Goal: Task Accomplishment & Management: Manage account settings

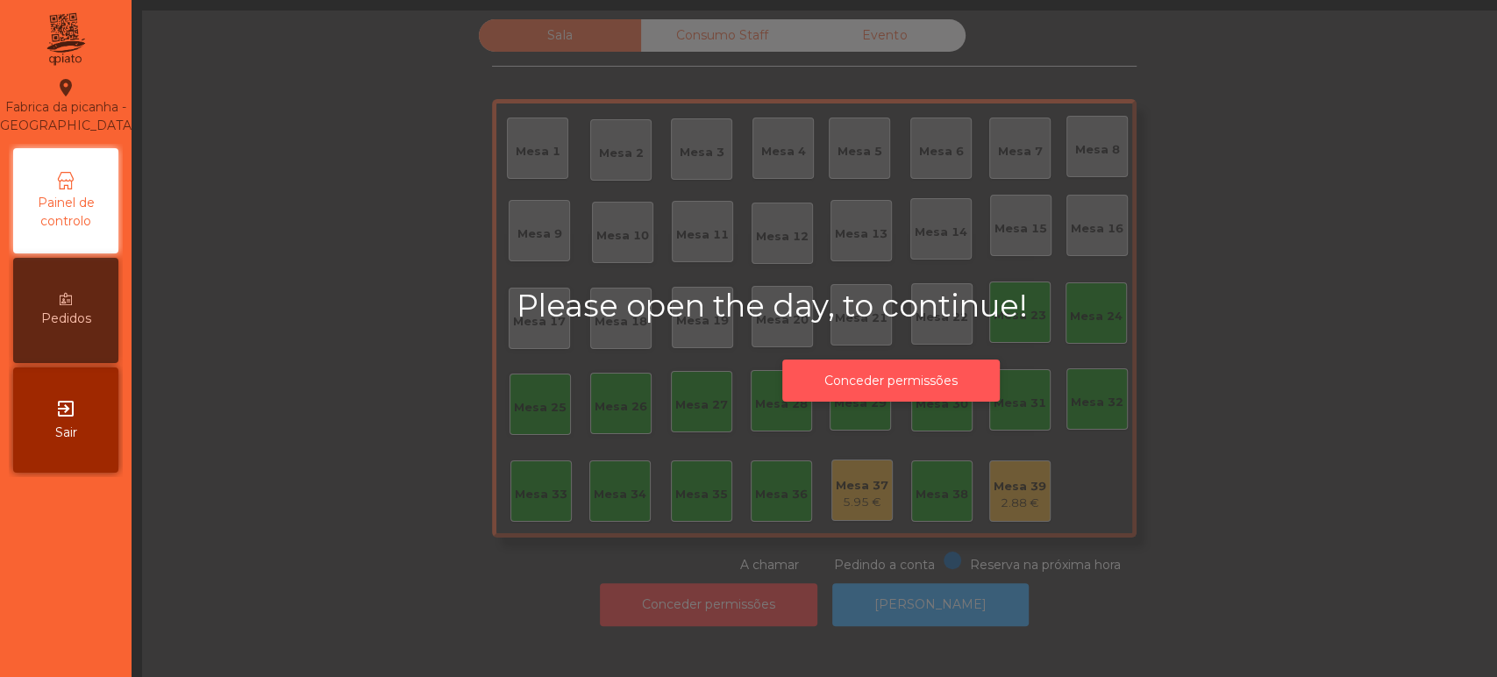
click at [870, 383] on button "Conceder permissões" at bounding box center [890, 381] width 217 height 43
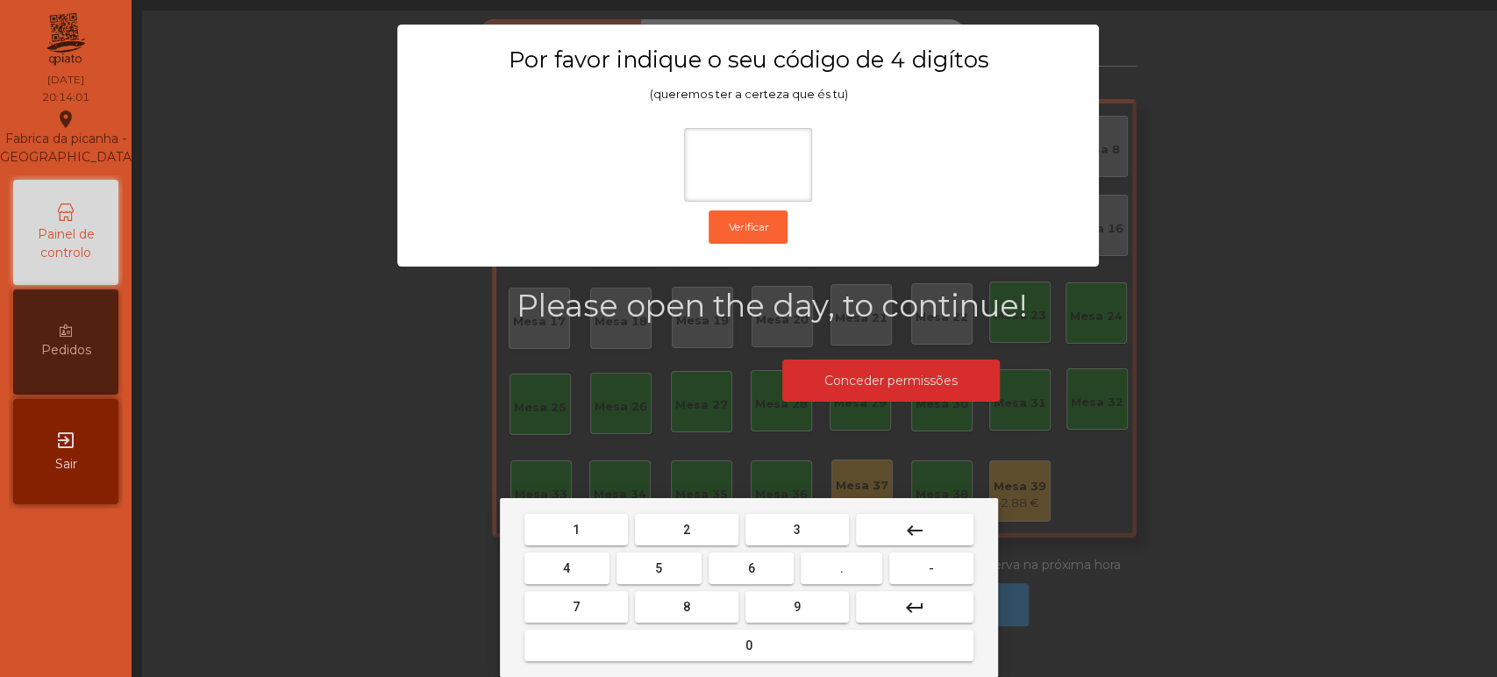
click at [575, 529] on span "1" at bounding box center [576, 530] width 7 height 14
click at [794, 529] on span "3" at bounding box center [797, 530] width 7 height 14
click at [673, 562] on button "5" at bounding box center [658, 568] width 85 height 32
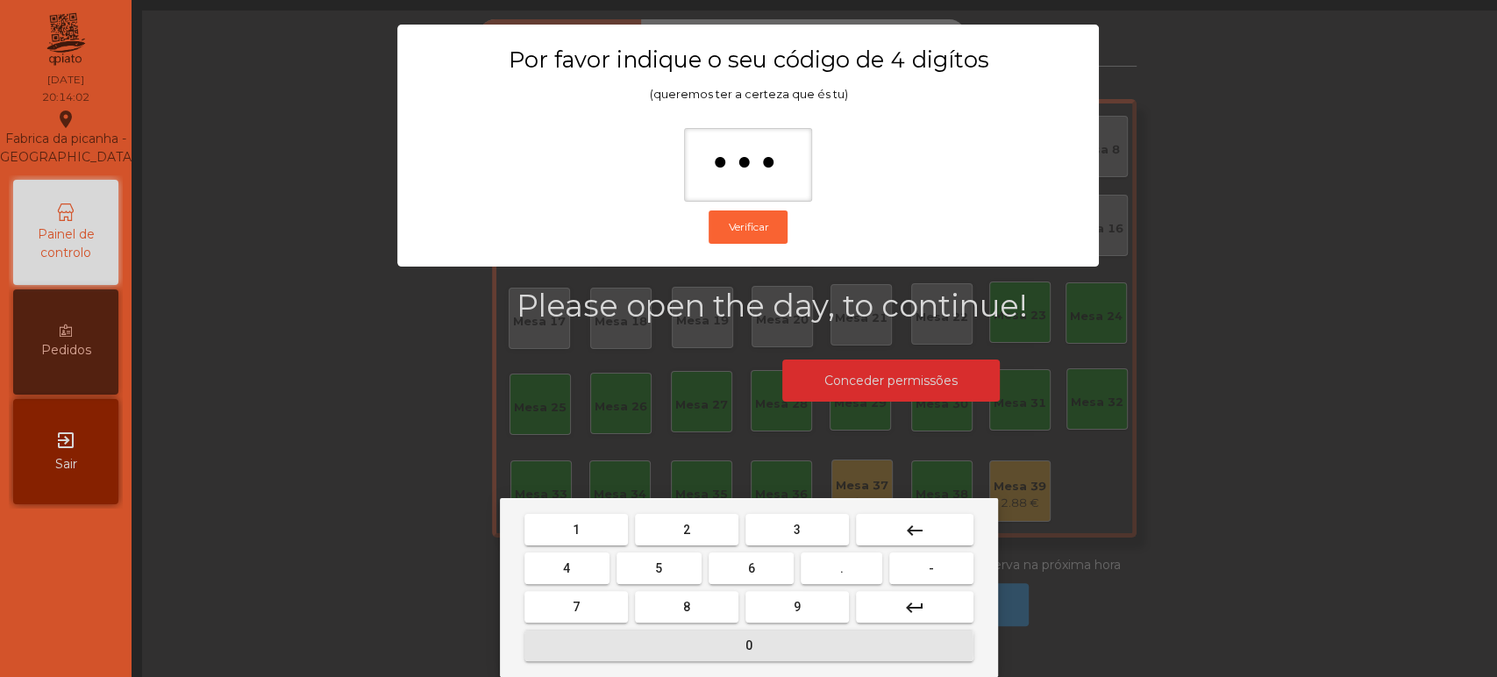
click at [724, 646] on button "0" at bounding box center [748, 646] width 449 height 32
type input "****"
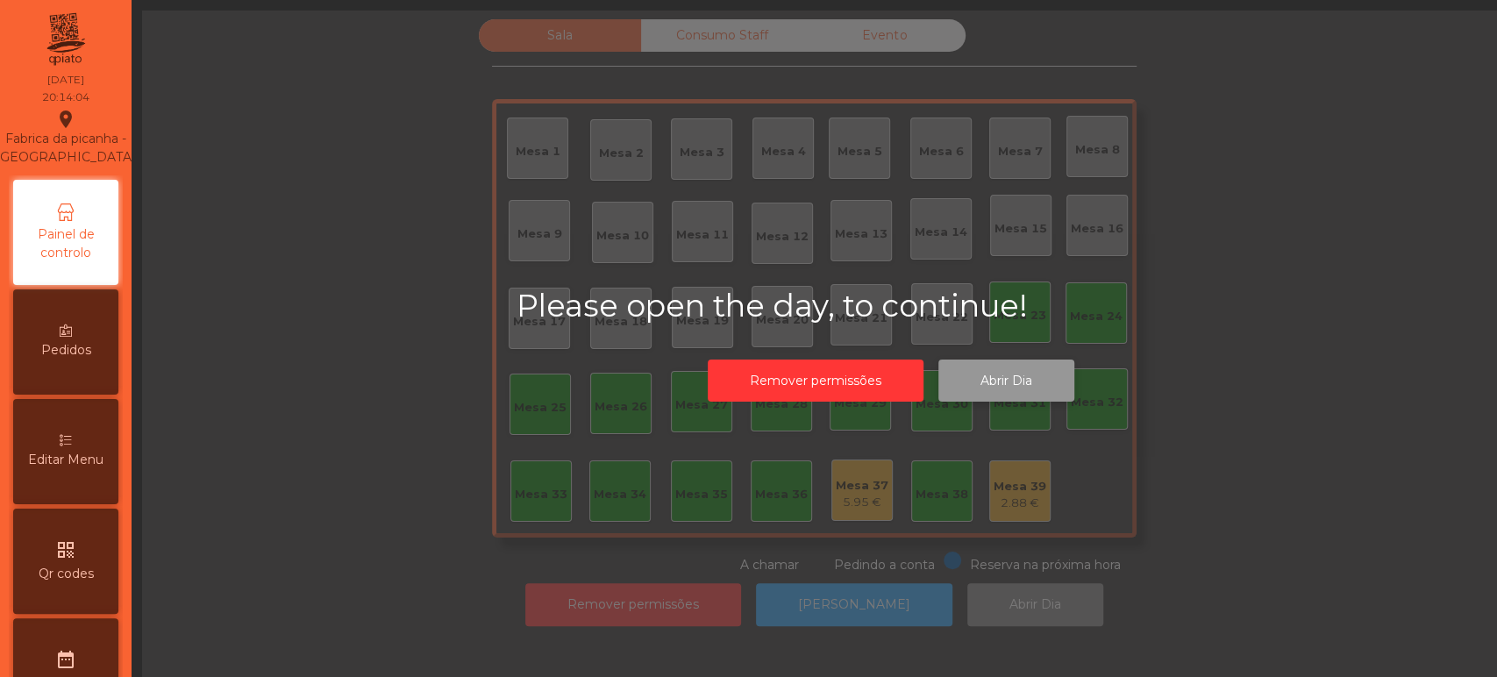
click at [1001, 375] on button "Abrir Dia" at bounding box center [1006, 381] width 136 height 43
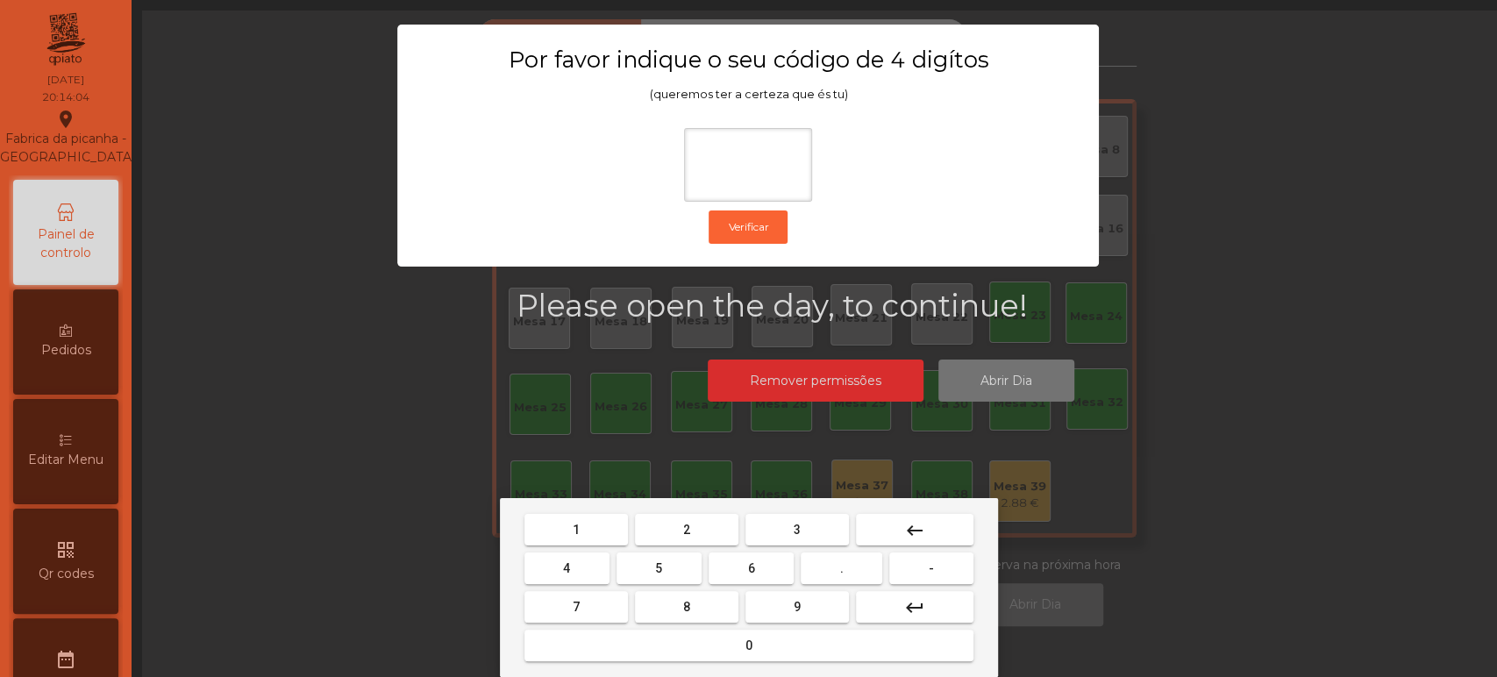
click at [599, 519] on button "1" at bounding box center [575, 530] width 103 height 32
click at [807, 531] on button "3" at bounding box center [796, 530] width 103 height 32
click at [659, 575] on span "5" at bounding box center [658, 568] width 7 height 14
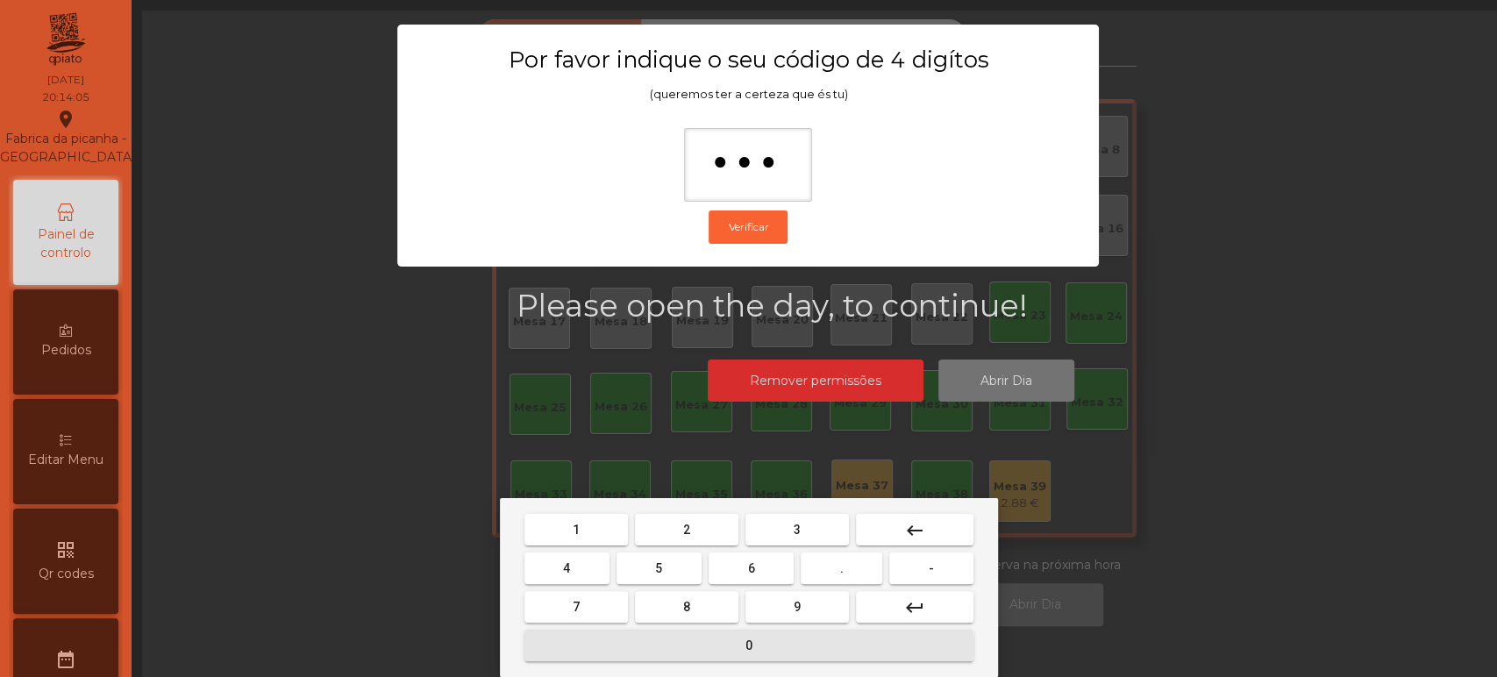
click at [728, 646] on button "0" at bounding box center [748, 646] width 449 height 32
type input "****"
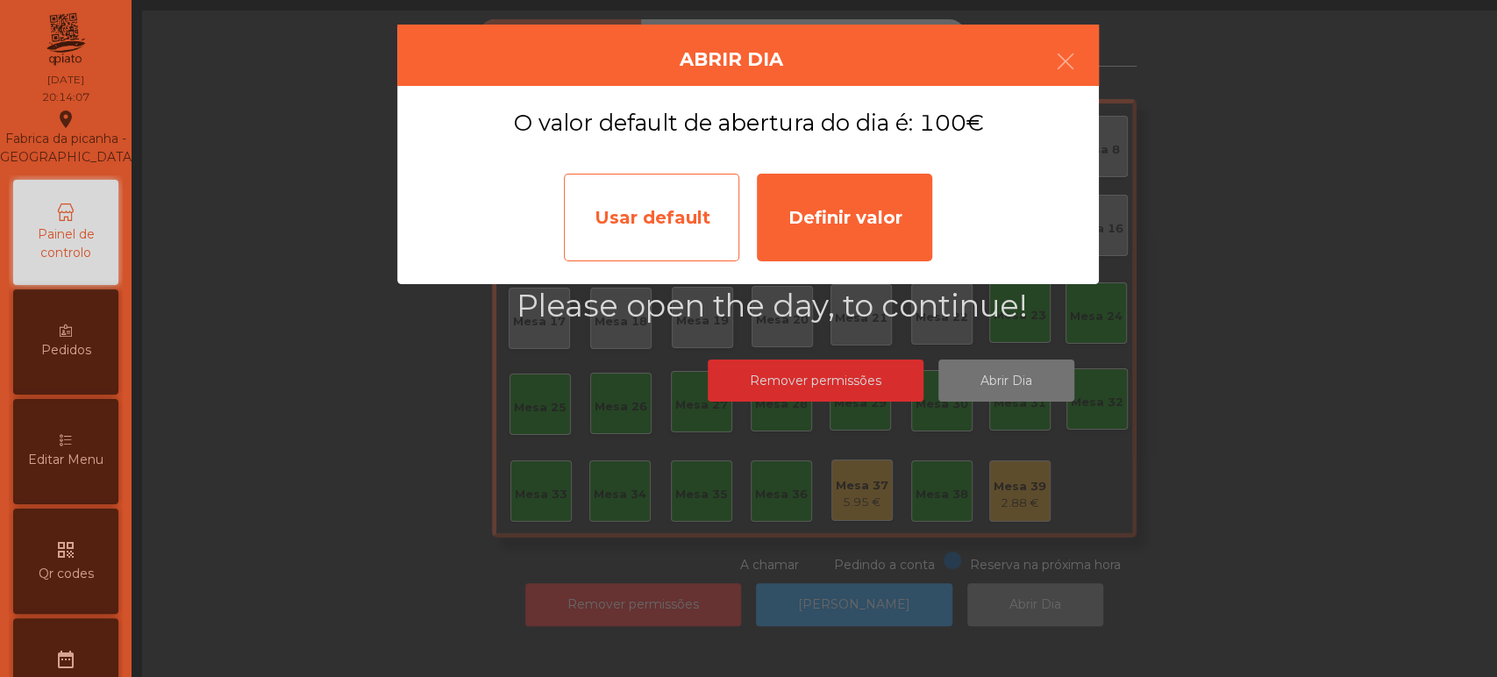
click at [698, 201] on div "Usar default" at bounding box center [651, 218] width 175 height 88
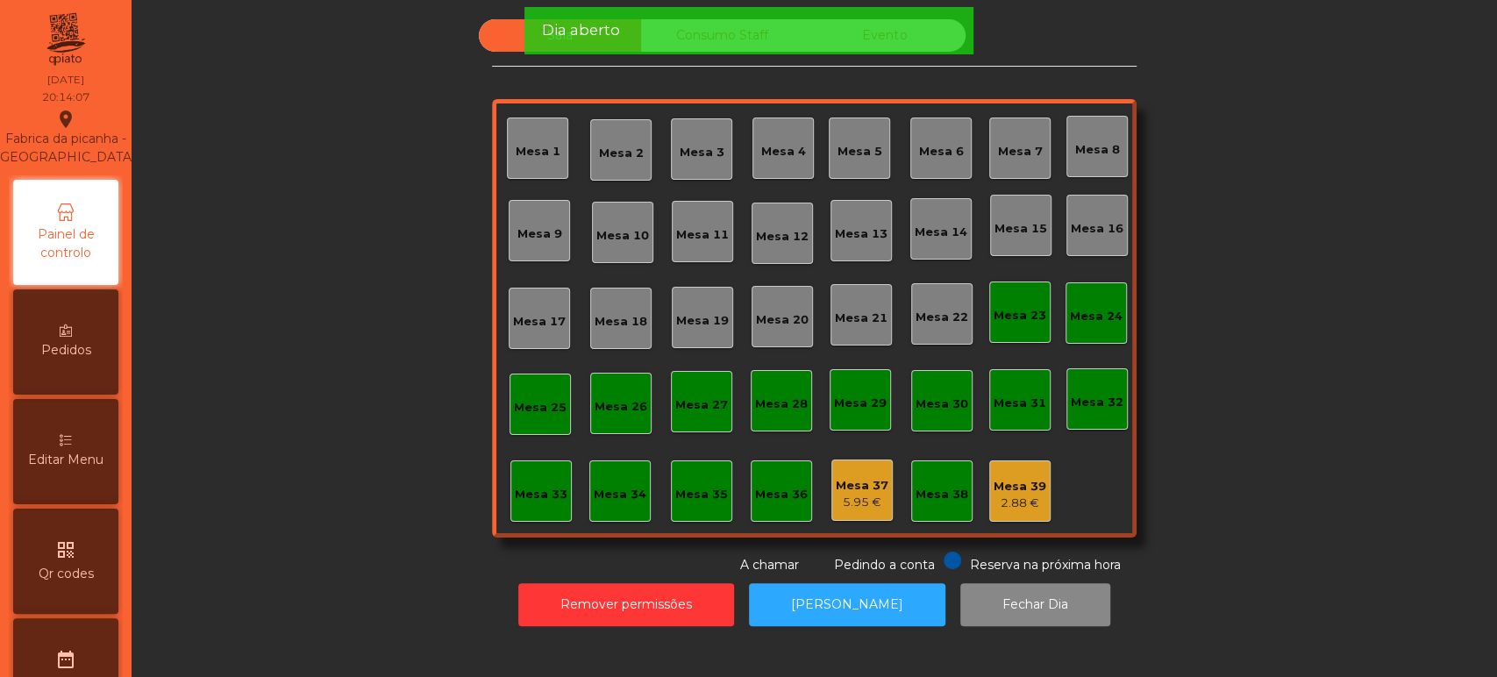
click at [602, 141] on div "Mesa 2" at bounding box center [621, 150] width 45 height 25
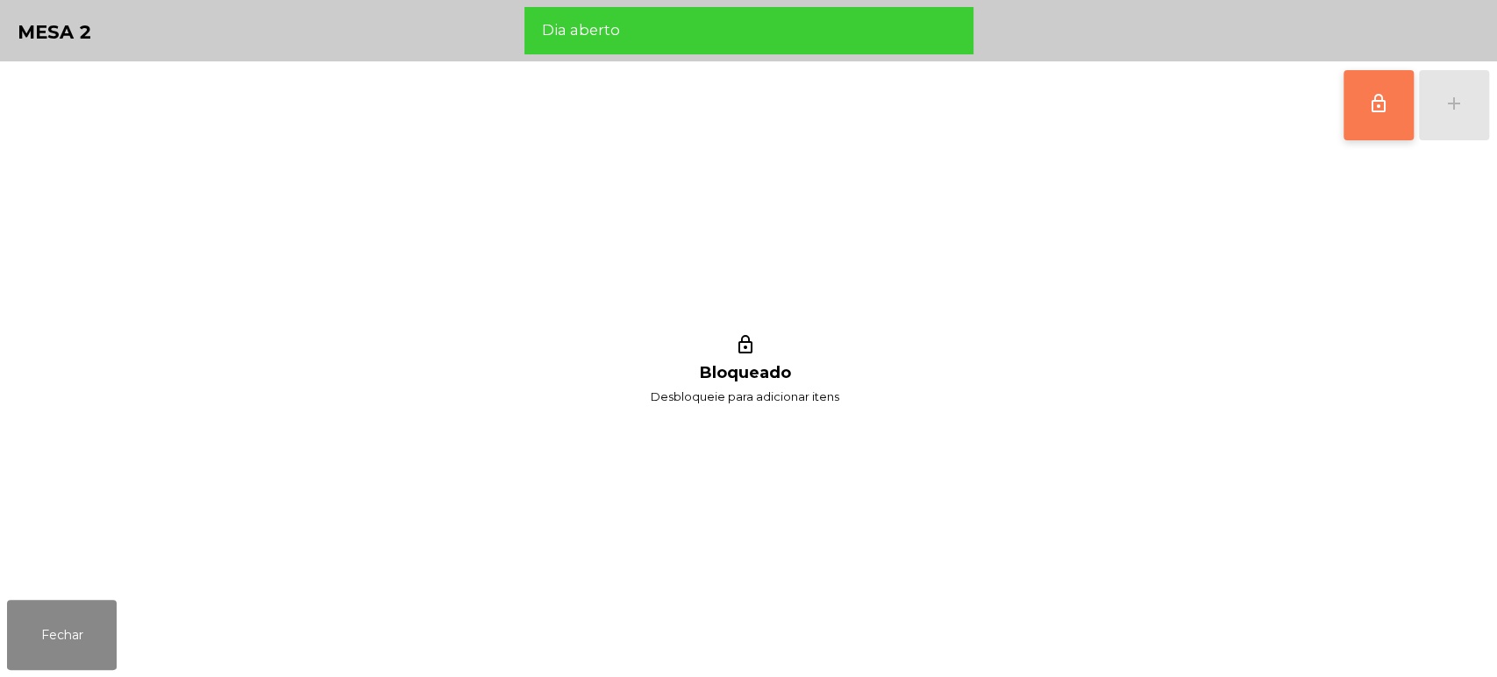
click at [1351, 97] on button "lock_outline" at bounding box center [1378, 105] width 70 height 70
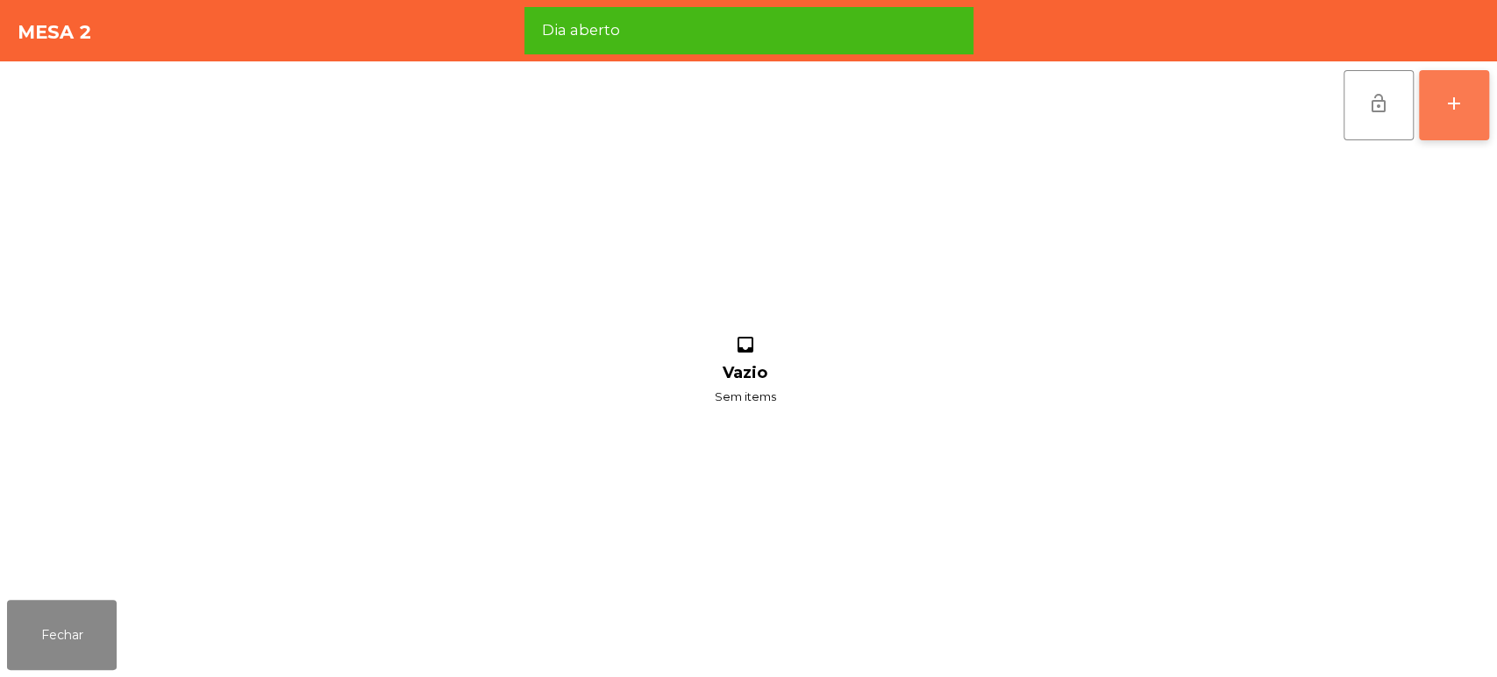
click at [1433, 101] on button "add" at bounding box center [1454, 105] width 70 height 70
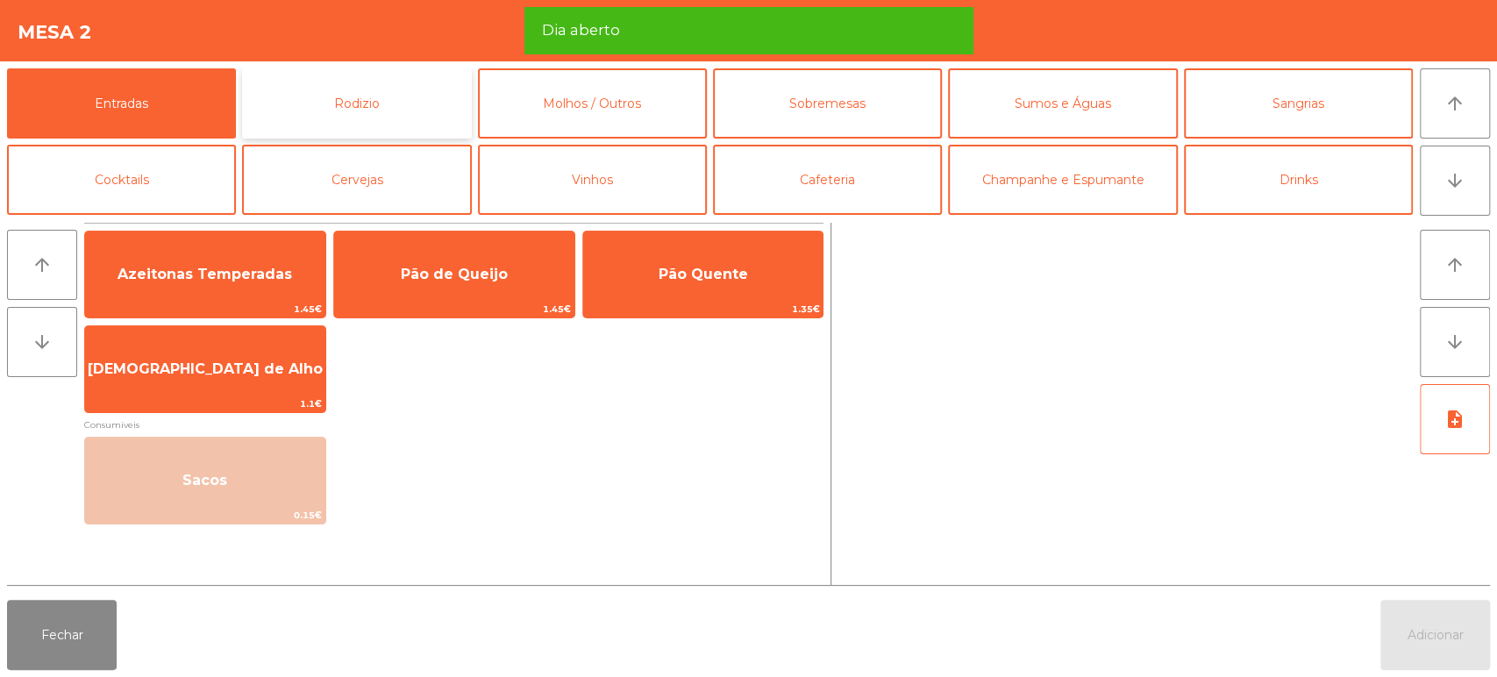
click at [352, 112] on button "Rodizio" at bounding box center [356, 103] width 229 height 70
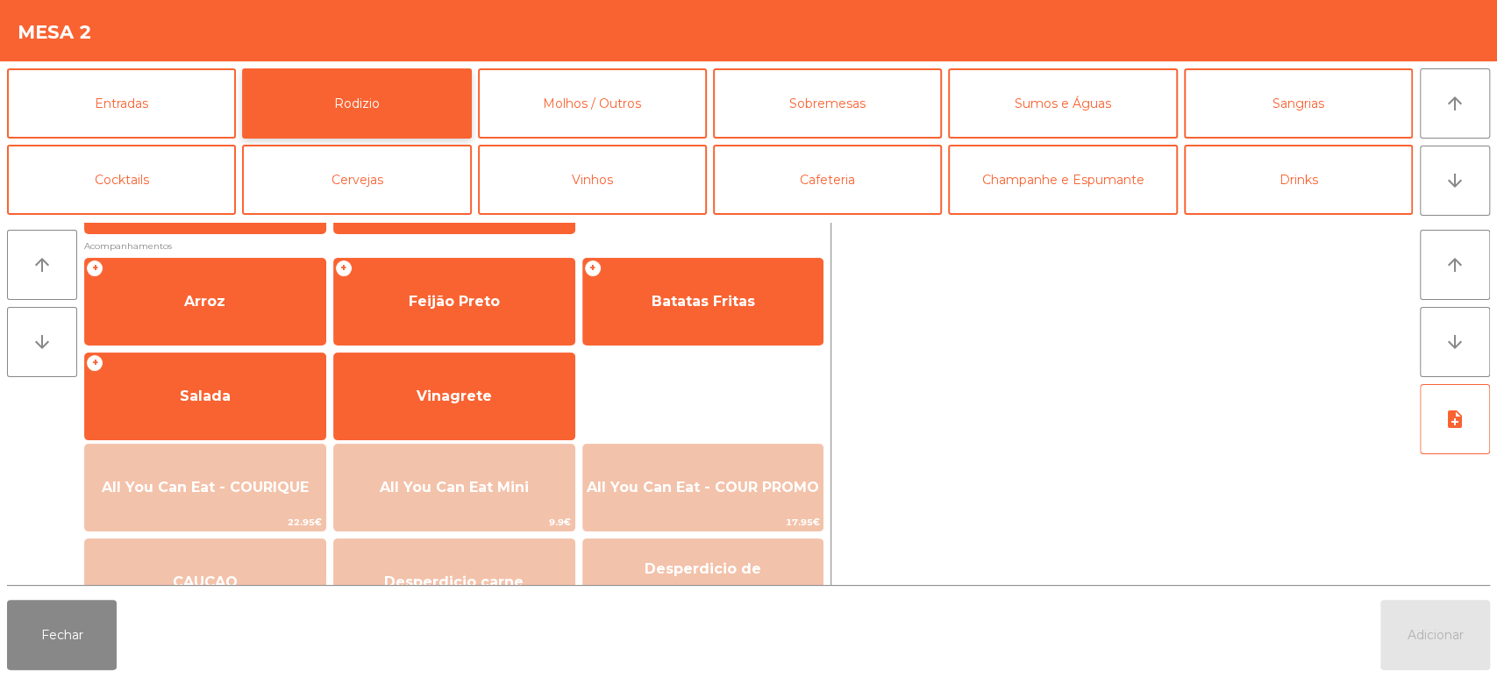
scroll to position [201, 0]
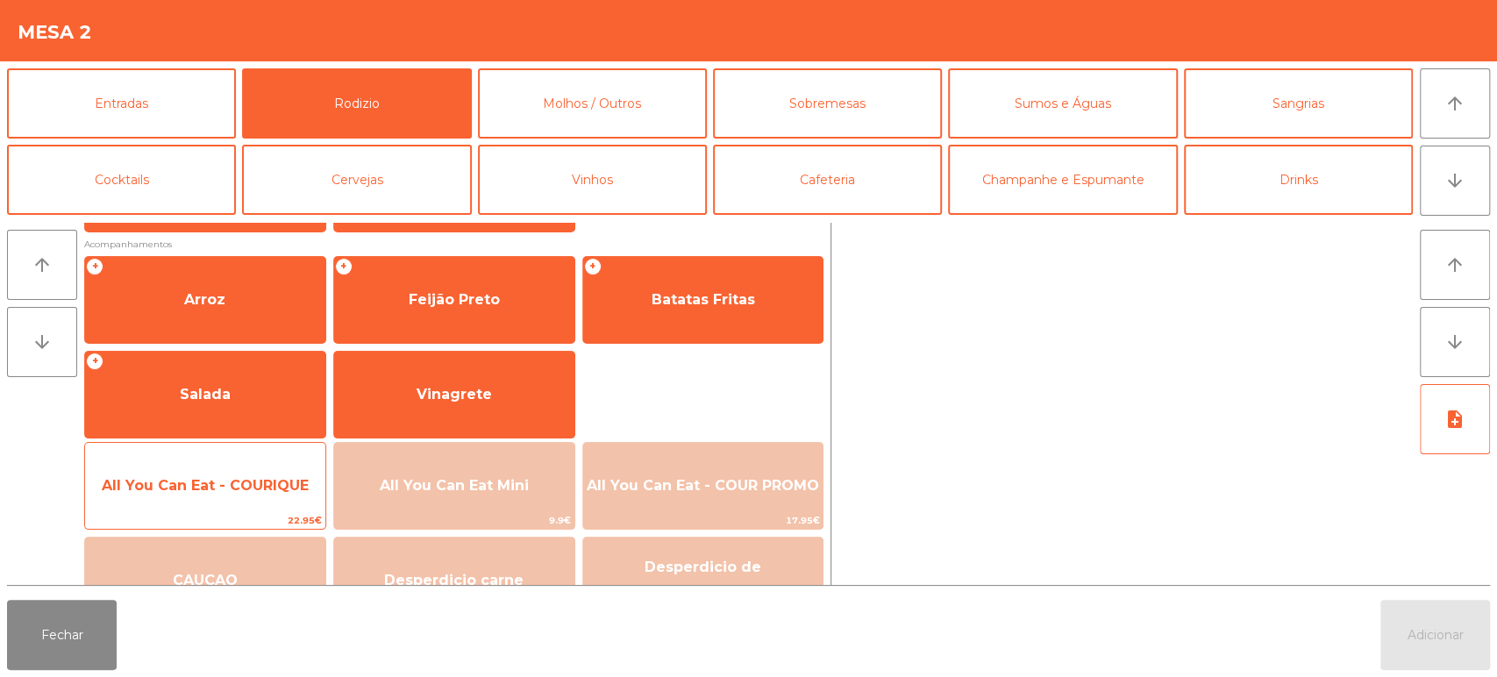
click at [250, 447] on div "All You Can Eat - COURIQUE 22.95€" at bounding box center [205, 486] width 242 height 88
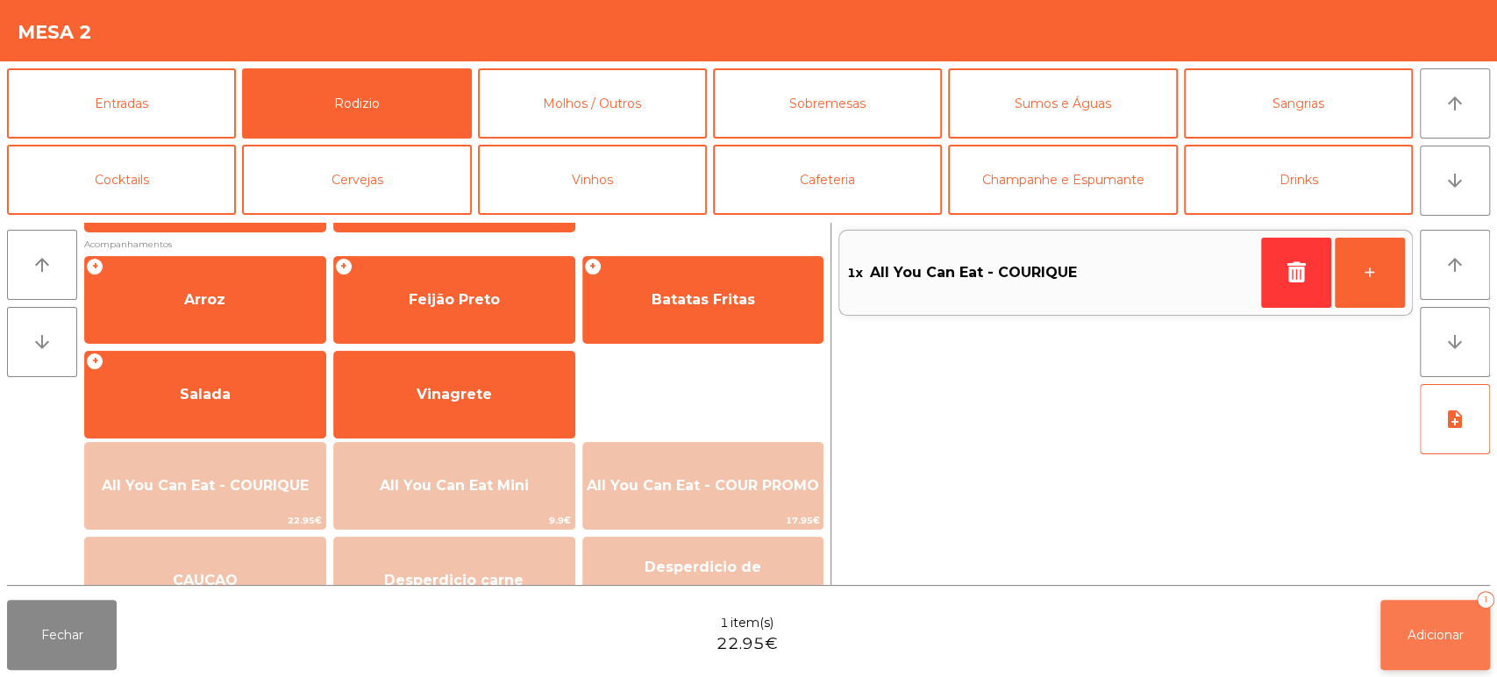
click at [1430, 638] on span "Adicionar" at bounding box center [1435, 635] width 56 height 16
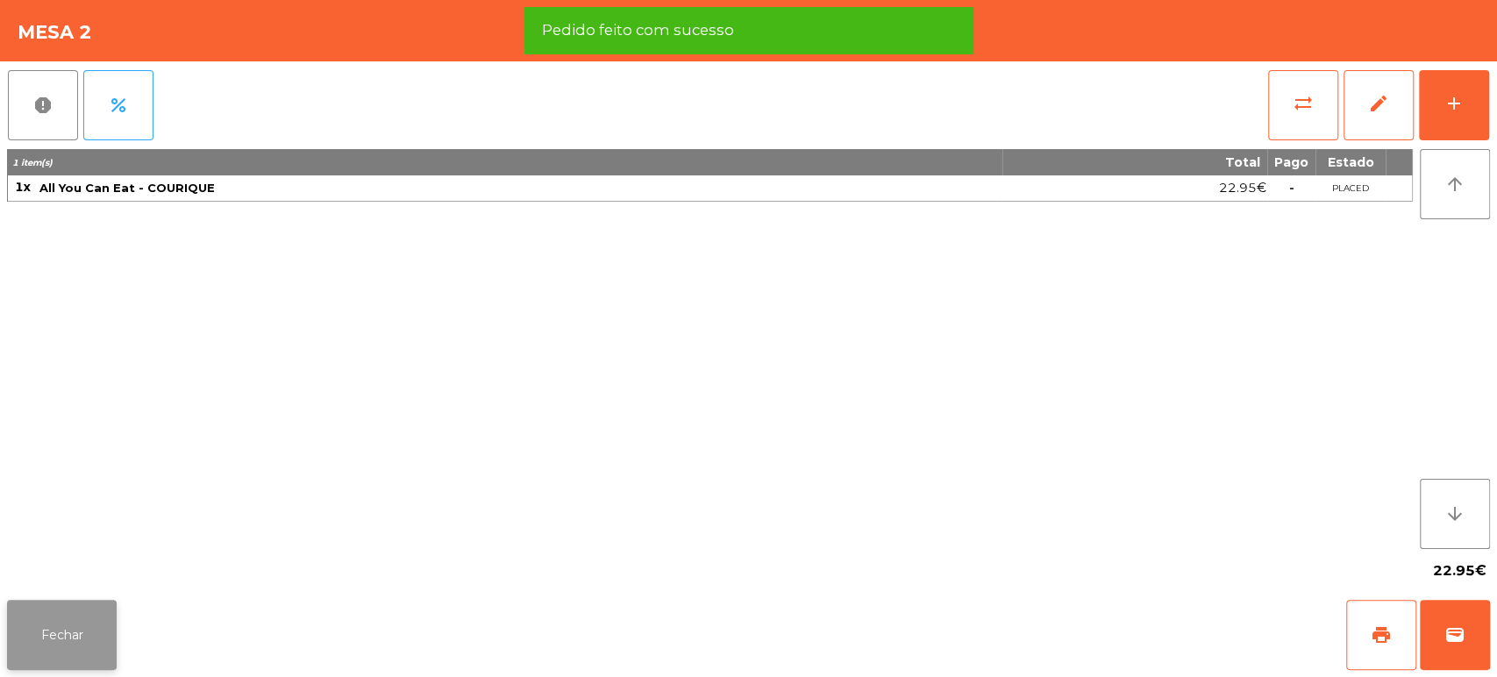
click at [95, 666] on button "Fechar" at bounding box center [62, 635] width 110 height 70
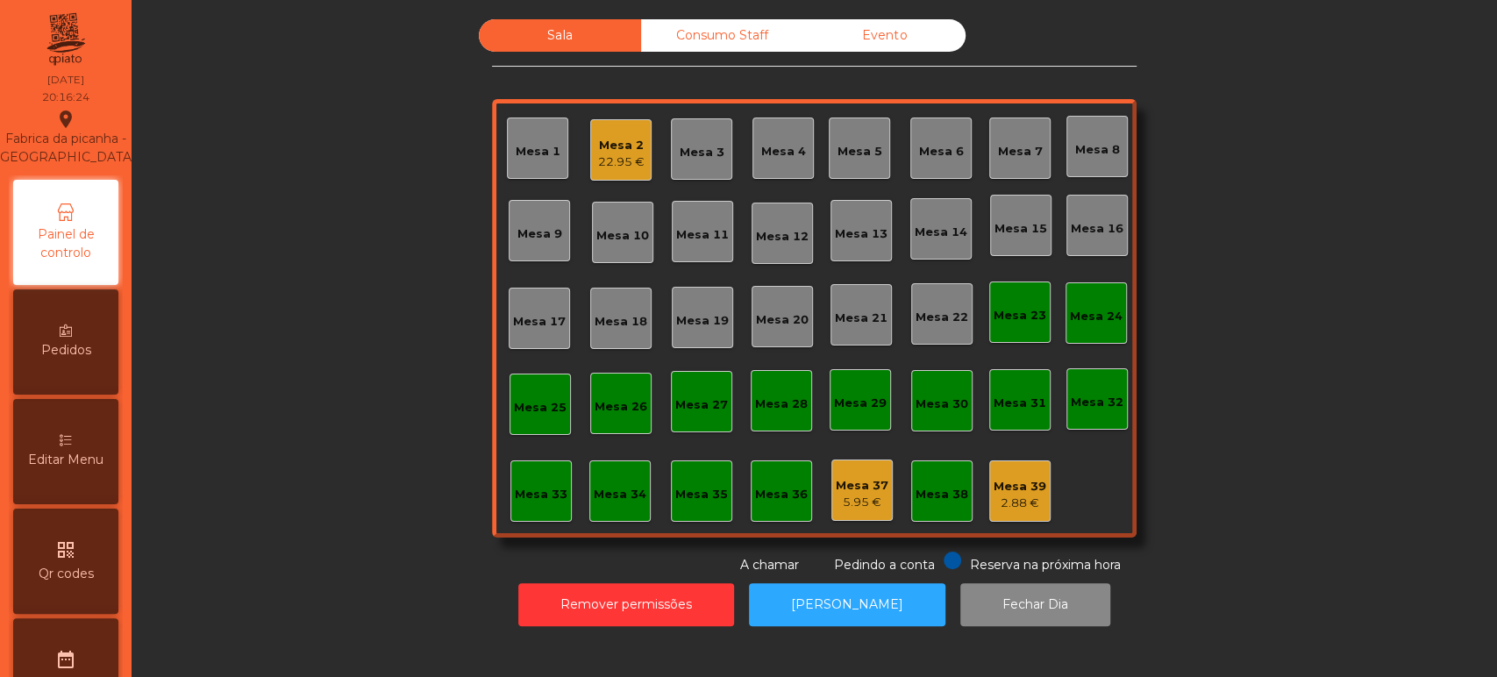
click at [315, 122] on div "Sala Consumo Staff Evento [GEOGRAPHIC_DATA] 2 22.95 € Mesa 3 Mesa 4 [GEOGRAPHIC…" at bounding box center [814, 296] width 1318 height 555
click at [1333, 267] on div "Sala Consumo Staff Evento Mesa 1 Mesa 2 24.95 € Mesa 3 Mesa 4 Mesa 5 Mesa 6 Mes…" at bounding box center [814, 296] width 1318 height 555
click at [1170, 354] on div "Sala Consumo Staff Evento Mesa 1 Mesa 2 24.95 € Mesa 3 Mesa 4 Mesa 5 Mesa 6 Mes…" at bounding box center [814, 296] width 1318 height 555
click at [1163, 367] on div "Sala Consumo Staff Evento Mesa 1 Mesa 2 24.95 € Mesa 3 Mesa 4 Mesa 5 Mesa 6 Mes…" at bounding box center [814, 296] width 1318 height 555
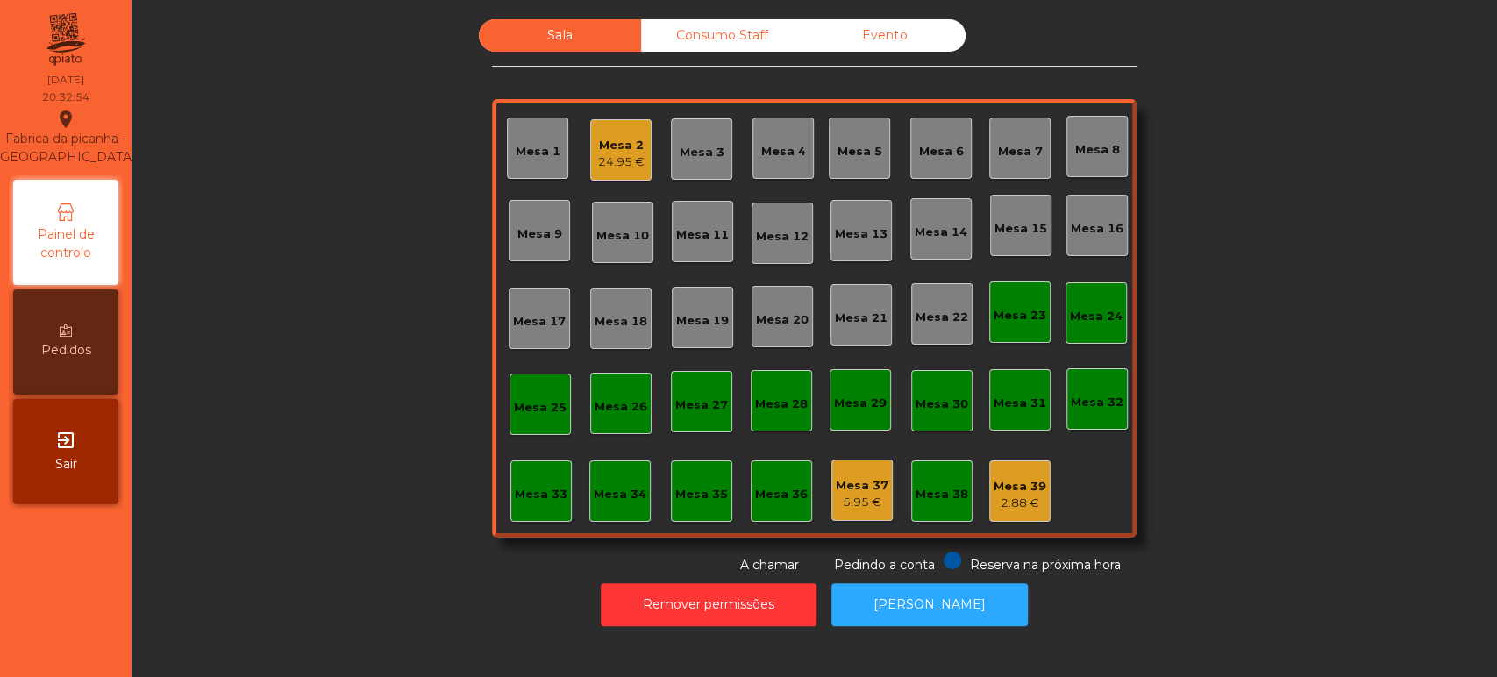
click at [605, 407] on div "Mesa 26" at bounding box center [621, 407] width 53 height 18
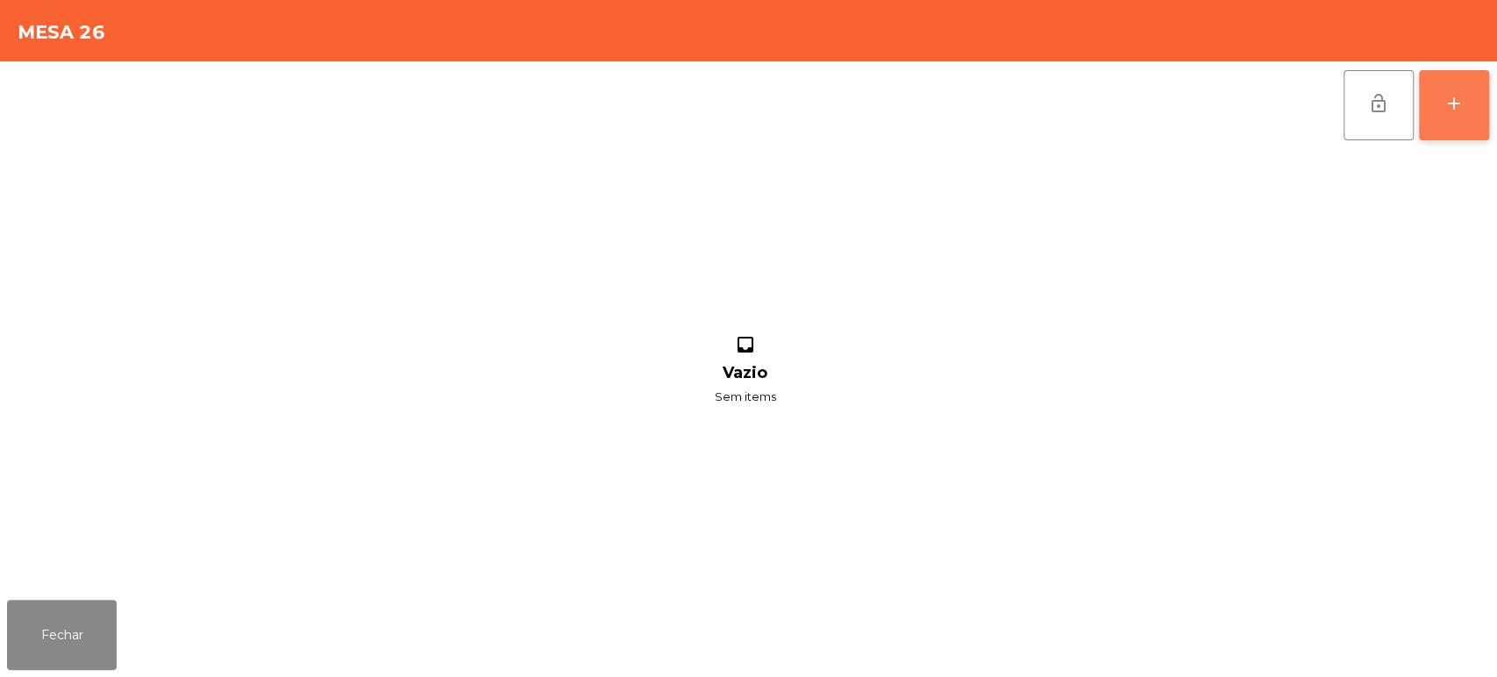
click at [1445, 129] on button "add" at bounding box center [1454, 105] width 70 height 70
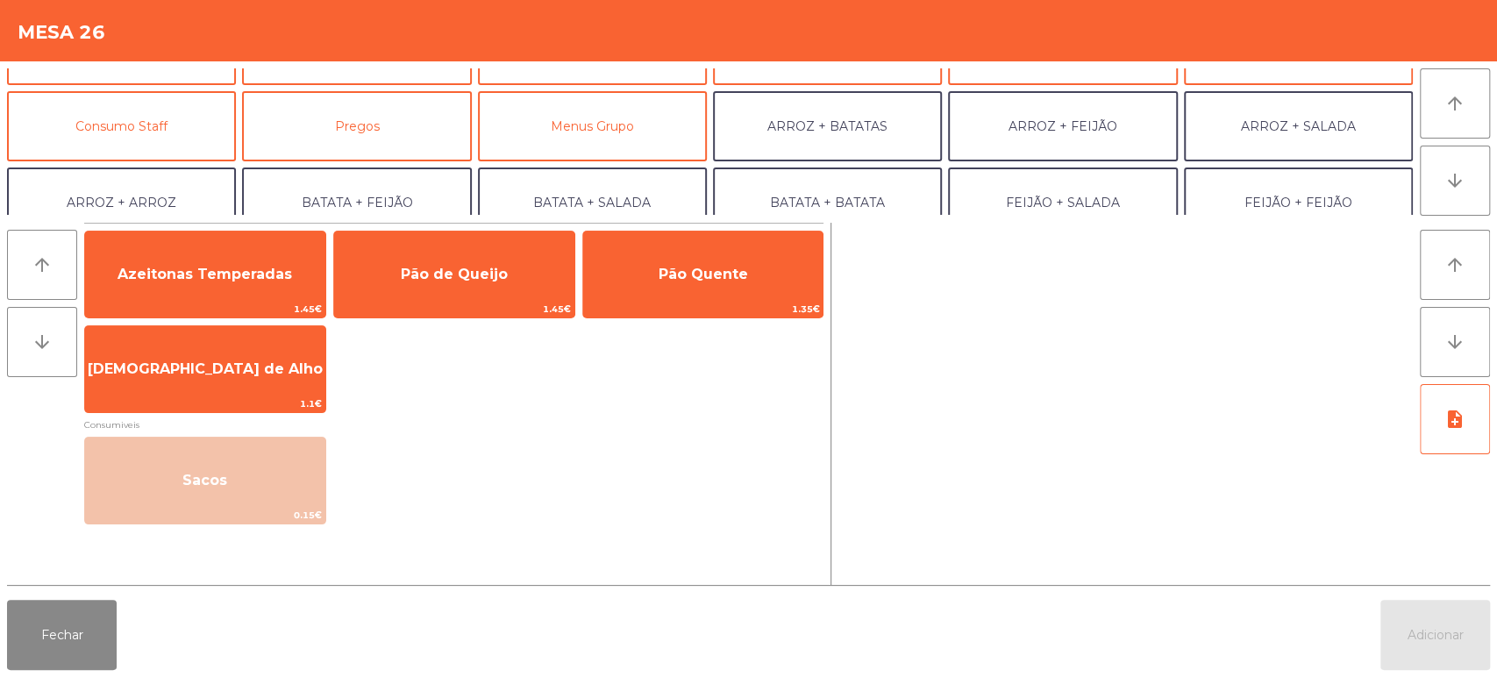
scroll to position [170, 0]
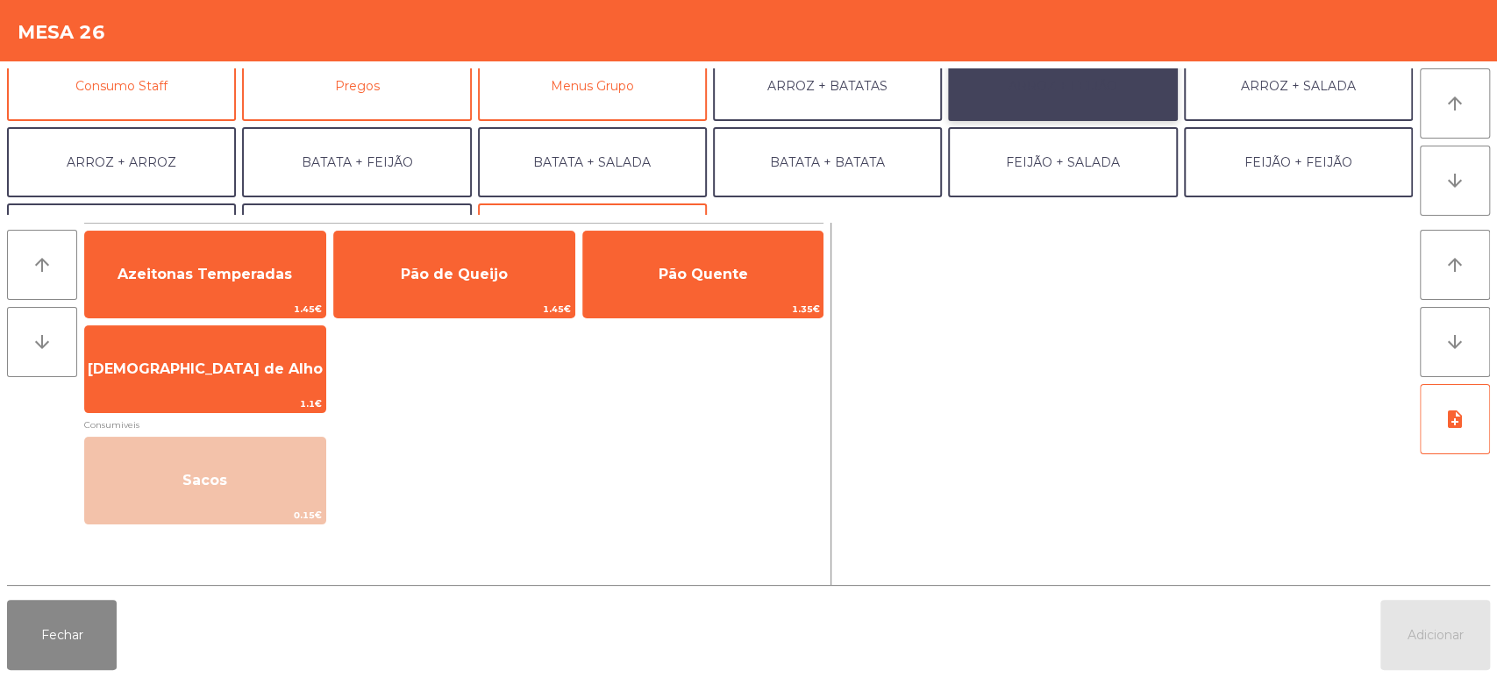
click at [1076, 107] on button "ARROZ + FEIJÃO" at bounding box center [1062, 86] width 229 height 70
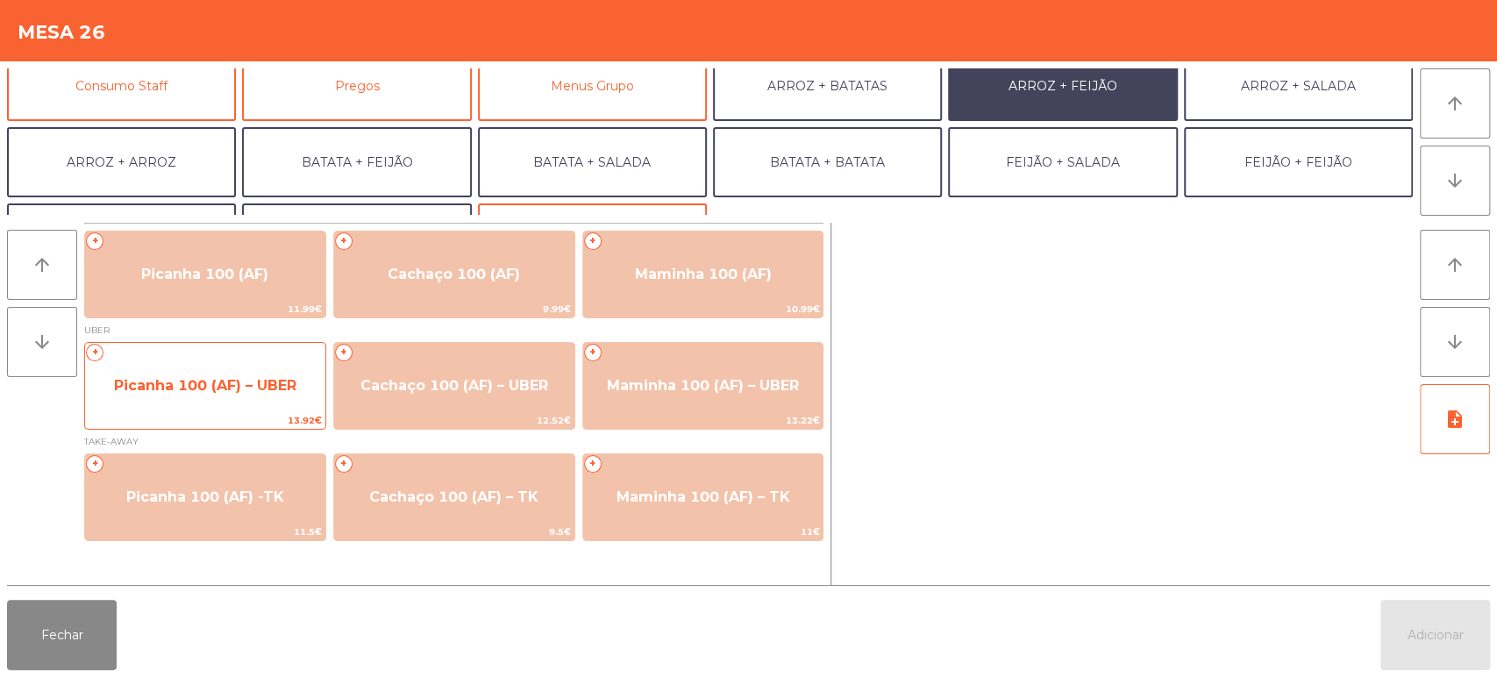
click at [275, 368] on span "Picanha 100 (AF) – UBER" at bounding box center [205, 385] width 240 height 47
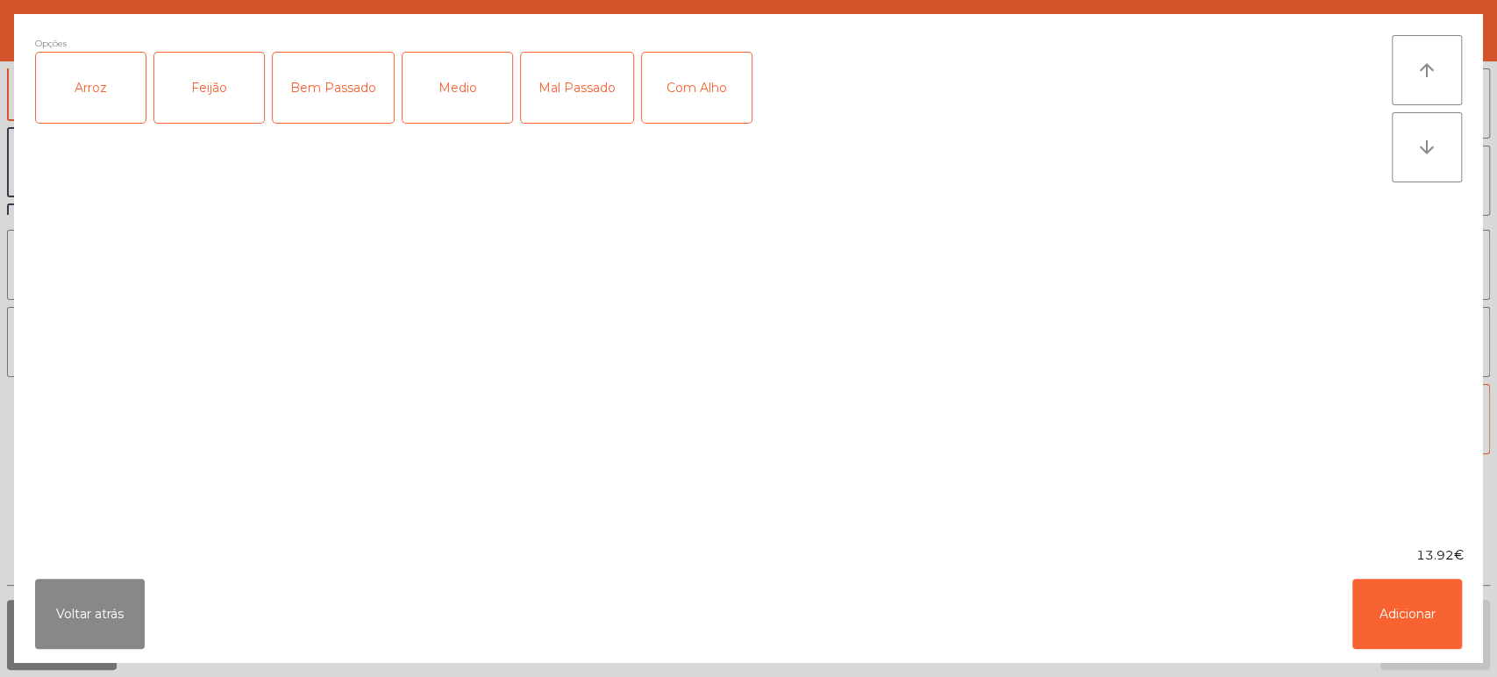
click at [96, 98] on div "Arroz" at bounding box center [91, 88] width 110 height 70
click at [234, 70] on div "Feijão" at bounding box center [209, 88] width 110 height 70
click at [460, 84] on div "Medio" at bounding box center [458, 88] width 110 height 70
click at [1409, 600] on button "Adicionar" at bounding box center [1407, 614] width 110 height 70
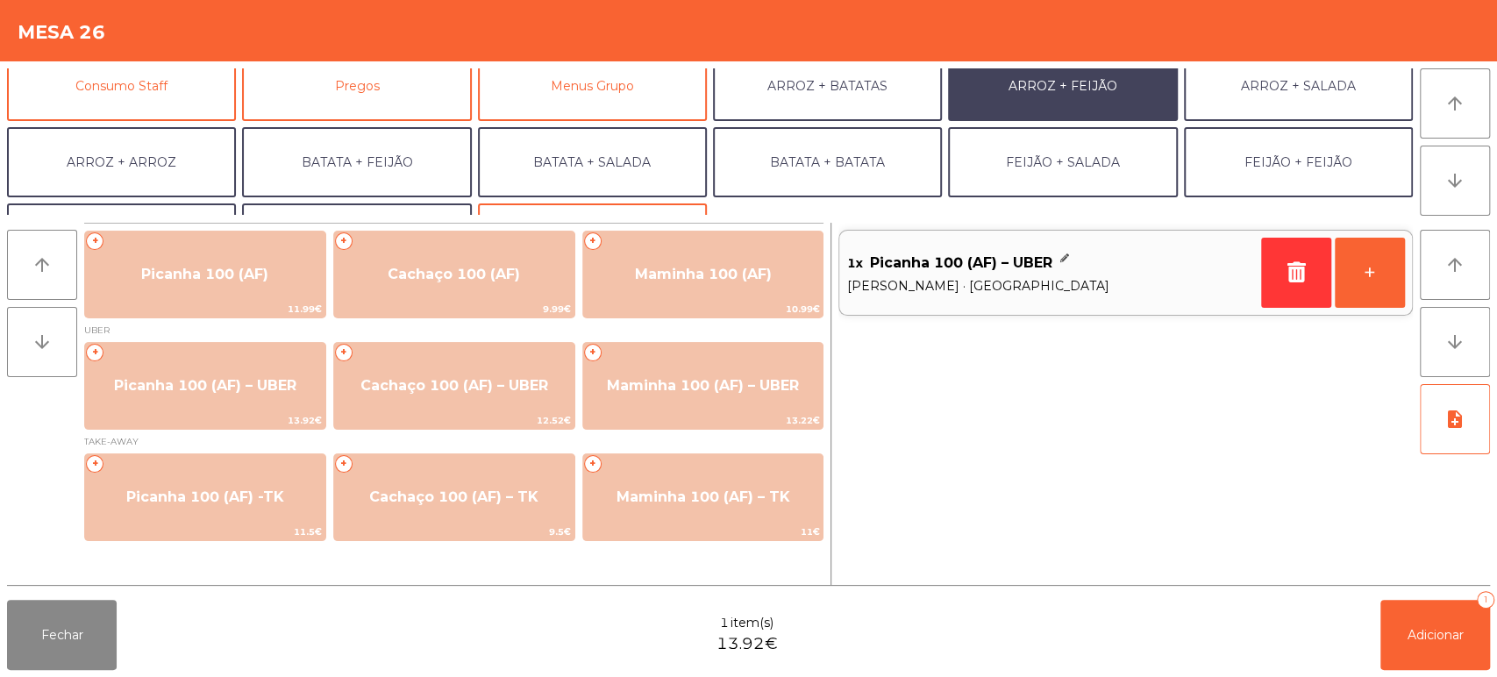
scroll to position [228, 0]
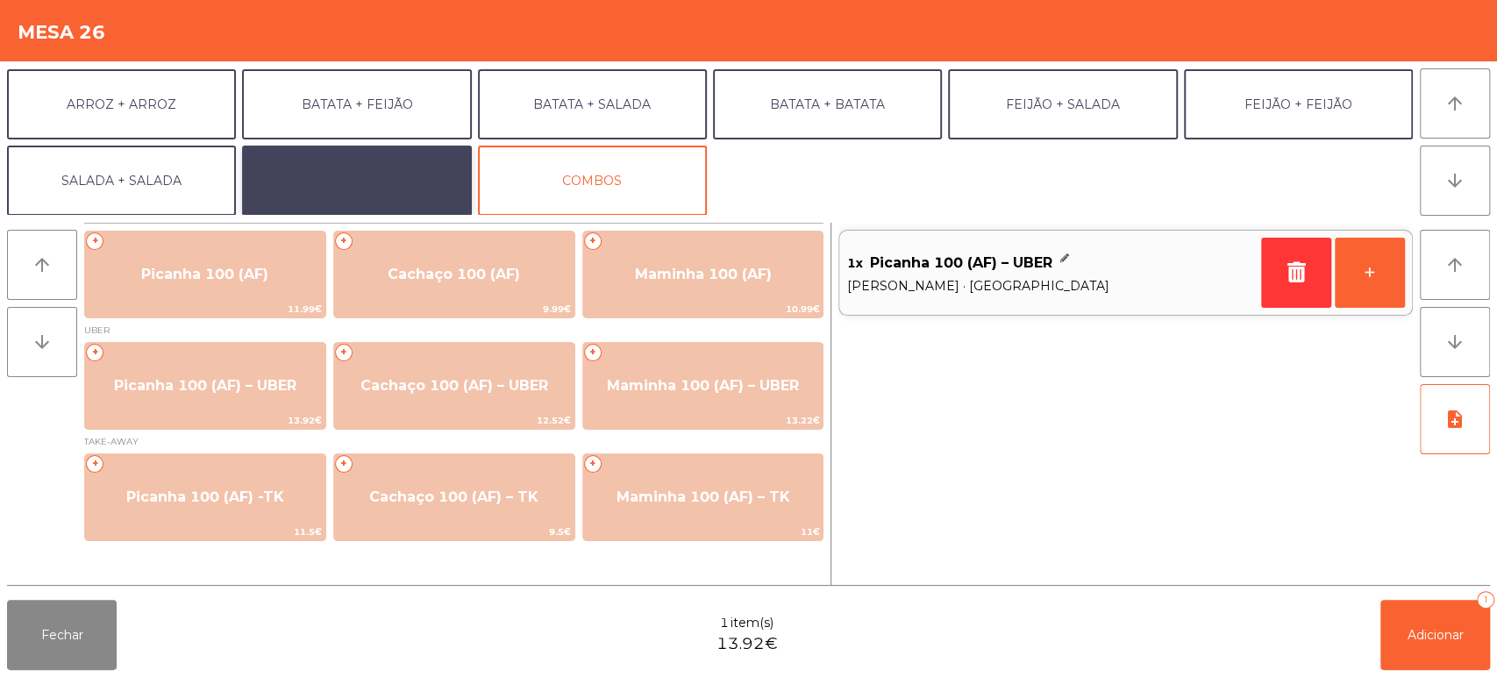
click at [384, 203] on button "EXTRAS UBER" at bounding box center [356, 181] width 229 height 70
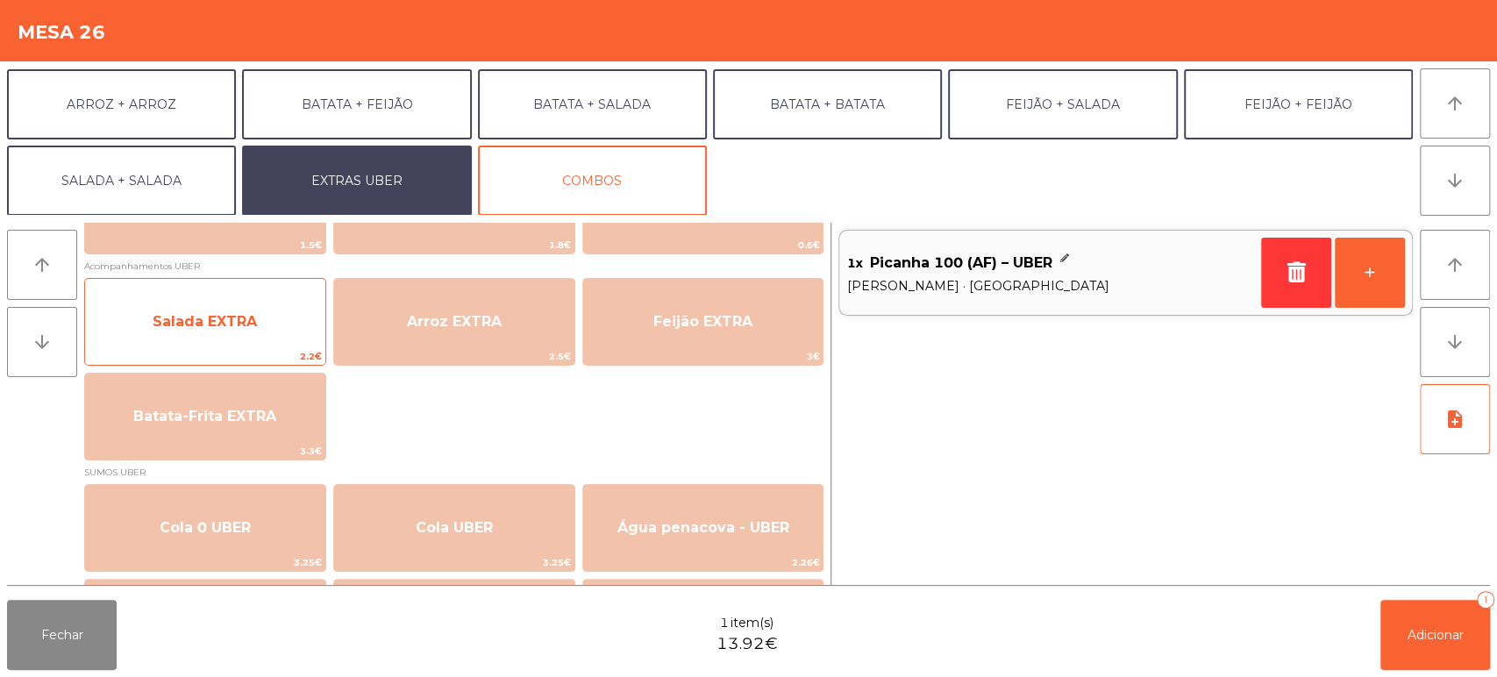
click at [238, 308] on span "Salada EXTRA" at bounding box center [205, 321] width 240 height 47
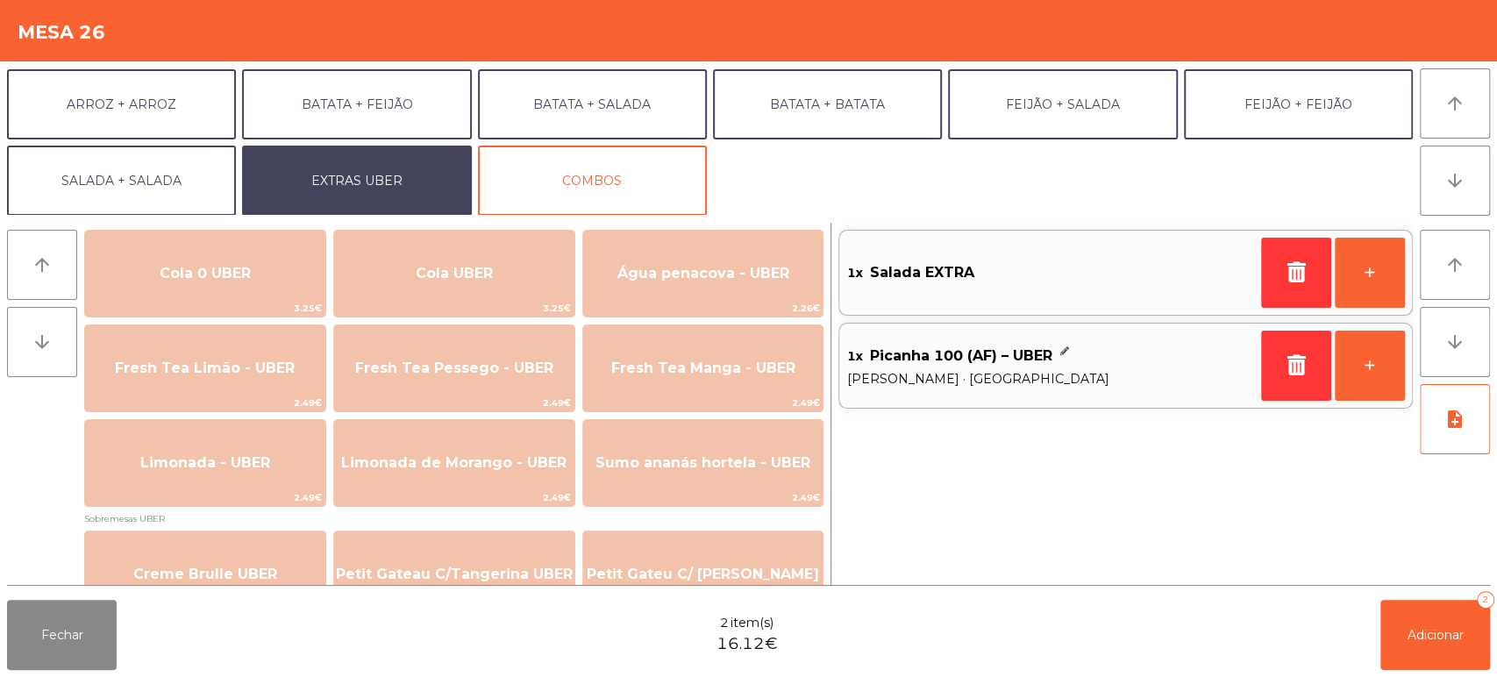
scroll to position [443, 0]
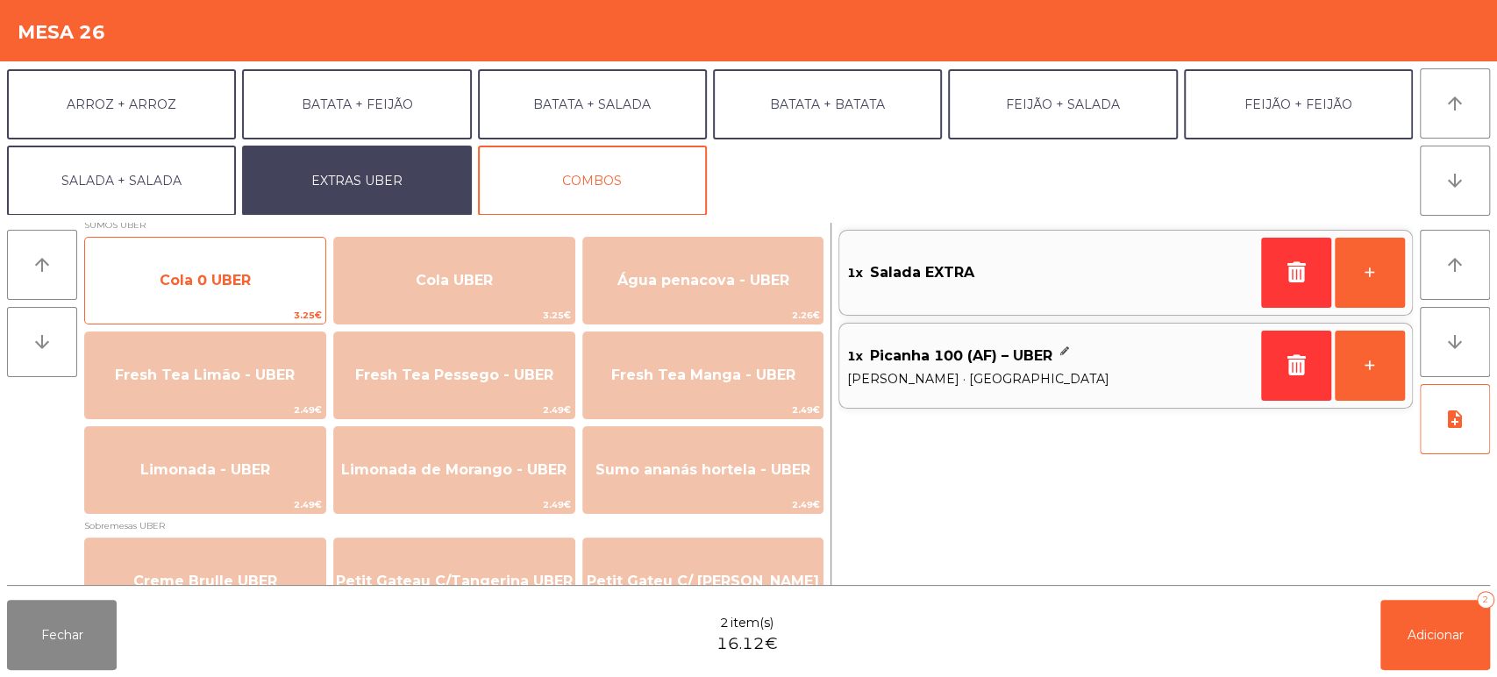
click at [265, 262] on span "Cola 0 UBER" at bounding box center [205, 280] width 240 height 47
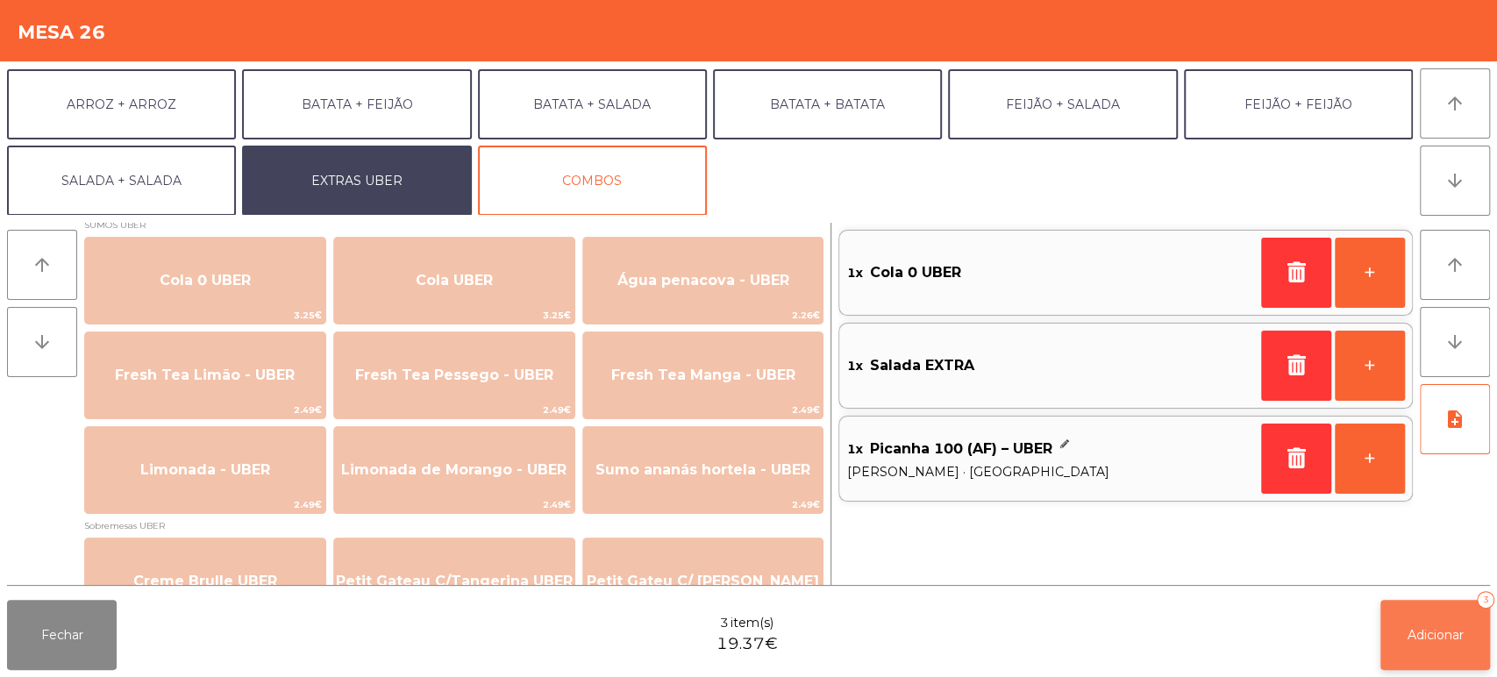
click at [1410, 634] on span "Adicionar" at bounding box center [1435, 635] width 56 height 16
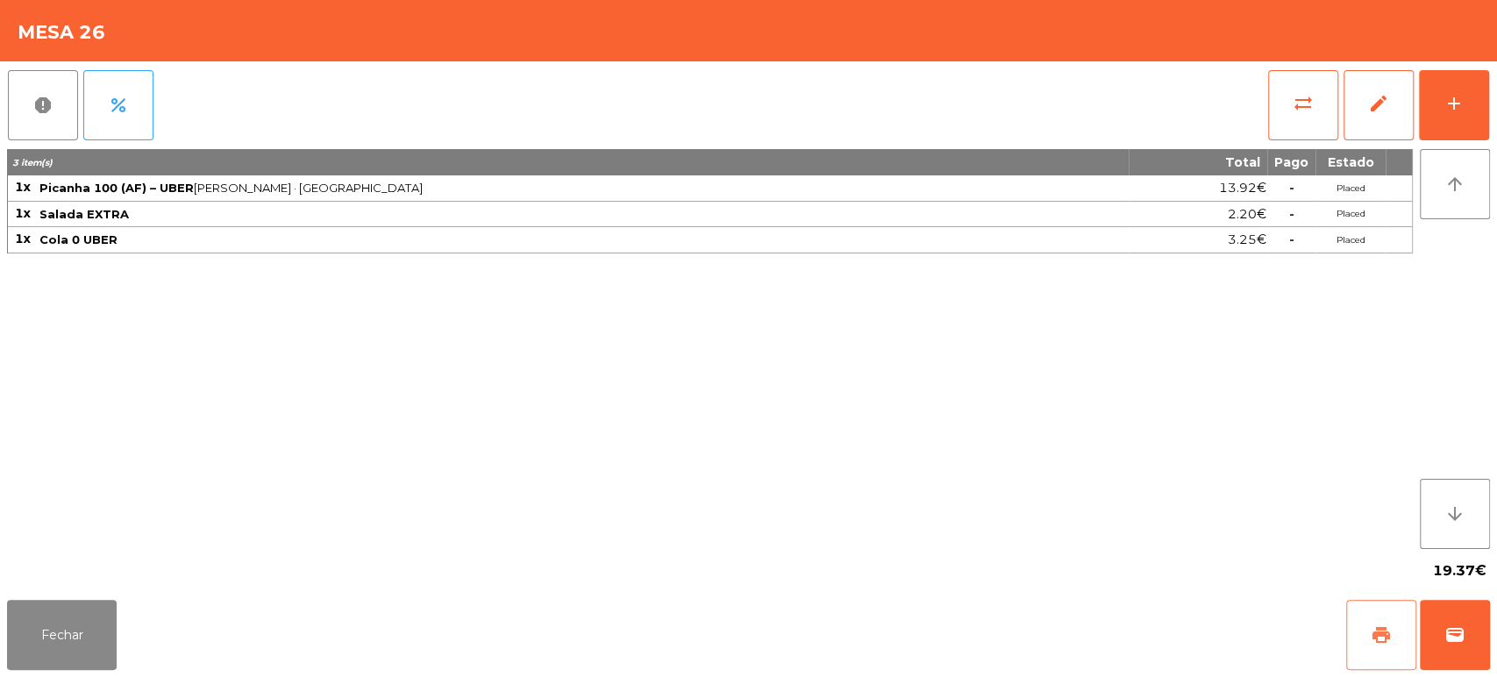
click at [1377, 632] on span "print" at bounding box center [1381, 634] width 21 height 21
click at [1454, 654] on button "wallet" at bounding box center [1455, 635] width 70 height 70
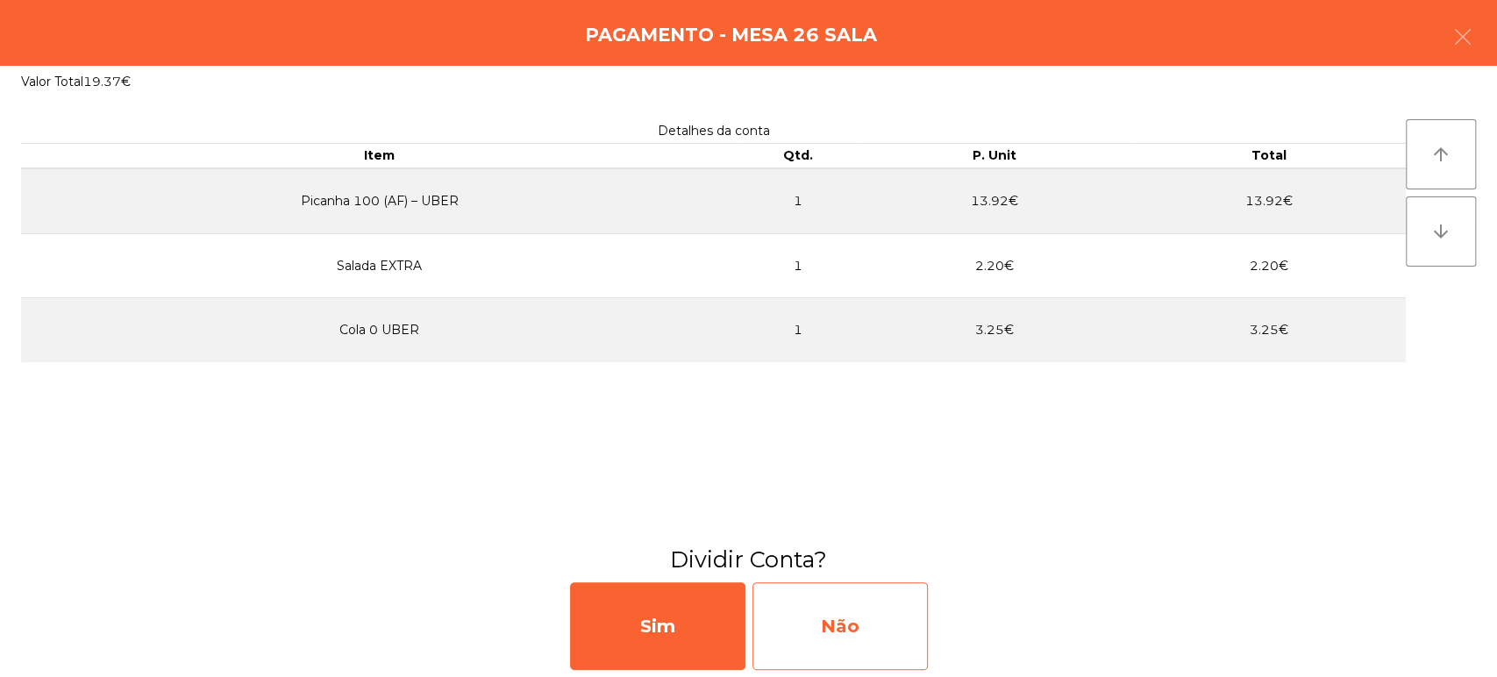
click at [852, 609] on div "Não" at bounding box center [839, 626] width 175 height 88
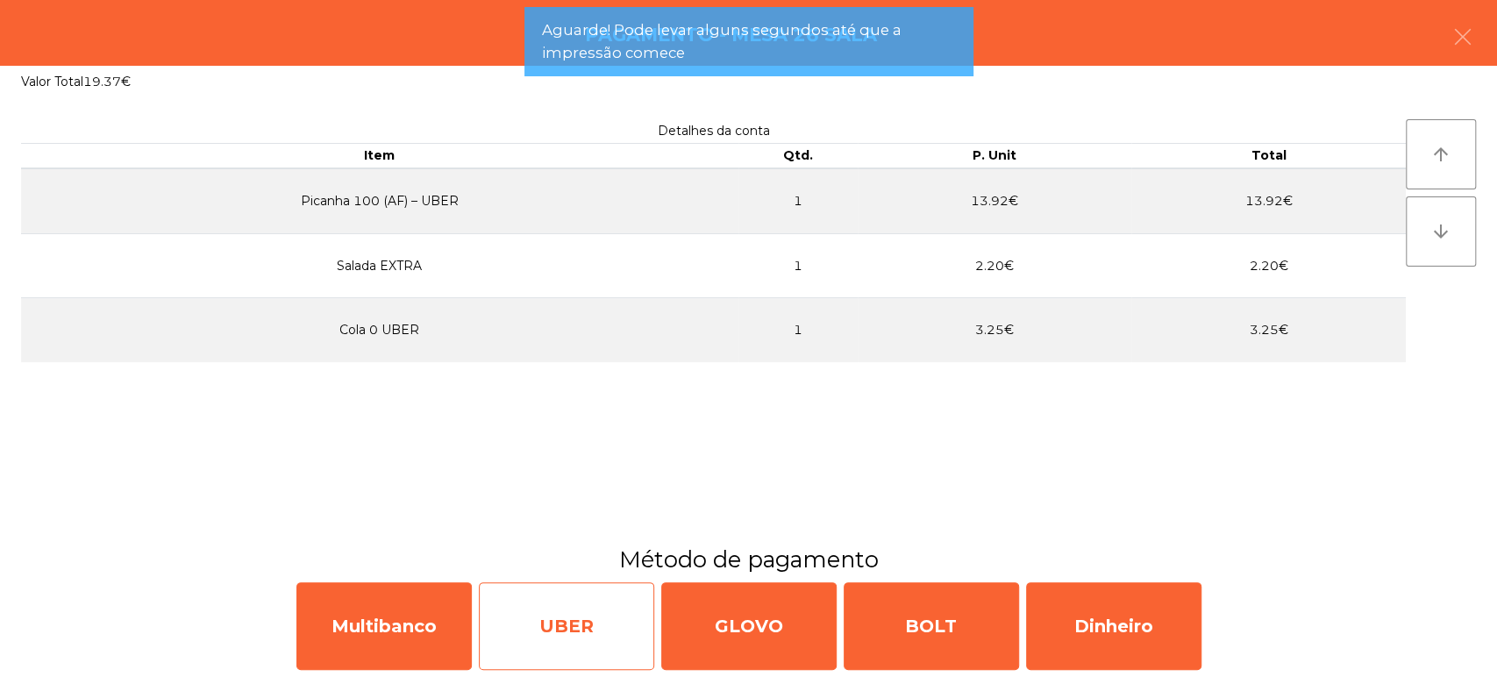
click at [544, 617] on div "UBER" at bounding box center [566, 626] width 175 height 88
select select "**"
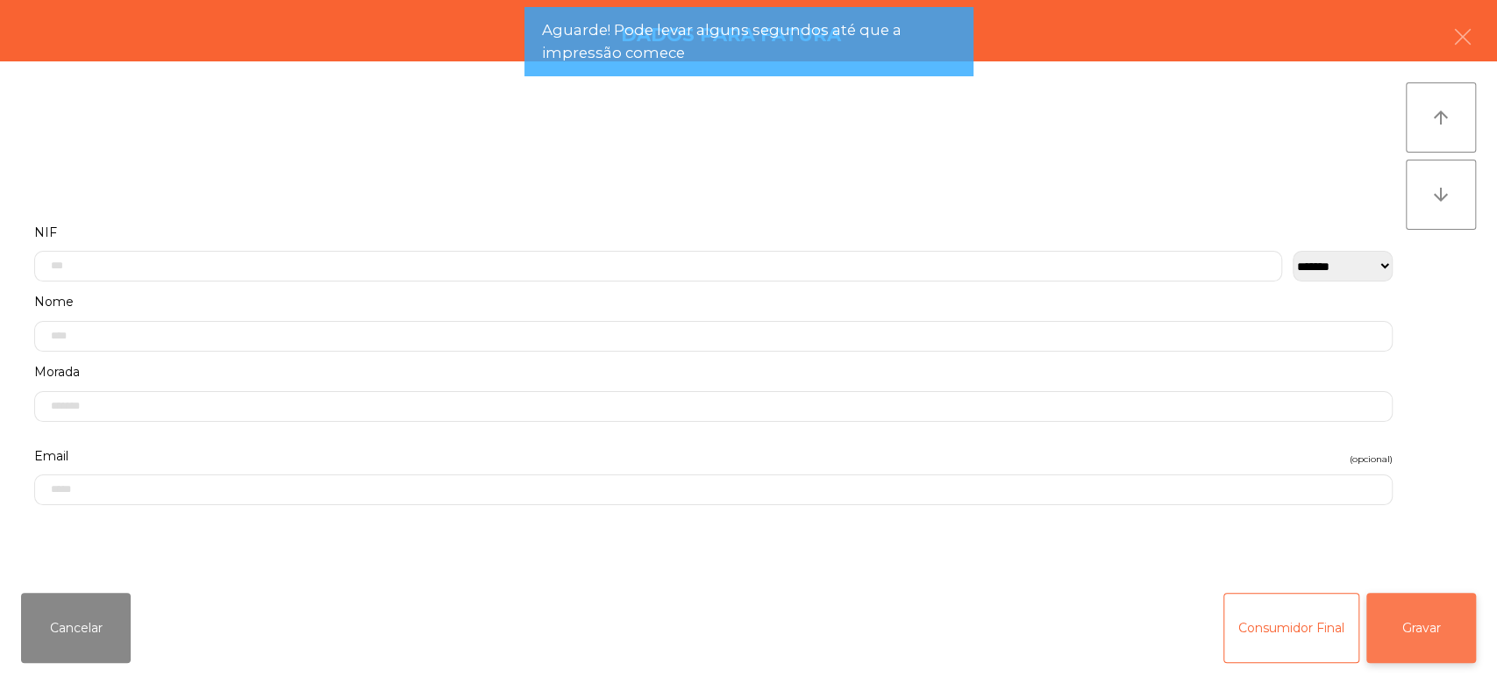
click at [1450, 636] on button "Gravar" at bounding box center [1421, 628] width 110 height 70
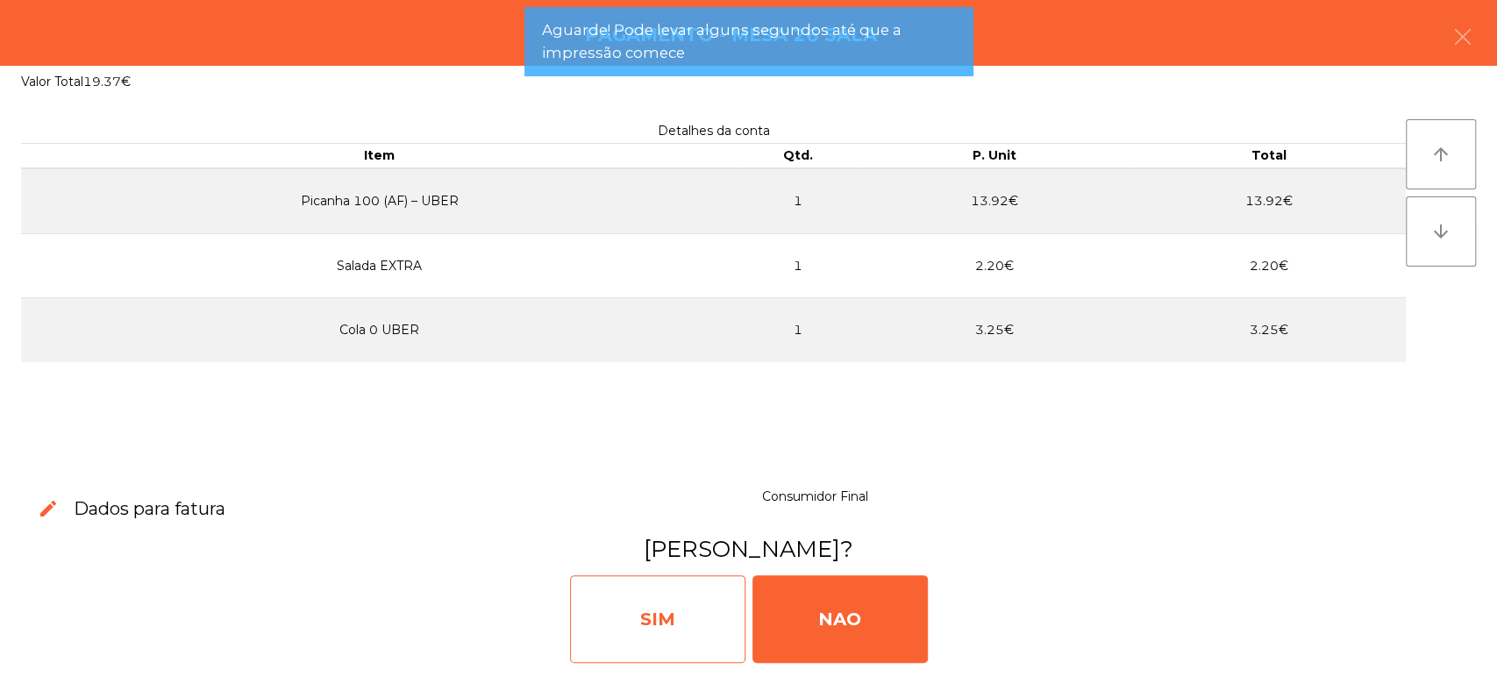
click at [713, 590] on div "SIM" at bounding box center [657, 619] width 175 height 88
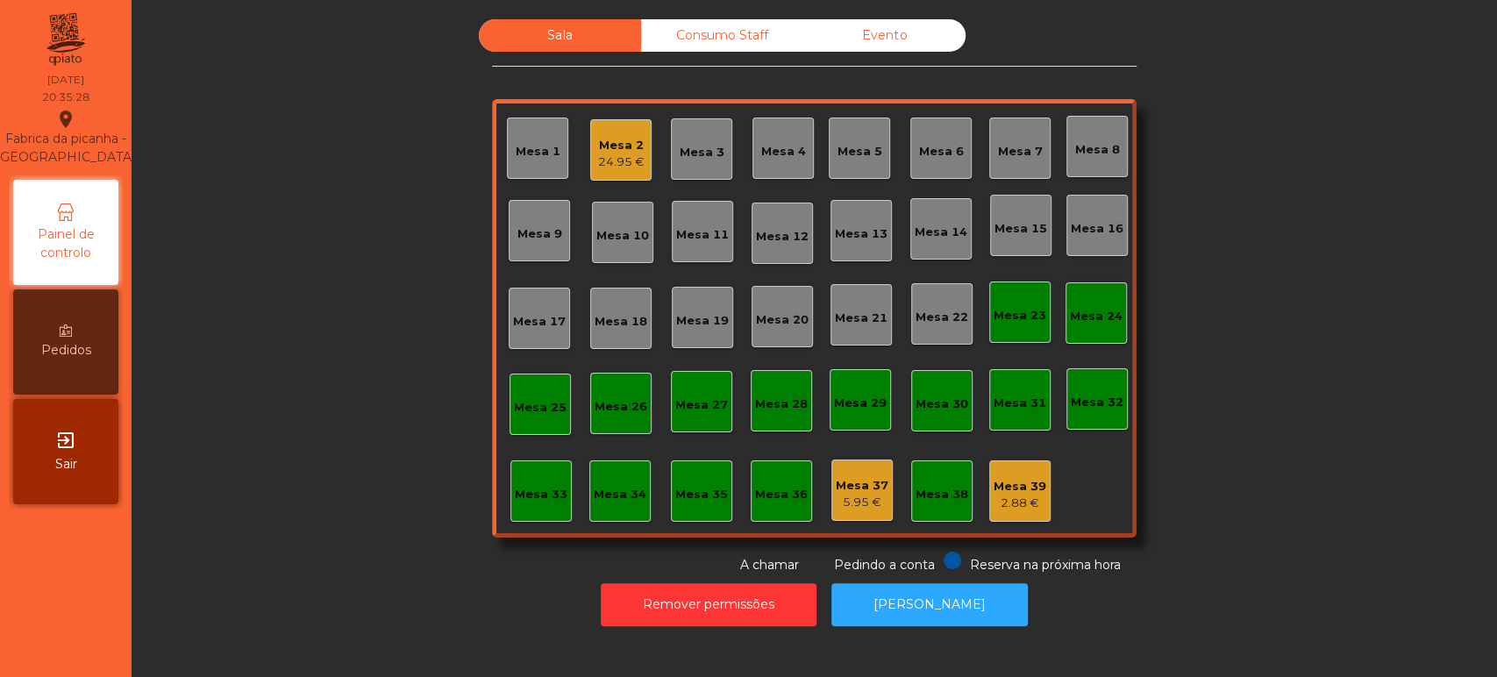
click at [620, 161] on div "24.95 €" at bounding box center [621, 162] width 46 height 18
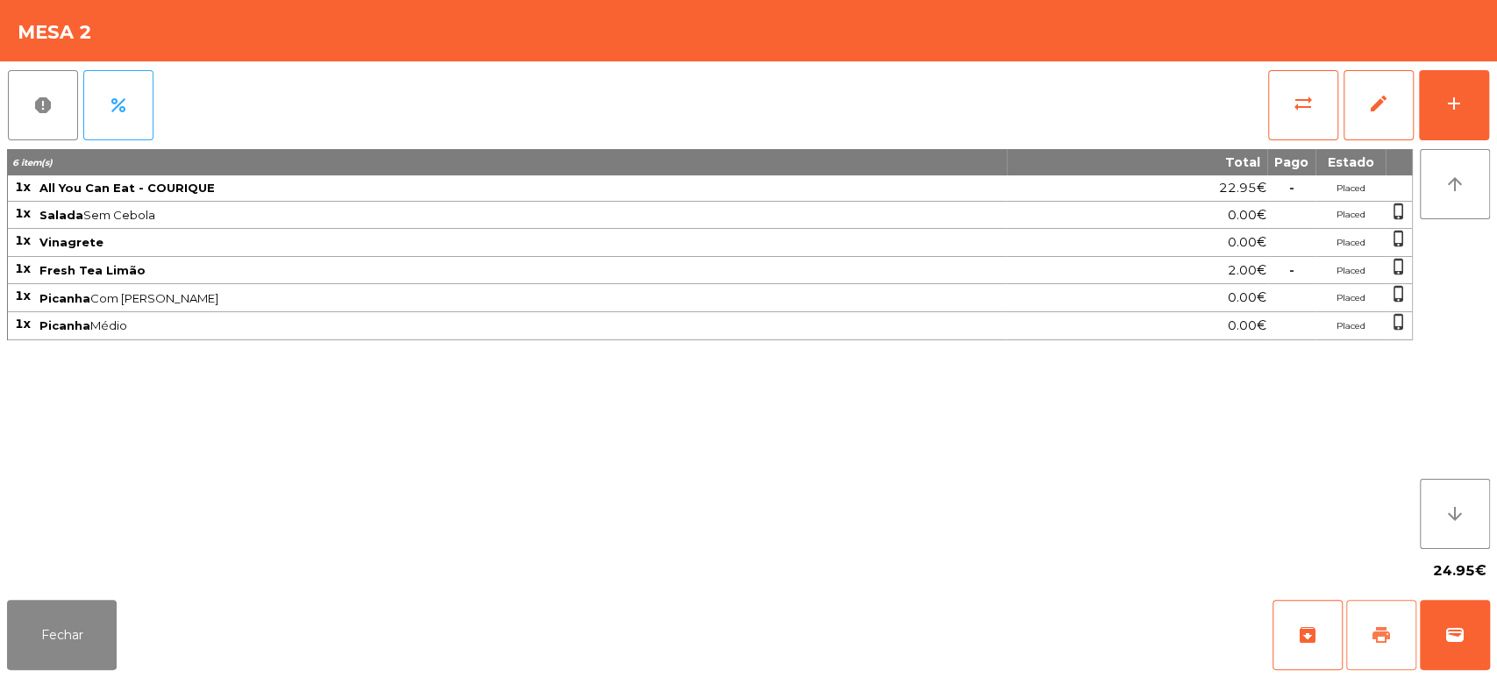
click at [1377, 620] on button "print" at bounding box center [1381, 635] width 70 height 70
click at [115, 648] on button "Fechar" at bounding box center [62, 635] width 110 height 70
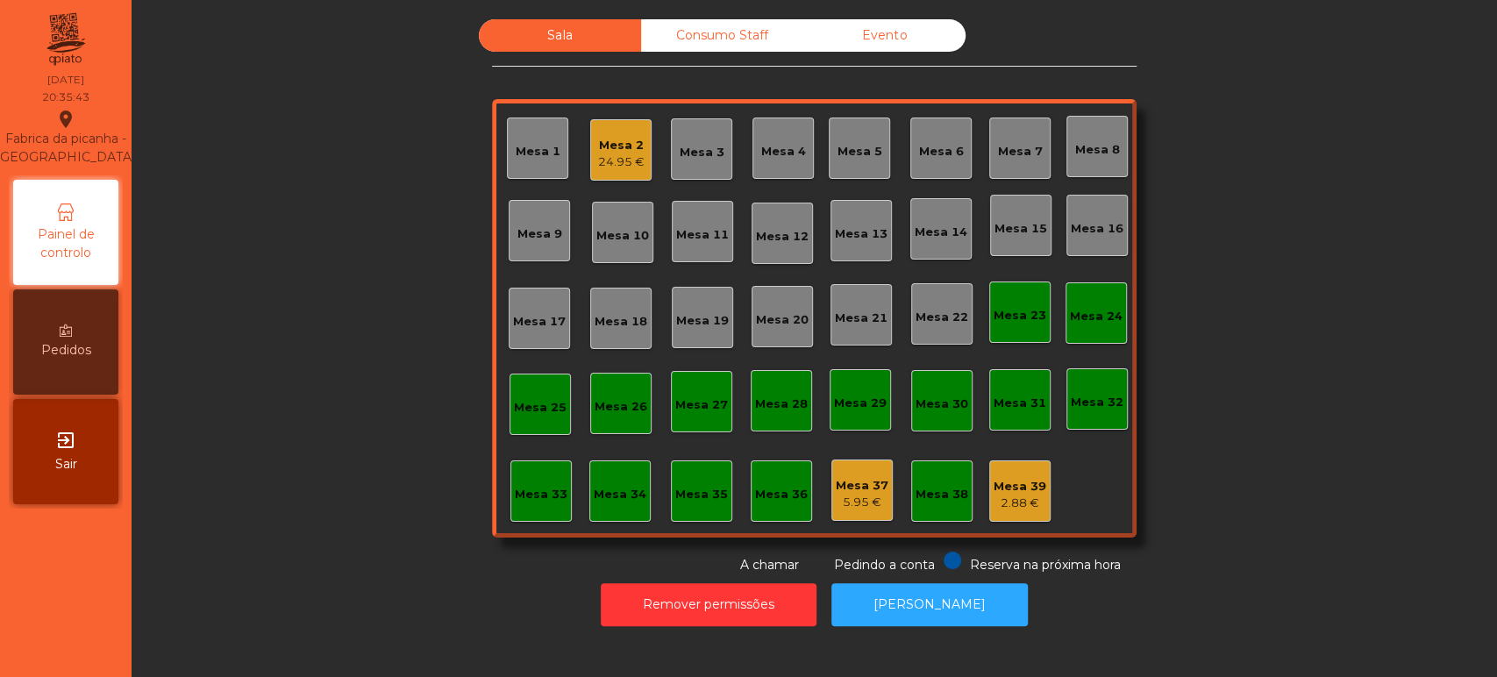
click at [603, 132] on div "Mesa 2 24.95 €" at bounding box center [621, 150] width 46 height 41
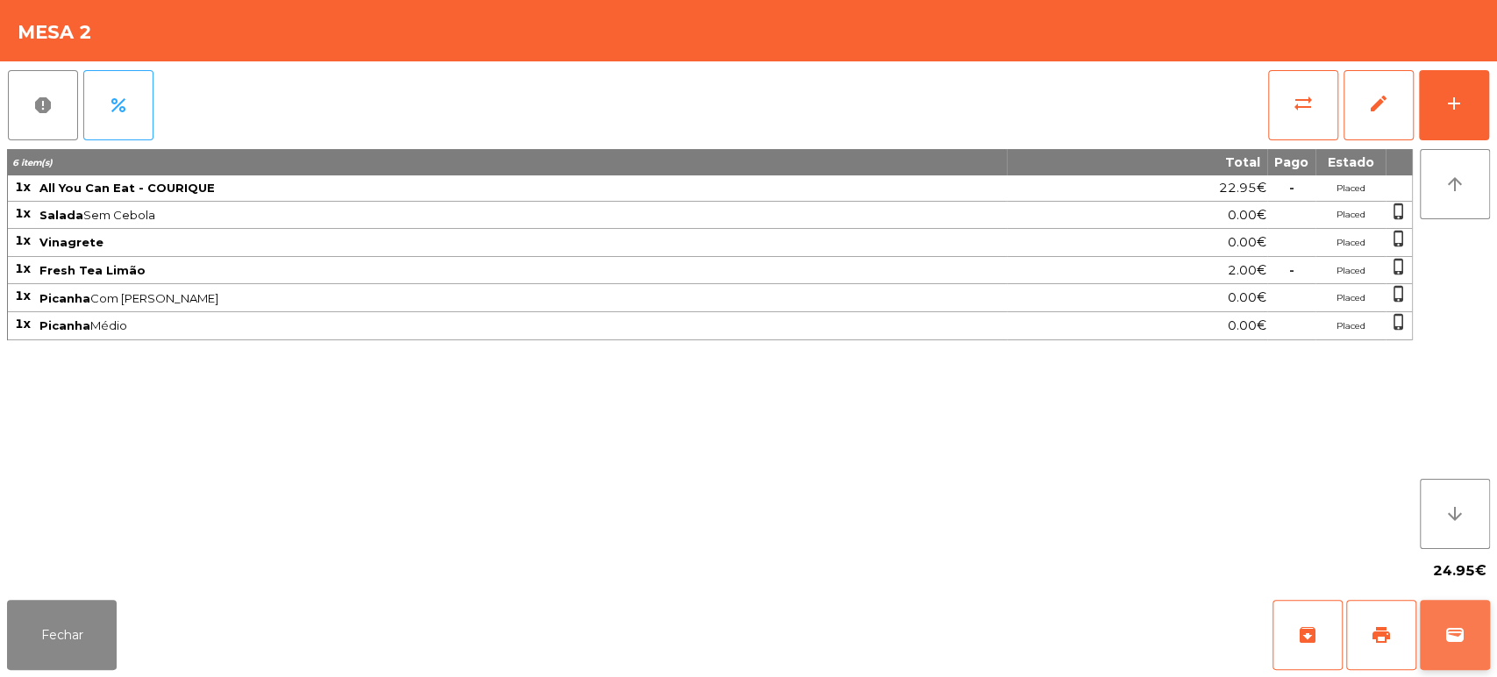
click at [1476, 624] on button "wallet" at bounding box center [1455, 635] width 70 height 70
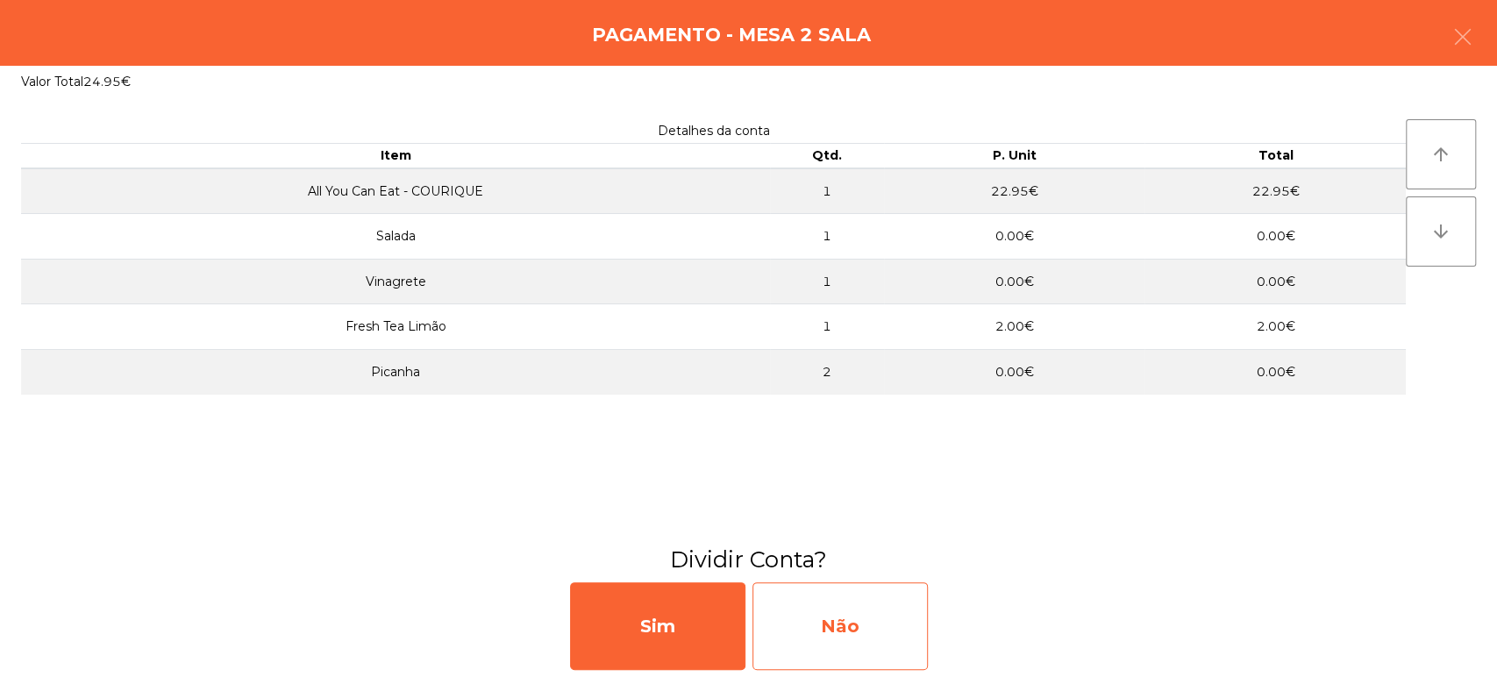
click at [855, 610] on div "Não" at bounding box center [839, 626] width 175 height 88
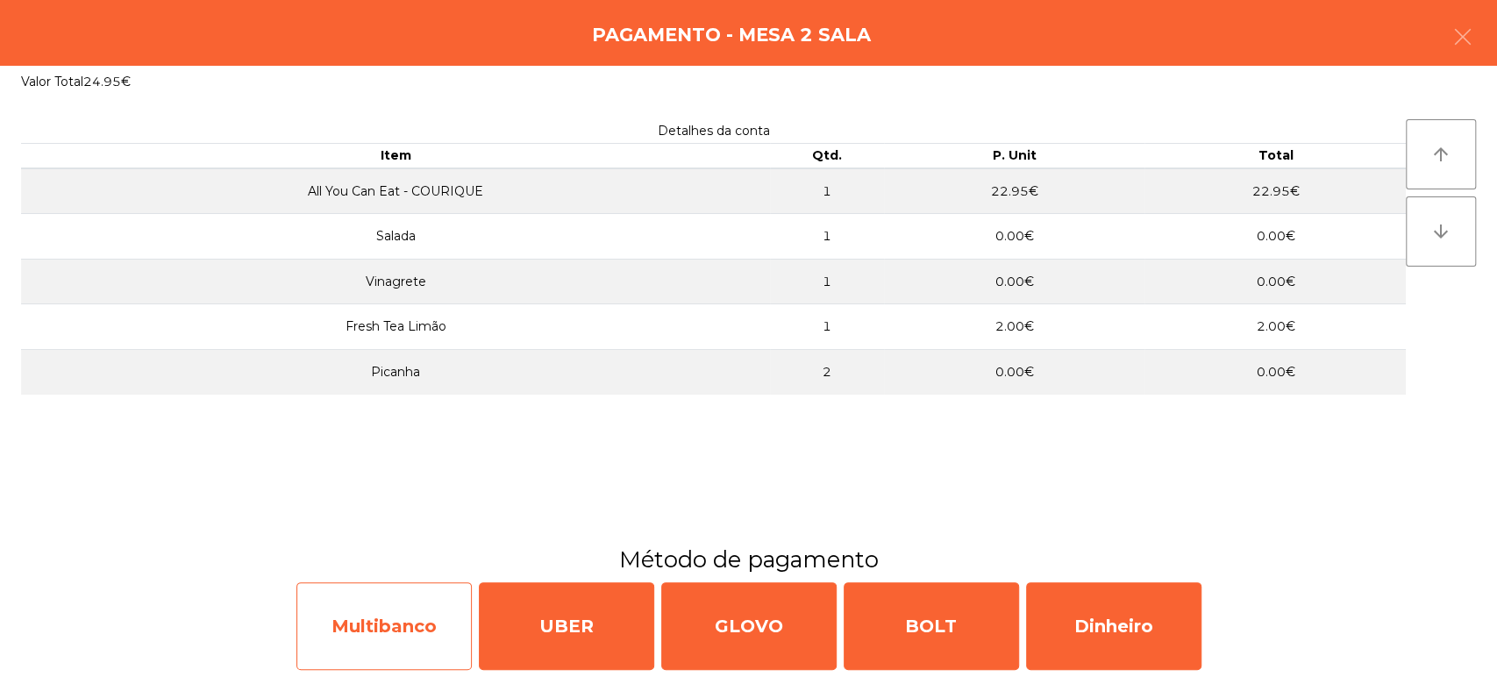
click at [361, 628] on div "Multibanco" at bounding box center [383, 626] width 175 height 88
select select "**"
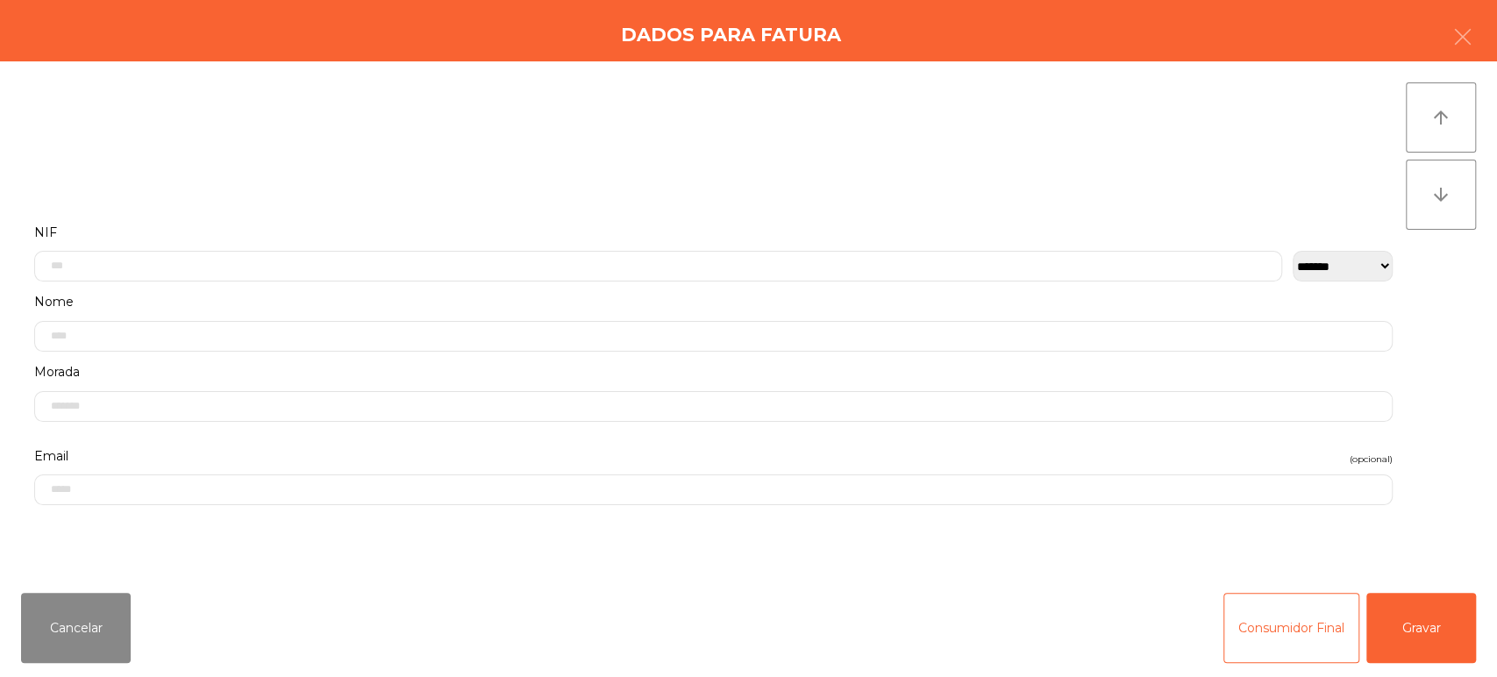
click at [1414, 672] on div "Cancelar Consumidor Final Gravar" at bounding box center [748, 628] width 1497 height 98
click at [1495, 613] on div "Cancelar Consumidor Final Gravar" at bounding box center [748, 628] width 1497 height 98
click at [1414, 593] on button "Gravar" at bounding box center [1421, 628] width 110 height 70
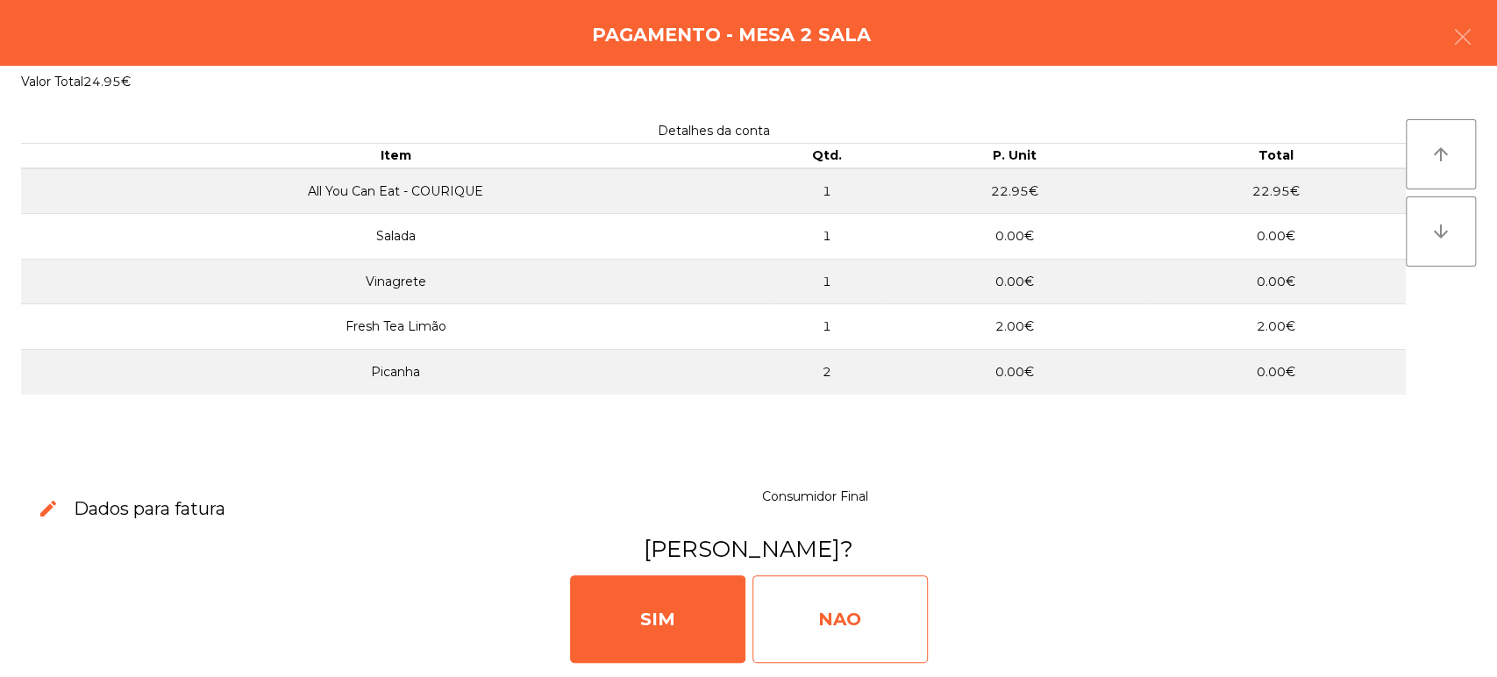
click at [855, 609] on div "NAO" at bounding box center [839, 619] width 175 height 88
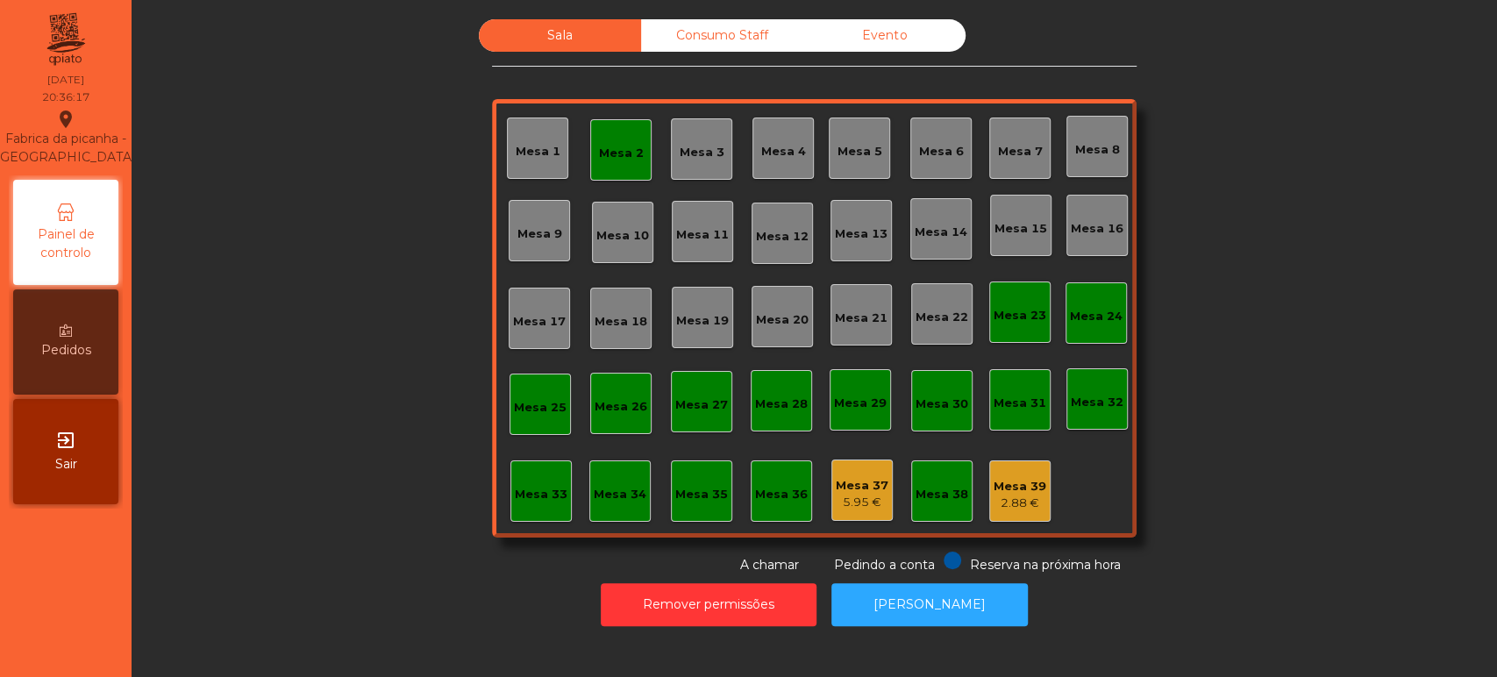
click at [599, 138] on div "Mesa 2" at bounding box center [621, 150] width 45 height 25
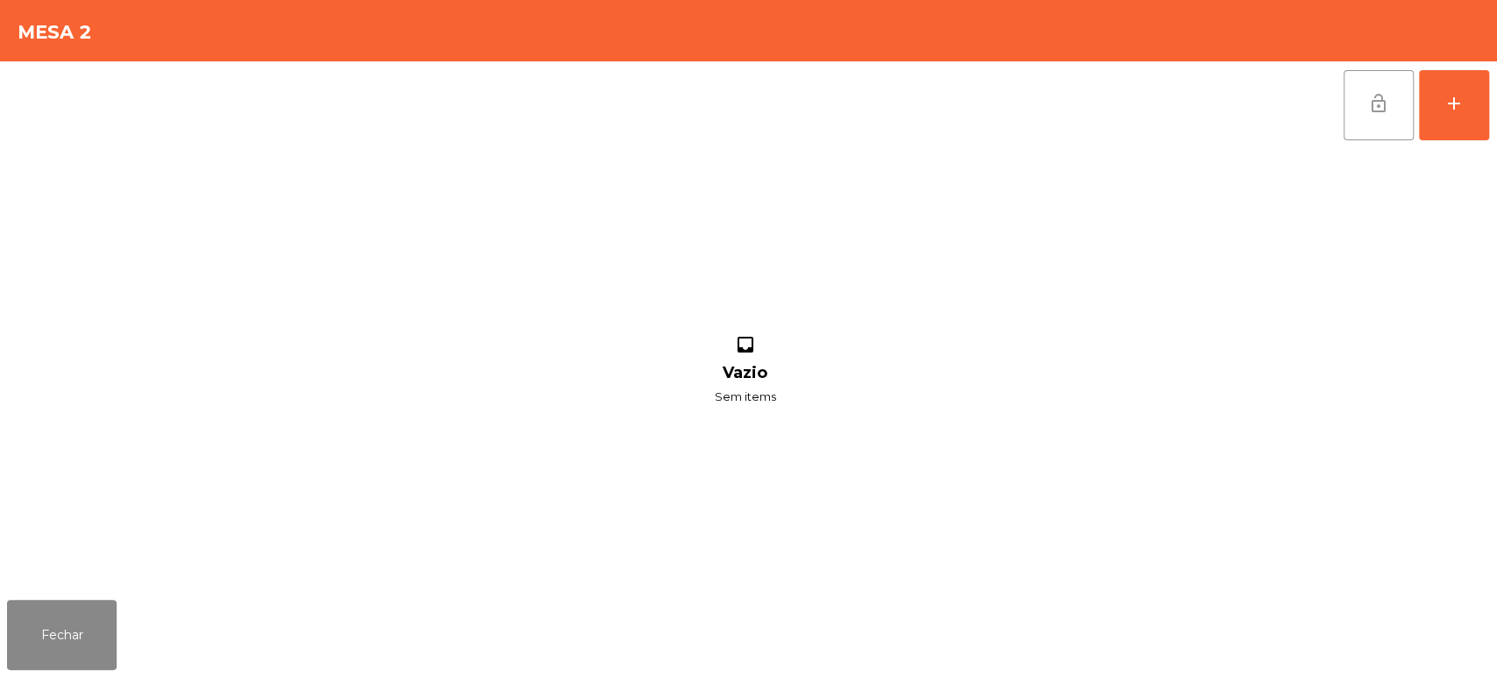
click at [1373, 93] on span "lock_open" at bounding box center [1378, 103] width 21 height 21
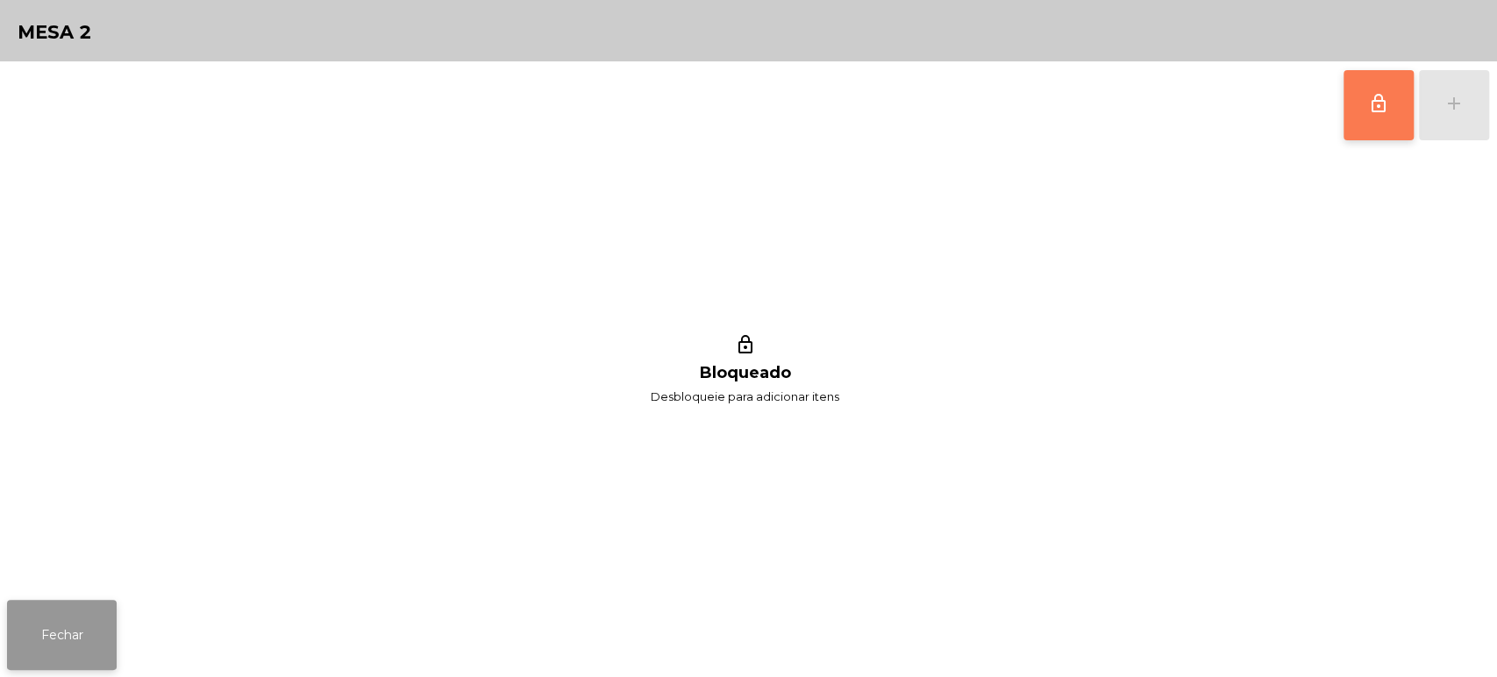
click at [42, 615] on button "Fechar" at bounding box center [62, 635] width 110 height 70
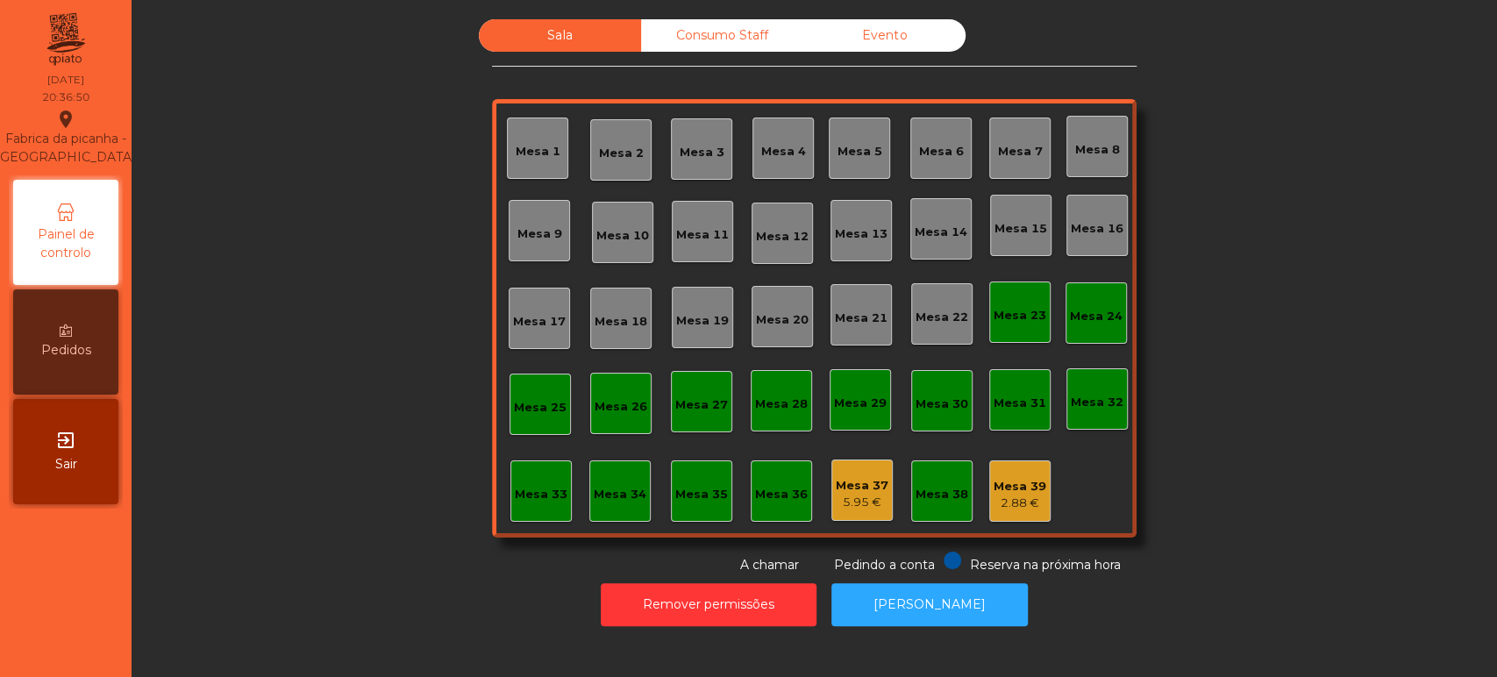
click at [758, 132] on div "Mesa 4" at bounding box center [782, 148] width 61 height 61
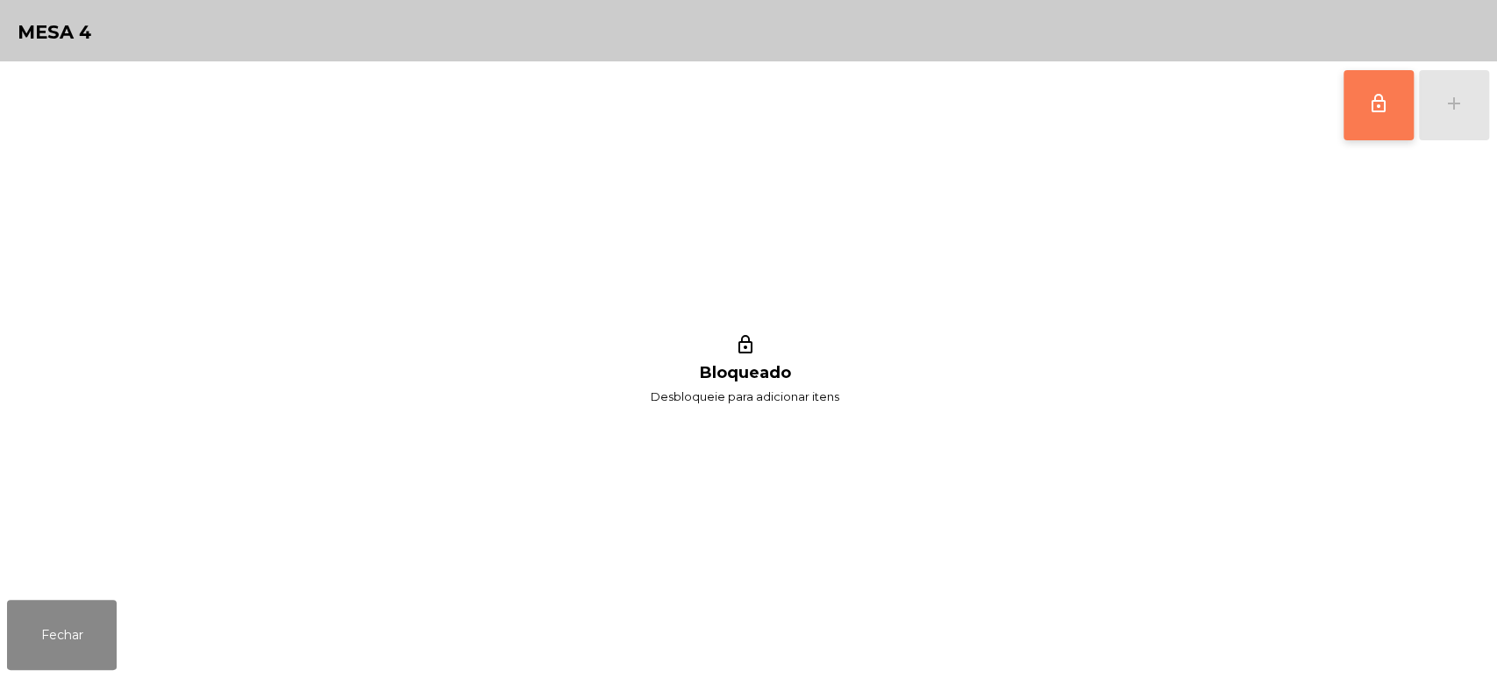
click at [1379, 114] on button "lock_outline" at bounding box center [1378, 105] width 70 height 70
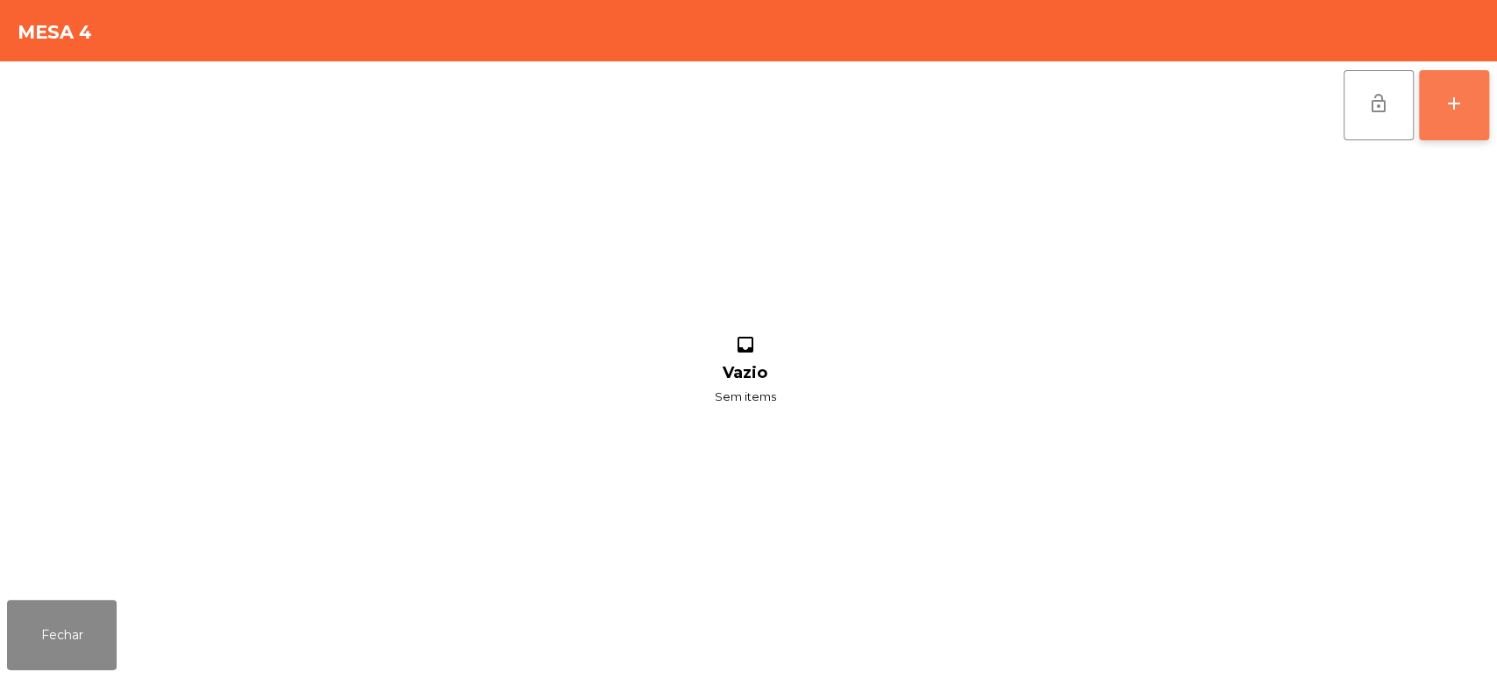
click at [1450, 96] on div "add" at bounding box center [1453, 103] width 21 height 21
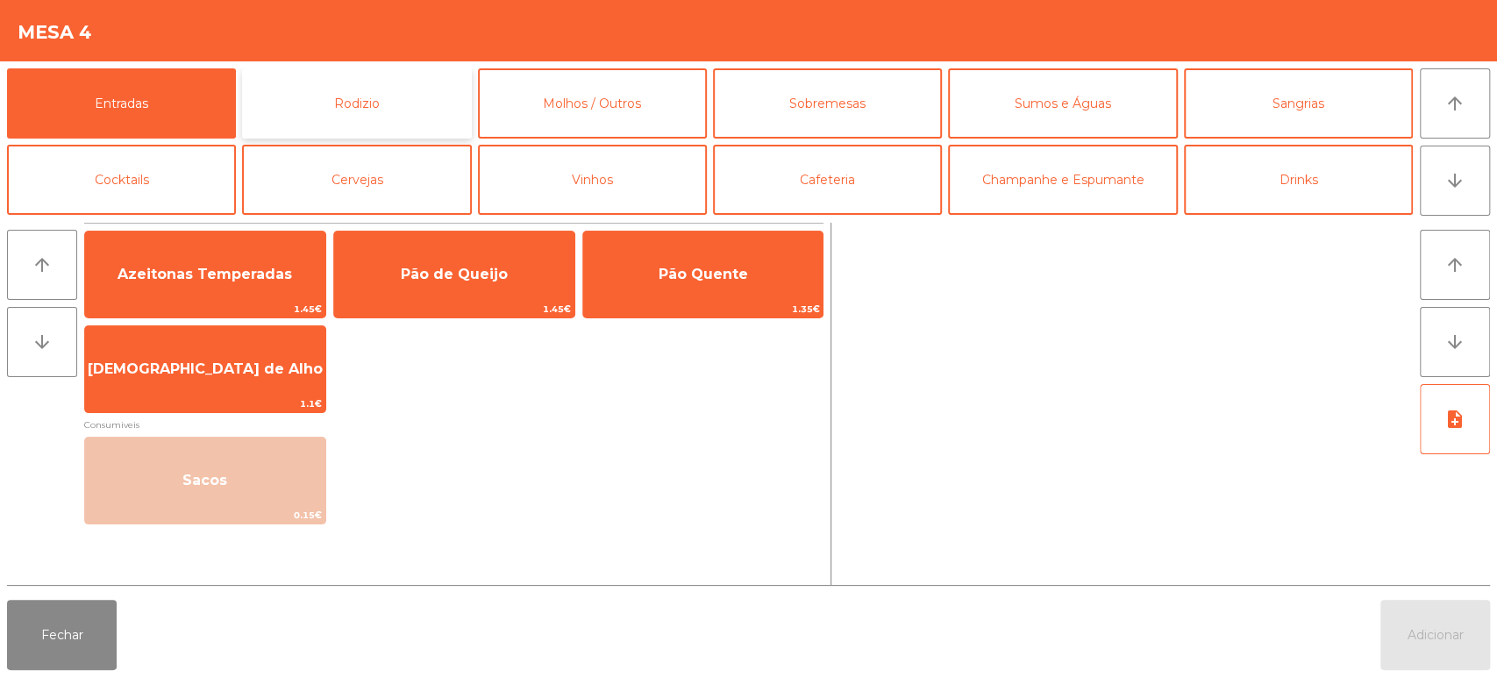
click at [347, 92] on button "Rodizio" at bounding box center [356, 103] width 229 height 70
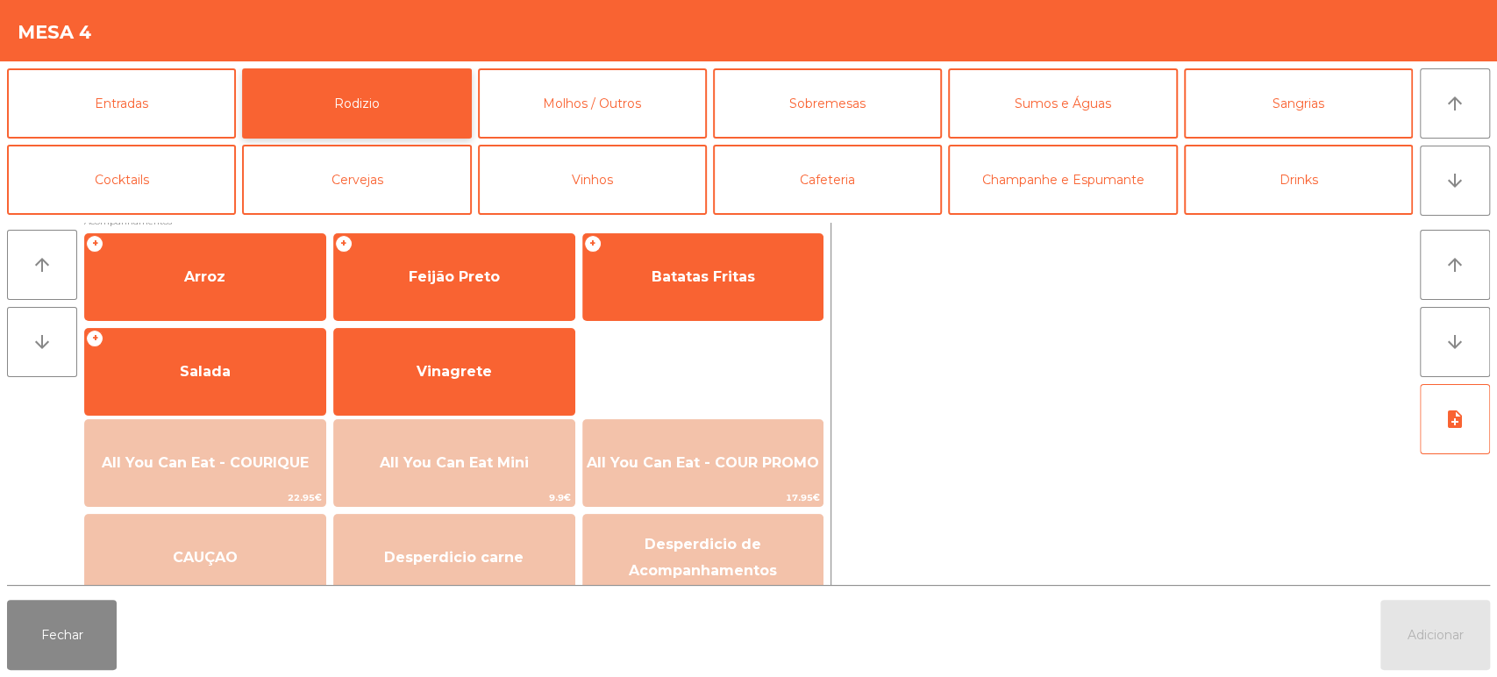
scroll to position [245, 0]
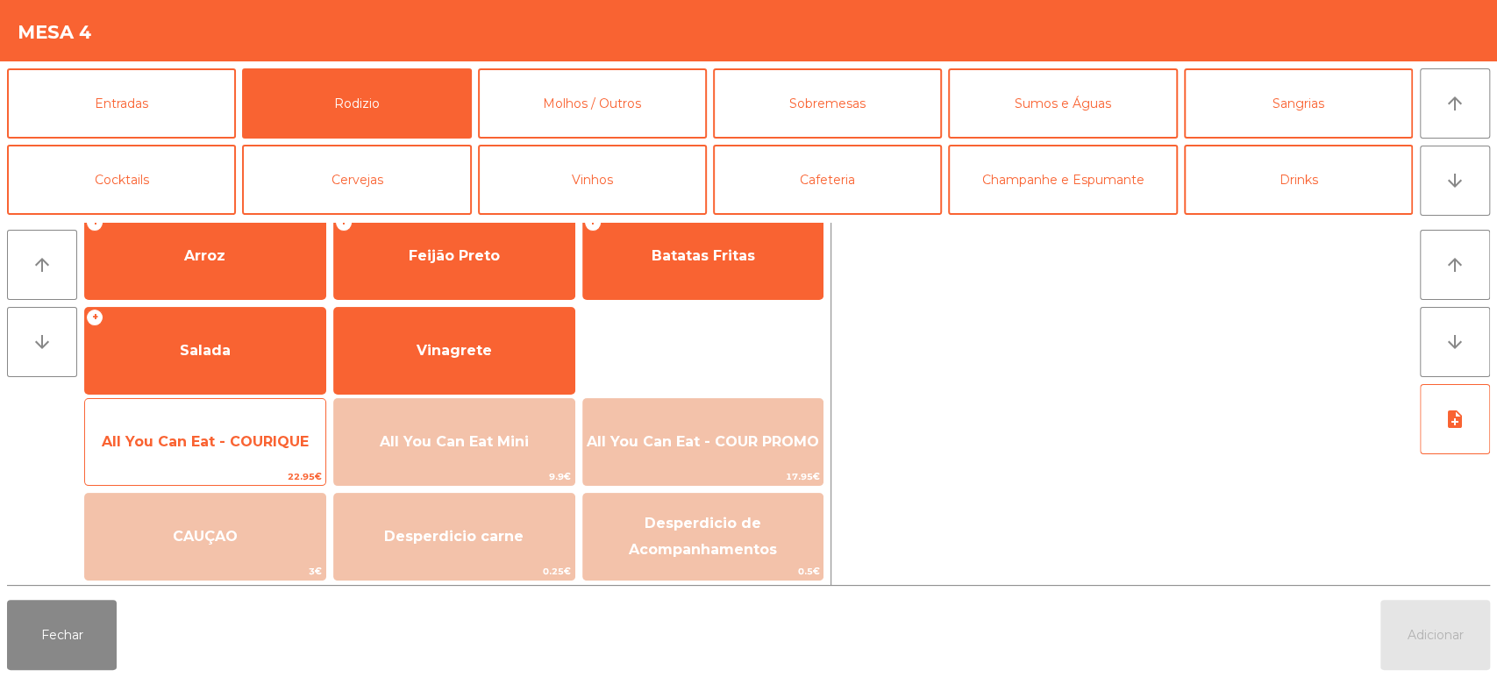
click at [267, 450] on span "All You Can Eat - COURIQUE" at bounding box center [205, 441] width 240 height 47
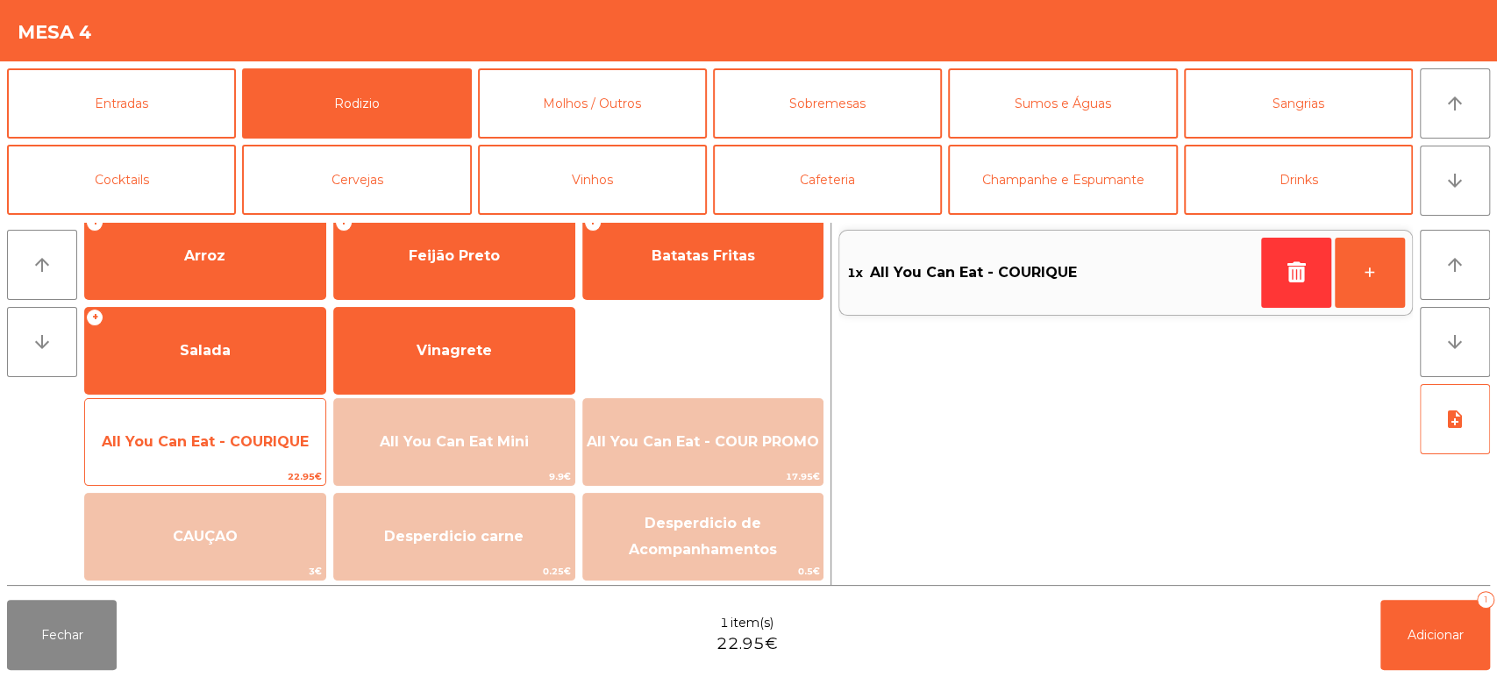
click at [267, 435] on span "All You Can Eat - COURIQUE" at bounding box center [205, 441] width 207 height 17
click at [271, 428] on span "All You Can Eat - COURIQUE" at bounding box center [205, 441] width 240 height 47
click at [267, 428] on span "All You Can Eat - COURIQUE" at bounding box center [205, 441] width 240 height 47
click at [246, 437] on span "All You Can Eat - COURIQUE" at bounding box center [205, 441] width 207 height 17
click at [261, 435] on span "All You Can Eat - COURIQUE" at bounding box center [205, 441] width 207 height 17
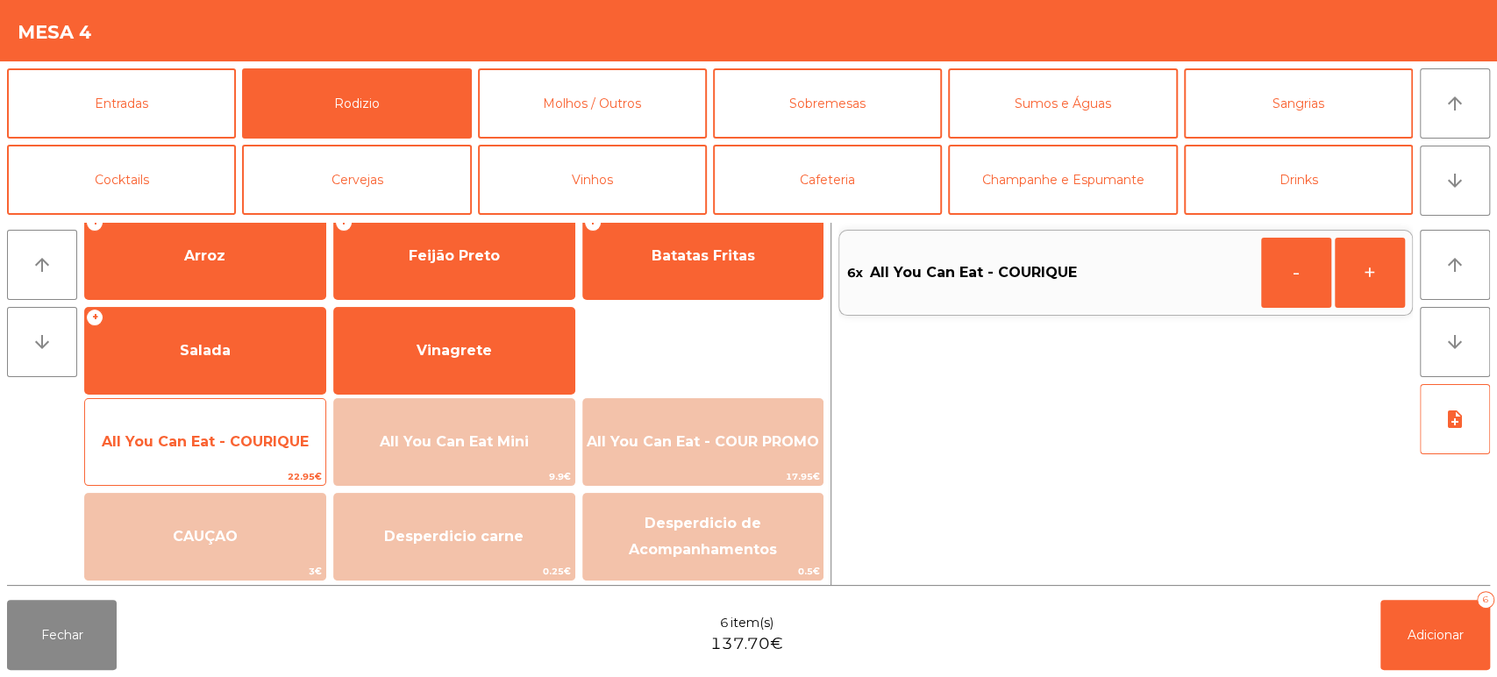
click at [267, 431] on span "All You Can Eat - COURIQUE" at bounding box center [205, 441] width 240 height 47
click at [267, 425] on span "All You Can Eat - COURIQUE" at bounding box center [205, 441] width 240 height 47
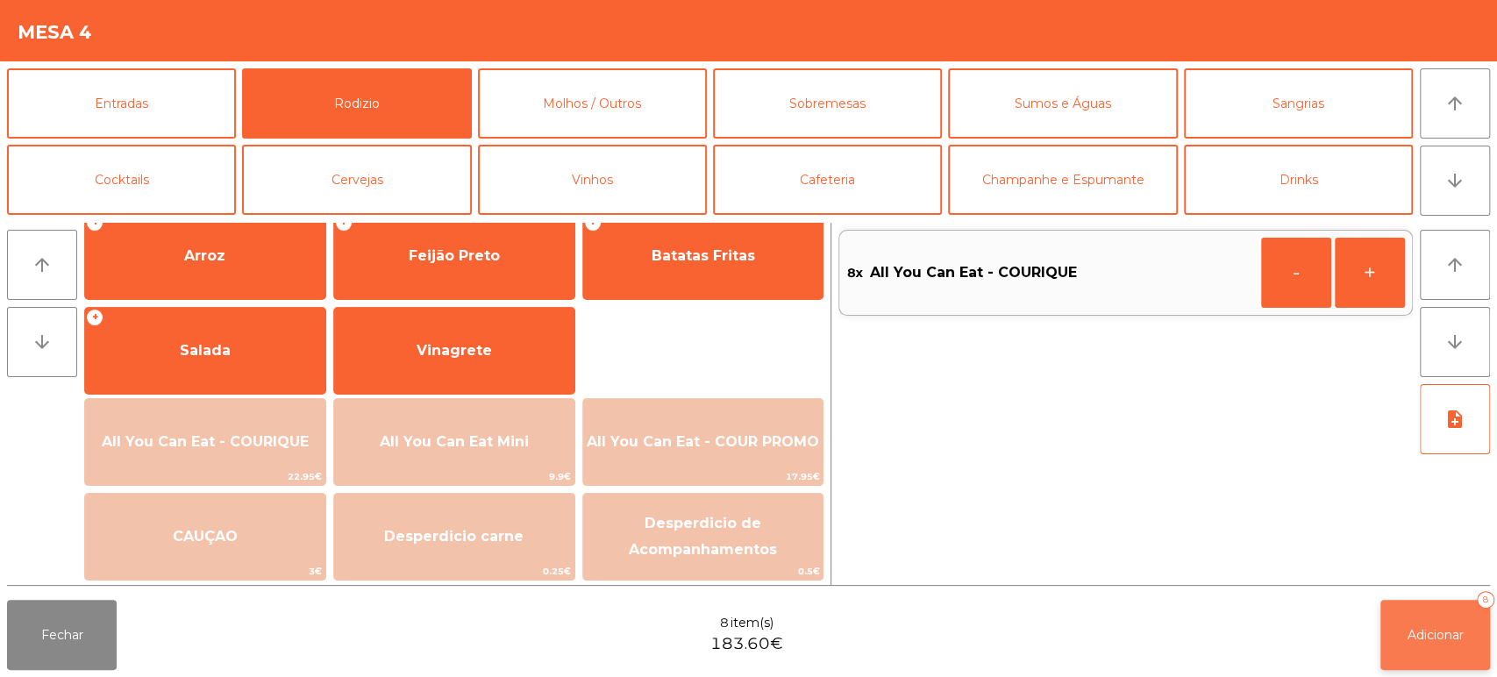
click at [1433, 634] on span "Adicionar" at bounding box center [1435, 635] width 56 height 16
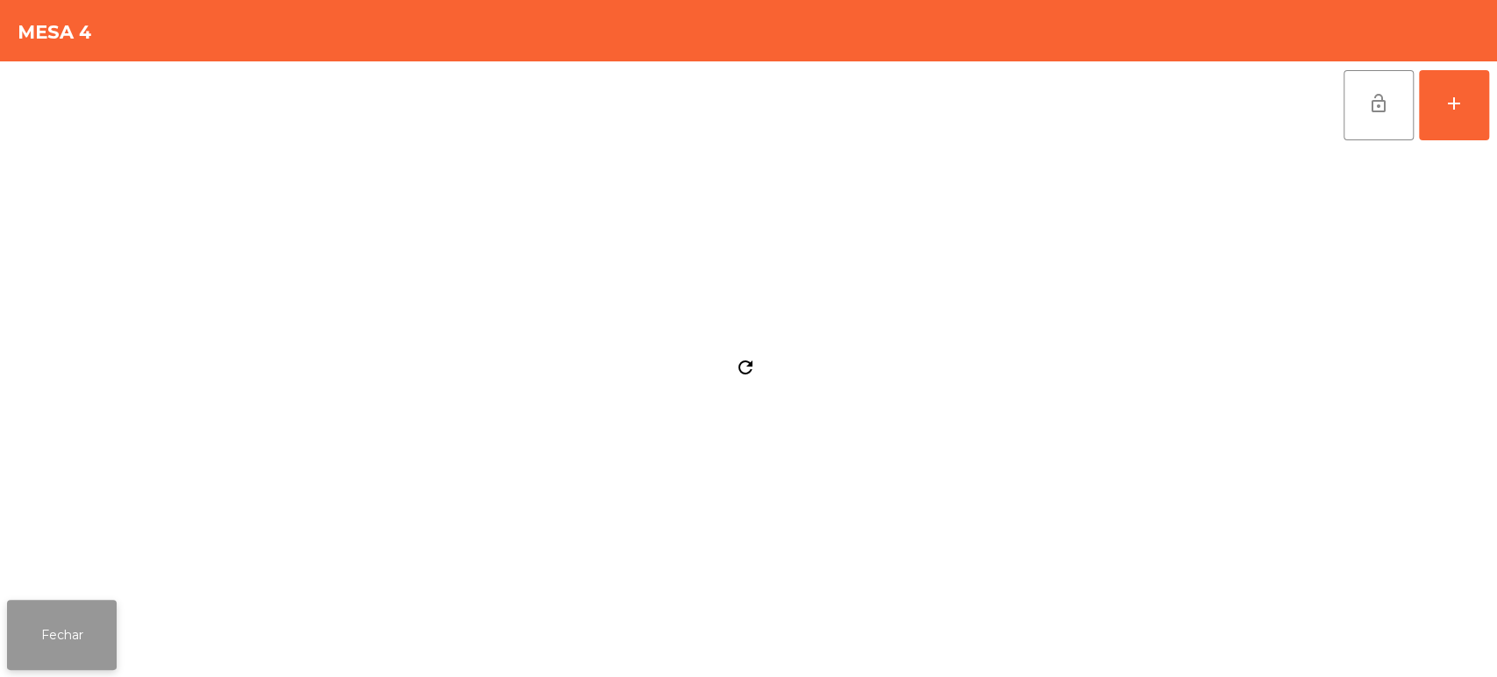
click at [83, 636] on button "Fechar" at bounding box center [62, 635] width 110 height 70
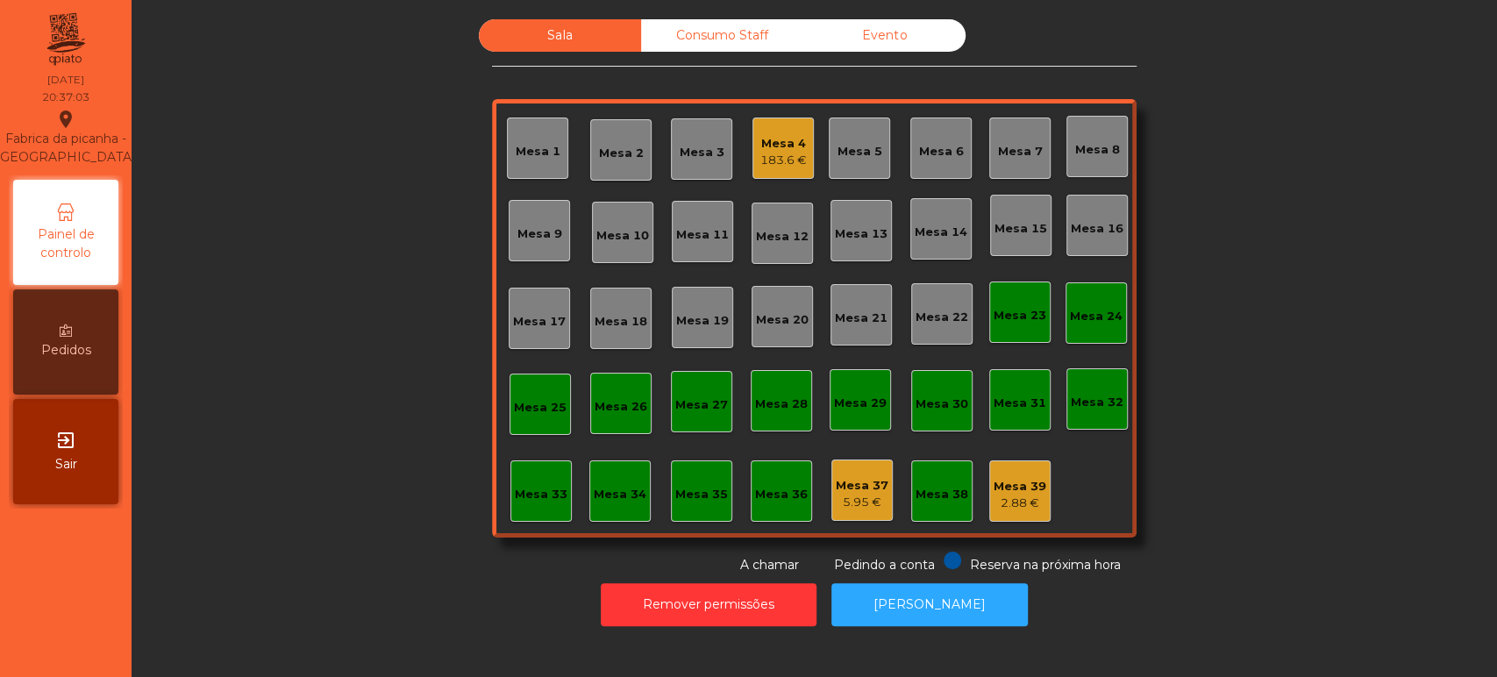
click at [540, 384] on div "Mesa 25" at bounding box center [539, 404] width 61 height 61
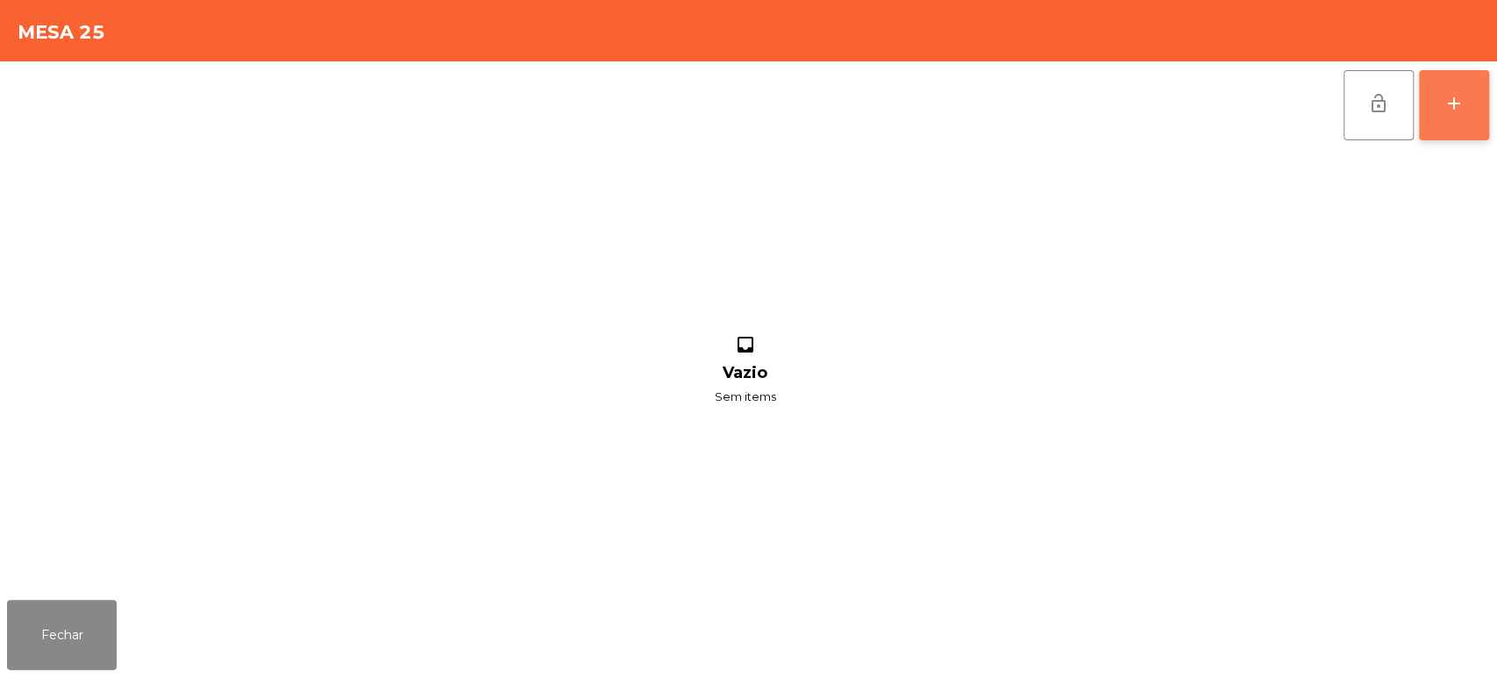
click at [1450, 120] on button "add" at bounding box center [1454, 105] width 70 height 70
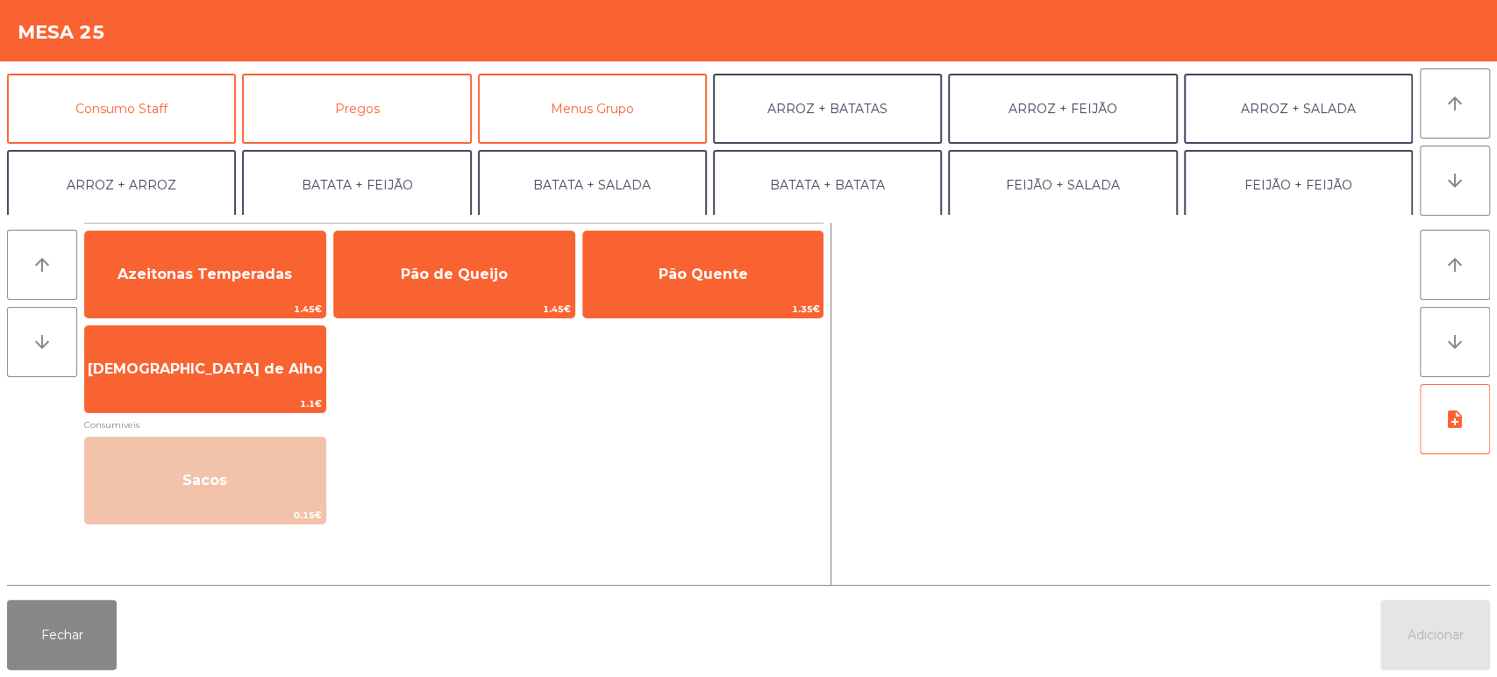
scroll to position [153, 0]
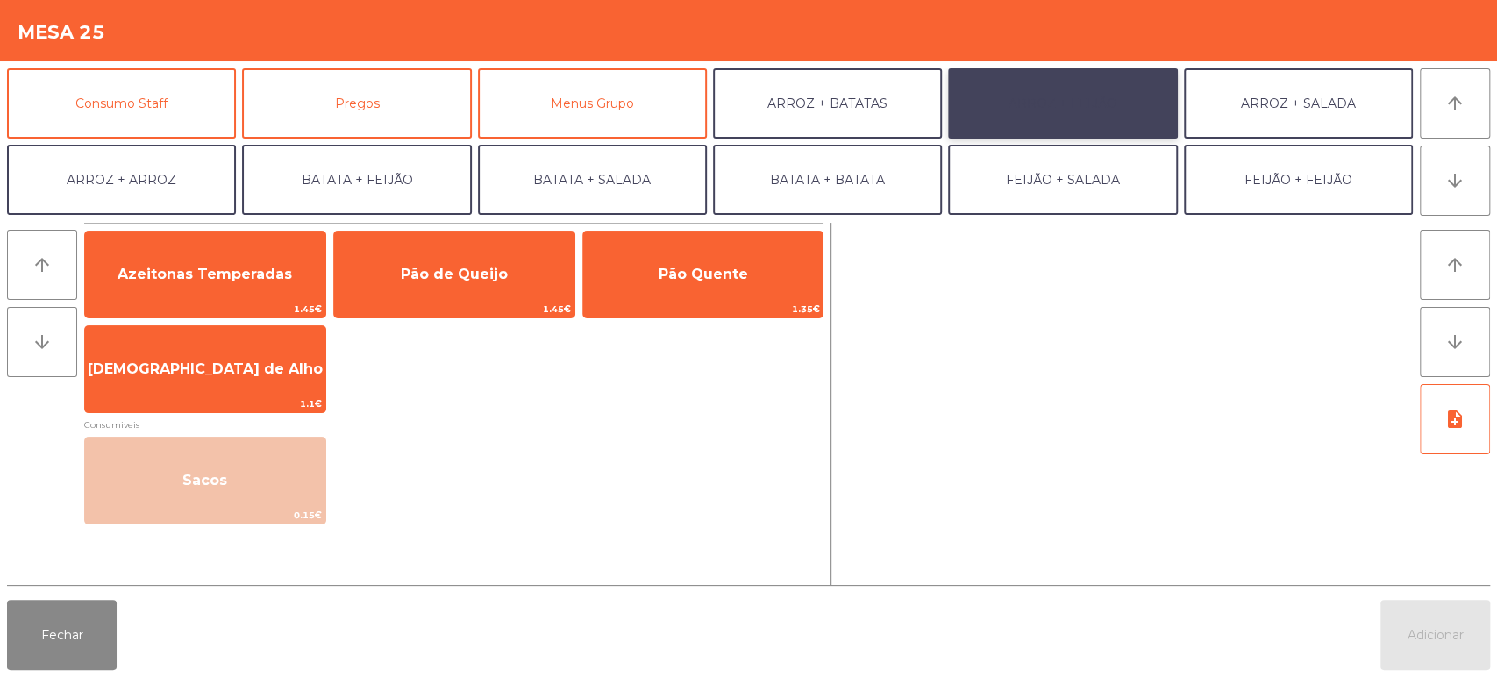
click at [1087, 118] on button "ARROZ + FEIJÃO" at bounding box center [1062, 103] width 229 height 70
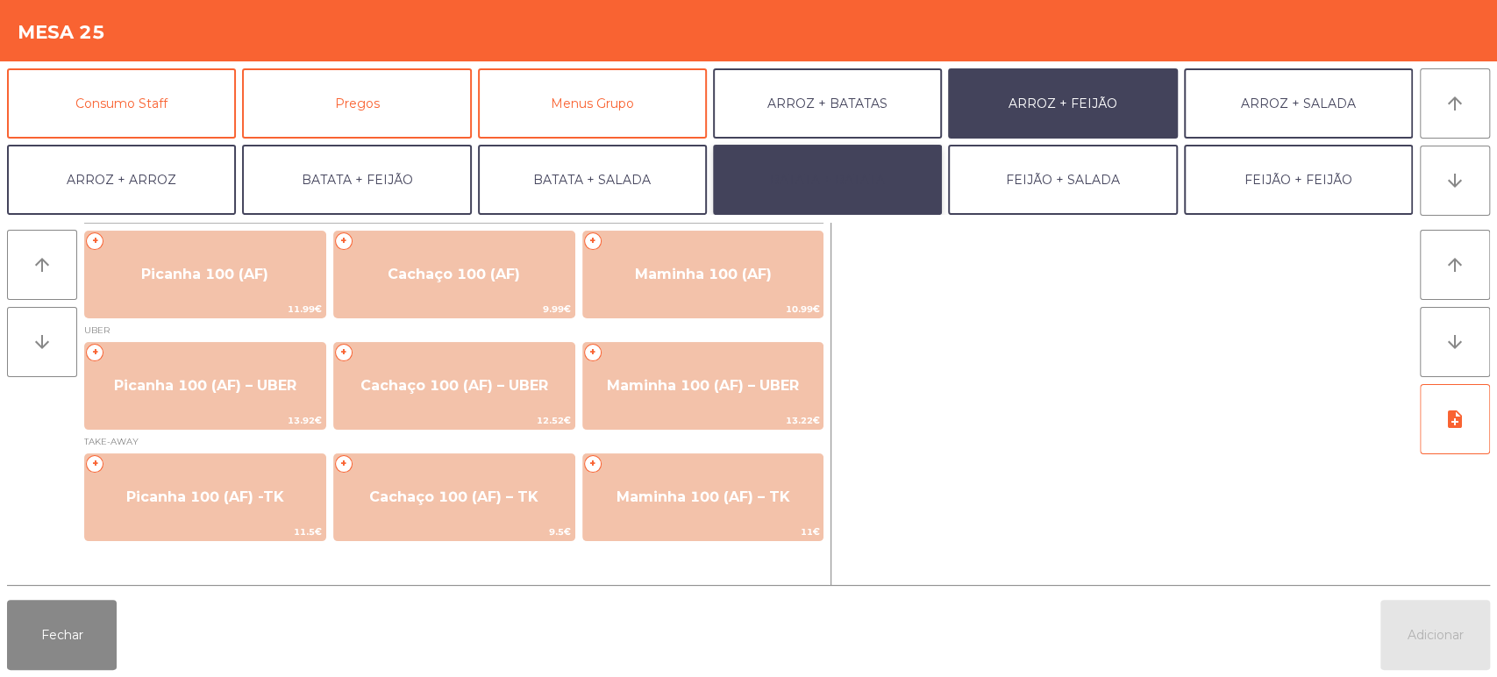
click at [887, 168] on button "BATATA + BATATA" at bounding box center [827, 180] width 229 height 70
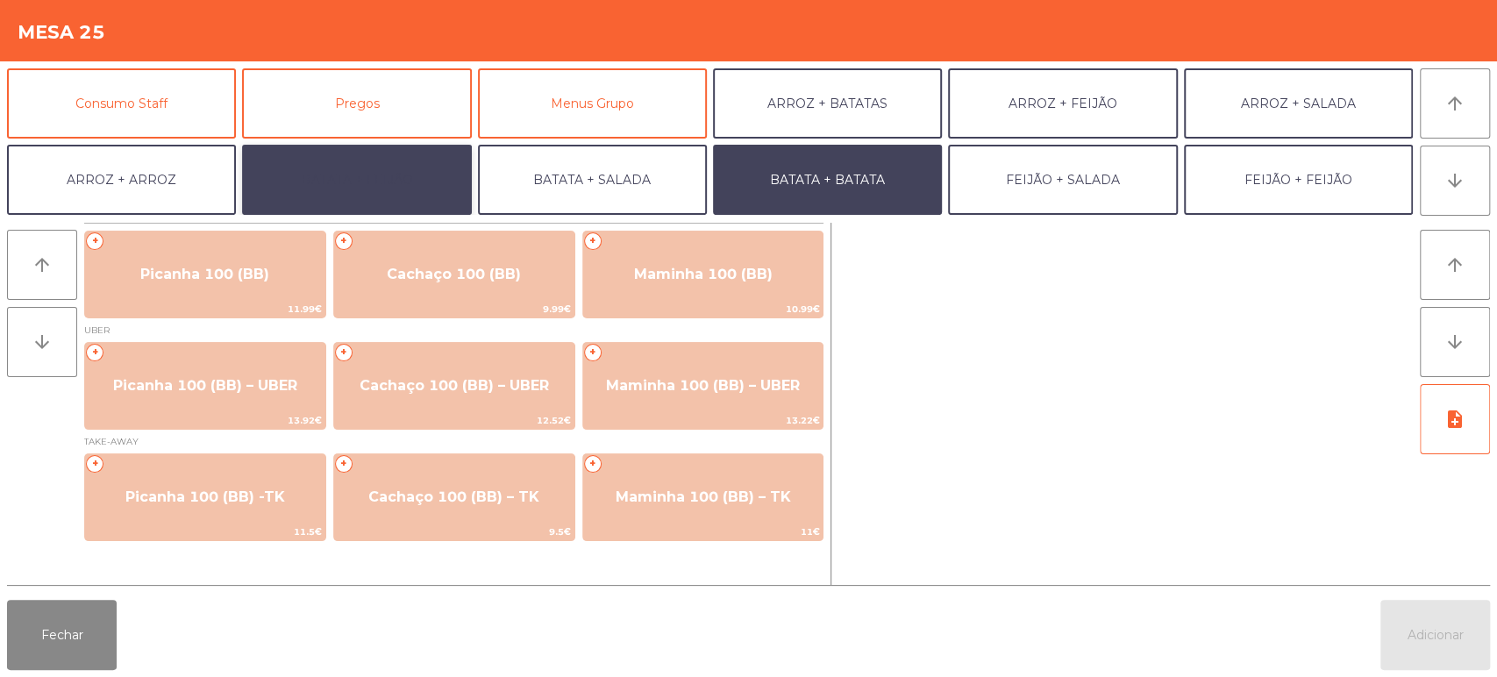
click at [395, 184] on button "BATATA + FEIJÃO" at bounding box center [356, 180] width 229 height 70
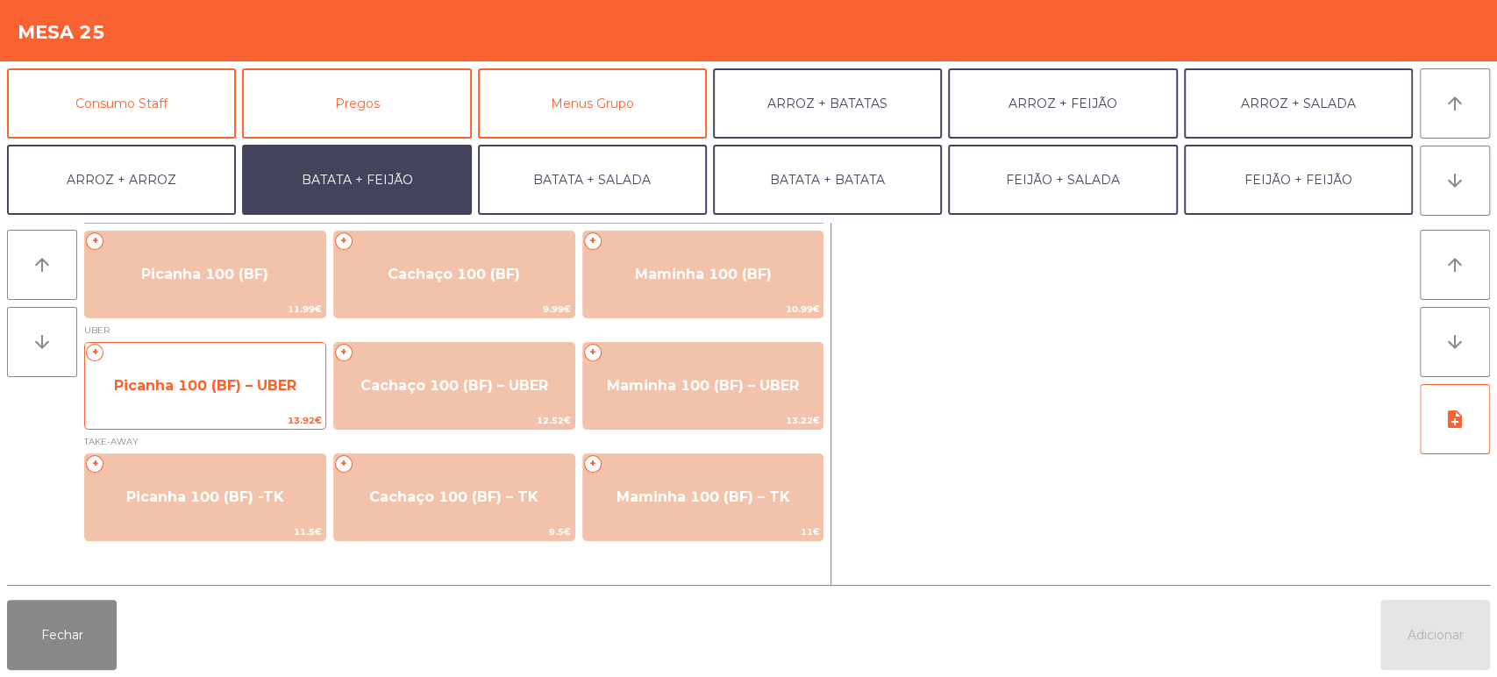
click at [245, 374] on span "Picanha 100 (BF) – UBER" at bounding box center [205, 385] width 240 height 47
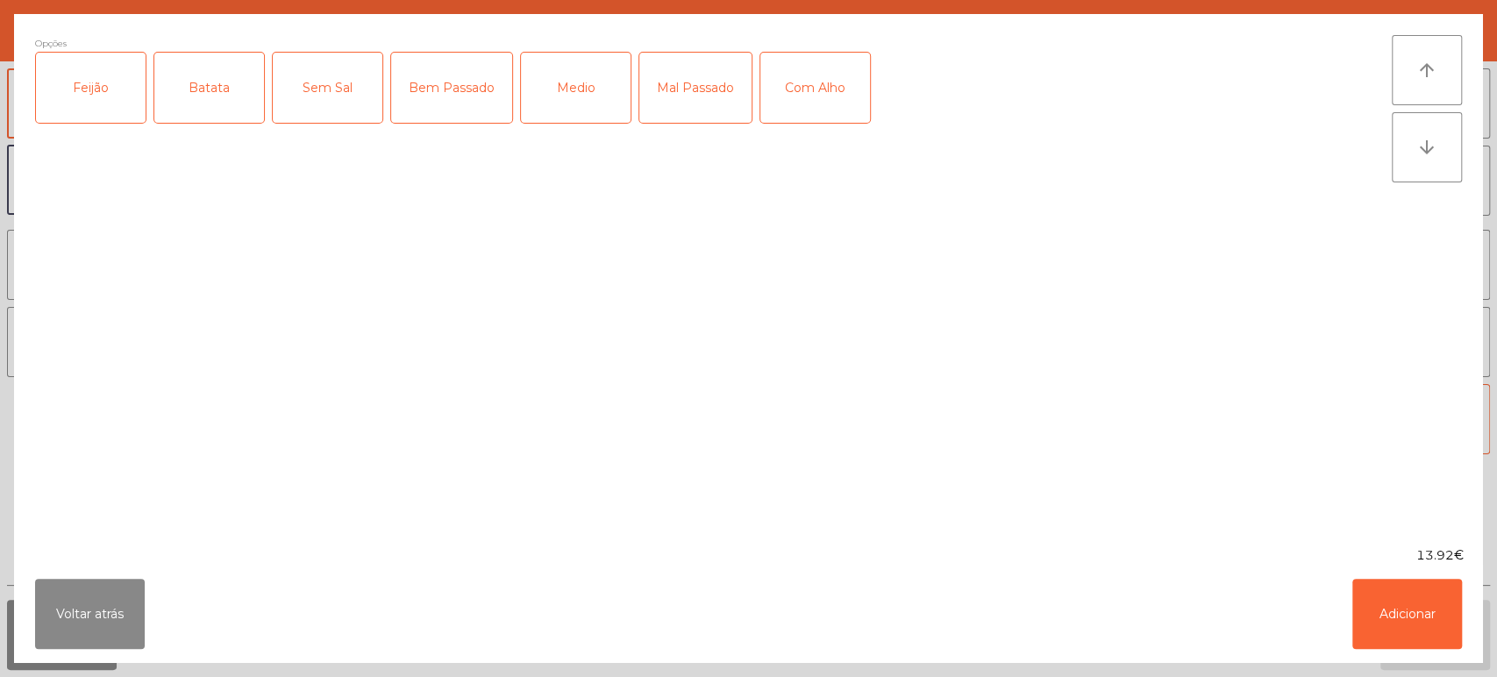
click at [130, 119] on div "Feijão" at bounding box center [91, 88] width 110 height 70
click at [230, 83] on div "Batata" at bounding box center [209, 88] width 110 height 70
click at [438, 83] on div "Bem Passado" at bounding box center [451, 88] width 121 height 70
click at [815, 98] on div "Com Alho" at bounding box center [815, 88] width 110 height 70
click at [1408, 612] on button "Adicionar" at bounding box center [1407, 614] width 110 height 70
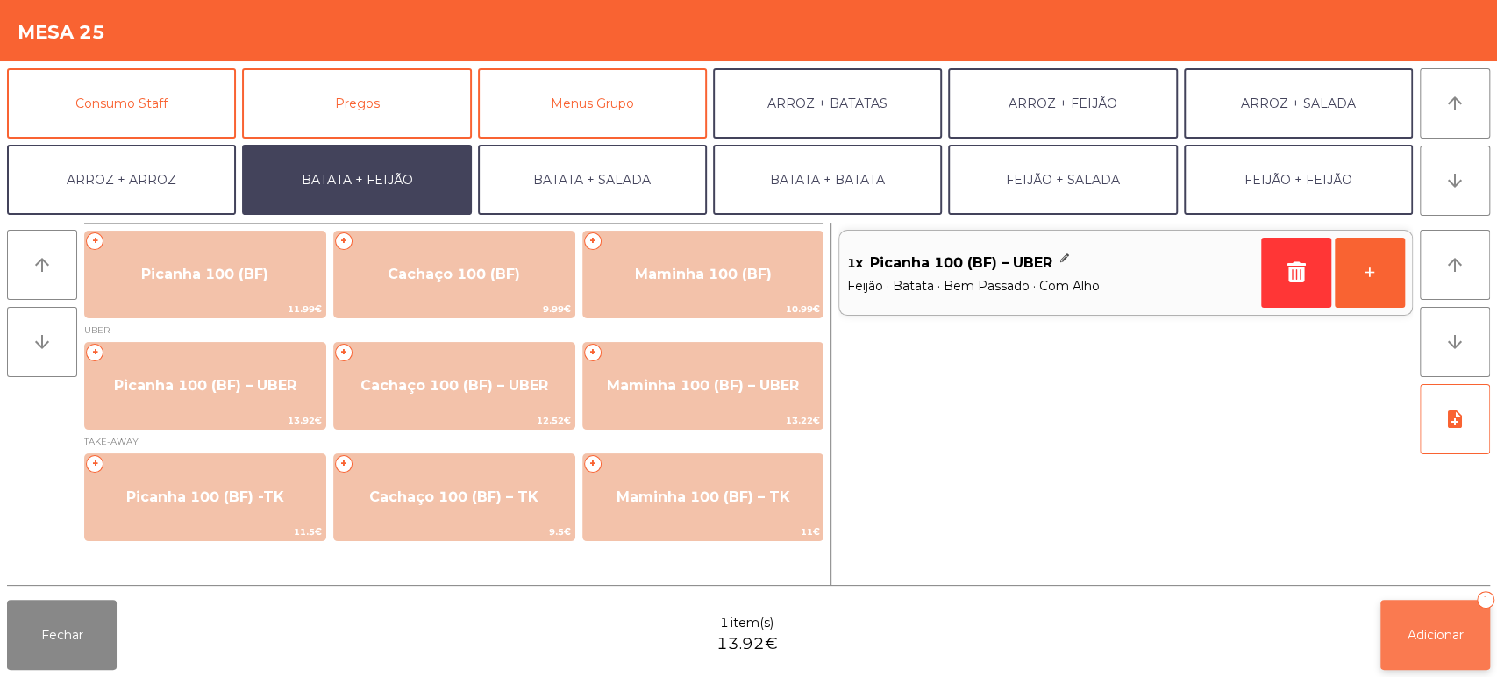
click at [1421, 638] on span "Adicionar" at bounding box center [1435, 635] width 56 height 16
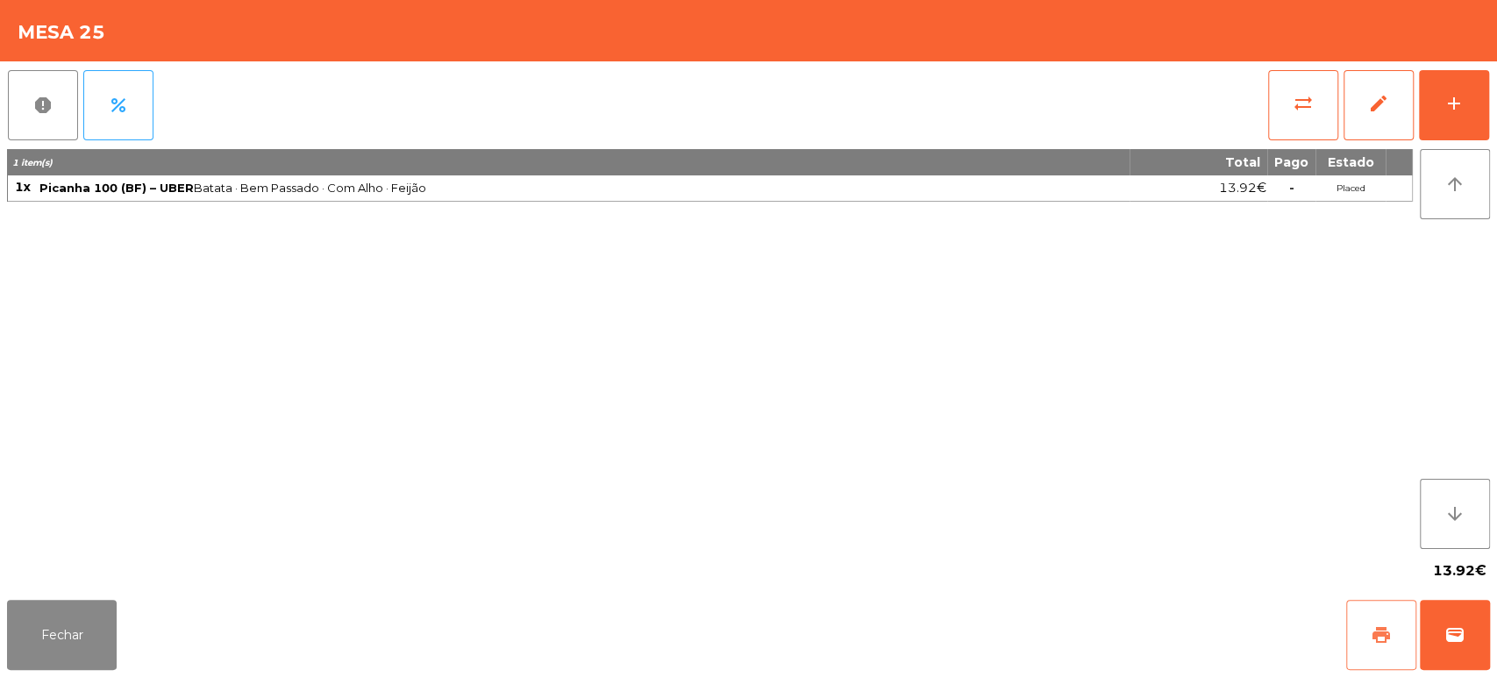
click at [1364, 603] on button "print" at bounding box center [1381, 635] width 70 height 70
click at [1457, 631] on span "wallet" at bounding box center [1454, 634] width 21 height 21
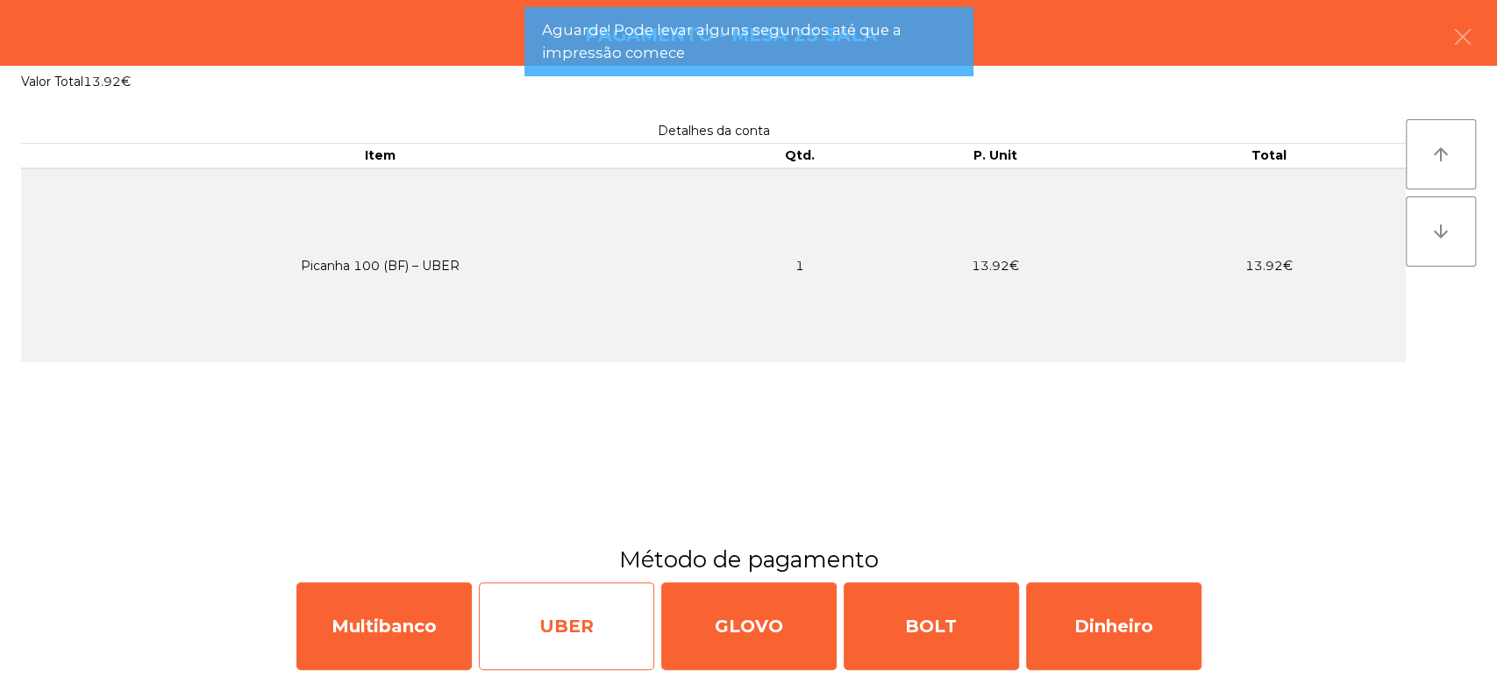
click at [602, 603] on div "UBER" at bounding box center [566, 626] width 175 height 88
select select "**"
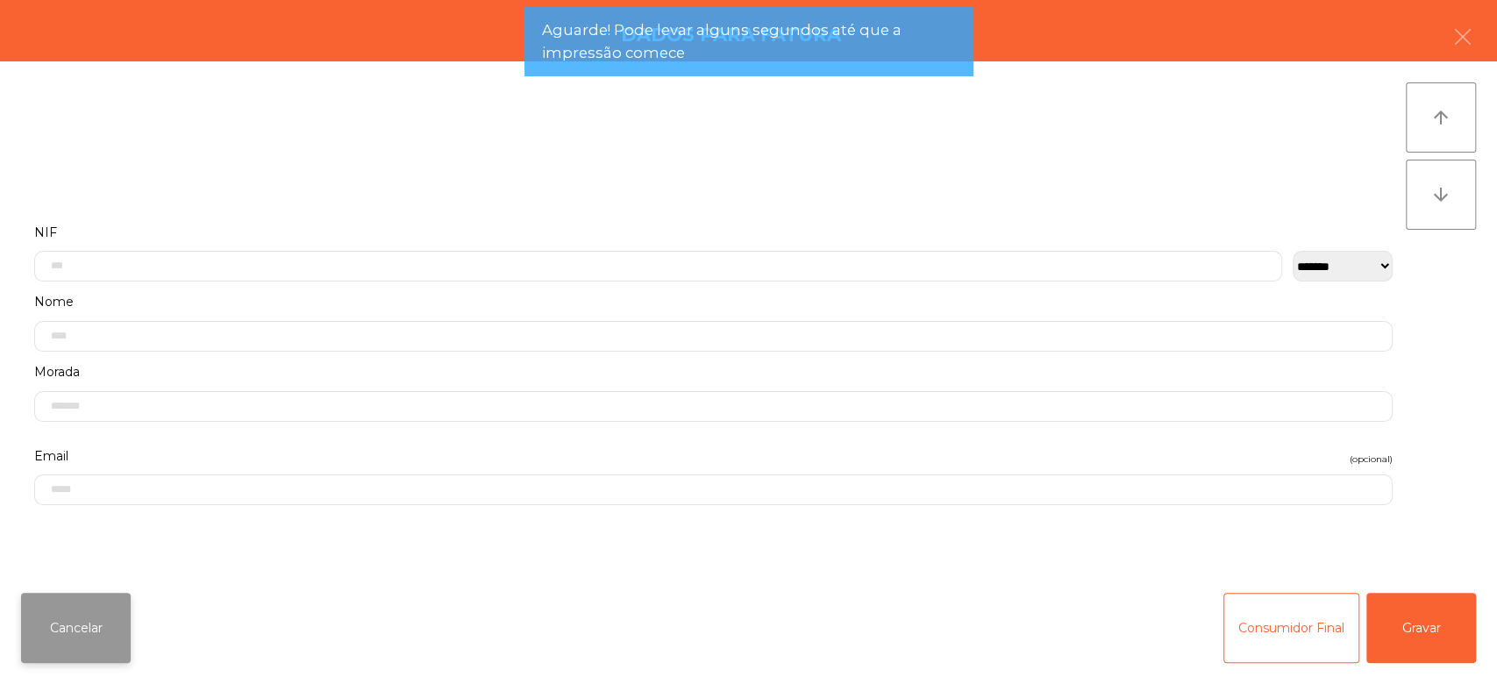
click at [97, 618] on button "Cancelar" at bounding box center [76, 628] width 110 height 70
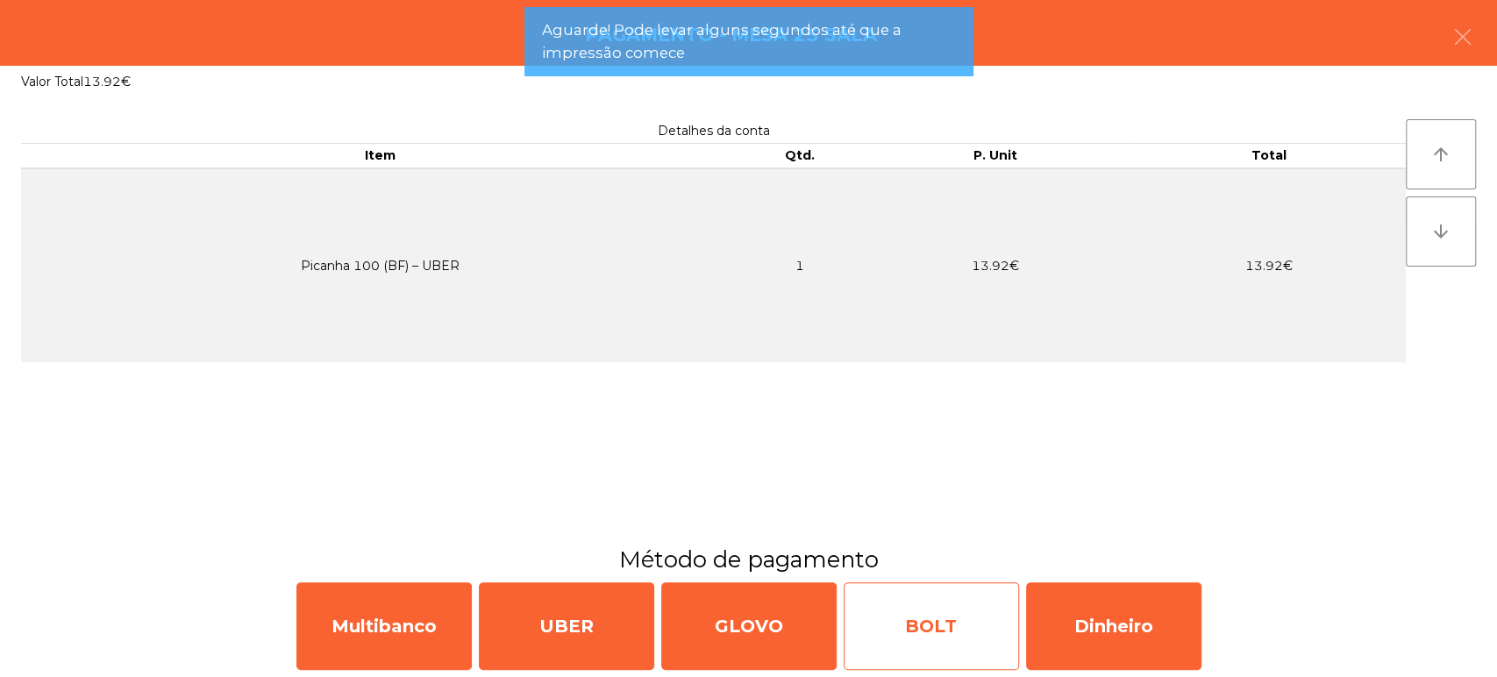
click at [935, 612] on div "BOLT" at bounding box center [931, 626] width 175 height 88
select select "**"
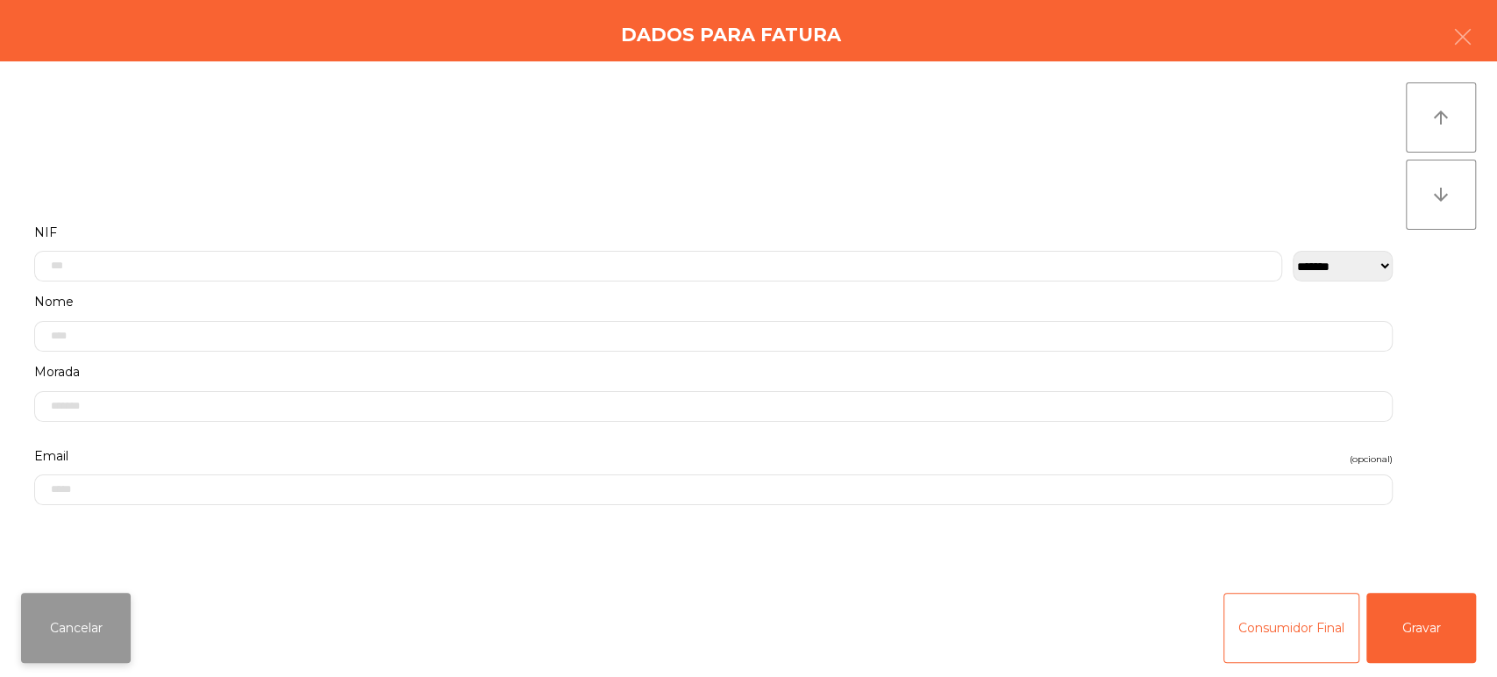
click at [91, 630] on button "Cancelar" at bounding box center [76, 628] width 110 height 70
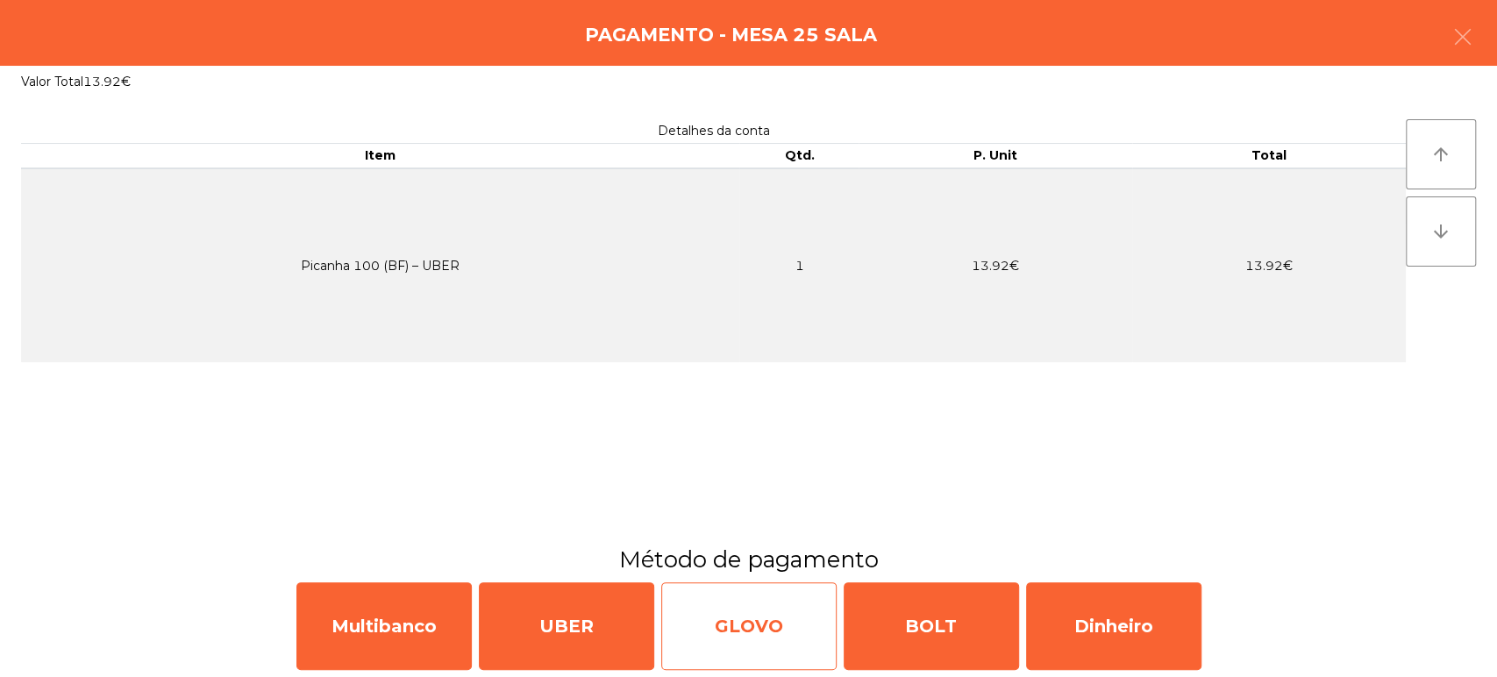
click at [716, 633] on div "GLOVO" at bounding box center [748, 626] width 175 height 88
select select "**"
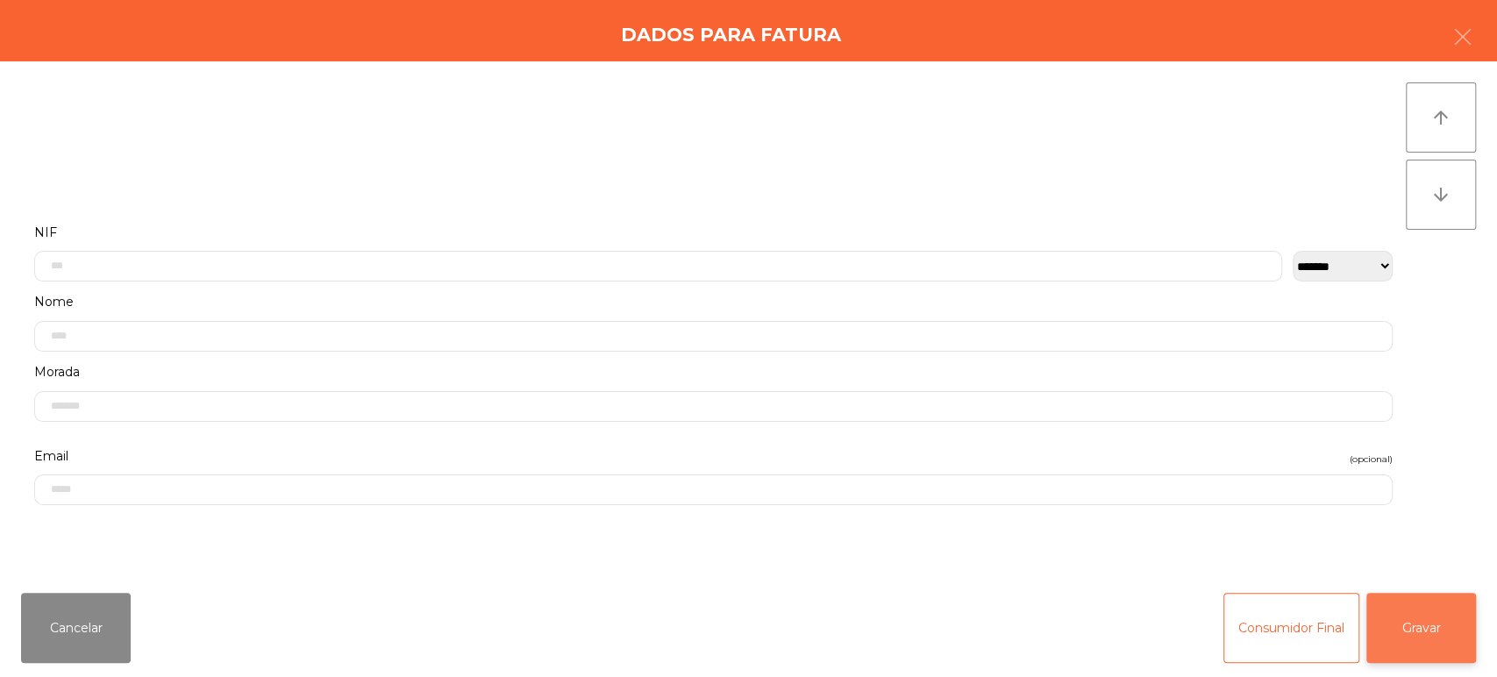
click at [1445, 618] on button "Gravar" at bounding box center [1421, 628] width 110 height 70
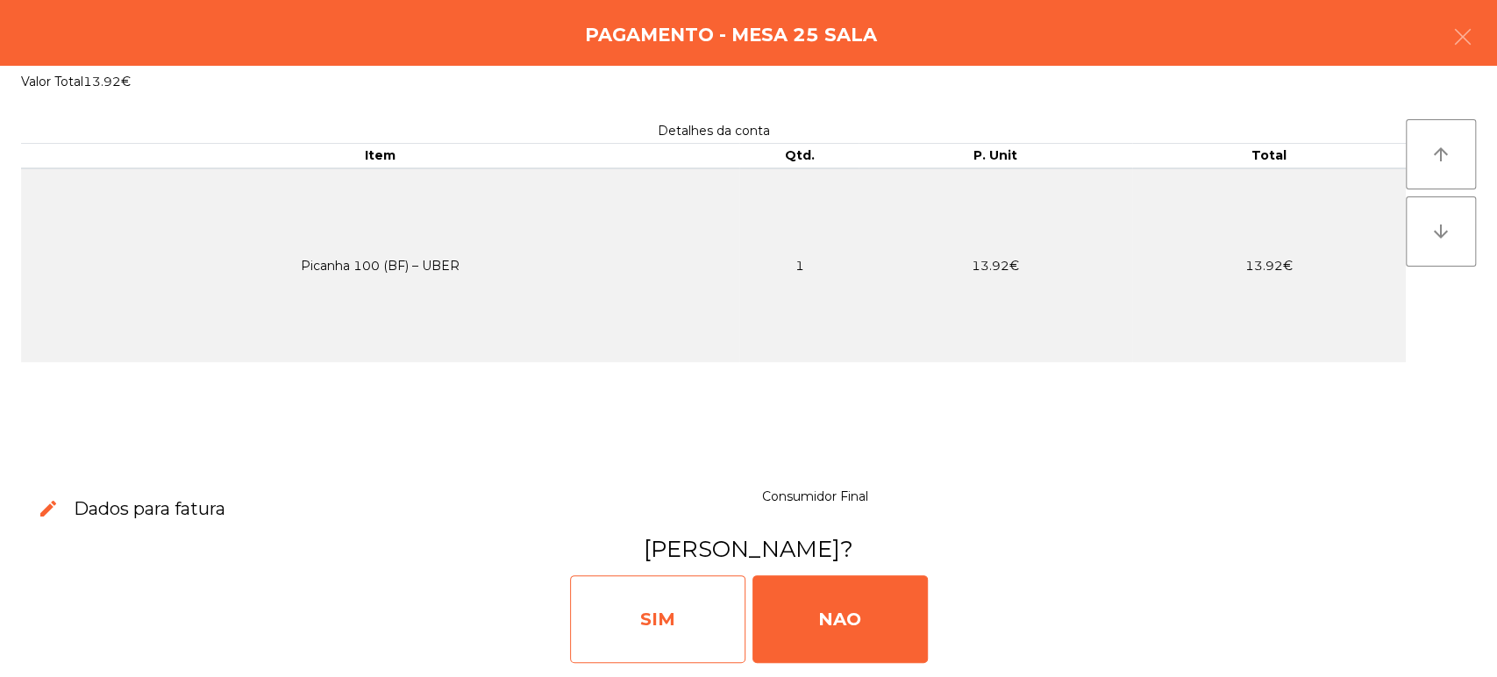
click at [623, 599] on div "SIM" at bounding box center [657, 619] width 175 height 88
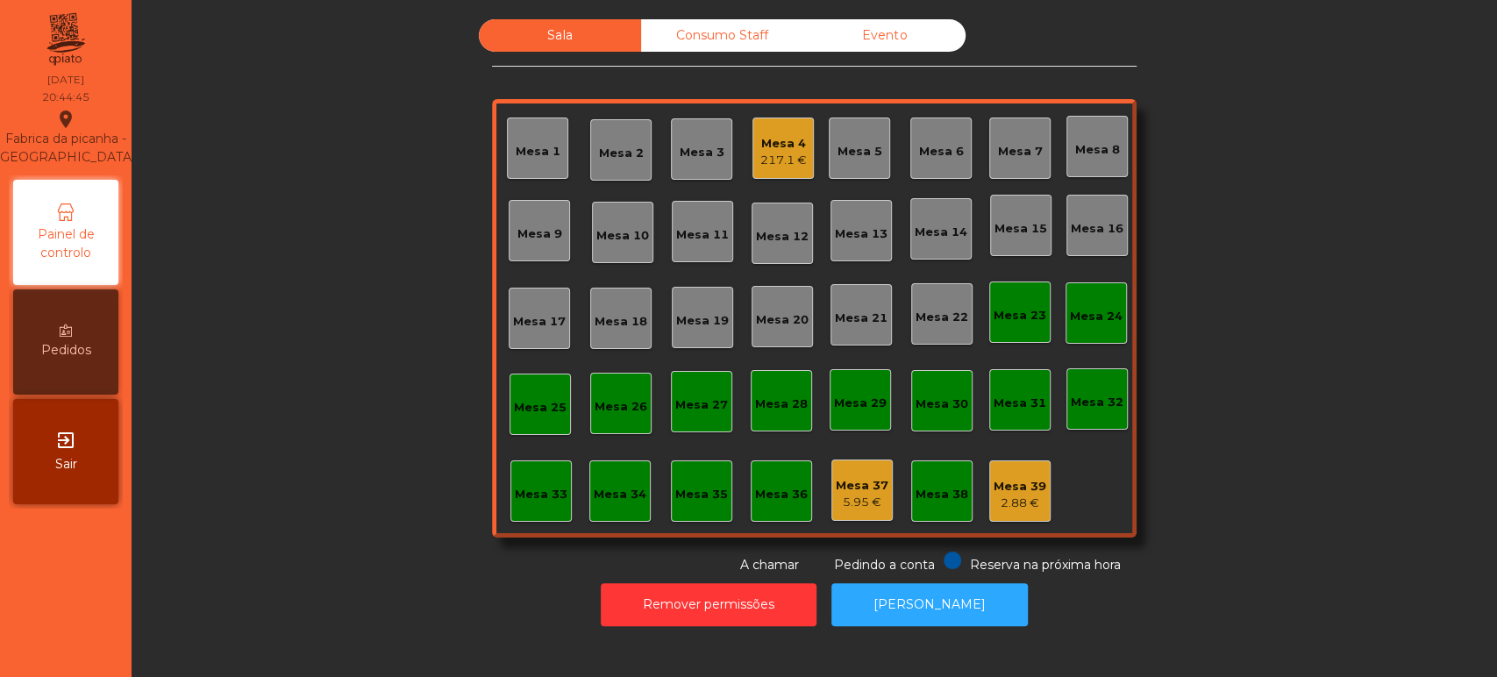
click at [706, 649] on div "Sala Consumo Staff Evento Mesa 1 Mesa 2 Mesa 3 Mesa 4 217.1 € Mesa 5 Mesa 6 Mes…" at bounding box center [814, 338] width 1365 height 677
click at [678, 587] on button "Remover permissões" at bounding box center [709, 604] width 216 height 43
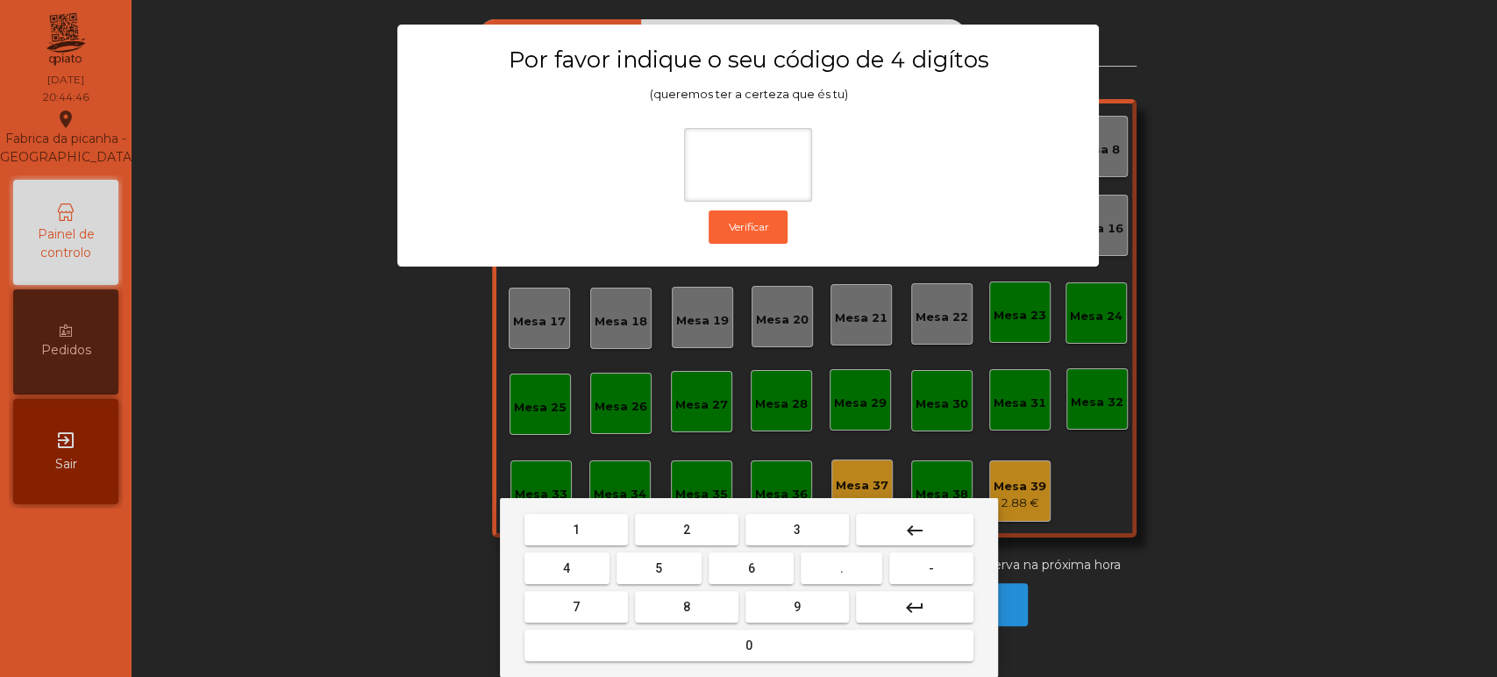
click at [554, 514] on button "1" at bounding box center [575, 530] width 103 height 32
click at [825, 533] on button "3" at bounding box center [796, 530] width 103 height 32
click at [673, 573] on button "5" at bounding box center [658, 568] width 85 height 32
click at [716, 659] on button "0" at bounding box center [748, 646] width 449 height 32
type input "****"
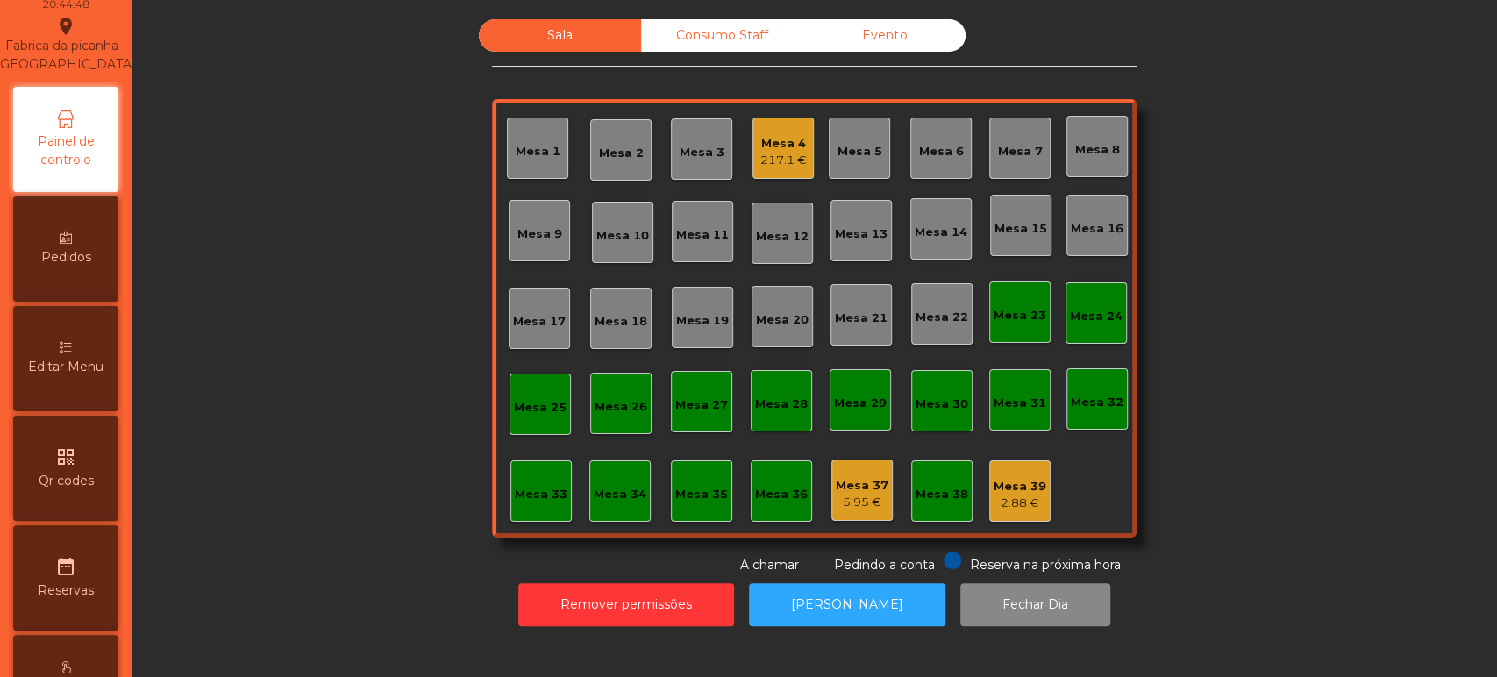
click at [82, 350] on div "Editar Menu" at bounding box center [65, 358] width 105 height 105
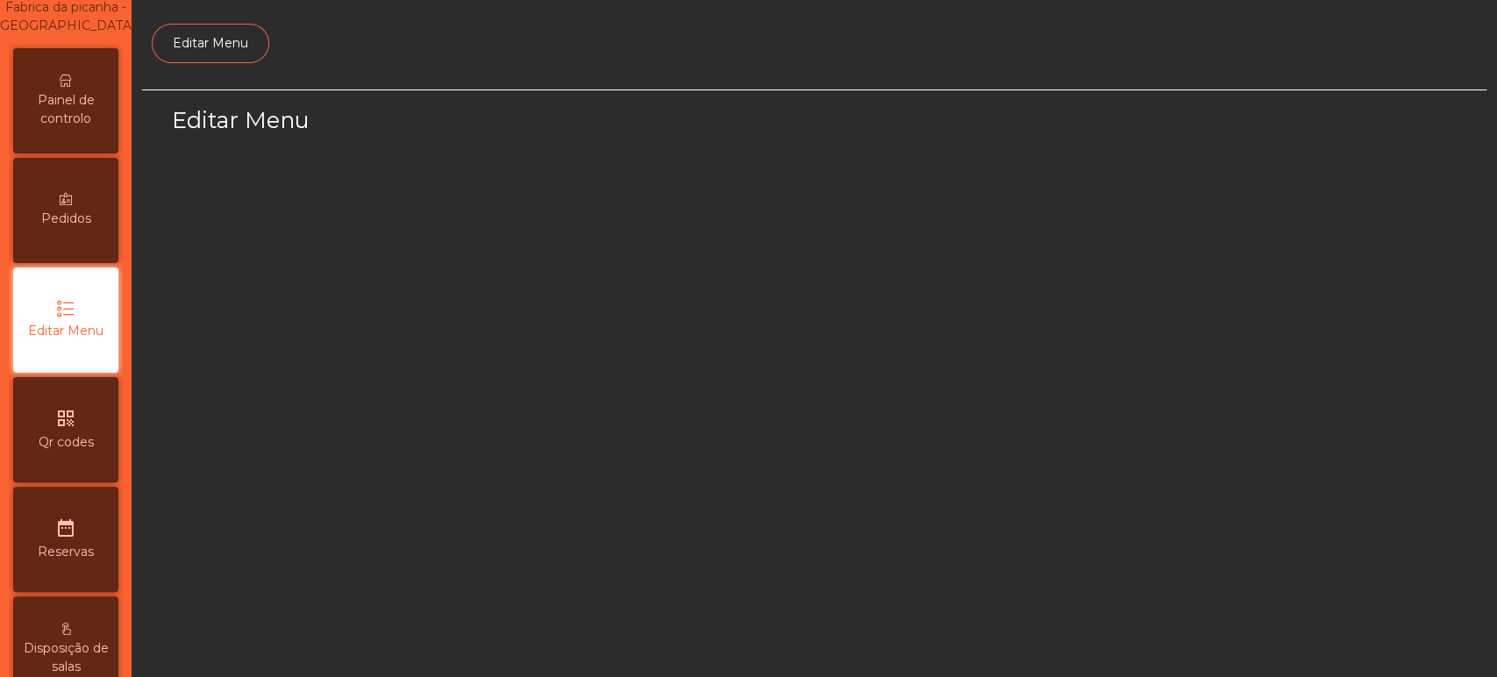
select select "*"
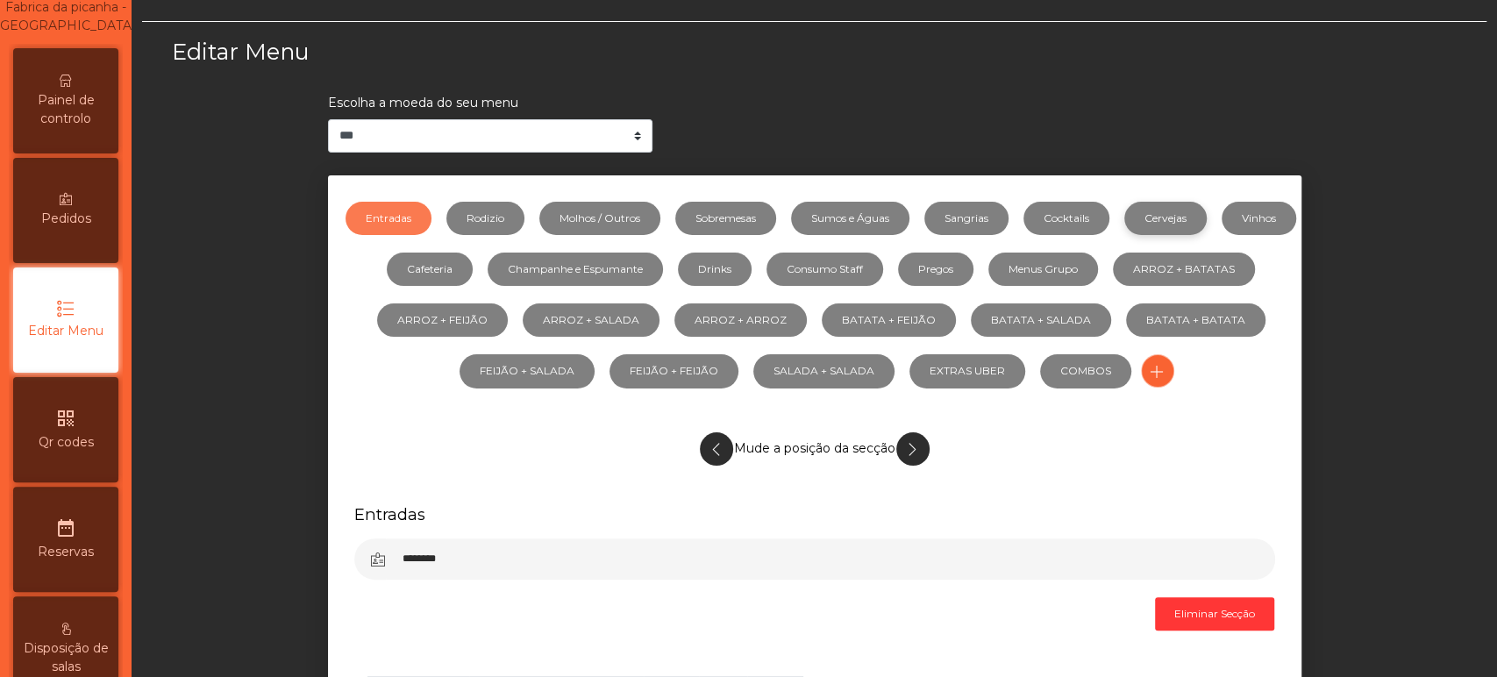
click at [1205, 221] on link "Cervejas" at bounding box center [1165, 218] width 82 height 33
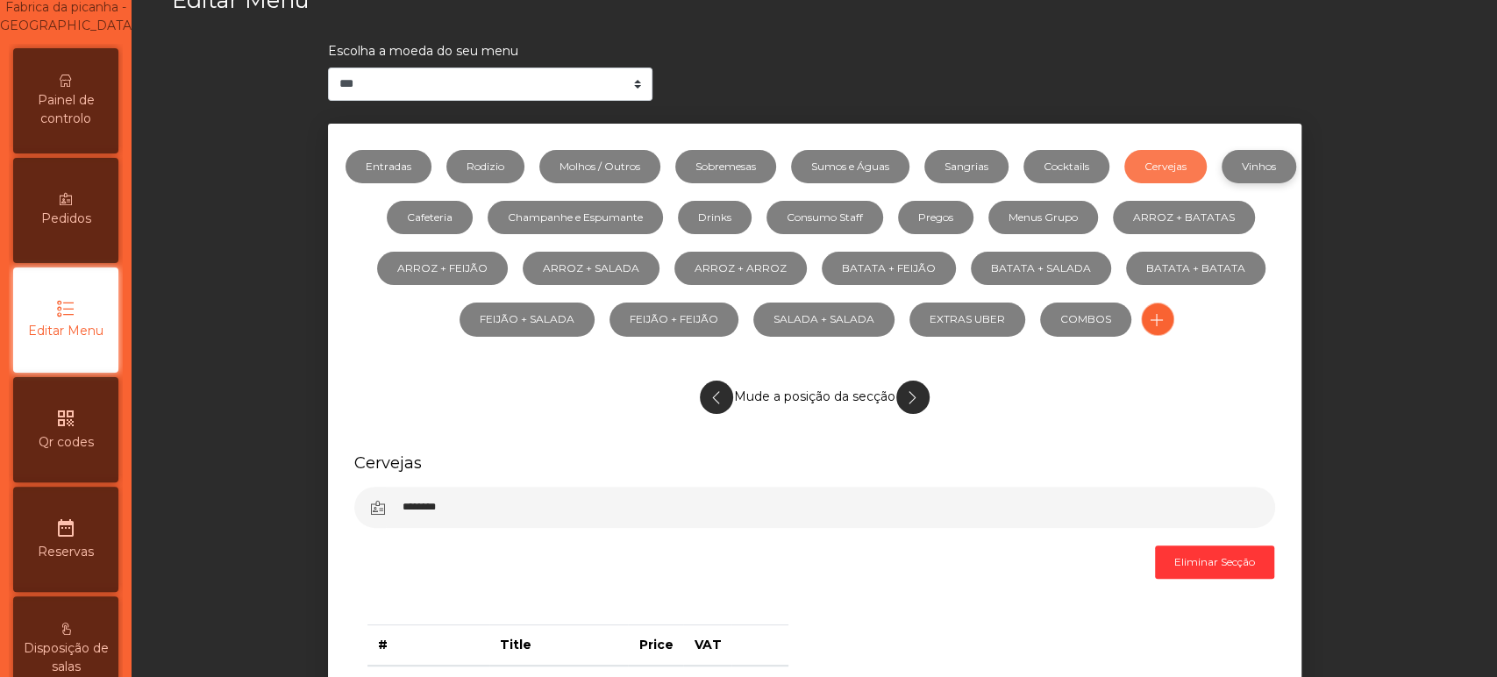
click at [1222, 183] on link "Vinhos" at bounding box center [1259, 166] width 75 height 33
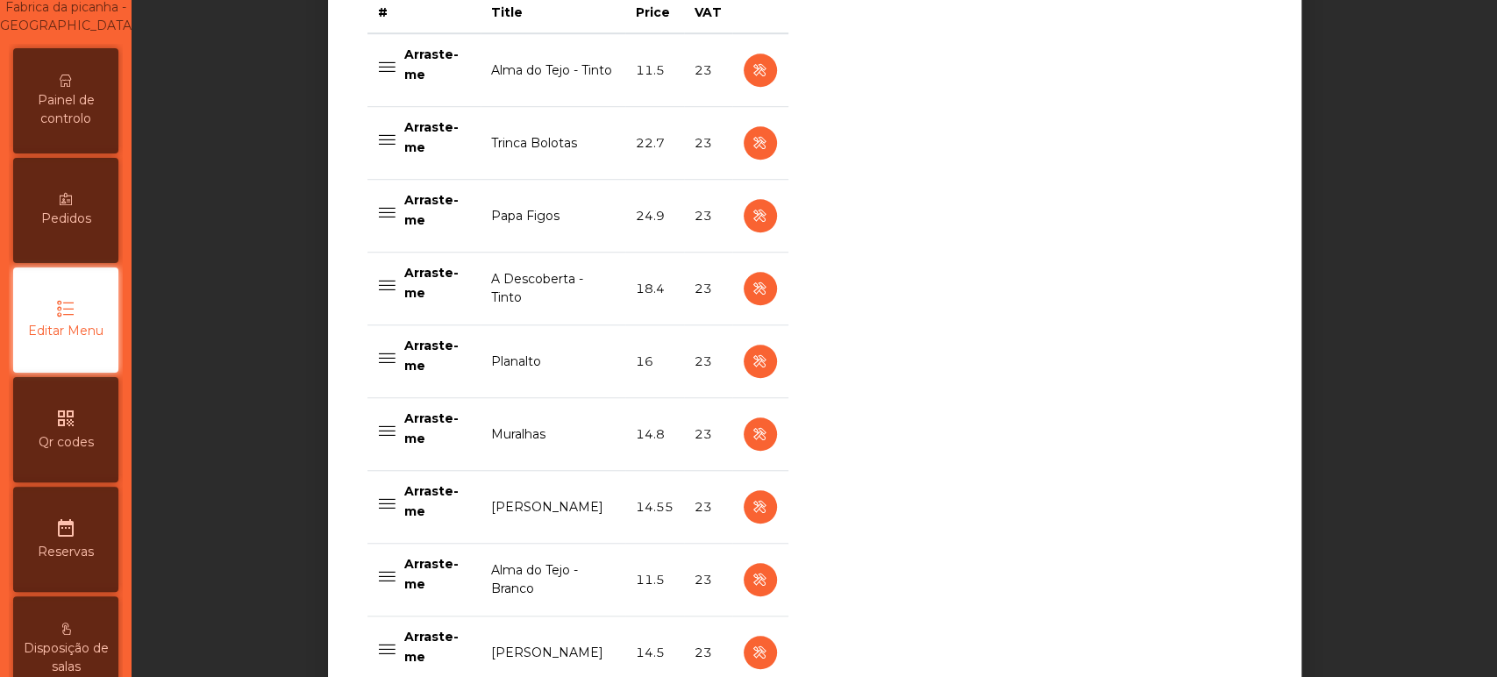
scroll to position [765, 0]
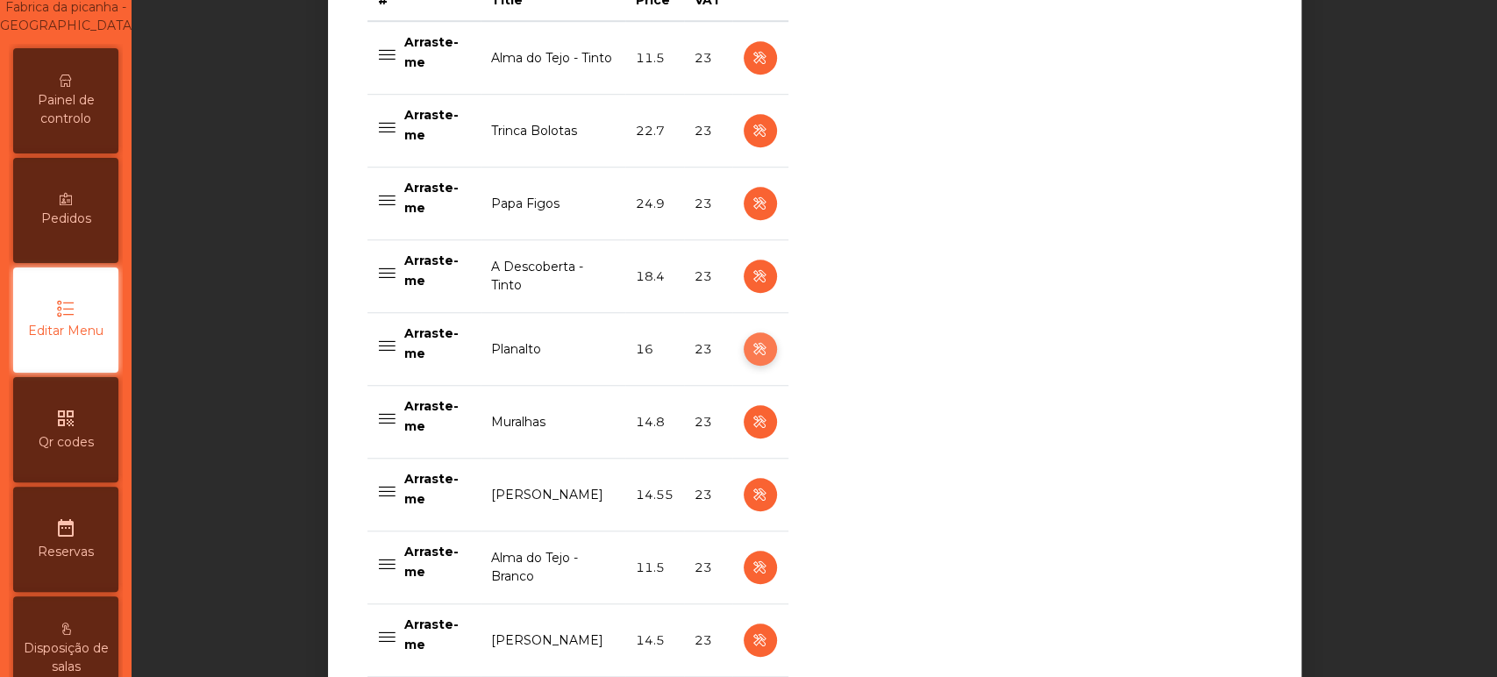
click at [751, 348] on icon "button" at bounding box center [760, 349] width 20 height 22
select select "***"
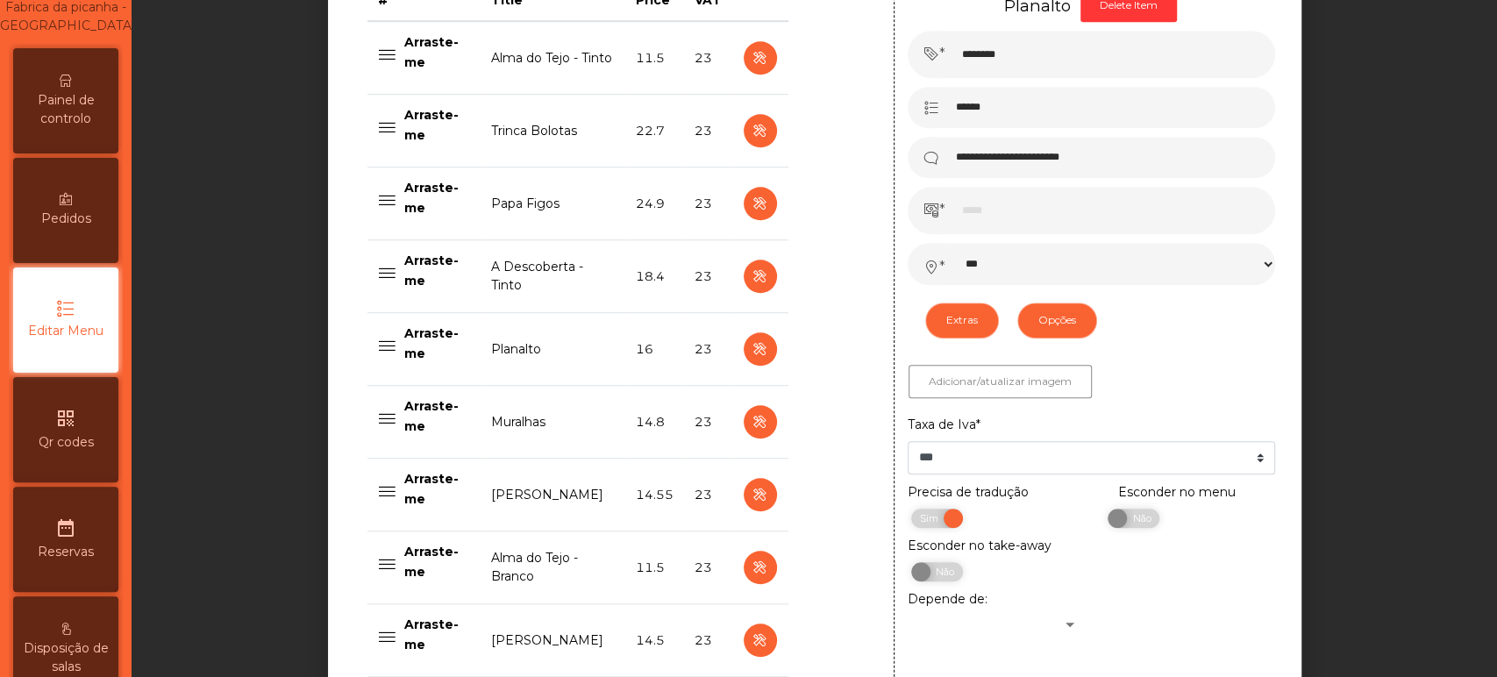
click at [1293, 480] on div "**********" at bounding box center [815, 244] width 1000 height 1692
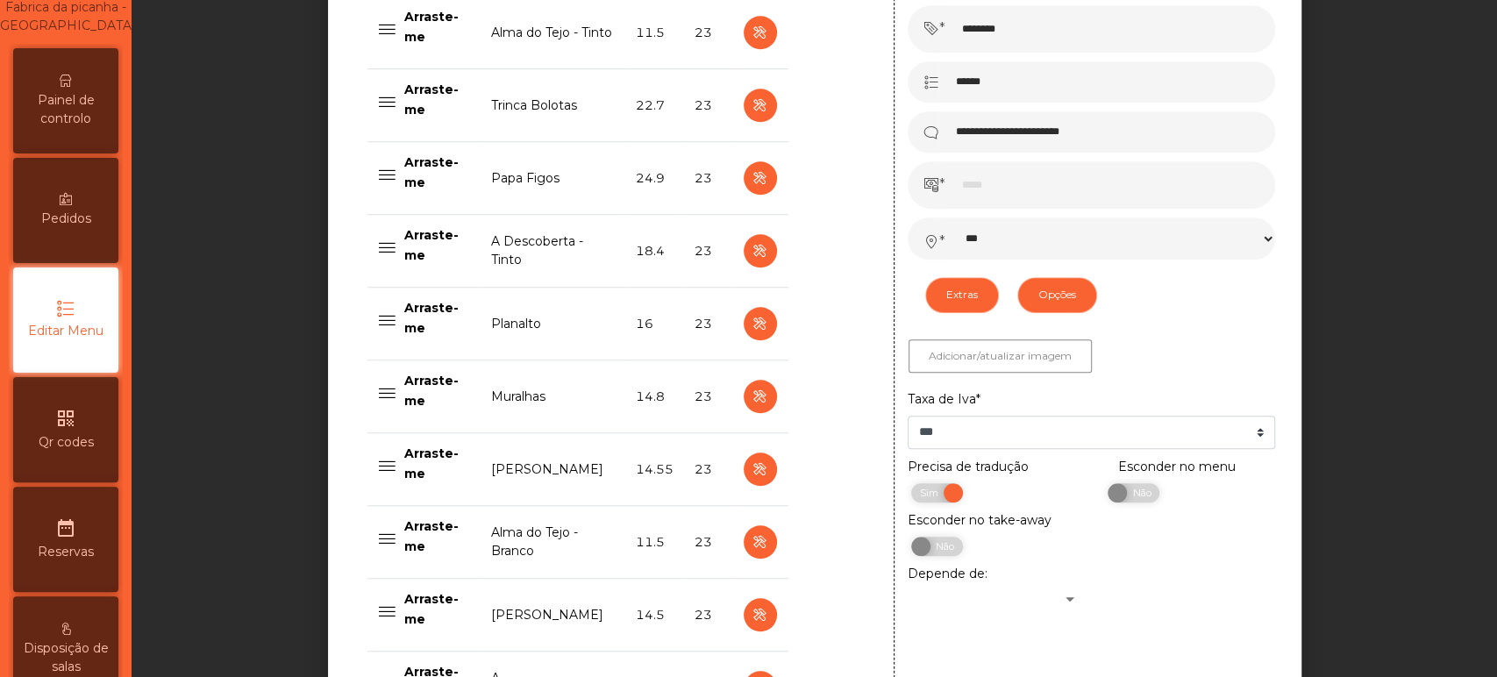
scroll to position [809, 0]
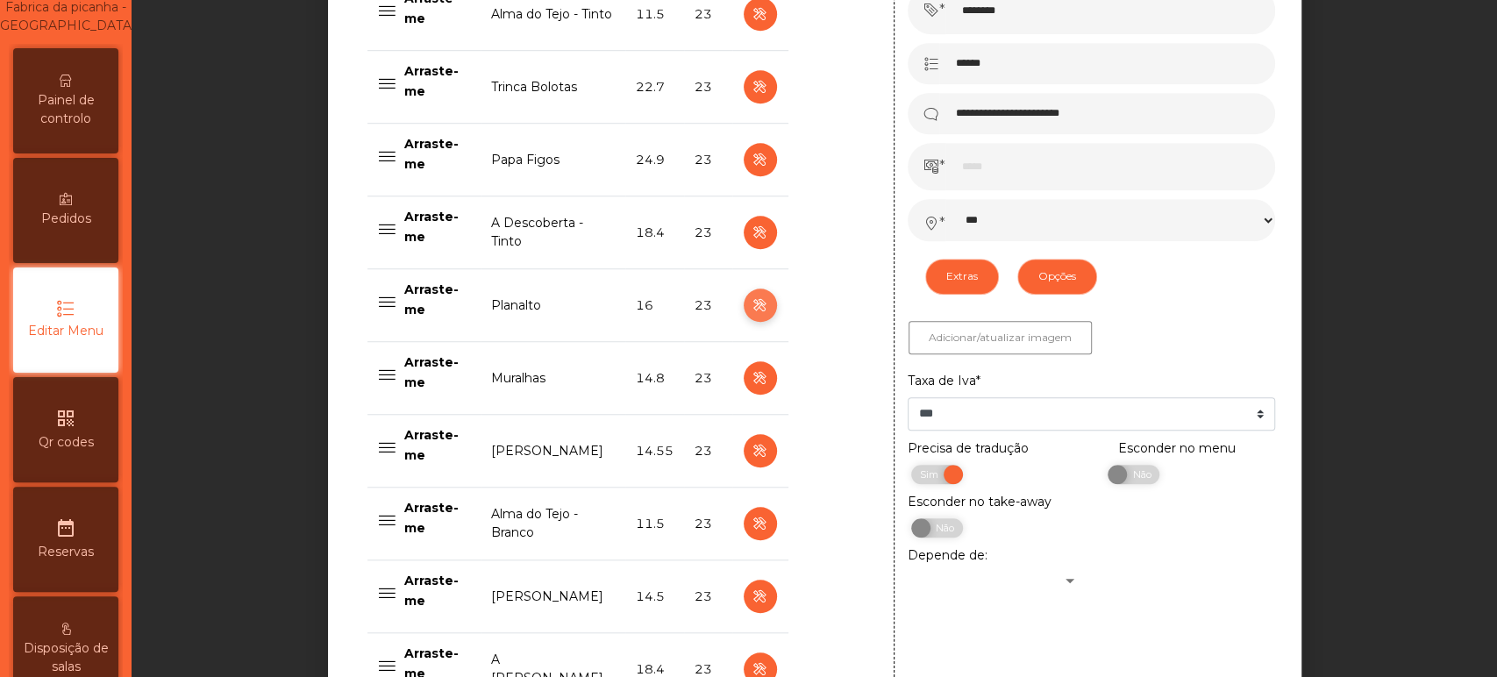
click at [752, 303] on icon "button" at bounding box center [760, 306] width 20 height 22
click at [849, 204] on div at bounding box center [854, 401] width 79 height 930
click at [751, 302] on icon "button" at bounding box center [760, 306] width 20 height 22
click at [751, 304] on icon "button" at bounding box center [760, 306] width 20 height 22
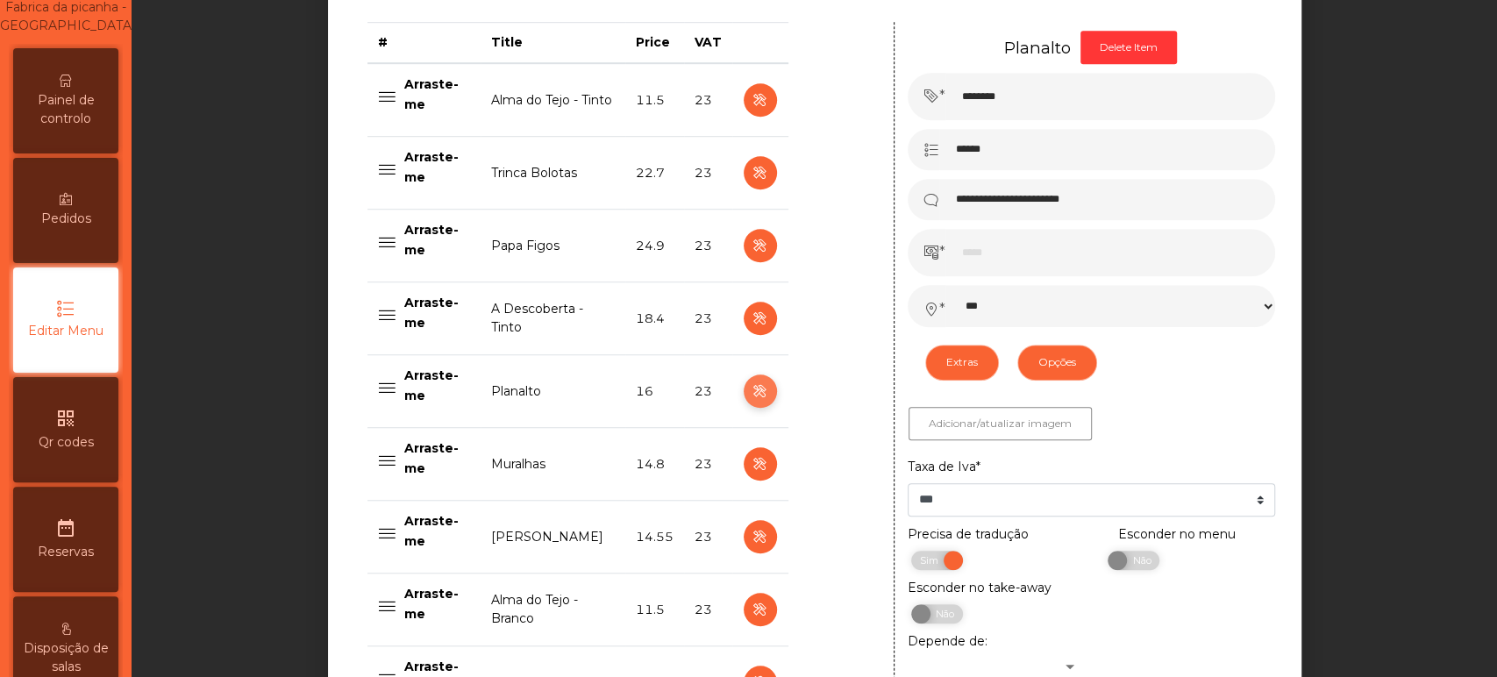
scroll to position [722, 0]
click at [91, 69] on div "Painel de controlo" at bounding box center [65, 100] width 105 height 105
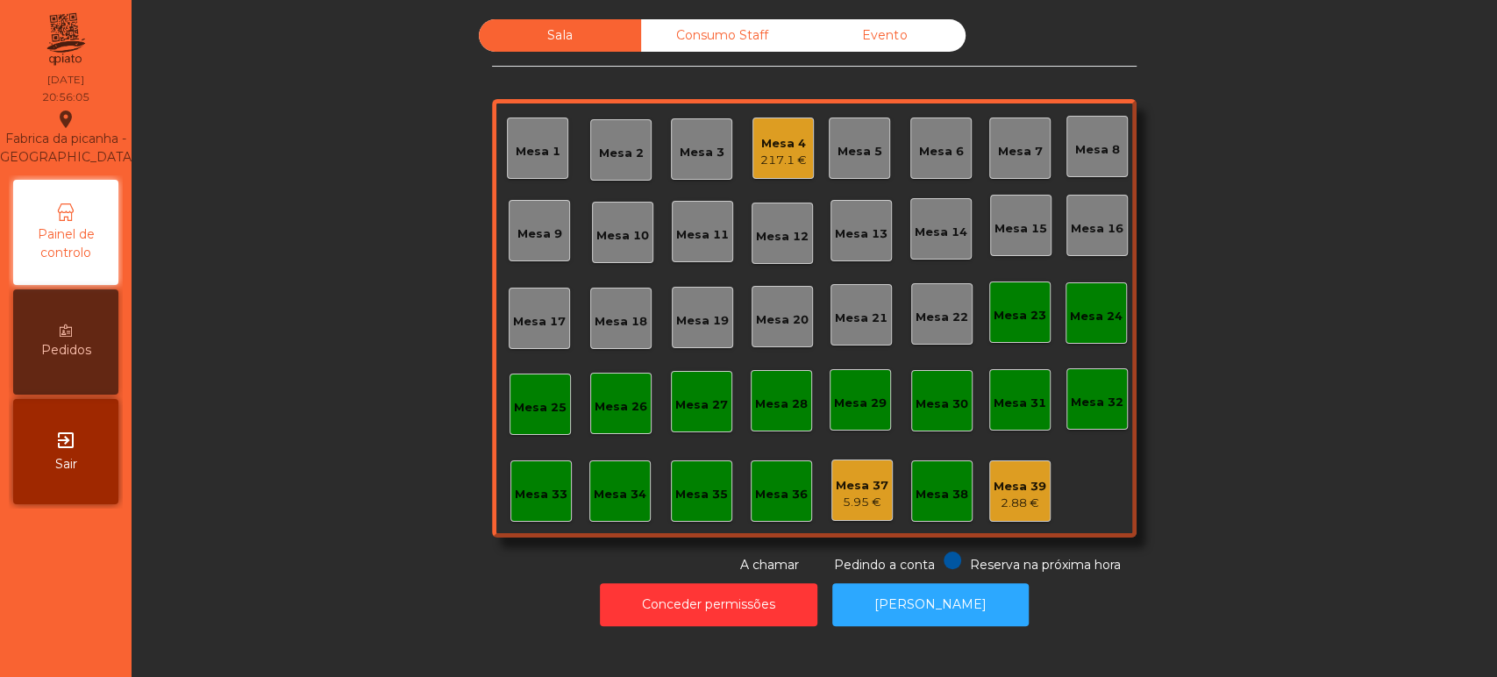
click at [555, 491] on div "Mesa 33" at bounding box center [541, 495] width 53 height 18
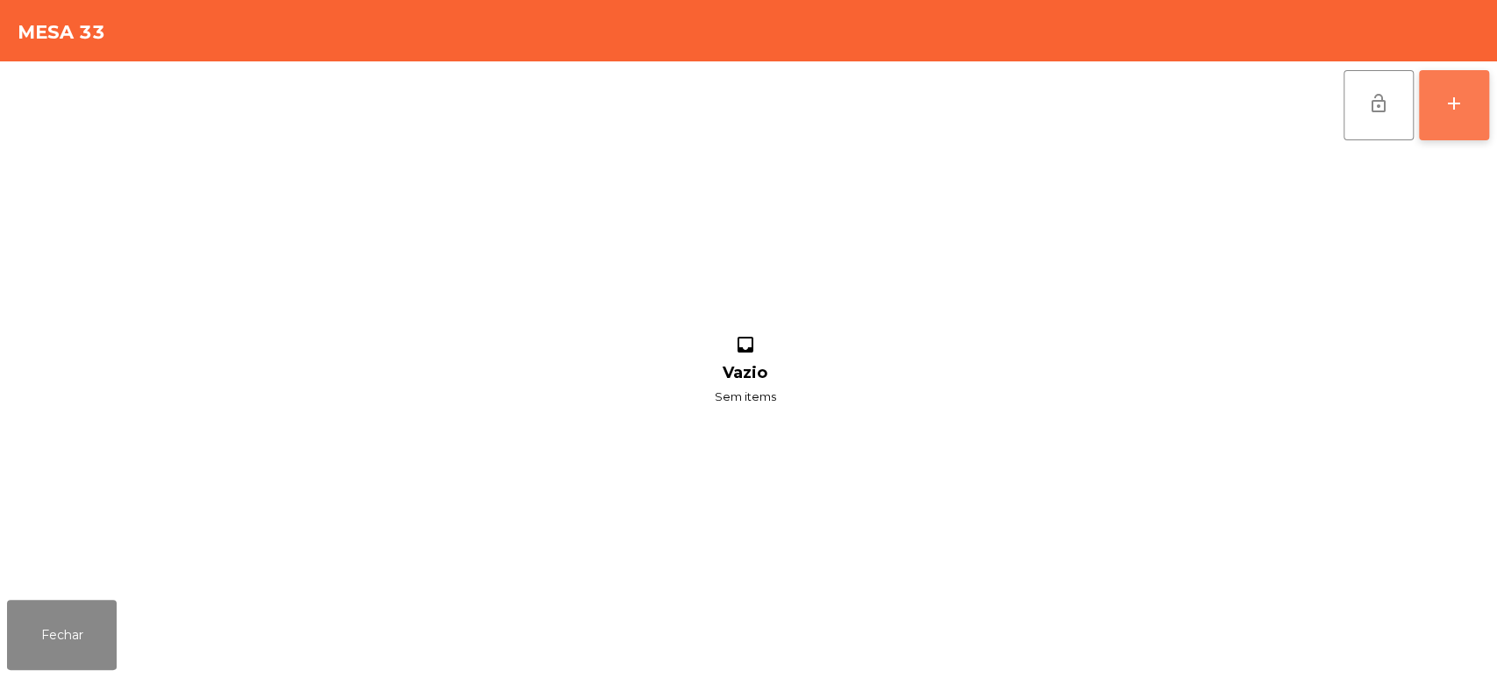
click at [1456, 111] on div "add" at bounding box center [1453, 103] width 21 height 21
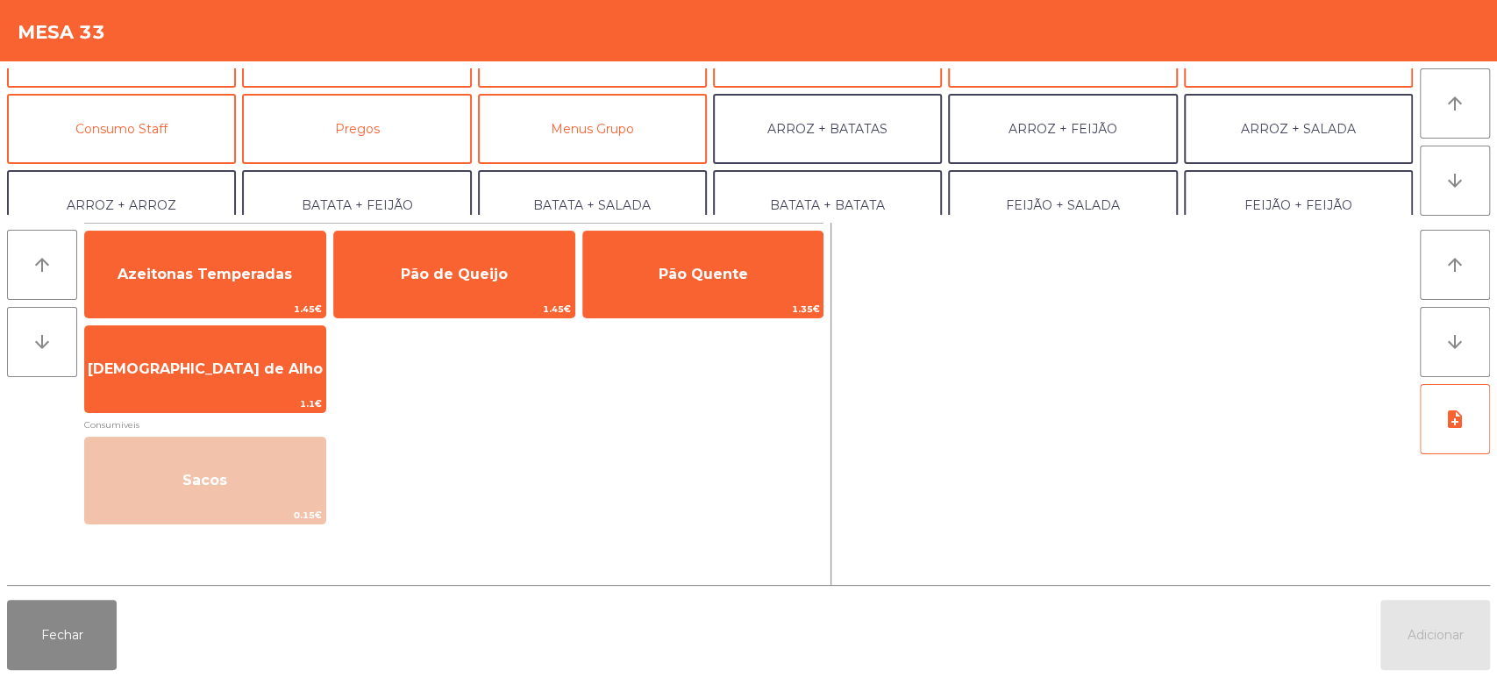
scroll to position [126, 0]
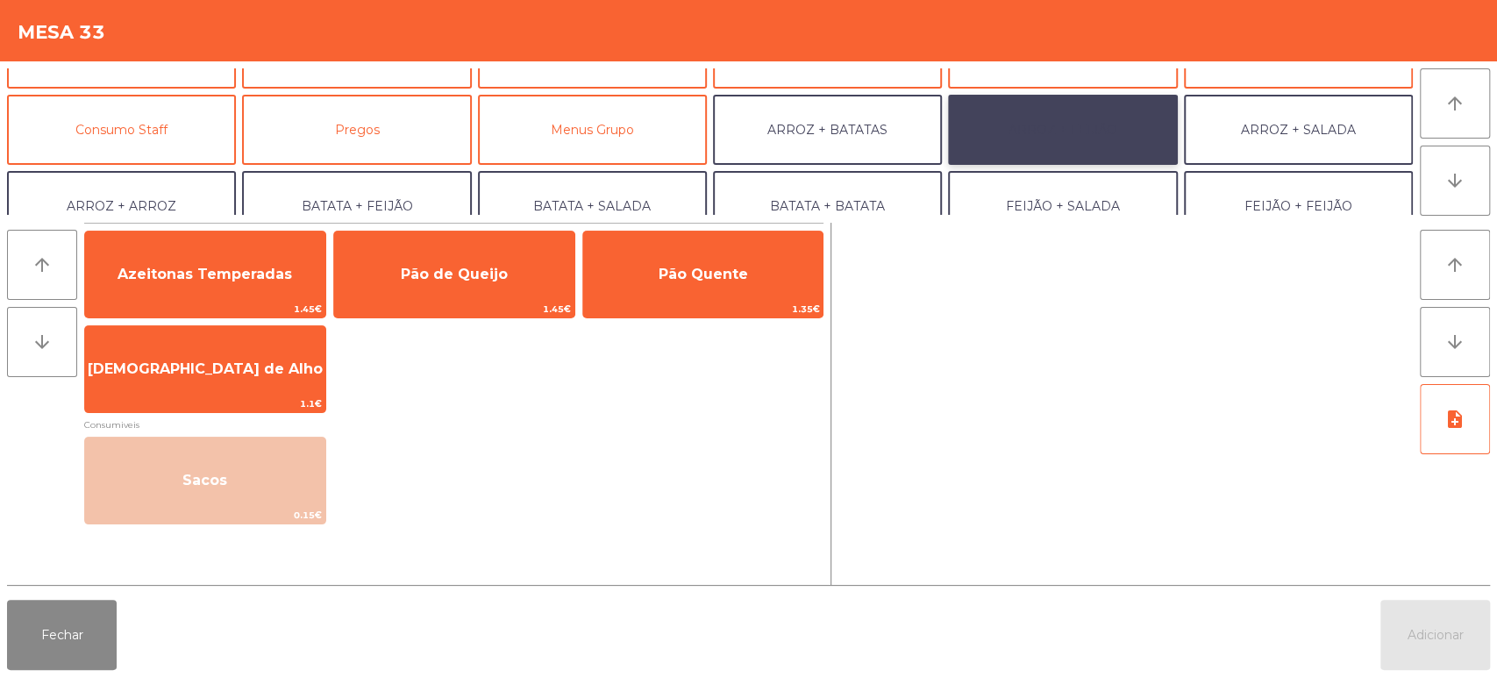
click at [1037, 133] on button "ARROZ + FEIJÃO" at bounding box center [1062, 130] width 229 height 70
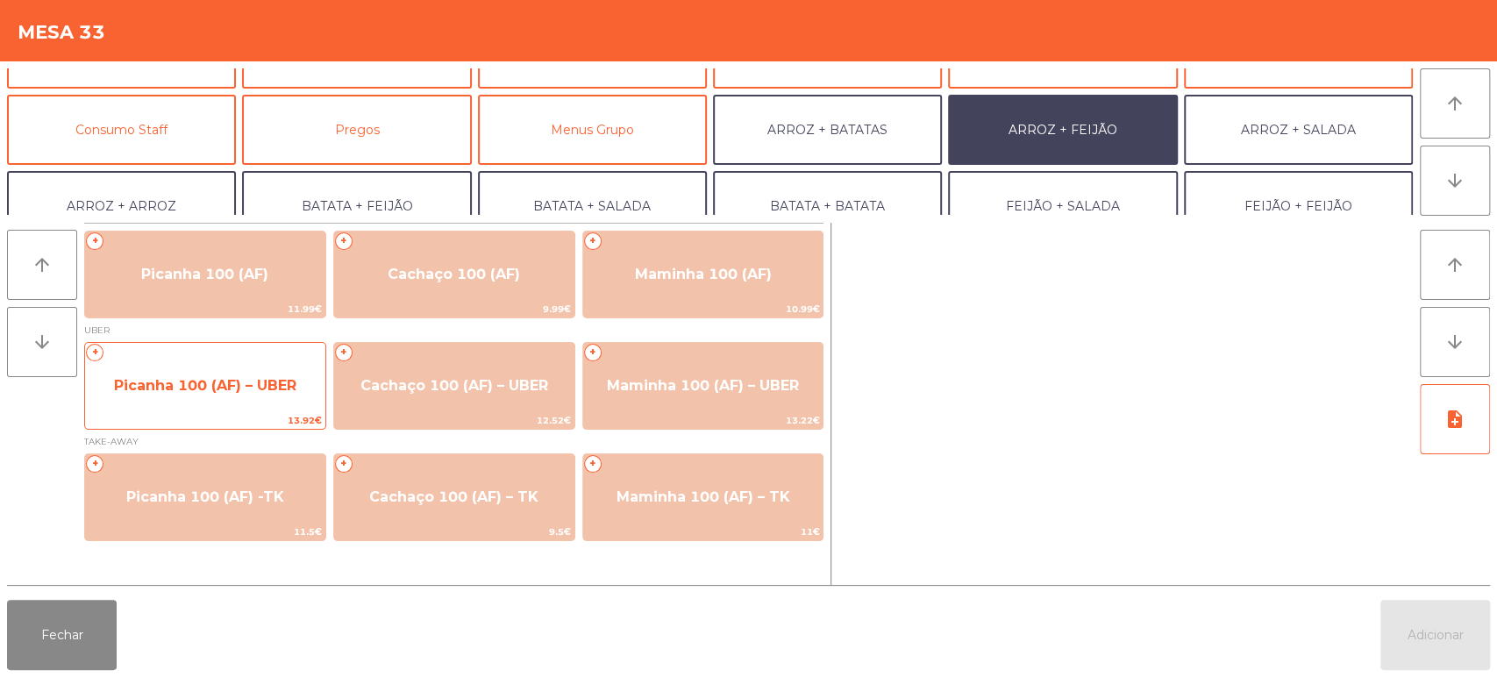
click at [210, 390] on span "Picanha 100 (AF) – UBER" at bounding box center [205, 385] width 182 height 17
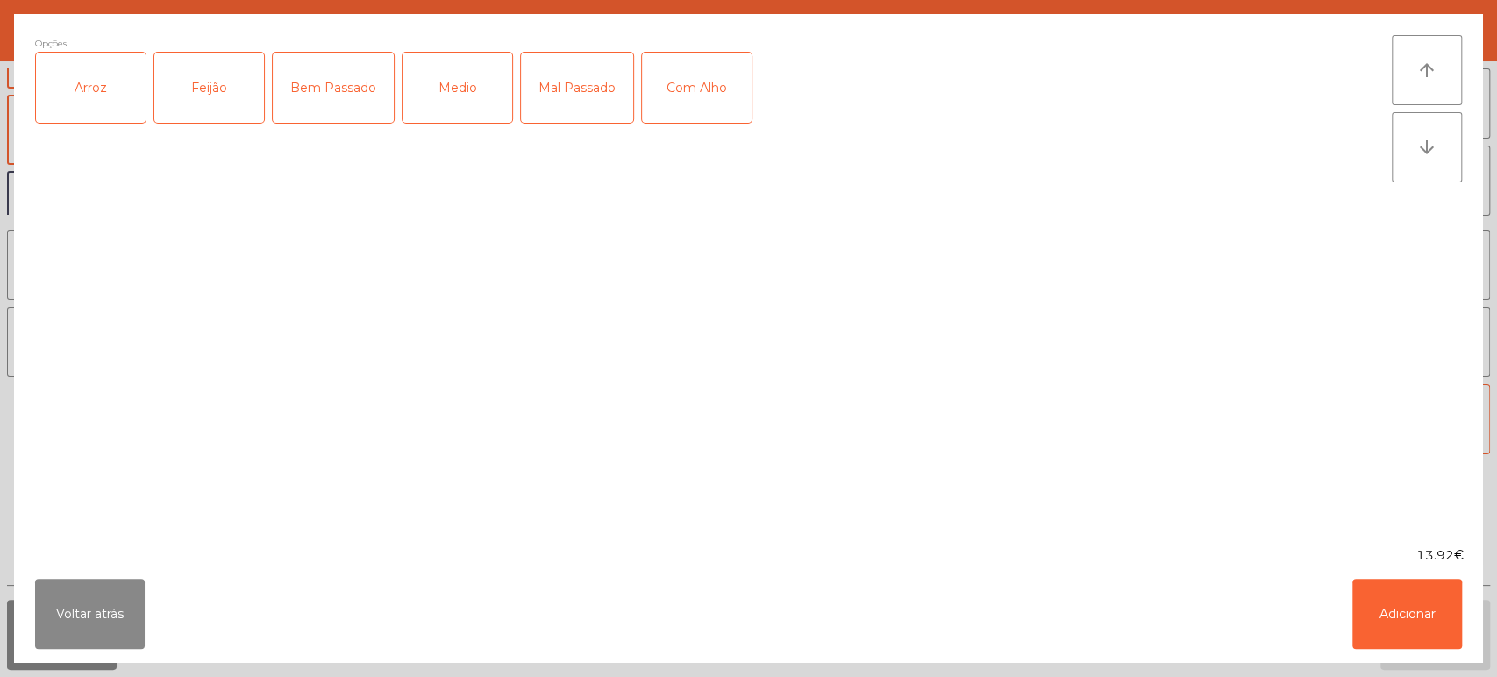
click at [75, 98] on div "Arroz" at bounding box center [91, 88] width 110 height 70
click at [196, 111] on div "Feijão" at bounding box center [209, 88] width 110 height 70
click at [464, 106] on div "Medio" at bounding box center [458, 88] width 110 height 70
click at [1394, 609] on button "Adicionar" at bounding box center [1407, 614] width 110 height 70
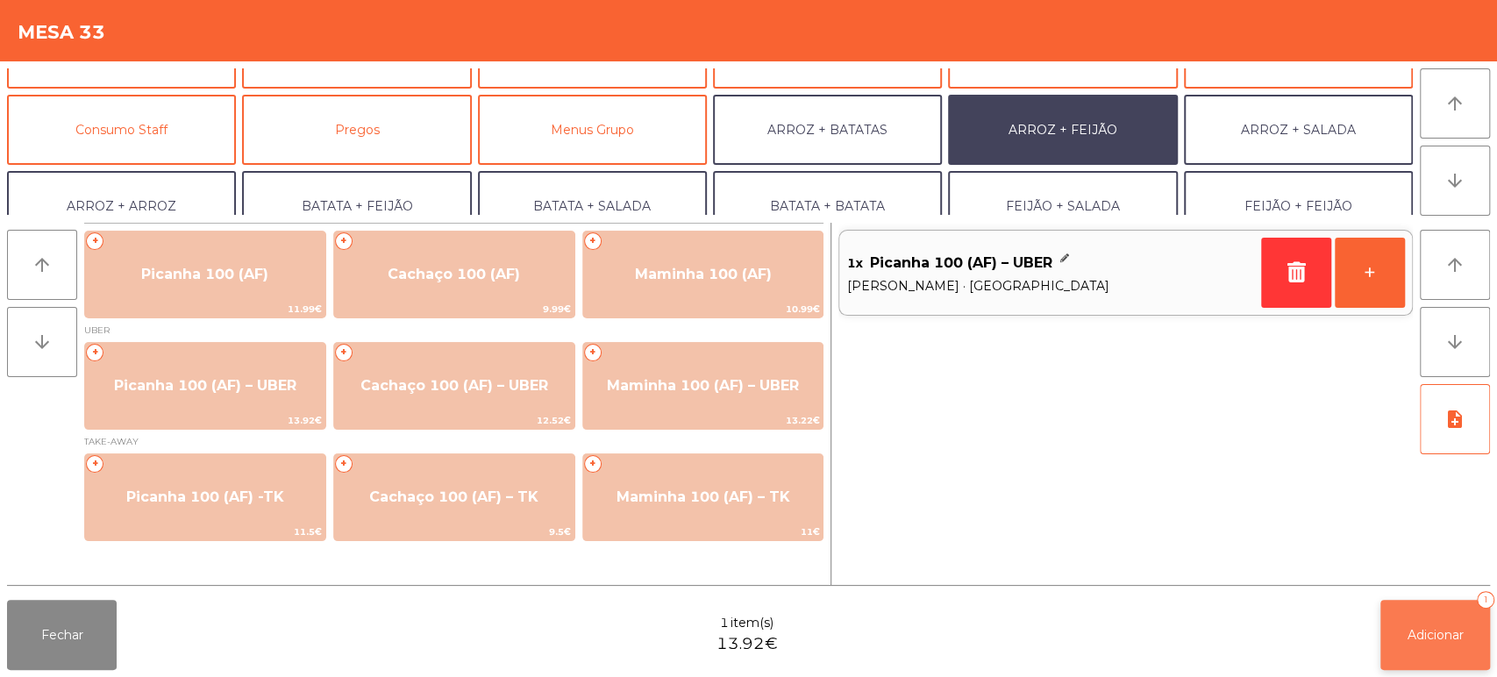
click at [1403, 634] on button "Adicionar 1" at bounding box center [1435, 635] width 110 height 70
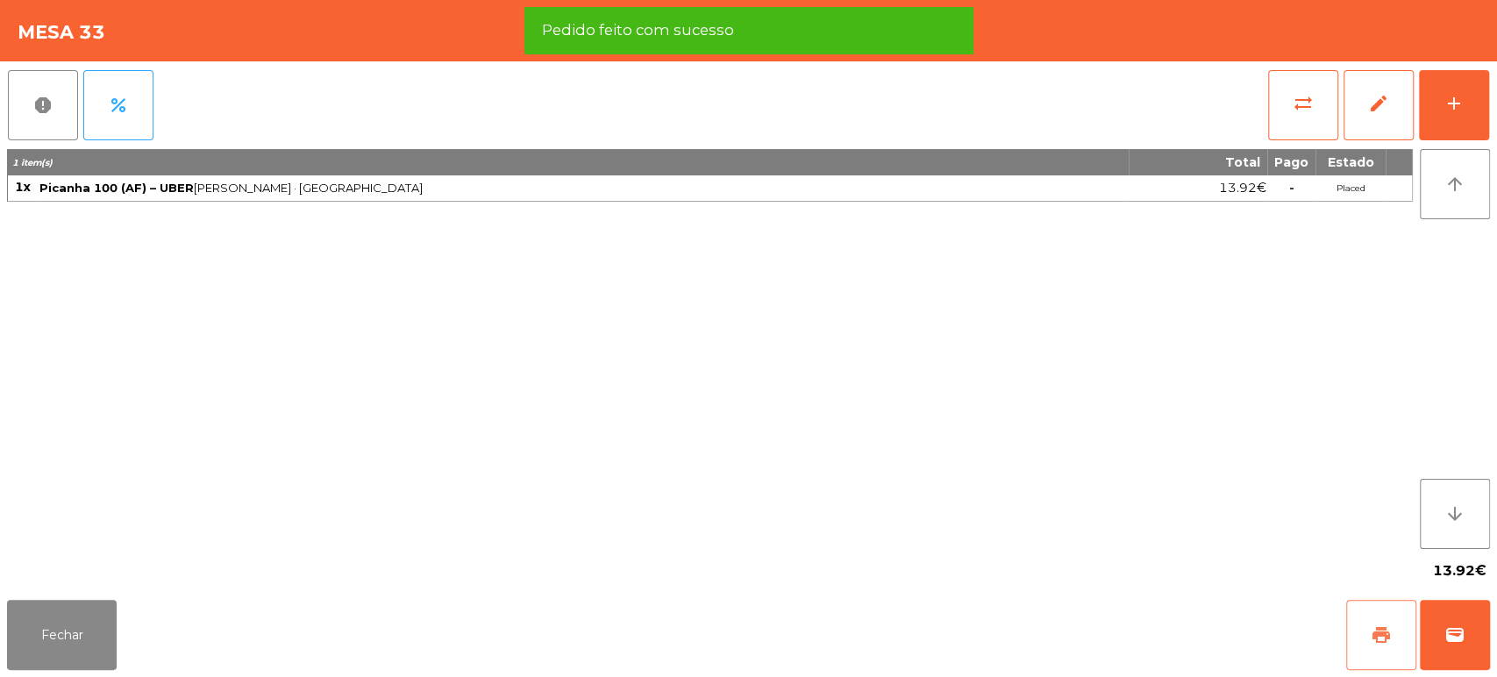
click at [1373, 633] on span "print" at bounding box center [1381, 634] width 21 height 21
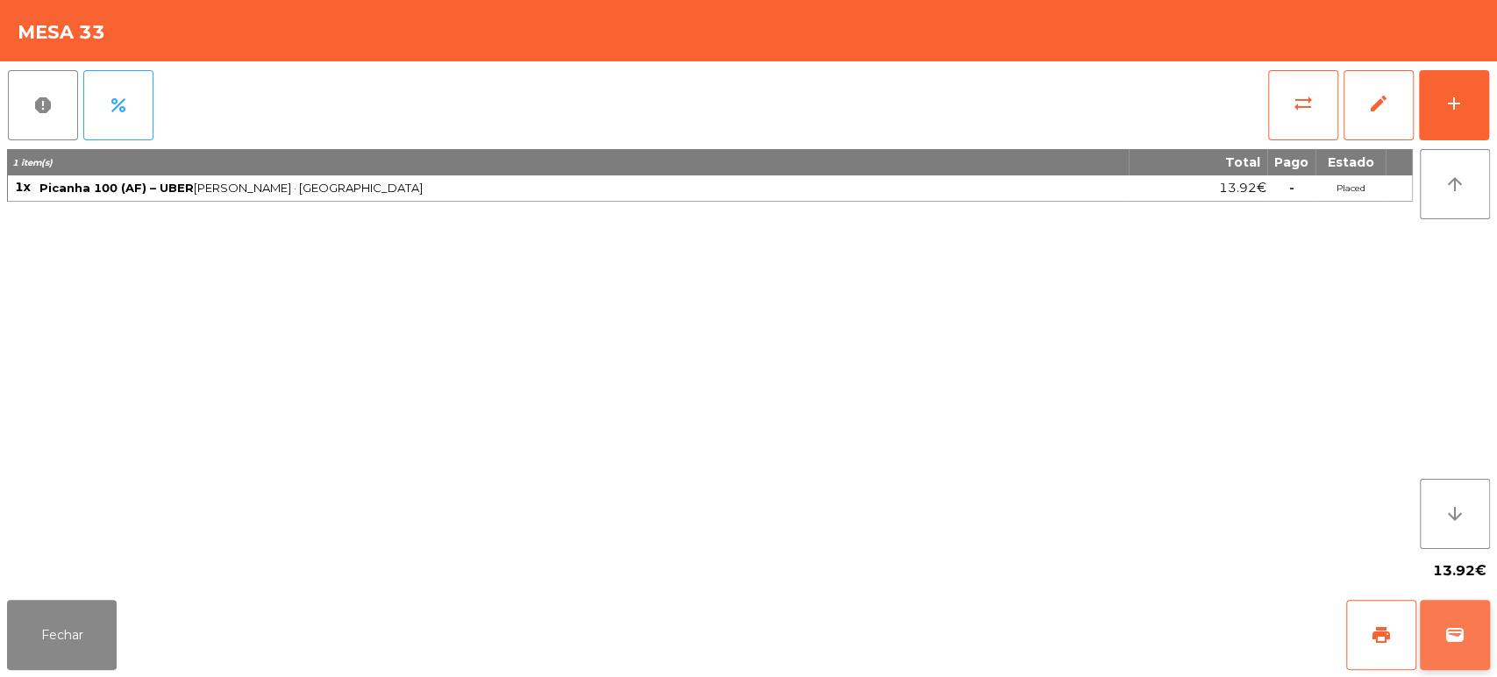
click at [1452, 631] on span "wallet" at bounding box center [1454, 634] width 21 height 21
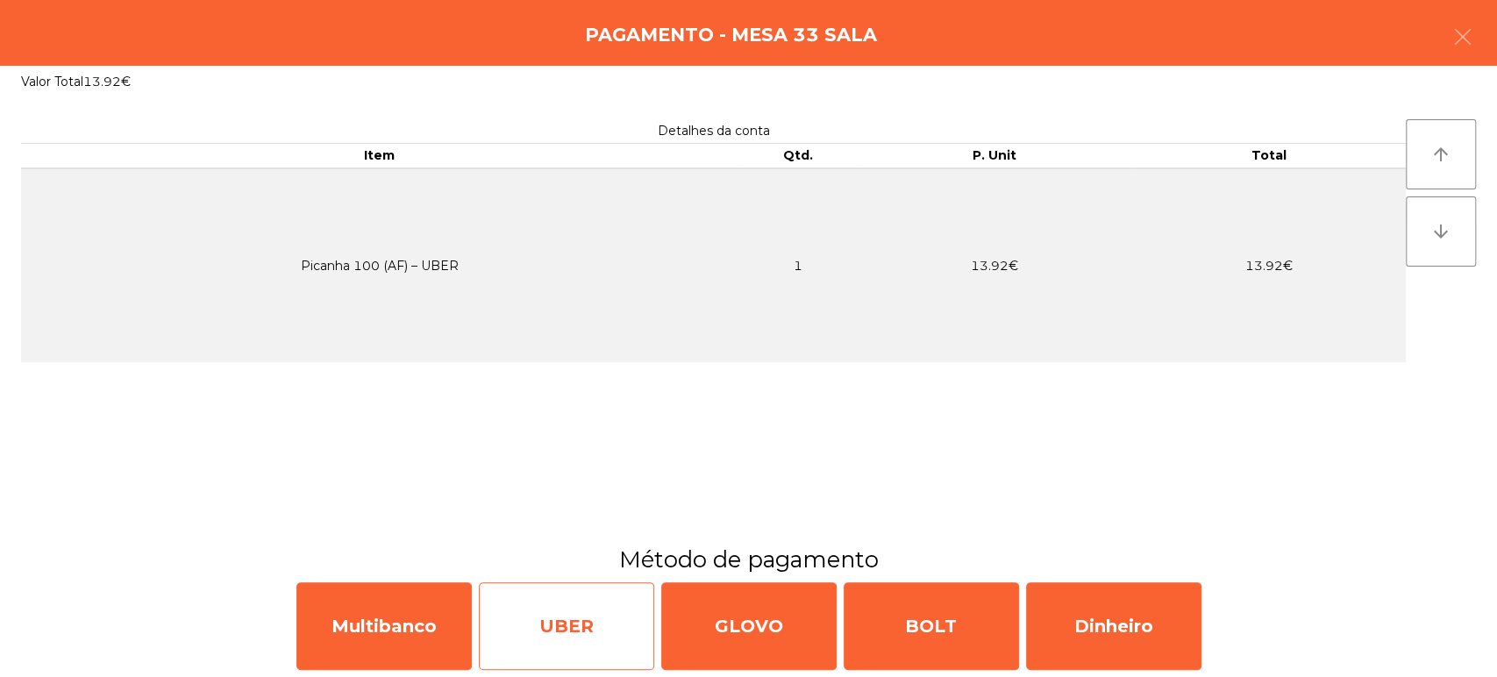
click at [538, 603] on div "UBER" at bounding box center [566, 626] width 175 height 88
select select "**"
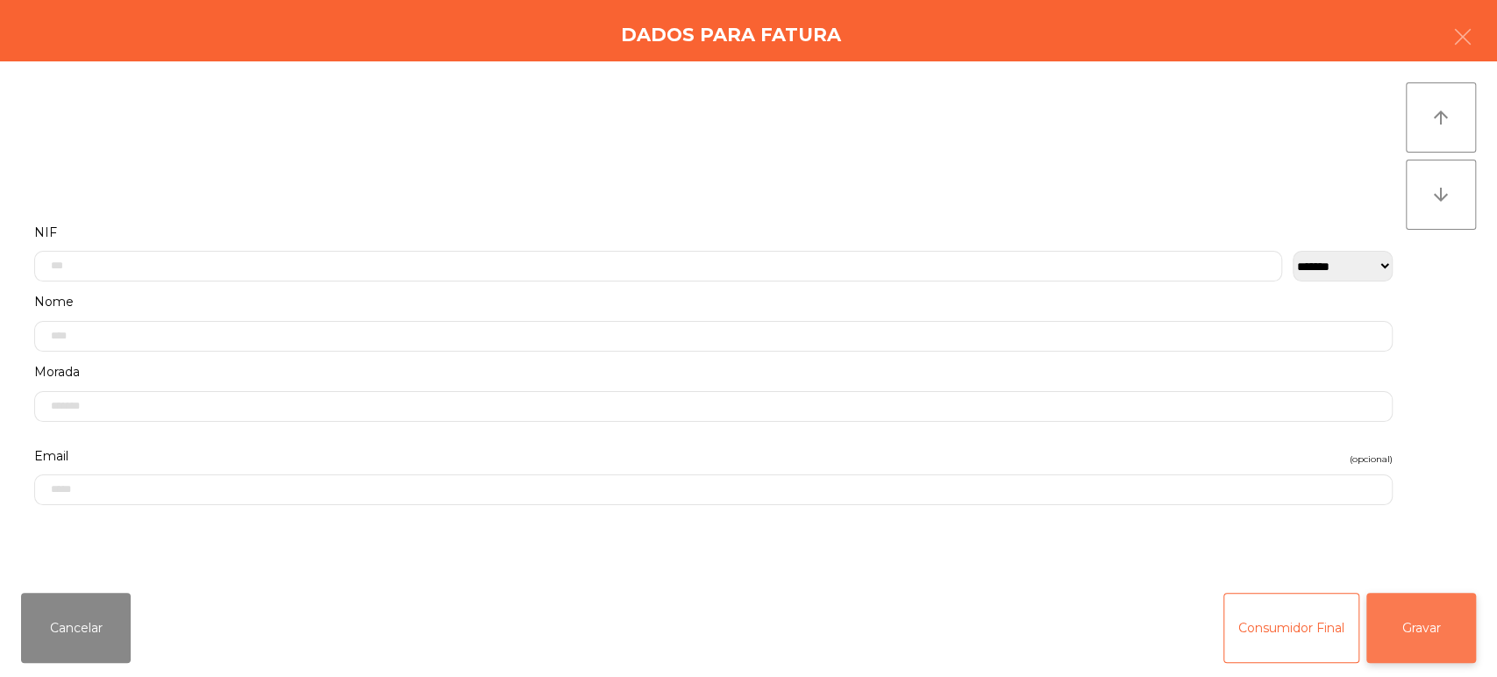
click at [1410, 632] on button "Gravar" at bounding box center [1421, 628] width 110 height 70
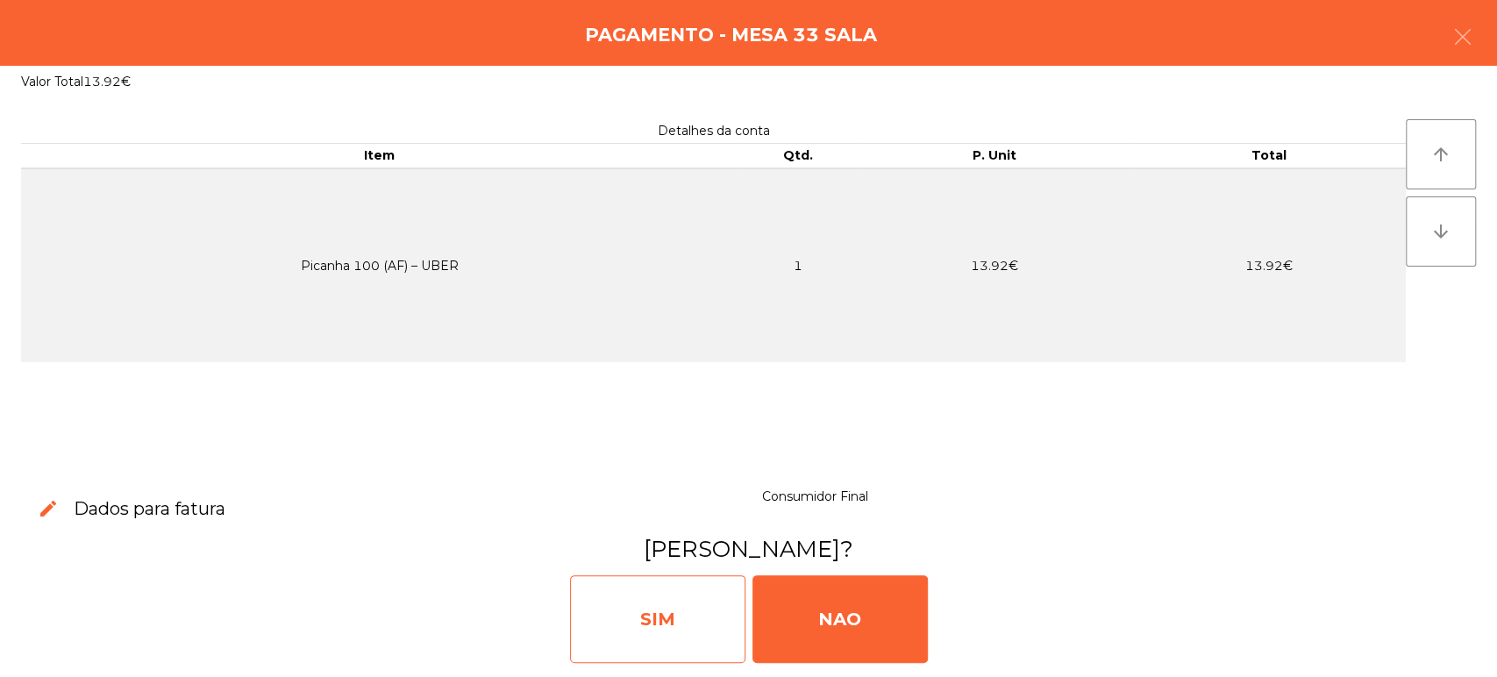
click at [671, 626] on div "SIM" at bounding box center [657, 619] width 175 height 88
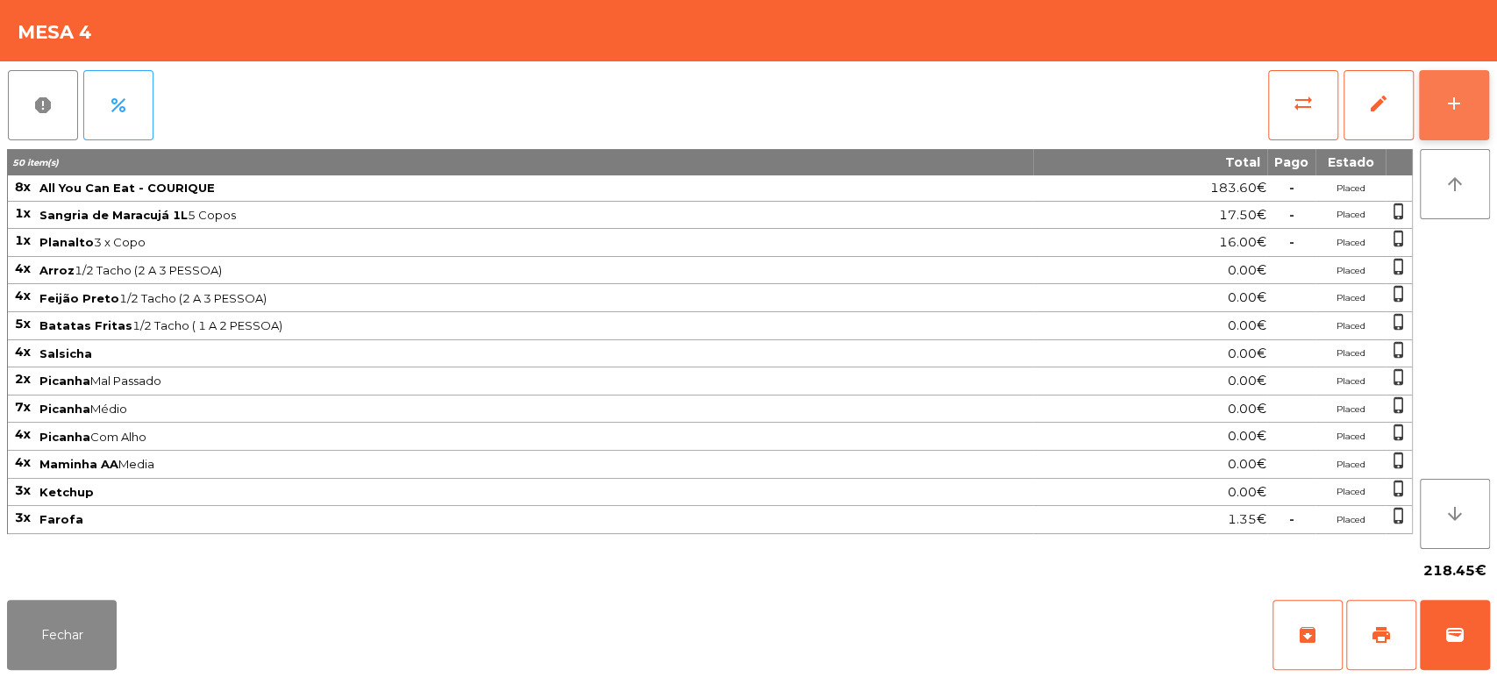
click at [1439, 132] on button "add" at bounding box center [1454, 105] width 70 height 70
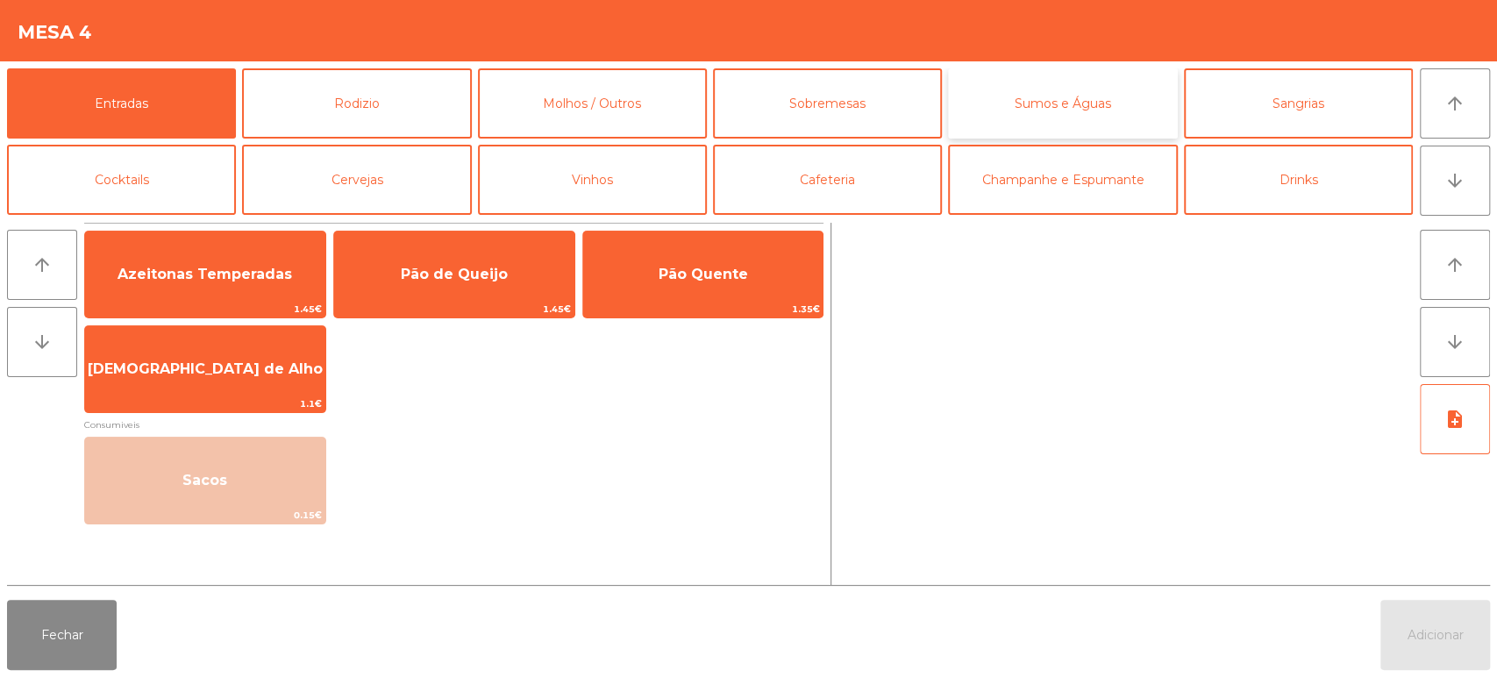
click at [1033, 103] on button "Sumos e Águas" at bounding box center [1062, 103] width 229 height 70
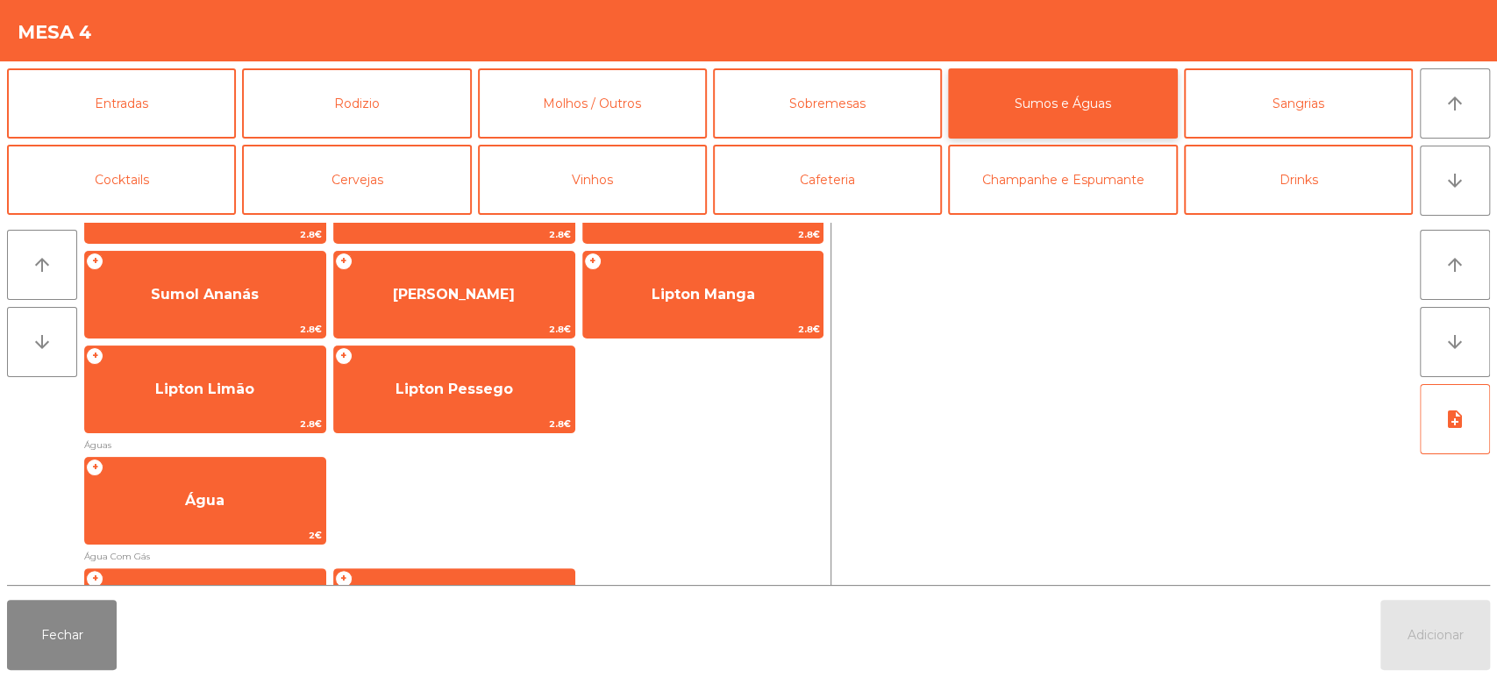
scroll to position [391, 0]
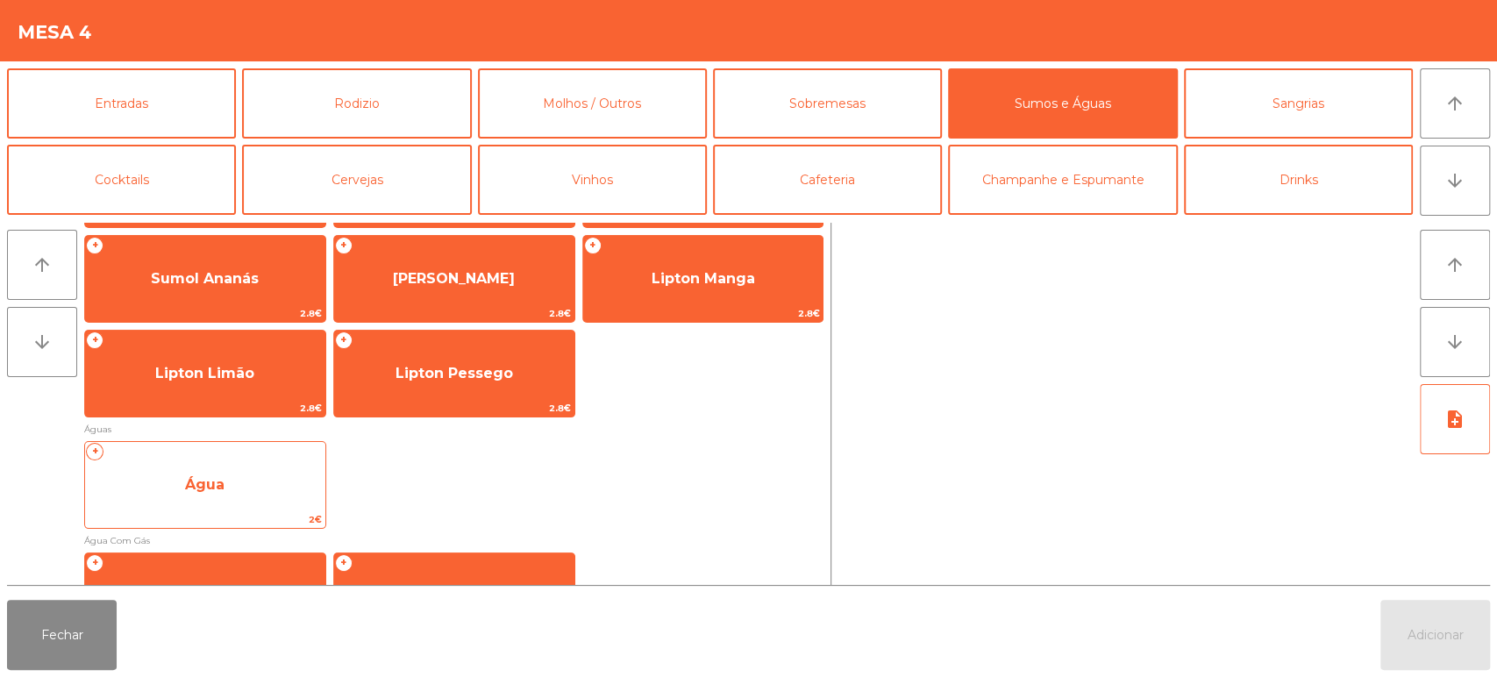
click at [219, 485] on span "Água" at bounding box center [204, 484] width 39 height 17
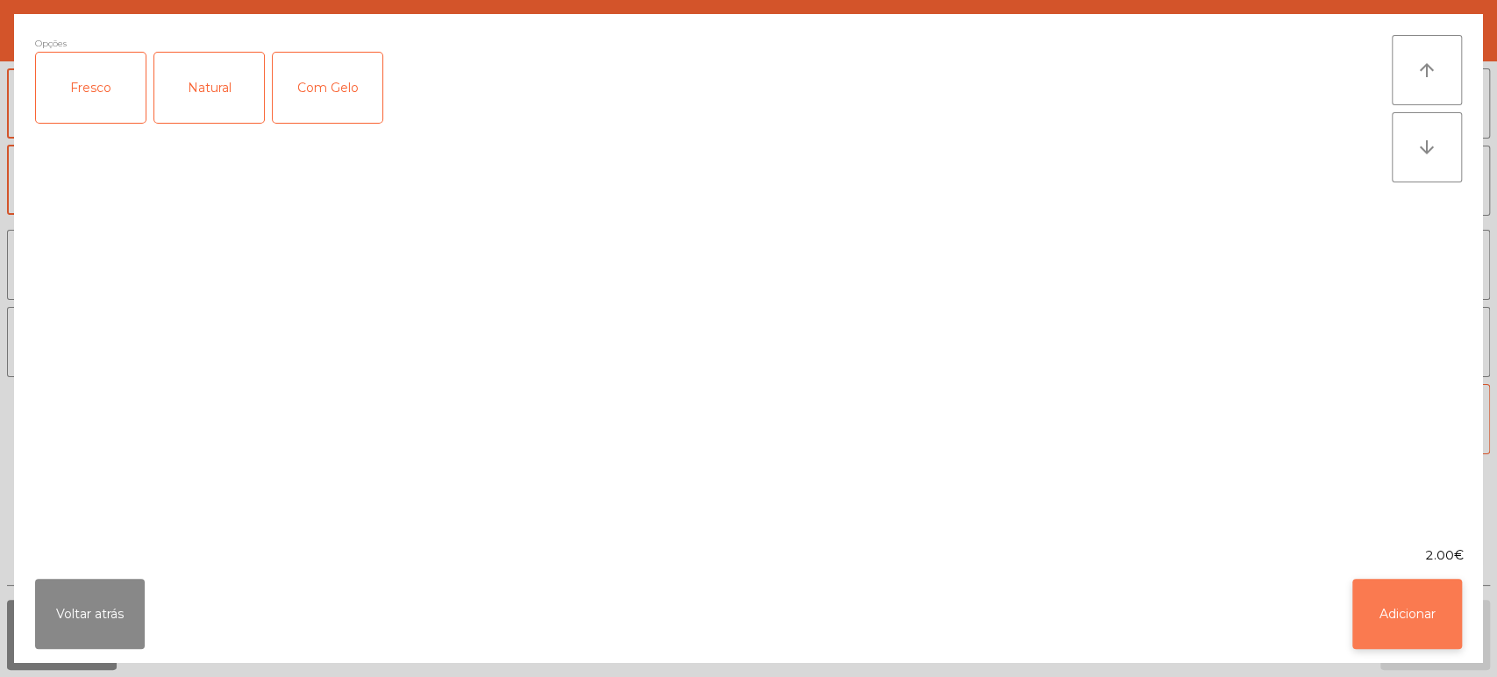
click at [1405, 612] on button "Adicionar" at bounding box center [1407, 614] width 110 height 70
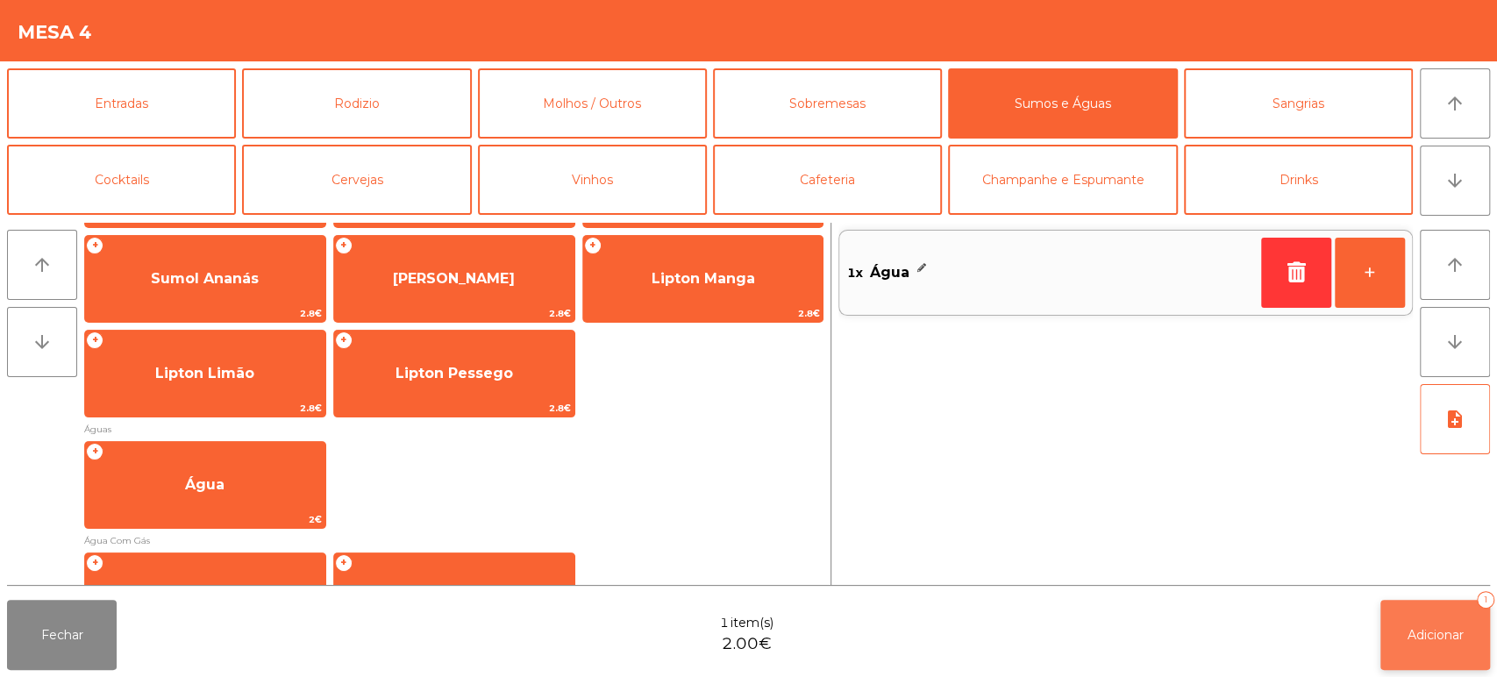
click at [1440, 645] on button "Adicionar 1" at bounding box center [1435, 635] width 110 height 70
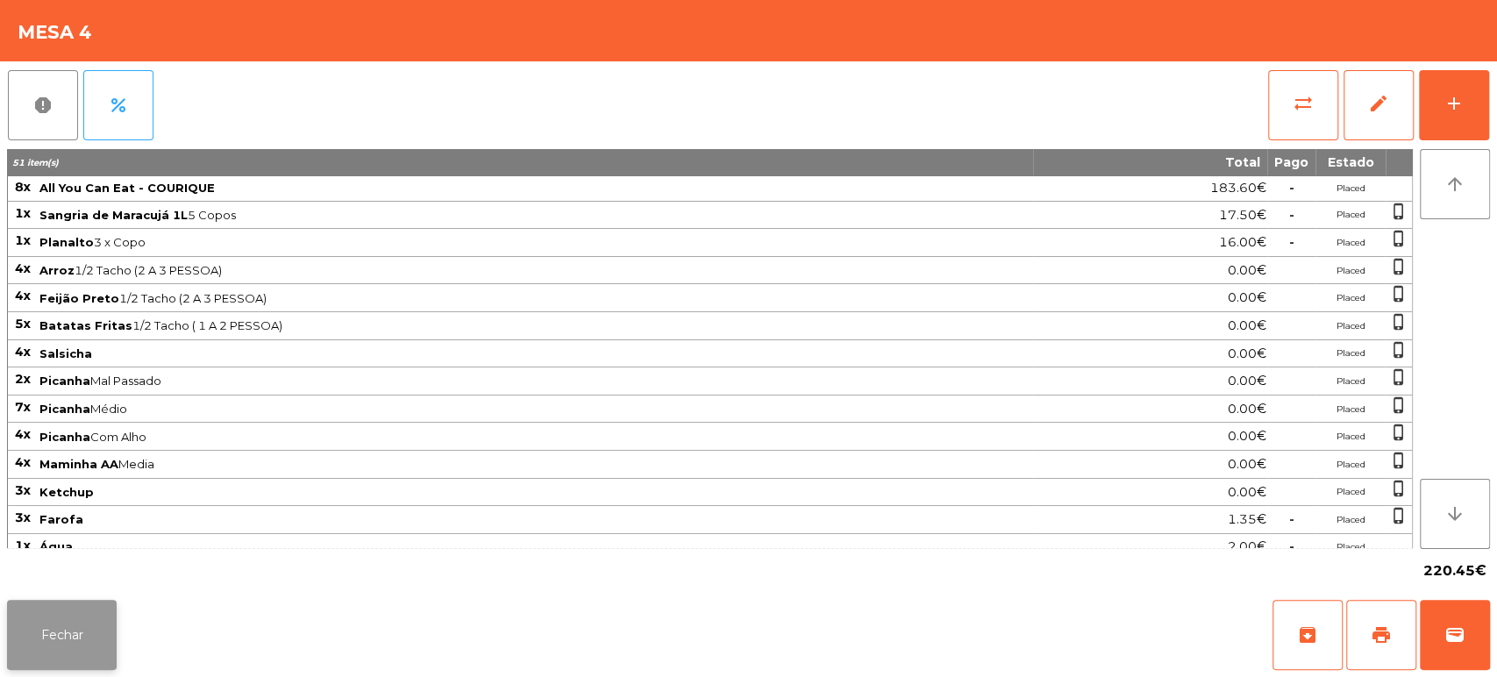
click at [35, 643] on button "Fechar" at bounding box center [62, 635] width 110 height 70
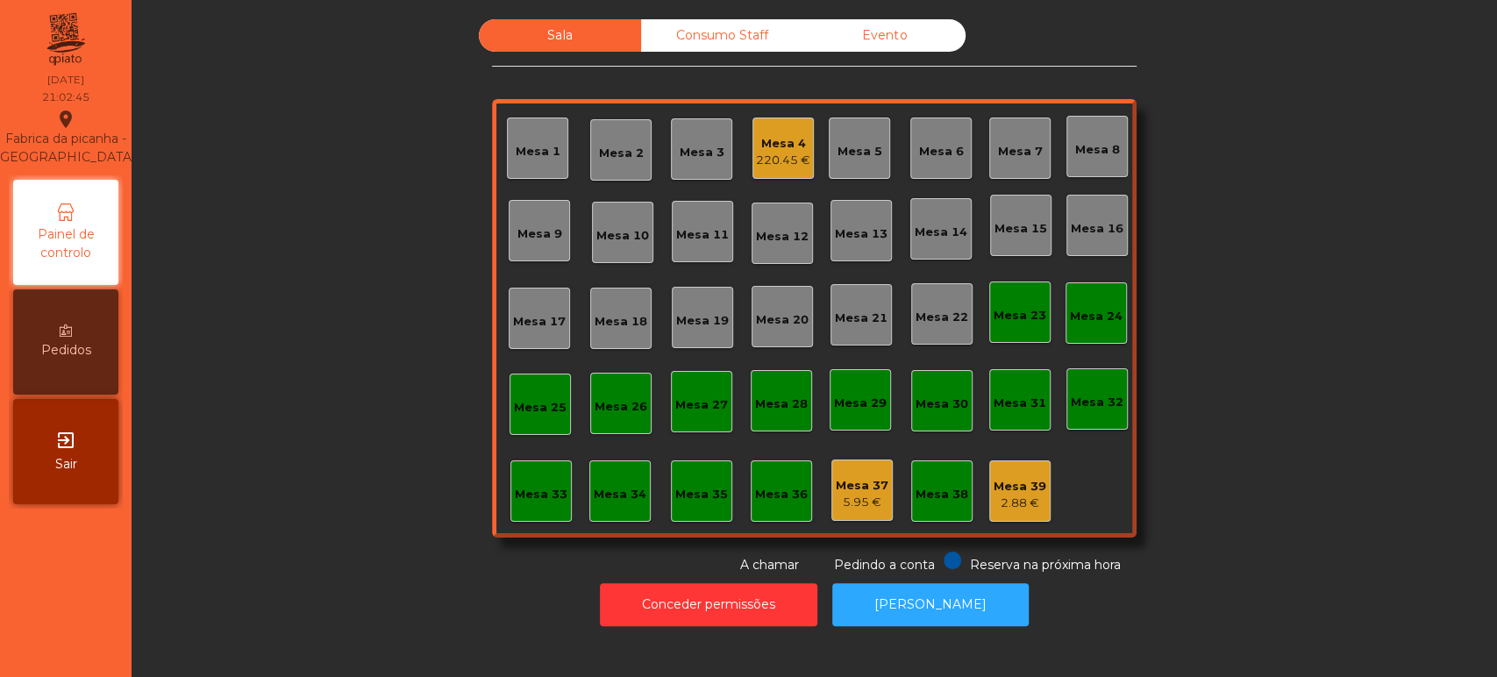
click at [1003, 119] on div "Mesa 7" at bounding box center [1019, 148] width 61 height 61
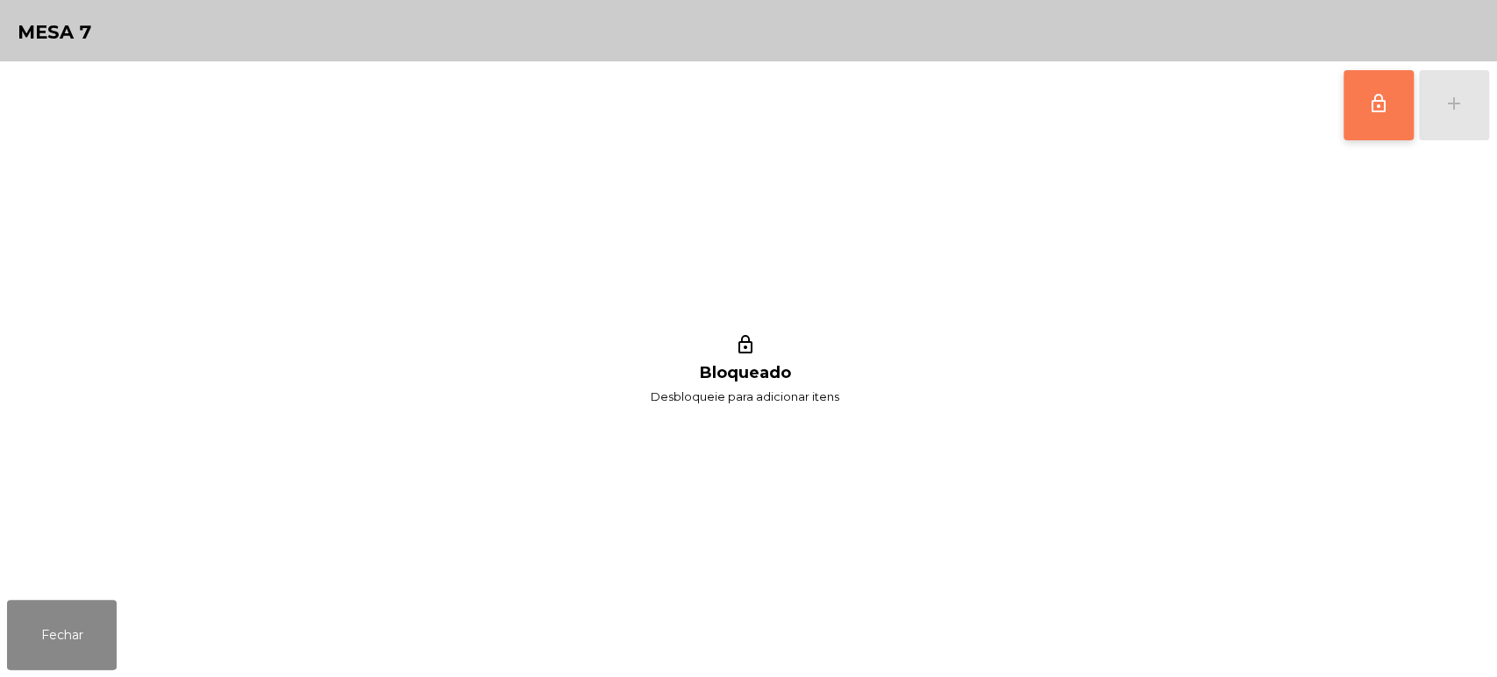
click at [1375, 118] on button "lock_outline" at bounding box center [1378, 105] width 70 height 70
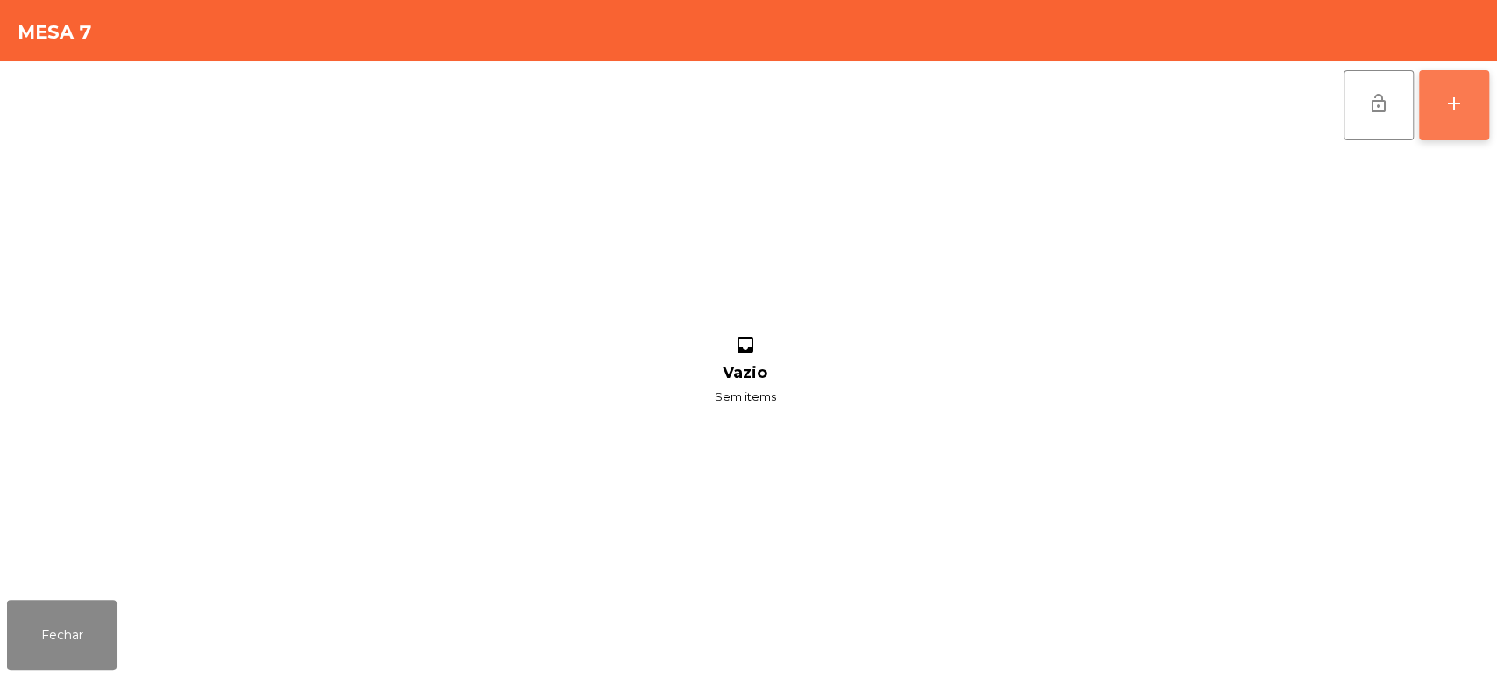
click at [1445, 105] on div "add" at bounding box center [1453, 103] width 21 height 21
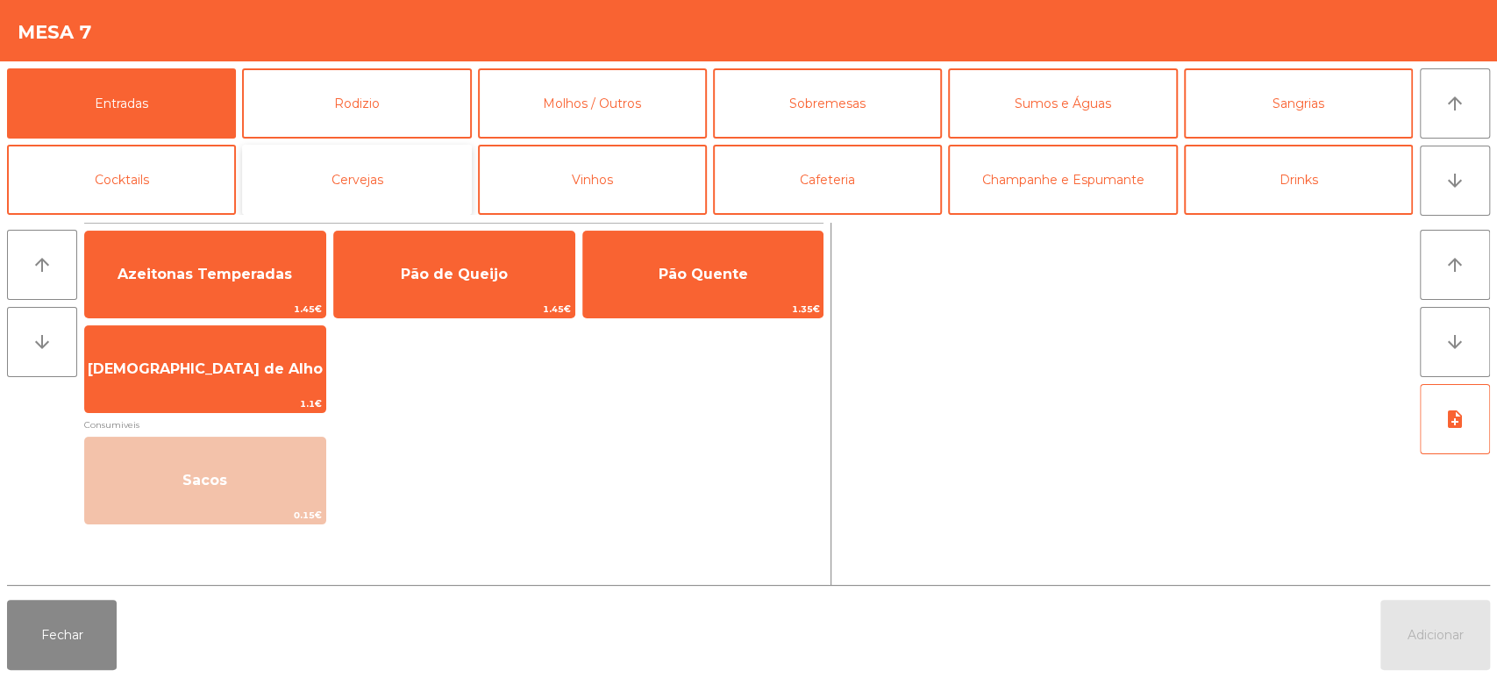
click at [338, 145] on button "Cervejas" at bounding box center [356, 180] width 229 height 70
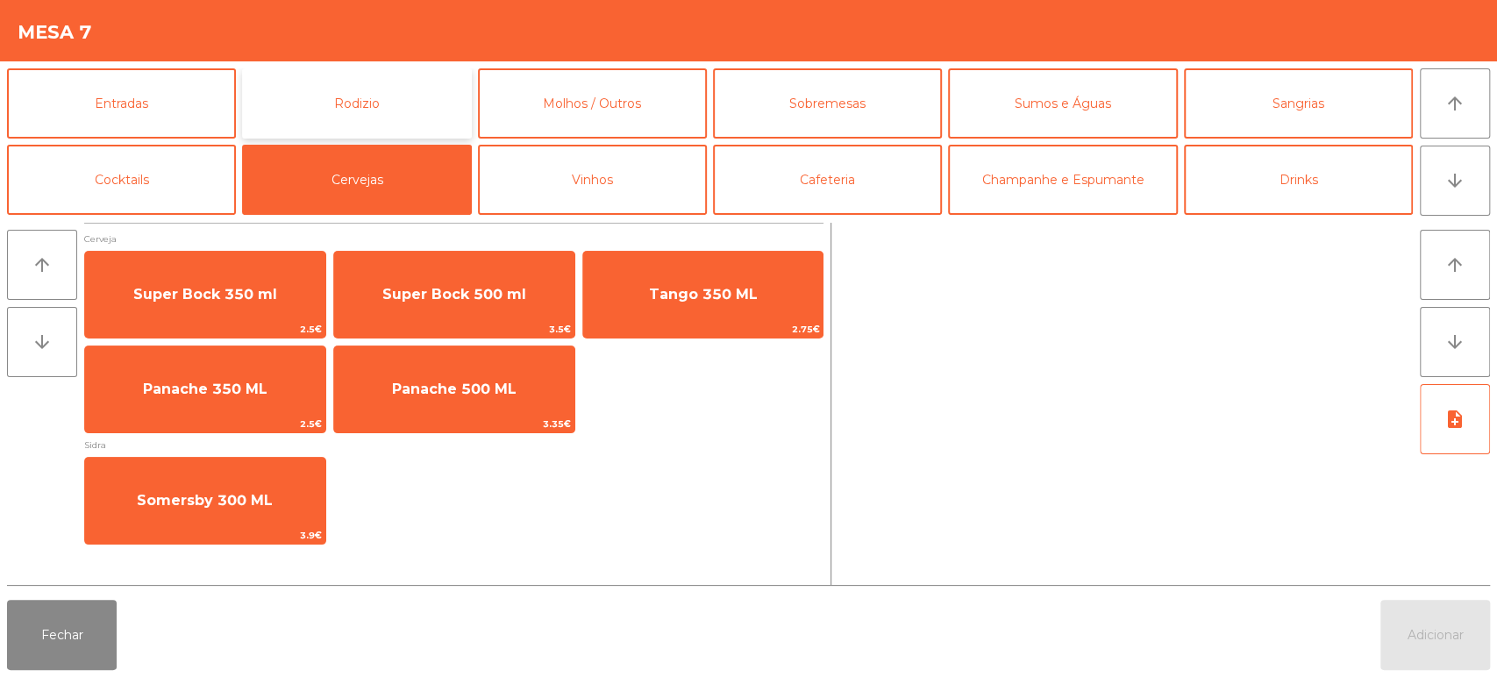
click at [373, 105] on button "Rodizio" at bounding box center [356, 103] width 229 height 70
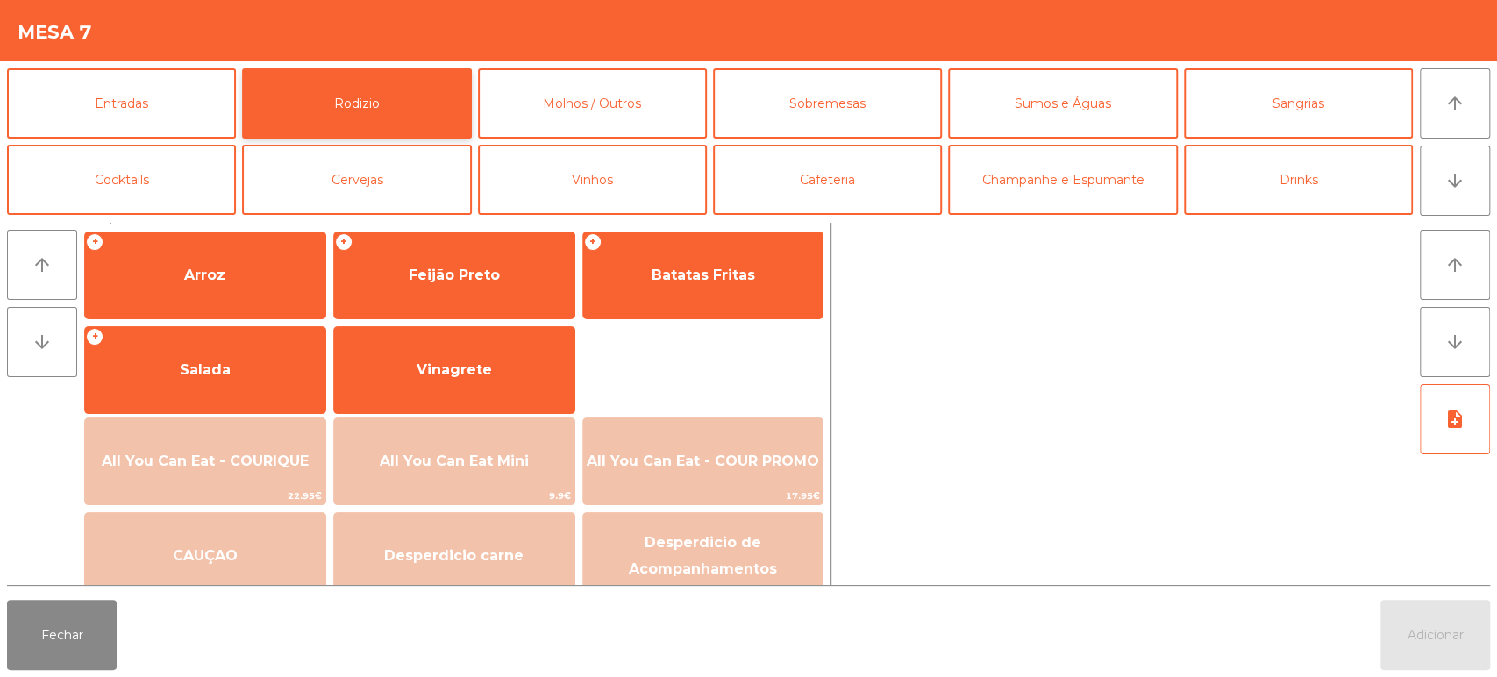
scroll to position [226, 0]
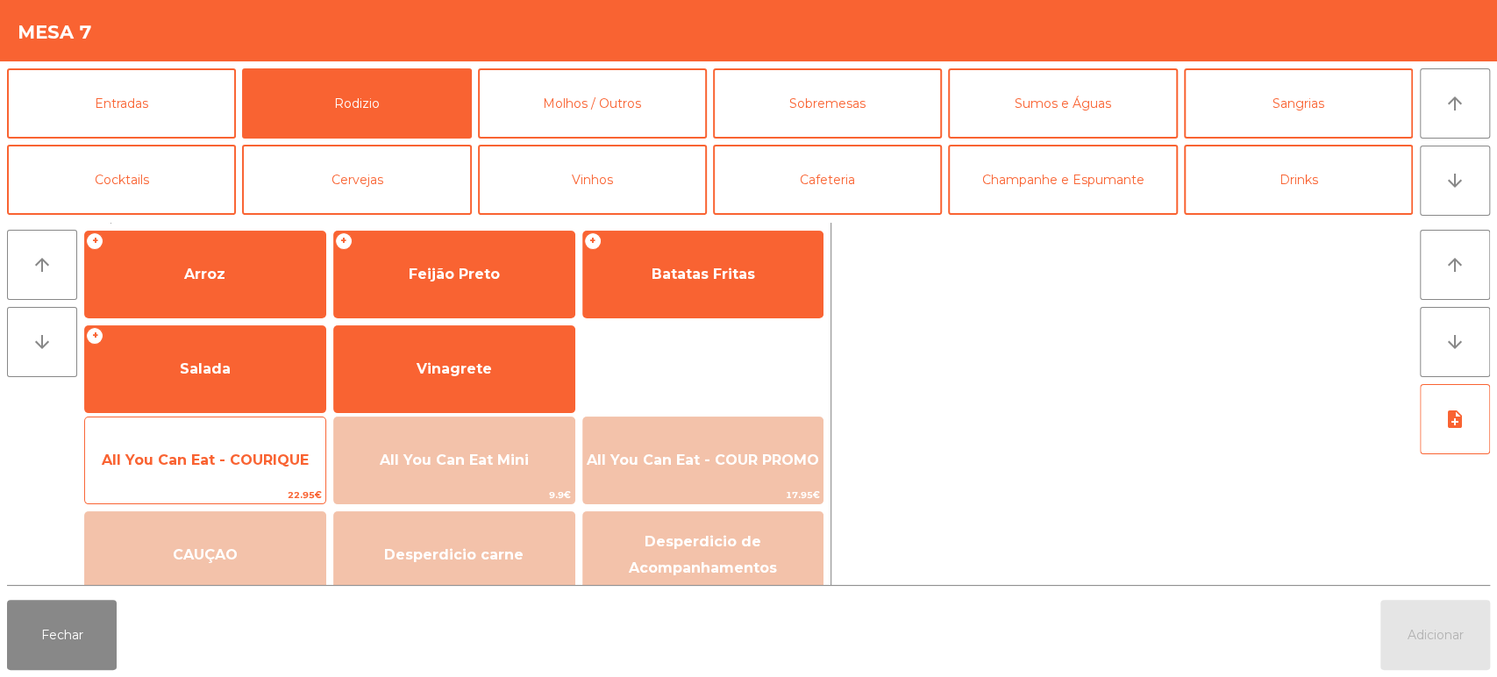
click at [235, 478] on span "All You Can Eat - COURIQUE" at bounding box center [205, 460] width 240 height 47
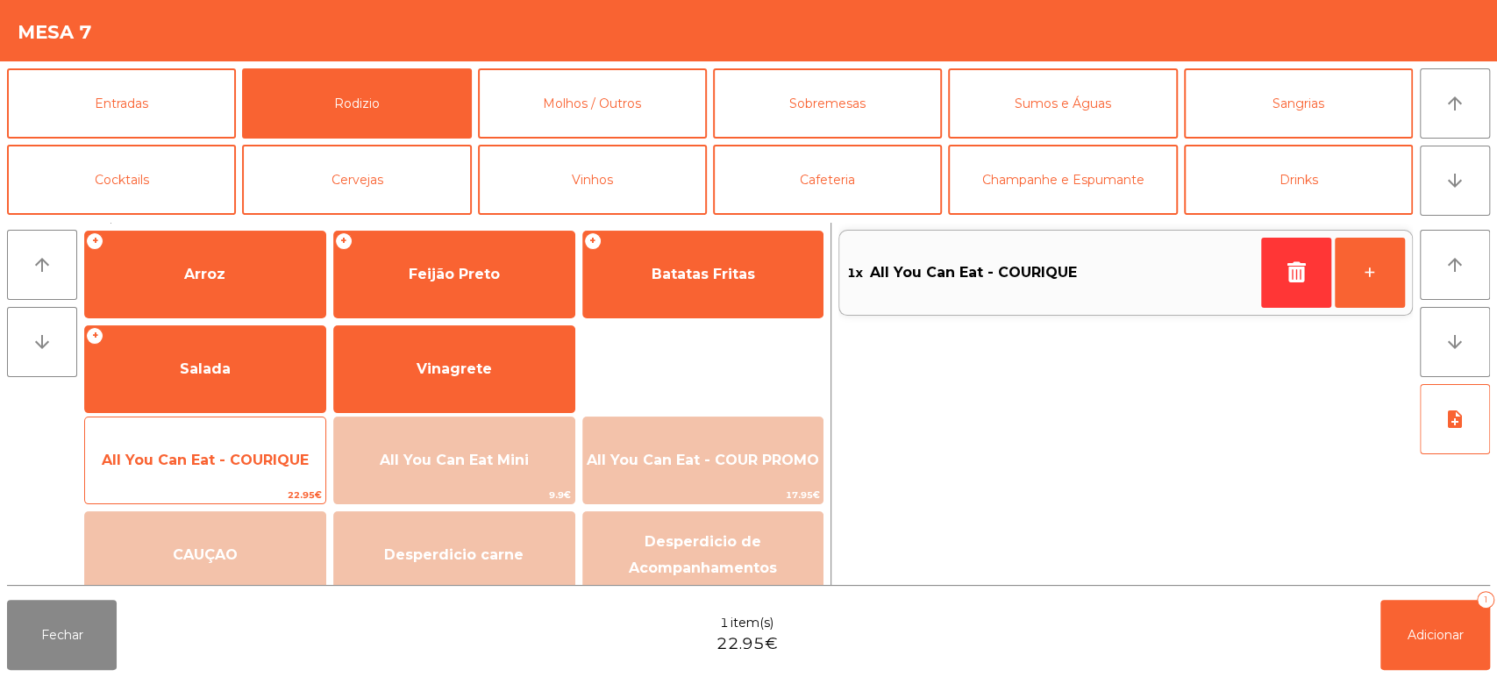
click at [232, 452] on span "All You Can Eat - COURIQUE" at bounding box center [205, 460] width 207 height 17
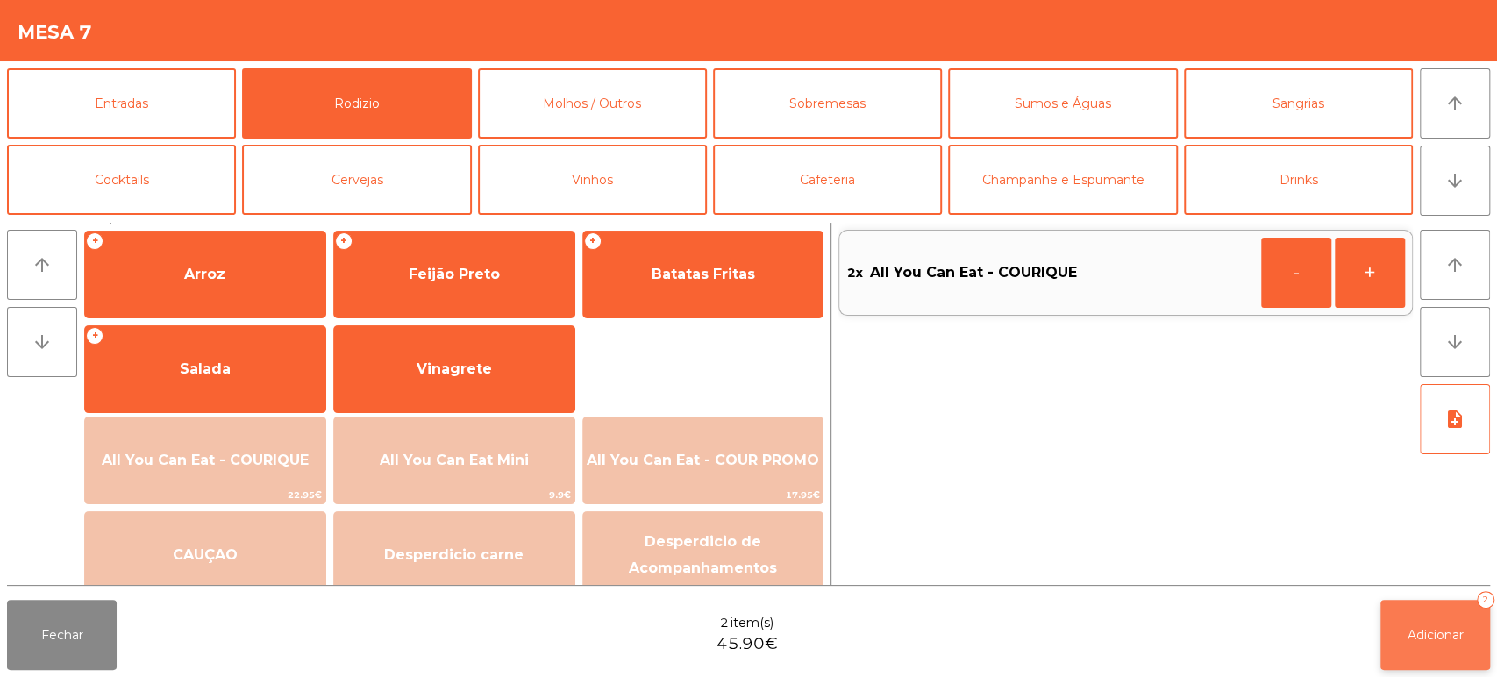
click at [1396, 633] on button "Adicionar 2" at bounding box center [1435, 635] width 110 height 70
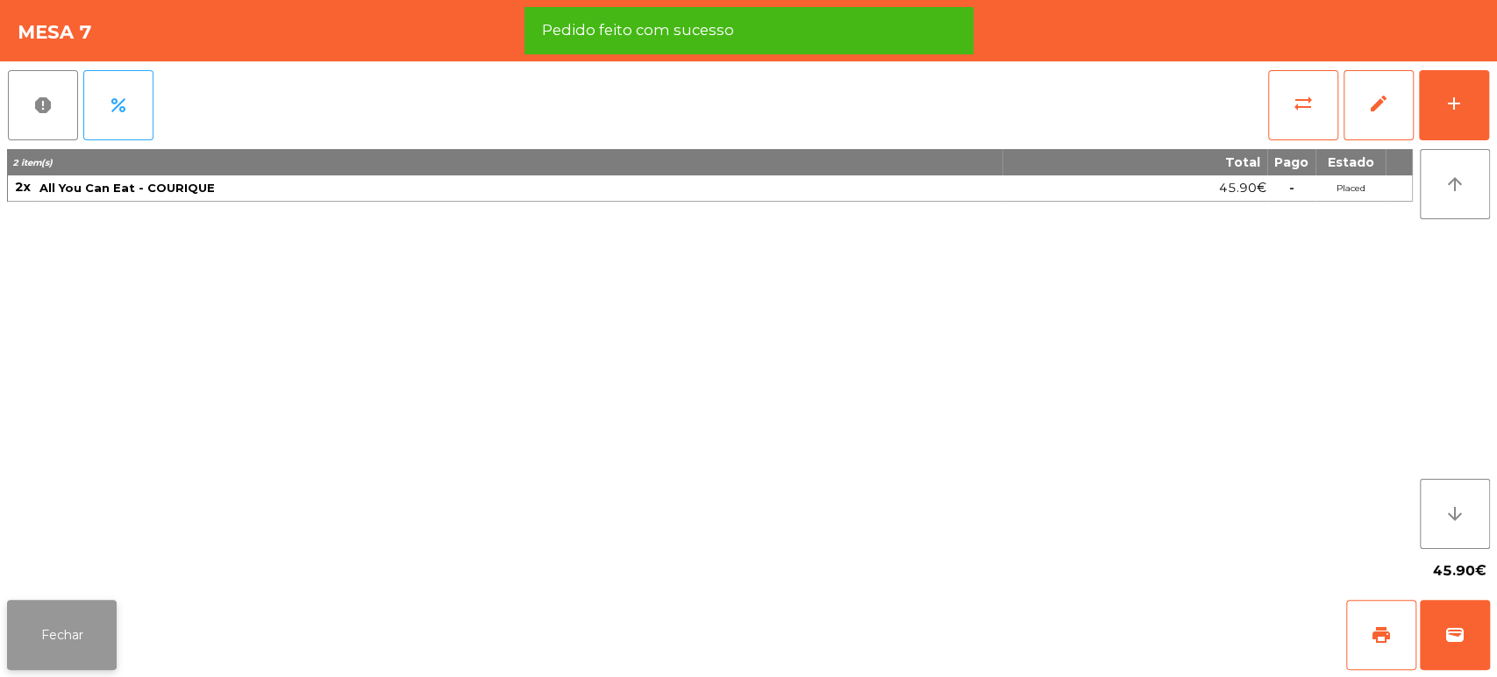
click at [56, 631] on button "Fechar" at bounding box center [62, 635] width 110 height 70
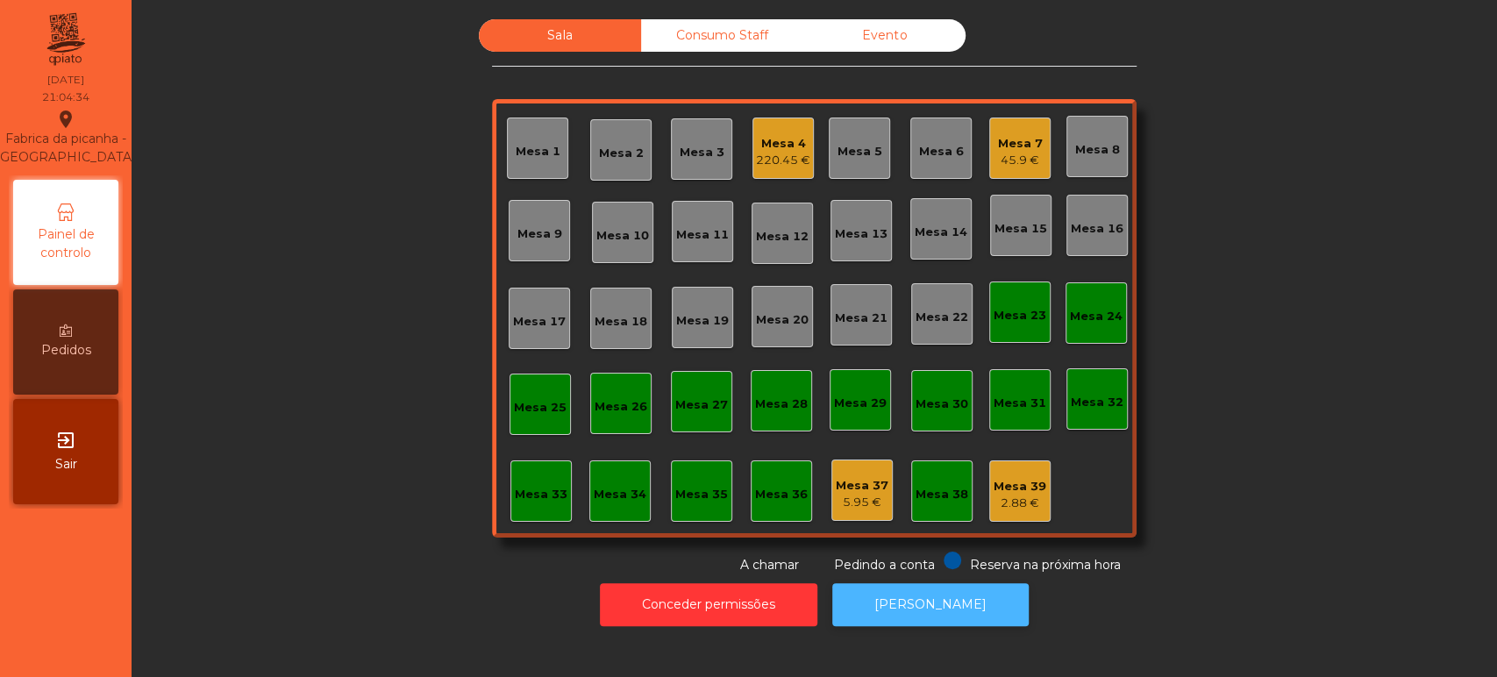
click at [931, 601] on button "[PERSON_NAME]" at bounding box center [930, 604] width 196 height 43
click at [535, 331] on div "Mesa 17" at bounding box center [539, 318] width 61 height 61
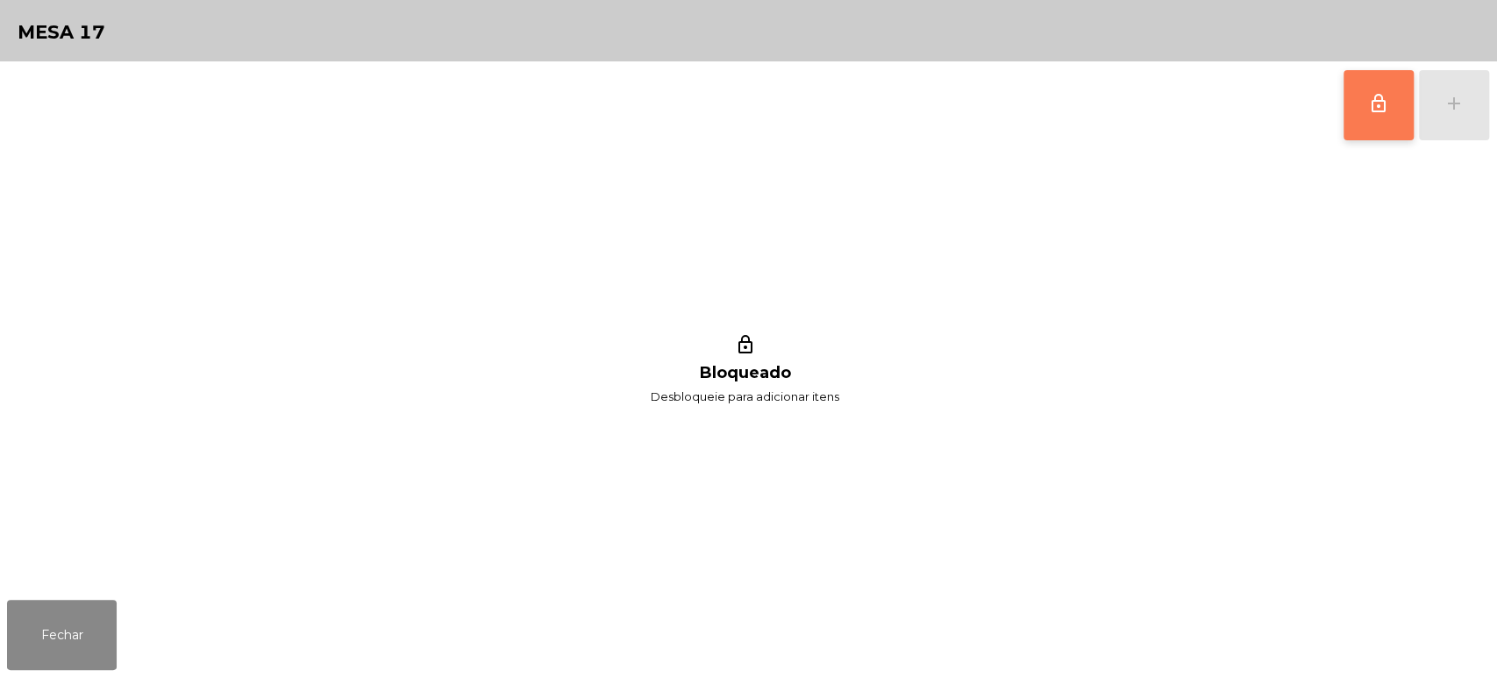
click at [1354, 132] on button "lock_outline" at bounding box center [1378, 105] width 70 height 70
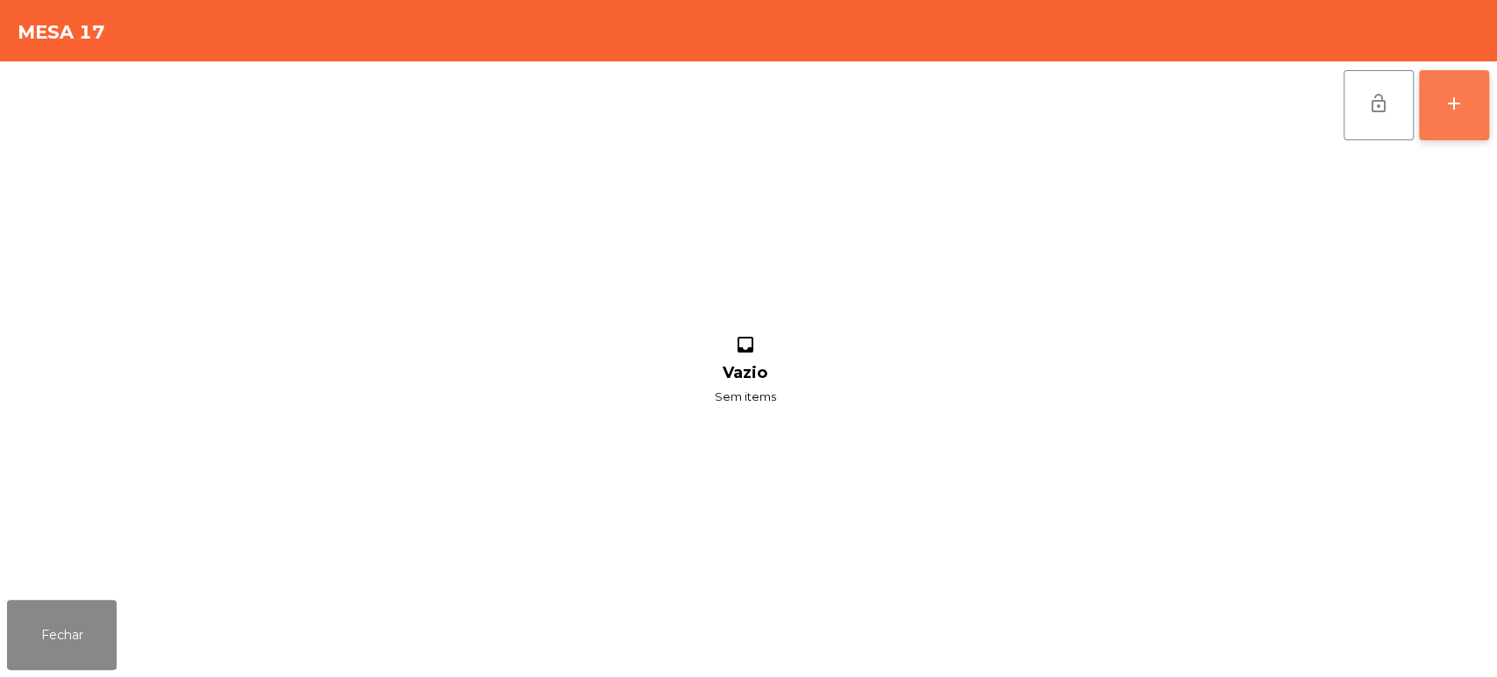
click at [1461, 103] on div "add" at bounding box center [1453, 103] width 21 height 21
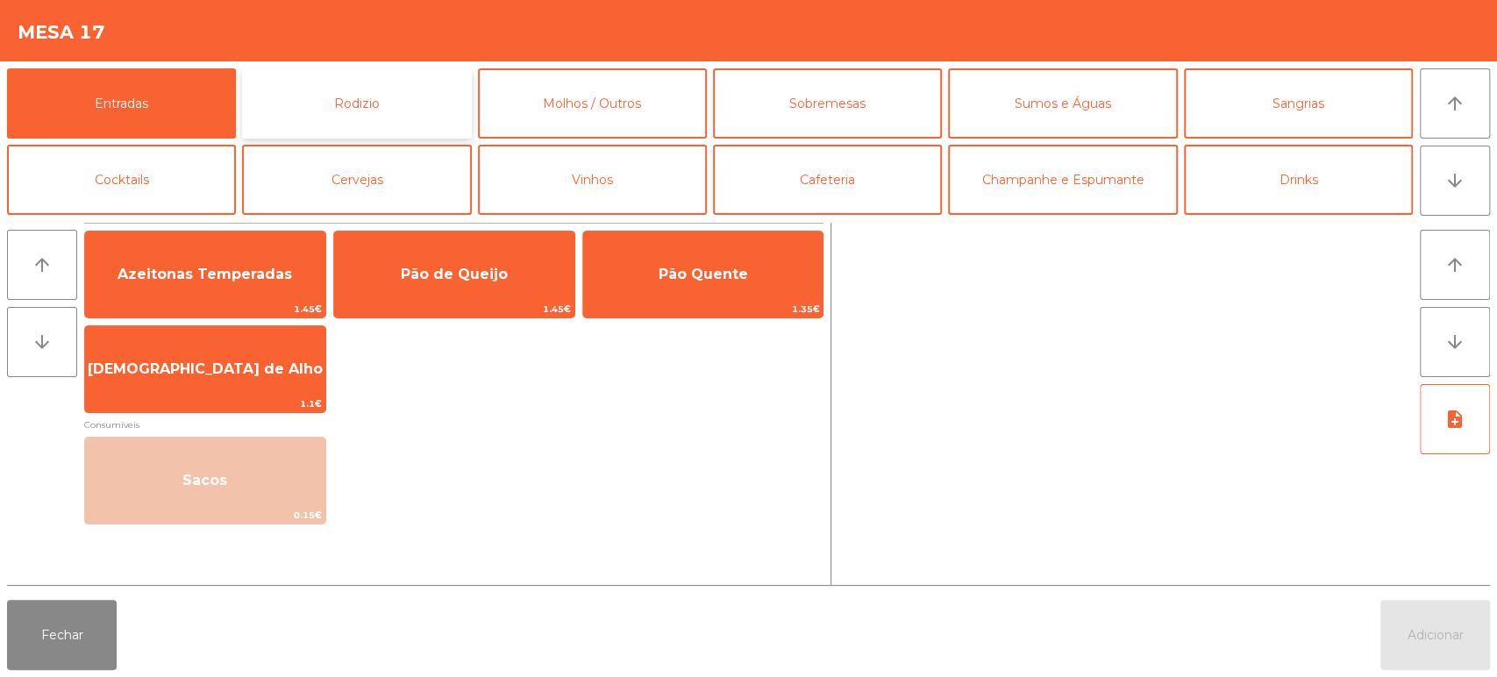
click at [357, 79] on button "Rodizio" at bounding box center [356, 103] width 229 height 70
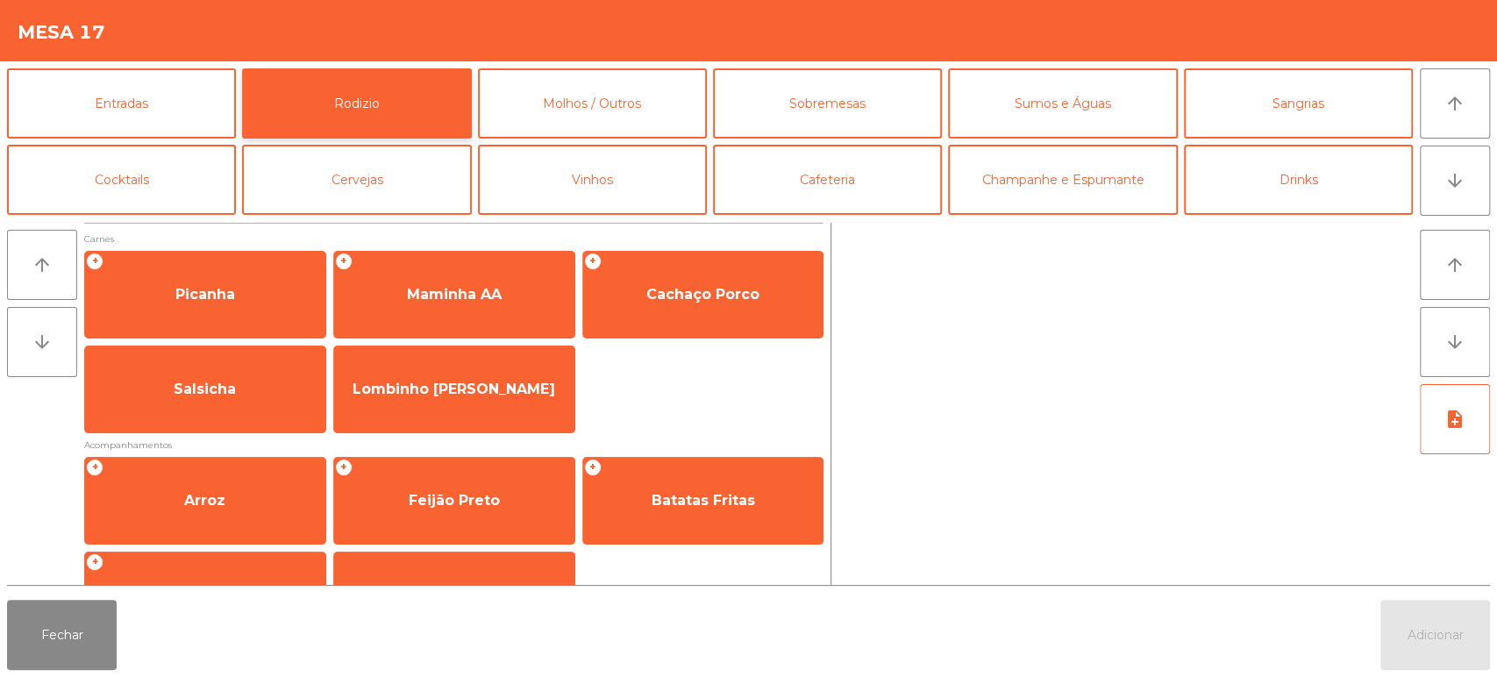
scroll to position [246, 0]
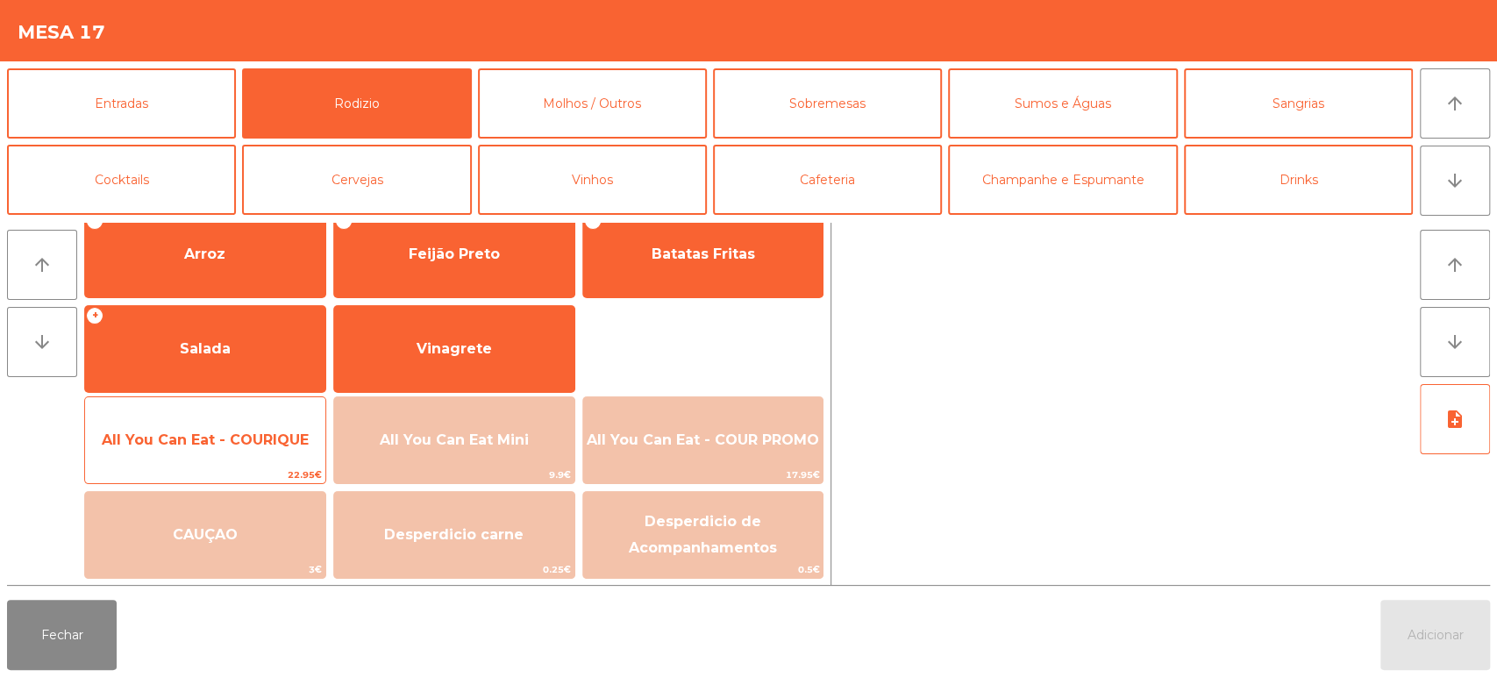
click at [221, 461] on span "All You Can Eat - COURIQUE" at bounding box center [205, 440] width 240 height 47
click at [239, 448] on span "All You Can Eat - COURIQUE" at bounding box center [205, 440] width 240 height 47
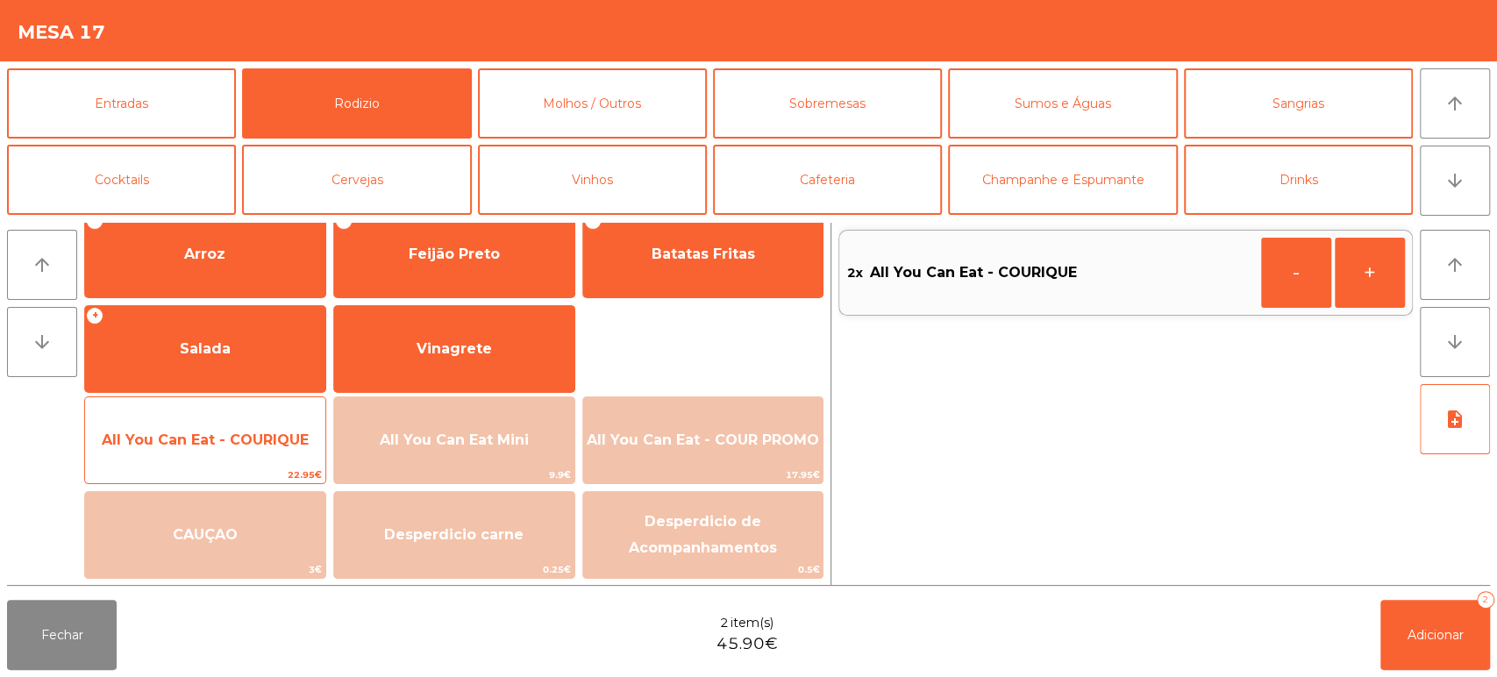
click at [267, 438] on span "All You Can Eat - COURIQUE" at bounding box center [205, 439] width 207 height 17
click at [264, 449] on span "All You Can Eat - COURIQUE" at bounding box center [205, 440] width 240 height 47
click at [268, 438] on span "All You Can Eat - COURIQUE" at bounding box center [205, 439] width 207 height 17
click at [265, 435] on span "All You Can Eat - COURIQUE" at bounding box center [205, 439] width 207 height 17
click at [257, 446] on span "All You Can Eat - COURIQUE" at bounding box center [205, 439] width 207 height 17
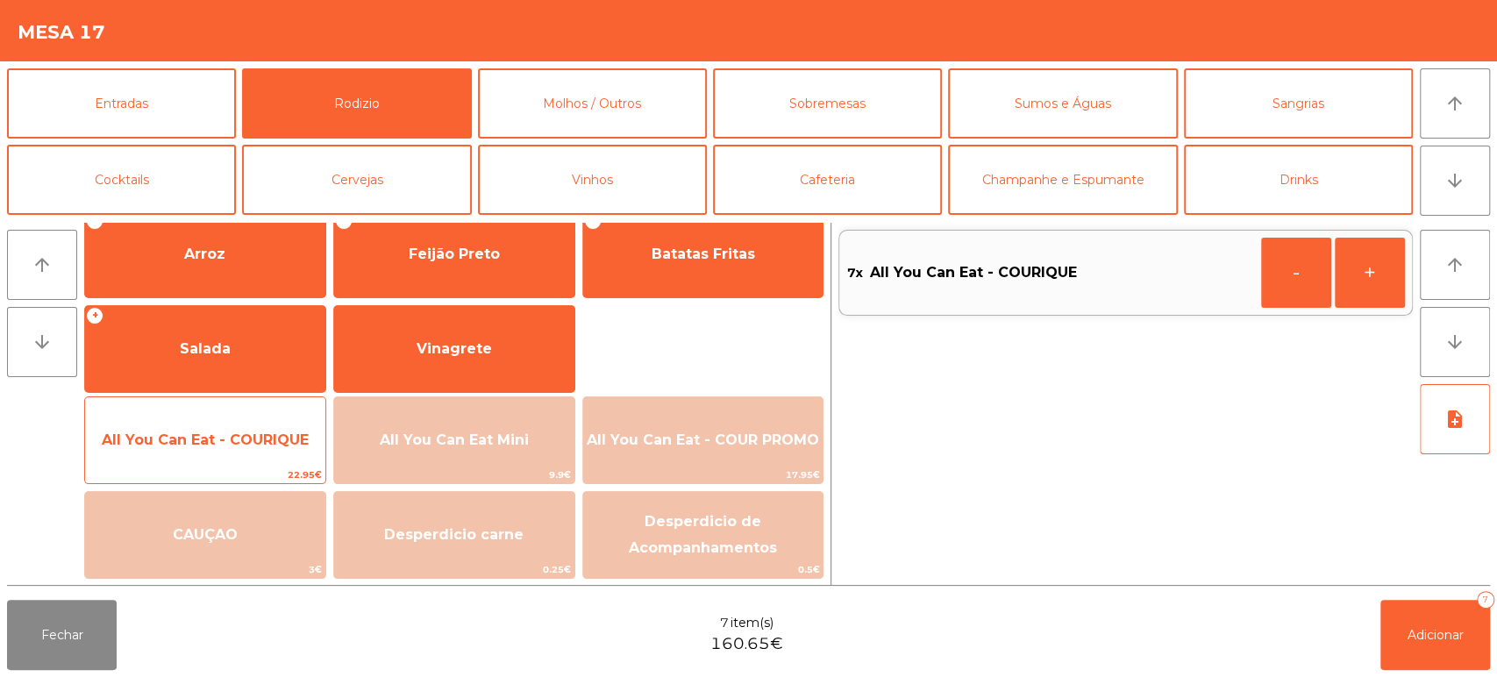
click at [266, 431] on span "All You Can Eat - COURIQUE" at bounding box center [205, 439] width 207 height 17
click at [267, 436] on span "All You Can Eat - COURIQUE" at bounding box center [205, 439] width 207 height 17
click at [261, 448] on span "All You Can Eat - COURIQUE" at bounding box center [205, 440] width 240 height 47
click at [262, 449] on span "All You Can Eat - COURIQUE" at bounding box center [205, 440] width 240 height 47
click at [258, 460] on span "All You Can Eat - COURIQUE" at bounding box center [205, 440] width 240 height 47
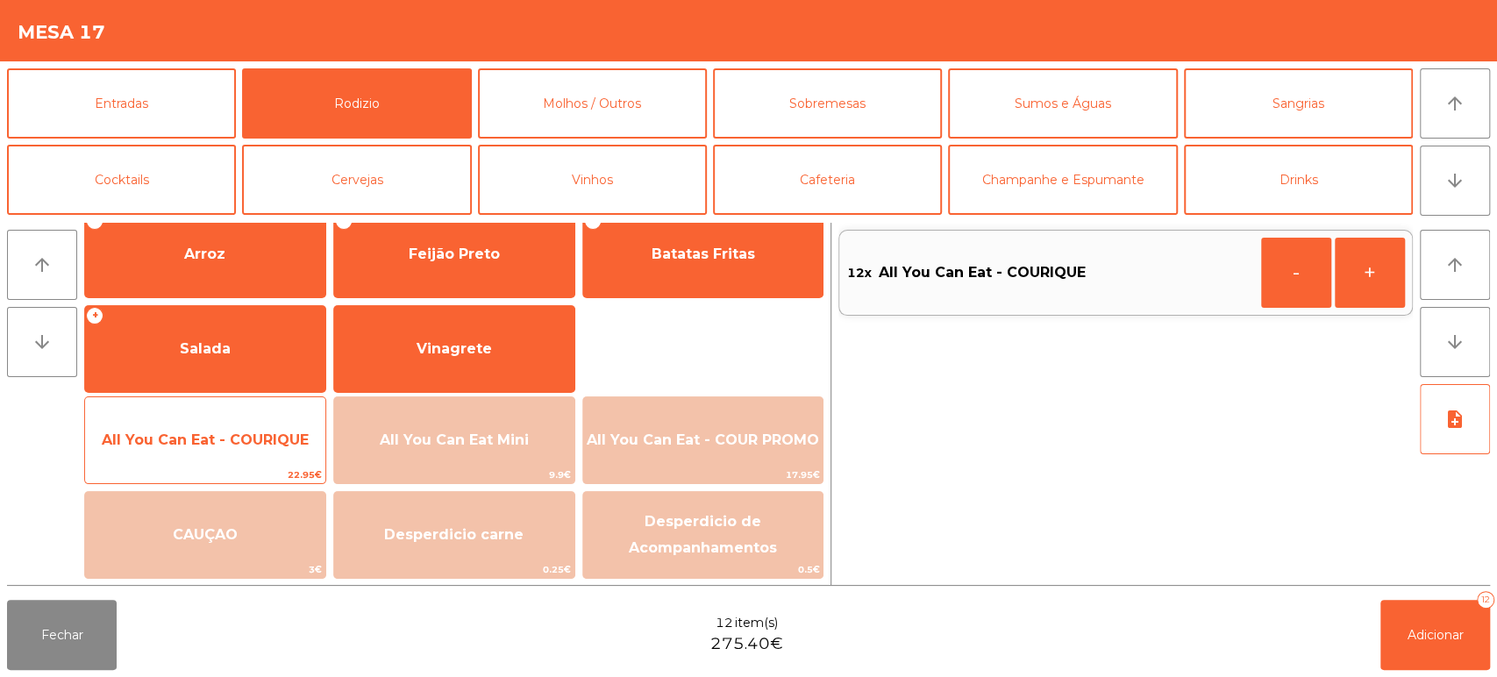
click at [224, 464] on div "All You Can Eat - COURIQUE 22.95€" at bounding box center [205, 440] width 242 height 88
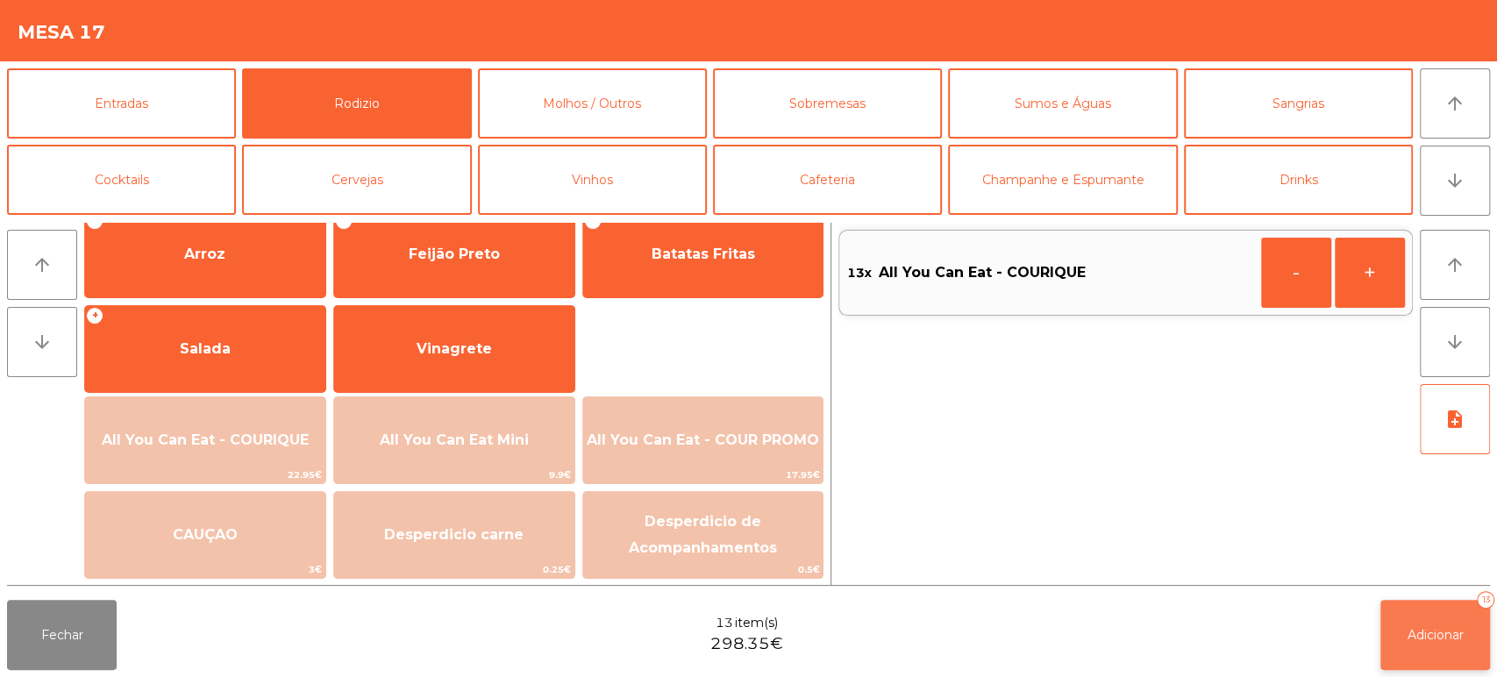
click at [1411, 624] on button "Adicionar 13" at bounding box center [1435, 635] width 110 height 70
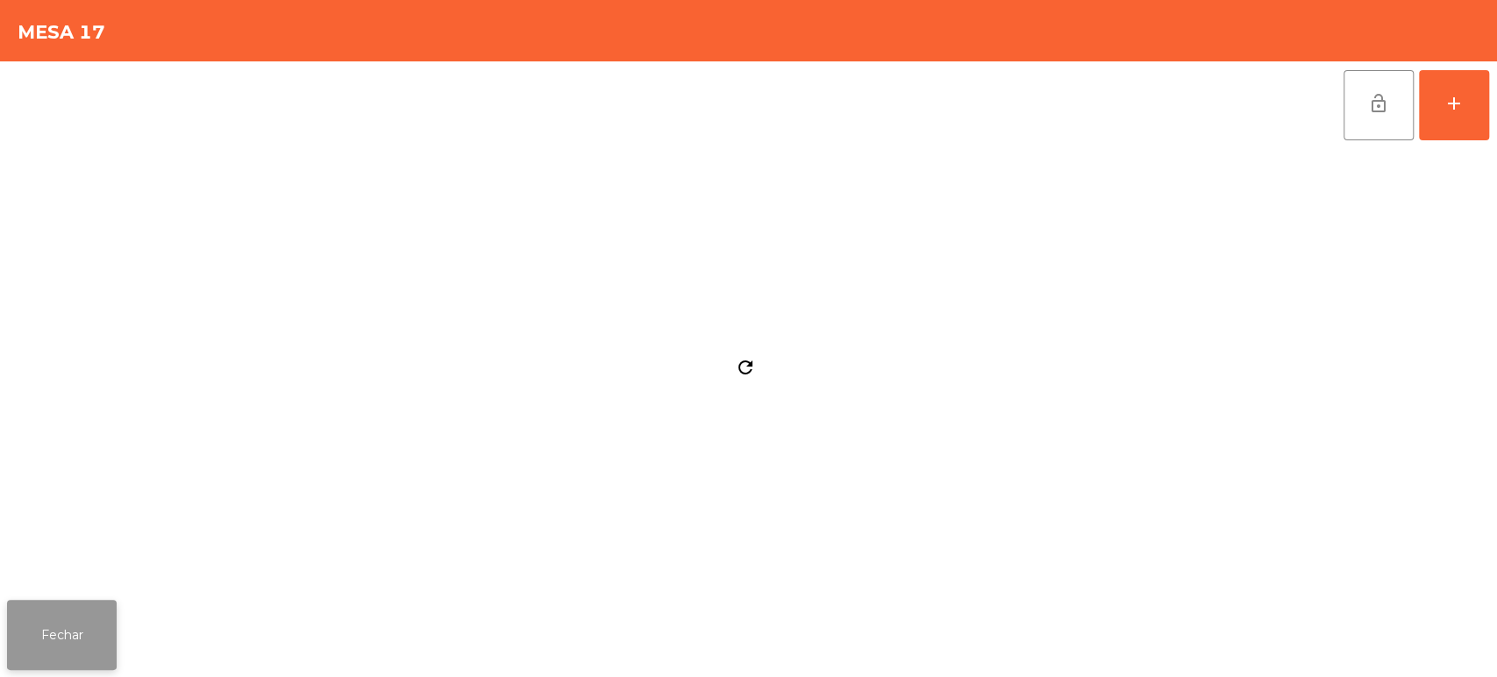
click at [63, 640] on button "Fechar" at bounding box center [62, 635] width 110 height 70
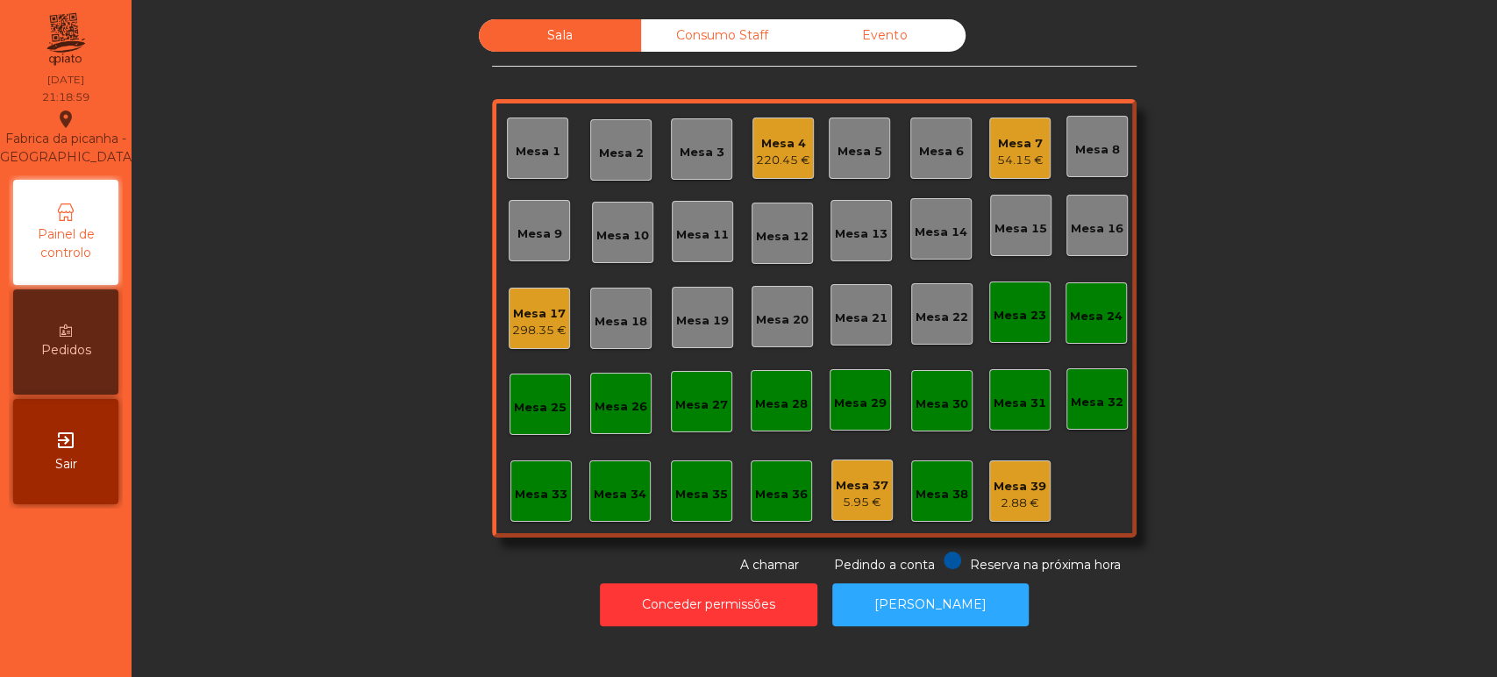
click at [533, 316] on div "Mesa 17" at bounding box center [539, 314] width 54 height 18
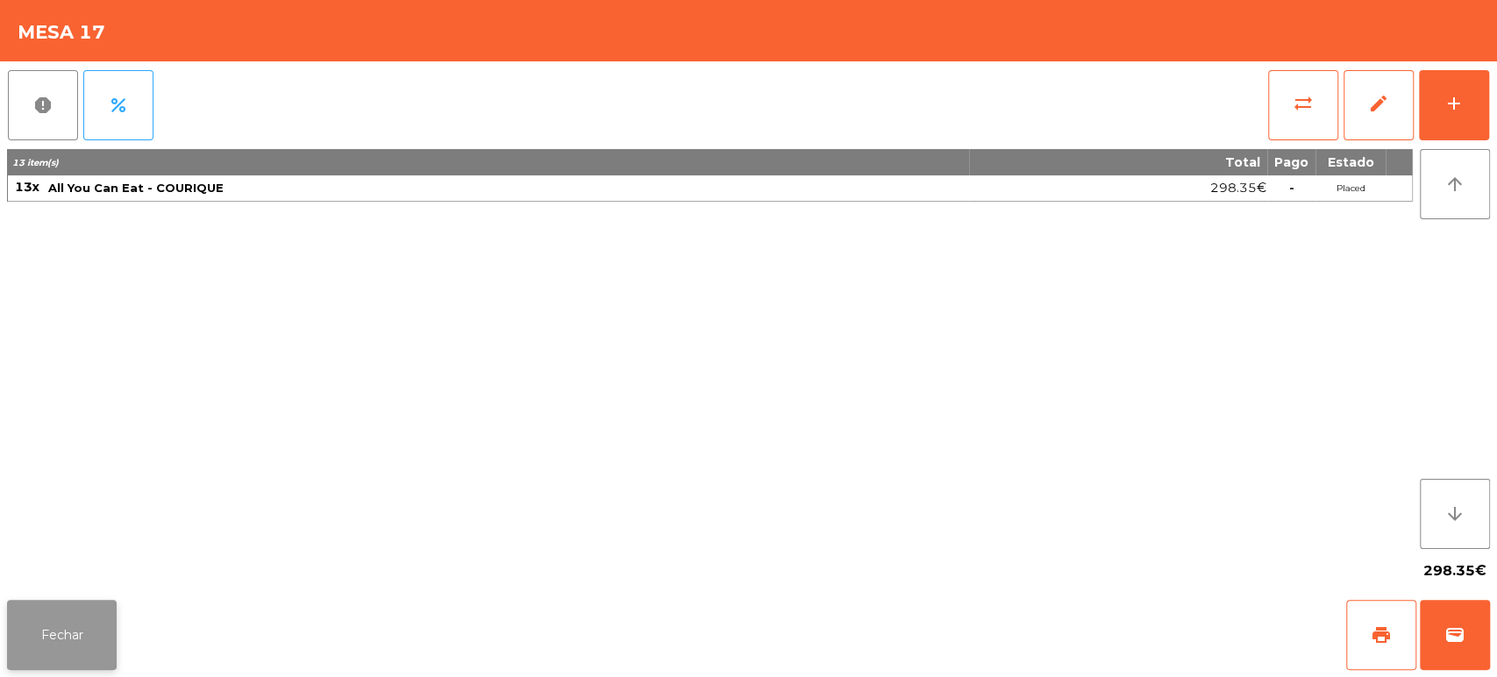
click at [45, 638] on button "Fechar" at bounding box center [62, 635] width 110 height 70
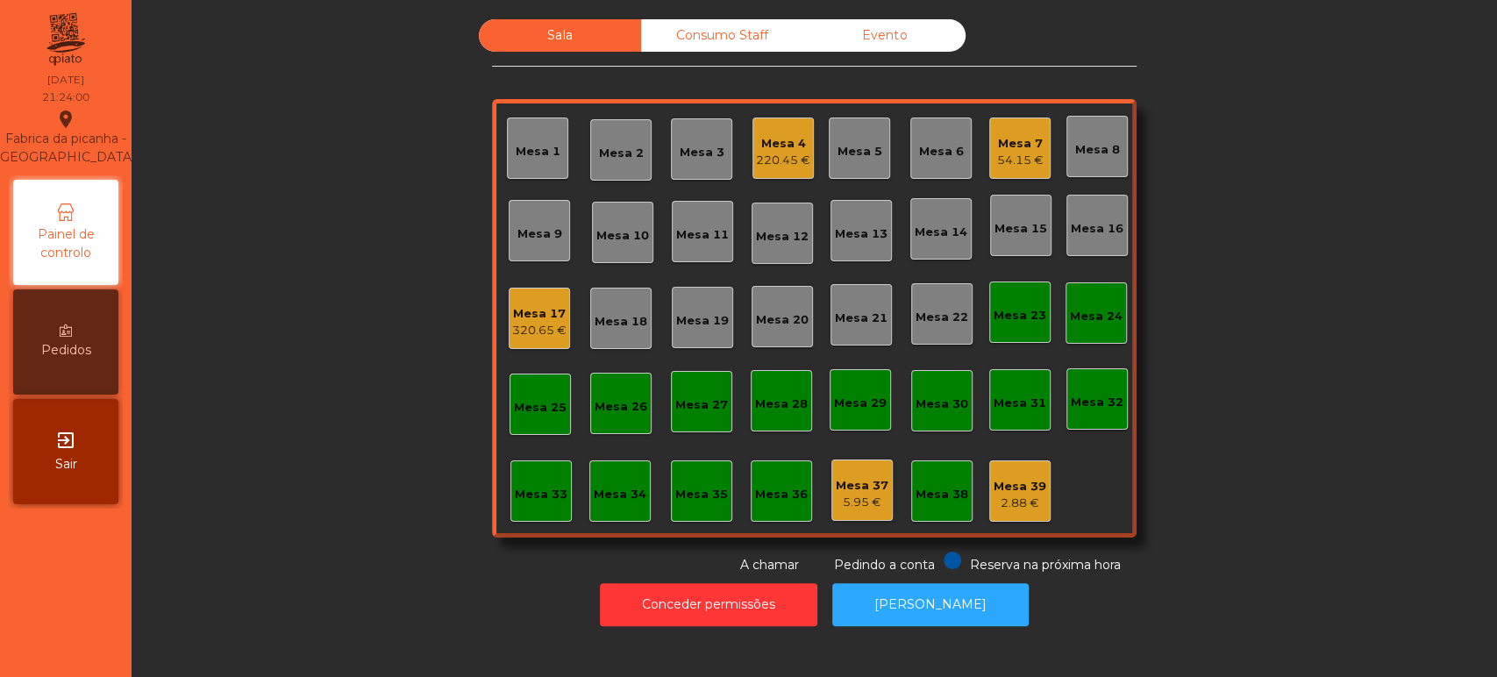
click at [519, 347] on div "Mesa 17 320.65 €" at bounding box center [539, 318] width 61 height 61
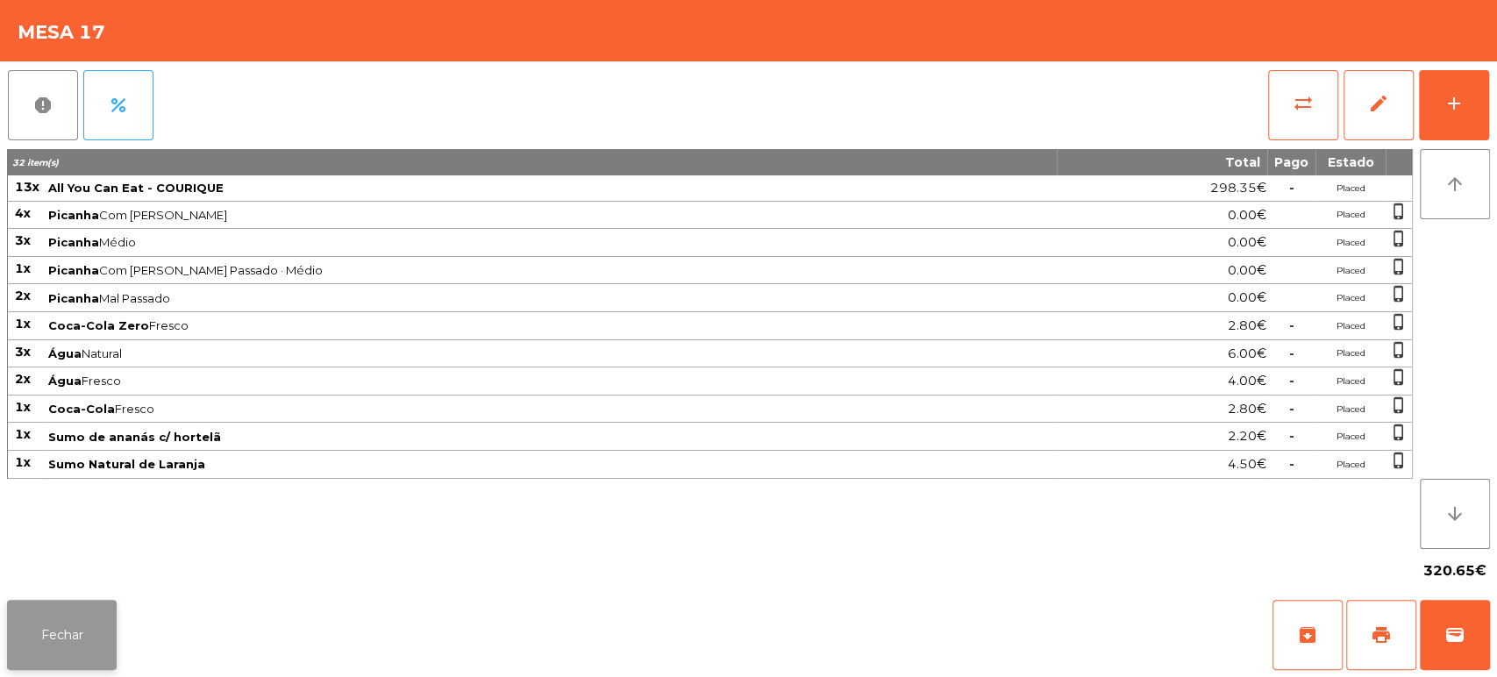
click at [49, 605] on button "Fechar" at bounding box center [62, 635] width 110 height 70
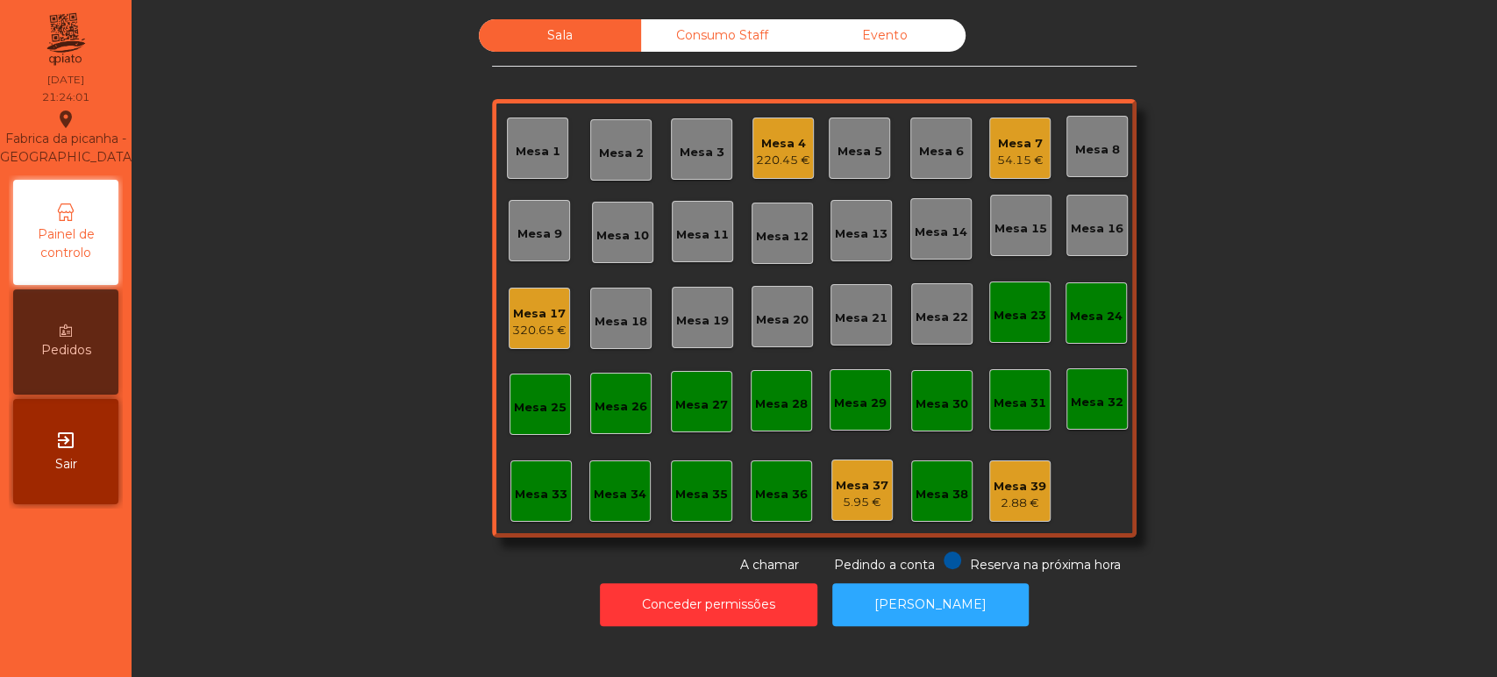
click at [509, 324] on div "Mesa 17 320.65 €" at bounding box center [539, 318] width 61 height 61
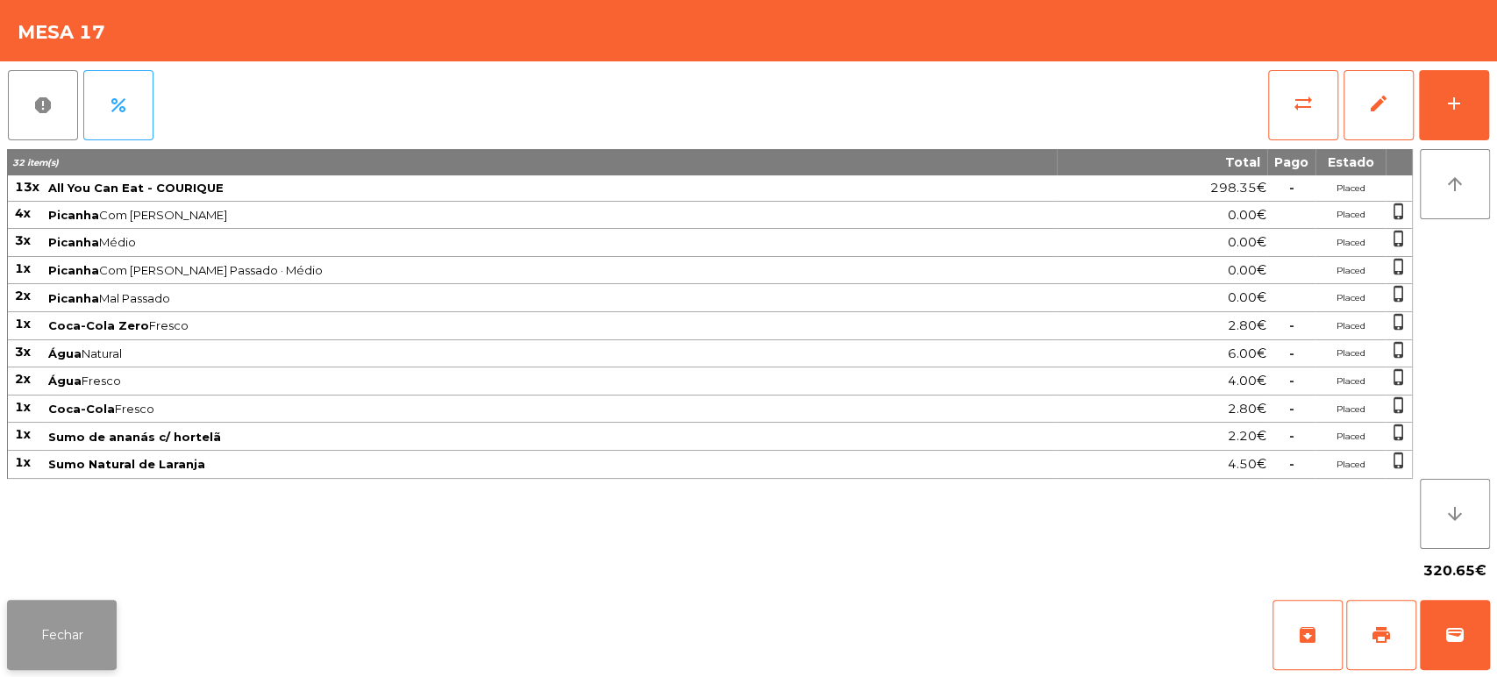
click at [89, 609] on button "Fechar" at bounding box center [62, 635] width 110 height 70
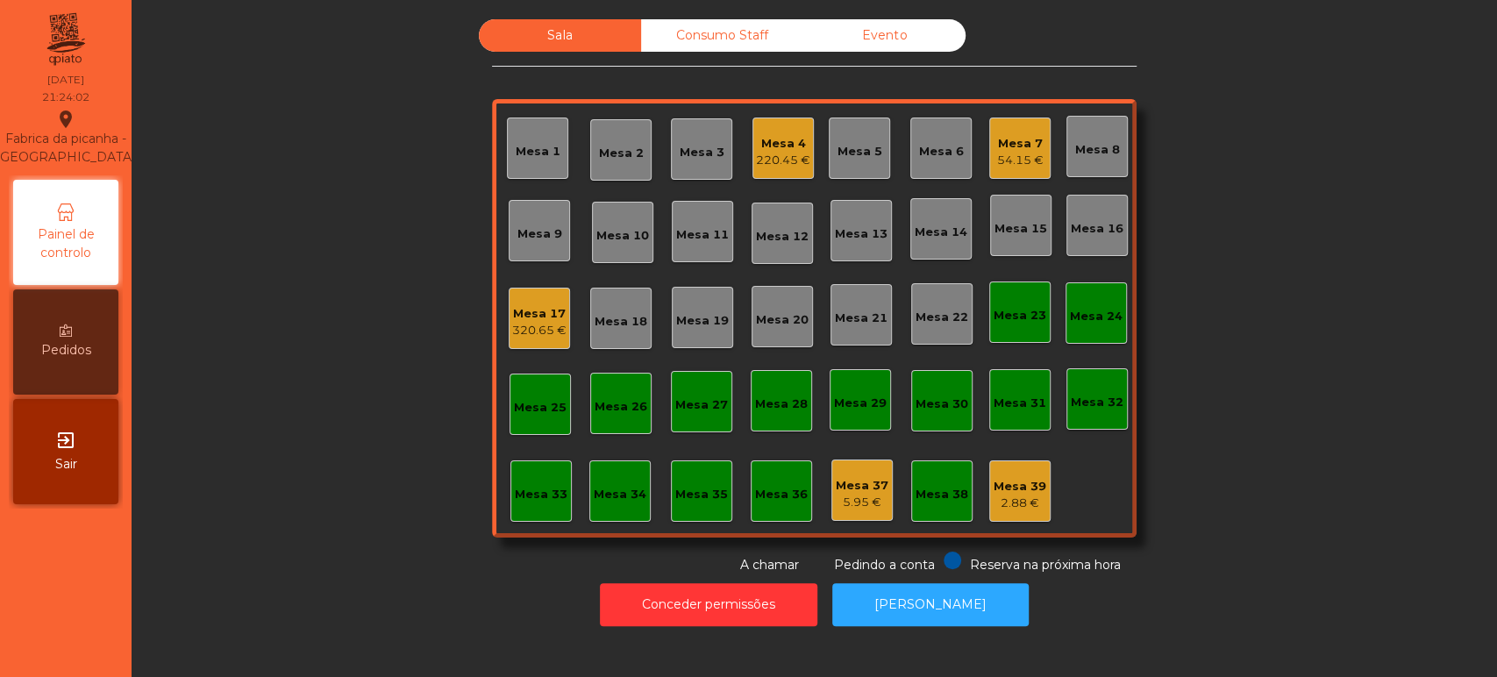
click at [316, 367] on div "Sala Consumo Staff Evento Mesa 1 Mesa 2 Mesa 3 Mesa 4 220.45 € Mesa 5 Mesa 6 Me…" at bounding box center [814, 296] width 1318 height 555
click at [512, 305] on div "Mesa 17" at bounding box center [539, 314] width 54 height 18
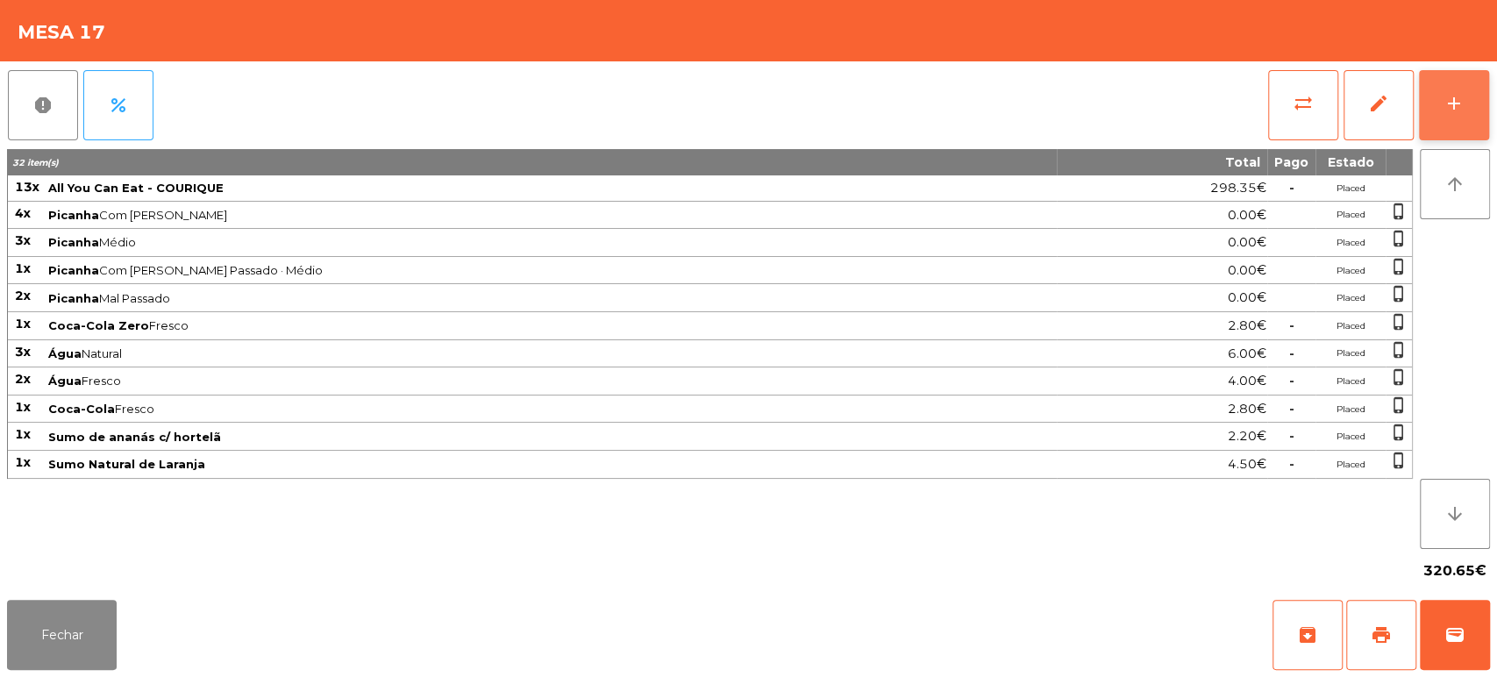
click at [1445, 110] on div "add" at bounding box center [1453, 103] width 21 height 21
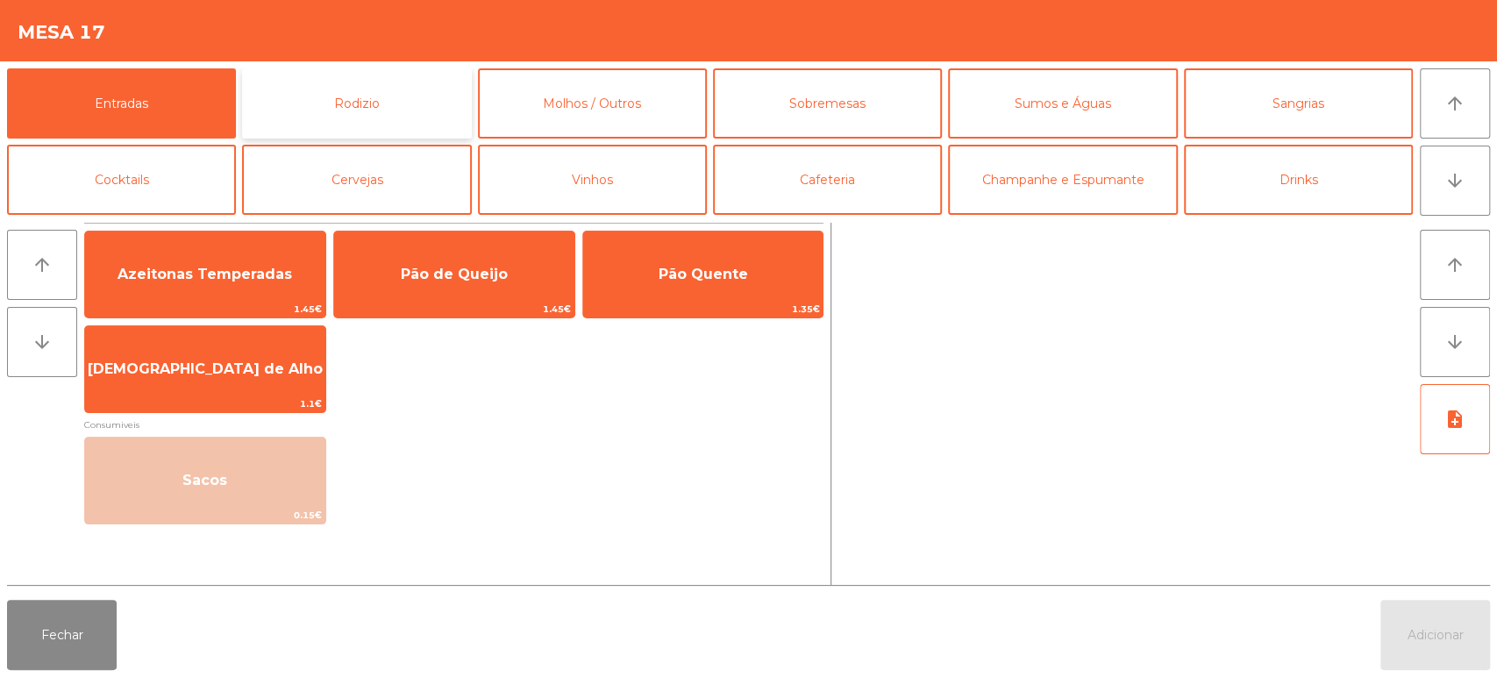
click at [380, 122] on button "Rodizio" at bounding box center [356, 103] width 229 height 70
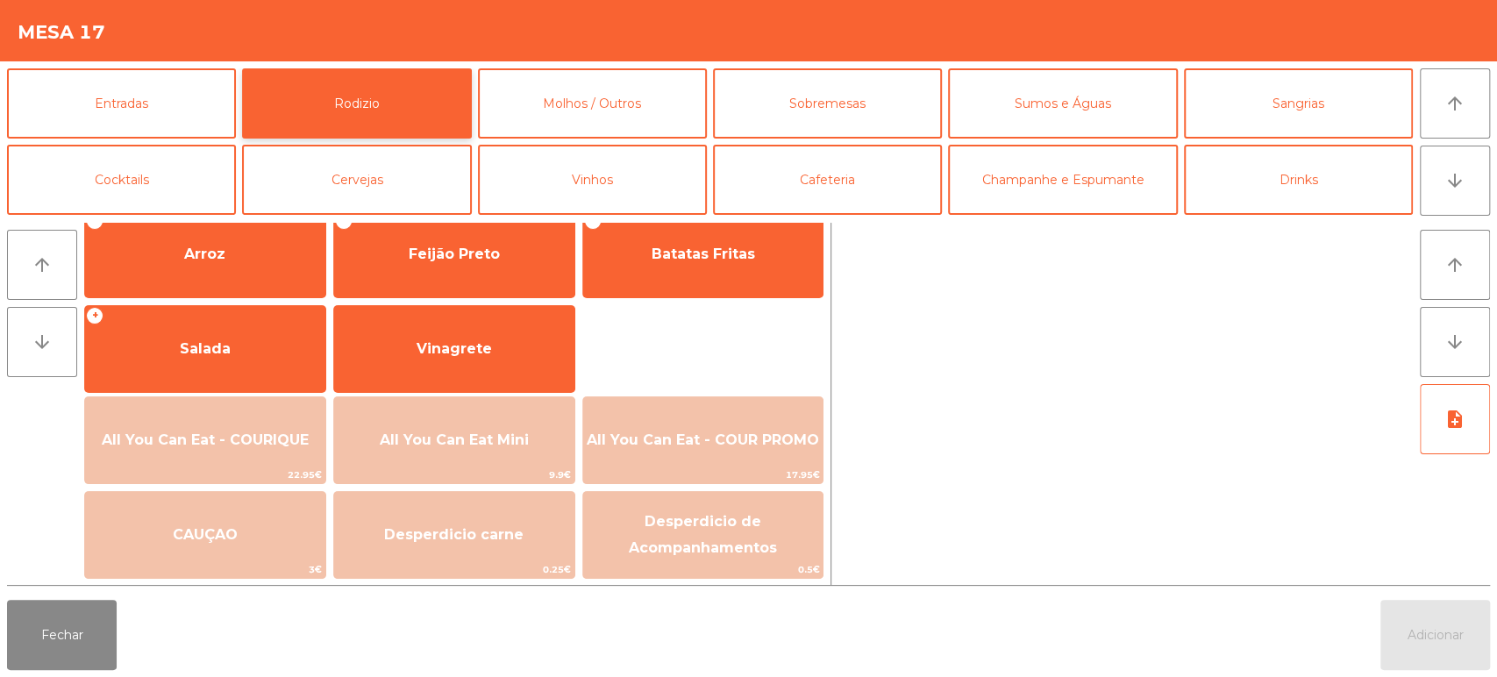
scroll to position [0, 0]
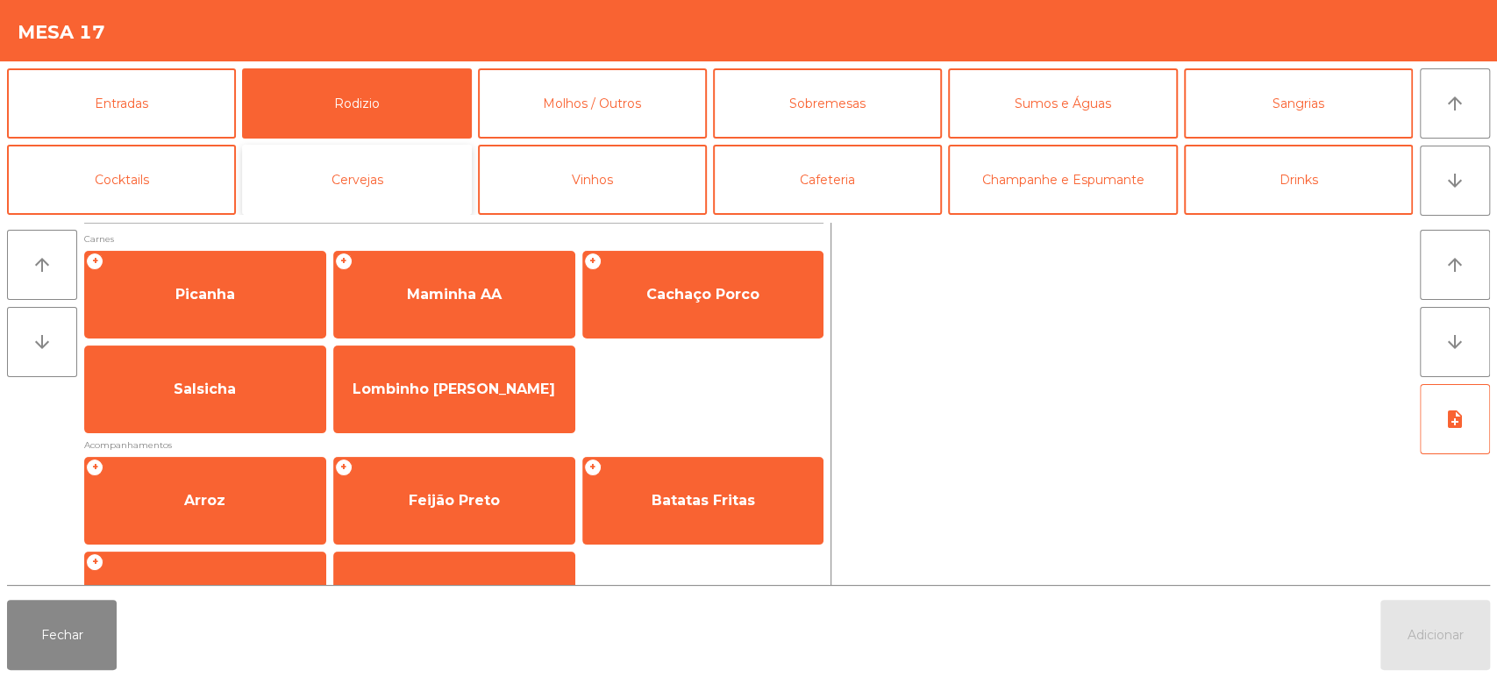
click at [377, 165] on button "Cervejas" at bounding box center [356, 180] width 229 height 70
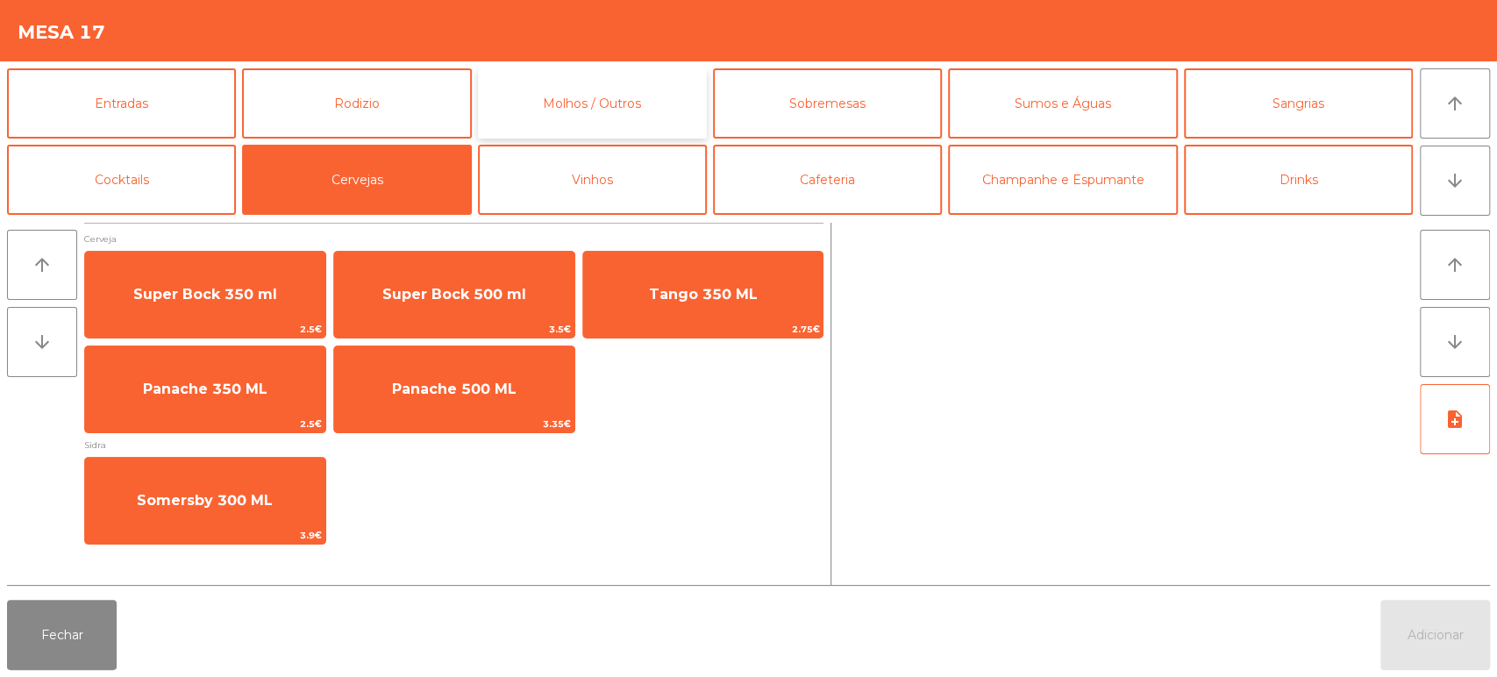
click at [654, 90] on button "Molhos / Outros" at bounding box center [592, 103] width 229 height 70
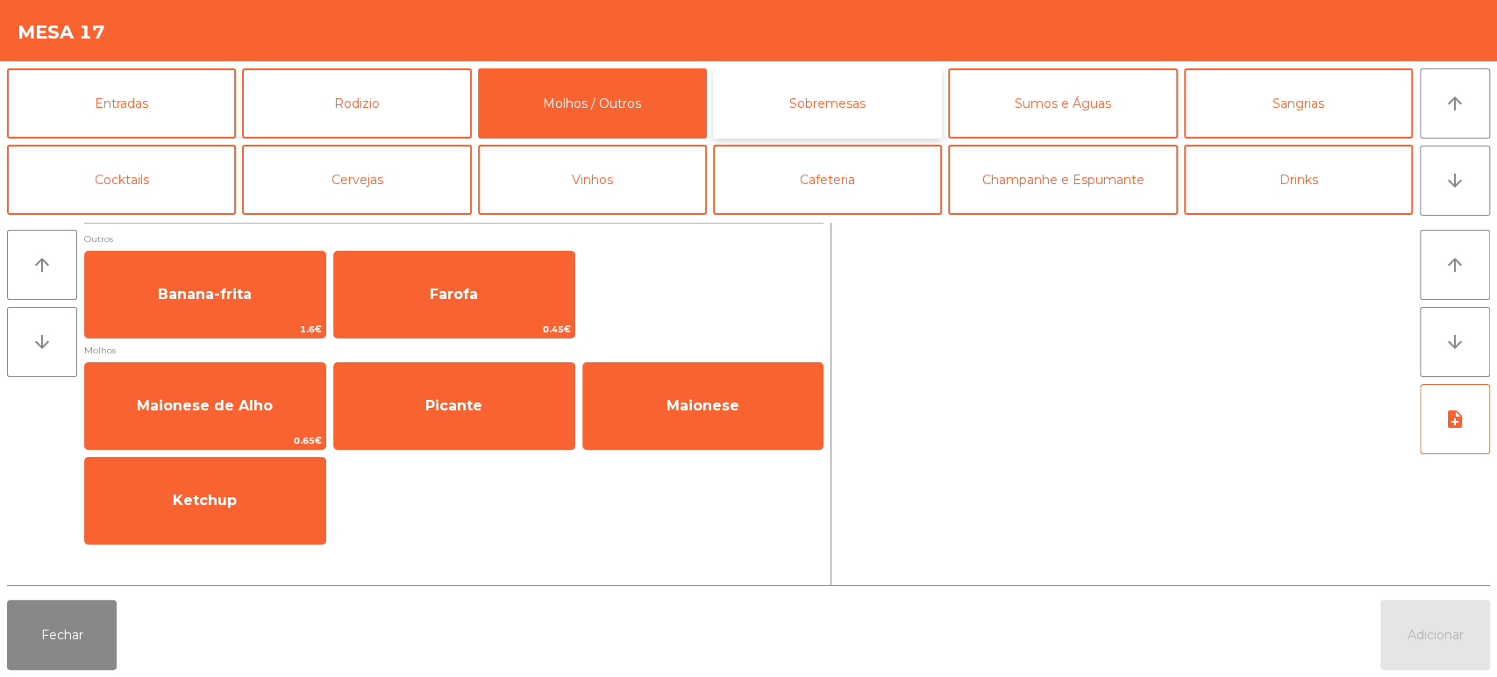
click at [860, 112] on button "Sobremesas" at bounding box center [827, 103] width 229 height 70
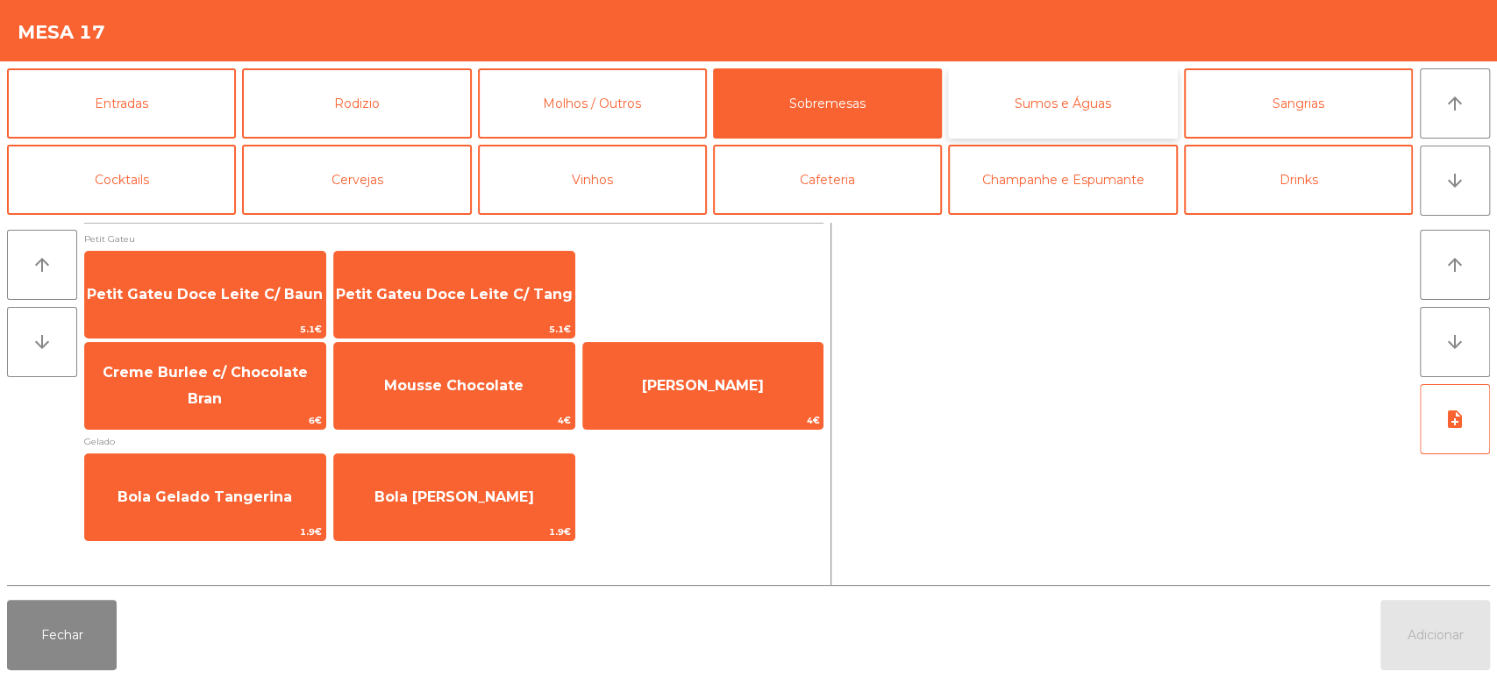
click at [1079, 110] on button "Sumos e Águas" at bounding box center [1062, 103] width 229 height 70
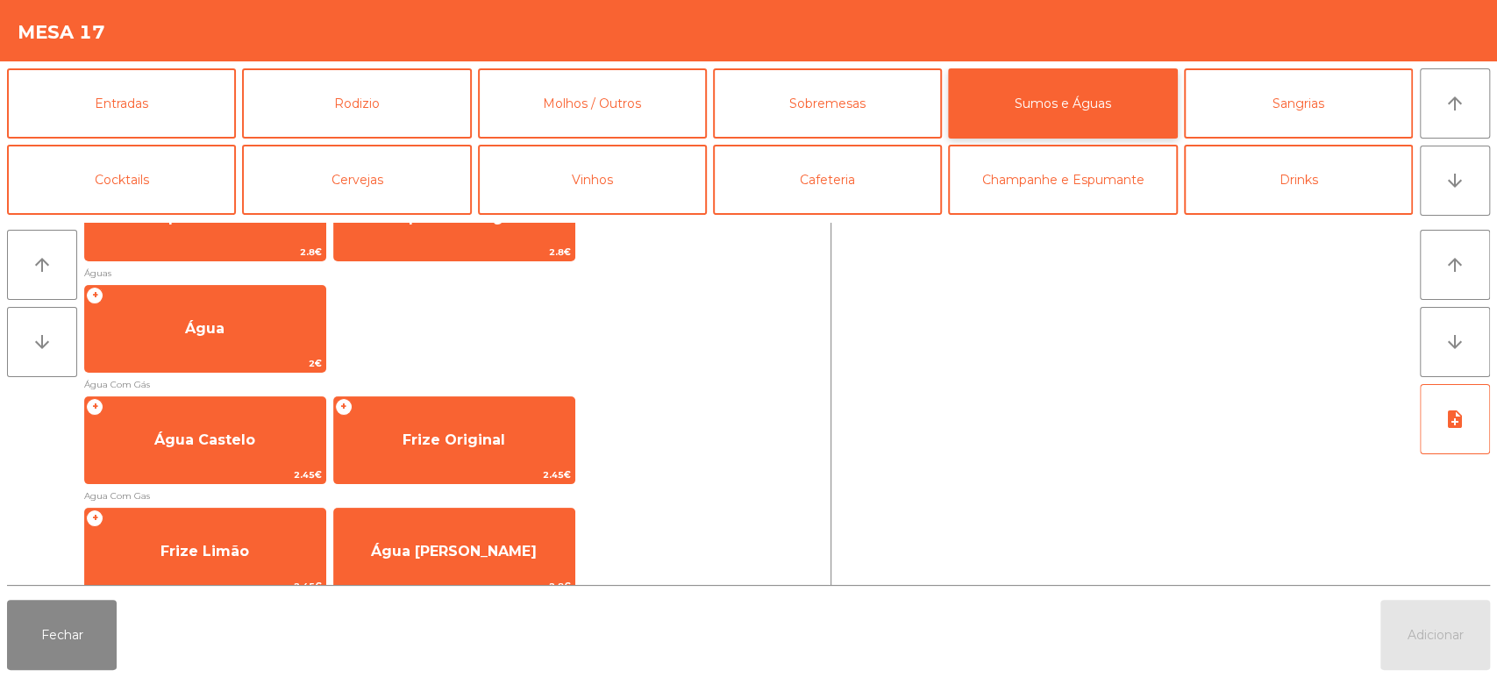
scroll to position [558, 0]
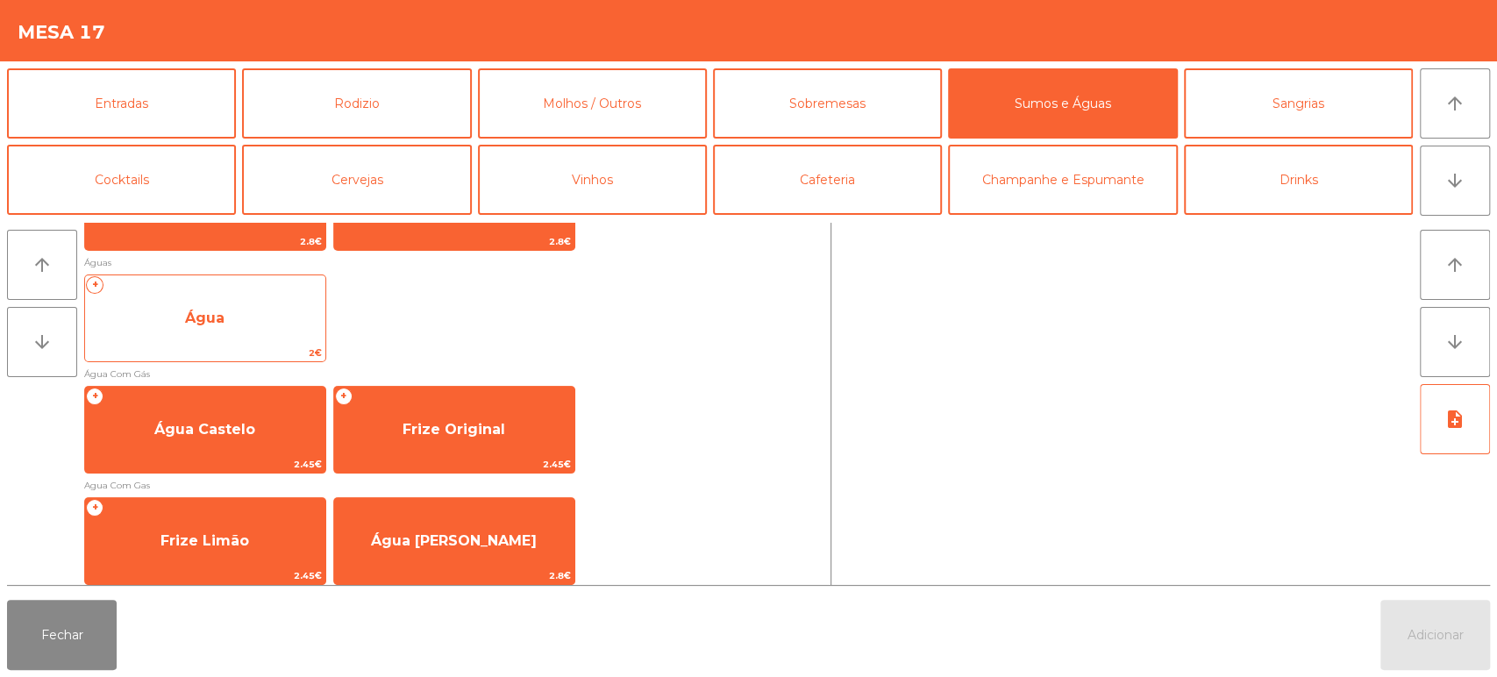
click at [266, 337] on span "Água" at bounding box center [205, 318] width 240 height 47
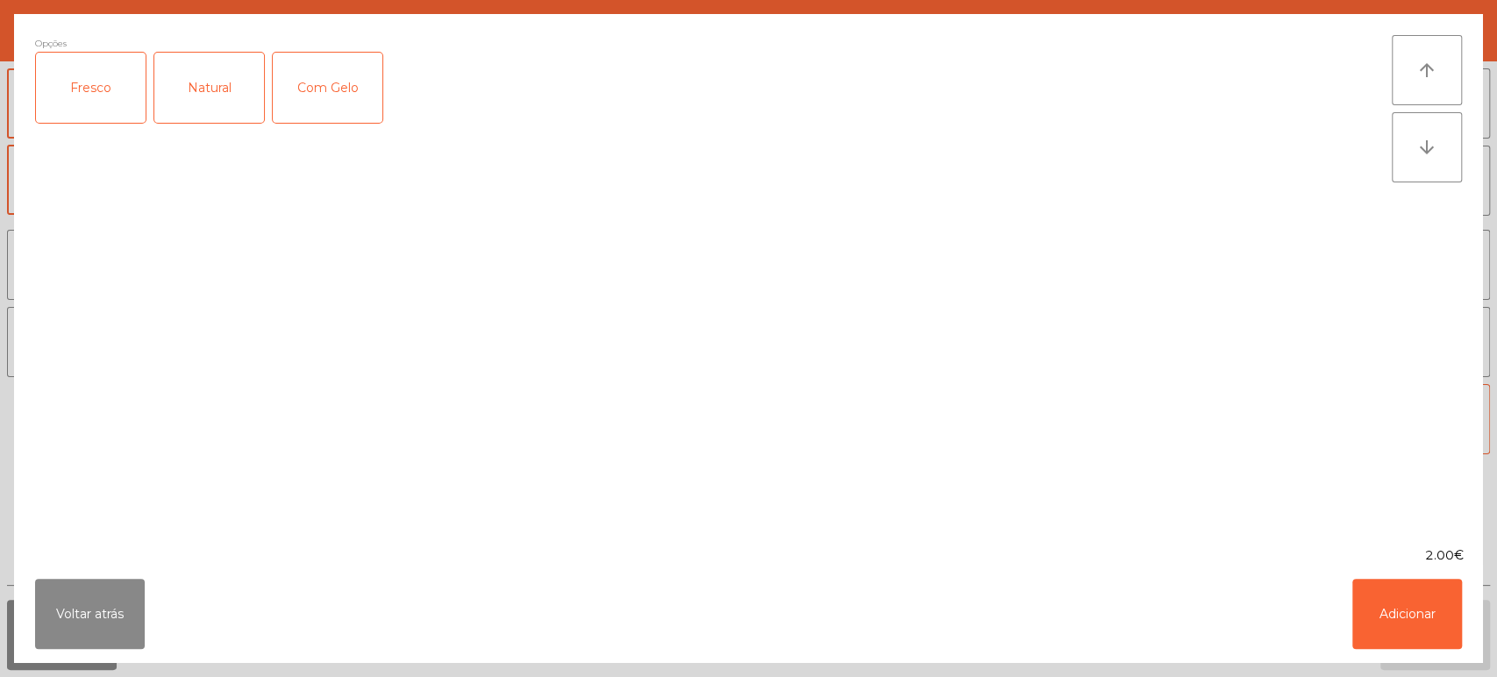
click at [89, 80] on div "Fresco" at bounding box center [91, 88] width 110 height 70
click at [1414, 599] on button "Adicionar" at bounding box center [1407, 614] width 110 height 70
click at [1433, 622] on button "Adicionar" at bounding box center [1435, 635] width 110 height 70
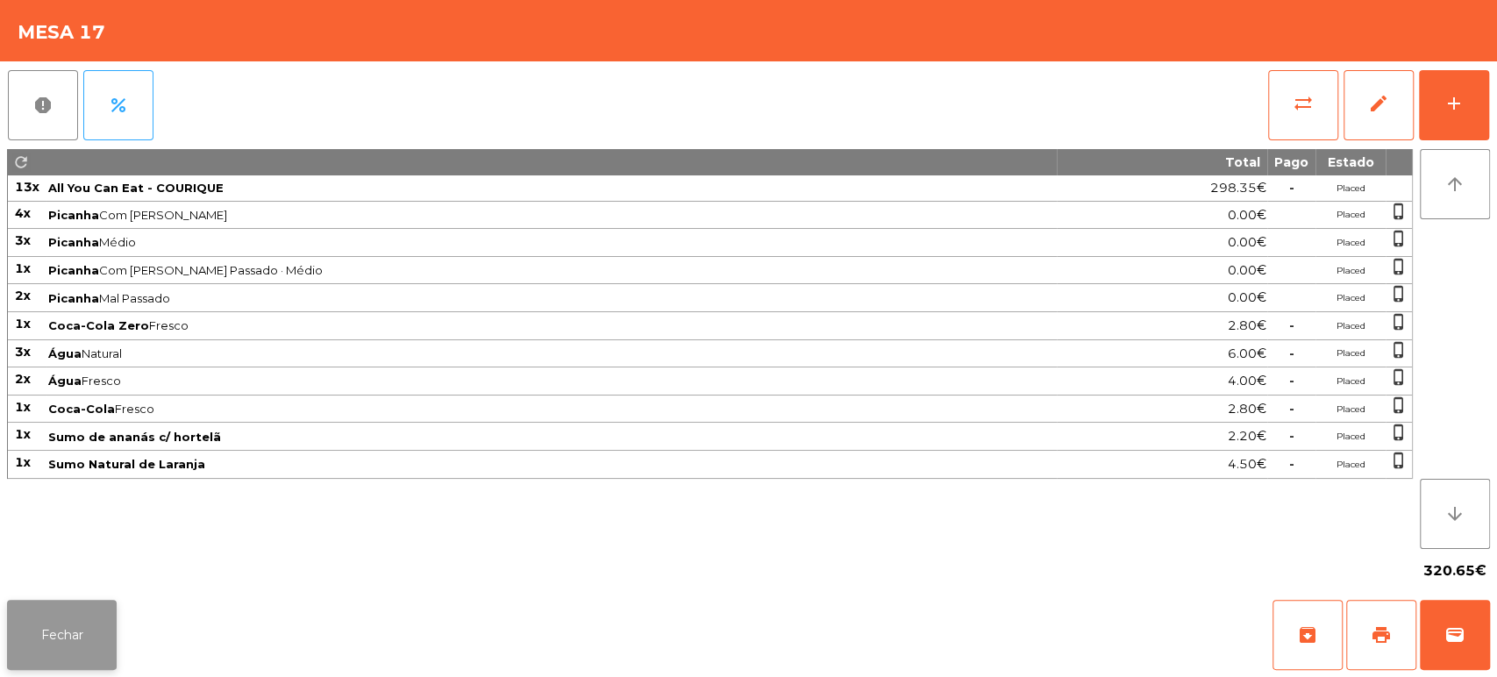
click at [107, 624] on button "Fechar" at bounding box center [62, 635] width 110 height 70
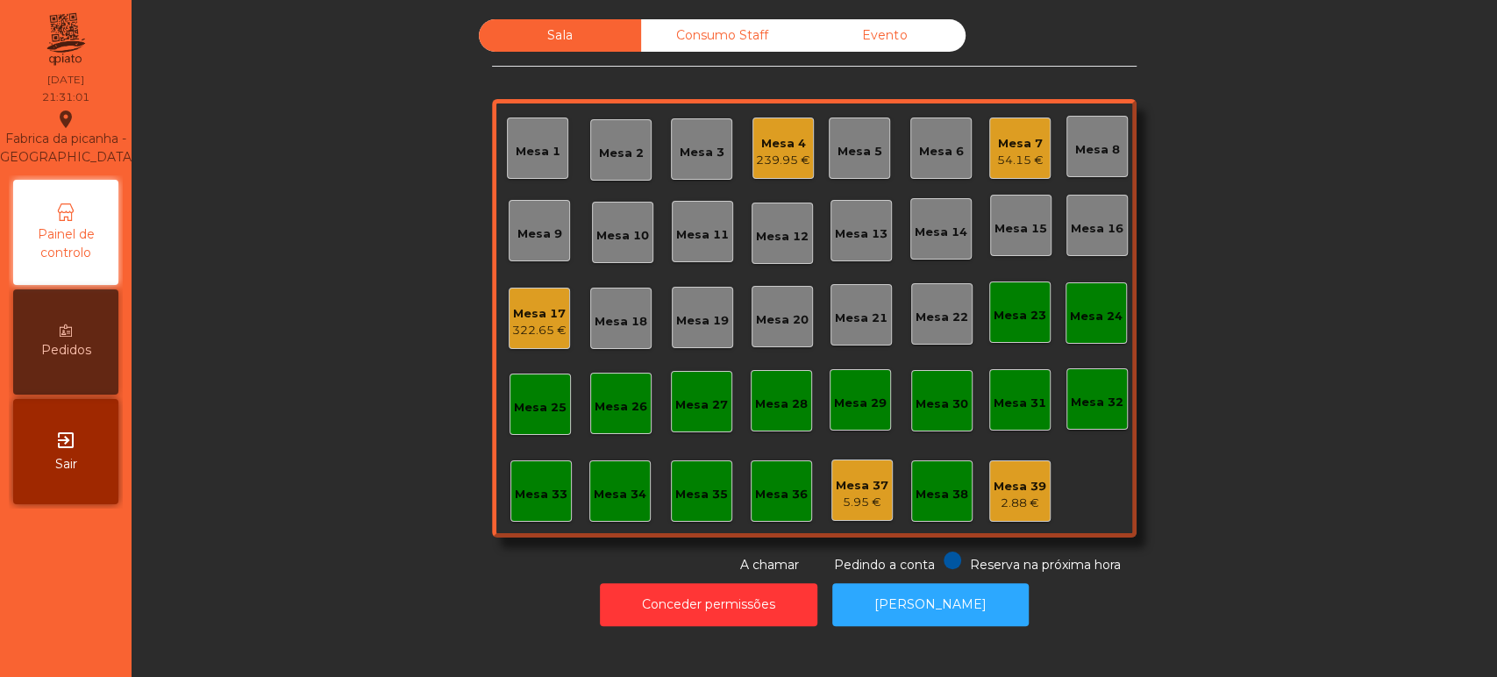
click at [527, 322] on div "322.65 €" at bounding box center [539, 331] width 54 height 18
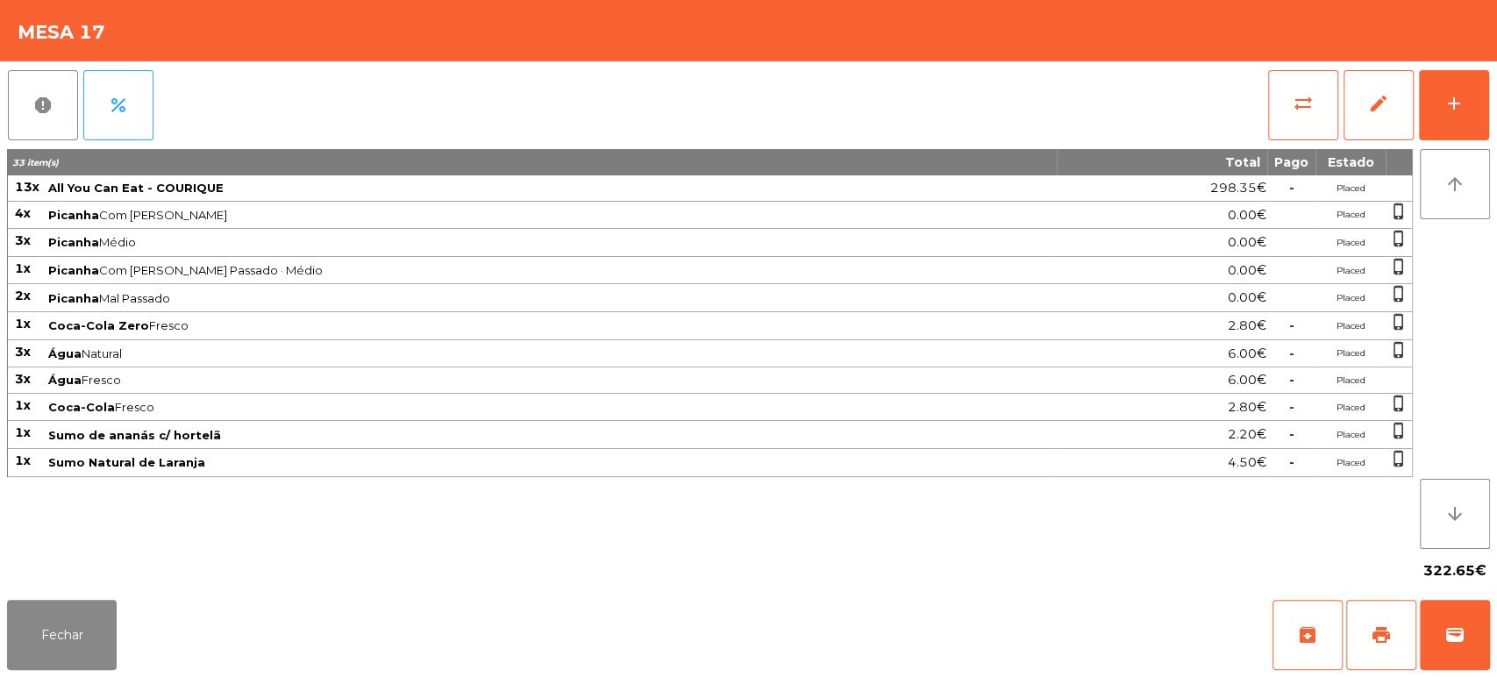
click at [1493, 119] on div "report percent sync_alt edit add 33 item(s) Total Pago Estado 13x All You Can E…" at bounding box center [748, 326] width 1497 height 531
click at [419, 117] on div "report percent sync_alt edit add" at bounding box center [748, 105] width 1483 height 88
click at [1437, 85] on button "add" at bounding box center [1454, 105] width 70 height 70
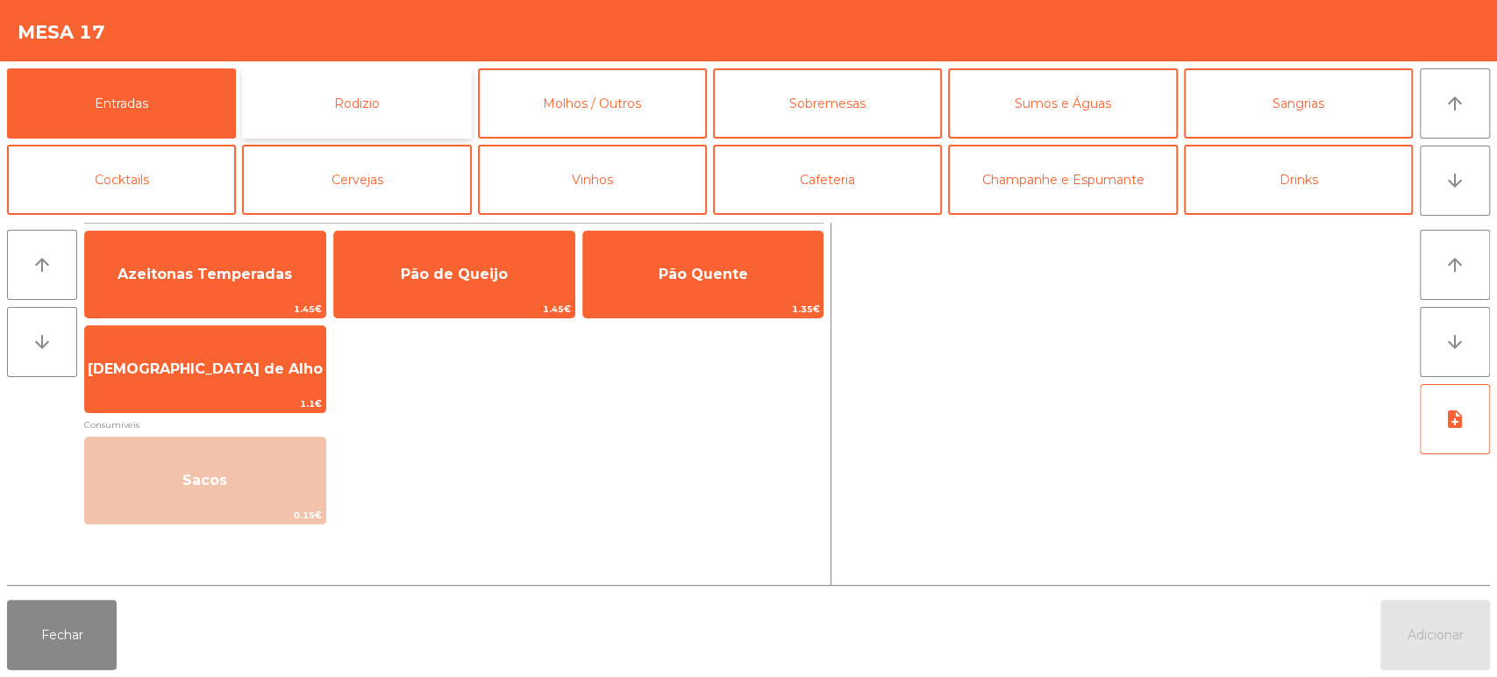
click at [448, 113] on button "Rodizio" at bounding box center [356, 103] width 229 height 70
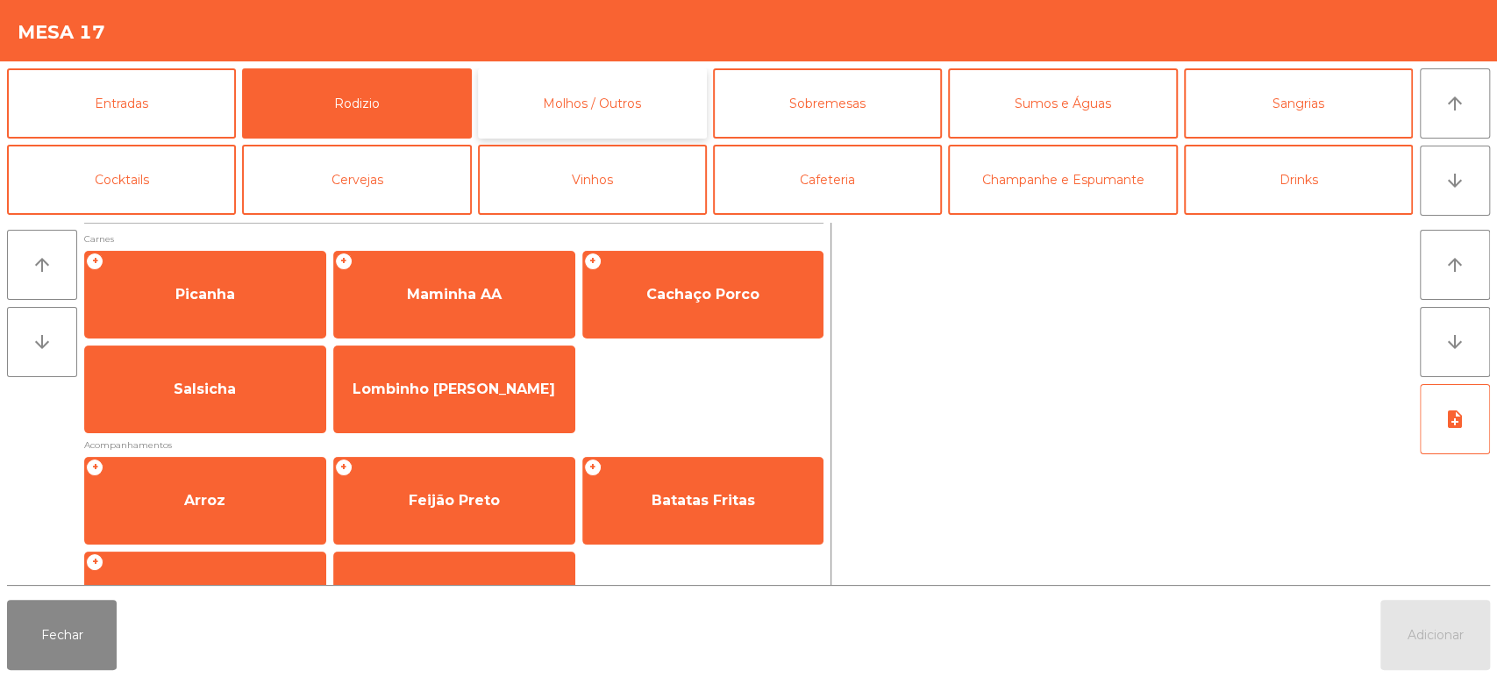
click at [611, 103] on button "Molhos / Outros" at bounding box center [592, 103] width 229 height 70
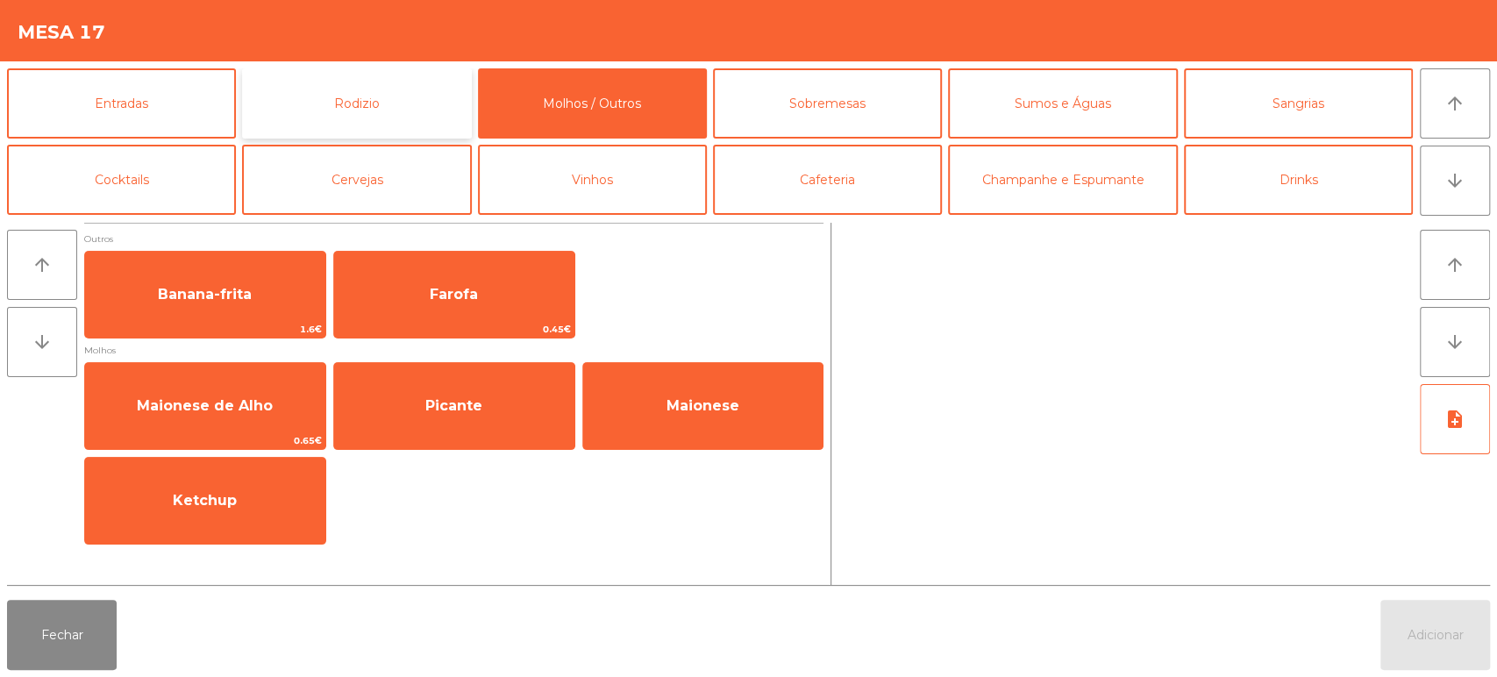
click at [365, 89] on button "Rodizio" at bounding box center [356, 103] width 229 height 70
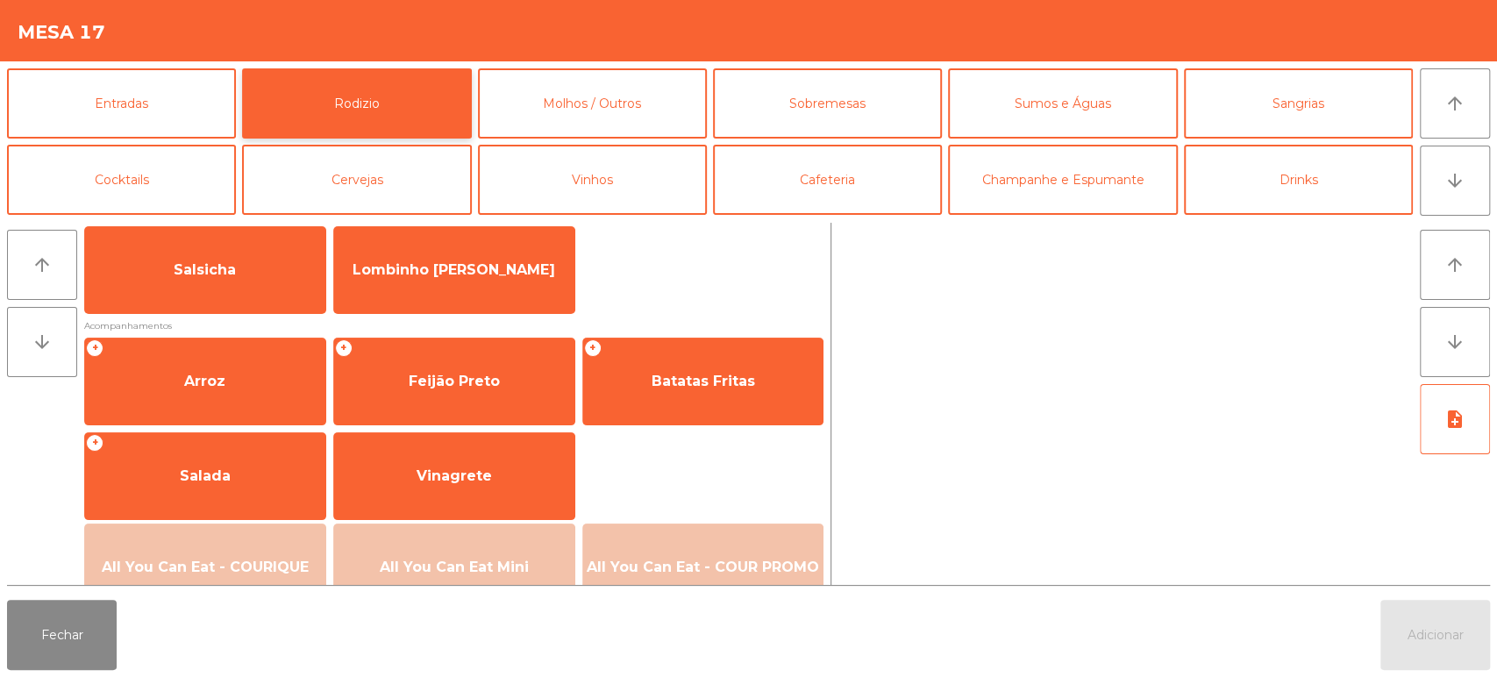
scroll to position [136, 0]
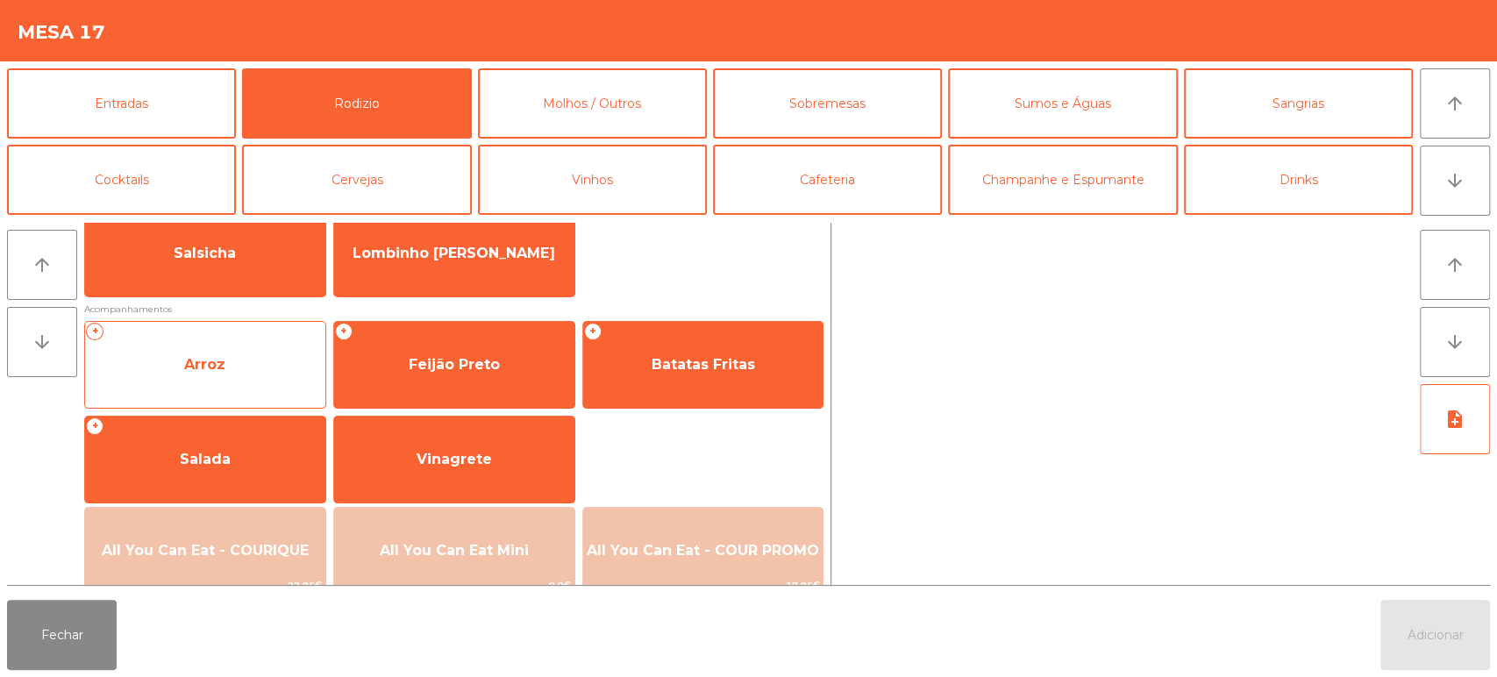
click at [223, 367] on span "Arroz" at bounding box center [204, 364] width 41 height 17
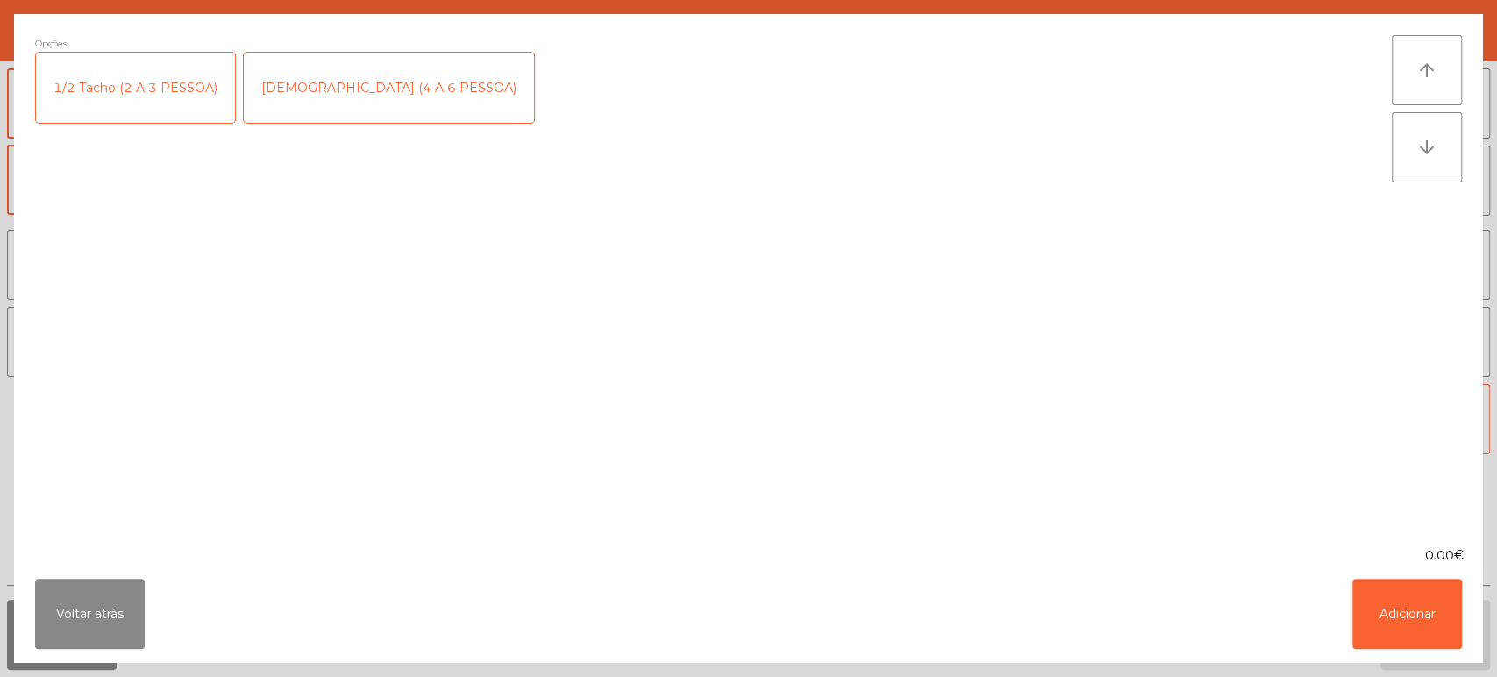
click at [192, 92] on div "1/2 Tacho (2 A 3 PESSOA)" at bounding box center [135, 88] width 199 height 70
click at [154, 85] on div "1/2 Tacho (2 A 3 PESSOA)" at bounding box center [135, 88] width 199 height 70
click at [1409, 620] on button "Adicionar" at bounding box center [1407, 614] width 110 height 70
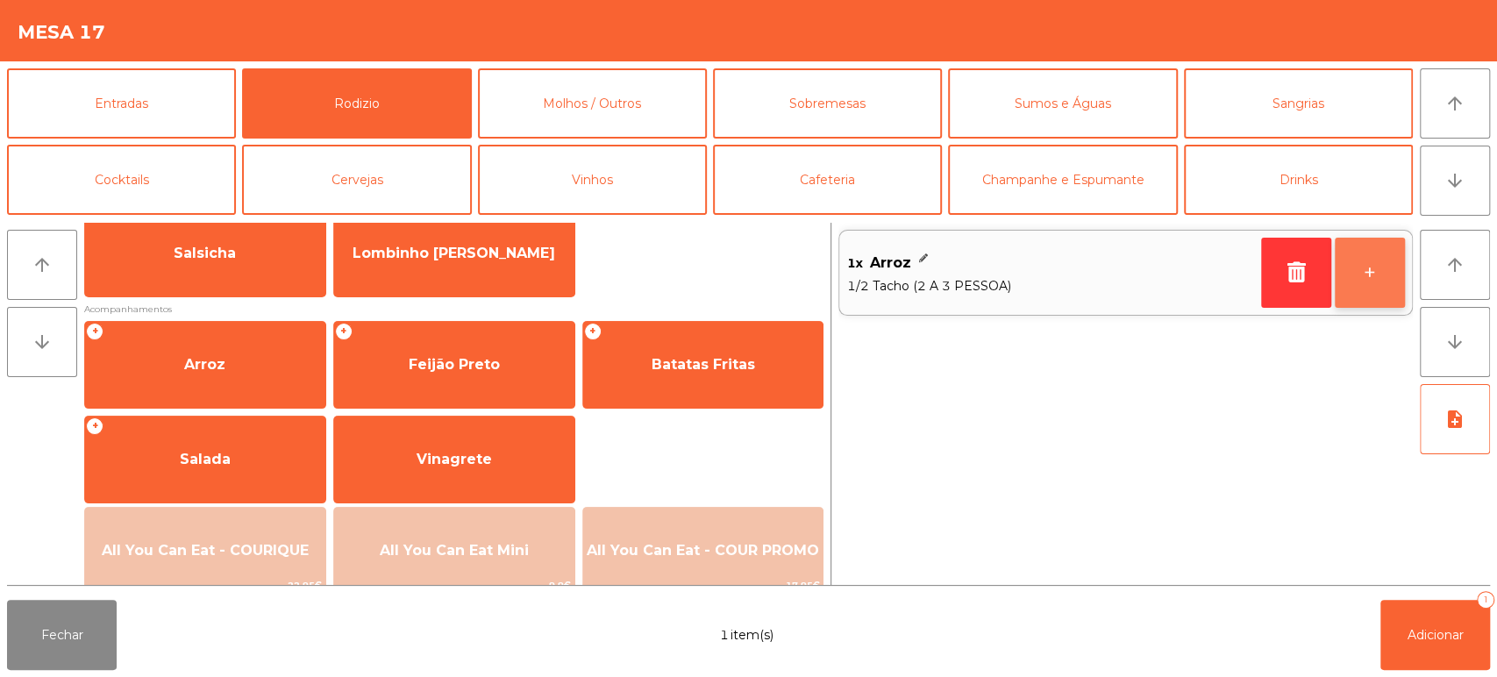
click at [1374, 277] on button "+" at bounding box center [1370, 273] width 70 height 70
click at [1372, 289] on button "+" at bounding box center [1370, 273] width 70 height 70
click at [1376, 291] on button "+" at bounding box center [1370, 273] width 70 height 70
click at [1350, 270] on button "+" at bounding box center [1370, 273] width 70 height 70
click at [1352, 283] on button "+" at bounding box center [1370, 273] width 70 height 70
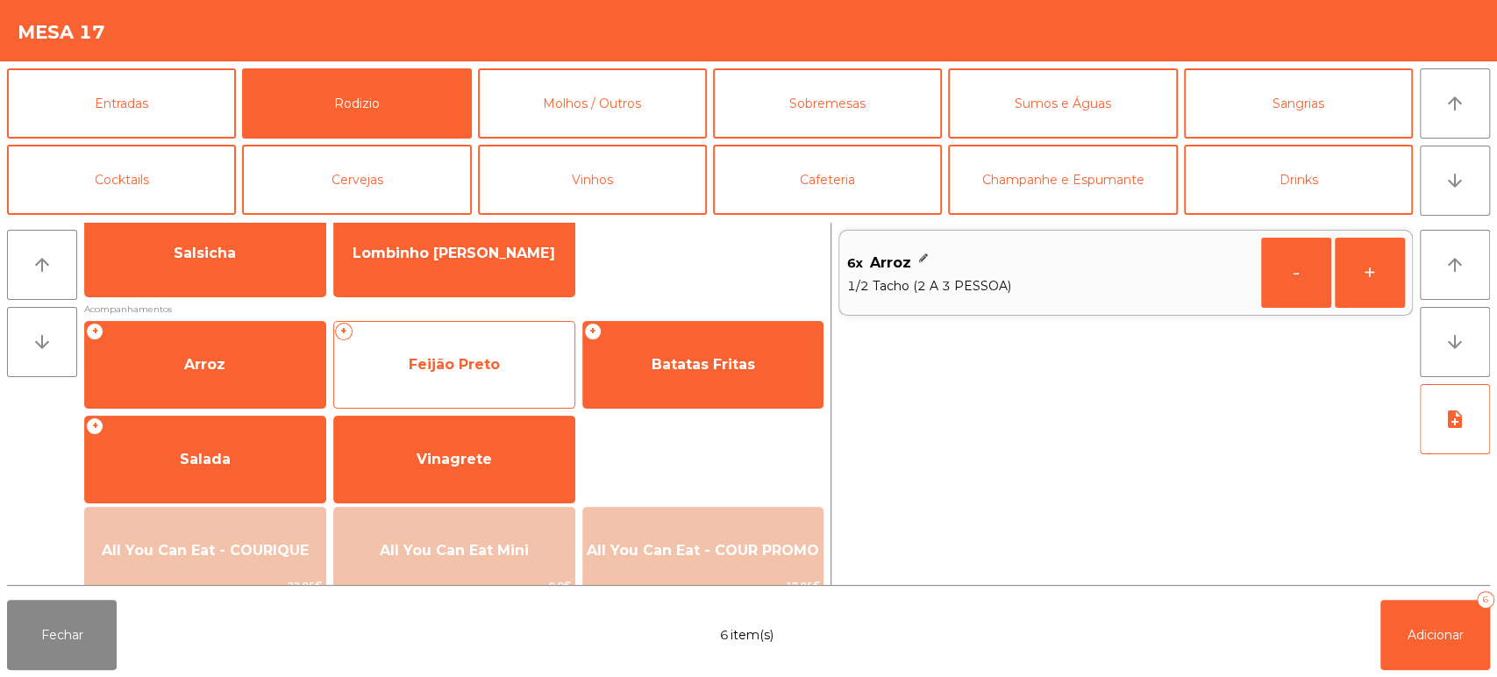
click at [478, 380] on span "Feijão Preto" at bounding box center [454, 364] width 240 height 47
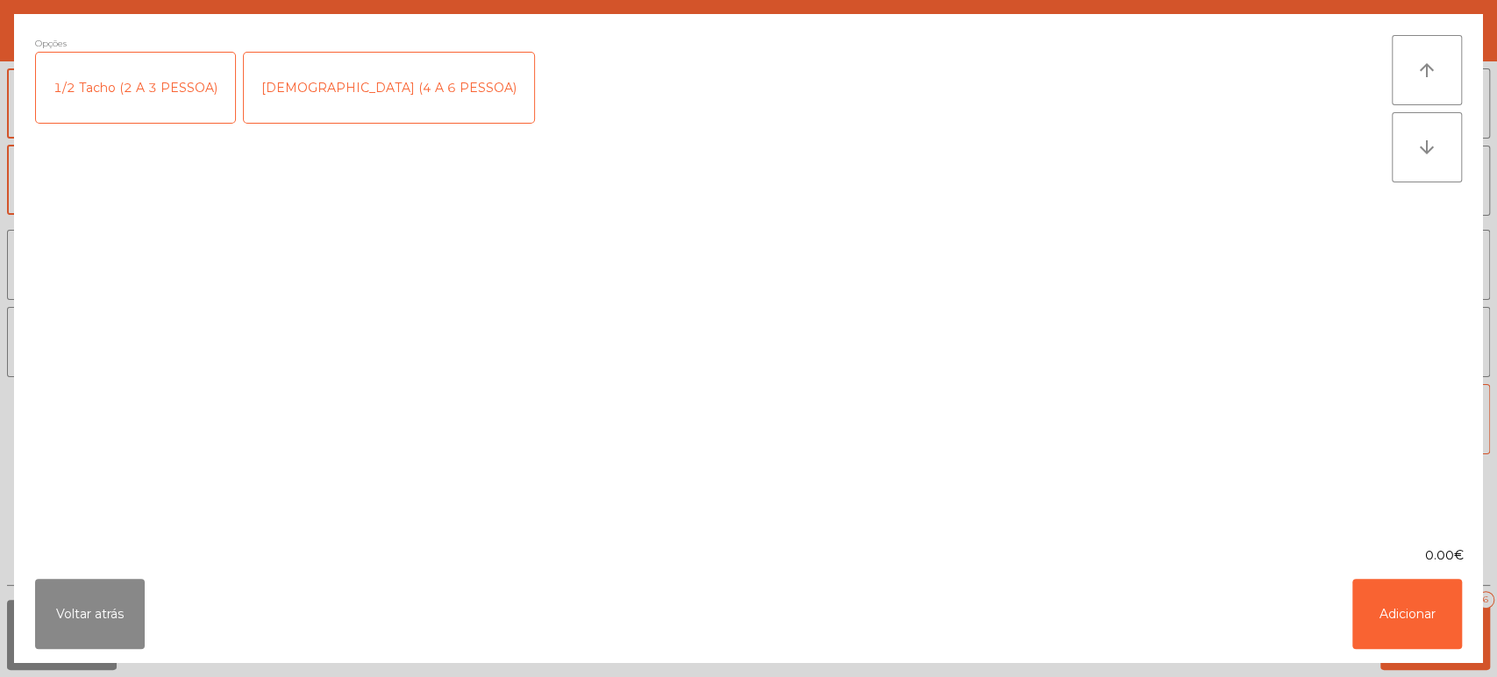
click at [161, 76] on div "1/2 Tacho (2 A 3 PESSOA)" at bounding box center [135, 88] width 199 height 70
click at [852, 296] on div "Opções (1/2 Tacho (2 A 3 PESSOA)) 1/2 Tacho (2 A 3 PESSOA) 1 Tacho (4 A 6 PESSO…" at bounding box center [713, 280] width 1357 height 490
click at [1405, 638] on button "Adicionar" at bounding box center [1407, 614] width 110 height 70
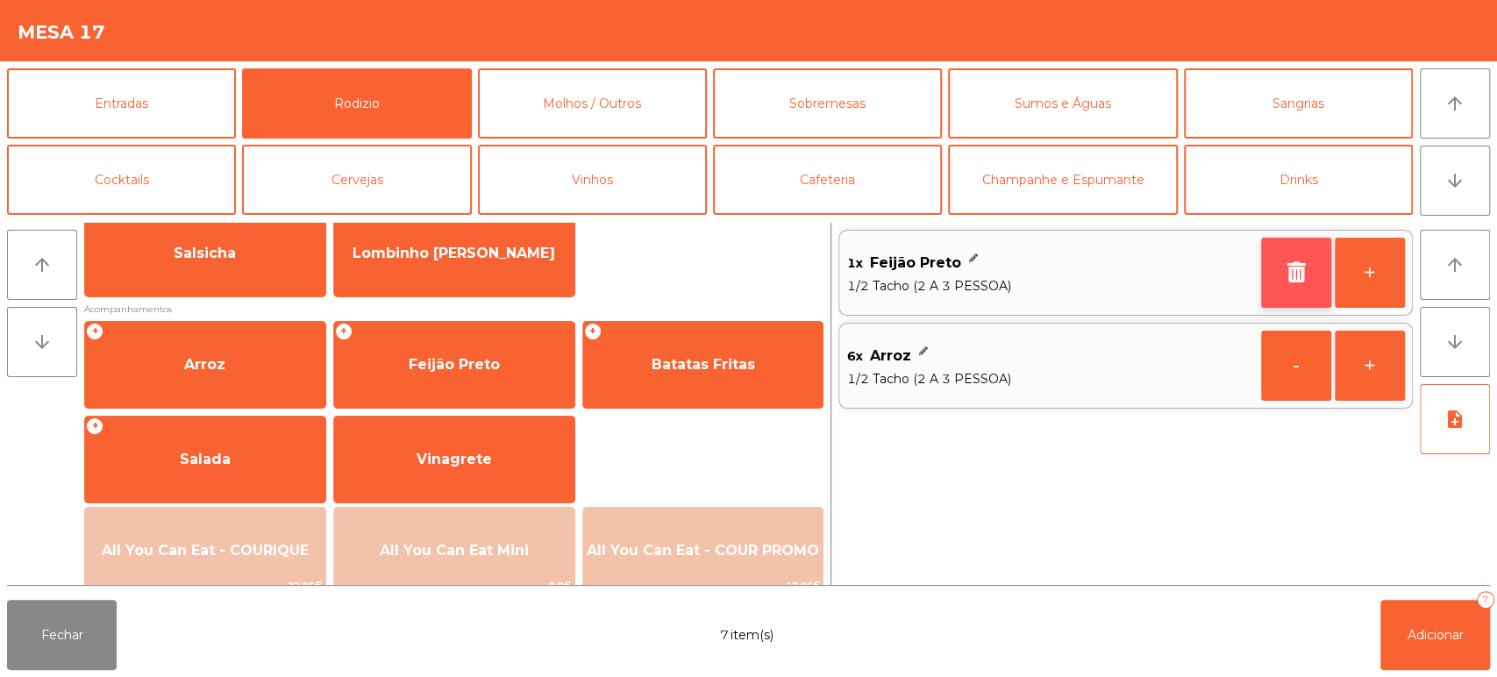
click at [1271, 288] on button "button" at bounding box center [1296, 273] width 70 height 70
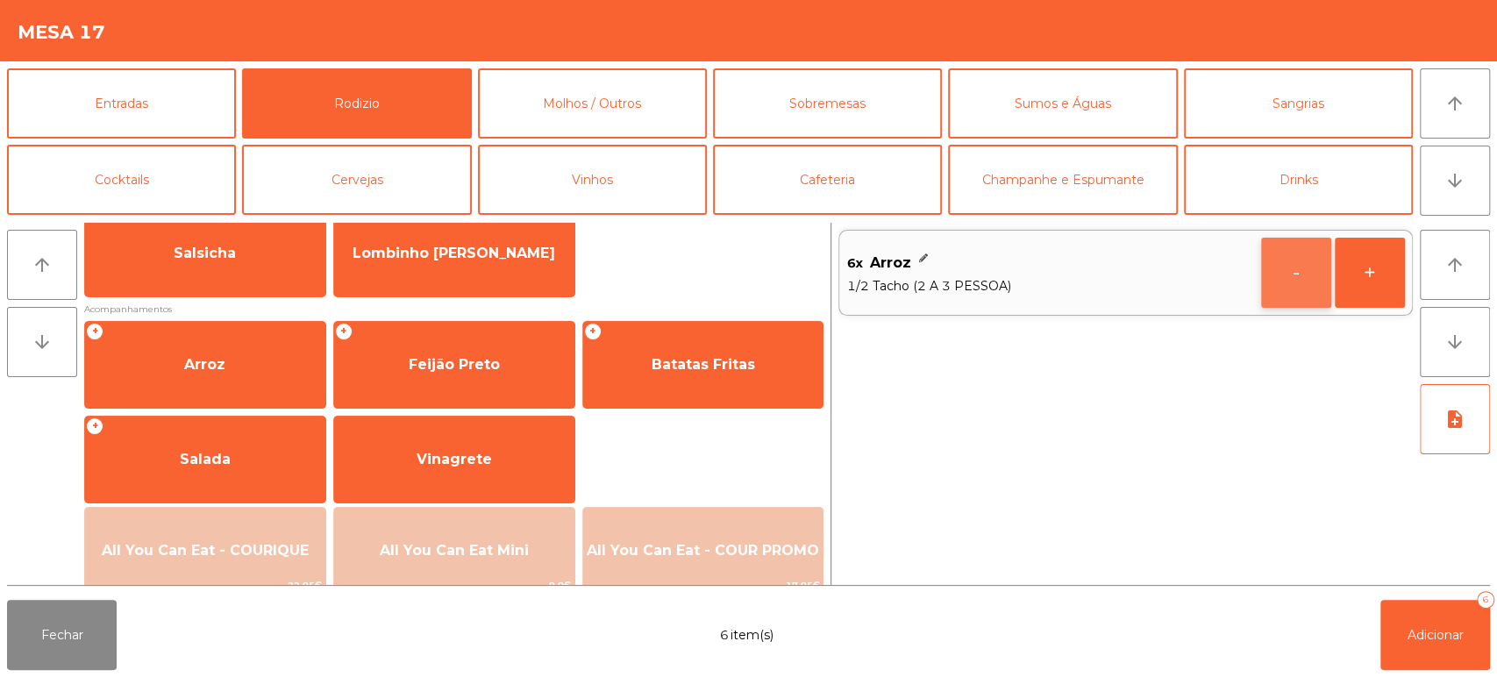
click at [1301, 303] on button "-" at bounding box center [1296, 273] width 70 height 70
click at [1298, 297] on button "-" at bounding box center [1296, 273] width 70 height 70
click at [1298, 287] on button "-" at bounding box center [1296, 273] width 70 height 70
click at [1281, 276] on button "-" at bounding box center [1296, 273] width 70 height 70
click at [1297, 268] on icon "button" at bounding box center [1296, 271] width 26 height 21
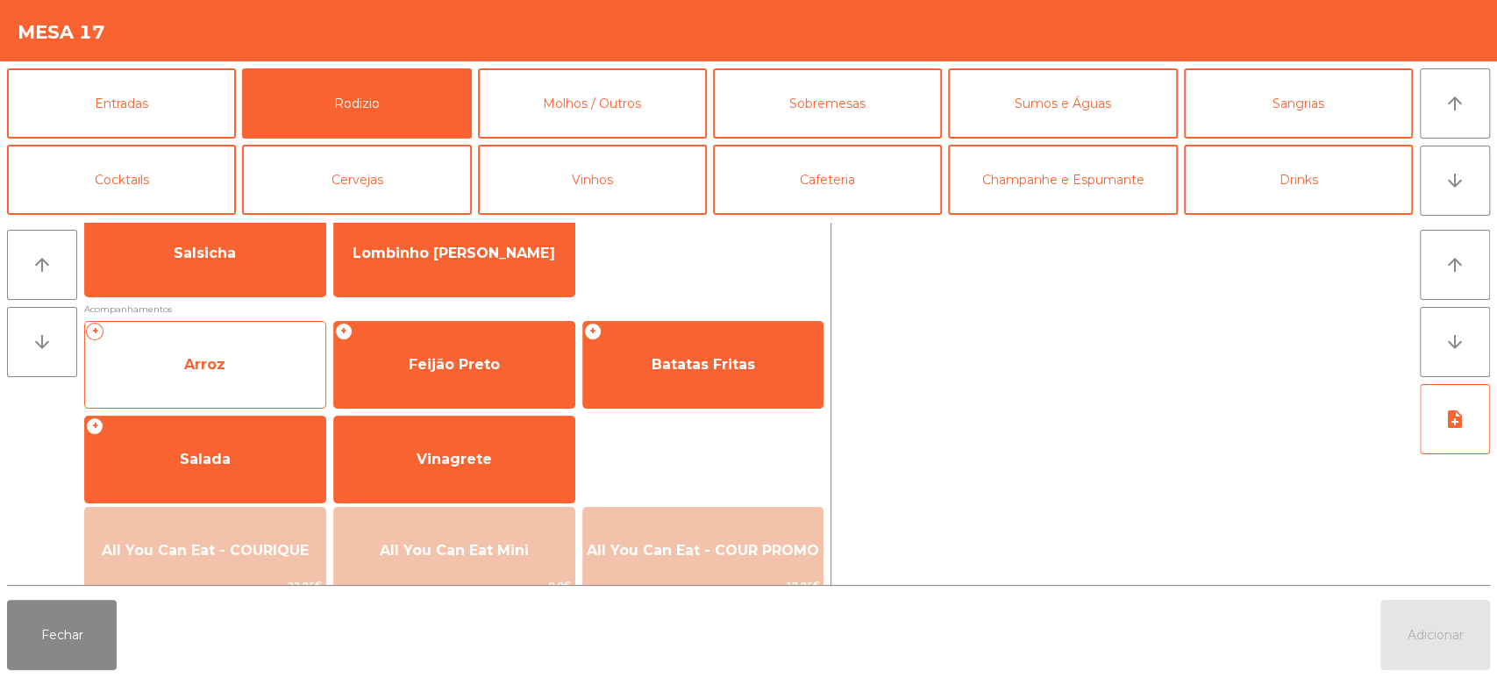
click at [262, 346] on span "Arroz" at bounding box center [205, 364] width 240 height 47
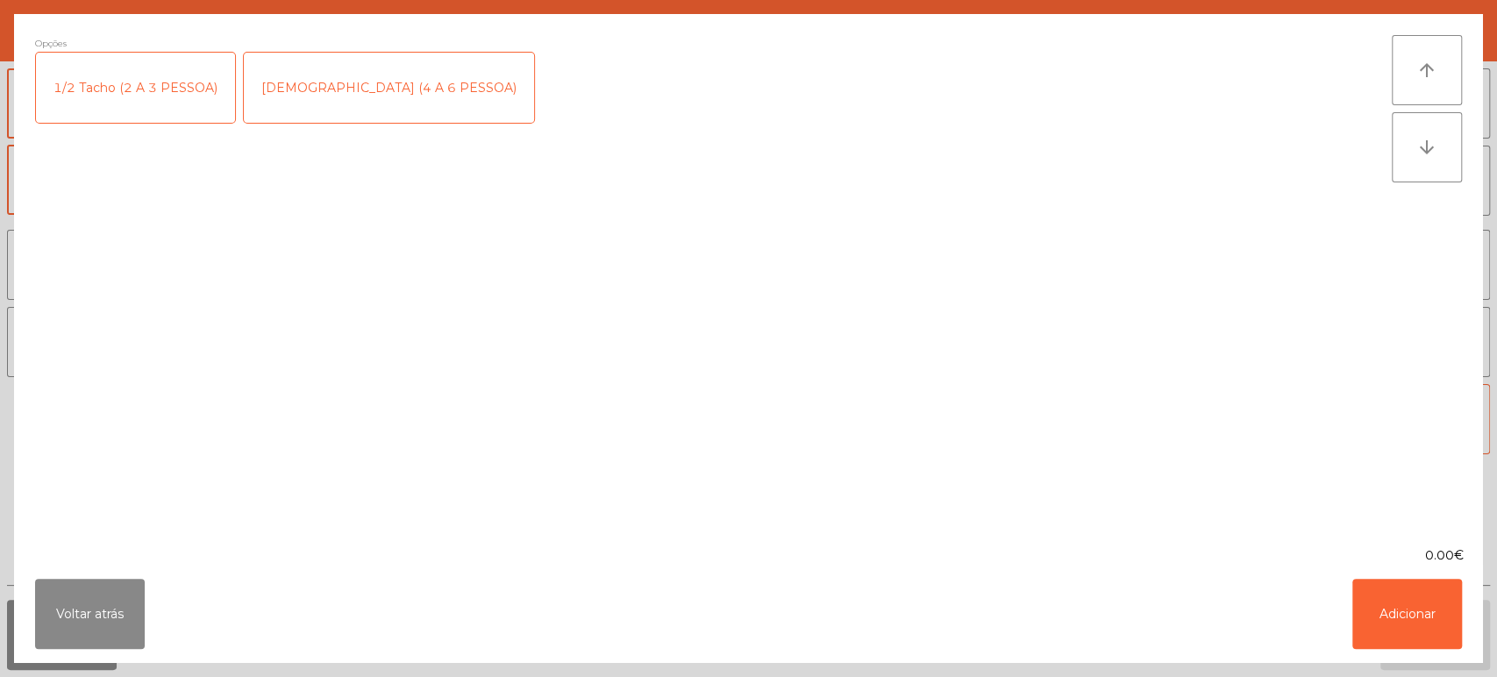
click at [334, 97] on div "[DEMOGRAPHIC_DATA] (4 A 6 PESSOA)" at bounding box center [389, 88] width 290 height 70
click at [160, 87] on div "1/2 Tacho (2 A 3 PESSOA)" at bounding box center [135, 88] width 199 height 70
click at [330, 83] on div "[DEMOGRAPHIC_DATA] (4 A 6 PESSOA)" at bounding box center [389, 88] width 290 height 70
click at [1423, 588] on button "Adicionar" at bounding box center [1407, 614] width 110 height 70
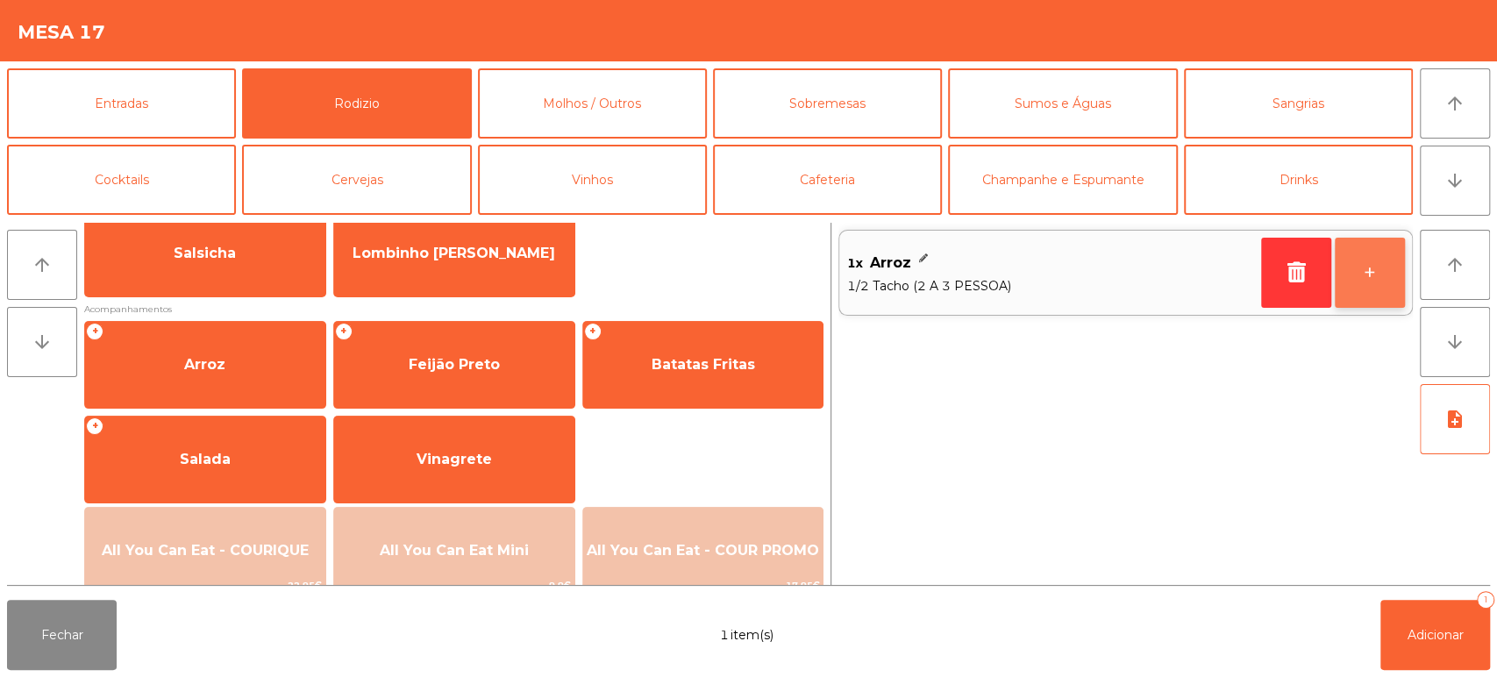
click at [1371, 286] on button "+" at bounding box center [1370, 273] width 70 height 70
click at [1342, 281] on button "+" at bounding box center [1370, 273] width 70 height 70
click at [1376, 280] on button "+" at bounding box center [1370, 273] width 70 height 70
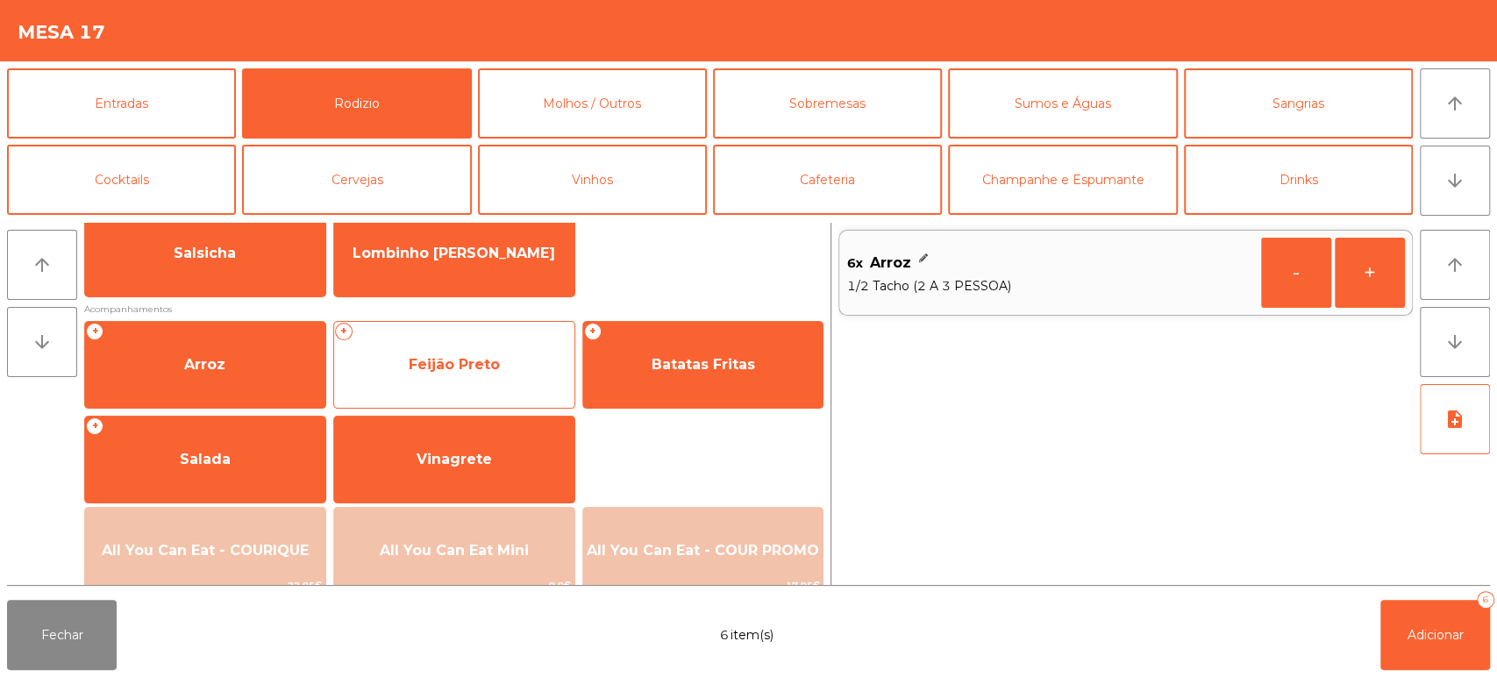
click at [493, 353] on span "Feijão Preto" at bounding box center [454, 364] width 240 height 47
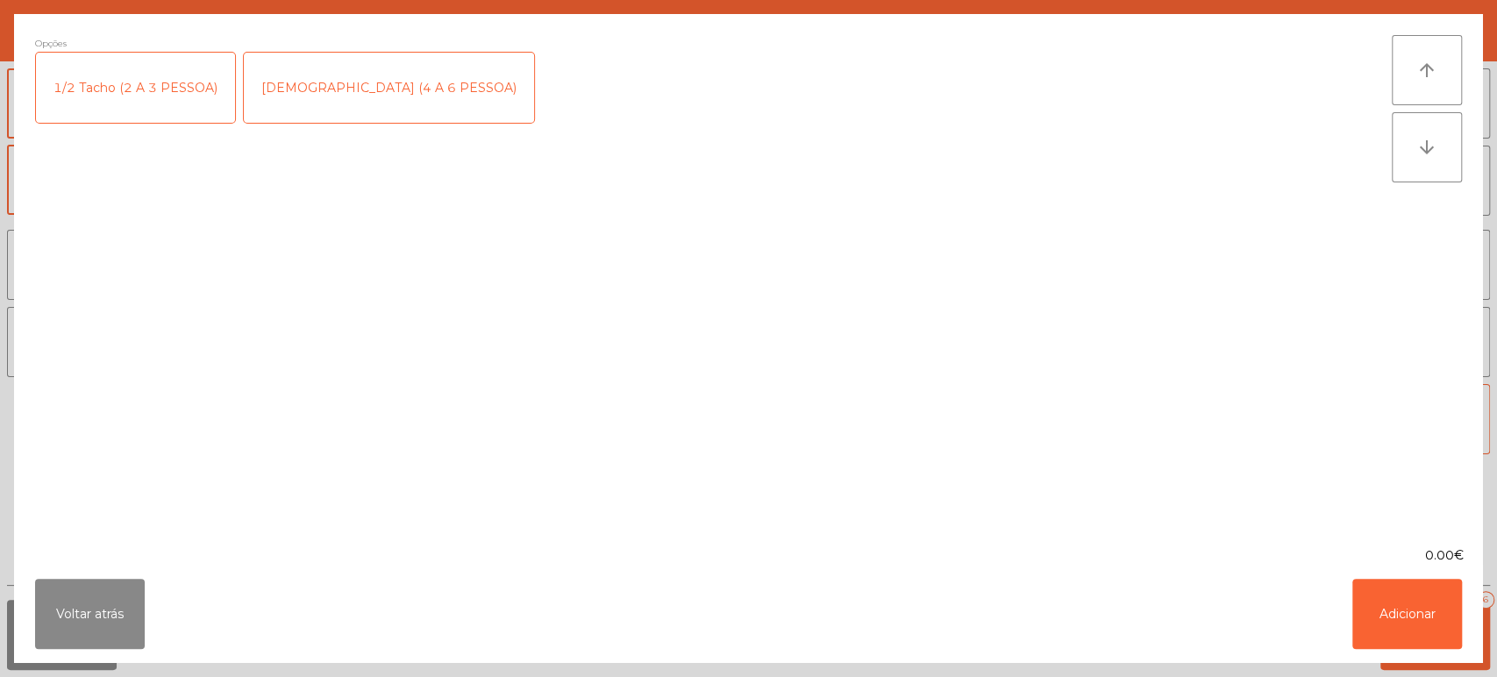
click at [176, 75] on div "1/2 Tacho (2 A 3 PESSOA)" at bounding box center [135, 88] width 199 height 70
click at [1441, 624] on button "Adicionar" at bounding box center [1407, 614] width 110 height 70
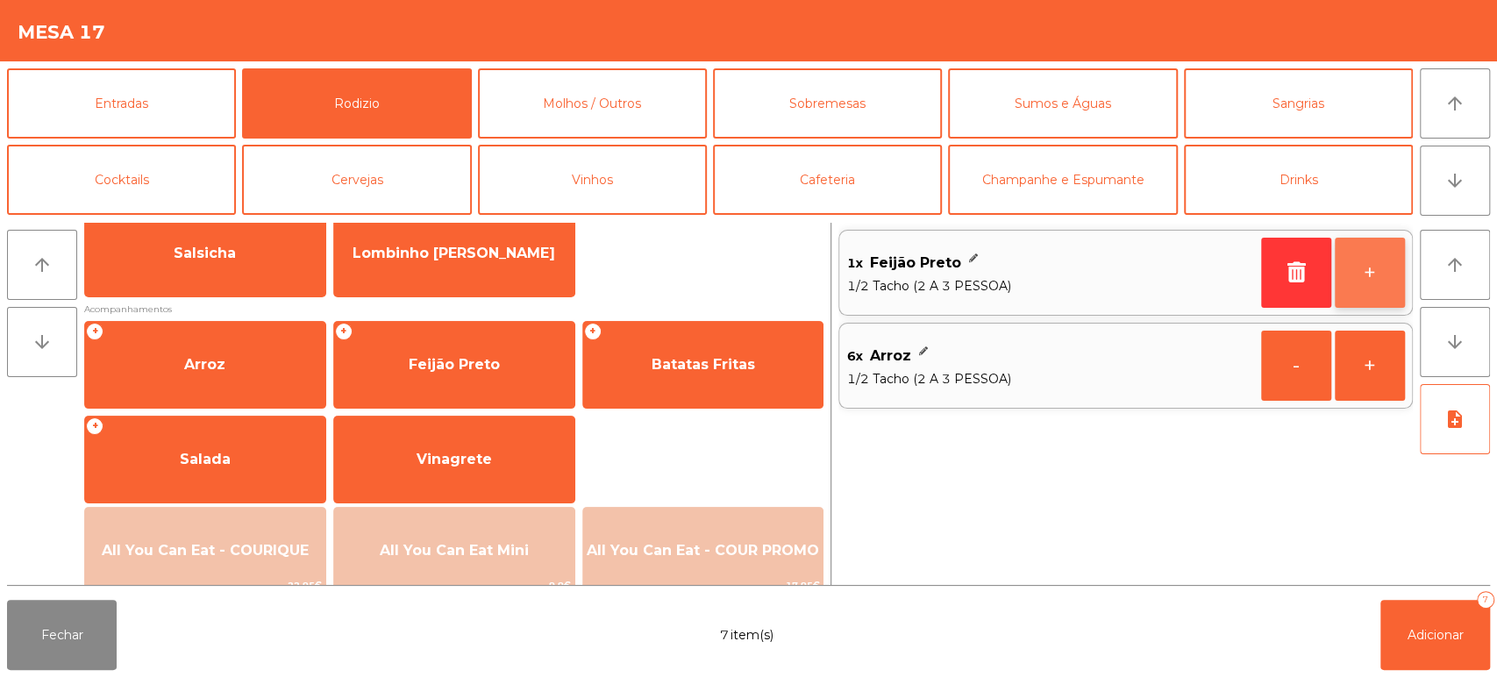
click at [1369, 272] on button "+" at bounding box center [1370, 273] width 70 height 70
click at [1370, 279] on button "+" at bounding box center [1370, 273] width 70 height 70
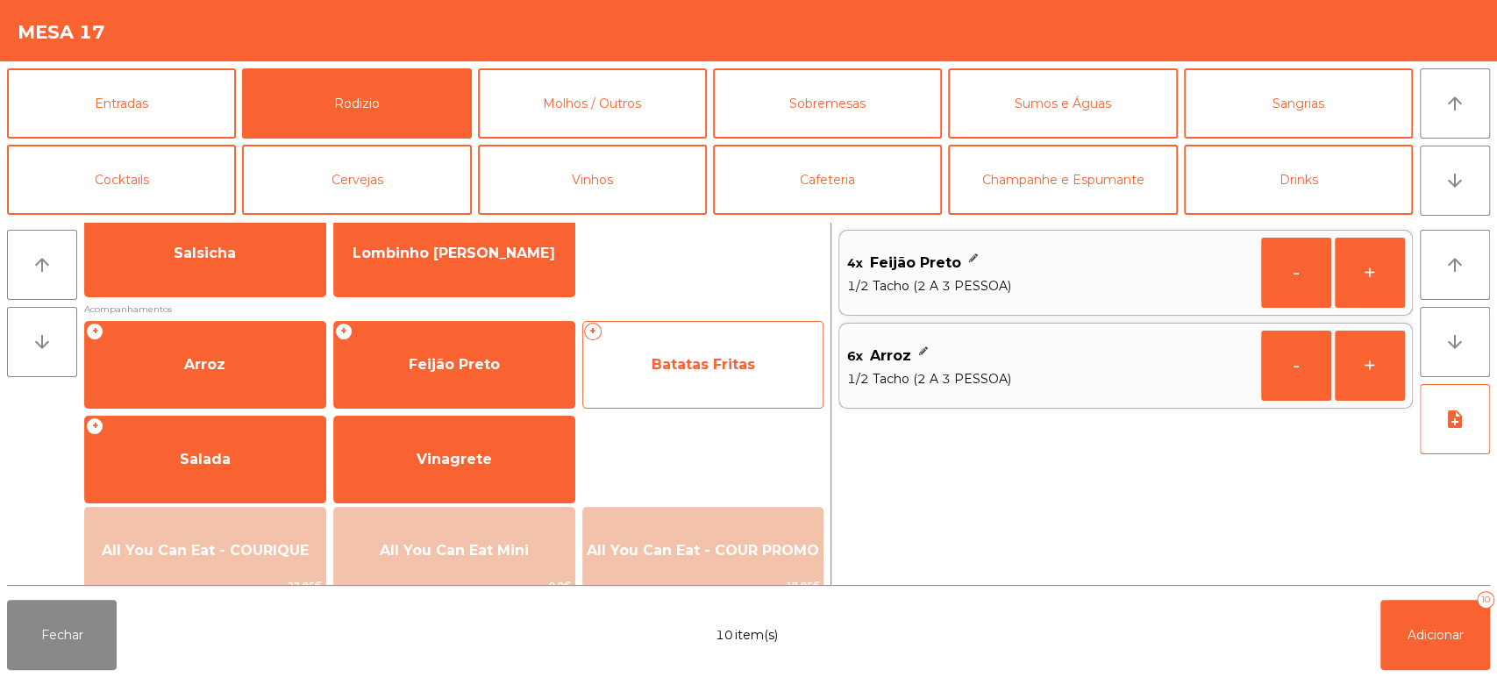
click at [718, 374] on span "Batatas Fritas" at bounding box center [703, 364] width 240 height 47
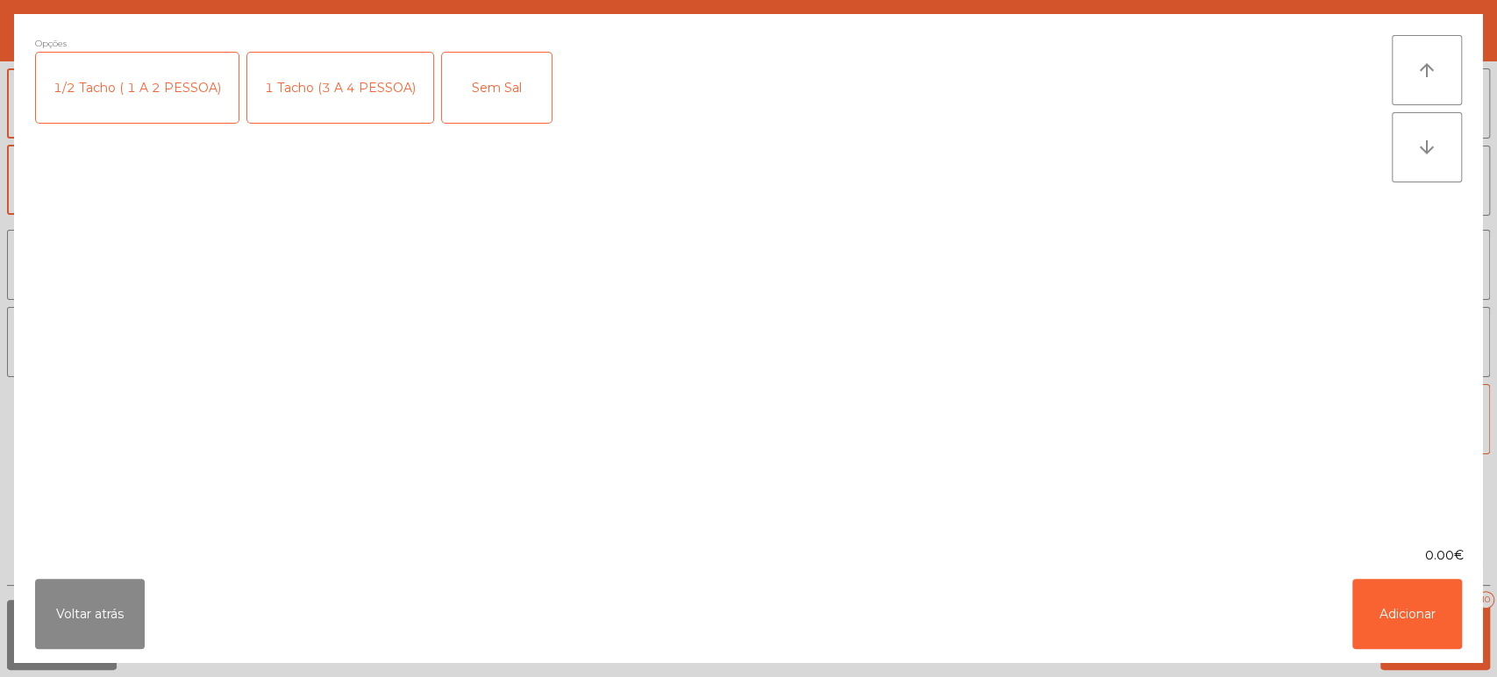
click at [330, 88] on div "1 Tacho (3 A 4 PESSOA)" at bounding box center [340, 88] width 186 height 70
click at [1436, 636] on button "Adicionar" at bounding box center [1407, 614] width 110 height 70
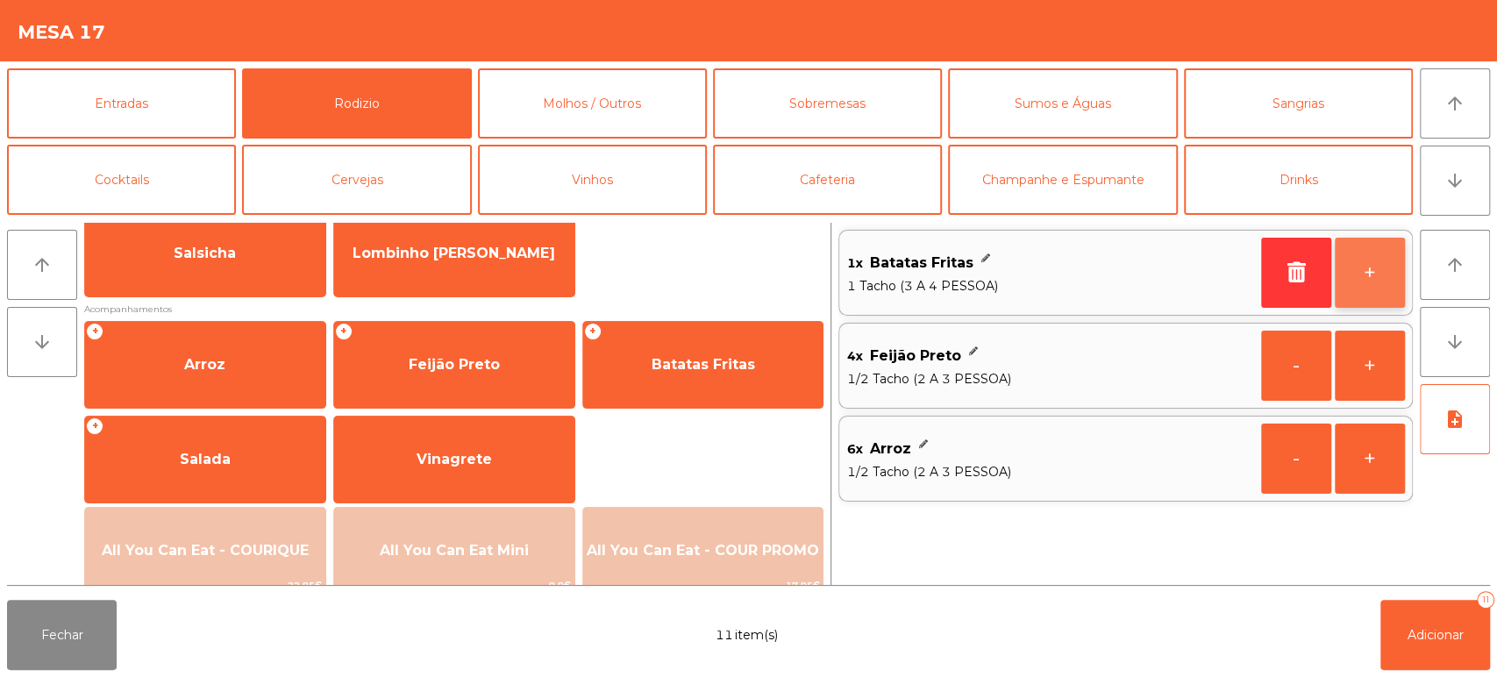
click at [1383, 279] on button "+" at bounding box center [1370, 273] width 70 height 70
click at [1378, 263] on button "+" at bounding box center [1370, 273] width 70 height 70
click at [1373, 260] on button "+" at bounding box center [1370, 273] width 70 height 70
click at [1371, 265] on button "+" at bounding box center [1370, 273] width 70 height 70
click at [1364, 267] on button "+" at bounding box center [1370, 273] width 70 height 70
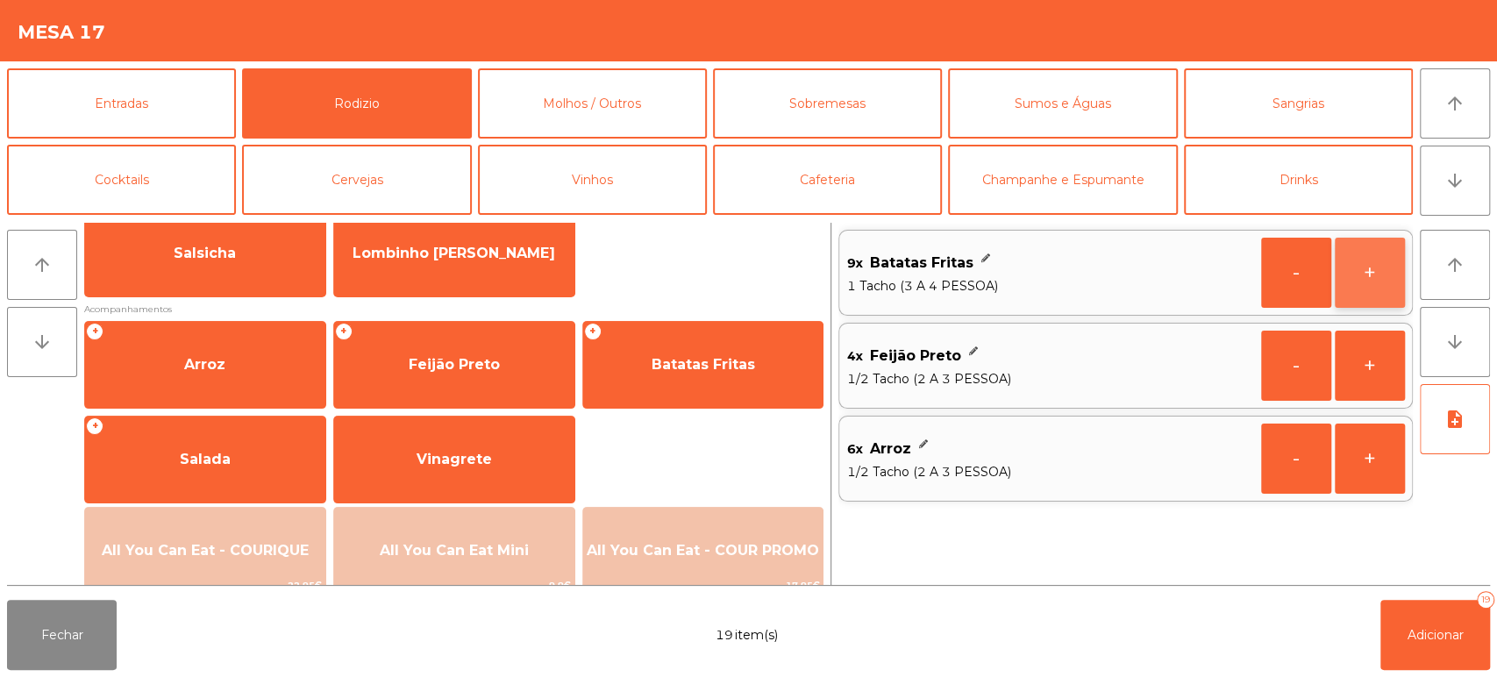
click at [1374, 279] on button "+" at bounding box center [1370, 273] width 70 height 70
click at [1365, 260] on button "+" at bounding box center [1370, 273] width 70 height 70
click at [1370, 281] on button "+" at bounding box center [1370, 273] width 70 height 70
click at [1298, 267] on button "-" at bounding box center [1296, 273] width 70 height 70
click at [1266, 267] on button "-" at bounding box center [1296, 273] width 70 height 70
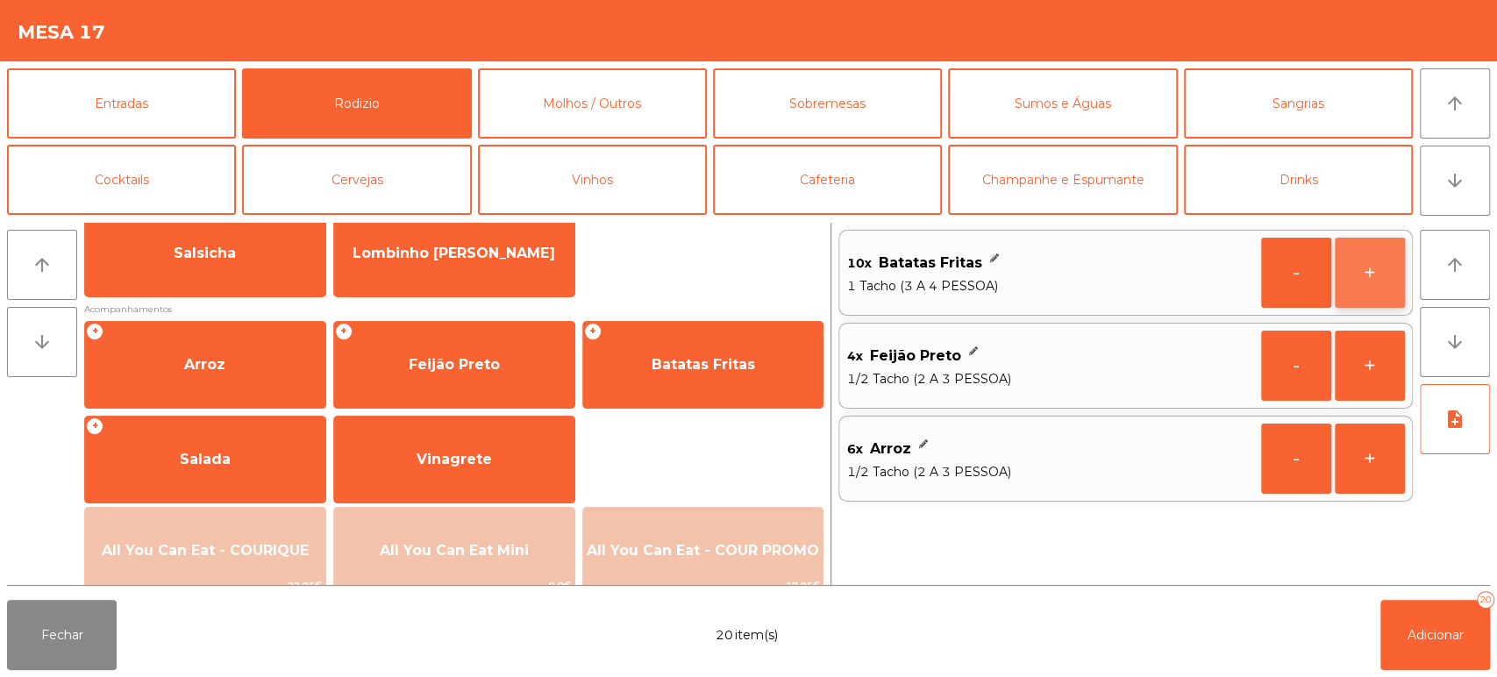
click at [1379, 281] on button "+" at bounding box center [1370, 273] width 70 height 70
click at [1368, 269] on button "+" at bounding box center [1370, 273] width 70 height 70
click at [1295, 276] on button "-" at bounding box center [1296, 273] width 70 height 70
click at [1298, 274] on button "-" at bounding box center [1296, 273] width 70 height 70
click at [1294, 274] on button "-" at bounding box center [1296, 273] width 70 height 70
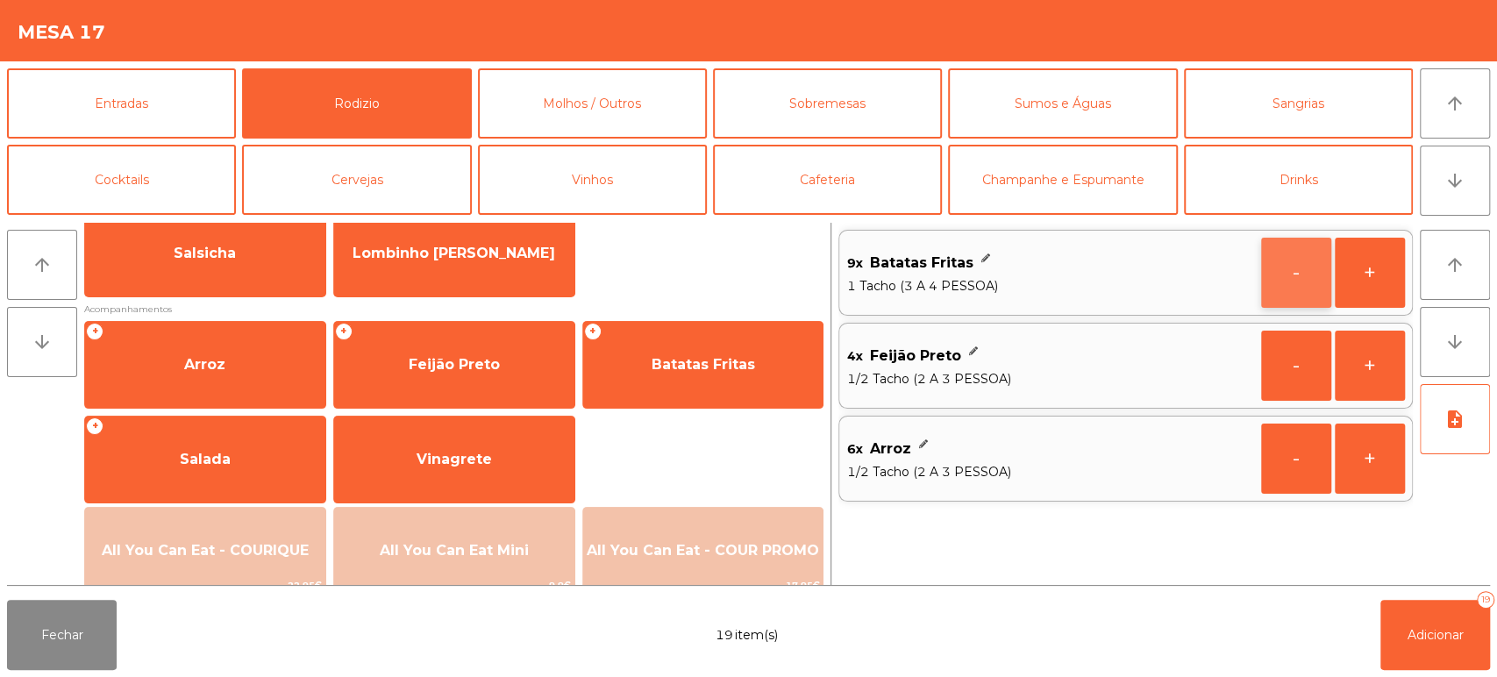
click at [1279, 283] on button "-" at bounding box center [1296, 273] width 70 height 70
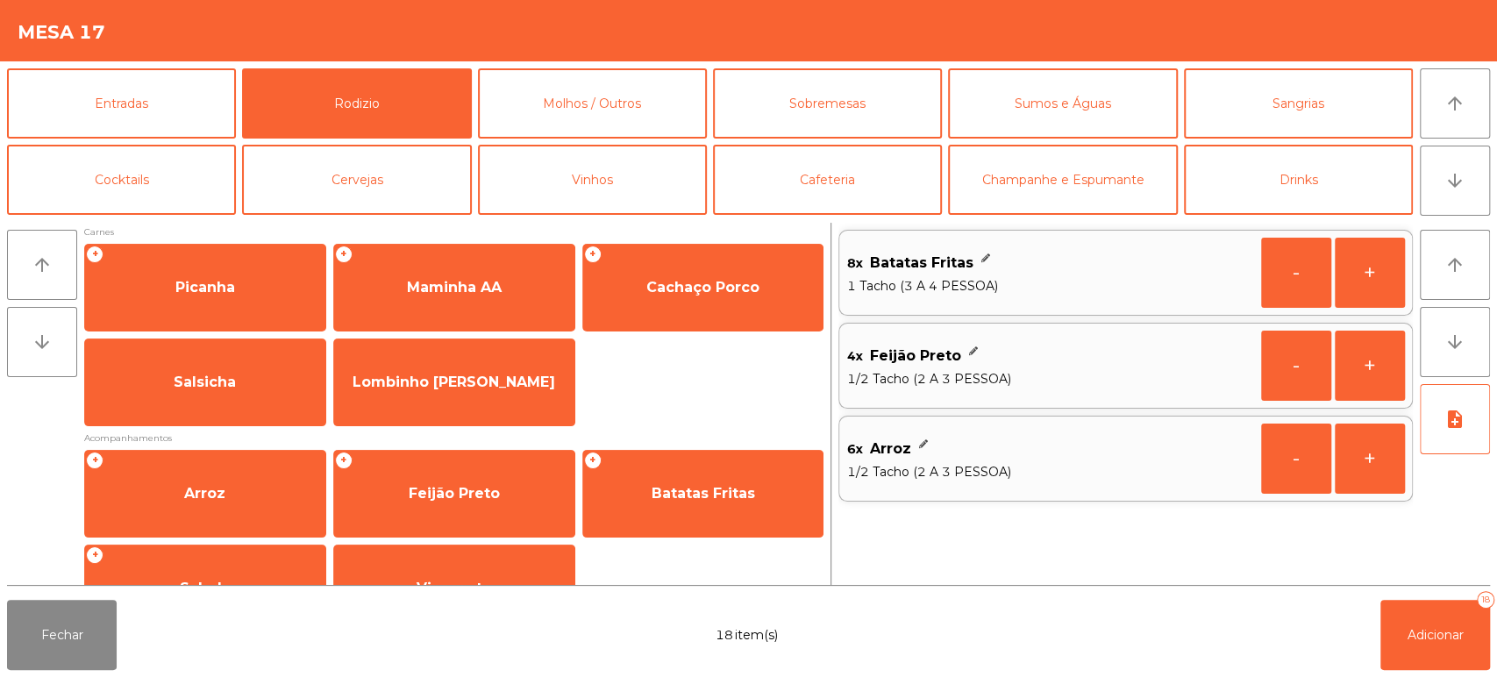
scroll to position [0, 0]
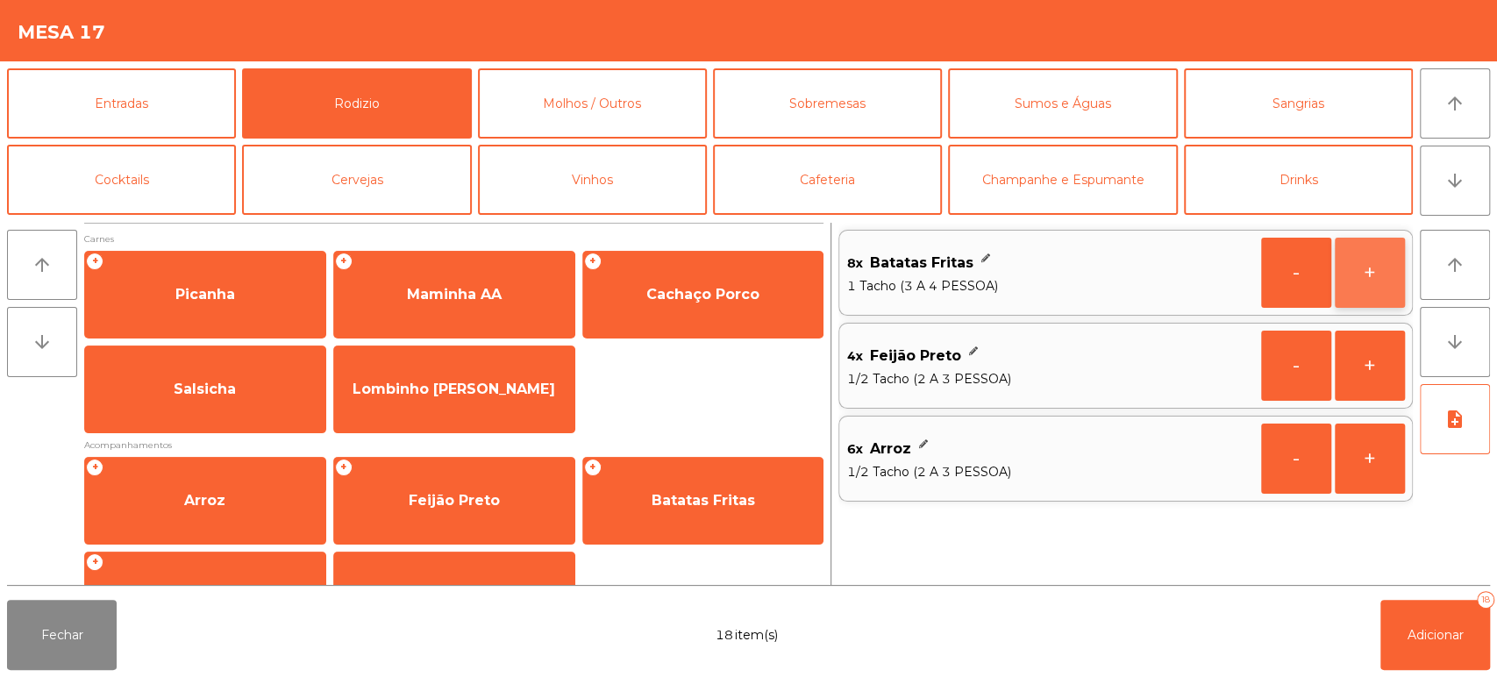
click at [1378, 269] on button "+" at bounding box center [1370, 273] width 70 height 70
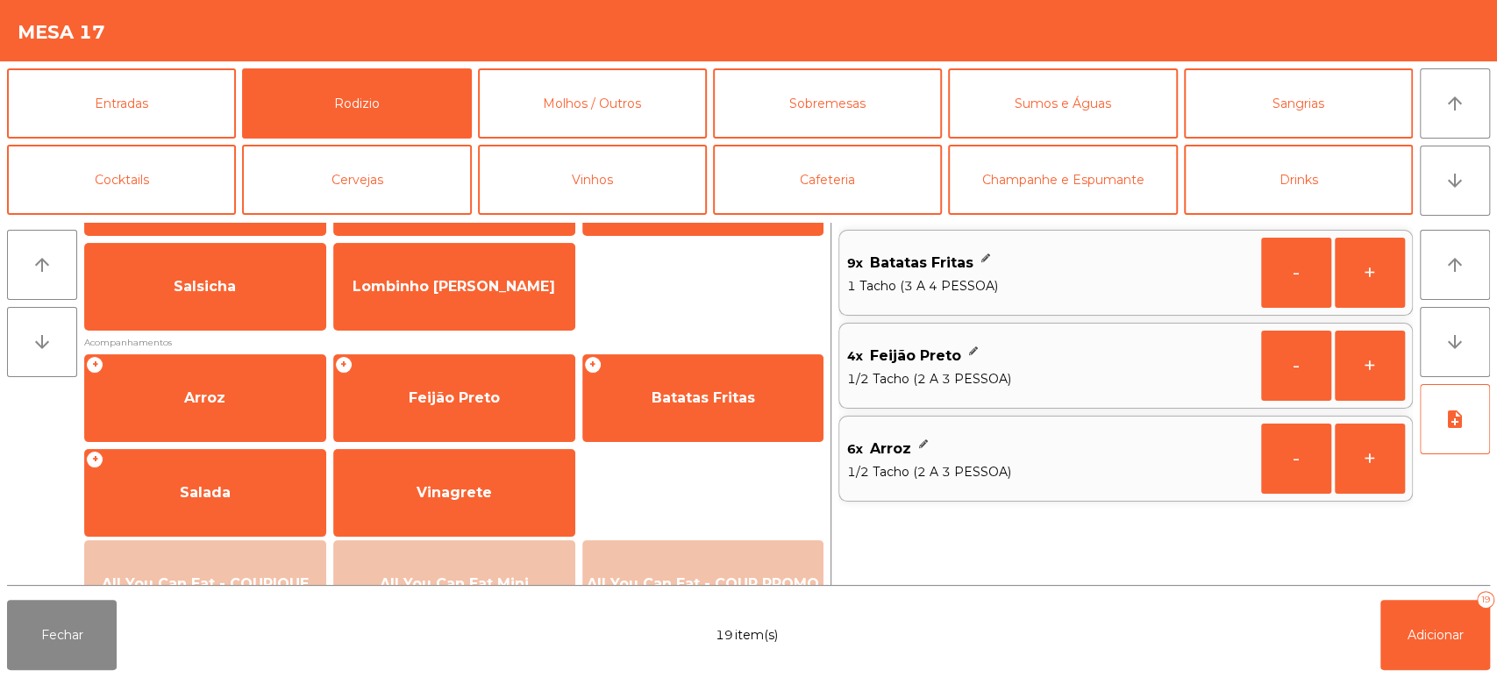
scroll to position [146, 0]
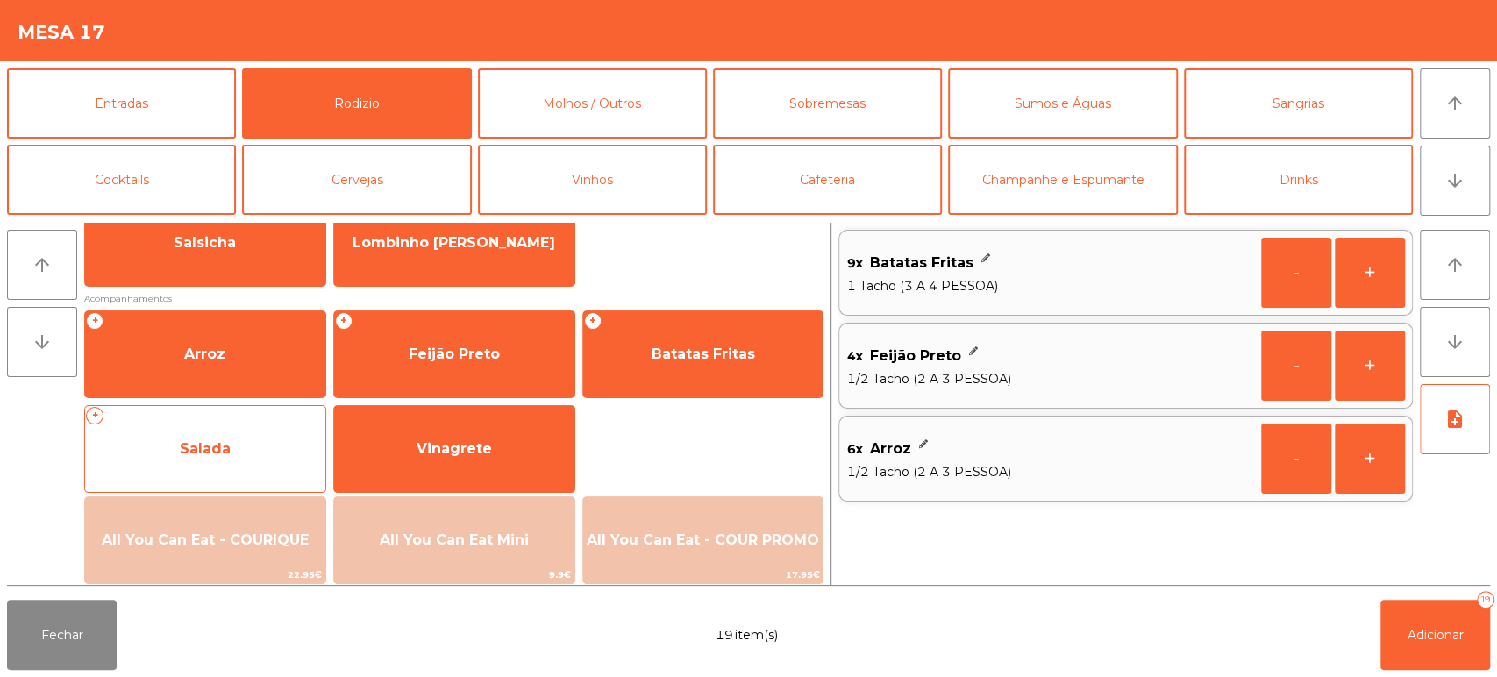
click at [262, 421] on div "+ Salada" at bounding box center [205, 449] width 242 height 88
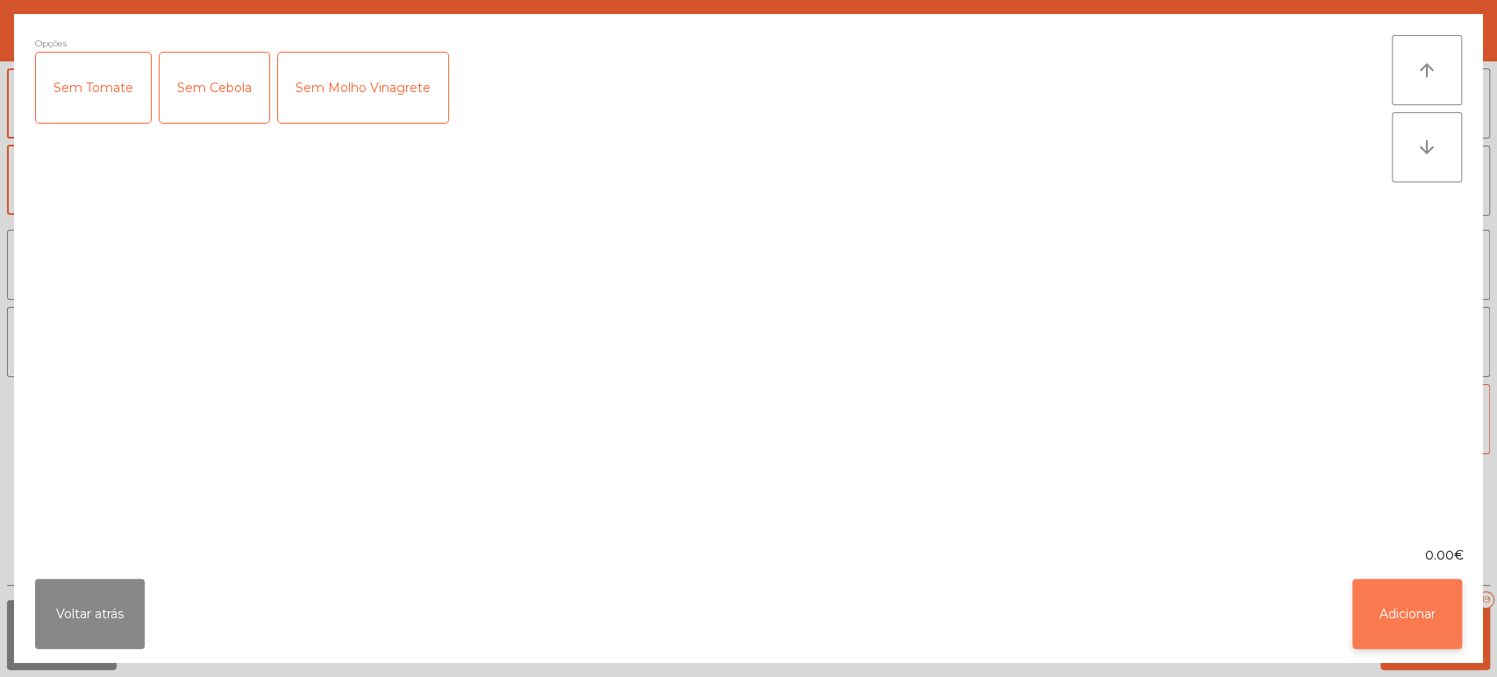
click at [1416, 594] on button "Adicionar" at bounding box center [1407, 614] width 110 height 70
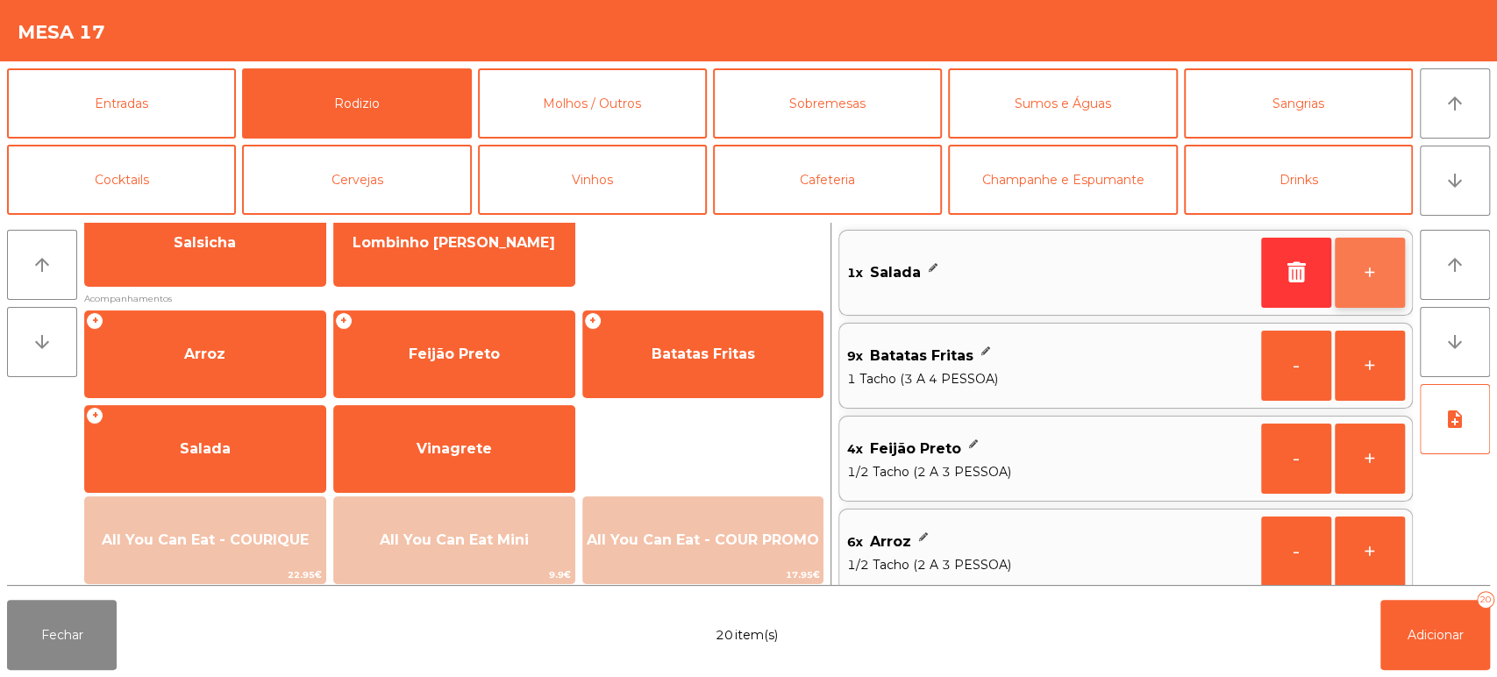
click at [1341, 267] on button "+" at bounding box center [1370, 273] width 70 height 70
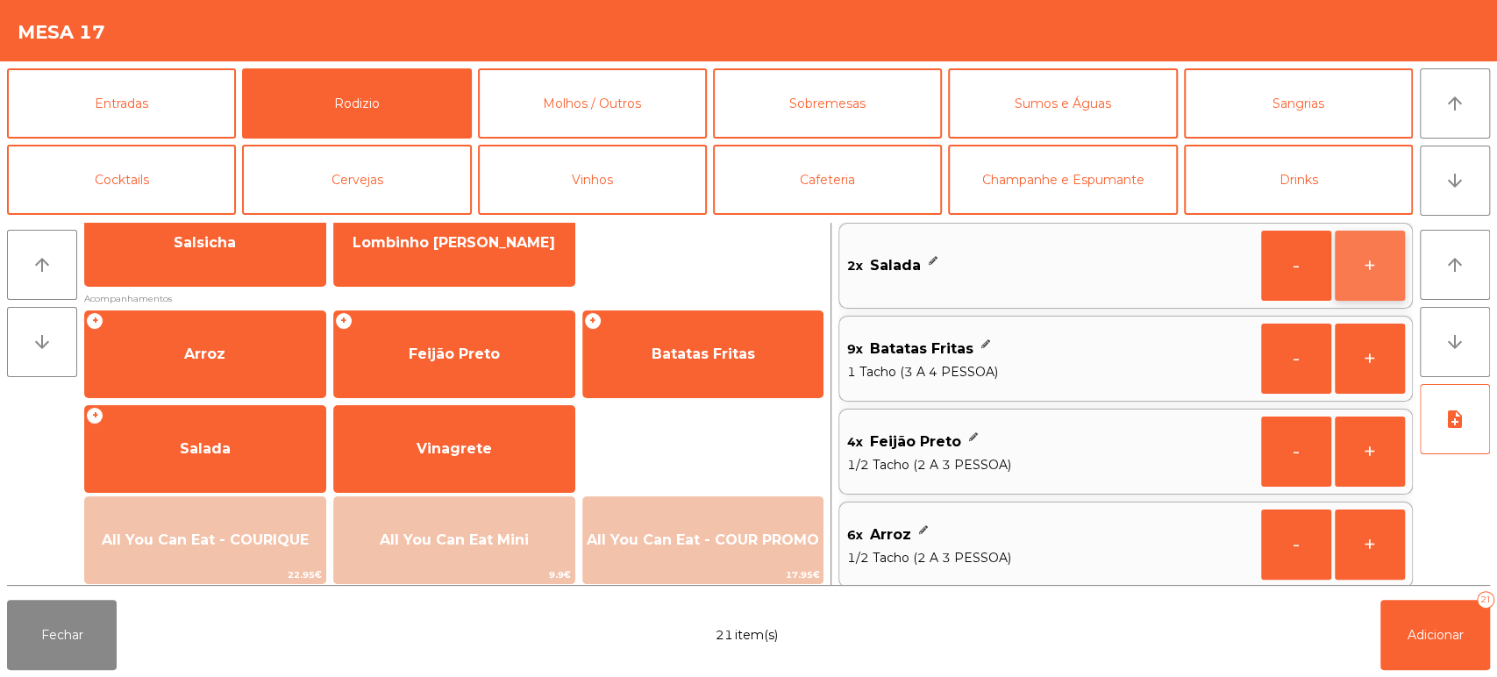
click at [1354, 263] on button "+" at bounding box center [1370, 266] width 70 height 70
click at [1371, 285] on button "+" at bounding box center [1370, 266] width 70 height 70
click at [1367, 253] on button "+" at bounding box center [1370, 266] width 70 height 70
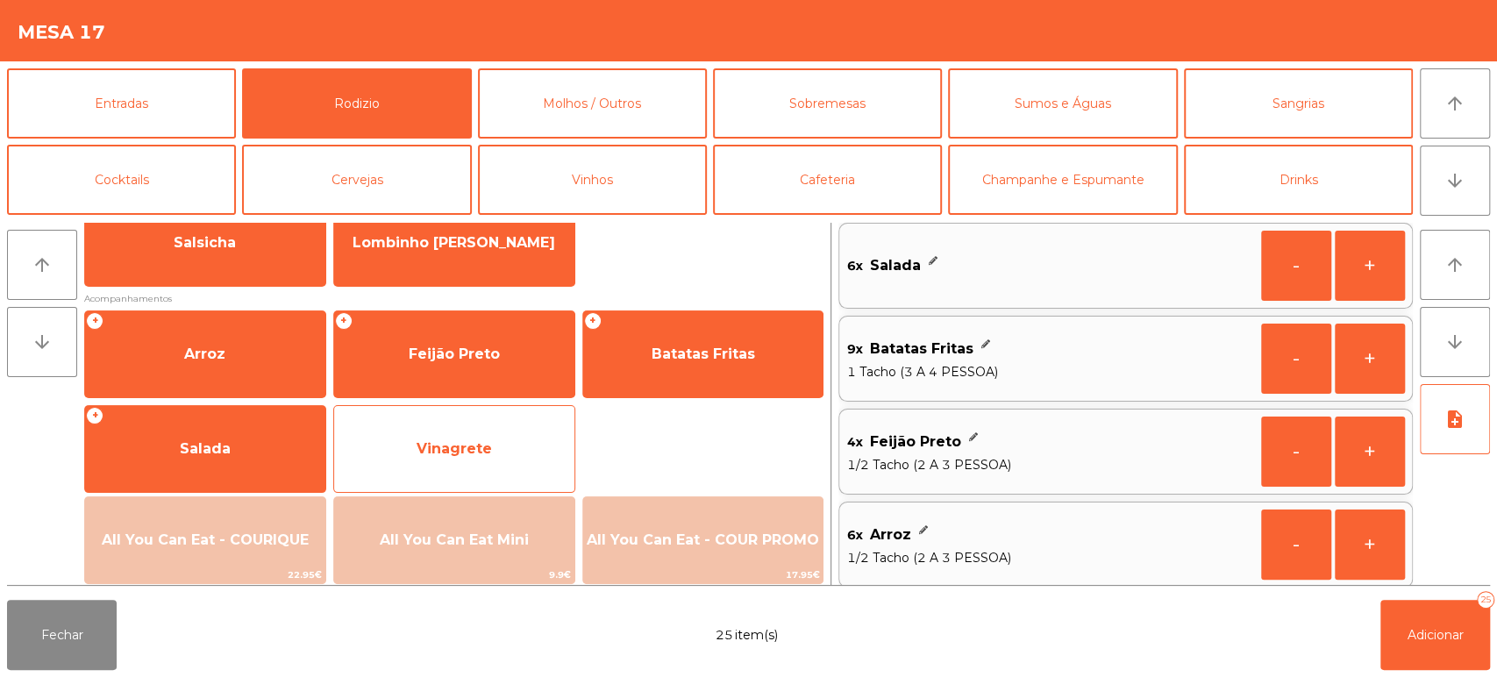
click at [525, 447] on span "Vinagrete" at bounding box center [454, 448] width 240 height 47
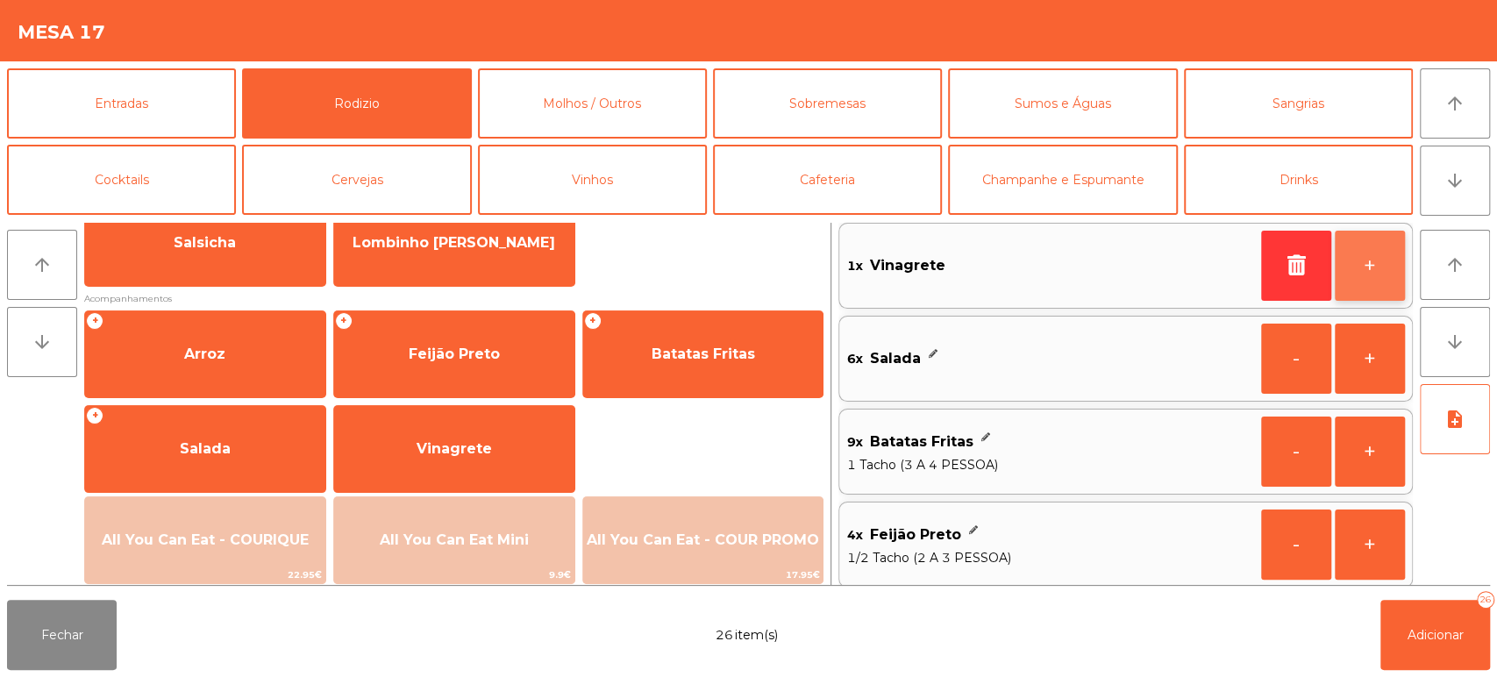
click at [1389, 262] on button "+" at bounding box center [1370, 266] width 70 height 70
click at [1380, 258] on button "+" at bounding box center [1370, 266] width 70 height 70
click at [1383, 283] on button "+" at bounding box center [1370, 266] width 70 height 70
click at [1288, 253] on button "-" at bounding box center [1296, 266] width 70 height 70
click at [1352, 274] on button "+" at bounding box center [1370, 266] width 70 height 70
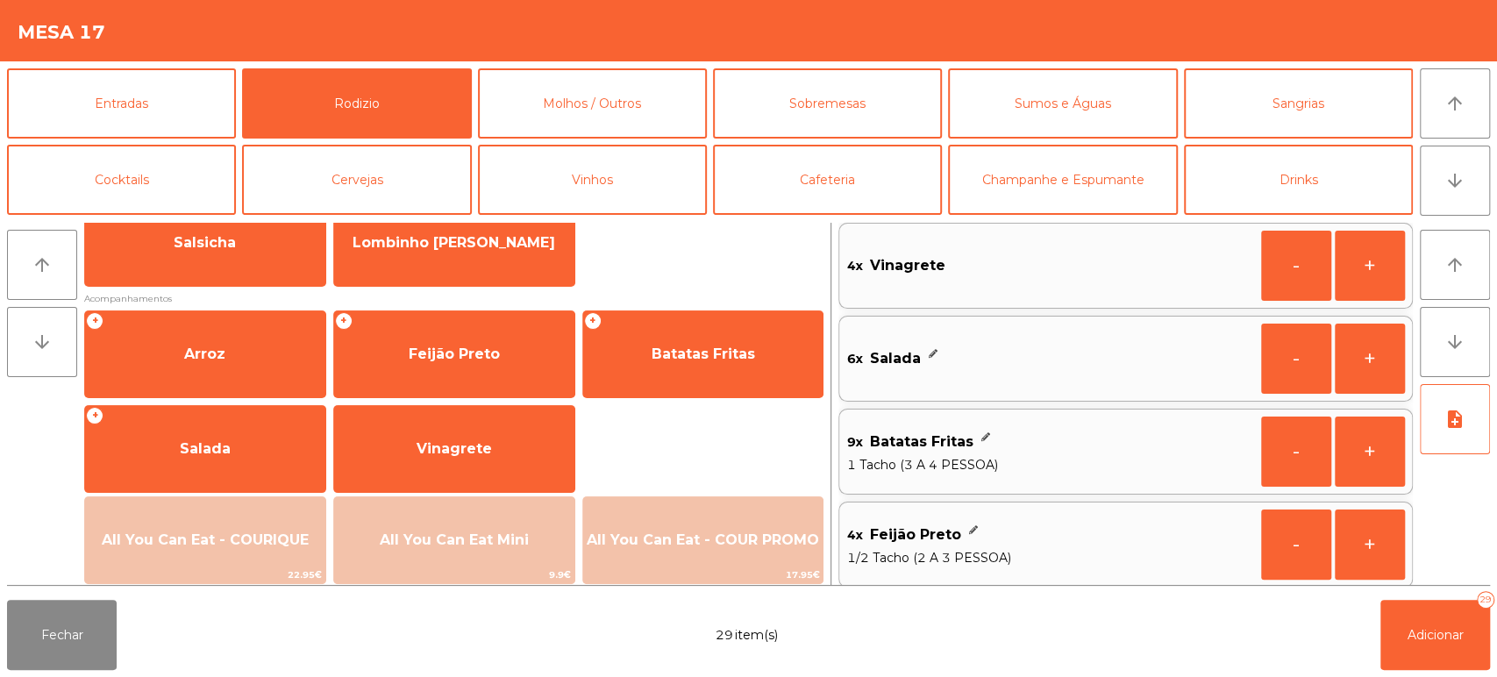
scroll to position [108, 0]
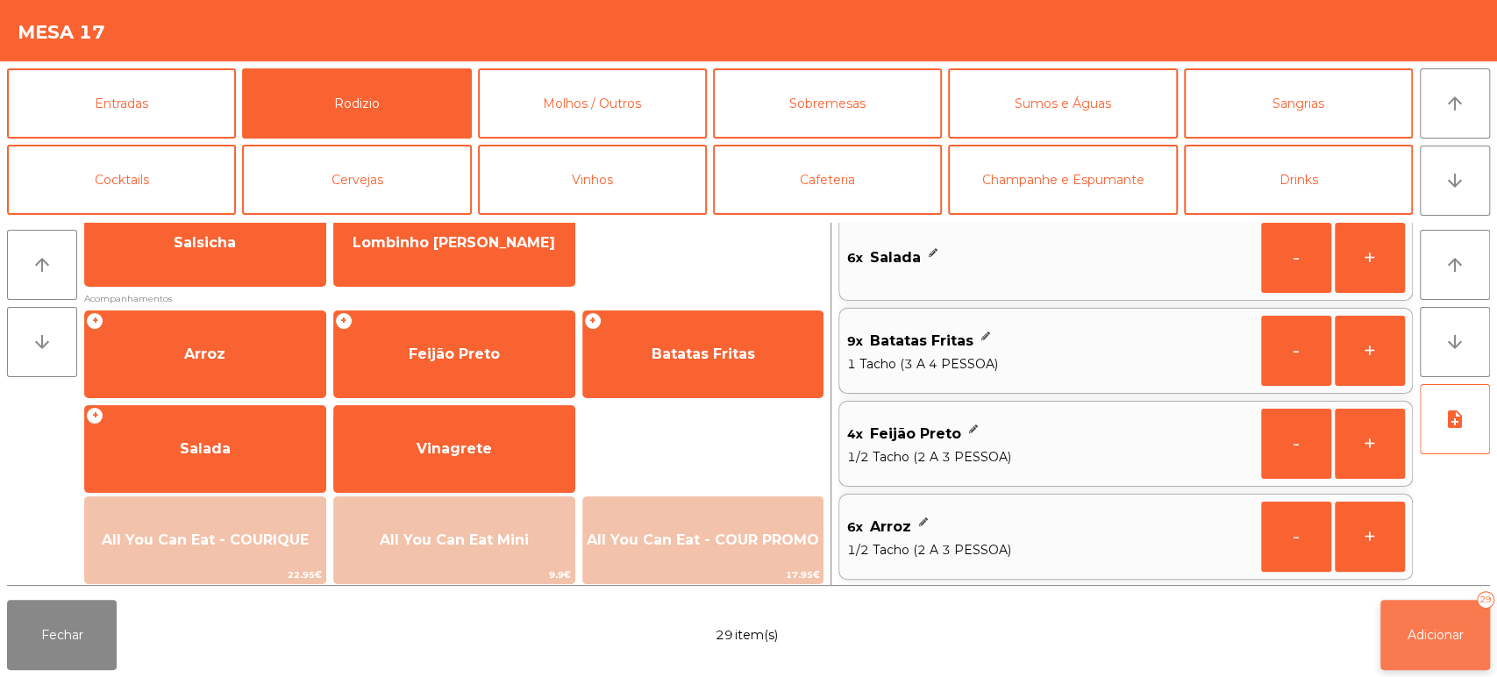
click at [1445, 644] on button "Adicionar 29" at bounding box center [1435, 635] width 110 height 70
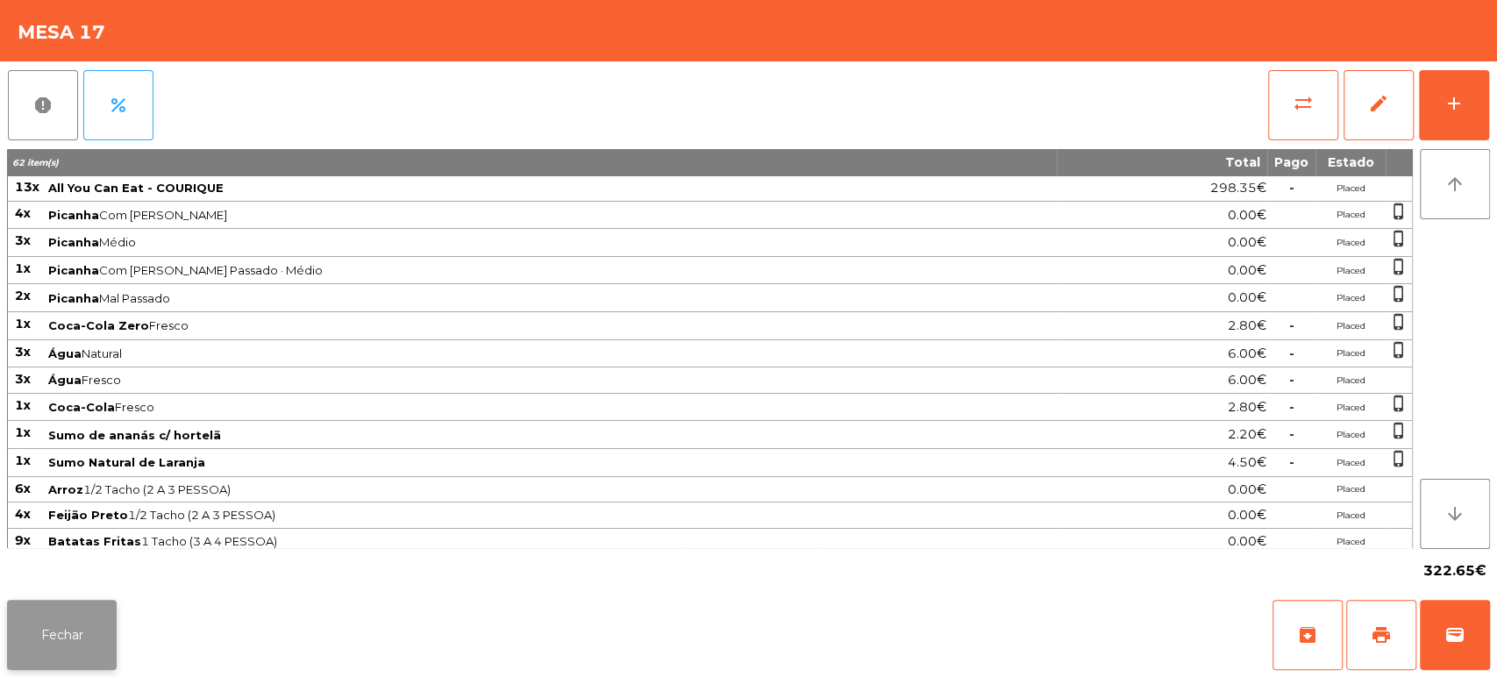
click at [77, 624] on button "Fechar" at bounding box center [62, 635] width 110 height 70
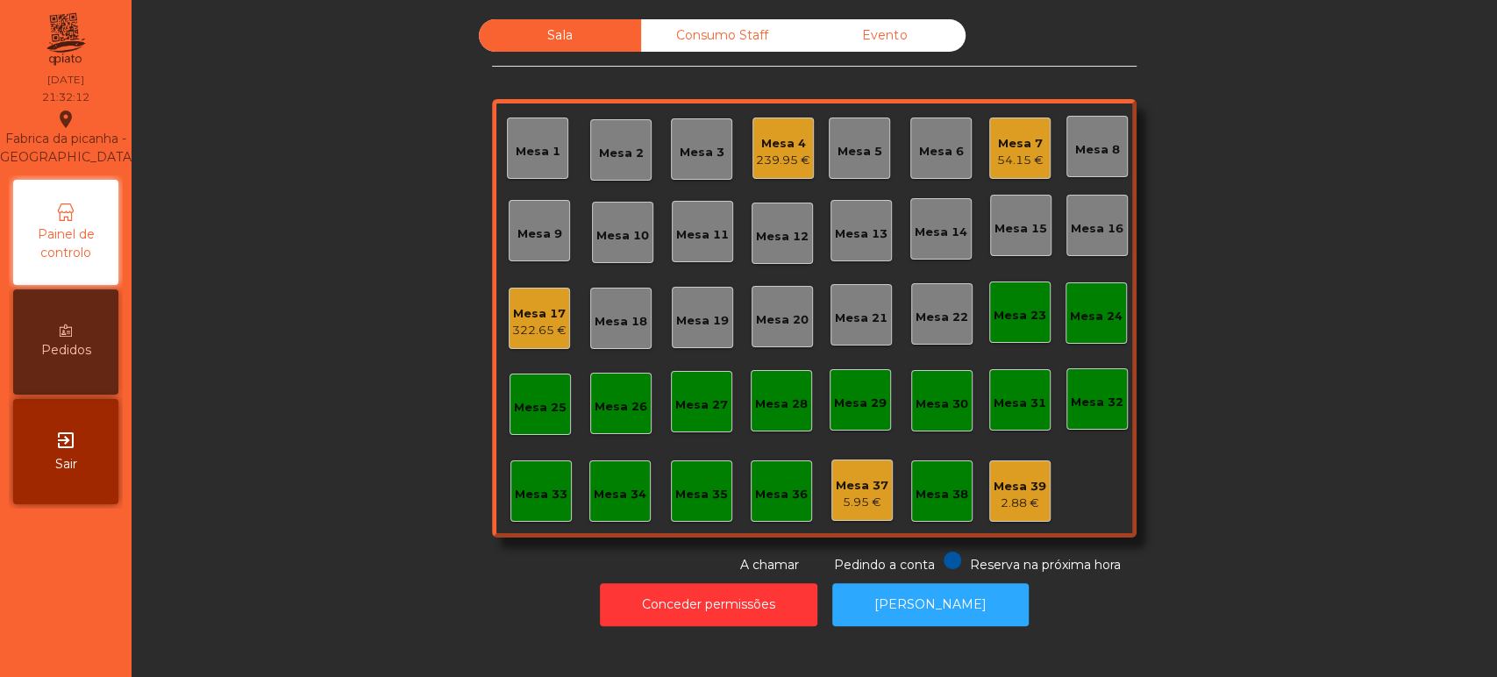
click at [546, 339] on div "Mesa 17 322.65 €" at bounding box center [539, 318] width 61 height 61
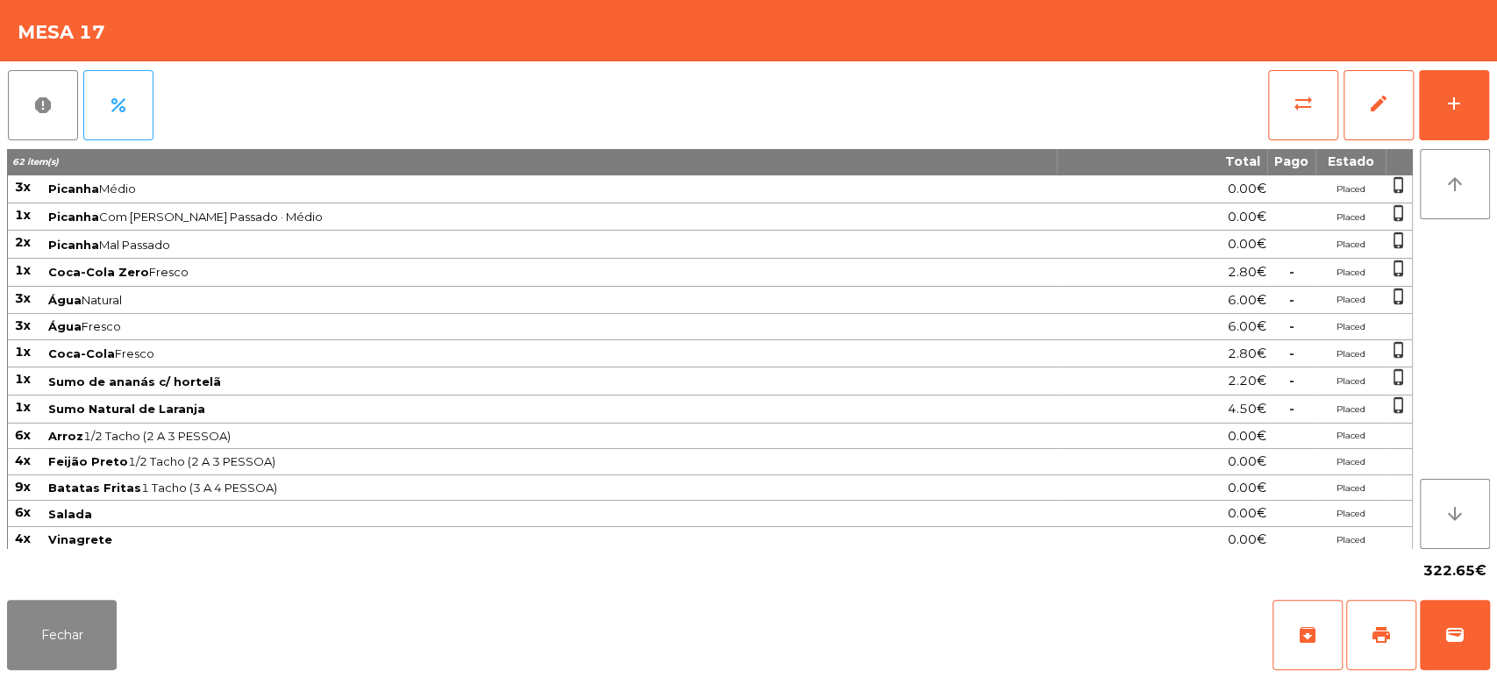
scroll to position [0, 0]
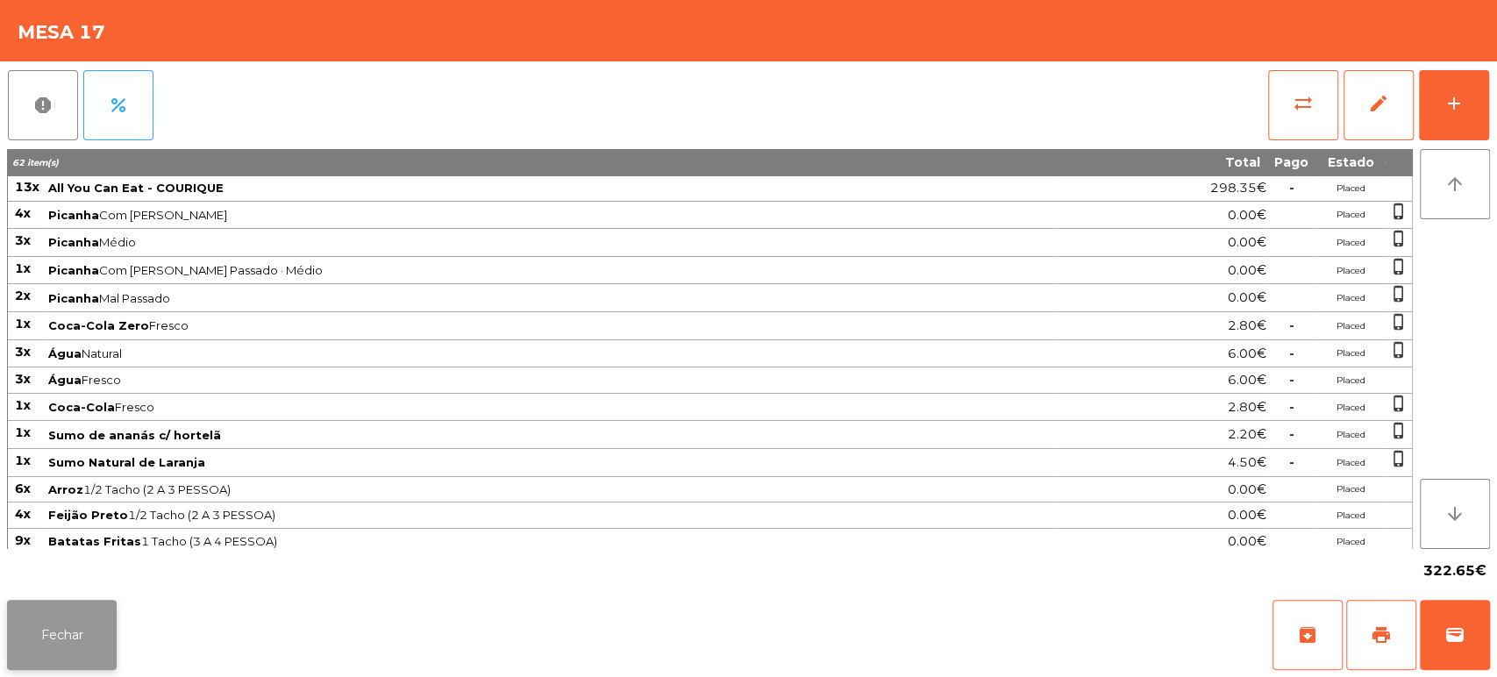
click at [84, 614] on button "Fechar" at bounding box center [62, 635] width 110 height 70
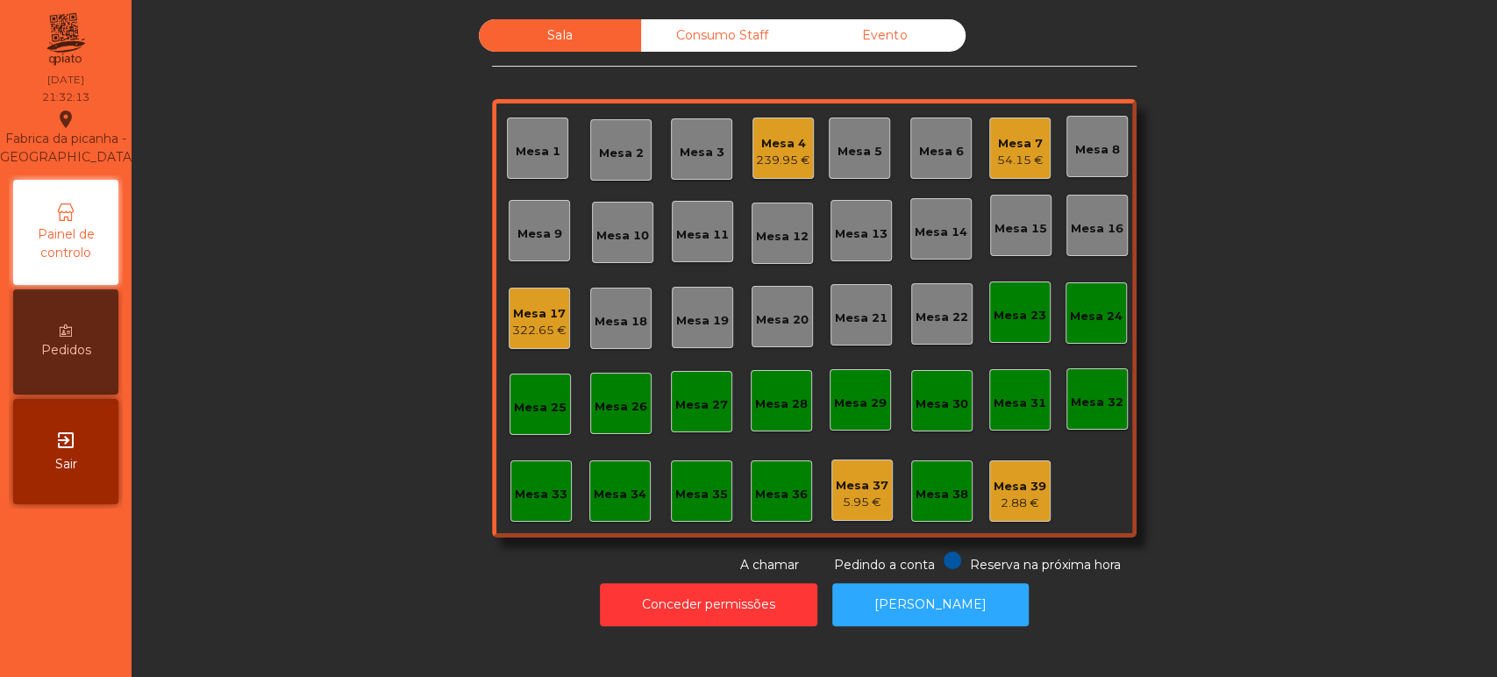
click at [533, 324] on div "322.65 €" at bounding box center [539, 331] width 54 height 18
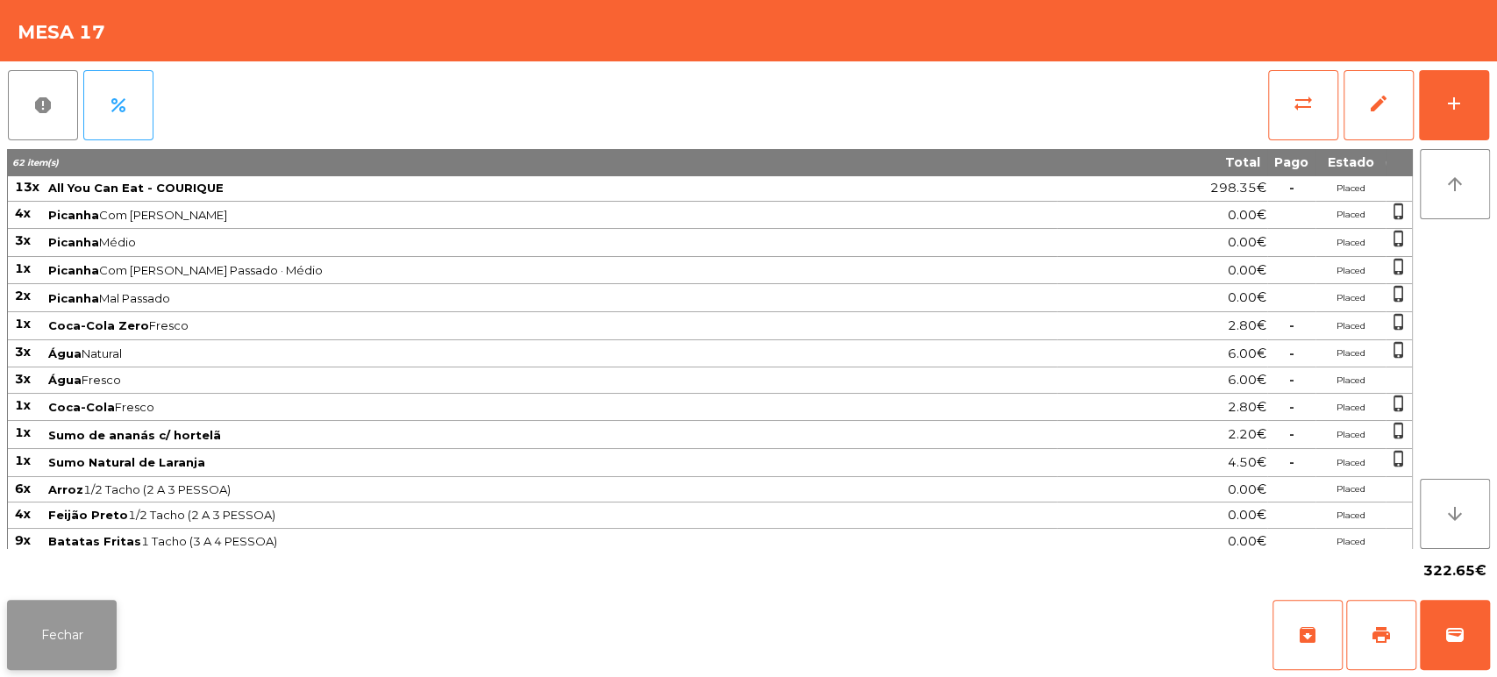
click at [63, 610] on button "Fechar" at bounding box center [62, 635] width 110 height 70
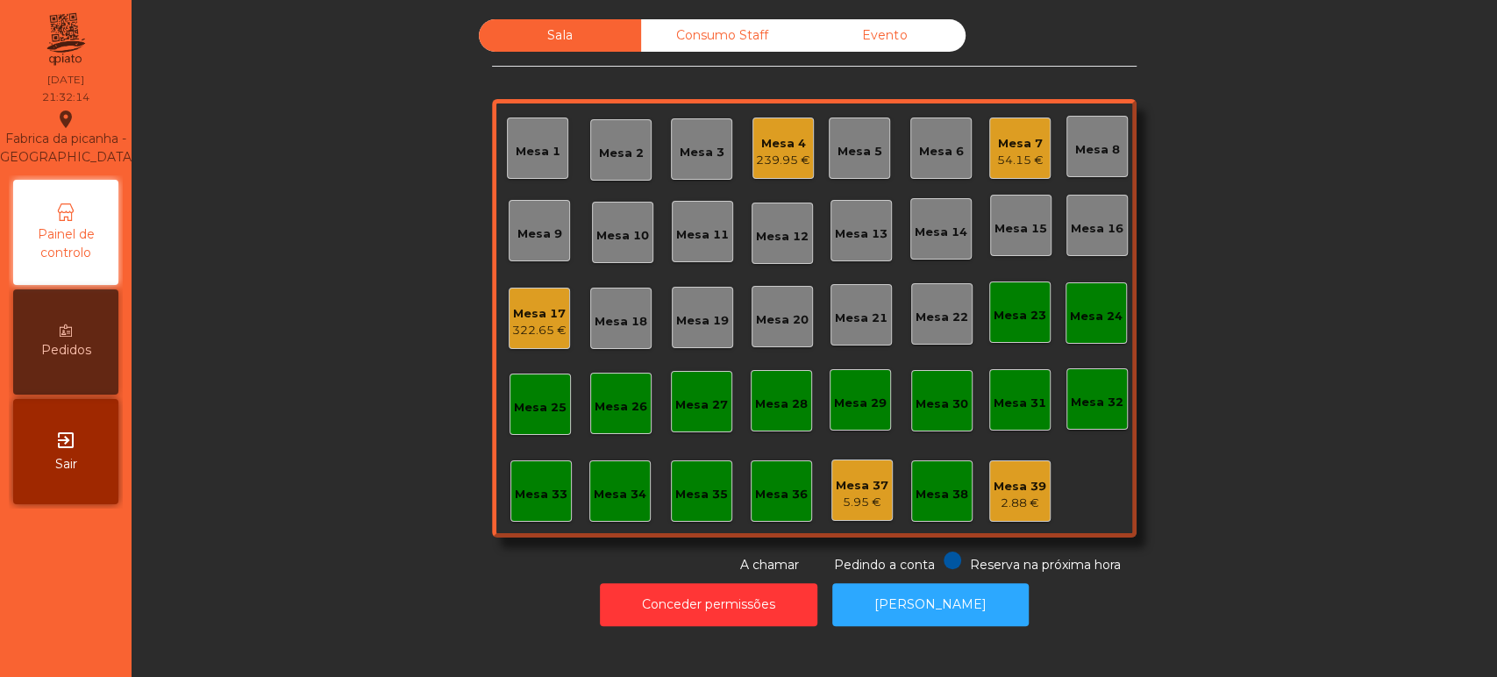
click at [524, 333] on div "322.65 €" at bounding box center [539, 331] width 54 height 18
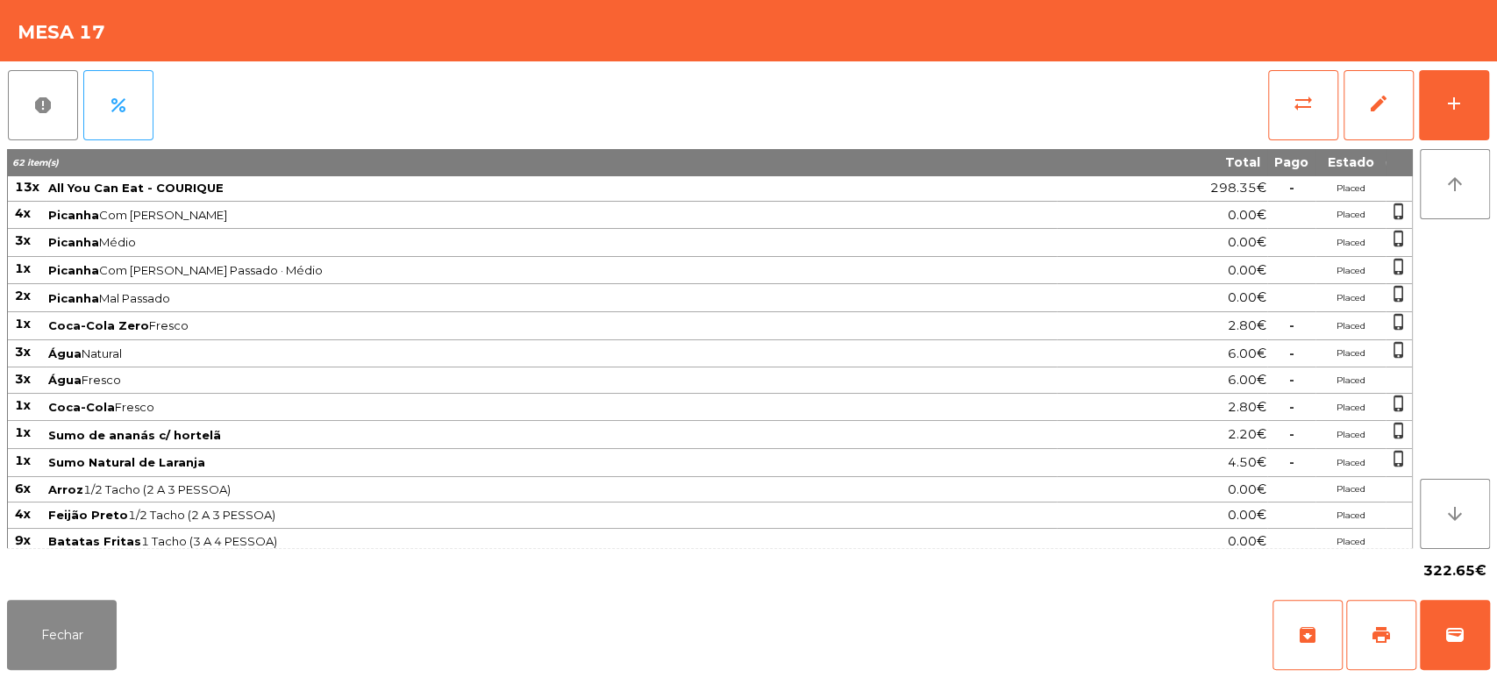
scroll to position [54, 0]
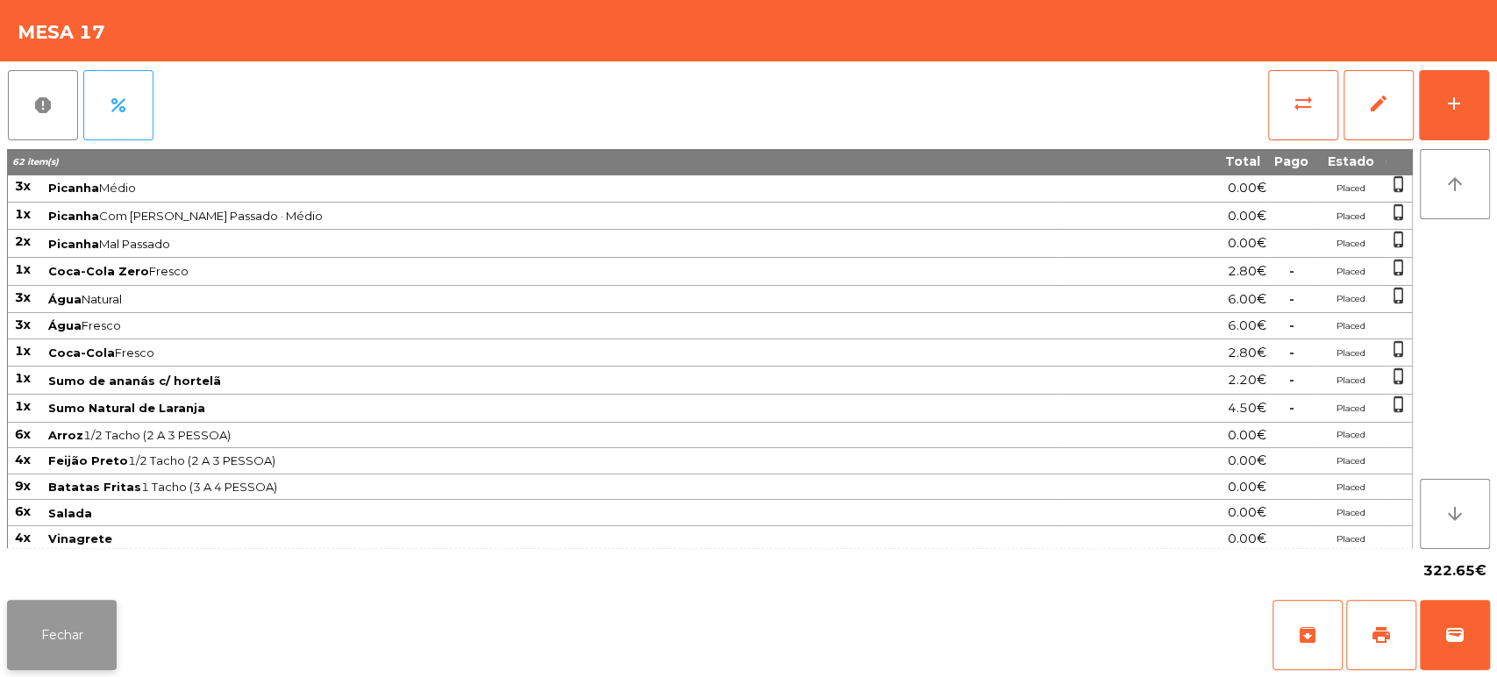
click at [37, 629] on button "Fechar" at bounding box center [62, 635] width 110 height 70
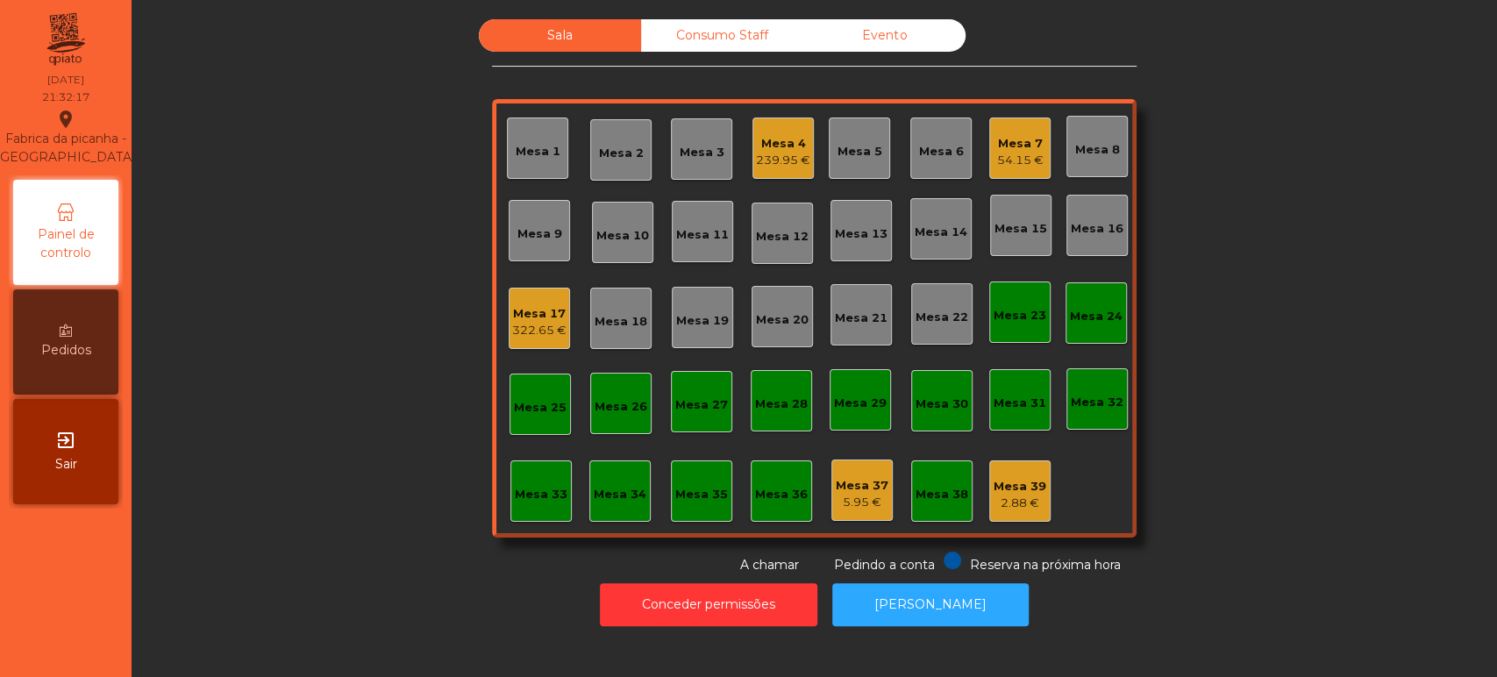
click at [512, 327] on div "322.65 €" at bounding box center [539, 331] width 54 height 18
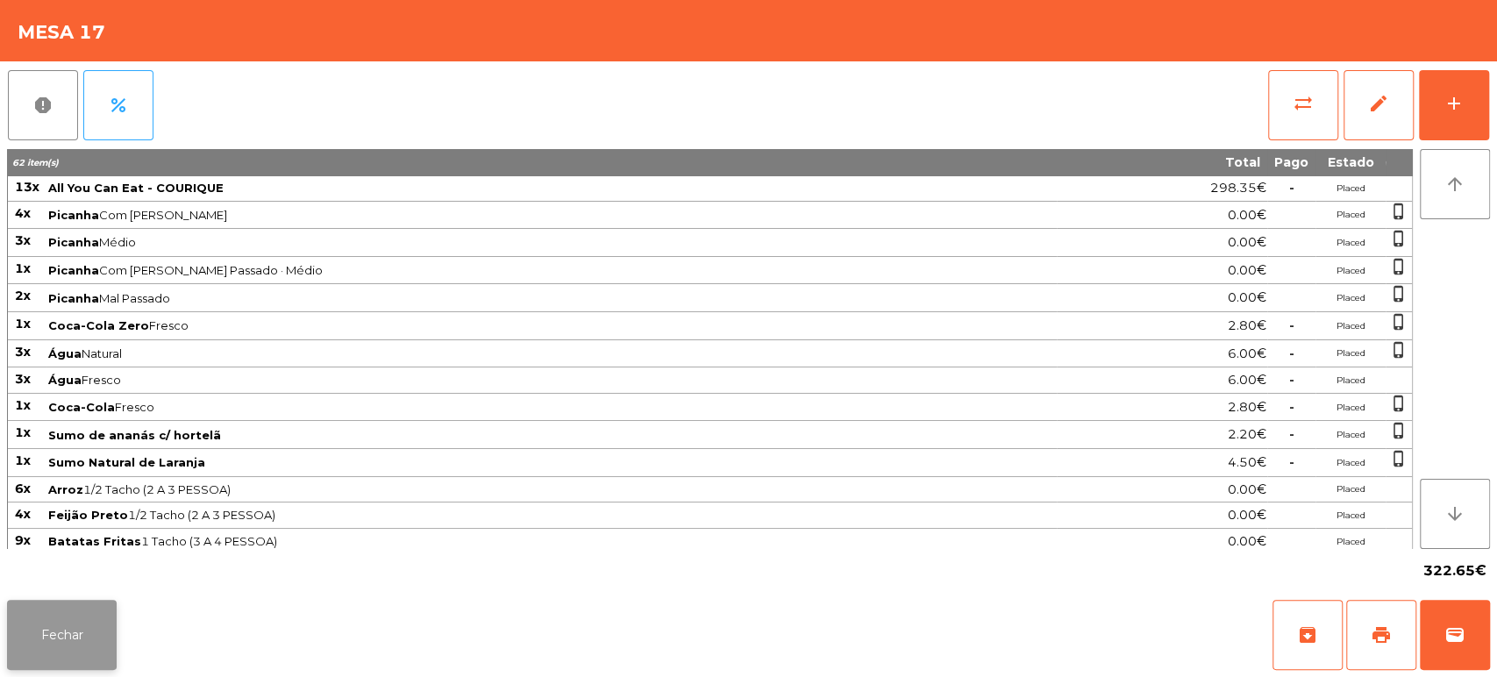
click at [79, 625] on button "Fechar" at bounding box center [62, 635] width 110 height 70
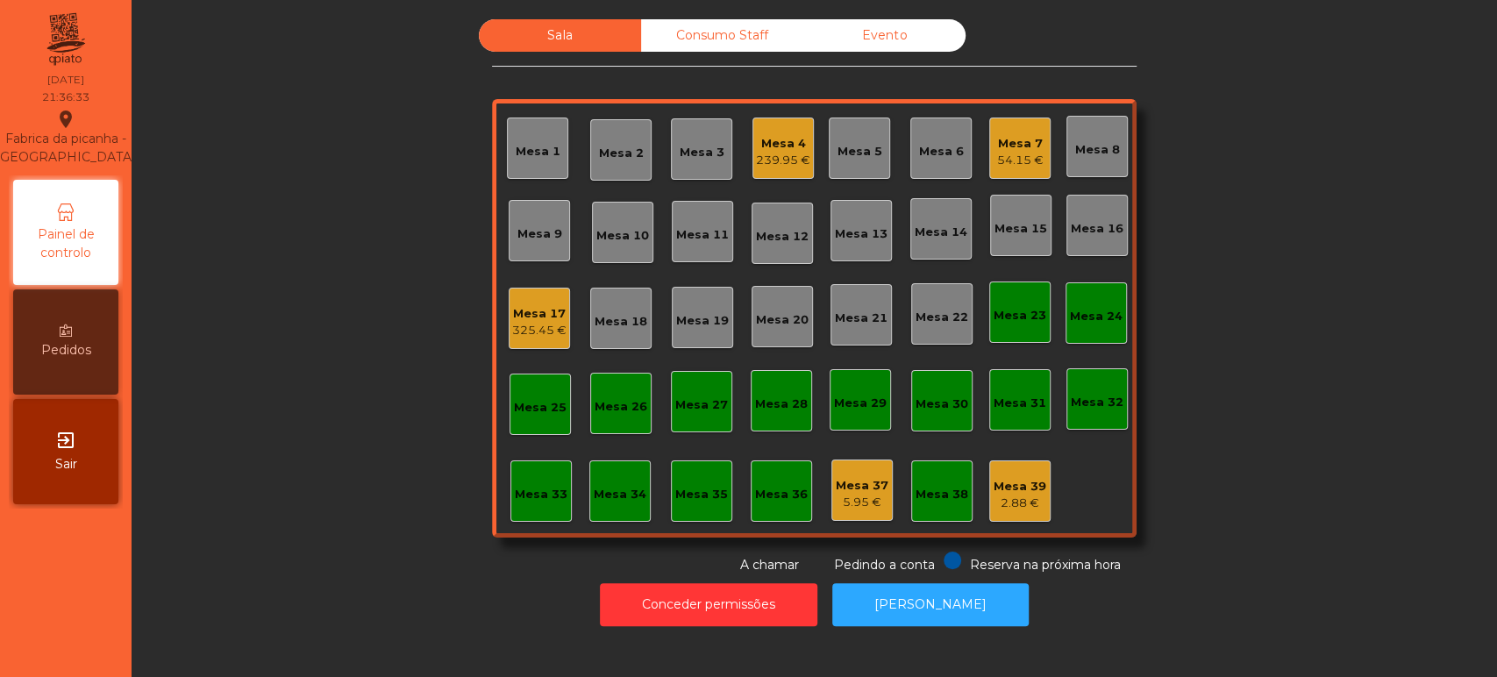
click at [524, 298] on div "Mesa 17 325.45 €" at bounding box center [539, 318] width 54 height 41
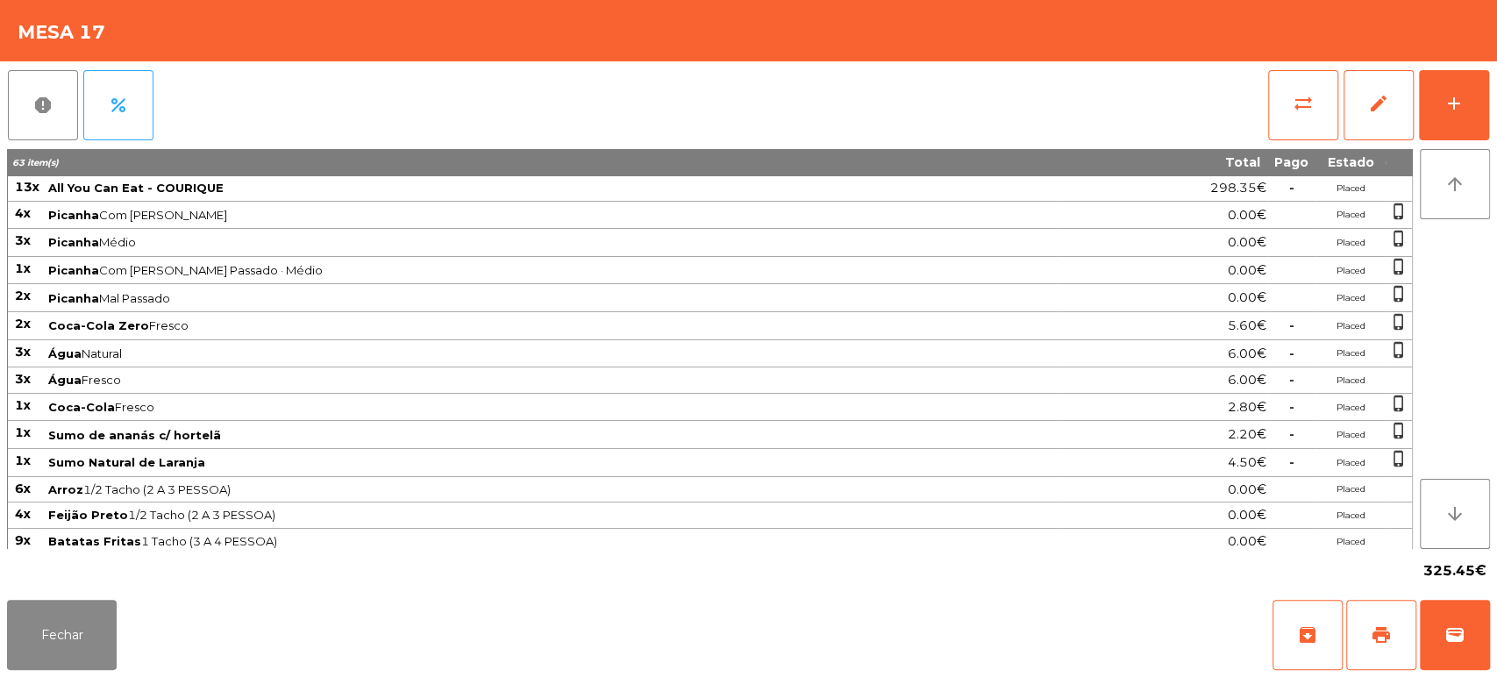
scroll to position [53, 0]
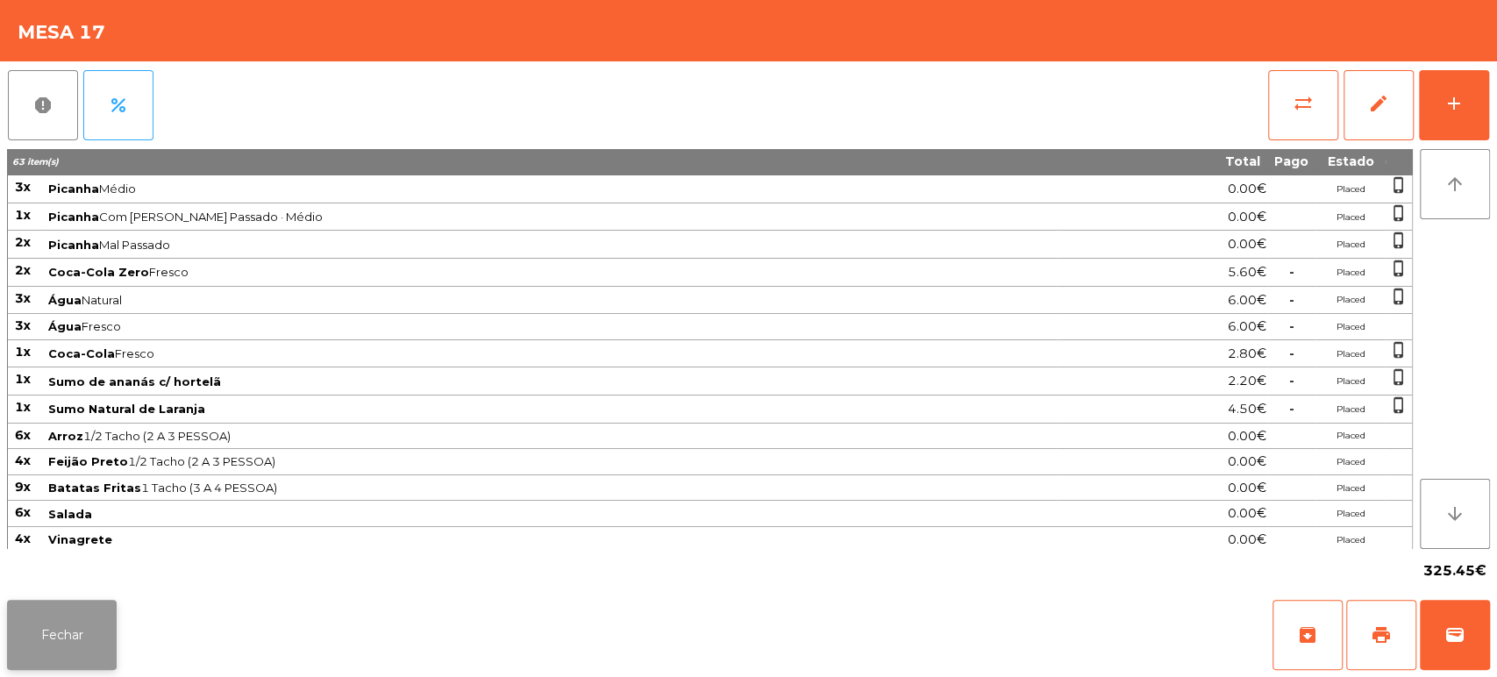
click at [101, 642] on button "Fechar" at bounding box center [62, 635] width 110 height 70
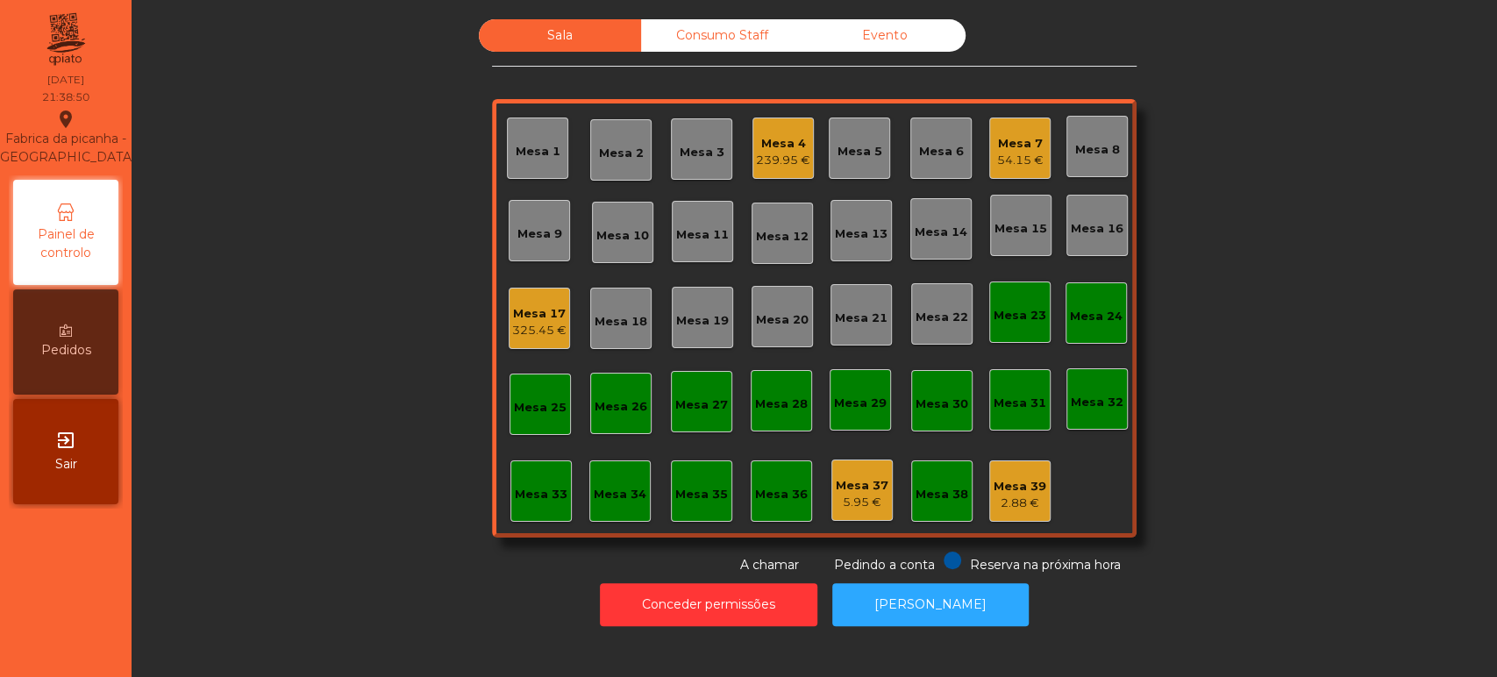
click at [557, 324] on div "325.45 €" at bounding box center [539, 331] width 54 height 18
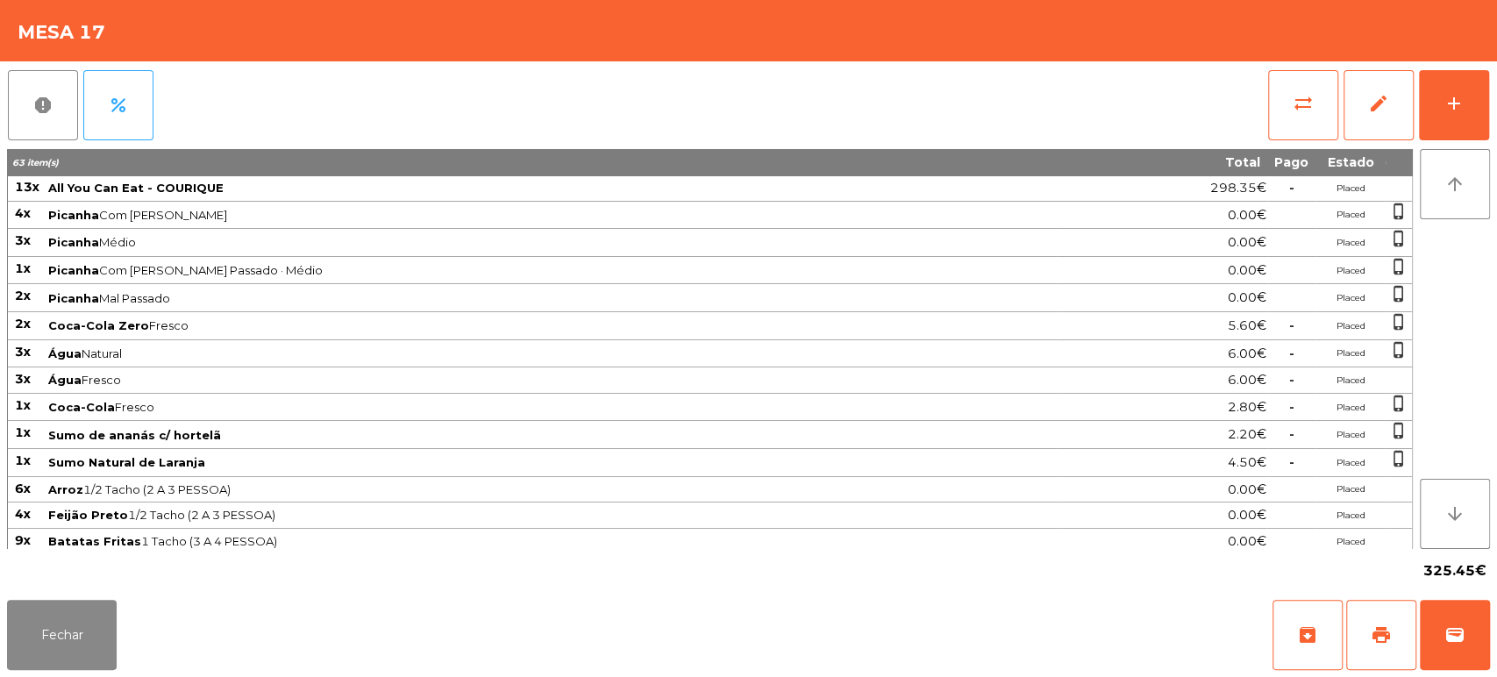
click at [1494, 115] on div "report percent sync_alt edit add 63 item(s) Total Pago Estado 13x All You Can E…" at bounding box center [748, 326] width 1497 height 531
click at [1491, 53] on div "Mesa 17" at bounding box center [748, 30] width 1497 height 61
click at [1494, 84] on div "report percent sync_alt edit add 63 item(s) Total Pago Estado 13x All You Can E…" at bounding box center [748, 326] width 1497 height 531
click at [1463, 93] on div "add" at bounding box center [1453, 103] width 21 height 21
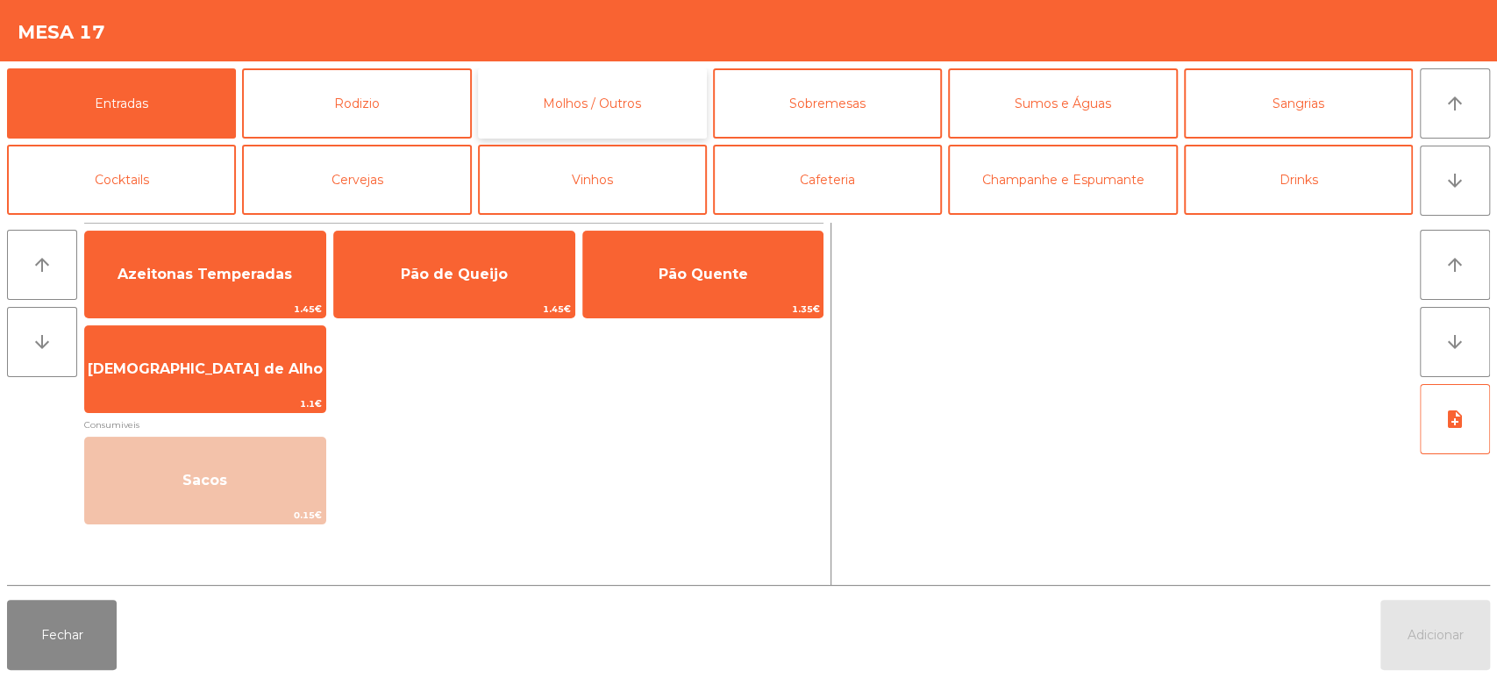
click at [568, 125] on button "Molhos / Outros" at bounding box center [592, 103] width 229 height 70
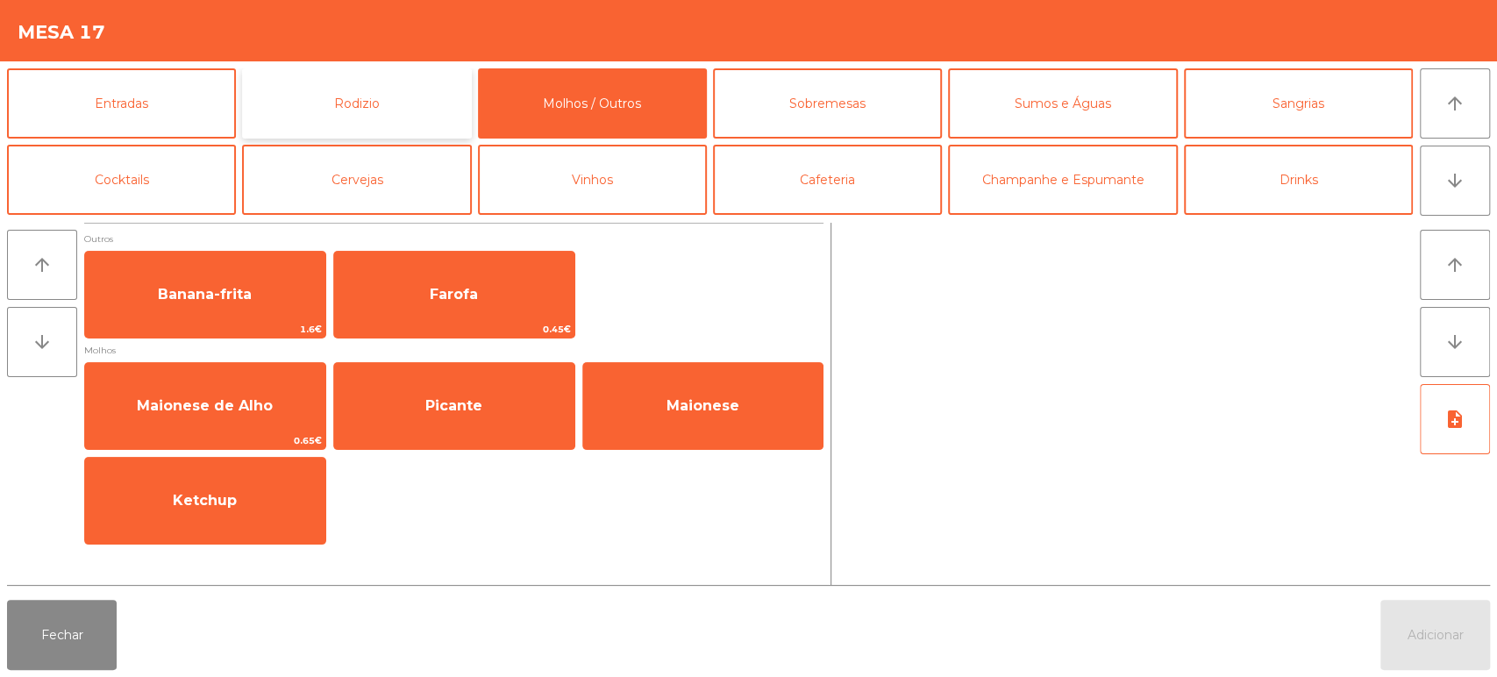
click at [407, 122] on button "Rodizio" at bounding box center [356, 103] width 229 height 70
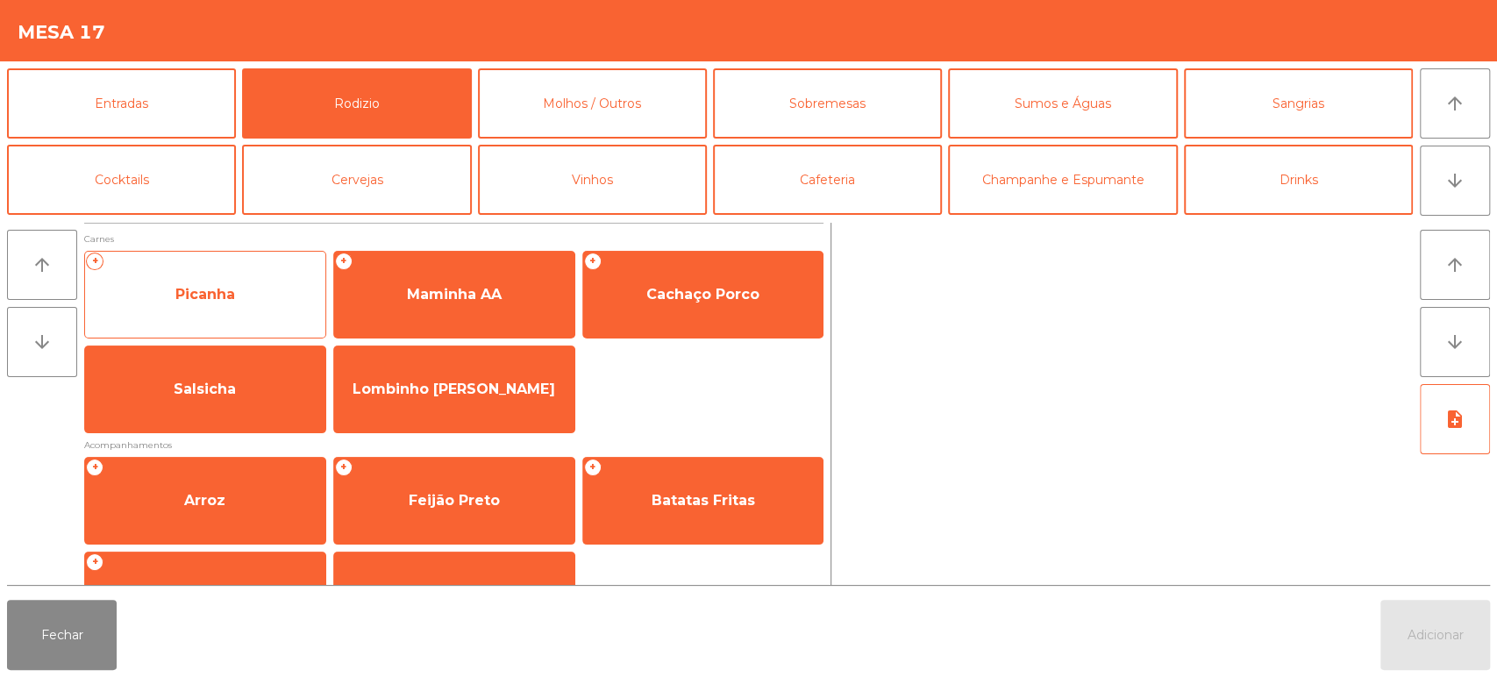
click at [284, 306] on span "Picanha" at bounding box center [205, 294] width 240 height 47
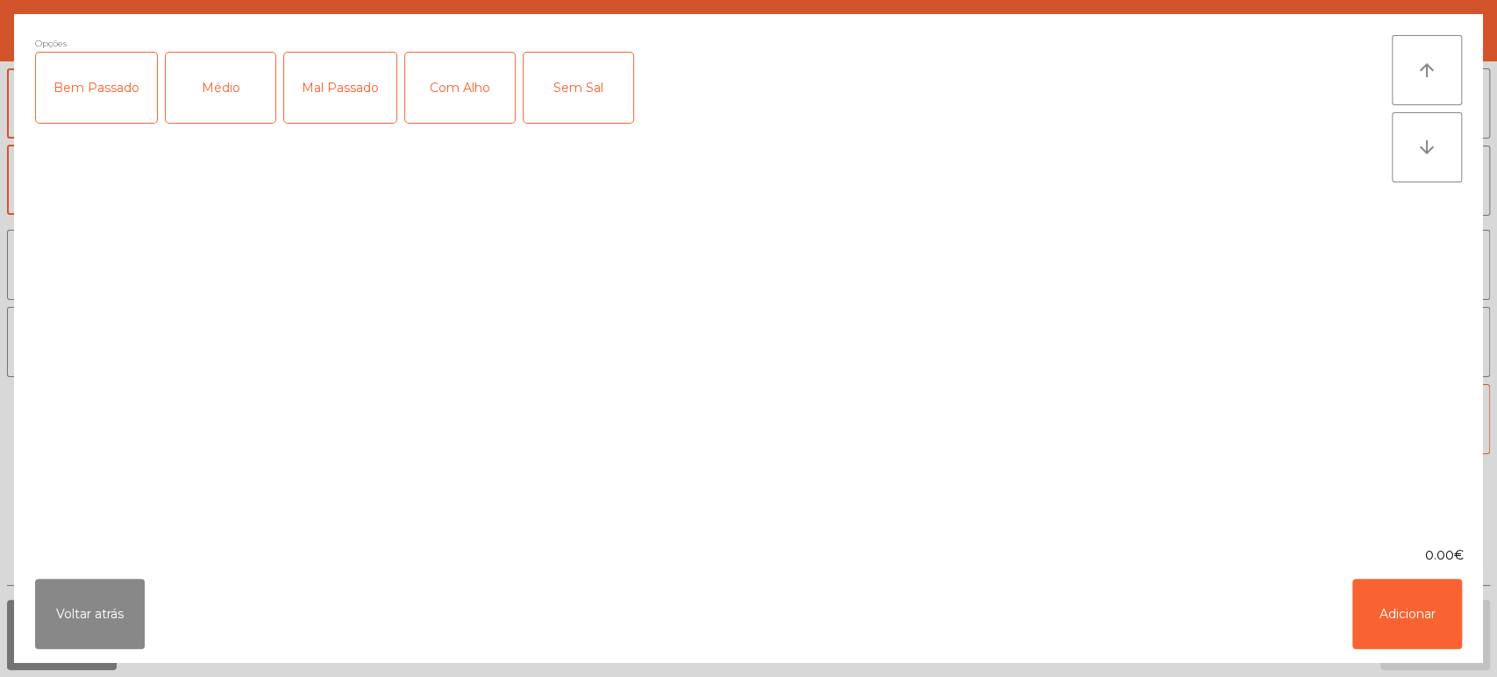
click at [132, 91] on div "Bem Passado" at bounding box center [96, 88] width 121 height 70
click at [486, 105] on div "Com Alho" at bounding box center [460, 88] width 110 height 70
click at [1421, 627] on button "Adicionar" at bounding box center [1407, 614] width 110 height 70
click at [1439, 647] on button "Adicionar" at bounding box center [1435, 635] width 110 height 70
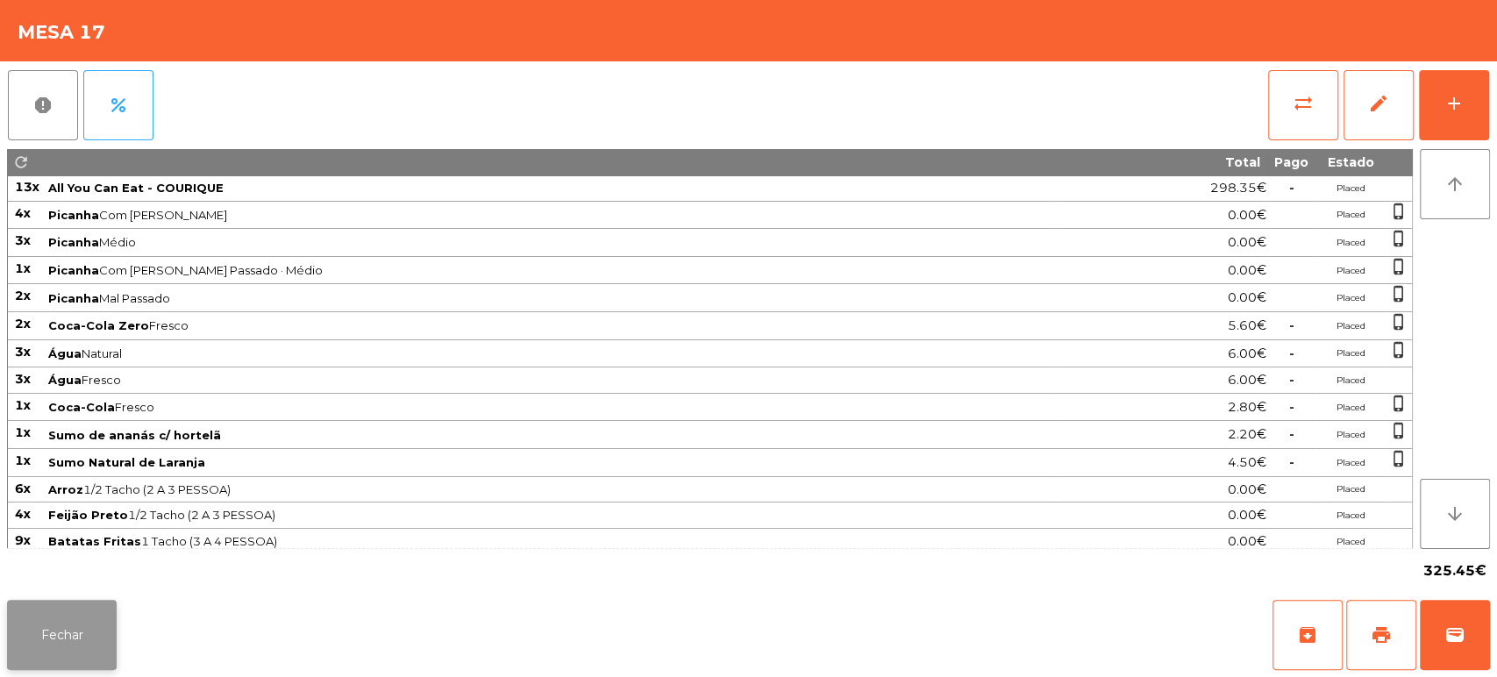
click at [75, 603] on button "Fechar" at bounding box center [62, 635] width 110 height 70
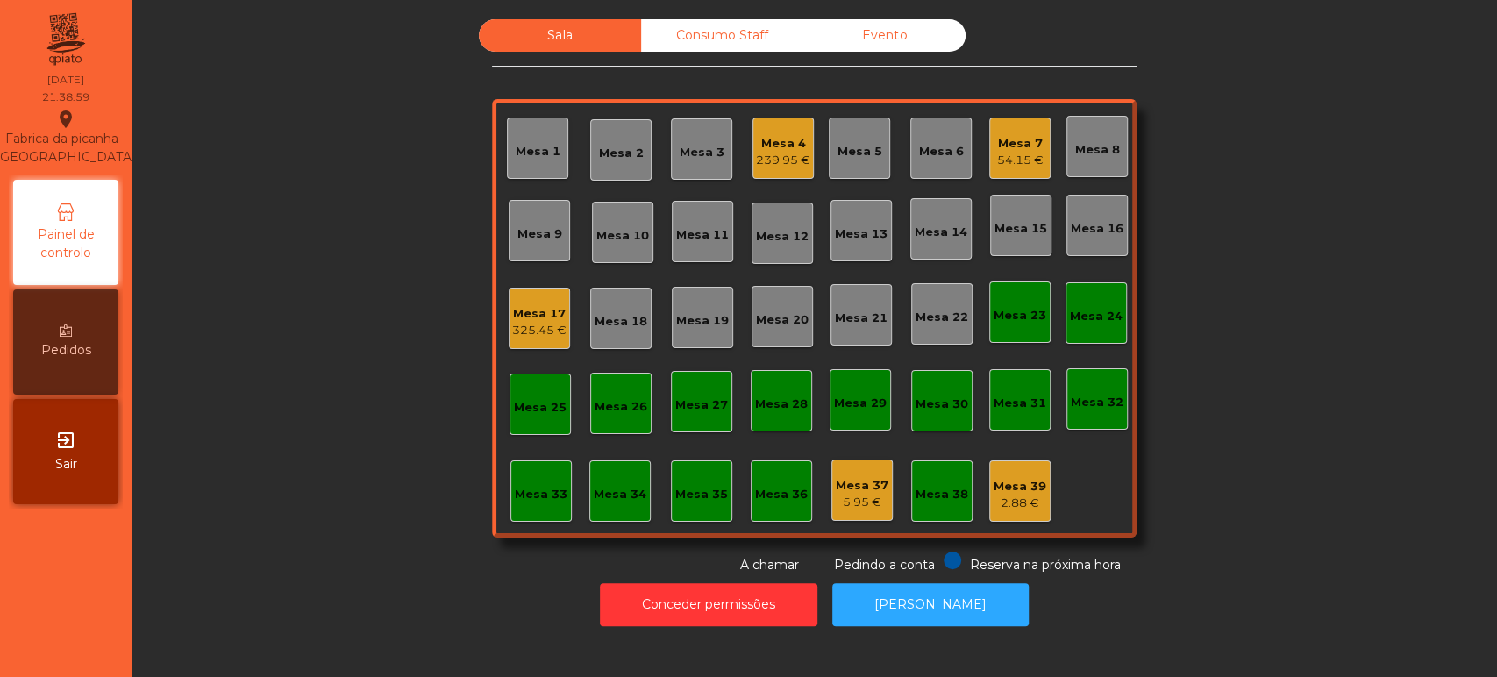
click at [515, 496] on div "Mesa 33" at bounding box center [541, 495] width 53 height 18
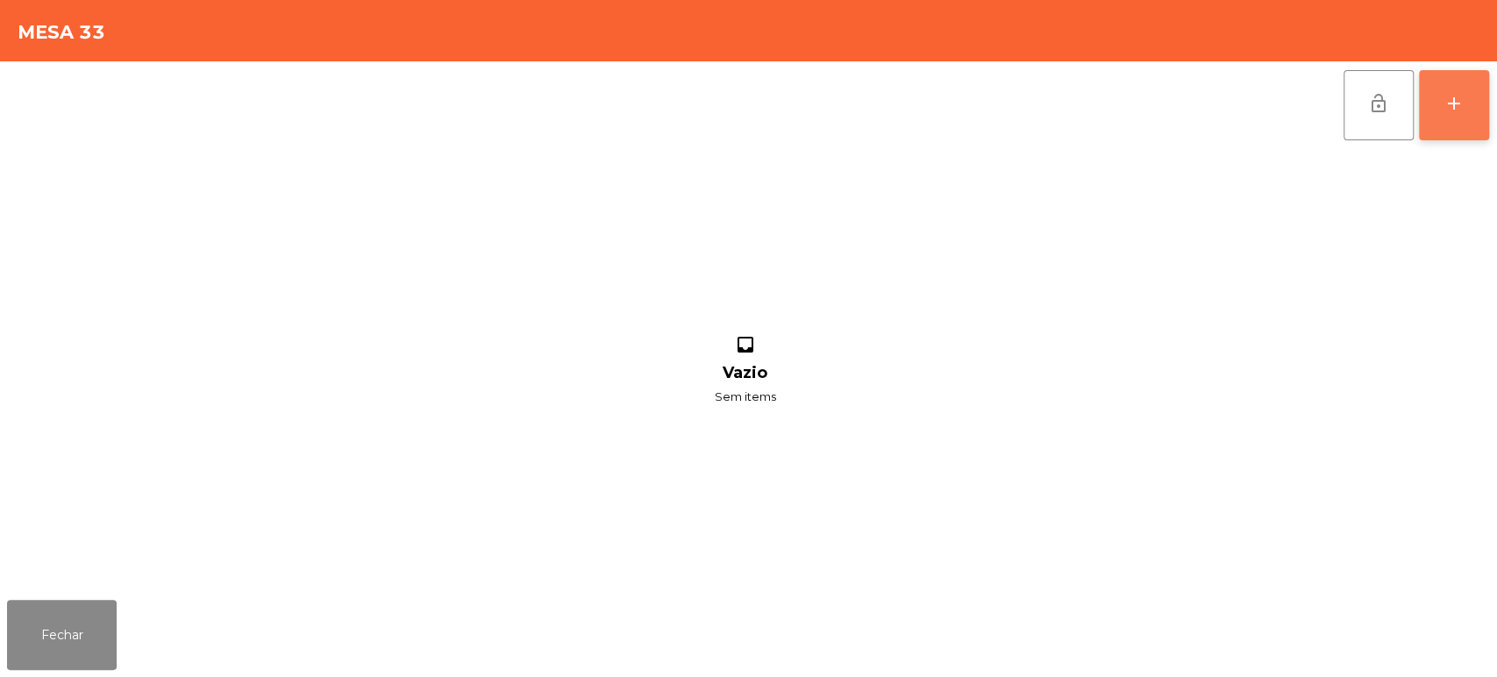
click at [1441, 120] on button "add" at bounding box center [1454, 105] width 70 height 70
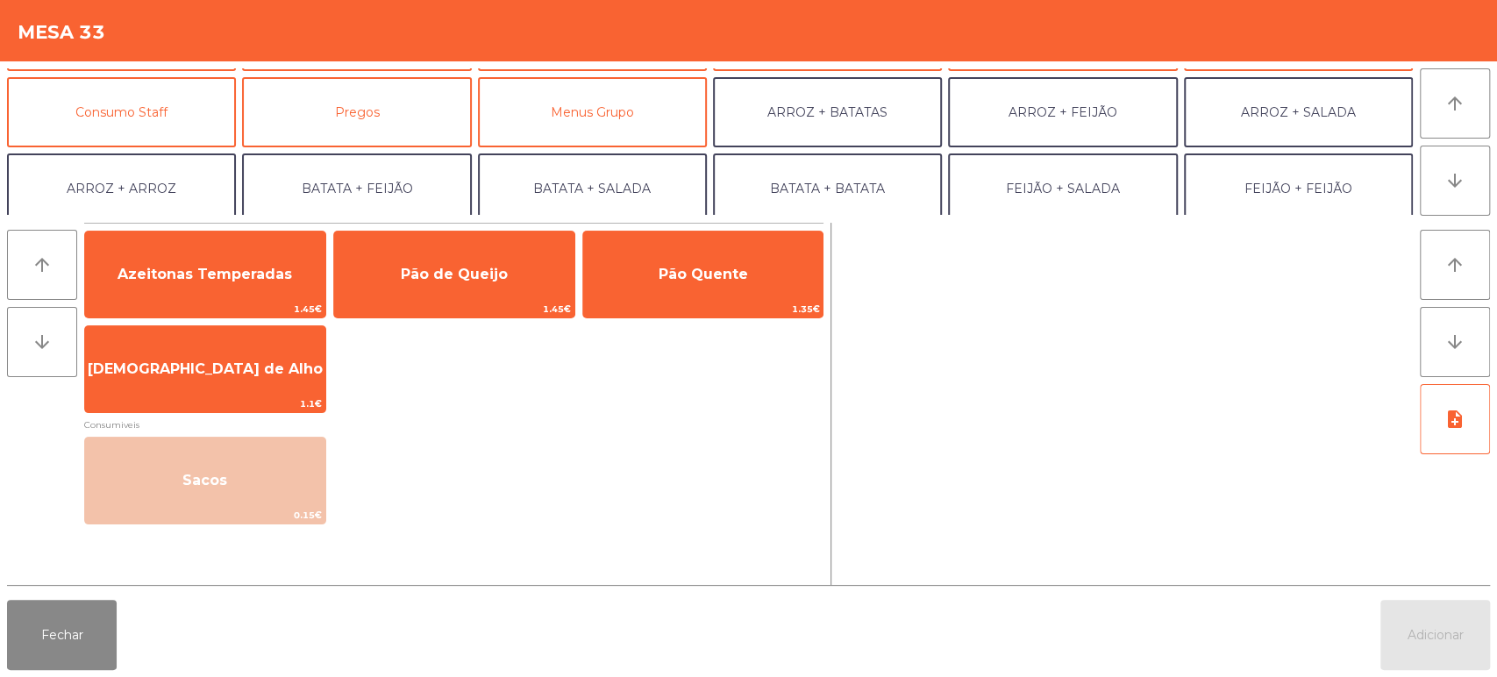
scroll to position [167, 0]
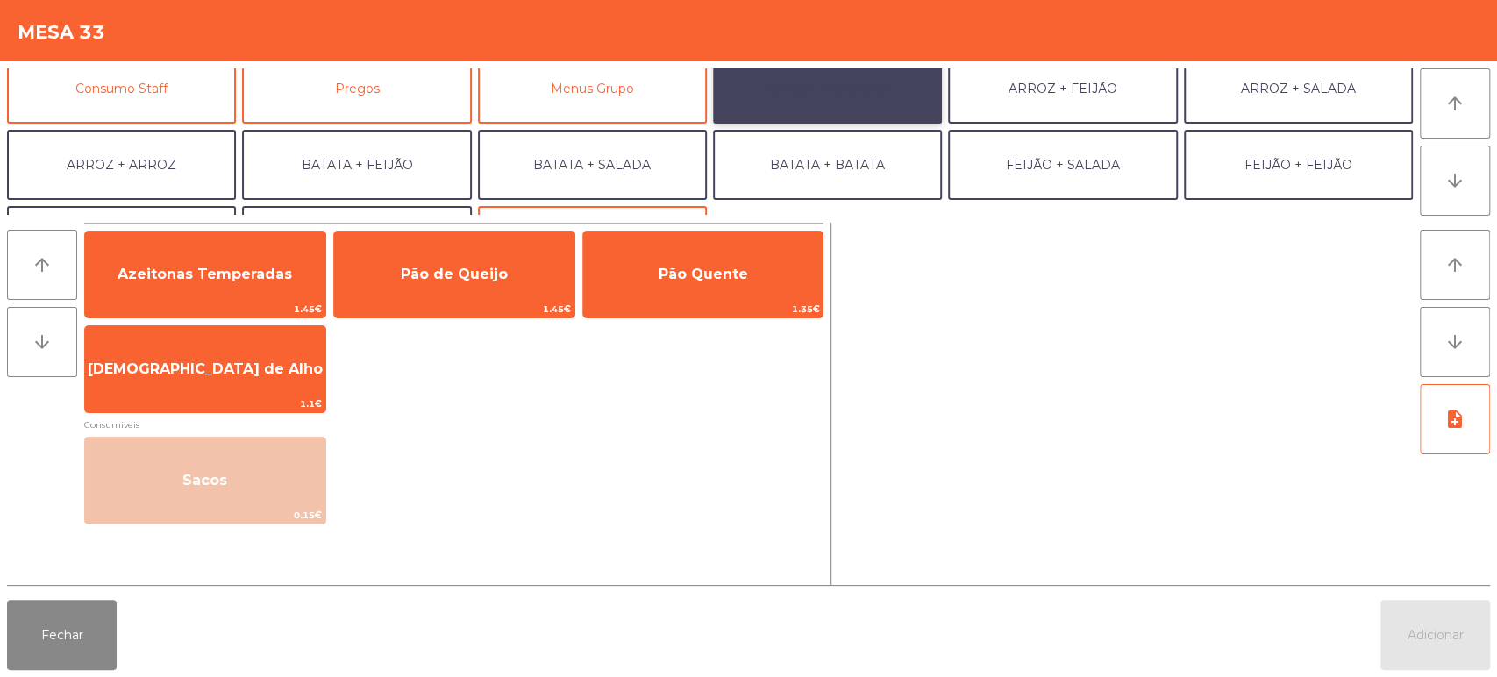
click at [814, 95] on button "ARROZ + BATATAS" at bounding box center [827, 88] width 229 height 70
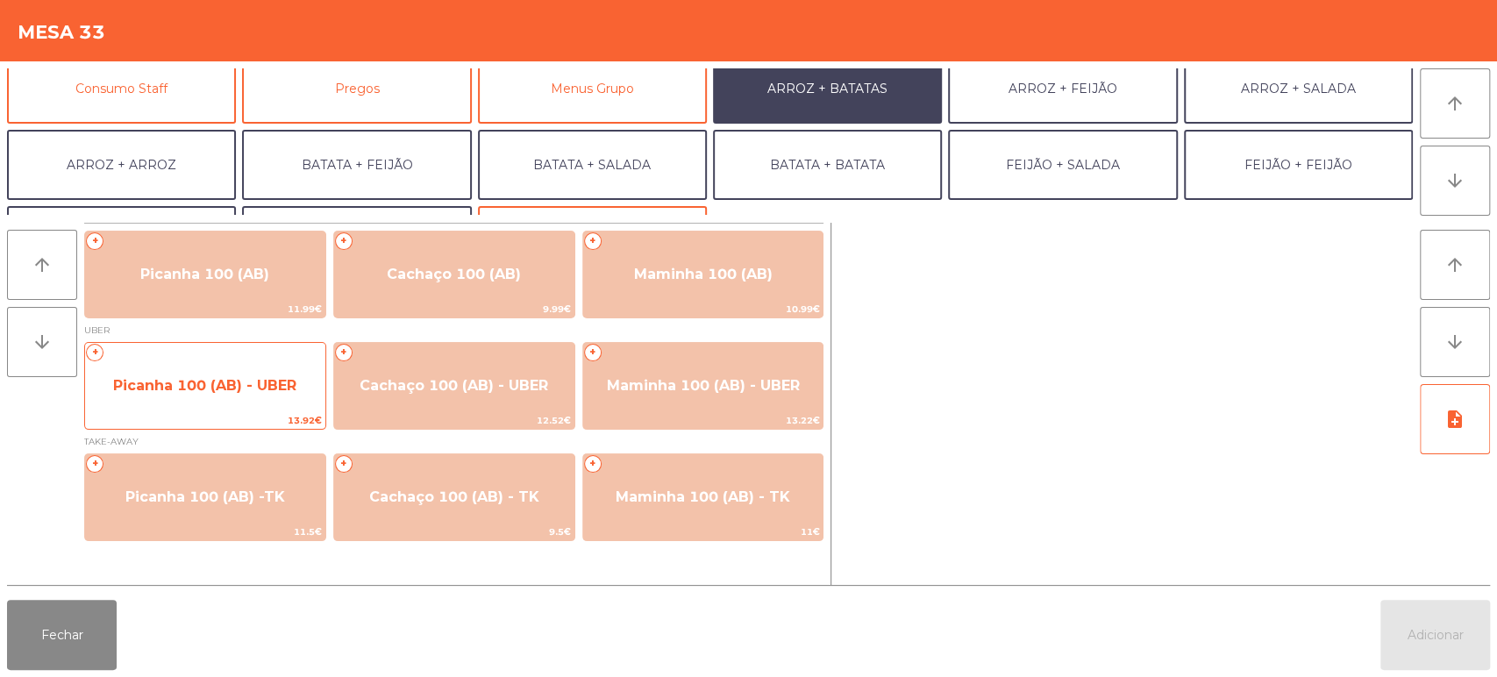
click at [200, 389] on span "Picanha 100 (AB) - UBER" at bounding box center [204, 385] width 183 height 17
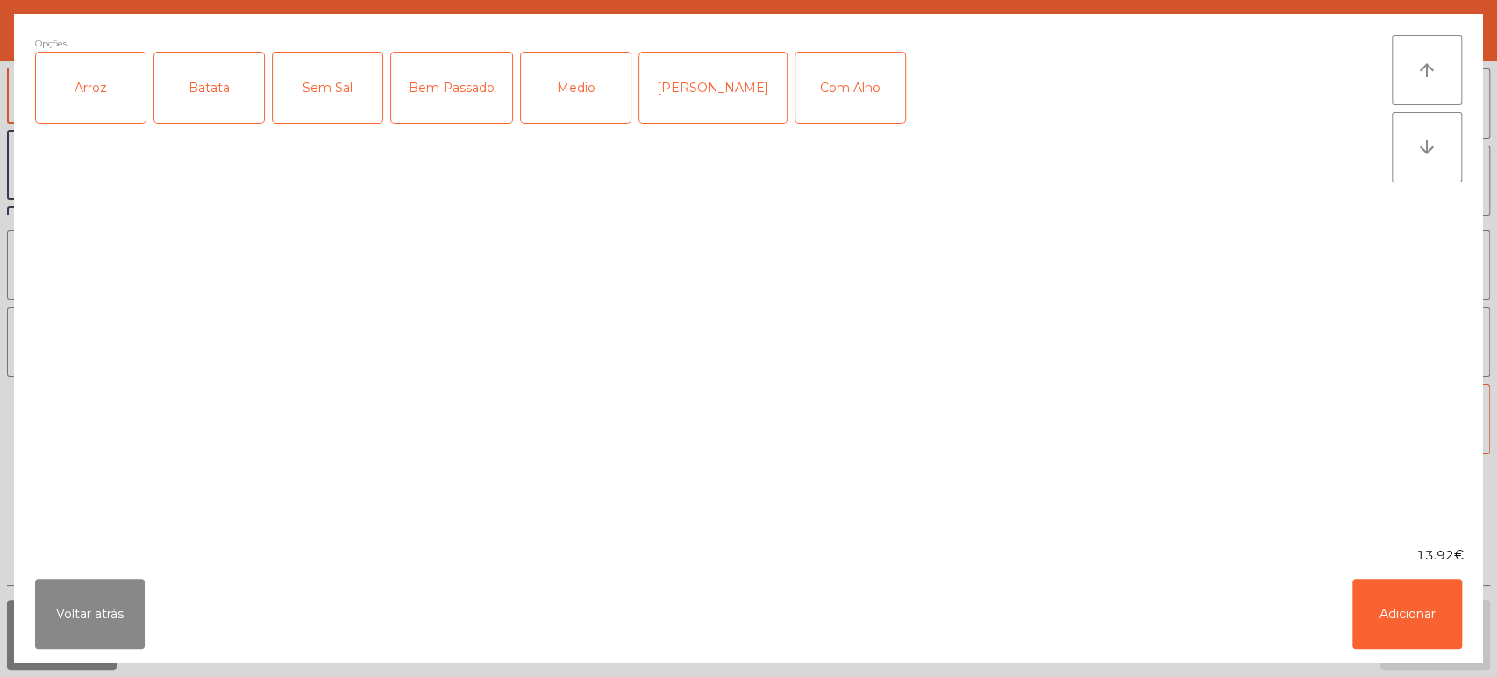
click at [692, 91] on div "Mal Pssado" at bounding box center [712, 88] width 147 height 70
click at [119, 84] on div "Arroz" at bounding box center [91, 88] width 110 height 70
click at [233, 98] on div "Batata" at bounding box center [209, 88] width 110 height 70
click at [797, 97] on div "Com Alho" at bounding box center [850, 88] width 110 height 70
click at [1411, 603] on button "Adicionar" at bounding box center [1407, 614] width 110 height 70
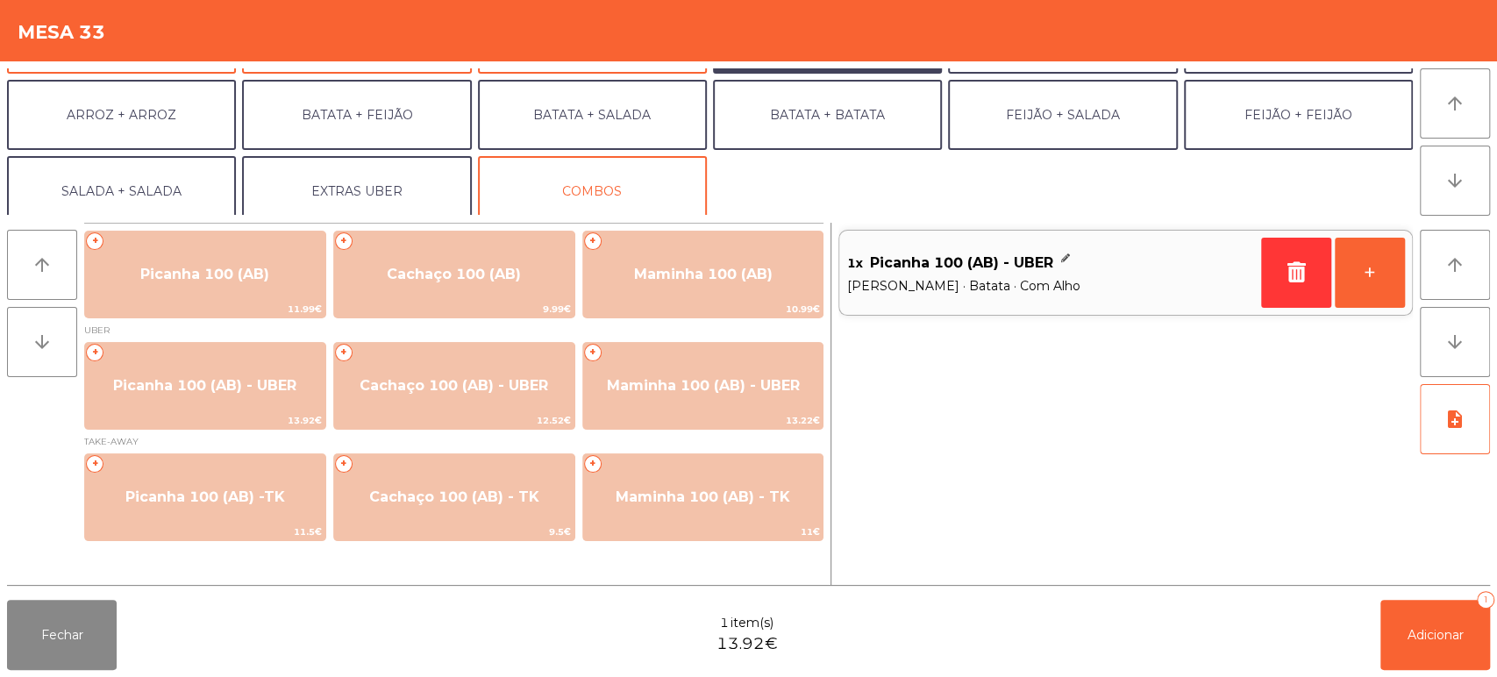
scroll to position [228, 0]
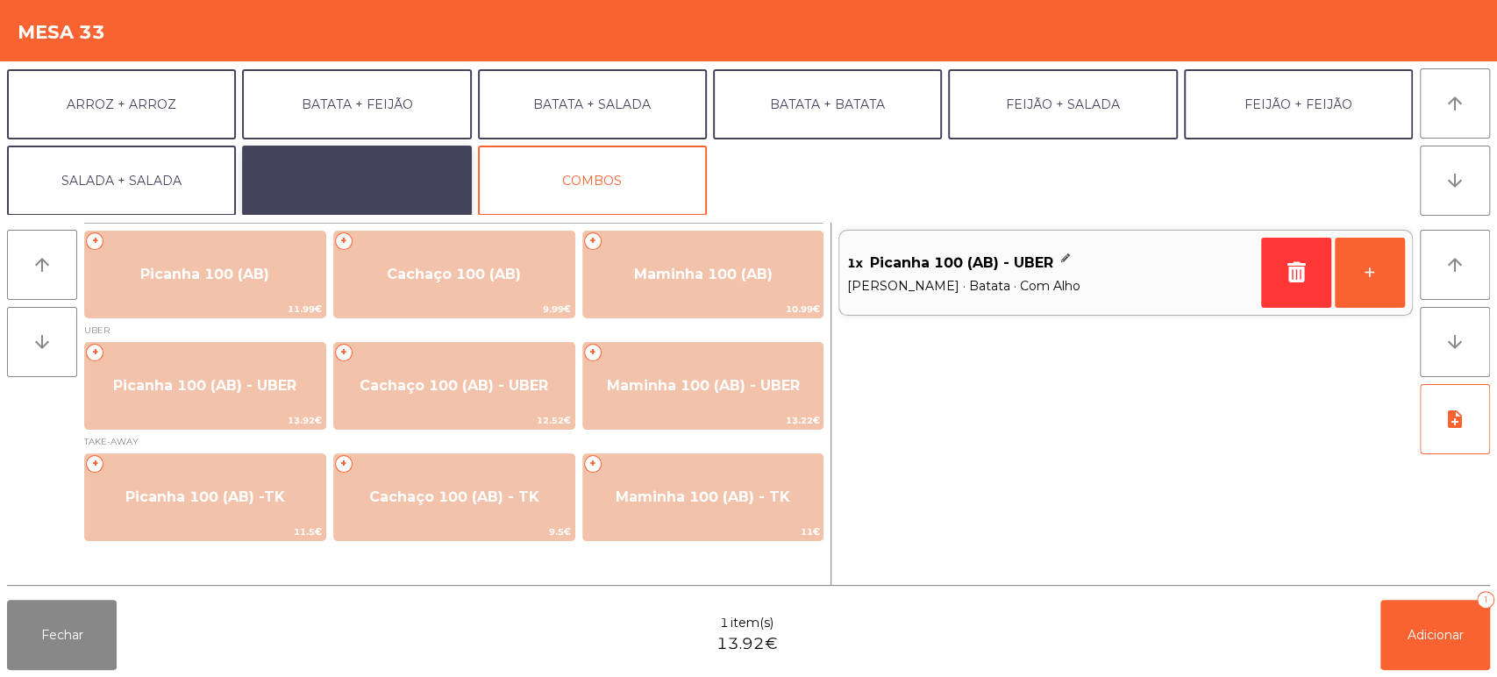
click at [351, 186] on button "EXTRAS UBER" at bounding box center [356, 181] width 229 height 70
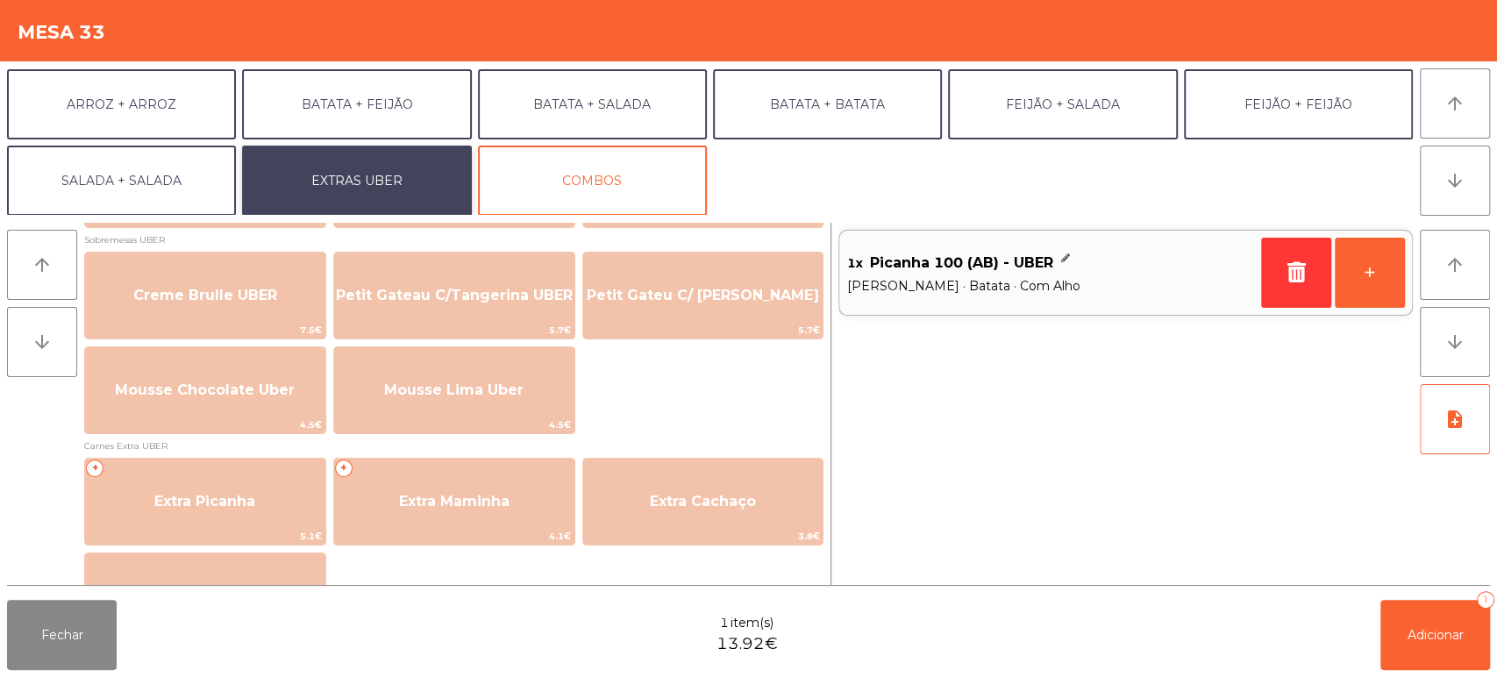
scroll to position [820, 0]
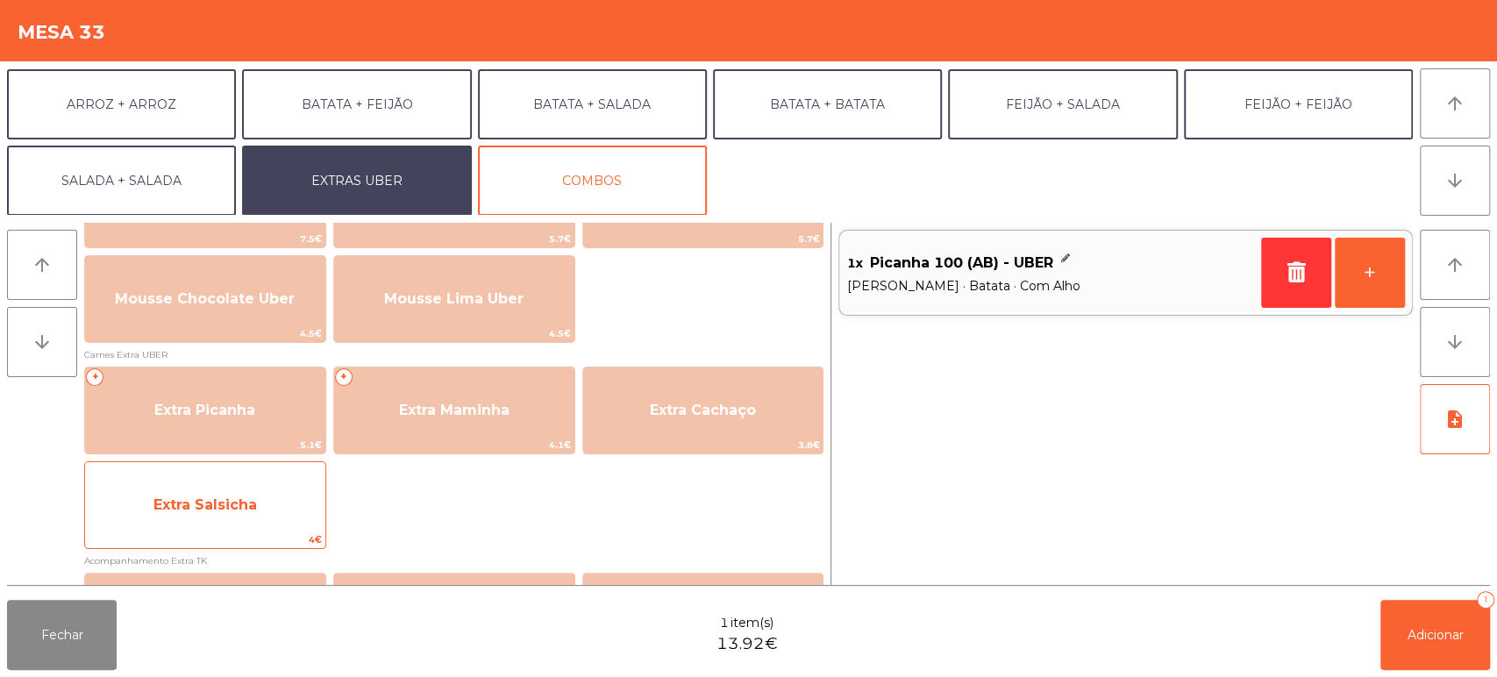
click at [208, 498] on span "Extra Salsicha" at bounding box center [204, 504] width 103 height 17
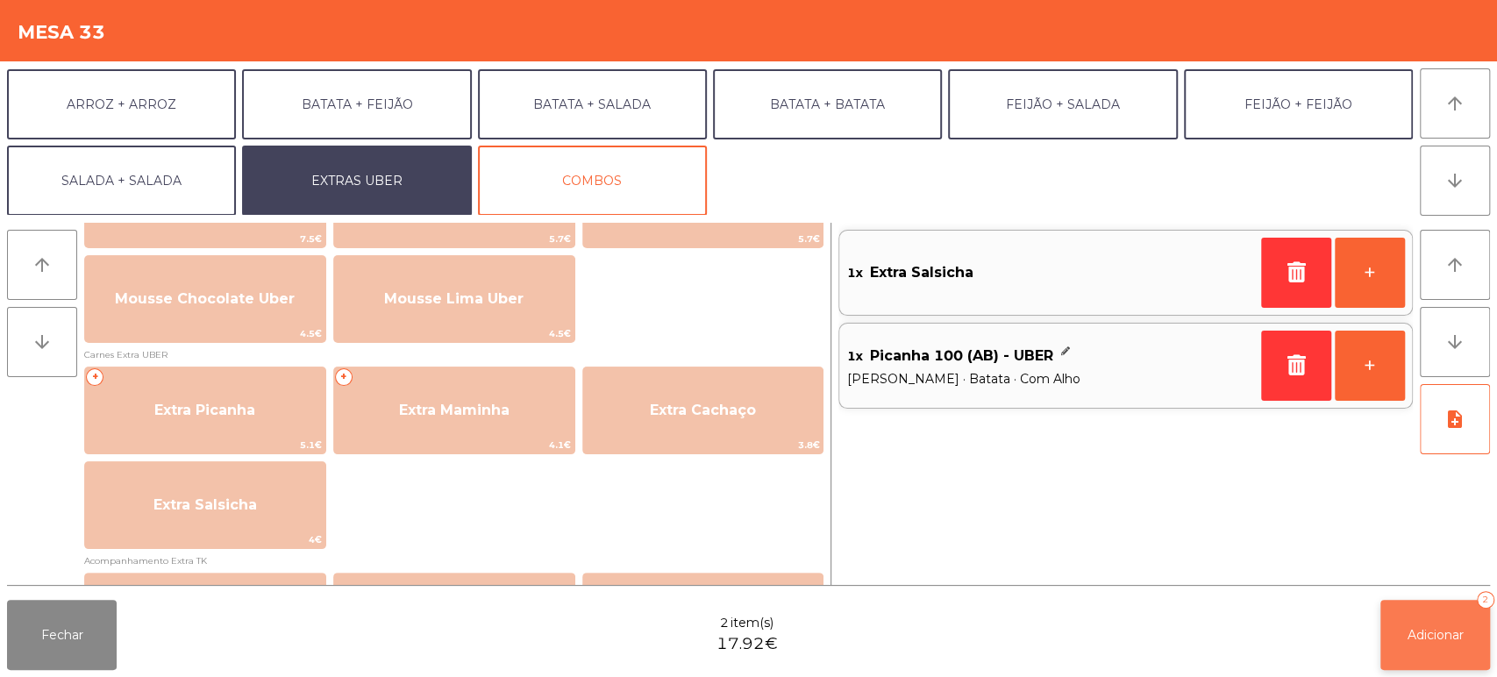
click at [1412, 631] on span "Adicionar" at bounding box center [1435, 635] width 56 height 16
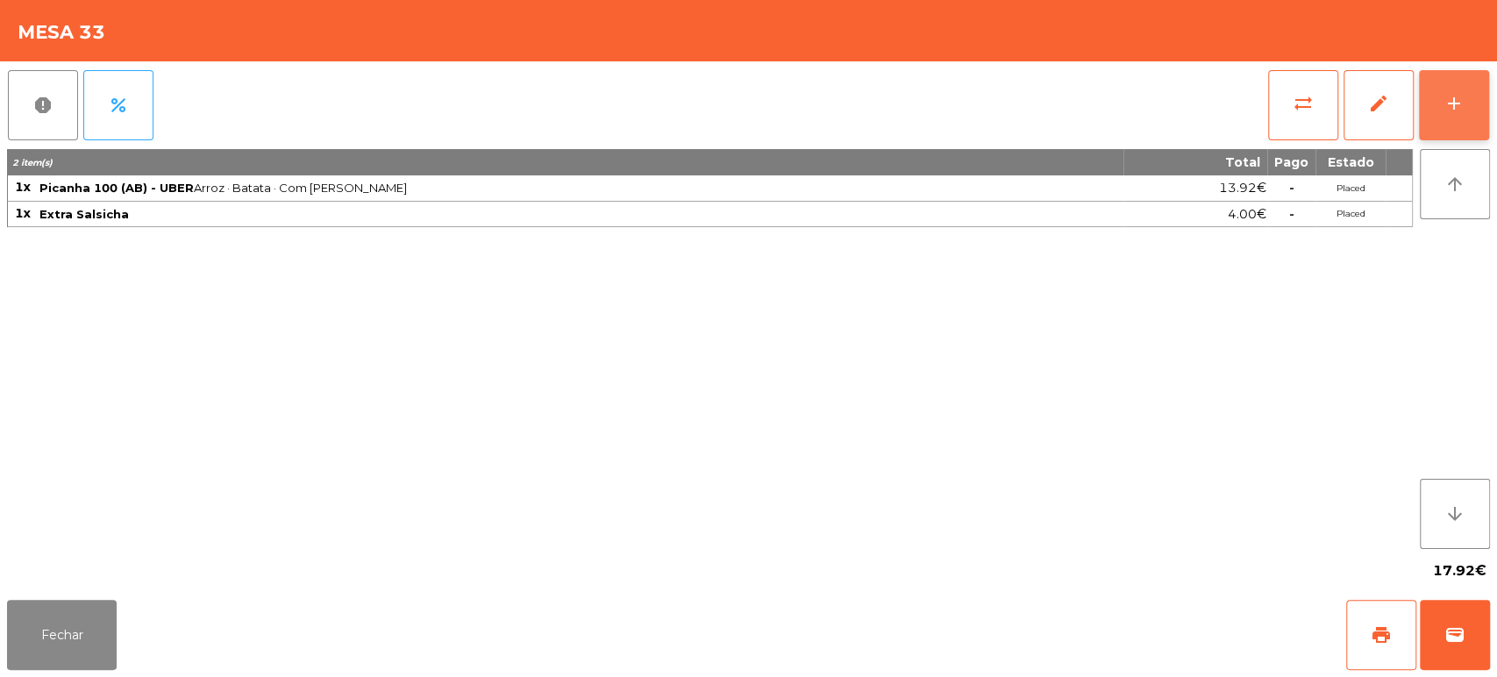
click at [1444, 91] on button "add" at bounding box center [1454, 105] width 70 height 70
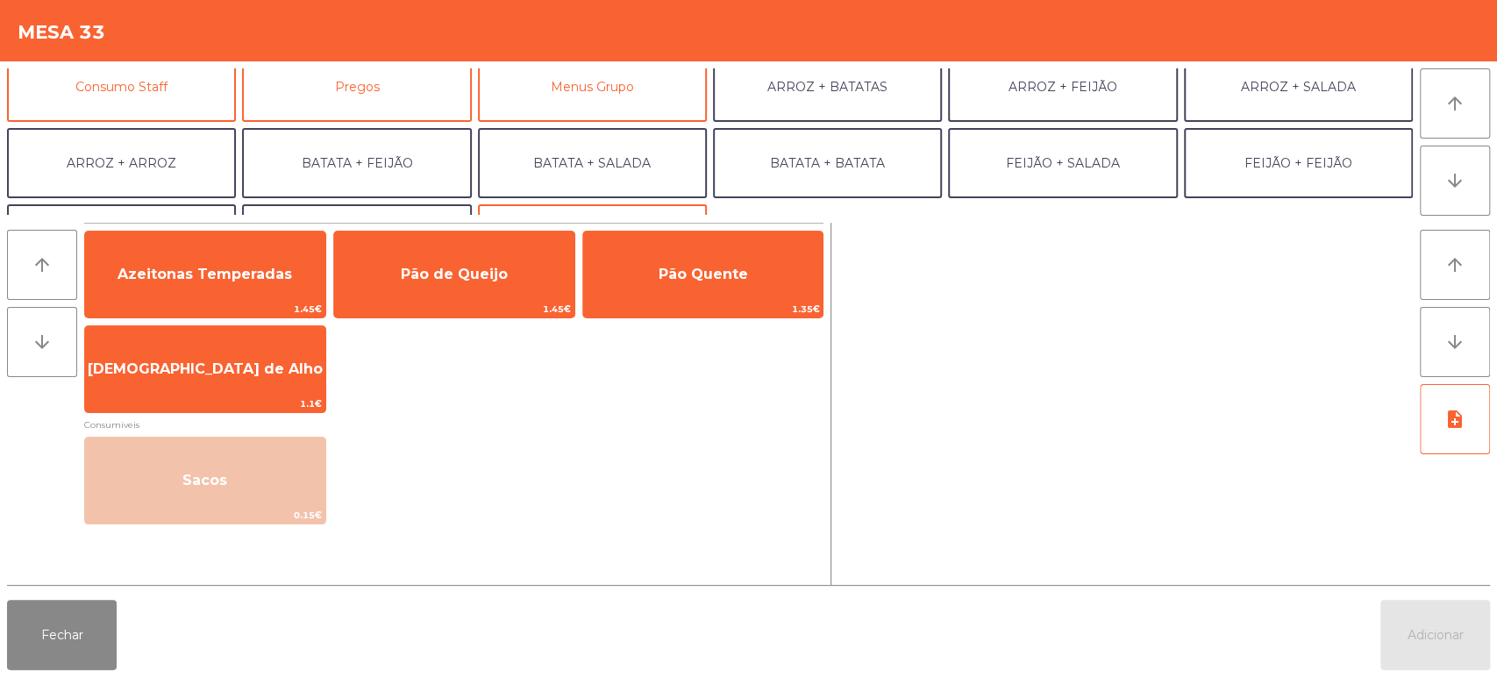
scroll to position [228, 0]
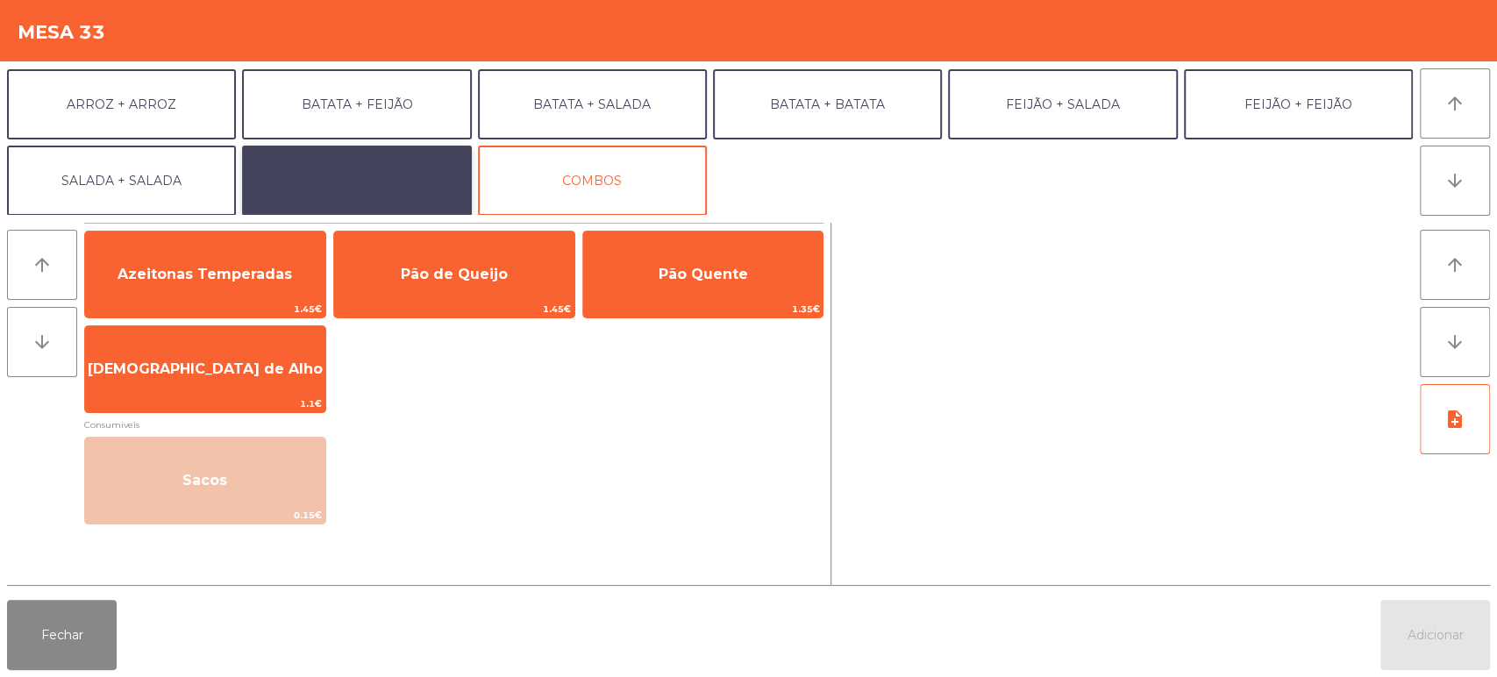
click at [356, 182] on button "EXTRAS UBER" at bounding box center [356, 181] width 229 height 70
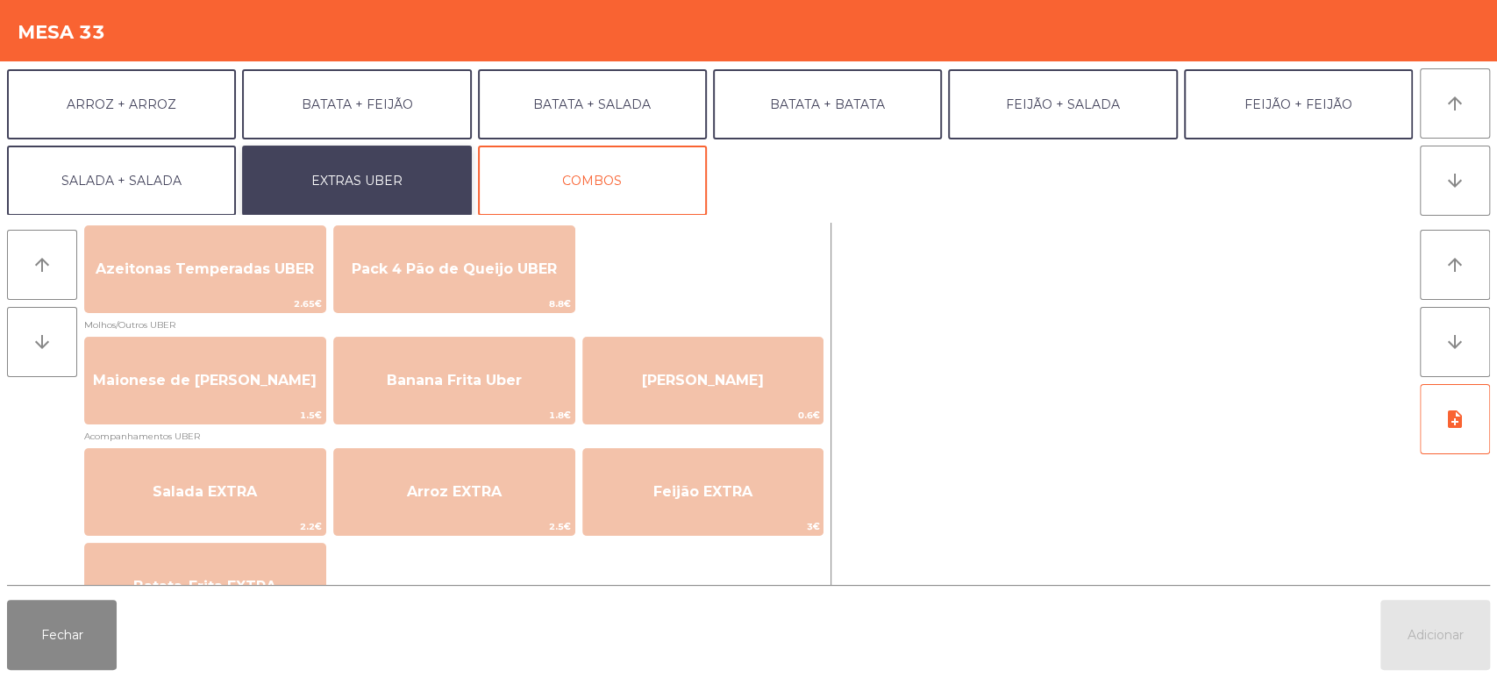
scroll to position [0, 0]
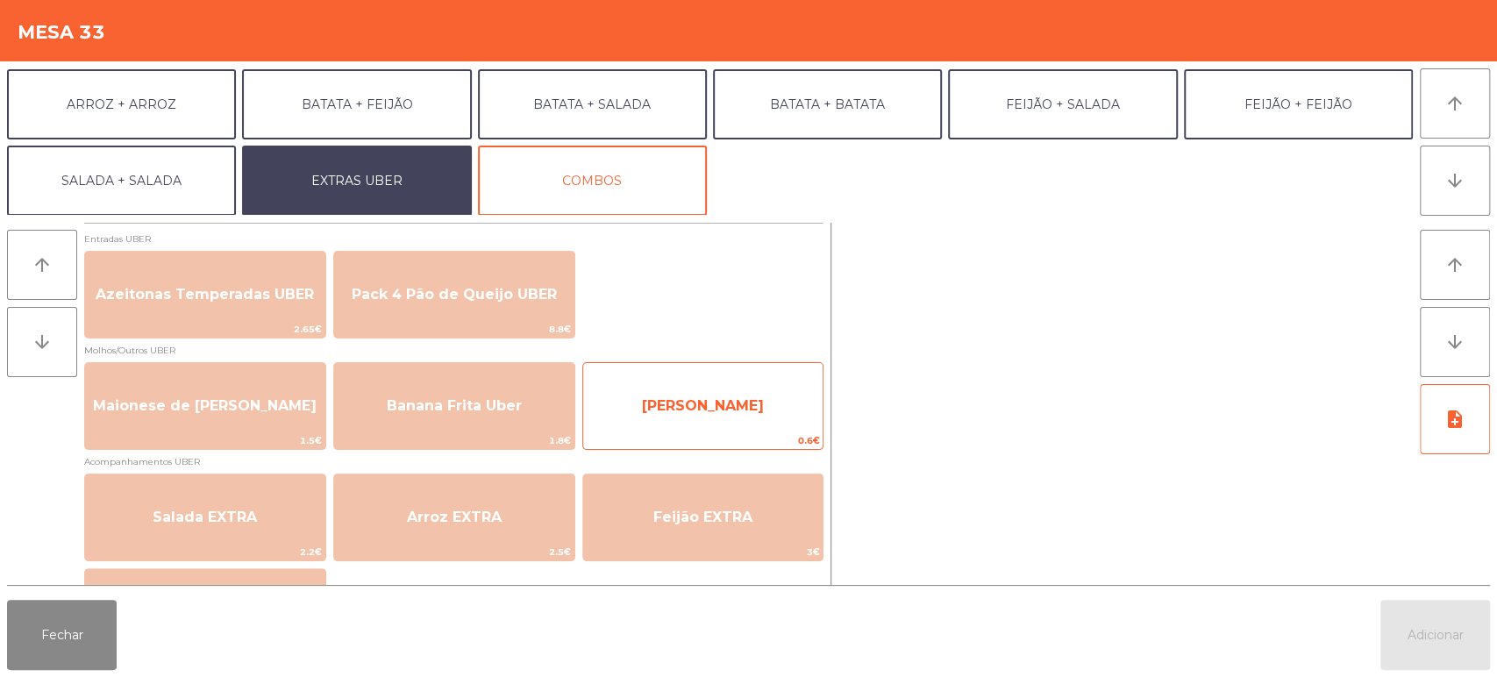
click at [693, 400] on span "Farofa Uber" at bounding box center [703, 405] width 122 height 17
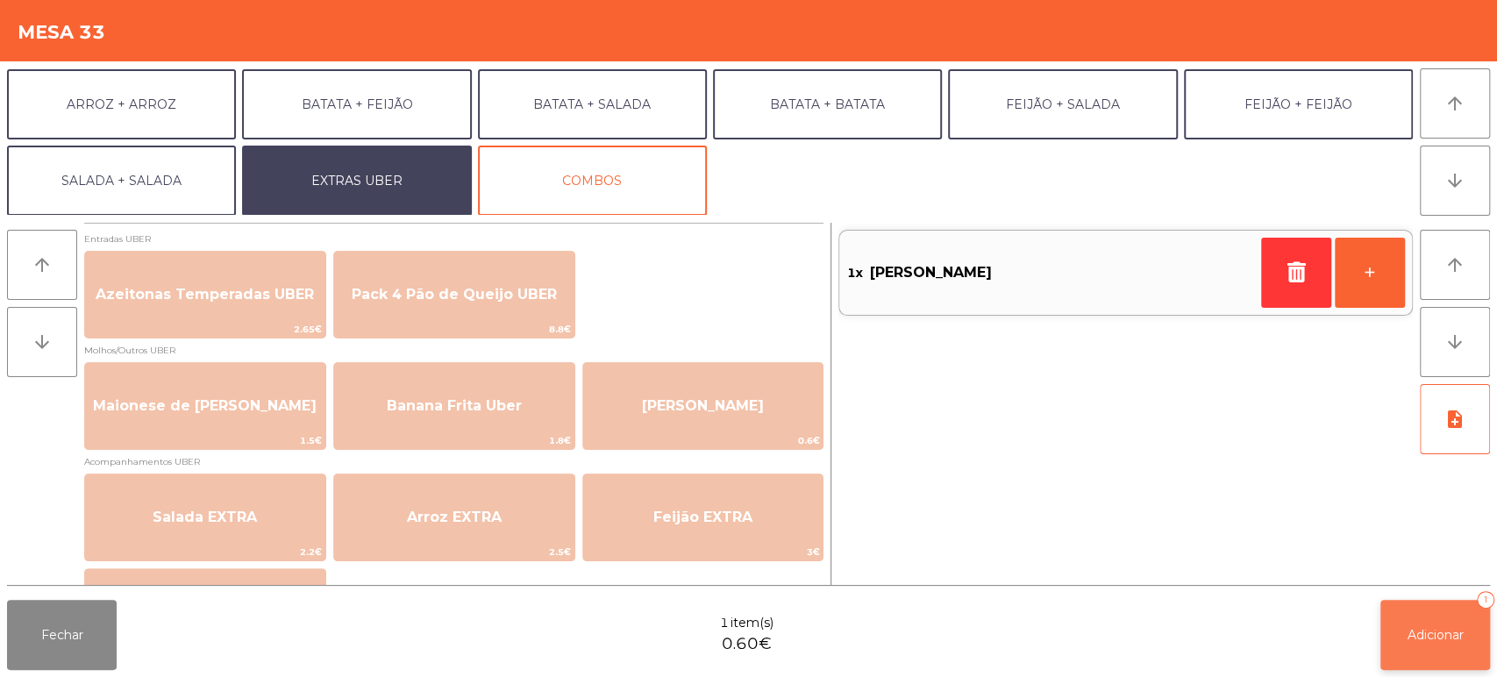
click at [1451, 626] on button "Adicionar 1" at bounding box center [1435, 635] width 110 height 70
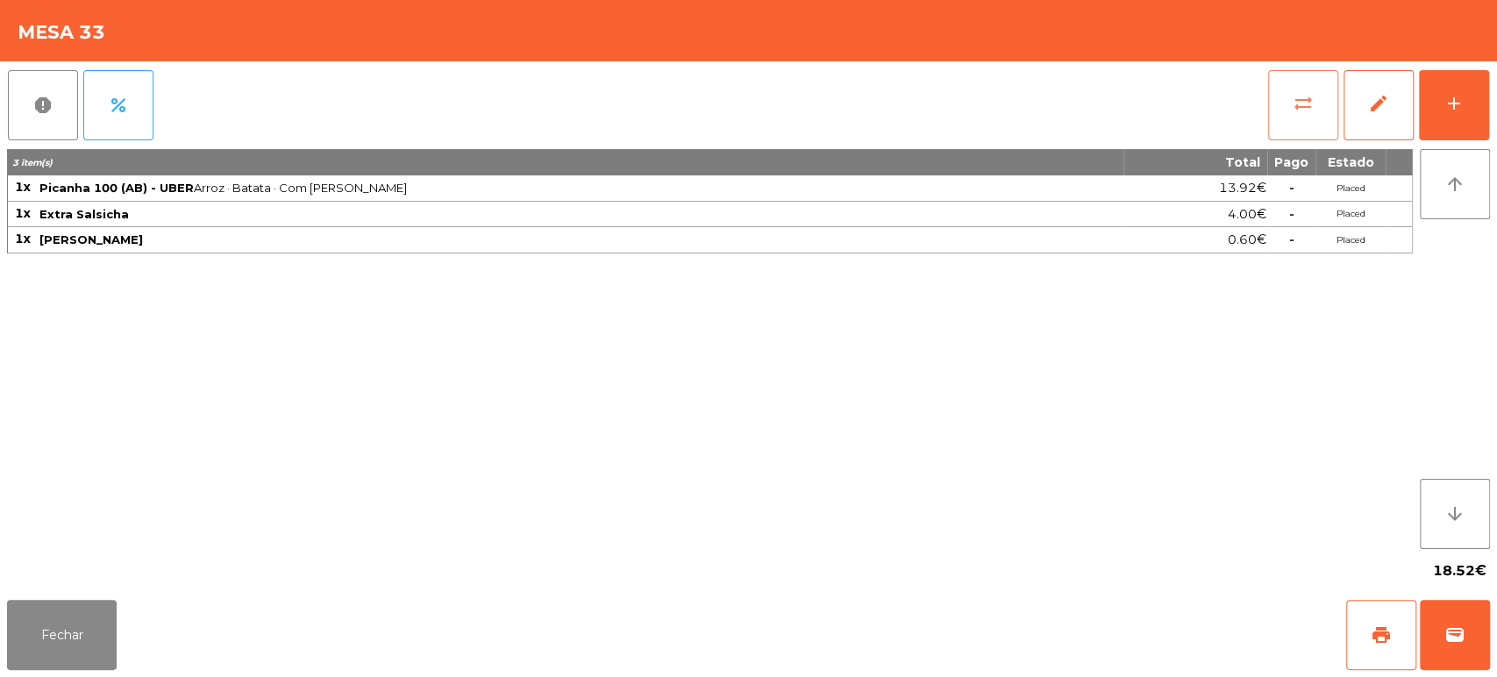
click at [1299, 89] on button "sync_alt" at bounding box center [1303, 105] width 70 height 70
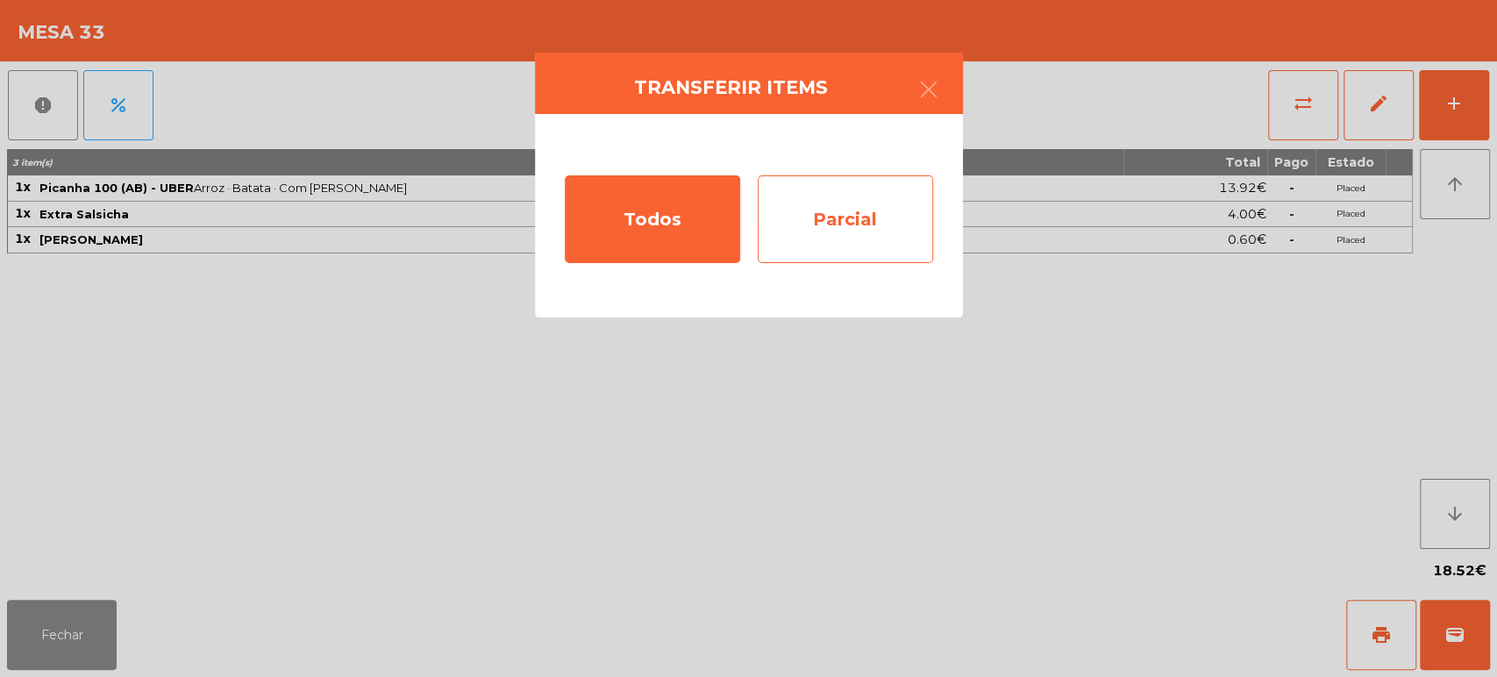
click at [840, 224] on div "Parcial" at bounding box center [845, 219] width 175 height 88
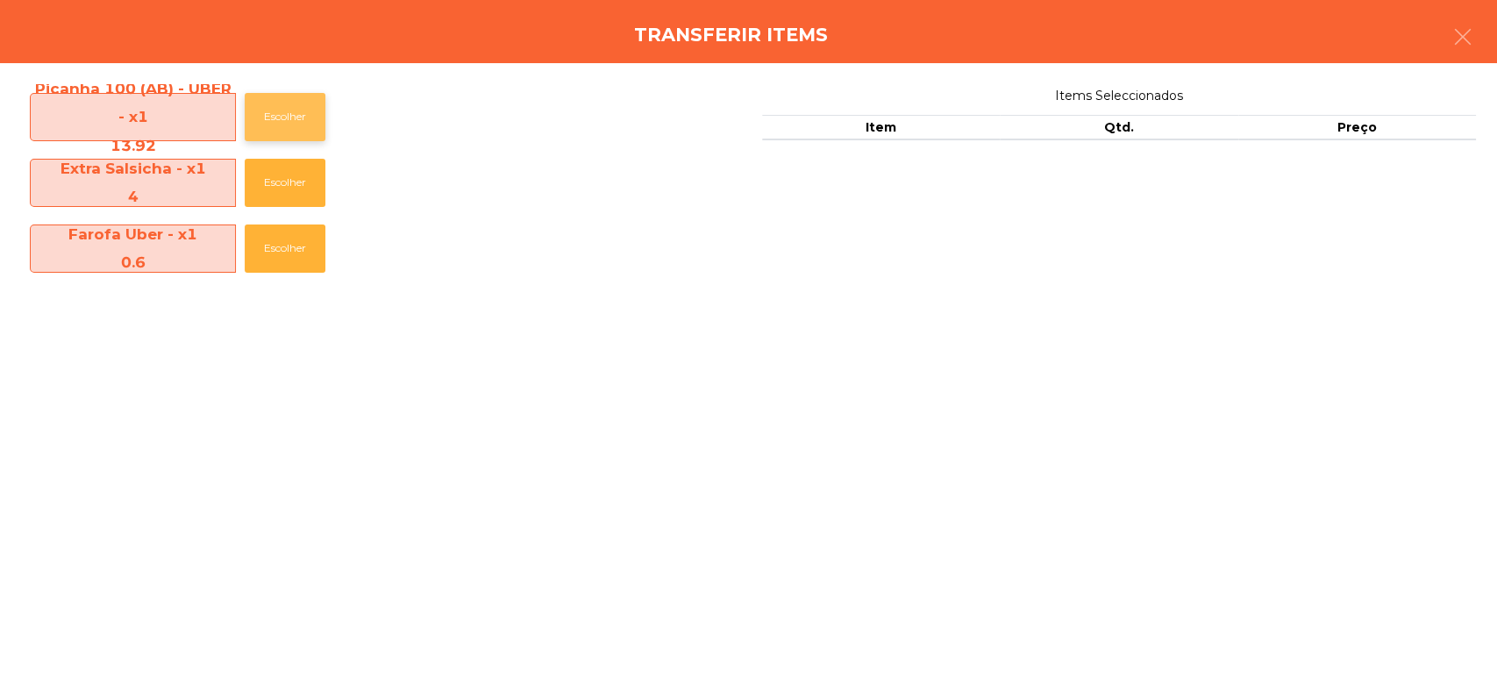
click at [274, 123] on button "Escolher" at bounding box center [285, 117] width 81 height 48
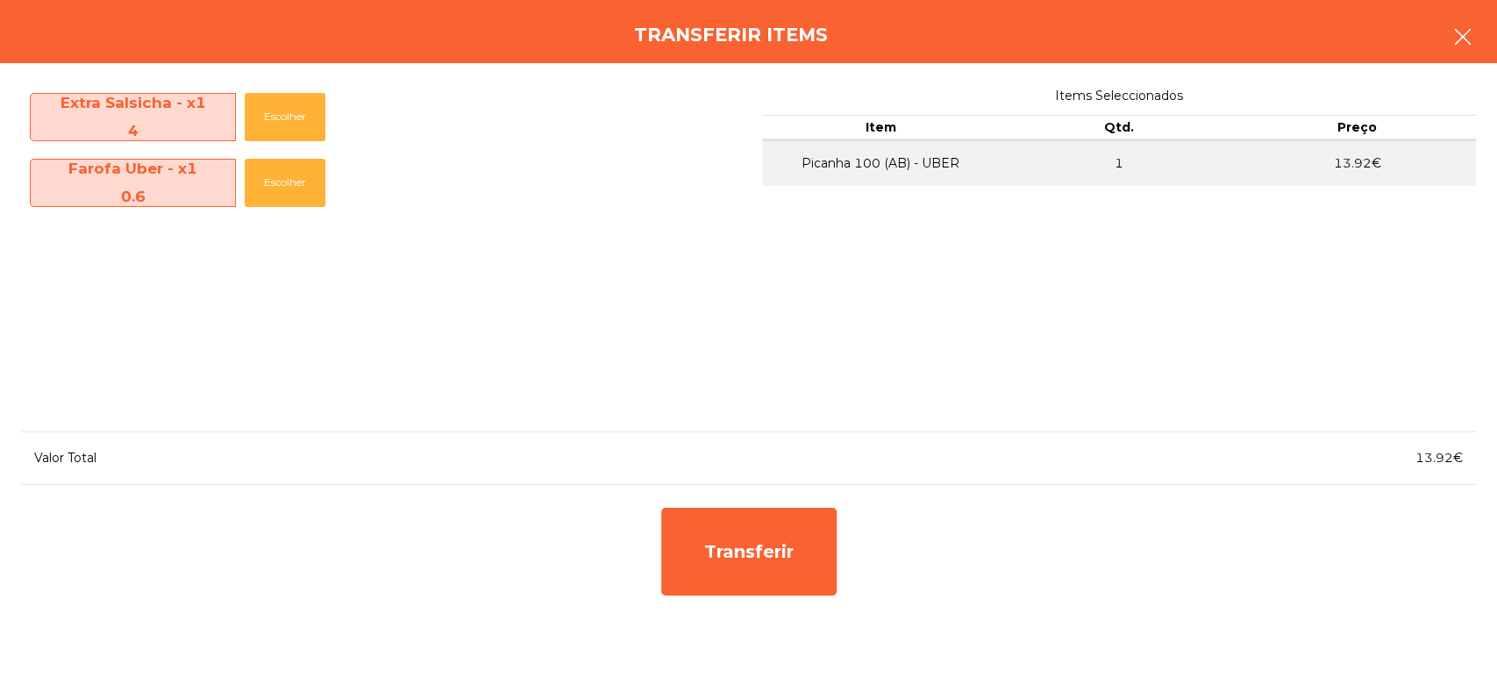
click at [1485, 49] on button "button" at bounding box center [1462, 38] width 49 height 53
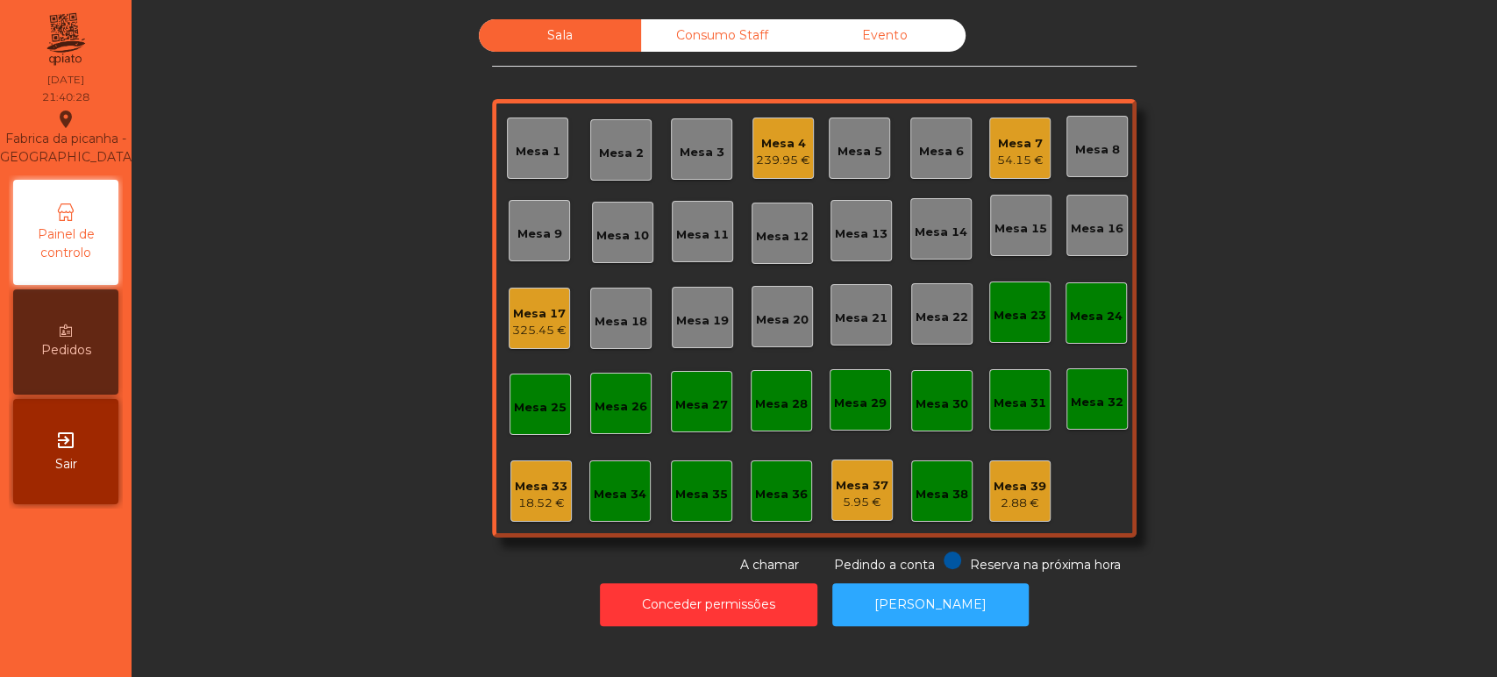
click at [527, 517] on div "Mesa 33 18.52 €" at bounding box center [540, 490] width 61 height 61
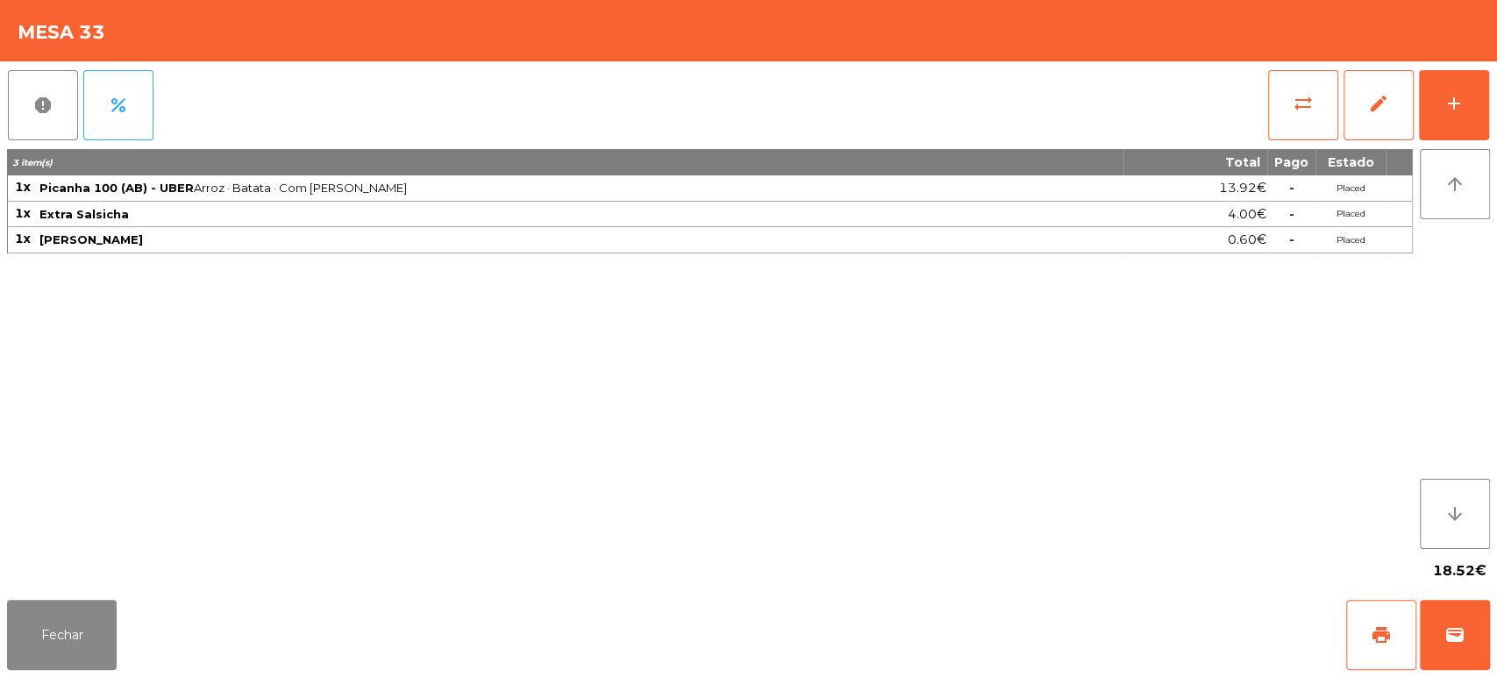
click at [1263, 245] on span "0.60€" at bounding box center [1247, 240] width 39 height 24
click at [1257, 246] on span "0.60€" at bounding box center [1247, 240] width 39 height 24
click at [1291, 240] on span "-" at bounding box center [1291, 240] width 5 height 16
click at [1268, 269] on div "3 item(s) Total Pago Estado 1x Picanha 100 (AB) - UBER Arroz · Batata · Com Alh…" at bounding box center [710, 349] width 1406 height 400
click at [1305, 107] on span "sync_alt" at bounding box center [1303, 103] width 21 height 21
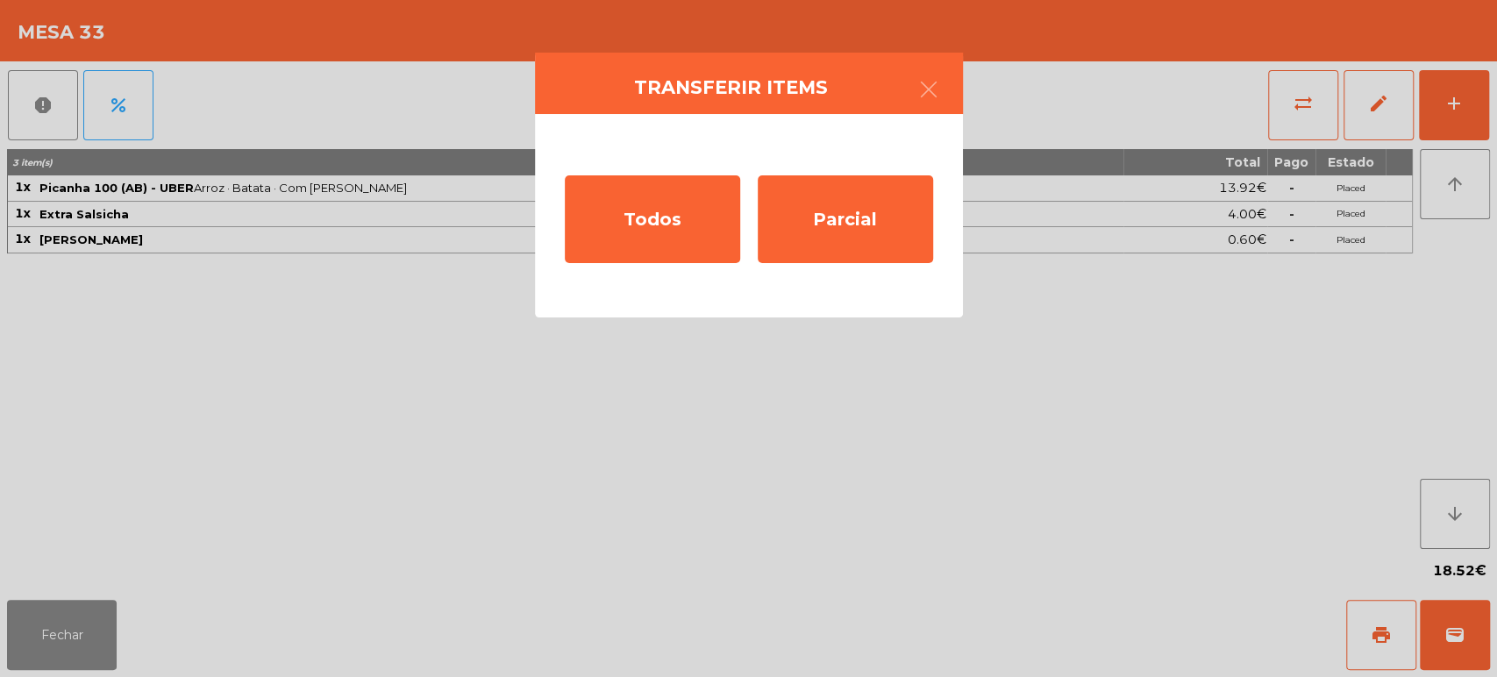
click at [539, 447] on ngb-modal-window "Transferir items Todos Parcial" at bounding box center [748, 338] width 1497 height 677
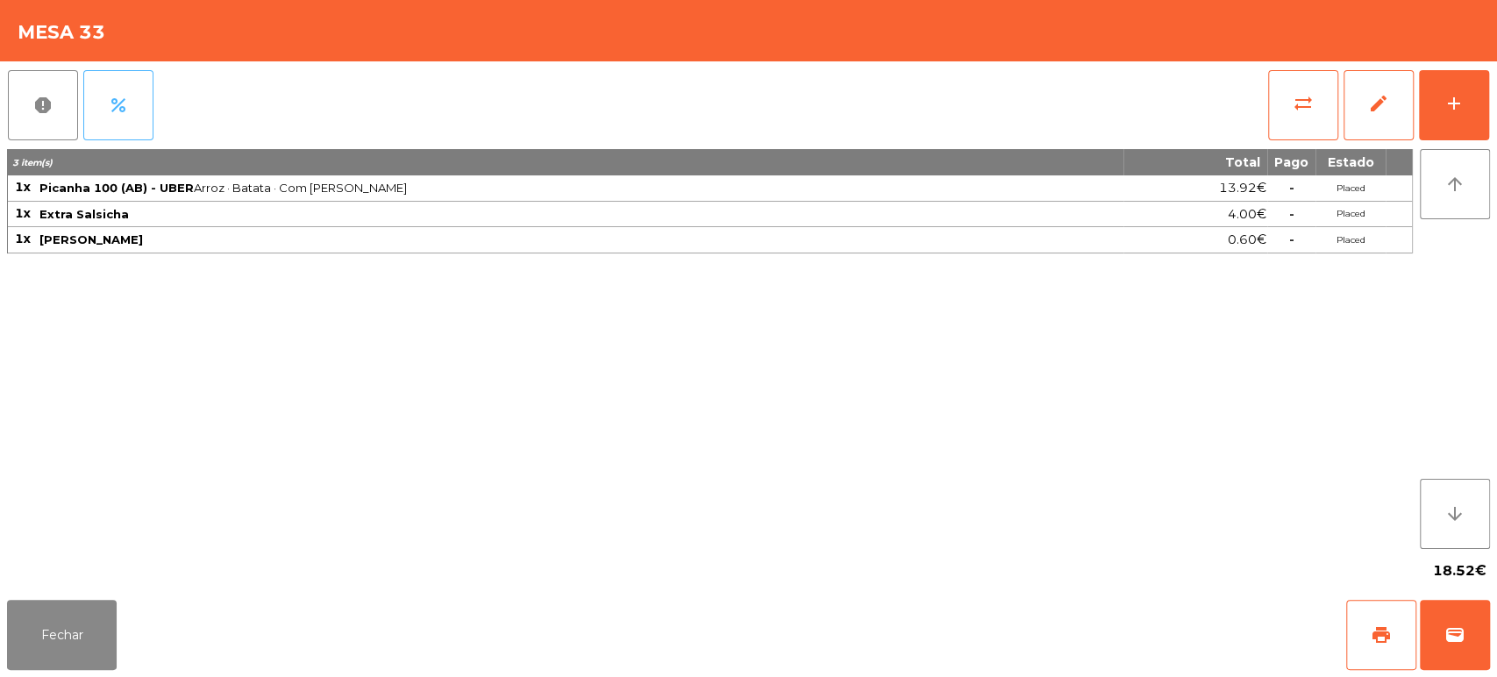
click at [120, 89] on button "percent" at bounding box center [118, 105] width 70 height 70
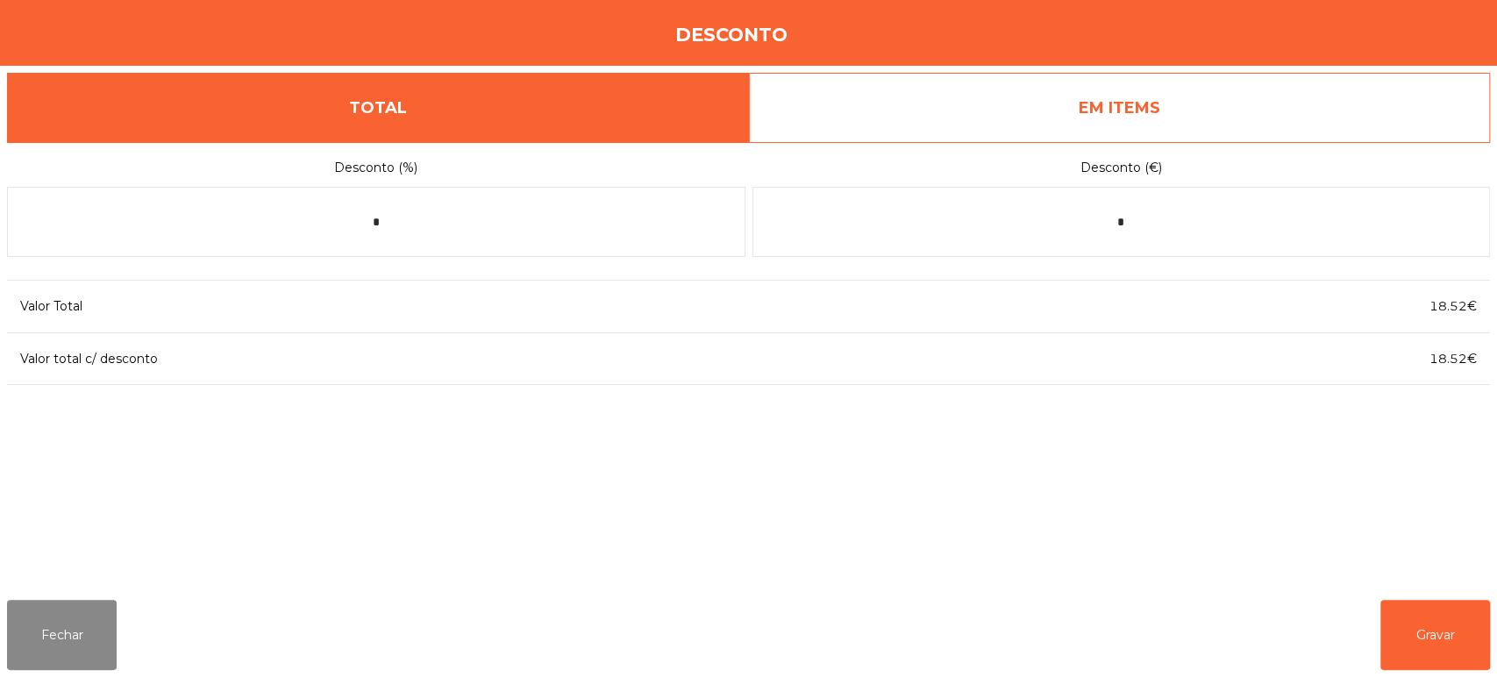
click at [1054, 112] on link "EM ITEMS" at bounding box center [1120, 108] width 742 height 70
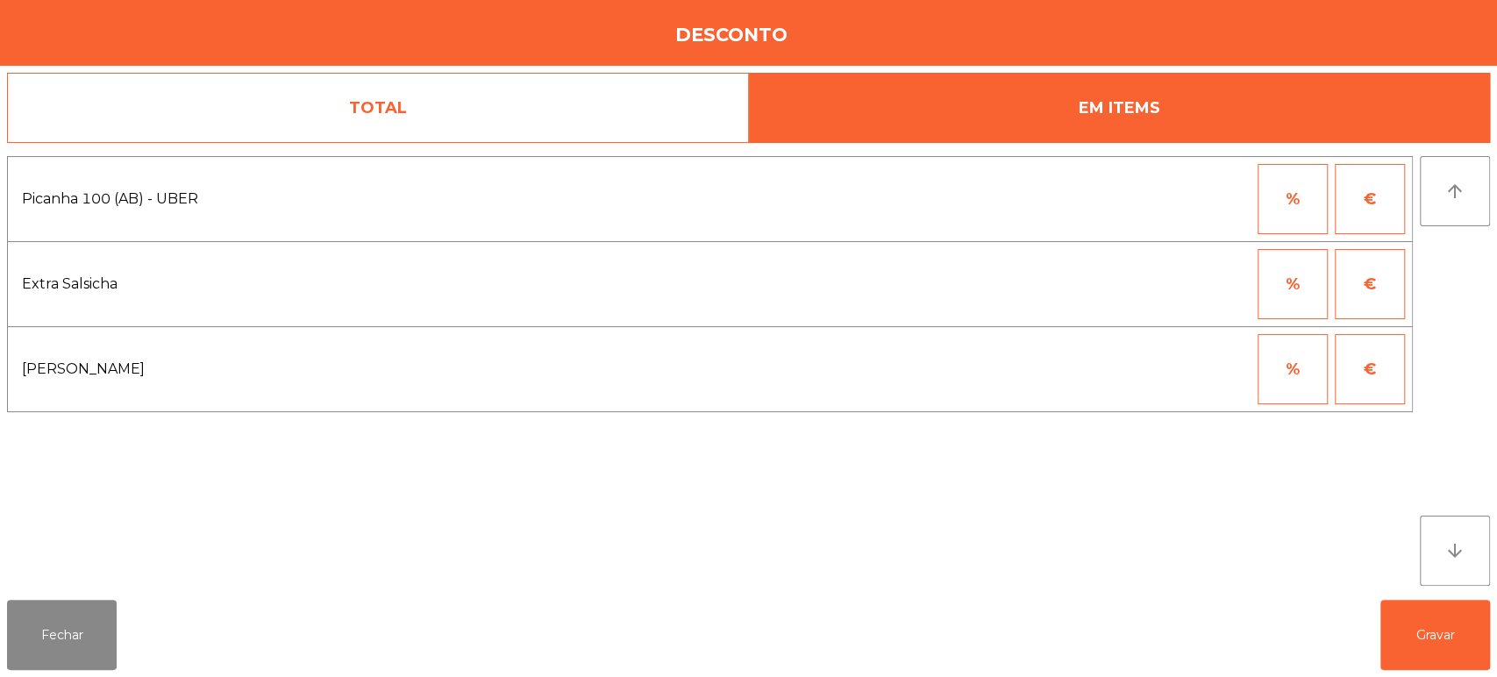
click at [637, 96] on link "TOTAL" at bounding box center [378, 108] width 742 height 70
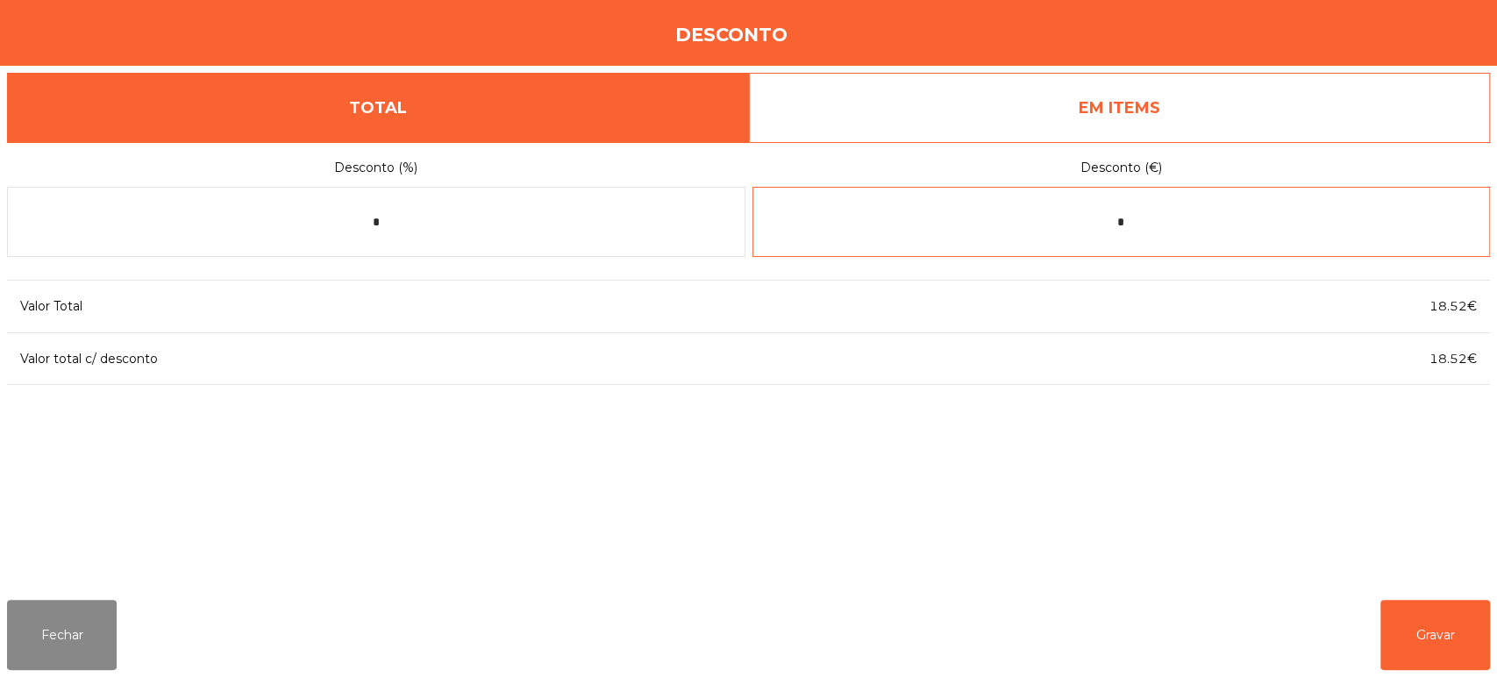
click at [1144, 225] on input "*" at bounding box center [1121, 222] width 738 height 70
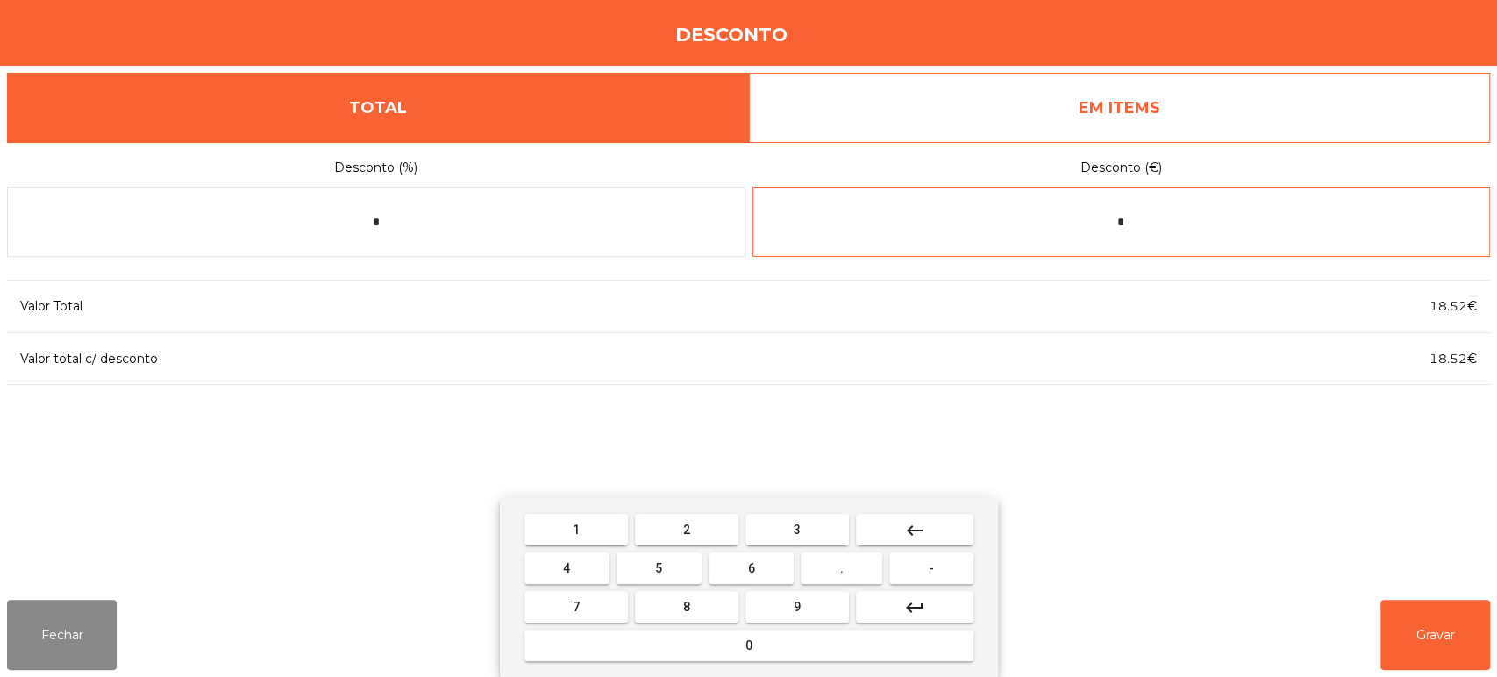
click at [930, 572] on span "-" at bounding box center [931, 568] width 5 height 14
click at [601, 531] on button "1" at bounding box center [575, 530] width 103 height 32
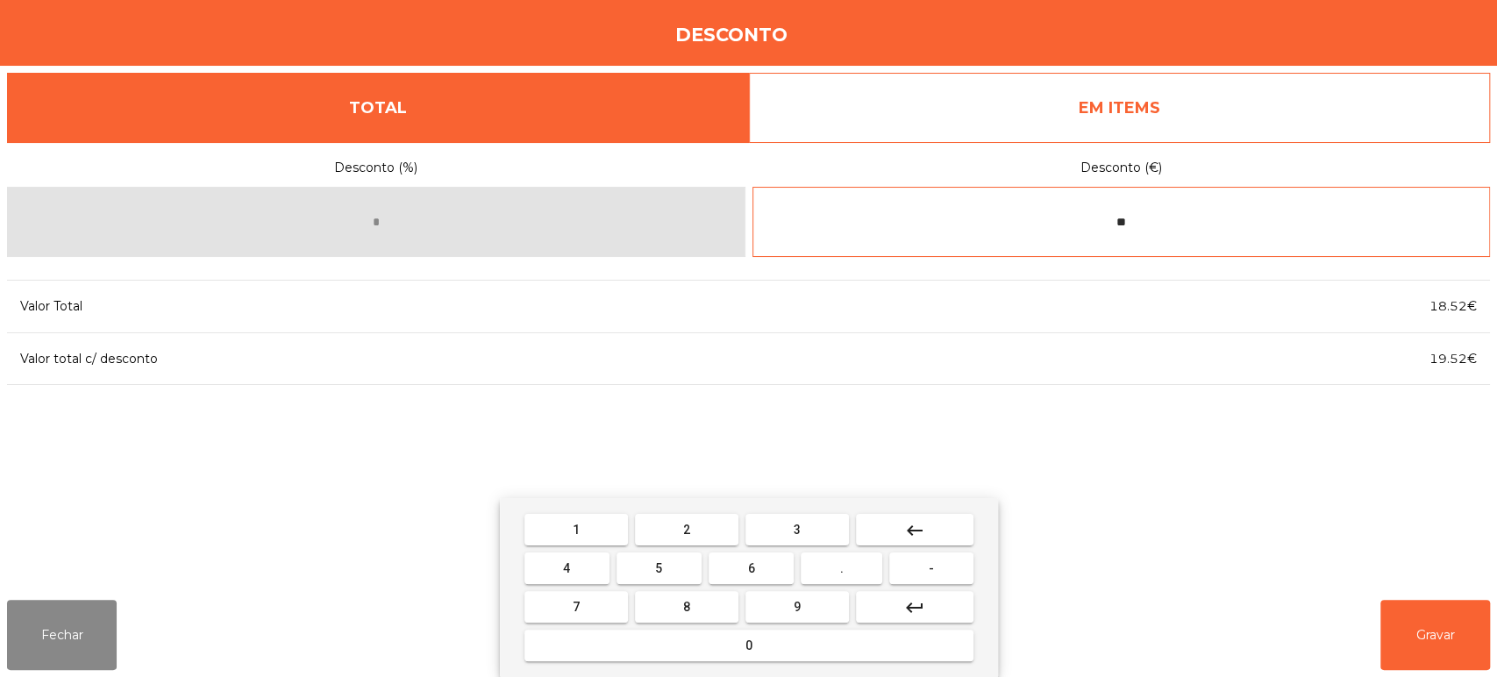
click at [748, 645] on span "0" at bounding box center [748, 645] width 7 height 14
click at [926, 529] on button "keyboard_backspace" at bounding box center [915, 530] width 118 height 32
click at [924, 531] on mat-icon "keyboard_backspace" at bounding box center [914, 530] width 21 height 21
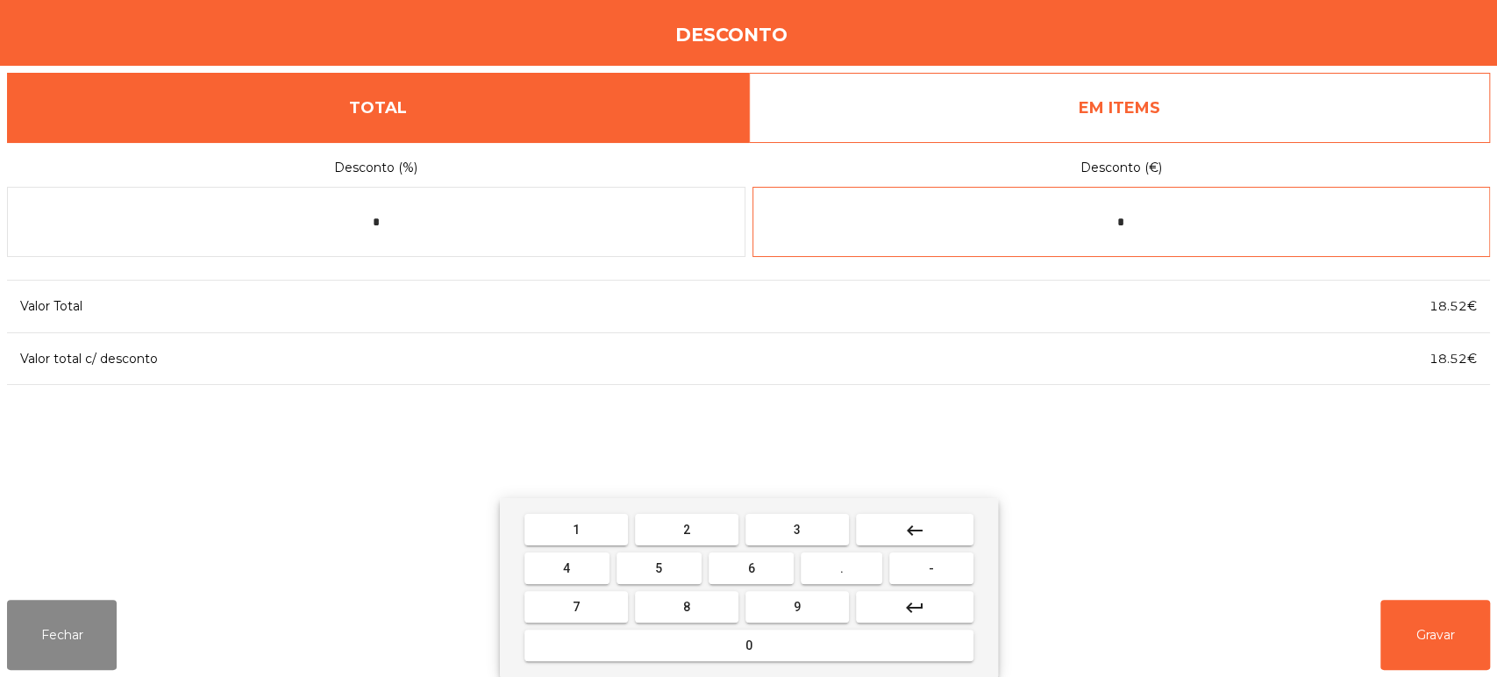
click at [749, 646] on span "0" at bounding box center [748, 645] width 7 height 14
click at [842, 568] on span "." at bounding box center [842, 568] width 4 height 14
click at [573, 529] on span "1" at bounding box center [576, 530] width 7 height 14
type input "****"
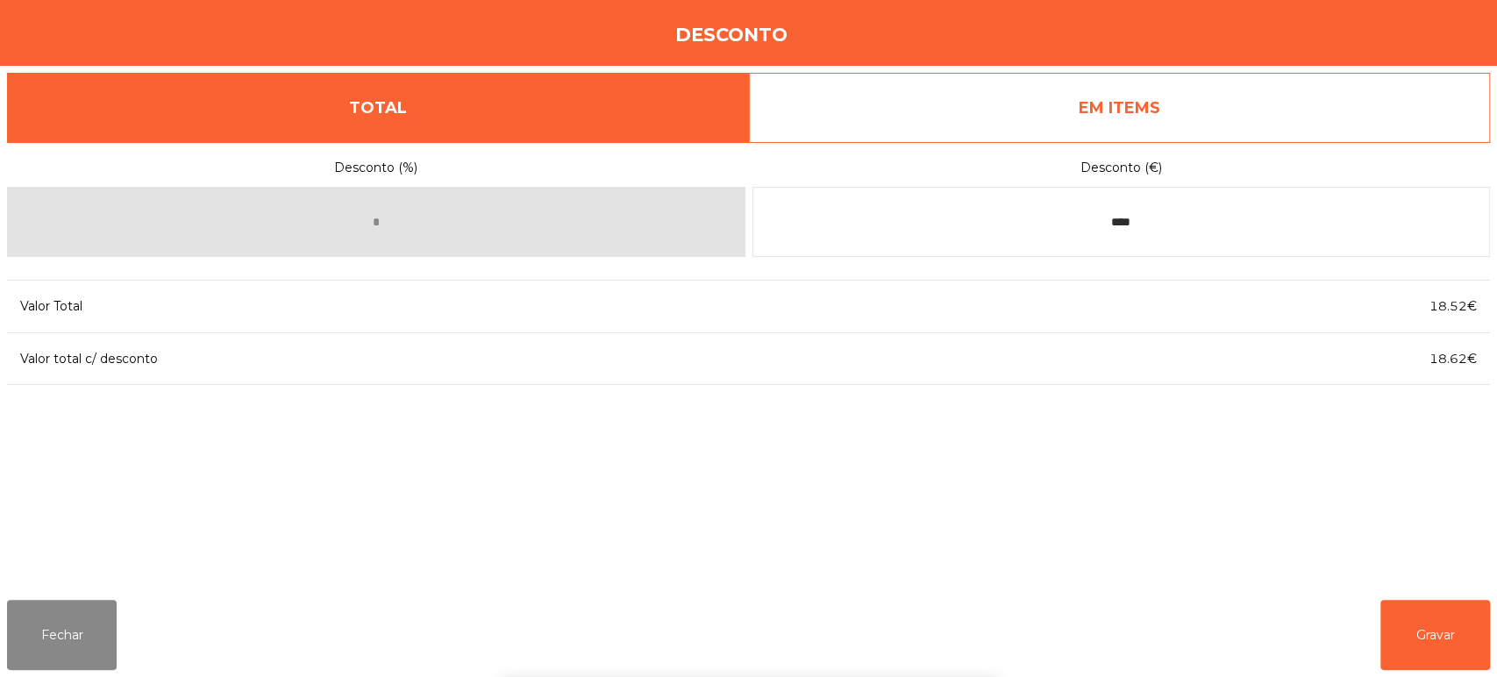
click at [1423, 626] on div "1 2 3 keyboard_backspace 4 5 6 . - 7 8 9 keyboard_return 0" at bounding box center [748, 587] width 1497 height 179
click at [1453, 640] on button "Gravar" at bounding box center [1435, 635] width 110 height 70
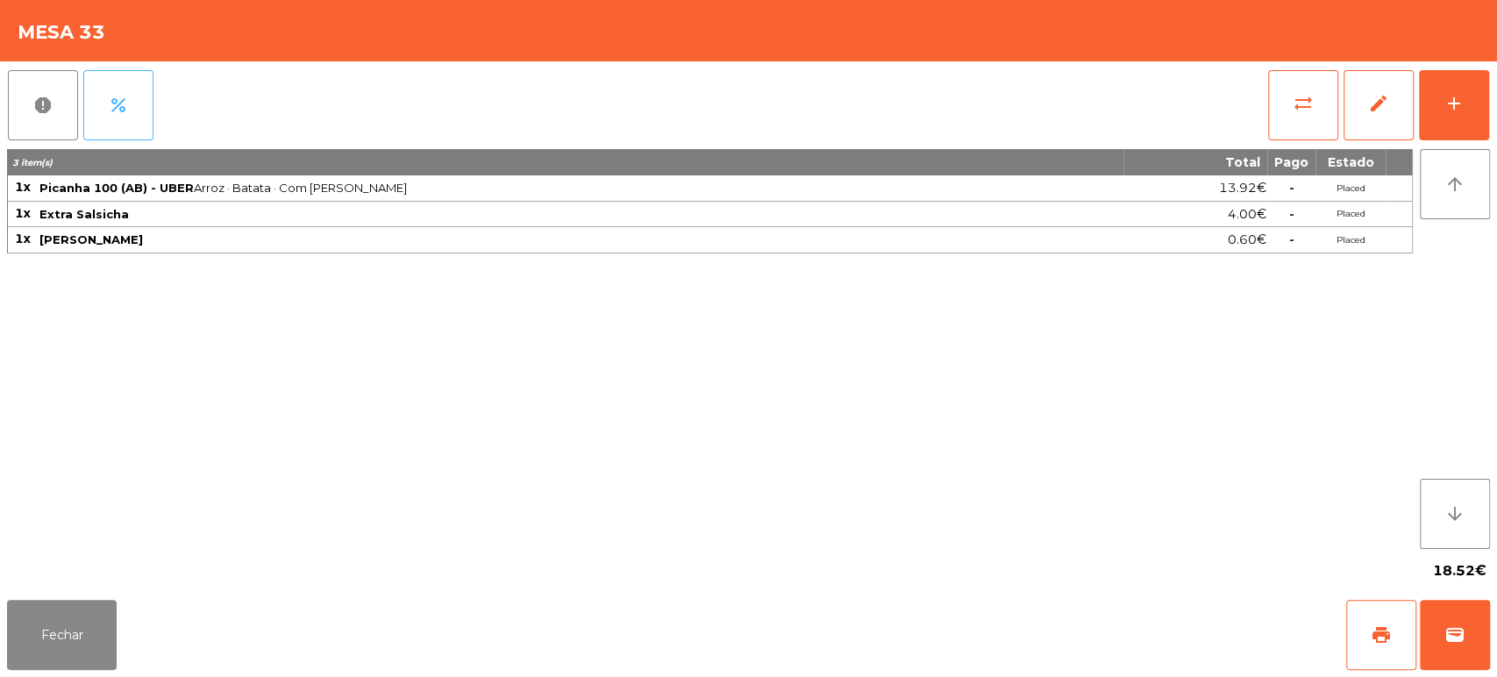
click at [119, 119] on button "percent" at bounding box center [118, 105] width 70 height 70
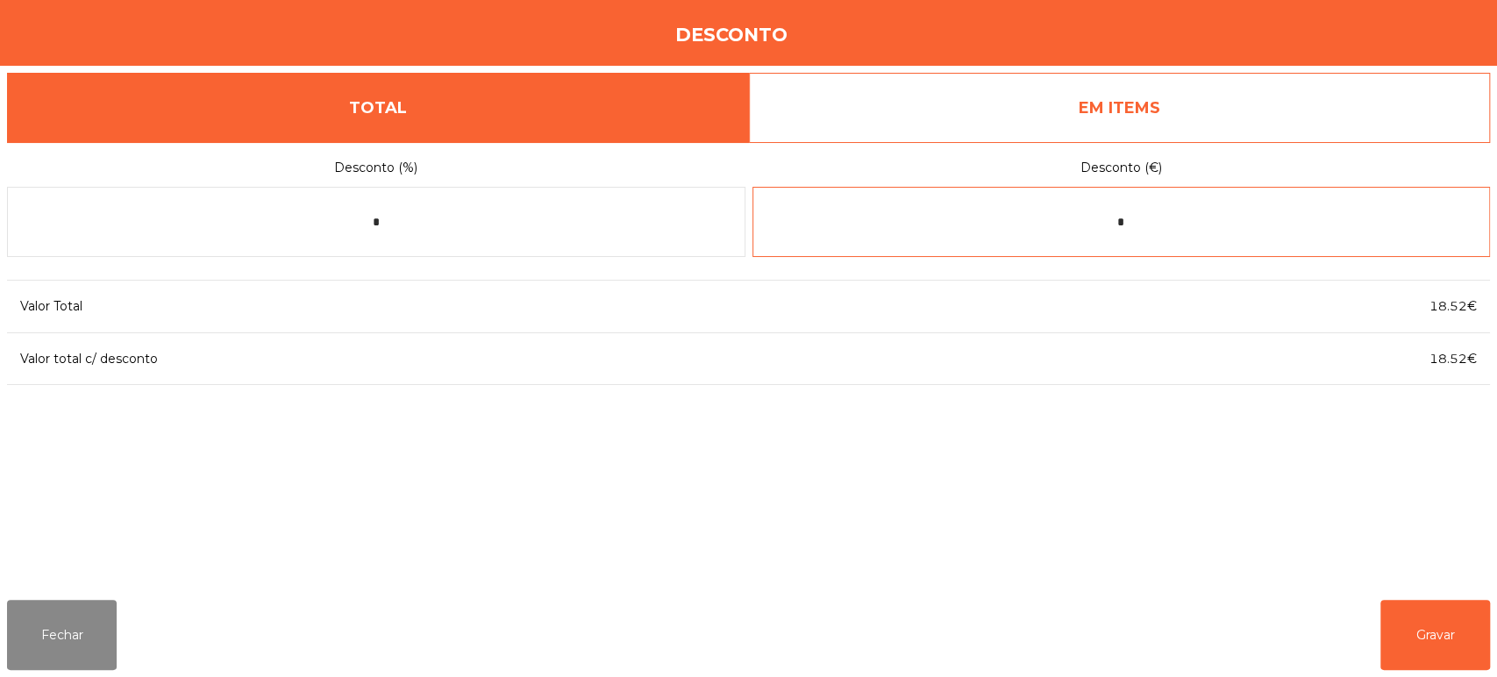
click at [1136, 218] on input "*" at bounding box center [1121, 222] width 738 height 70
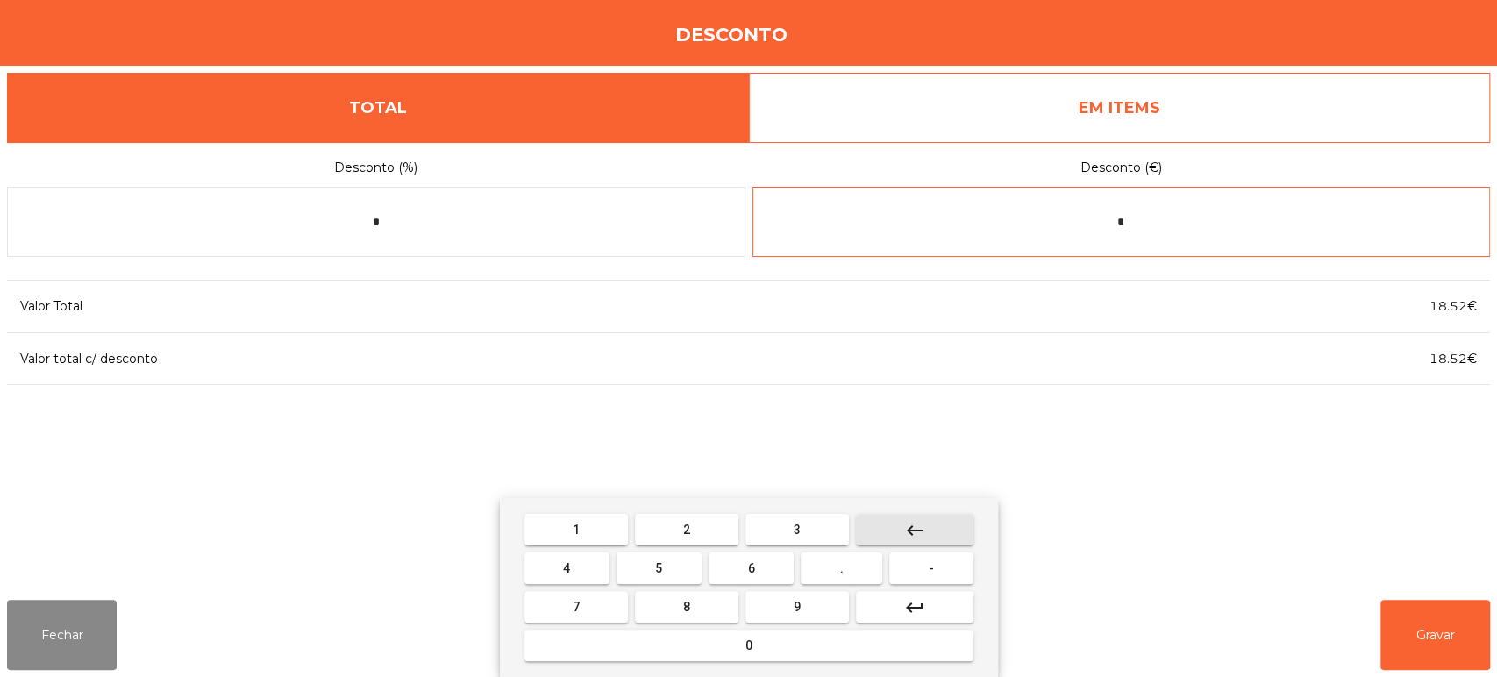
click at [929, 531] on button "keyboard_backspace" at bounding box center [915, 530] width 118 height 32
click at [931, 568] on span "-" at bounding box center [931, 568] width 5 height 14
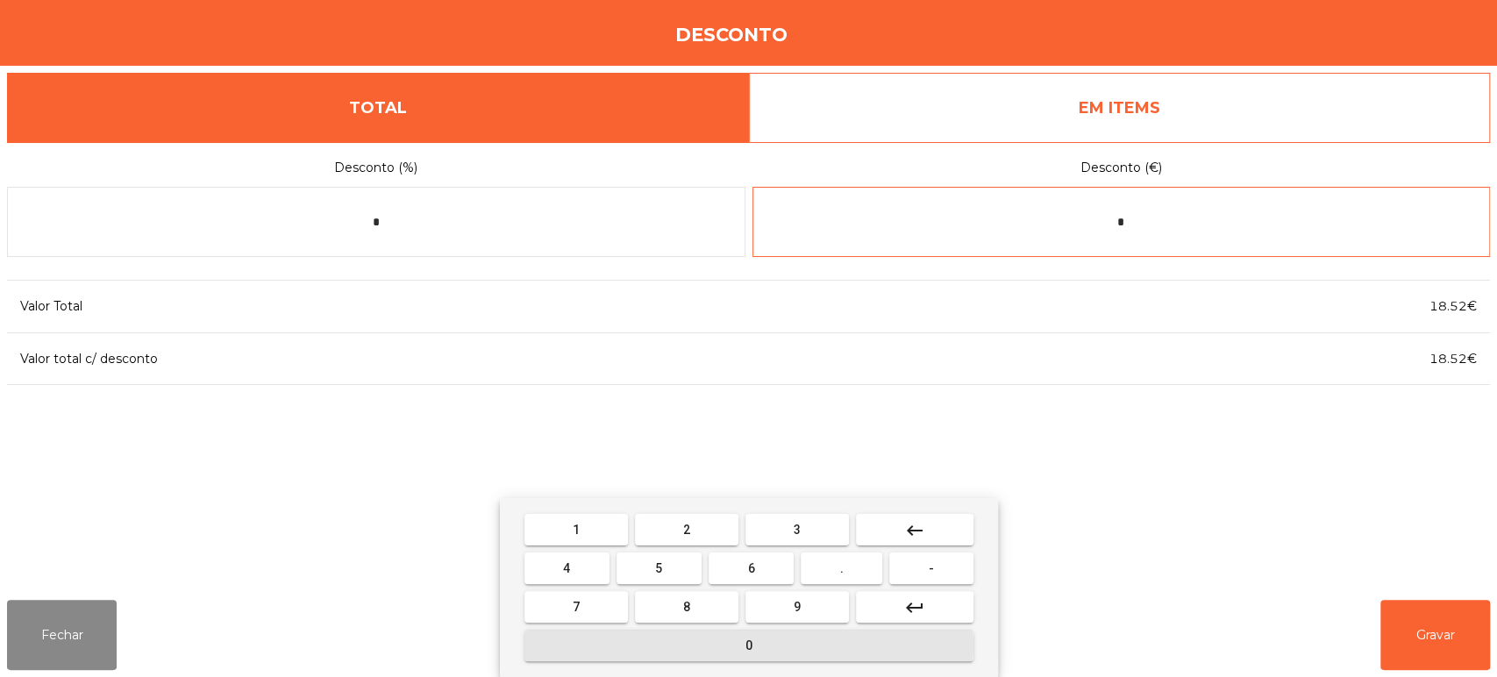
click at [748, 645] on span "0" at bounding box center [748, 645] width 7 height 14
click at [842, 568] on span "." at bounding box center [842, 568] width 4 height 14
click at [591, 534] on button "1" at bounding box center [575, 530] width 103 height 32
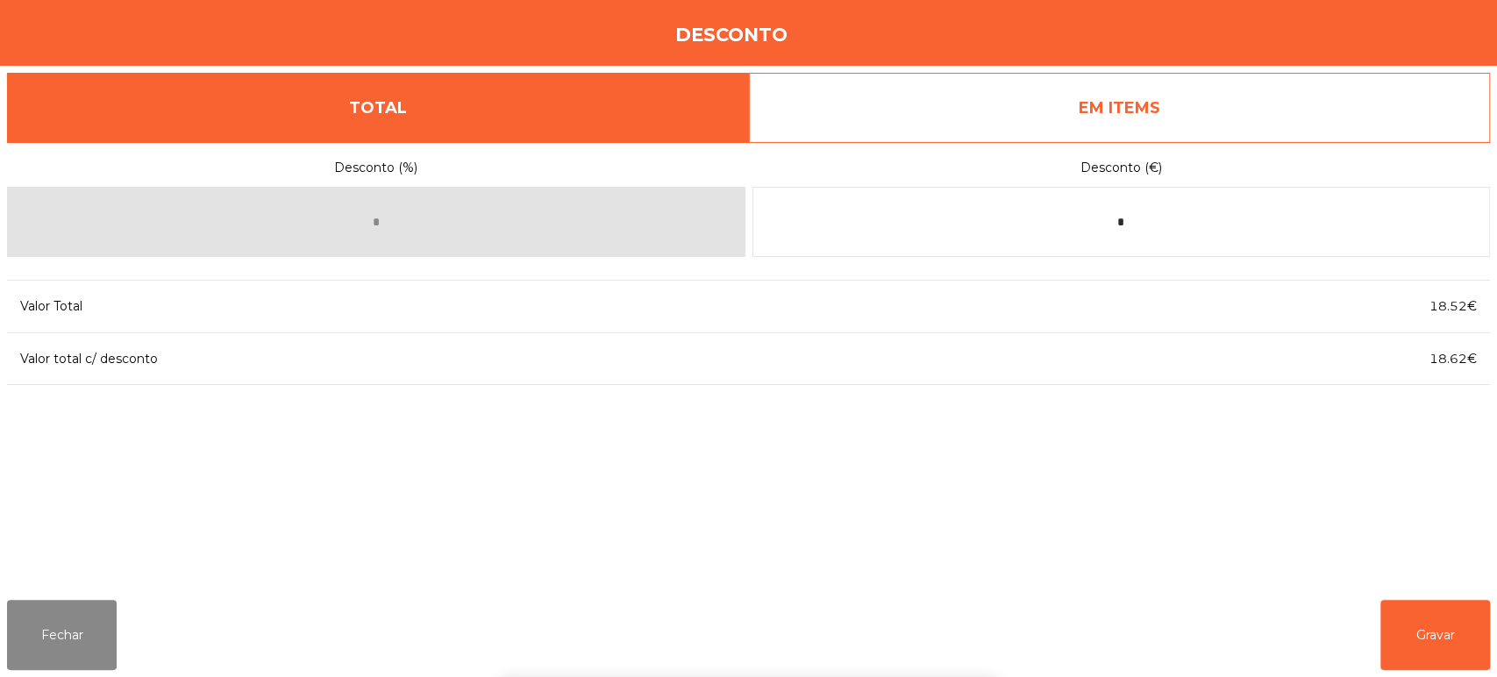
click at [1427, 645] on div "1 2 3 keyboard_backspace 4 5 6 . - 7 8 9 keyboard_return 0" at bounding box center [748, 587] width 1497 height 179
click at [1430, 645] on button "Gravar" at bounding box center [1435, 635] width 110 height 70
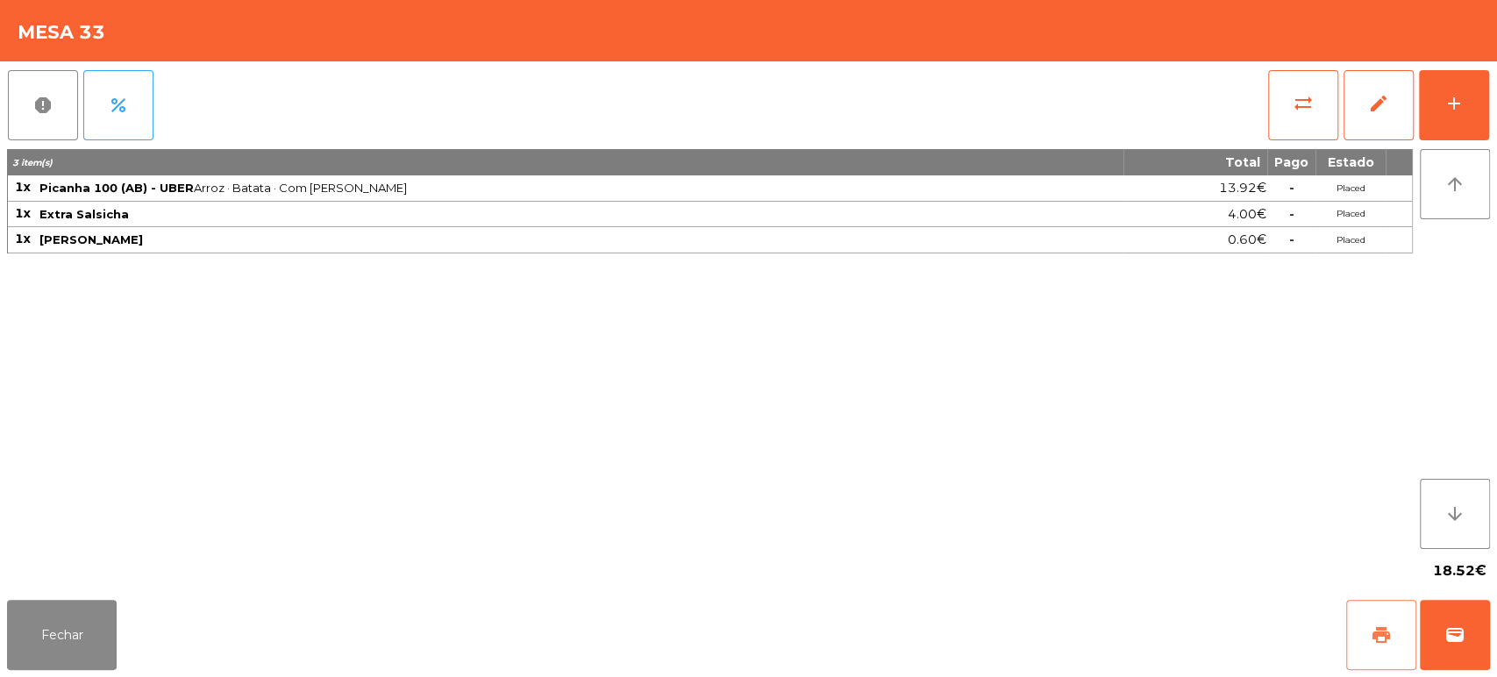
click at [1396, 635] on button "print" at bounding box center [1381, 635] width 70 height 70
click at [1296, 112] on span "sync_alt" at bounding box center [1303, 103] width 21 height 21
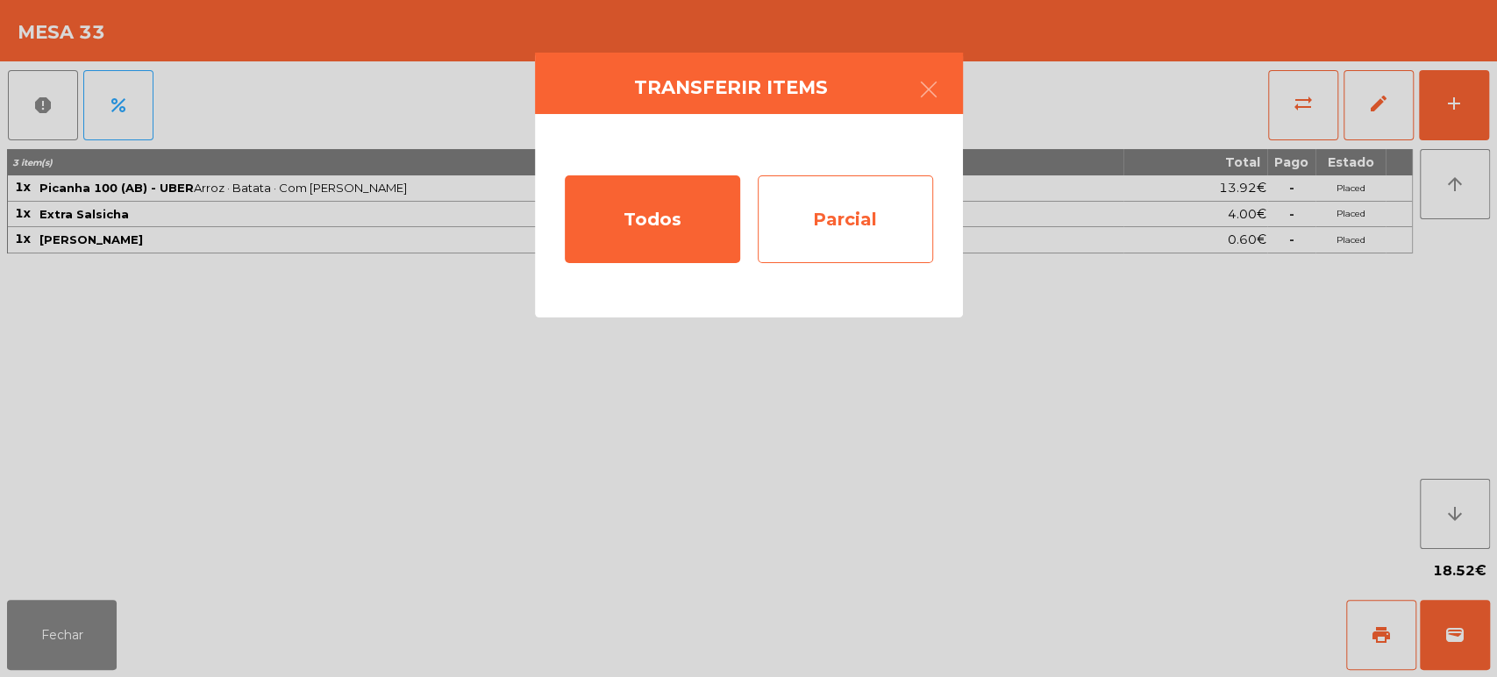
click at [842, 220] on div "Parcial" at bounding box center [845, 219] width 175 height 88
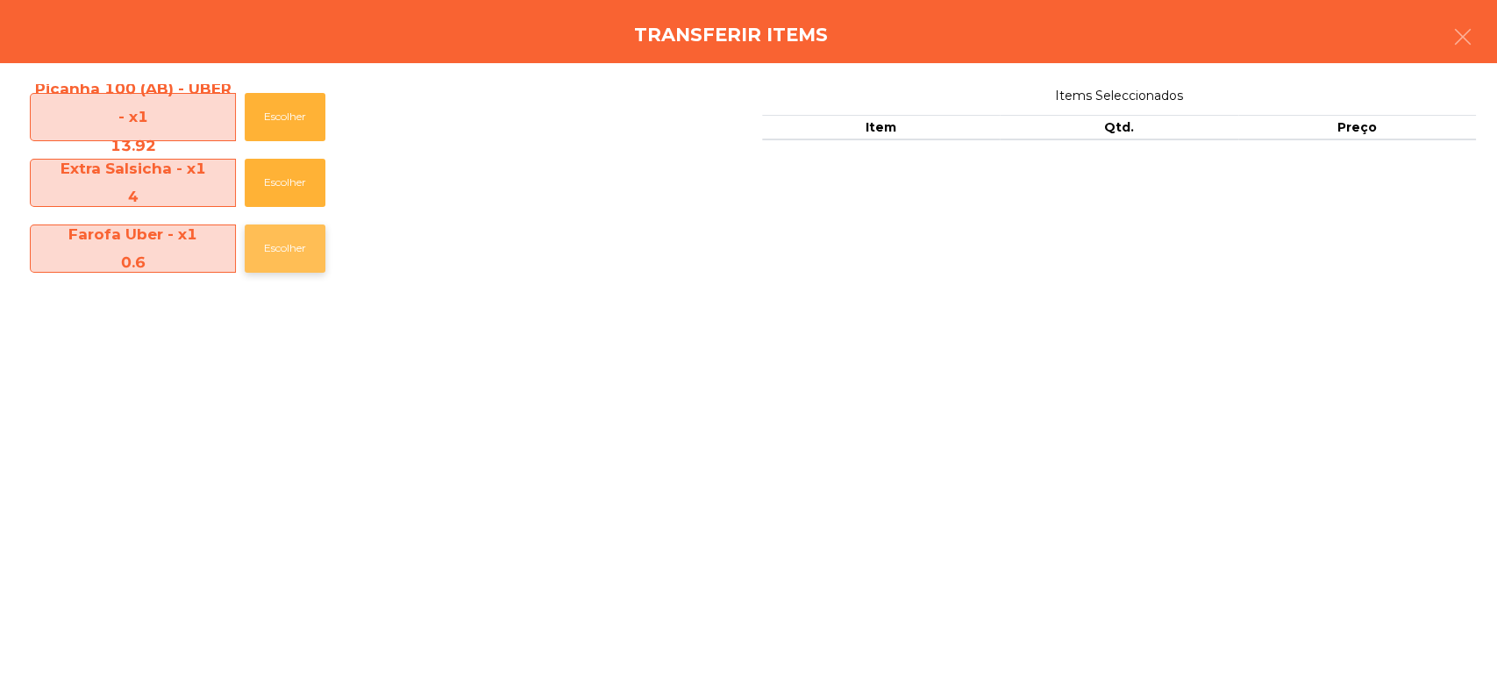
click at [279, 271] on button "Escolher" at bounding box center [285, 248] width 81 height 48
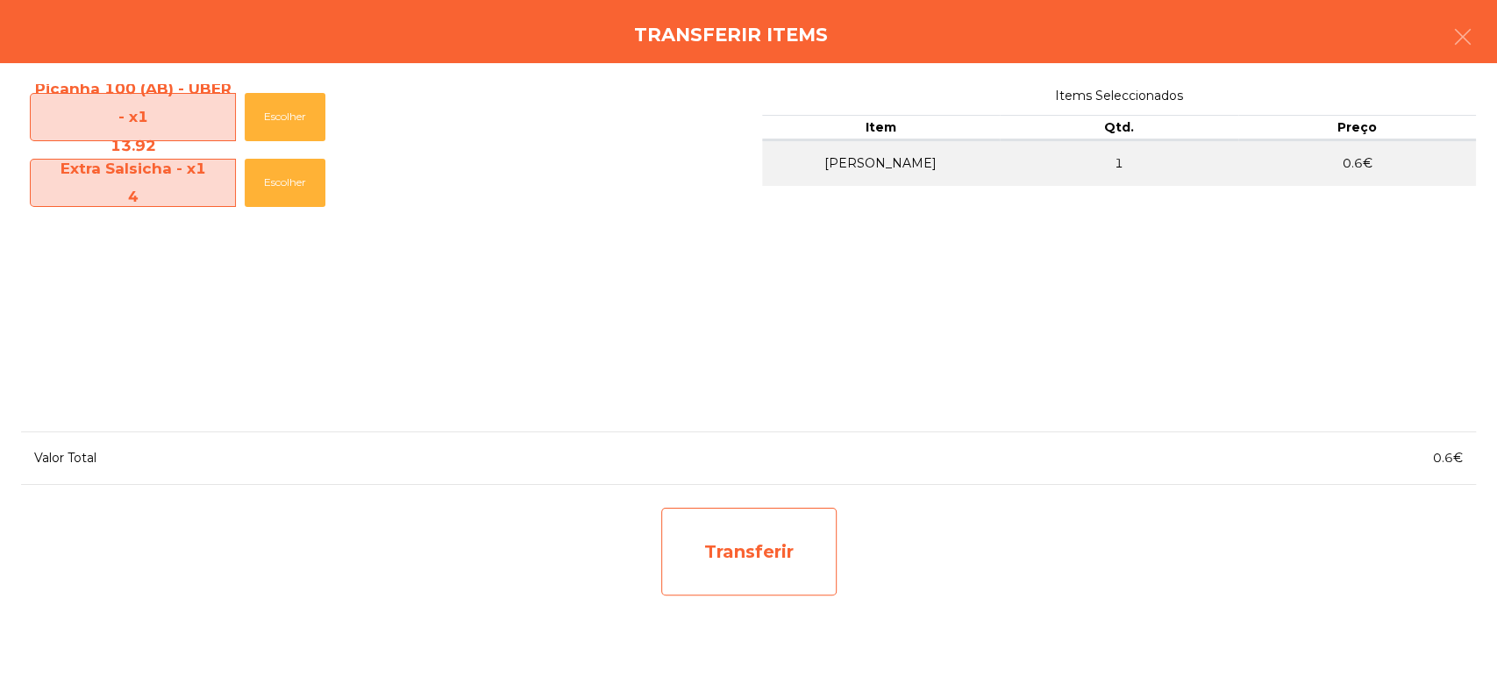
click at [752, 550] on div "Transferir" at bounding box center [748, 552] width 175 height 88
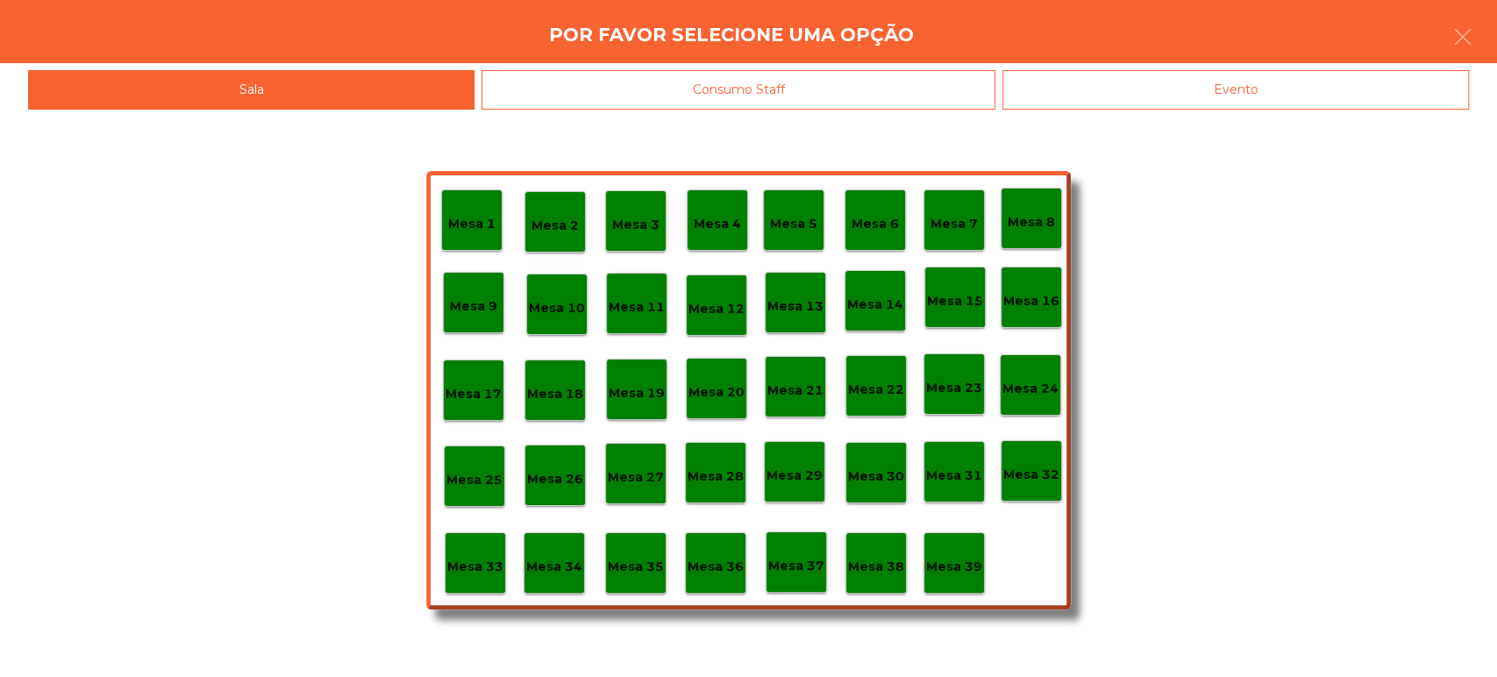
click at [797, 547] on div "Mesa 37" at bounding box center [796, 561] width 61 height 61
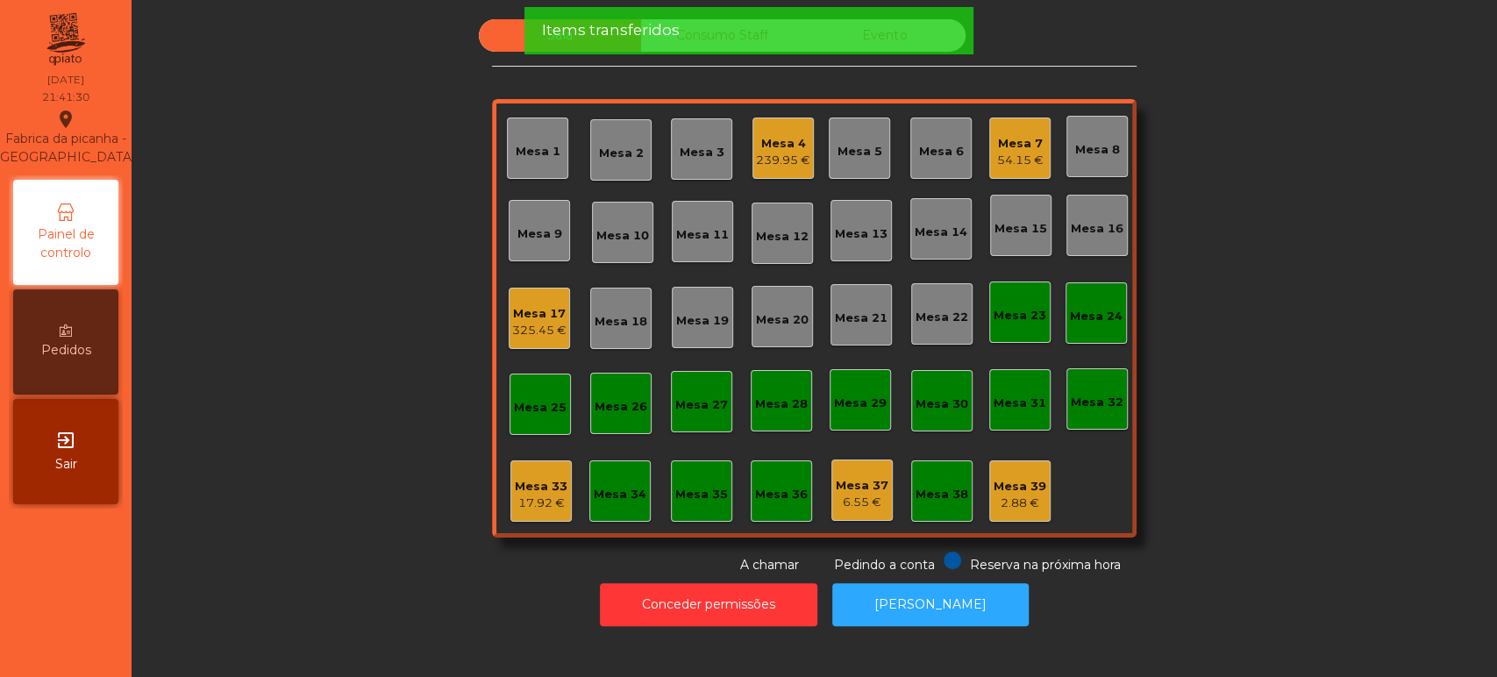
click at [527, 488] on div "Mesa 33" at bounding box center [541, 487] width 53 height 18
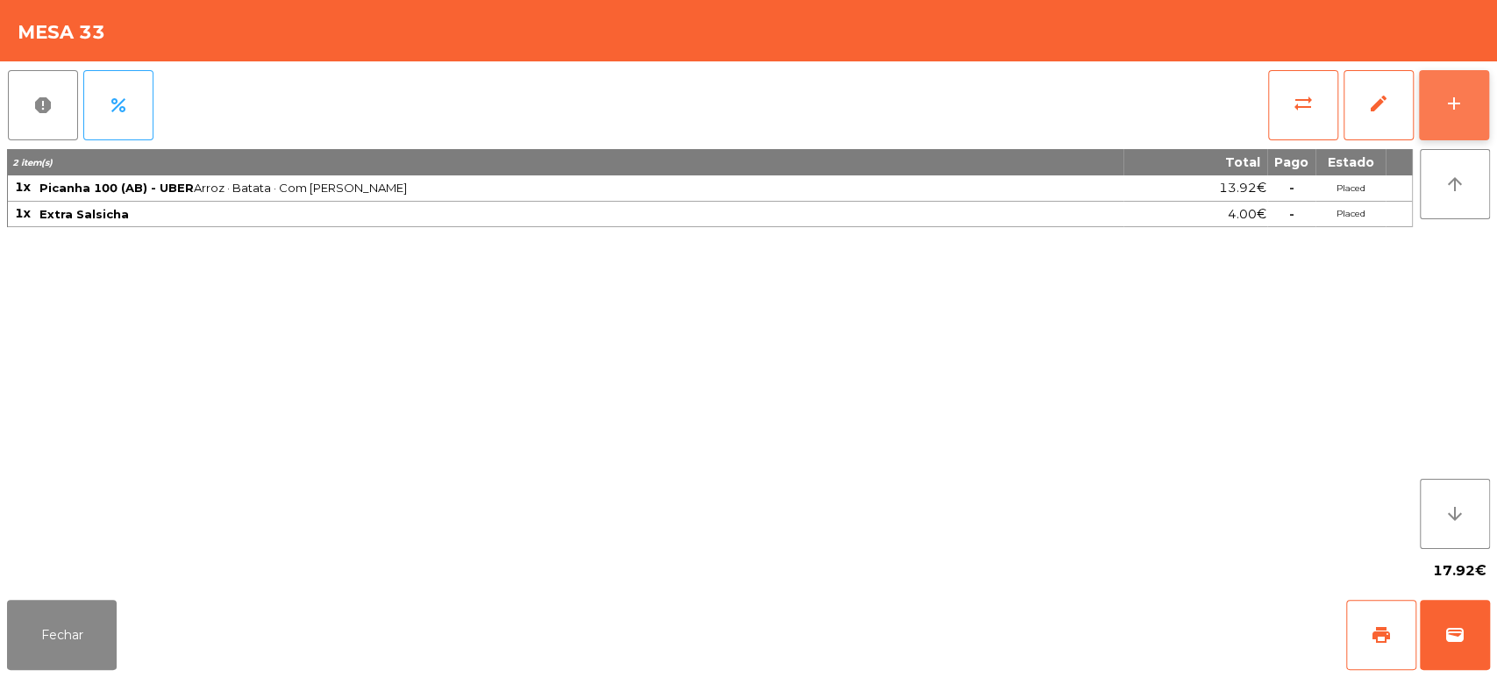
click at [1473, 112] on button "add" at bounding box center [1454, 105] width 70 height 70
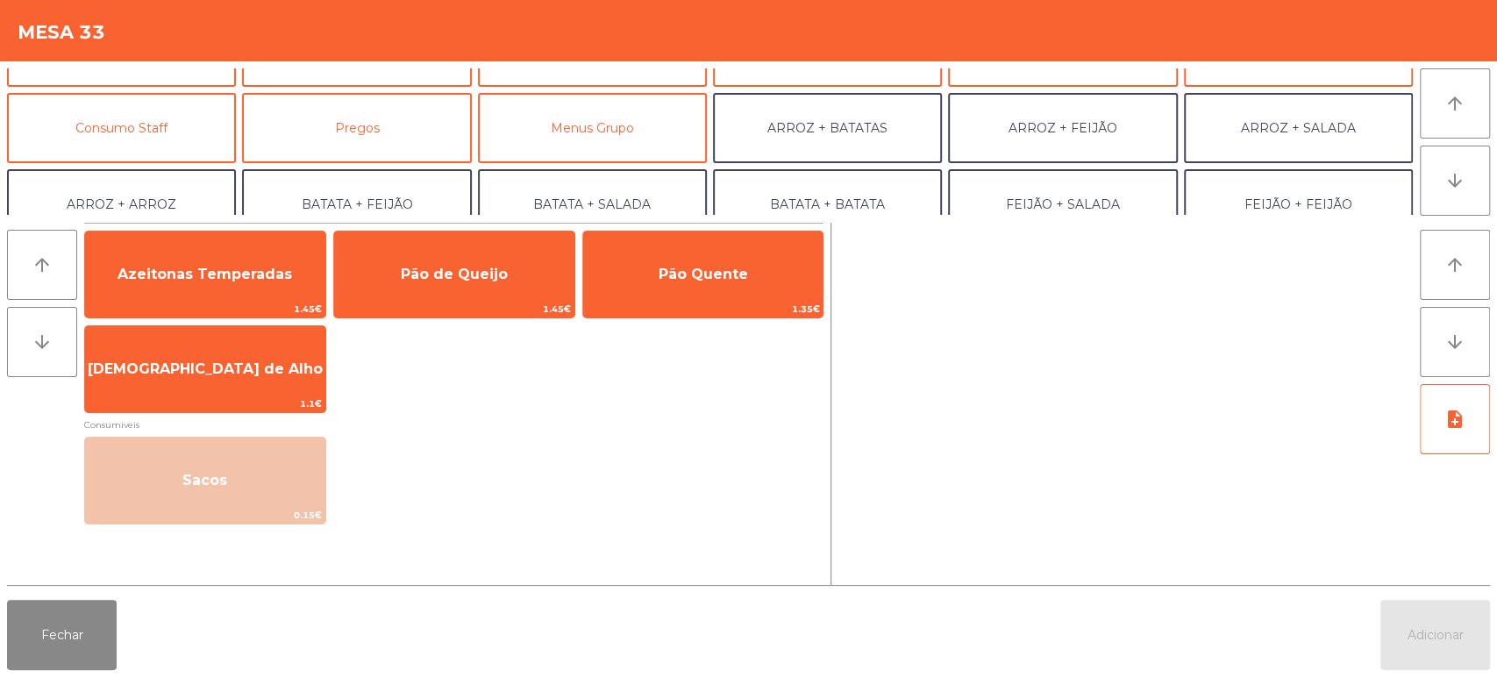
scroll to position [228, 0]
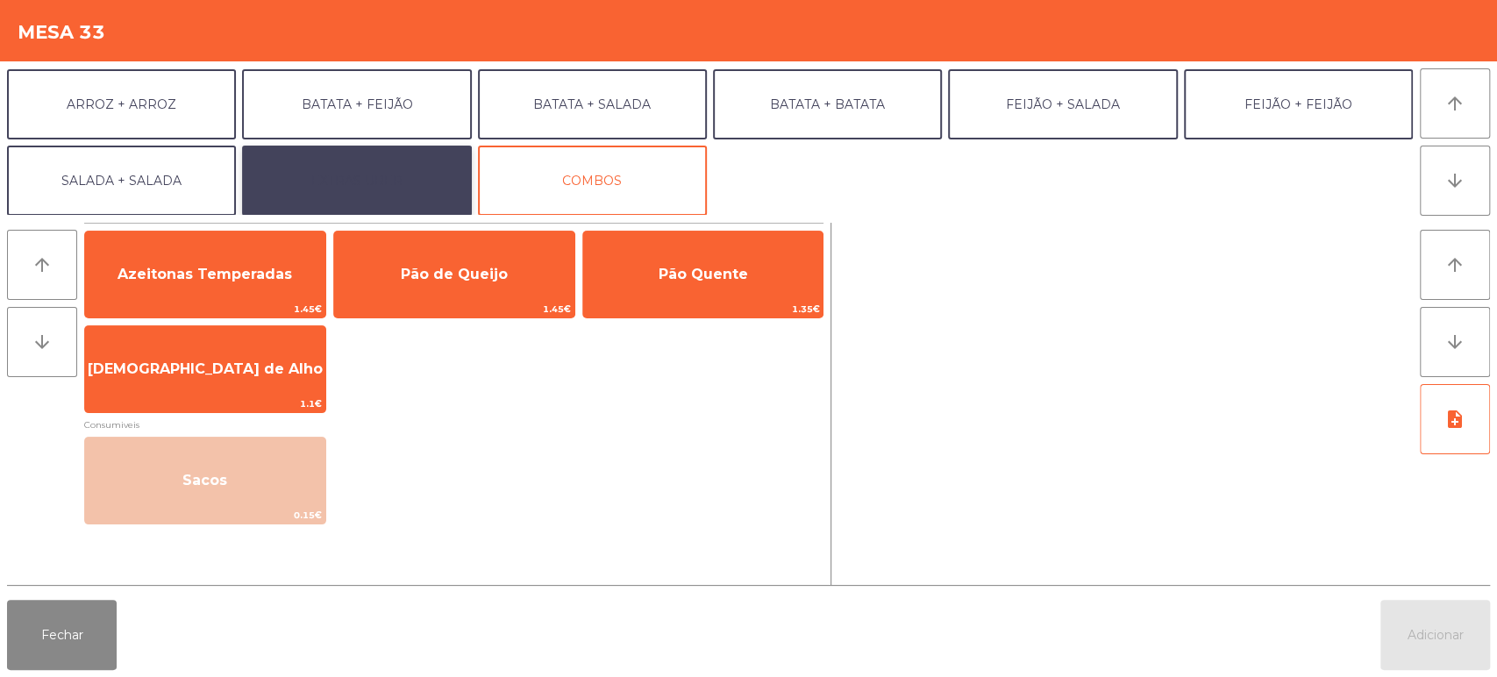
click at [383, 192] on button "EXTRAS UBER" at bounding box center [356, 181] width 229 height 70
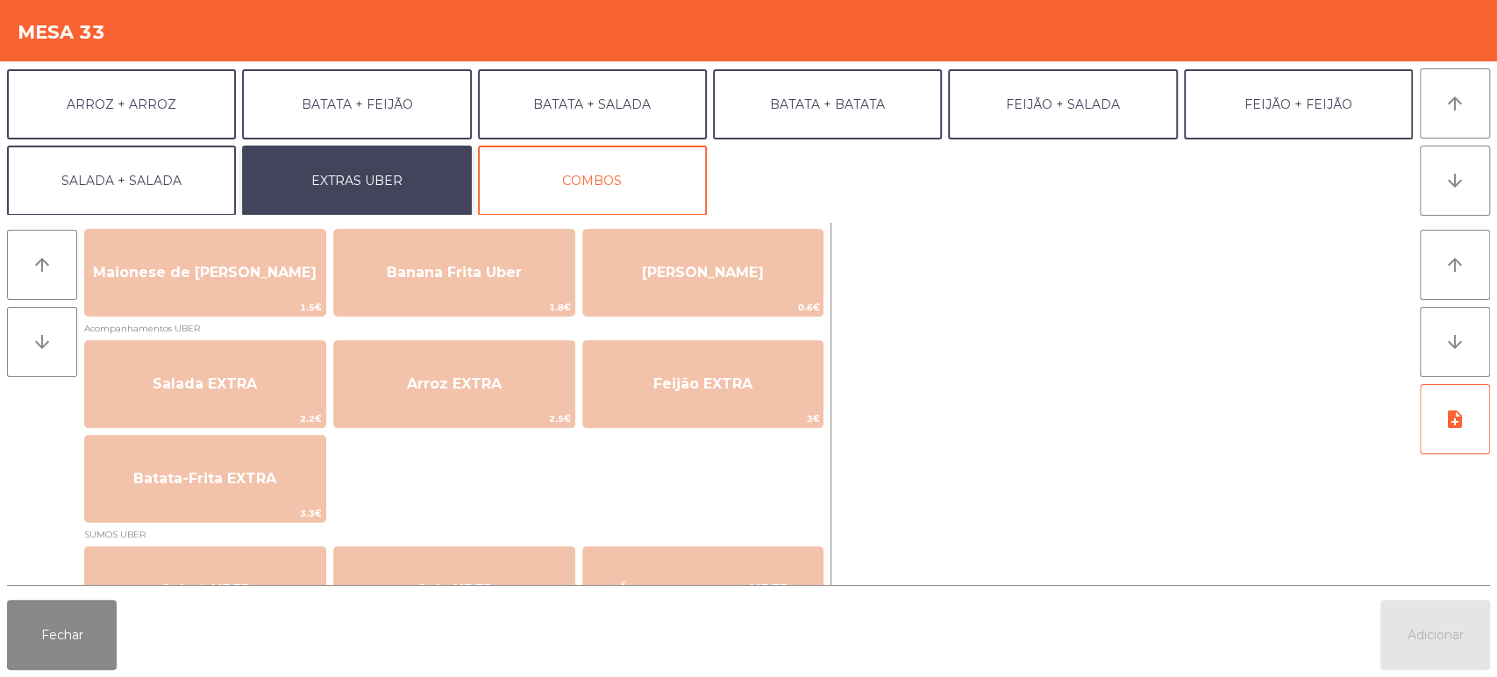
scroll to position [0, 0]
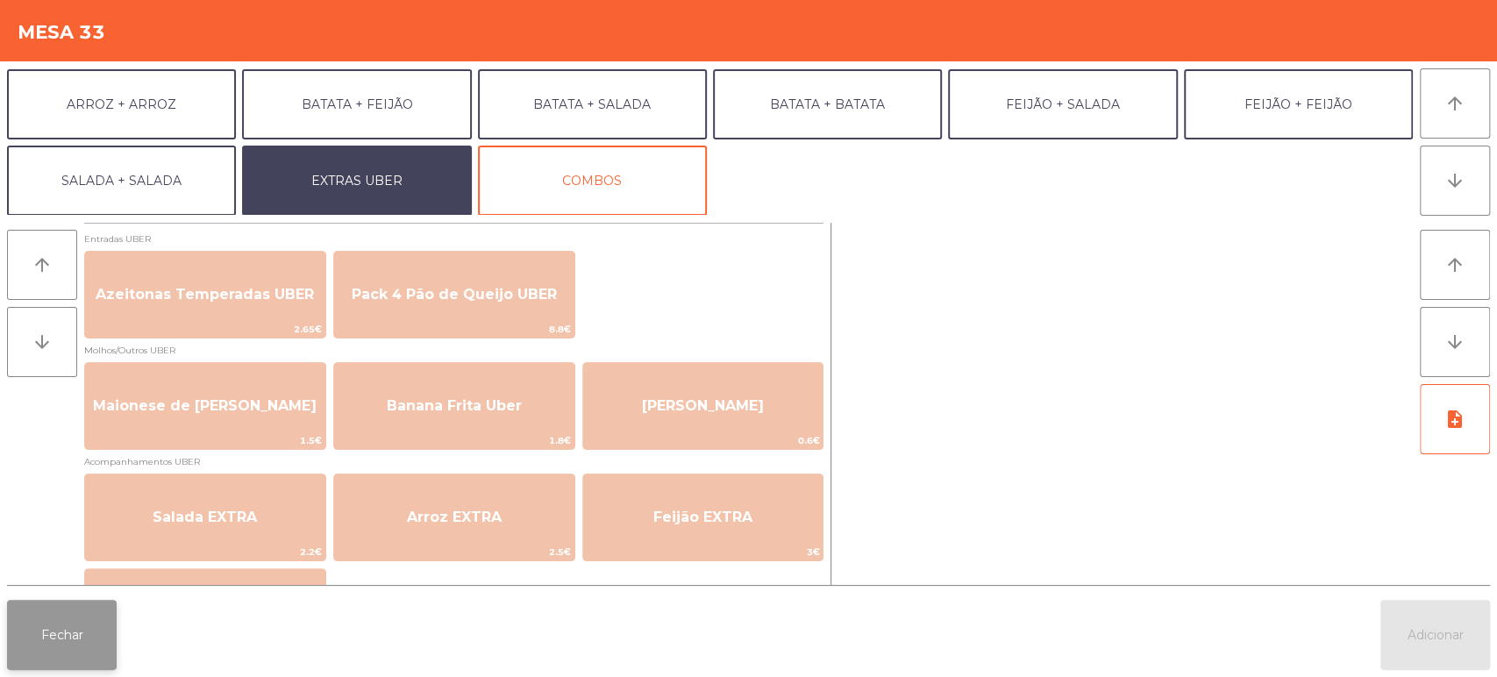
click at [82, 637] on button "Fechar" at bounding box center [62, 635] width 110 height 70
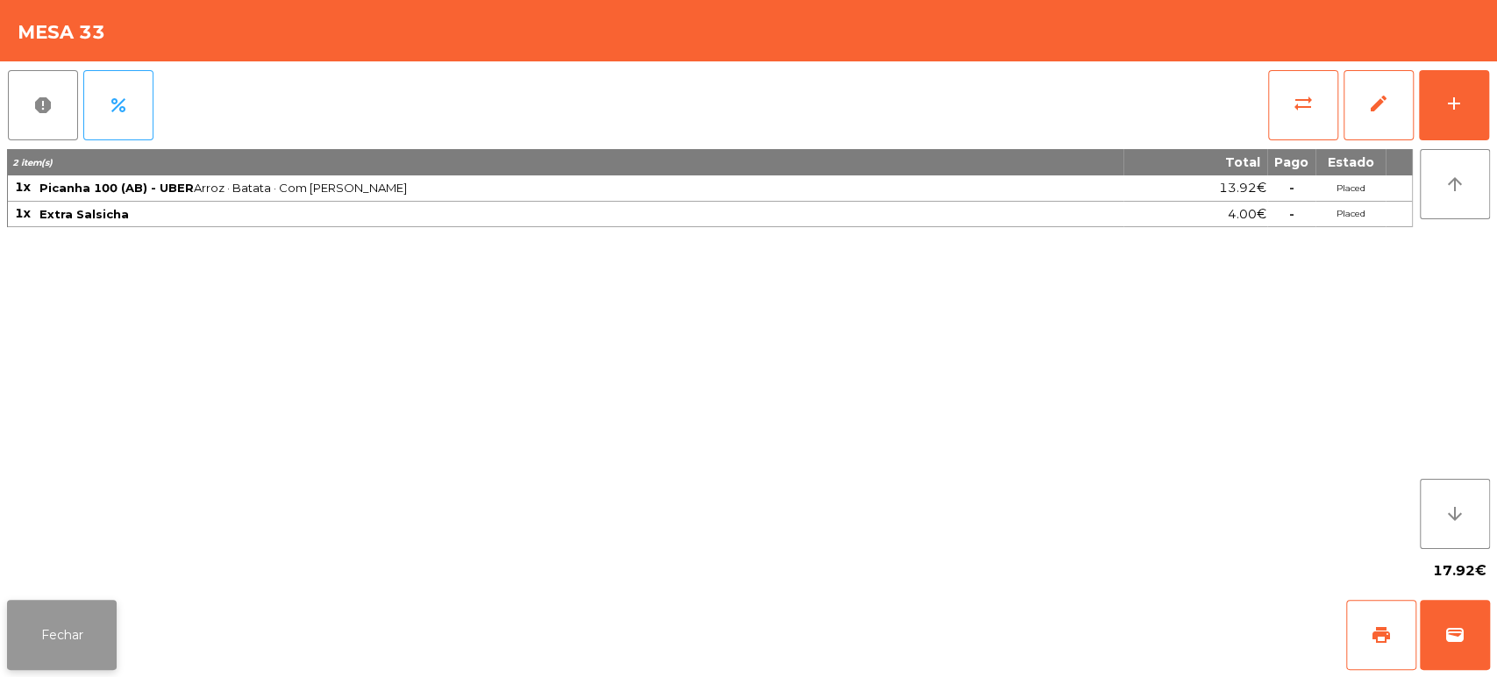
click at [51, 645] on button "Fechar" at bounding box center [62, 635] width 110 height 70
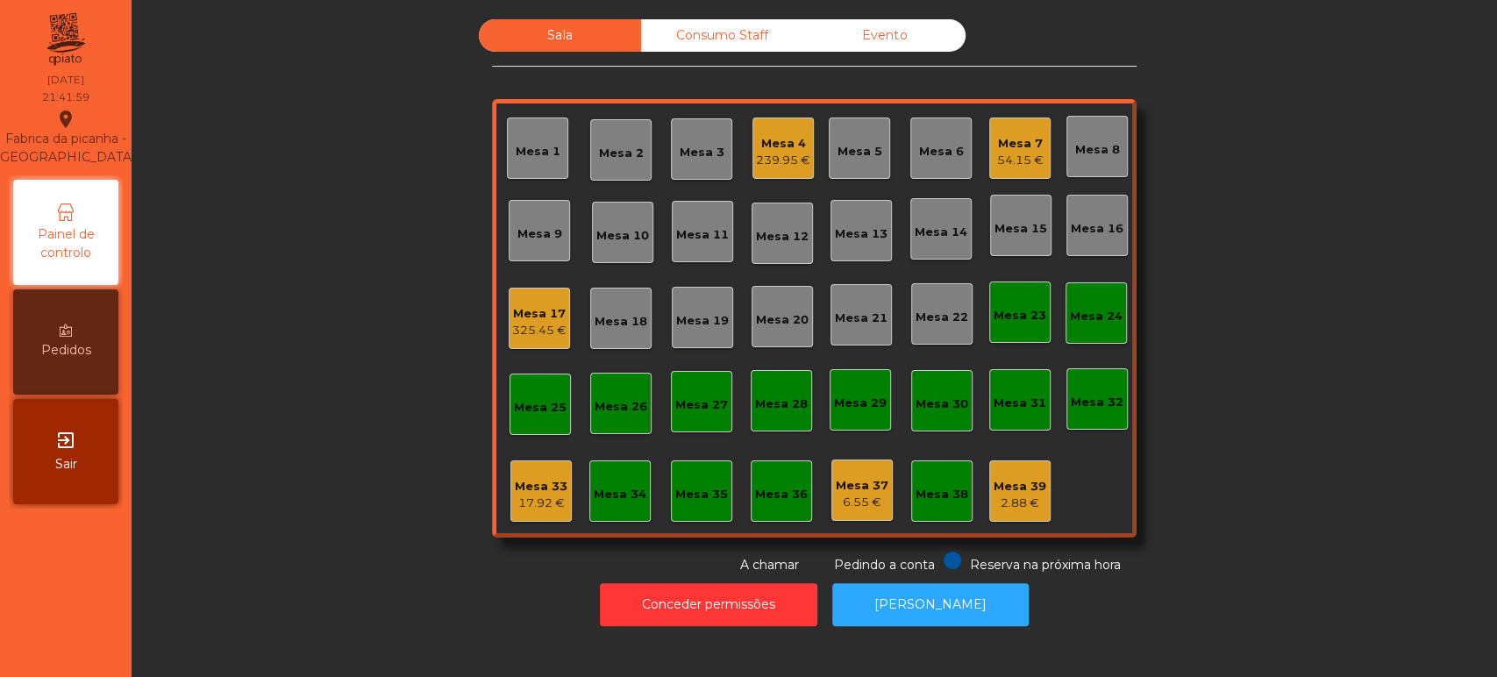
click at [853, 498] on div "6.55 €" at bounding box center [862, 503] width 53 height 18
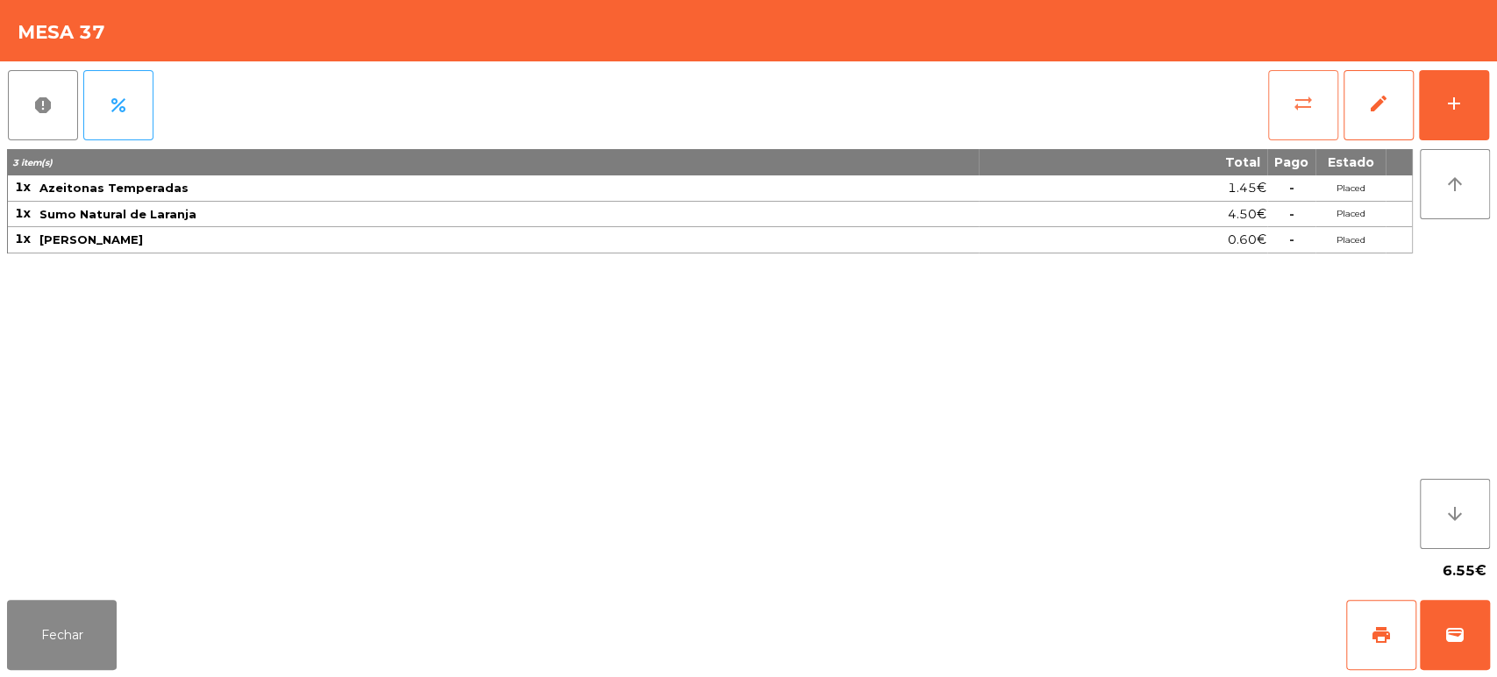
click at [1302, 106] on span "sync_alt" at bounding box center [1303, 103] width 21 height 21
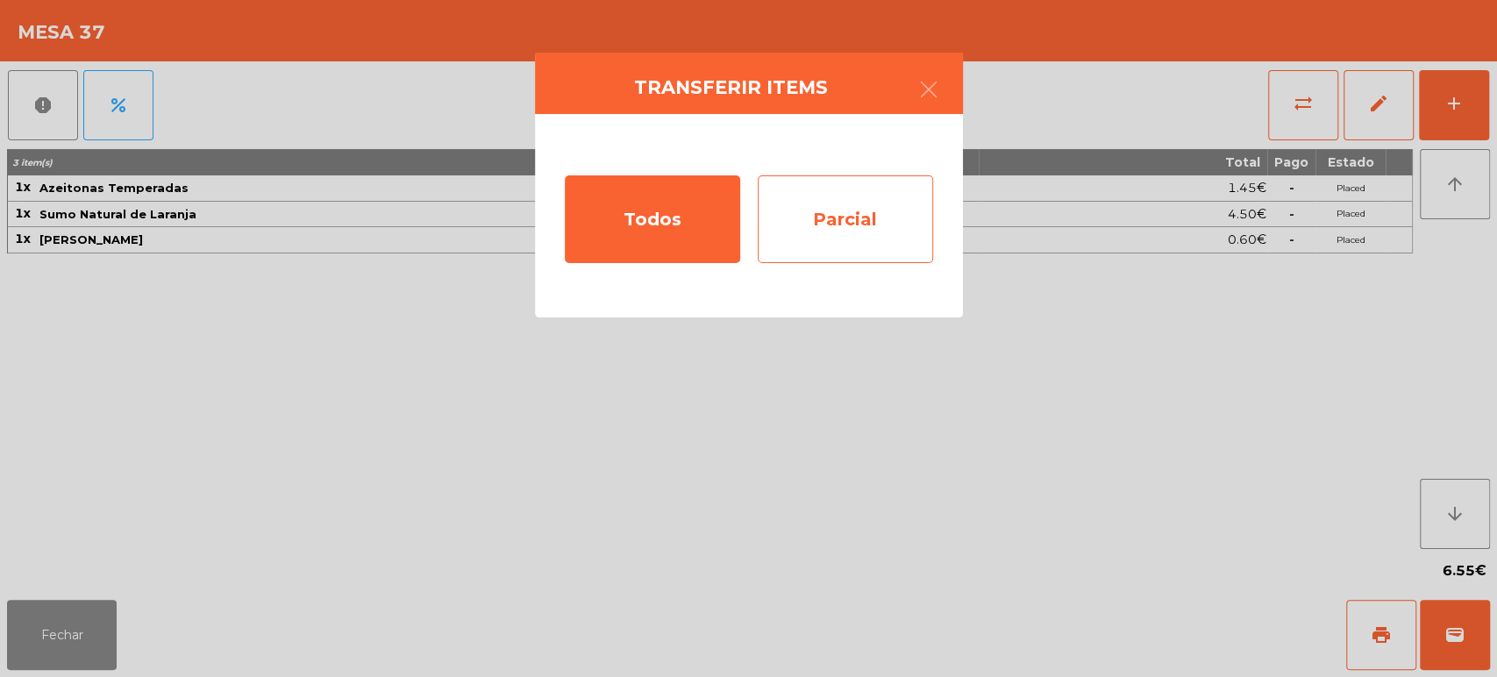
click at [827, 232] on div "Parcial" at bounding box center [845, 219] width 175 height 88
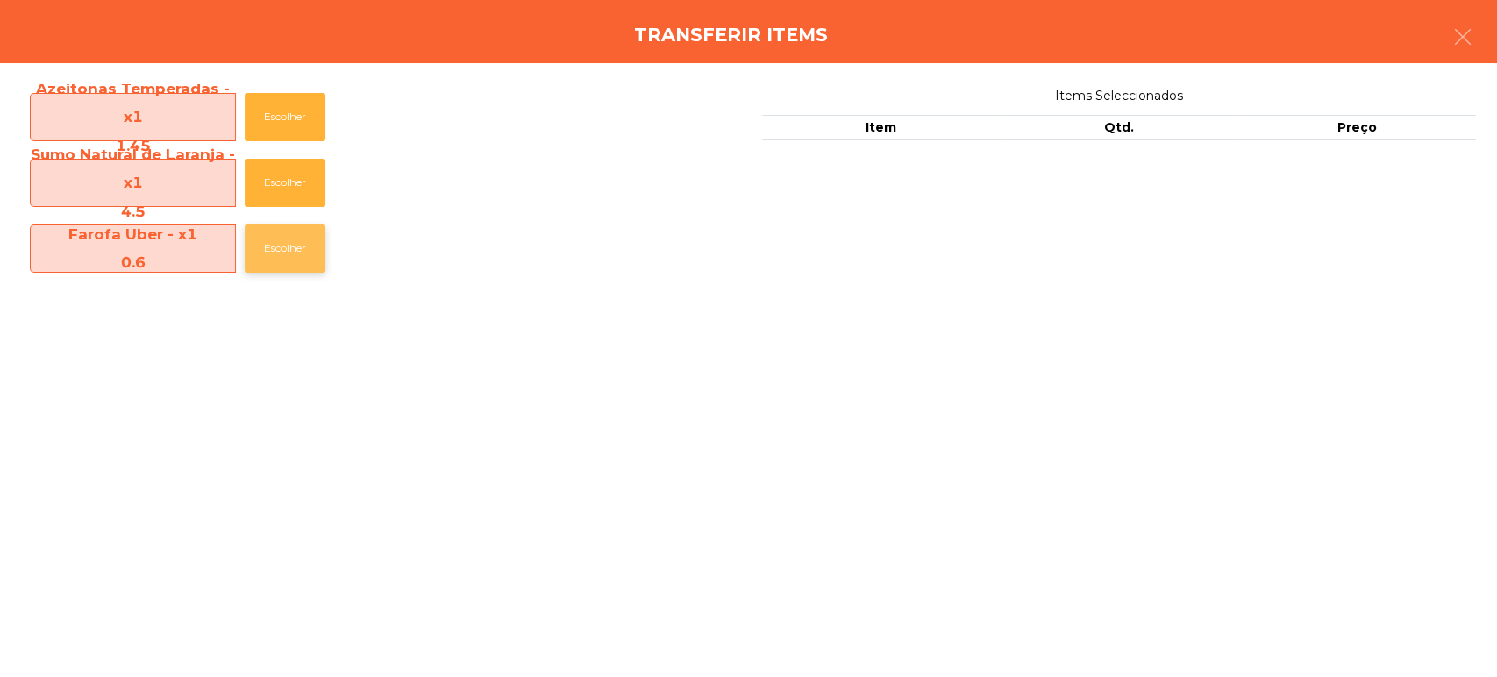
click at [276, 241] on button "Escolher" at bounding box center [285, 248] width 81 height 48
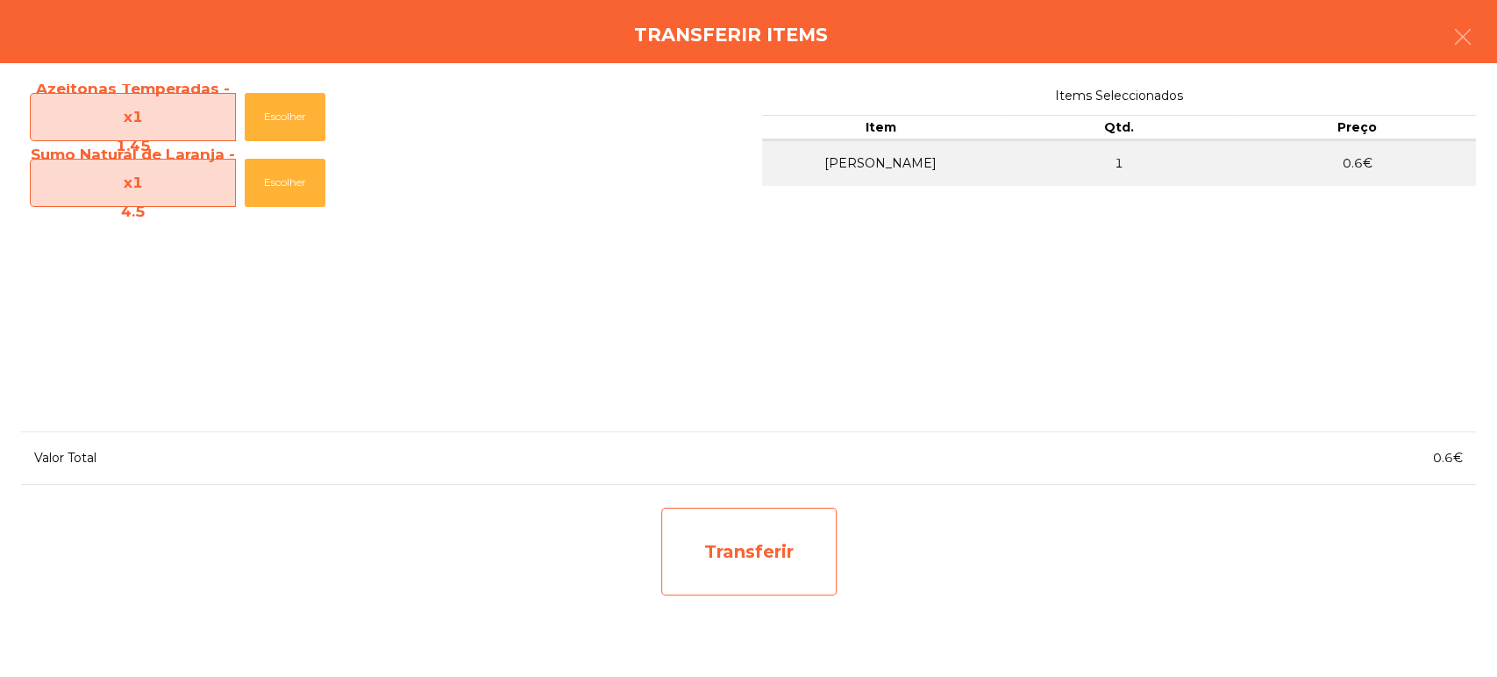
click at [759, 559] on div "Transferir" at bounding box center [748, 552] width 175 height 88
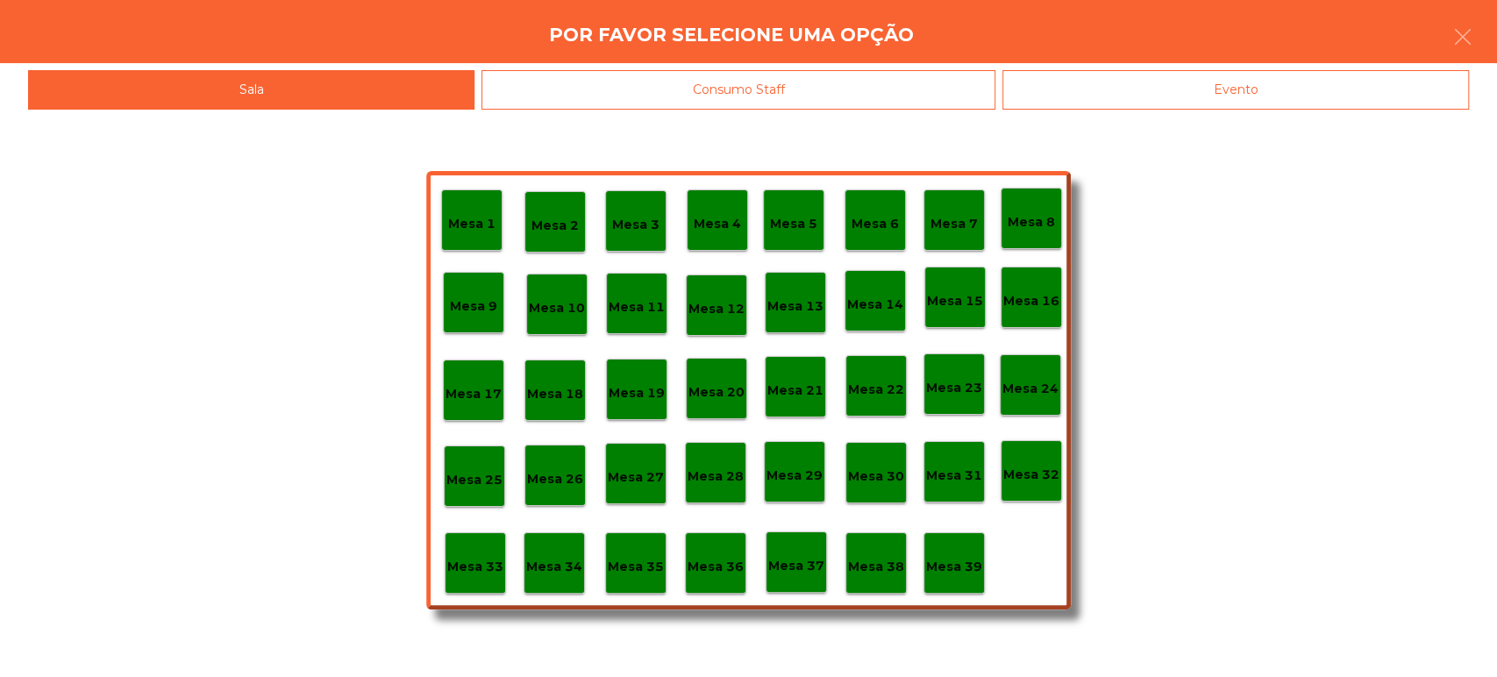
click at [467, 568] on p "Mesa 33" at bounding box center [475, 567] width 56 height 20
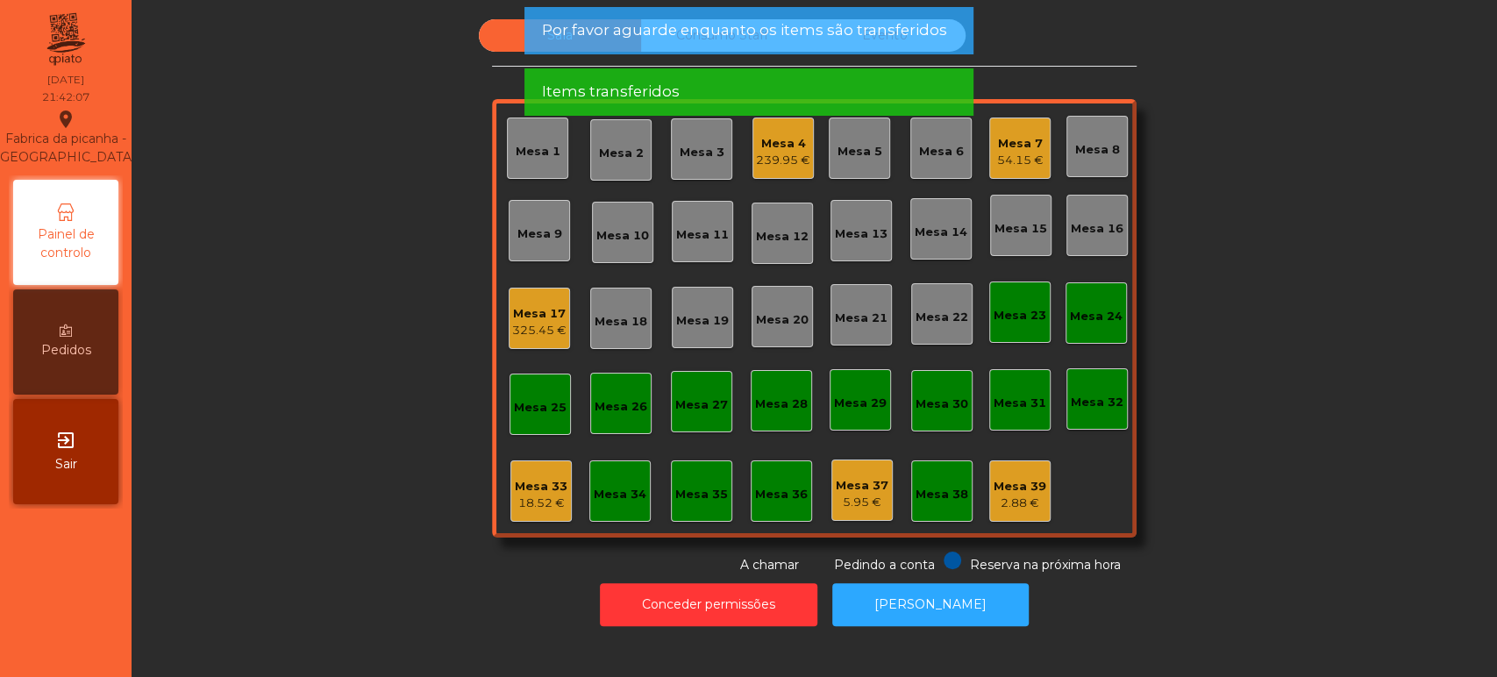
click at [533, 498] on div "18.52 €" at bounding box center [541, 504] width 53 height 18
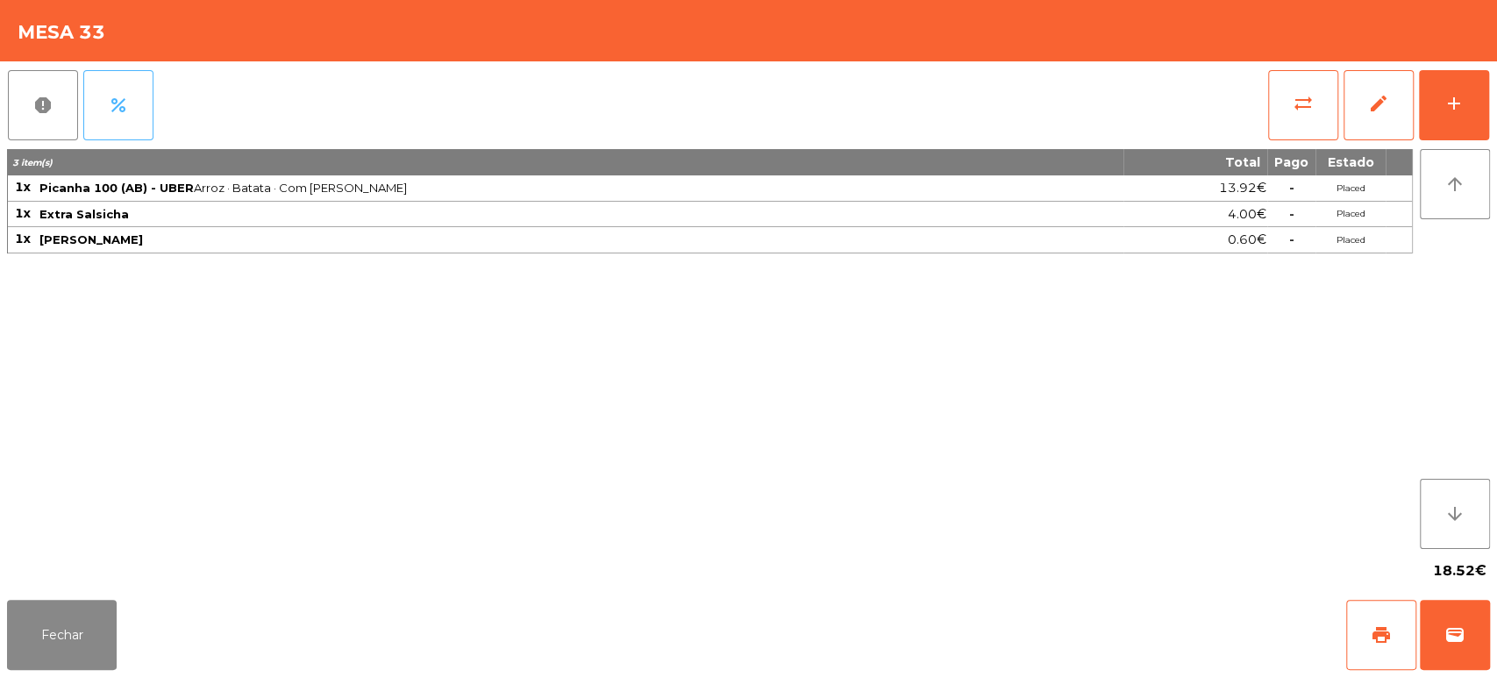
click at [125, 111] on span "percent" at bounding box center [118, 105] width 21 height 21
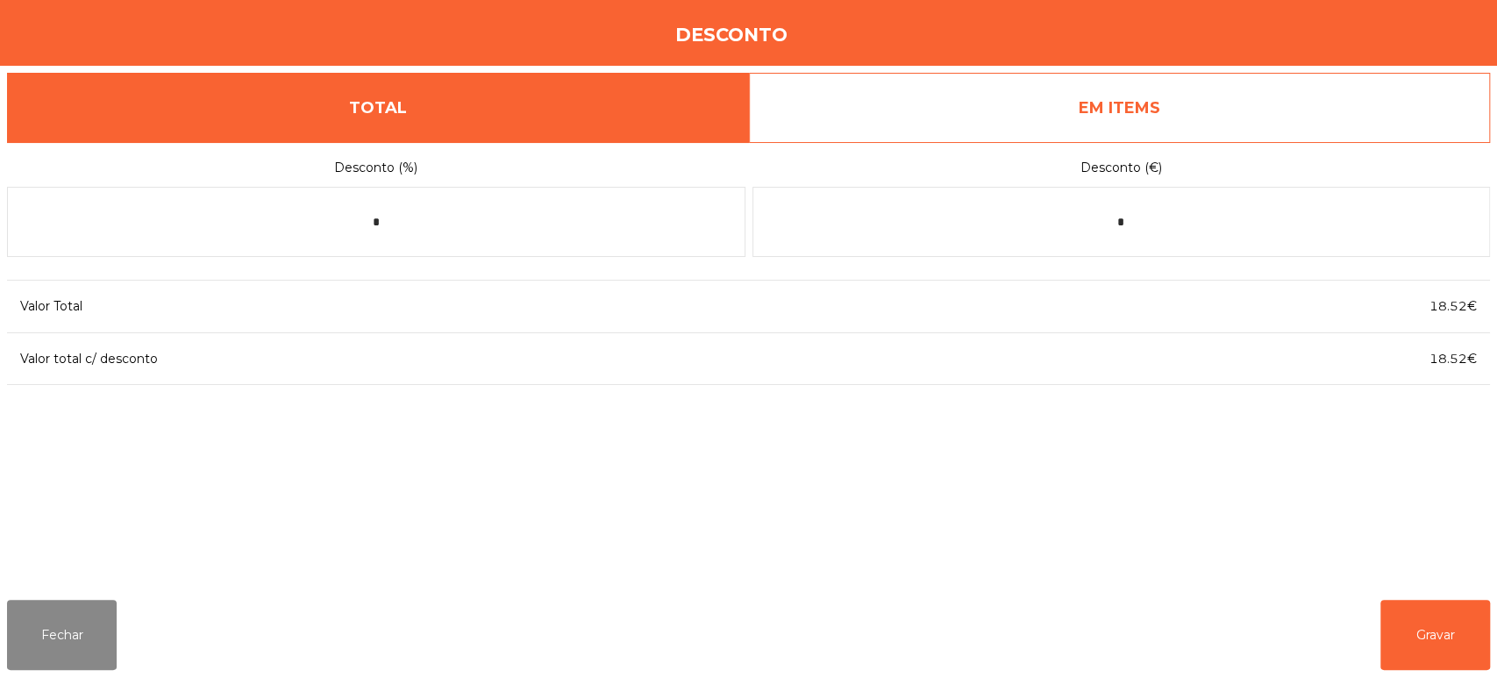
click at [1189, 305] on div "18.52€" at bounding box center [1242, 307] width 495 height 24
click at [1144, 219] on input "*" at bounding box center [1121, 222] width 738 height 70
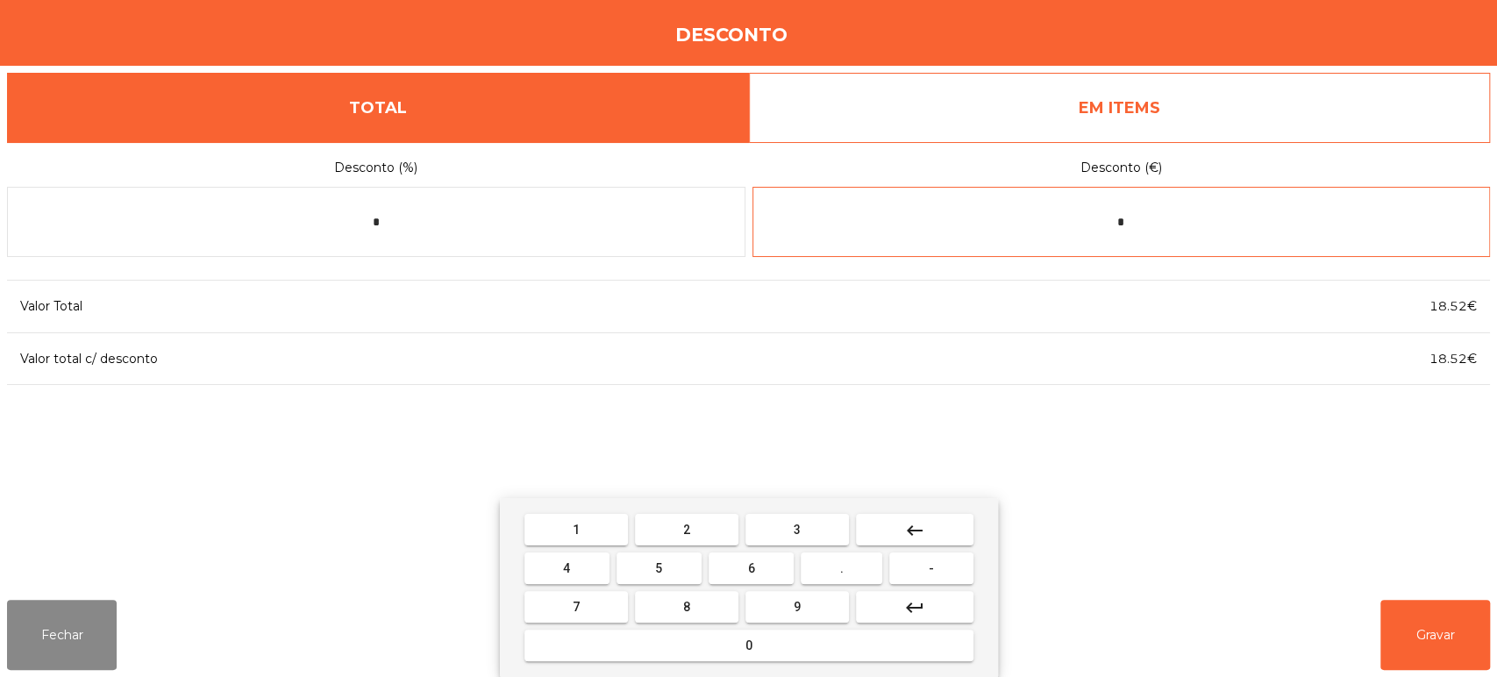
click at [923, 531] on mat-icon "keyboard_backspace" at bounding box center [914, 530] width 21 height 21
click at [575, 529] on span "1" at bounding box center [576, 530] width 7 height 14
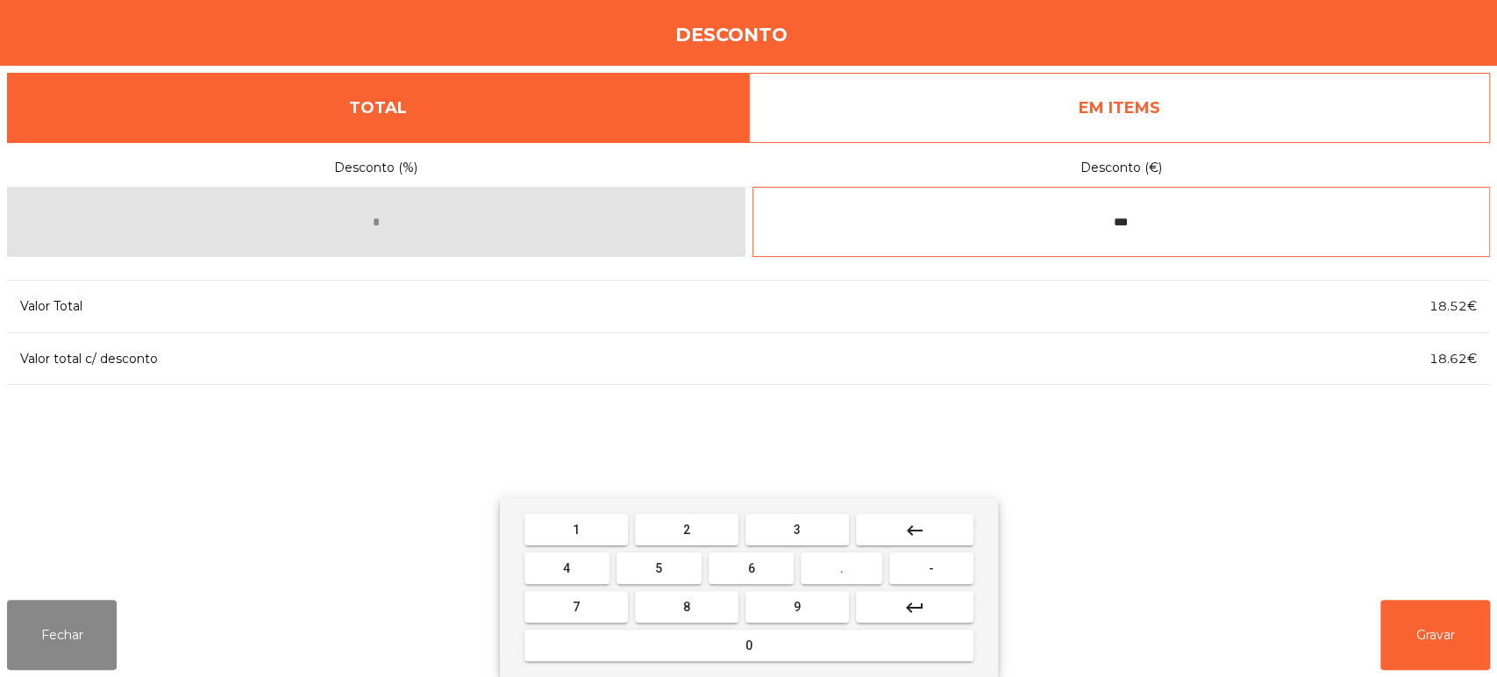
type input "****"
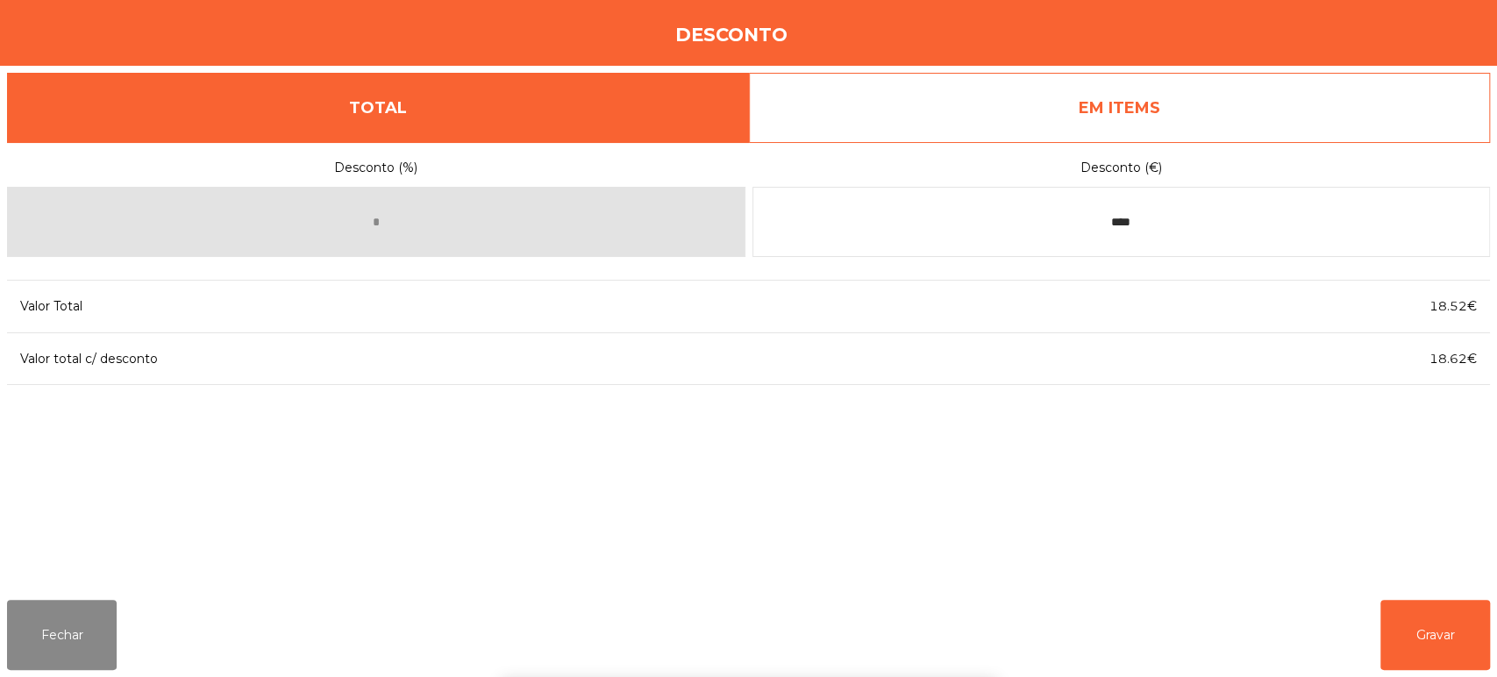
click at [1413, 635] on div "1 2 3 keyboard_backspace 4 5 6 . - 7 8 9 keyboard_return 0" at bounding box center [748, 587] width 1497 height 179
click at [1409, 651] on button "Gravar" at bounding box center [1435, 635] width 110 height 70
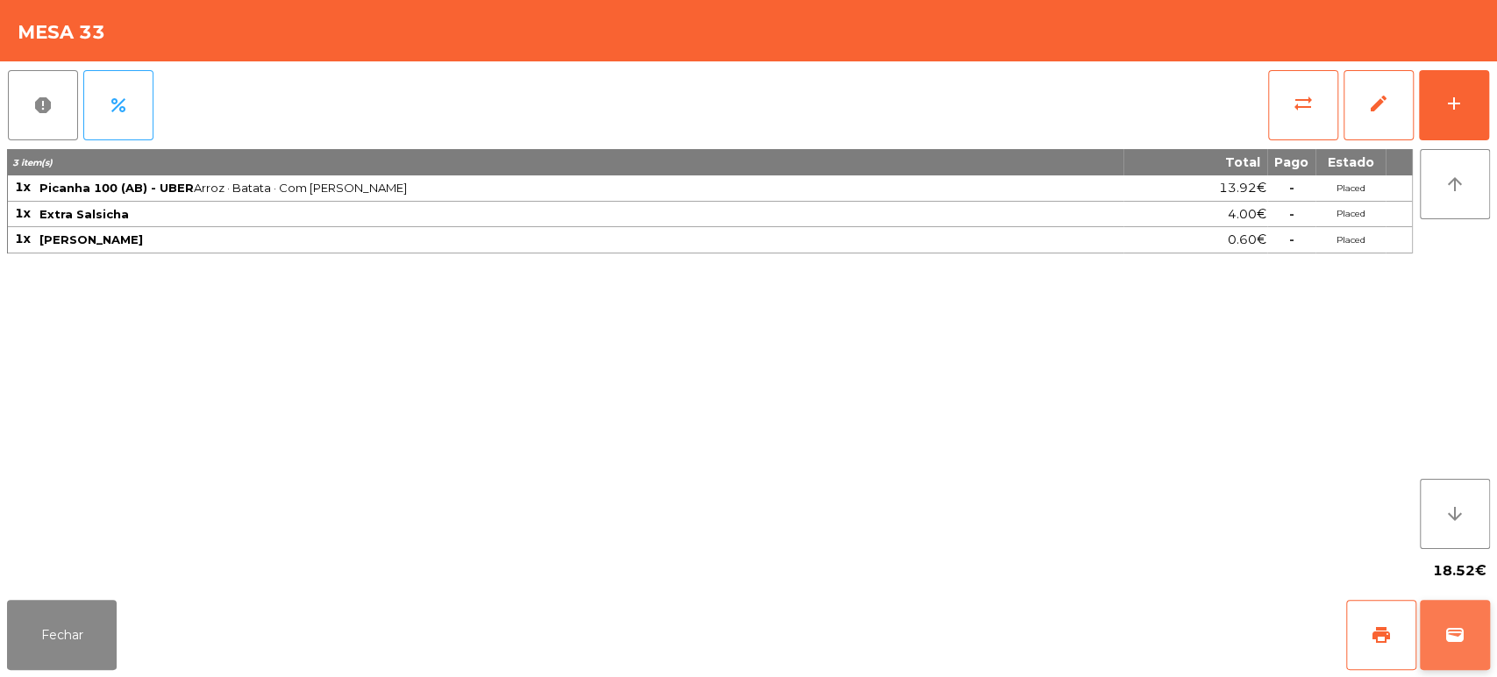
click at [1444, 632] on span "wallet" at bounding box center [1454, 634] width 21 height 21
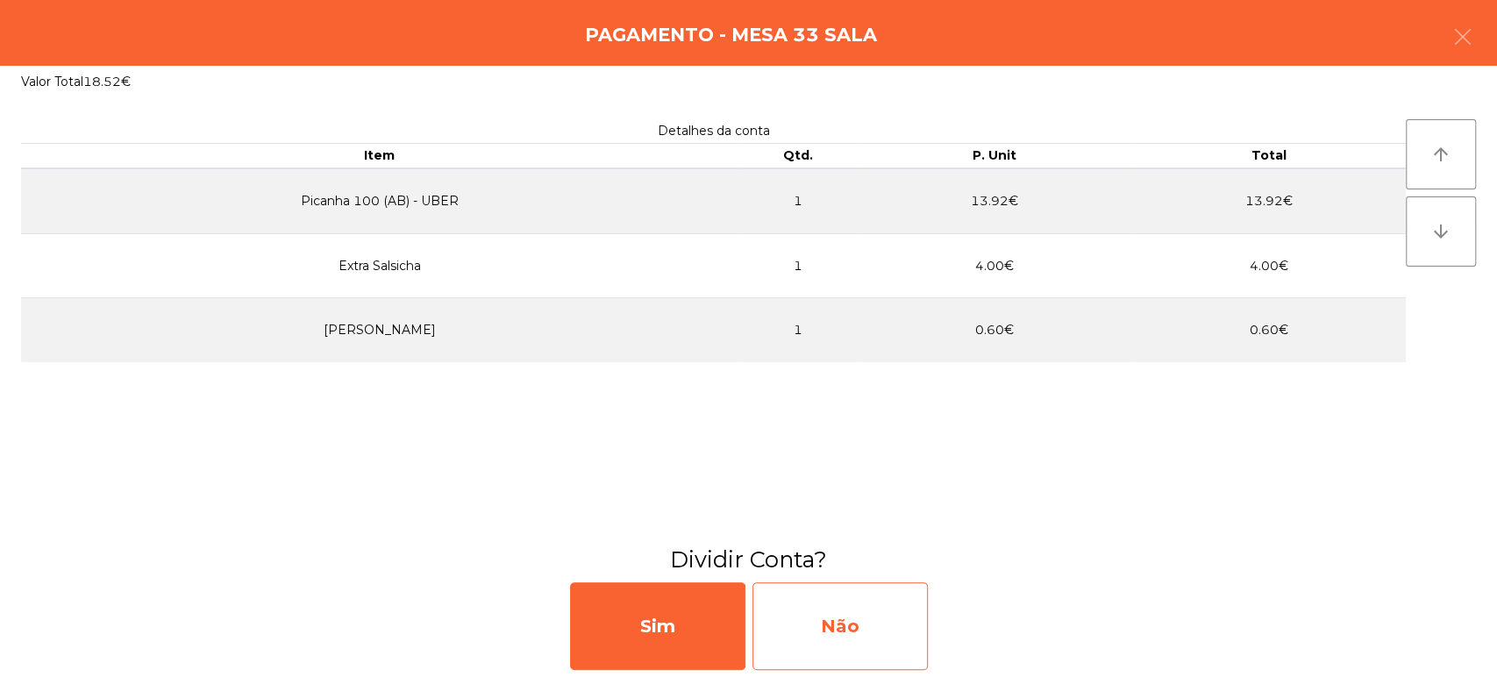
click at [831, 621] on div "Não" at bounding box center [839, 626] width 175 height 88
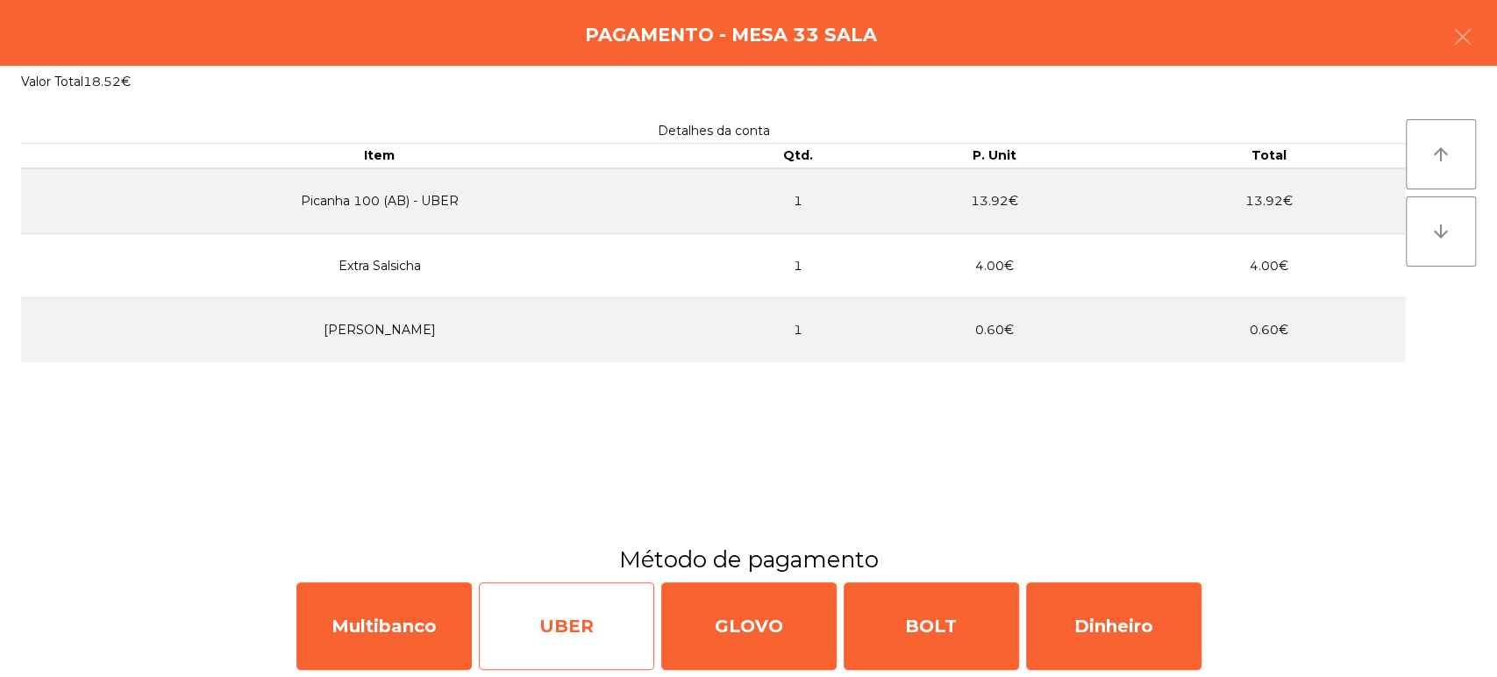
click at [574, 627] on div "UBER" at bounding box center [566, 626] width 175 height 88
select select "**"
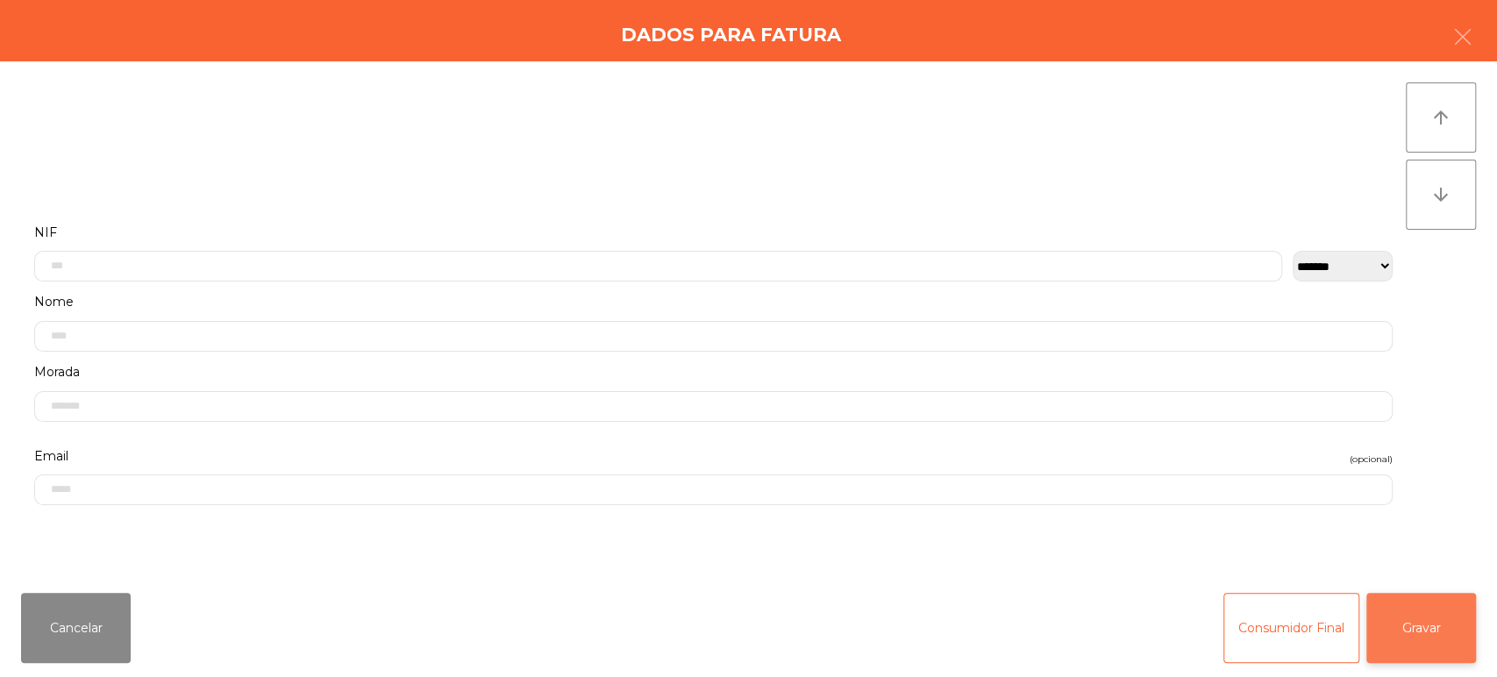
click at [1426, 634] on button "Gravar" at bounding box center [1421, 628] width 110 height 70
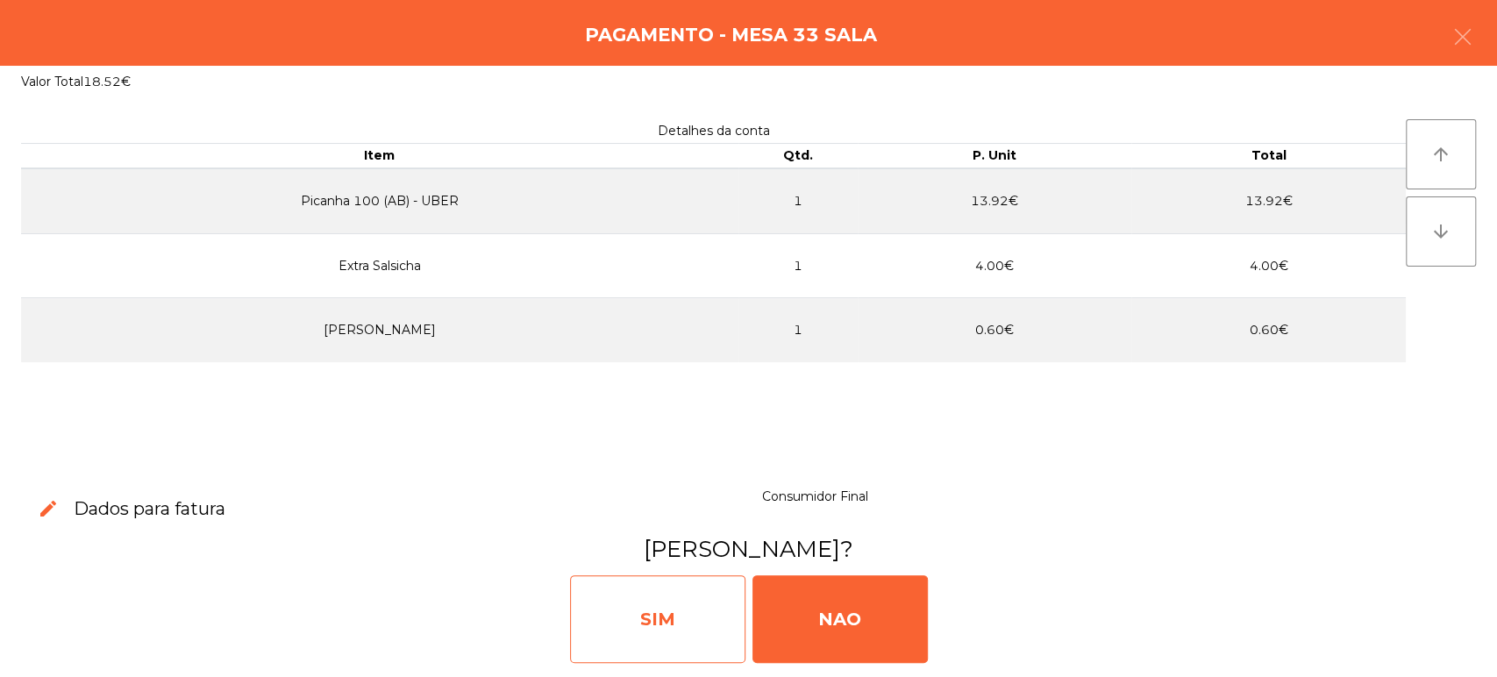
click at [673, 633] on div "SIM" at bounding box center [657, 619] width 175 height 88
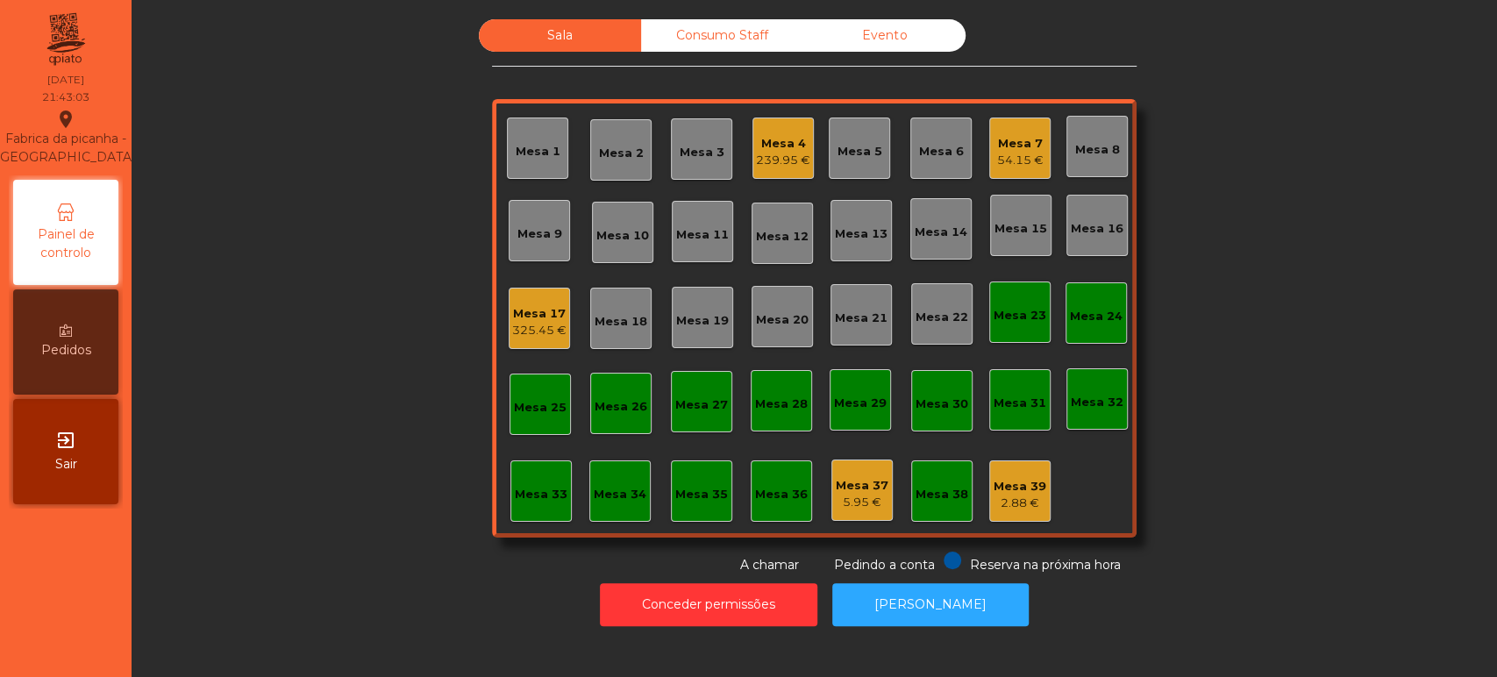
click at [523, 310] on div "Mesa 17" at bounding box center [539, 314] width 54 height 18
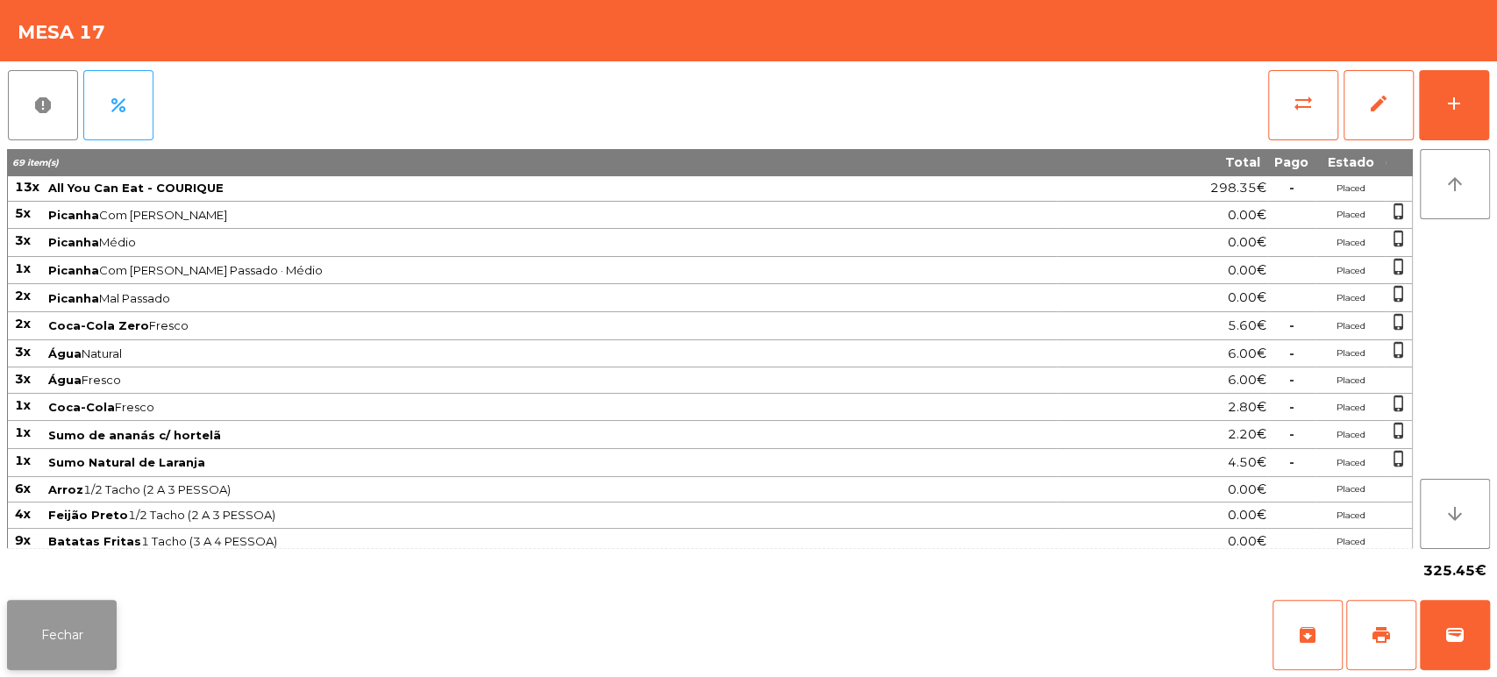
click at [46, 602] on button "Fechar" at bounding box center [62, 635] width 110 height 70
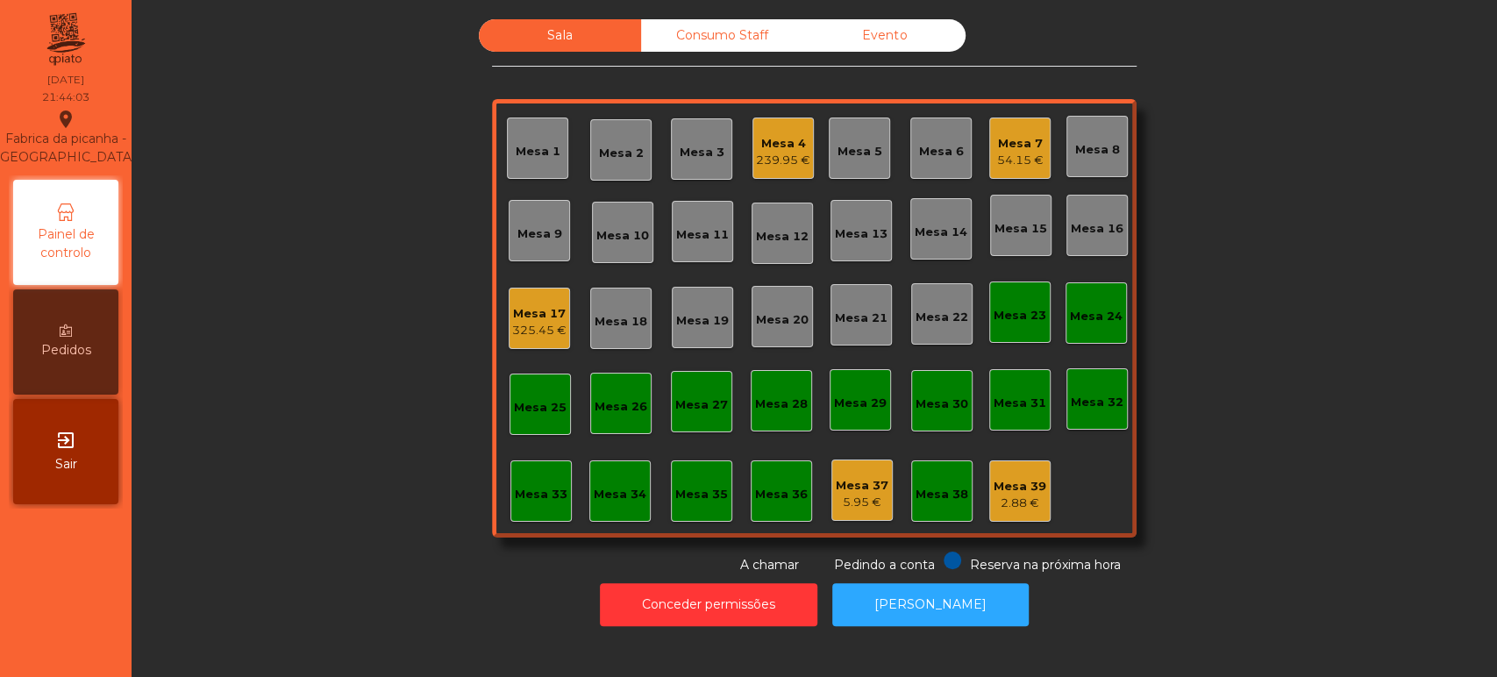
click at [1008, 135] on div "Mesa 7" at bounding box center [1020, 144] width 46 height 18
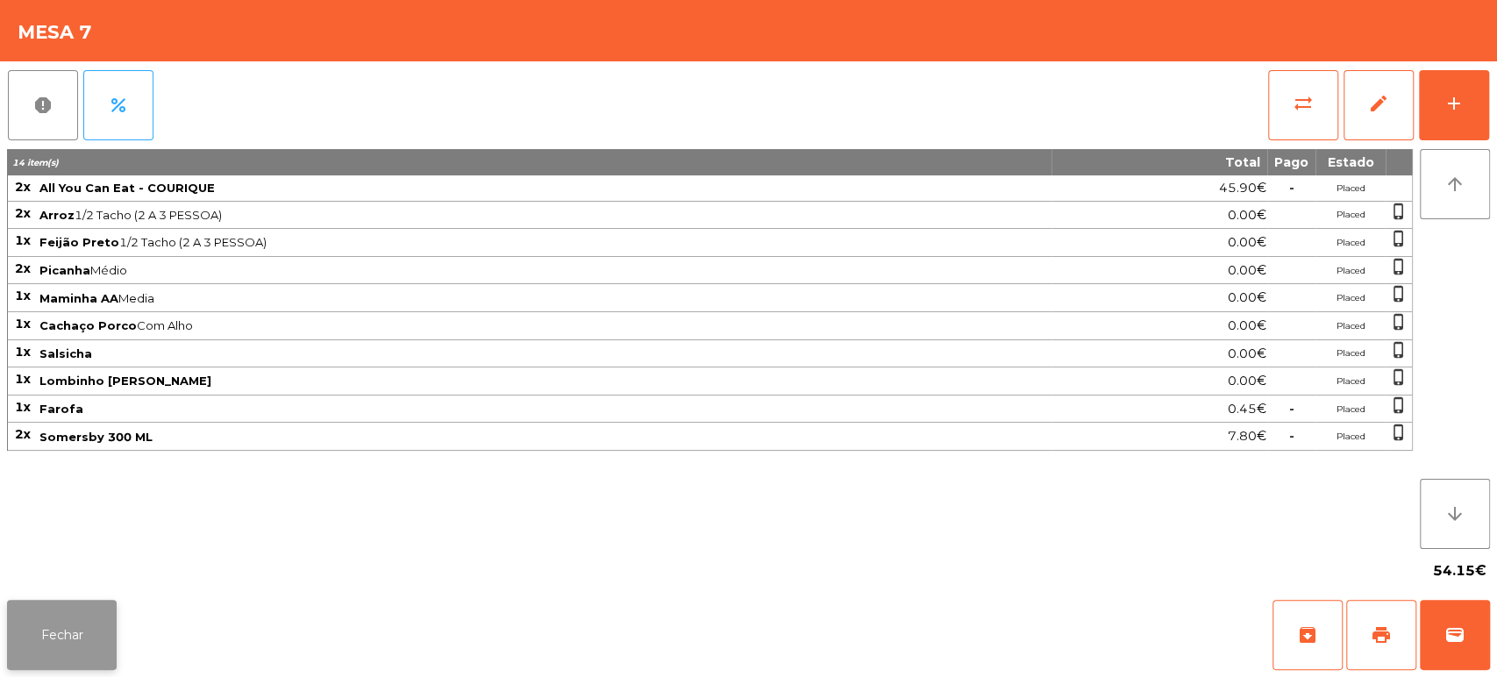
click at [82, 636] on button "Fechar" at bounding box center [62, 635] width 110 height 70
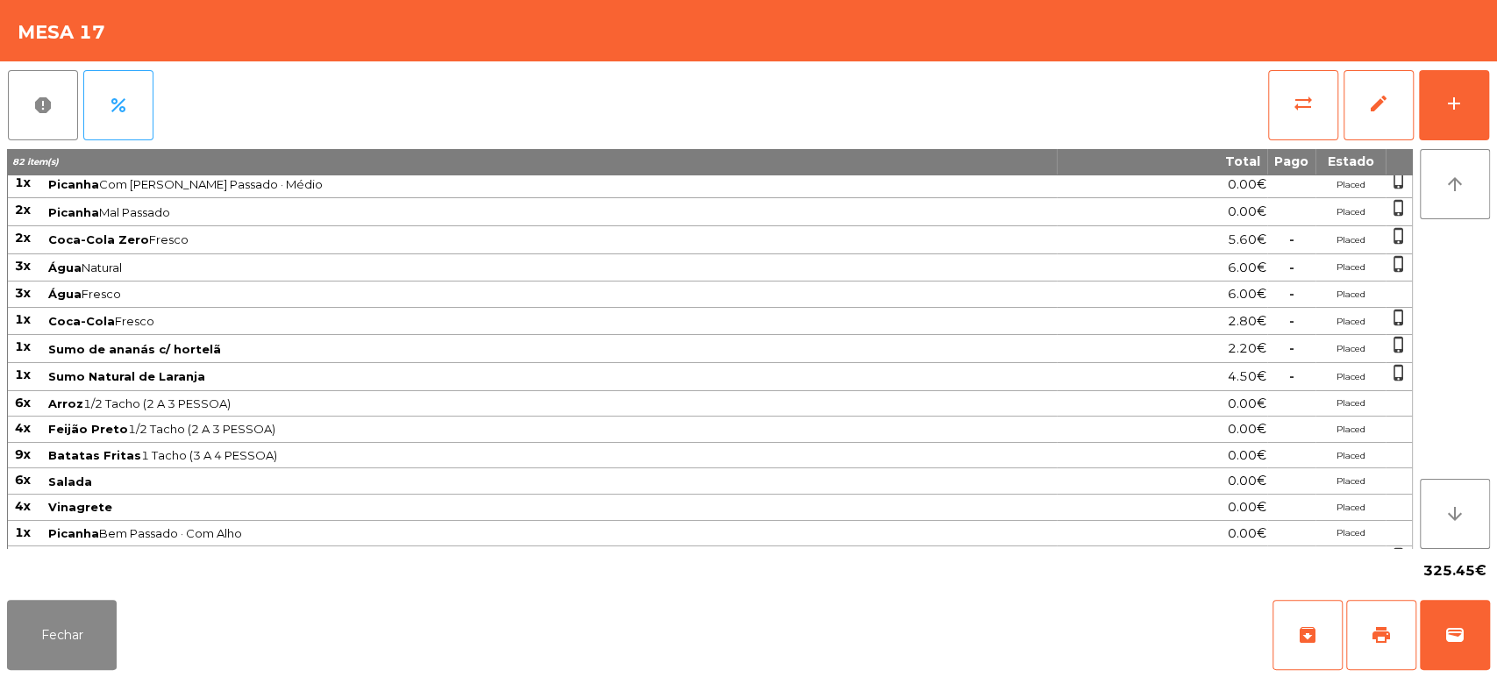
scroll to position [126, 0]
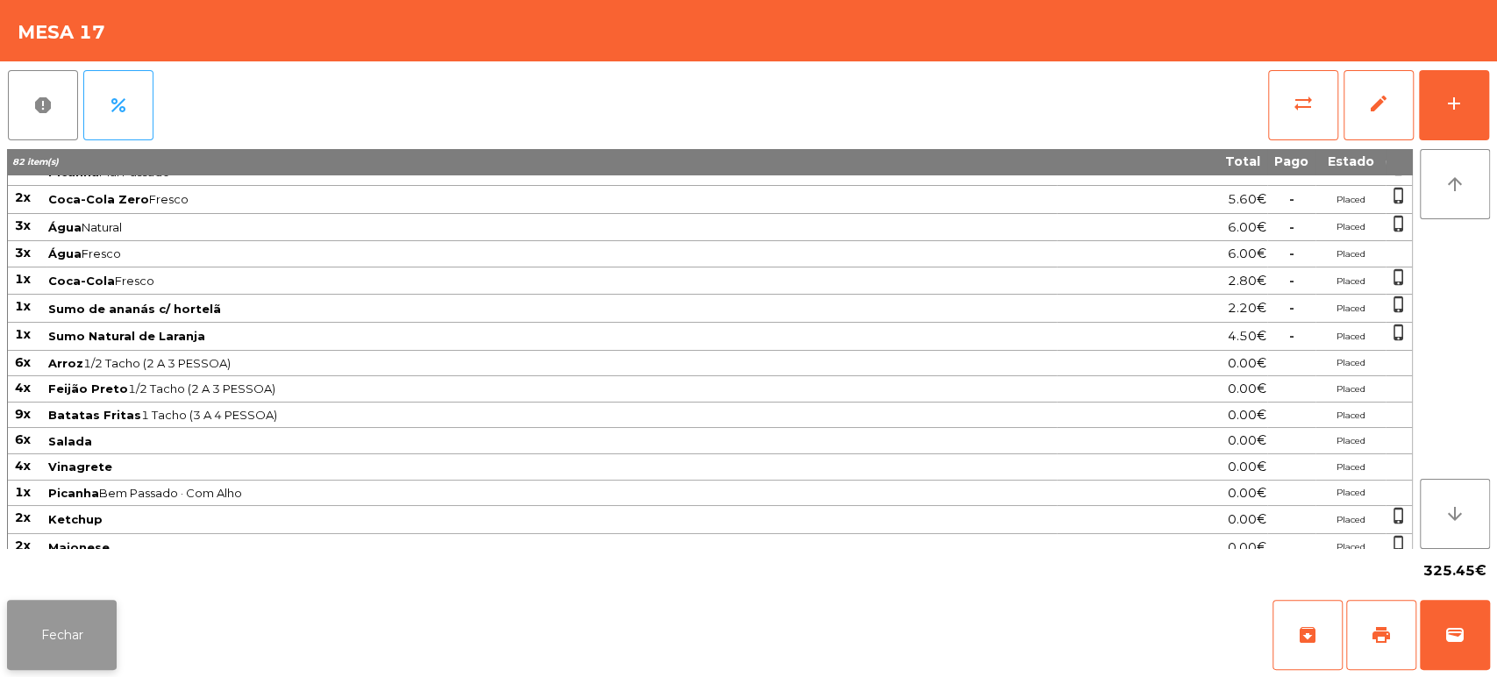
click at [43, 607] on button "Fechar" at bounding box center [62, 635] width 110 height 70
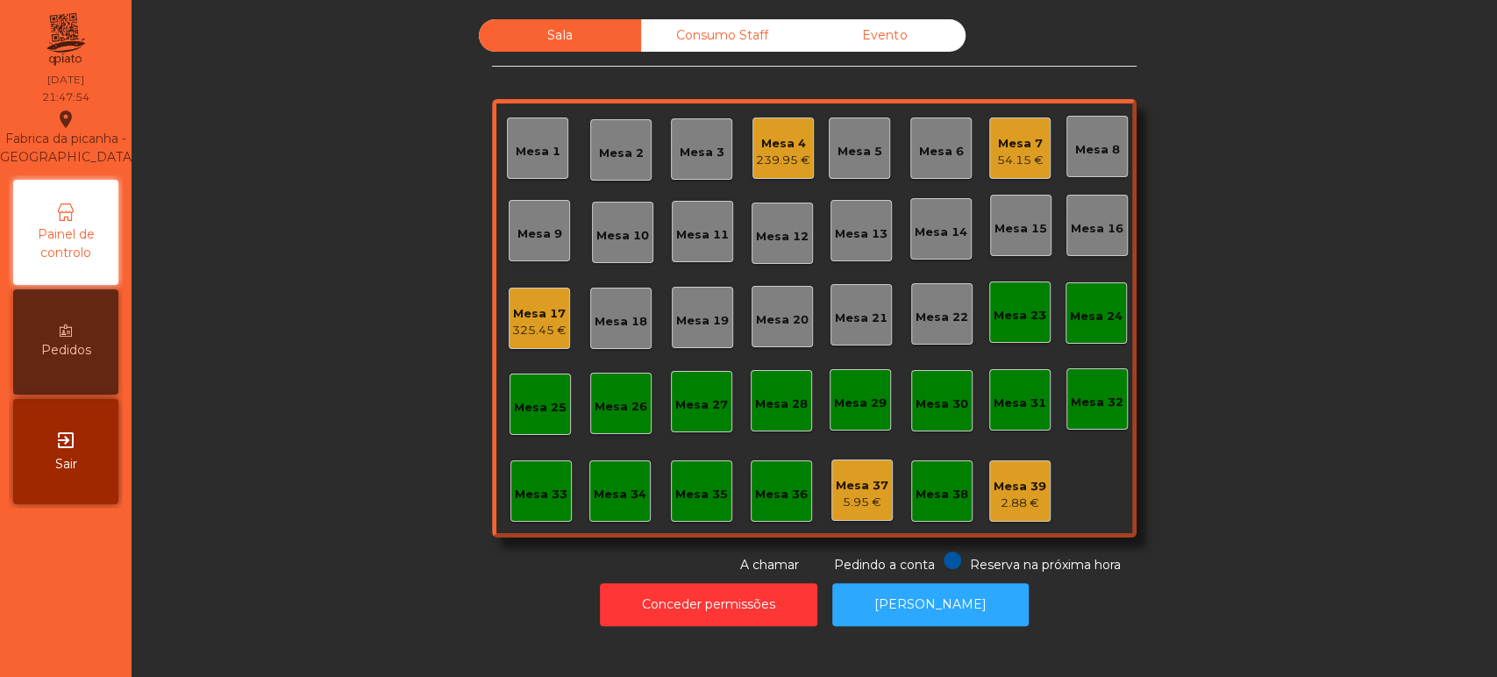
click at [760, 158] on div "239.95 €" at bounding box center [783, 161] width 54 height 18
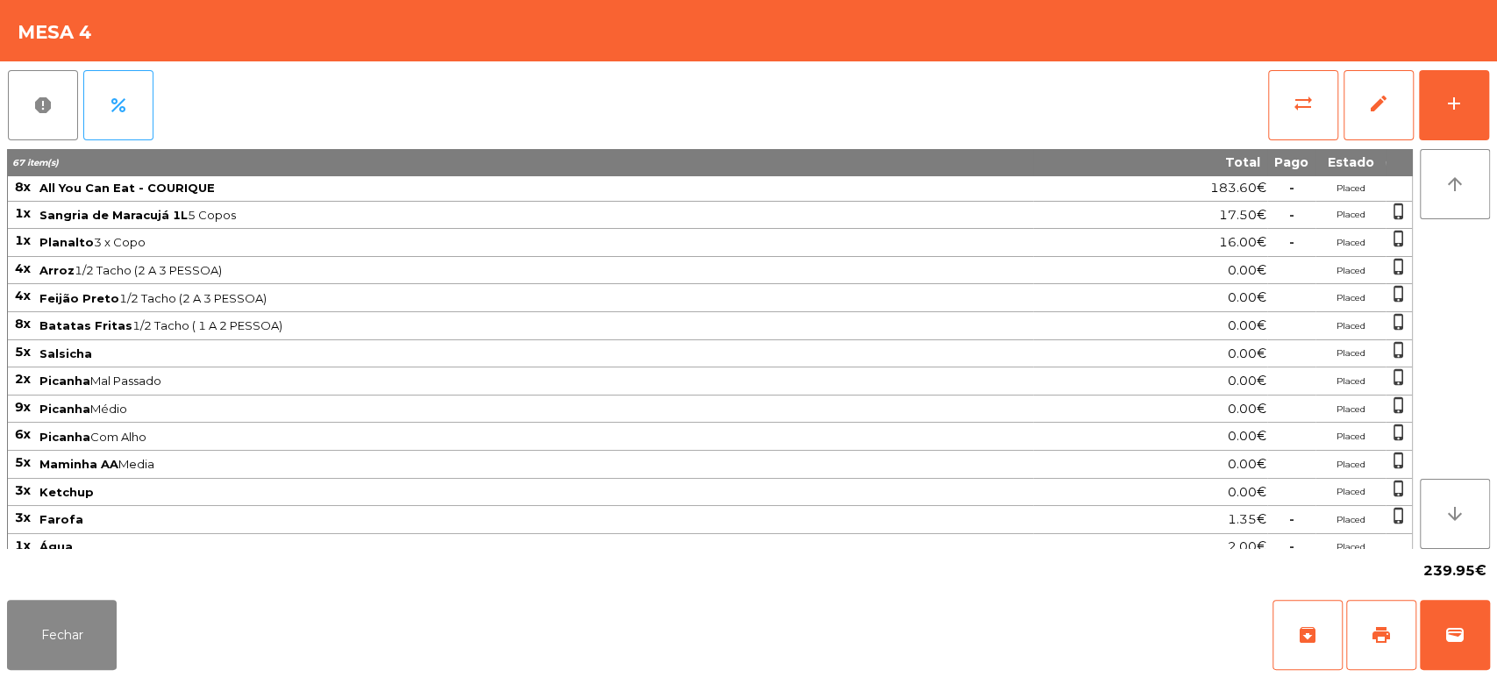
scroll to position [143, 0]
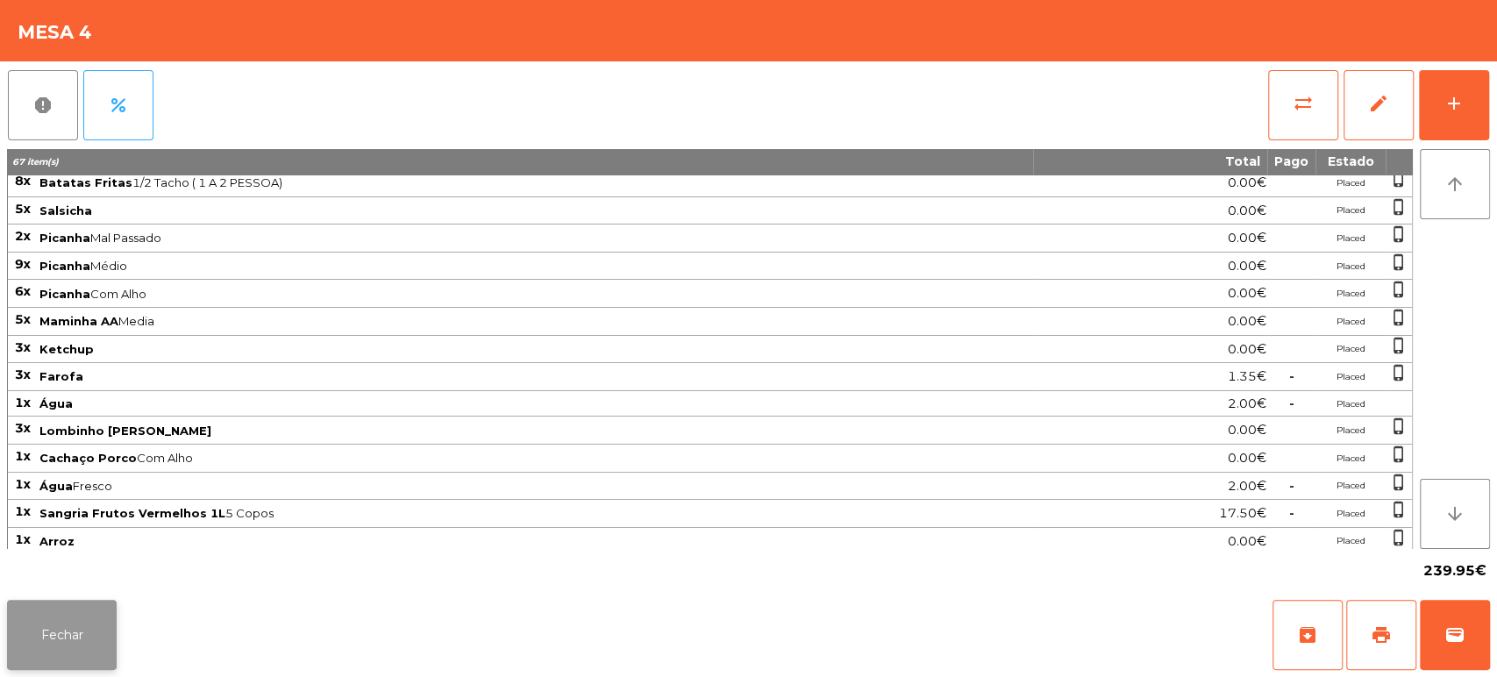
click at [49, 644] on button "Fechar" at bounding box center [62, 635] width 110 height 70
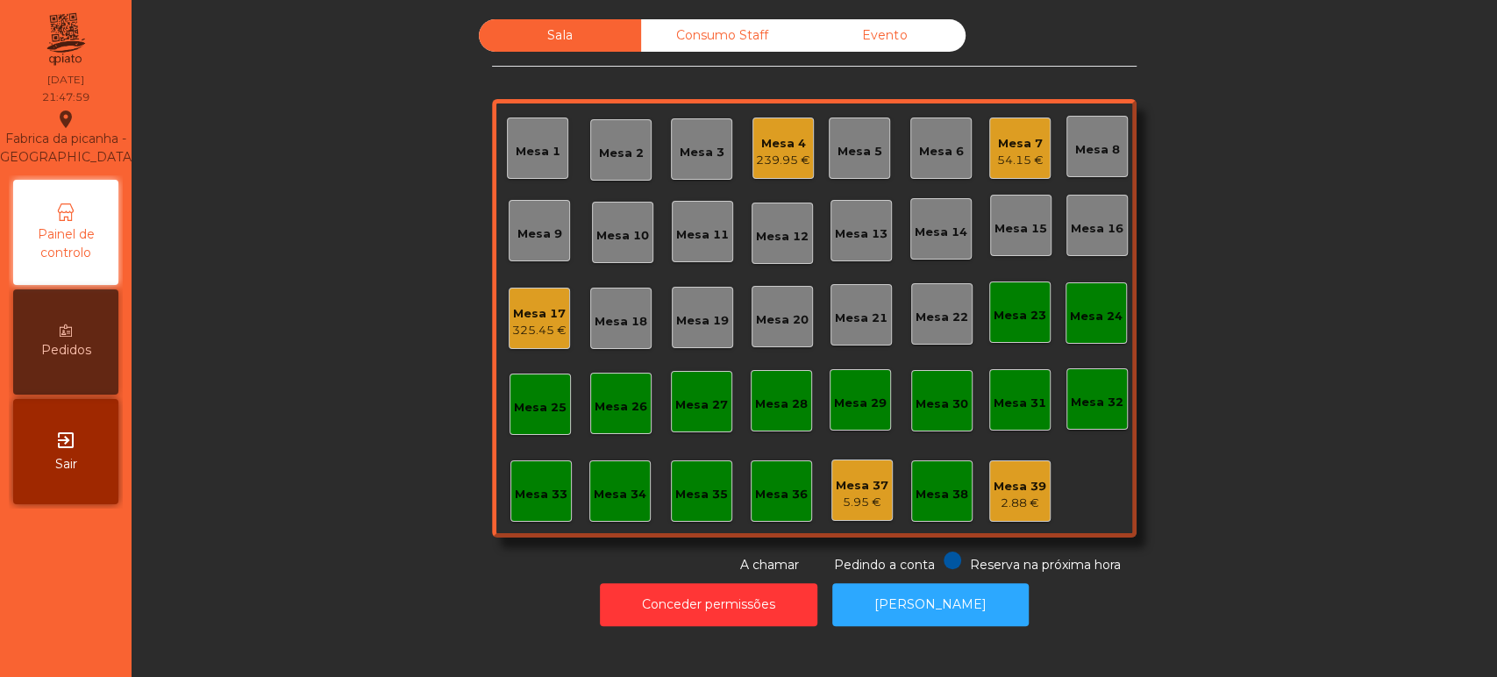
click at [955, 169] on div "Mesa 6" at bounding box center [940, 148] width 61 height 61
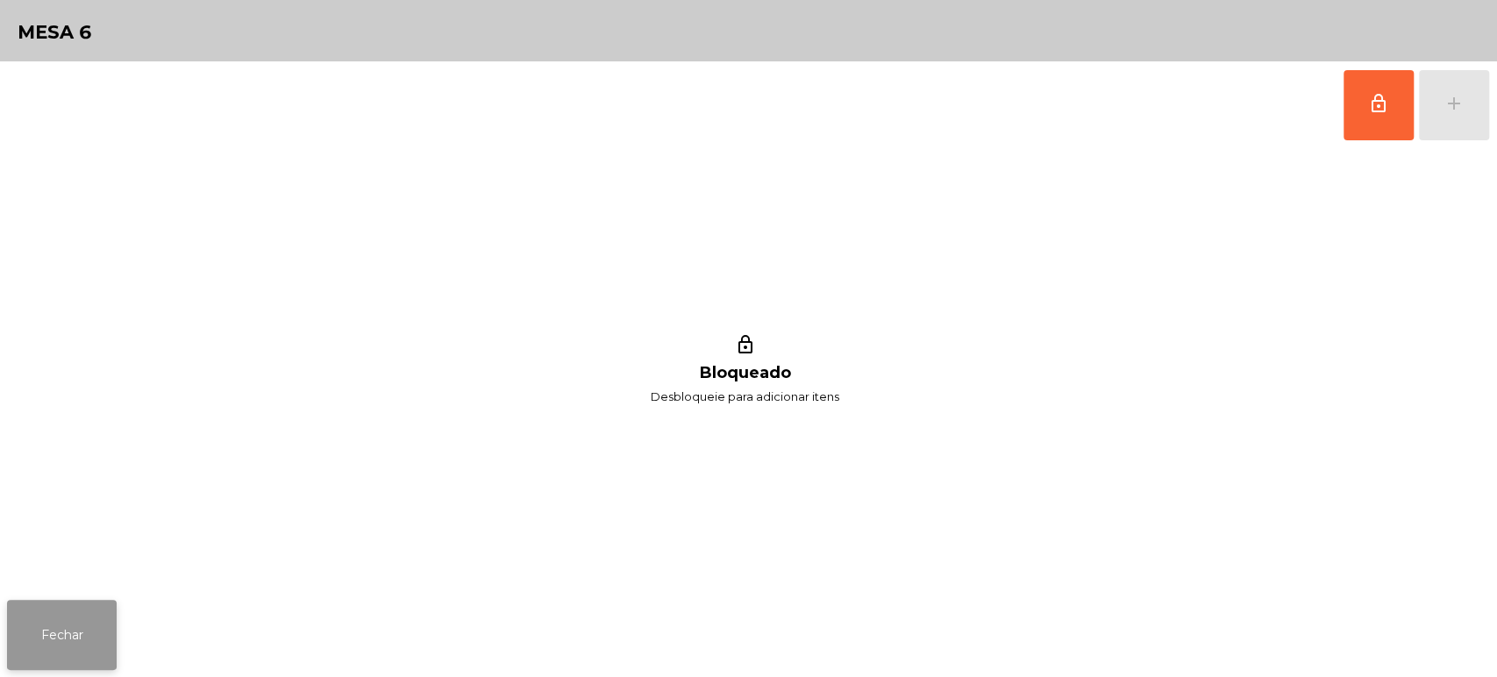
click at [91, 641] on button "Fechar" at bounding box center [62, 635] width 110 height 70
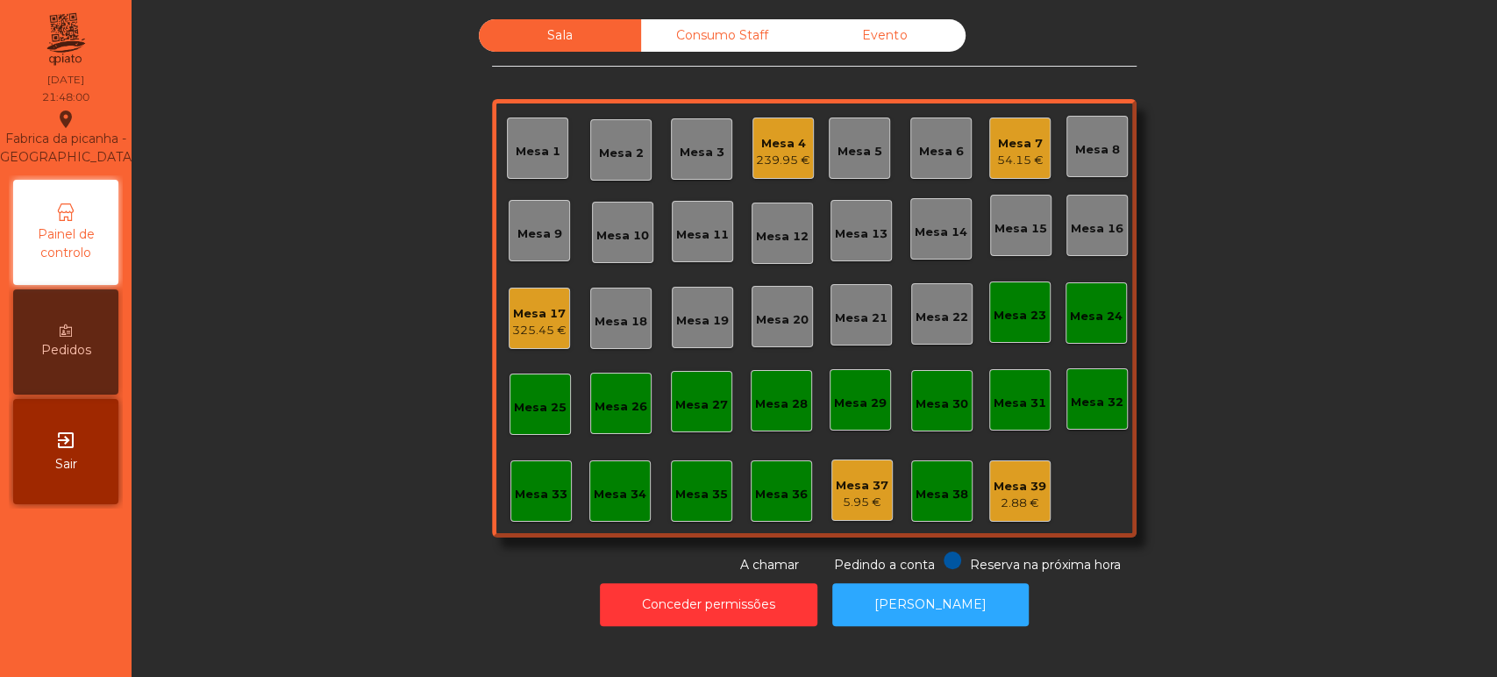
click at [555, 309] on div "Mesa 17" at bounding box center [539, 314] width 54 height 18
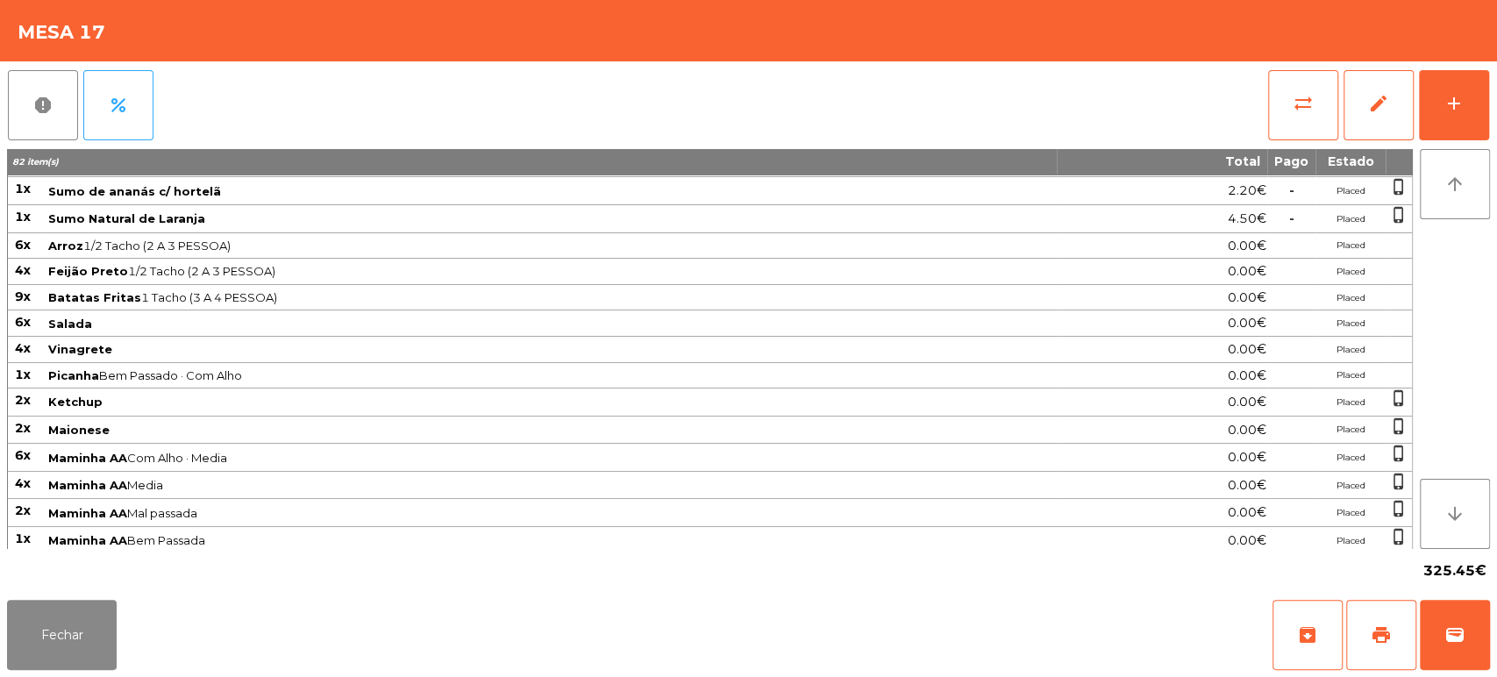
scroll to position [0, 0]
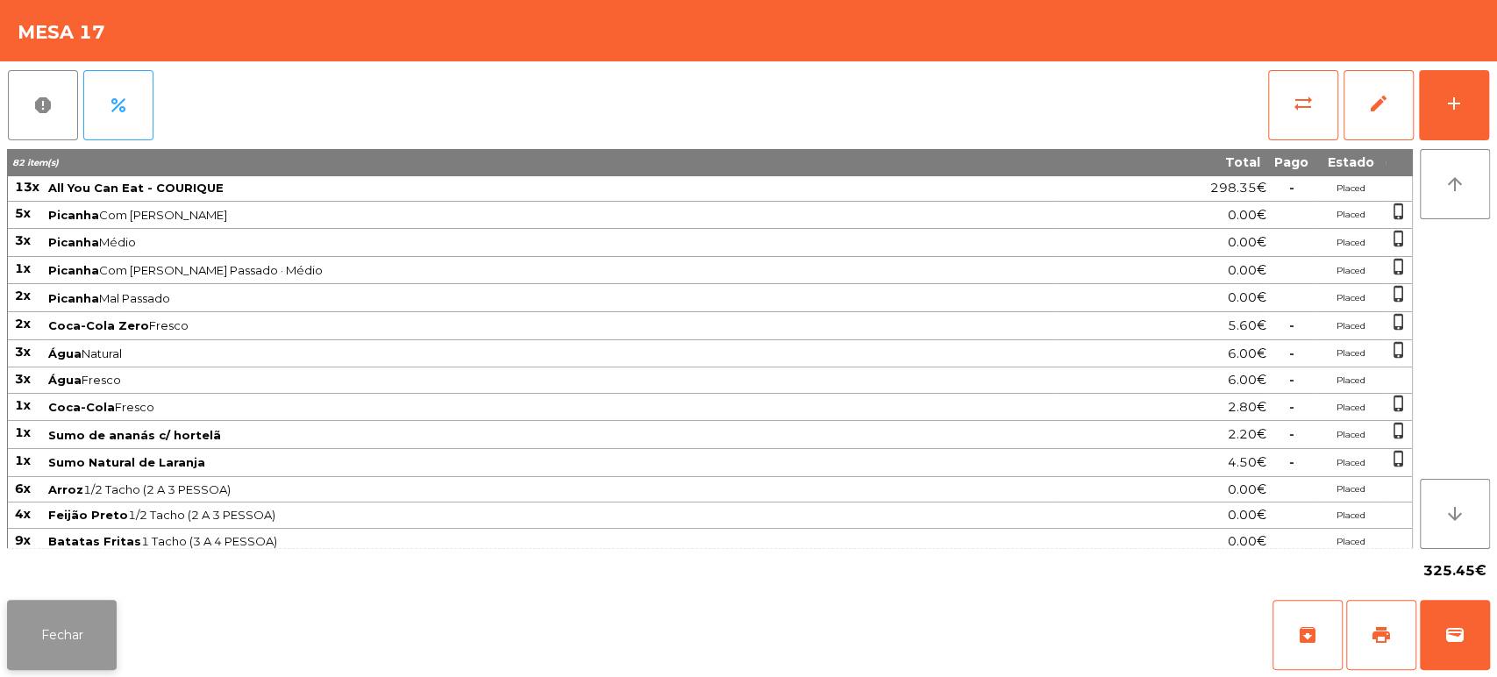
click at [87, 647] on button "Fechar" at bounding box center [62, 635] width 110 height 70
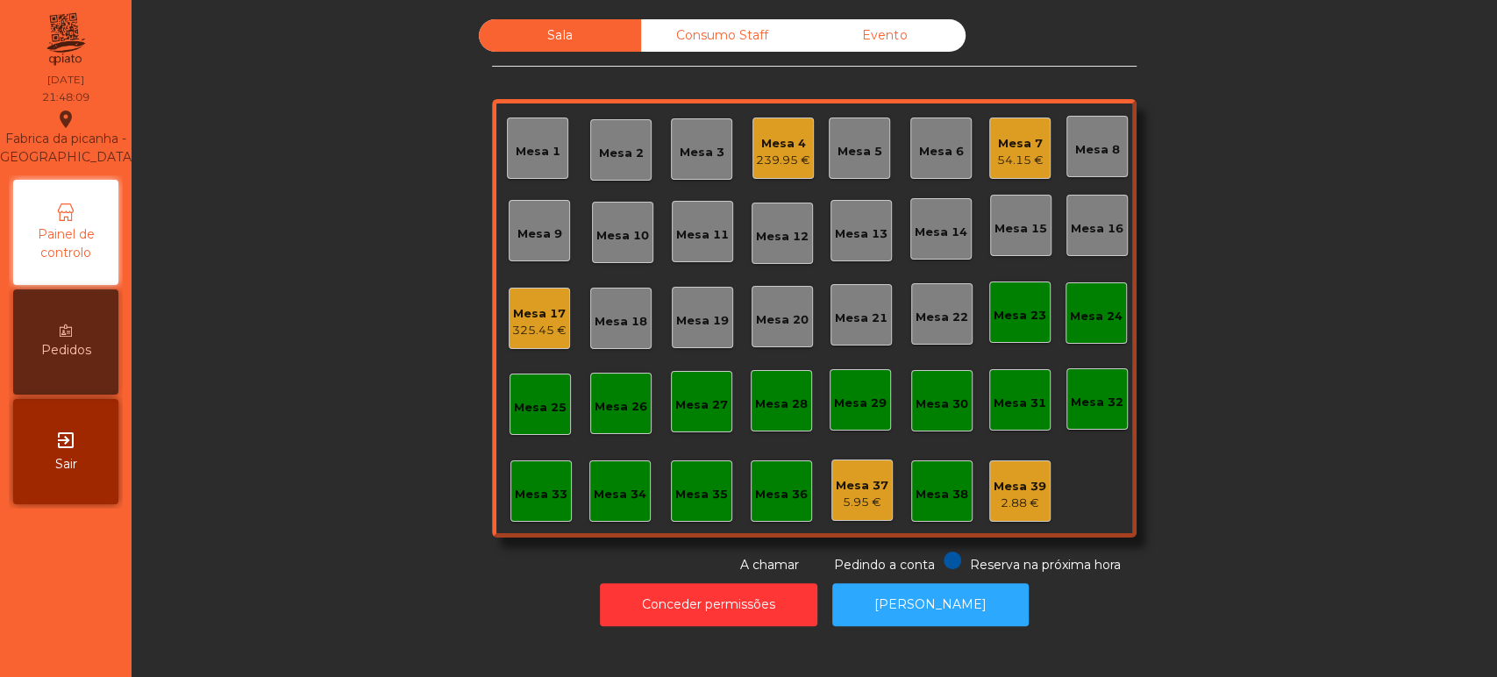
click at [523, 310] on div "Mesa 17" at bounding box center [539, 314] width 54 height 18
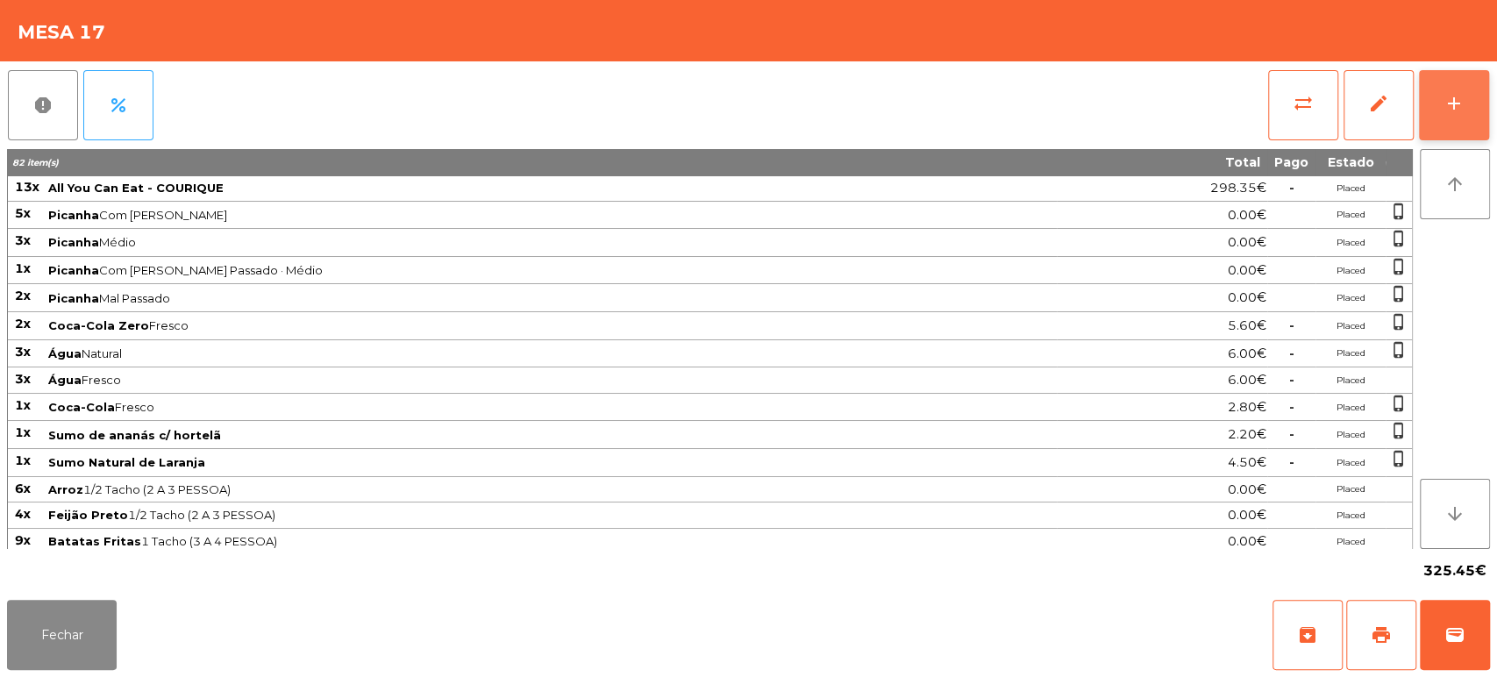
click at [1447, 119] on button "add" at bounding box center [1454, 105] width 70 height 70
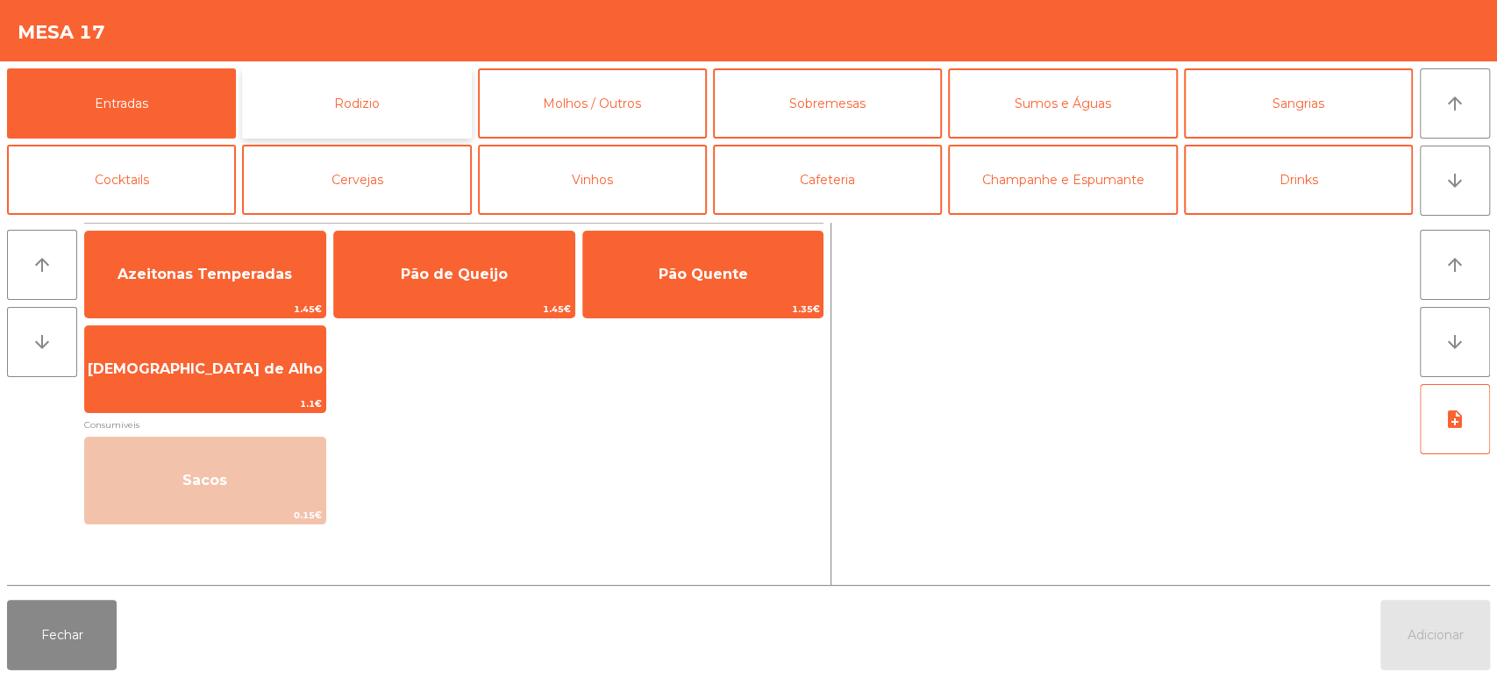
click at [379, 93] on button "Rodizio" at bounding box center [356, 103] width 229 height 70
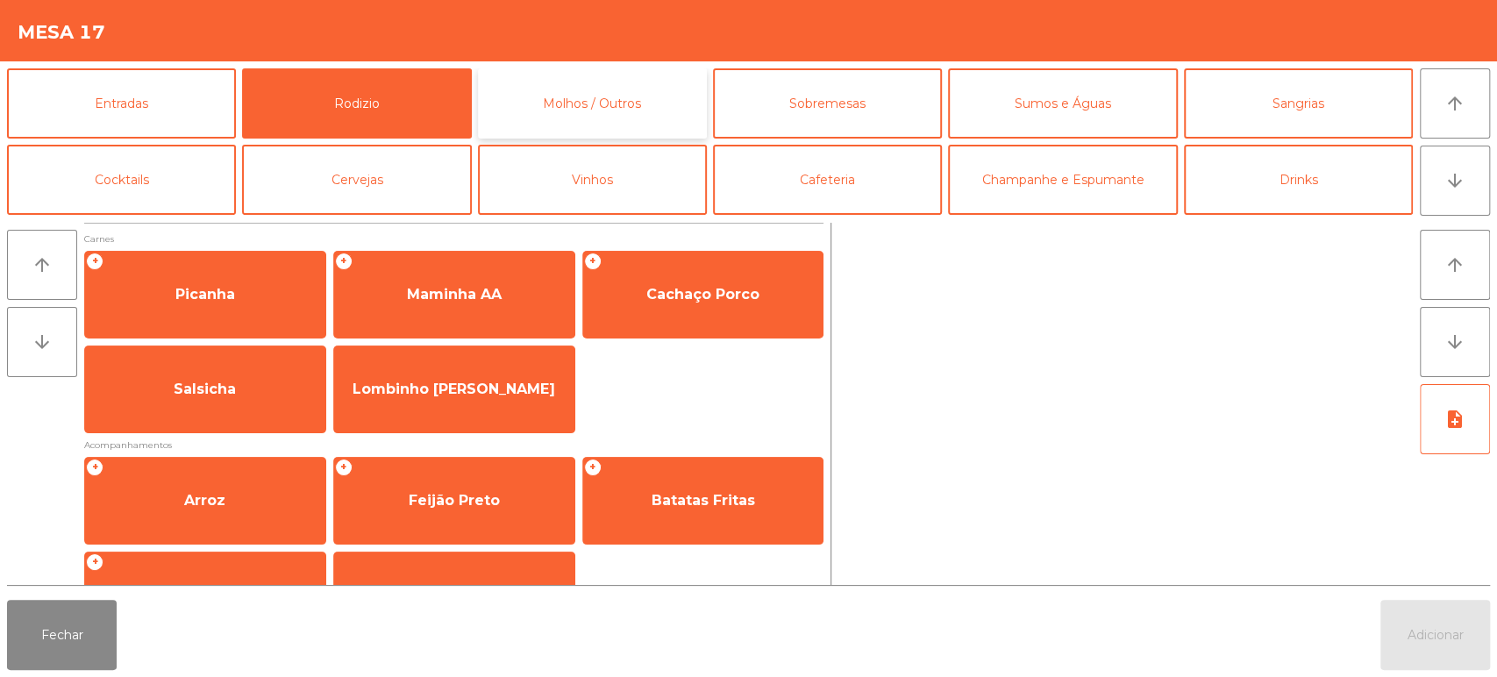
click at [611, 89] on button "Molhos / Outros" at bounding box center [592, 103] width 229 height 70
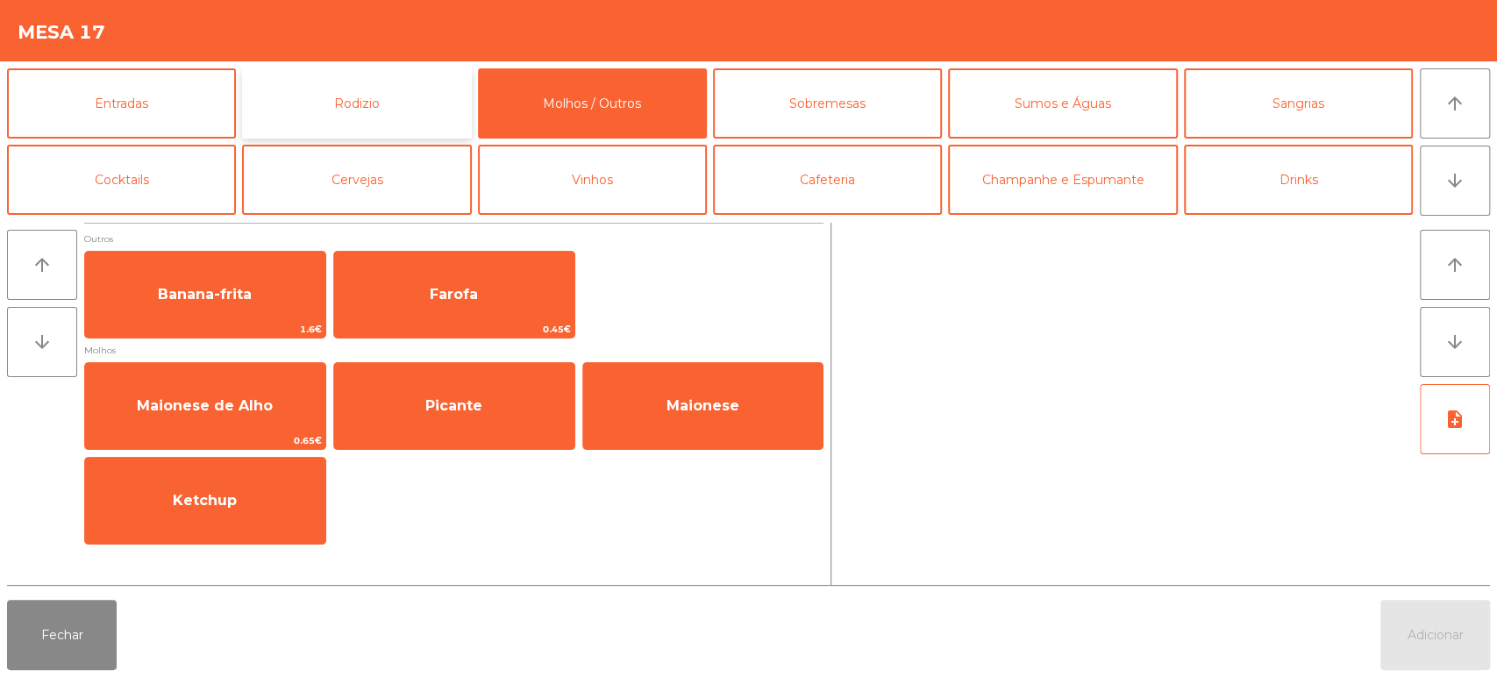
click at [388, 96] on button "Rodizio" at bounding box center [356, 103] width 229 height 70
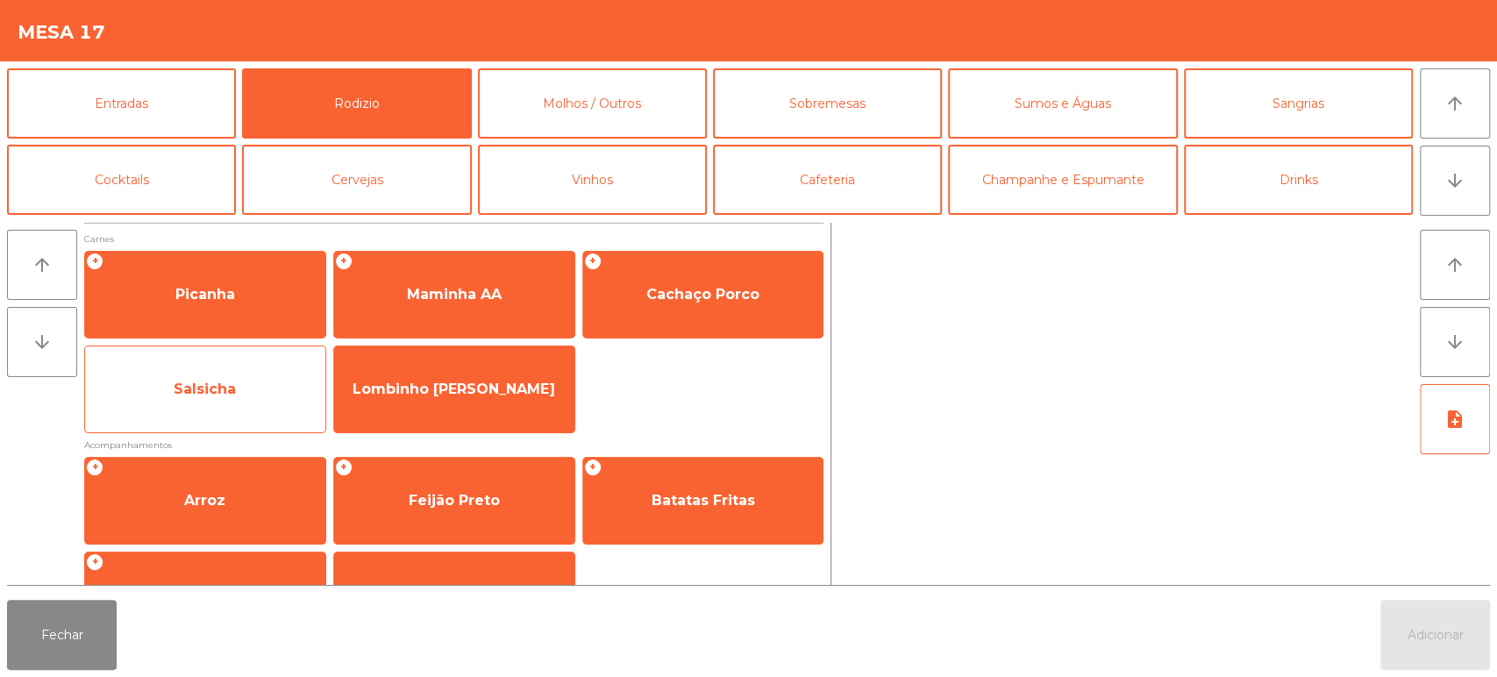
click at [267, 386] on span "Salsicha" at bounding box center [205, 389] width 240 height 47
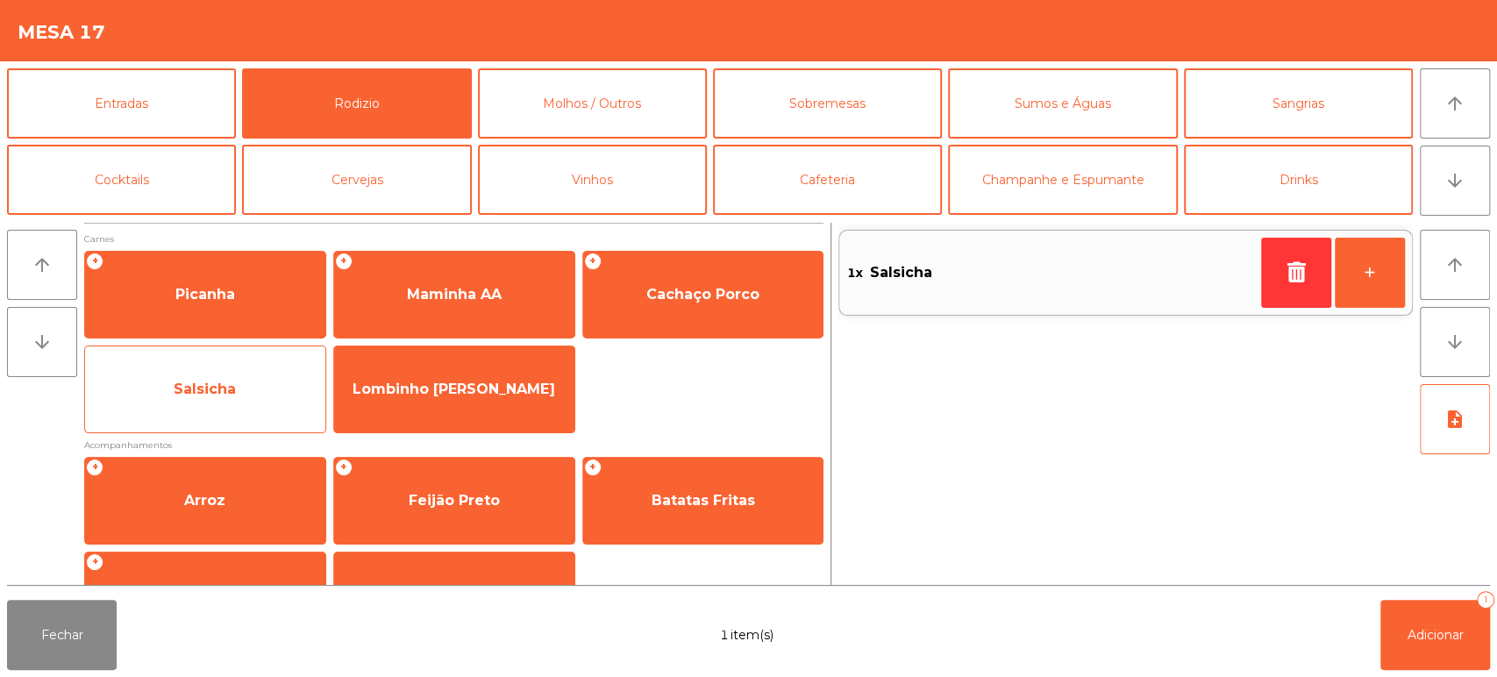
click at [246, 374] on span "Salsicha" at bounding box center [205, 389] width 240 height 47
click at [247, 381] on span "Salsicha" at bounding box center [205, 389] width 240 height 47
click at [263, 379] on span "Salsicha" at bounding box center [205, 389] width 240 height 47
click at [272, 348] on div "Salsicha" at bounding box center [205, 390] width 242 height 88
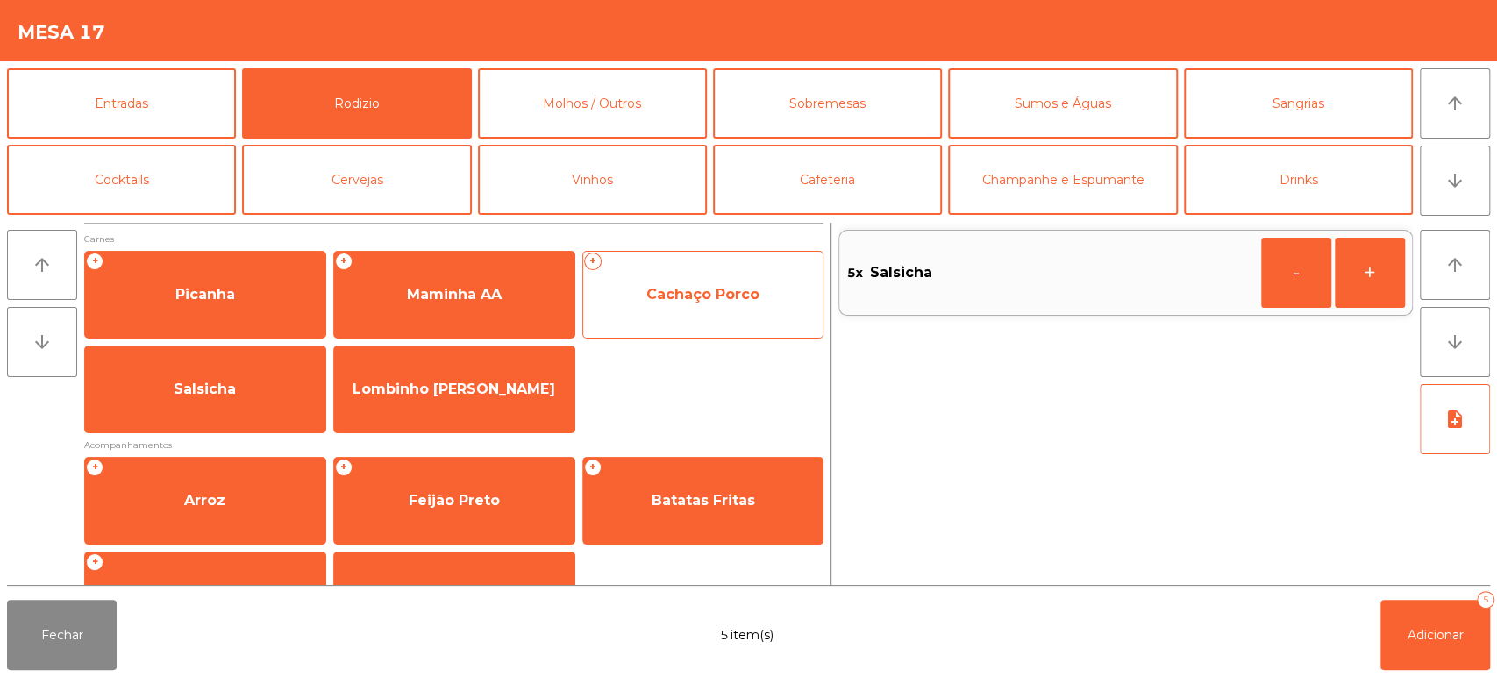
click at [709, 283] on span "Cachaço Porco" at bounding box center [703, 294] width 240 height 47
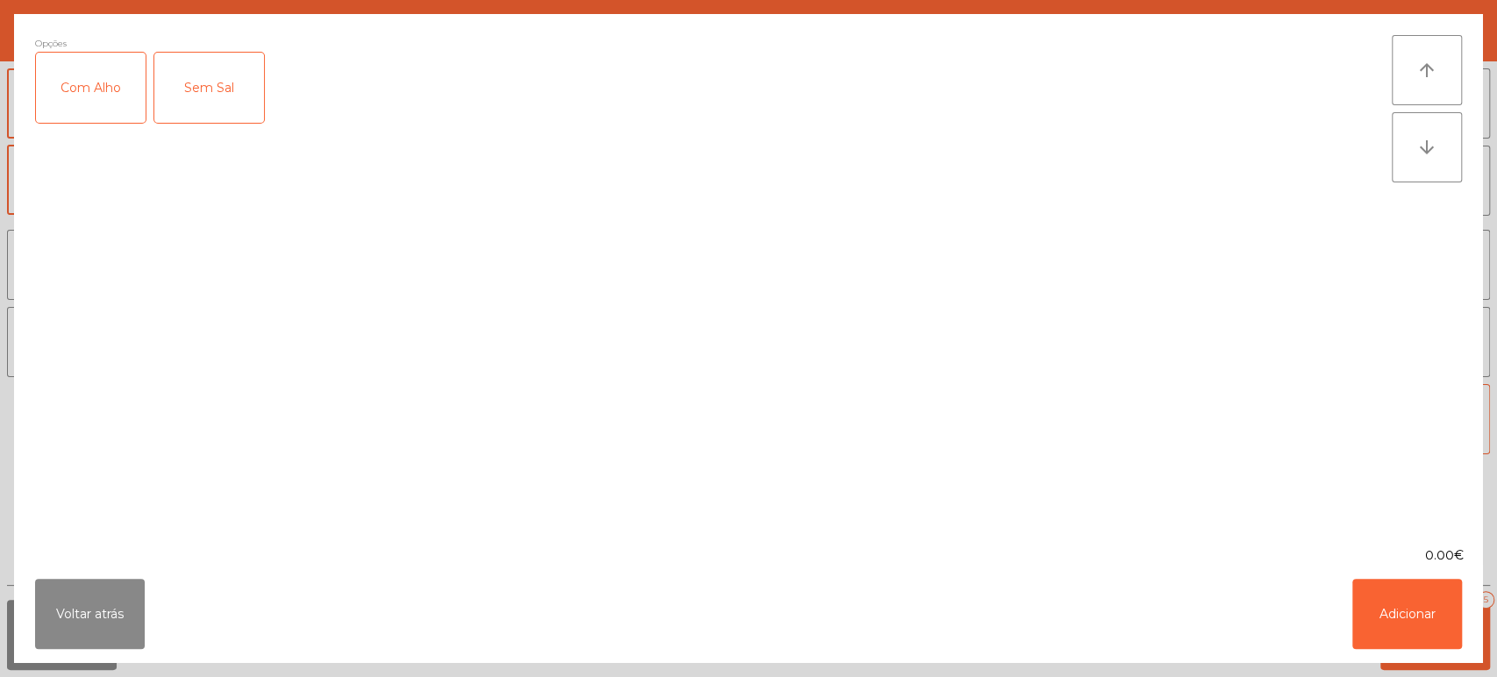
click at [117, 80] on div "Com Alho" at bounding box center [91, 88] width 110 height 70
click at [1416, 612] on button "Adicionar" at bounding box center [1407, 614] width 110 height 70
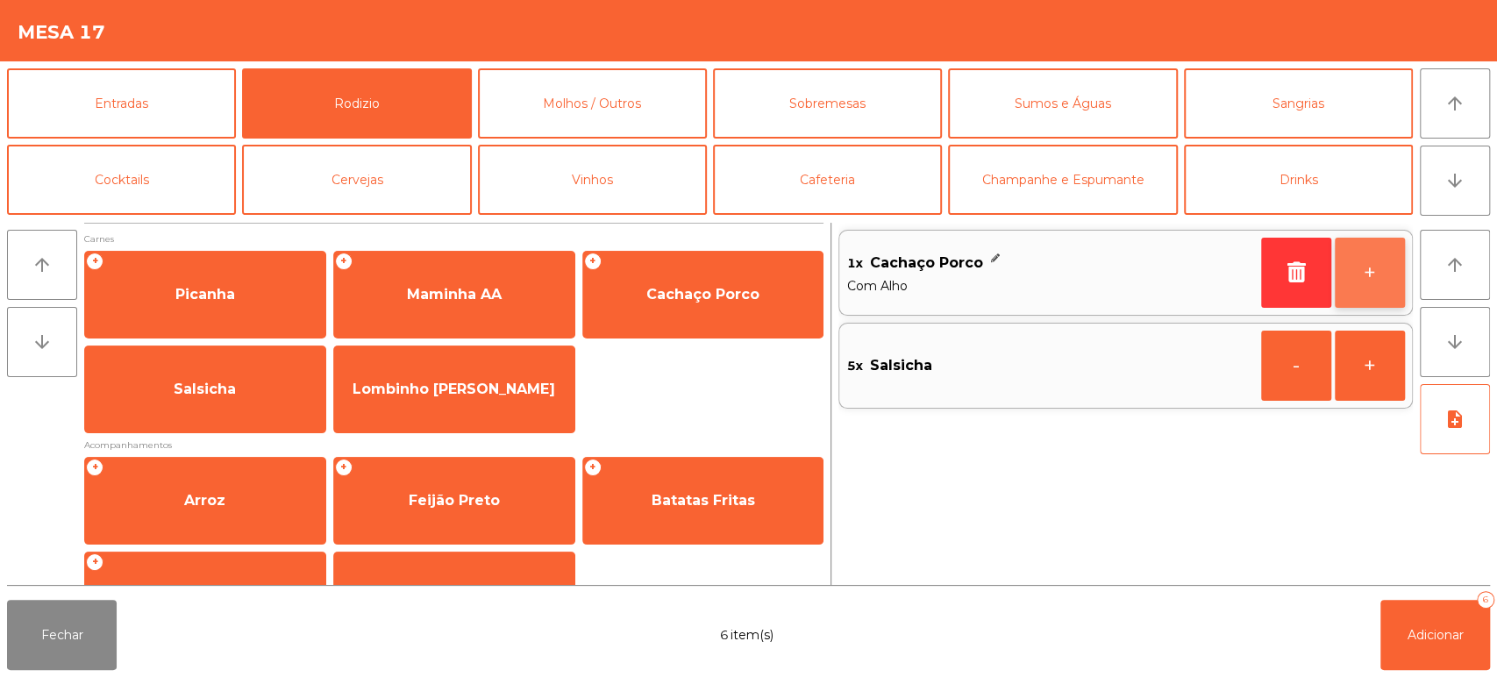
click at [1368, 264] on button "+" at bounding box center [1370, 273] width 70 height 70
click at [1372, 266] on button "+" at bounding box center [1370, 273] width 70 height 70
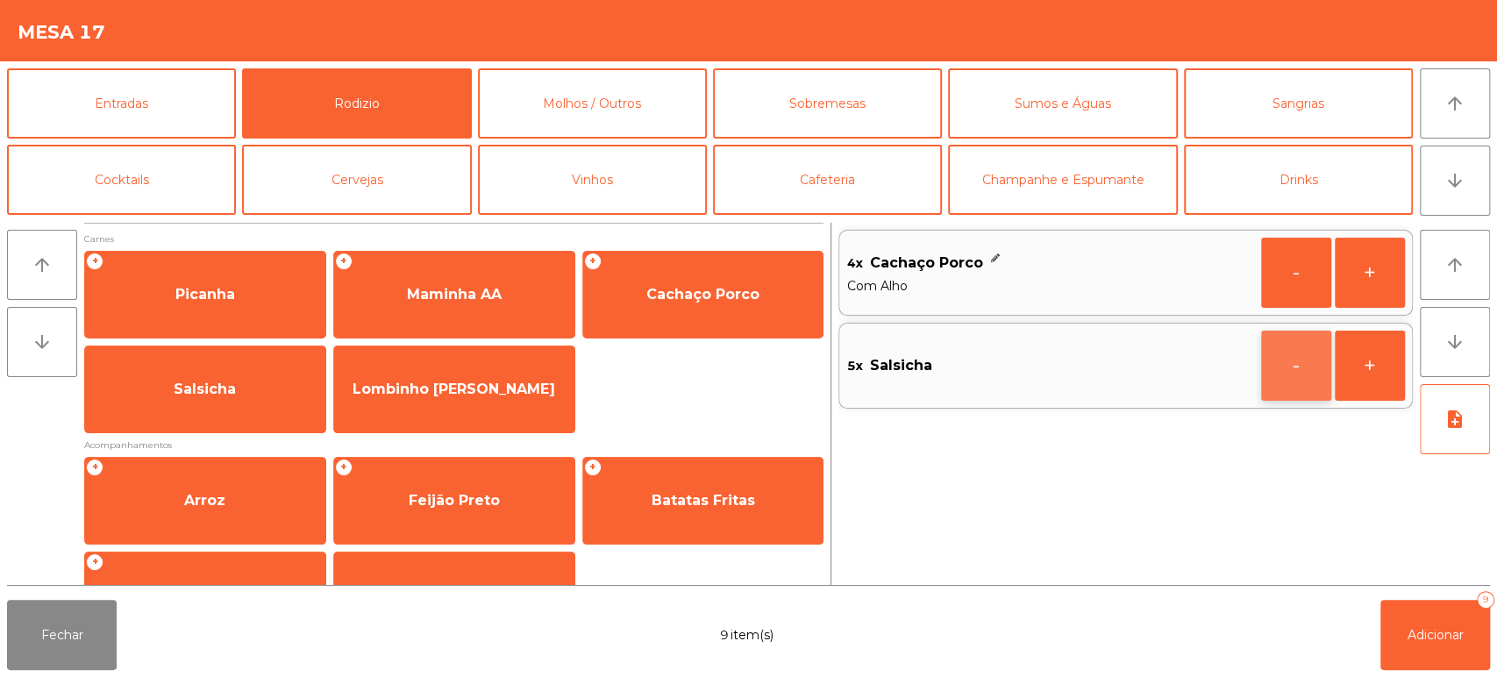
click at [1284, 374] on button "-" at bounding box center [1296, 366] width 70 height 70
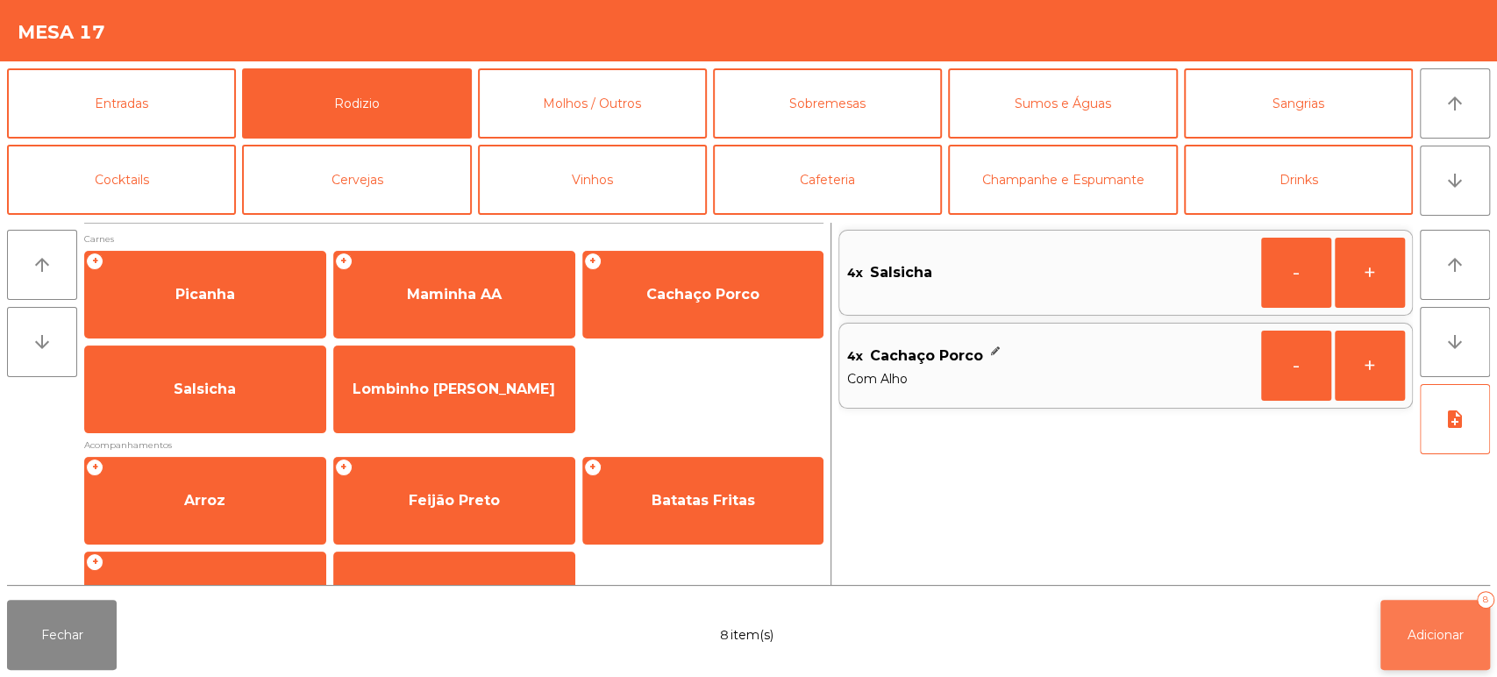
click at [1438, 622] on button "Adicionar 8" at bounding box center [1435, 635] width 110 height 70
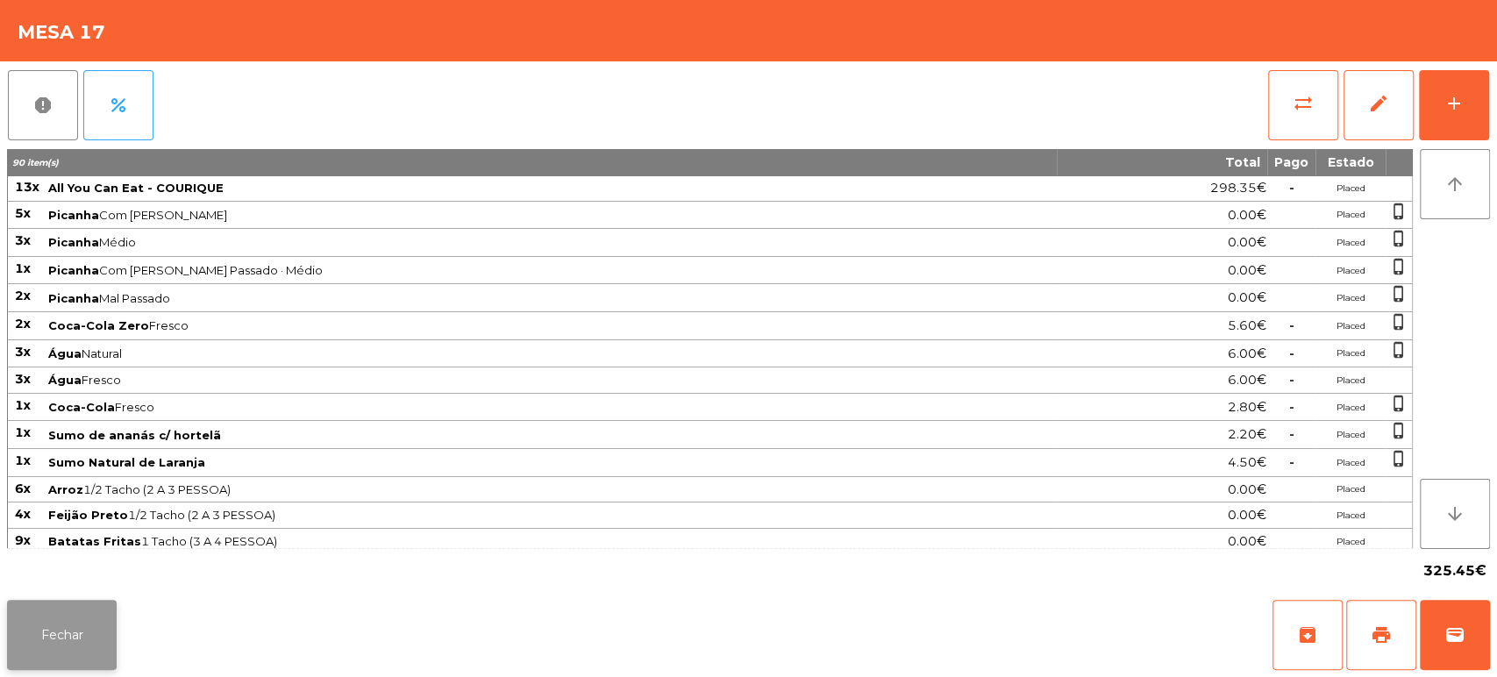
click at [113, 627] on button "Fechar" at bounding box center [62, 635] width 110 height 70
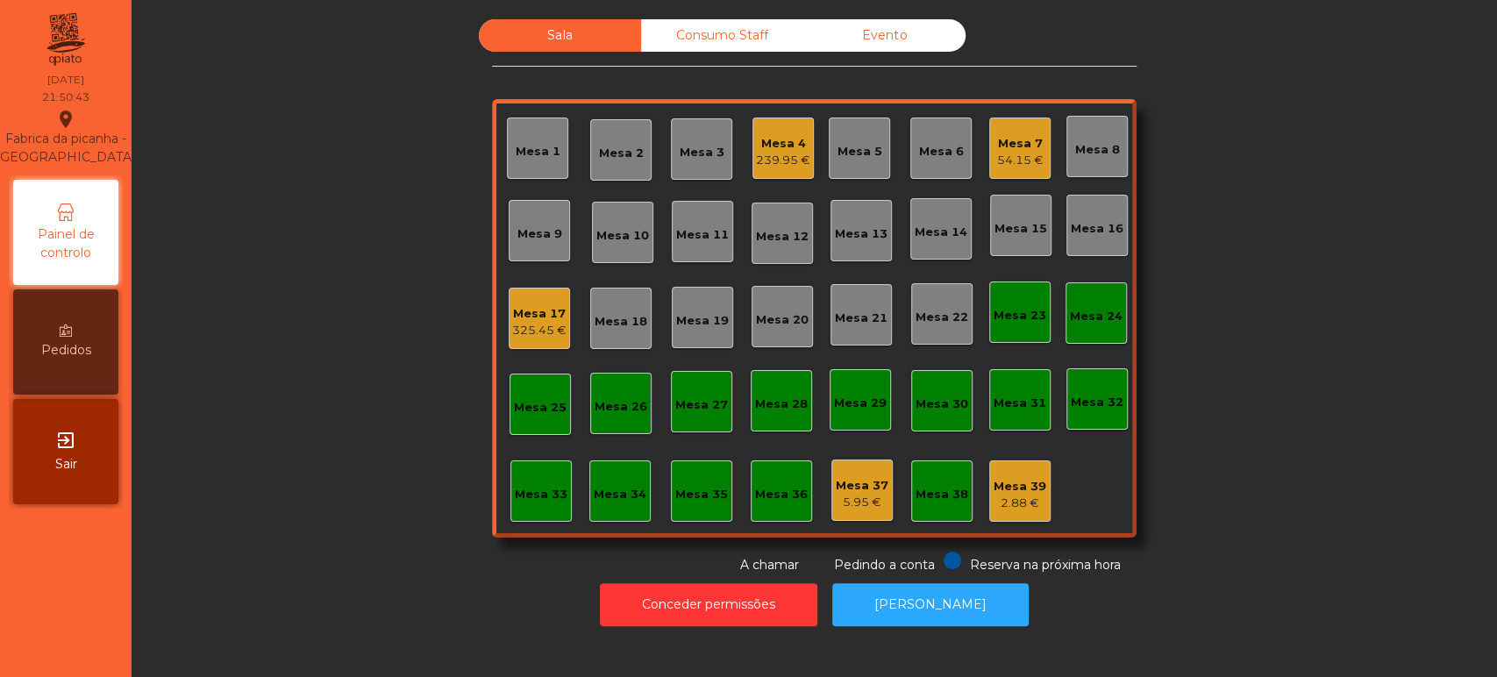
click at [552, 327] on div "325.45 €" at bounding box center [539, 331] width 54 height 18
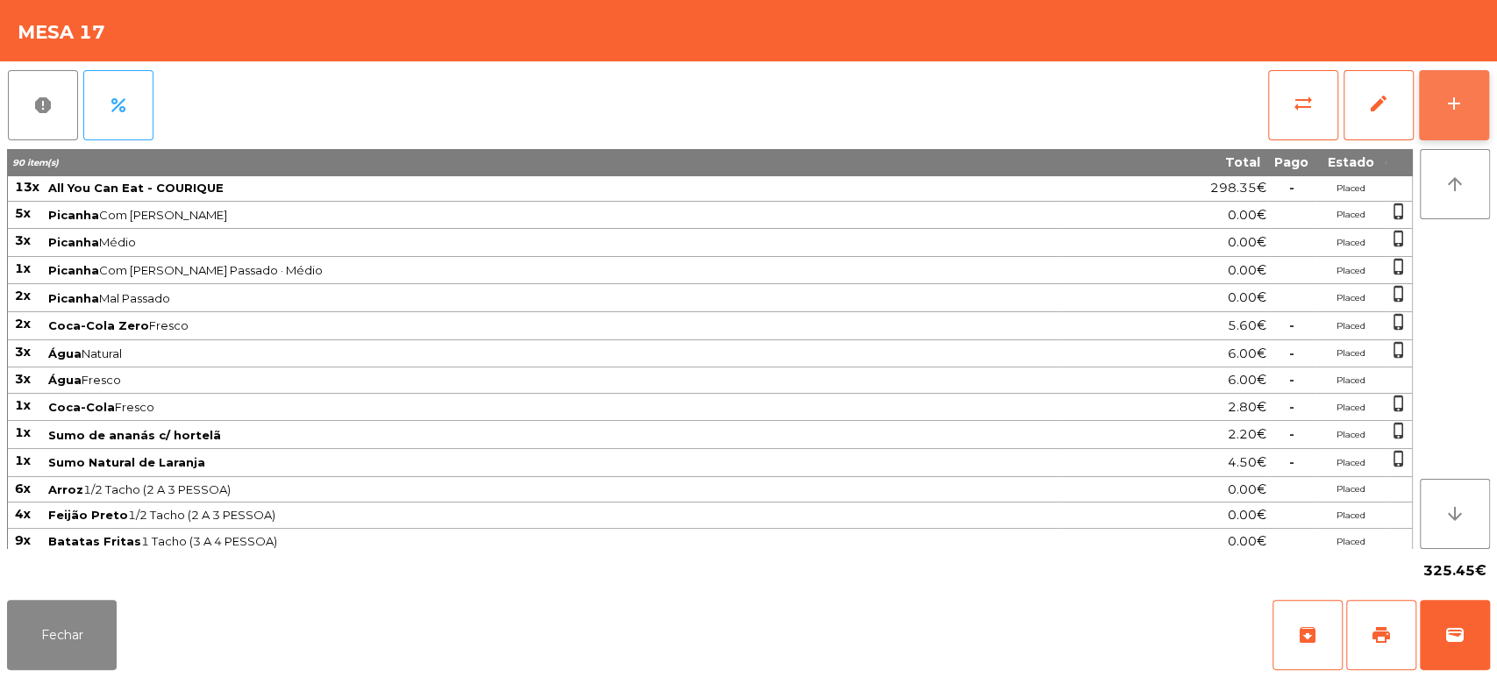
click at [1456, 103] on div "add" at bounding box center [1453, 103] width 21 height 21
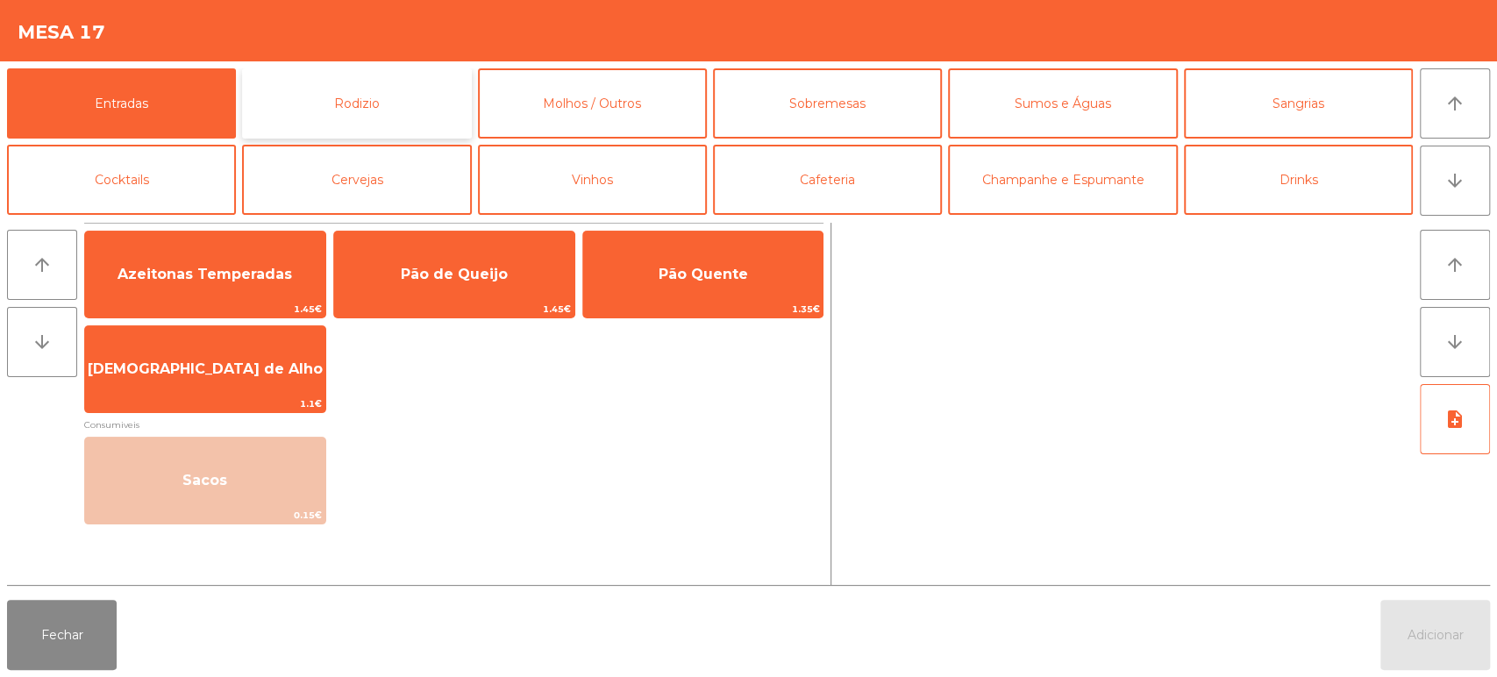
click at [372, 96] on button "Rodizio" at bounding box center [356, 103] width 229 height 70
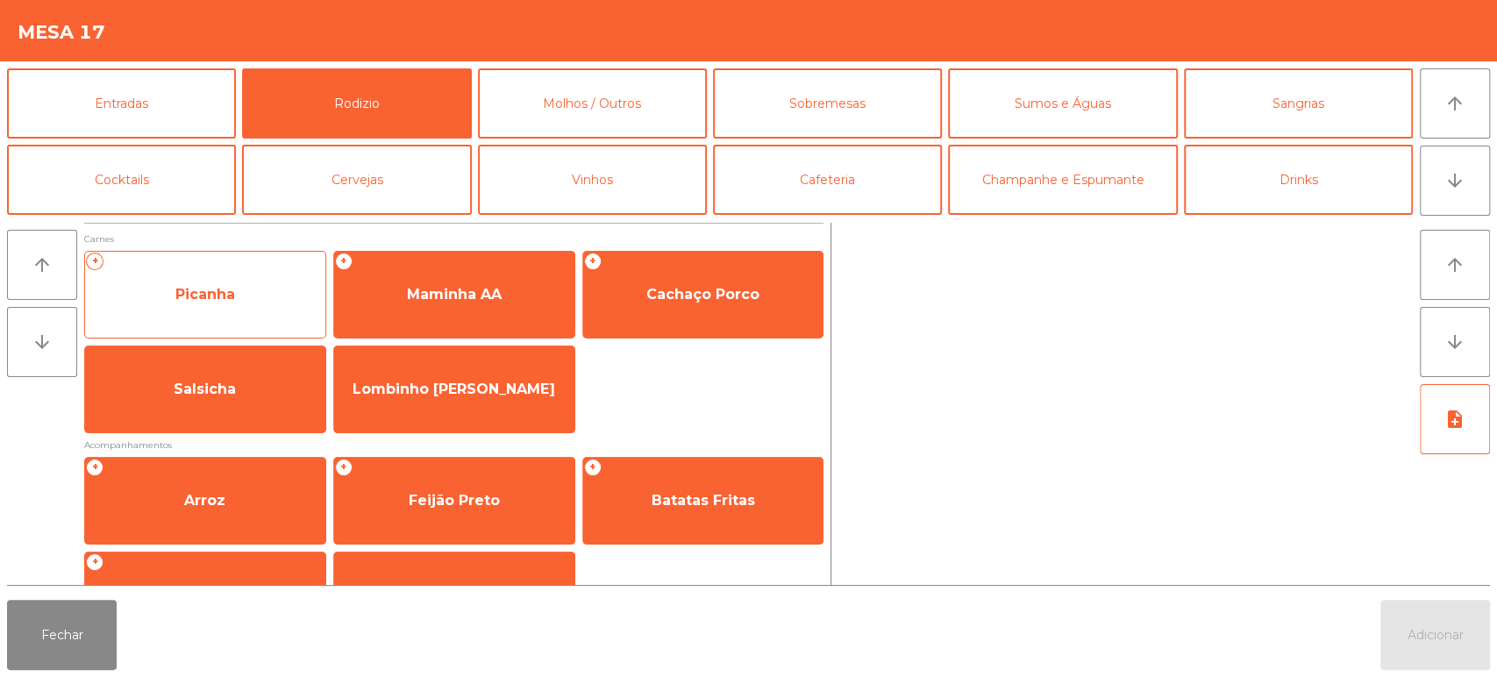
click at [196, 301] on span "Picanha" at bounding box center [205, 294] width 60 height 17
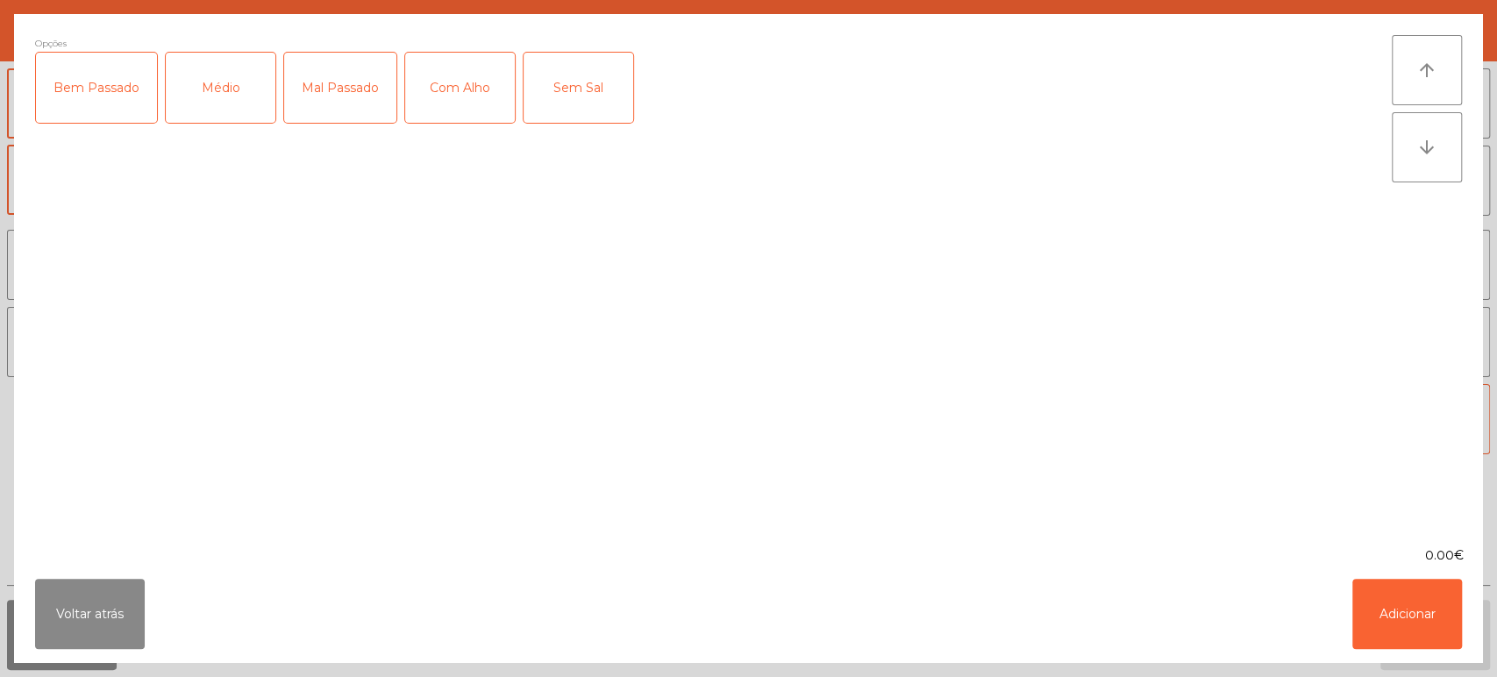
click at [374, 88] on div "Mal Passado" at bounding box center [340, 88] width 112 height 70
click at [456, 85] on div "Com Alho" at bounding box center [460, 88] width 110 height 70
click at [1403, 581] on button "Adicionar" at bounding box center [1407, 614] width 110 height 70
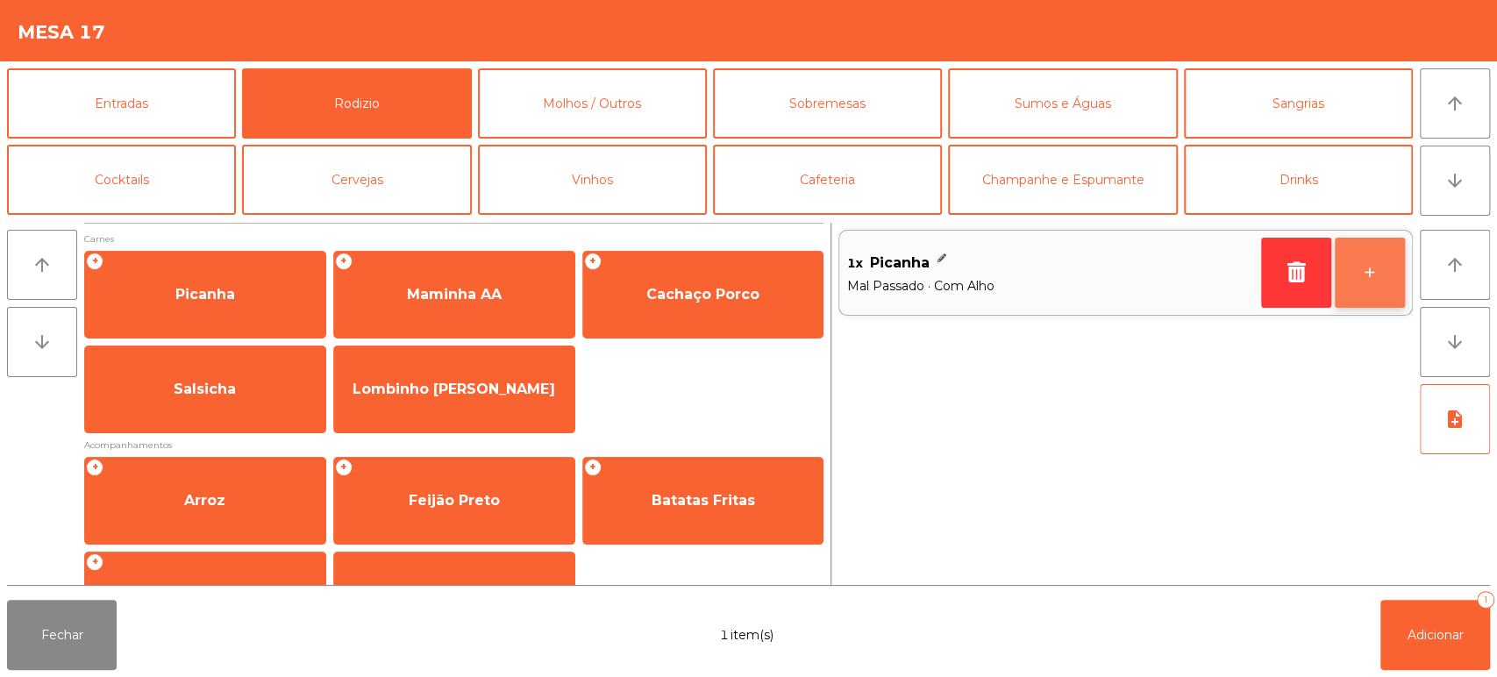
click at [1368, 252] on button "+" at bounding box center [1370, 273] width 70 height 70
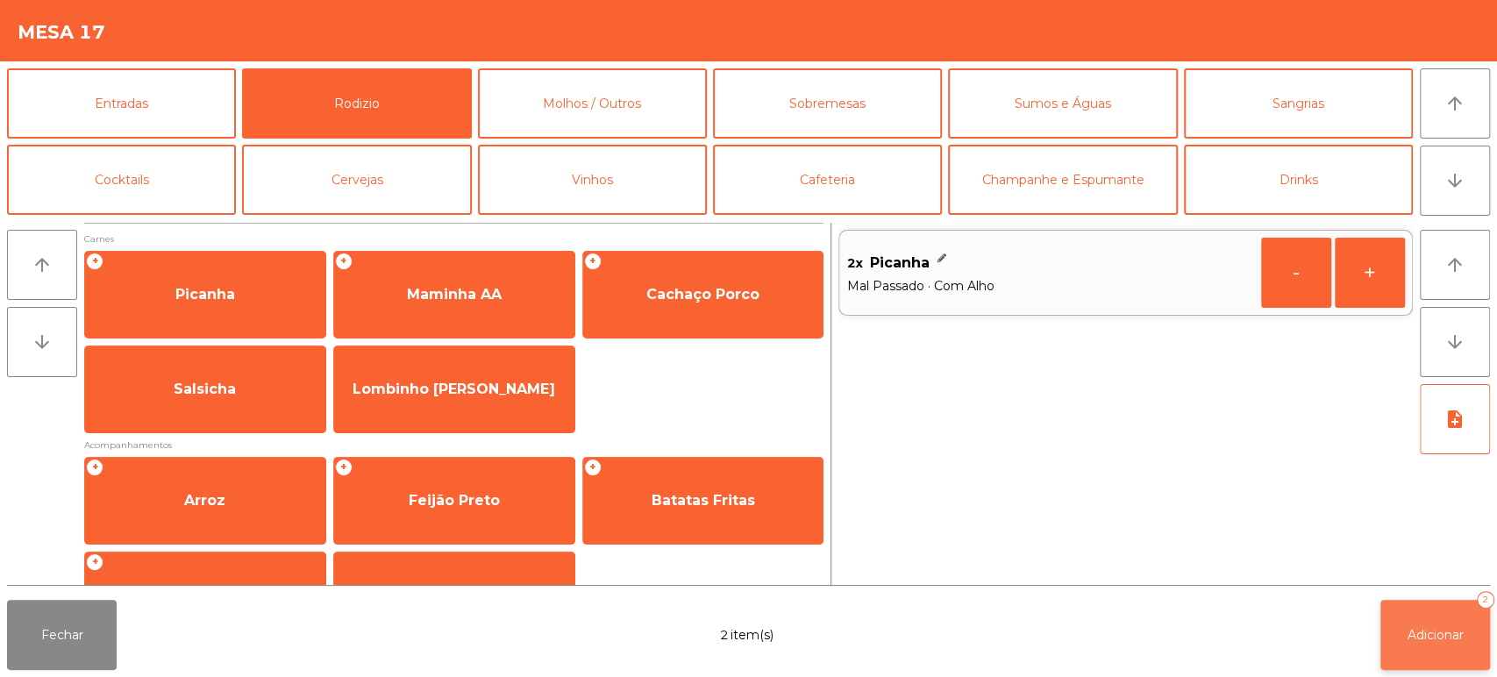
click at [1416, 643] on button "Adicionar 2" at bounding box center [1435, 635] width 110 height 70
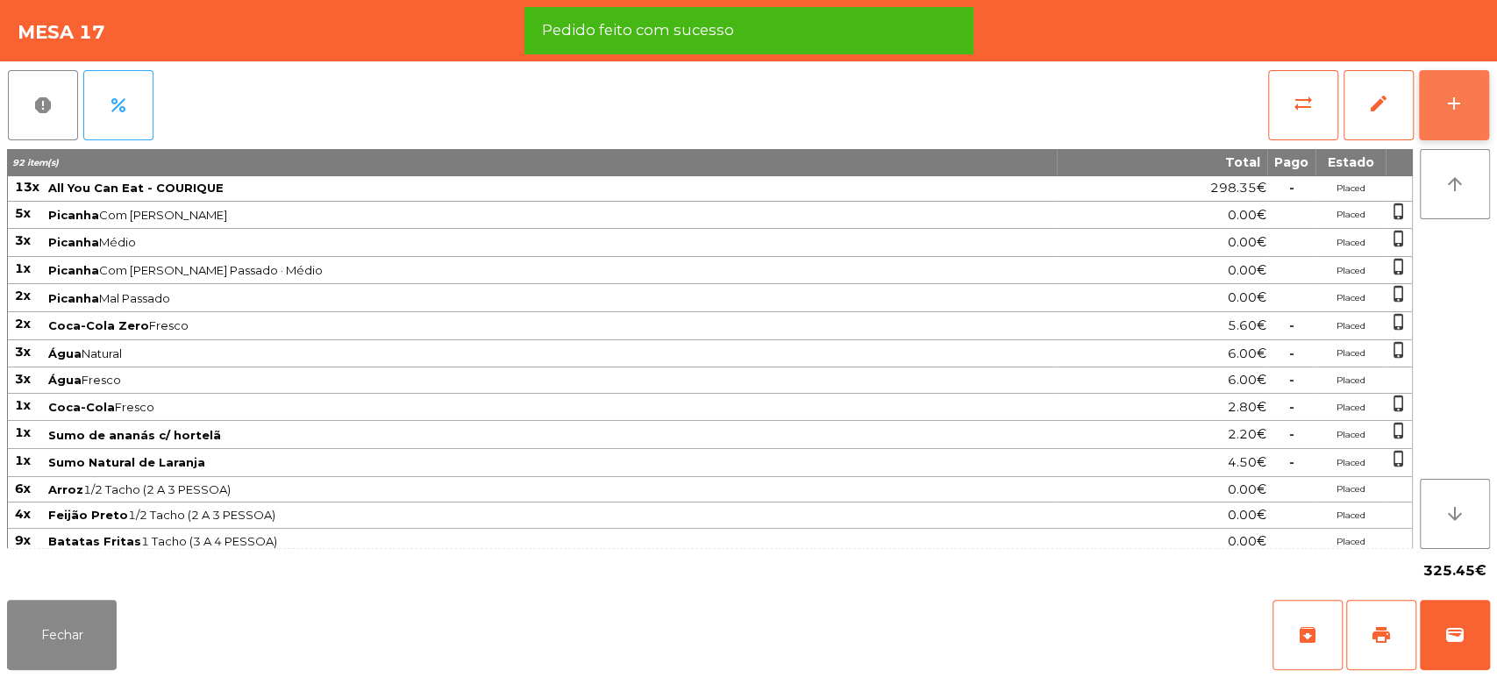
click at [1456, 118] on button "add" at bounding box center [1454, 105] width 70 height 70
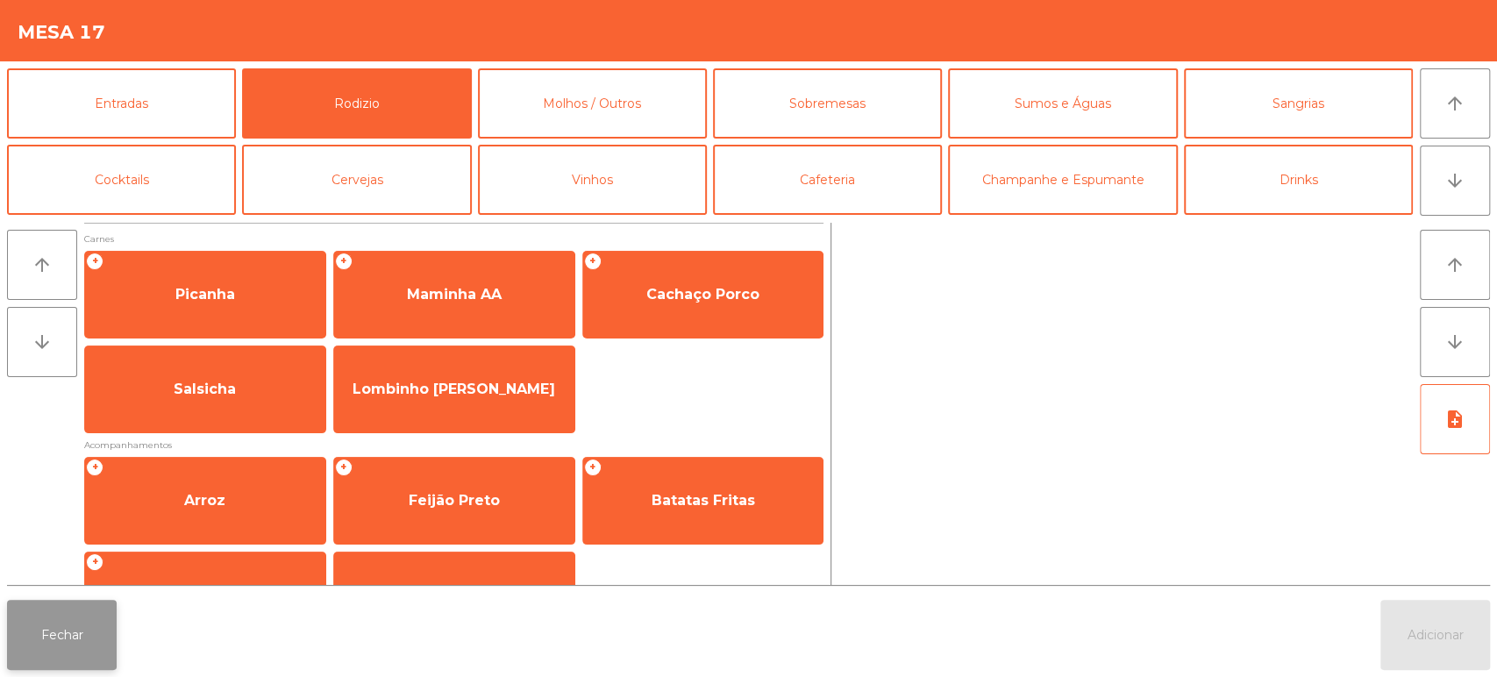
click at [79, 666] on button "Fechar" at bounding box center [62, 635] width 110 height 70
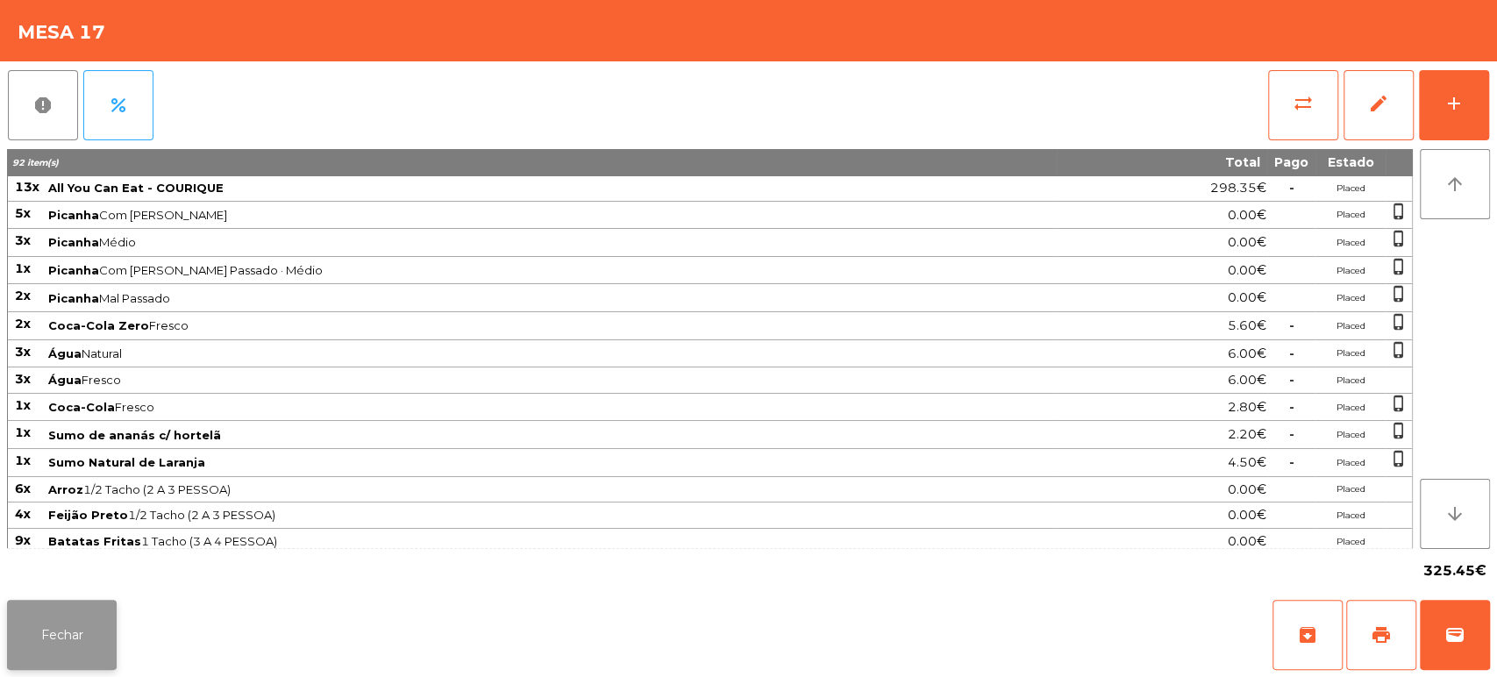
click at [56, 632] on button "Fechar" at bounding box center [62, 635] width 110 height 70
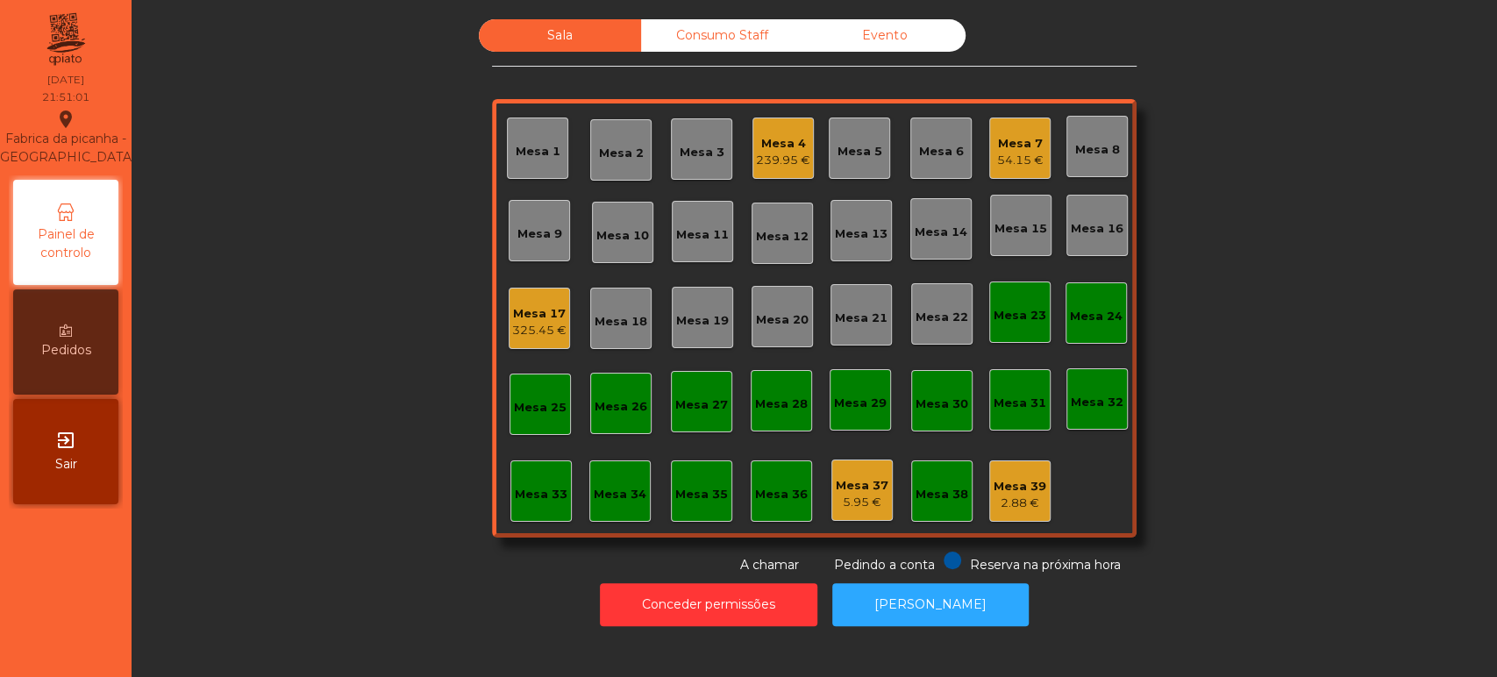
click at [634, 317] on div "Mesa 18" at bounding box center [621, 322] width 53 height 18
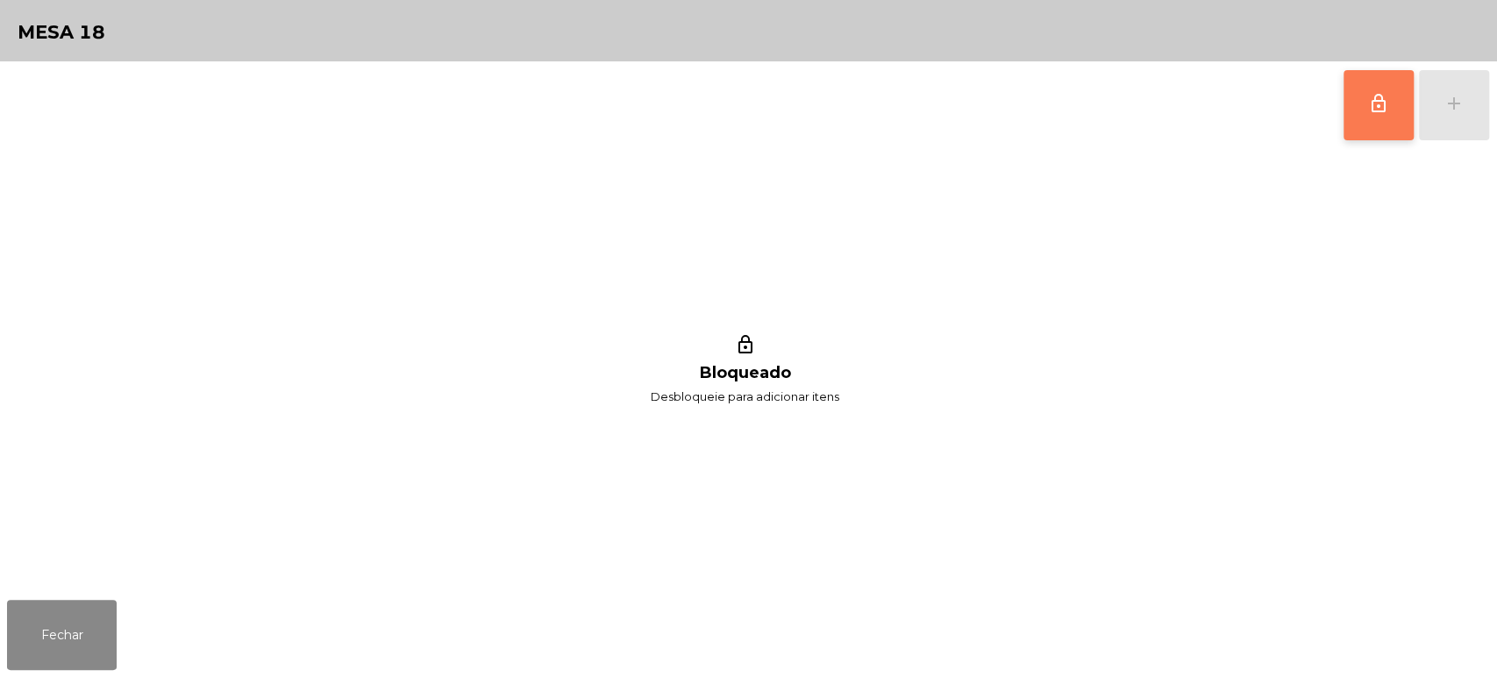
click at [1352, 122] on button "lock_outline" at bounding box center [1378, 105] width 70 height 70
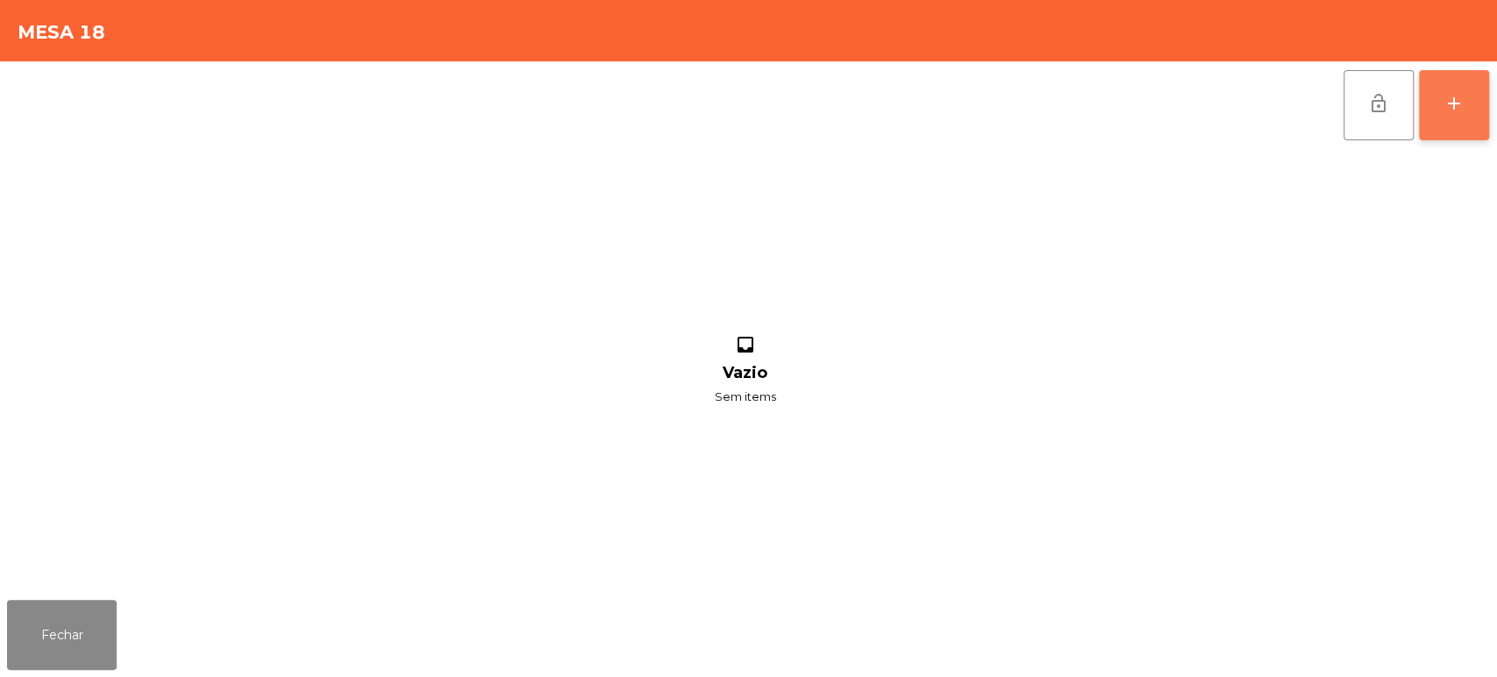
click at [1451, 96] on div "add" at bounding box center [1453, 103] width 21 height 21
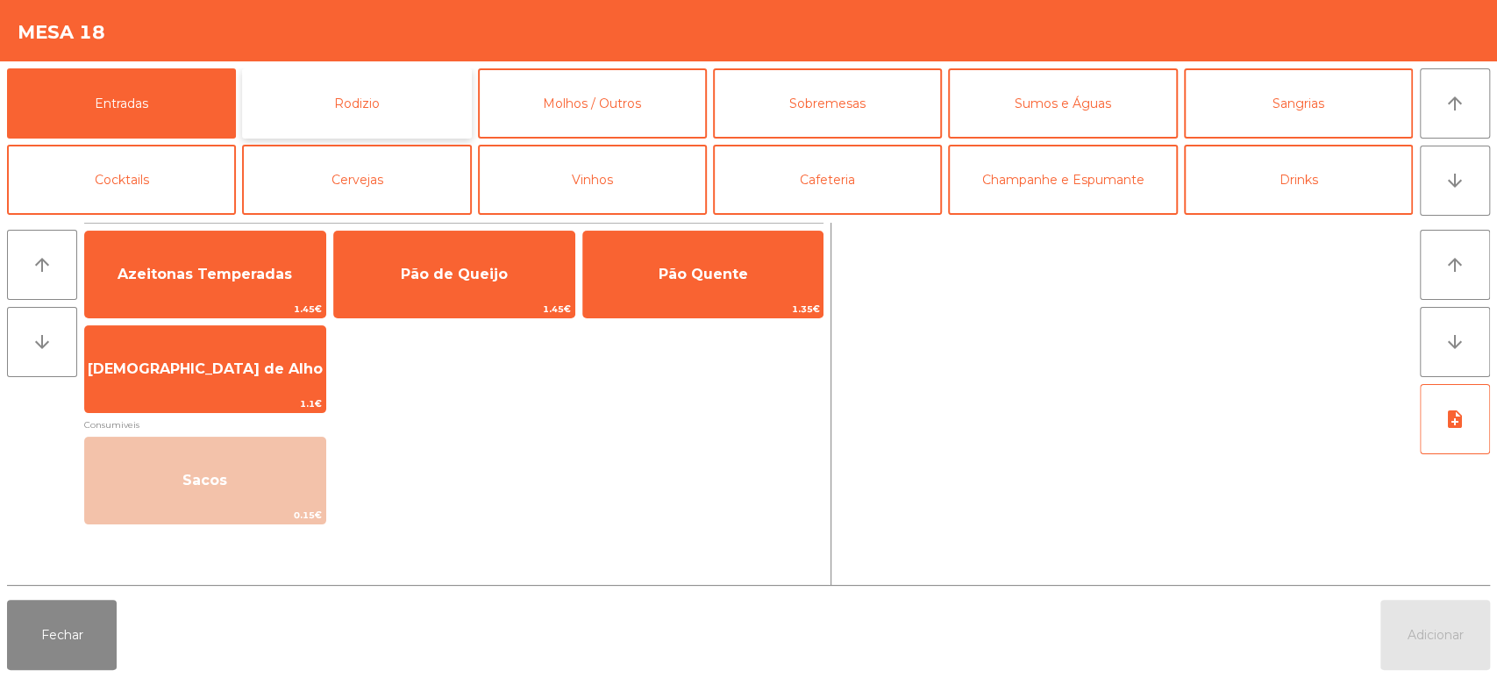
click at [353, 93] on button "Rodizio" at bounding box center [356, 103] width 229 height 70
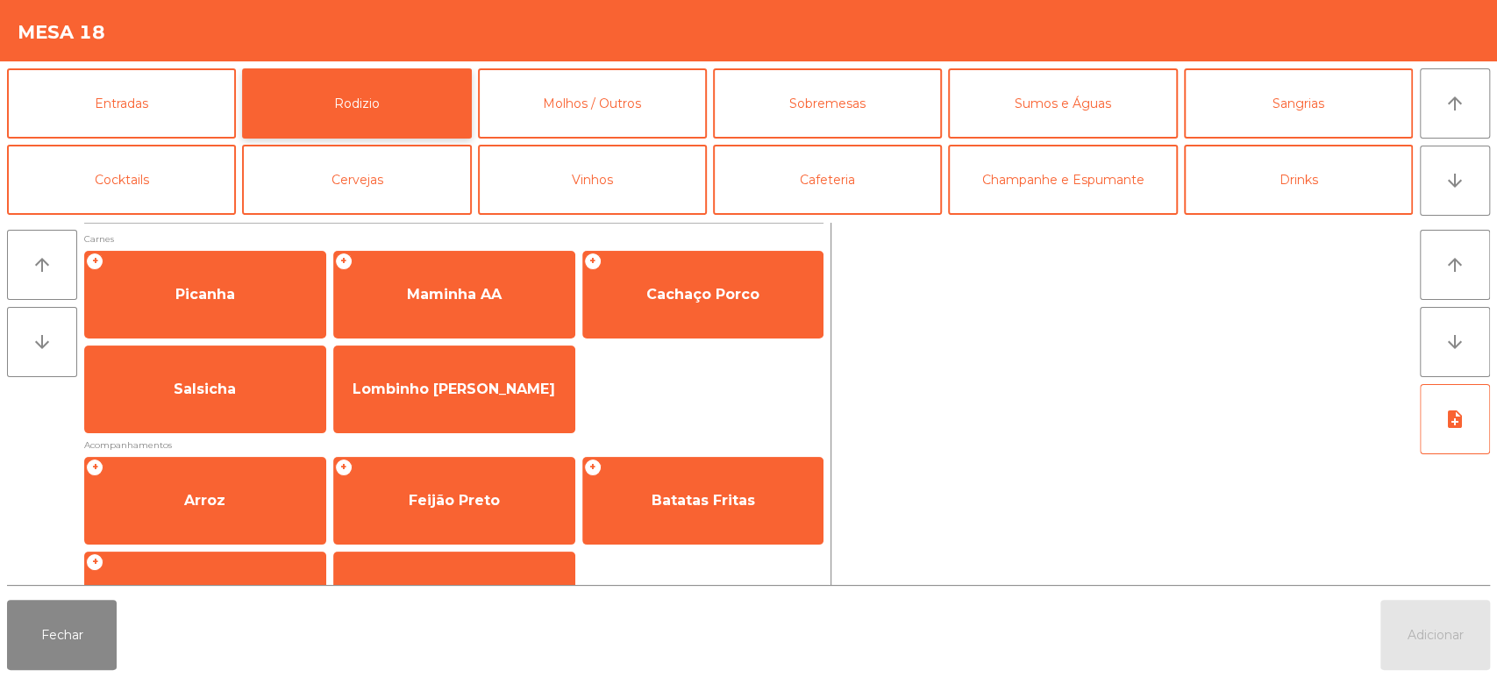
scroll to position [246, 0]
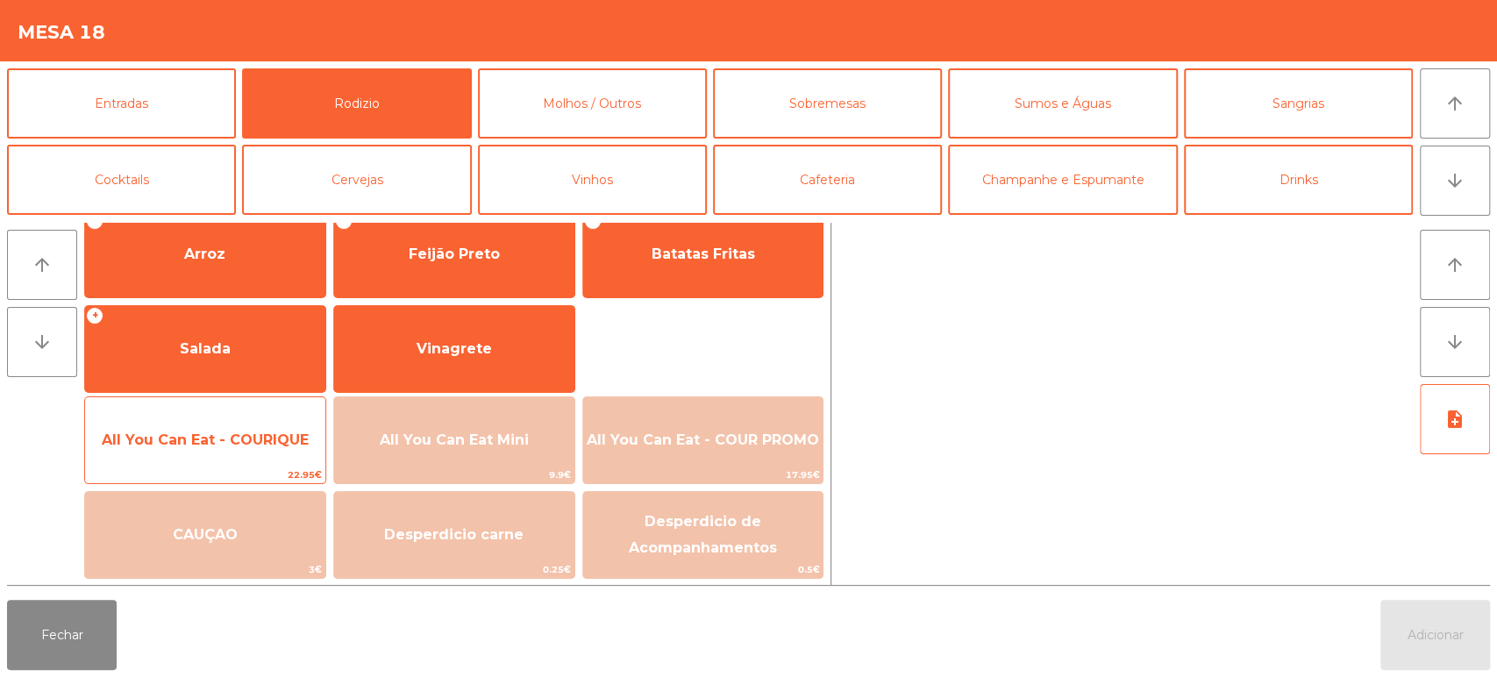
click at [276, 481] on span "22.95€" at bounding box center [205, 475] width 240 height 17
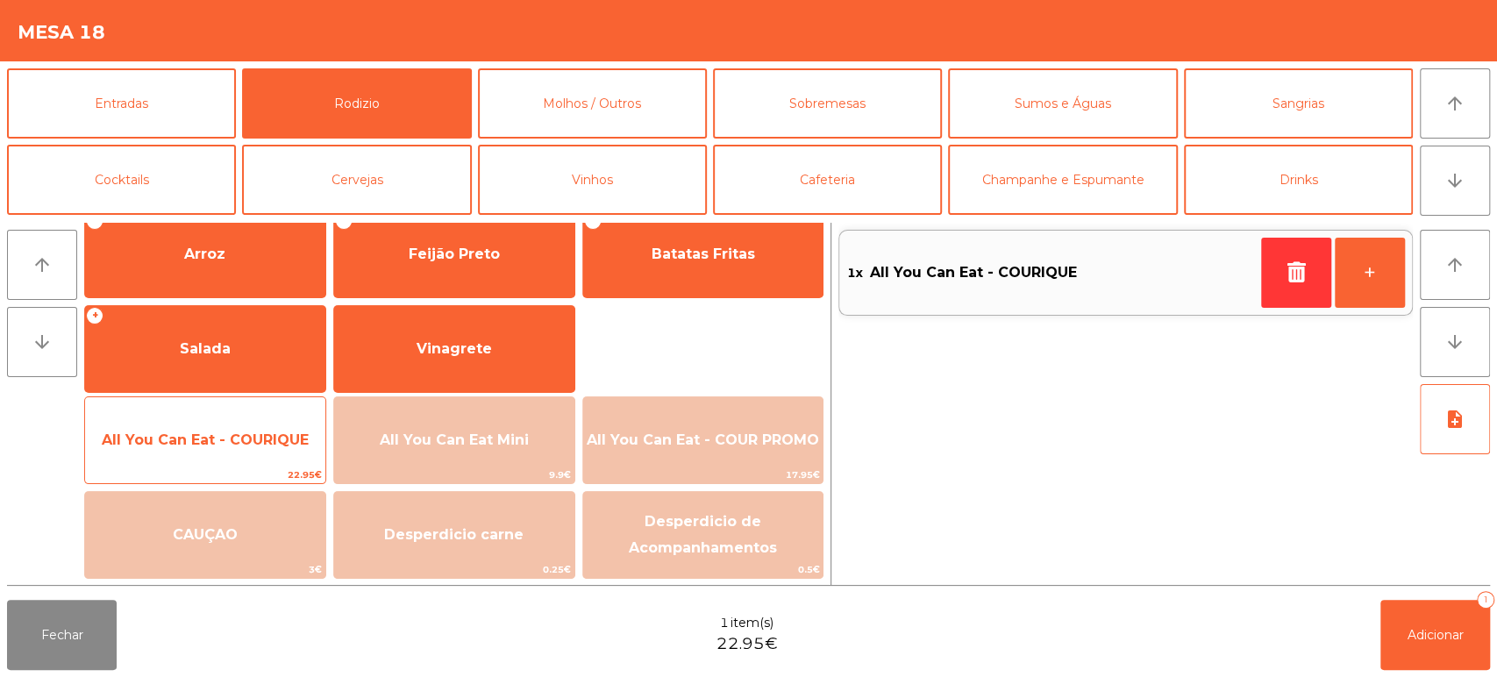
click at [272, 458] on span "All You Can Eat - COURIQUE" at bounding box center [205, 440] width 240 height 47
click at [269, 449] on span "All You Can Eat - COURIQUE" at bounding box center [205, 440] width 240 height 47
click at [268, 445] on span "All You Can Eat - COURIQUE" at bounding box center [205, 439] width 207 height 17
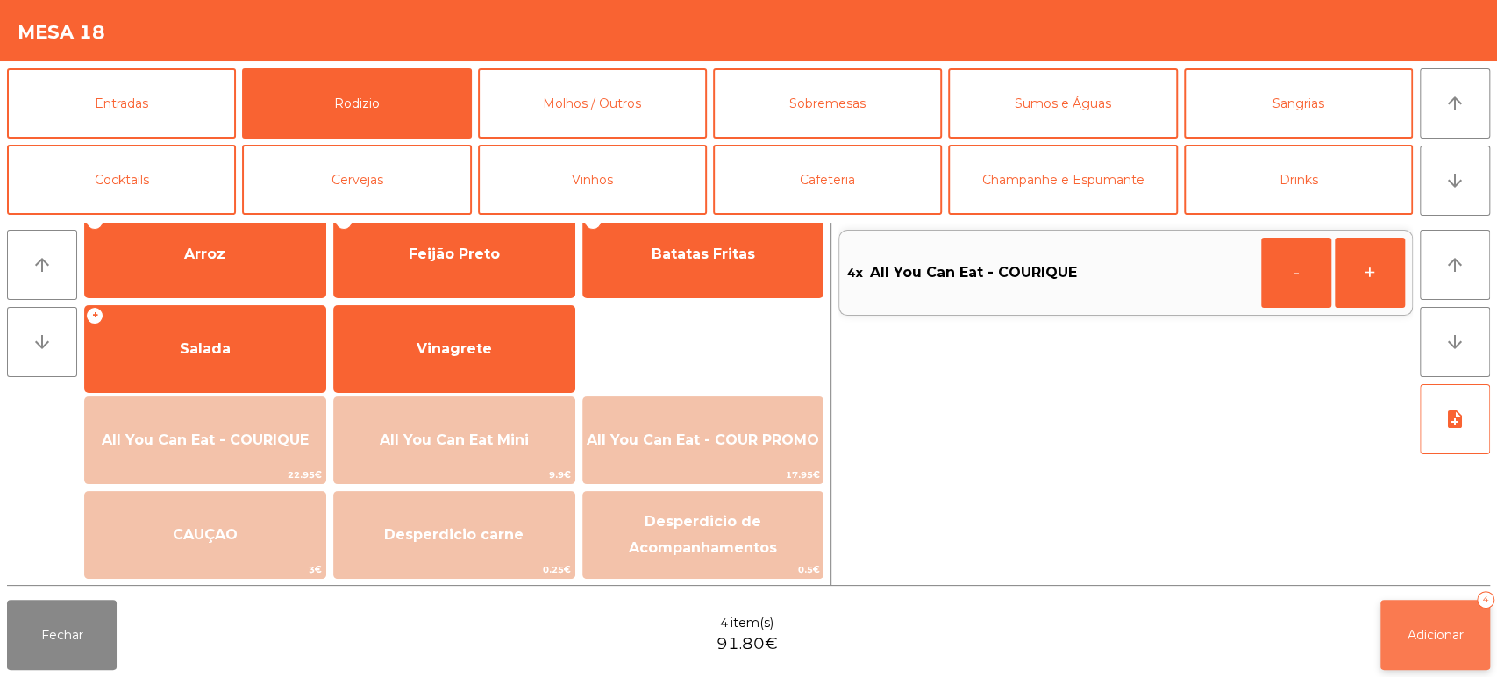
click at [1434, 654] on button "Adicionar 4" at bounding box center [1435, 635] width 110 height 70
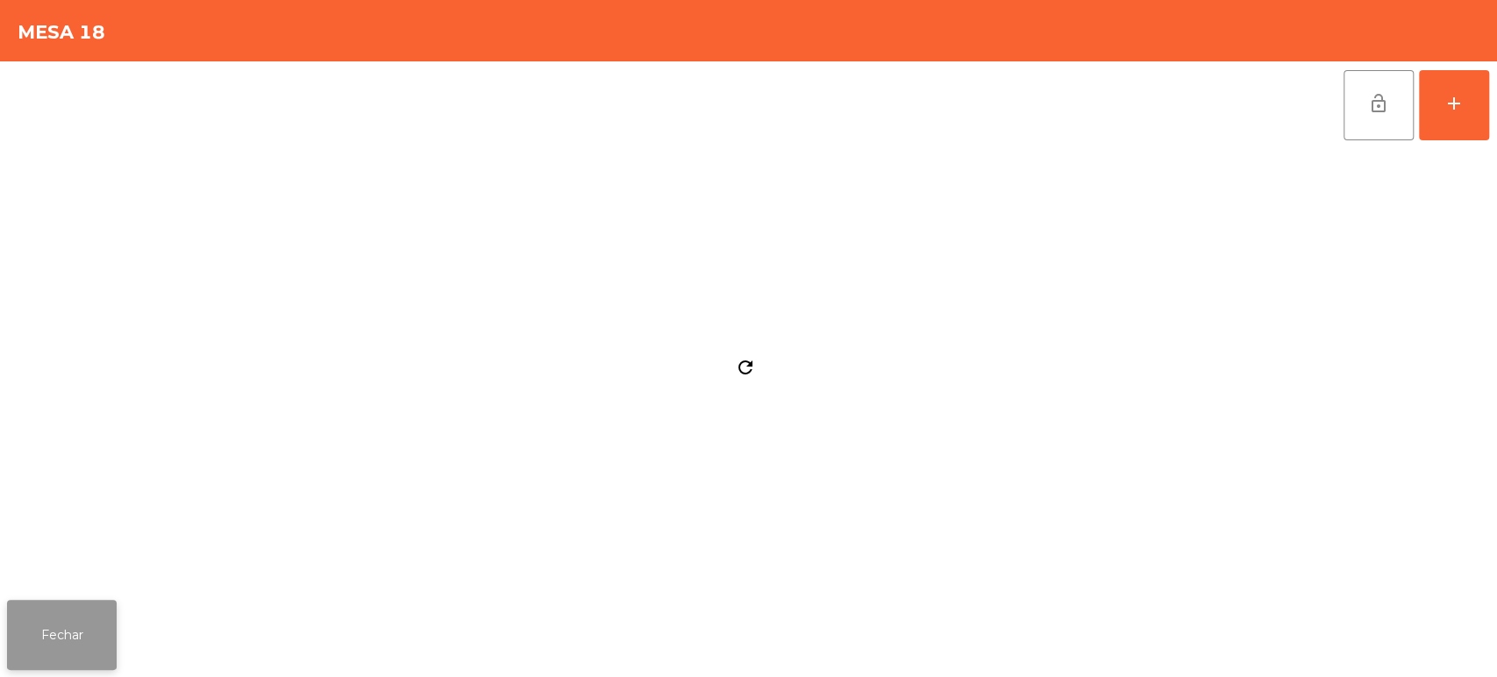
click at [78, 603] on button "Fechar" at bounding box center [62, 635] width 110 height 70
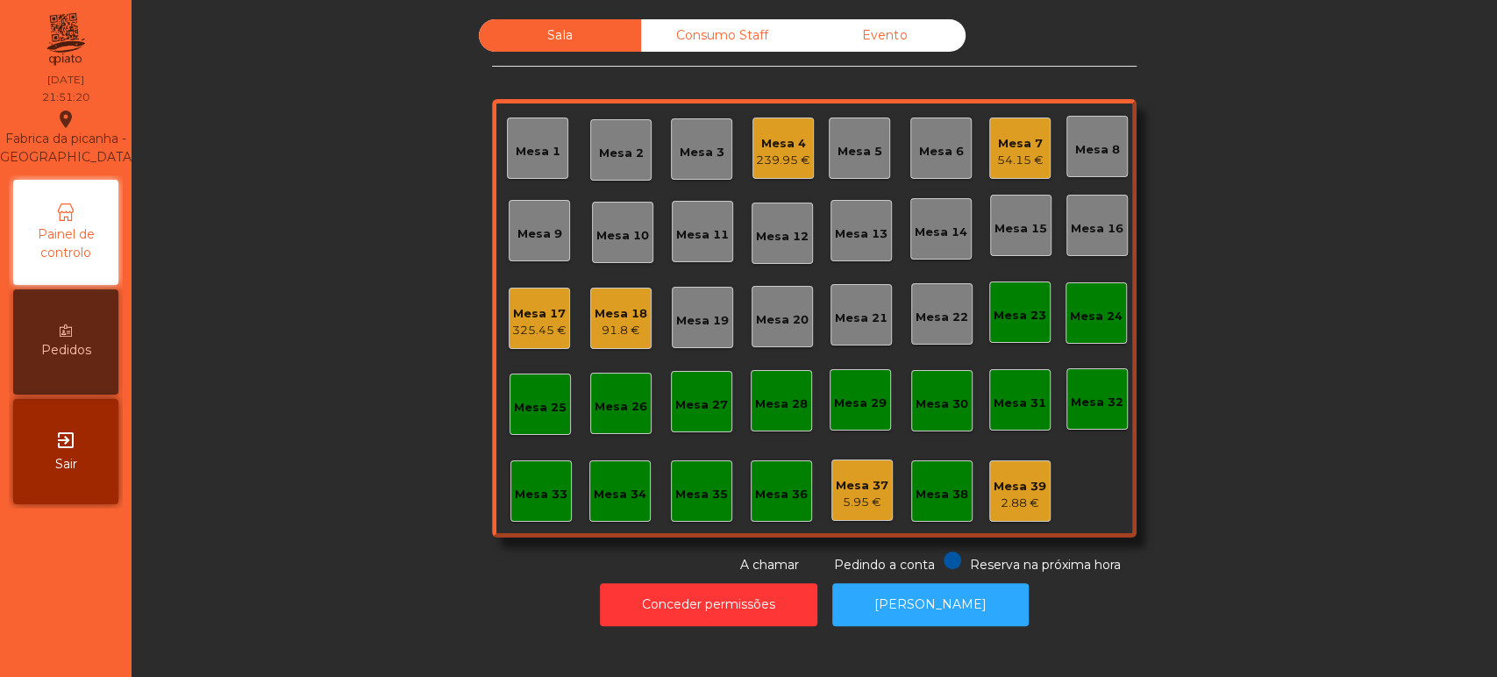
click at [916, 167] on div "Mesa 6" at bounding box center [940, 148] width 61 height 61
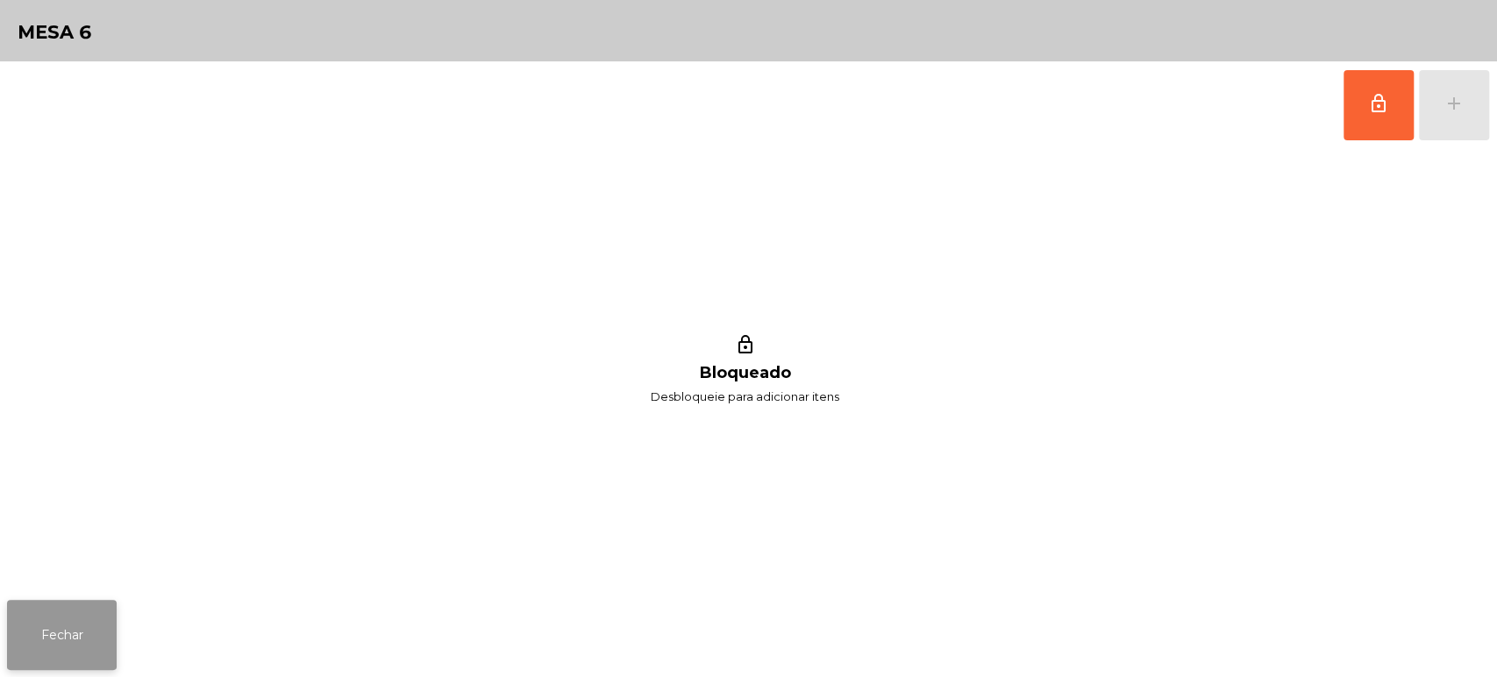
click at [92, 607] on button "Fechar" at bounding box center [62, 635] width 110 height 70
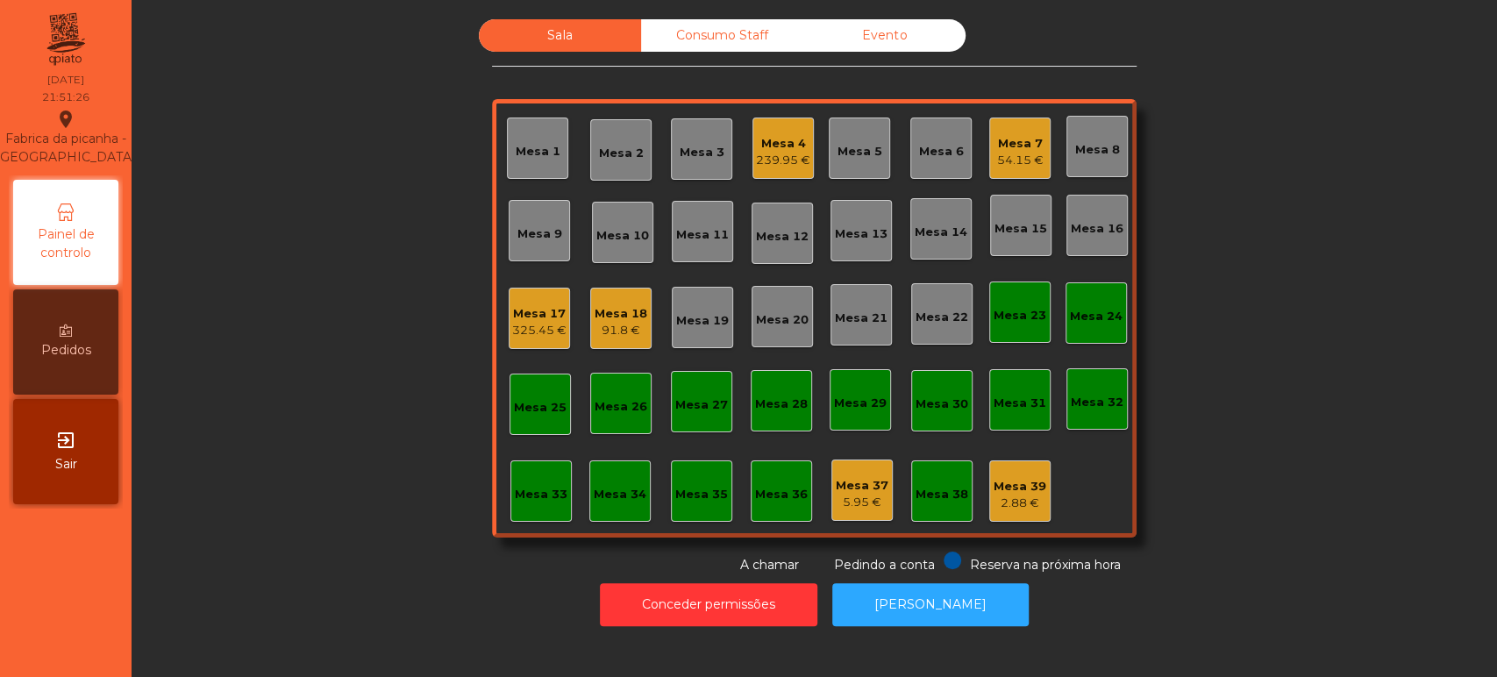
click at [928, 152] on div "Mesa 6" at bounding box center [941, 152] width 45 height 18
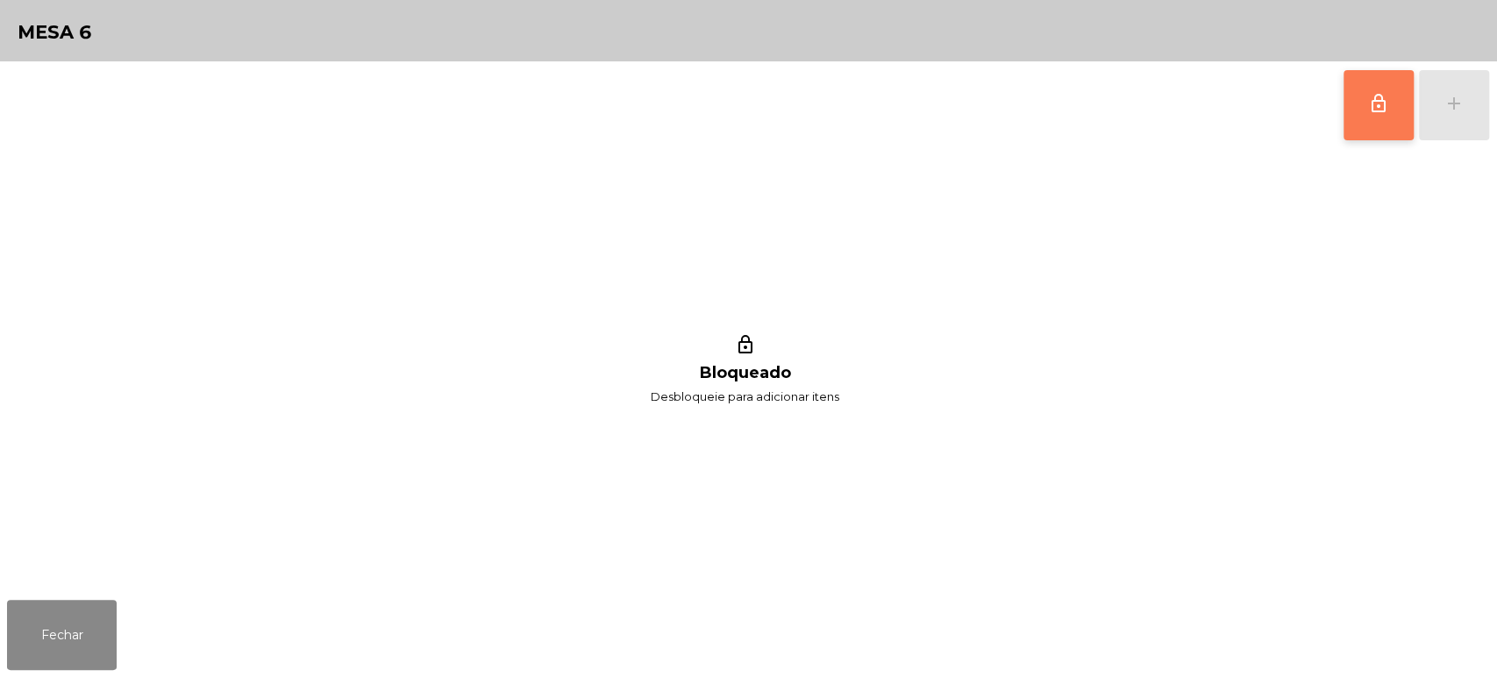
click at [1346, 84] on button "lock_outline" at bounding box center [1378, 105] width 70 height 70
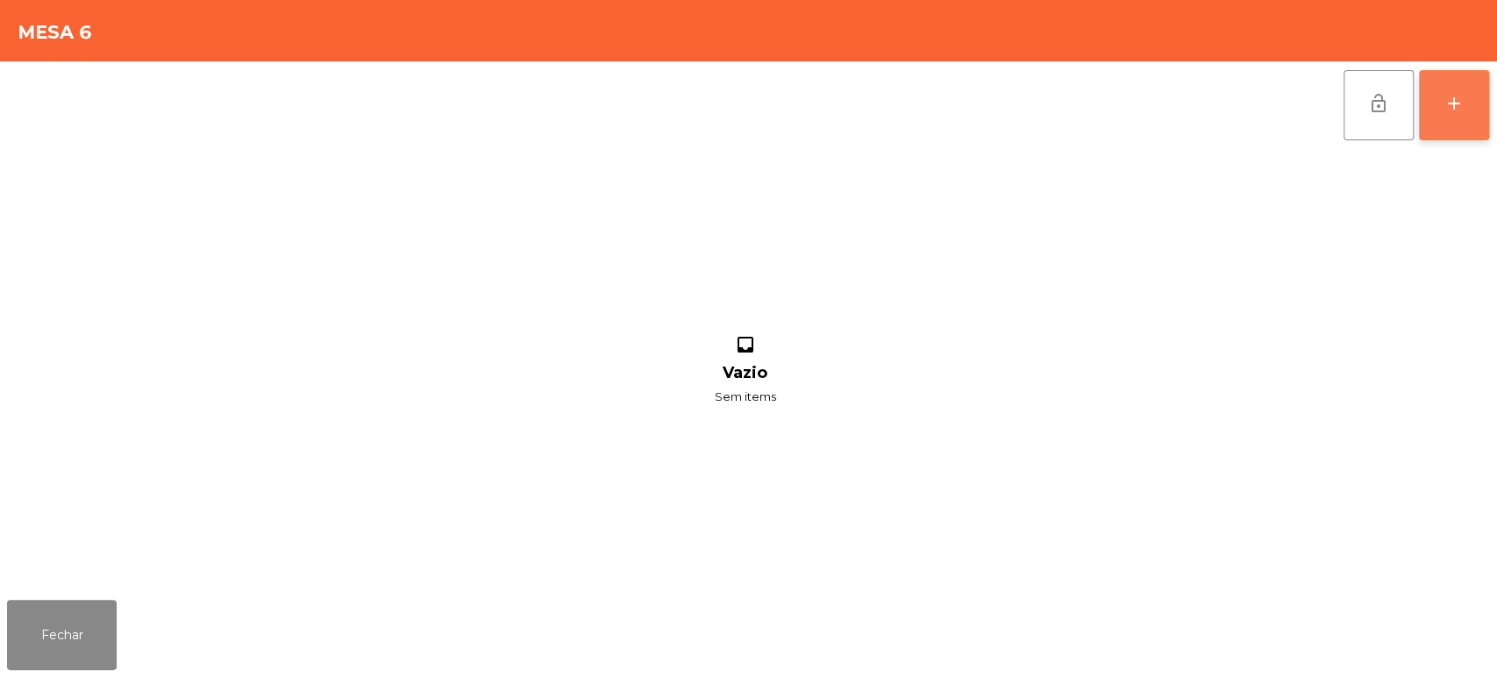
click at [1443, 105] on div "add" at bounding box center [1453, 103] width 21 height 21
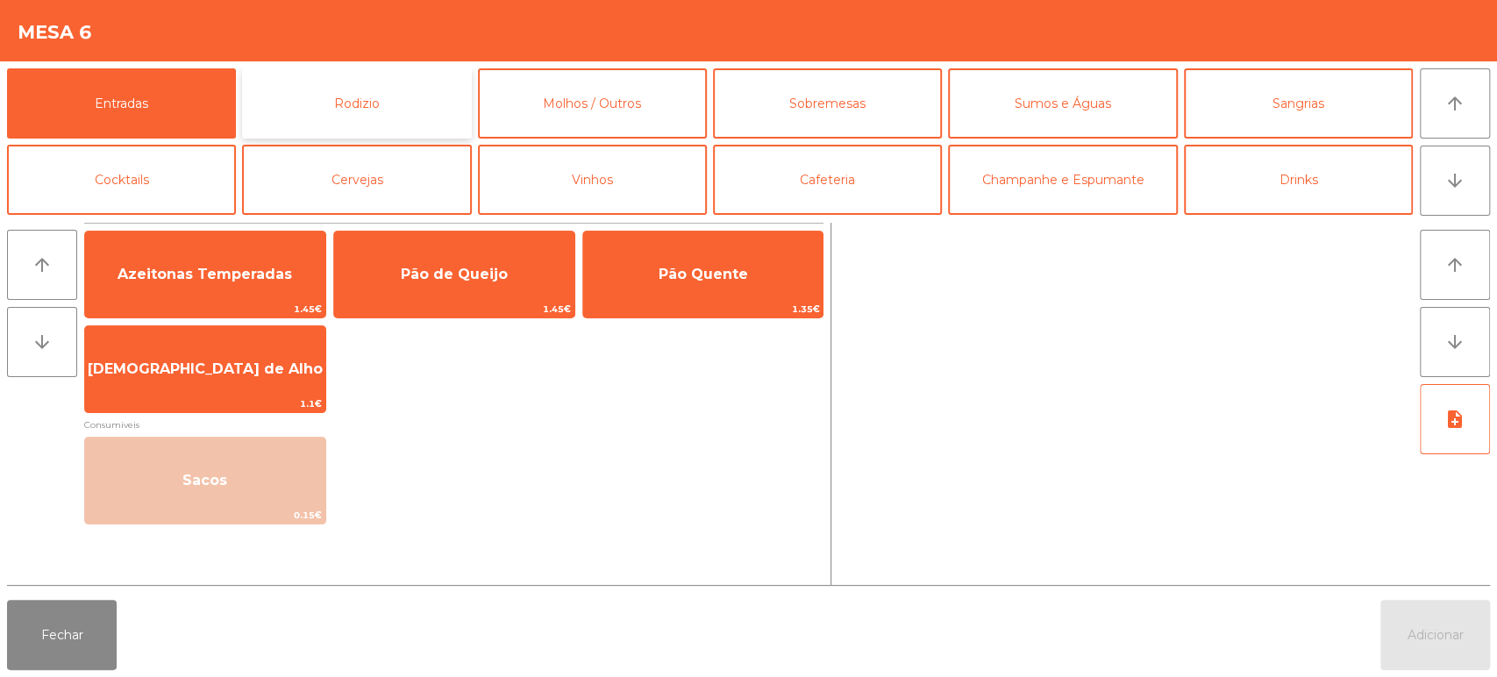
click at [423, 109] on button "Rodizio" at bounding box center [356, 103] width 229 height 70
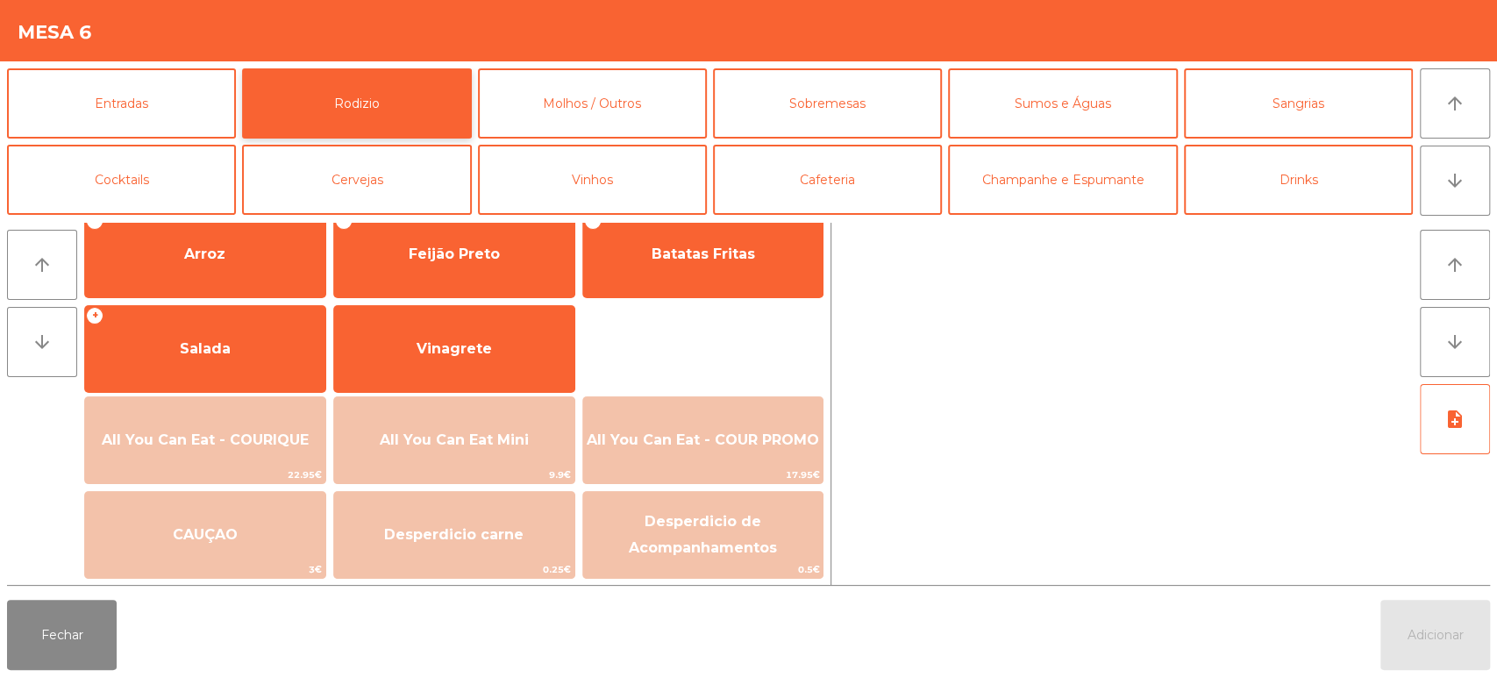
scroll to position [246, 0]
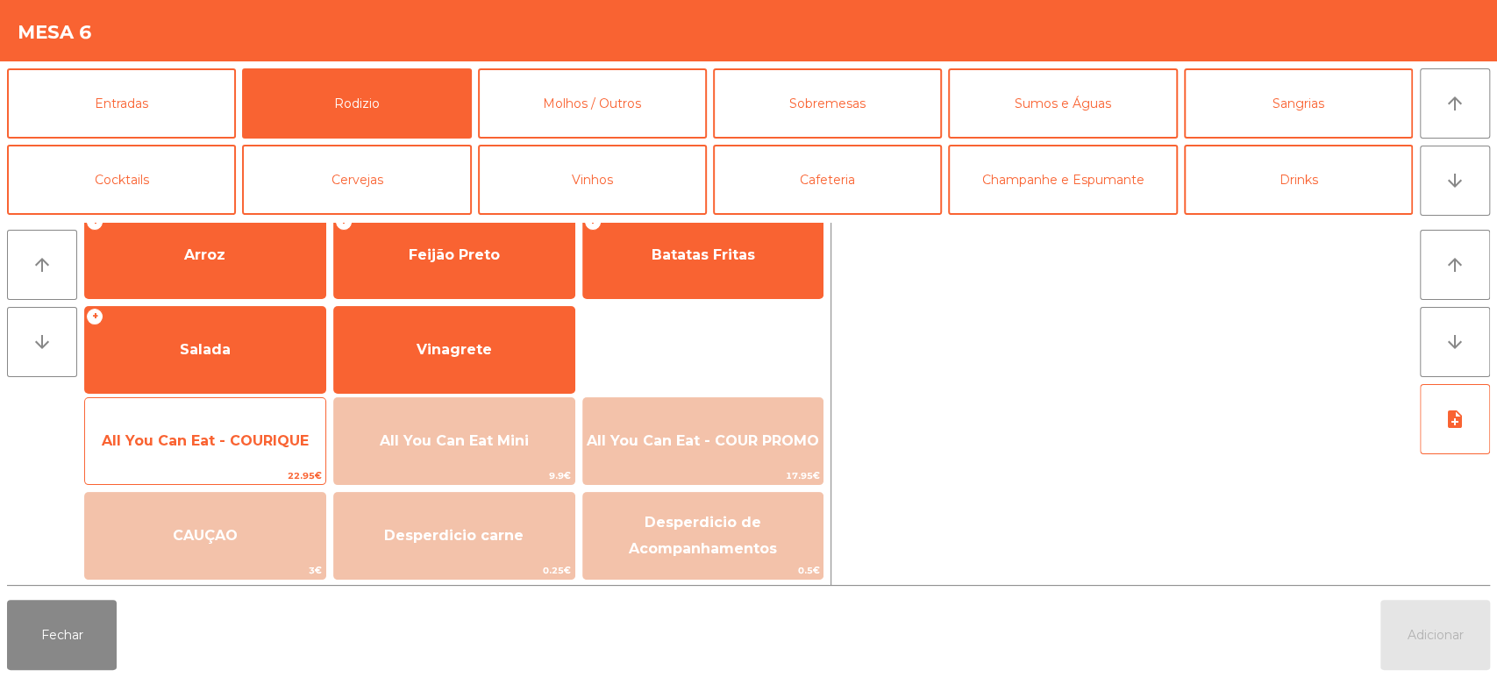
click at [236, 433] on span "All You Can Eat - COURIQUE" at bounding box center [205, 440] width 207 height 17
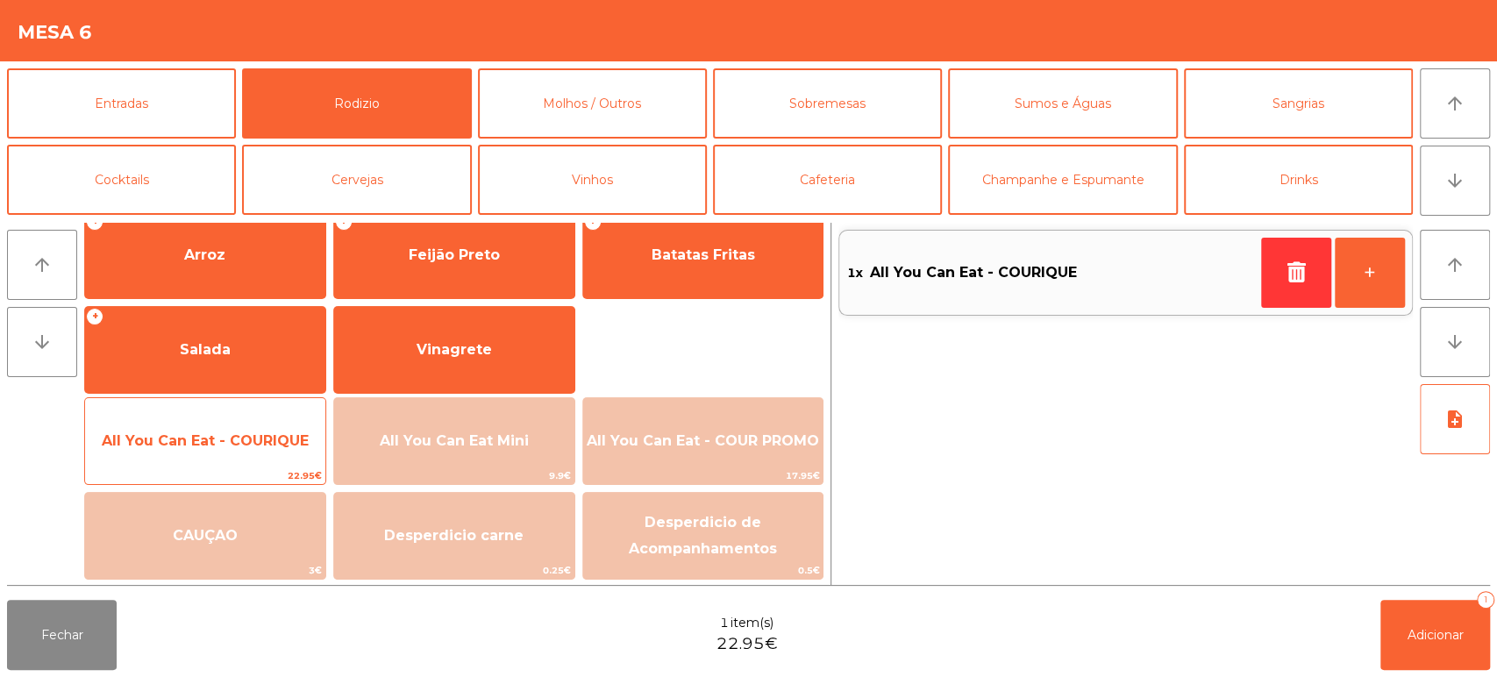
click at [248, 423] on span "All You Can Eat - COURIQUE" at bounding box center [205, 440] width 240 height 47
click at [232, 432] on span "All You Can Eat - COURIQUE" at bounding box center [205, 440] width 207 height 17
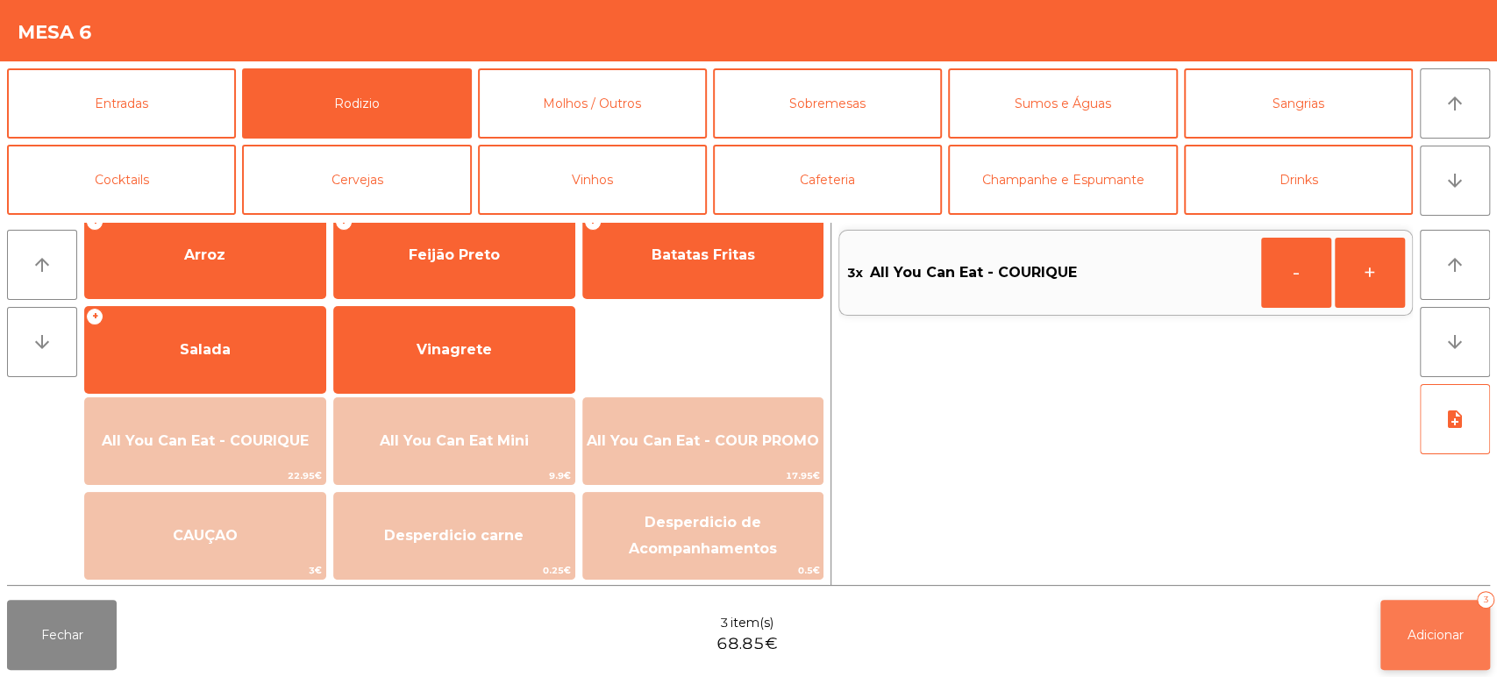
click at [1444, 616] on button "Adicionar 3" at bounding box center [1435, 635] width 110 height 70
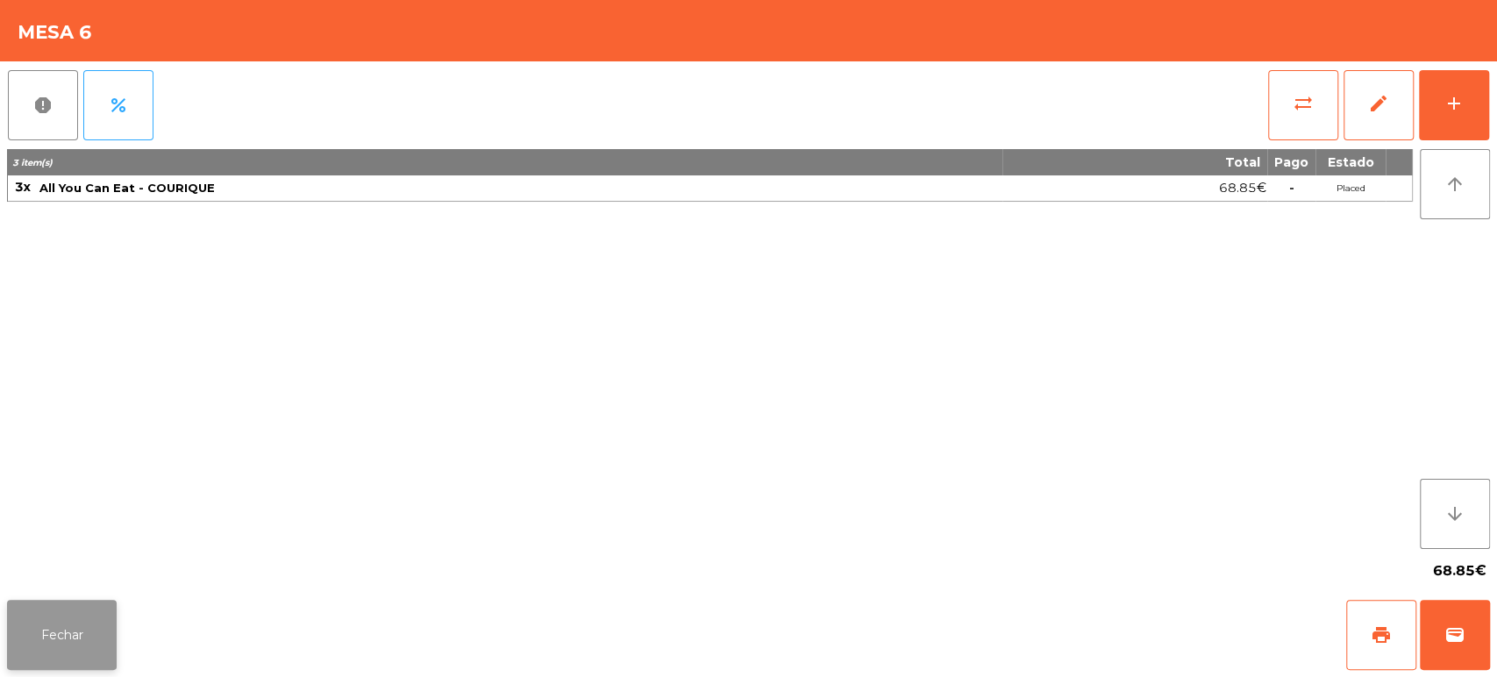
click at [46, 605] on button "Fechar" at bounding box center [62, 635] width 110 height 70
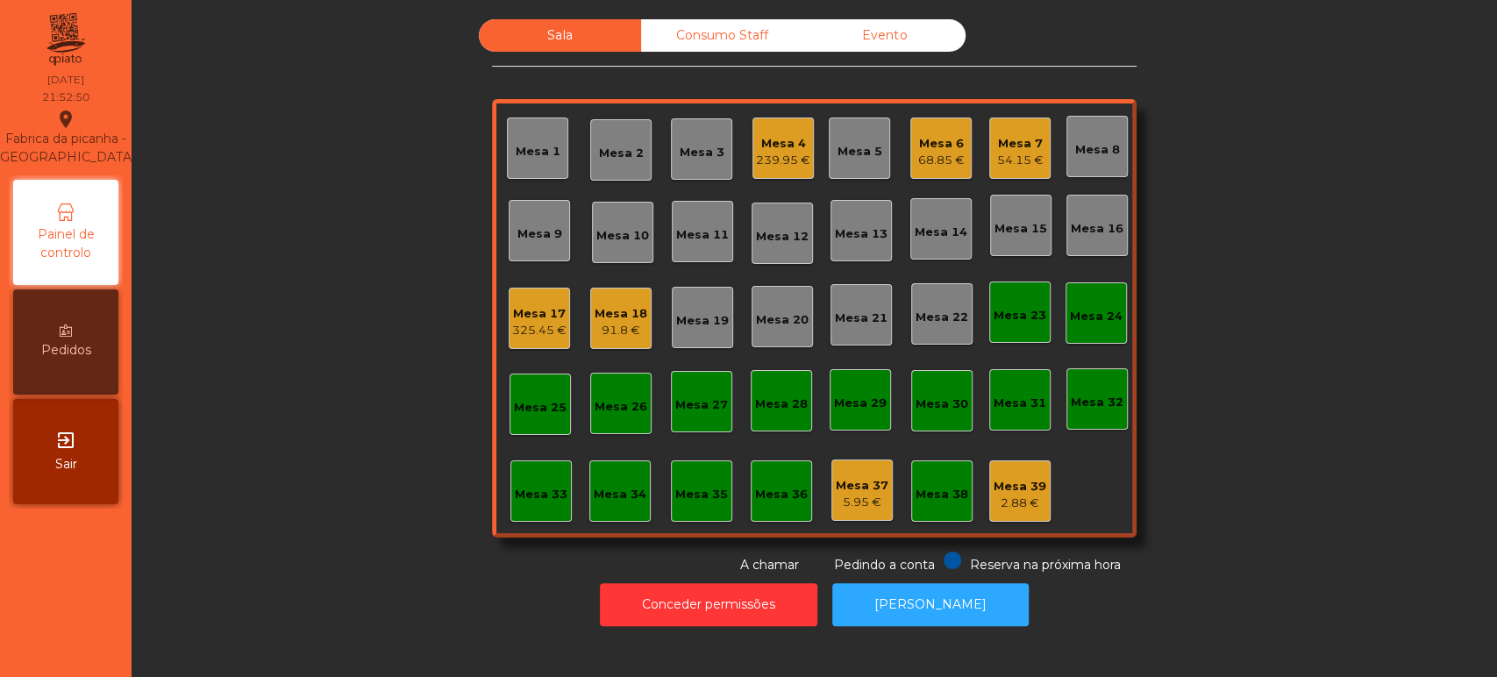
click at [528, 305] on div "Mesa 17" at bounding box center [539, 314] width 54 height 18
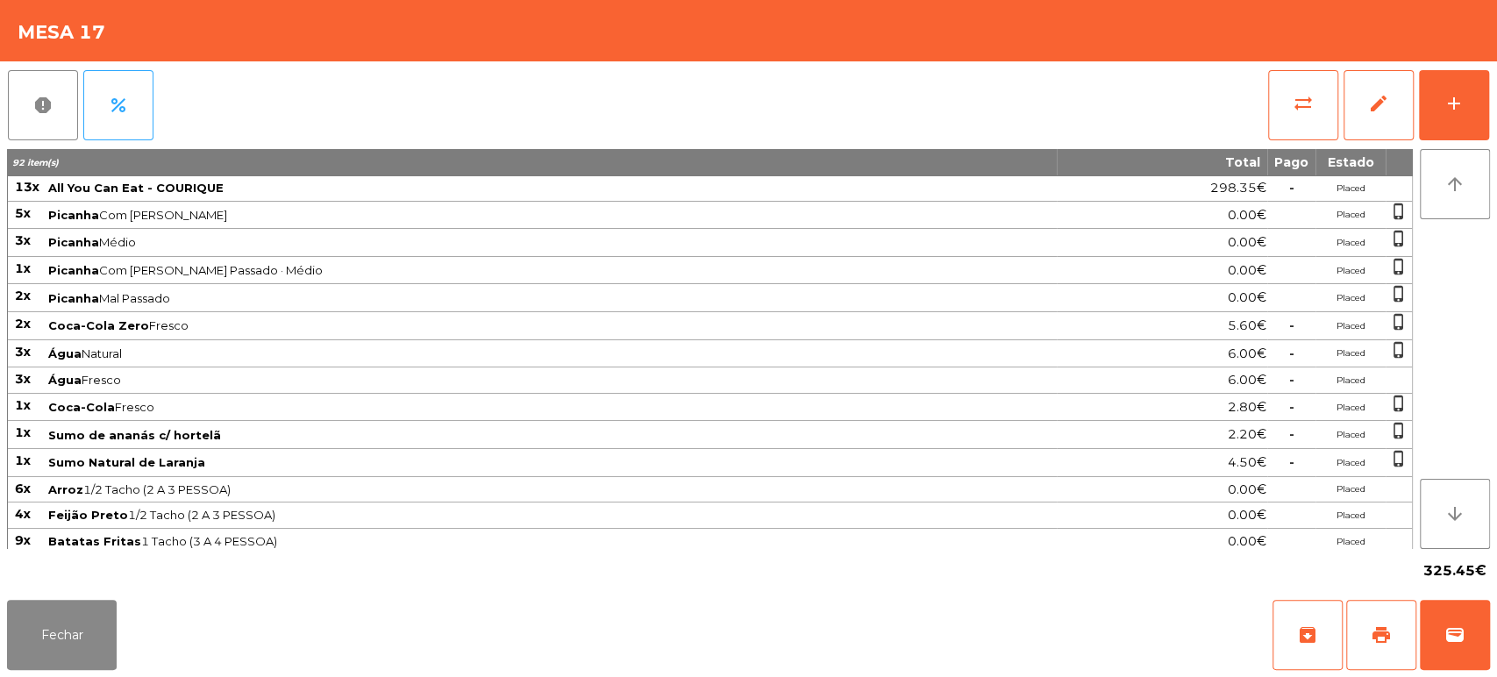
click at [1495, 72] on div "report percent sync_alt edit add 92 item(s) Total Pago Estado 13x All You Can E…" at bounding box center [748, 326] width 1497 height 531
click at [1494, 118] on div "report percent sync_alt edit add 92 item(s) Total Pago Estado 13x All You Can E…" at bounding box center [748, 326] width 1497 height 531
click at [1449, 93] on div "add" at bounding box center [1453, 103] width 21 height 21
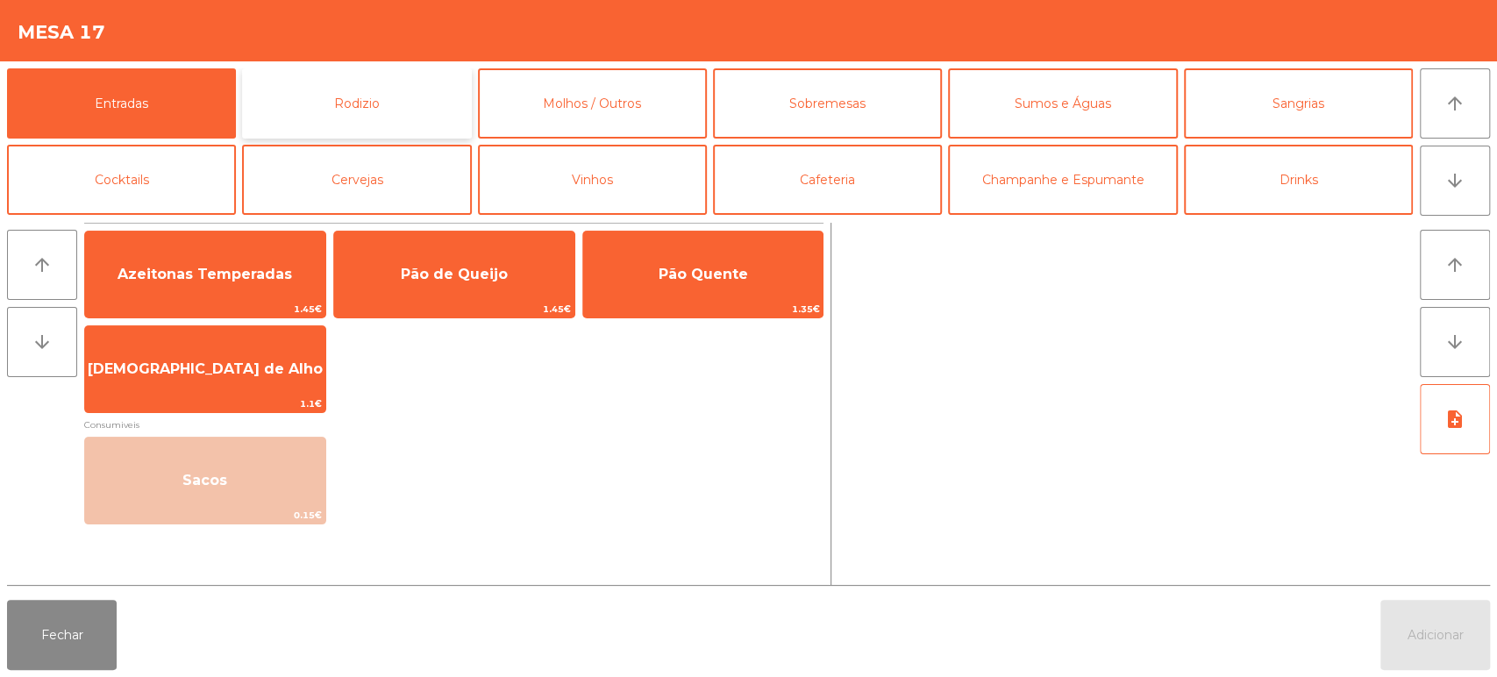
click at [386, 108] on button "Rodizio" at bounding box center [356, 103] width 229 height 70
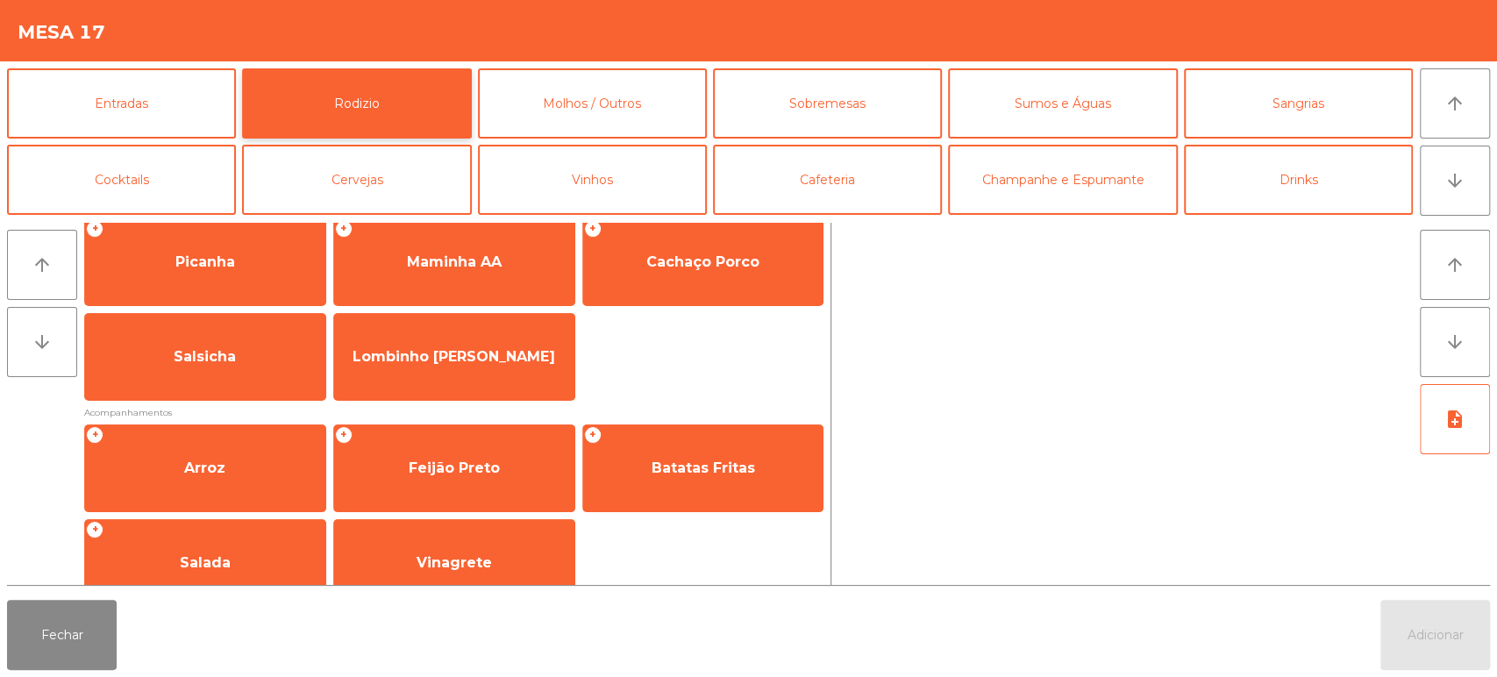
scroll to position [0, 0]
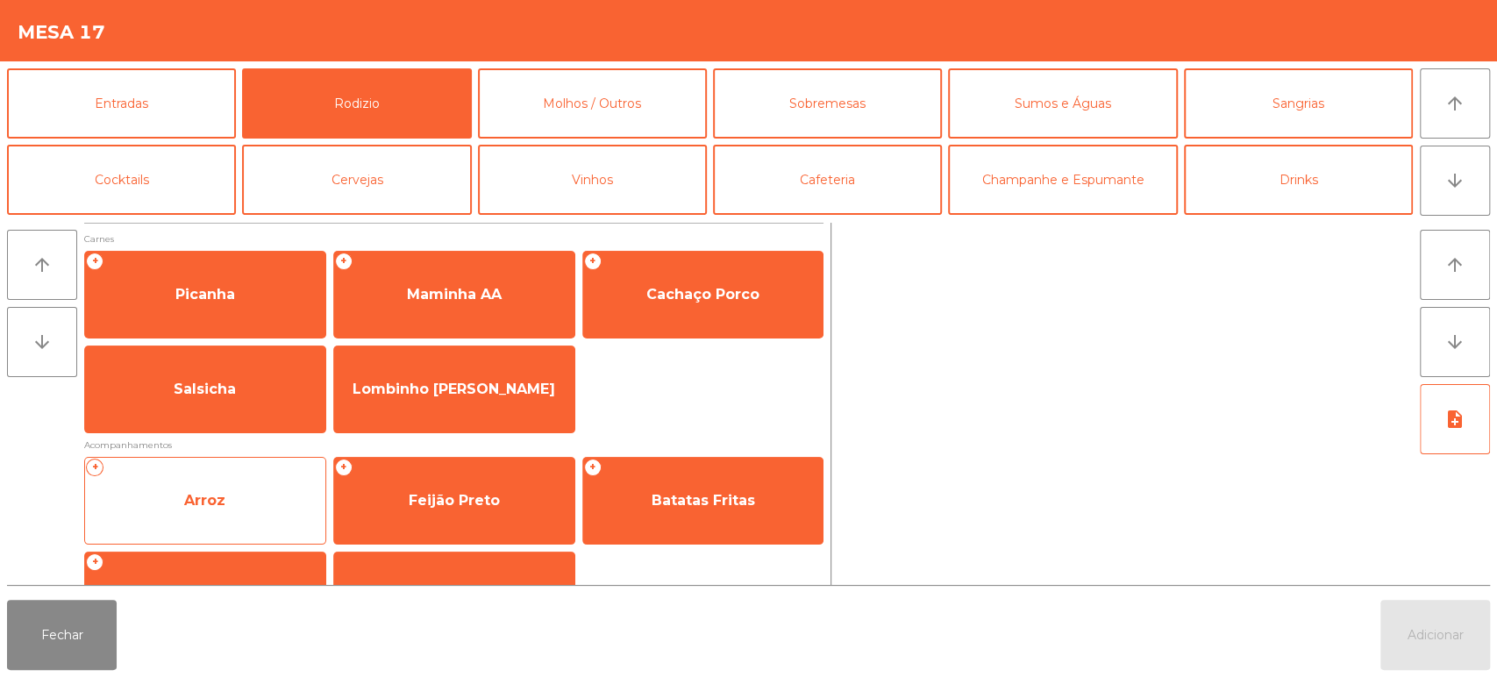
click at [229, 477] on span "Arroz" at bounding box center [205, 500] width 240 height 47
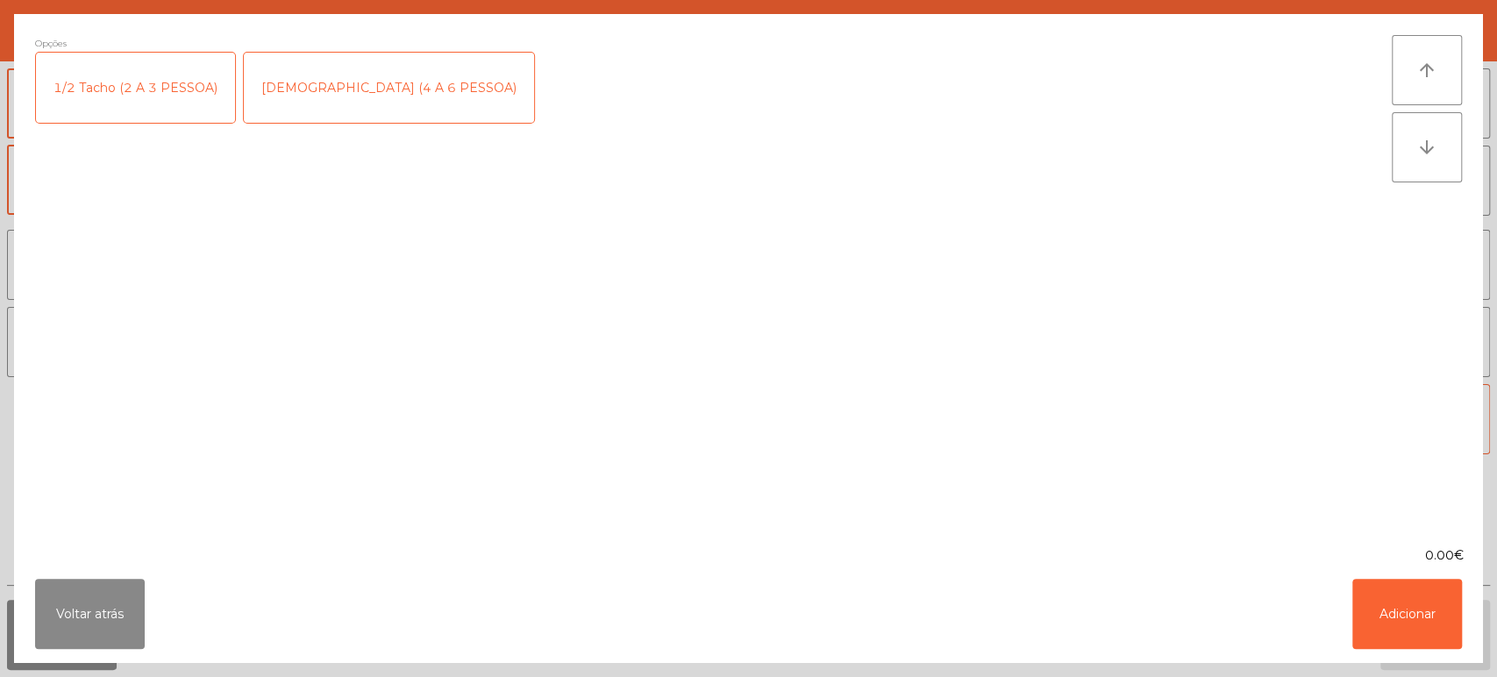
click at [167, 82] on div "1/2 Tacho (2 A 3 PESSOA)" at bounding box center [135, 88] width 199 height 70
click at [1443, 636] on button "Adicionar" at bounding box center [1407, 614] width 110 height 70
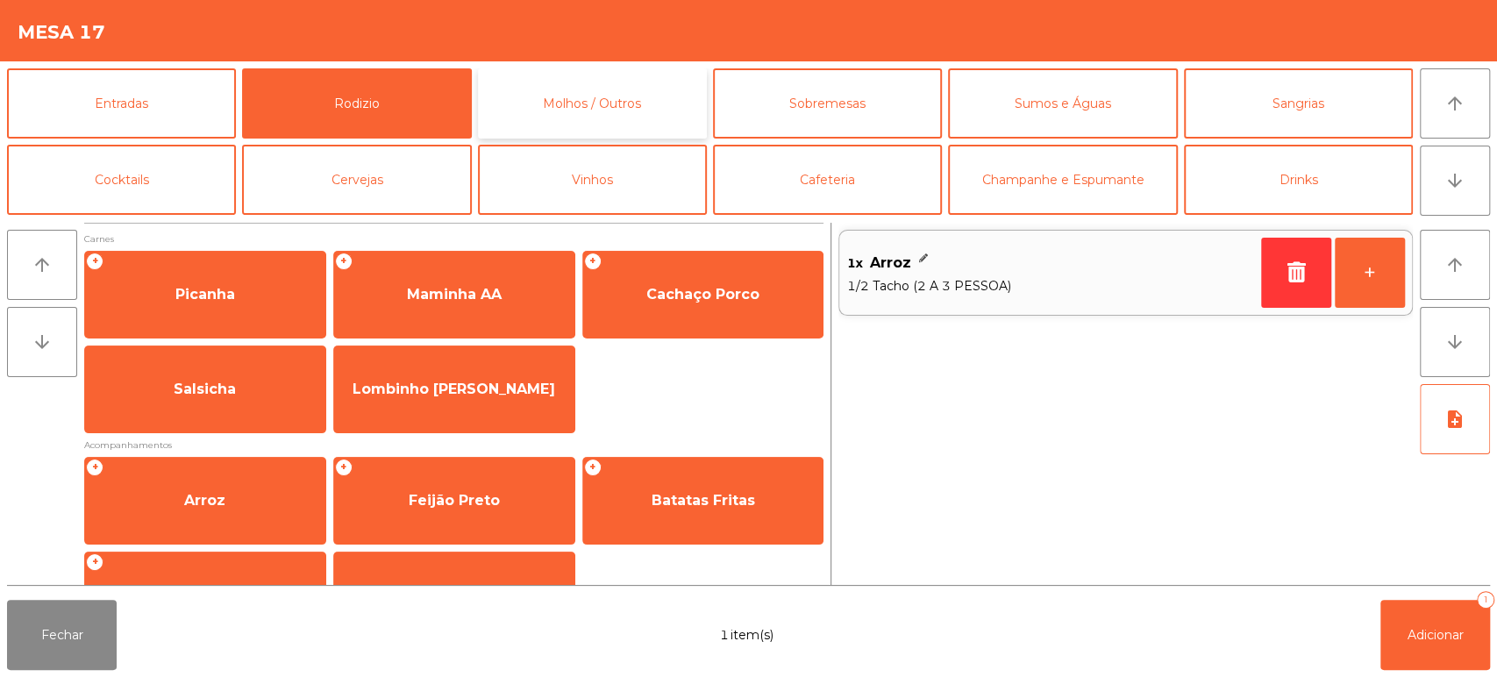
click at [570, 103] on button "Molhos / Outros" at bounding box center [592, 103] width 229 height 70
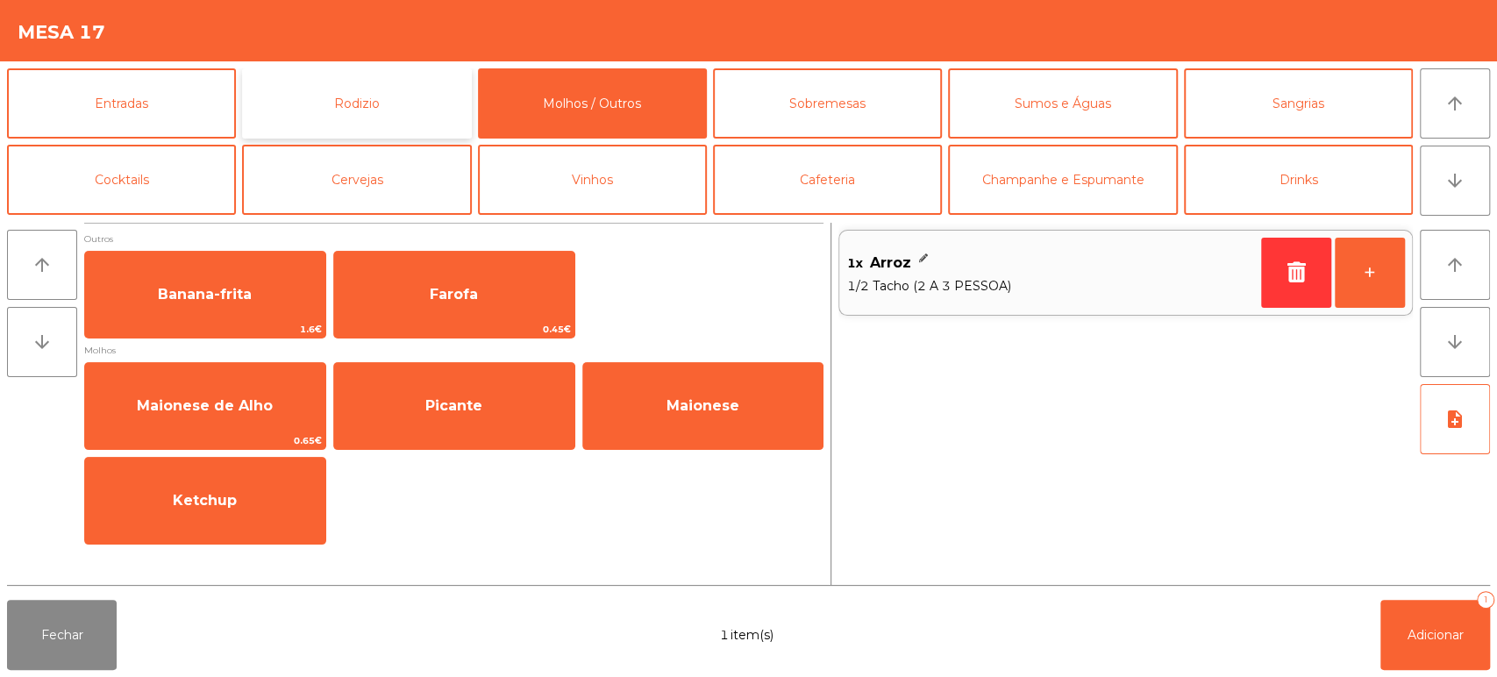
click at [417, 105] on button "Rodizio" at bounding box center [356, 103] width 229 height 70
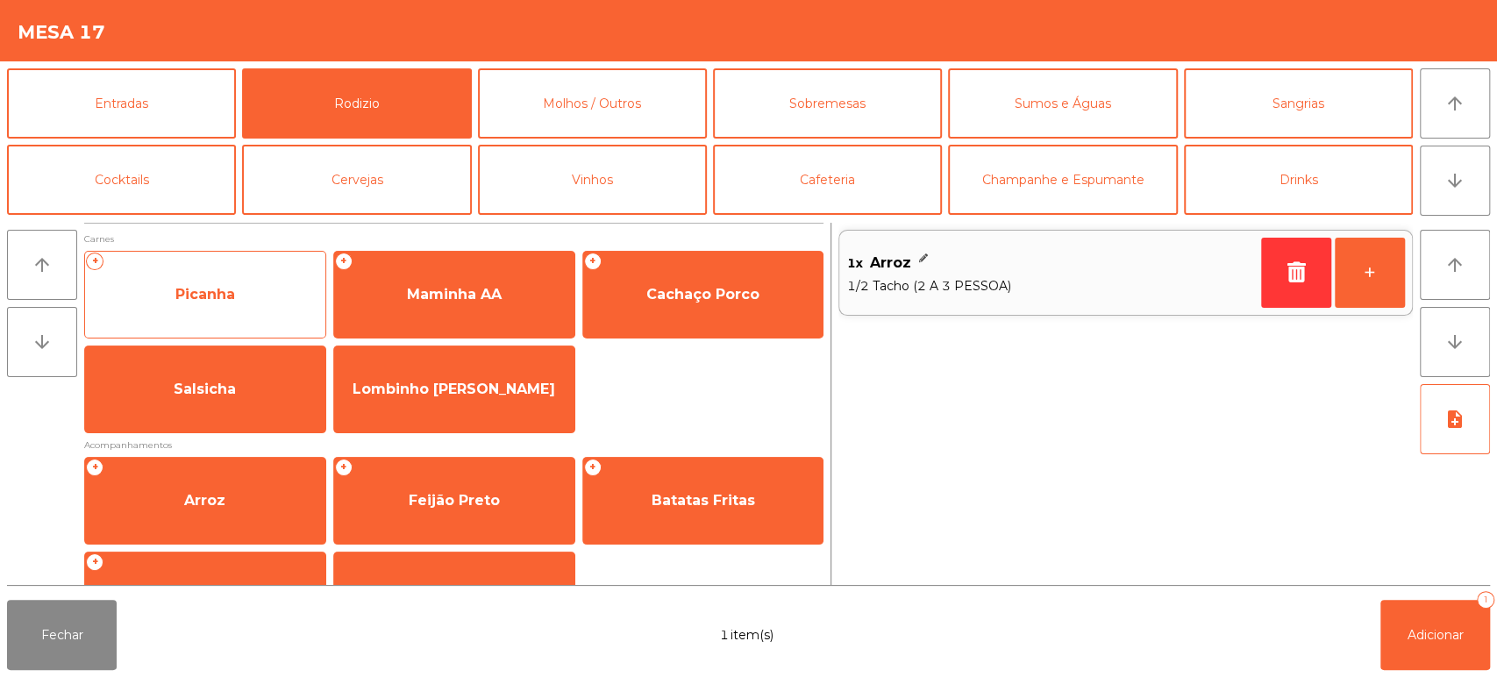
click at [240, 306] on span "Picanha" at bounding box center [205, 294] width 240 height 47
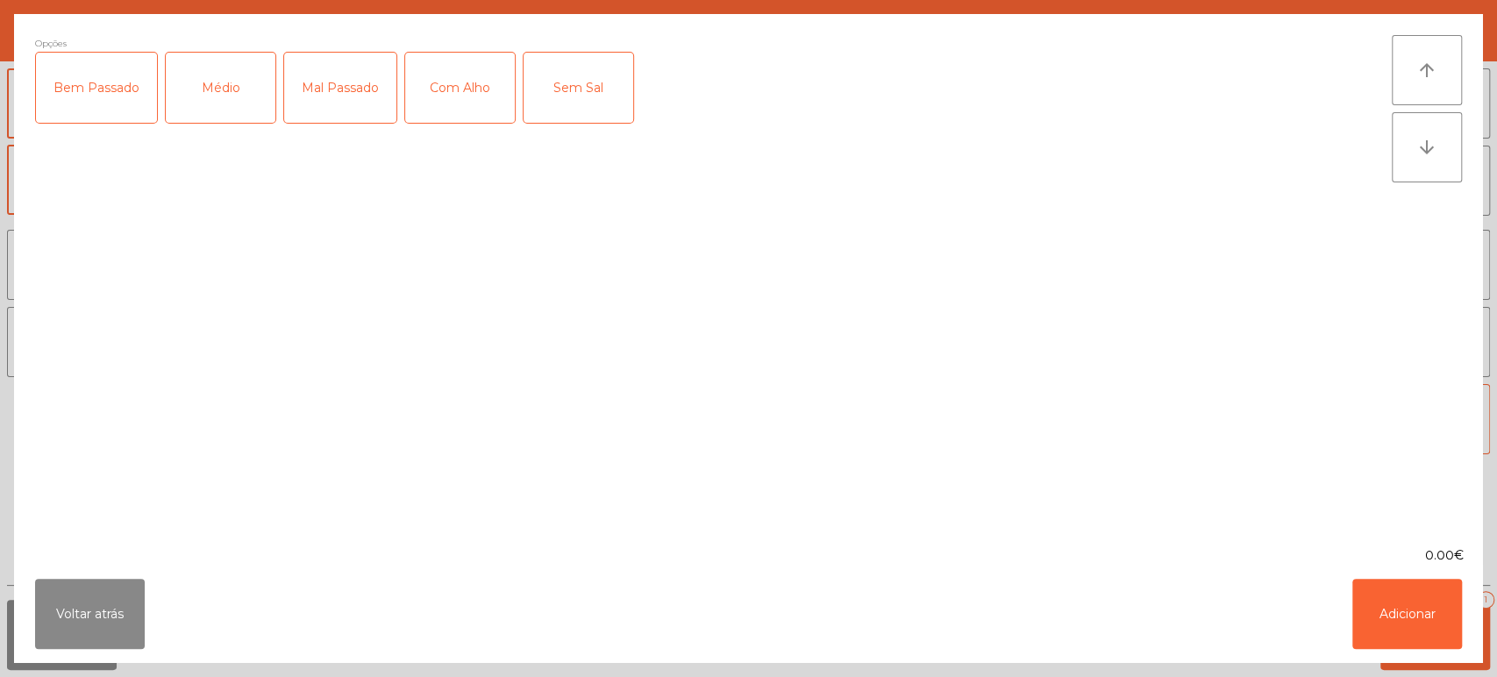
click at [224, 75] on div "Médio" at bounding box center [221, 88] width 110 height 70
click at [448, 56] on div "Com Alho" at bounding box center [460, 88] width 110 height 70
click at [1382, 636] on button "Adicionar" at bounding box center [1407, 614] width 110 height 70
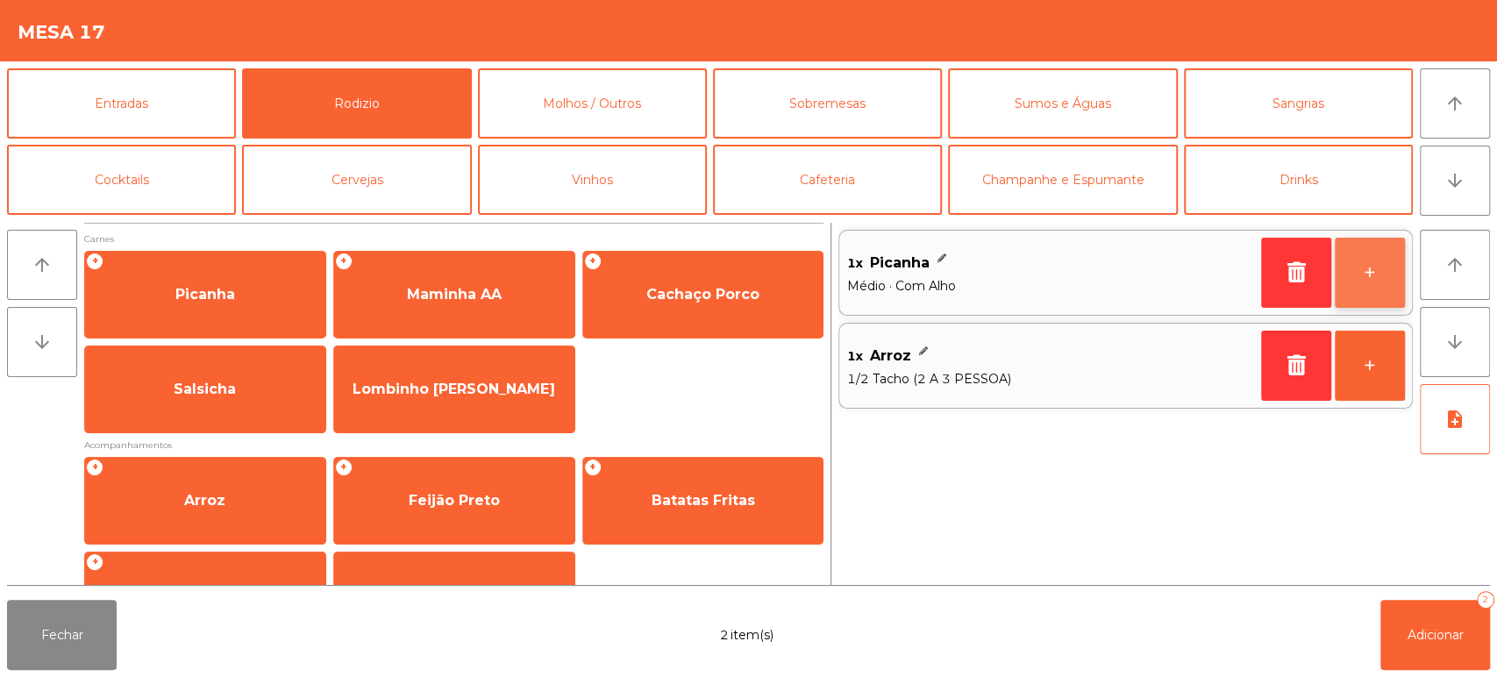
click at [1361, 303] on button "+" at bounding box center [1370, 273] width 70 height 70
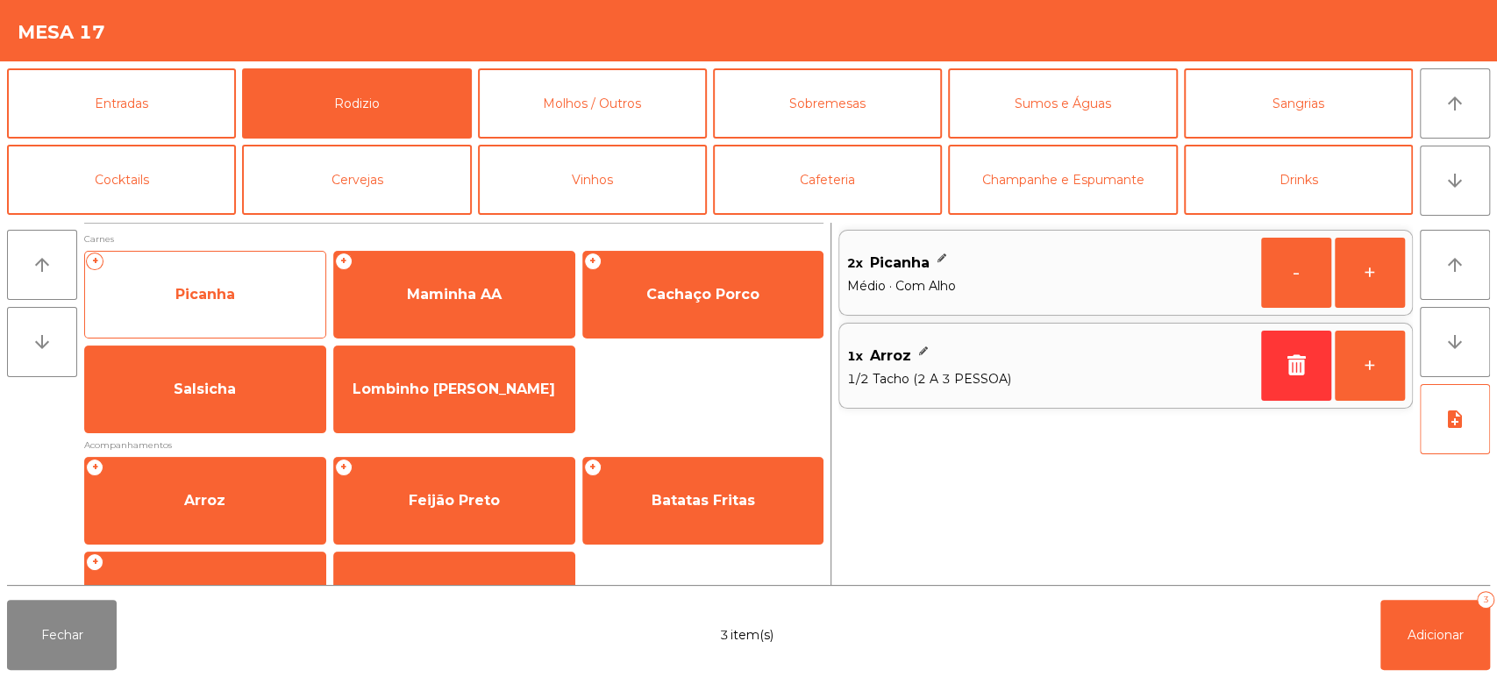
click at [242, 296] on span "Picanha" at bounding box center [205, 294] width 240 height 47
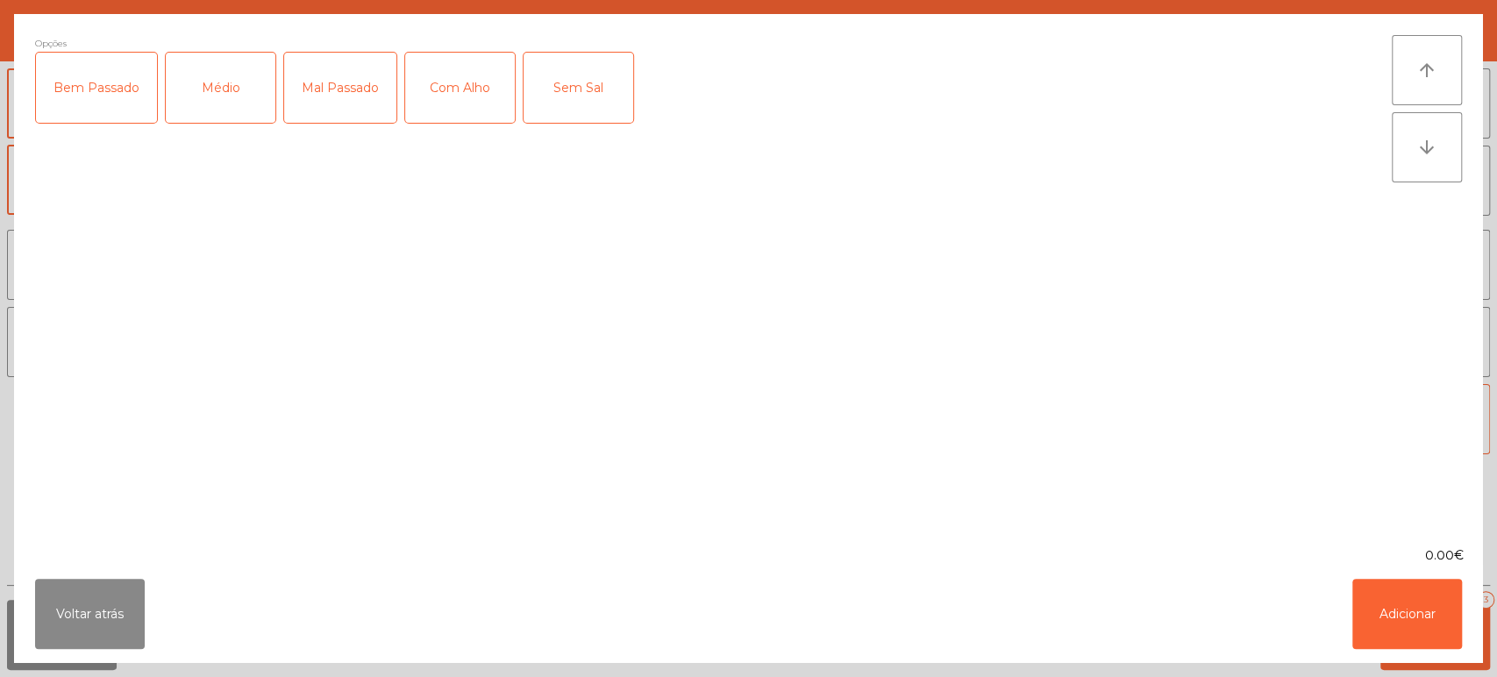
click at [115, 75] on div "Bem Passado" at bounding box center [96, 88] width 121 height 70
click at [1444, 636] on button "Adicionar" at bounding box center [1407, 614] width 110 height 70
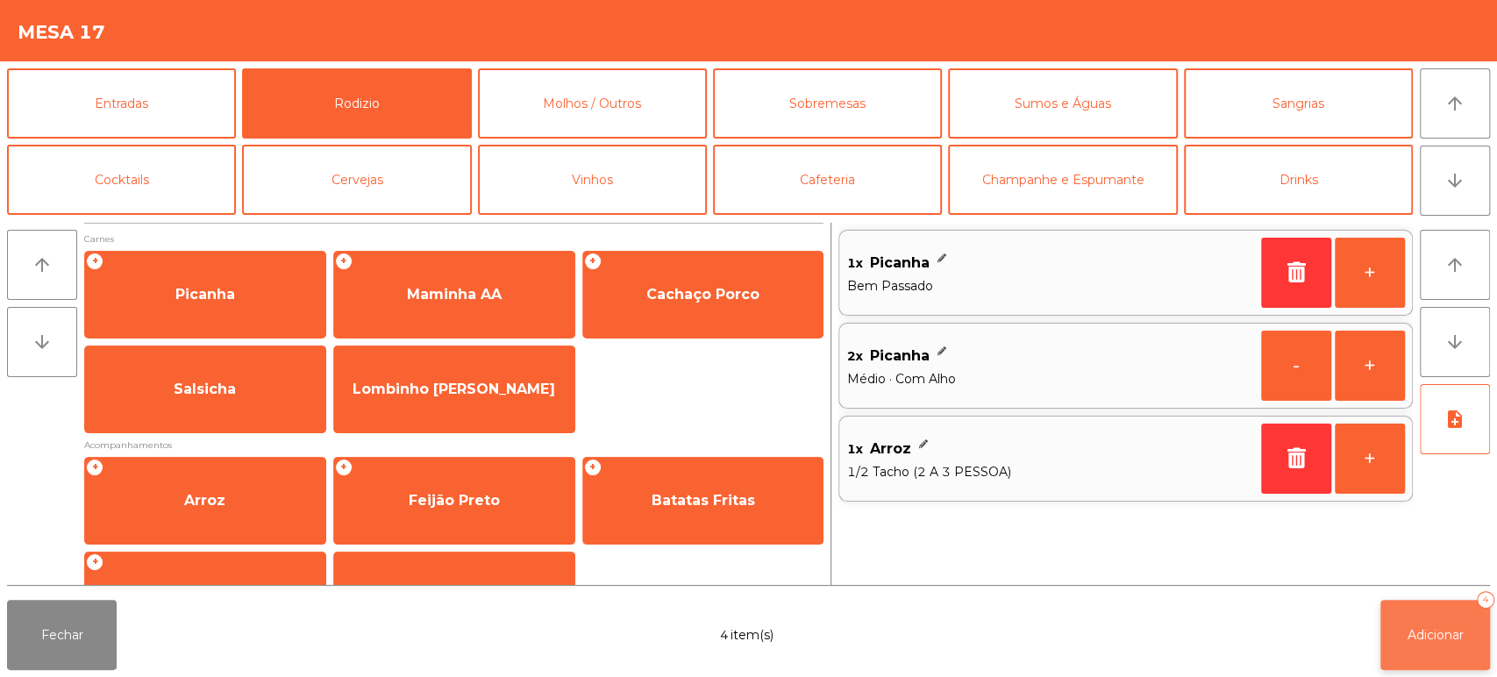
click at [1443, 634] on span "Adicionar" at bounding box center [1435, 635] width 56 height 16
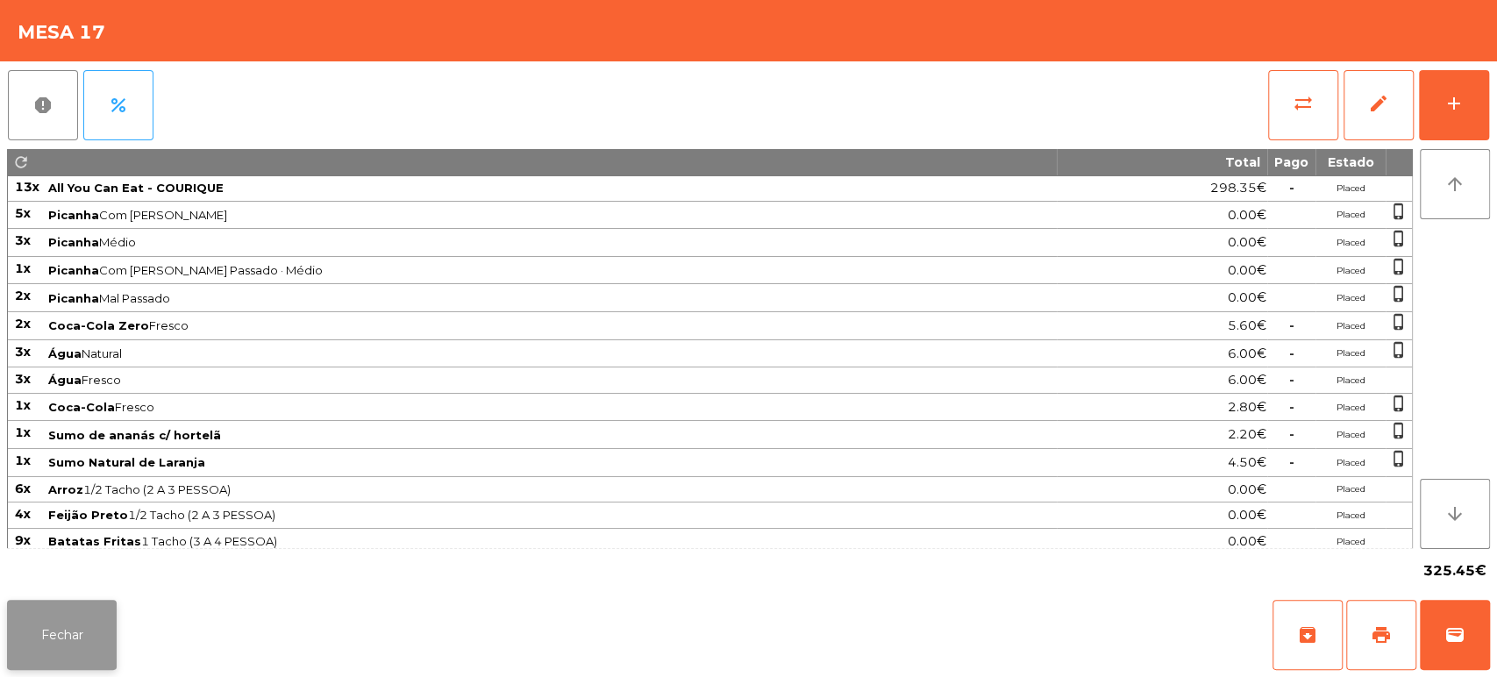
click at [85, 622] on button "Fechar" at bounding box center [62, 635] width 110 height 70
click at [1443, 86] on button "add" at bounding box center [1454, 105] width 70 height 70
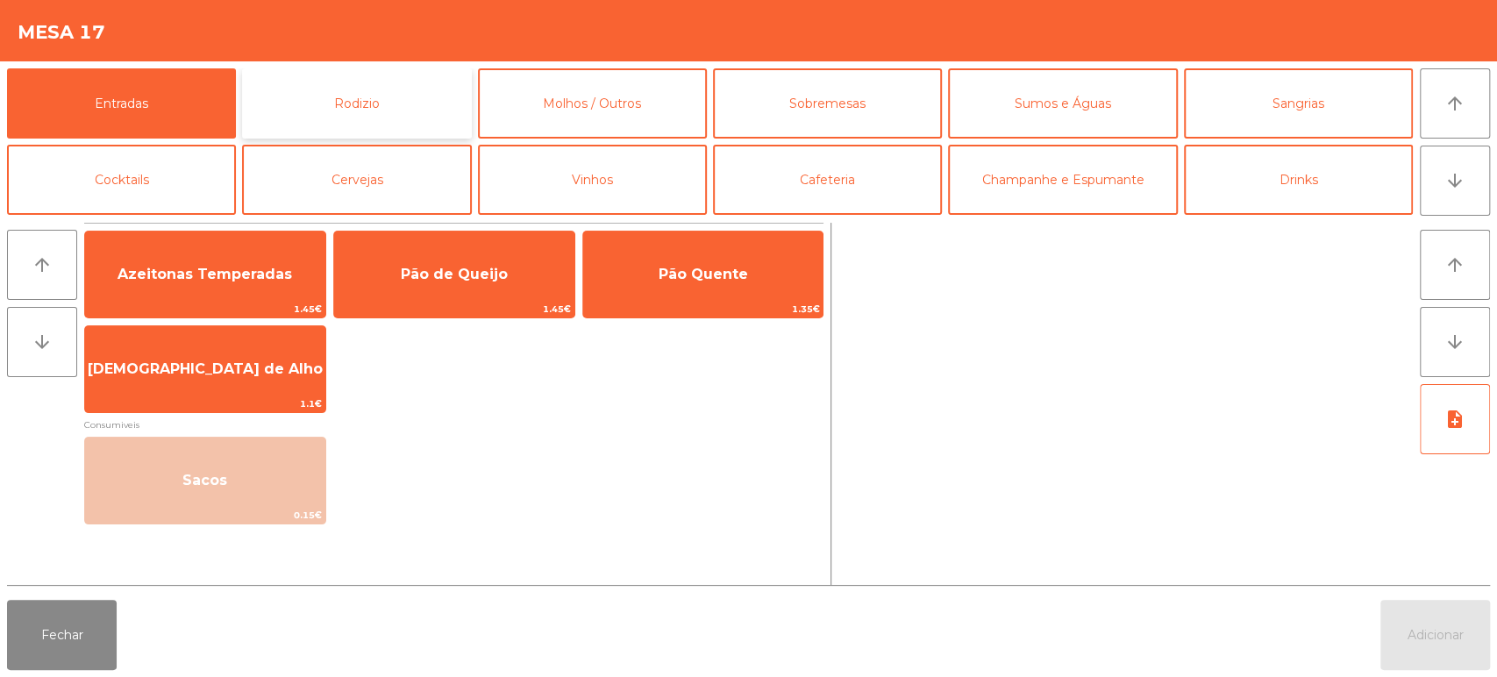
click at [381, 108] on button "Rodizio" at bounding box center [356, 103] width 229 height 70
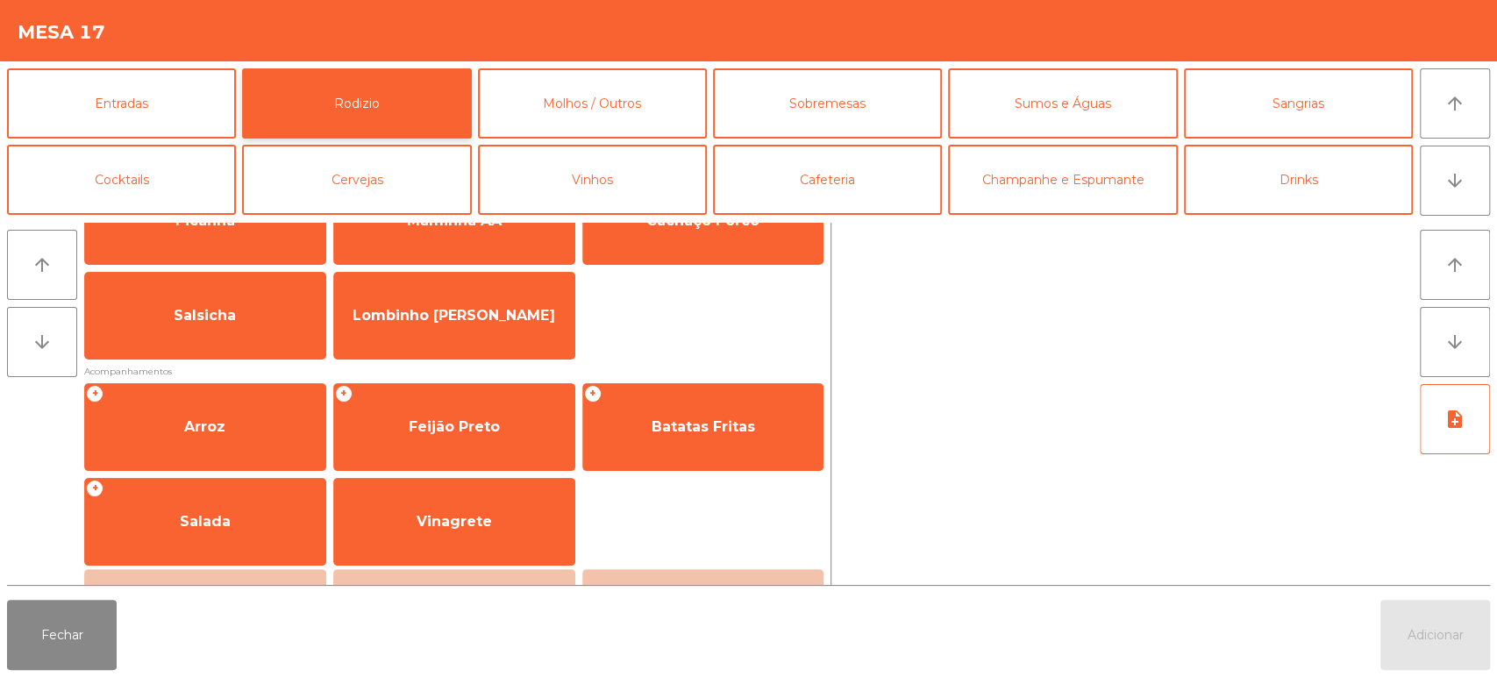
scroll to position [91, 0]
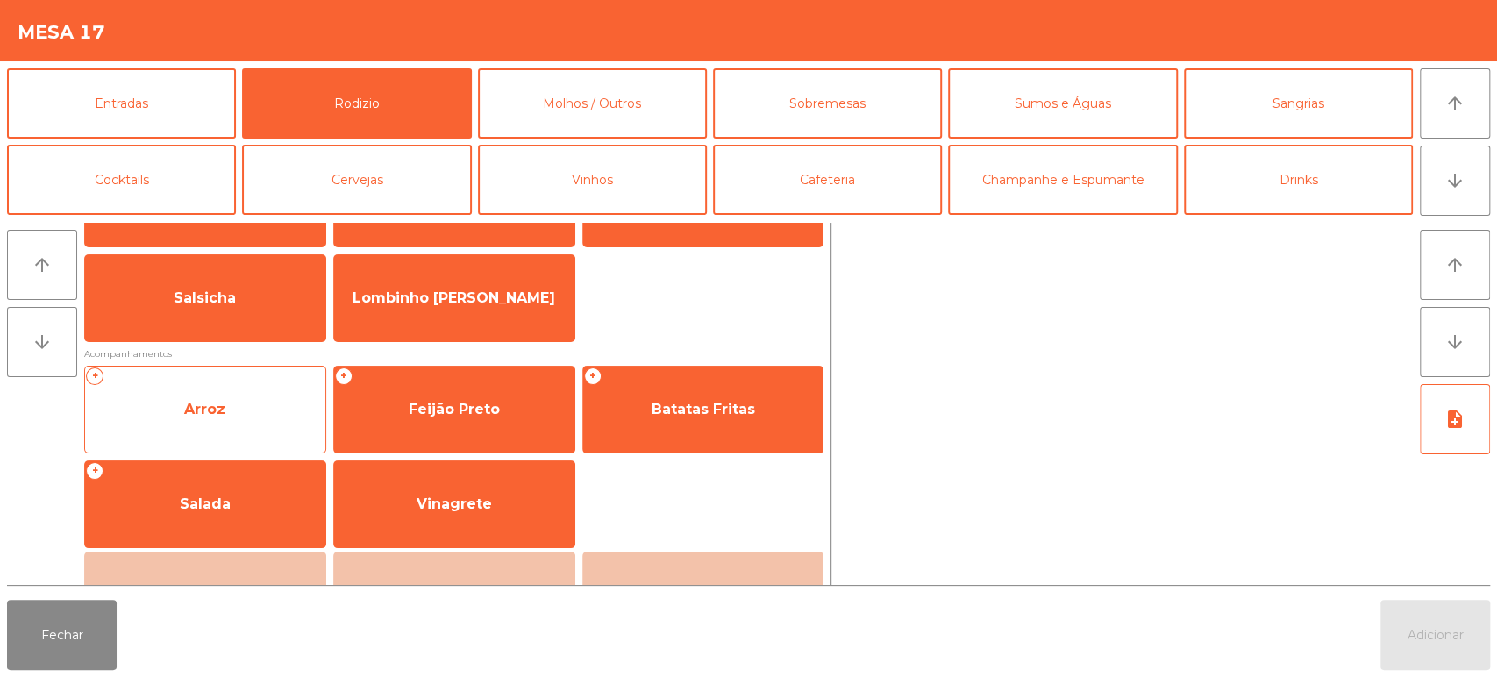
click at [205, 417] on span "Arroz" at bounding box center [204, 409] width 41 height 17
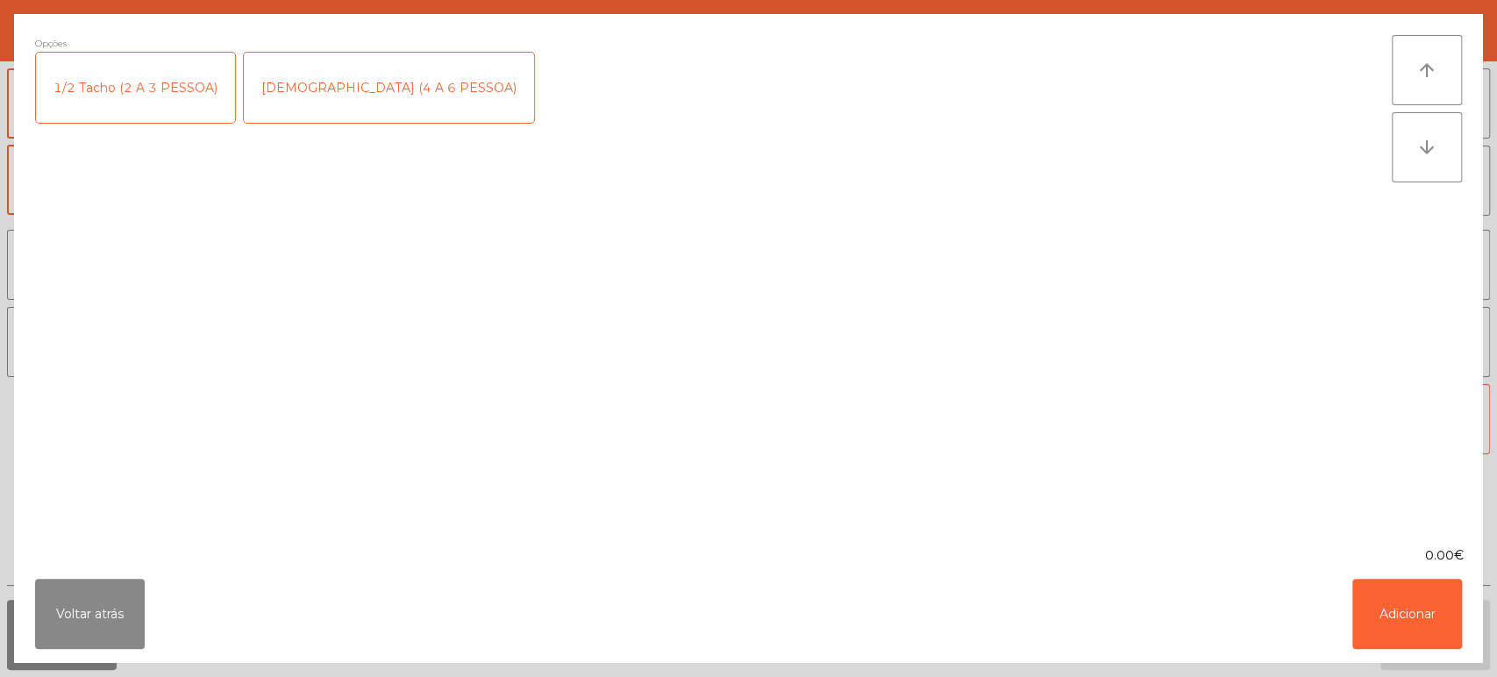
click at [311, 94] on div "[DEMOGRAPHIC_DATA] (4 A 6 PESSOA)" at bounding box center [389, 88] width 290 height 70
click at [1417, 616] on button "Adicionar" at bounding box center [1407, 614] width 110 height 70
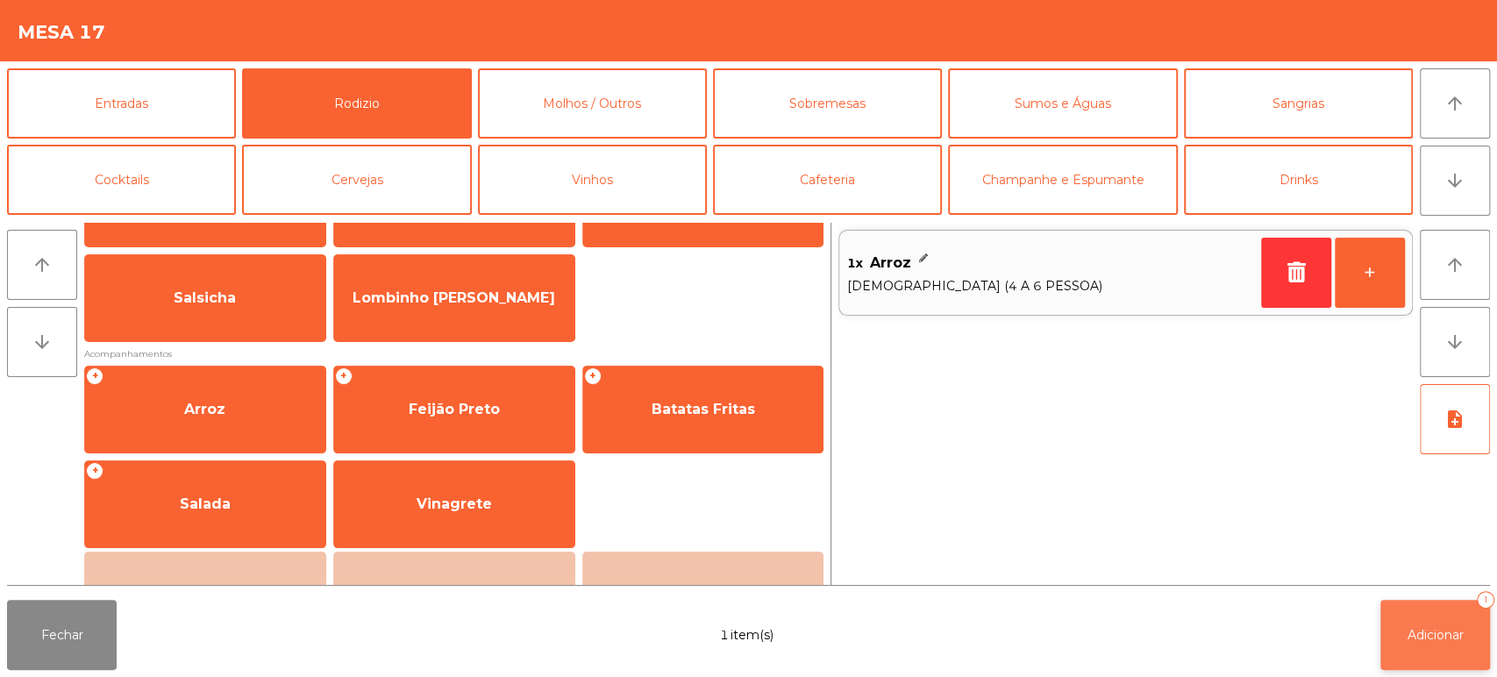
click at [1421, 659] on button "Adicionar 1" at bounding box center [1435, 635] width 110 height 70
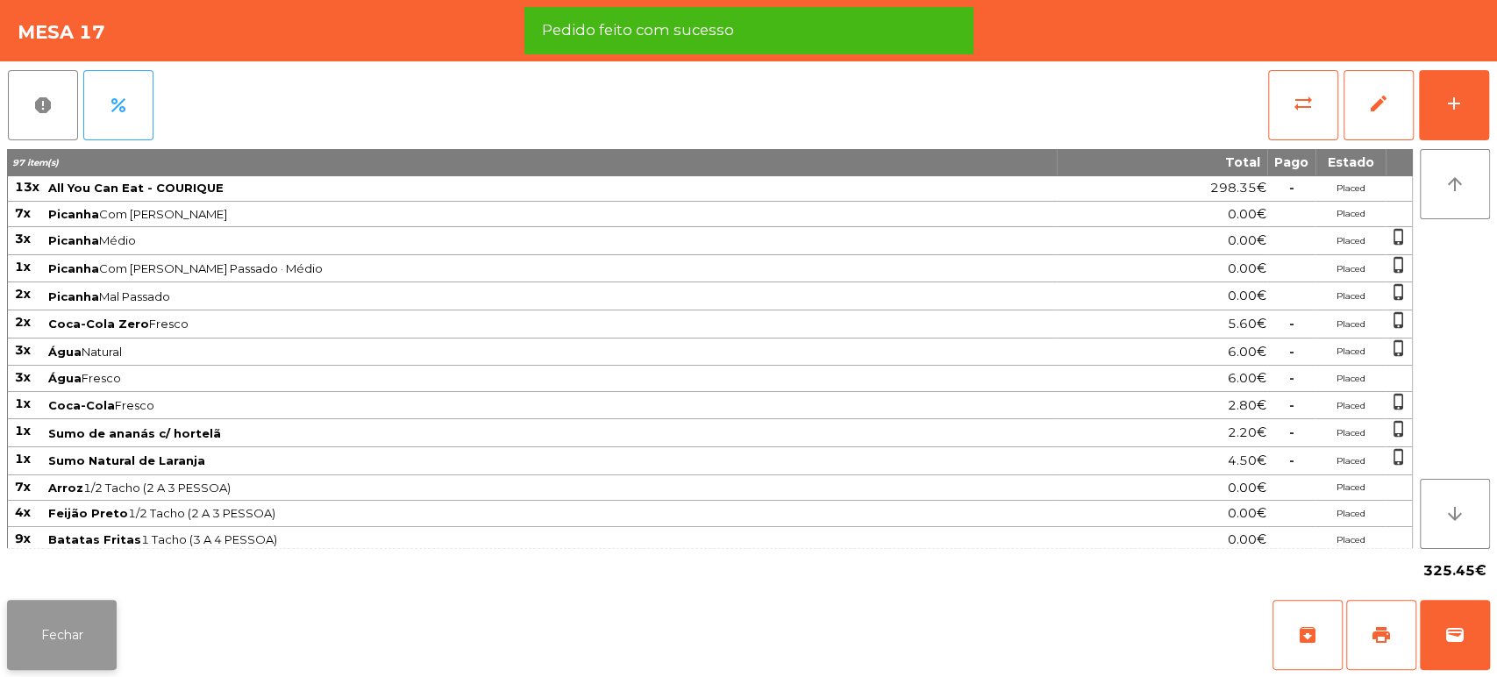
click at [82, 638] on button "Fechar" at bounding box center [62, 635] width 110 height 70
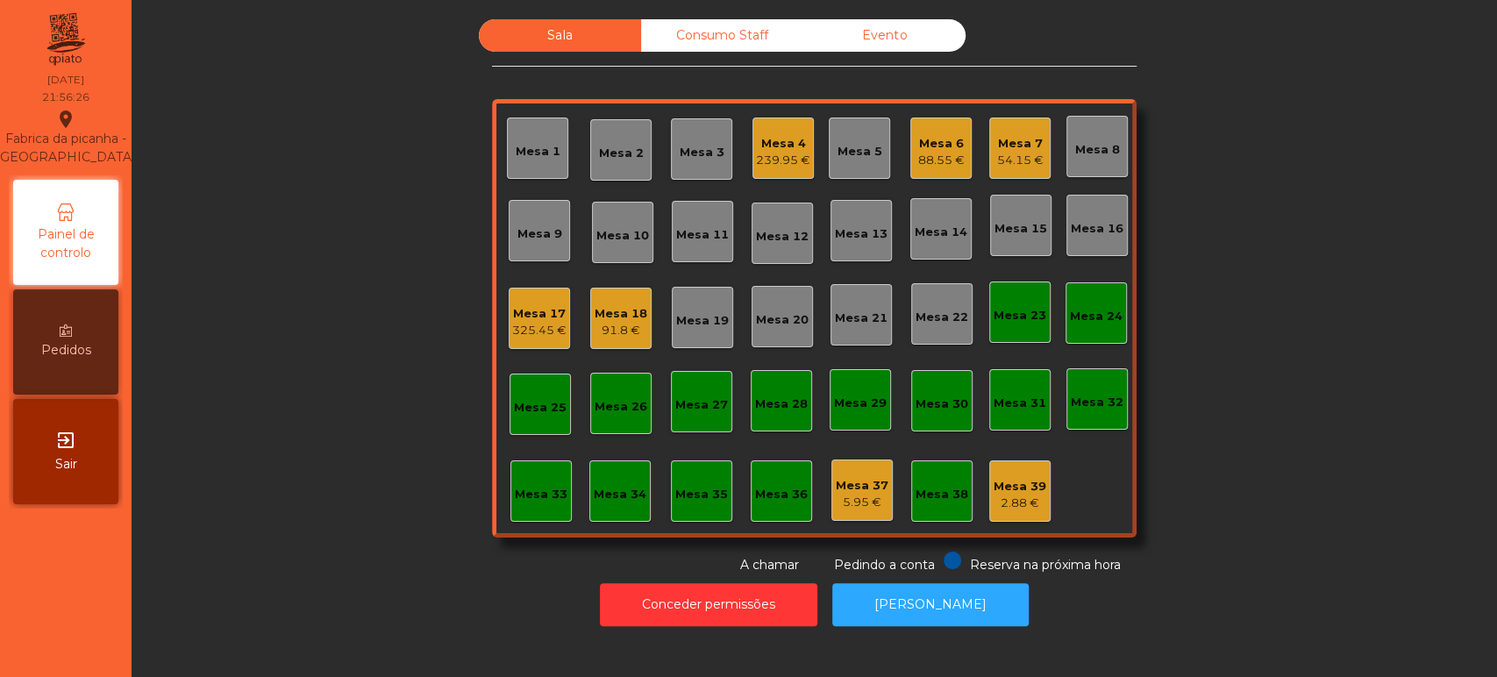
click at [535, 325] on div "325.45 €" at bounding box center [539, 331] width 54 height 18
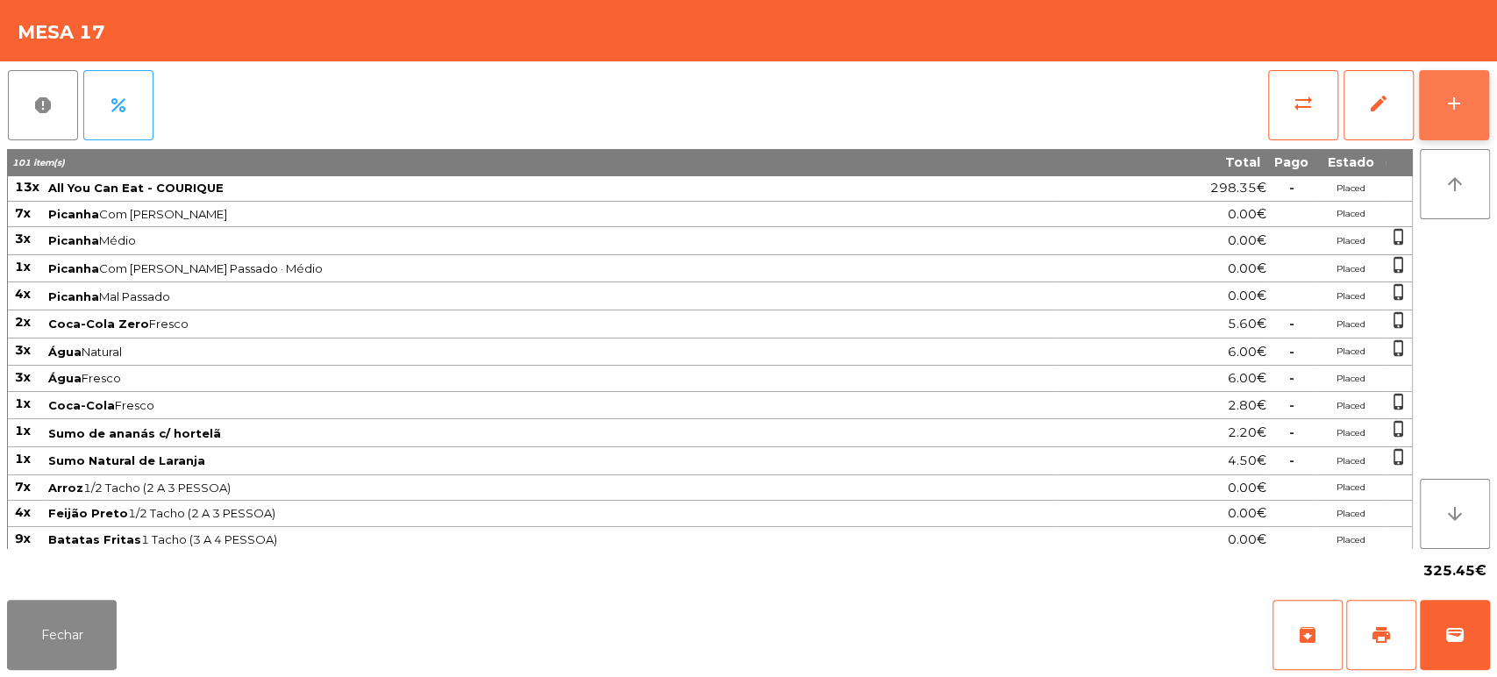
click at [1419, 110] on button "add" at bounding box center [1454, 105] width 70 height 70
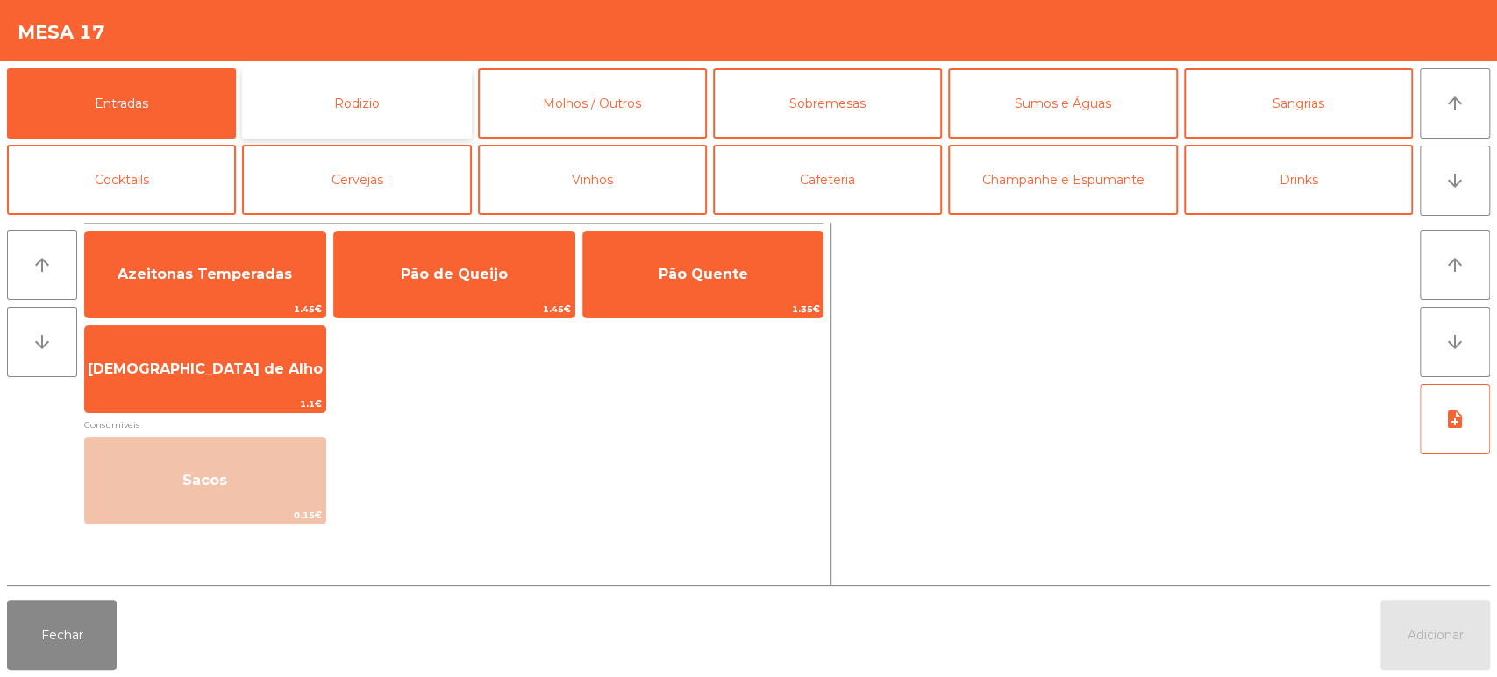
click at [406, 108] on button "Rodizio" at bounding box center [356, 103] width 229 height 70
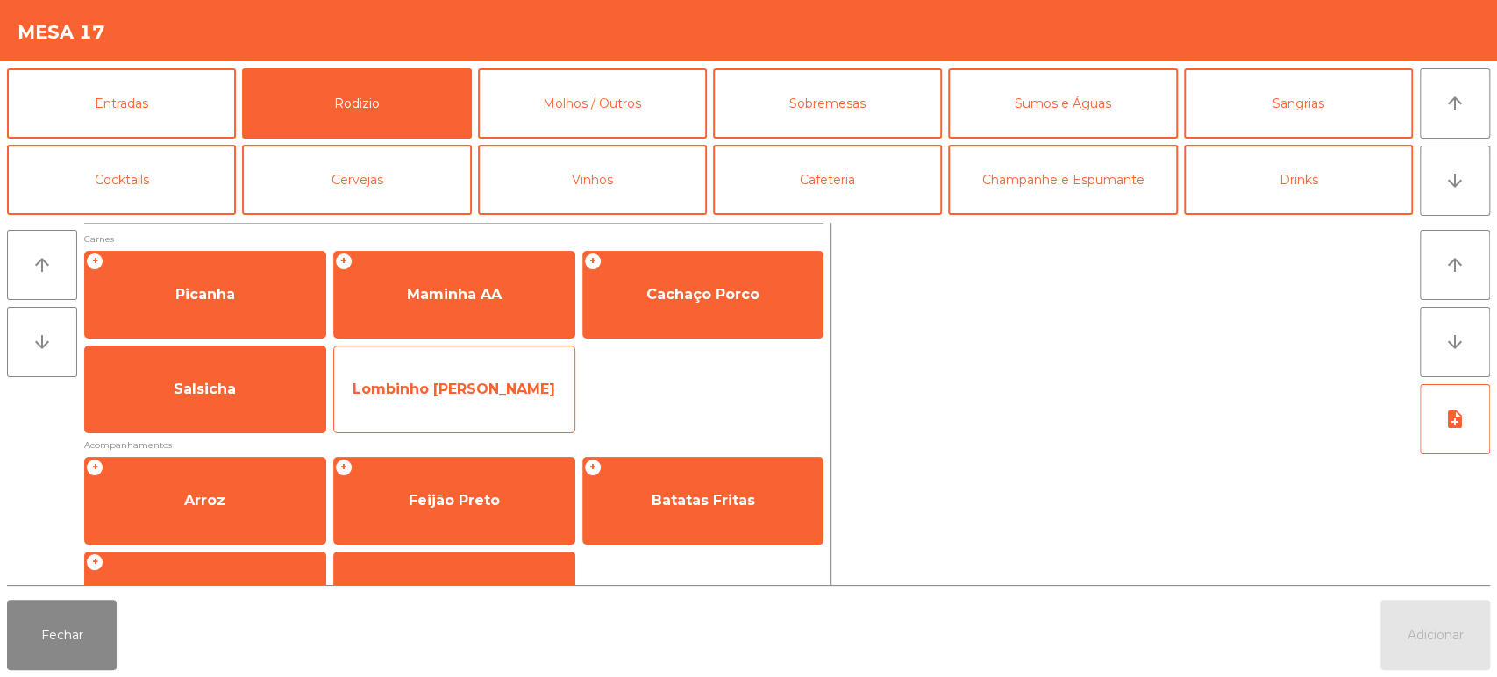
click at [463, 407] on span "Lombinho [PERSON_NAME]" at bounding box center [454, 389] width 240 height 47
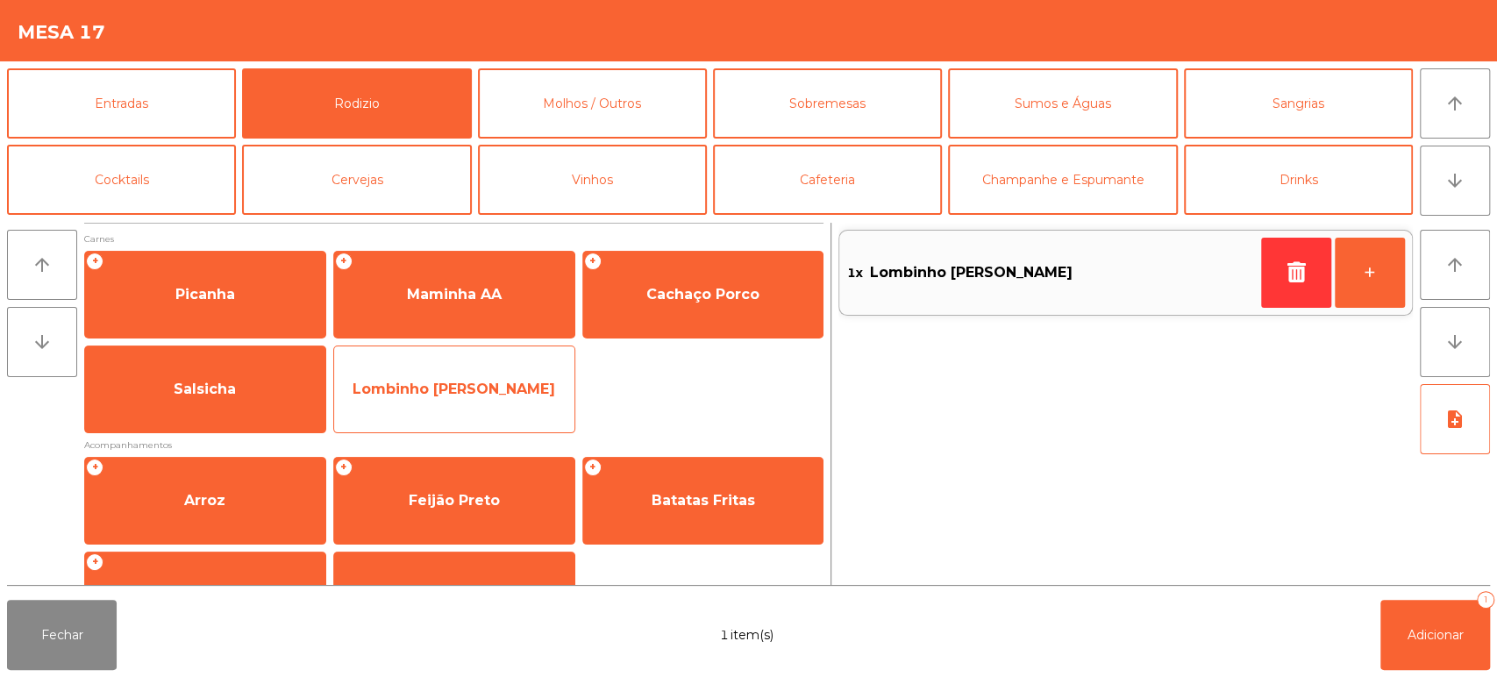
click at [485, 396] on span "Lombinho [PERSON_NAME]" at bounding box center [454, 389] width 203 height 17
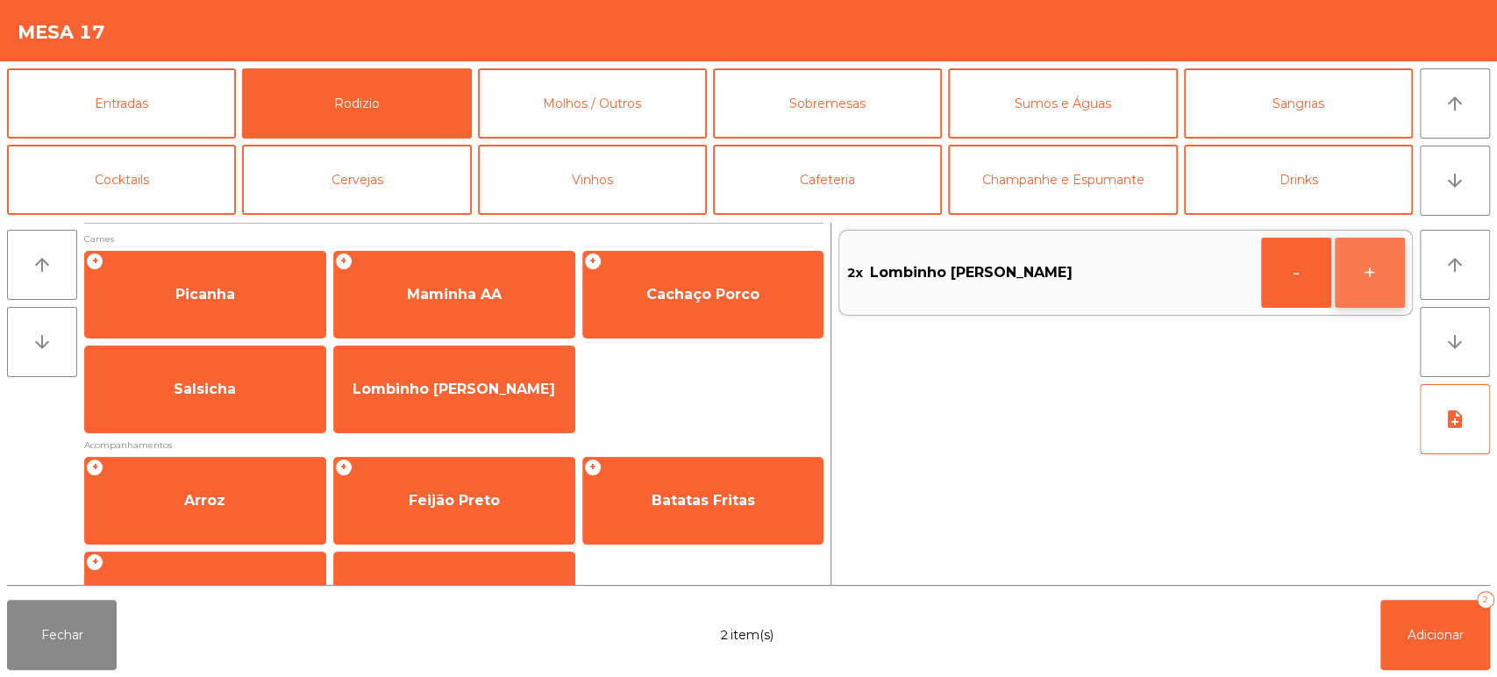
click at [1374, 256] on button "+" at bounding box center [1370, 273] width 70 height 70
click at [1371, 279] on button "+" at bounding box center [1370, 273] width 70 height 70
click at [1419, 637] on span "Adicionar" at bounding box center [1435, 635] width 56 height 16
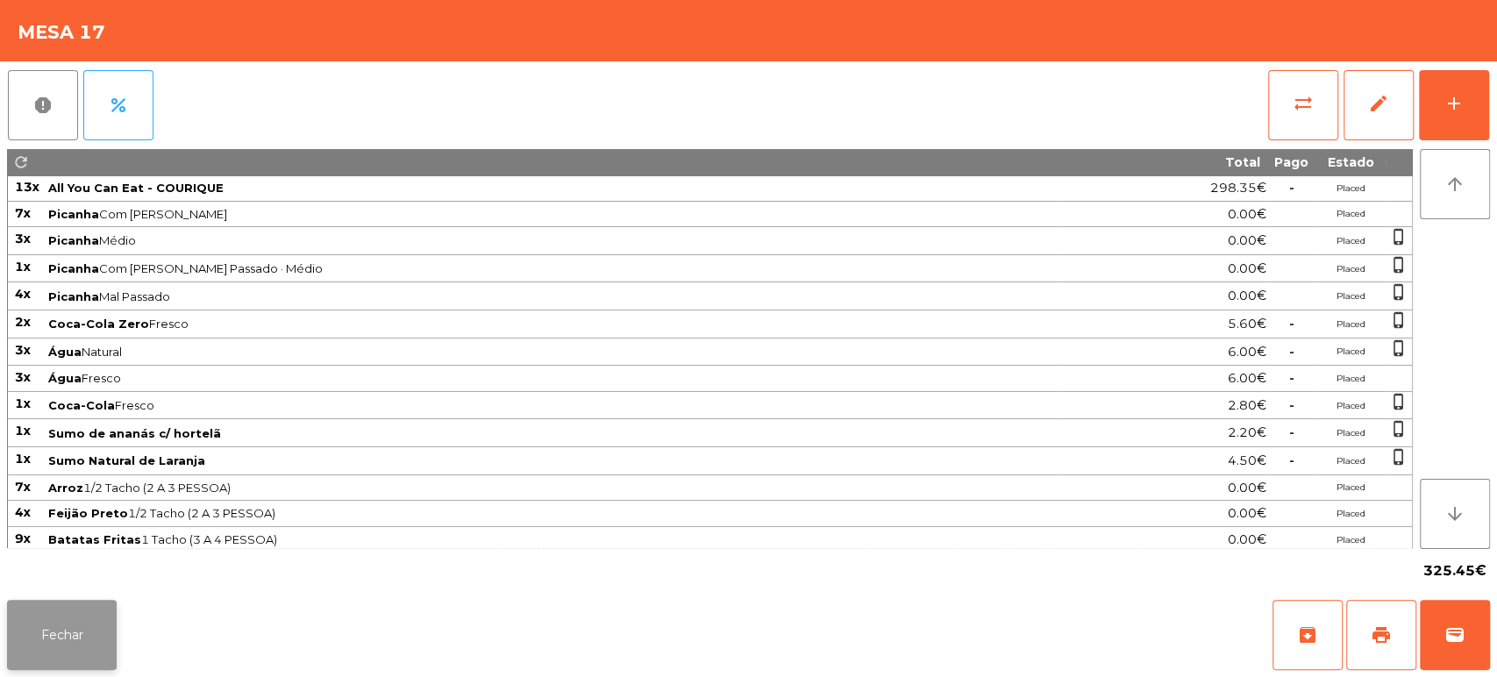
click at [56, 641] on button "Fechar" at bounding box center [62, 635] width 110 height 70
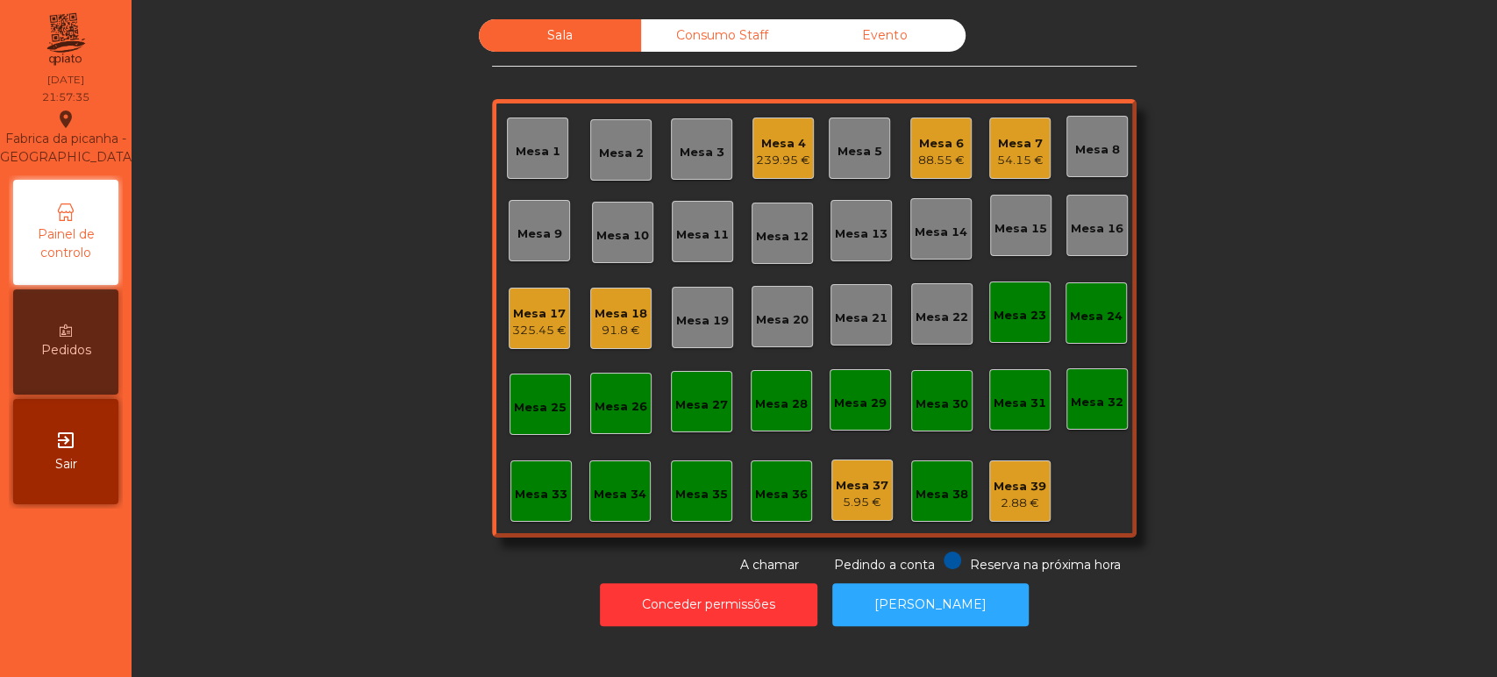
click at [595, 315] on div "Mesa 18" at bounding box center [621, 314] width 53 height 18
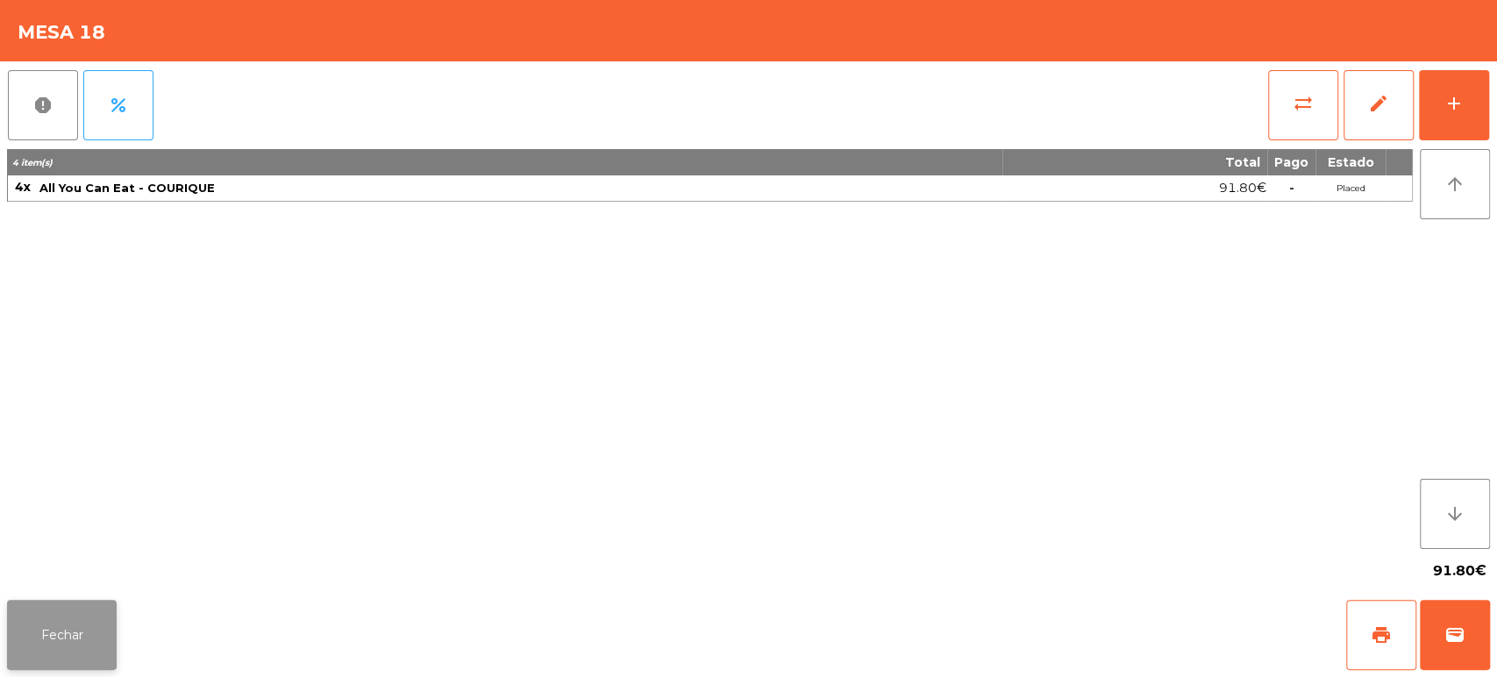
click at [83, 631] on button "Fechar" at bounding box center [62, 635] width 110 height 70
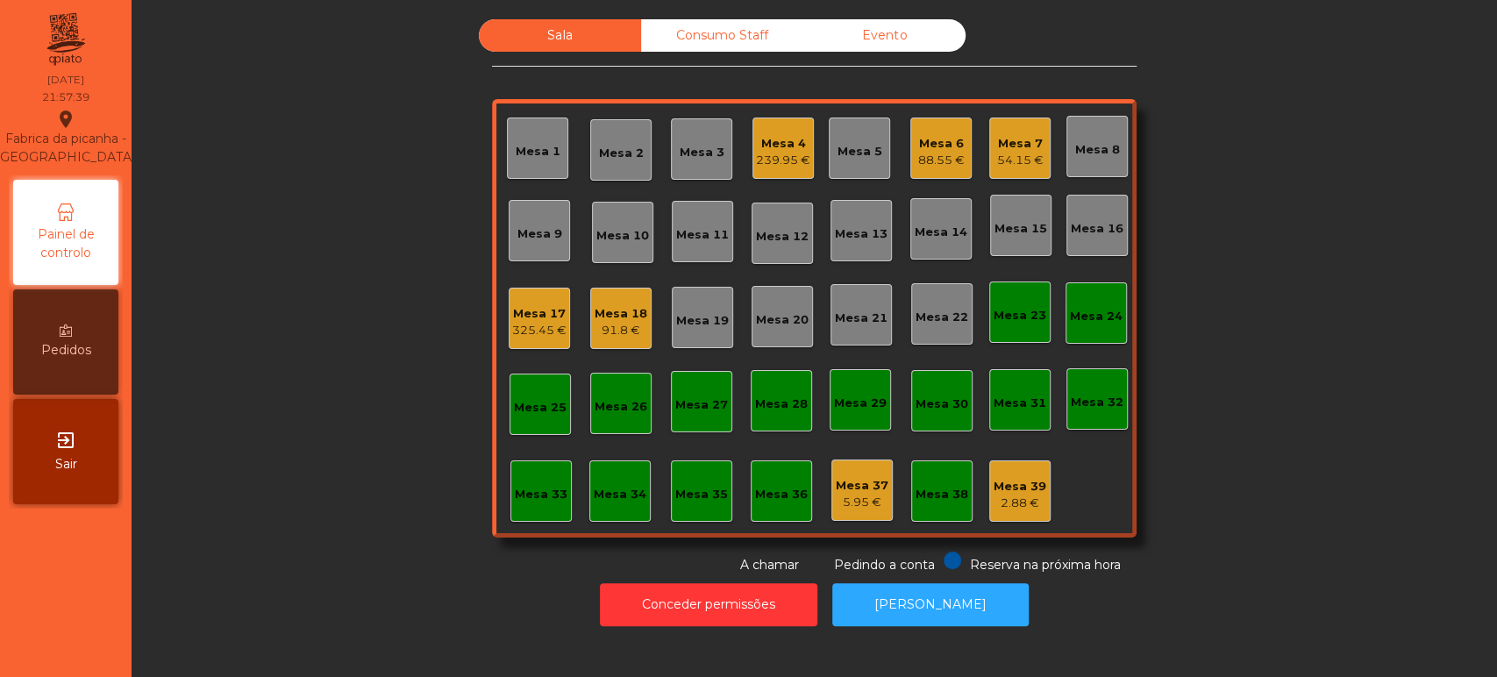
click at [614, 331] on div "91.8 €" at bounding box center [621, 331] width 53 height 18
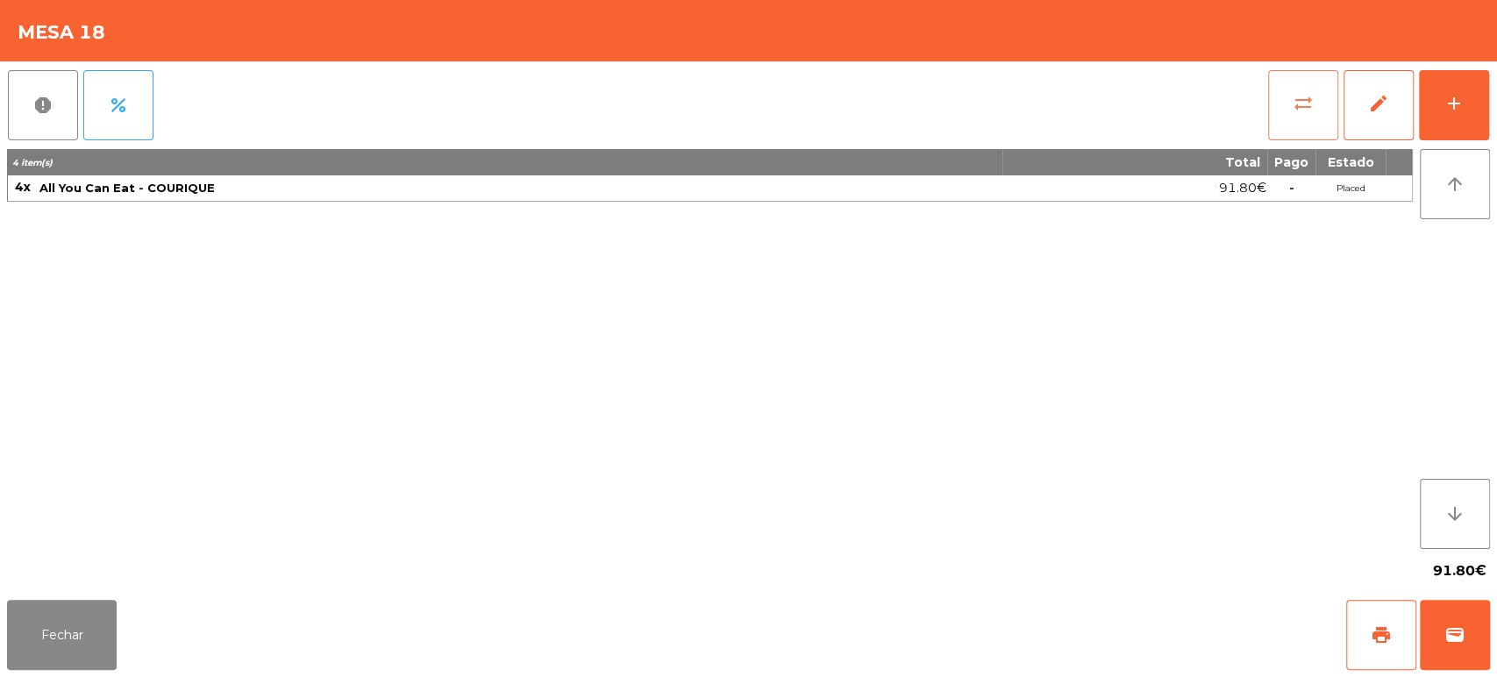
click at [1279, 126] on button "sync_alt" at bounding box center [1303, 105] width 70 height 70
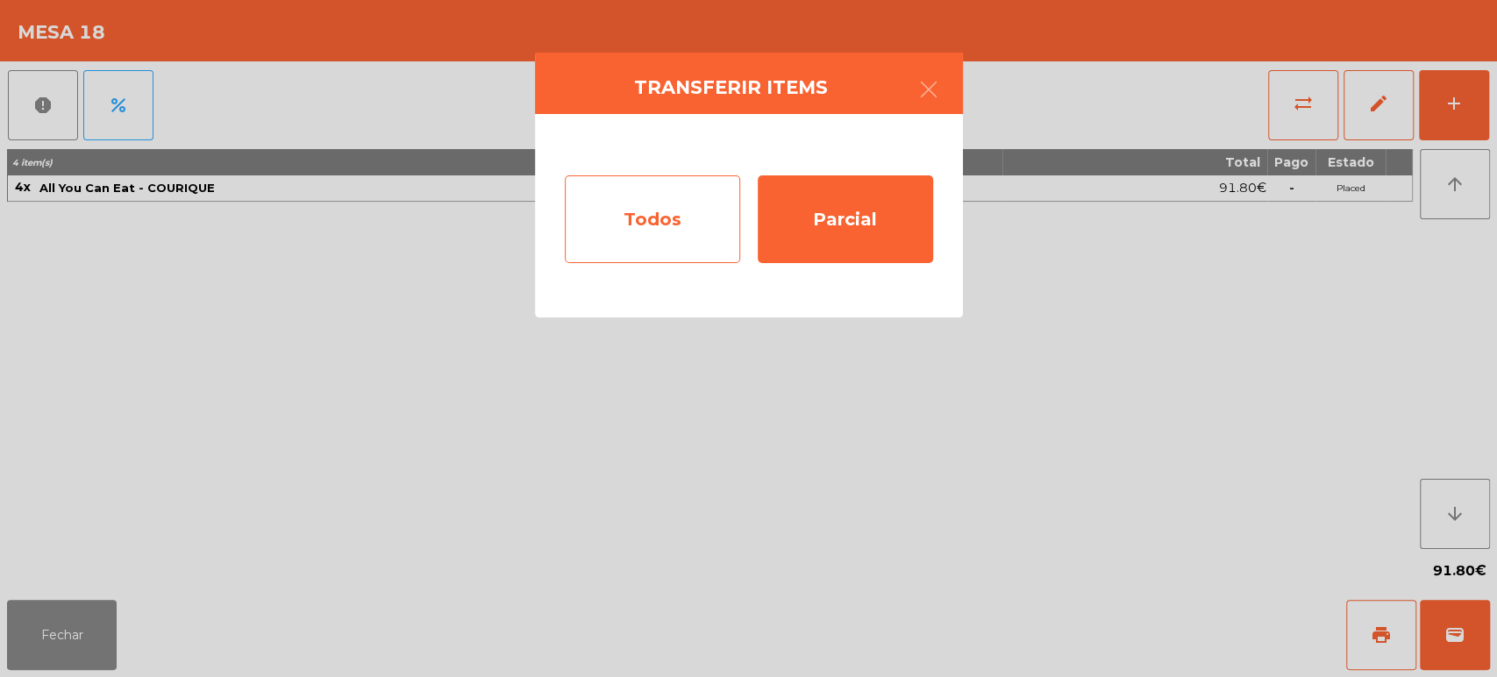
click at [716, 210] on div "Todos" at bounding box center [652, 219] width 175 height 88
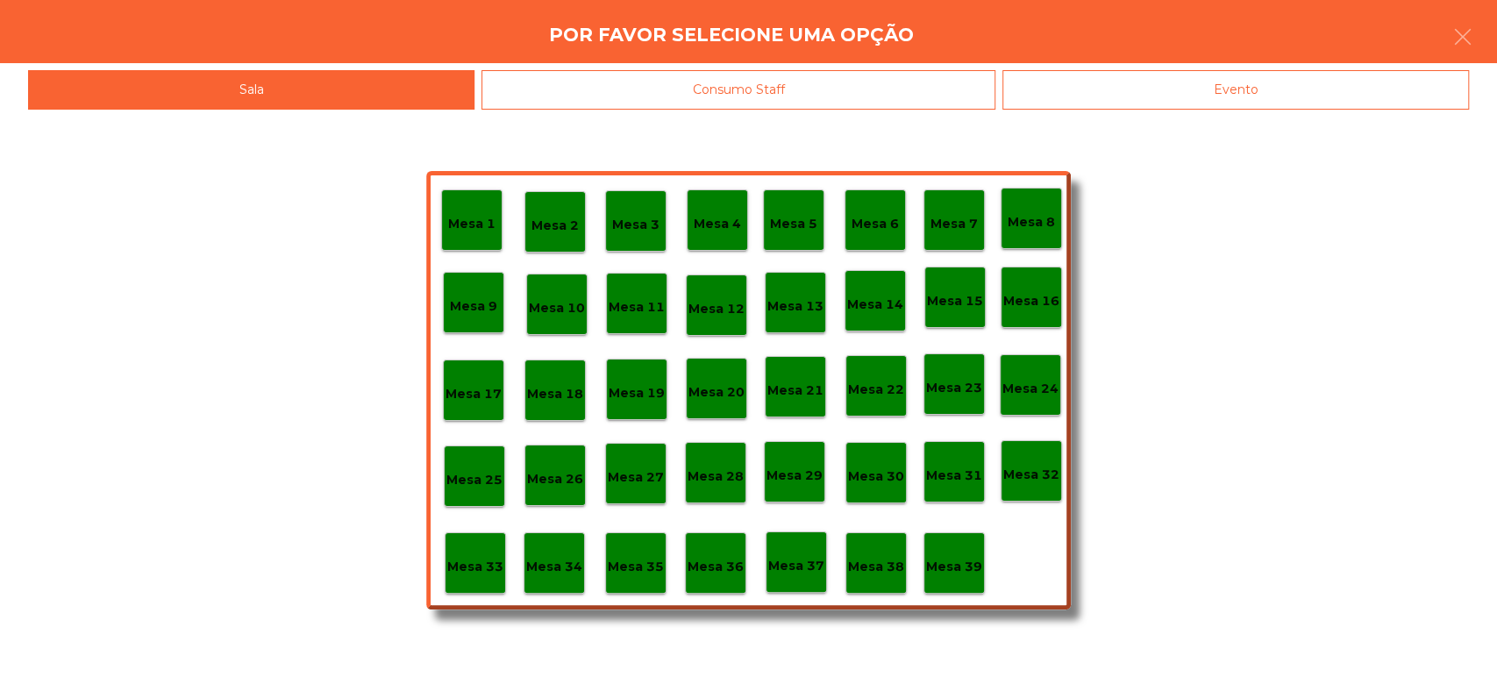
click at [802, 565] on p "Mesa 37" at bounding box center [796, 566] width 56 height 20
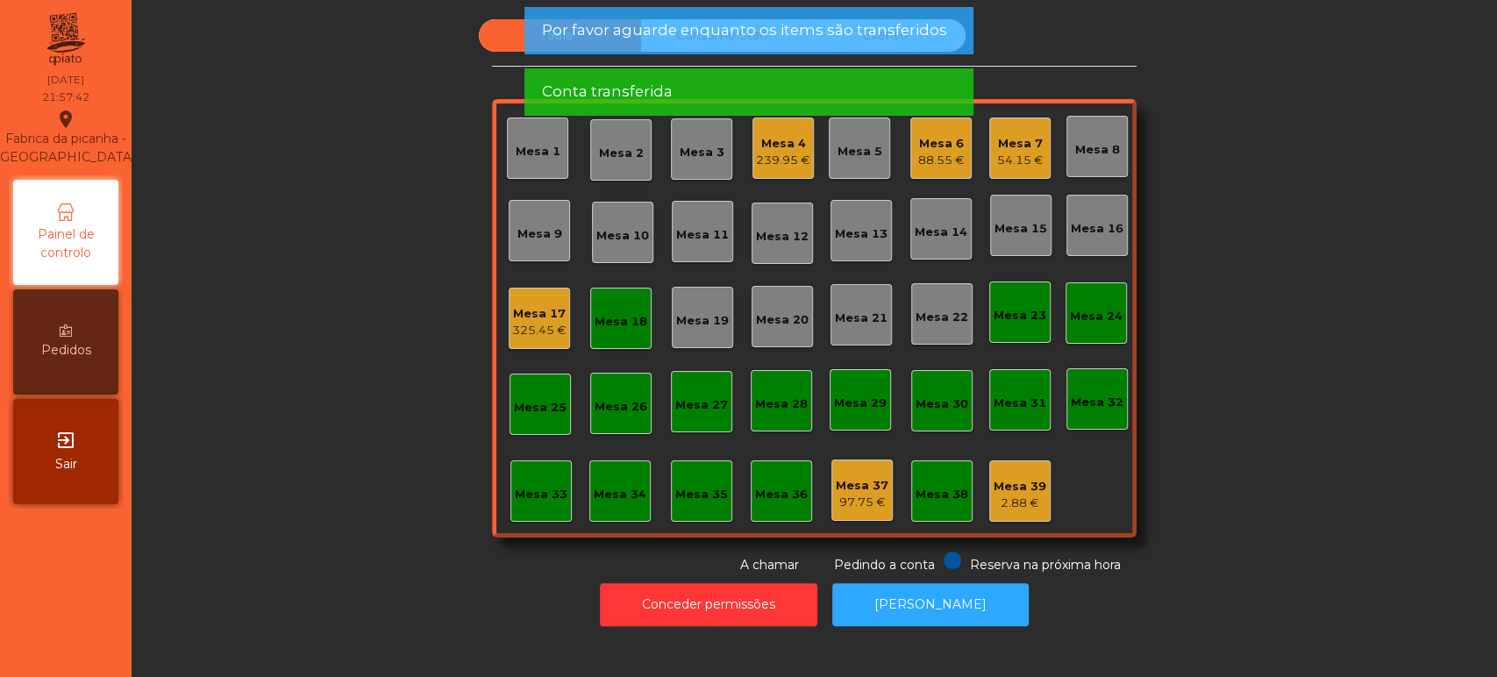
click at [627, 309] on div "Mesa 18" at bounding box center [621, 318] width 53 height 25
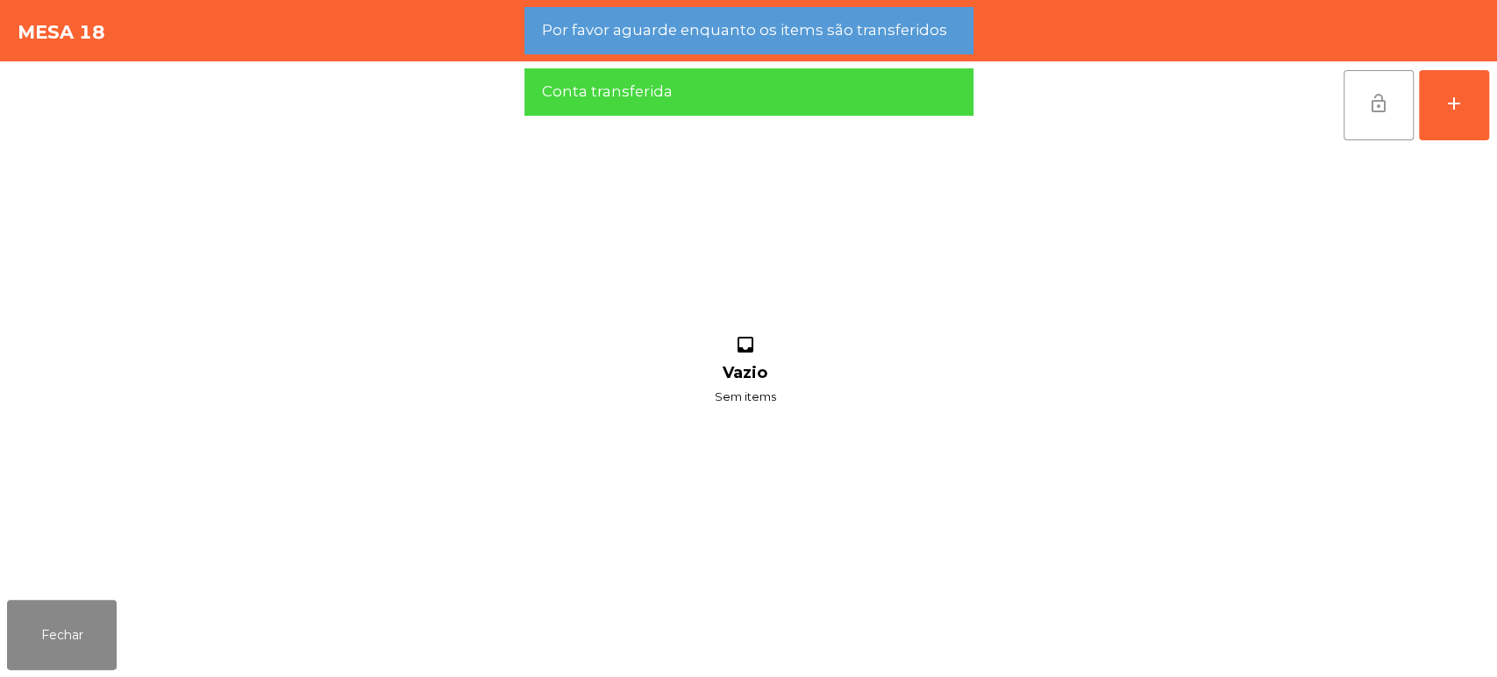
click at [1356, 98] on button "lock_open" at bounding box center [1378, 105] width 70 height 70
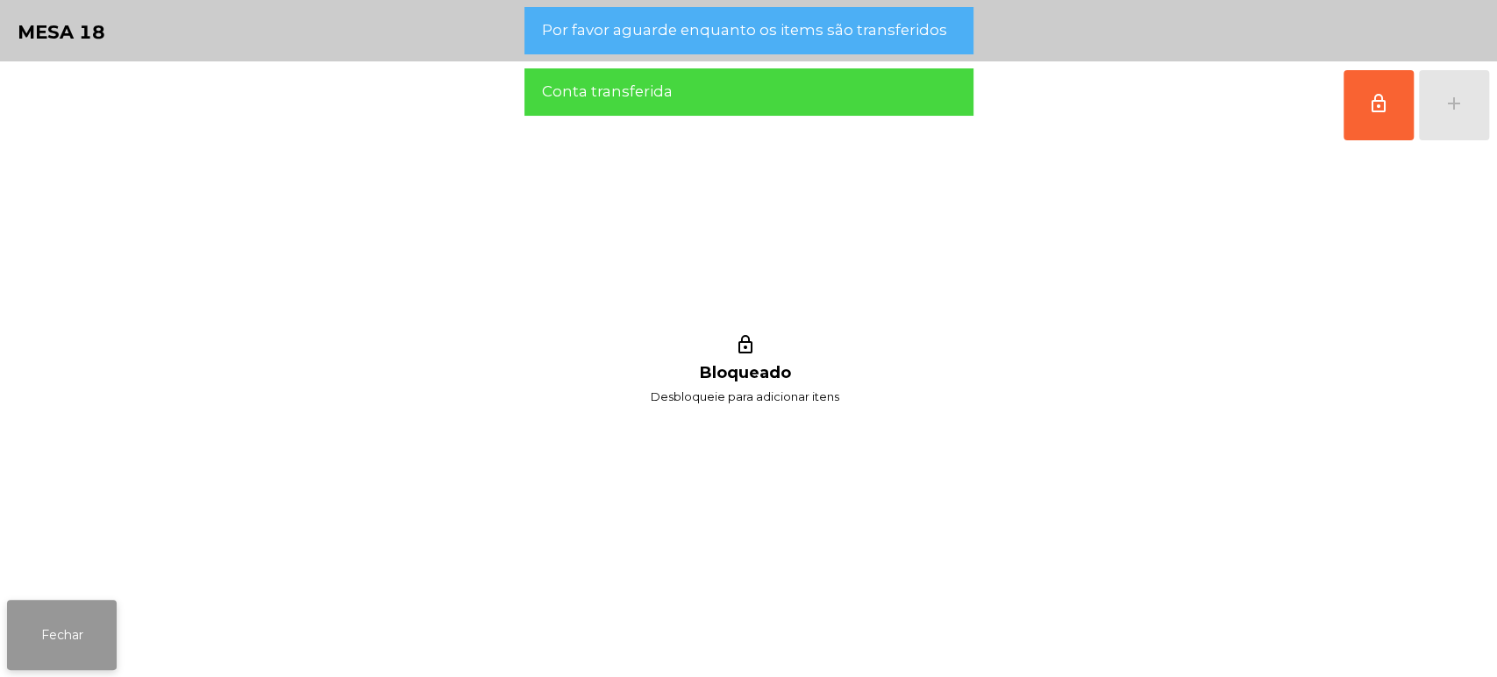
click at [58, 604] on button "Fechar" at bounding box center [62, 635] width 110 height 70
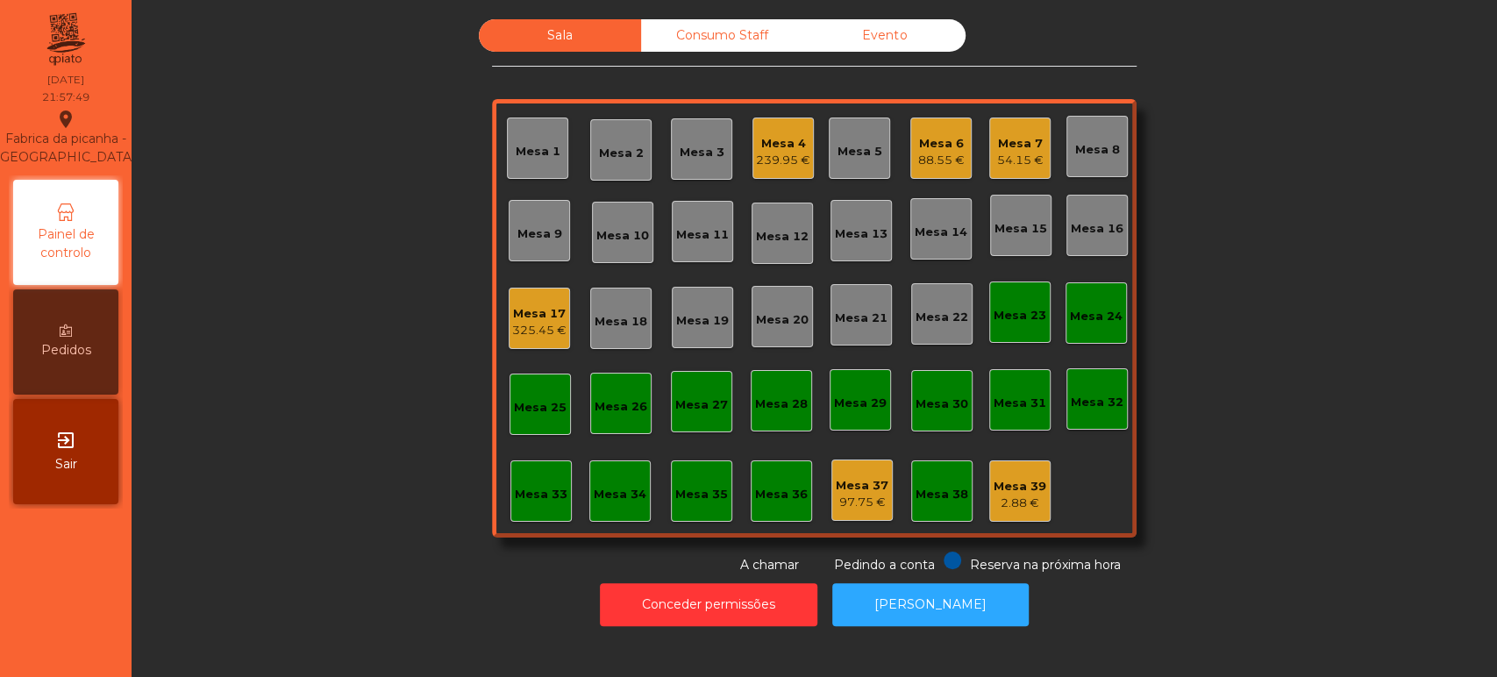
click at [535, 307] on div "Mesa 17" at bounding box center [539, 314] width 54 height 18
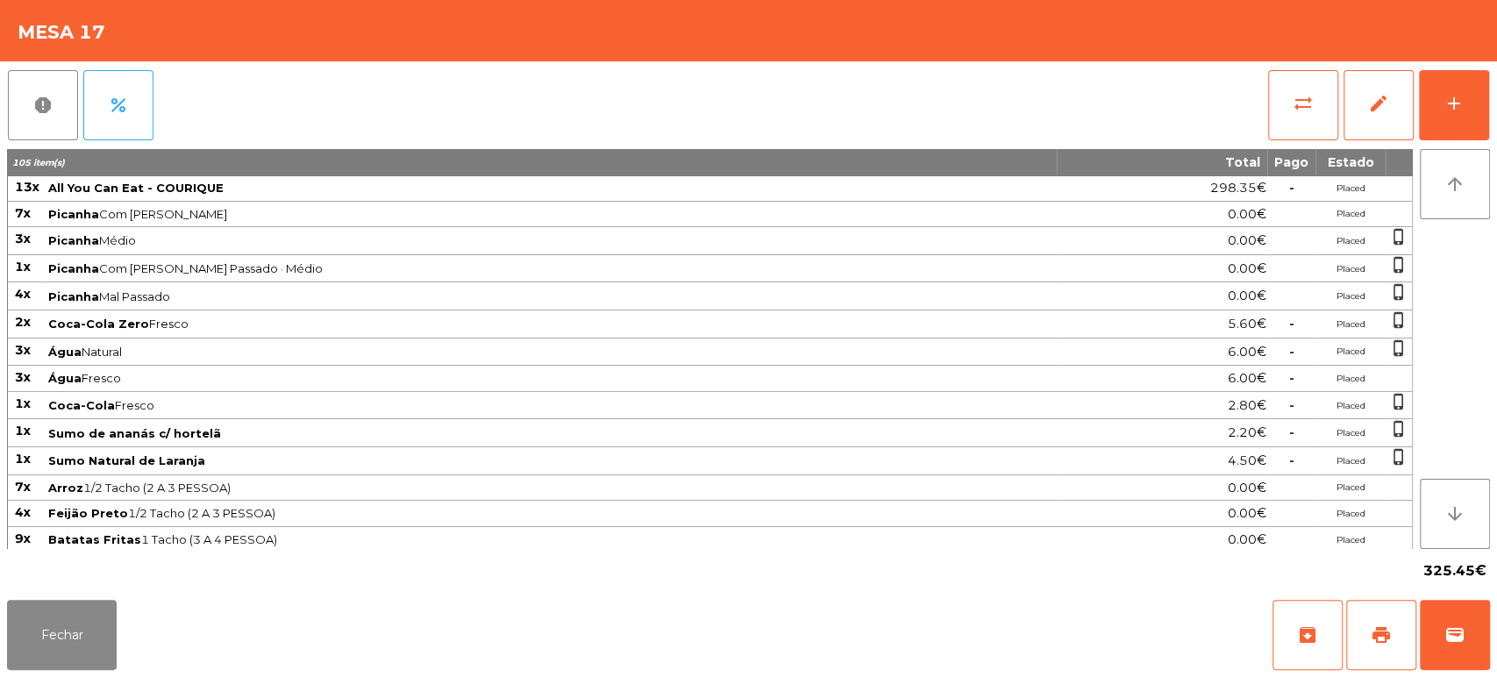
click at [1489, 113] on div "report percent sync_alt edit add 105 item(s) Total Pago Estado 13x All You Can …" at bounding box center [748, 326] width 1497 height 531
click at [572, 150] on th "105 item(s)" at bounding box center [532, 162] width 1049 height 26
click at [1431, 119] on button "add" at bounding box center [1454, 105] width 70 height 70
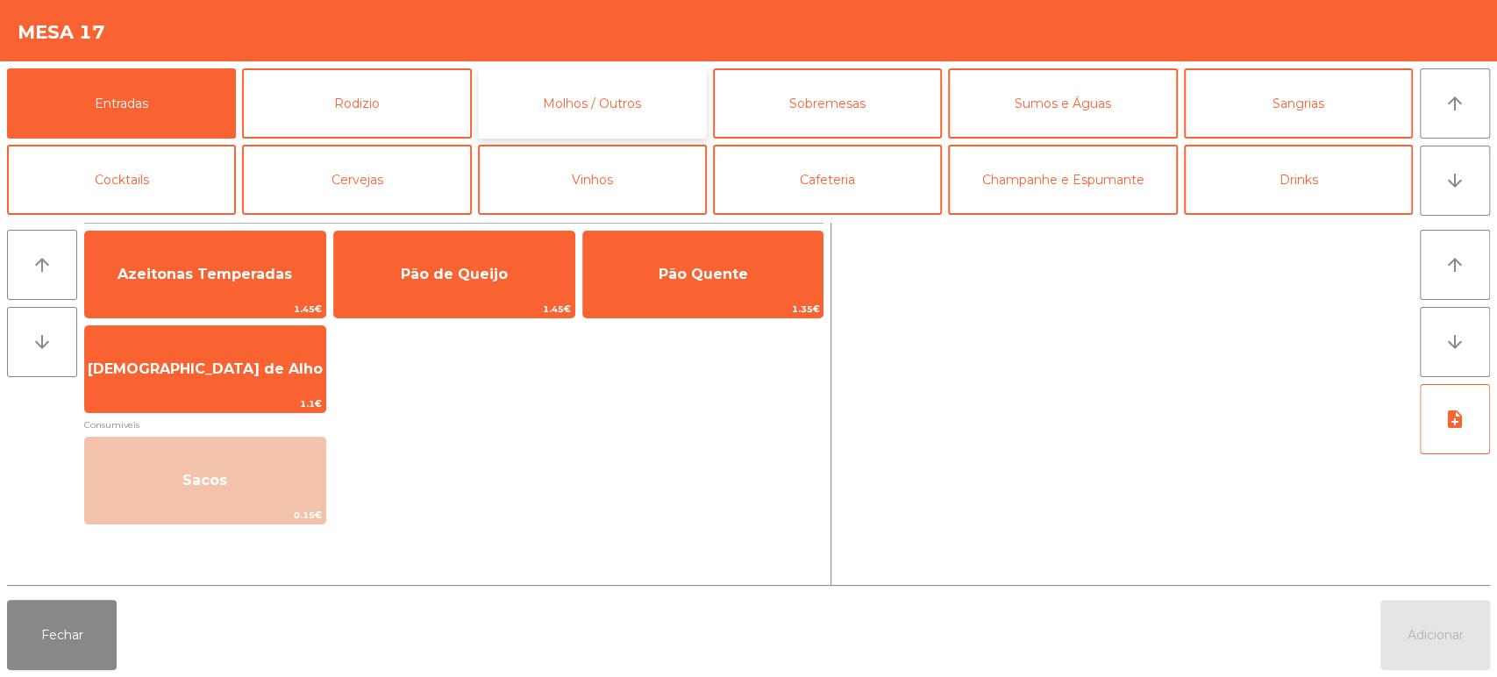
click at [592, 98] on button "Molhos / Outros" at bounding box center [592, 103] width 229 height 70
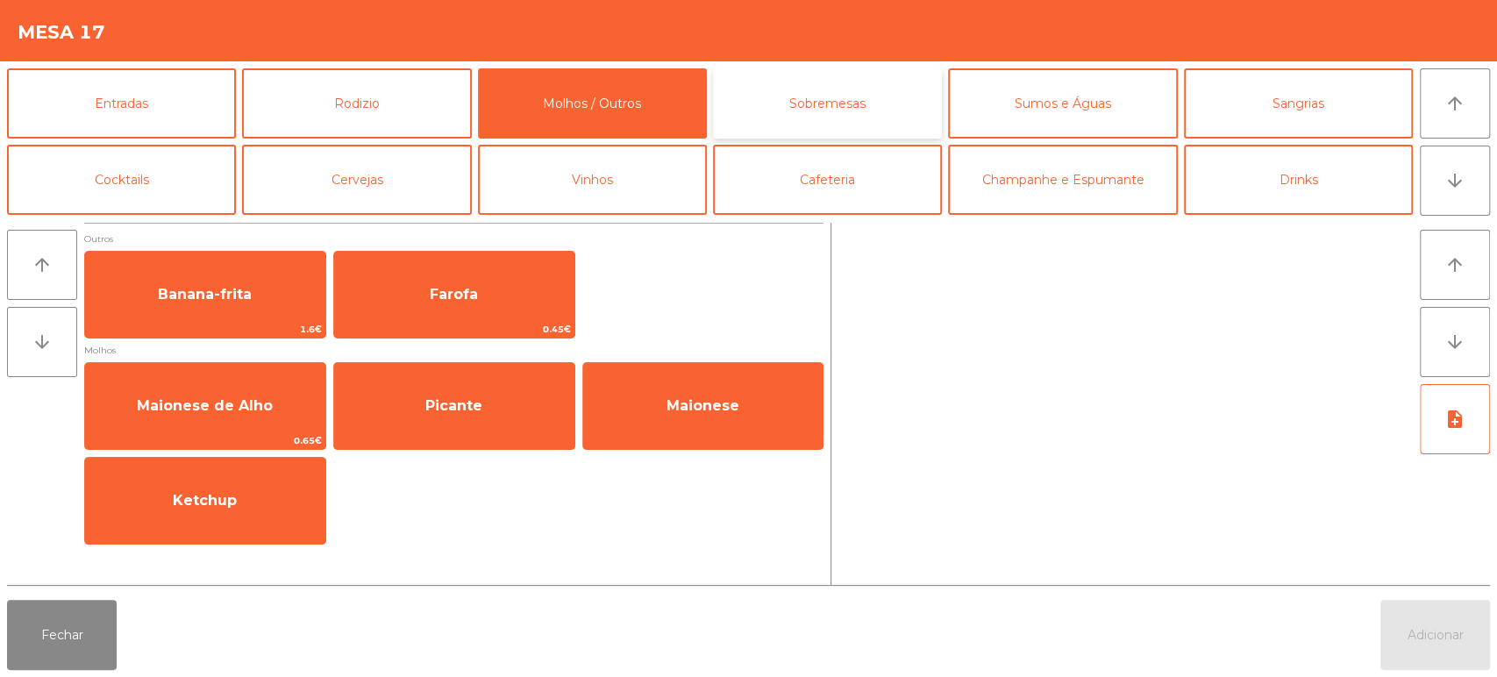
click at [834, 105] on button "Sobremesas" at bounding box center [827, 103] width 229 height 70
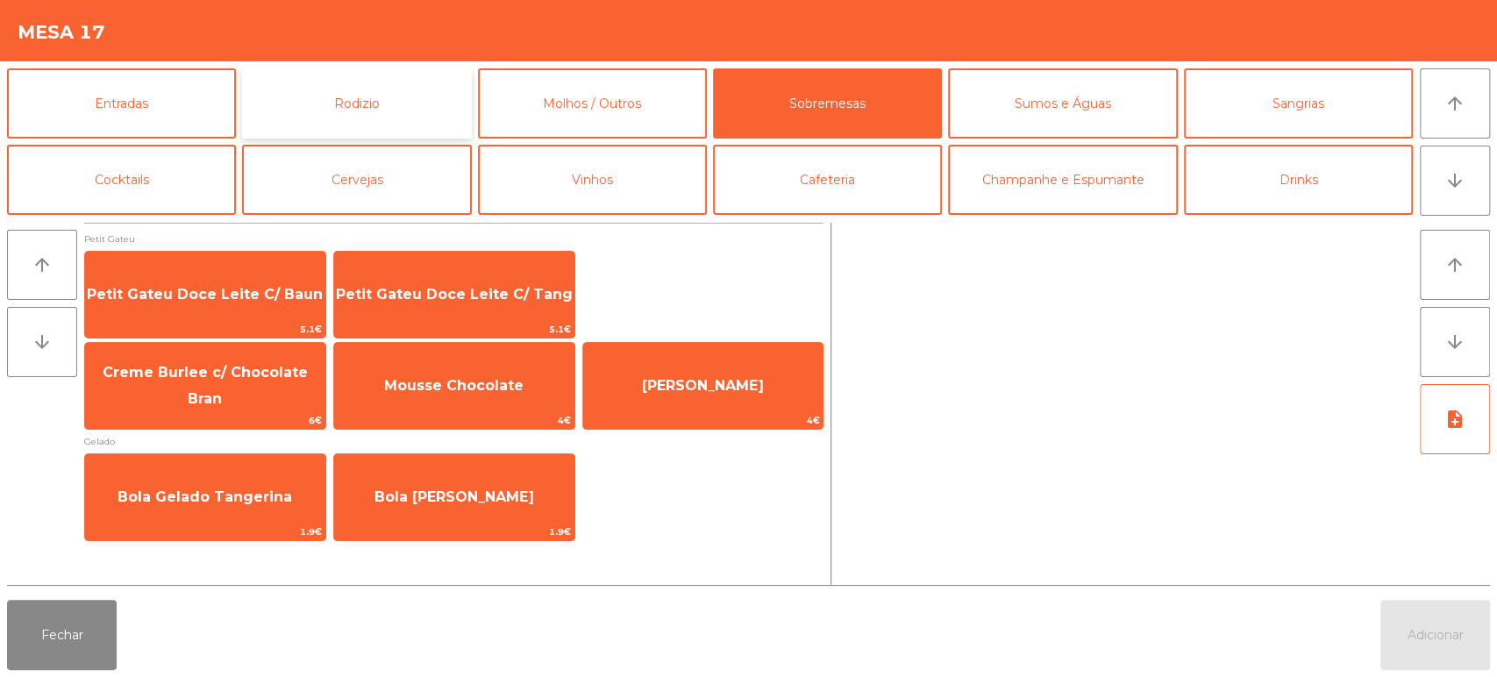
click at [403, 90] on button "Rodizio" at bounding box center [356, 103] width 229 height 70
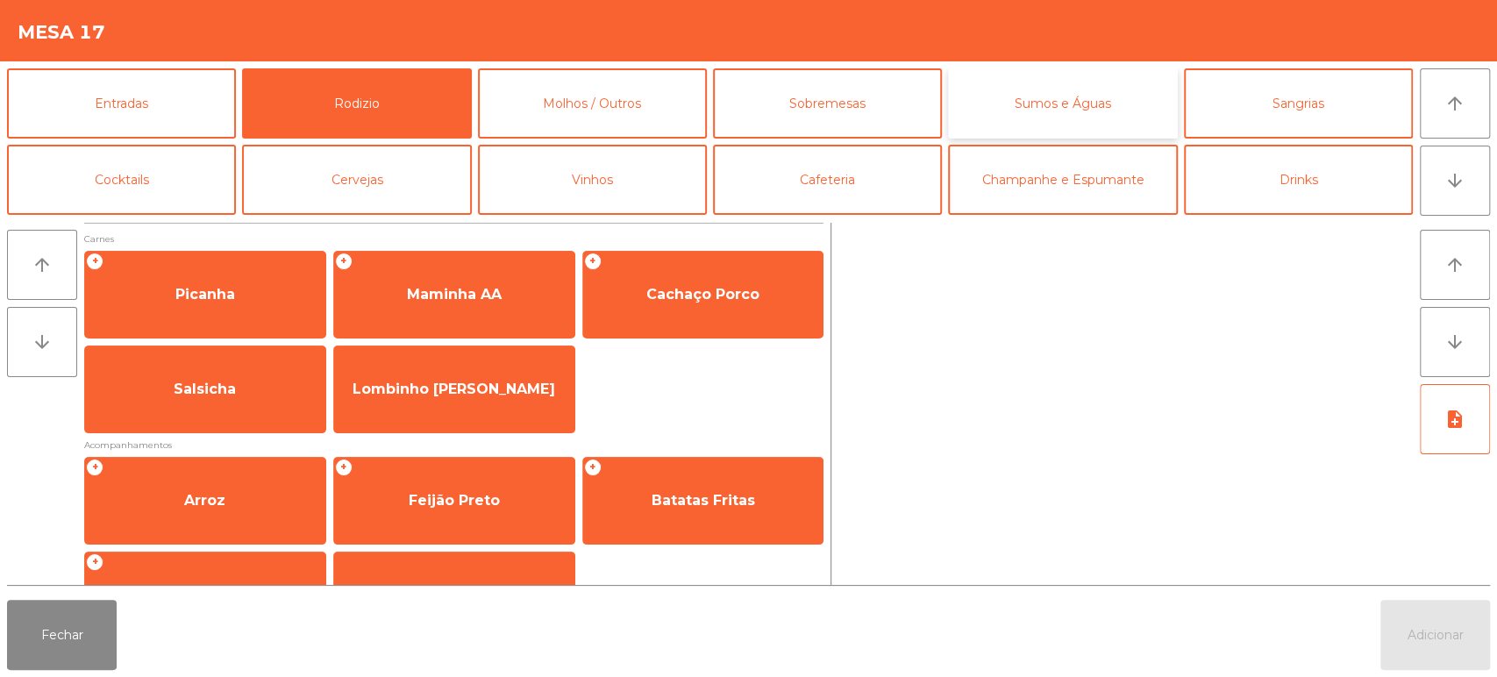
click at [1084, 119] on button "Sumos e Águas" at bounding box center [1062, 103] width 229 height 70
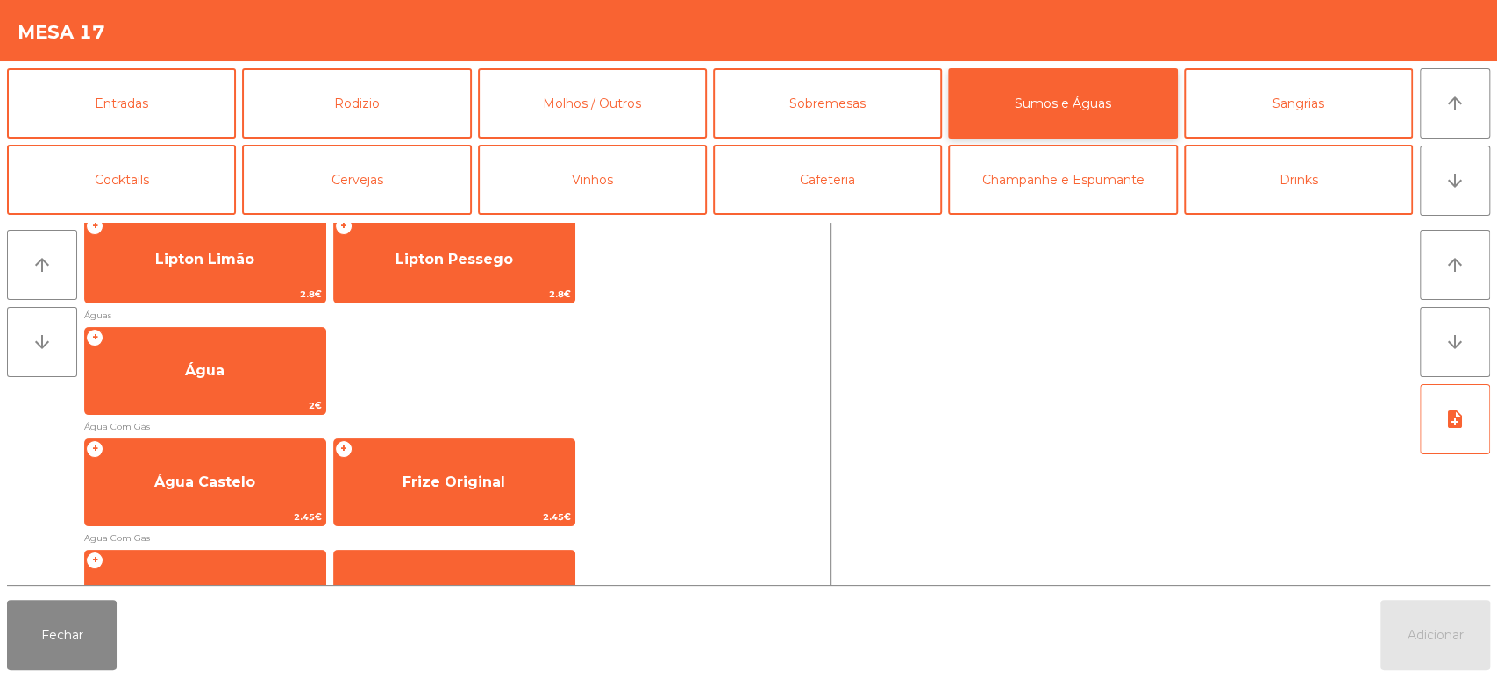
scroll to position [511, 0]
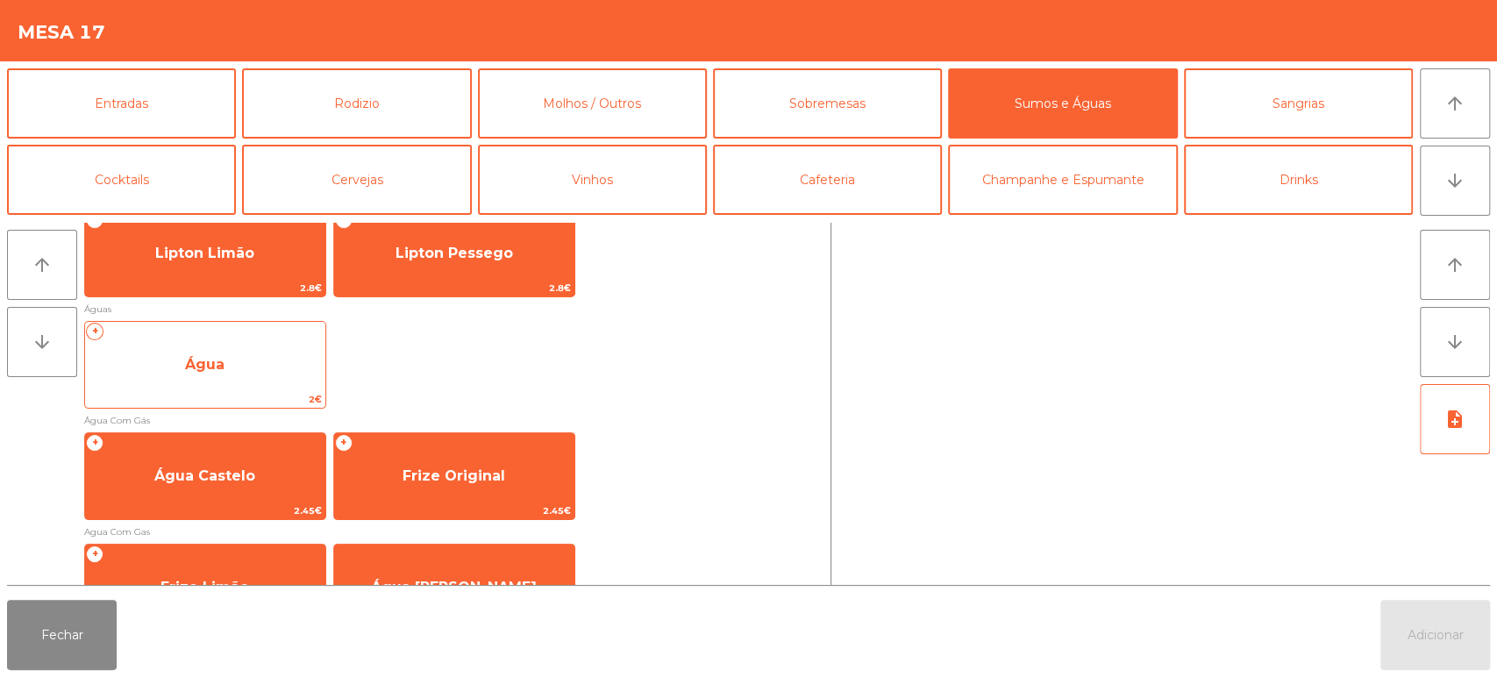
click at [264, 383] on span "Água" at bounding box center [205, 364] width 240 height 47
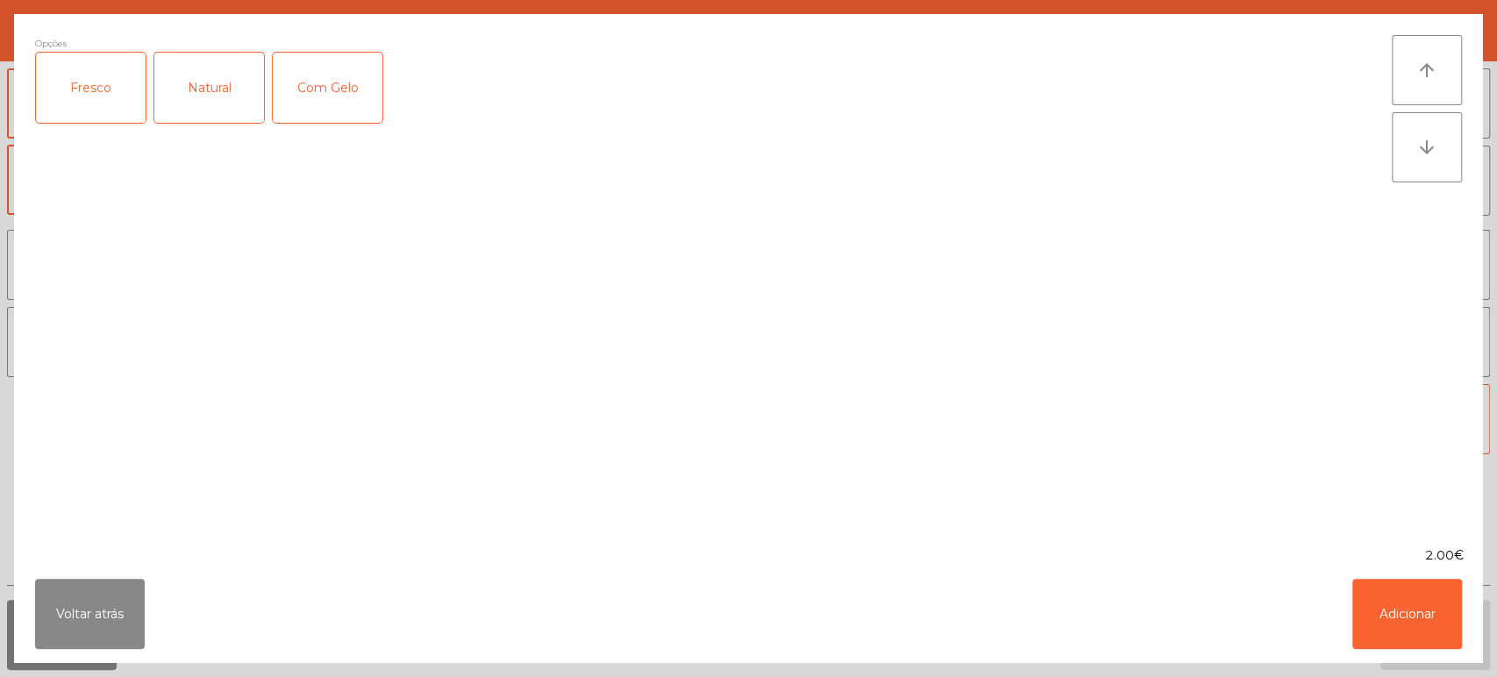
click at [101, 79] on div "Fresco" at bounding box center [91, 88] width 110 height 70
click at [1405, 639] on button "Adicionar" at bounding box center [1407, 614] width 110 height 70
click at [1414, 622] on button "Adicionar" at bounding box center [1435, 635] width 110 height 70
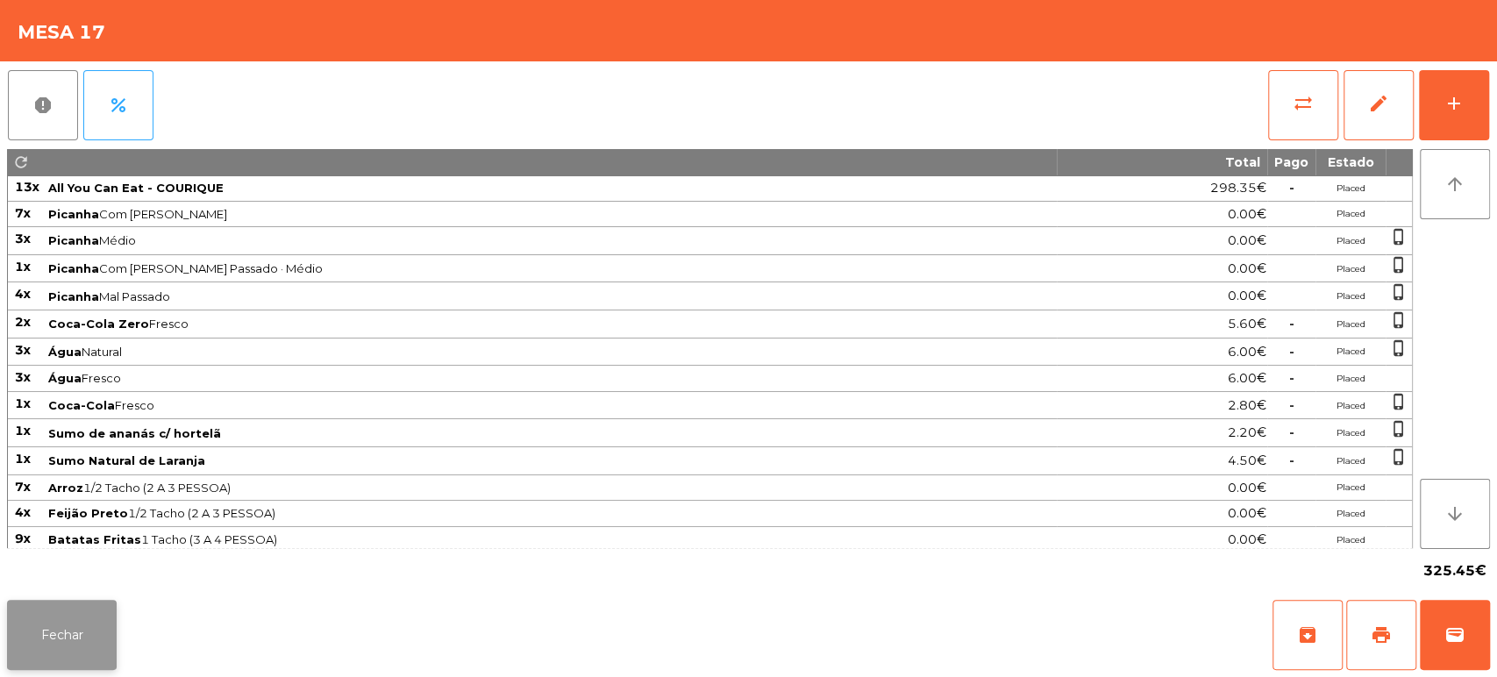
click at [82, 638] on button "Fechar" at bounding box center [62, 635] width 110 height 70
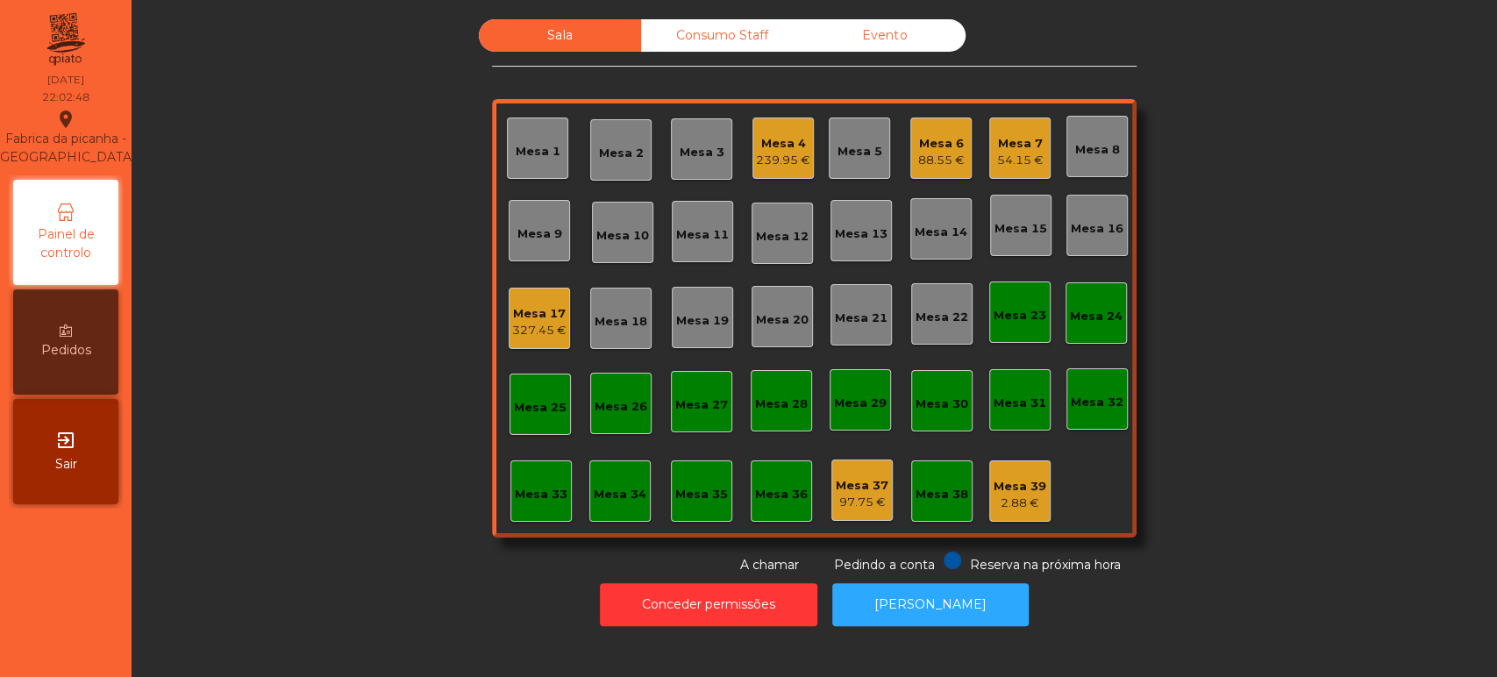
click at [962, 154] on div "Mesa 6 88.55 €" at bounding box center [940, 148] width 61 height 61
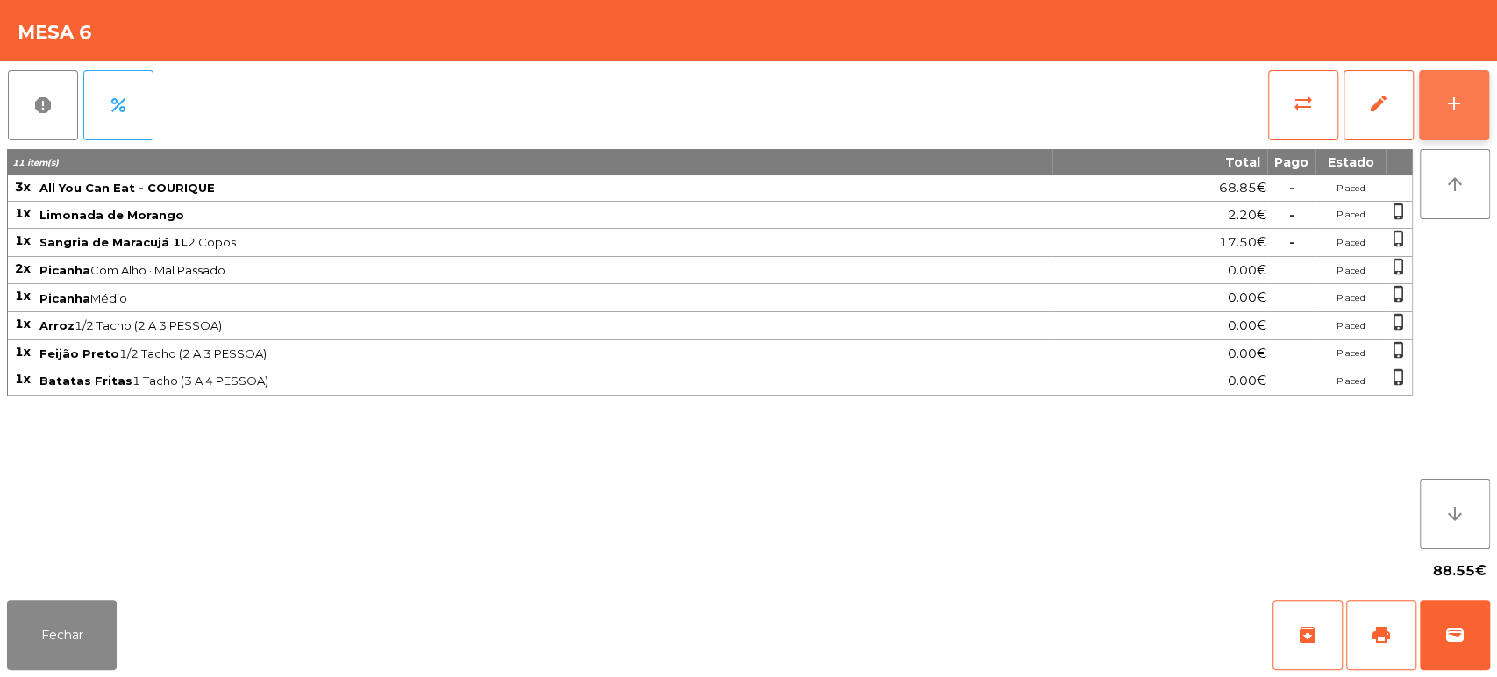
click at [1440, 126] on button "add" at bounding box center [1454, 105] width 70 height 70
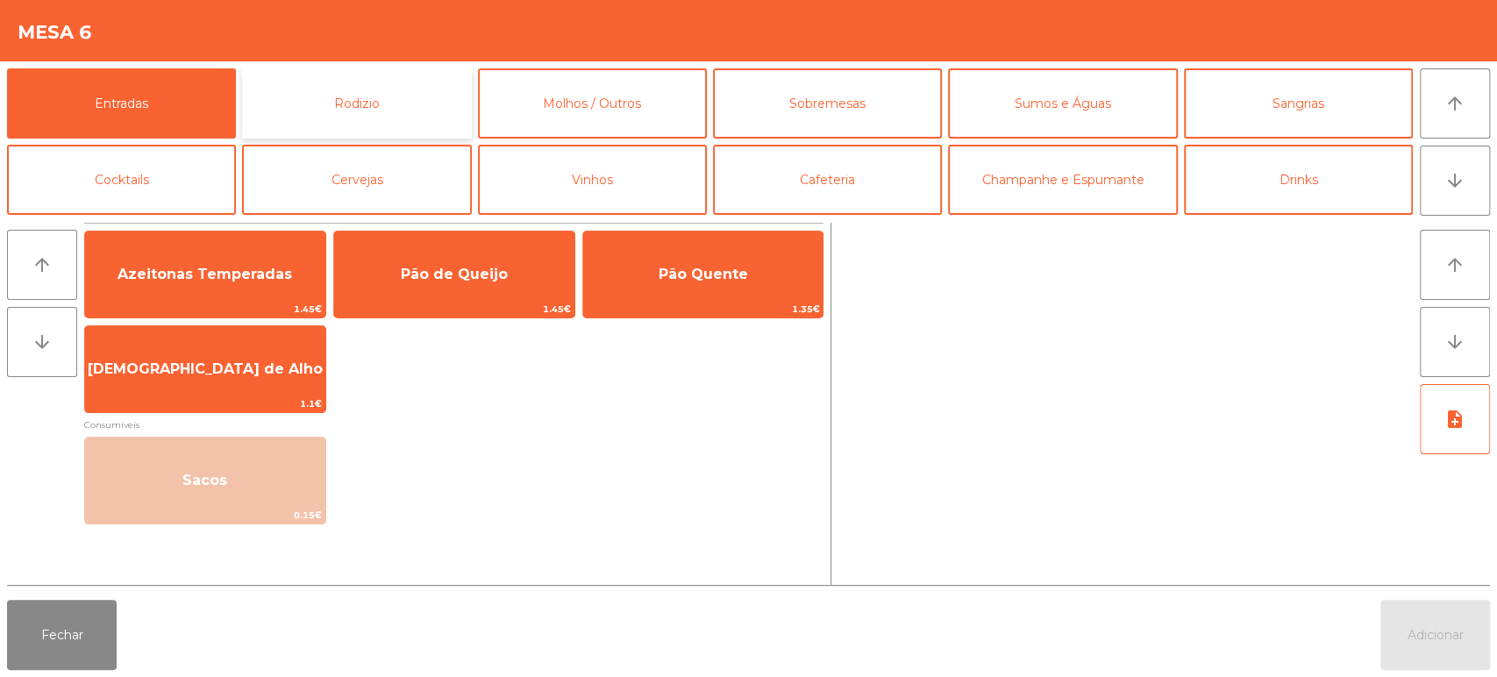
click at [434, 91] on button "Rodizio" at bounding box center [356, 103] width 229 height 70
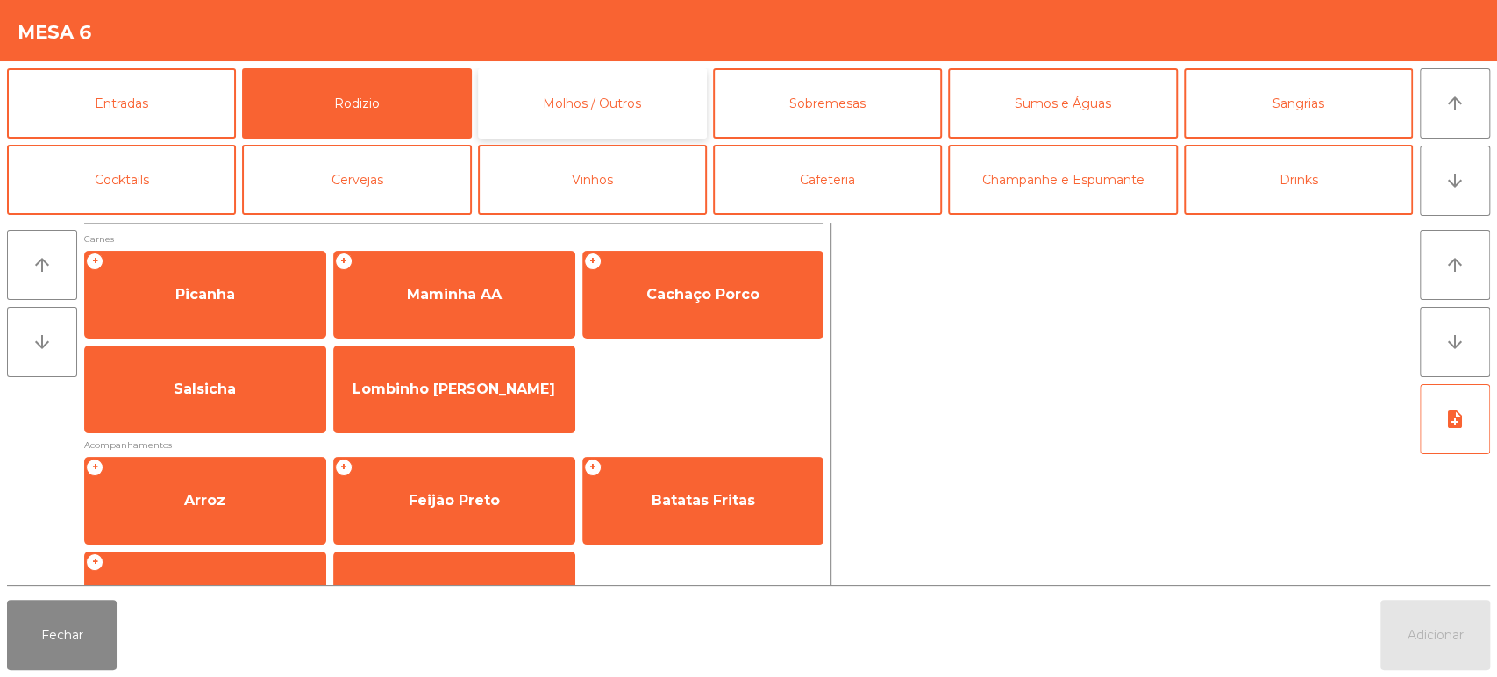
click at [645, 83] on button "Molhos / Outros" at bounding box center [592, 103] width 229 height 70
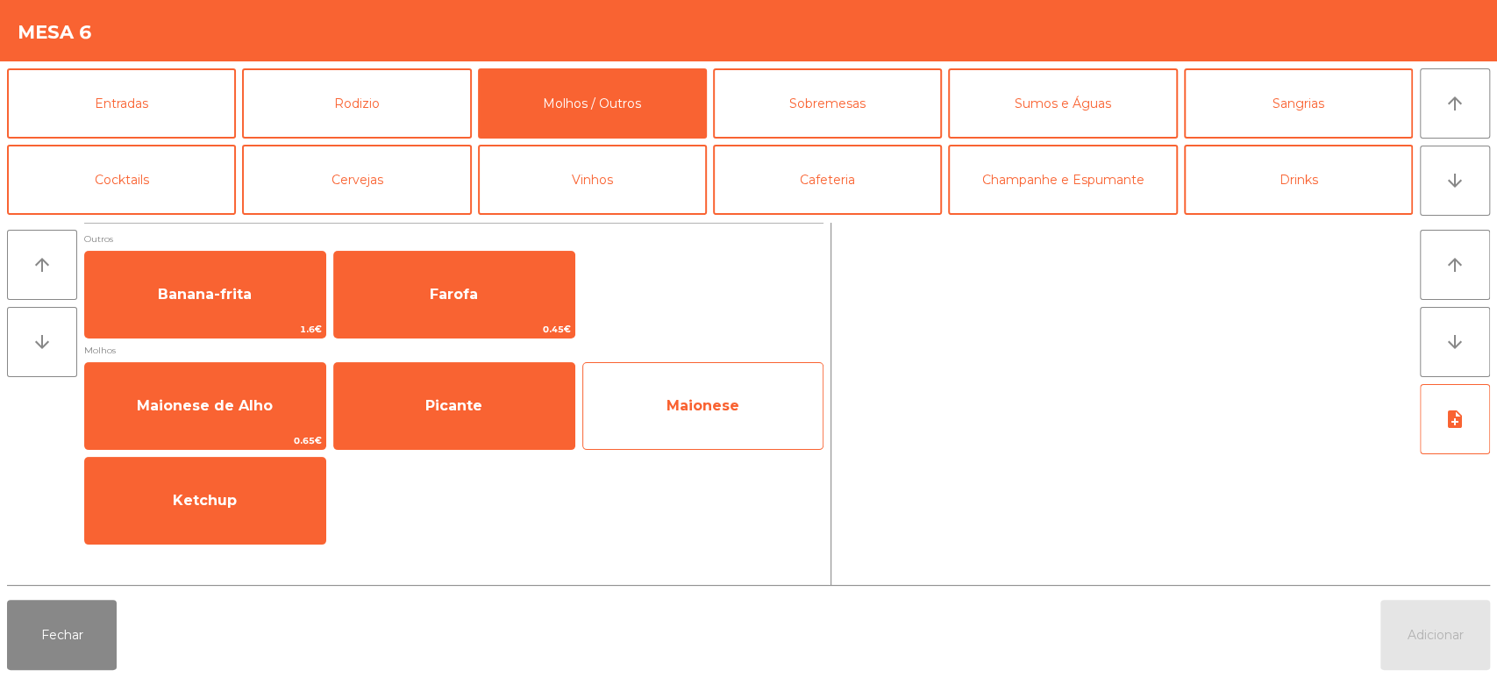
click at [739, 413] on span "Maionese" at bounding box center [703, 405] width 240 height 47
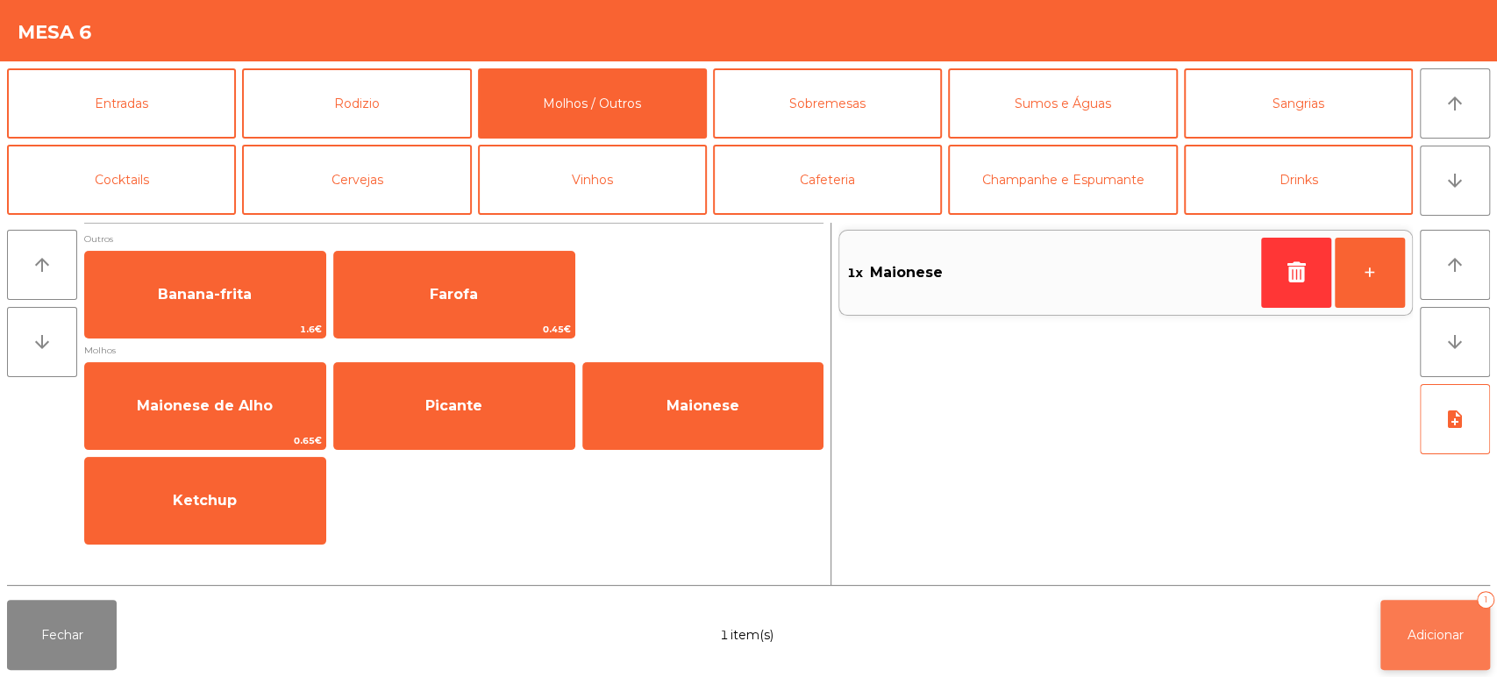
click at [1421, 636] on span "Adicionar" at bounding box center [1435, 635] width 56 height 16
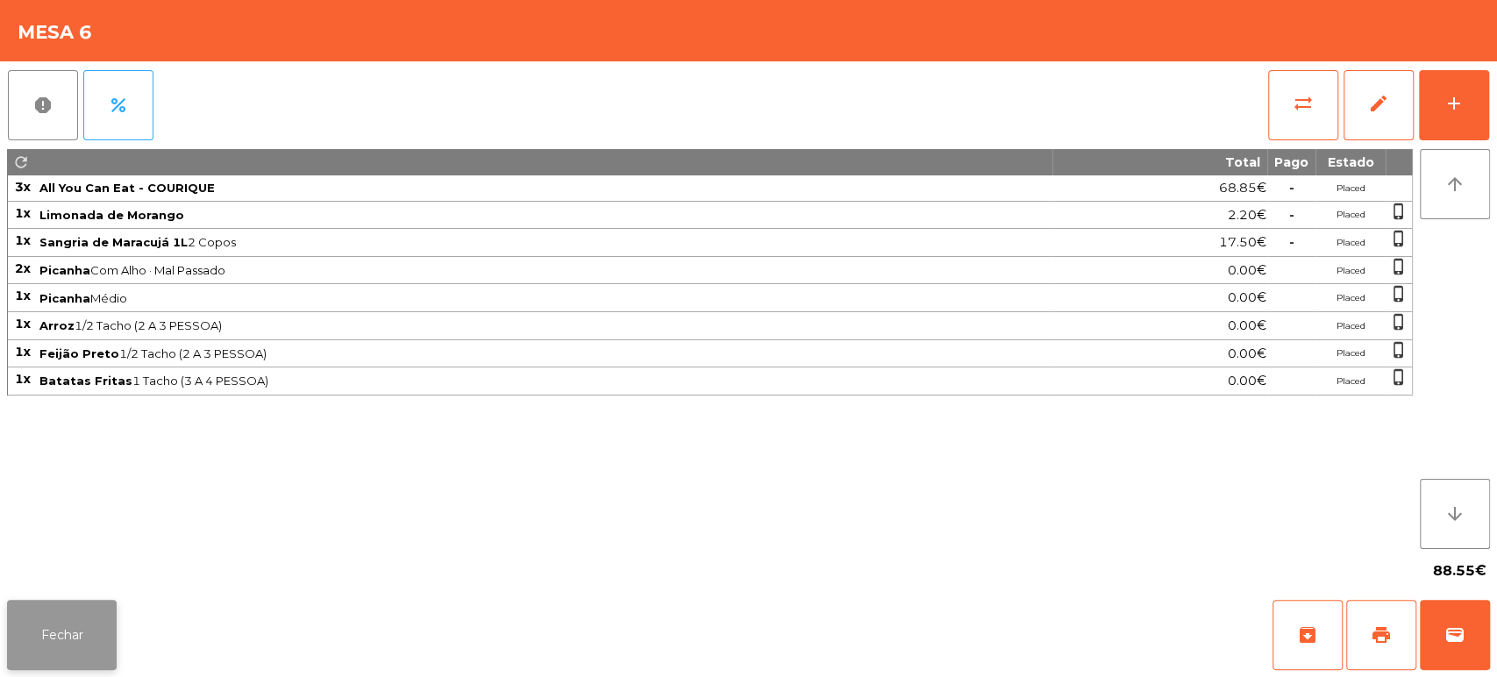
click at [85, 649] on button "Fechar" at bounding box center [62, 635] width 110 height 70
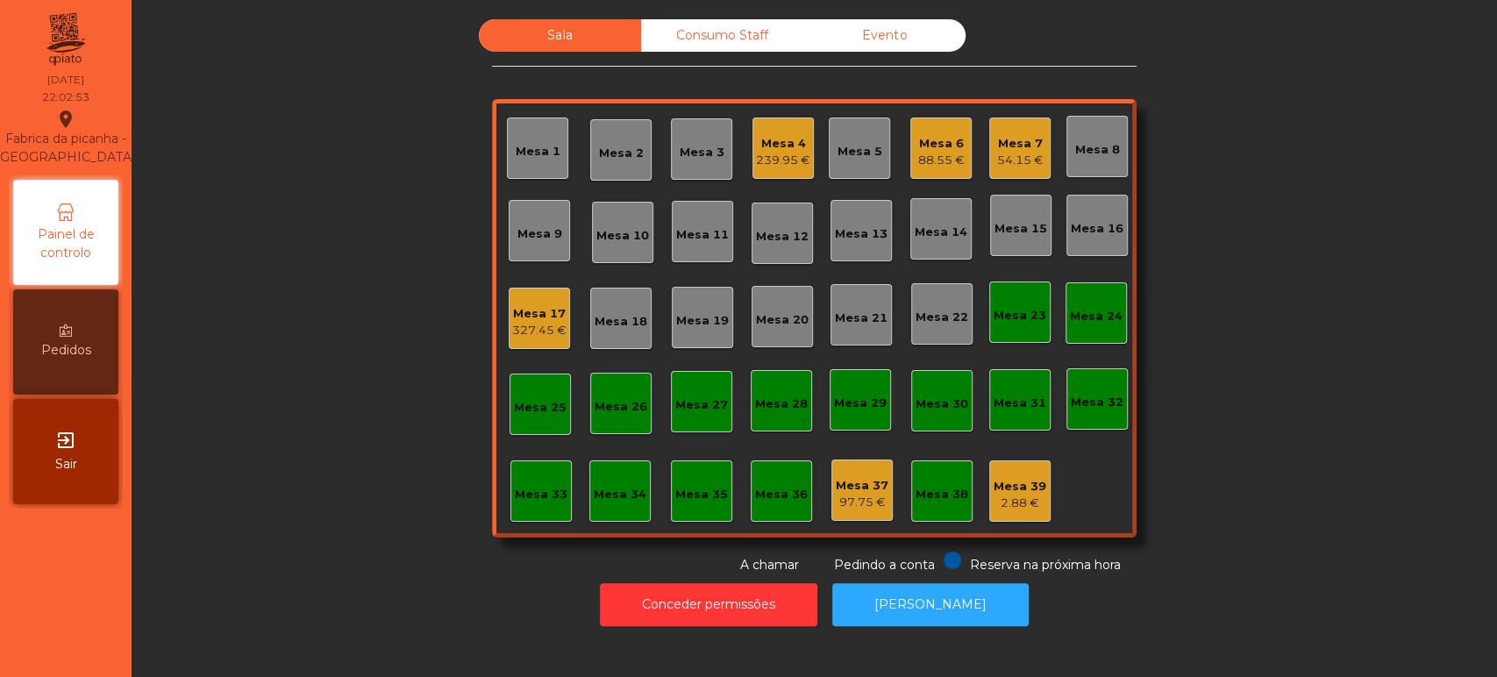
click at [535, 324] on div "327.45 €" at bounding box center [539, 331] width 54 height 18
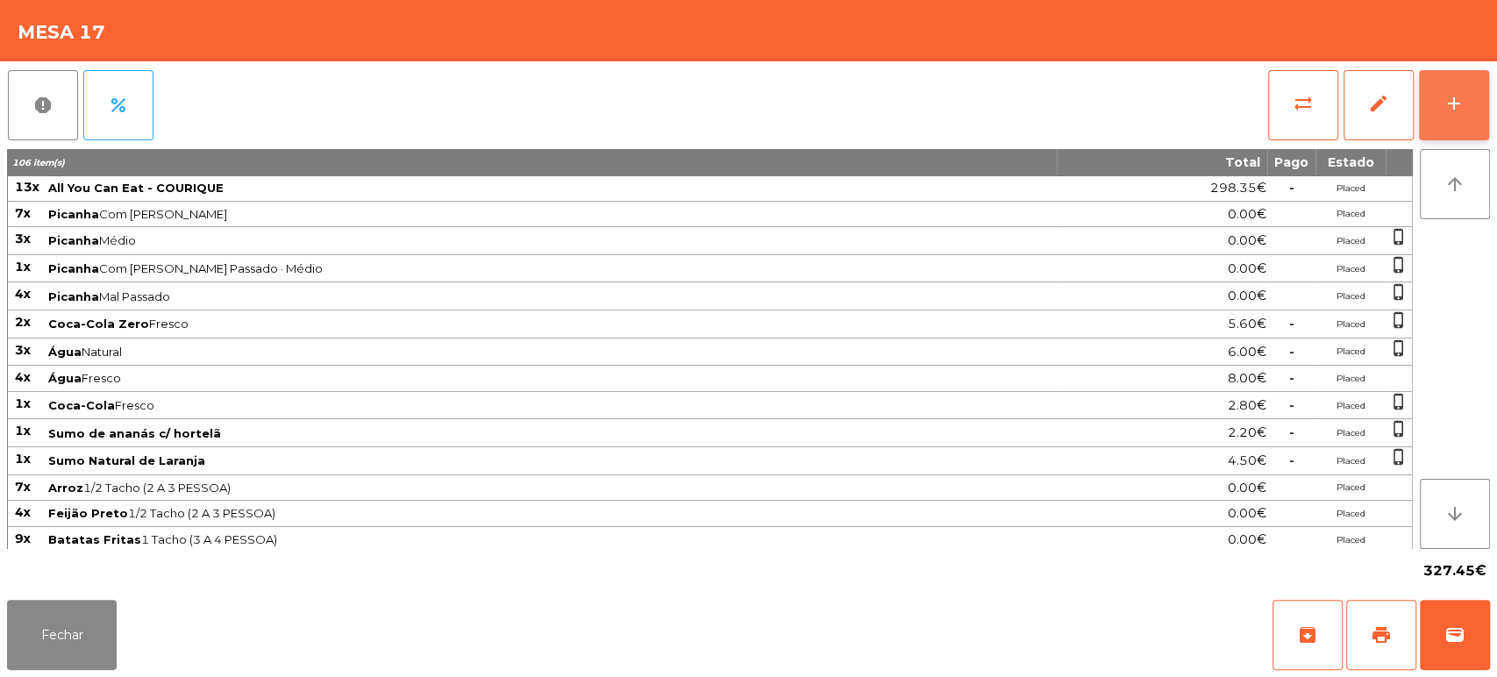
click at [1443, 115] on button "add" at bounding box center [1454, 105] width 70 height 70
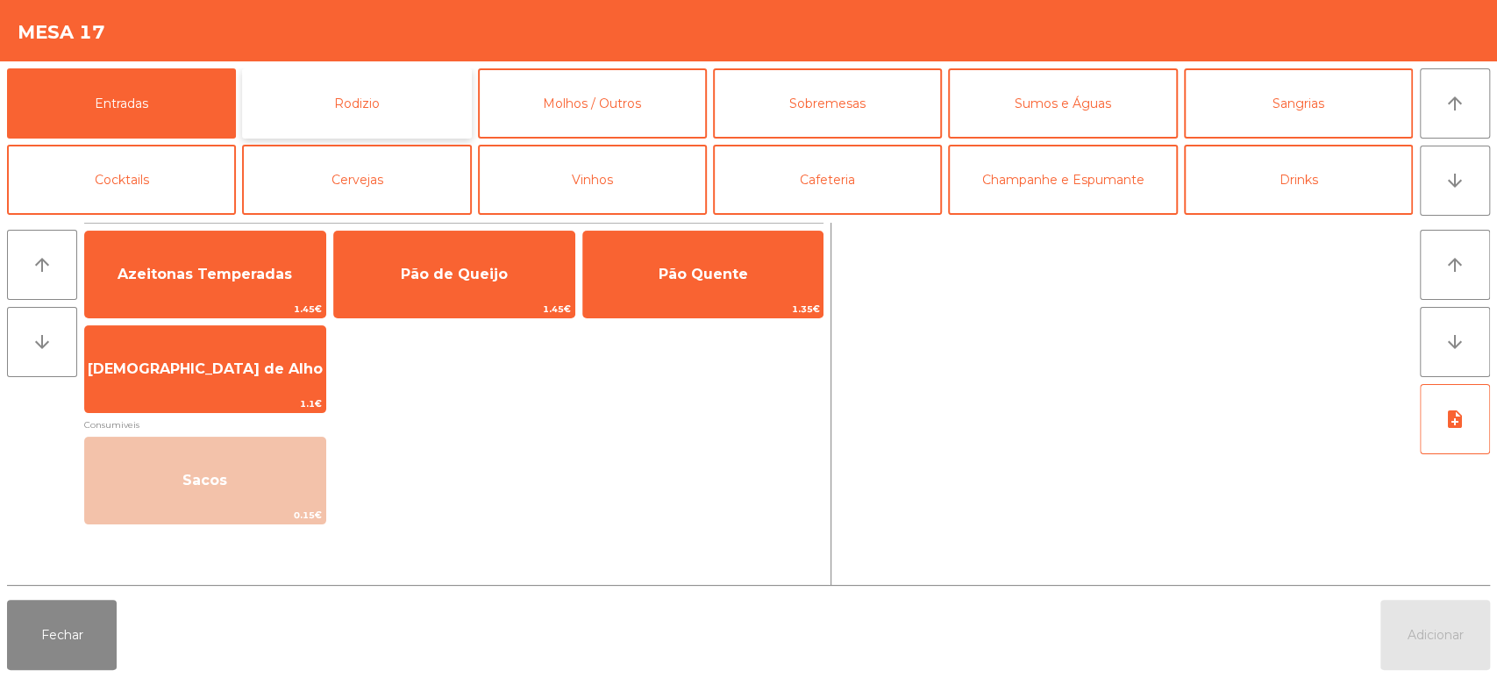
click at [384, 131] on button "Rodizio" at bounding box center [356, 103] width 229 height 70
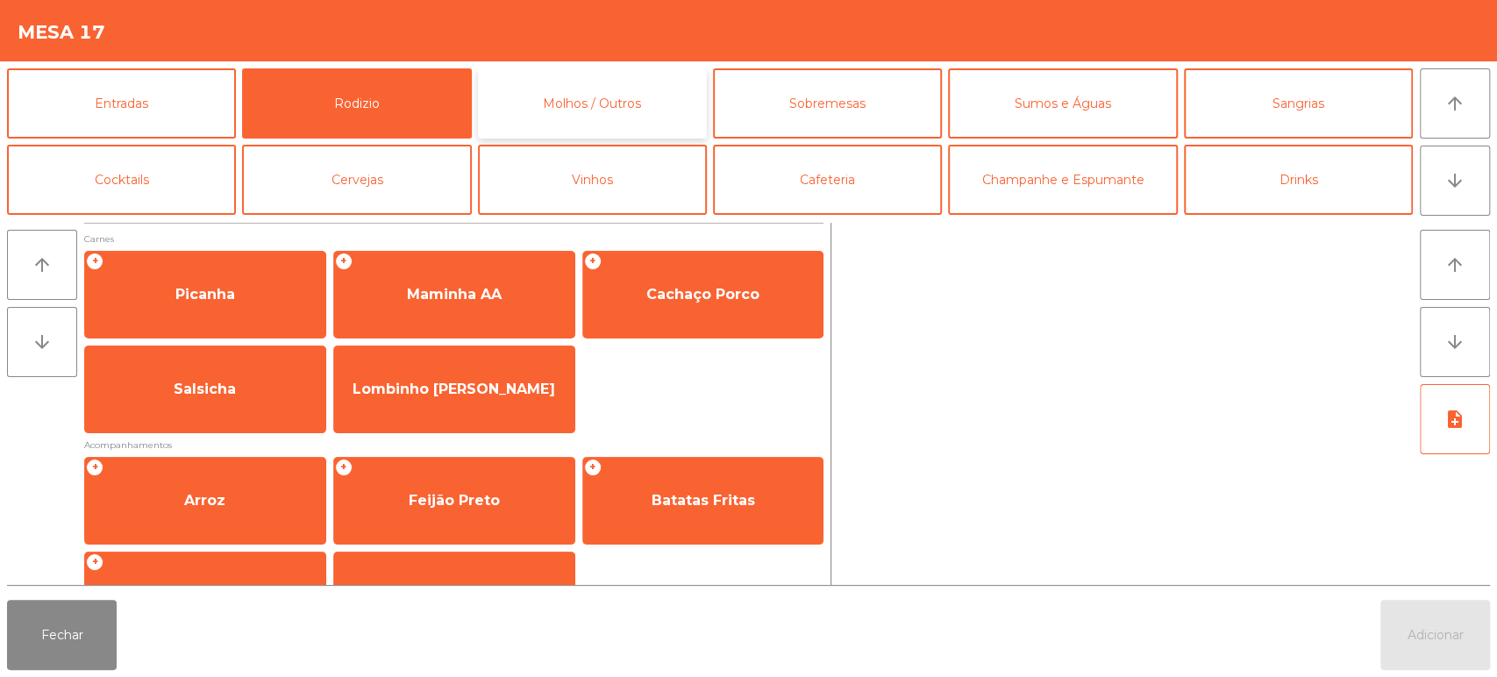
click at [651, 98] on button "Molhos / Outros" at bounding box center [592, 103] width 229 height 70
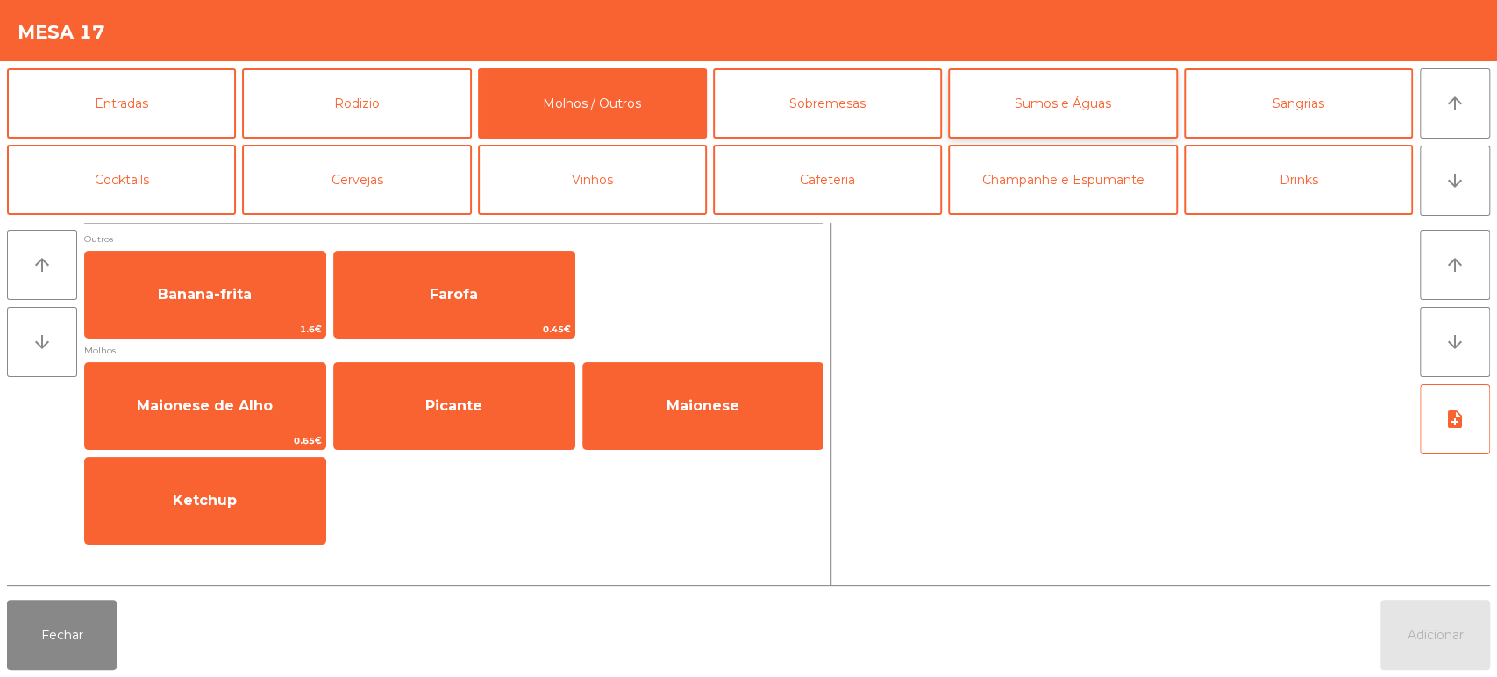
click at [971, 92] on button "Sumos e Águas" at bounding box center [1062, 103] width 229 height 70
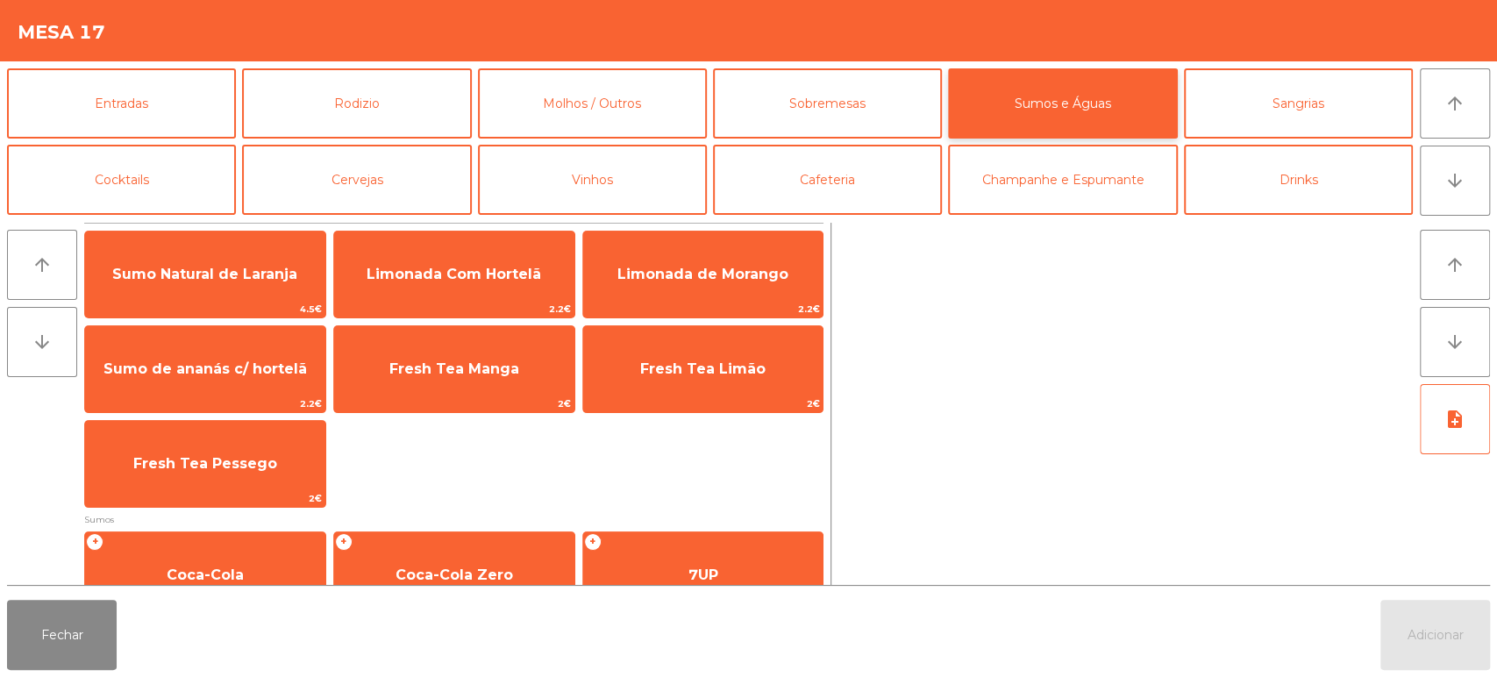
click at [1087, 95] on button "Sumos e Águas" at bounding box center [1062, 103] width 229 height 70
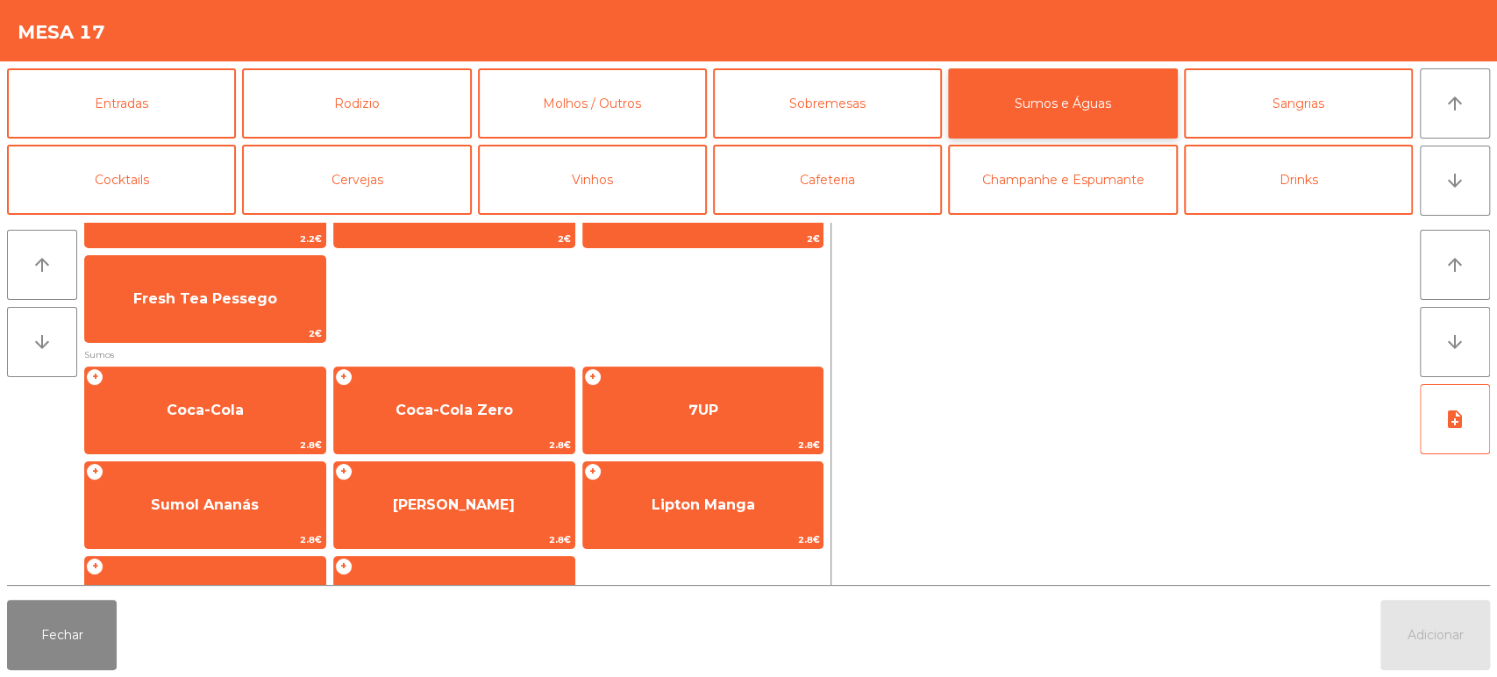
scroll to position [198, 0]
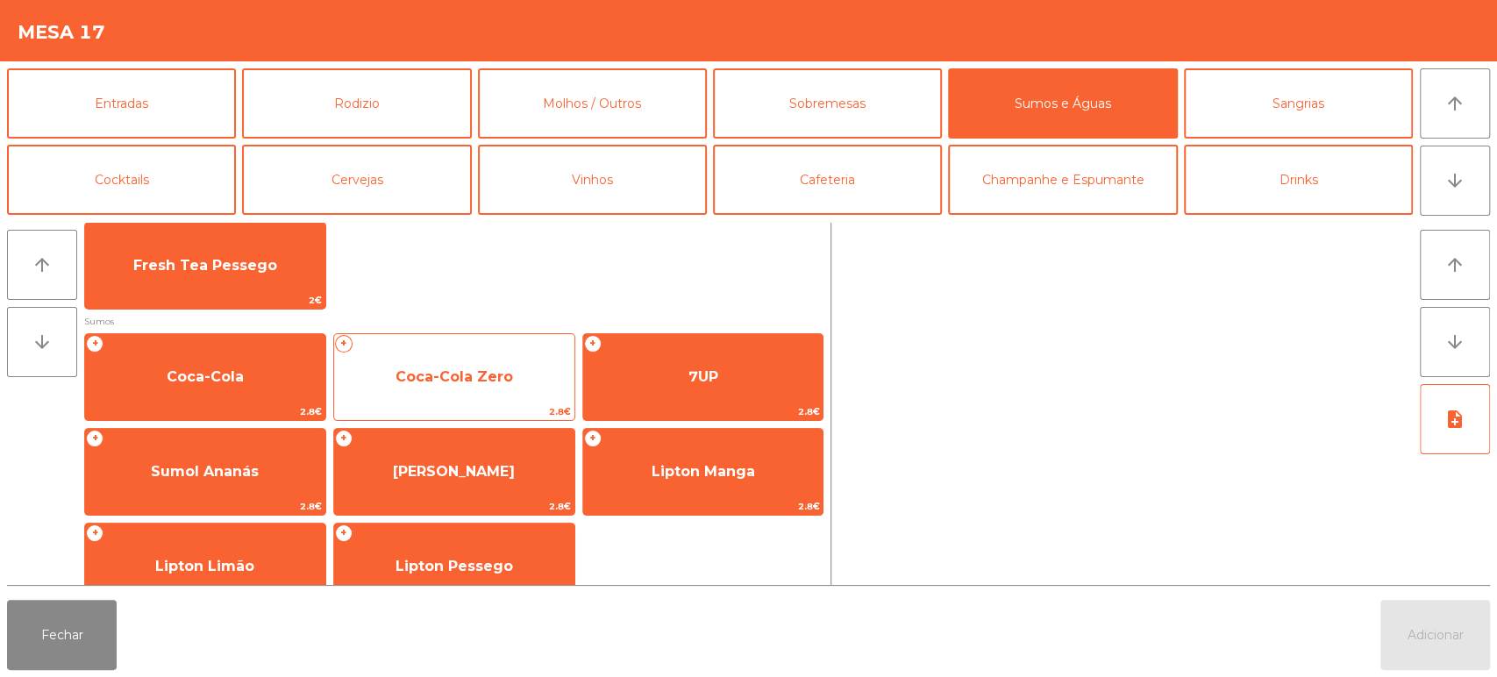
click at [478, 370] on span "Coca-Cola Zero" at bounding box center [454, 376] width 118 height 17
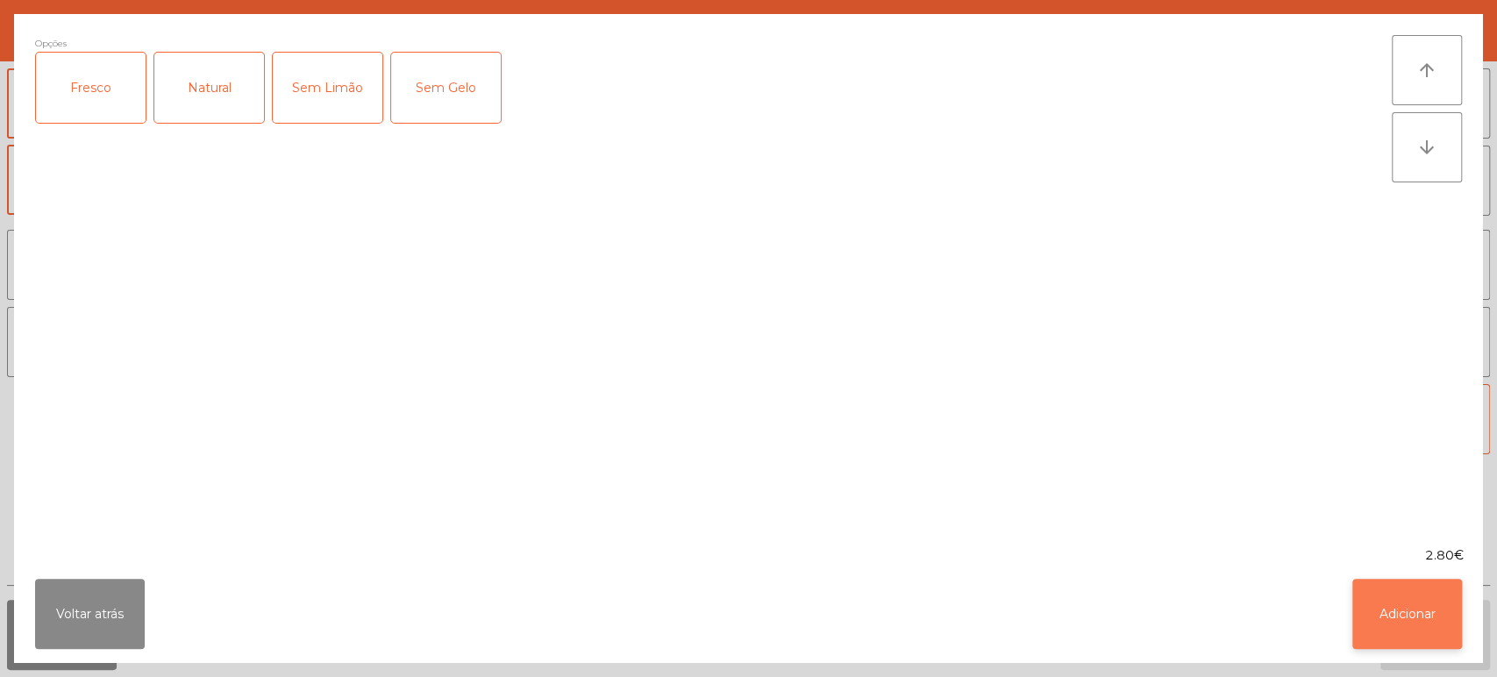
click at [1357, 616] on button "Adicionar" at bounding box center [1407, 614] width 110 height 70
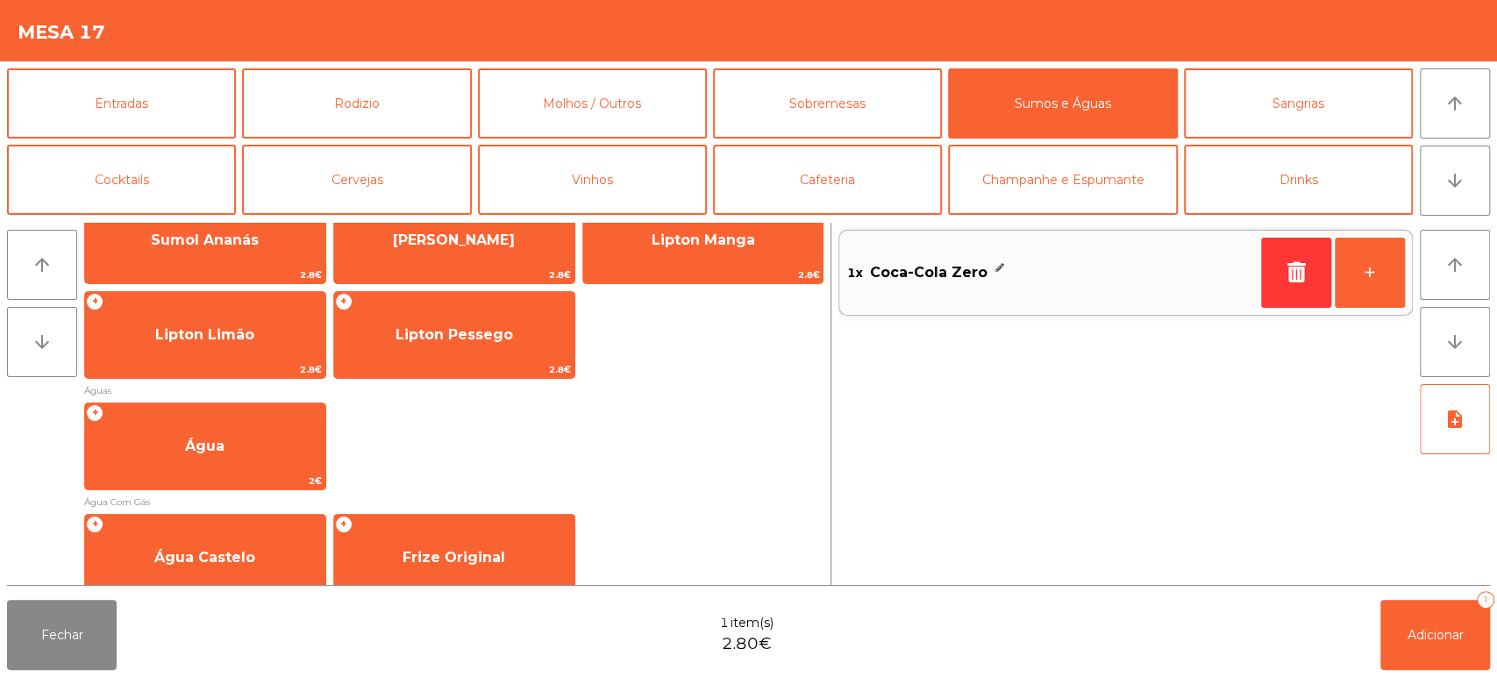
scroll to position [455, 0]
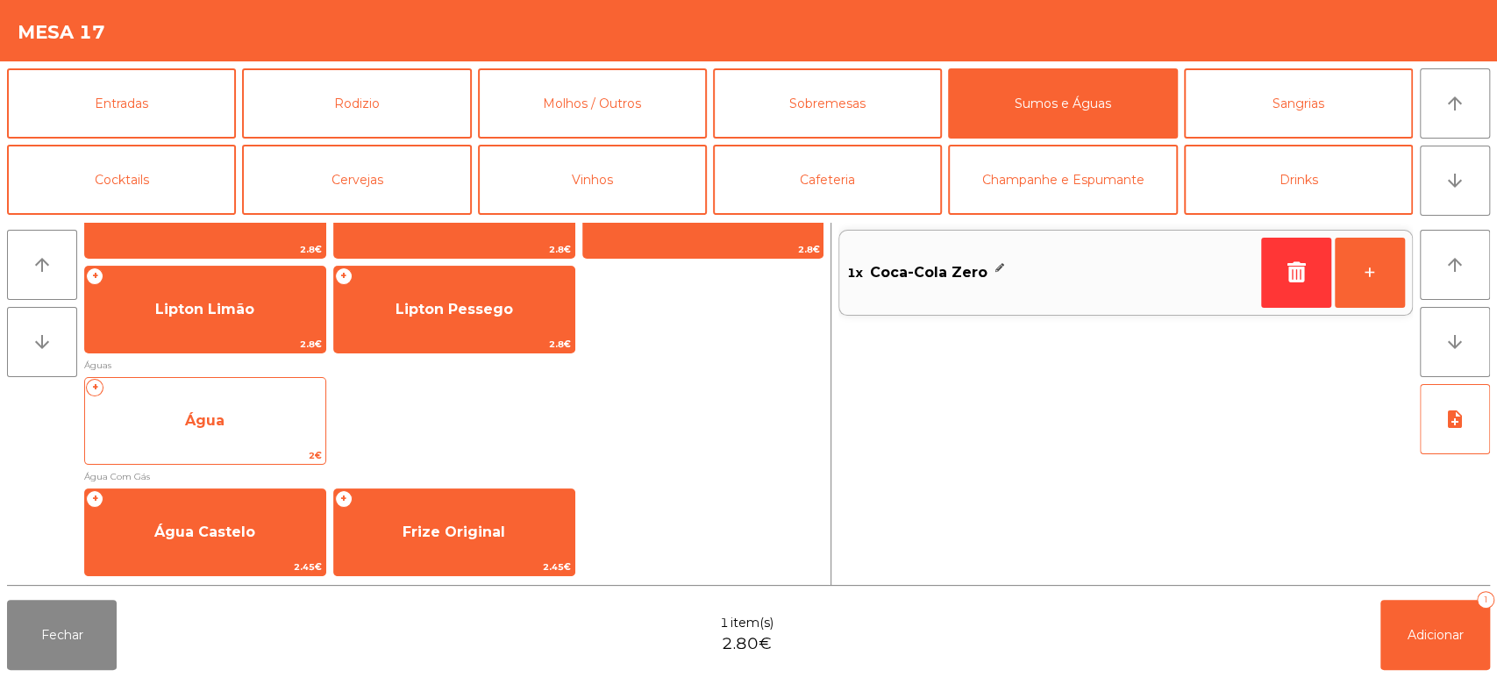
click at [245, 422] on span "Água" at bounding box center [205, 420] width 240 height 47
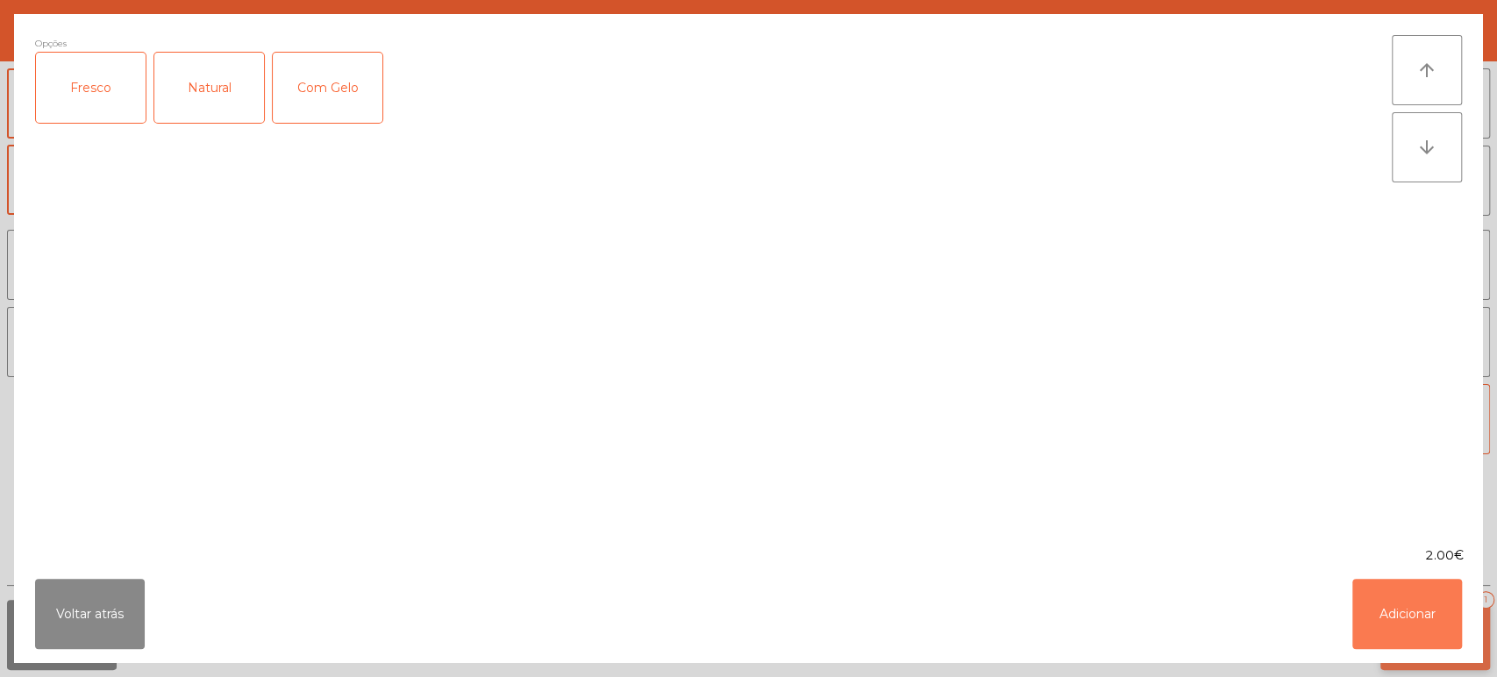
click at [1389, 648] on button "Adicionar" at bounding box center [1407, 614] width 110 height 70
click at [1407, 627] on span "Adicionar" at bounding box center [1435, 635] width 56 height 16
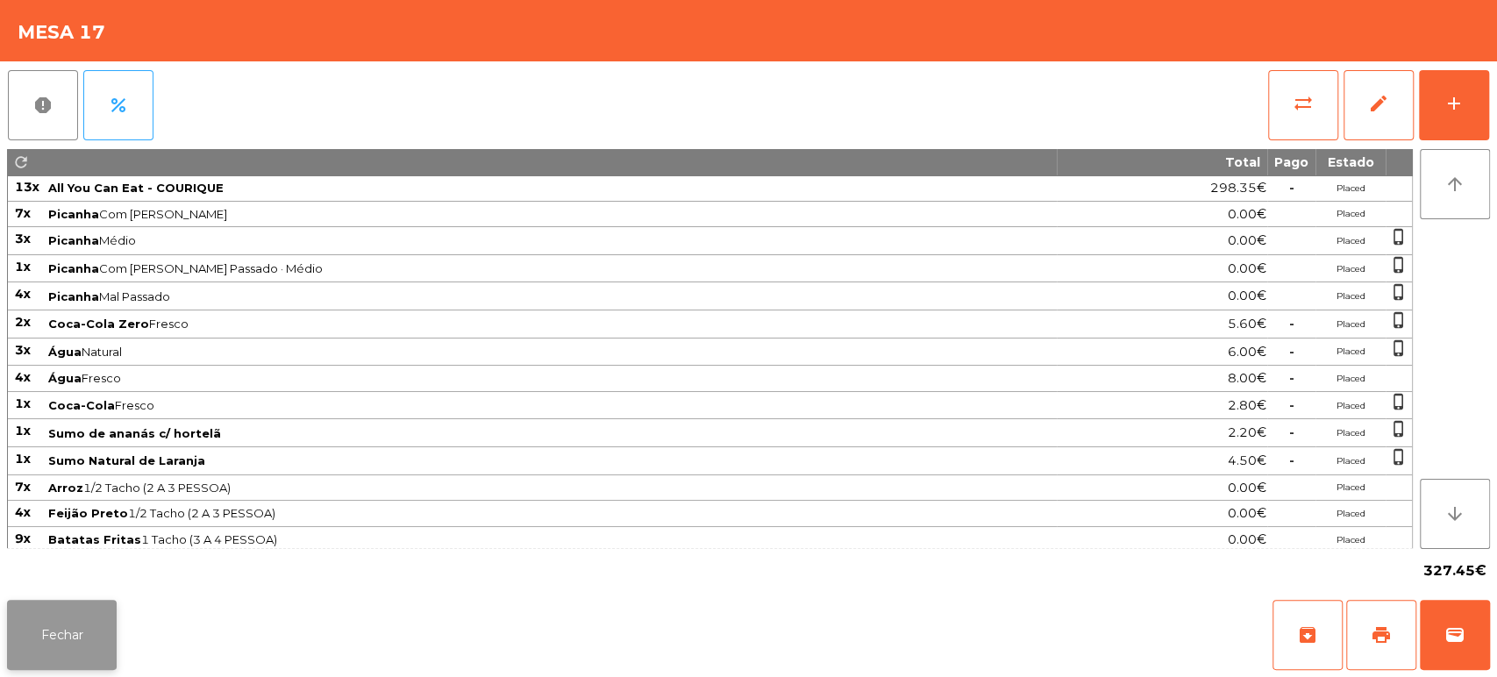
click at [74, 620] on button "Fechar" at bounding box center [62, 635] width 110 height 70
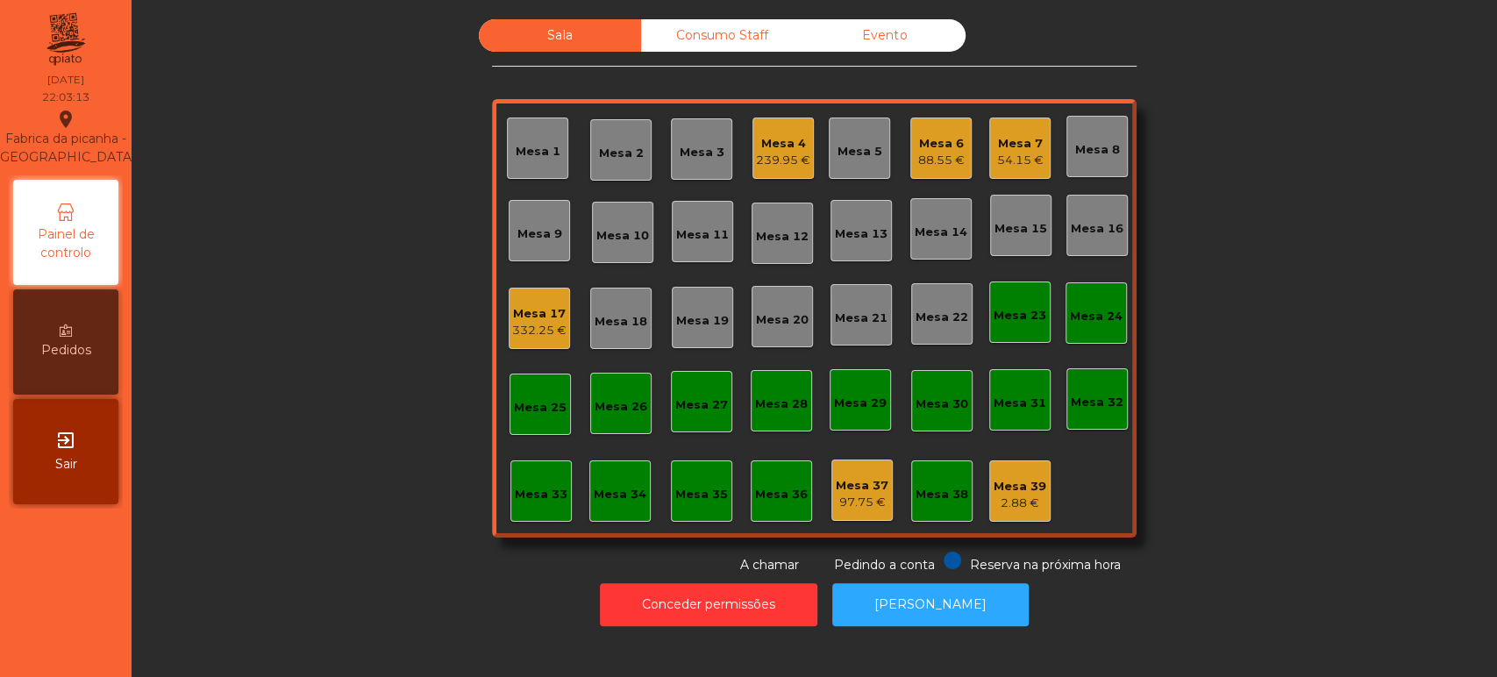
click at [867, 155] on div "Mesa 5" at bounding box center [859, 152] width 45 height 18
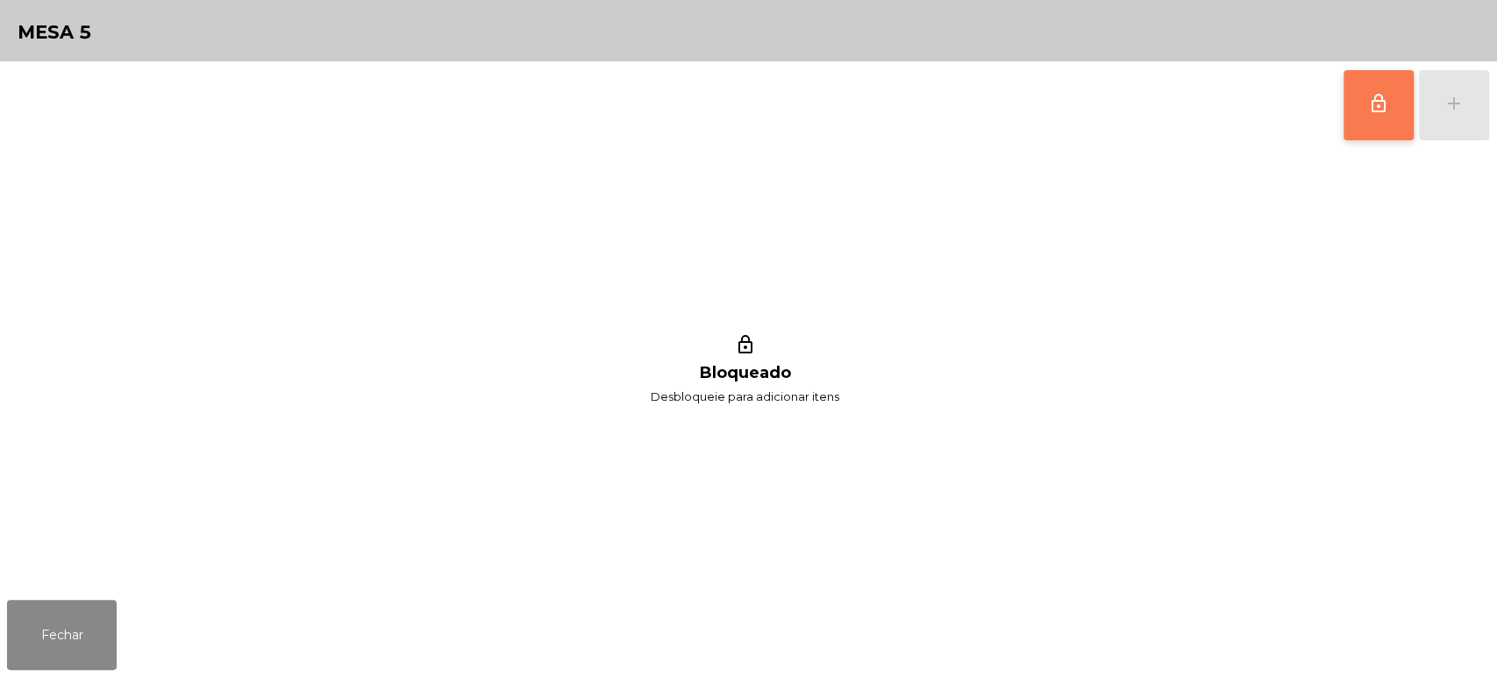
click at [1369, 110] on span "lock_outline" at bounding box center [1378, 103] width 21 height 21
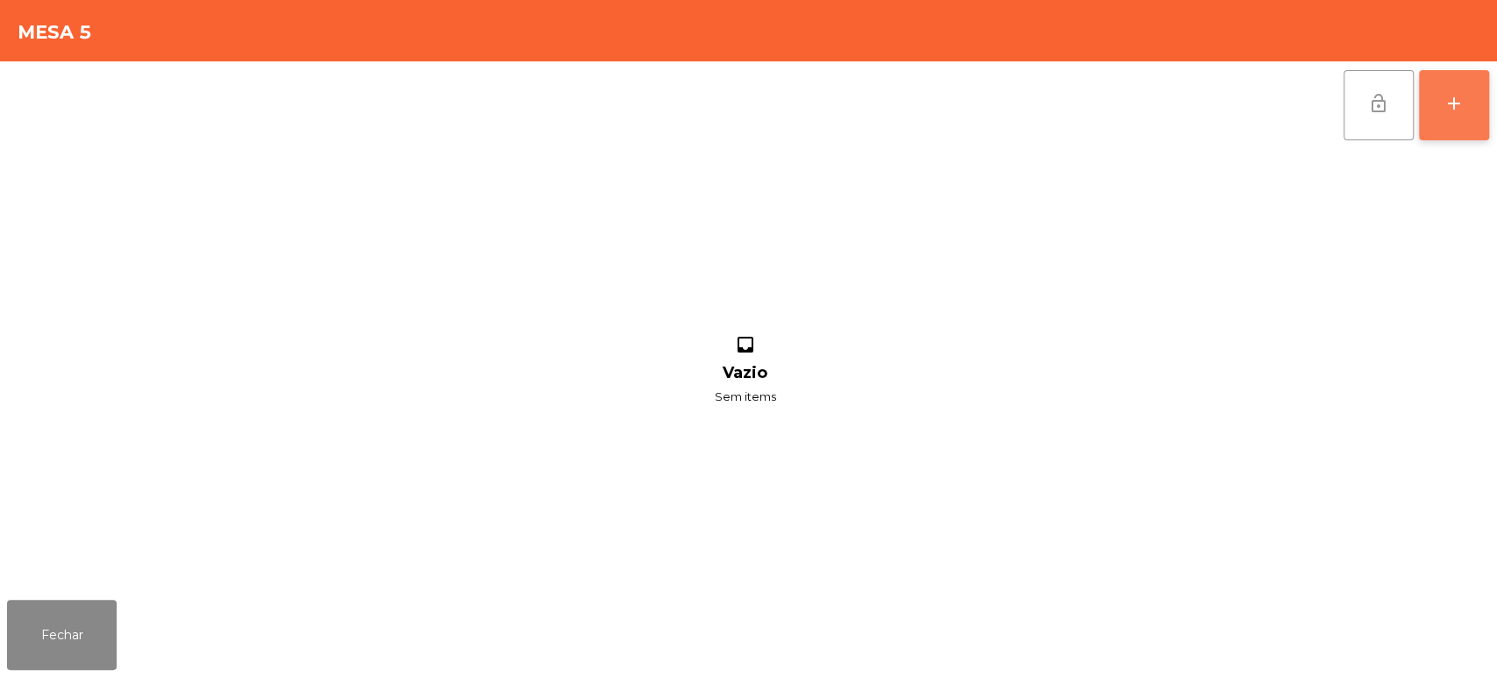
click at [1445, 107] on div "add" at bounding box center [1453, 103] width 21 height 21
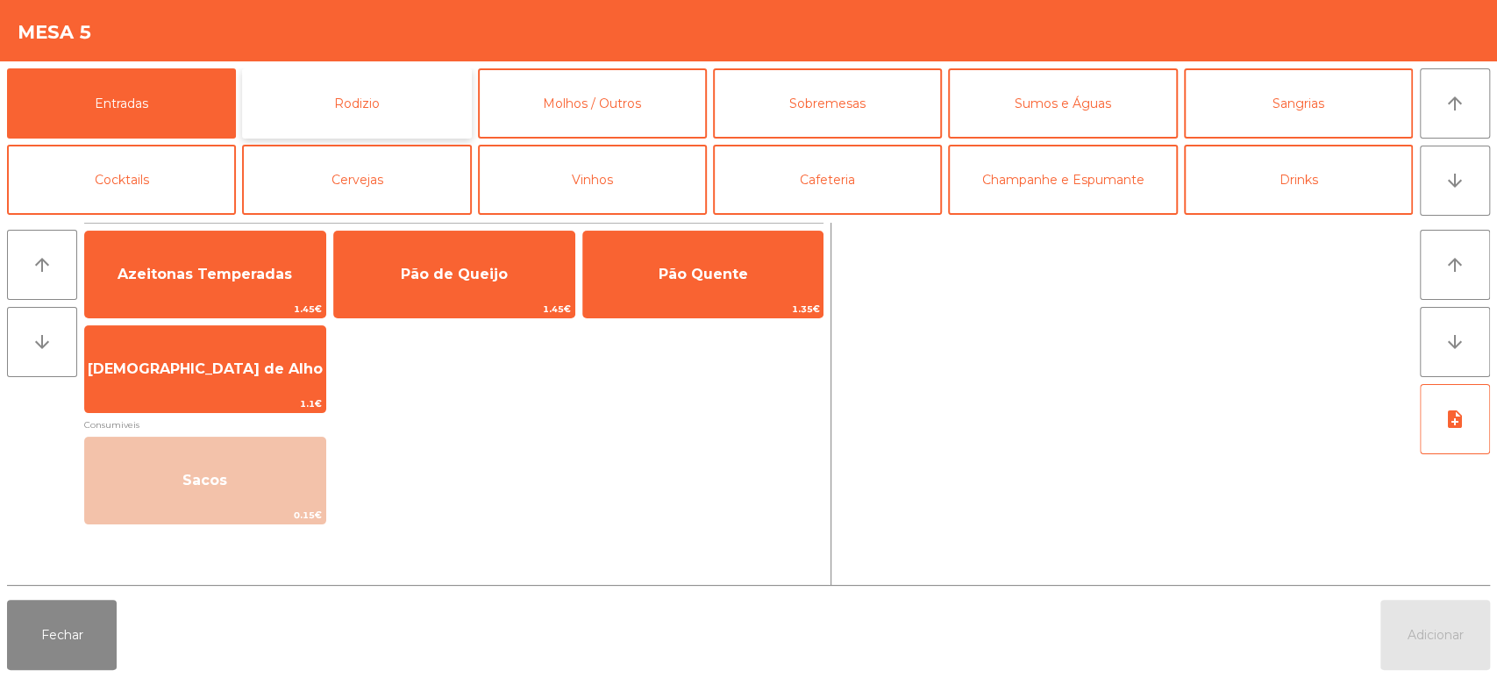
click at [375, 124] on button "Rodizio" at bounding box center [356, 103] width 229 height 70
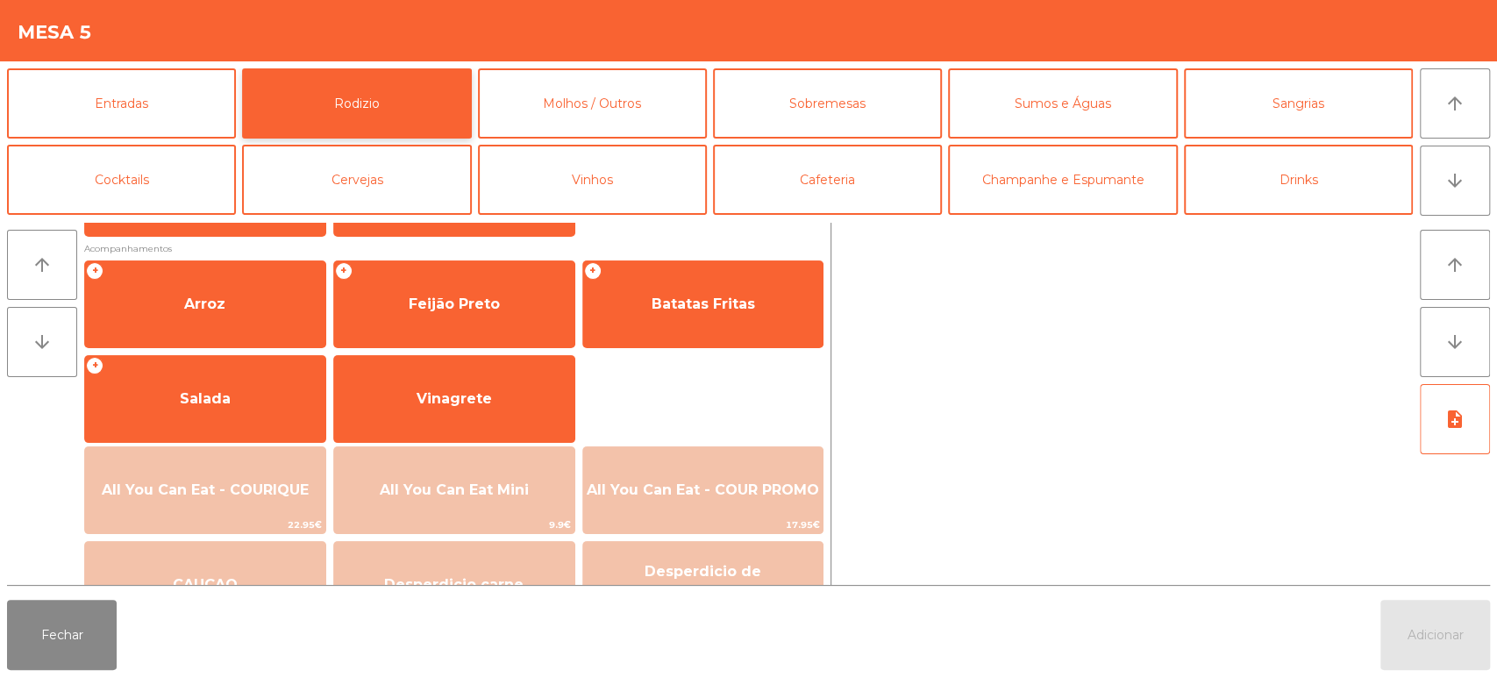
scroll to position [246, 0]
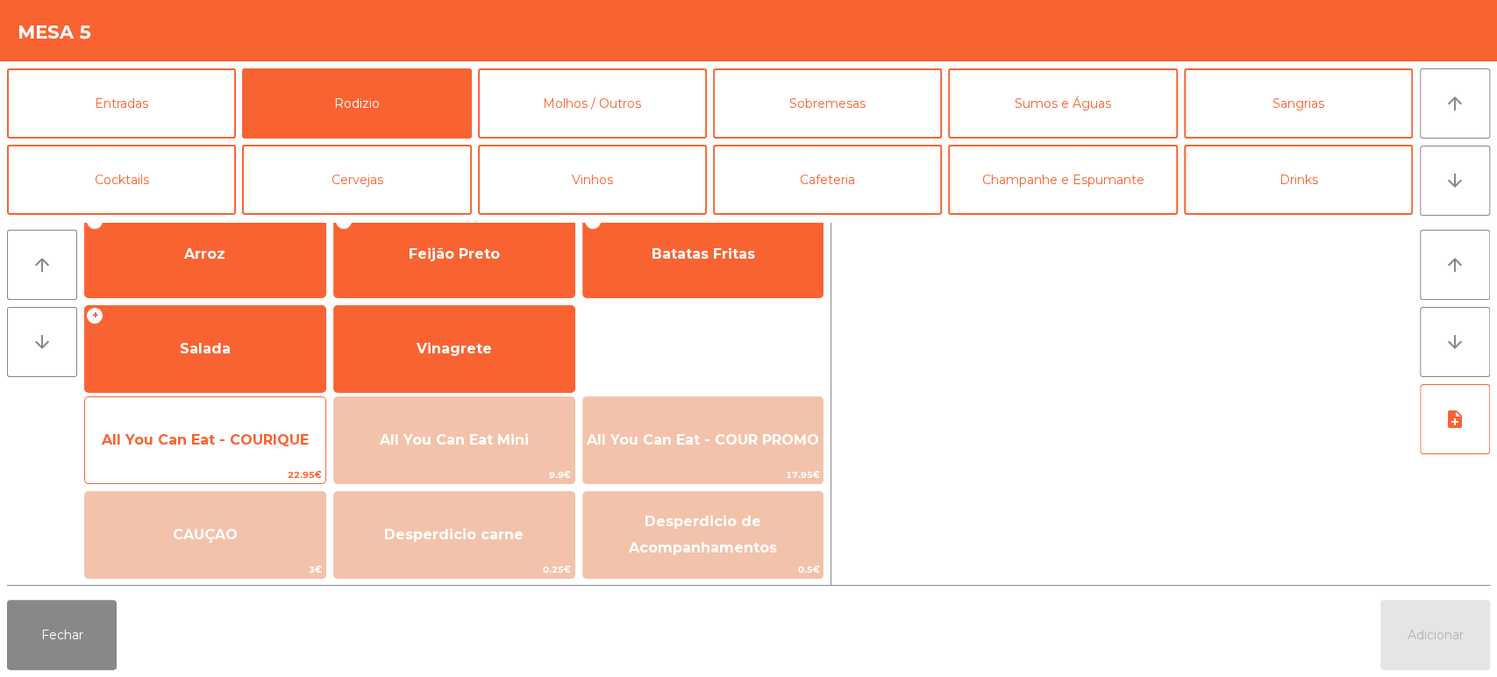
click at [224, 449] on span "All You Can Eat - COURIQUE" at bounding box center [205, 440] width 240 height 47
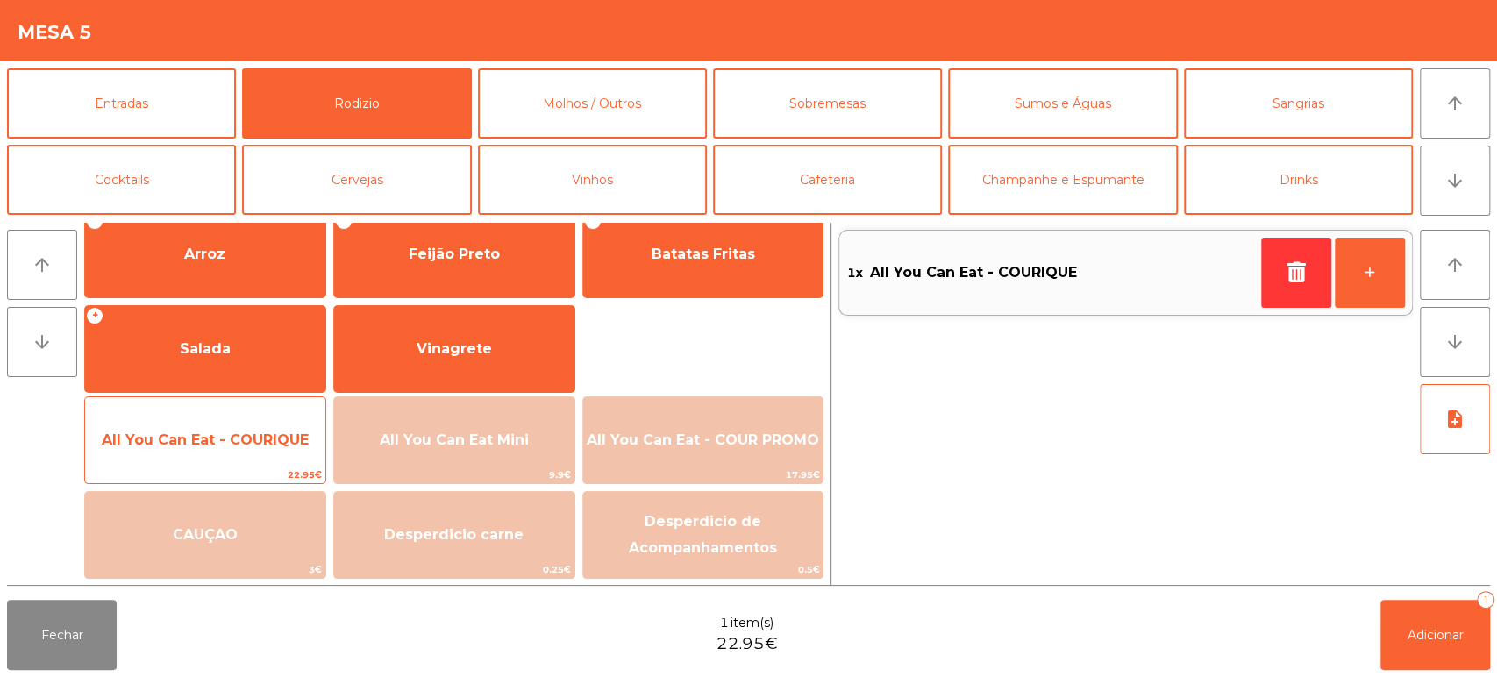
click at [232, 443] on span "All You Can Eat - COURIQUE" at bounding box center [205, 439] width 207 height 17
click at [233, 452] on span "All You Can Eat - COURIQUE" at bounding box center [205, 440] width 240 height 47
click at [232, 449] on span "All You Can Eat - COURIQUE" at bounding box center [205, 440] width 240 height 47
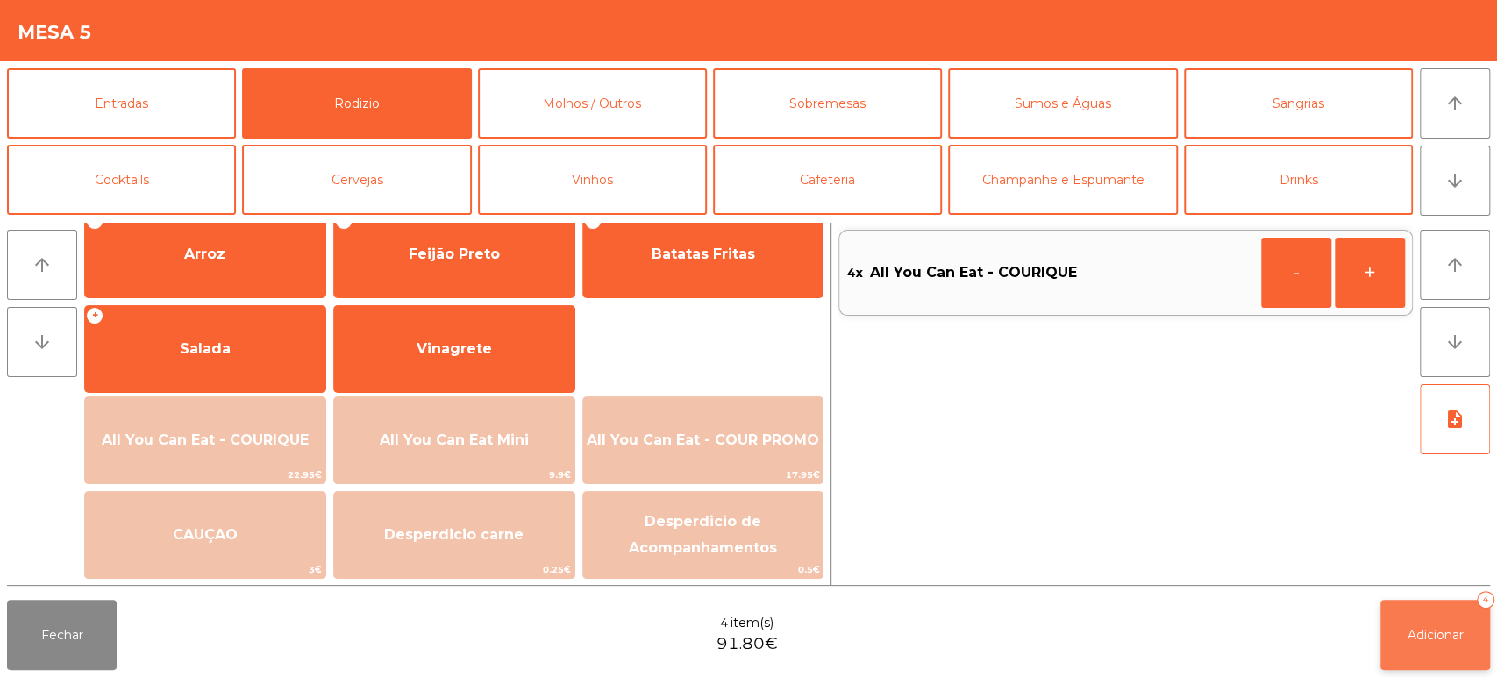
click at [1416, 643] on button "Adicionar 4" at bounding box center [1435, 635] width 110 height 70
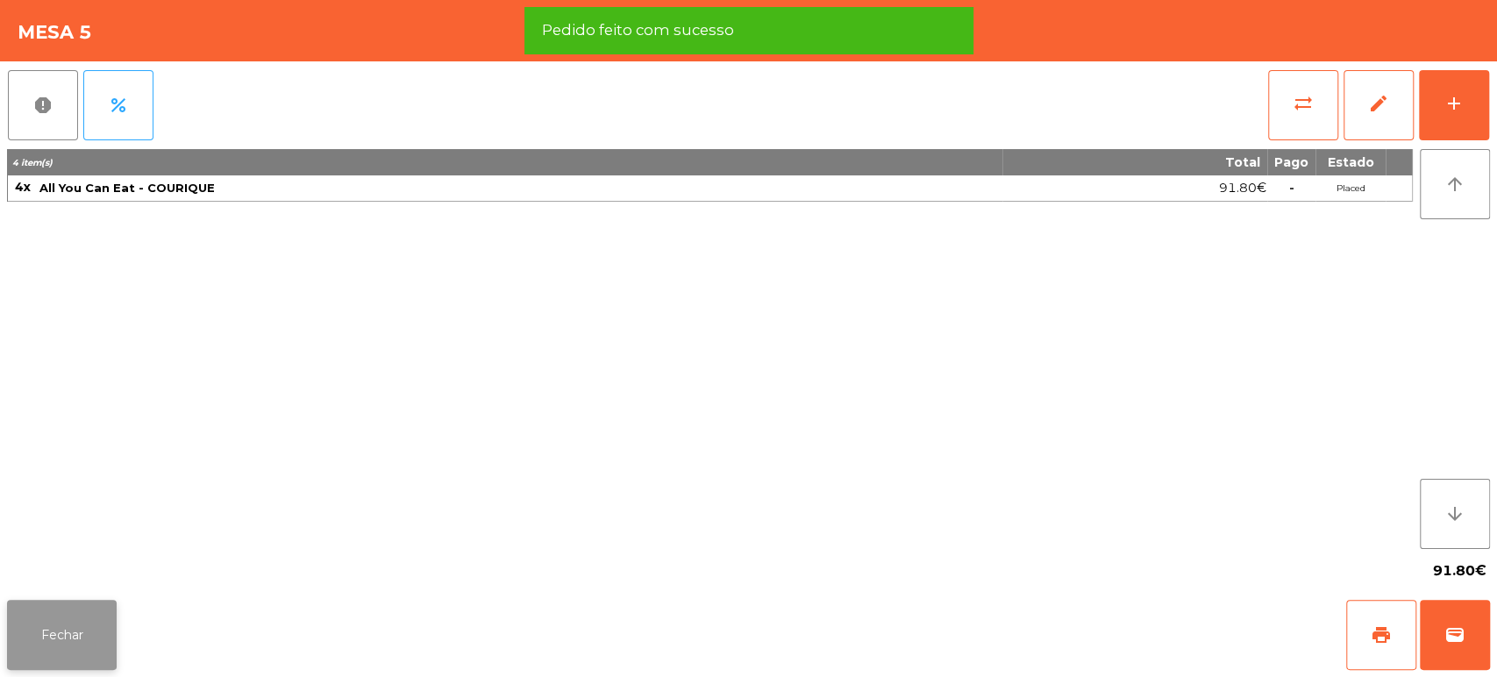
click at [56, 638] on button "Fechar" at bounding box center [62, 635] width 110 height 70
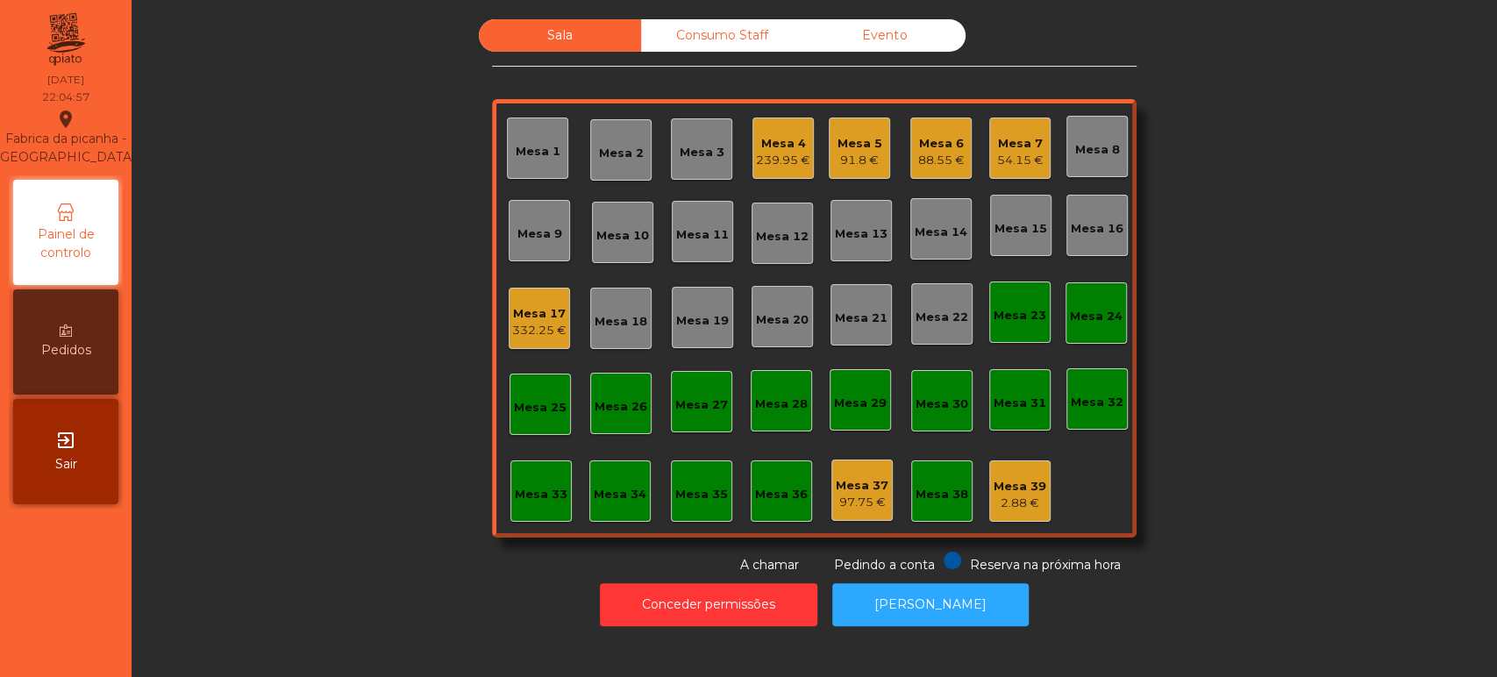
click at [1003, 154] on div "54.15 €" at bounding box center [1020, 161] width 46 height 18
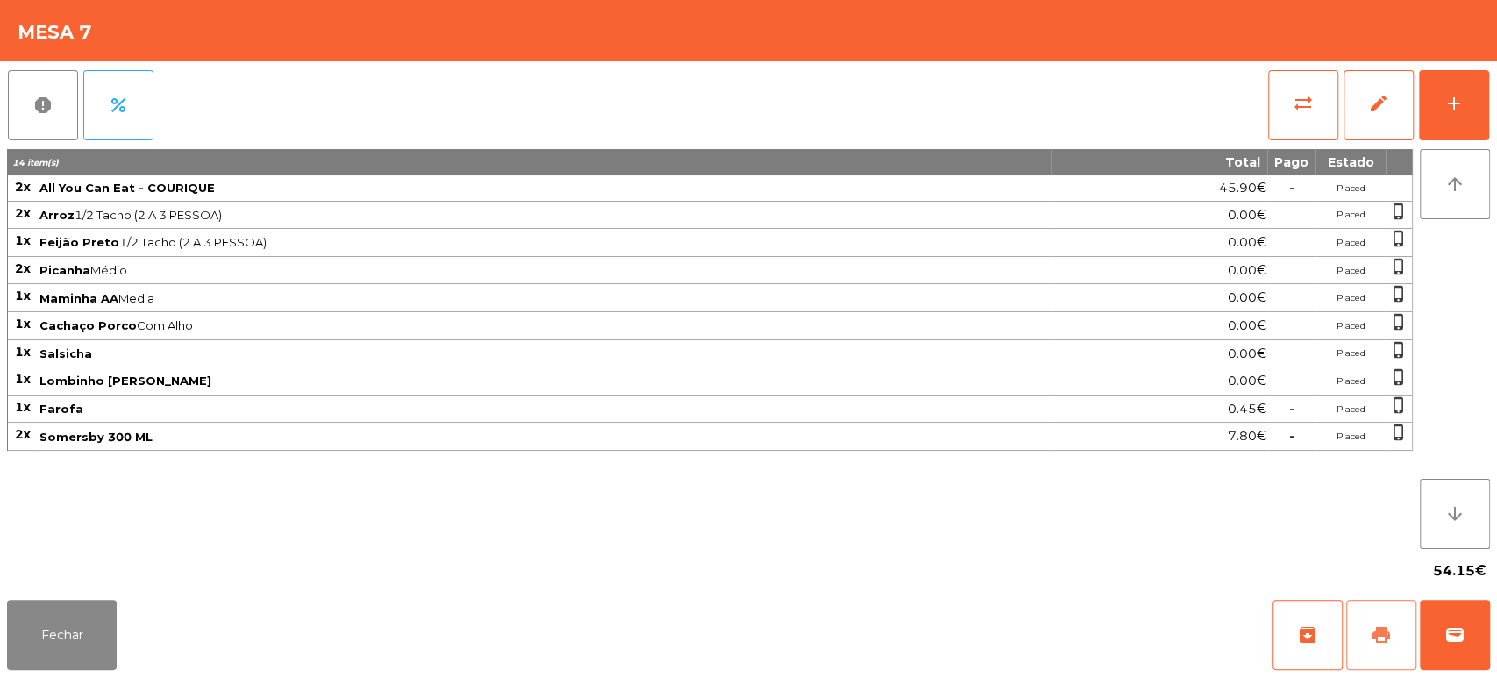
click at [1371, 640] on span "print" at bounding box center [1381, 634] width 21 height 21
click at [82, 623] on button "Fechar" at bounding box center [62, 635] width 110 height 70
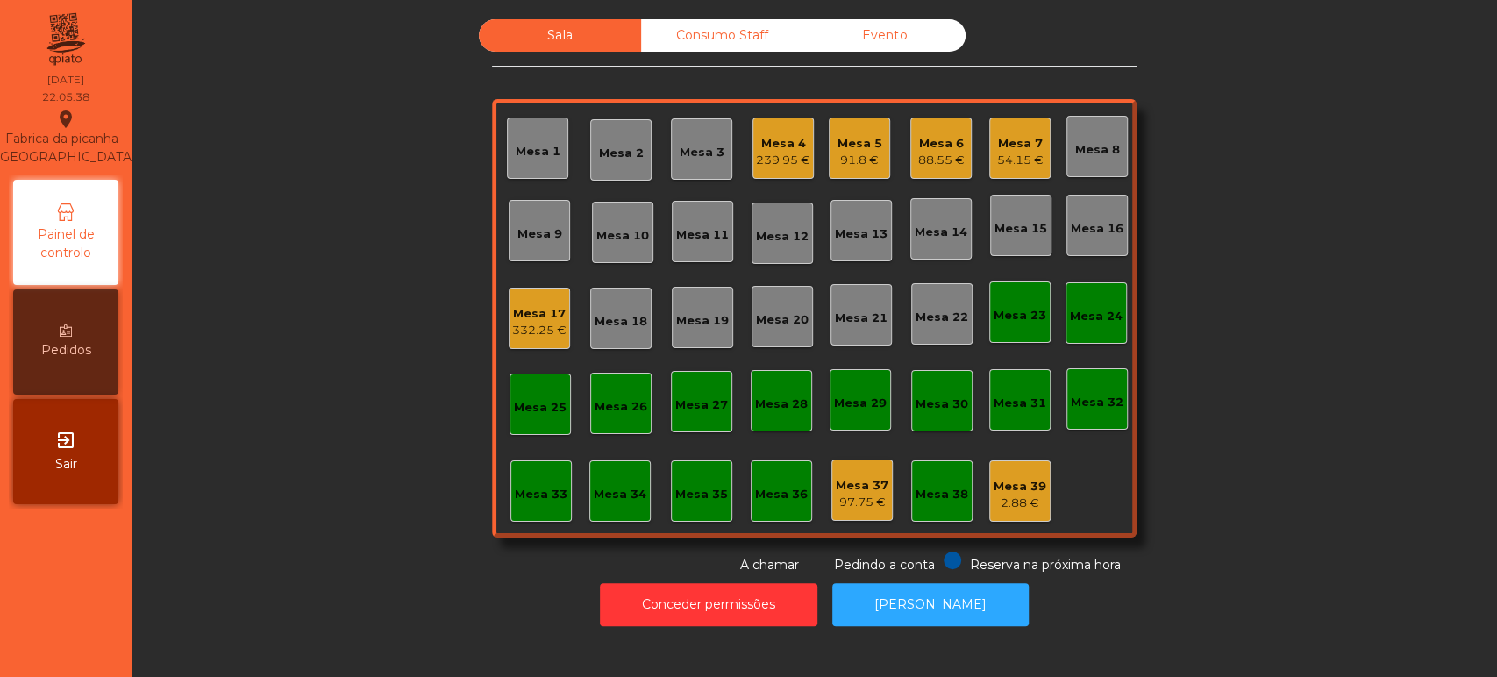
click at [866, 146] on div "Mesa 5" at bounding box center [859, 144] width 45 height 18
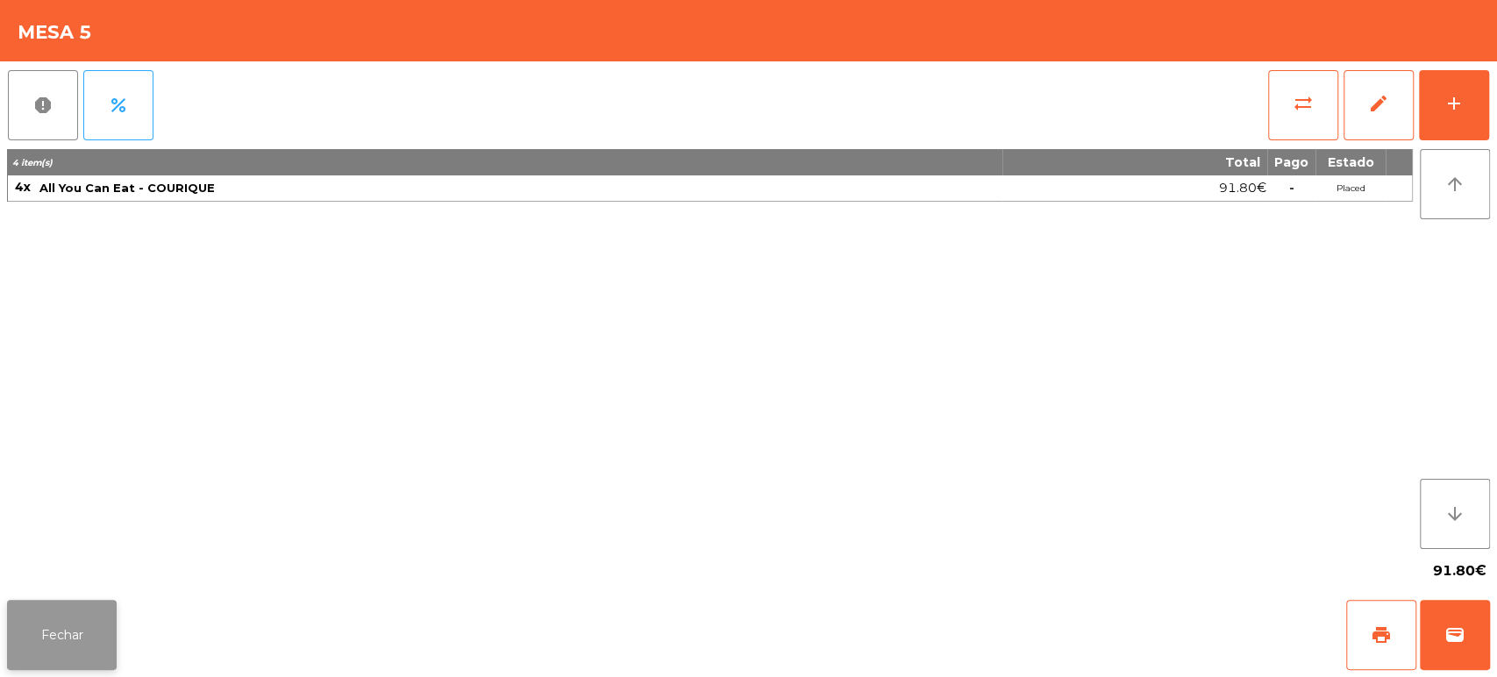
click at [53, 656] on button "Fechar" at bounding box center [62, 635] width 110 height 70
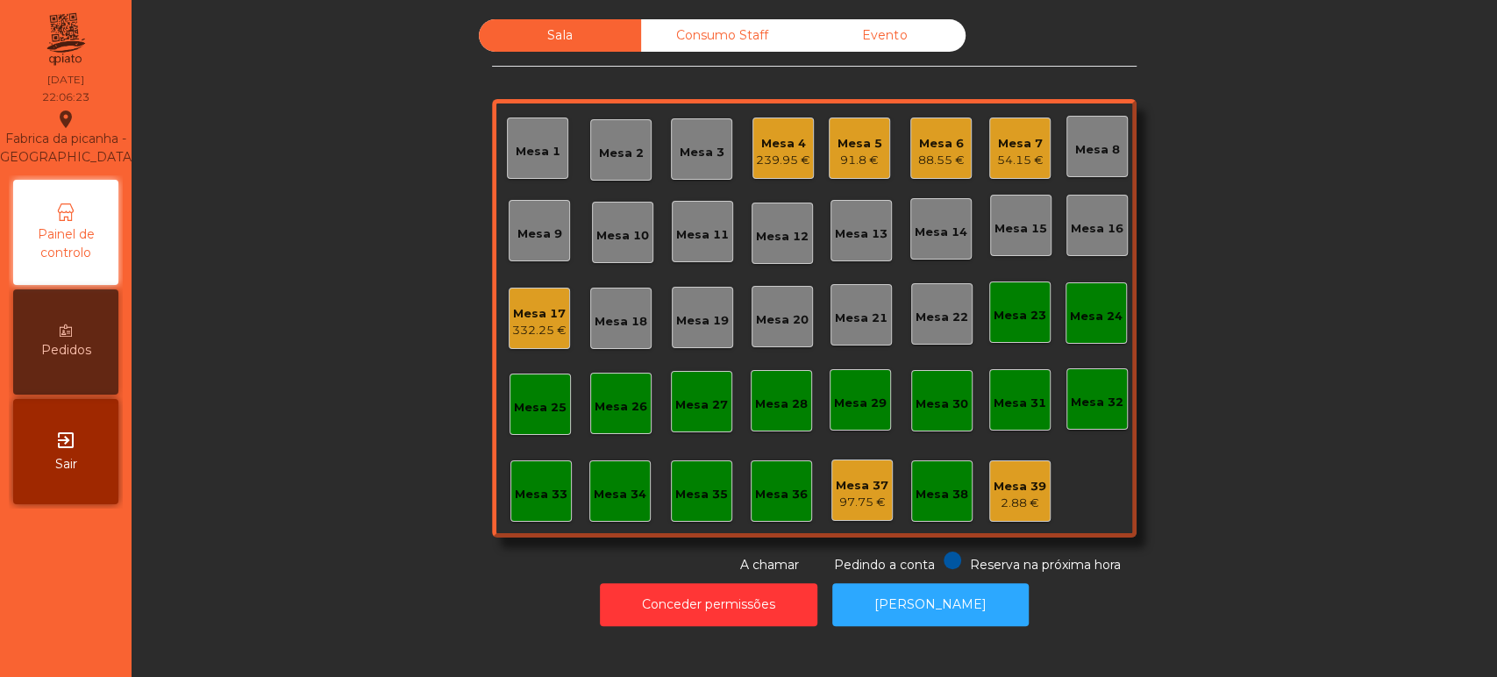
click at [997, 154] on div "54.15 €" at bounding box center [1020, 161] width 46 height 18
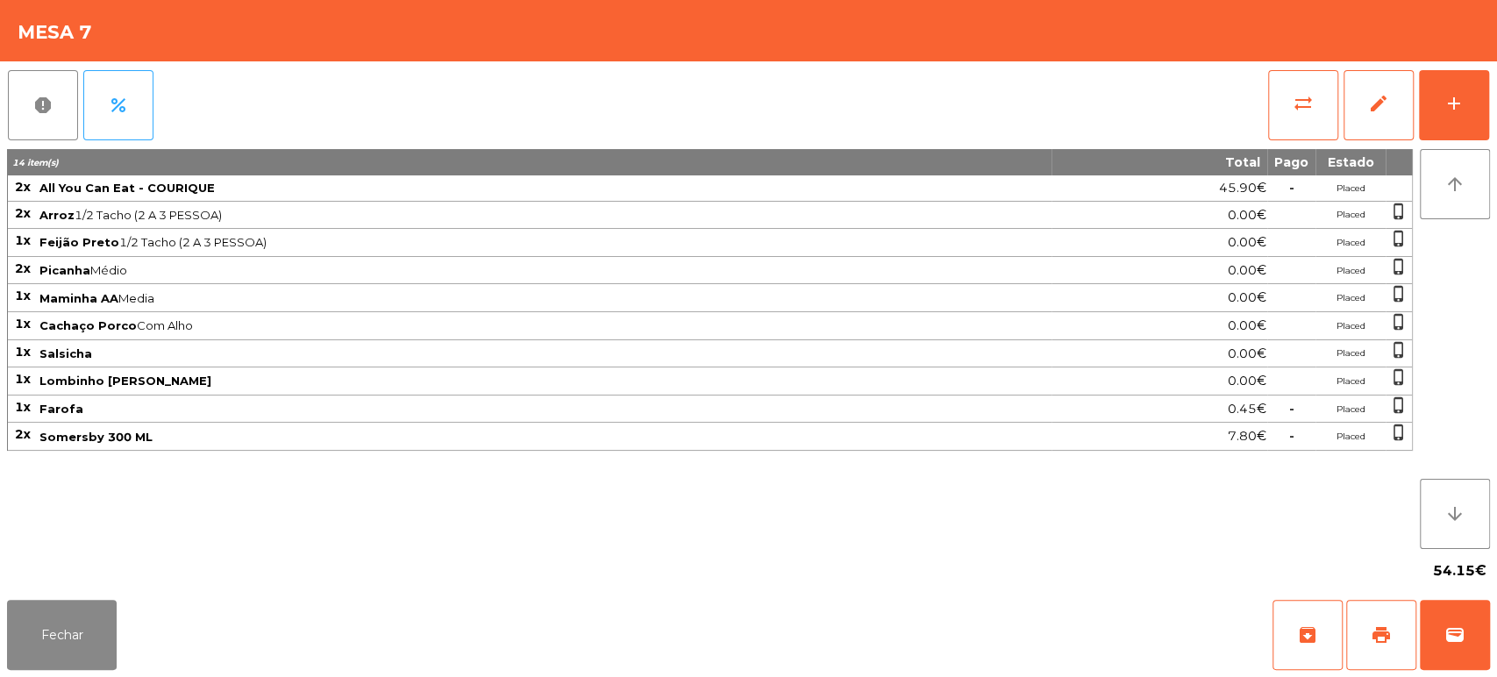
click at [1493, 656] on div "Fechar archive print wallet" at bounding box center [748, 635] width 1497 height 84
click at [1445, 614] on button "wallet" at bounding box center [1455, 635] width 70 height 70
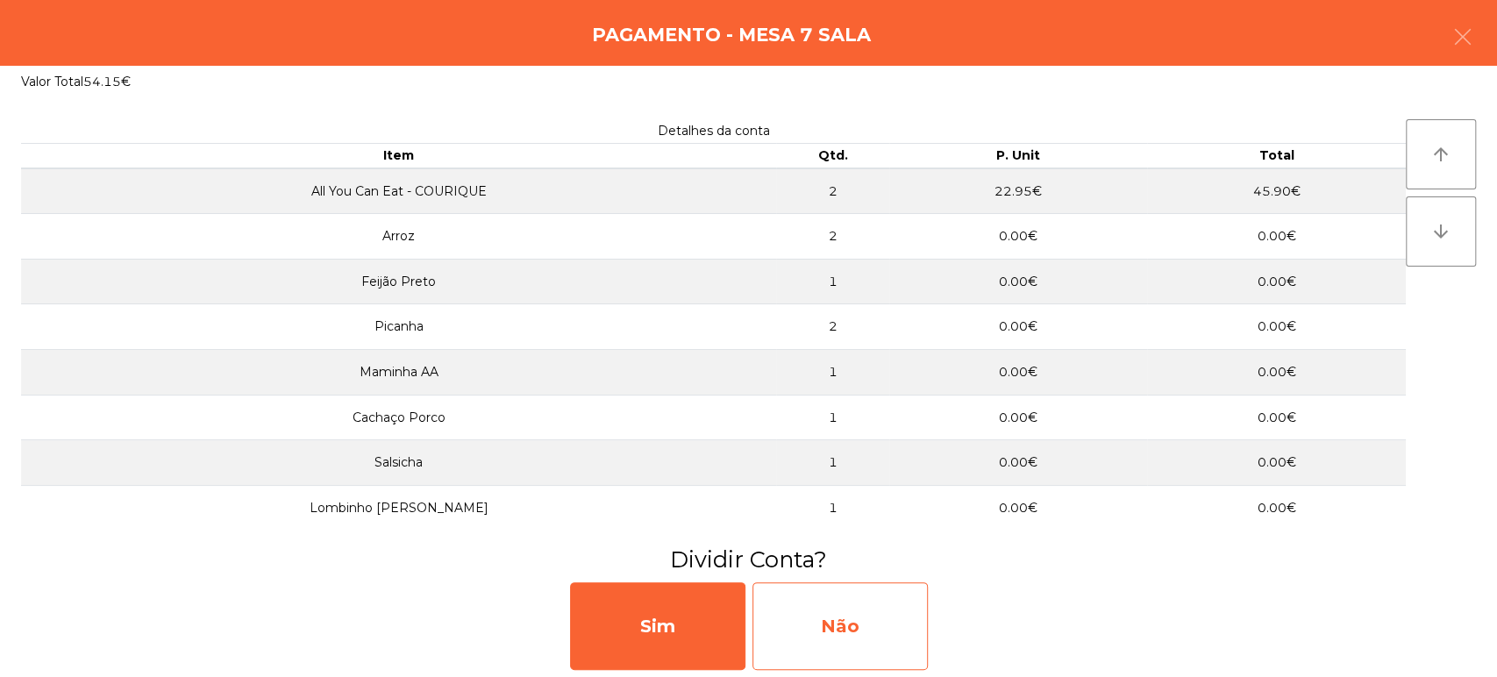
click at [839, 603] on div "Não" at bounding box center [839, 626] width 175 height 88
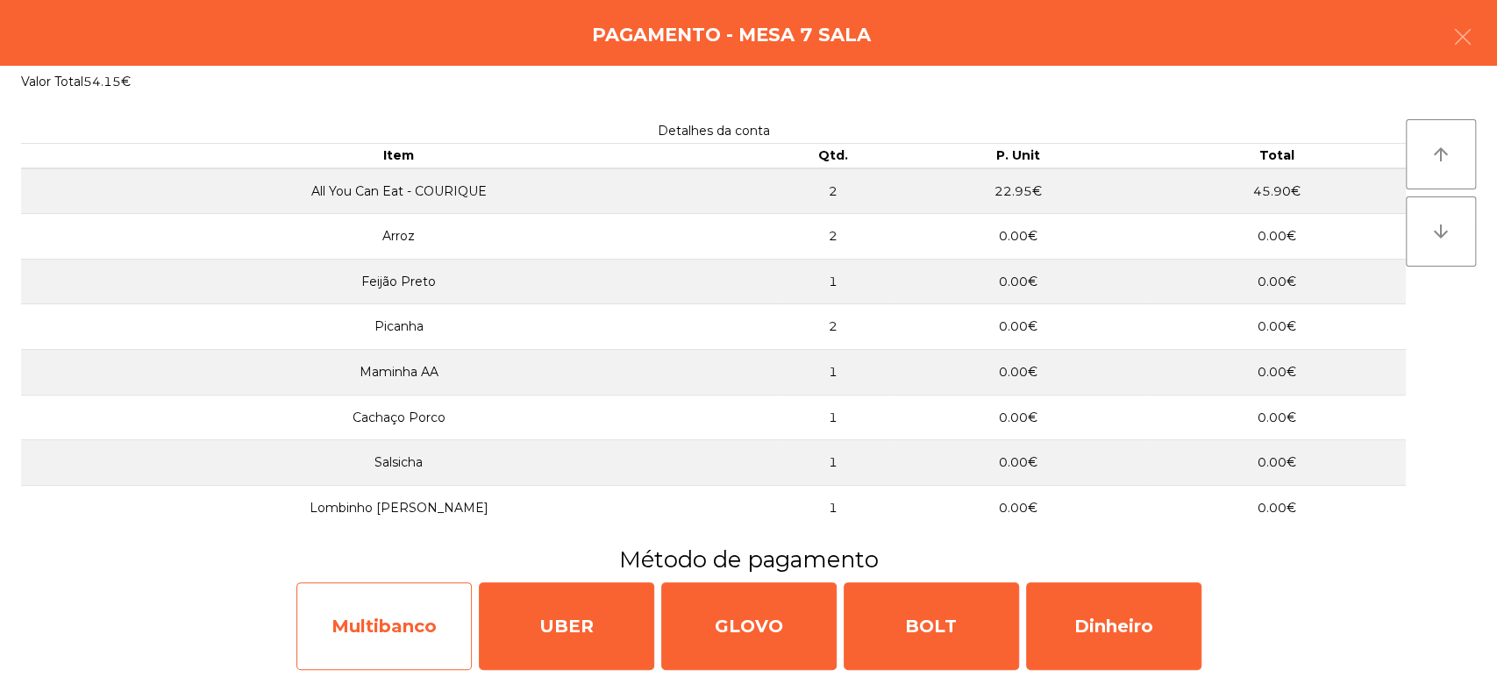
click at [393, 624] on div "Multibanco" at bounding box center [383, 626] width 175 height 88
select select "**"
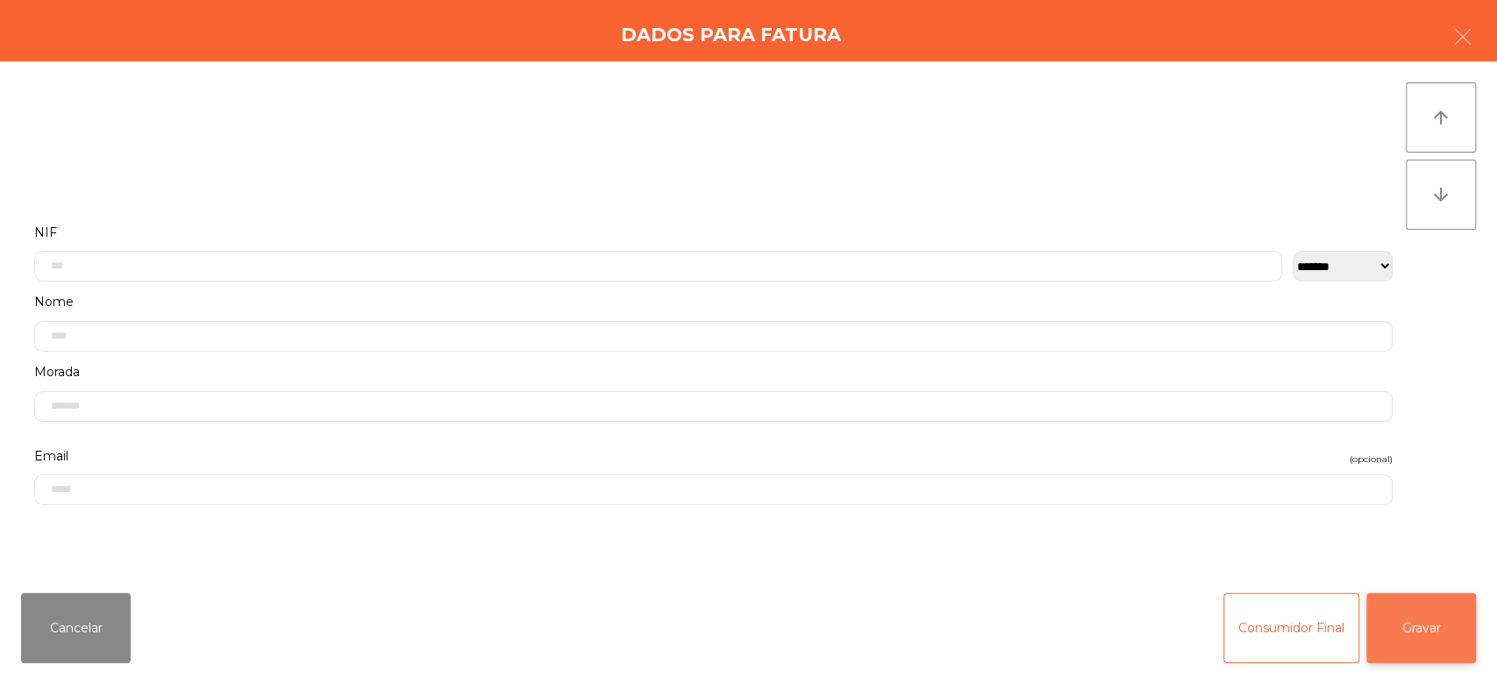
click at [1462, 629] on button "Gravar" at bounding box center [1421, 628] width 110 height 70
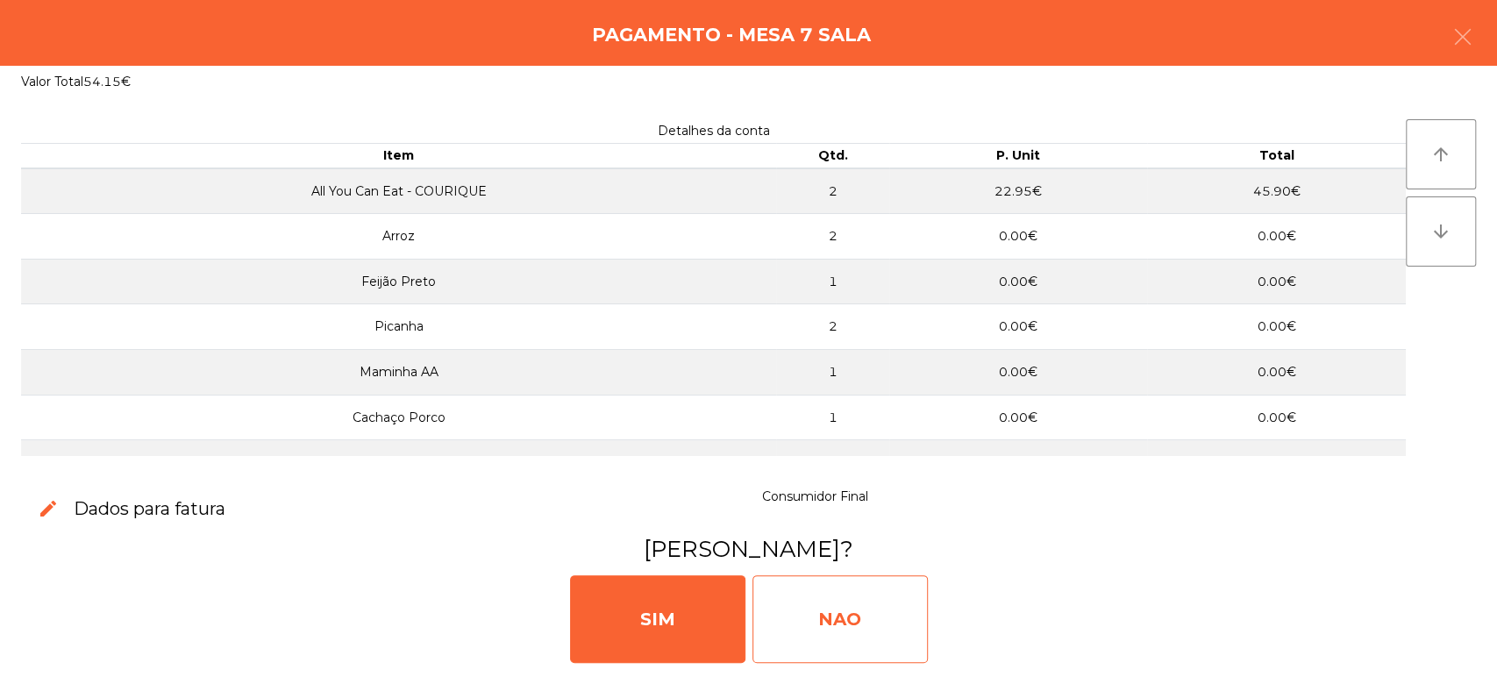
click at [822, 613] on div "NAO" at bounding box center [839, 619] width 175 height 88
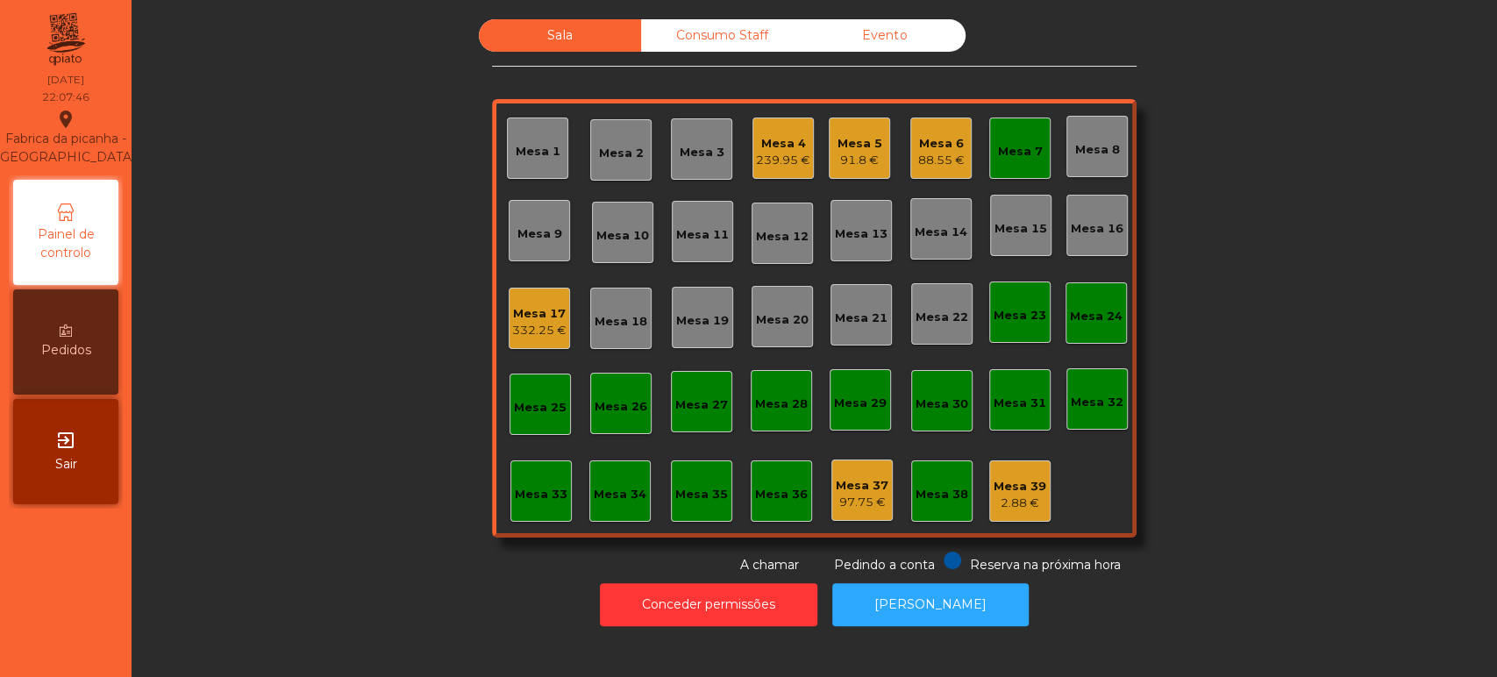
click at [512, 329] on div "332.25 €" at bounding box center [539, 331] width 54 height 18
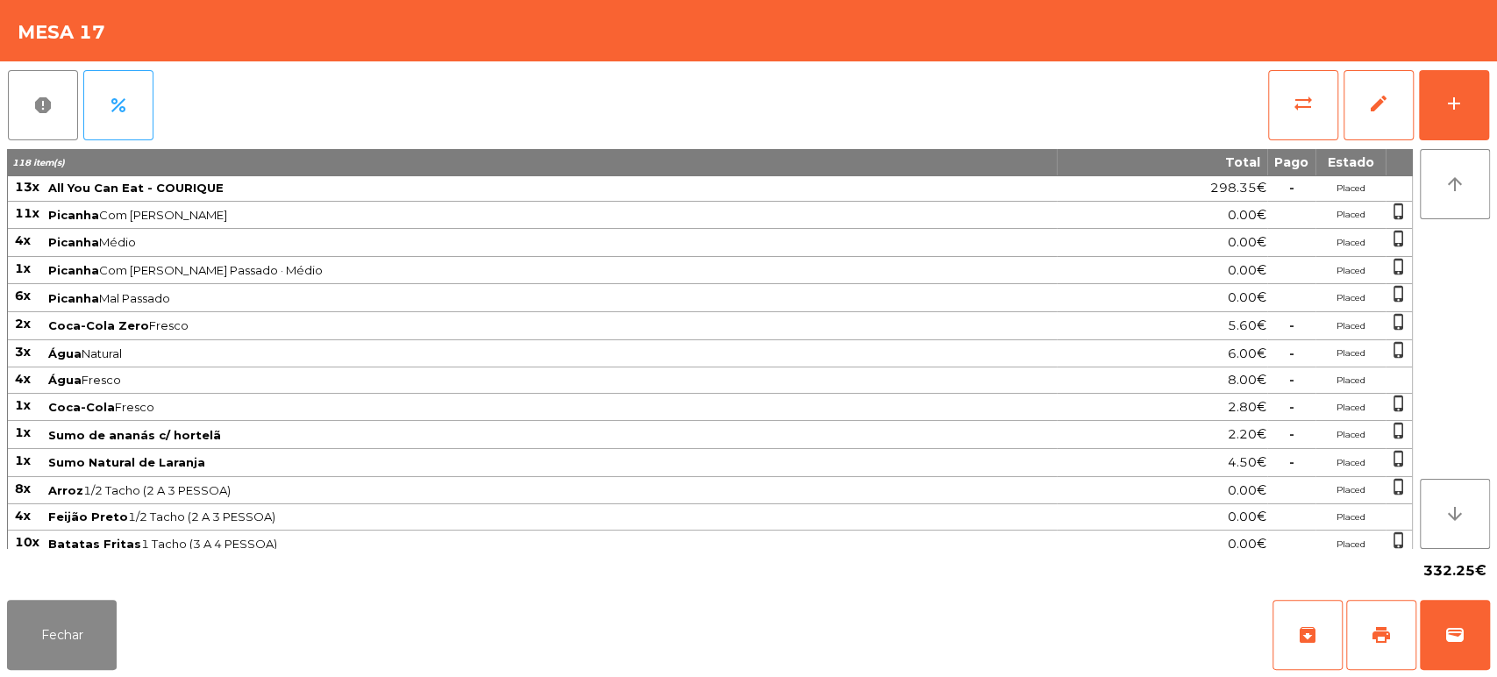
click at [1488, 120] on div "sync_alt edit add" at bounding box center [1378, 105] width 223 height 88
click at [412, 99] on div "report percent sync_alt edit add" at bounding box center [748, 105] width 1483 height 88
click at [1450, 103] on div "add" at bounding box center [1453, 103] width 21 height 21
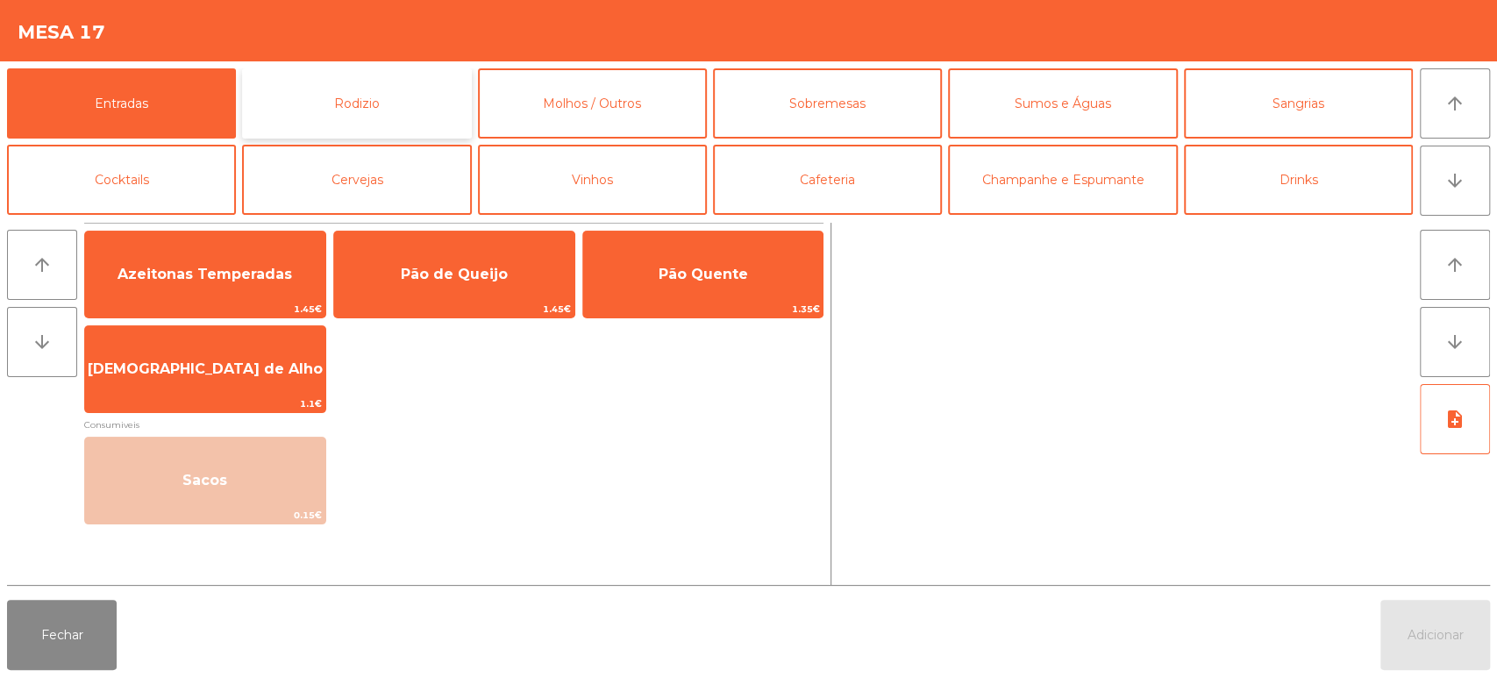
click at [429, 99] on button "Rodizio" at bounding box center [356, 103] width 229 height 70
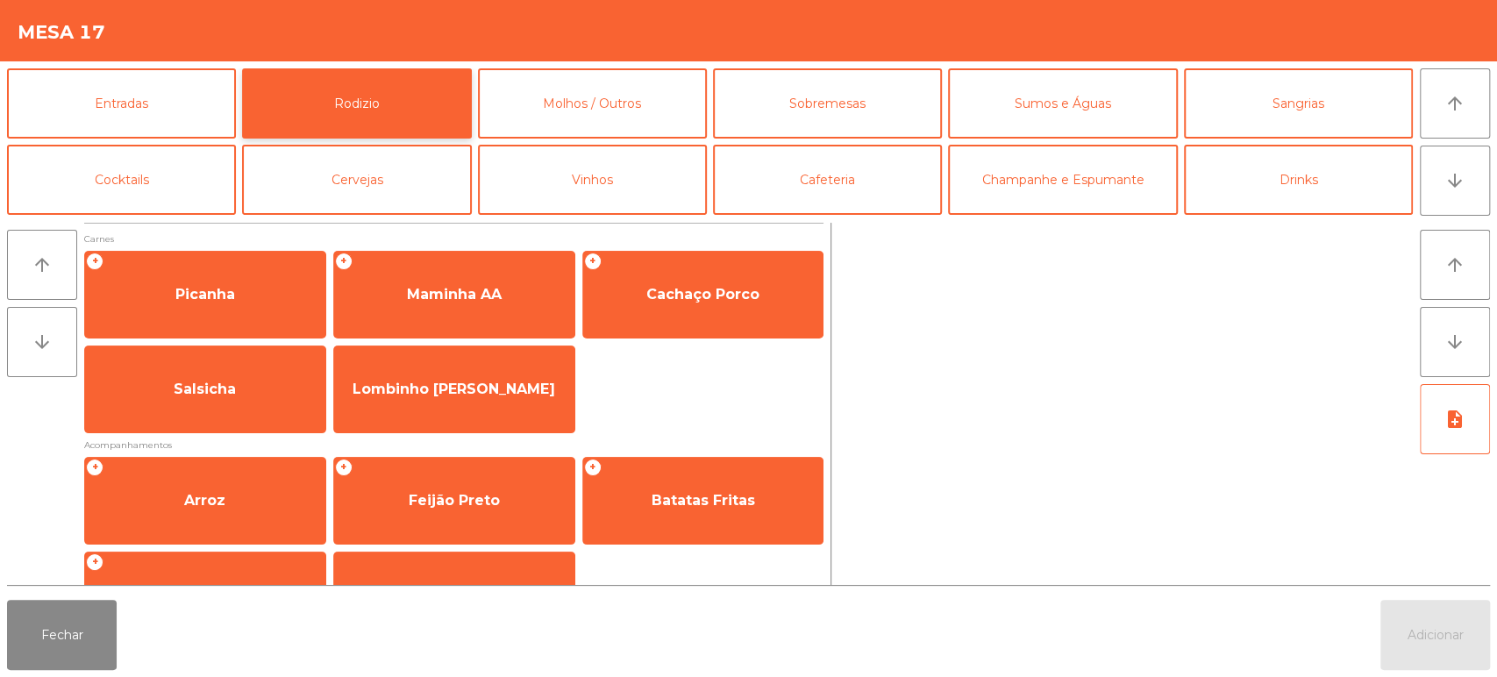
scroll to position [164, 0]
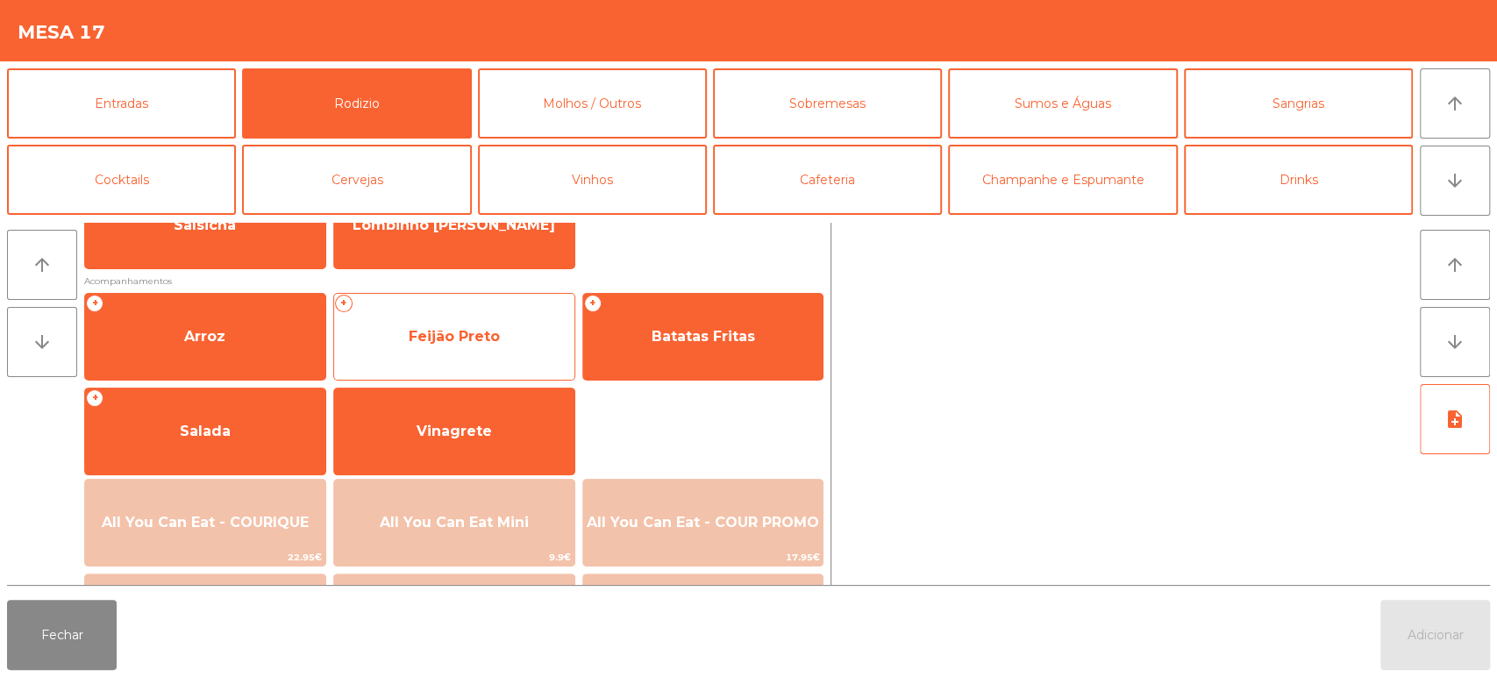
click at [473, 351] on span "Feijão Preto" at bounding box center [454, 336] width 240 height 47
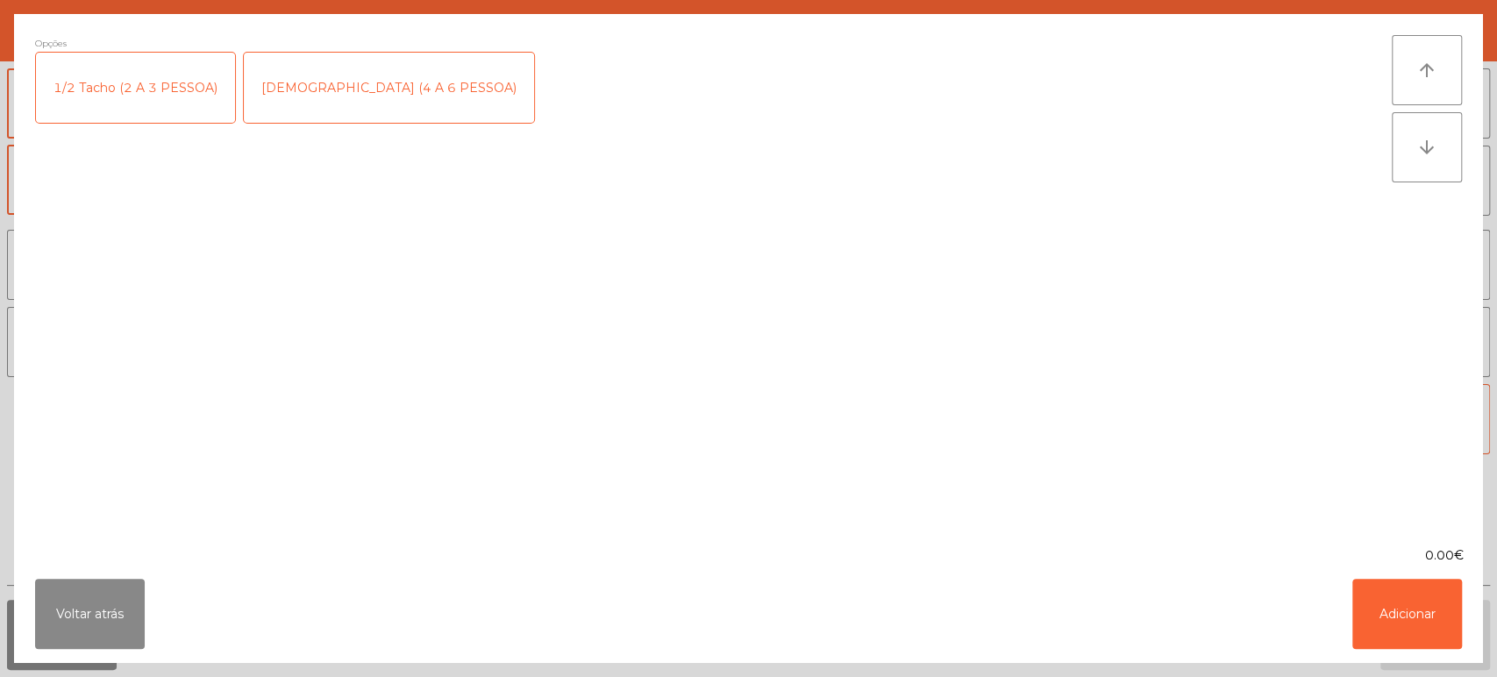
click at [160, 67] on div "1/2 Tacho (2 A 3 PESSOA)" at bounding box center [135, 88] width 199 height 70
click at [1407, 645] on button "Adicionar" at bounding box center [1407, 614] width 110 height 70
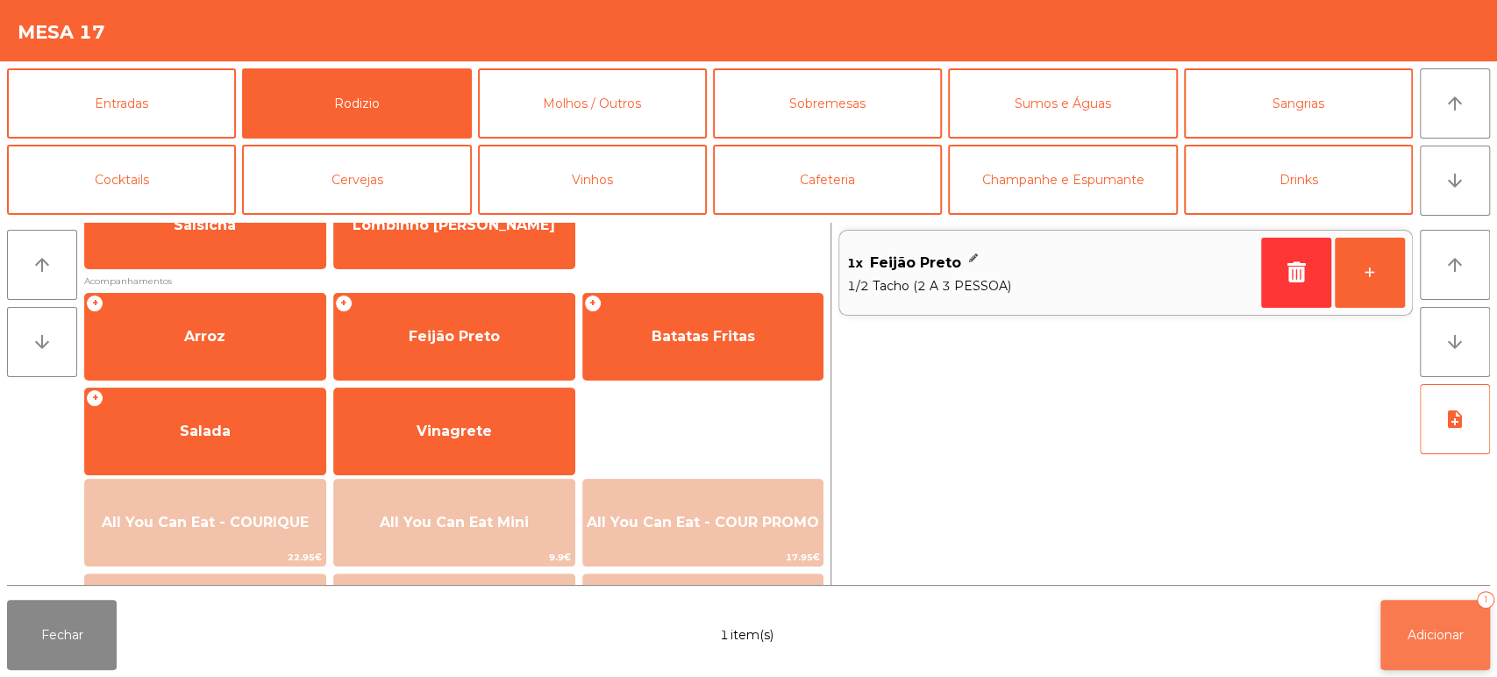
click at [1399, 610] on button "Adicionar 1" at bounding box center [1435, 635] width 110 height 70
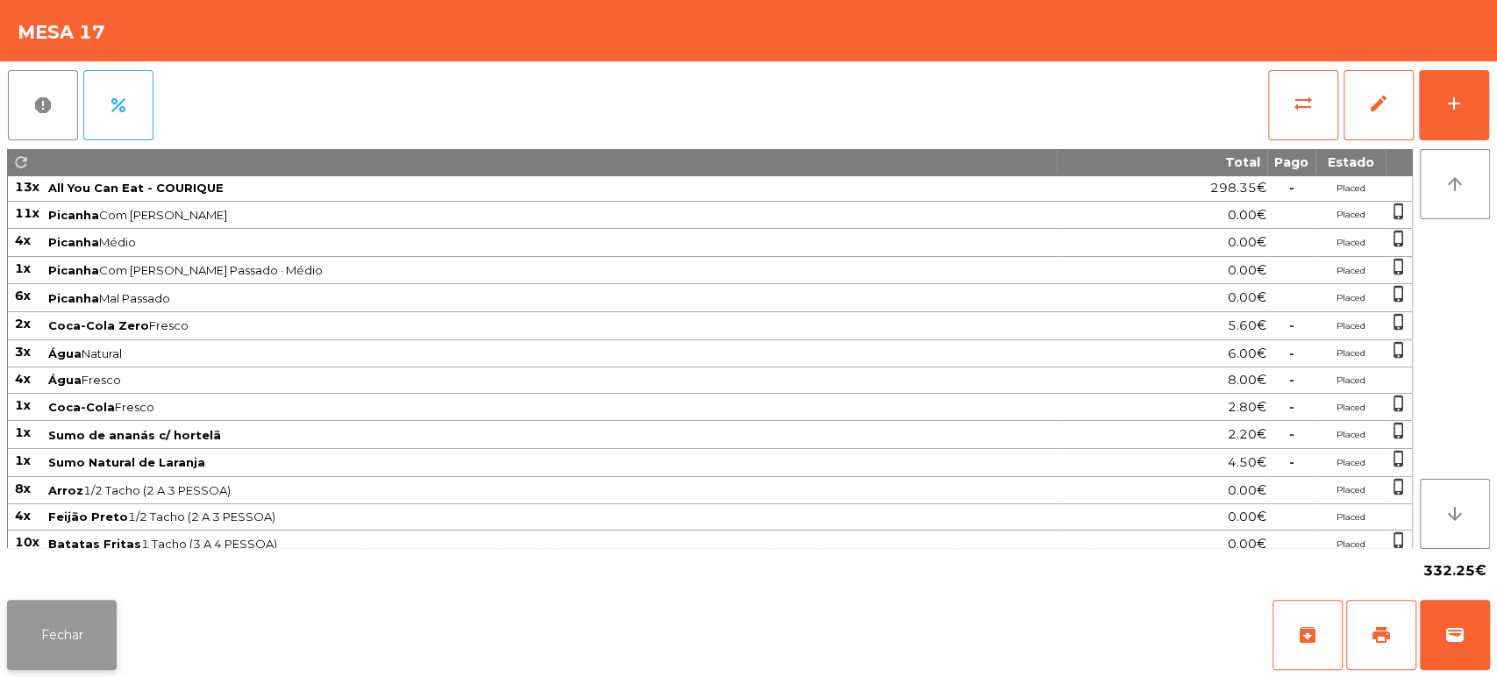
click at [104, 600] on button "Fechar" at bounding box center [62, 635] width 110 height 70
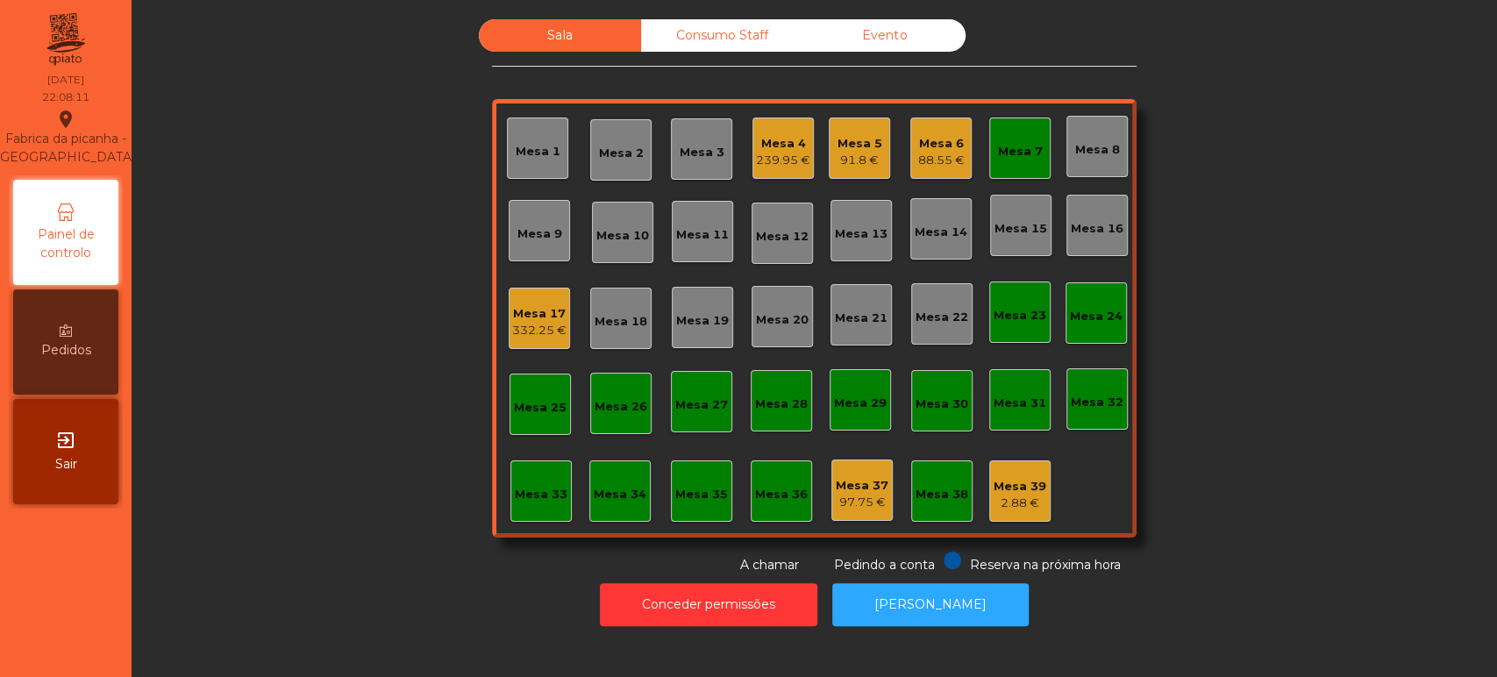
click at [830, 123] on div "Mesa 5 91.8 €" at bounding box center [859, 148] width 61 height 61
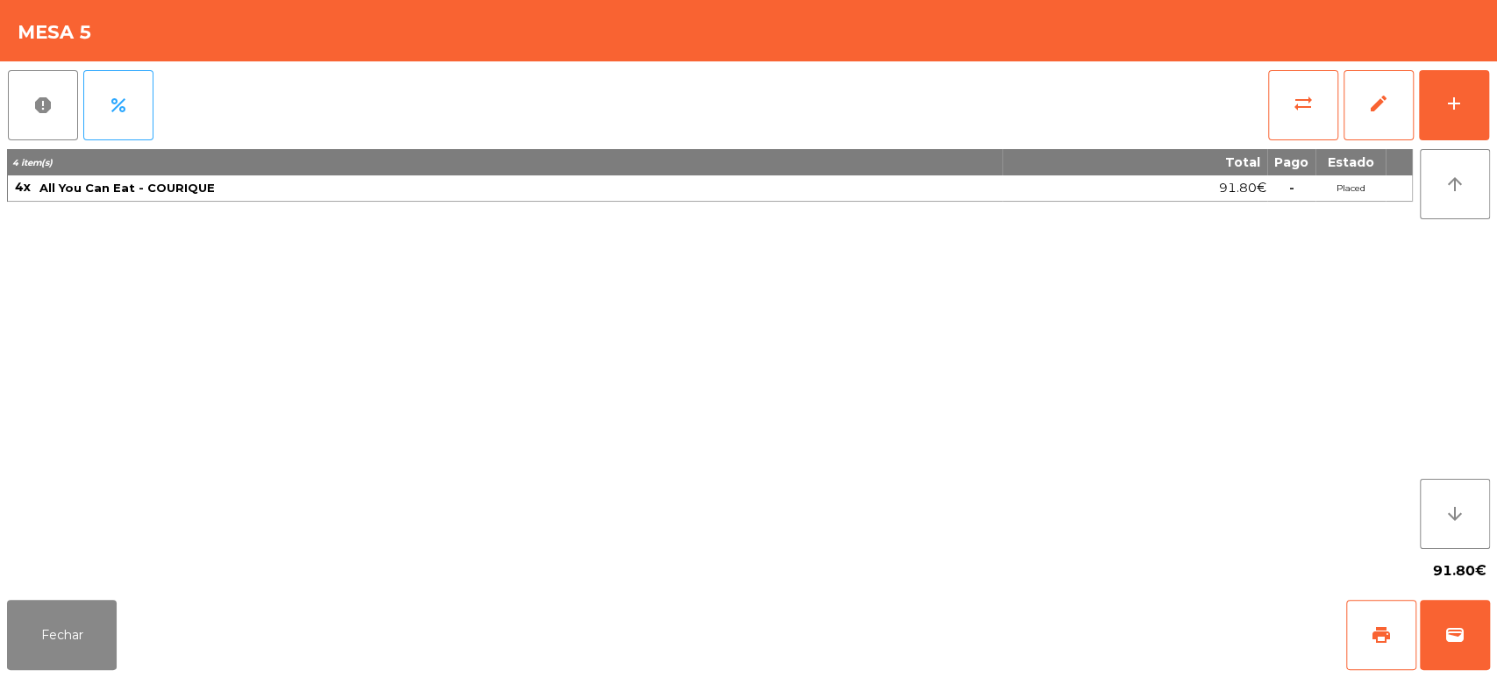
click at [285, 369] on div "4 item(s) Total Pago Estado 4x All You Can Eat - COURIQUE 91.80€ - Placed" at bounding box center [710, 349] width 1406 height 400
click at [74, 619] on button "Fechar" at bounding box center [62, 635] width 110 height 70
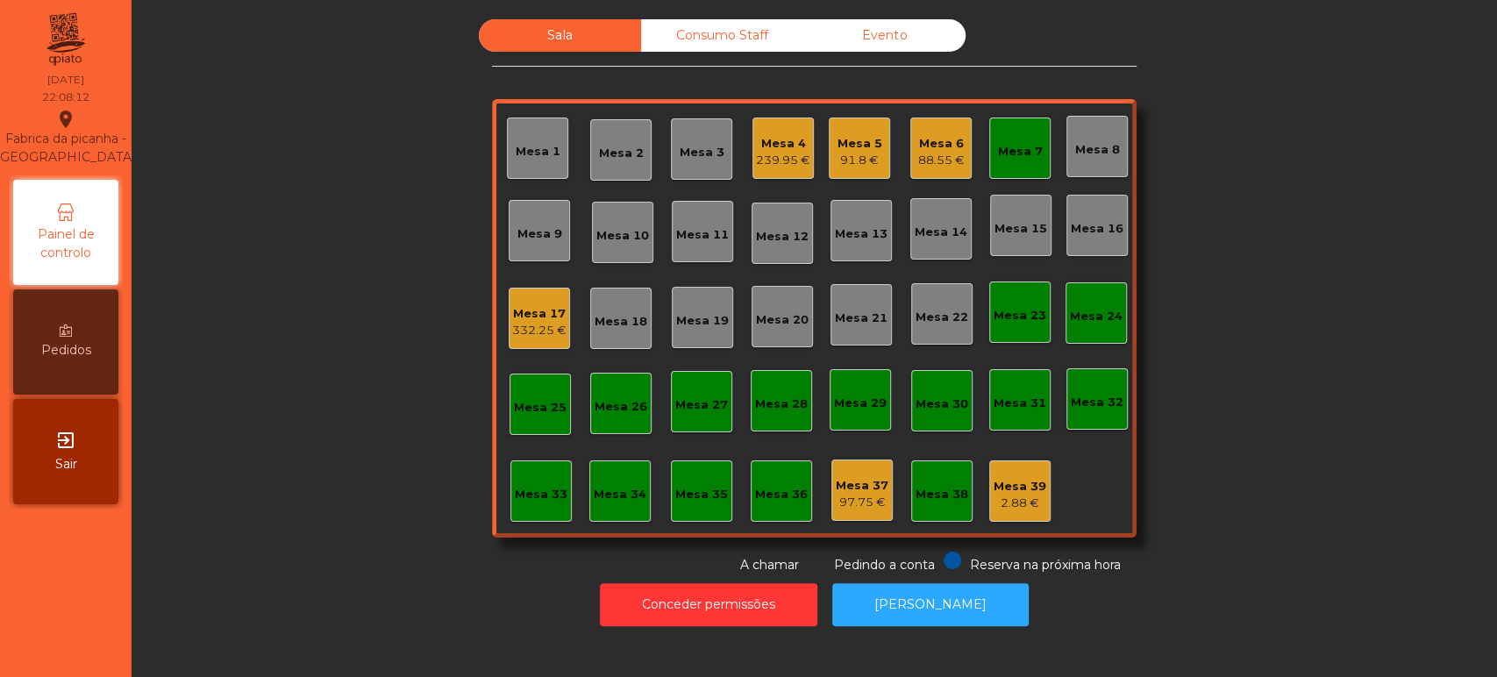
click at [1005, 153] on div "Mesa 7" at bounding box center [1020, 152] width 45 height 18
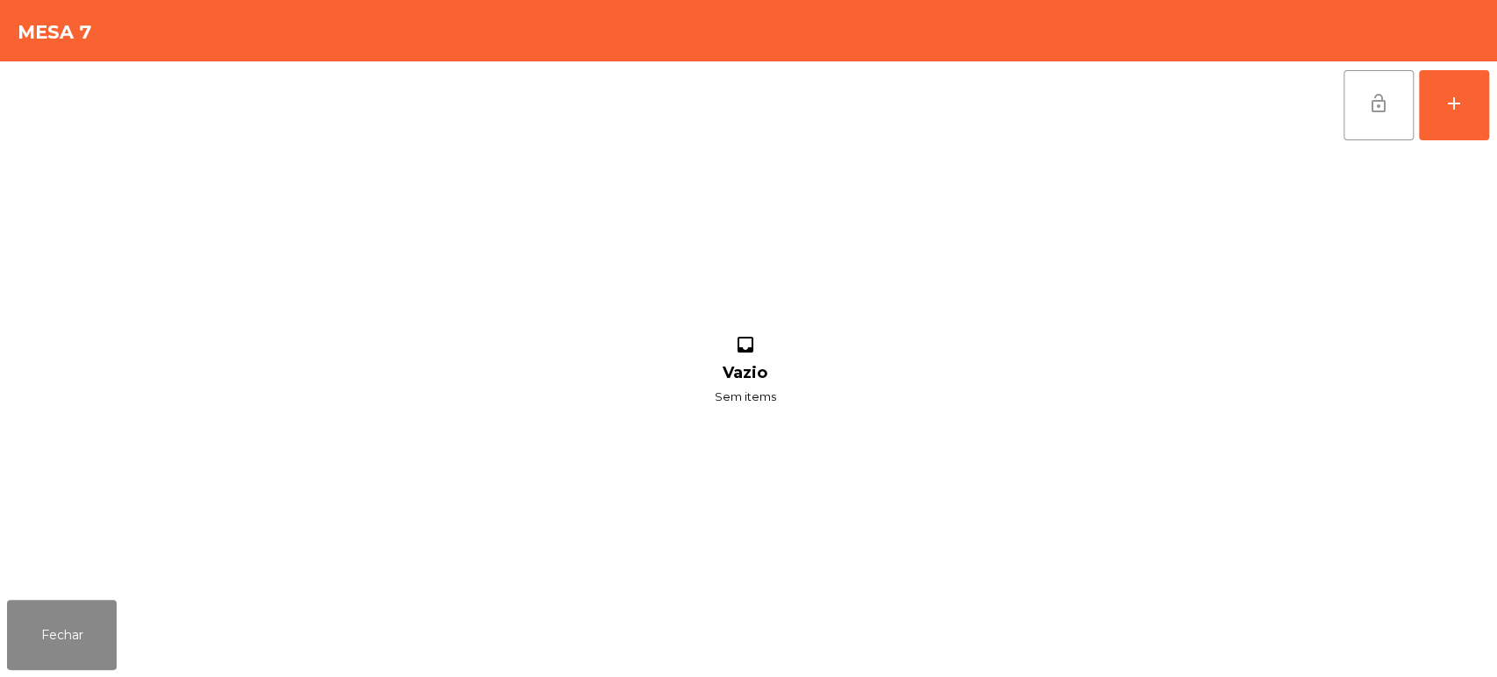
click at [1388, 103] on span "lock_open" at bounding box center [1378, 103] width 21 height 21
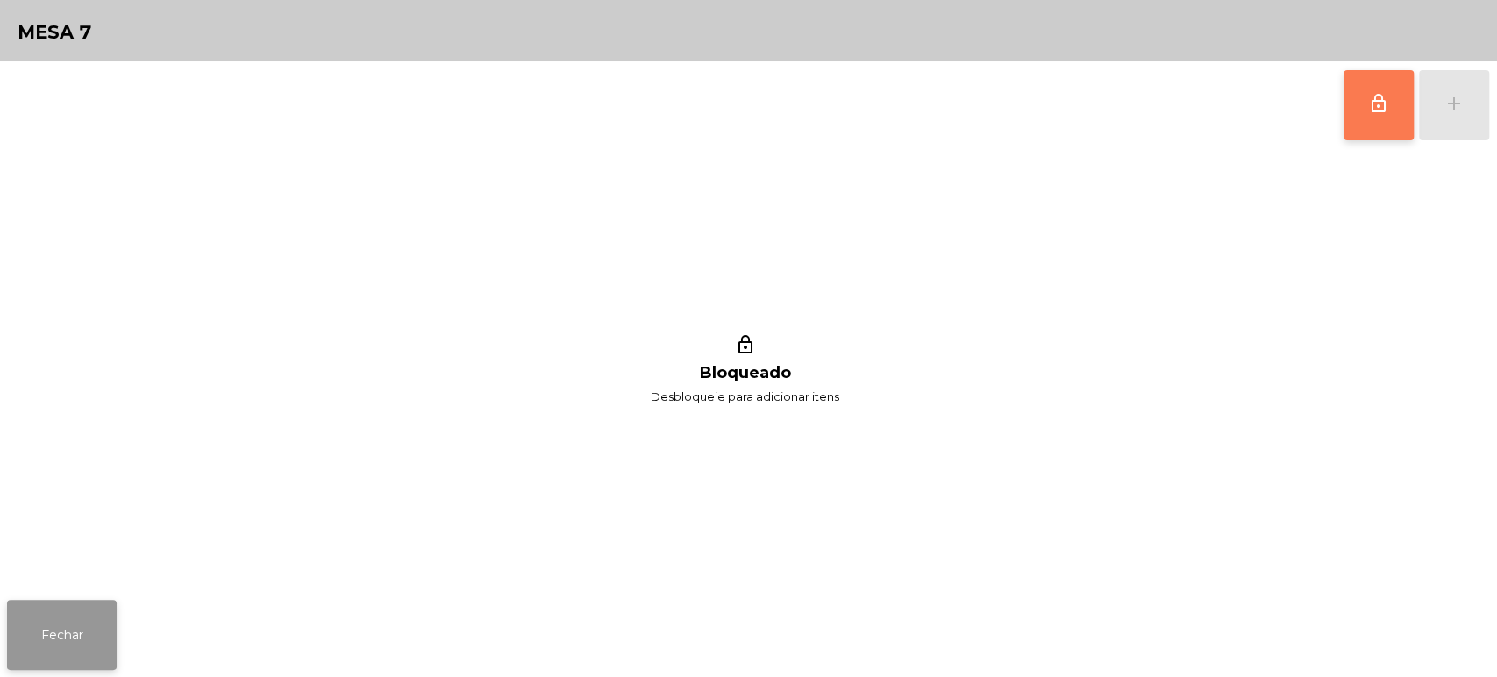
click at [86, 606] on button "Fechar" at bounding box center [62, 635] width 110 height 70
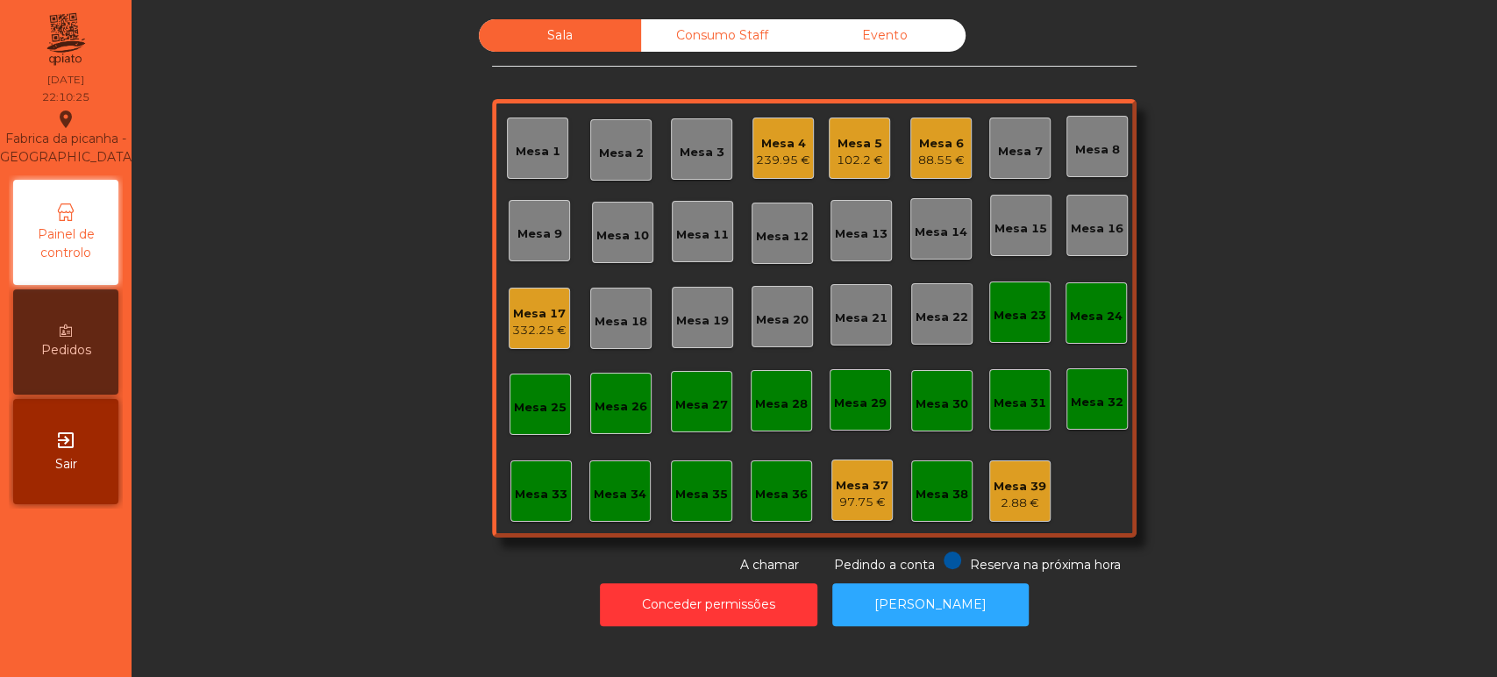
click at [854, 142] on div "Mesa 5" at bounding box center [860, 144] width 46 height 18
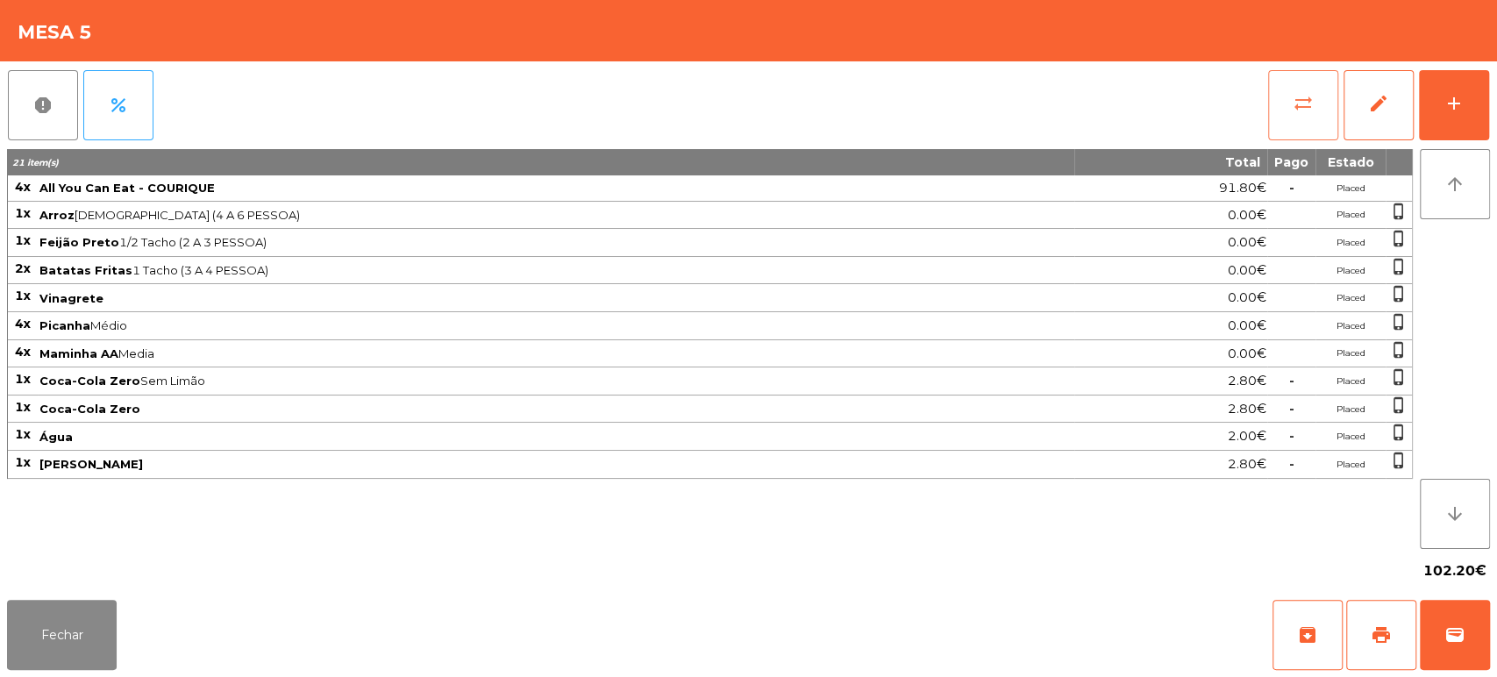
click at [1300, 109] on span "sync_alt" at bounding box center [1303, 103] width 21 height 21
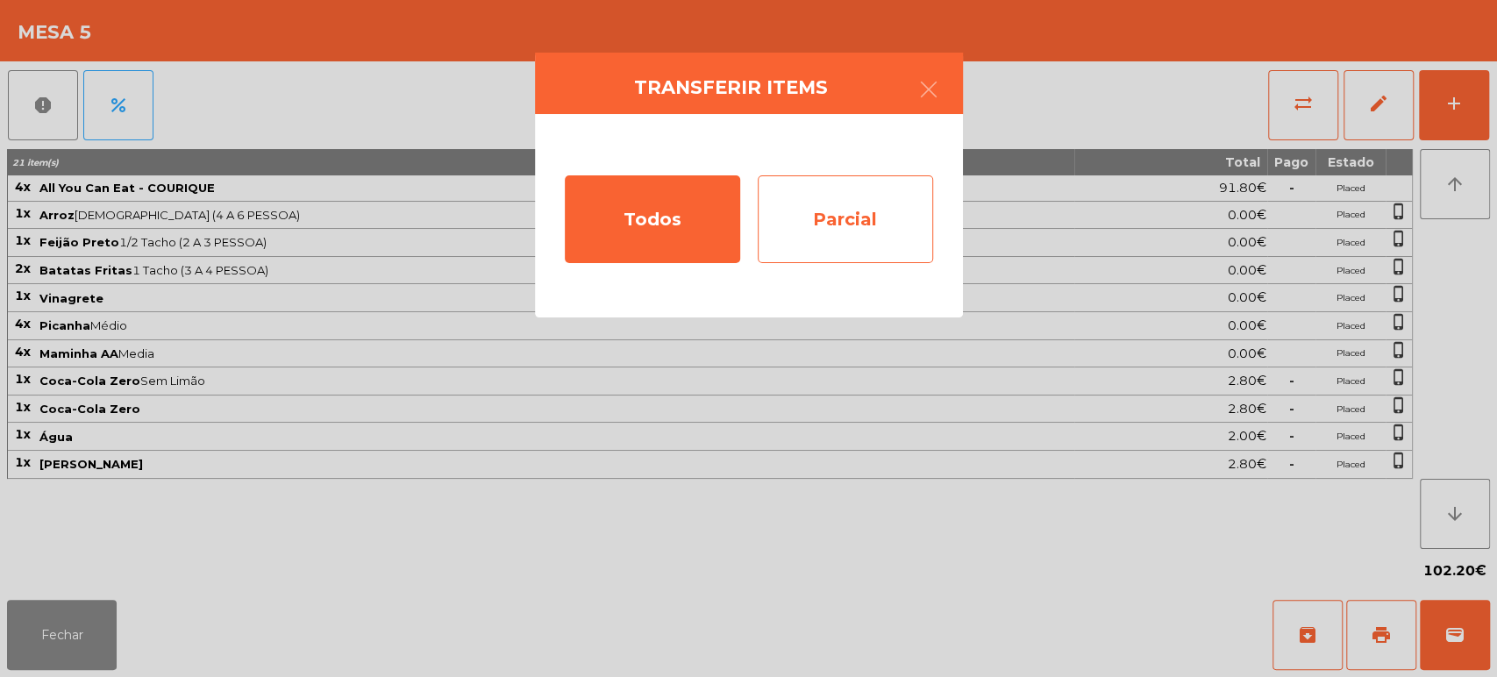
click at [836, 227] on div "Parcial" at bounding box center [845, 219] width 175 height 88
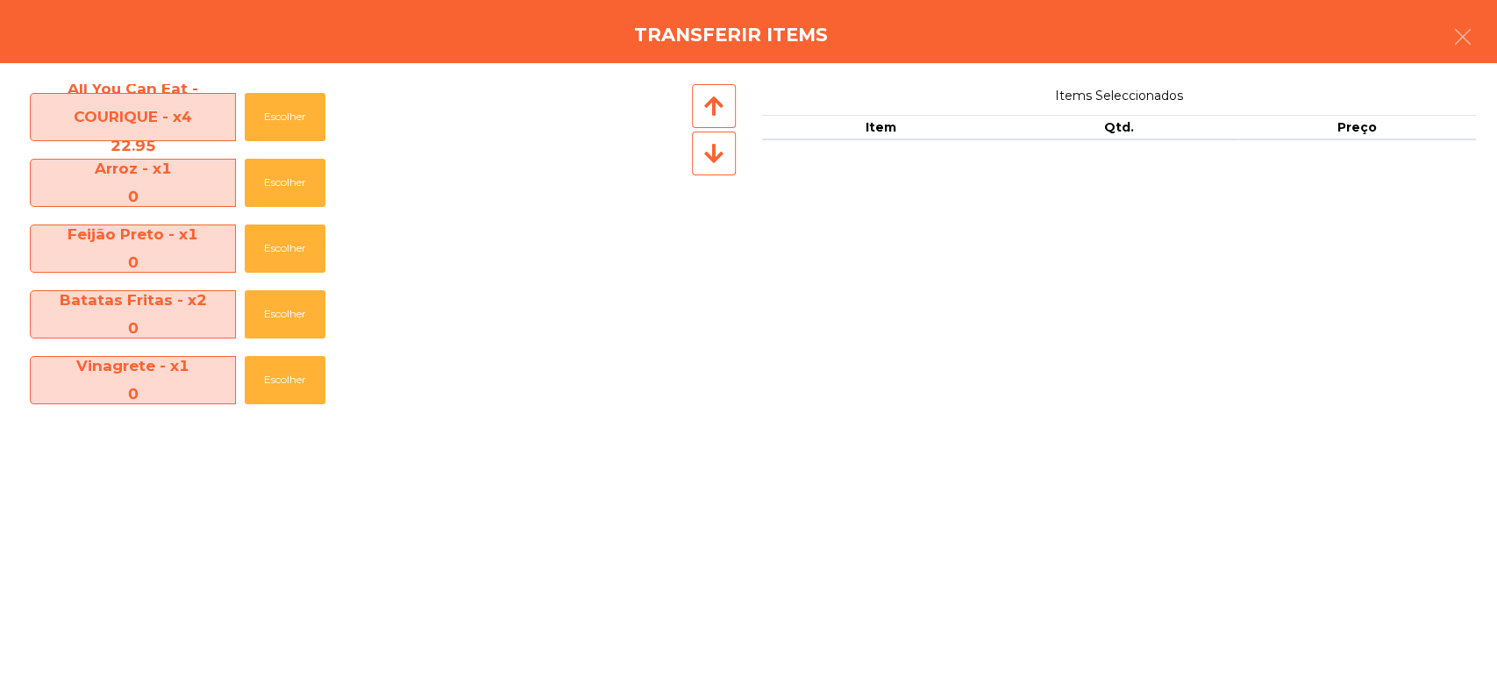
scroll to position [324, 0]
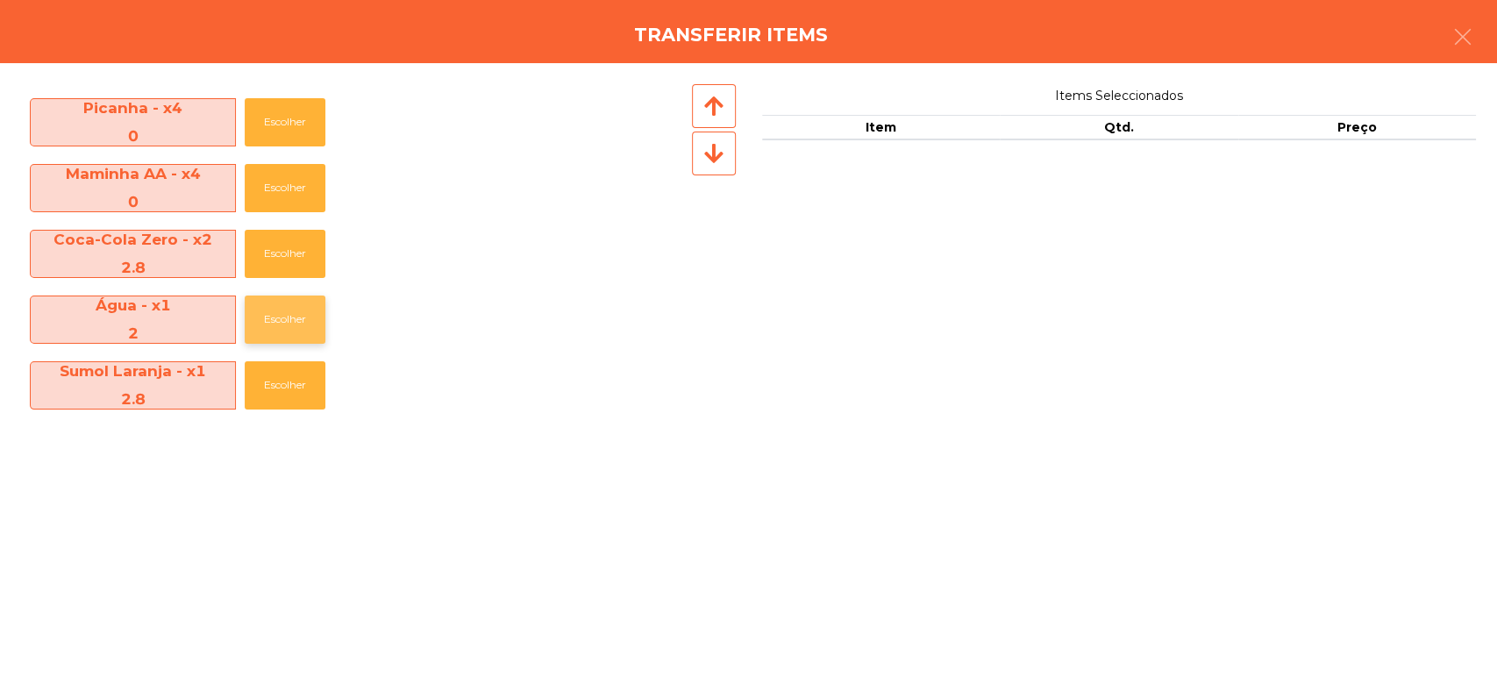
click at [275, 339] on button "Escolher" at bounding box center [285, 320] width 81 height 48
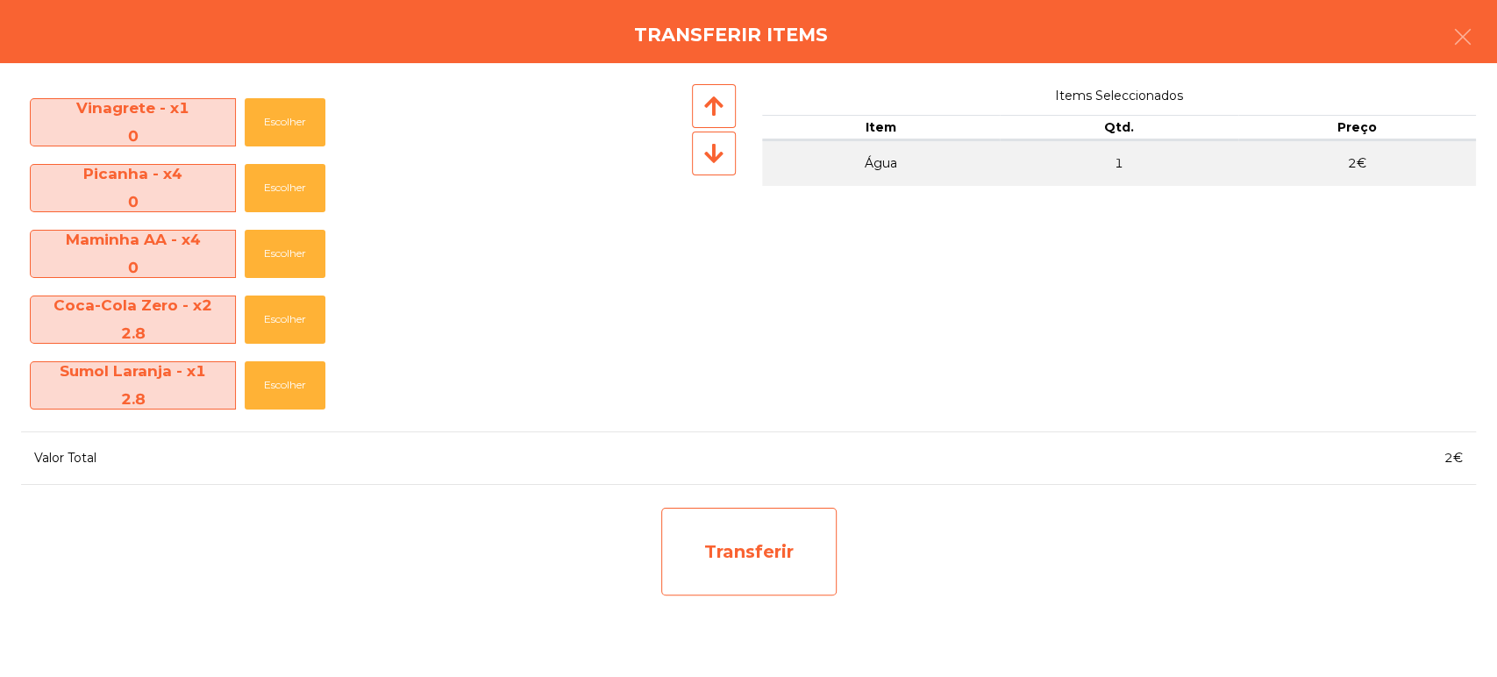
click at [747, 541] on div "Transferir" at bounding box center [748, 552] width 175 height 88
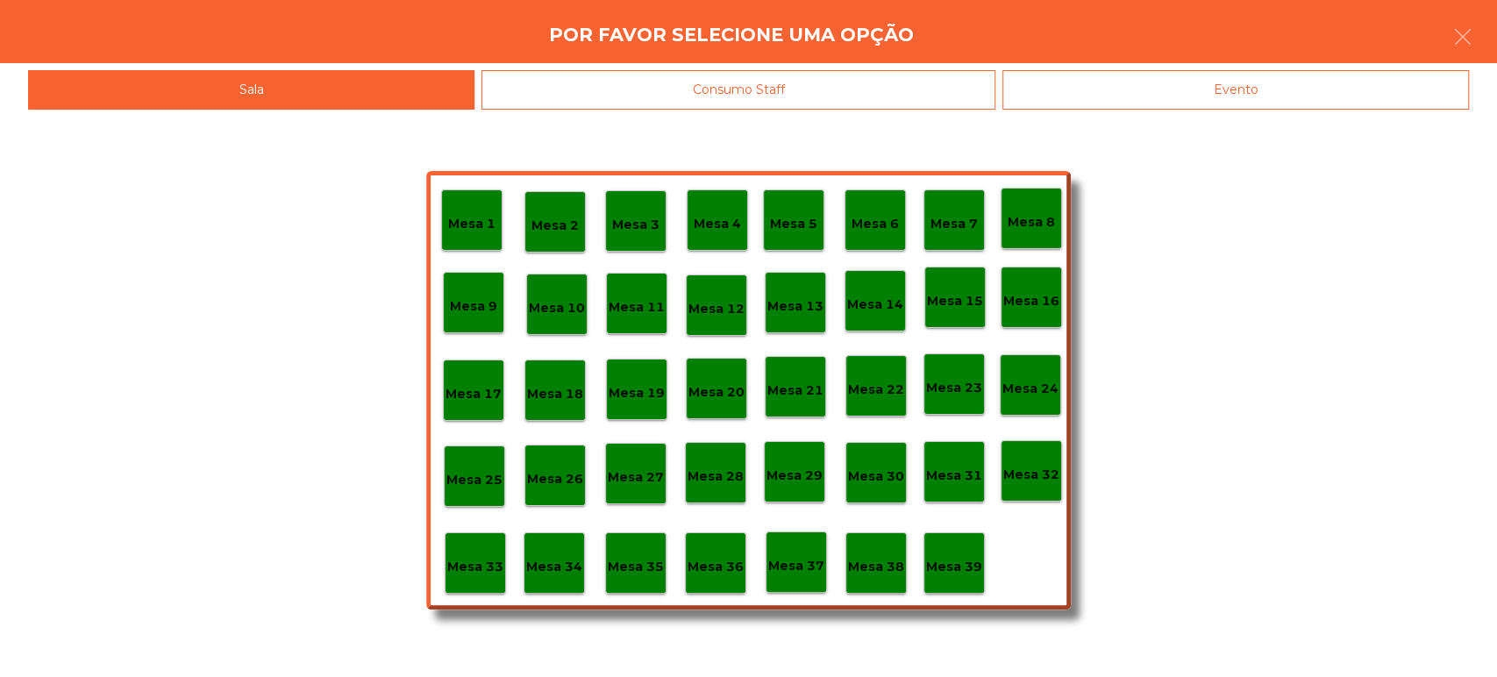
click at [800, 561] on p "Mesa 37" at bounding box center [796, 566] width 56 height 20
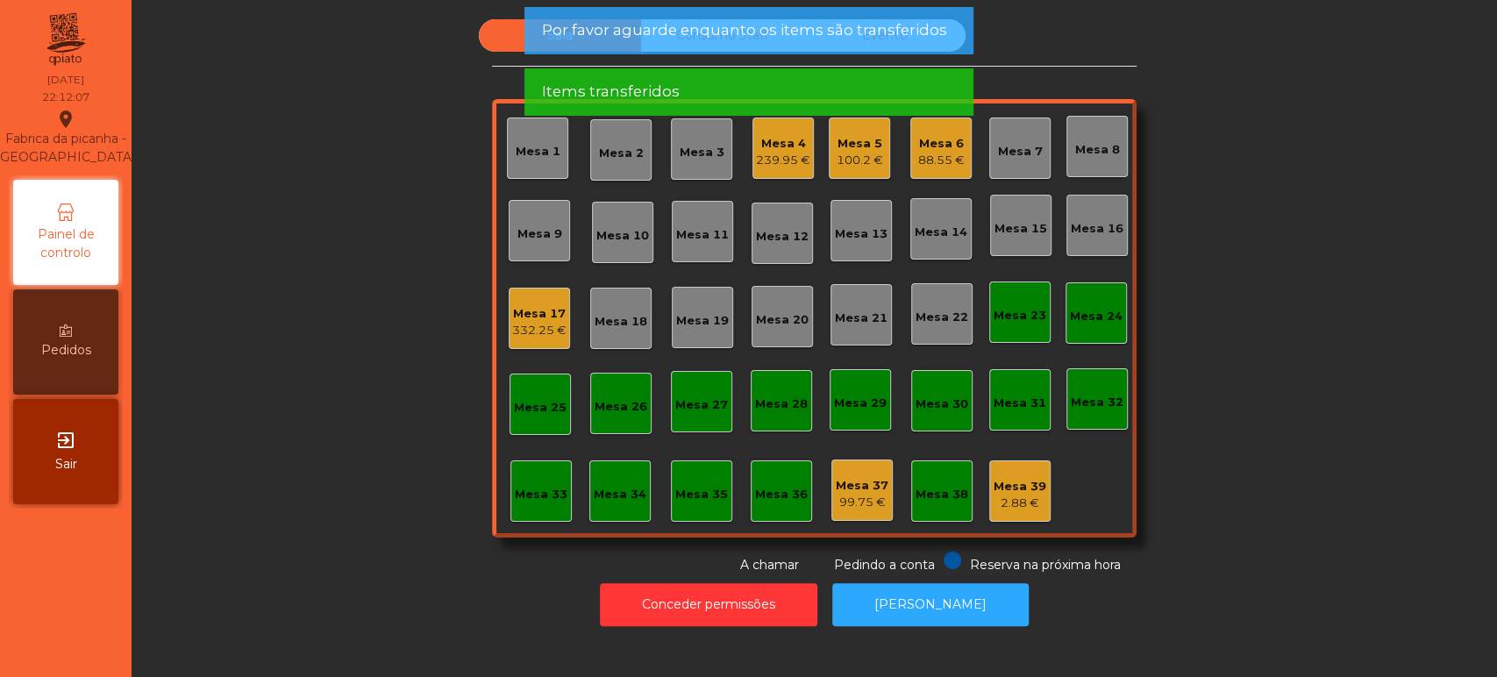
click at [862, 154] on div "100.2 €" at bounding box center [860, 161] width 46 height 18
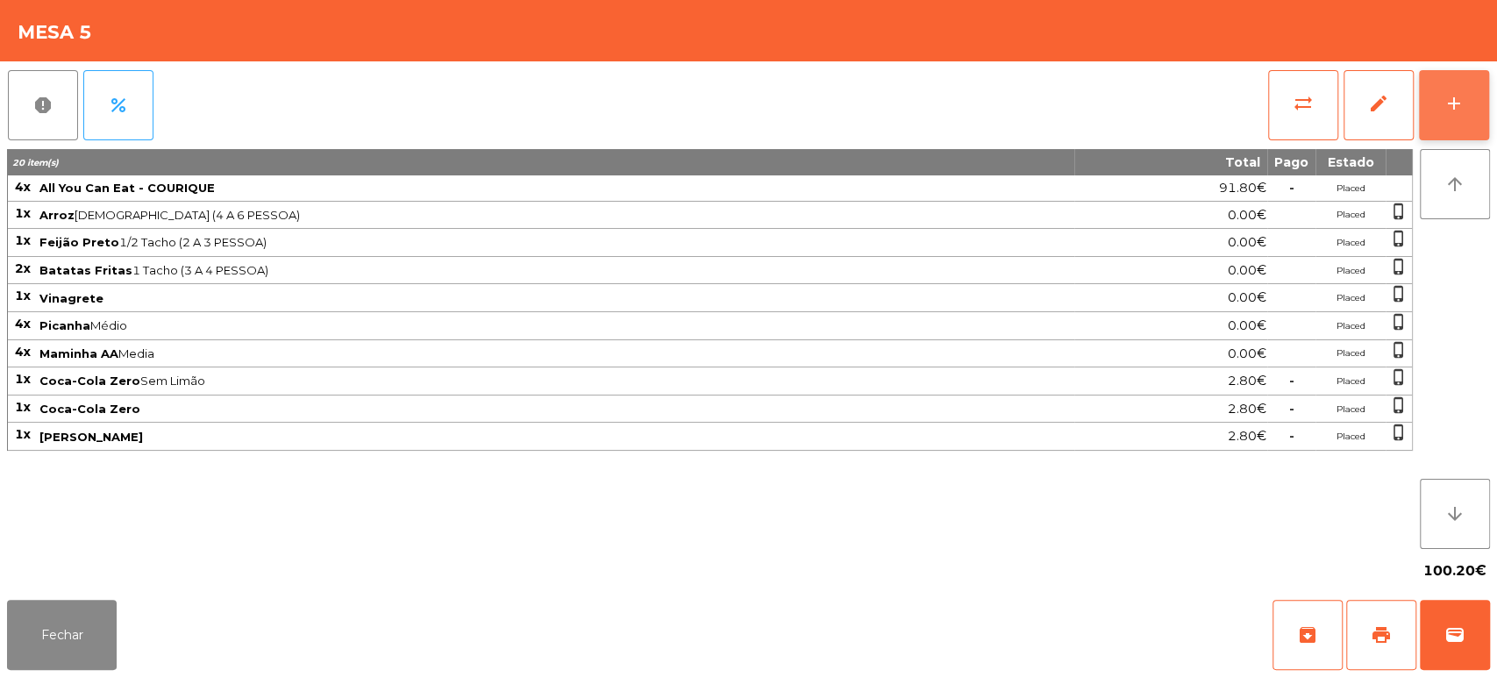
click at [1461, 100] on div "add" at bounding box center [1453, 103] width 21 height 21
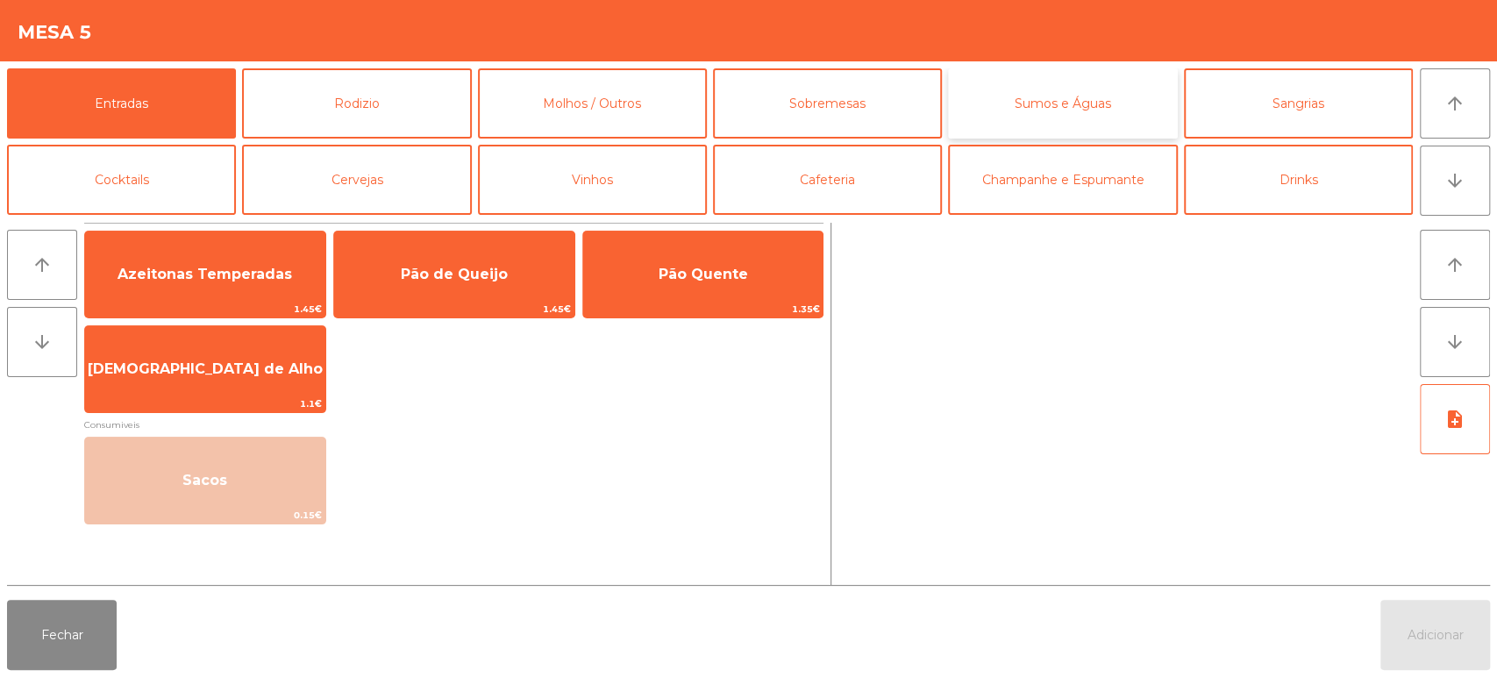
click at [1072, 103] on button "Sumos e Águas" at bounding box center [1062, 103] width 229 height 70
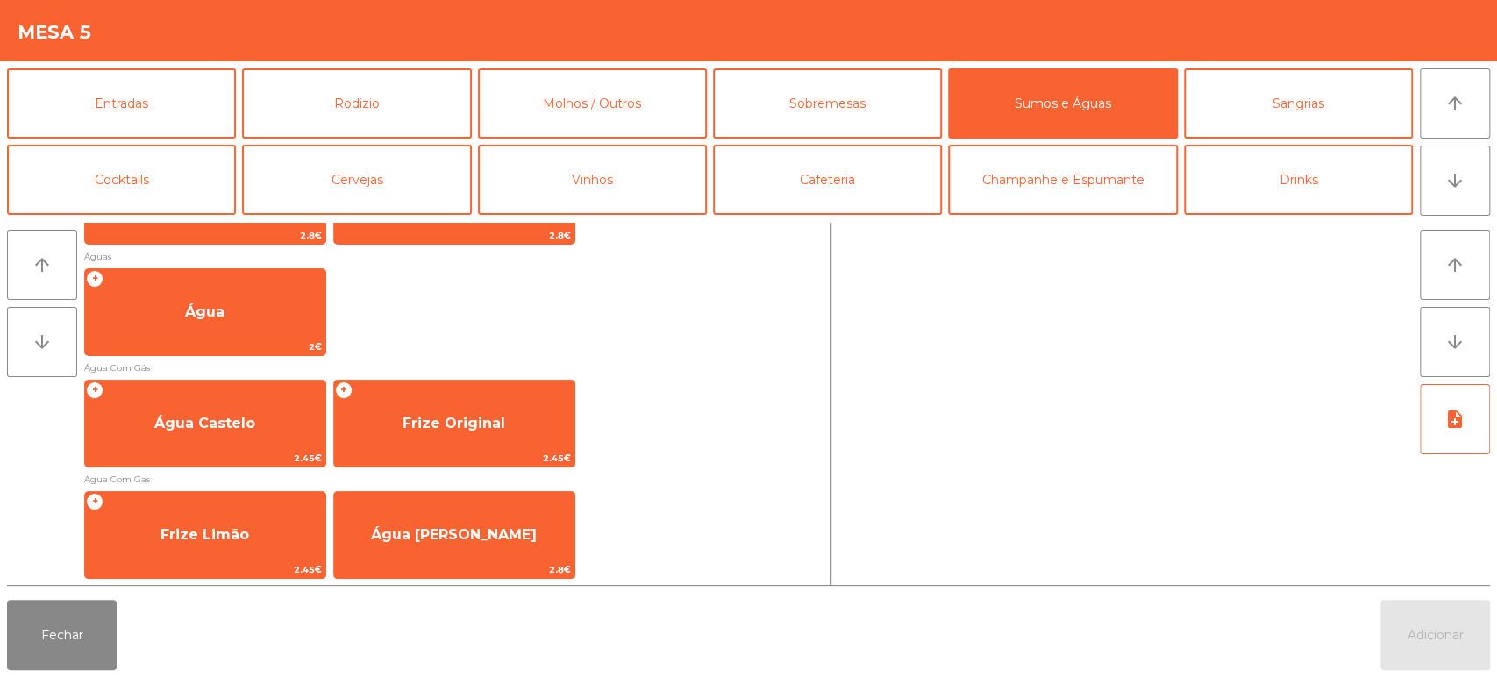
scroll to position [563, 0]
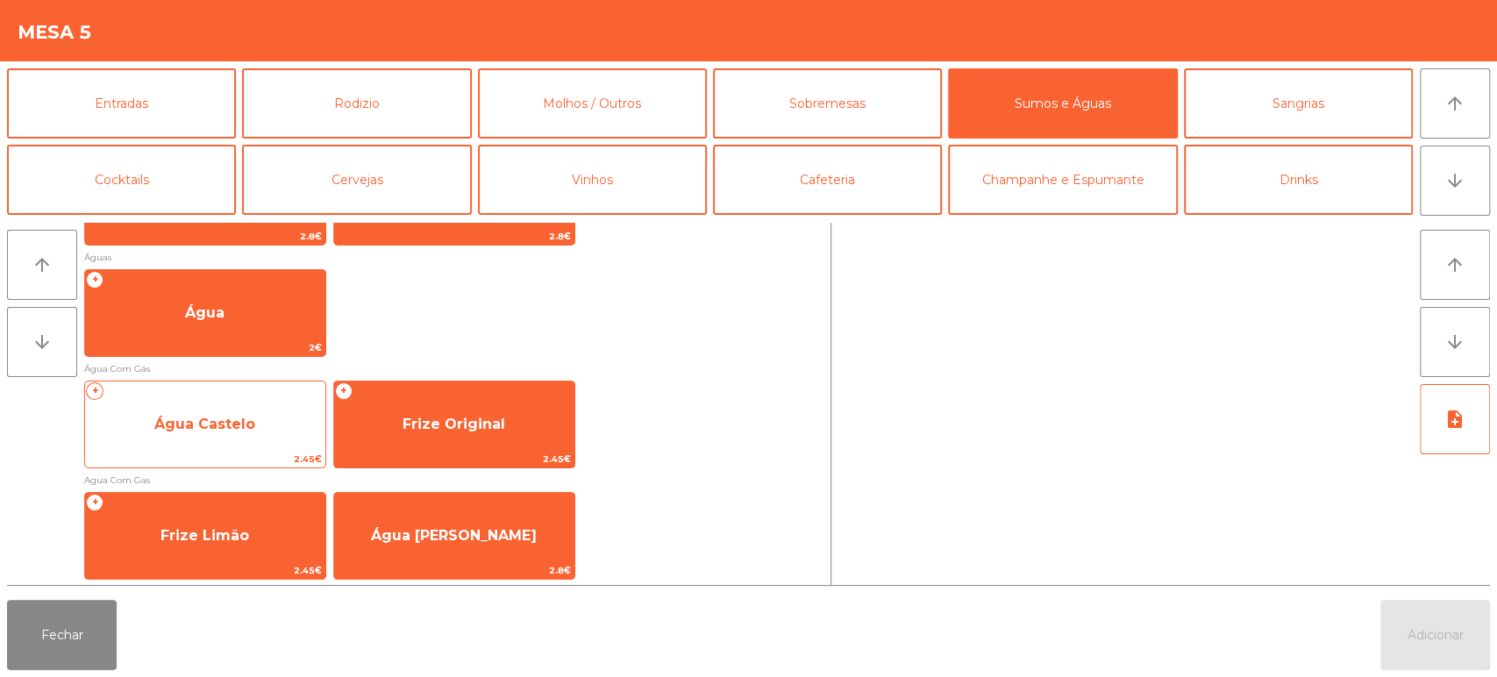
click at [217, 424] on span "Água Castelo" at bounding box center [204, 424] width 101 height 17
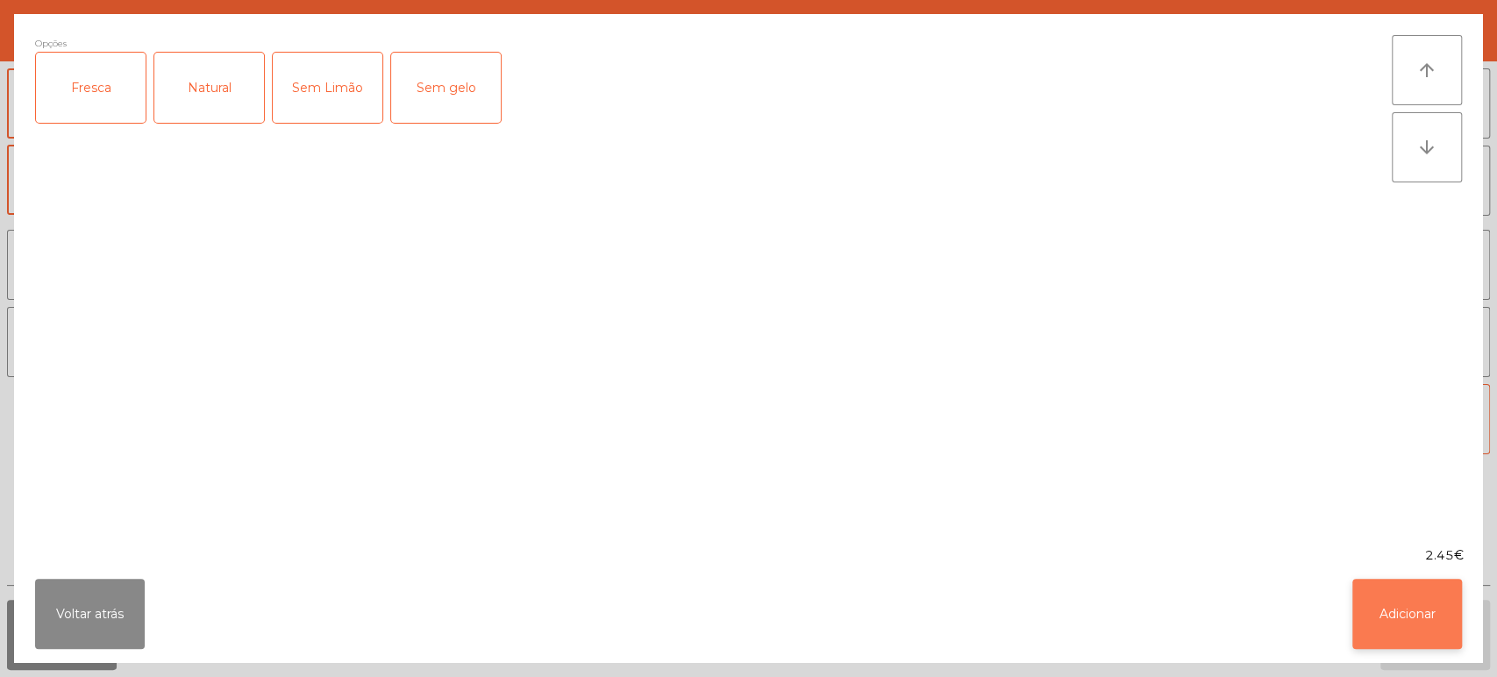
click at [1389, 628] on button "Adicionar" at bounding box center [1407, 614] width 110 height 70
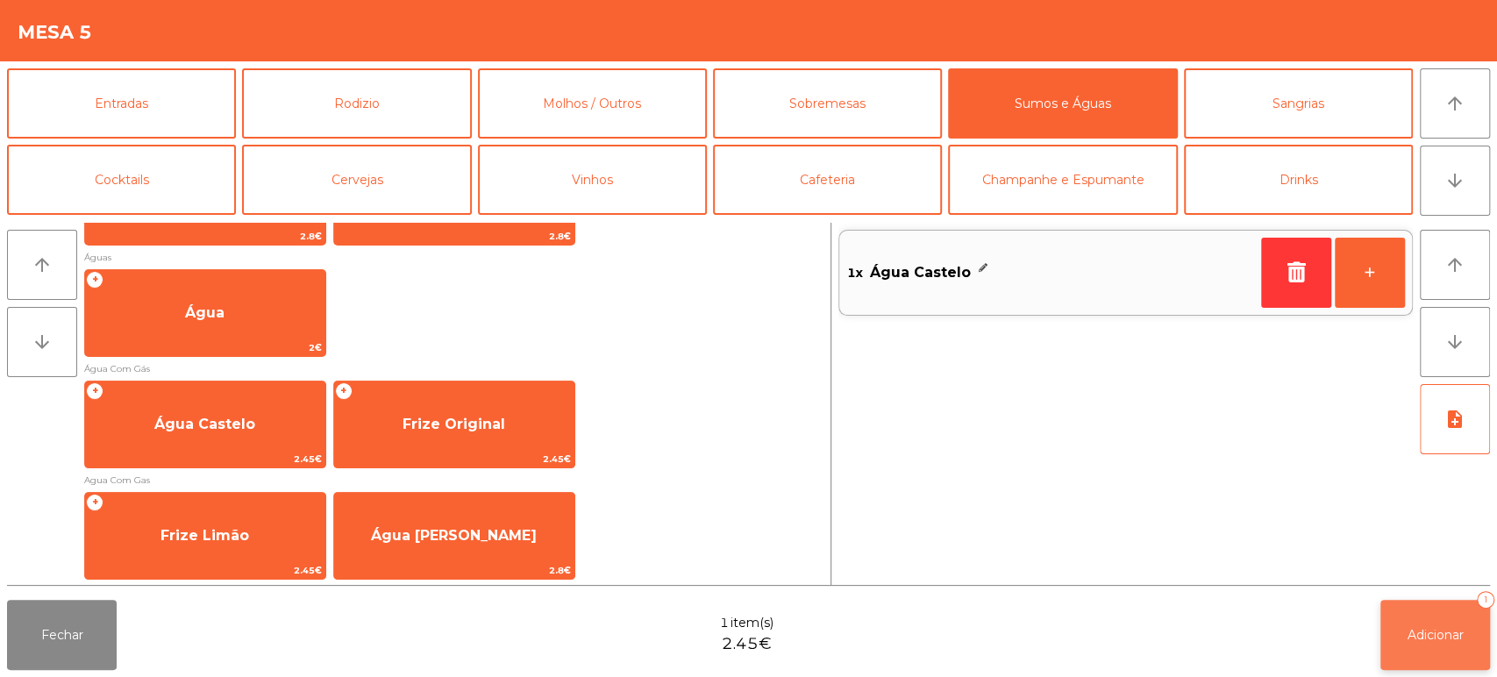
click at [1437, 623] on button "Adicionar 1" at bounding box center [1435, 635] width 110 height 70
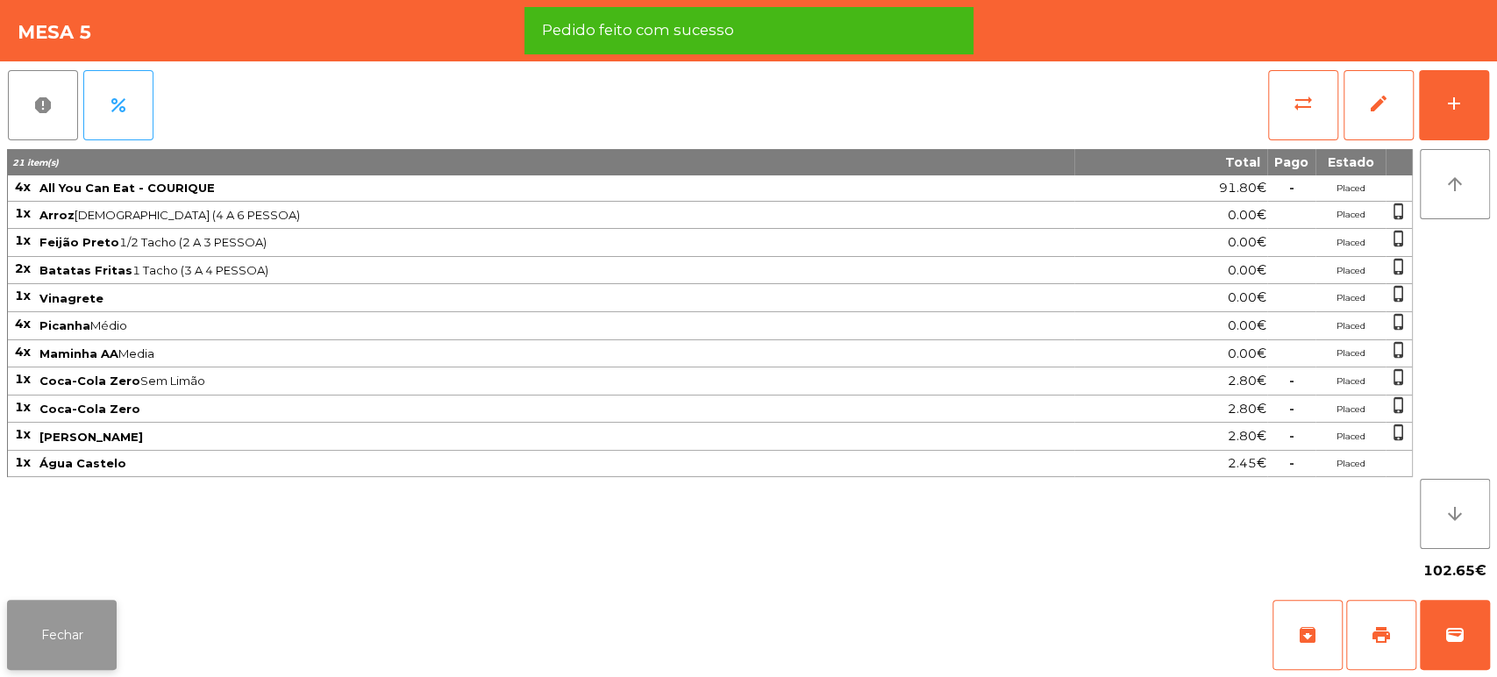
click at [71, 630] on button "Fechar" at bounding box center [62, 635] width 110 height 70
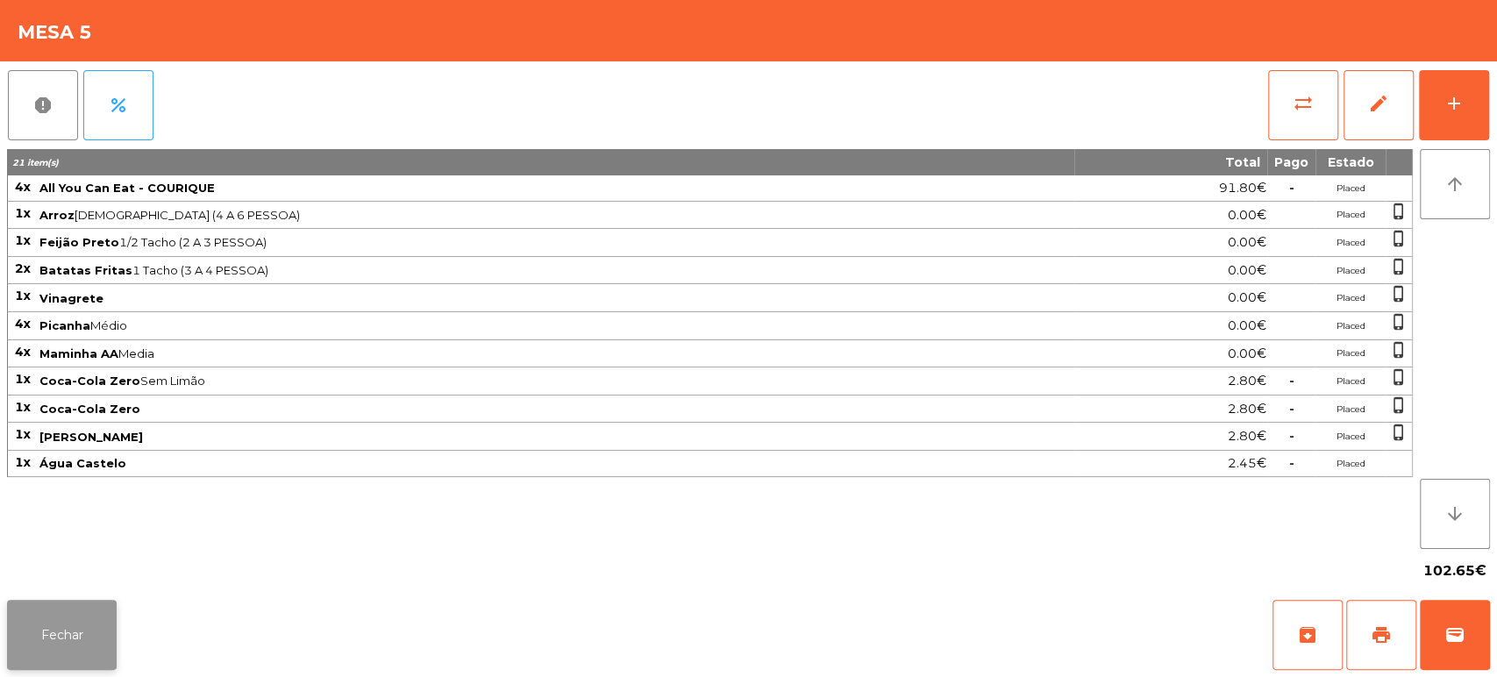
click at [51, 625] on button "Fechar" at bounding box center [62, 635] width 110 height 70
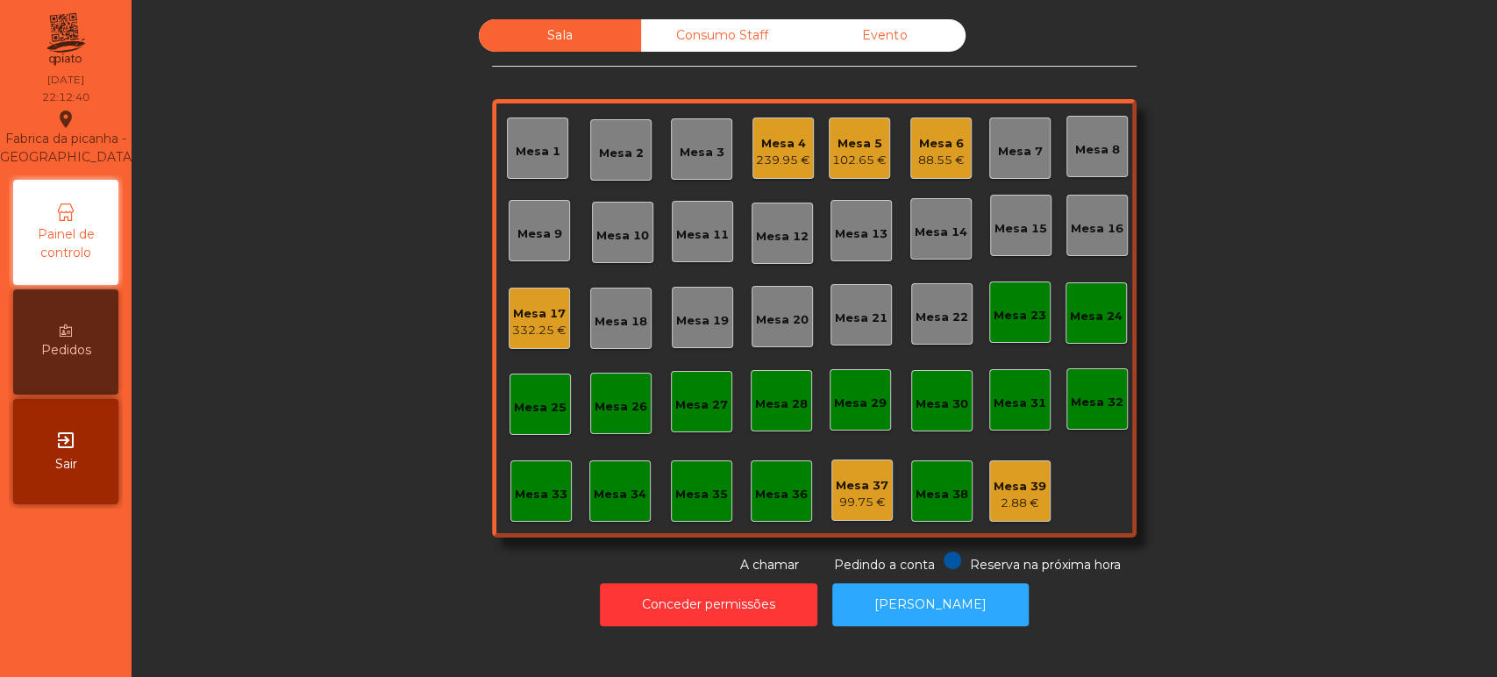
click at [284, 403] on div "Sala Consumo Staff Evento Mesa 1 [GEOGRAPHIC_DATA] 3 Mesa 4 239.95 € Mesa 5 102…" at bounding box center [814, 296] width 1318 height 555
click at [509, 328] on div "Mesa 17 332.25 €" at bounding box center [539, 318] width 61 height 61
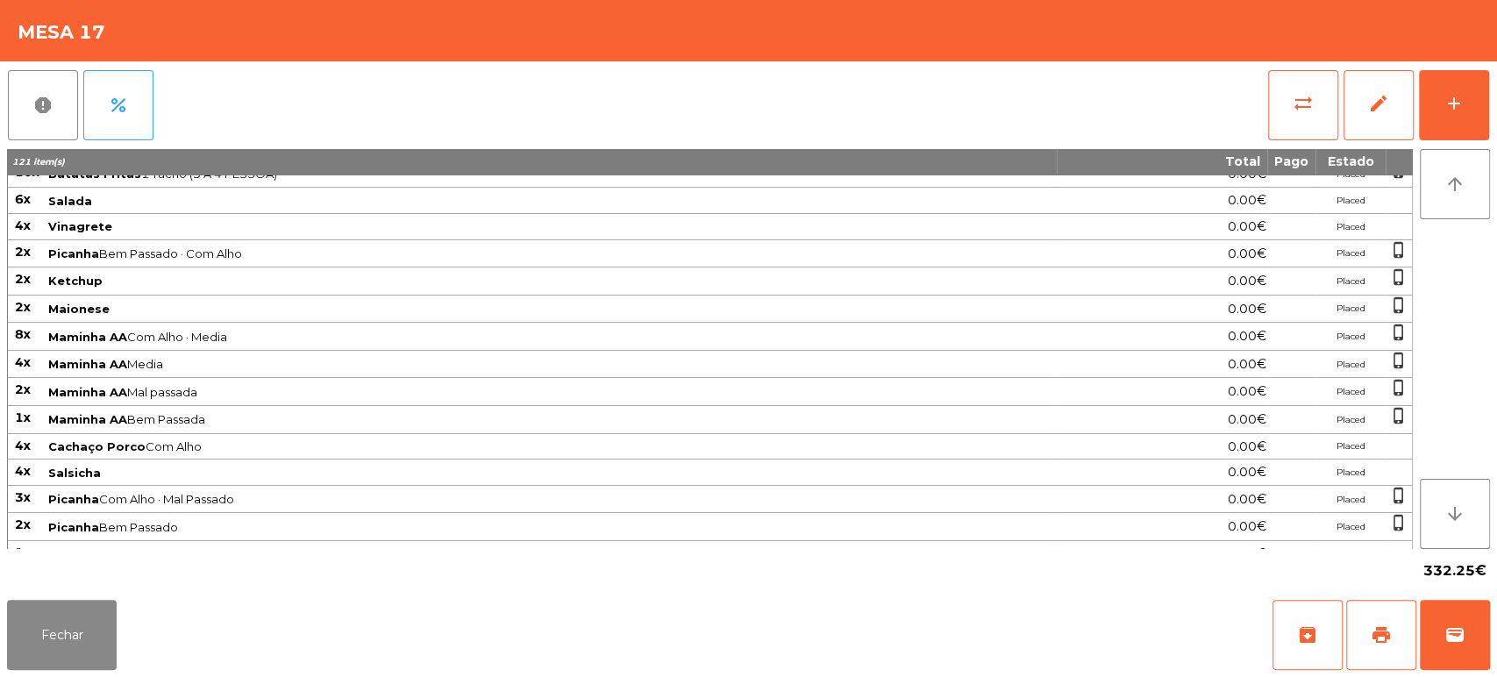
scroll to position [458, 0]
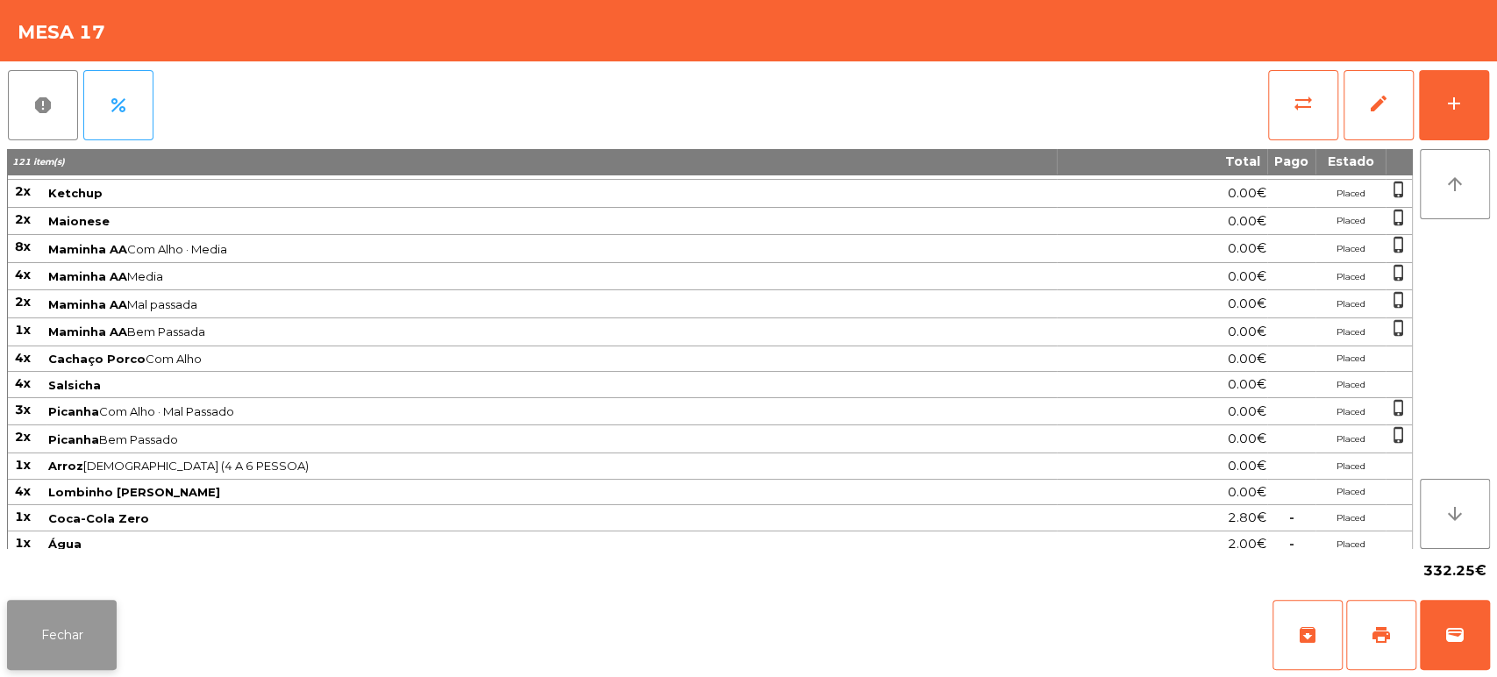
click at [106, 630] on button "Fechar" at bounding box center [62, 635] width 110 height 70
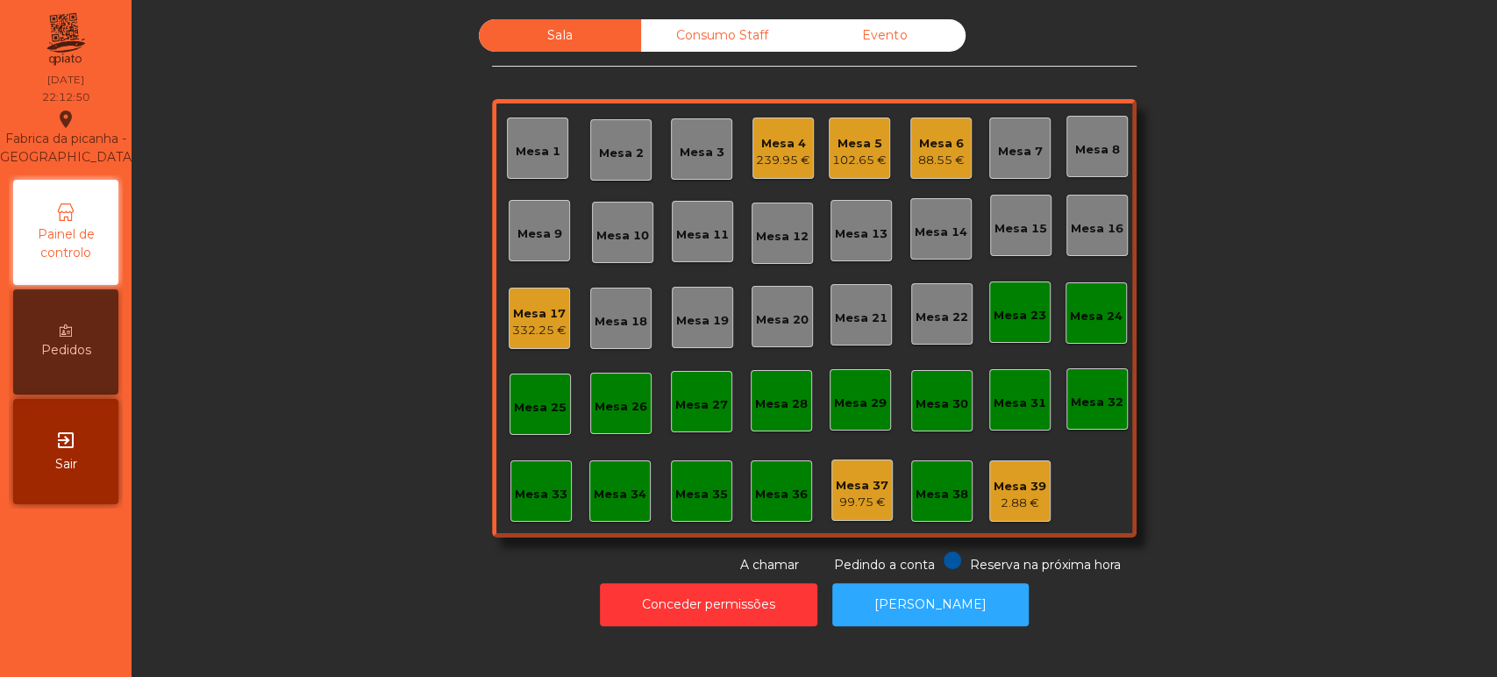
click at [540, 335] on div "332.25 €" at bounding box center [539, 331] width 54 height 18
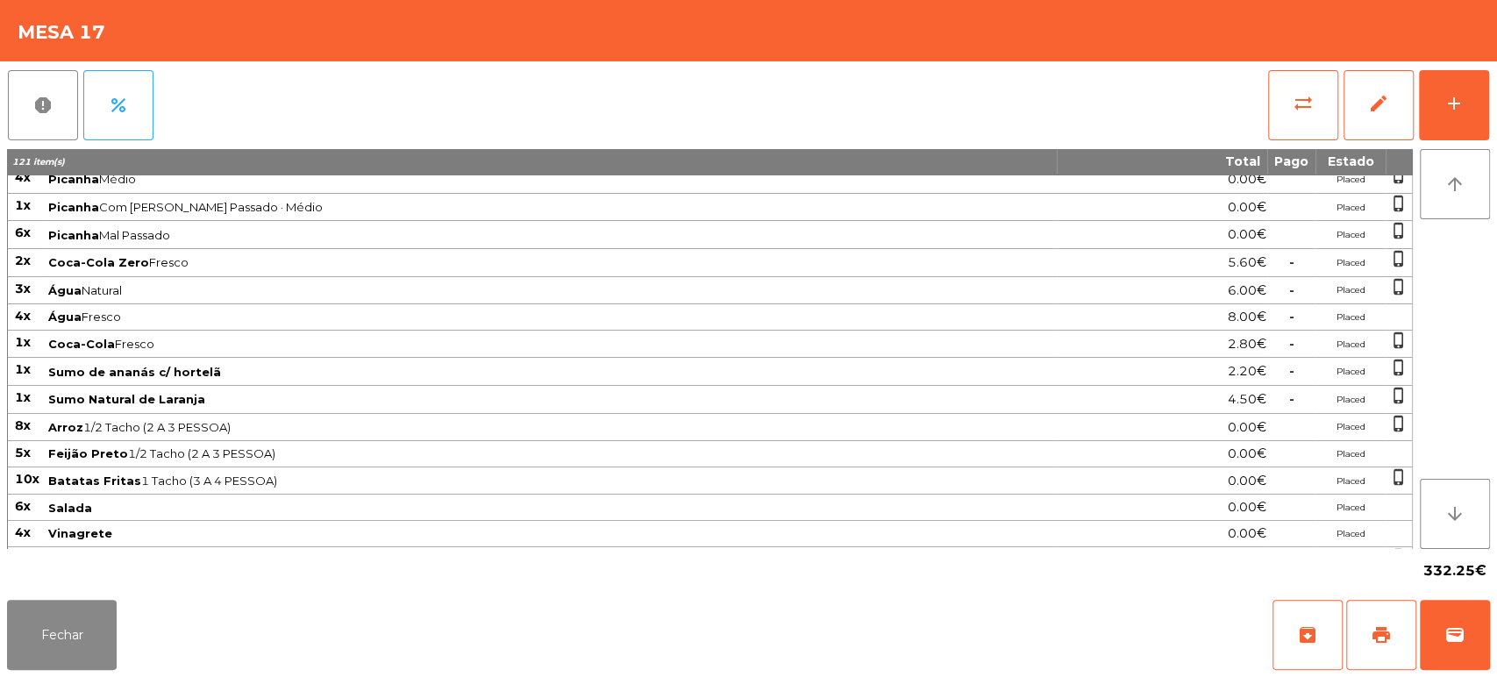
scroll to position [128, 0]
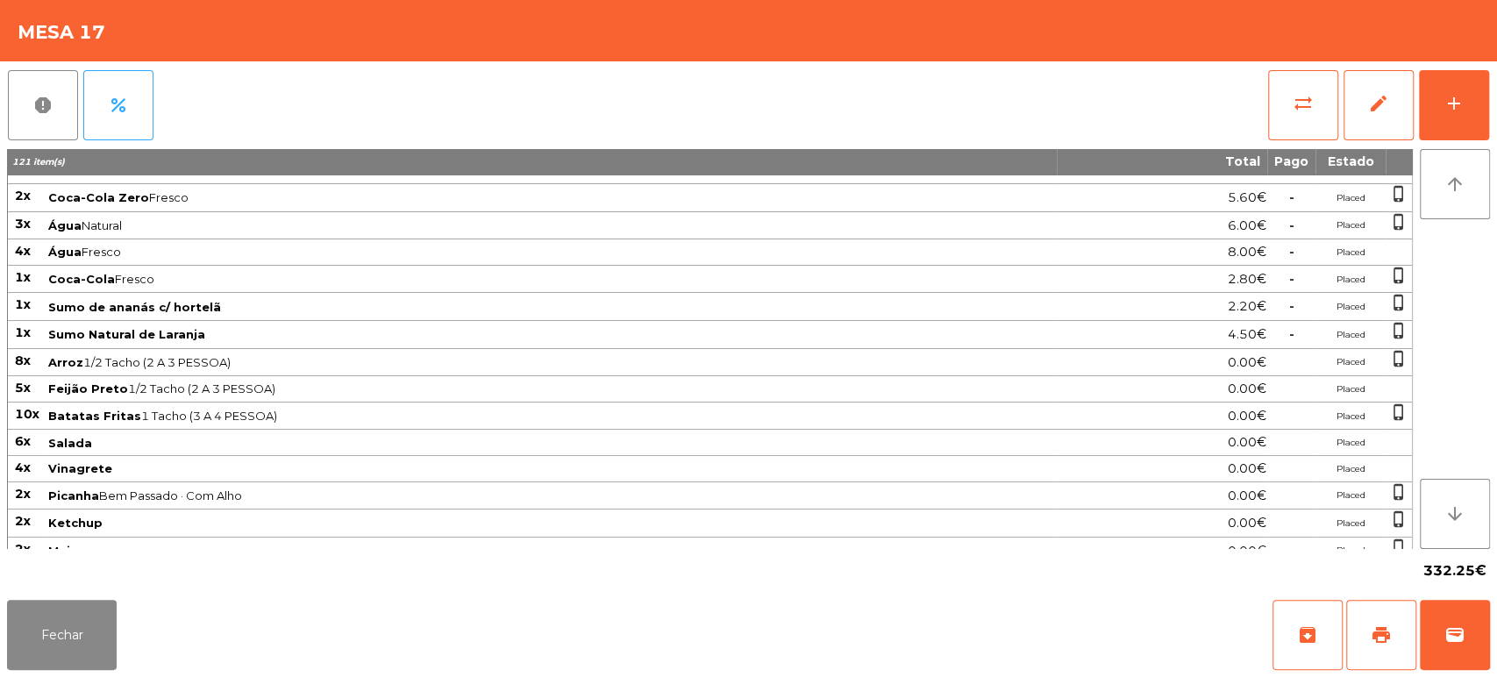
click at [43, 573] on div "332.25€" at bounding box center [748, 571] width 1483 height 44
click at [76, 613] on button "Fechar" at bounding box center [62, 635] width 110 height 70
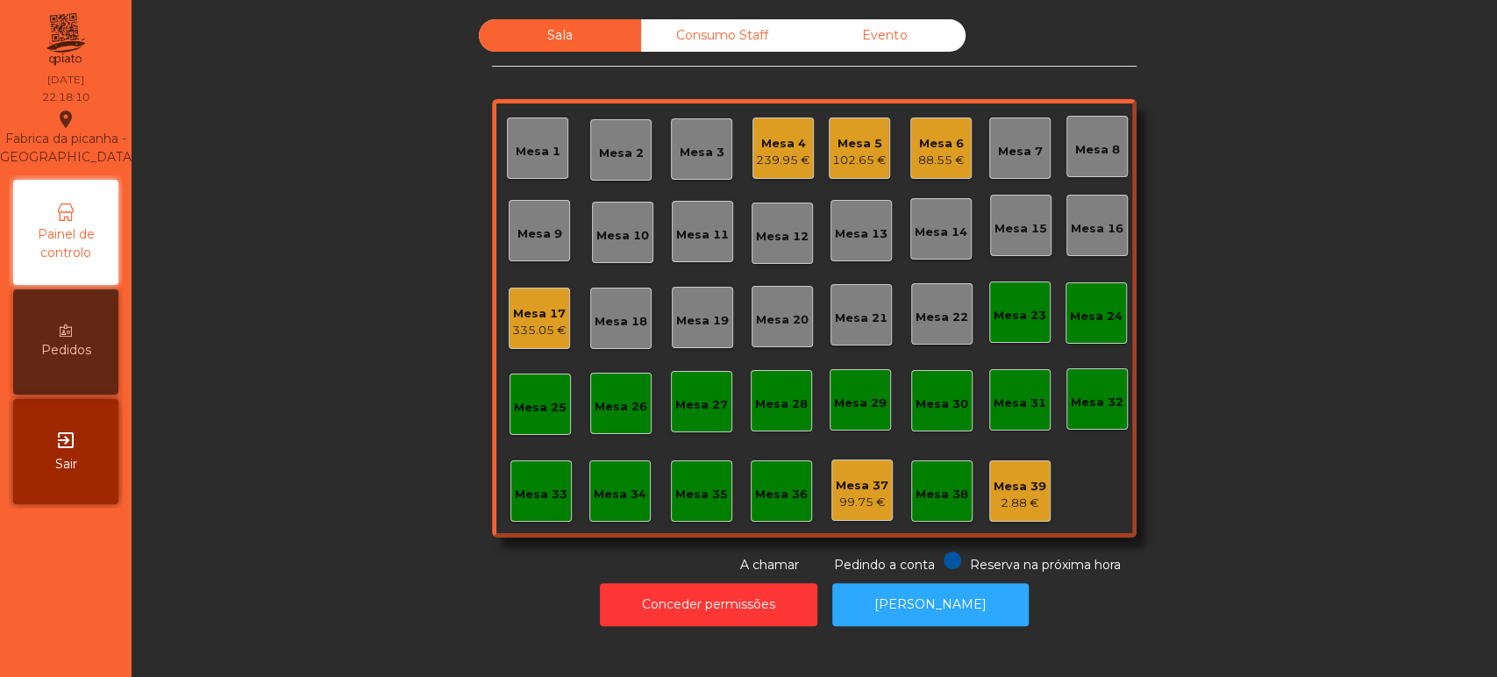
click at [998, 154] on div "Mesa 7" at bounding box center [1020, 152] width 45 height 18
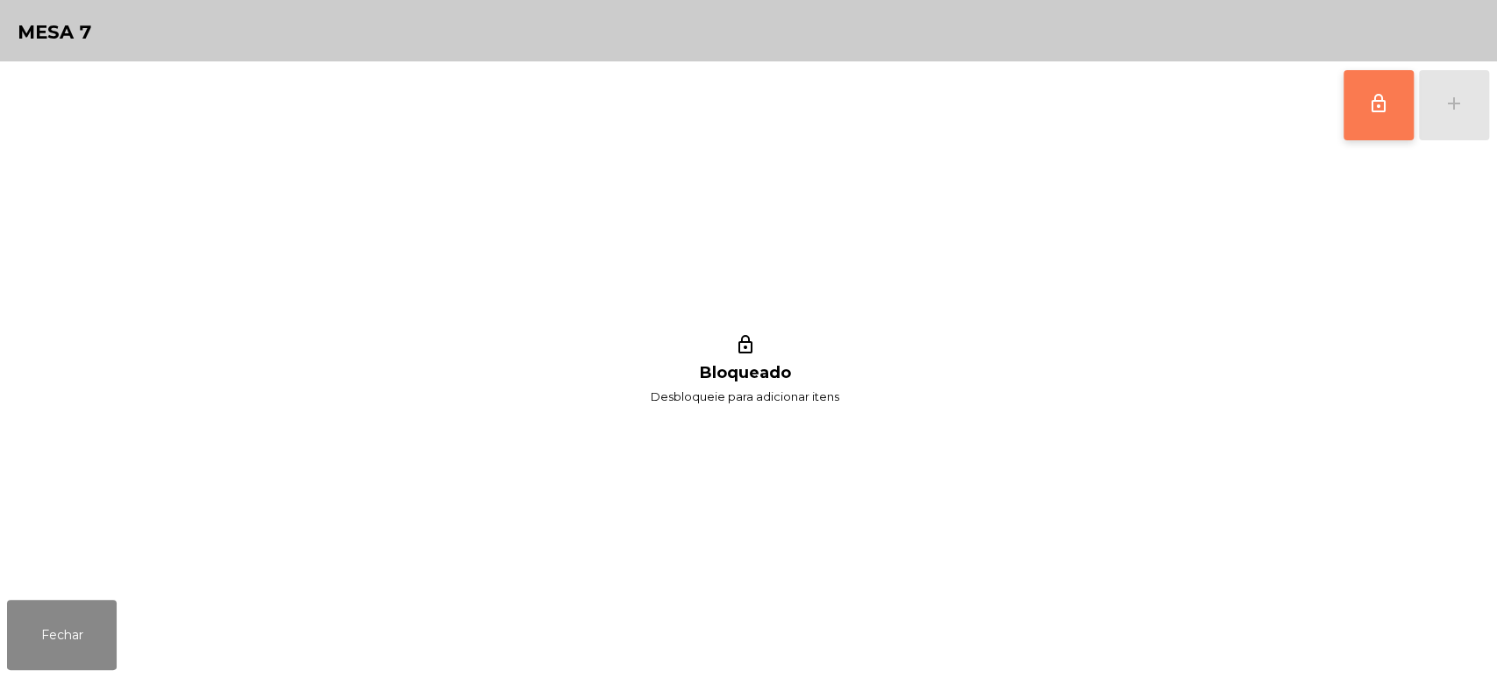
click at [1367, 86] on button "lock_outline" at bounding box center [1378, 105] width 70 height 70
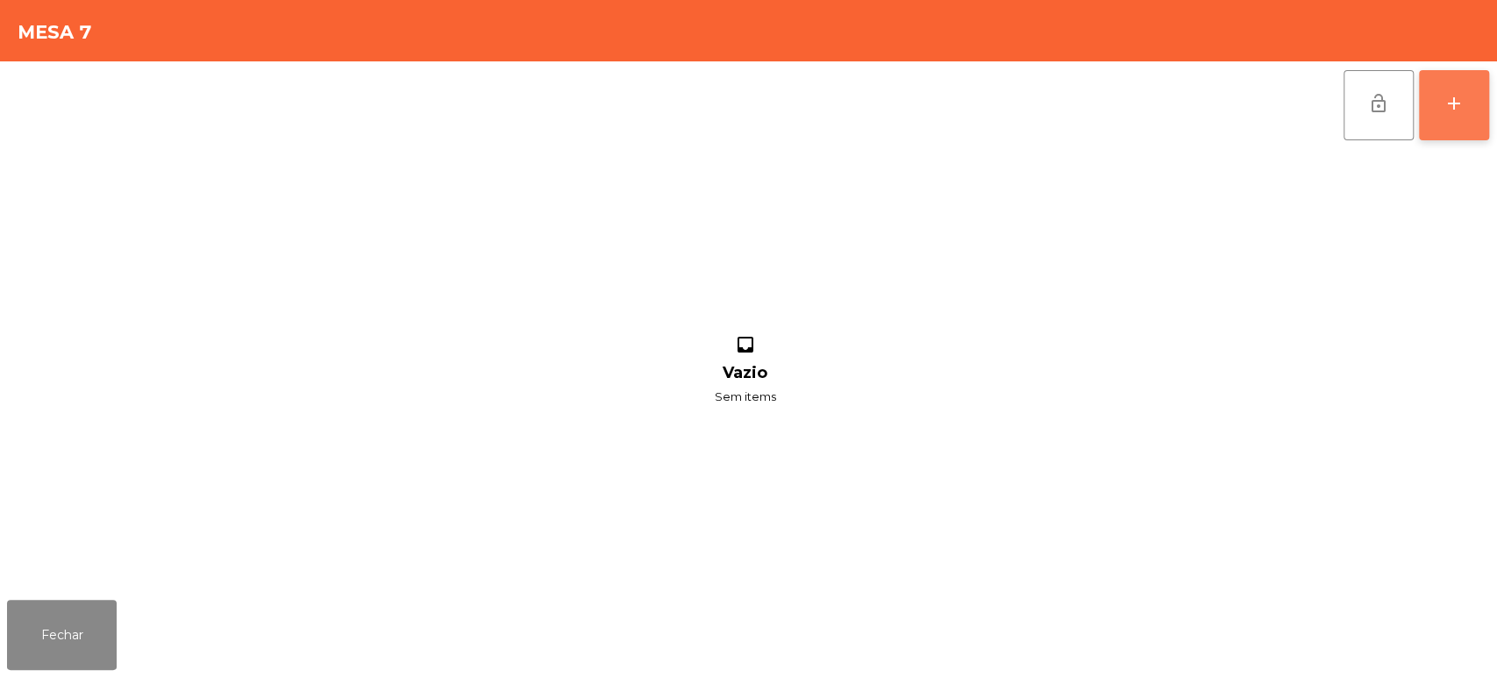
click at [1443, 102] on div "add" at bounding box center [1453, 103] width 21 height 21
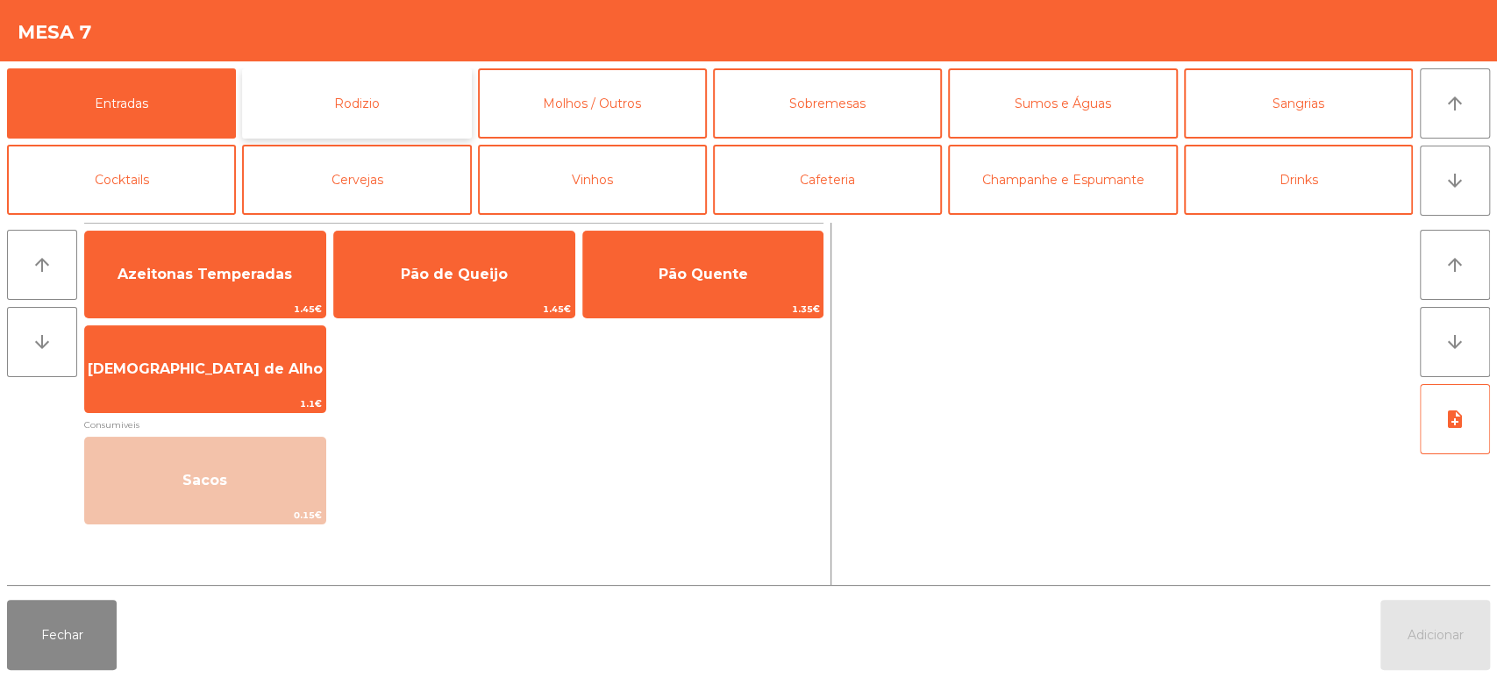
click at [344, 103] on button "Rodizio" at bounding box center [356, 103] width 229 height 70
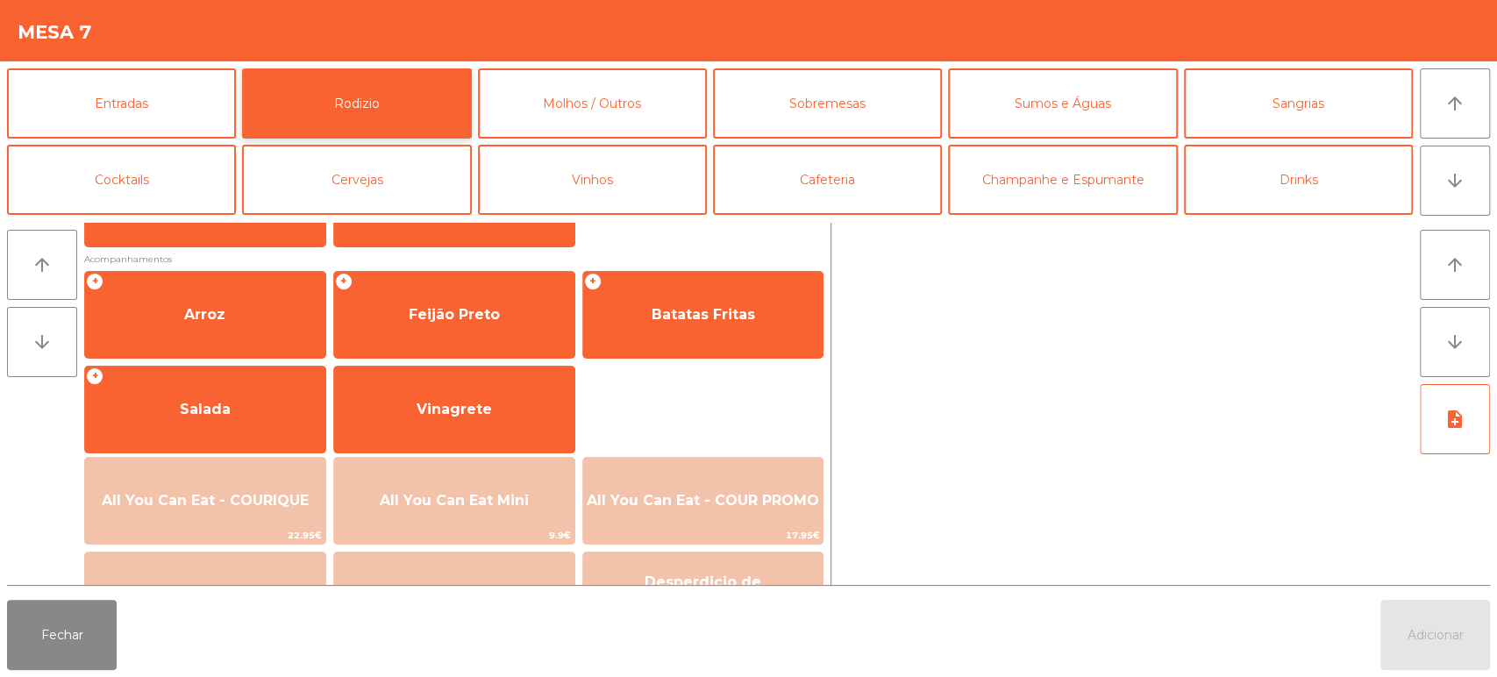
scroll to position [202, 0]
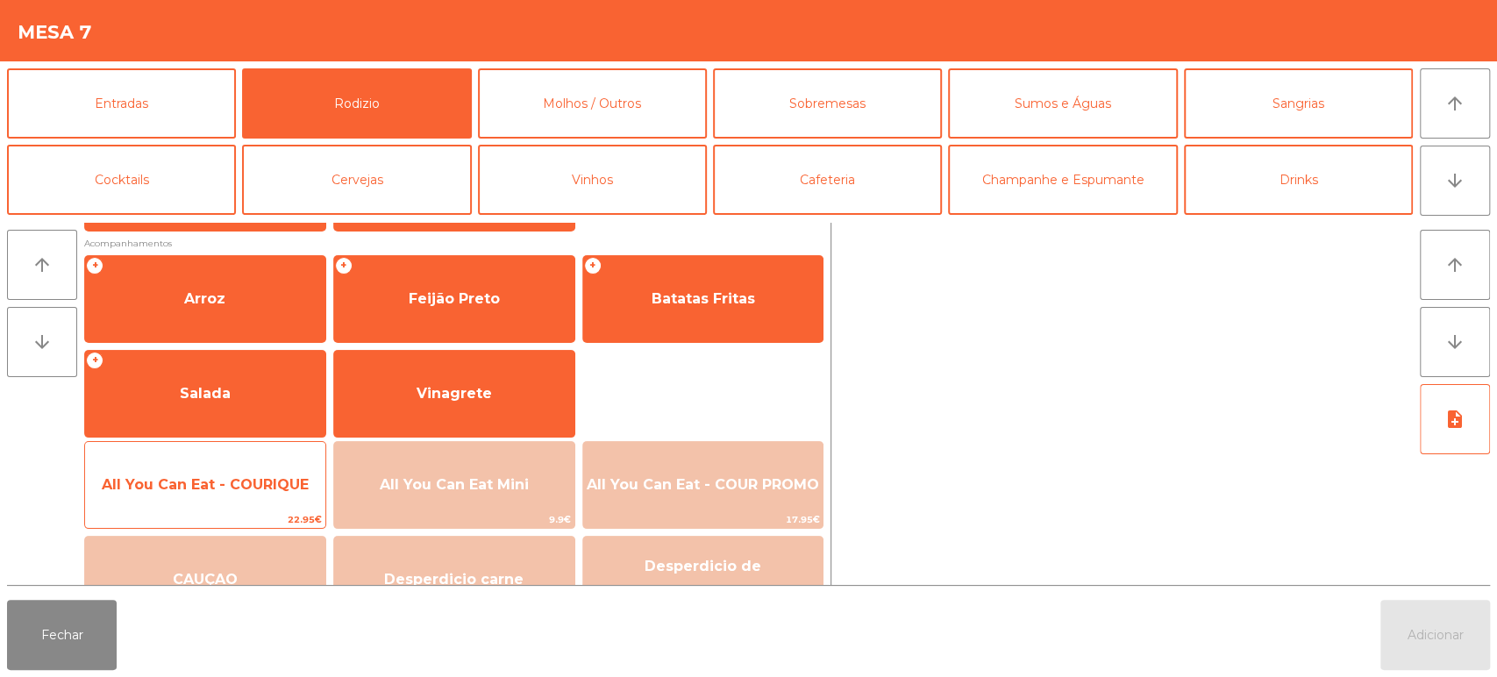
click at [259, 465] on span "All You Can Eat - COURIQUE" at bounding box center [205, 484] width 240 height 47
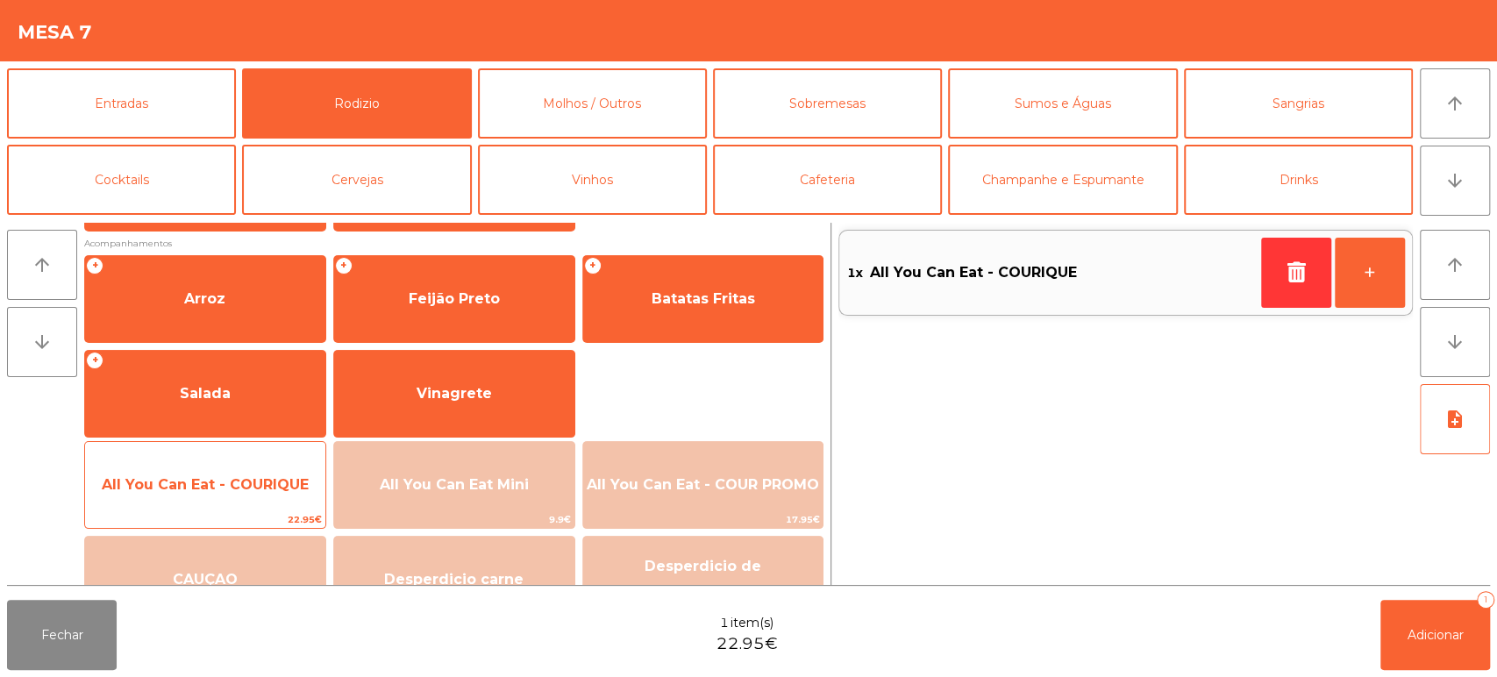
click at [243, 457] on div "All You Can Eat - COURIQUE 22.95€" at bounding box center [205, 485] width 242 height 88
click at [232, 450] on div "All You Can Eat - COURIQUE 22.95€" at bounding box center [205, 485] width 242 height 88
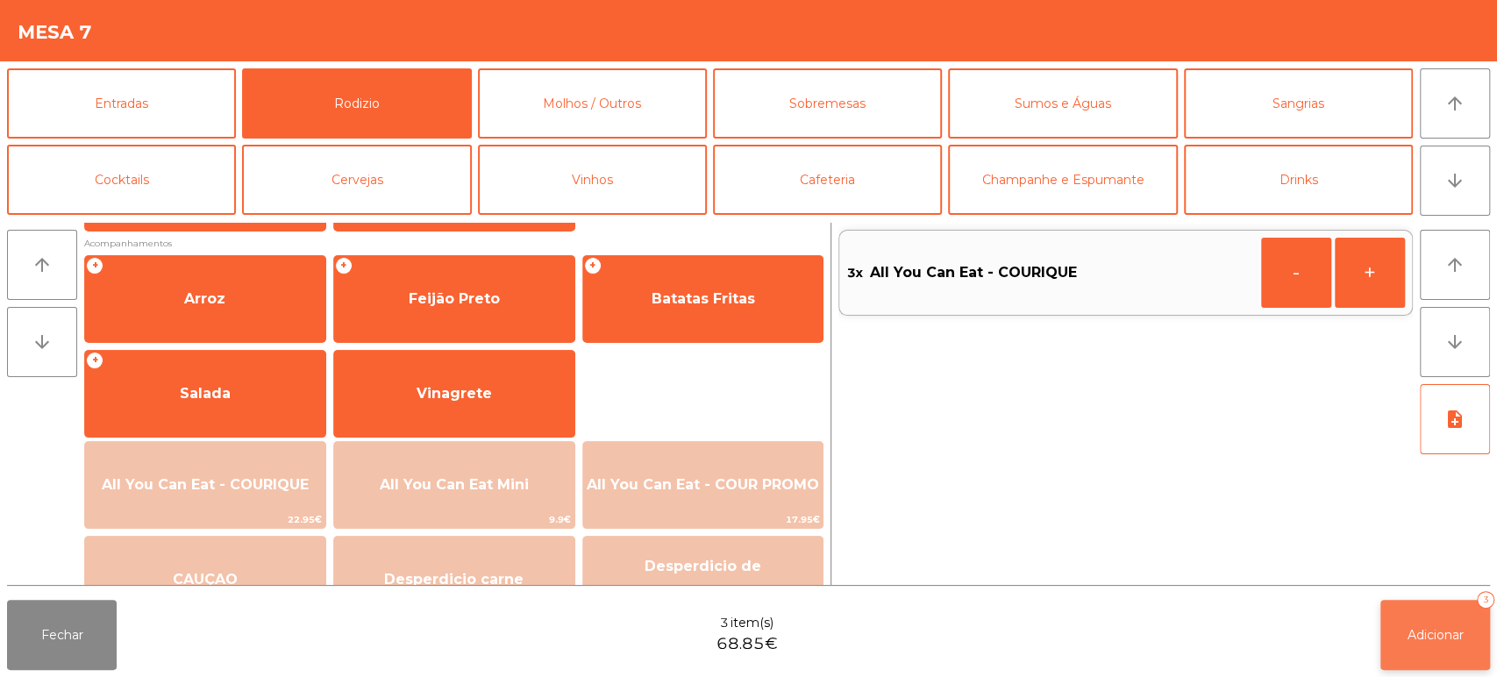
click at [1385, 603] on button "Adicionar 3" at bounding box center [1435, 635] width 110 height 70
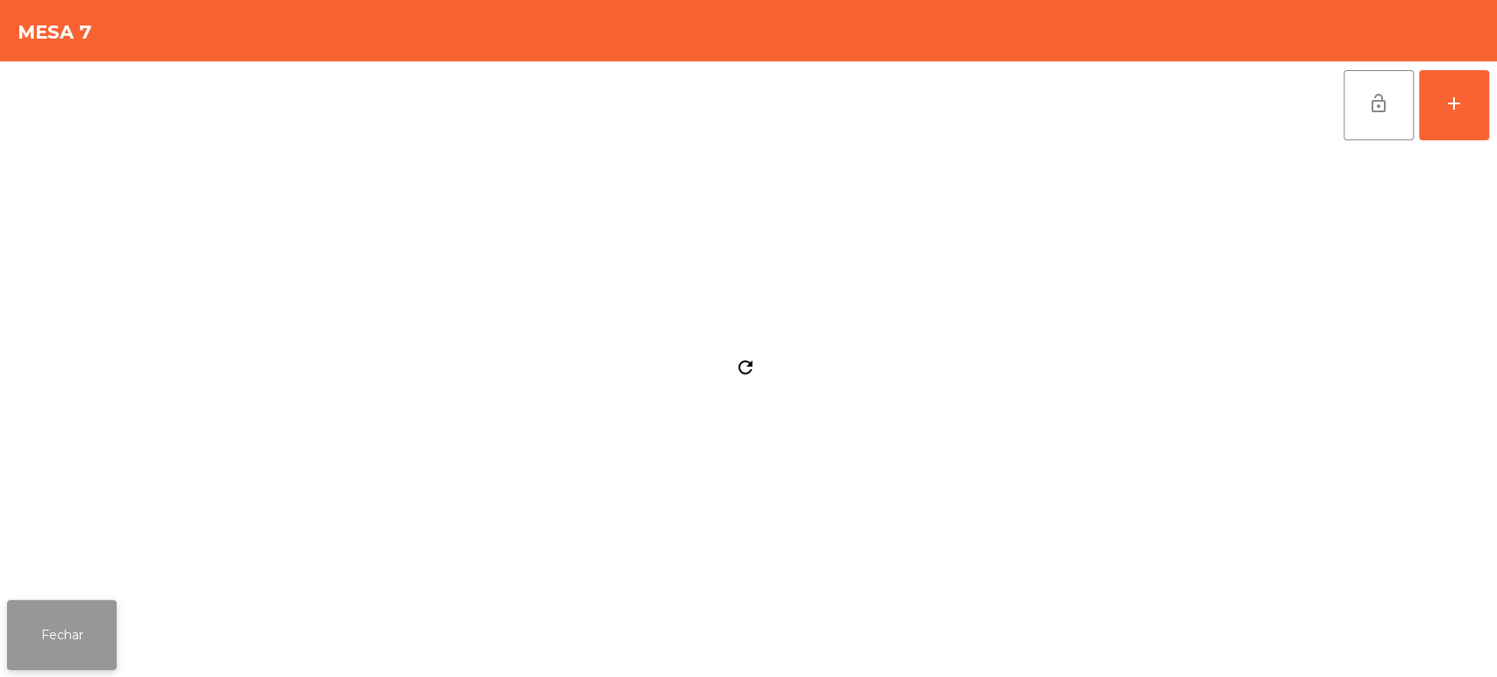
click at [53, 602] on button "Fechar" at bounding box center [62, 635] width 110 height 70
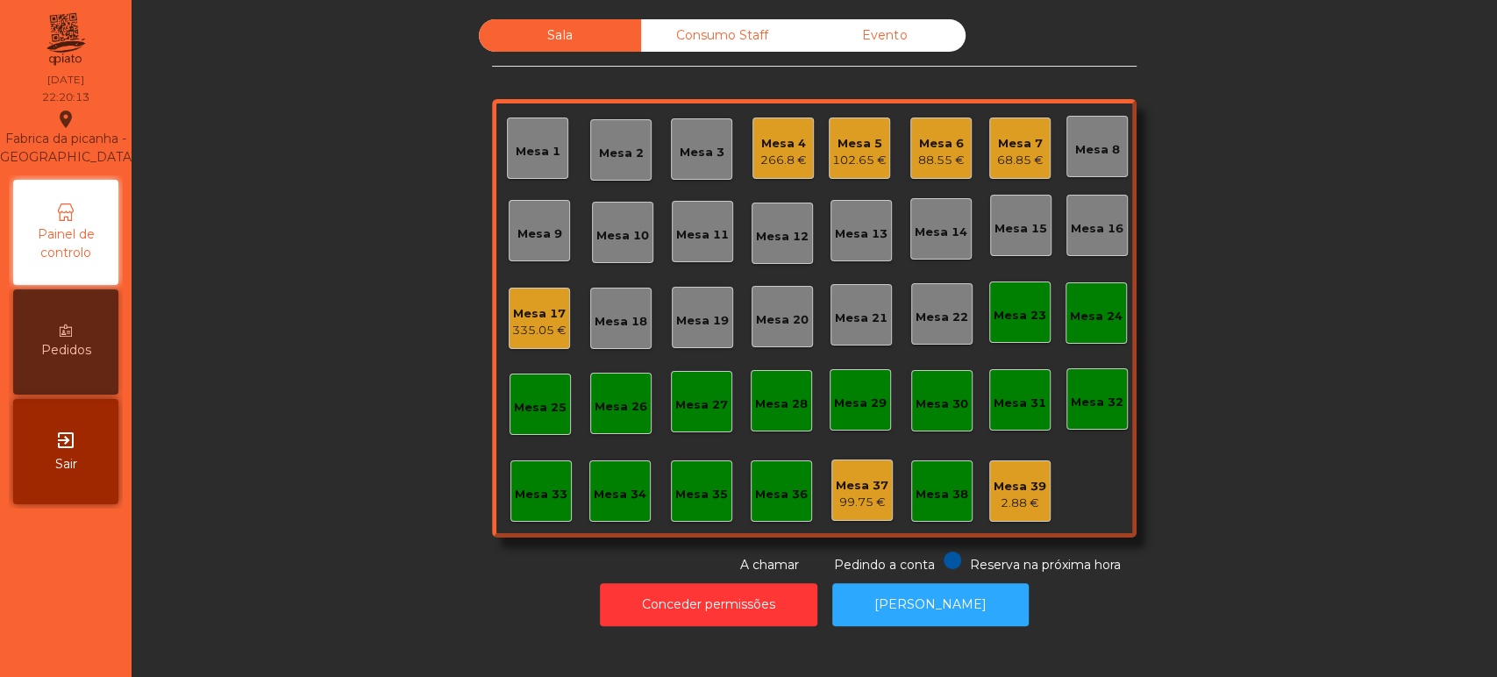
click at [524, 309] on div "Mesa 17" at bounding box center [539, 314] width 54 height 18
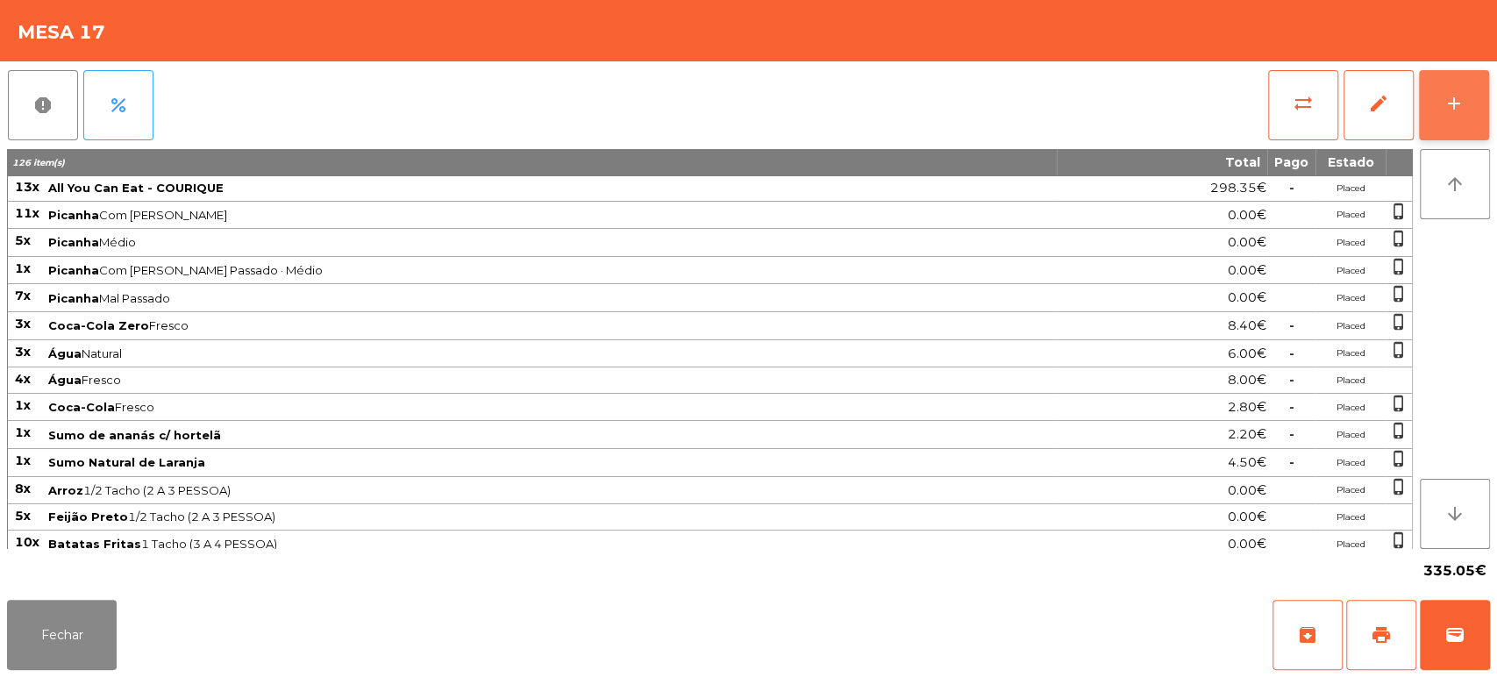
click at [1454, 105] on div "add" at bounding box center [1453, 103] width 21 height 21
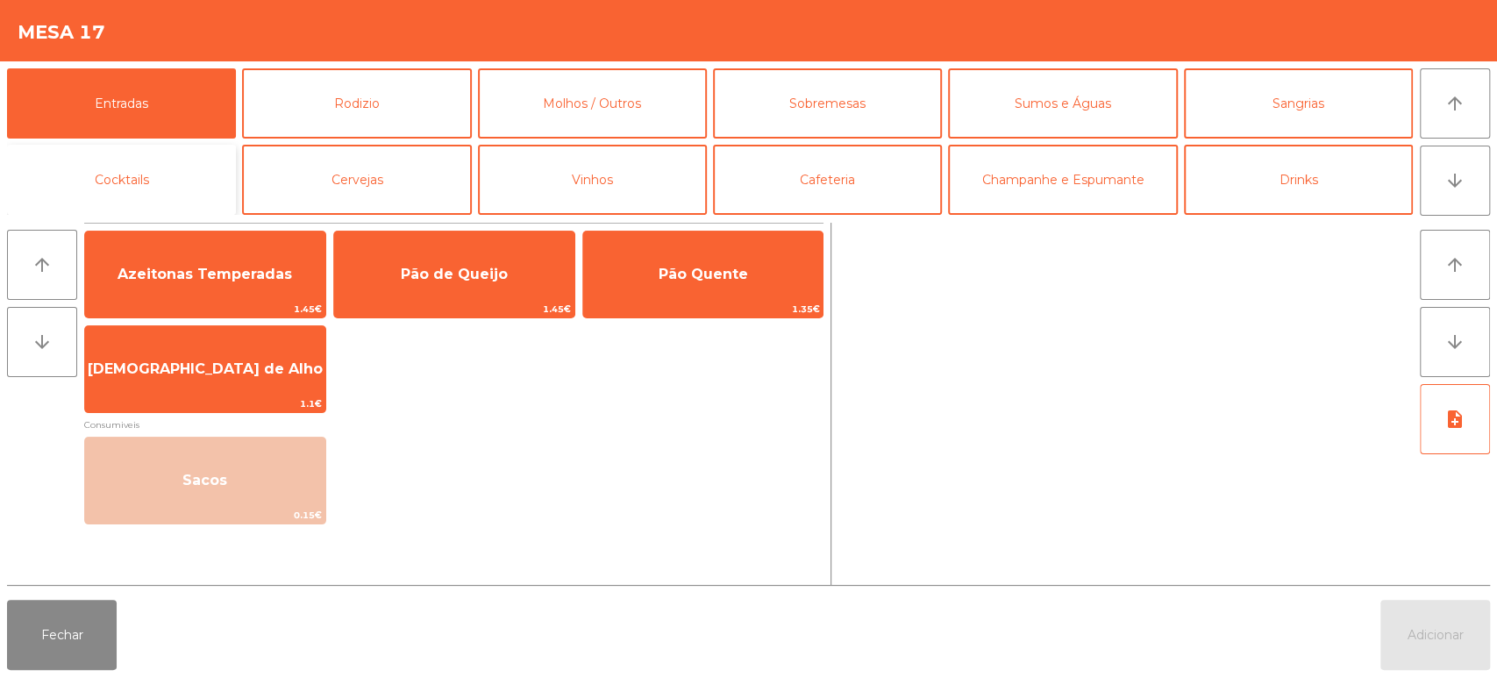
click at [131, 183] on button "Cocktails" at bounding box center [121, 180] width 229 height 70
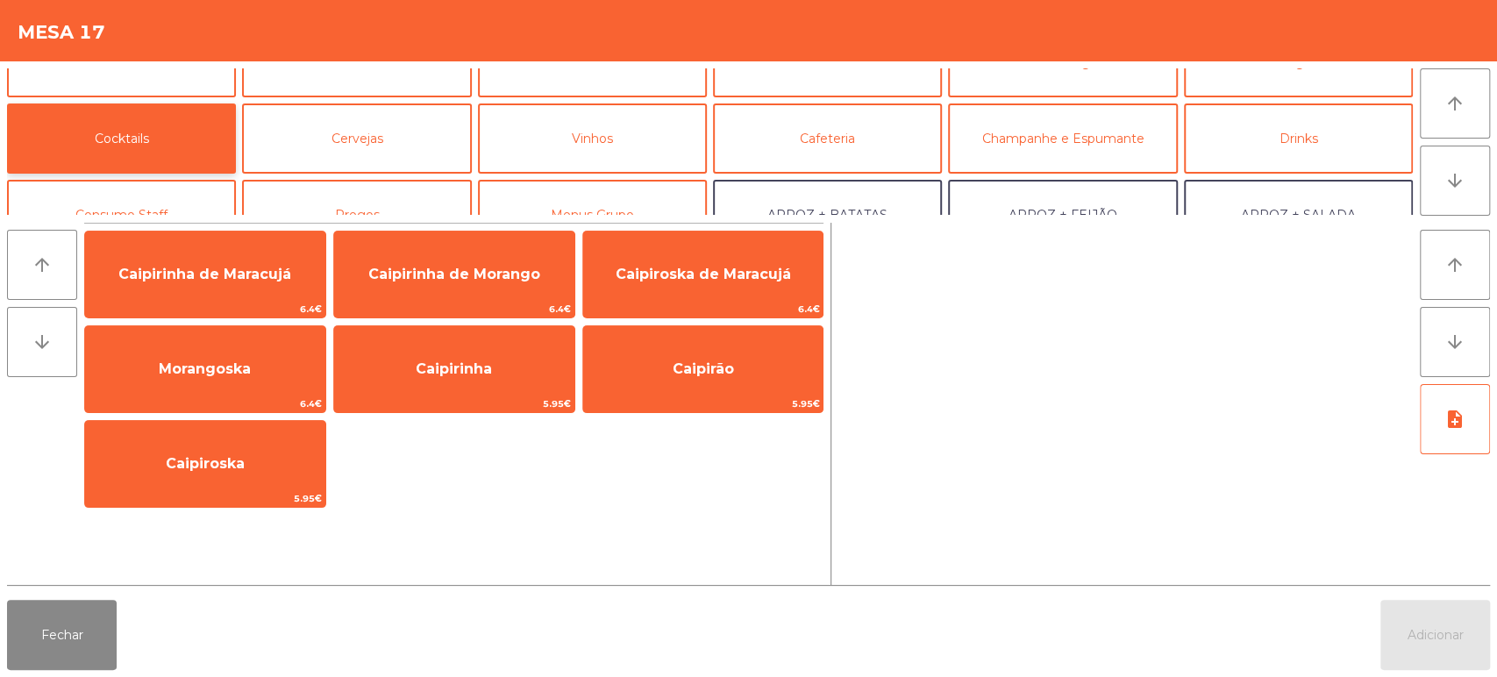
scroll to position [0, 0]
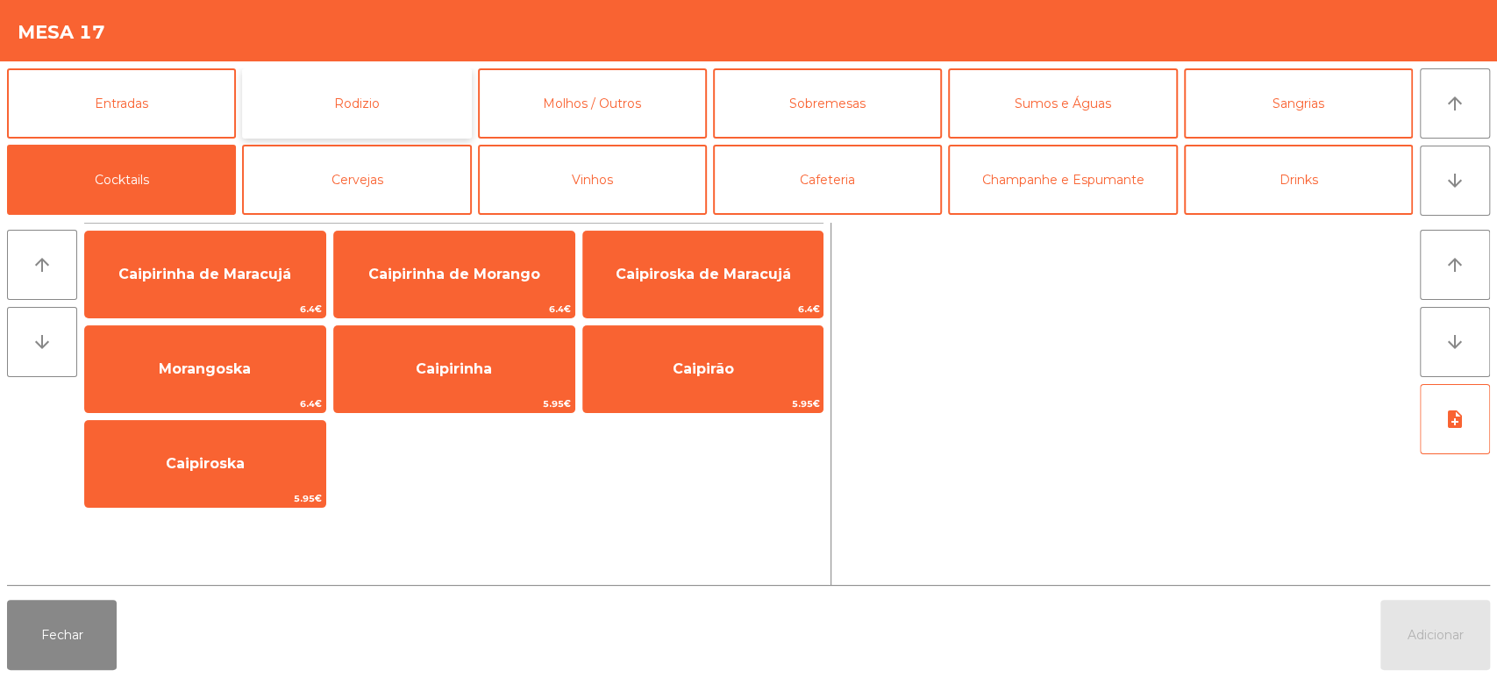
click at [373, 103] on button "Rodizio" at bounding box center [356, 103] width 229 height 70
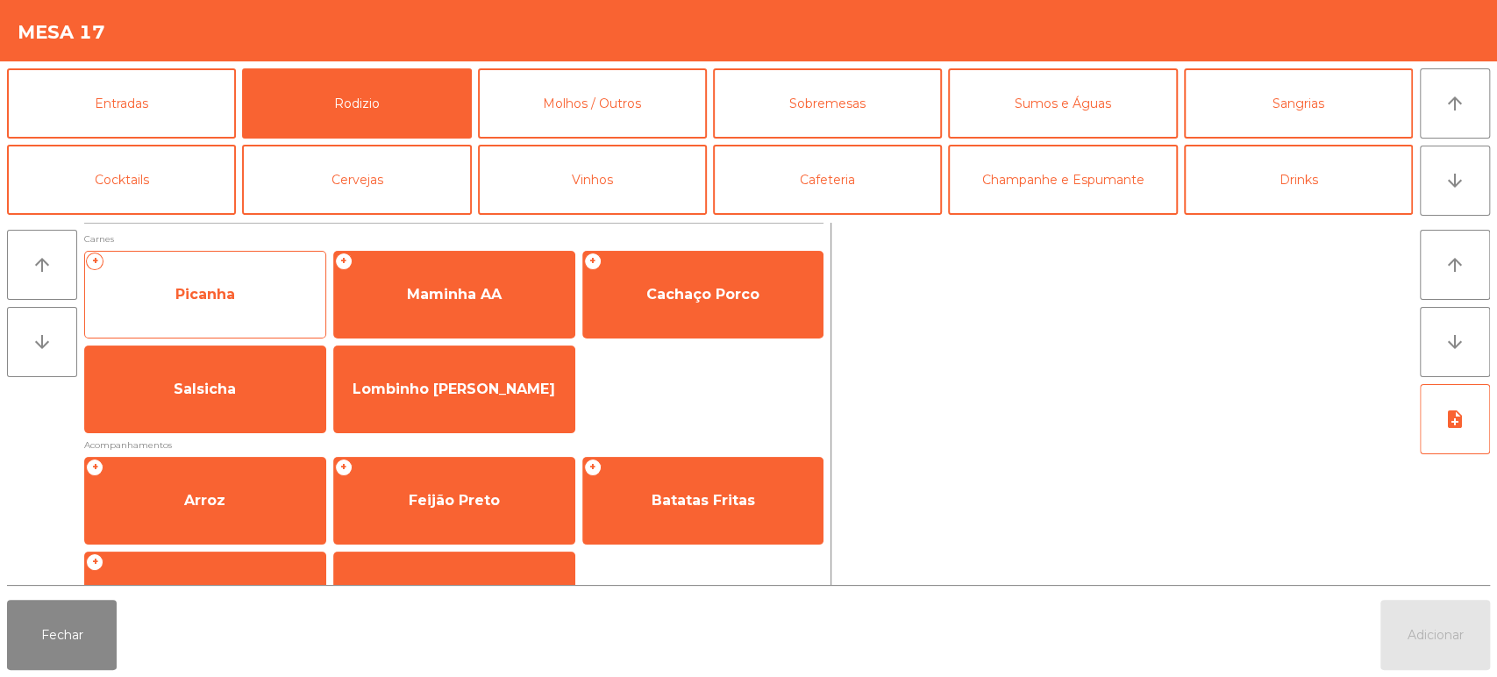
click at [201, 306] on span "Picanha" at bounding box center [205, 294] width 240 height 47
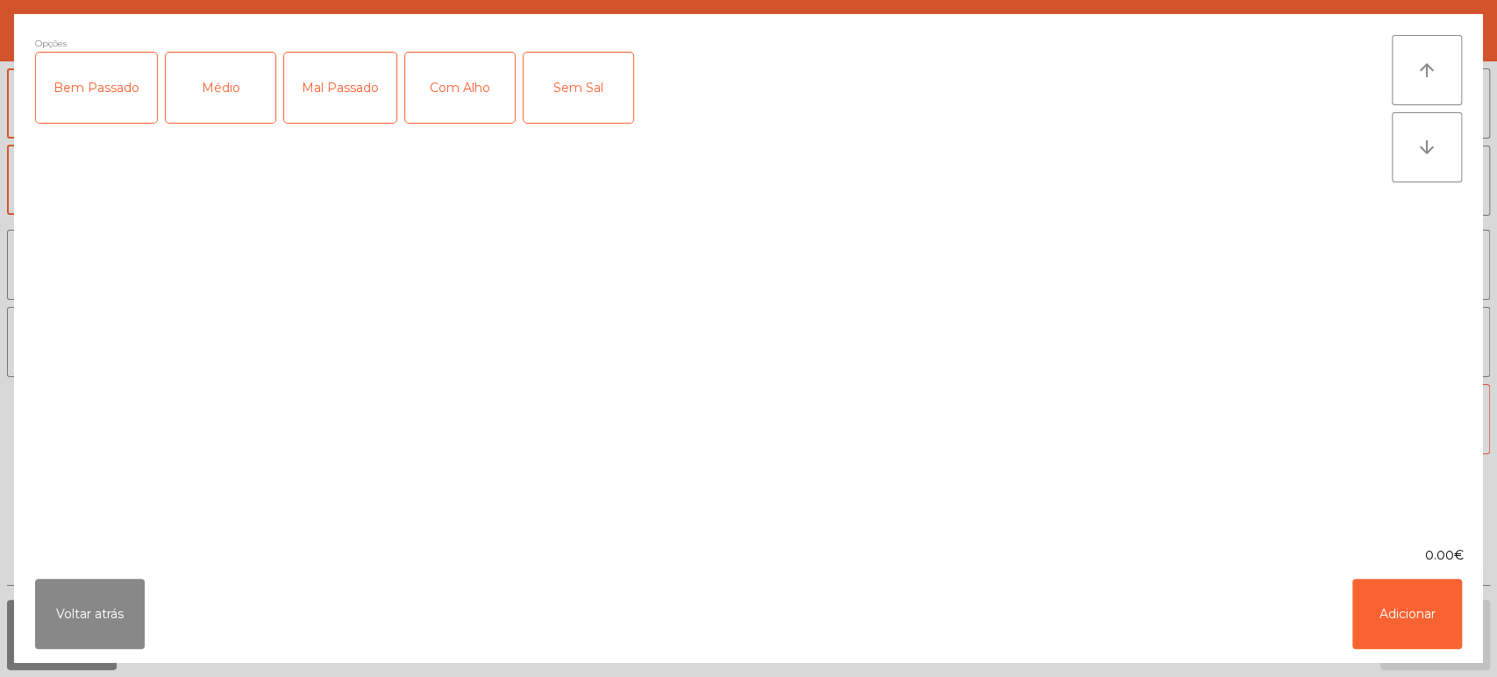
click at [235, 105] on div "Médio" at bounding box center [221, 88] width 110 height 70
click at [447, 100] on div "Com Alho" at bounding box center [460, 88] width 110 height 70
click at [1426, 587] on button "Adicionar" at bounding box center [1407, 614] width 110 height 70
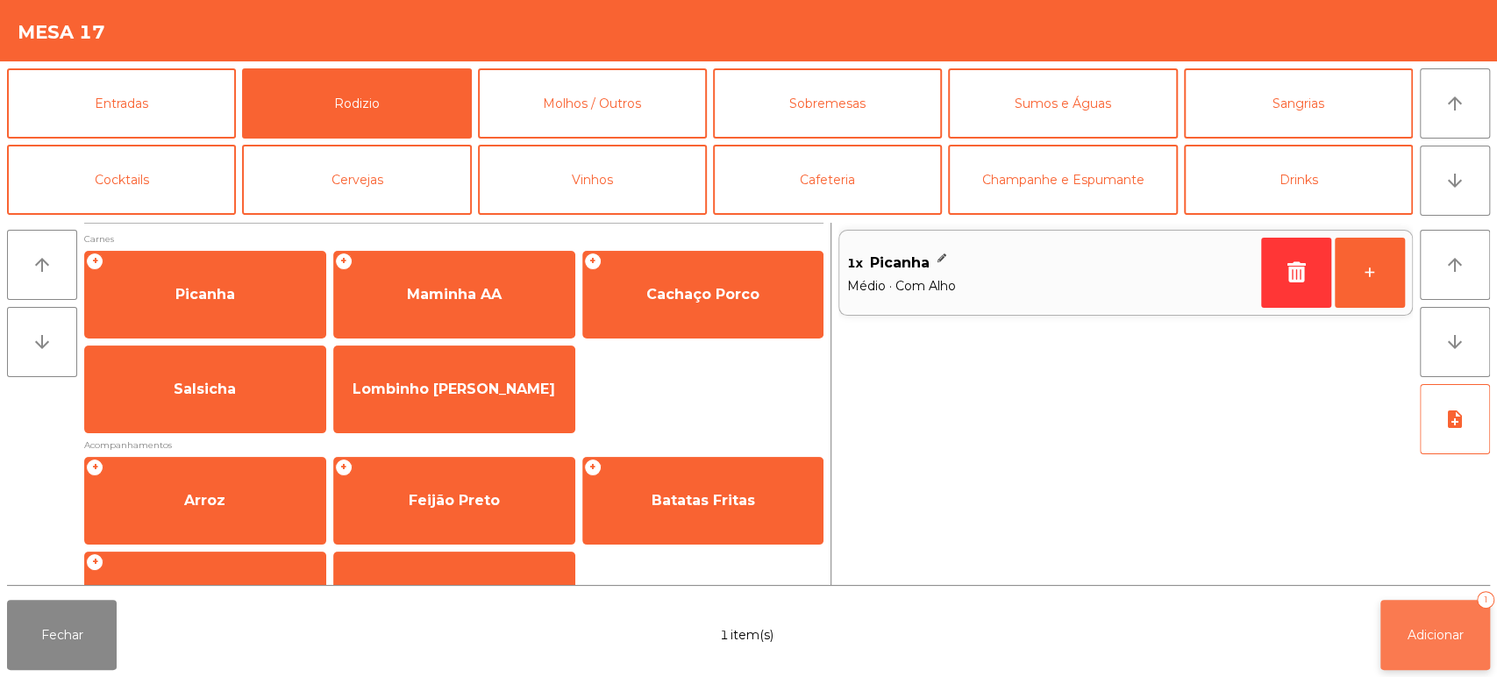
click at [1431, 641] on span "Adicionar" at bounding box center [1435, 635] width 56 height 16
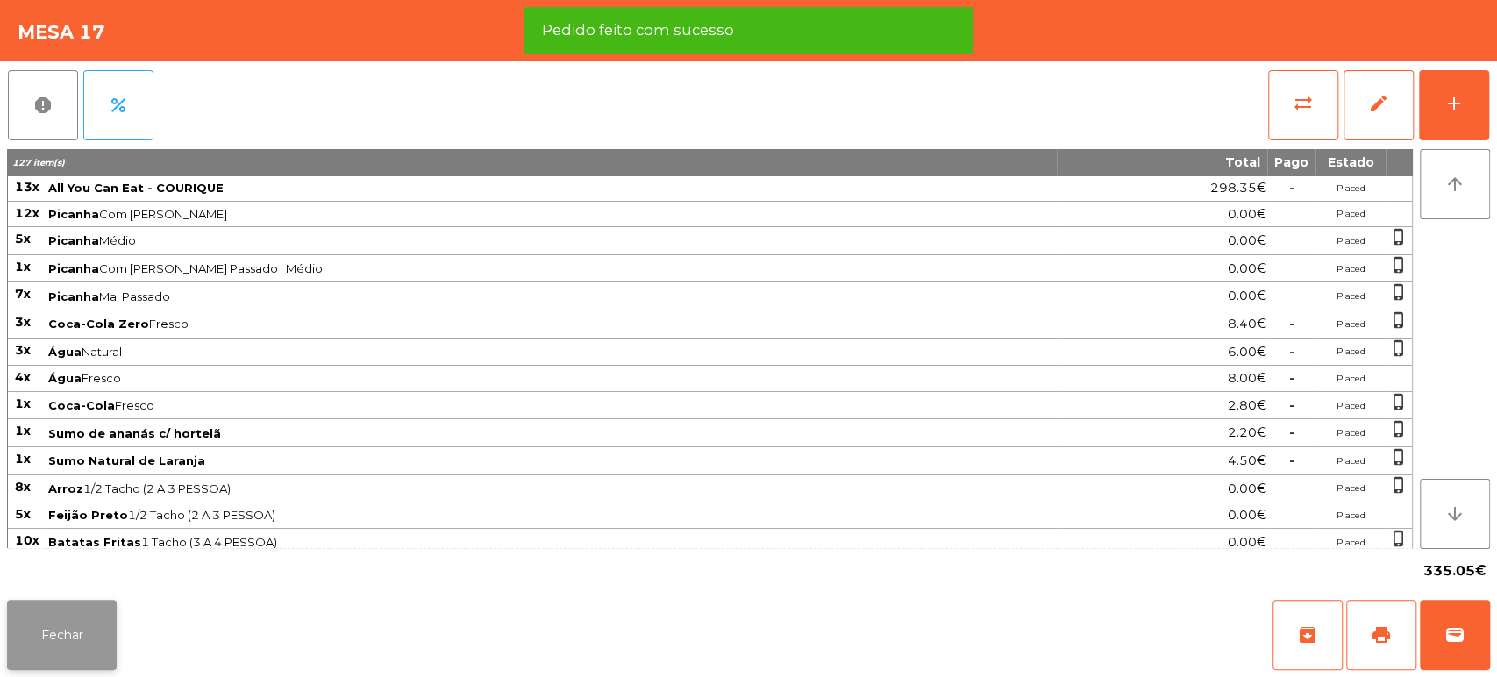
click at [103, 631] on button "Fechar" at bounding box center [62, 635] width 110 height 70
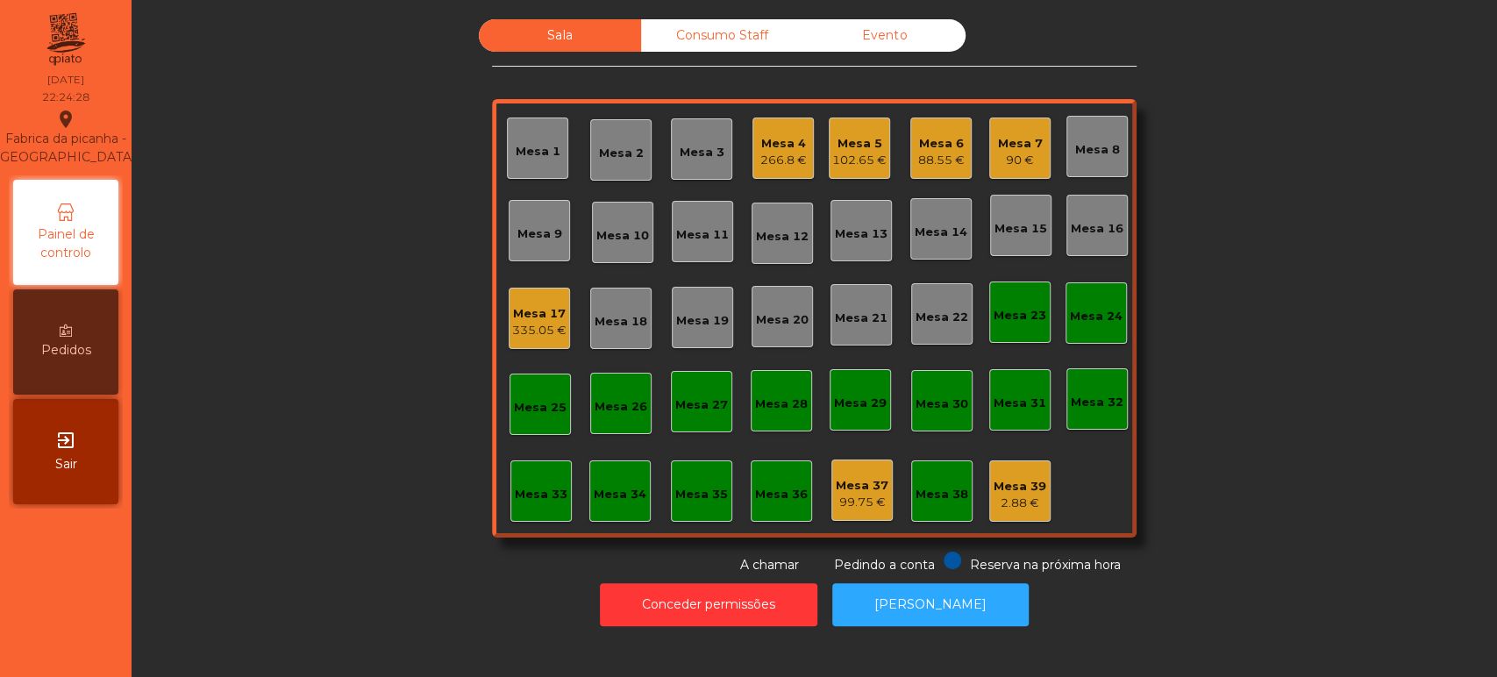
click at [533, 306] on div "Mesa 17" at bounding box center [539, 314] width 54 height 18
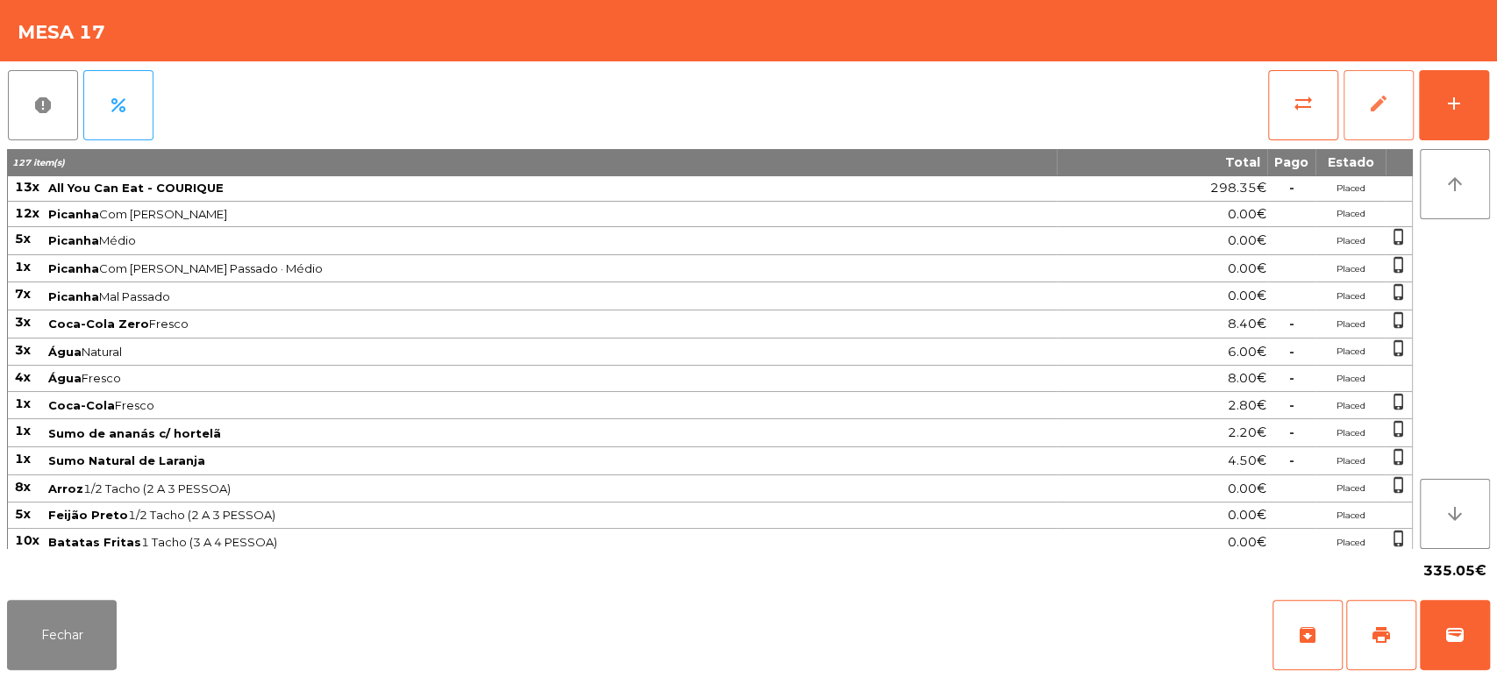
click at [1411, 118] on button "edit" at bounding box center [1378, 105] width 70 height 70
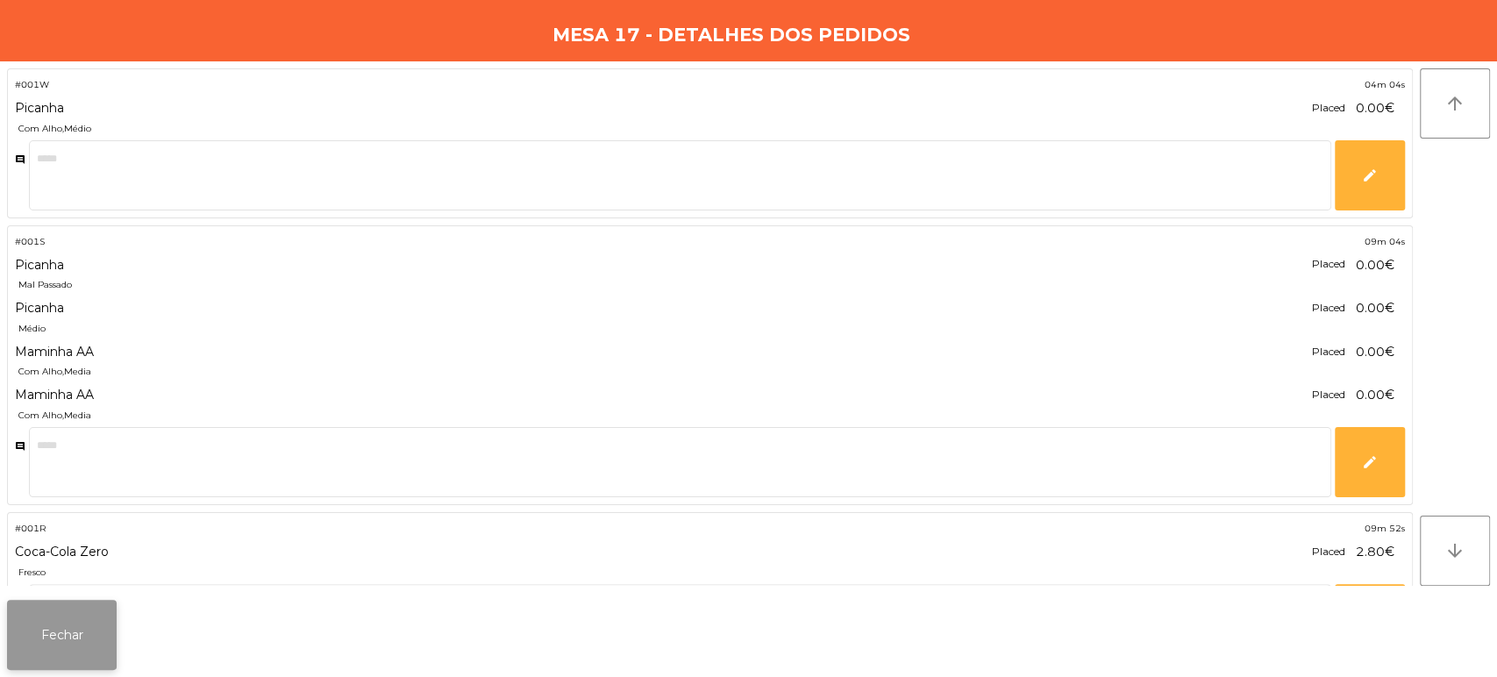
click at [58, 664] on button "Fechar" at bounding box center [62, 635] width 110 height 70
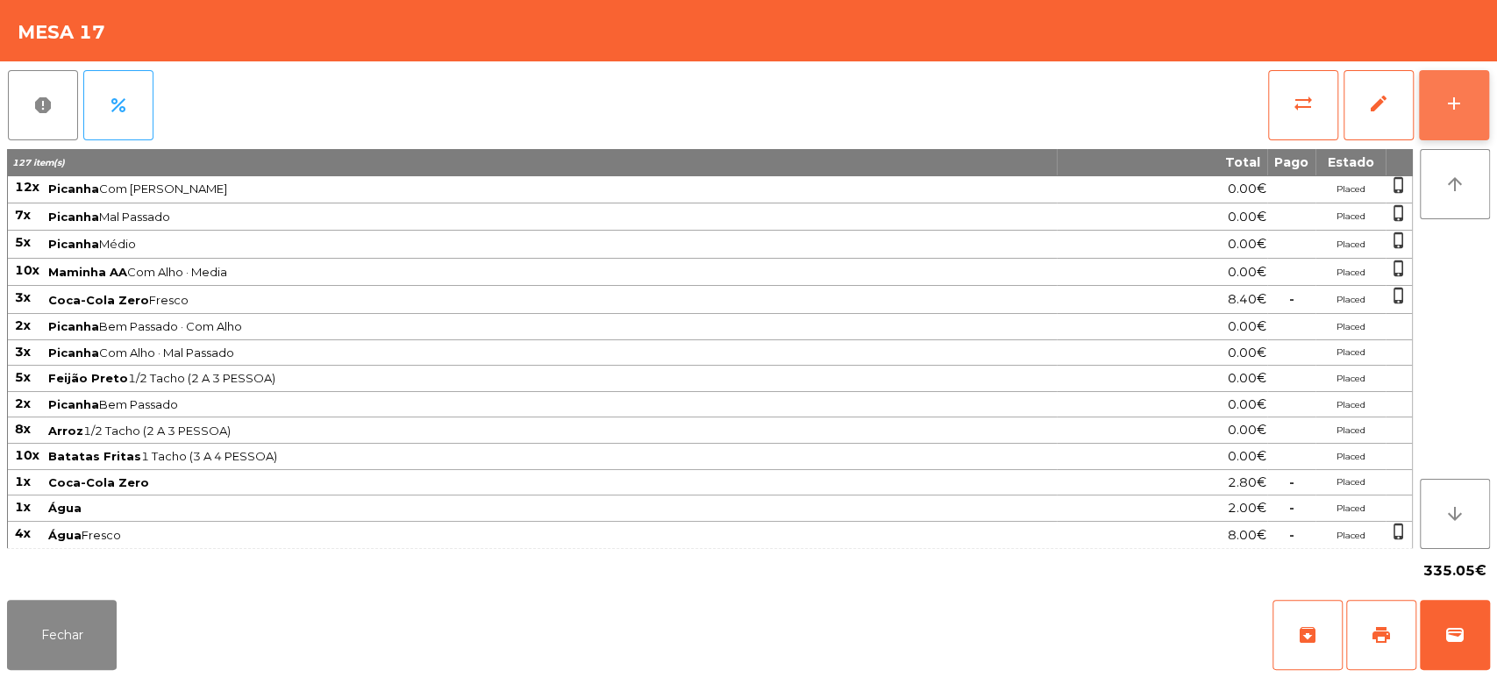
click at [1477, 114] on button "add" at bounding box center [1454, 105] width 70 height 70
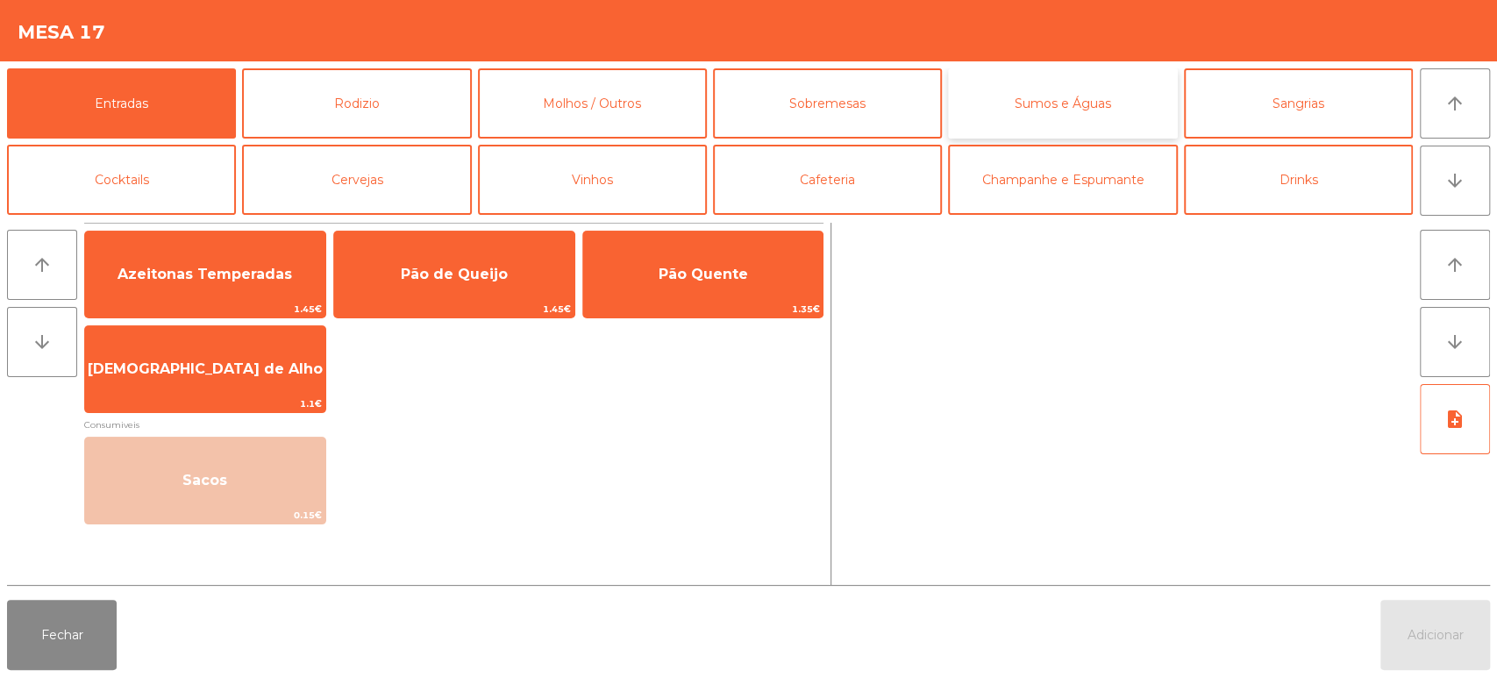
click at [1005, 123] on button "Sumos e Águas" at bounding box center [1062, 103] width 229 height 70
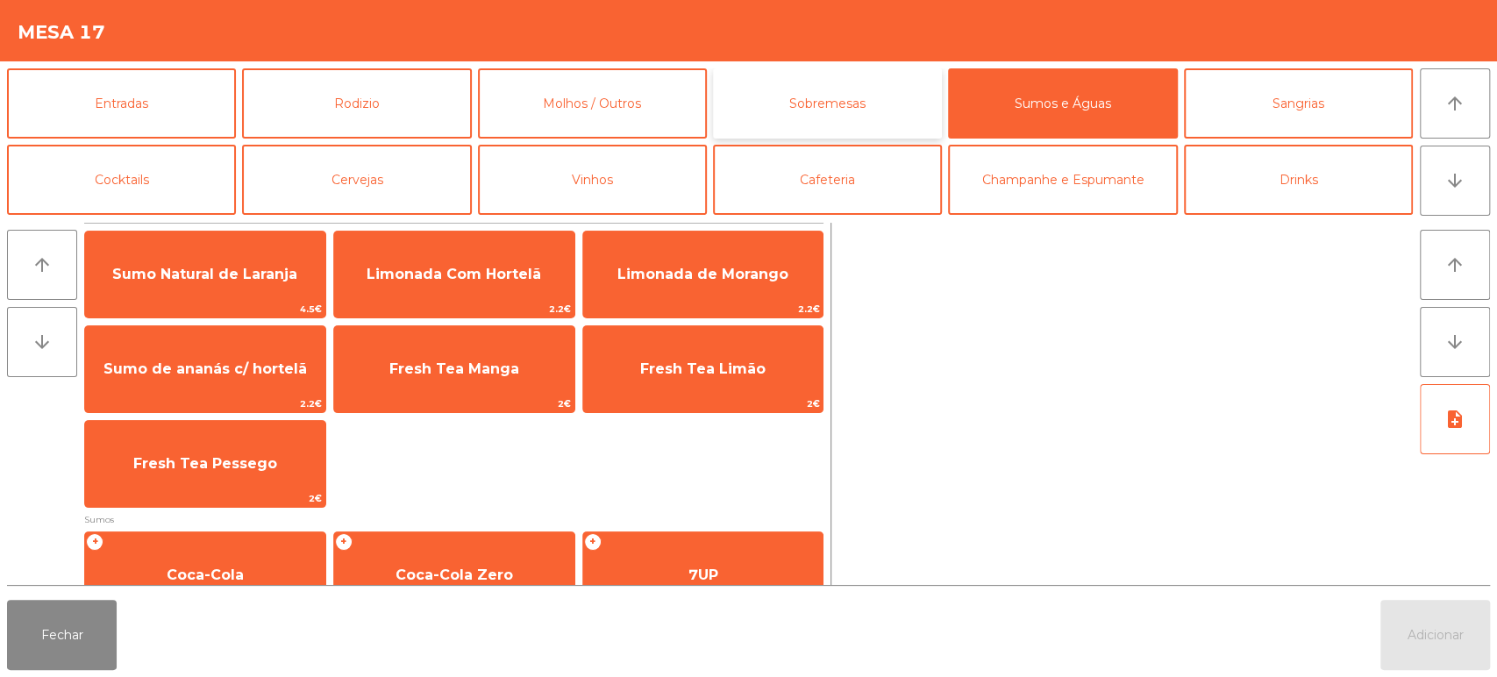
click at [860, 112] on button "Sobremesas" at bounding box center [827, 103] width 229 height 70
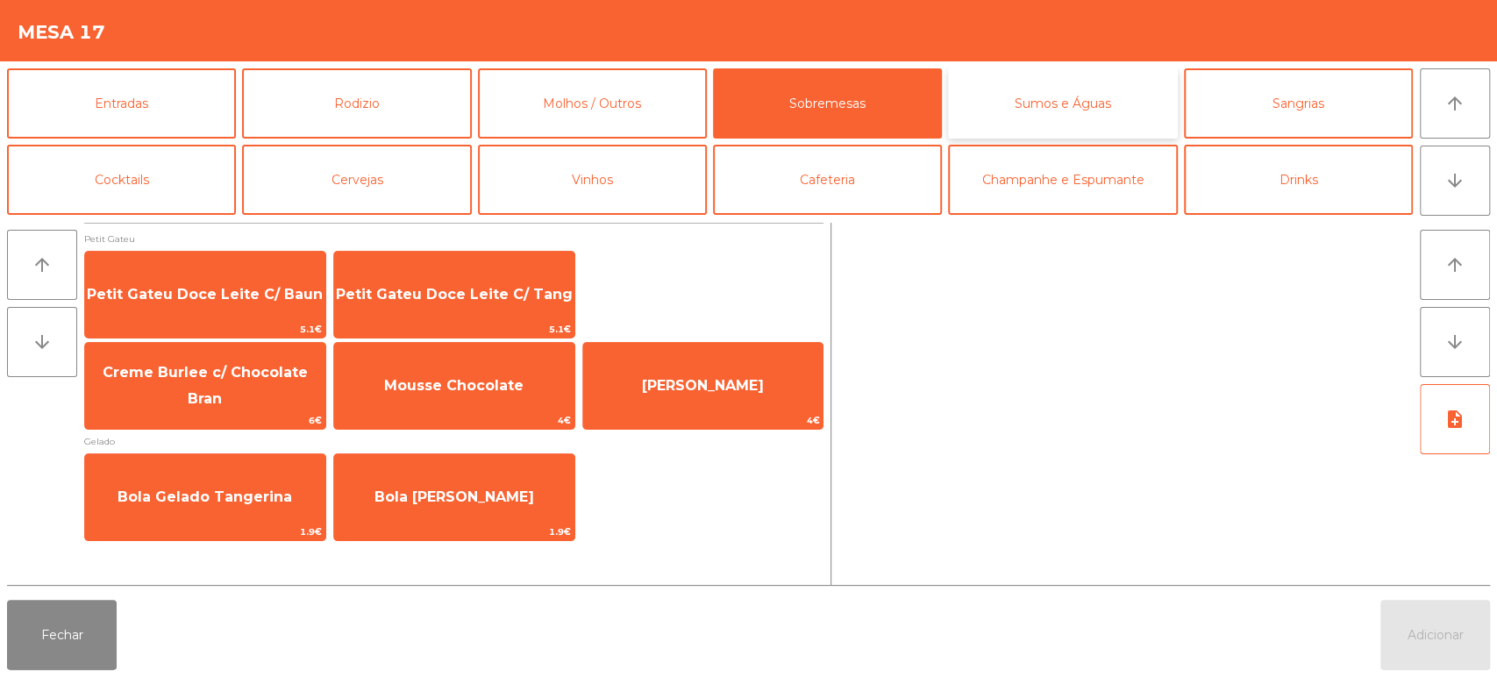
click at [1071, 117] on button "Sumos e Águas" at bounding box center [1062, 103] width 229 height 70
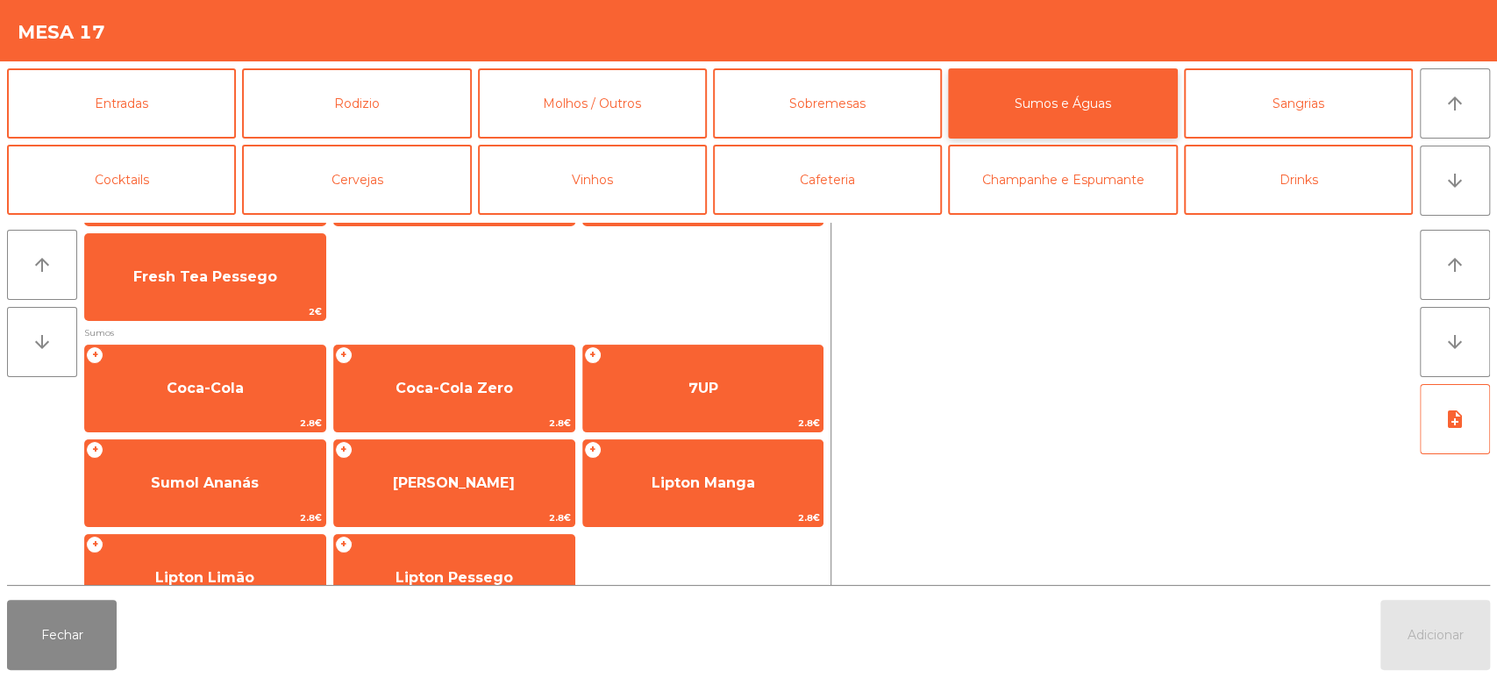
scroll to position [233, 0]
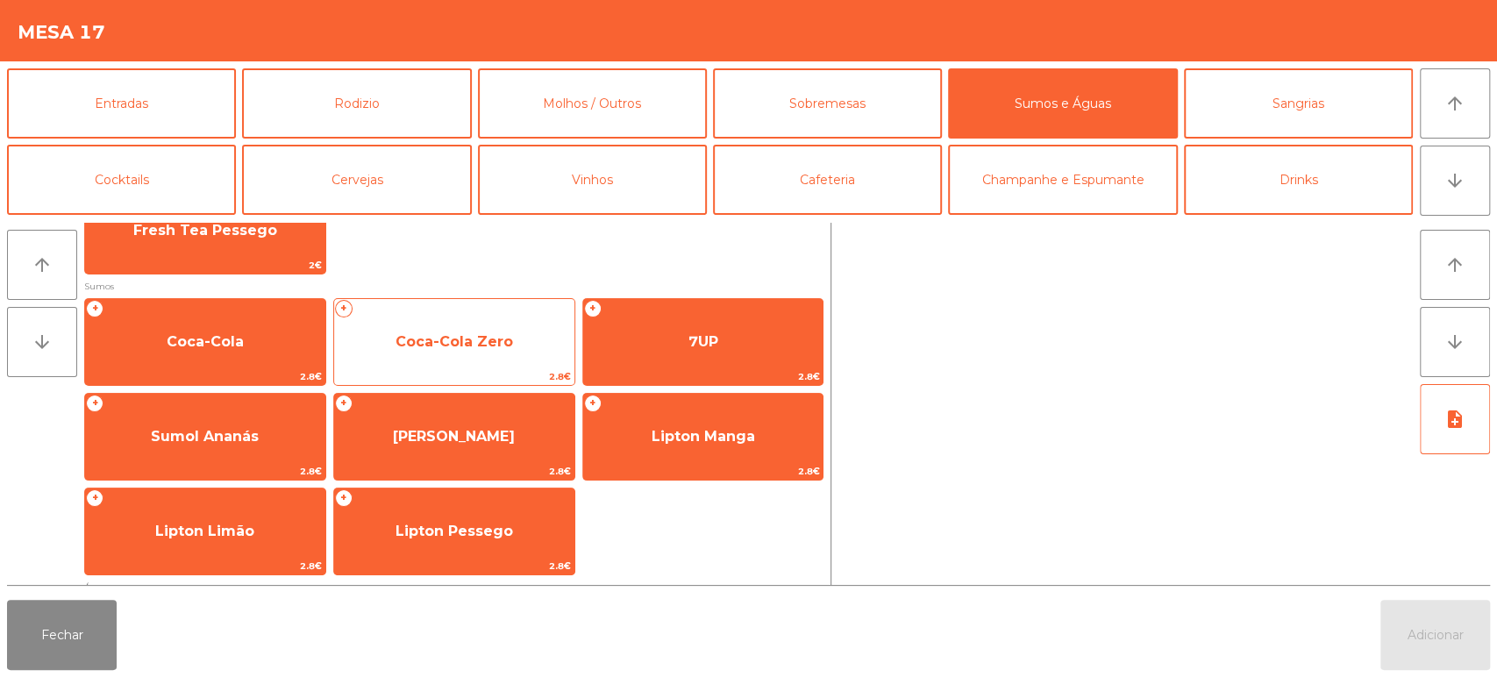
click at [443, 307] on div "+ Coca-Cola Zero 2.8€" at bounding box center [454, 342] width 242 height 88
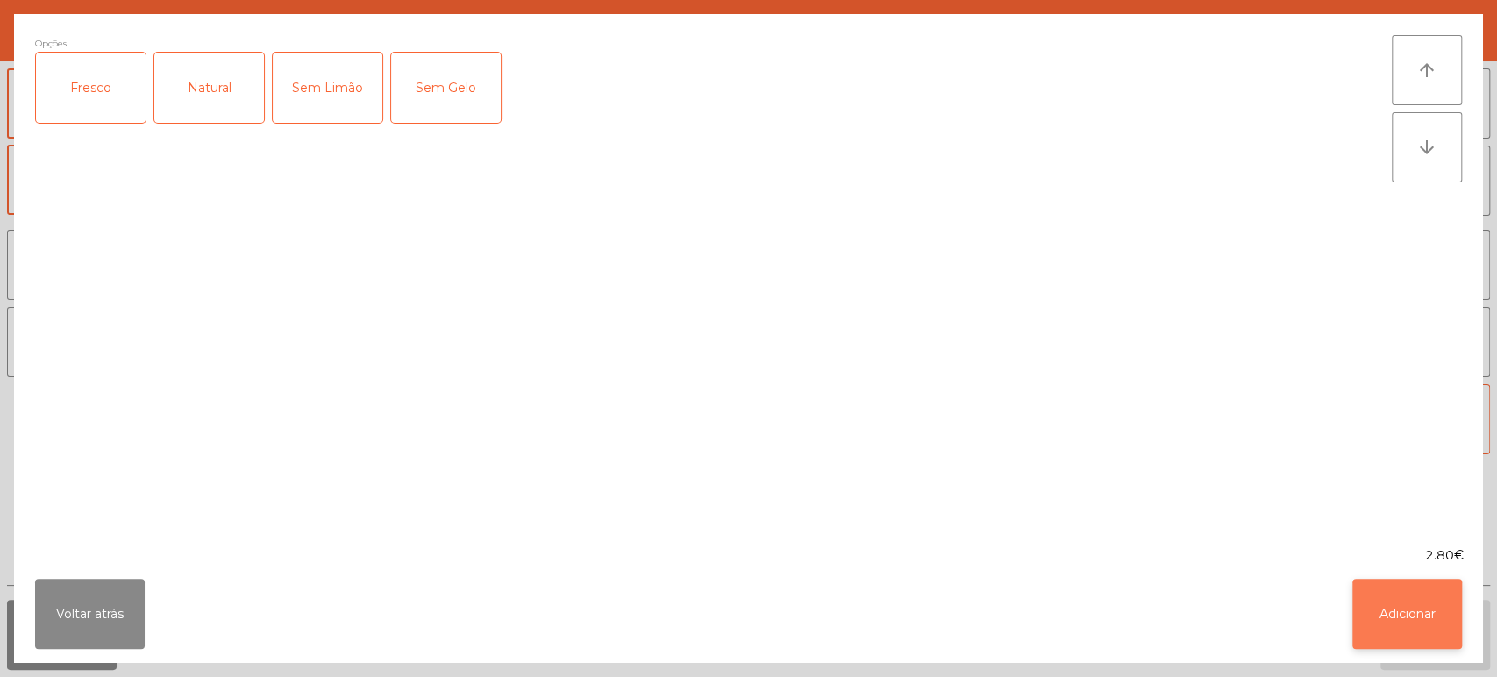
click at [1365, 610] on button "Adicionar" at bounding box center [1407, 614] width 110 height 70
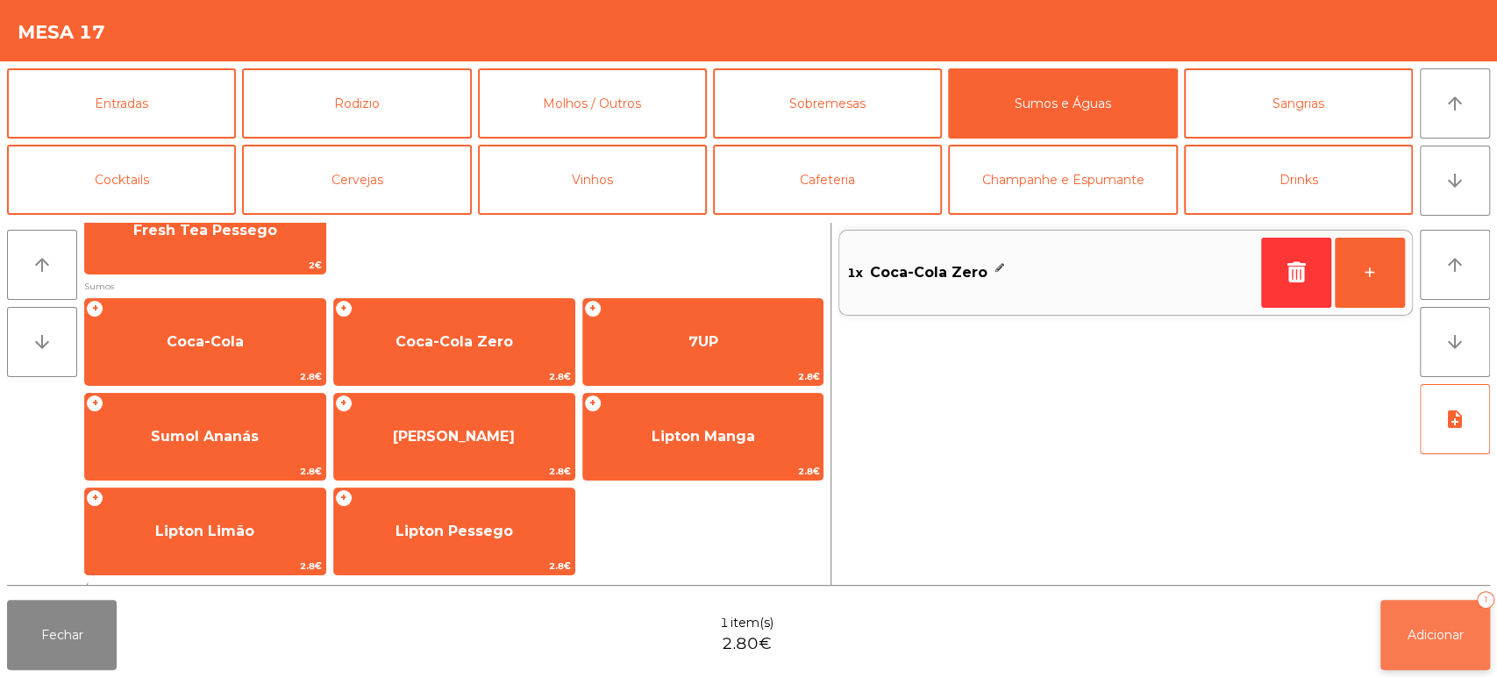
click at [1439, 611] on button "Adicionar 1" at bounding box center [1435, 635] width 110 height 70
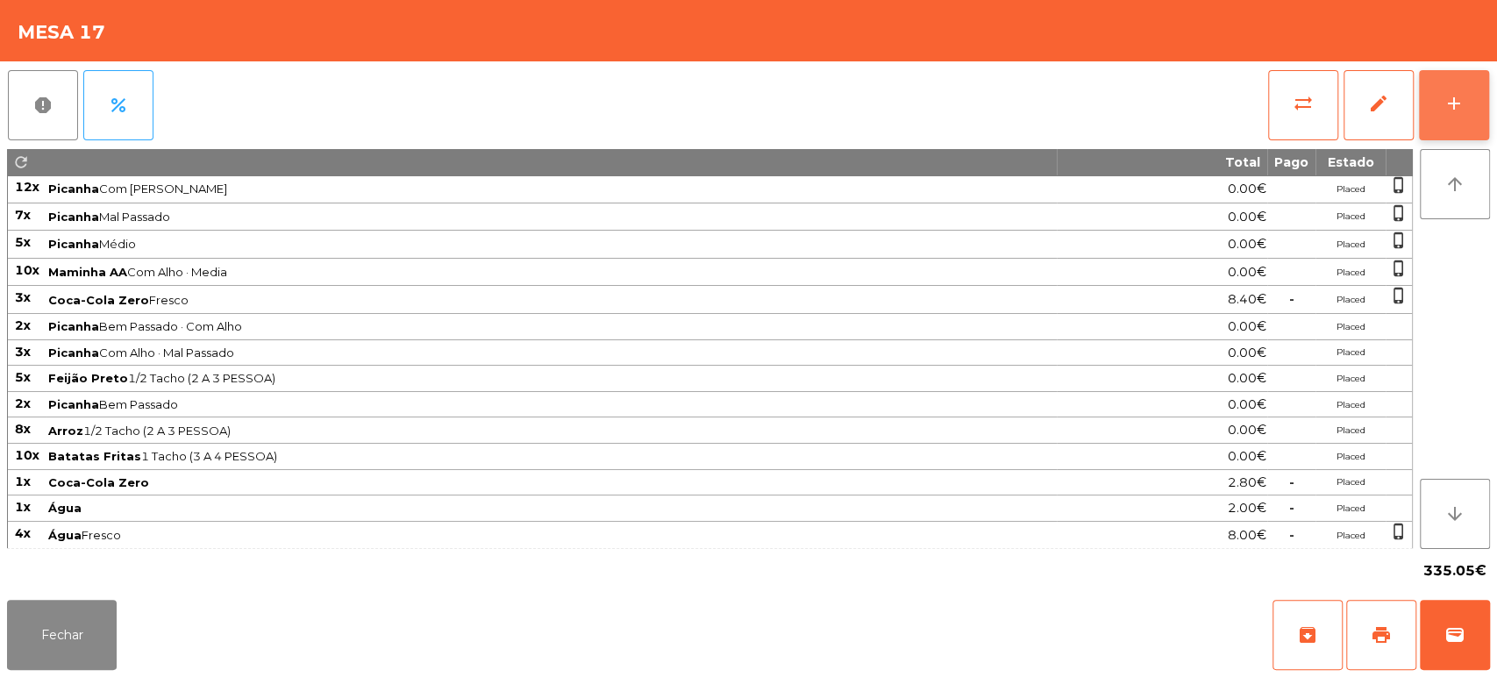
click at [1446, 115] on button "add" at bounding box center [1454, 105] width 70 height 70
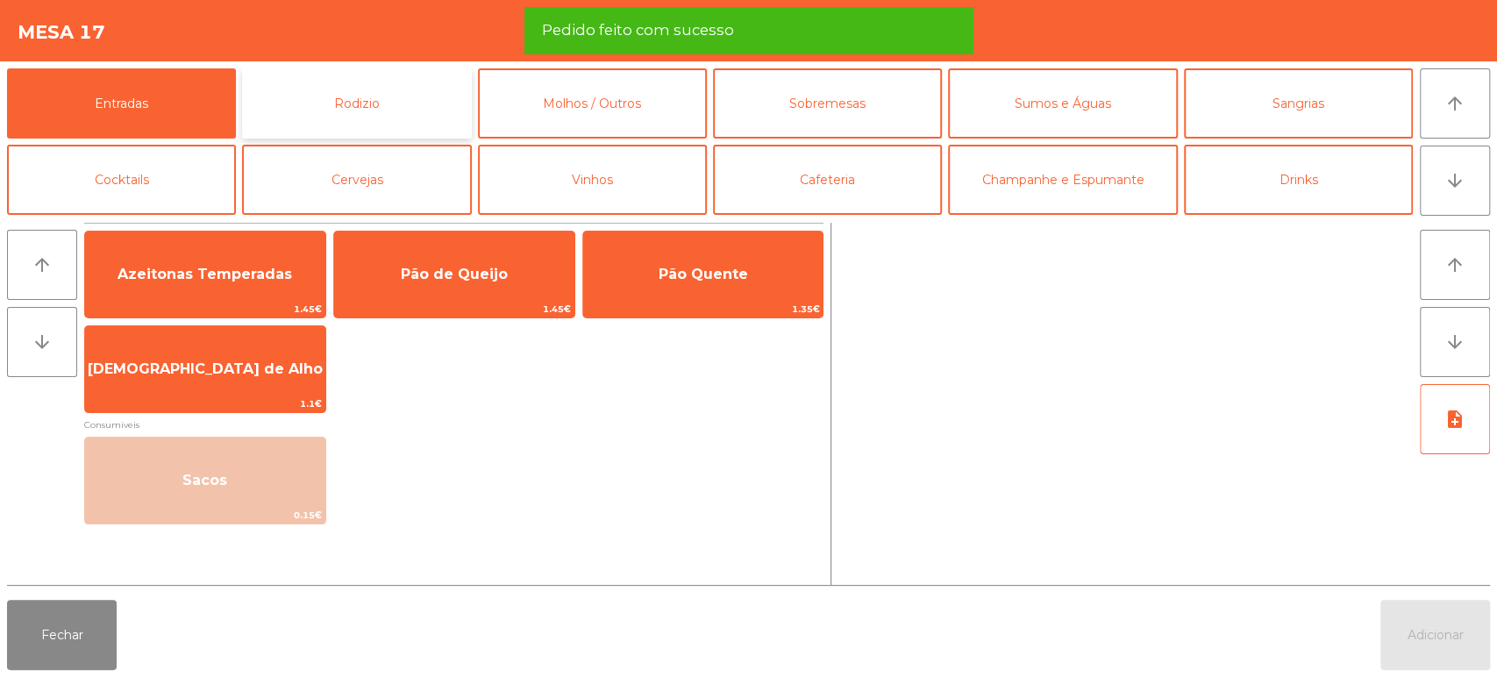
click at [400, 116] on button "Rodizio" at bounding box center [356, 103] width 229 height 70
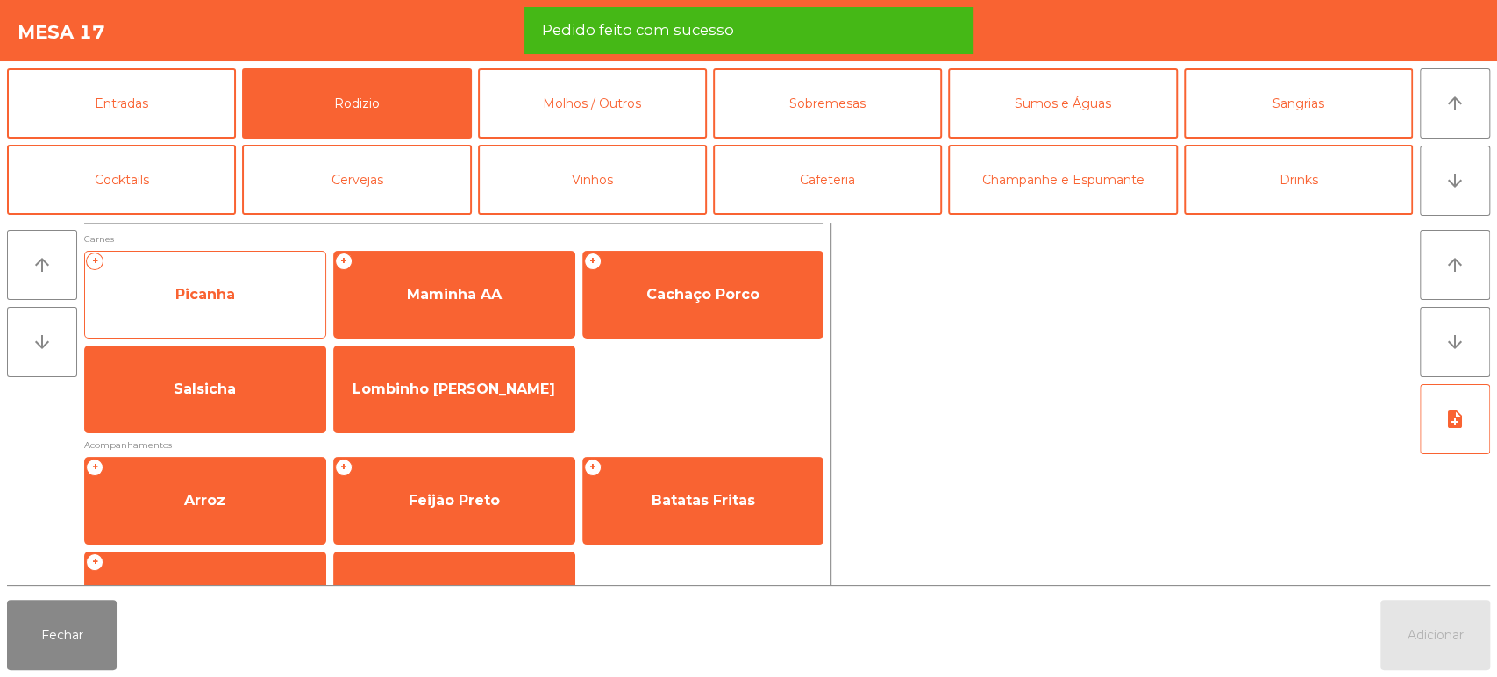
click at [243, 295] on span "Picanha" at bounding box center [205, 294] width 240 height 47
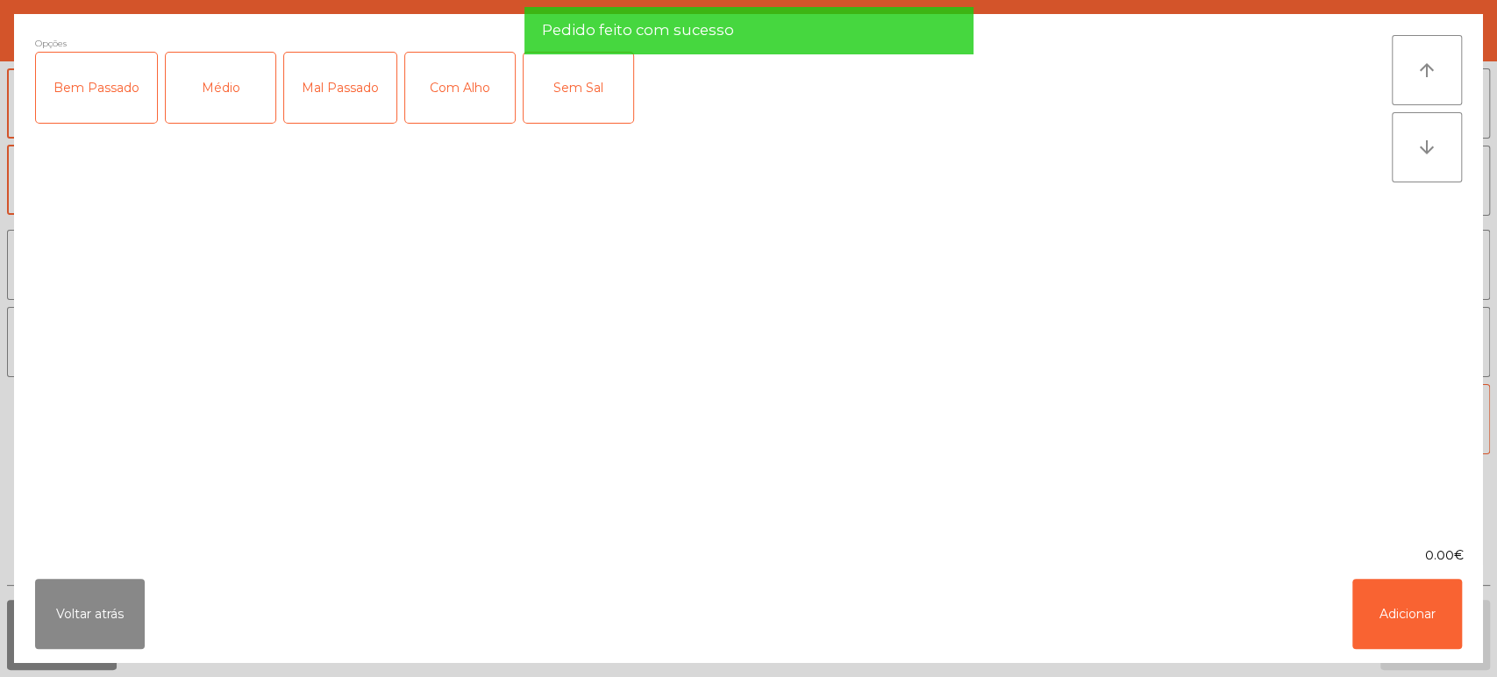
click at [317, 88] on div "Mal Passado" at bounding box center [340, 88] width 112 height 70
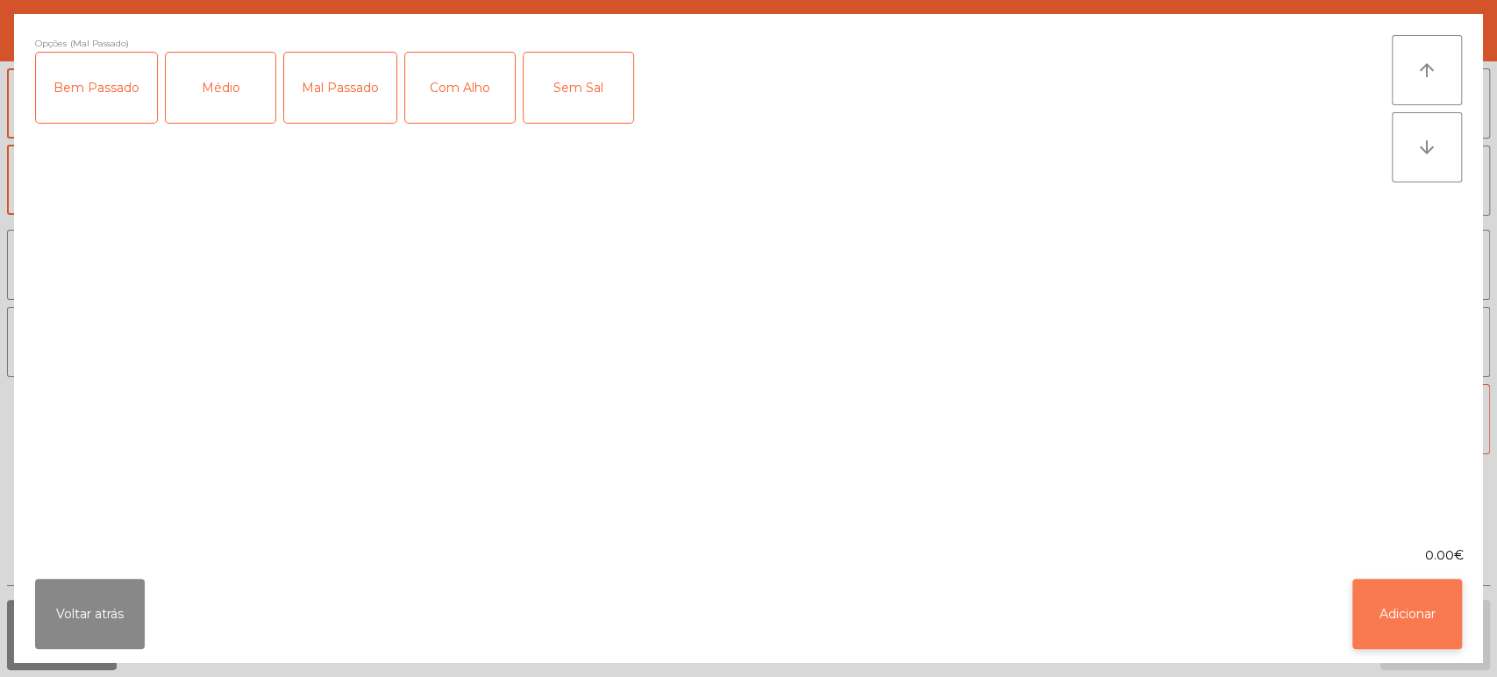
click at [1385, 626] on button "Adicionar" at bounding box center [1407, 614] width 110 height 70
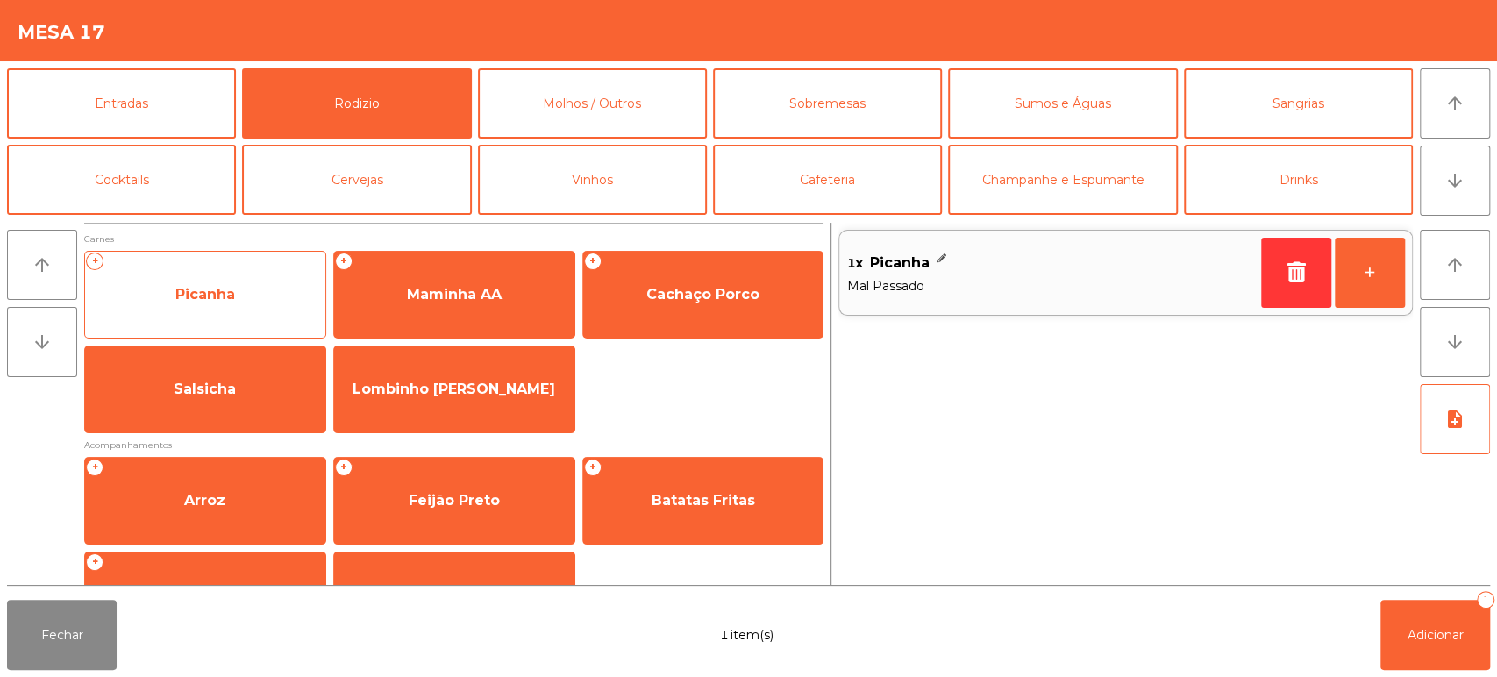
click at [252, 282] on span "Picanha" at bounding box center [205, 294] width 240 height 47
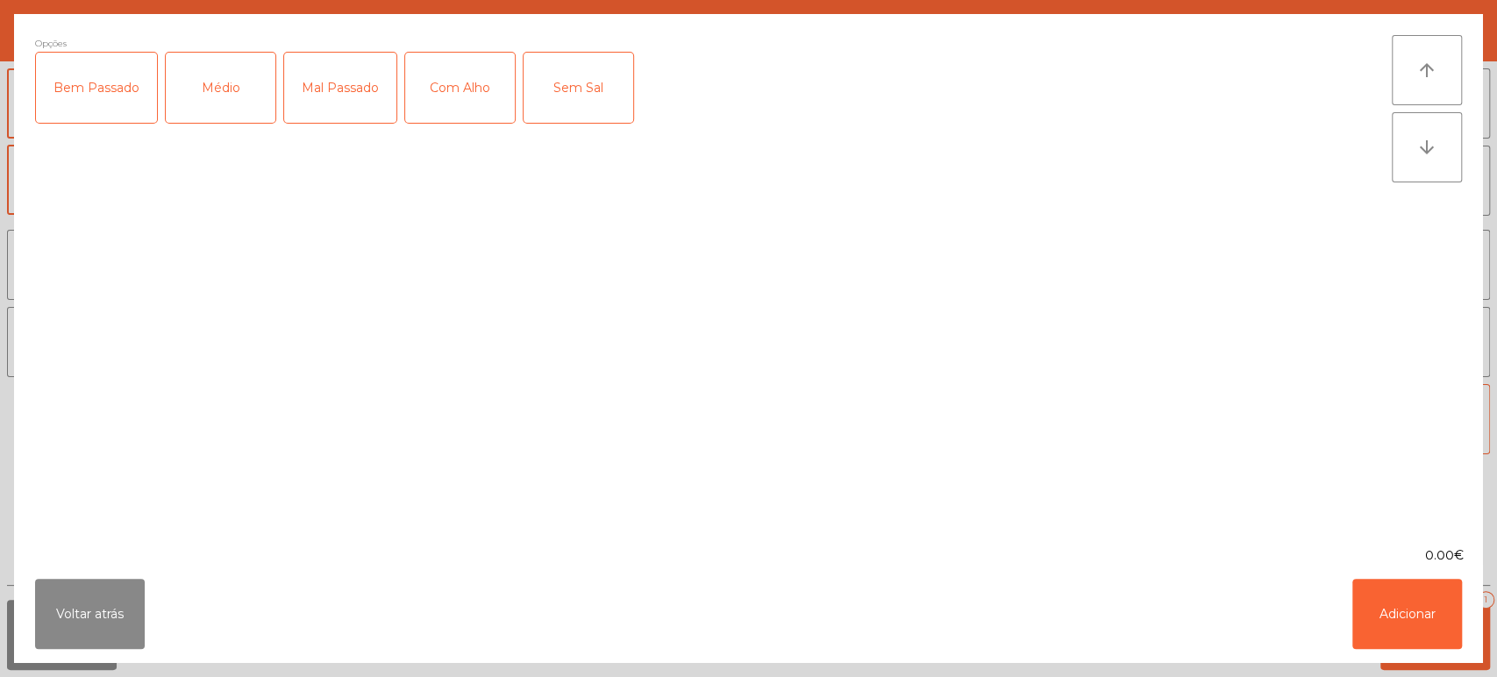
click at [213, 91] on div "Médio" at bounding box center [221, 88] width 110 height 70
click at [1409, 615] on button "Adicionar" at bounding box center [1407, 614] width 110 height 70
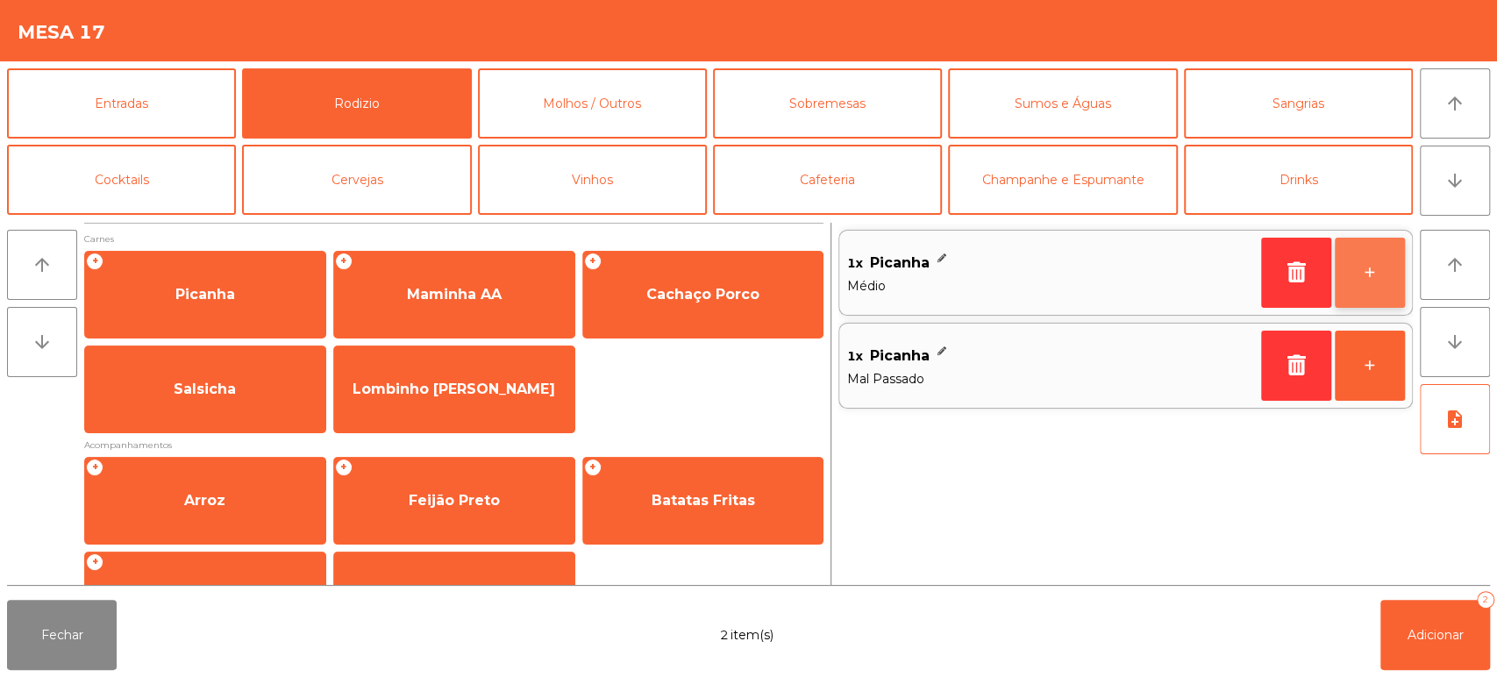
click at [1351, 266] on button "+" at bounding box center [1370, 273] width 70 height 70
click at [1304, 281] on button "-" at bounding box center [1296, 273] width 70 height 70
click at [1303, 267] on icon "button" at bounding box center [1296, 271] width 26 height 21
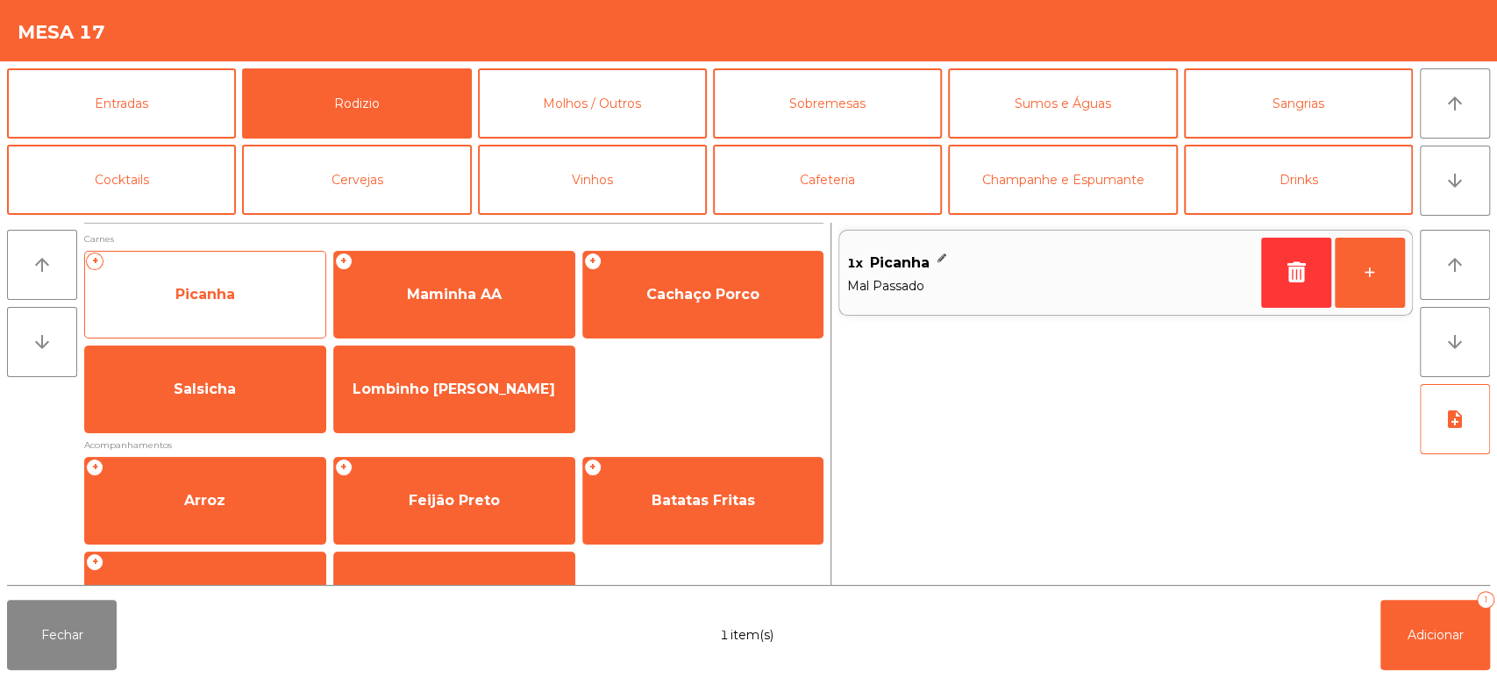
click at [237, 296] on span "Picanha" at bounding box center [205, 294] width 240 height 47
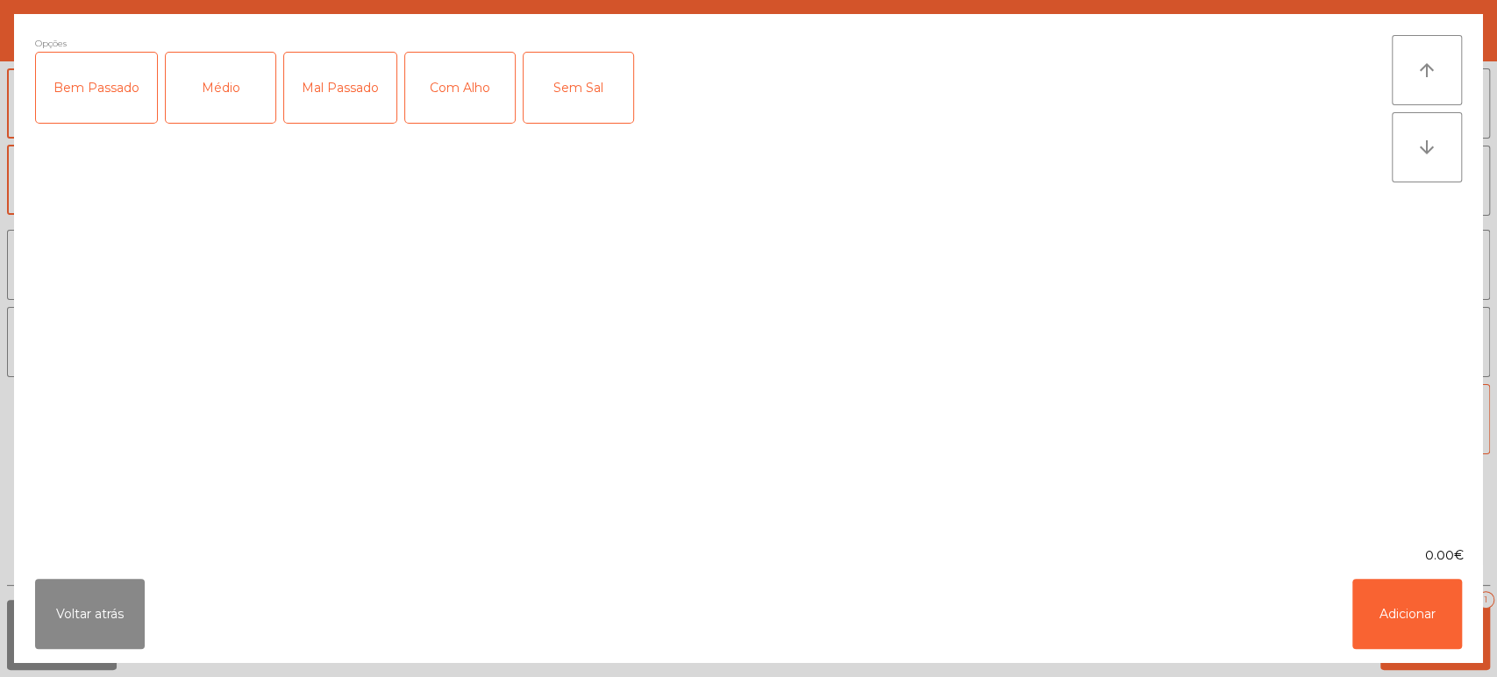
click at [202, 110] on div "Médio" at bounding box center [221, 88] width 110 height 70
click at [457, 82] on div "Com Alho" at bounding box center [460, 88] width 110 height 70
click at [1418, 632] on button "Adicionar" at bounding box center [1407, 614] width 110 height 70
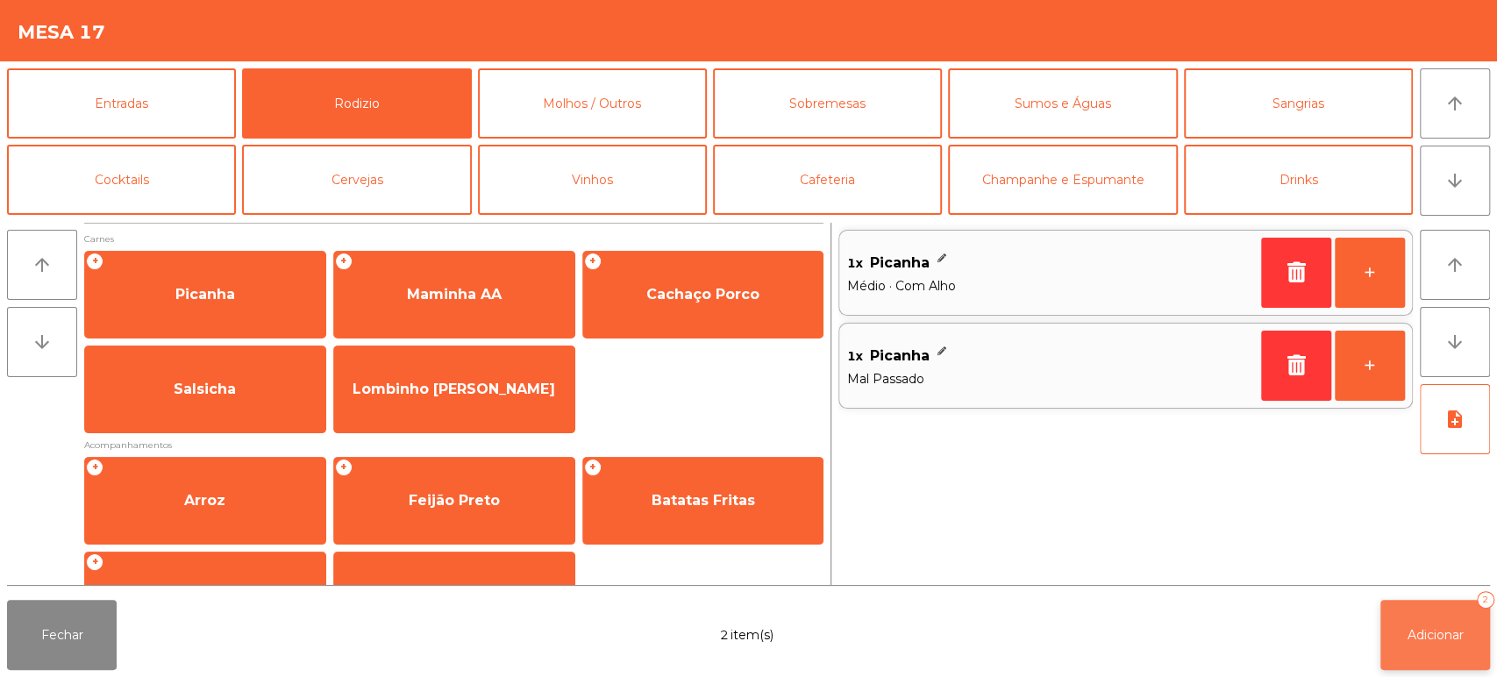
click at [1407, 605] on button "Adicionar 2" at bounding box center [1435, 635] width 110 height 70
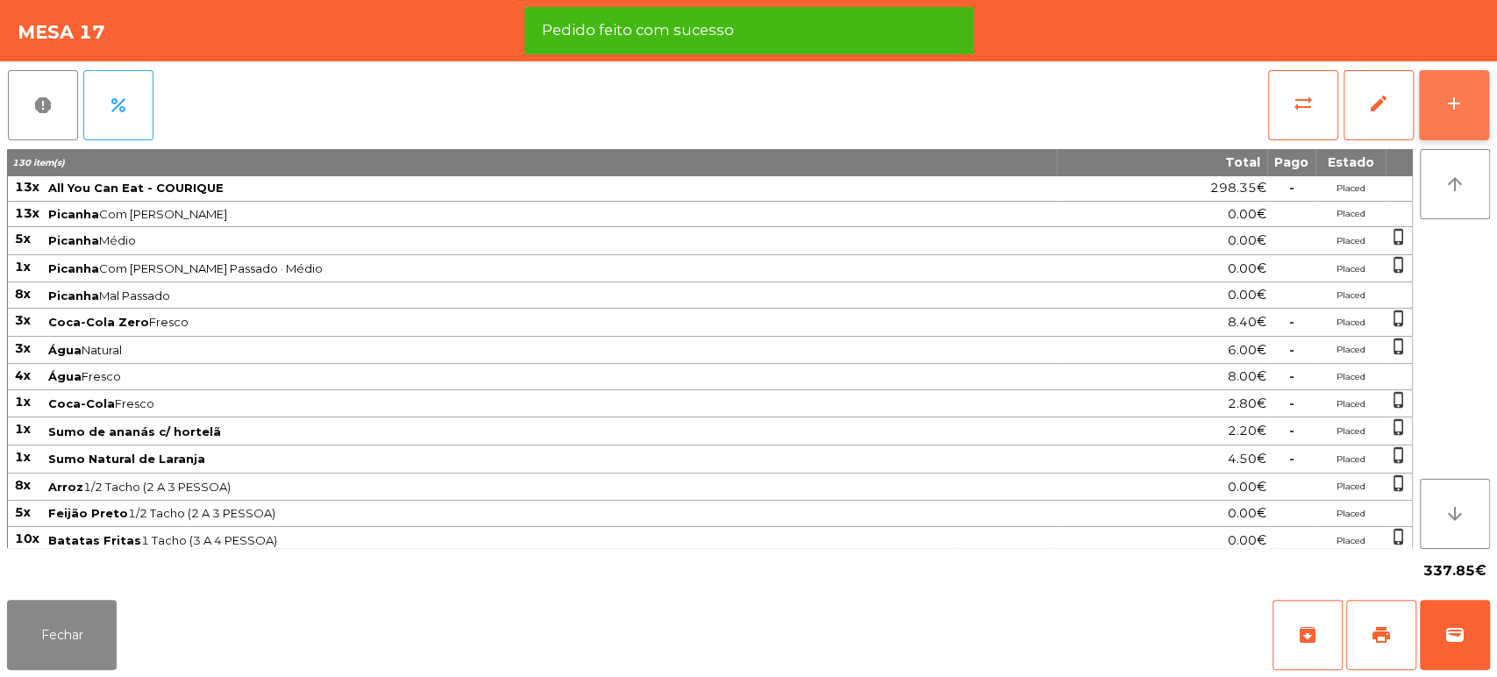
click at [1458, 109] on div "add" at bounding box center [1453, 103] width 21 height 21
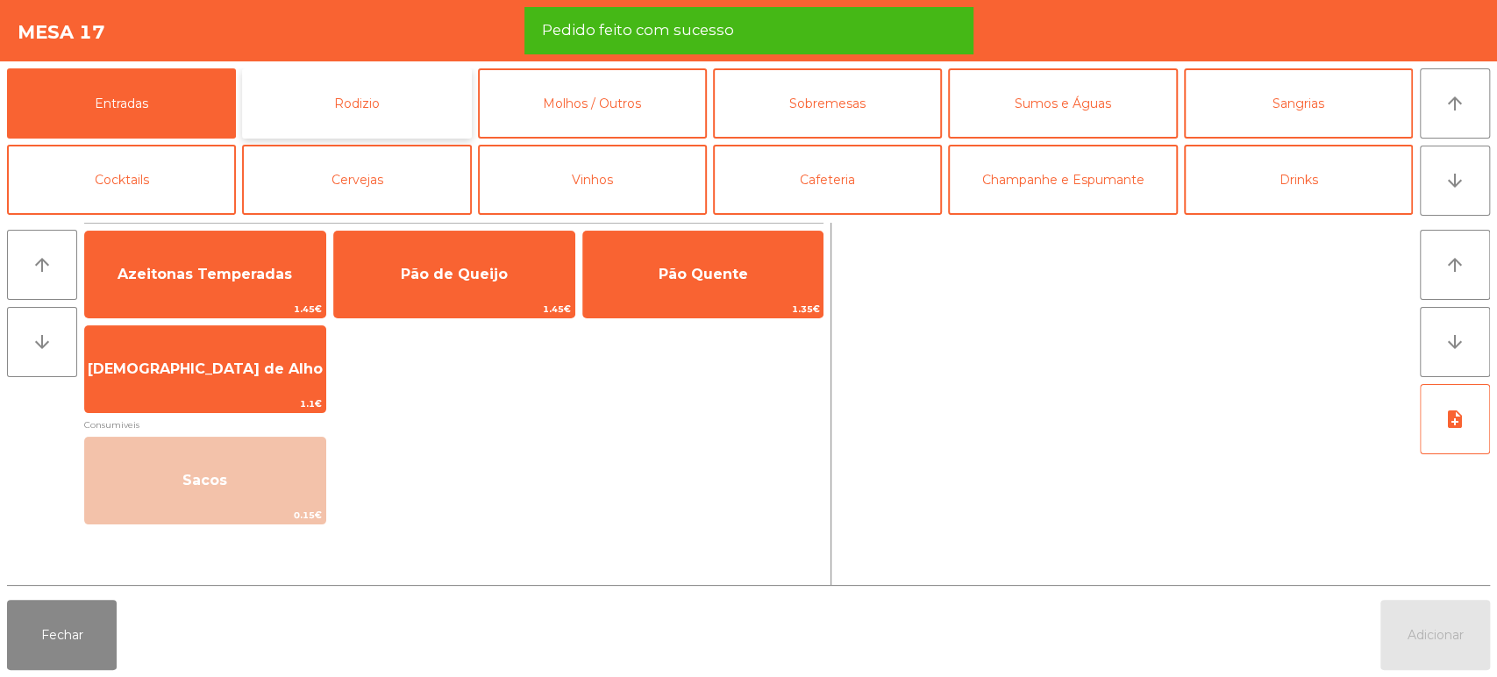
click at [399, 118] on button "Rodizio" at bounding box center [356, 103] width 229 height 70
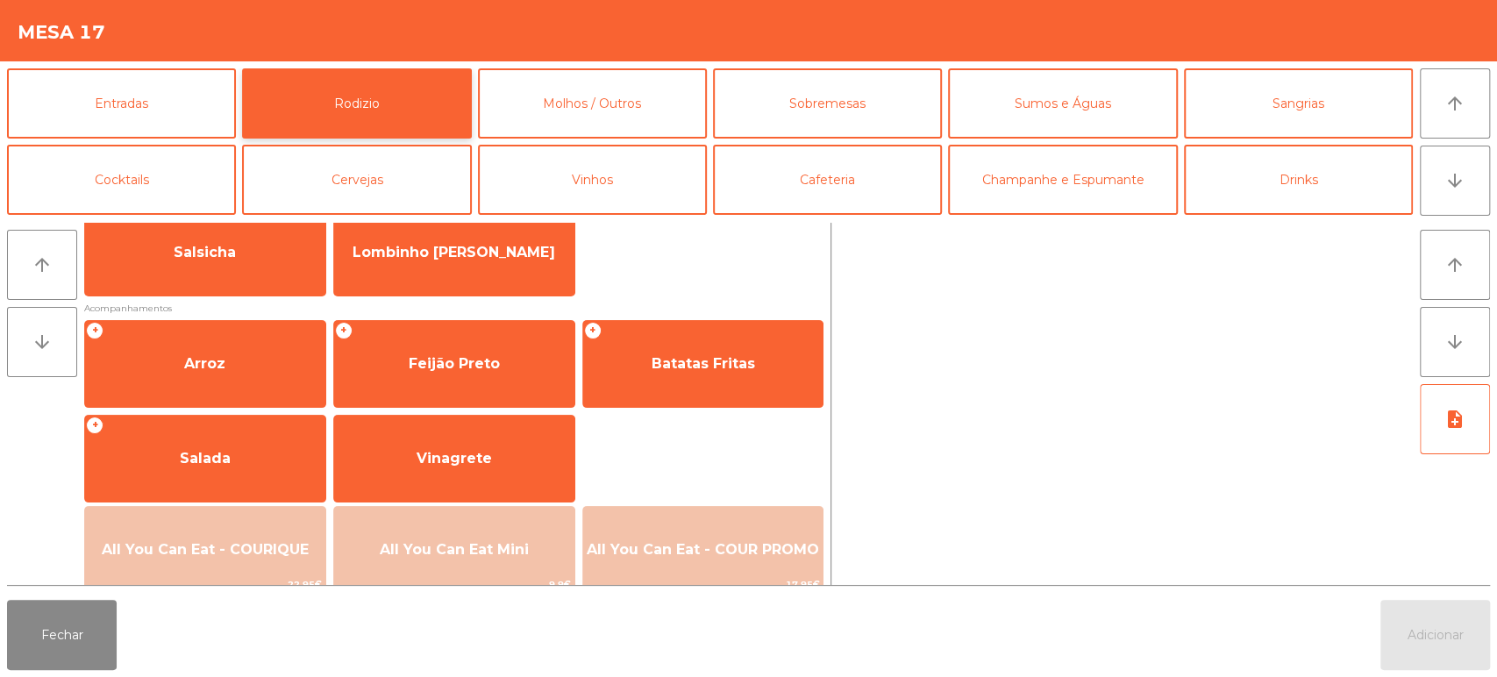
scroll to position [141, 0]
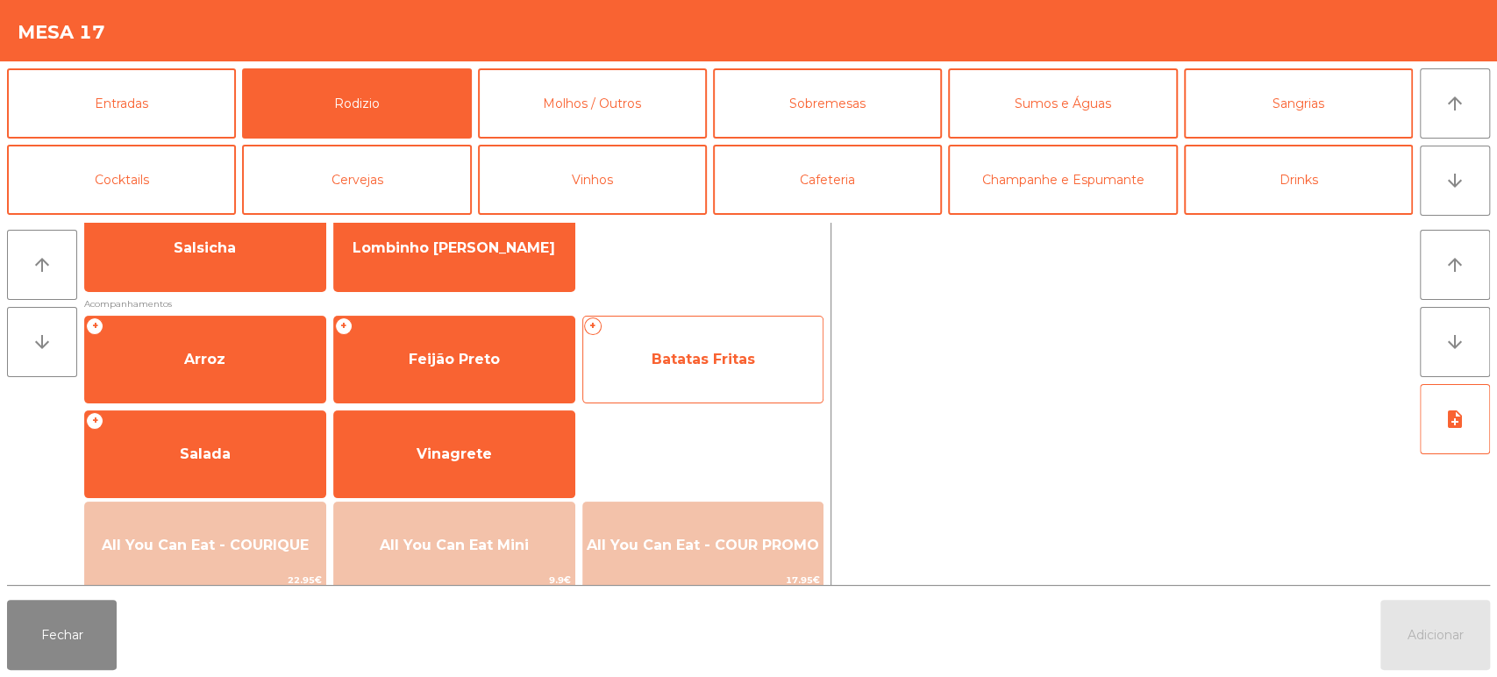
click at [695, 354] on span "Batatas Fritas" at bounding box center [703, 359] width 103 height 17
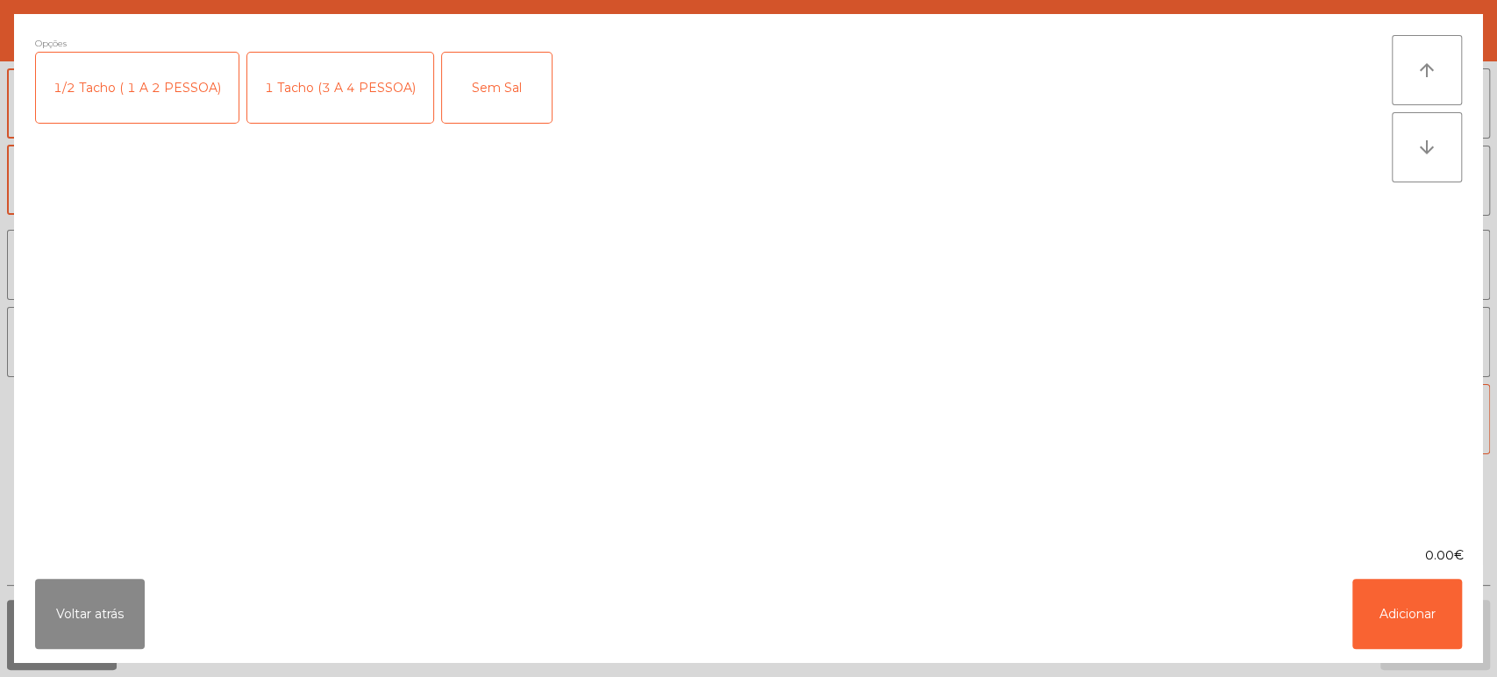
click at [360, 55] on div "1 Tacho (3 A 4 PESSOA)" at bounding box center [340, 88] width 186 height 70
click at [1417, 614] on button "Adicionar" at bounding box center [1407, 614] width 110 height 70
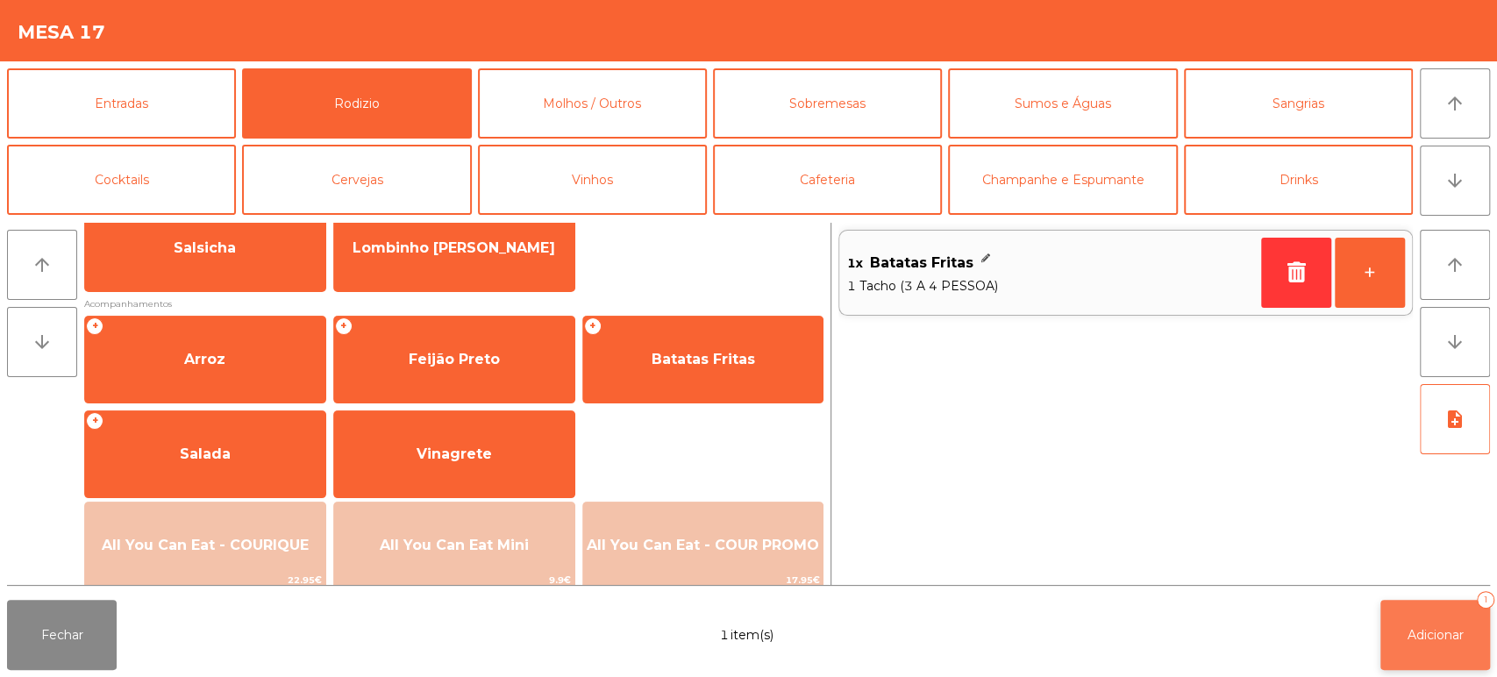
click at [1445, 626] on button "Adicionar 1" at bounding box center [1435, 635] width 110 height 70
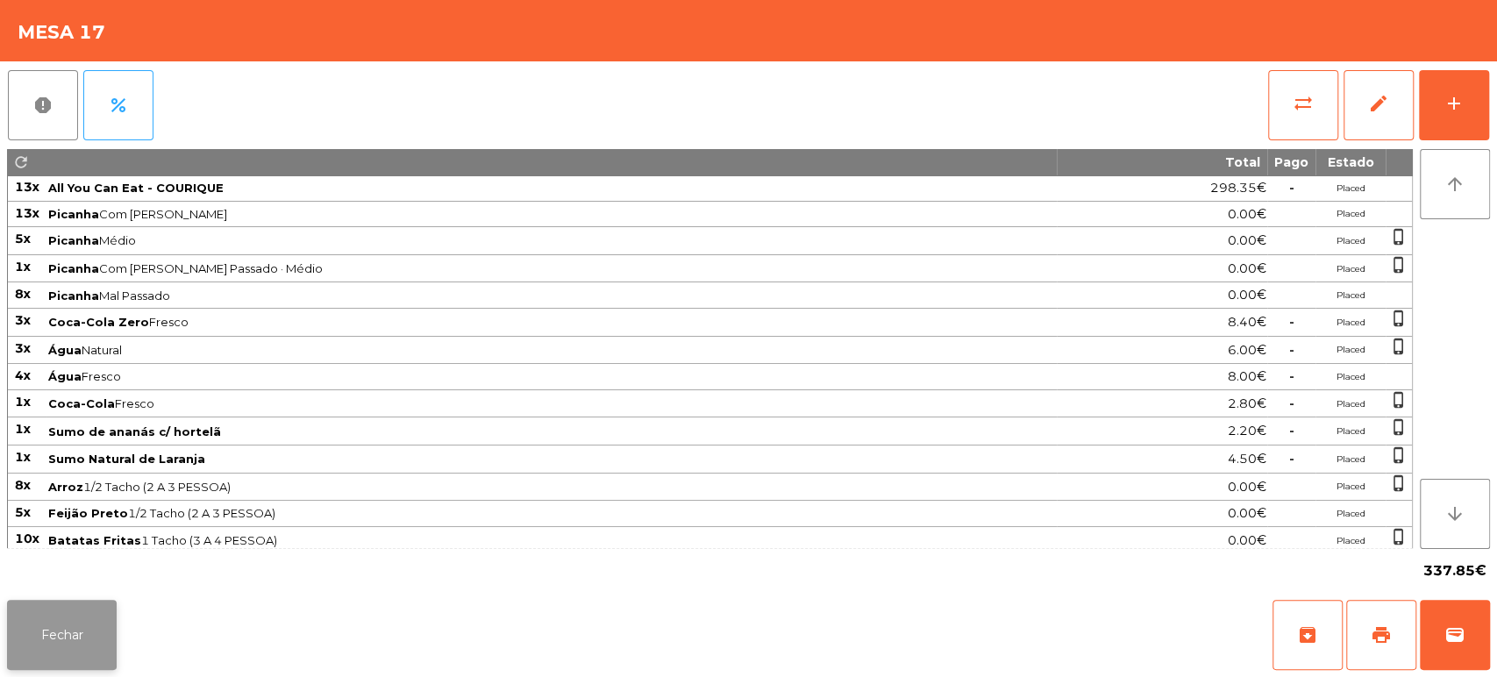
click at [54, 623] on button "Fechar" at bounding box center [62, 635] width 110 height 70
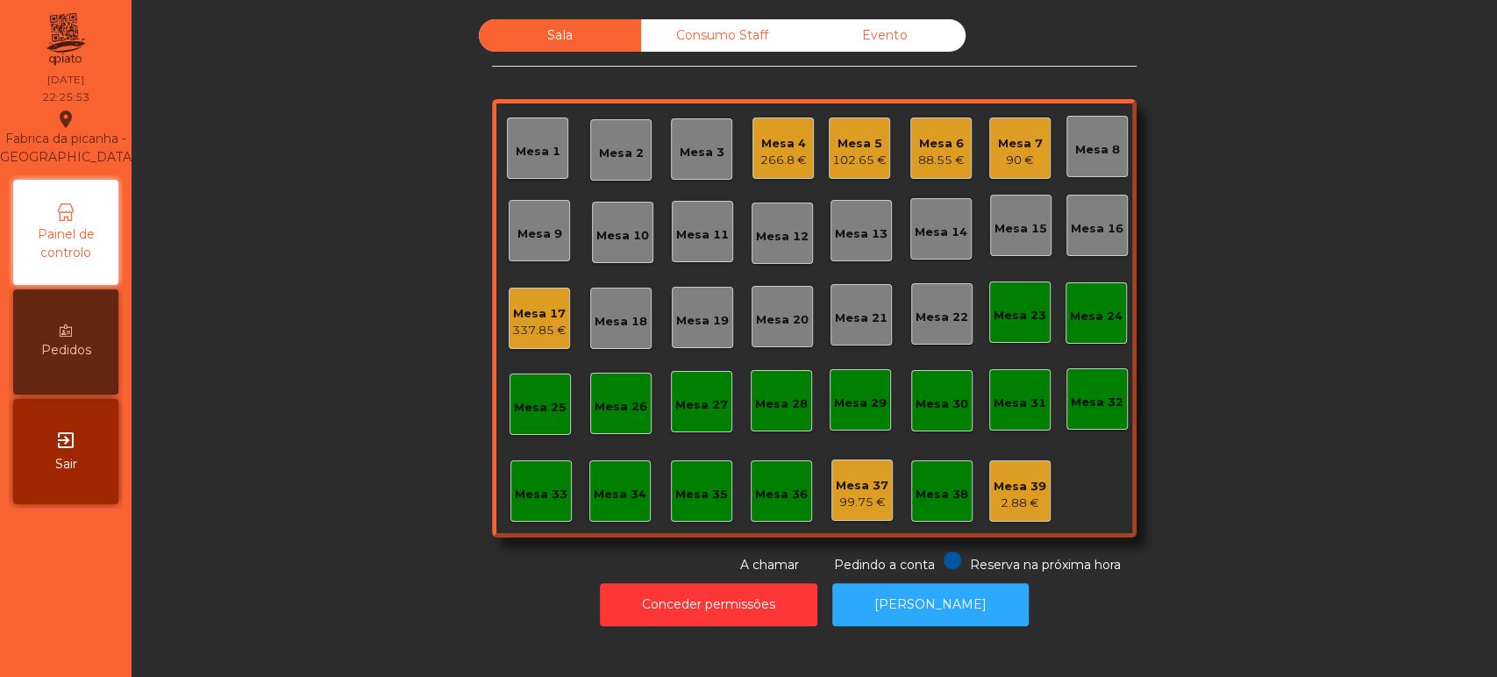
click at [928, 201] on div "Mesa 14" at bounding box center [940, 228] width 61 height 61
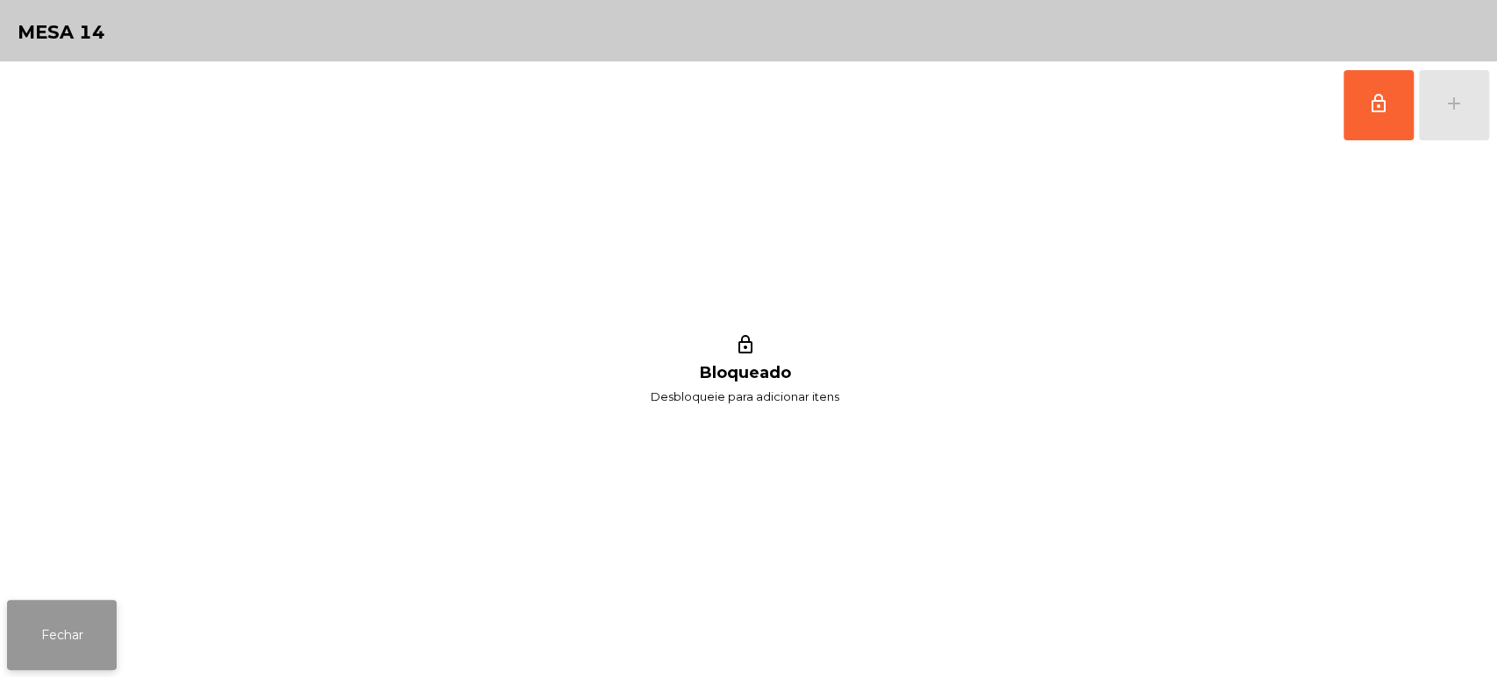
click at [75, 632] on button "Fechar" at bounding box center [62, 635] width 110 height 70
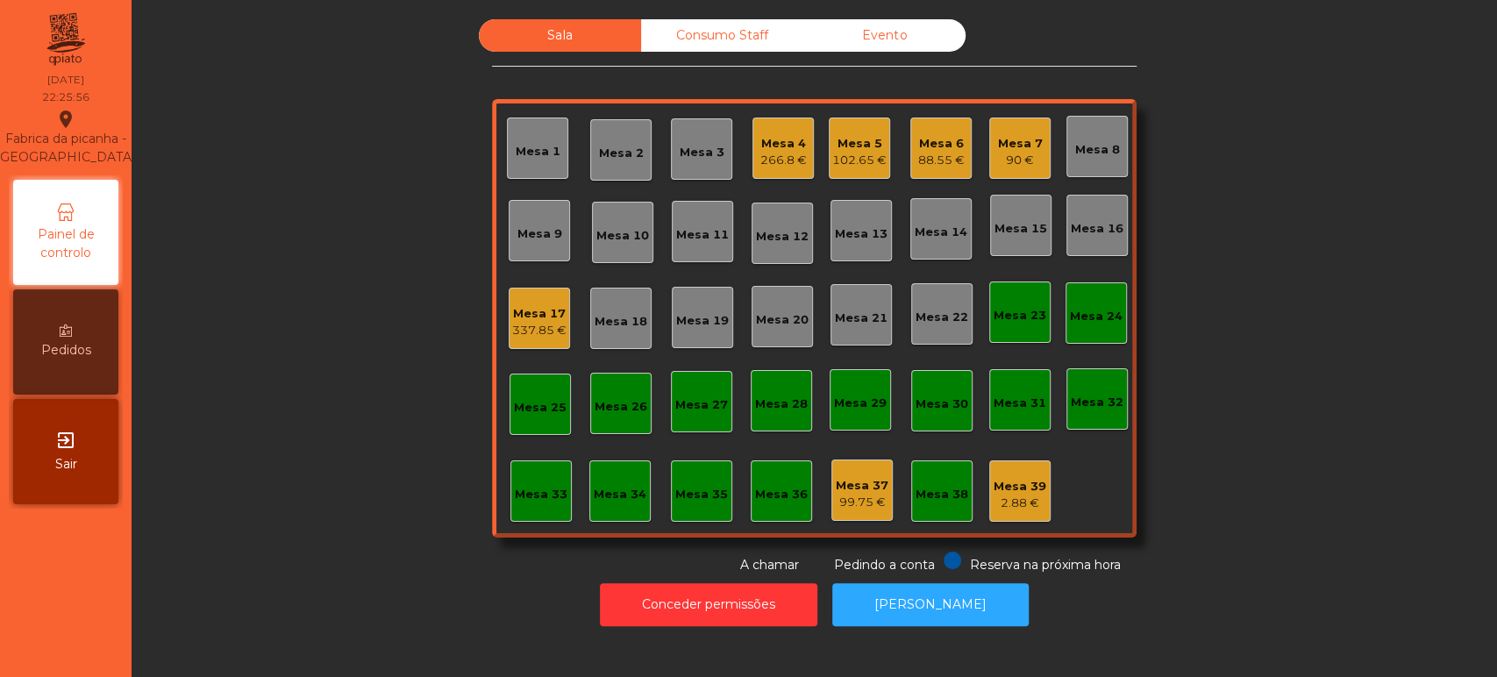
click at [946, 149] on div "Mesa 6" at bounding box center [941, 144] width 46 height 18
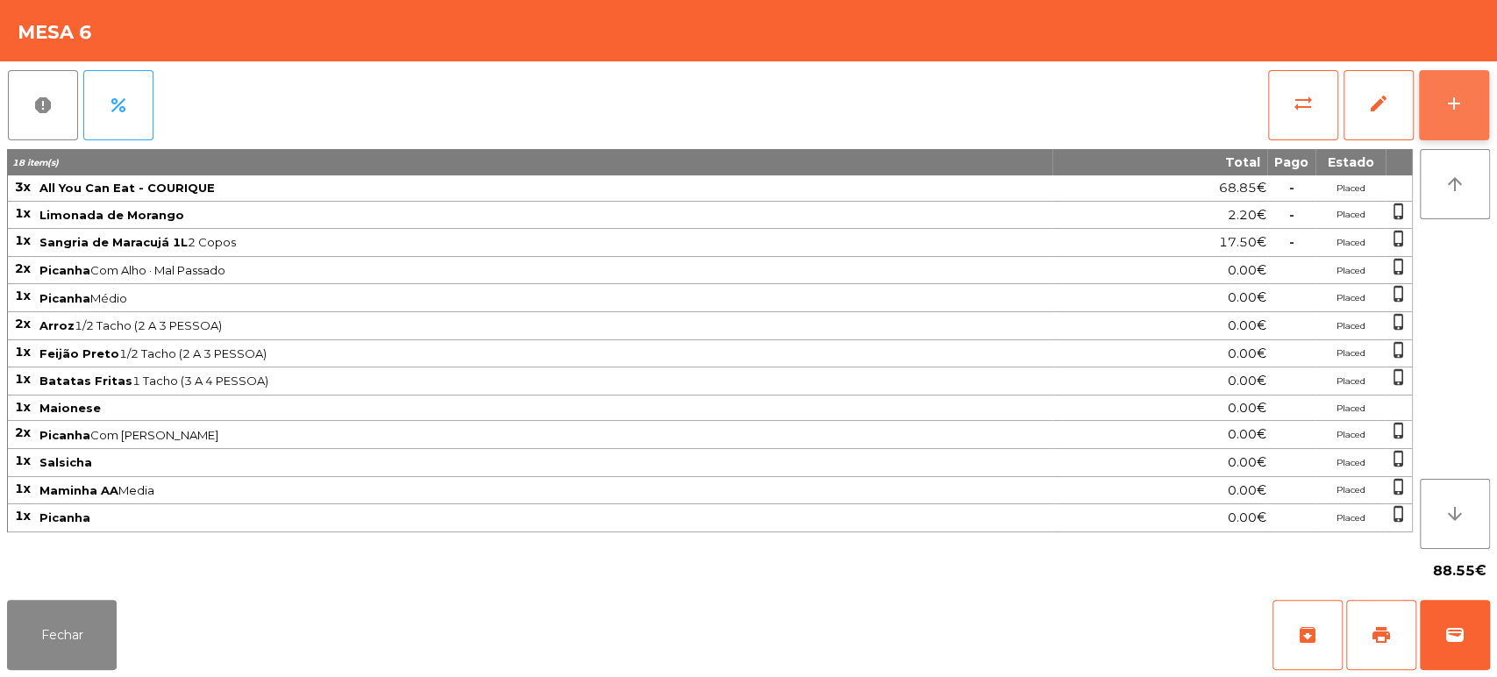
click at [1477, 106] on button "add" at bounding box center [1454, 105] width 70 height 70
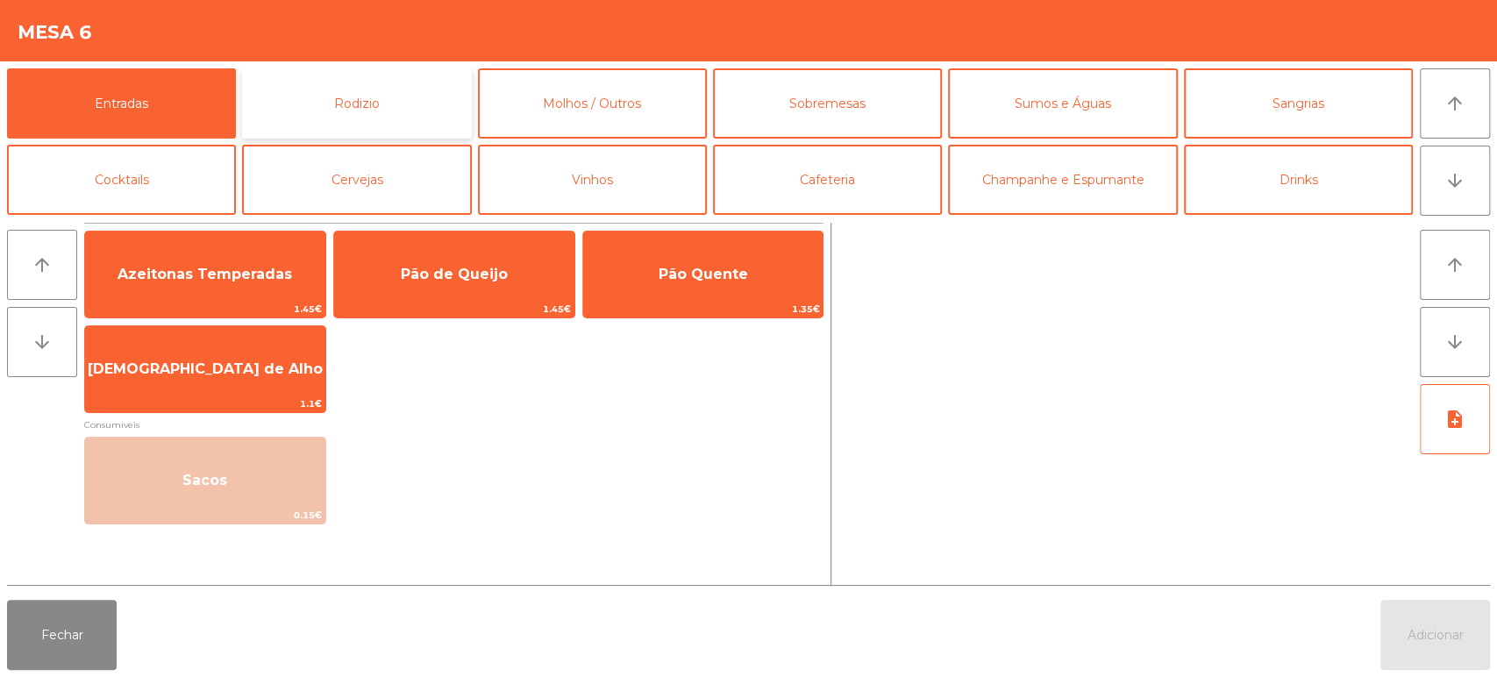
click at [287, 115] on button "Rodizio" at bounding box center [356, 103] width 229 height 70
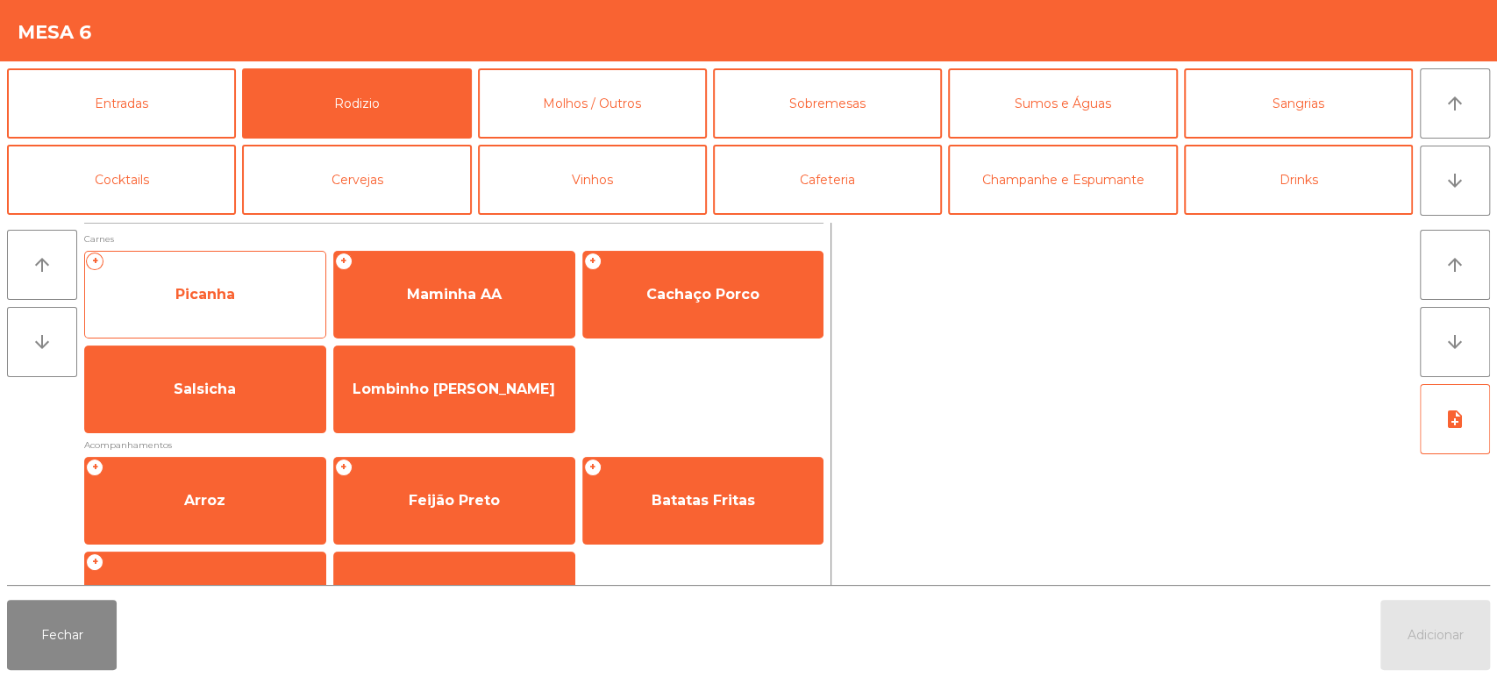
click at [255, 317] on span "Picanha" at bounding box center [205, 294] width 240 height 47
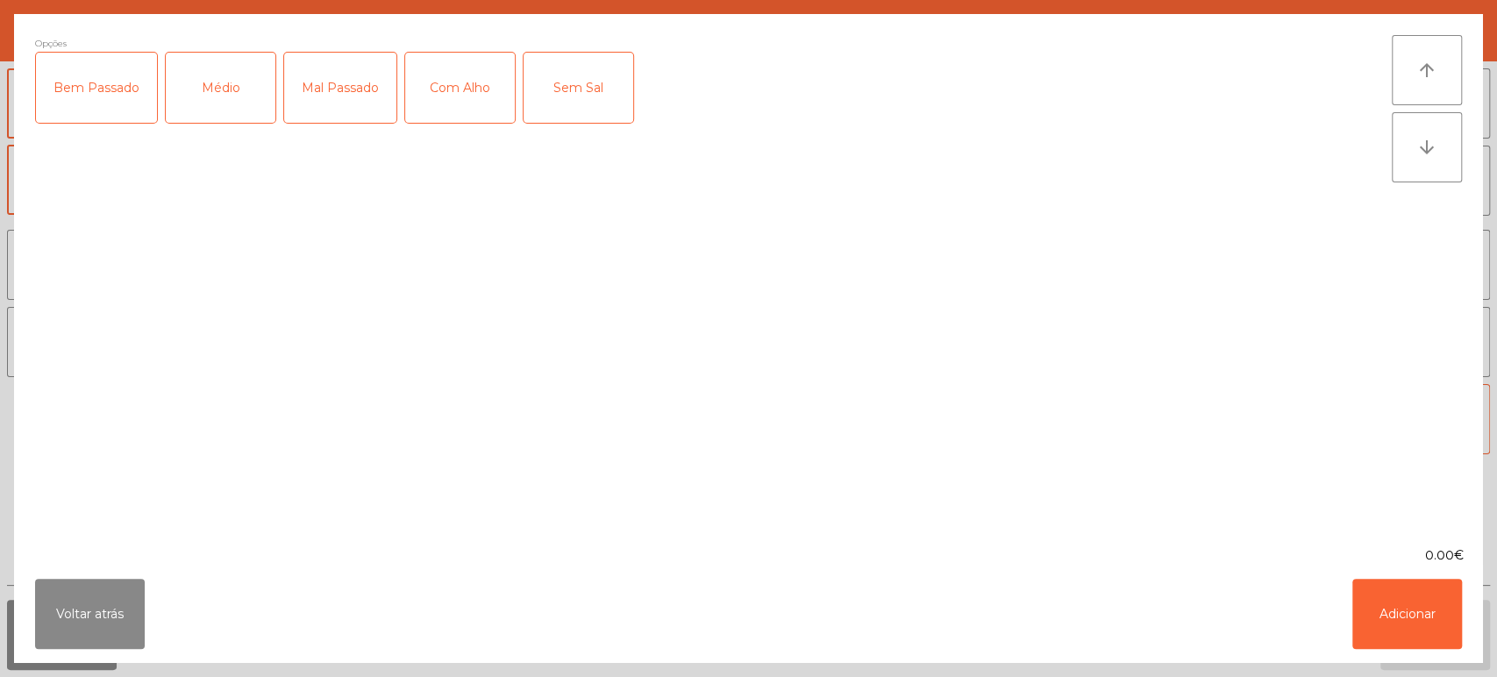
click at [354, 99] on div "Mal Passado" at bounding box center [340, 88] width 112 height 70
click at [445, 82] on div "Com Alho" at bounding box center [460, 88] width 110 height 70
click at [1402, 596] on button "Adicionar" at bounding box center [1407, 614] width 110 height 70
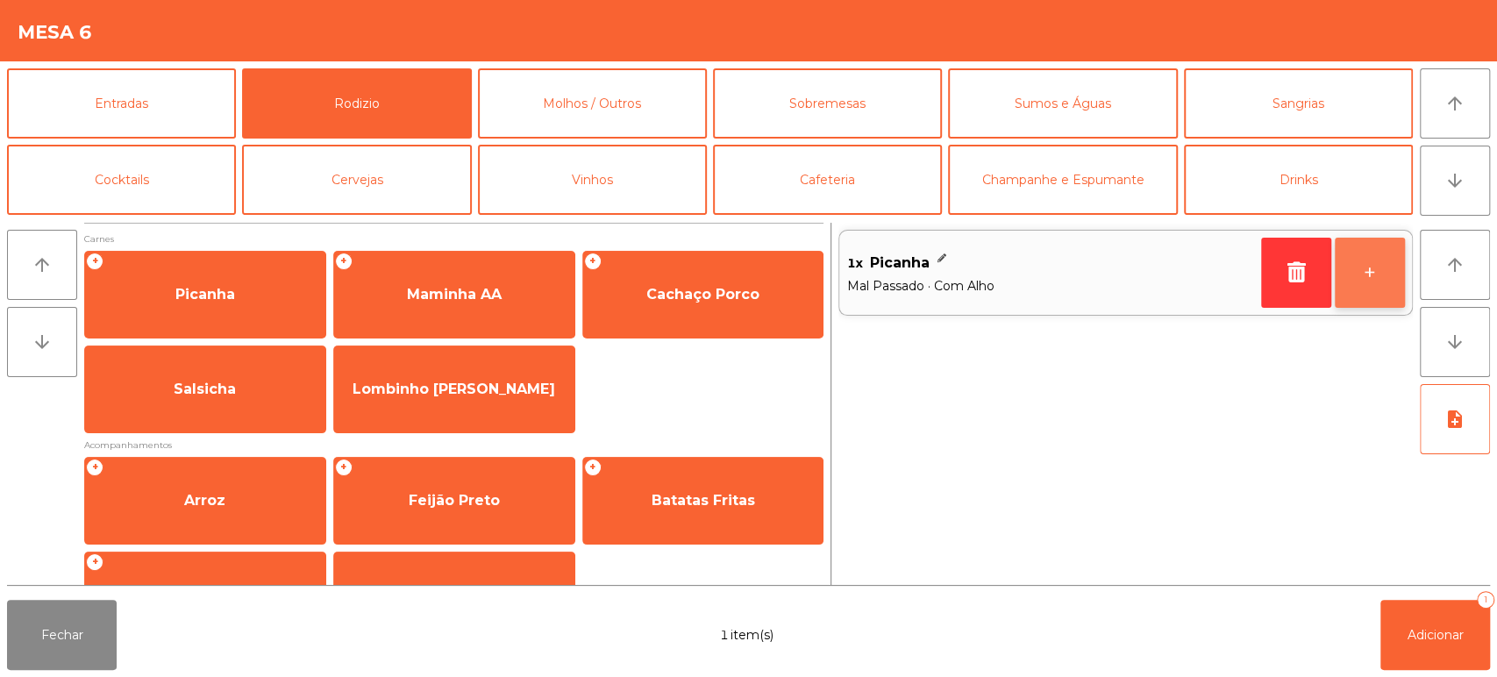
click at [1398, 287] on button "+" at bounding box center [1370, 273] width 70 height 70
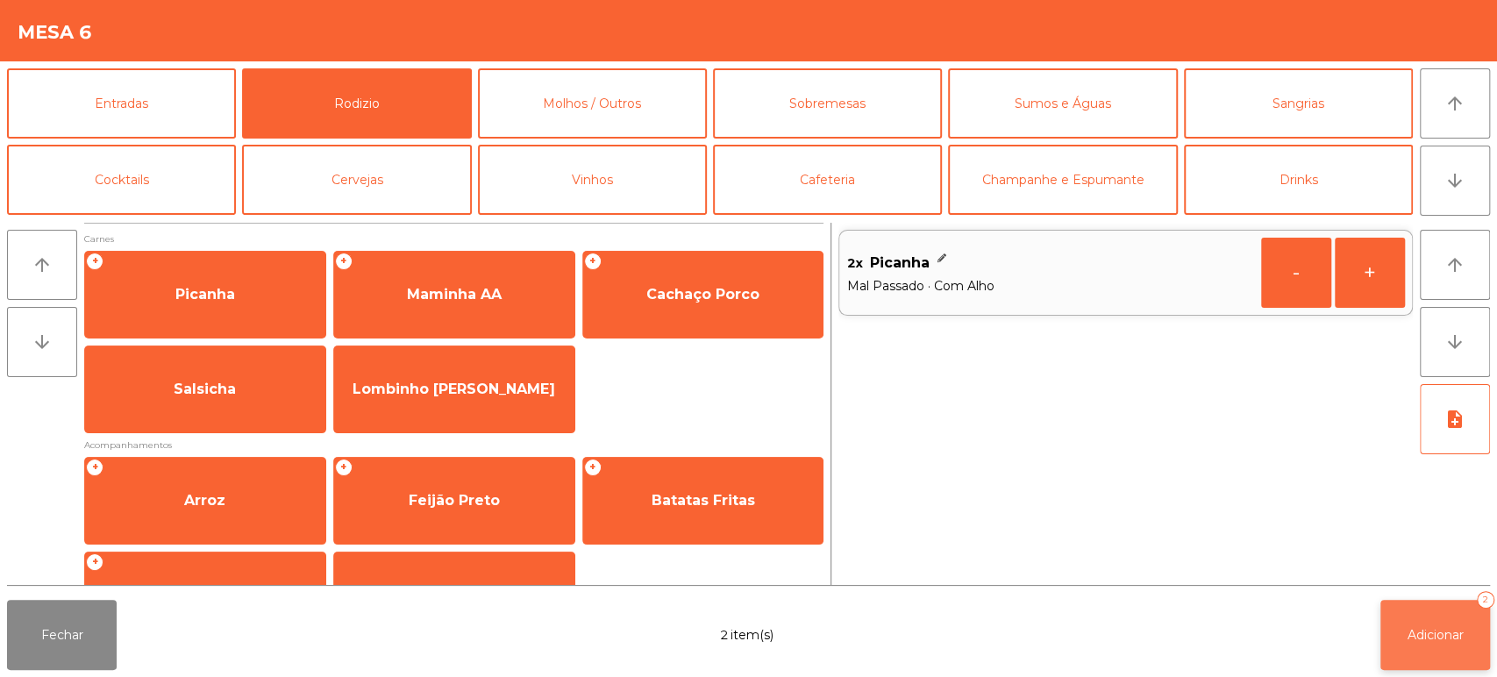
click at [1436, 623] on button "Adicionar 2" at bounding box center [1435, 635] width 110 height 70
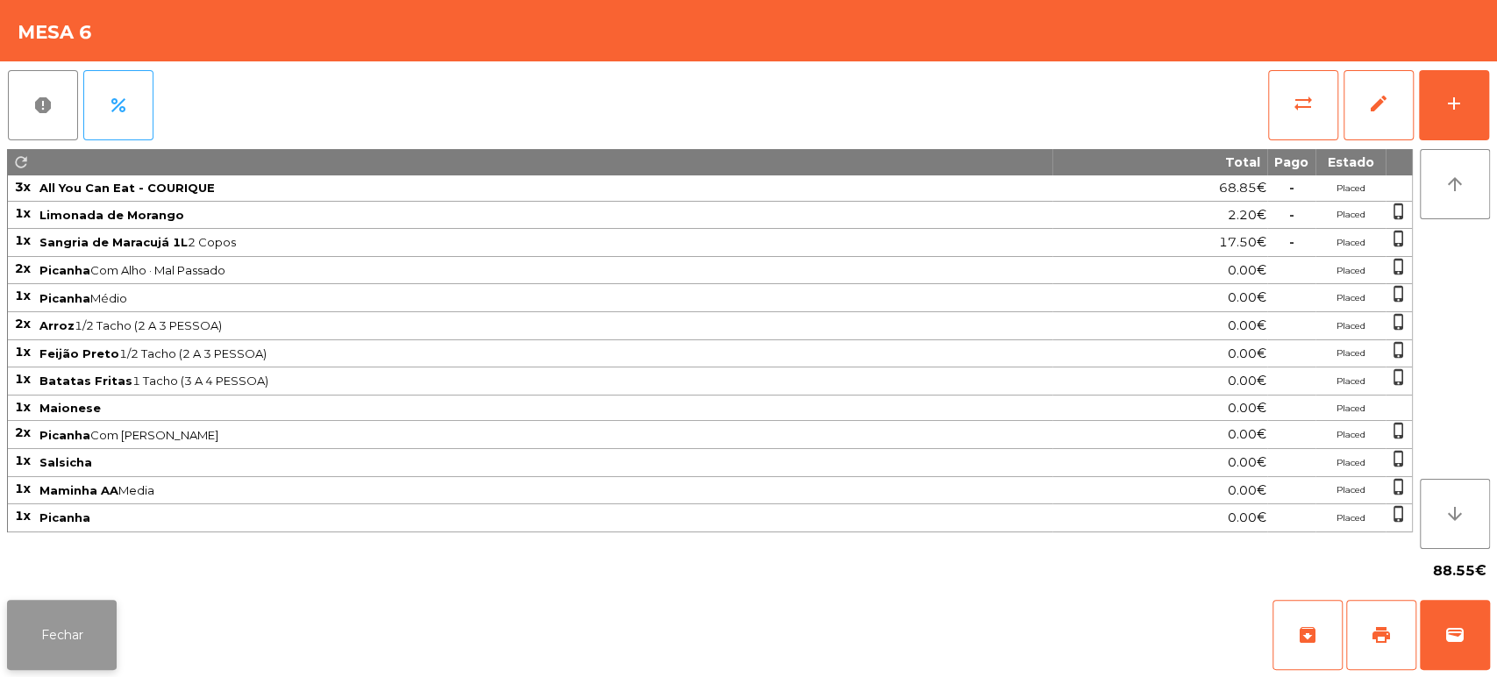
click at [109, 654] on button "Fechar" at bounding box center [62, 635] width 110 height 70
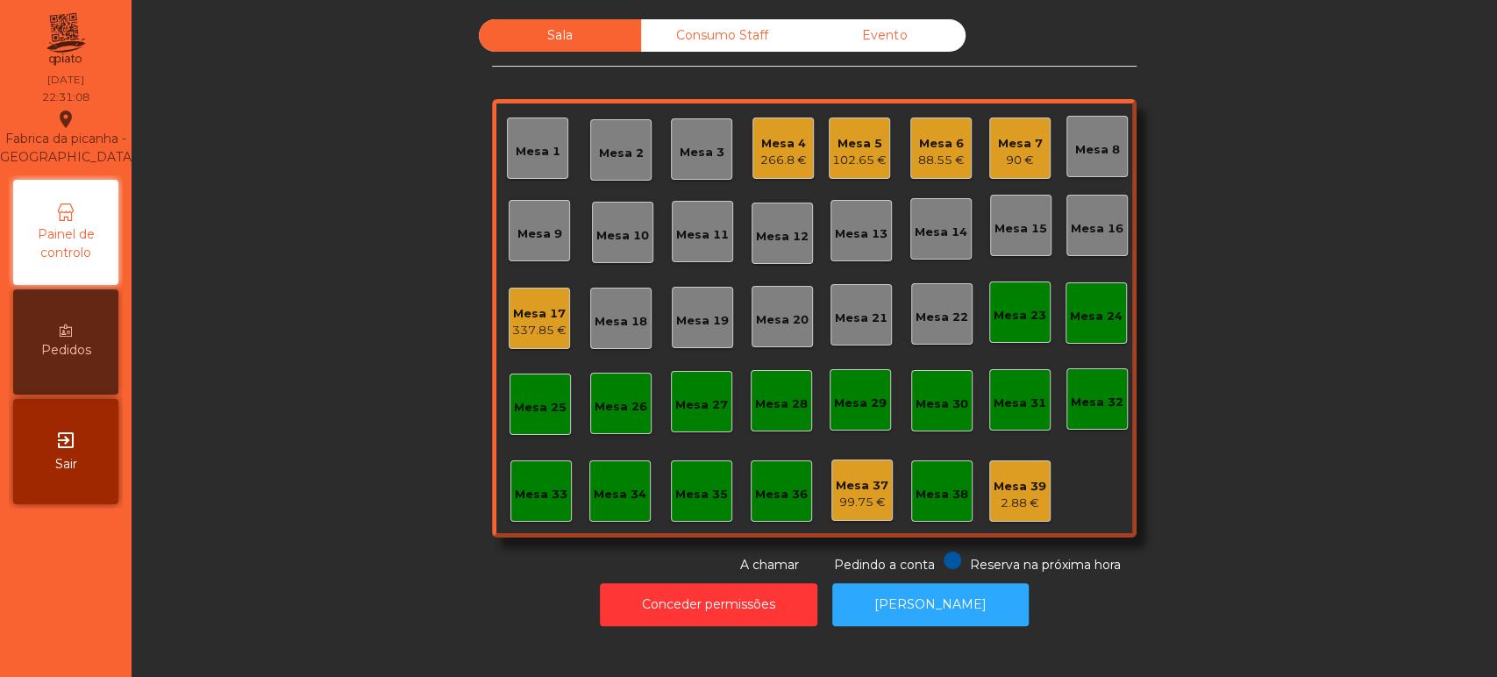
click at [1268, 285] on div "Sala Consumo Staff Evento Mesa 1 Mesa 2 Mesa 3 Mesa 4 266.8 € Mesa 5 102.65 € M…" at bounding box center [814, 296] width 1318 height 555
click at [330, 226] on div "Sala Consumo Staff Evento Mesa 1 Mesa 2 Mesa 3 Mesa 4 266.8 € Mesa 5 105.45 € M…" at bounding box center [814, 296] width 1318 height 555
click at [1293, 468] on div "Sala Consumo Staff Evento Mesa 1 Mesa 2 Mesa 3 Mesa 4 266.8 € Mesa 5 105.9 € Me…" at bounding box center [814, 296] width 1318 height 555
click at [937, 156] on div "90.75 €" at bounding box center [941, 161] width 46 height 18
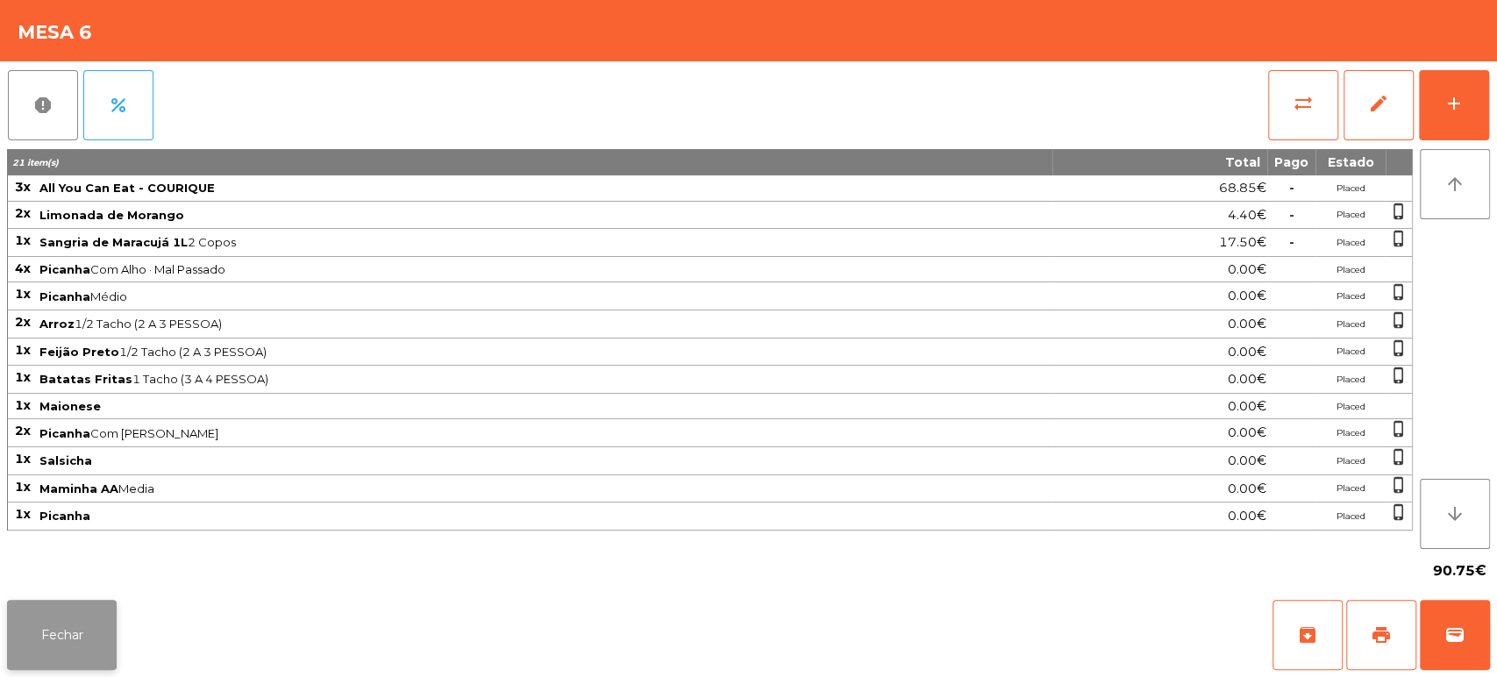
click at [113, 611] on button "Fechar" at bounding box center [62, 635] width 110 height 70
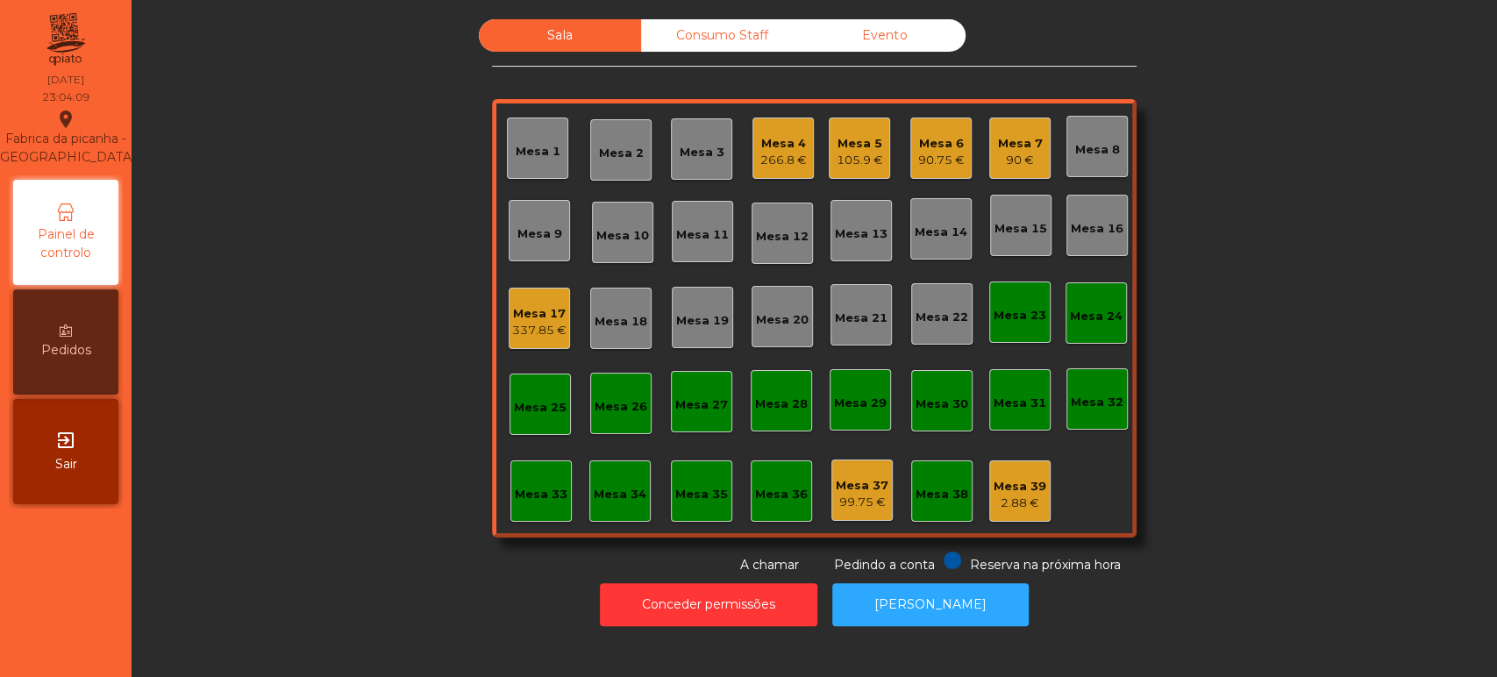
click at [923, 146] on div "Mesa 6" at bounding box center [941, 144] width 46 height 18
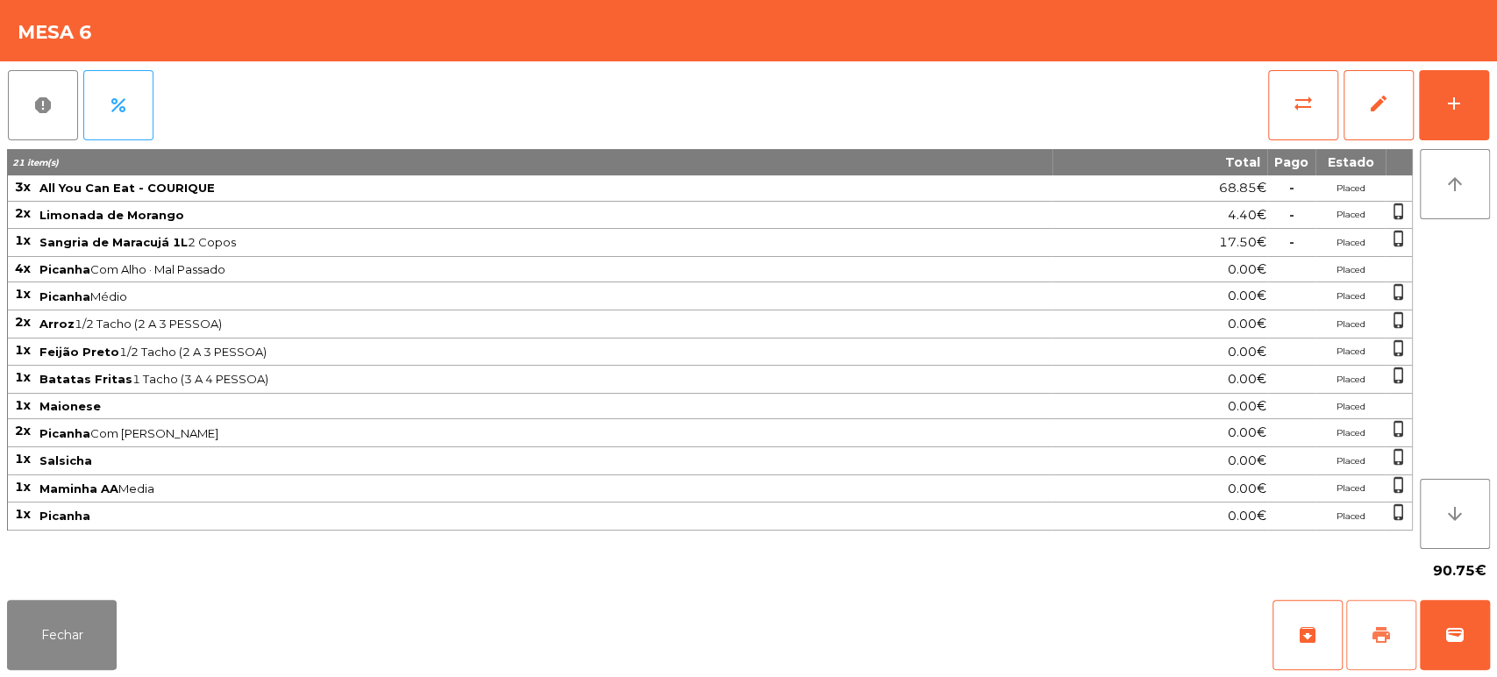
click at [1388, 631] on span "print" at bounding box center [1381, 634] width 21 height 21
click at [82, 604] on button "Fechar" at bounding box center [62, 635] width 110 height 70
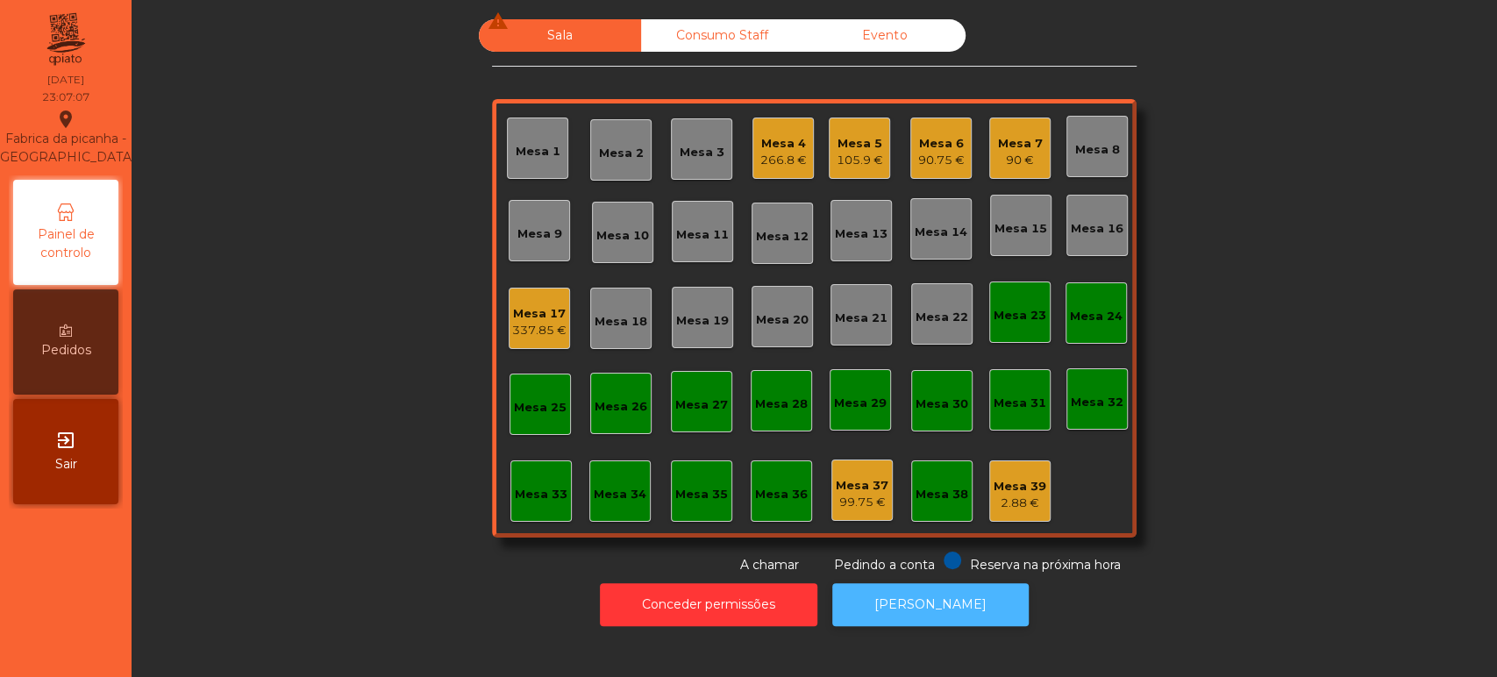
click at [906, 588] on button "[PERSON_NAME]" at bounding box center [930, 604] width 196 height 43
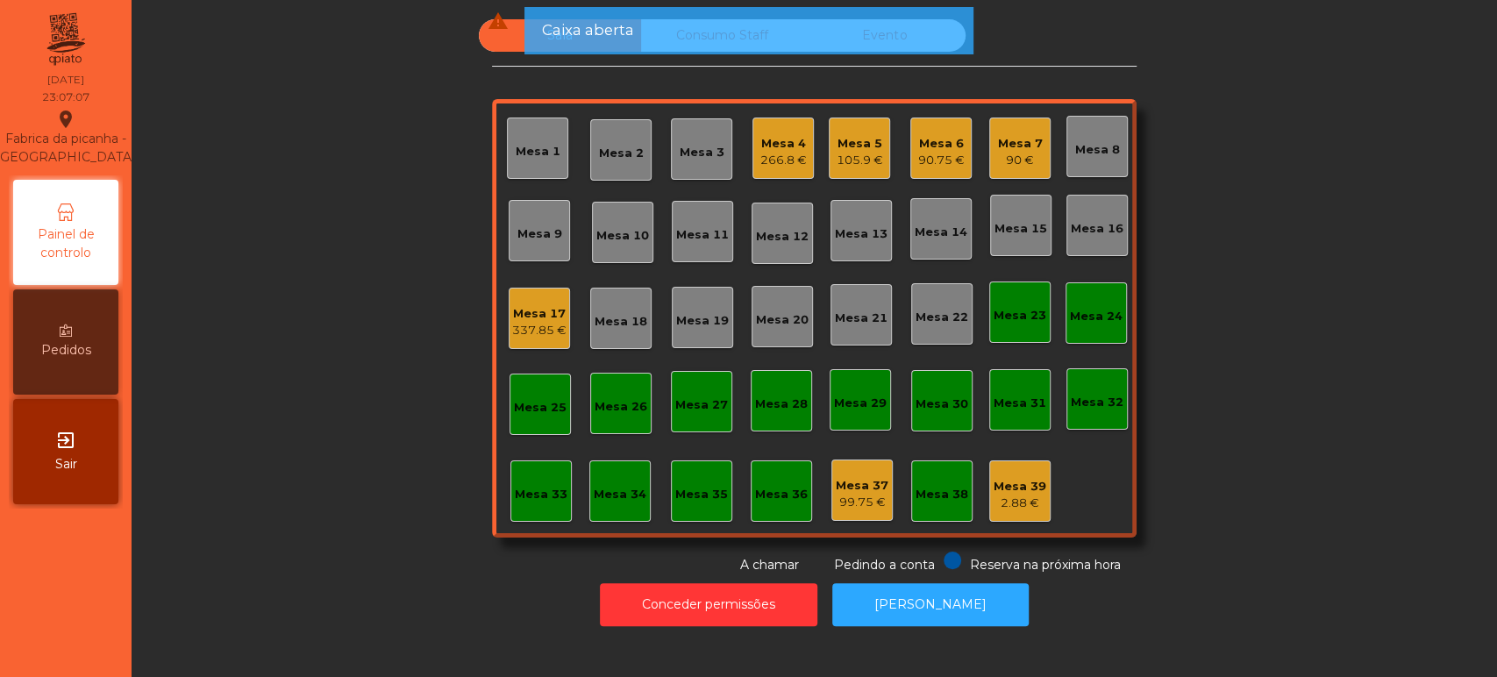
click at [779, 158] on div "266.8 €" at bounding box center [783, 161] width 46 height 18
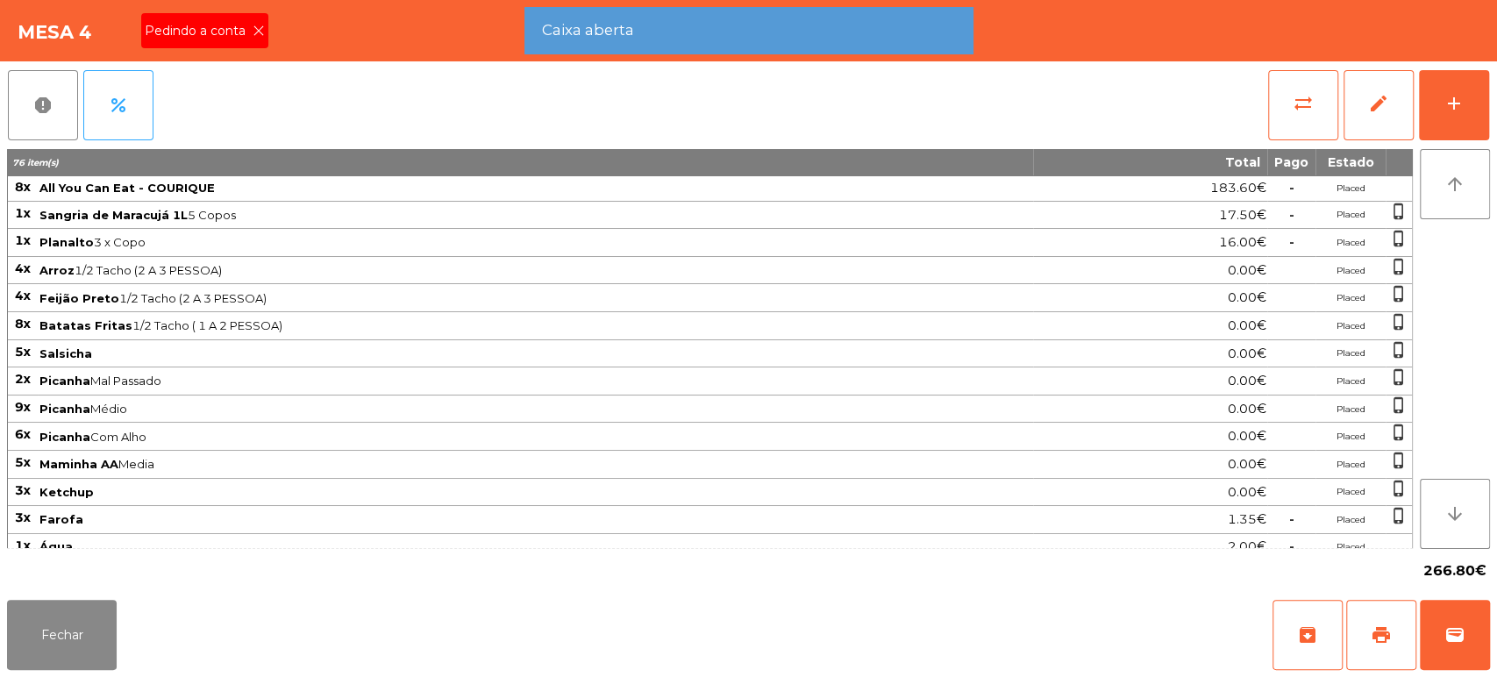
click at [264, 13] on div "Pedindo a conta" at bounding box center [204, 30] width 127 height 35
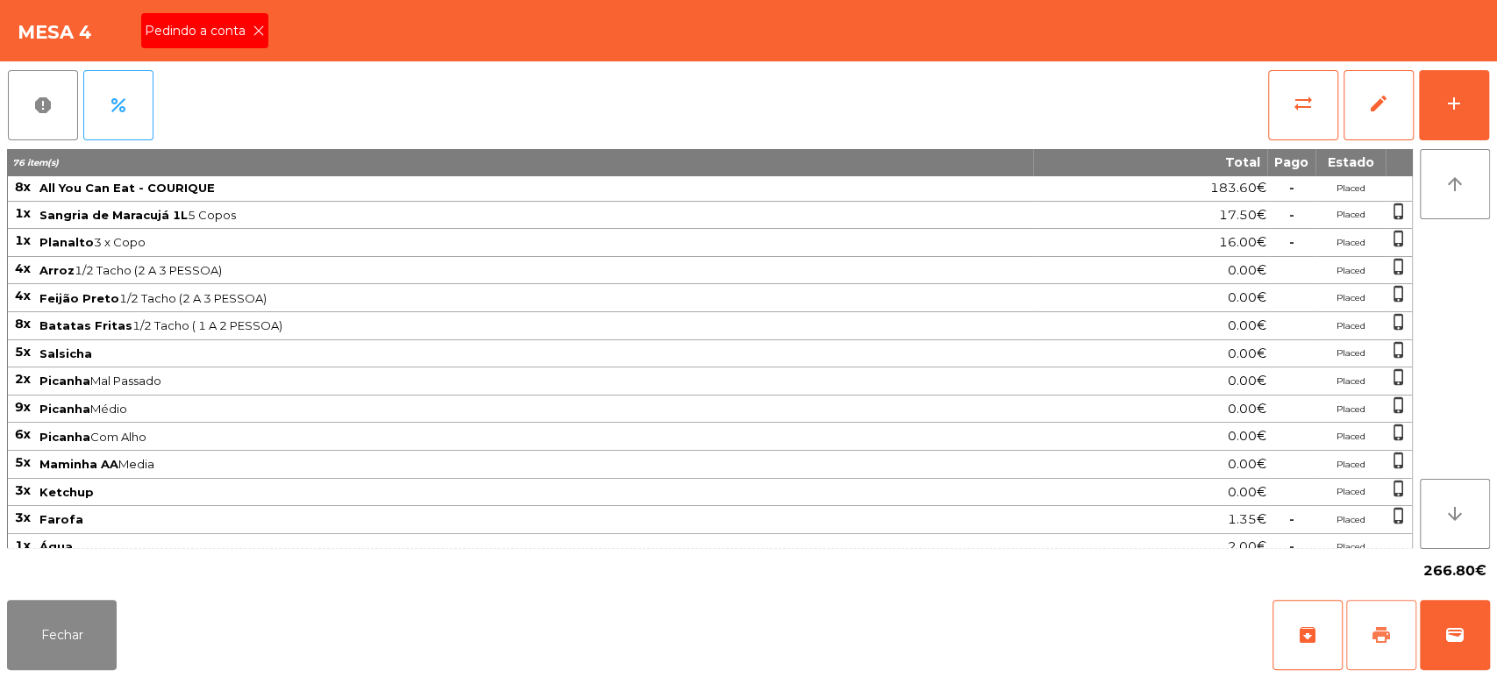
click at [1363, 645] on button "print" at bounding box center [1381, 635] width 70 height 70
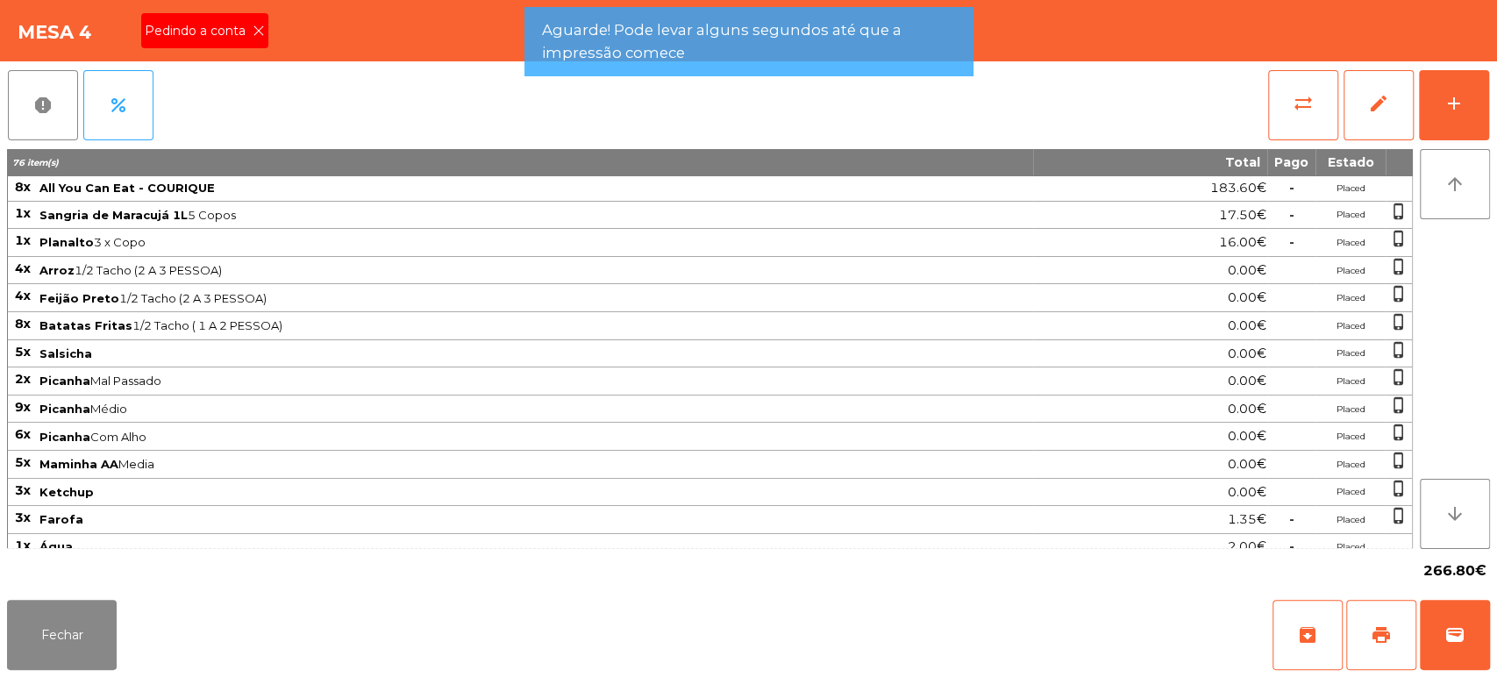
click at [257, 30] on icon at bounding box center [259, 31] width 12 height 12
click at [91, 645] on button "Fechar" at bounding box center [62, 635] width 110 height 70
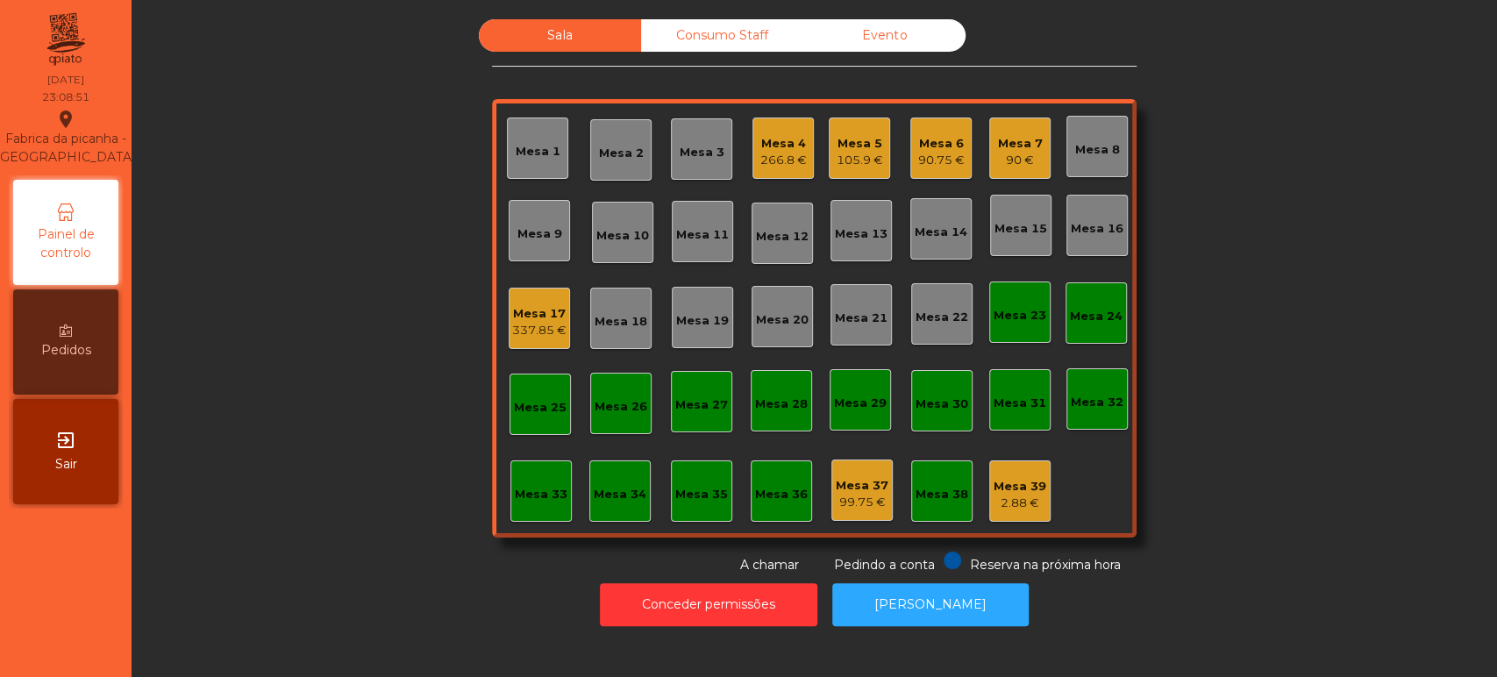
click at [1238, 277] on div "Sala Consumo Staff Evento Mesa 1 Mesa 2 Mesa 3 Mesa 4 266.8 € Mesa 5 105.9 € Me…" at bounding box center [814, 296] width 1318 height 555
click at [930, 139] on div "Mesa 6" at bounding box center [941, 144] width 46 height 18
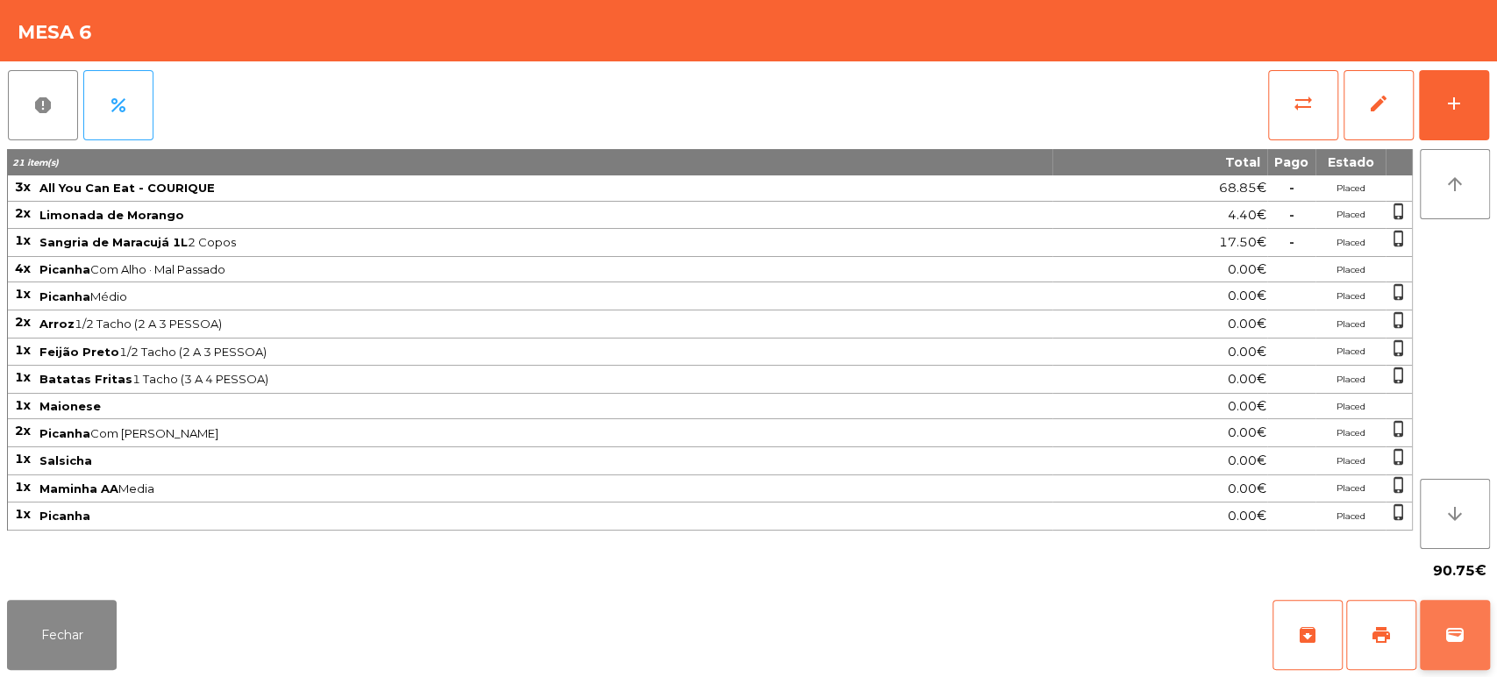
click at [1446, 632] on span "wallet" at bounding box center [1454, 634] width 21 height 21
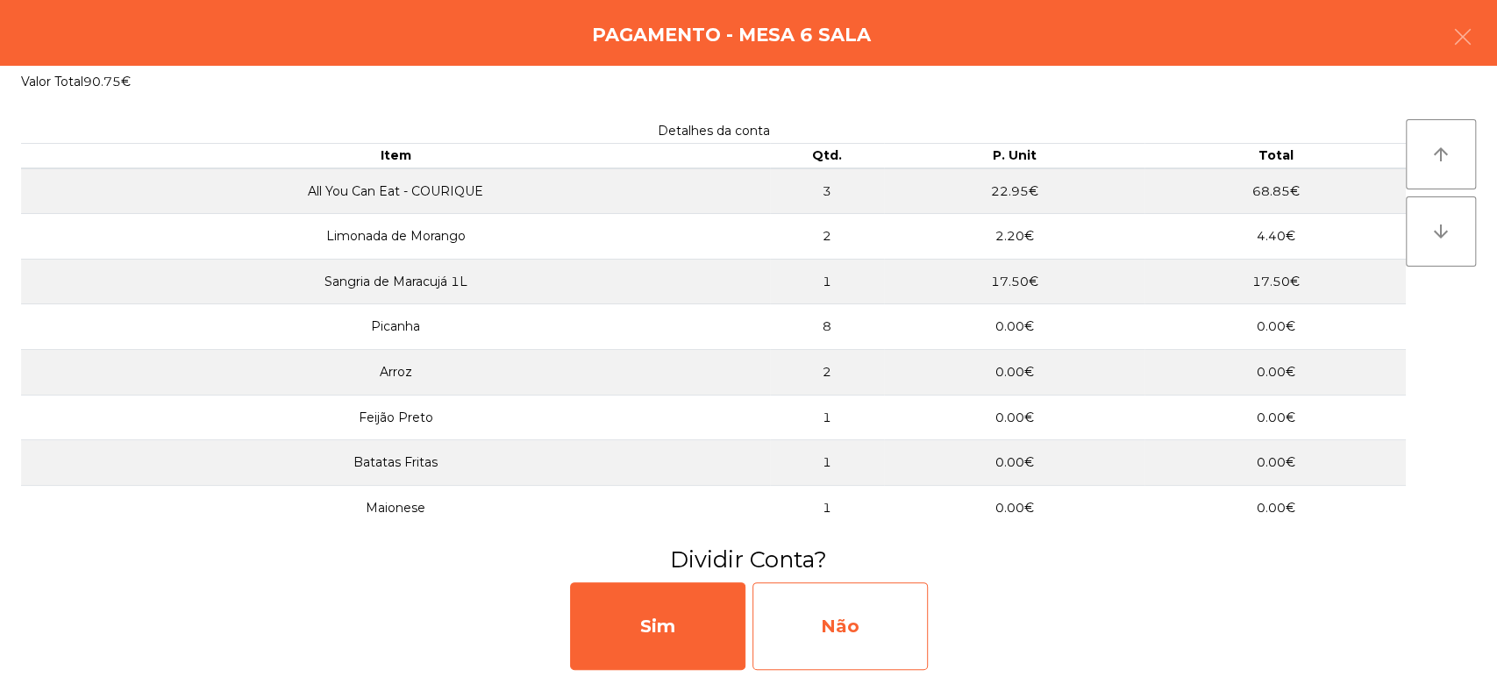
click at [832, 628] on div "Não" at bounding box center [839, 626] width 175 height 88
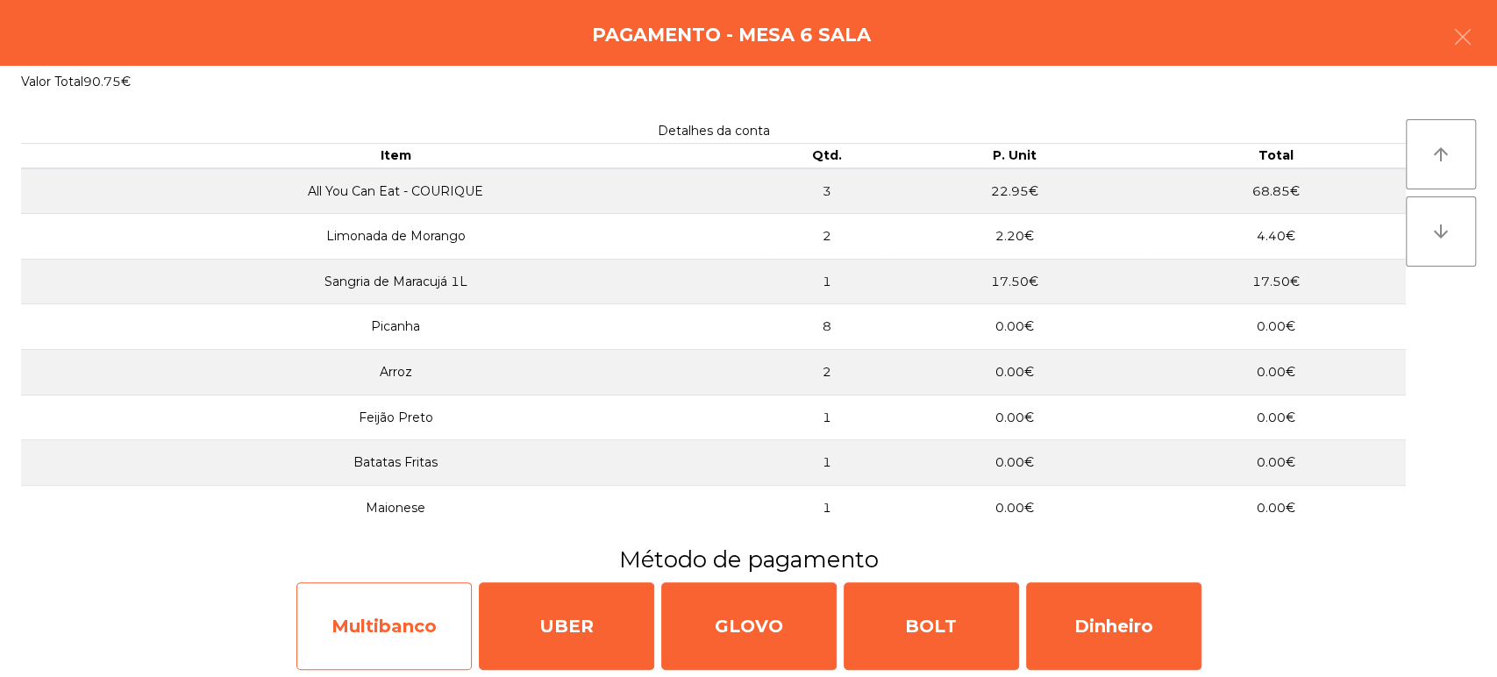
click at [367, 593] on div "Multibanco" at bounding box center [383, 626] width 175 height 88
select select "**"
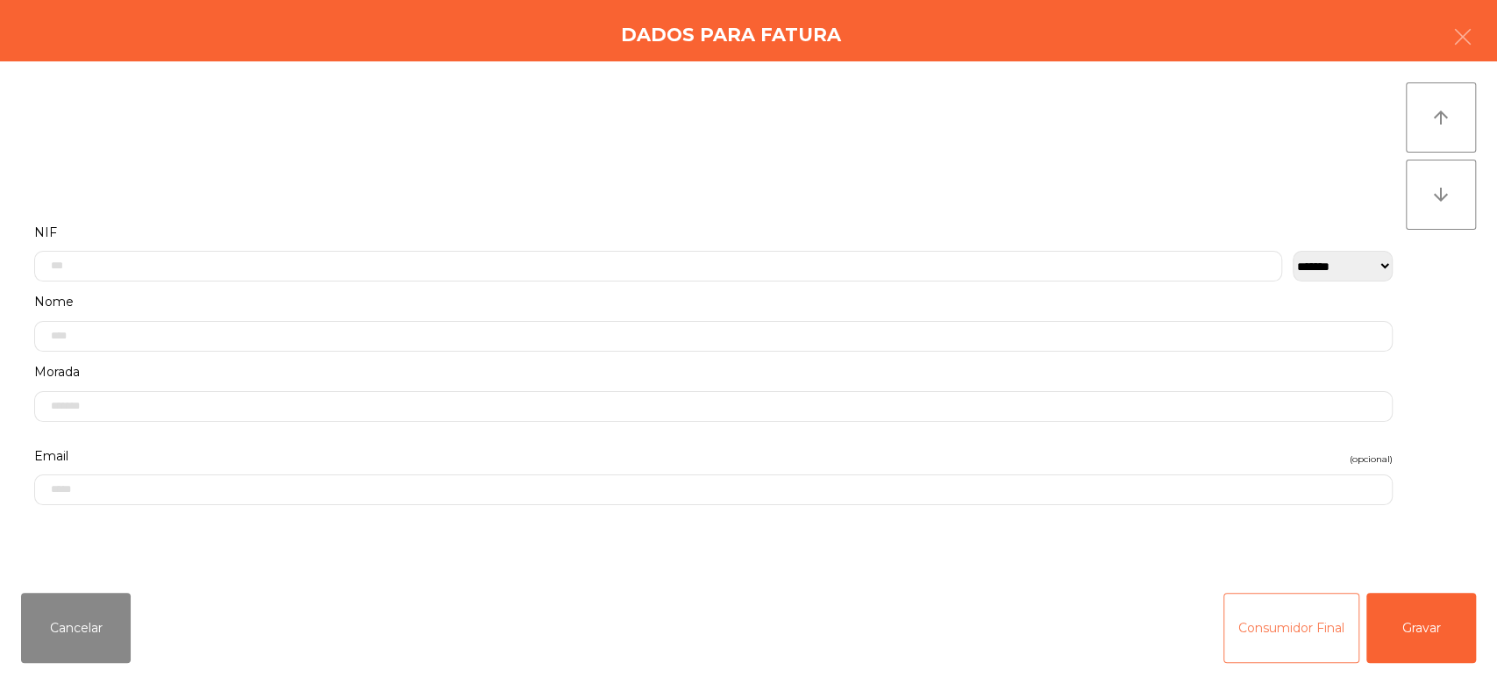
click at [1288, 650] on button "Consumidor Final" at bounding box center [1291, 628] width 136 height 70
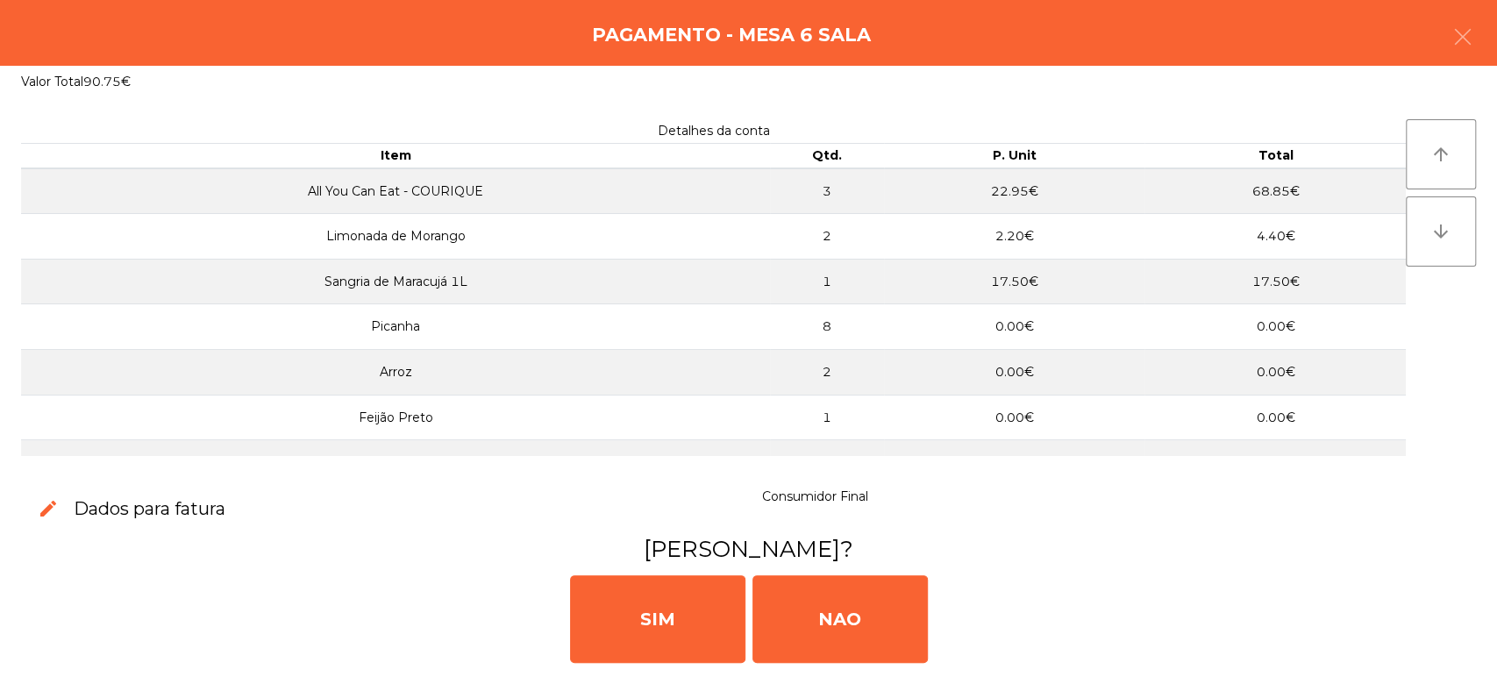
click at [1495, 24] on div "Pagamento - Mesa 6 Sala" at bounding box center [748, 33] width 1497 height 66
click at [1495, 33] on div "Pagamento - Mesa 6 Sala" at bounding box center [748, 33] width 1497 height 66
click at [1480, 37] on button "button" at bounding box center [1462, 38] width 49 height 53
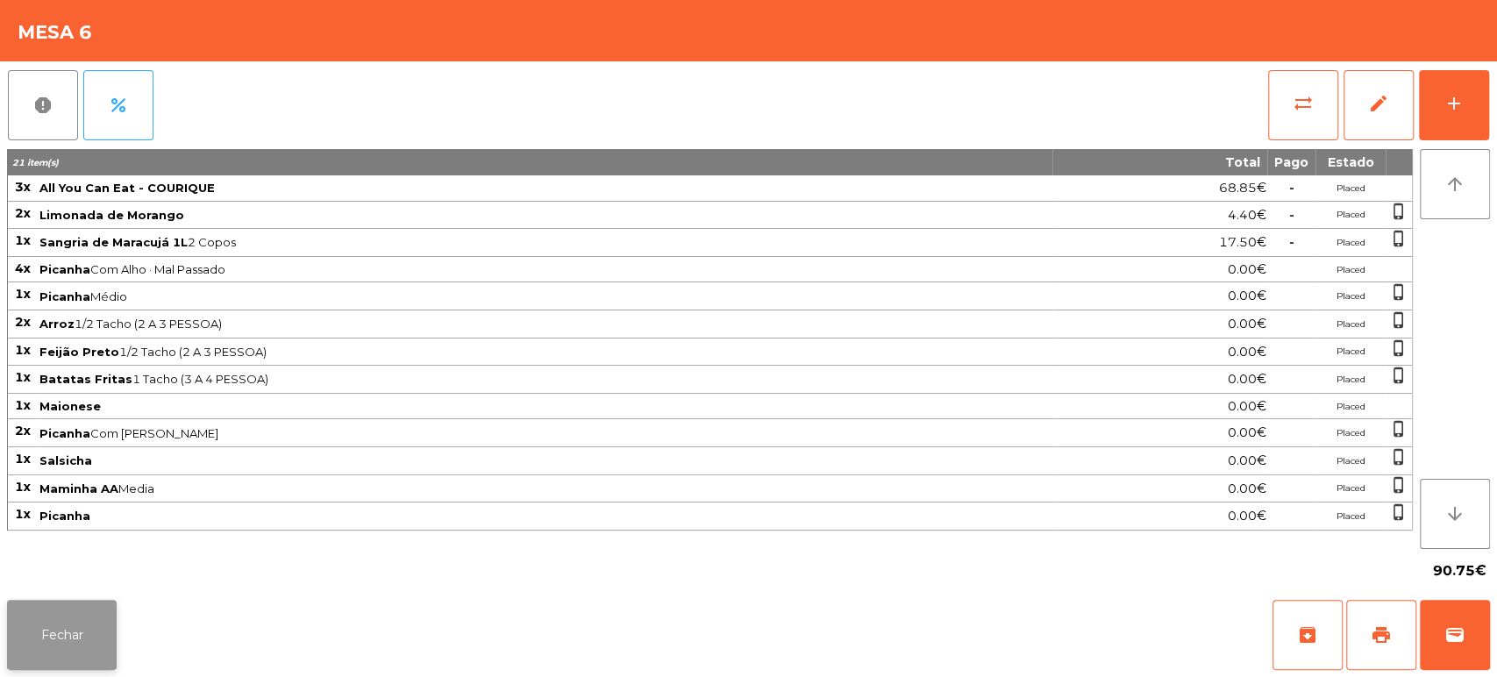
click at [53, 667] on button "Fechar" at bounding box center [62, 635] width 110 height 70
click at [1468, 601] on button "wallet" at bounding box center [1455, 635] width 70 height 70
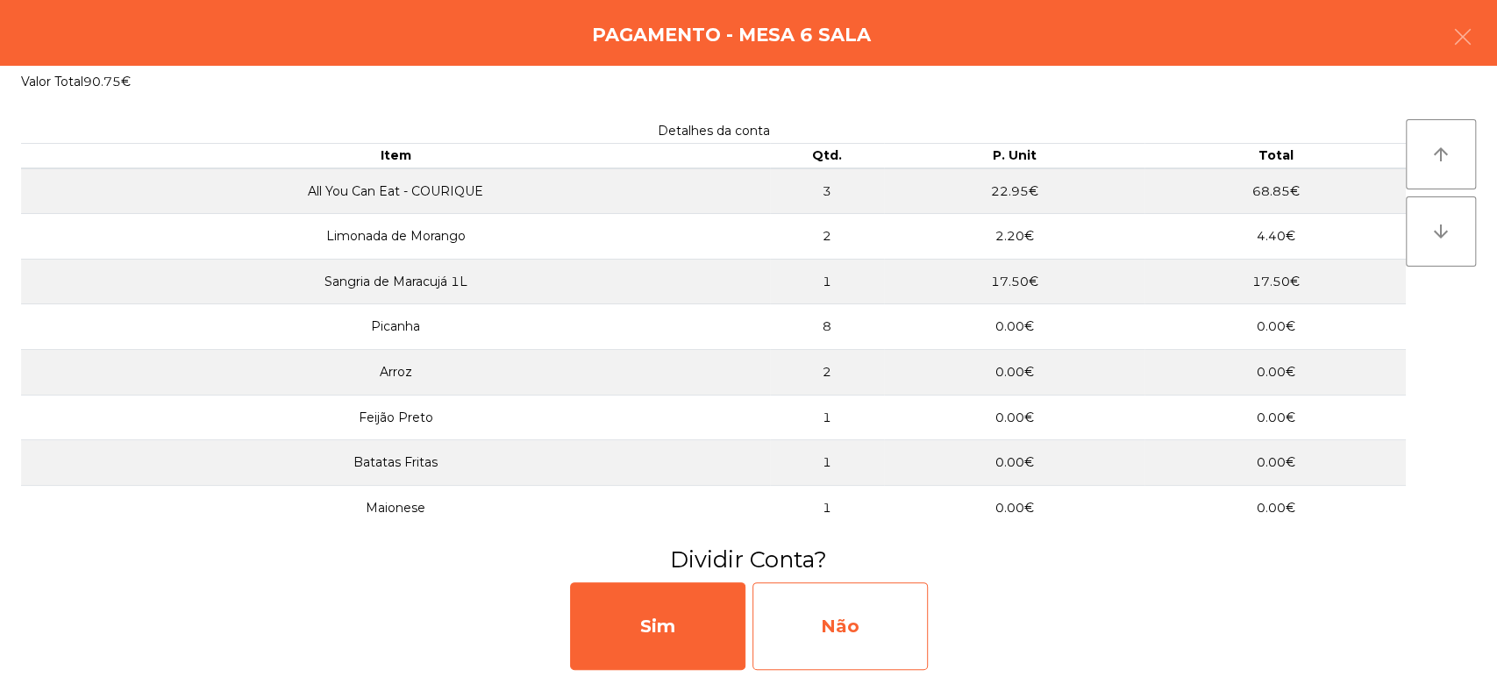
click at [870, 608] on div "Não" at bounding box center [839, 626] width 175 height 88
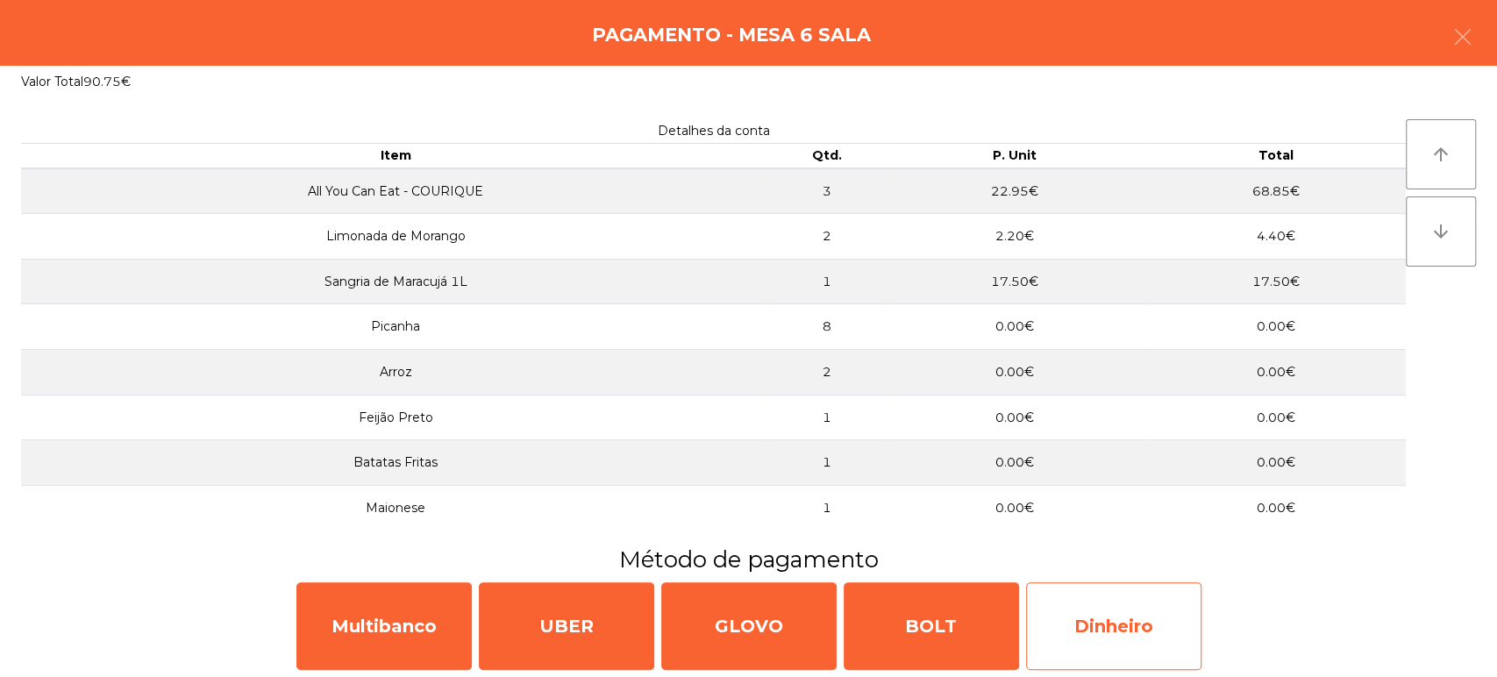
click at [1115, 626] on div "Dinheiro" at bounding box center [1113, 626] width 175 height 88
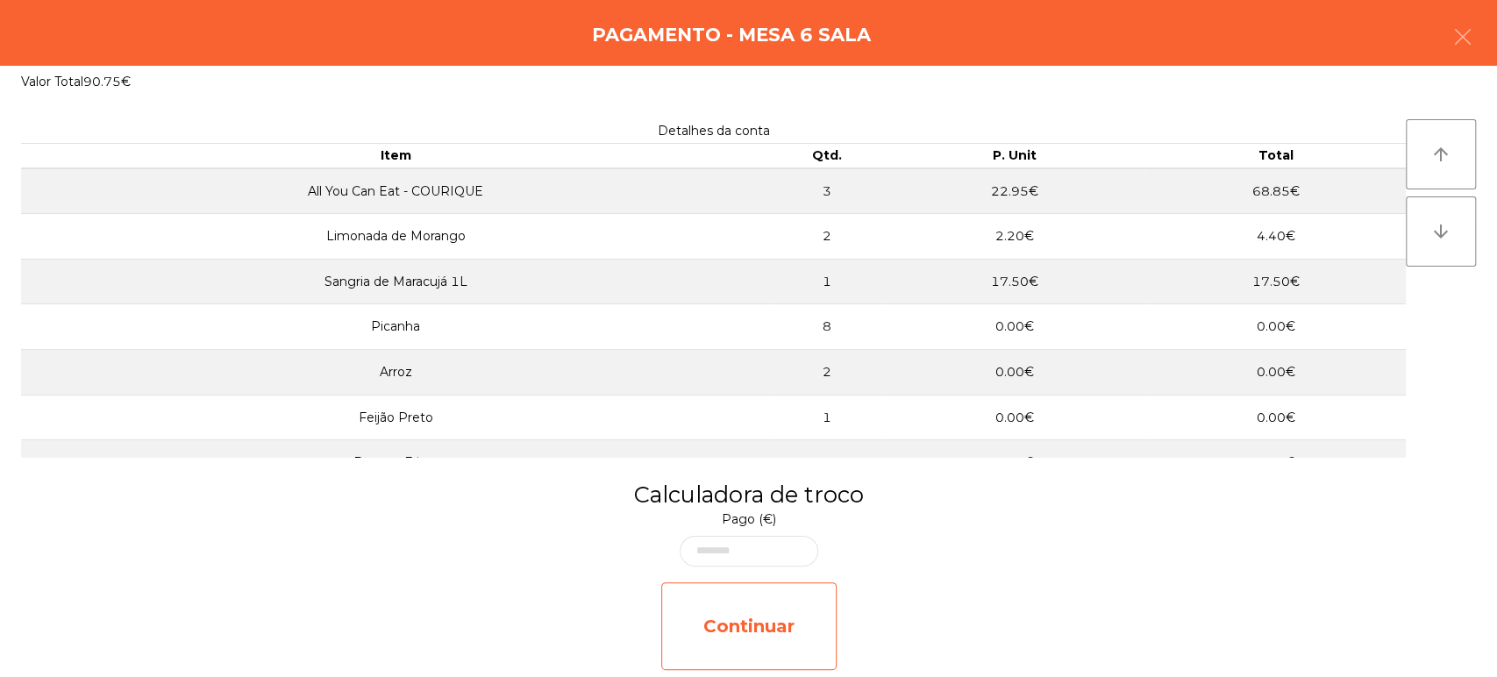
click at [779, 600] on div "Continuar" at bounding box center [748, 626] width 175 height 88
select select "**"
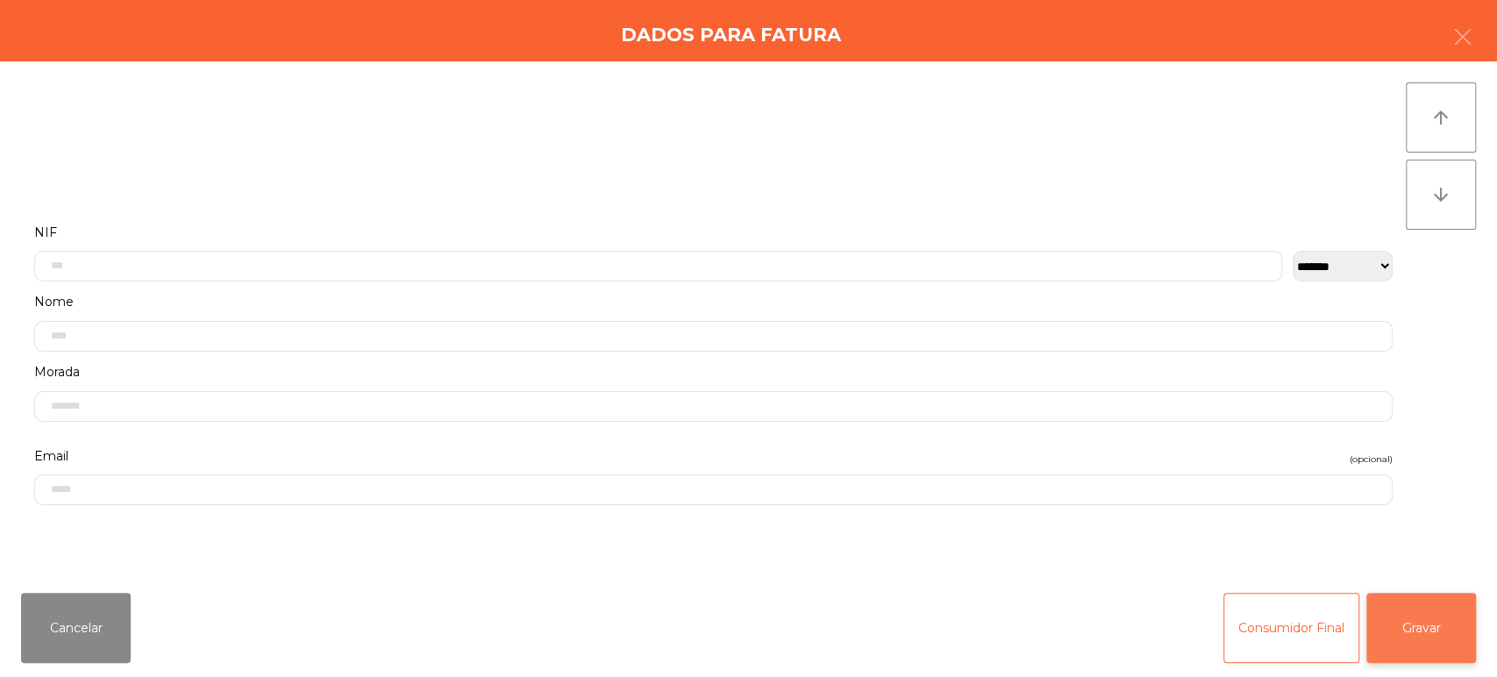
click at [1435, 607] on button "Gravar" at bounding box center [1421, 628] width 110 height 70
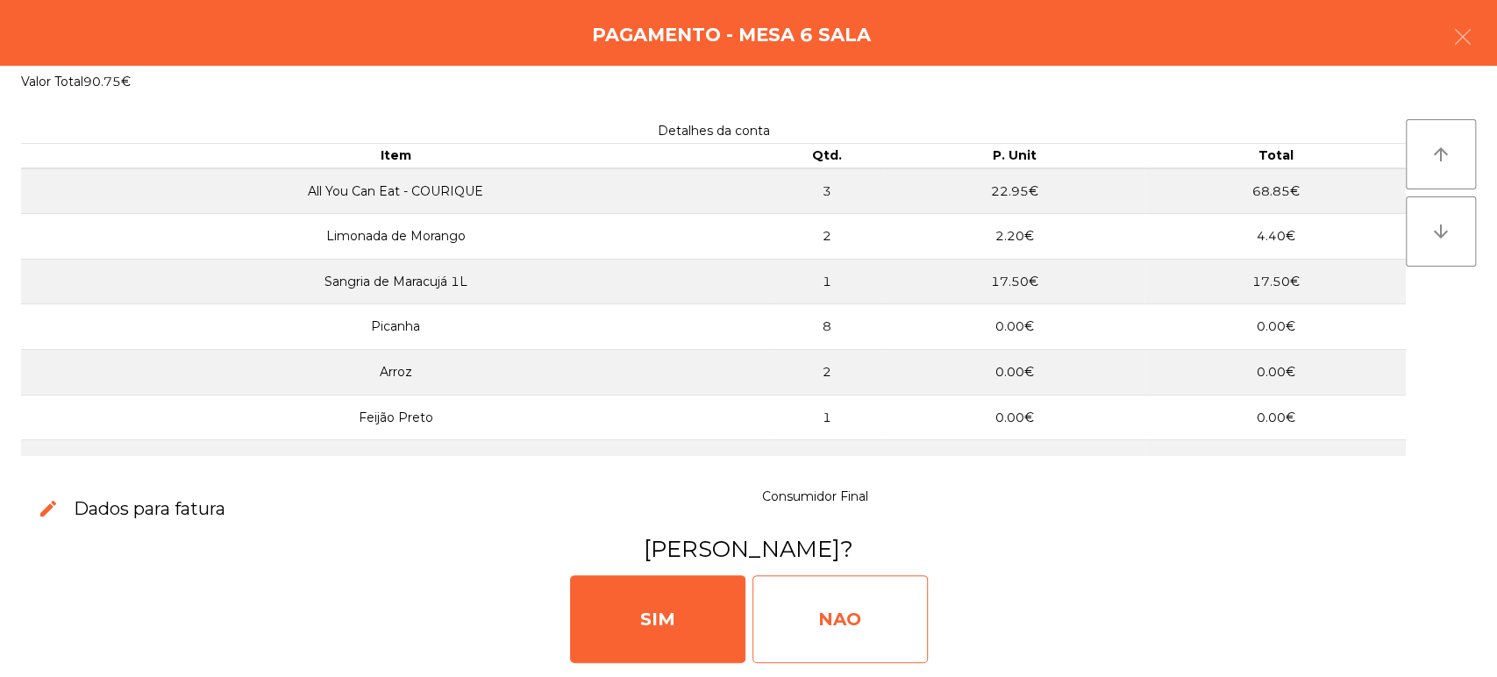
click at [834, 631] on div "NAO" at bounding box center [839, 619] width 175 height 88
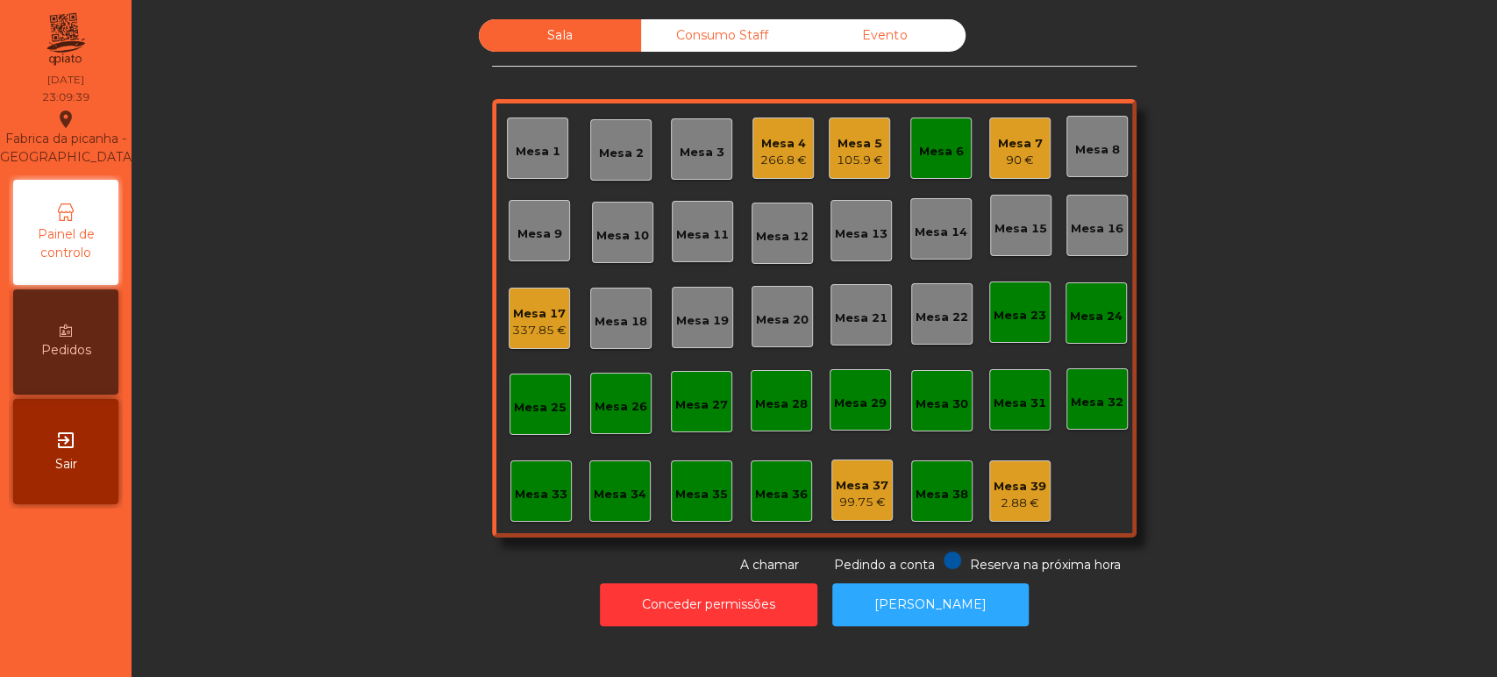
click at [923, 133] on div "Mesa 6" at bounding box center [940, 148] width 61 height 61
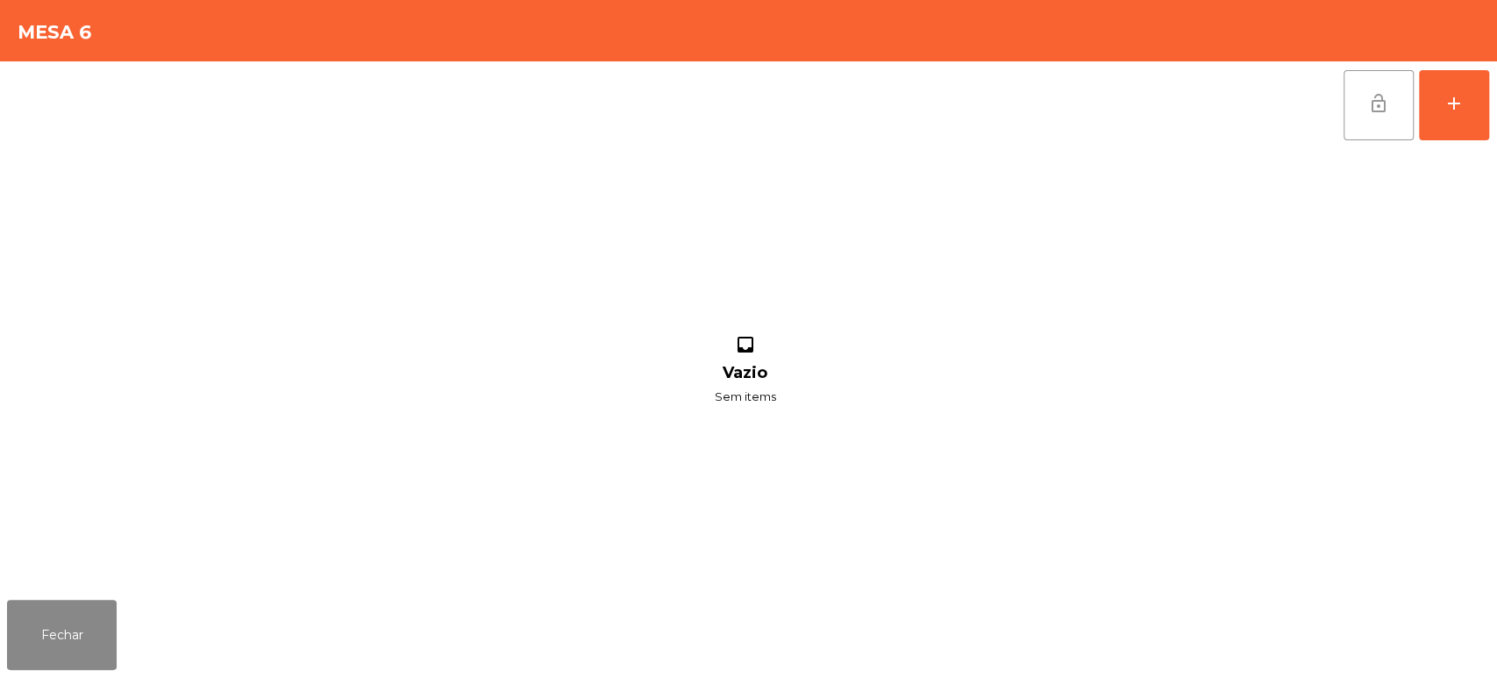
click at [1360, 110] on button "lock_open" at bounding box center [1378, 105] width 70 height 70
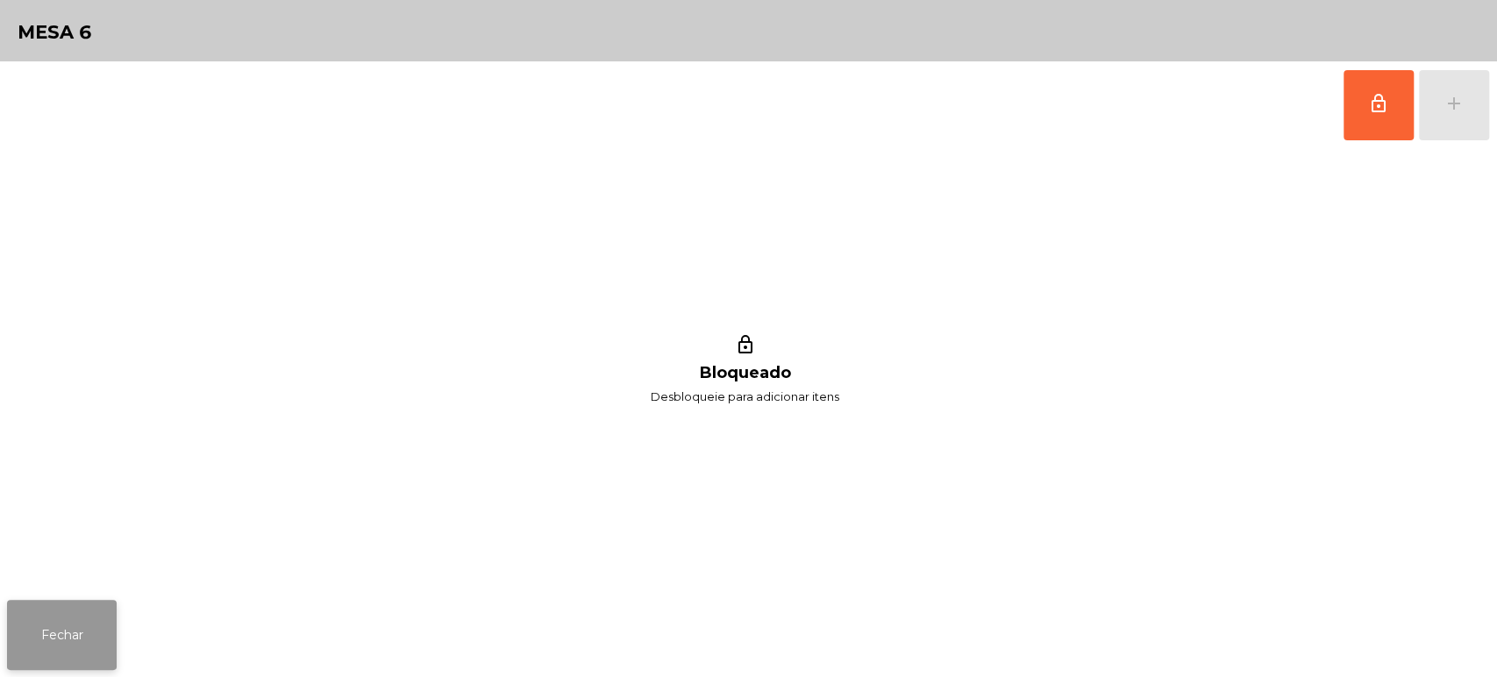
click at [75, 608] on button "Fechar" at bounding box center [62, 635] width 110 height 70
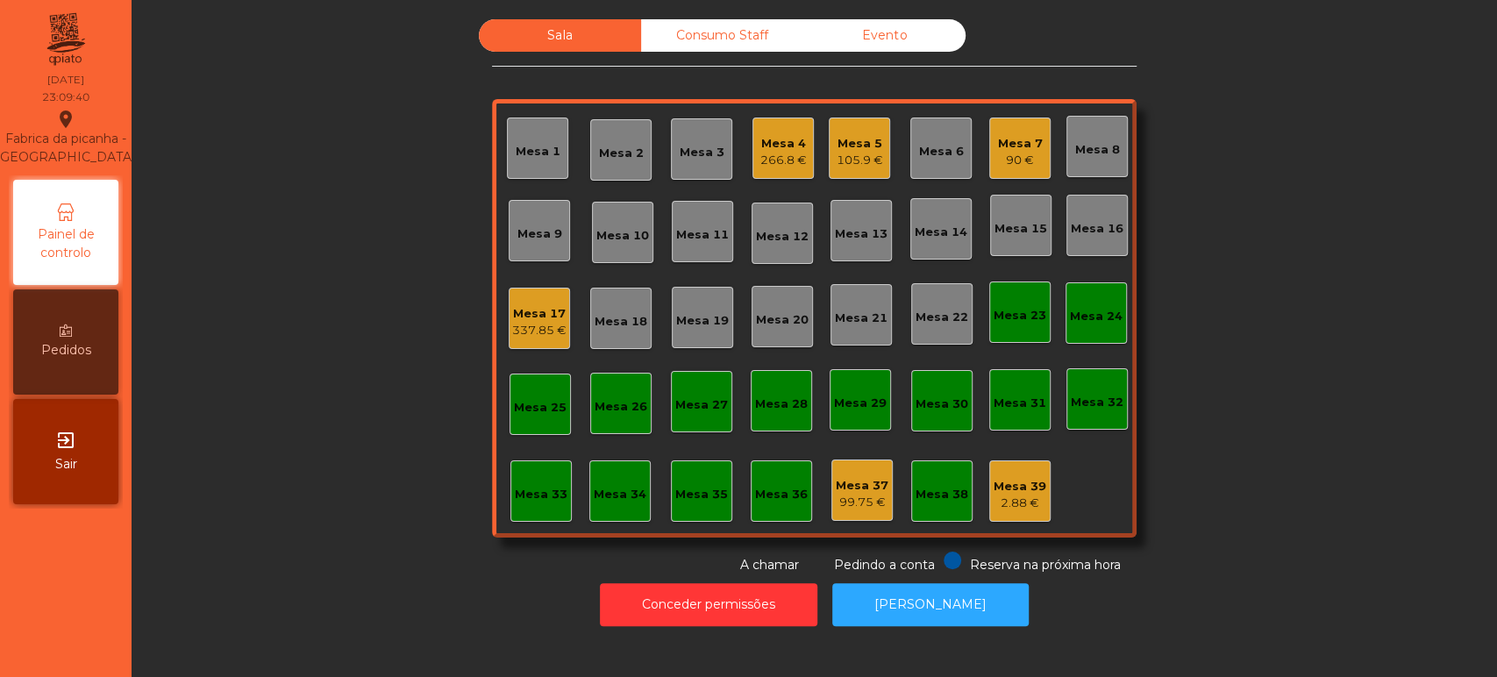
click at [1115, 310] on div "Mesa 24" at bounding box center [1095, 312] width 61 height 61
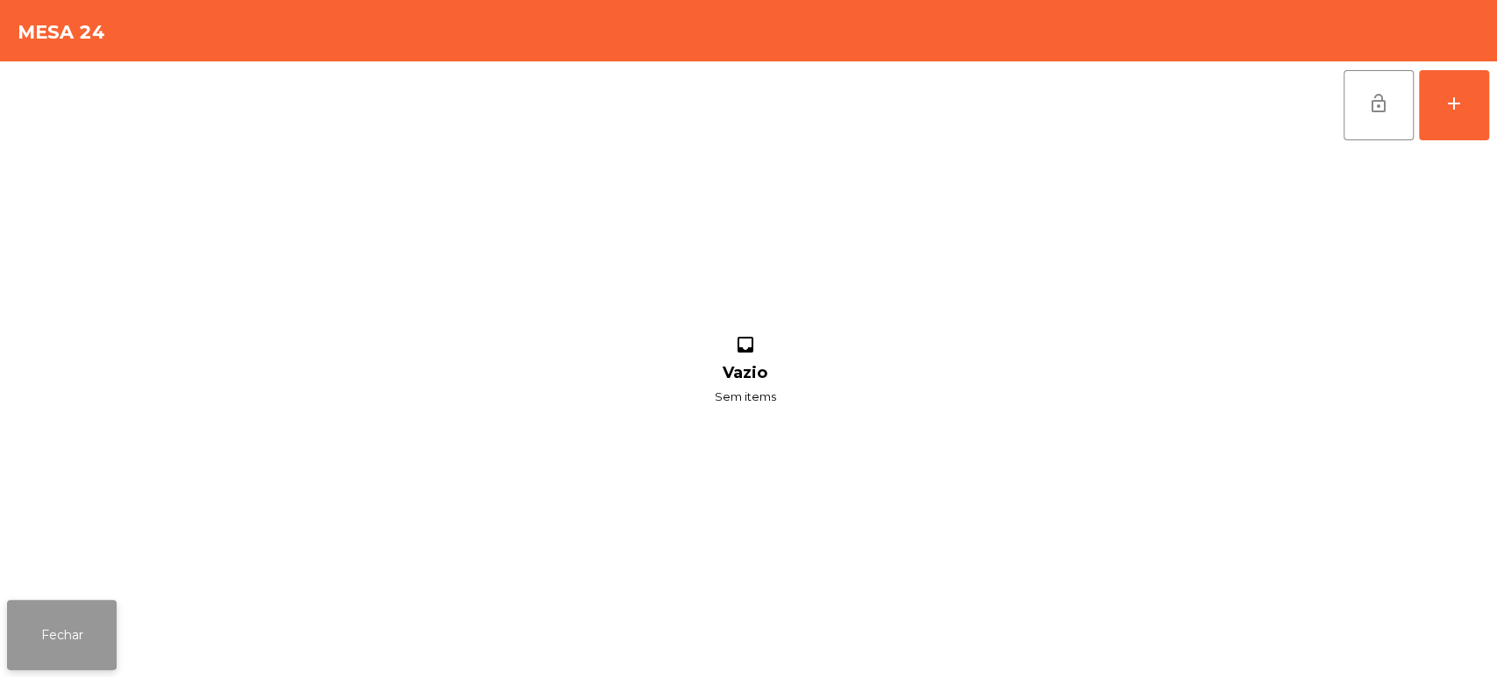
click at [109, 609] on button "Fechar" at bounding box center [62, 635] width 110 height 70
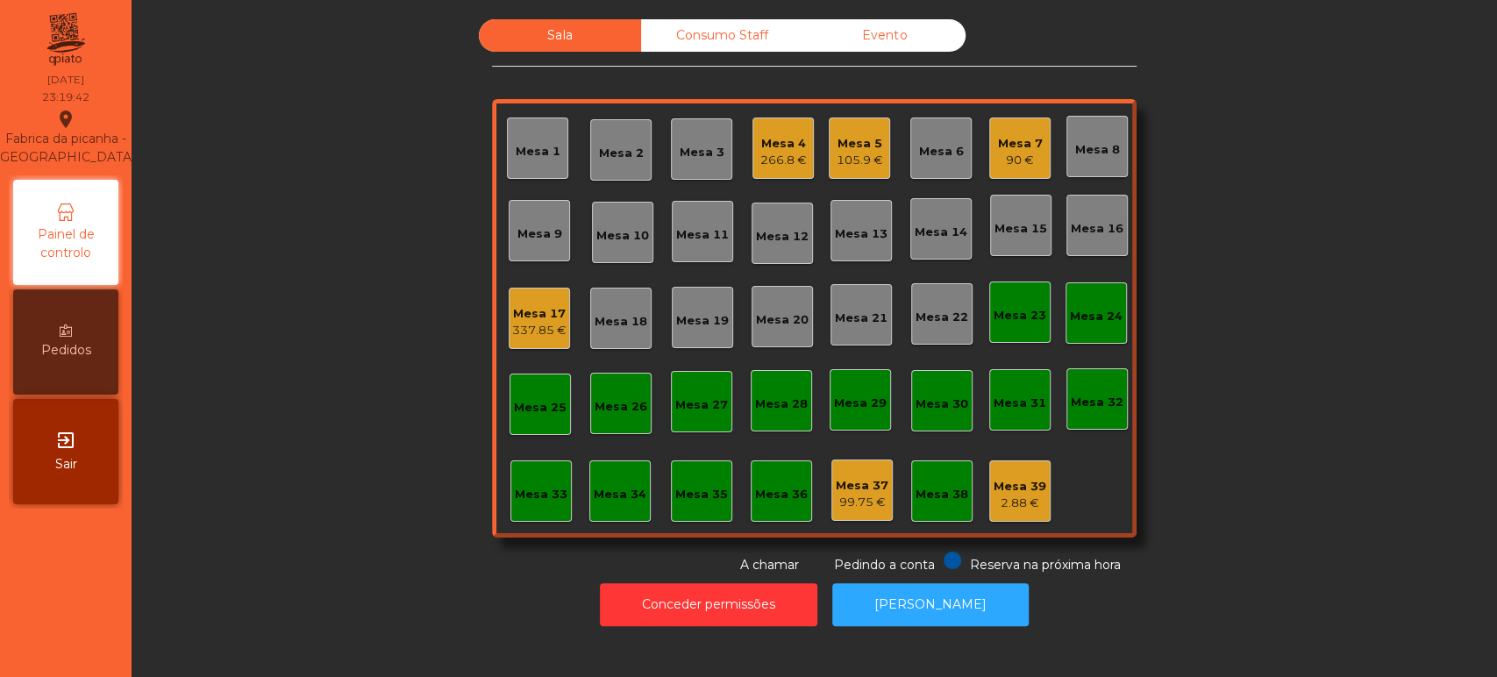
click at [1011, 141] on div "Mesa 7" at bounding box center [1020, 144] width 45 height 18
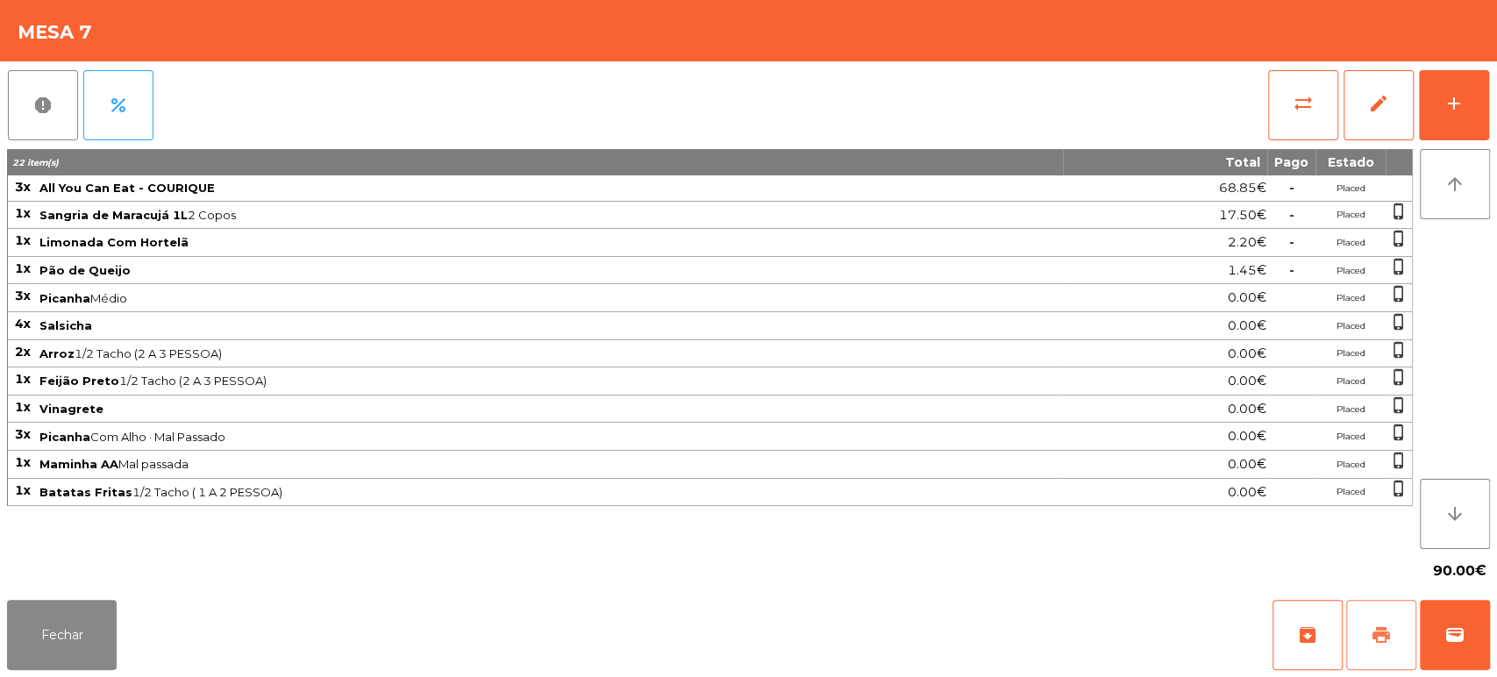
click at [1367, 624] on button "print" at bounding box center [1381, 635] width 70 height 70
click at [84, 623] on button "Fechar" at bounding box center [62, 635] width 110 height 70
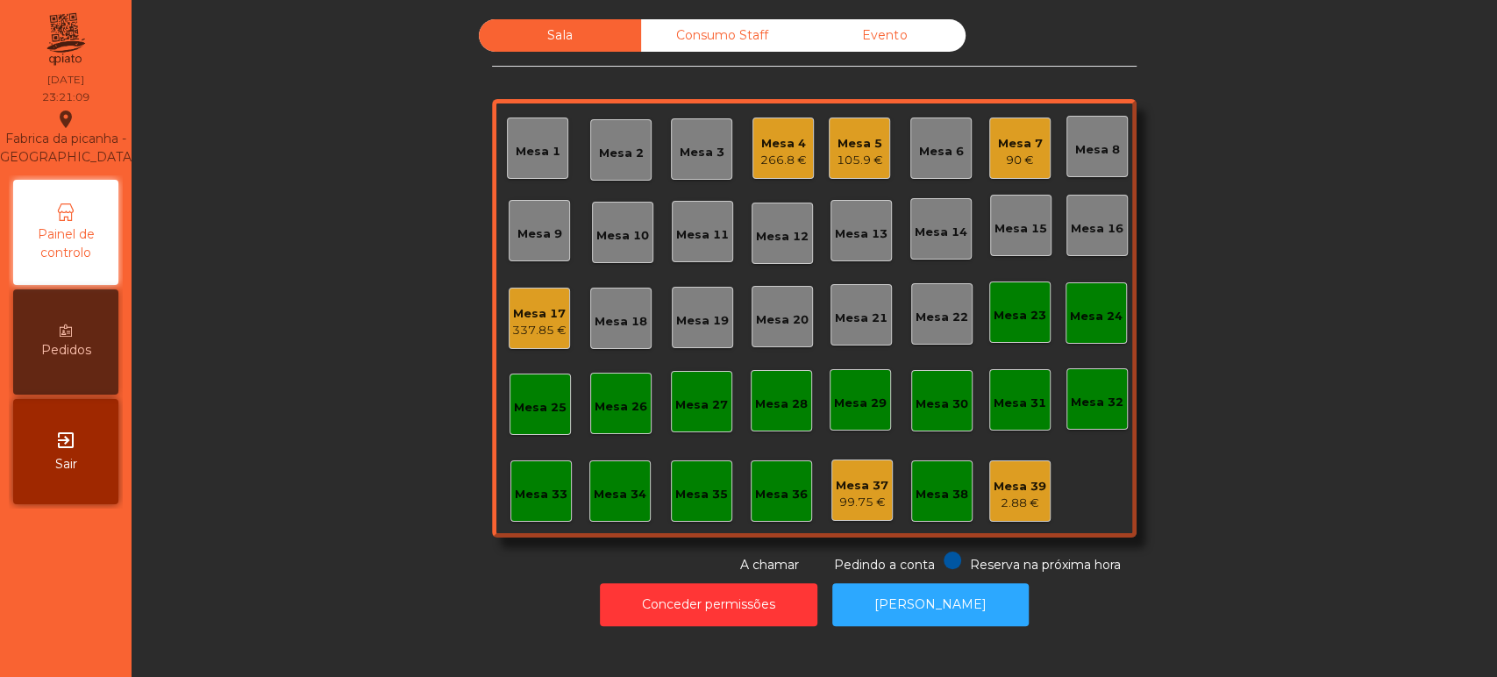
click at [1296, 296] on div "Sala Consumo Staff Evento Mesa 1 [GEOGRAPHIC_DATA] 4 266.8 € Mesa 5 105.9 € Mes…" at bounding box center [814, 296] width 1318 height 555
click at [514, 310] on div "Mesa 17" at bounding box center [539, 314] width 54 height 18
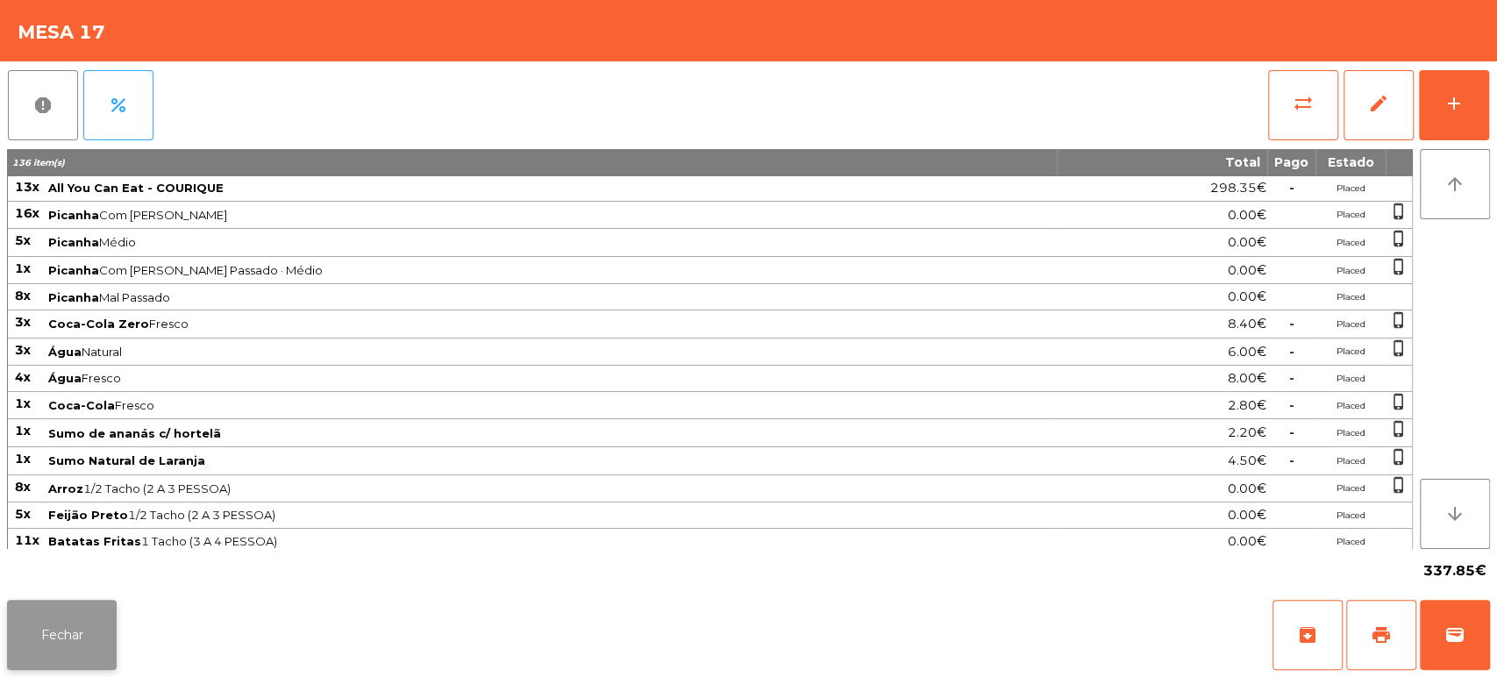
click at [91, 662] on button "Fechar" at bounding box center [62, 635] width 110 height 70
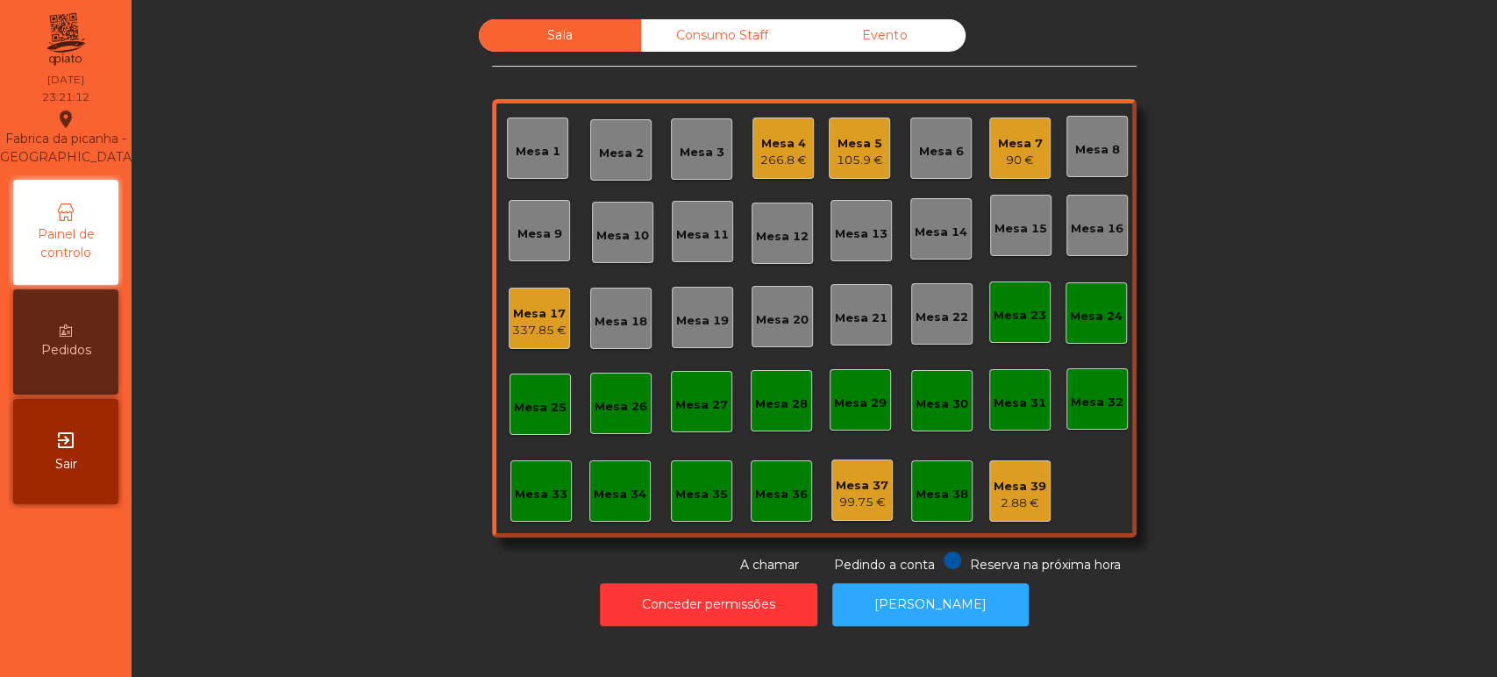
click at [272, 148] on div "Sala Consumo Staff Evento Mesa 1 [GEOGRAPHIC_DATA] 4 266.8 € Mesa 5 105.9 € Mes…" at bounding box center [814, 296] width 1318 height 555
click at [862, 141] on div "Mesa 5" at bounding box center [860, 144] width 46 height 18
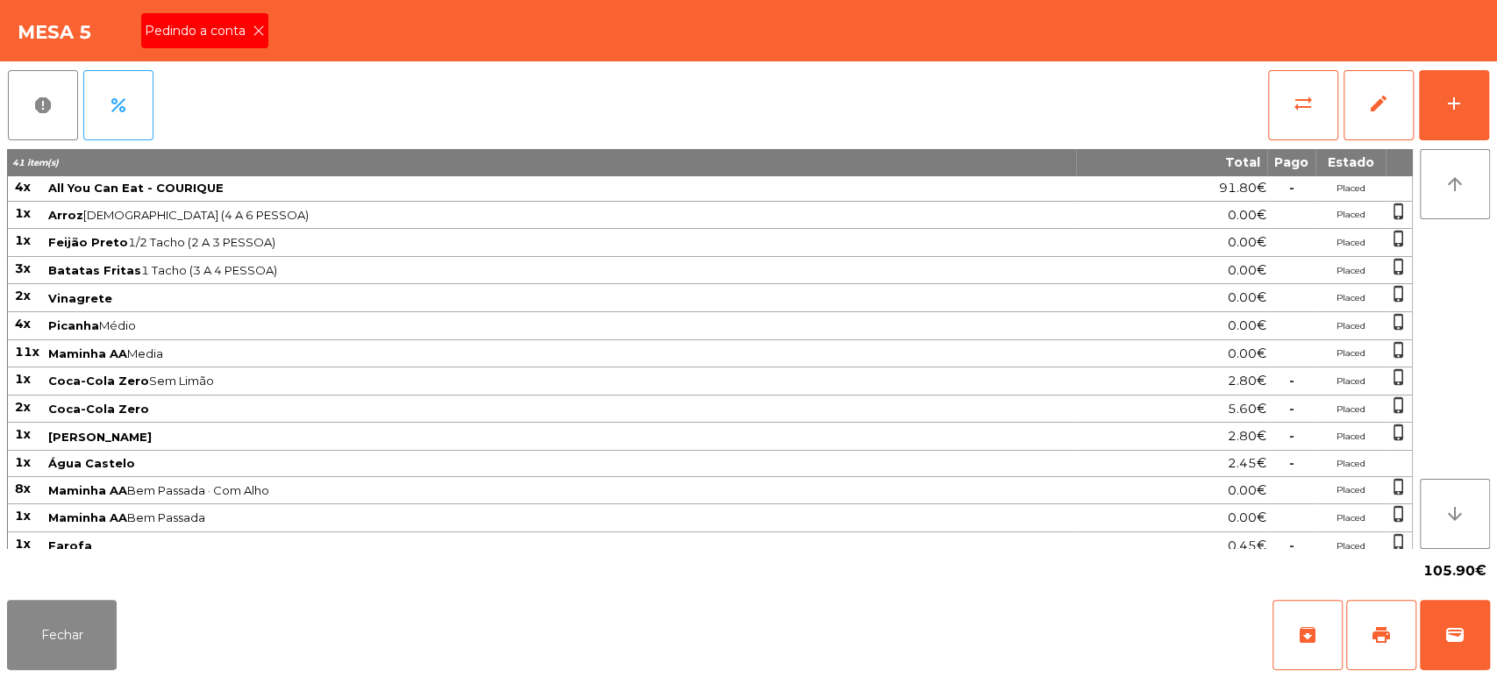
click at [257, 29] on icon at bounding box center [259, 31] width 12 height 12
click at [1375, 616] on button "print" at bounding box center [1381, 635] width 70 height 70
click at [61, 661] on button "Fechar" at bounding box center [62, 635] width 110 height 70
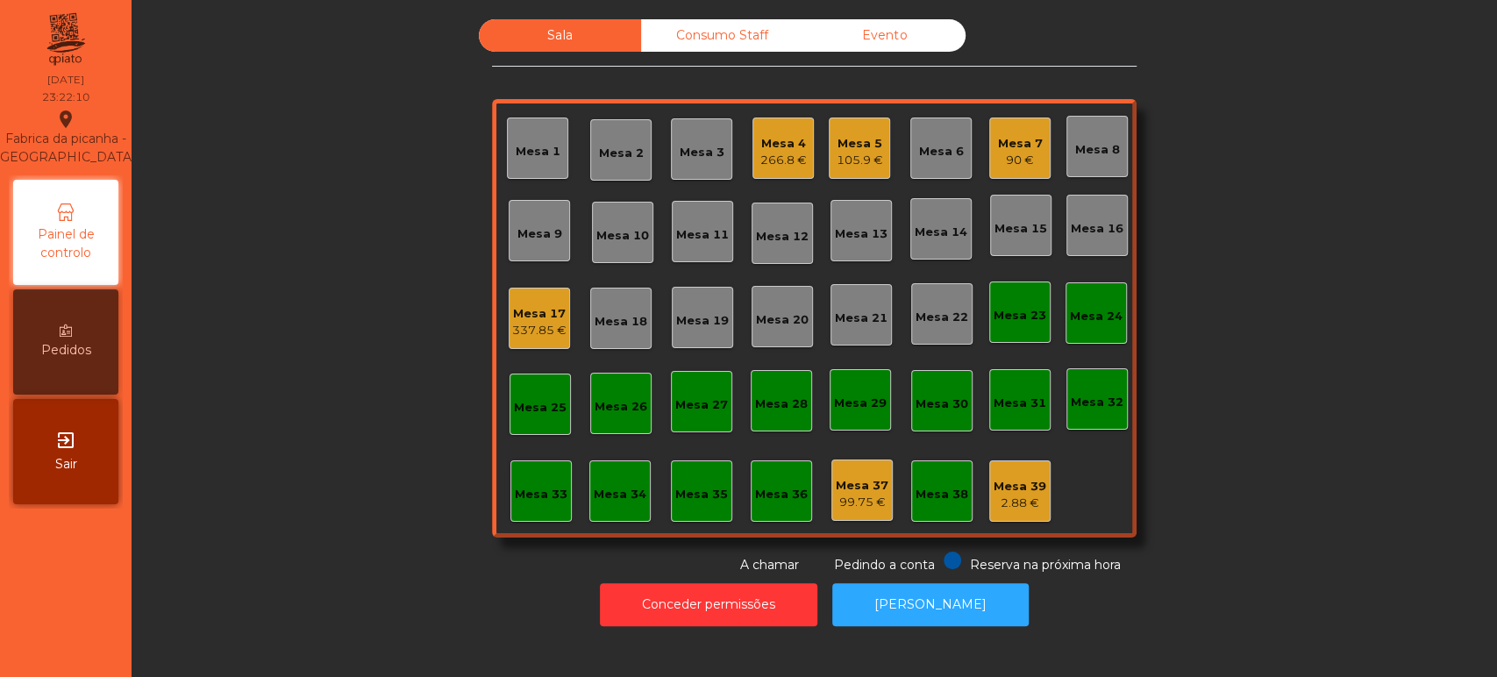
click at [1010, 149] on div "Mesa 7" at bounding box center [1020, 144] width 45 height 18
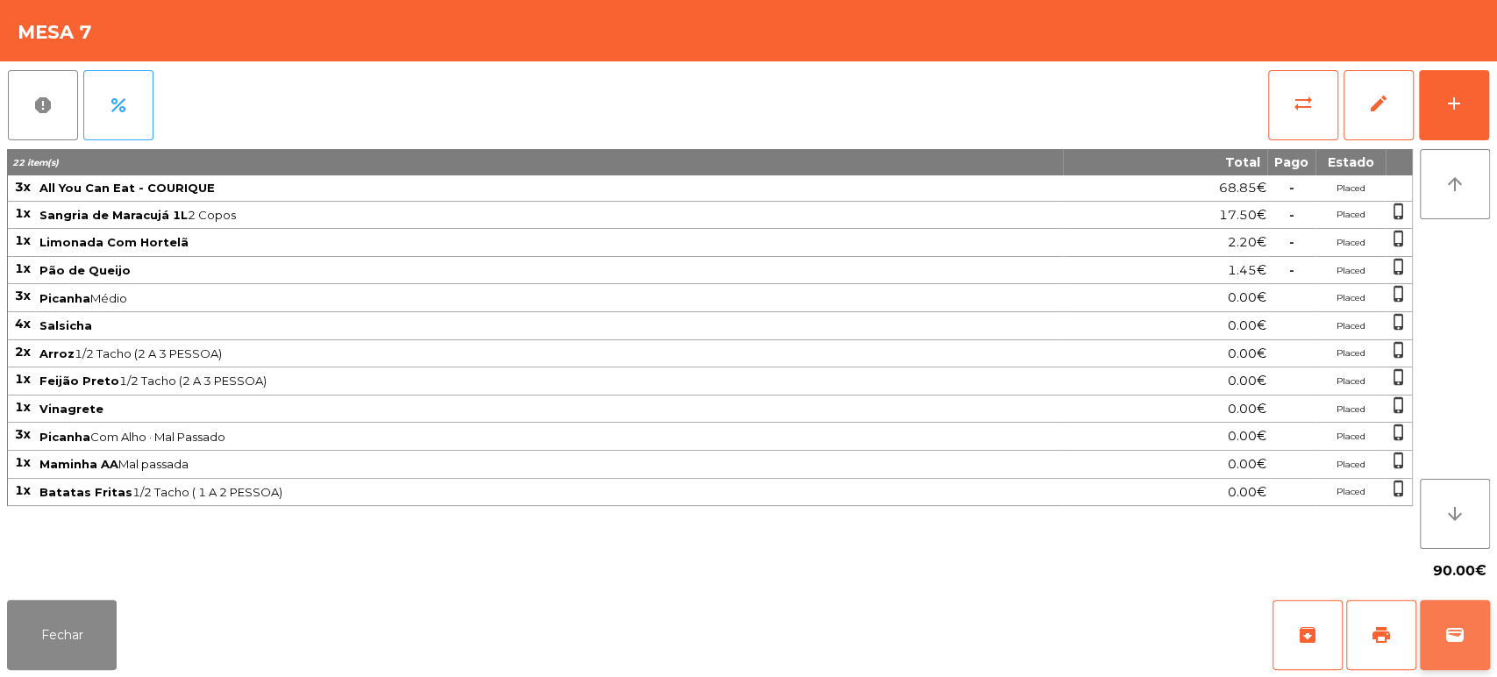
click at [1459, 623] on button "wallet" at bounding box center [1455, 635] width 70 height 70
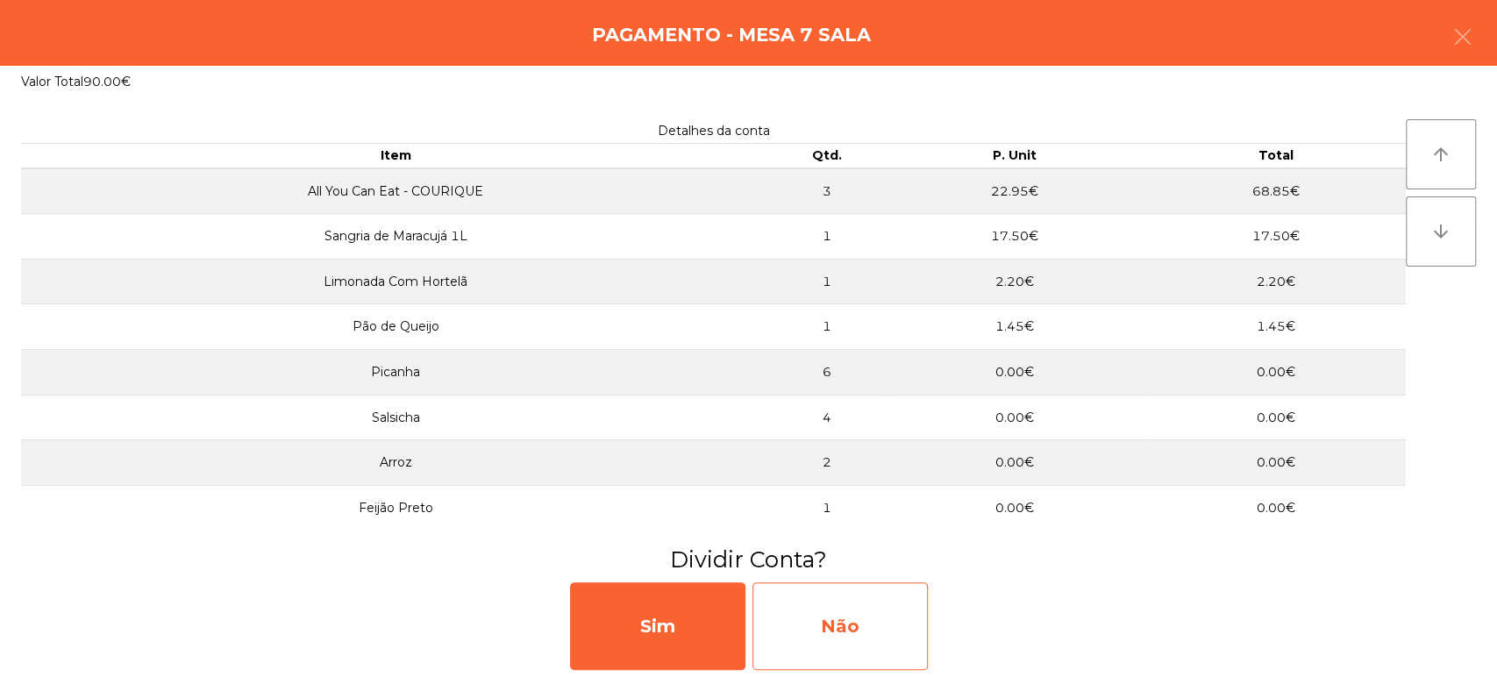
click at [821, 603] on div "Não" at bounding box center [839, 626] width 175 height 88
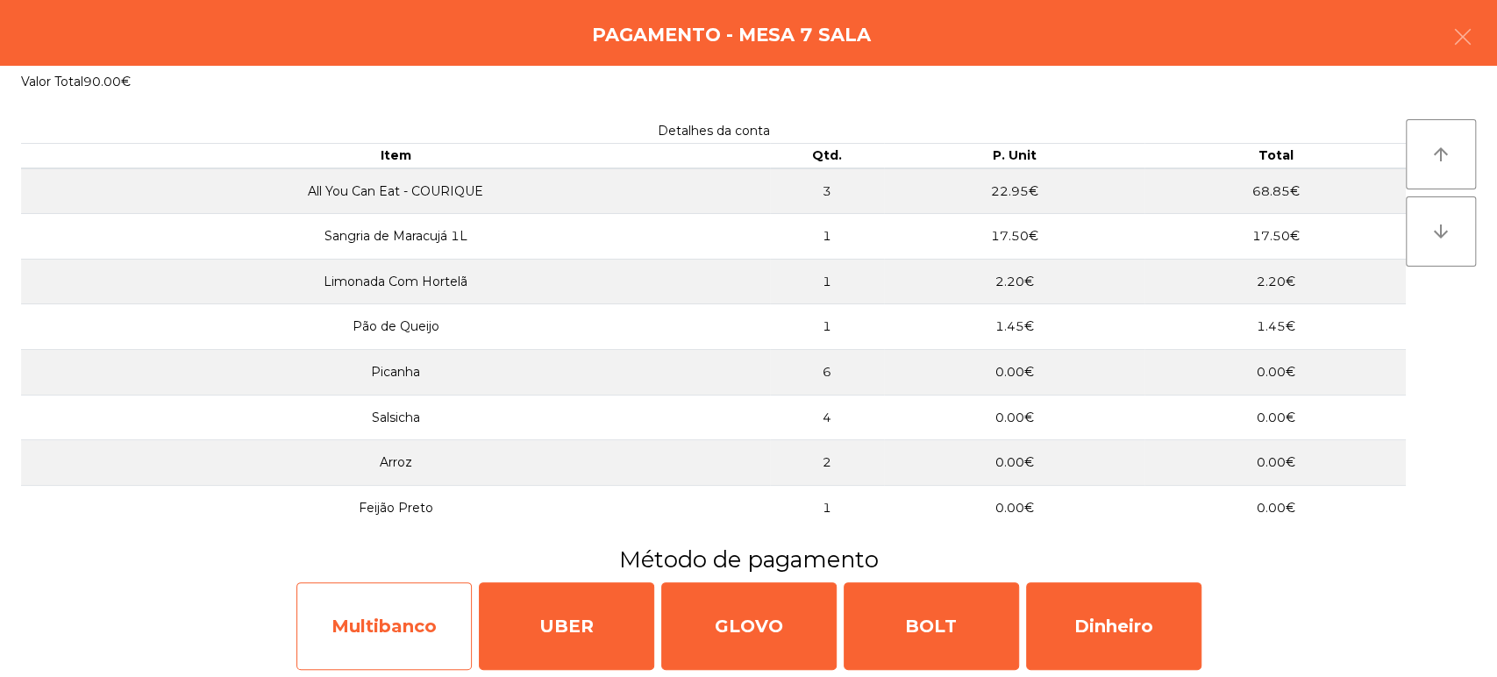
click at [396, 626] on div "Multibanco" at bounding box center [383, 626] width 175 height 88
select select "**"
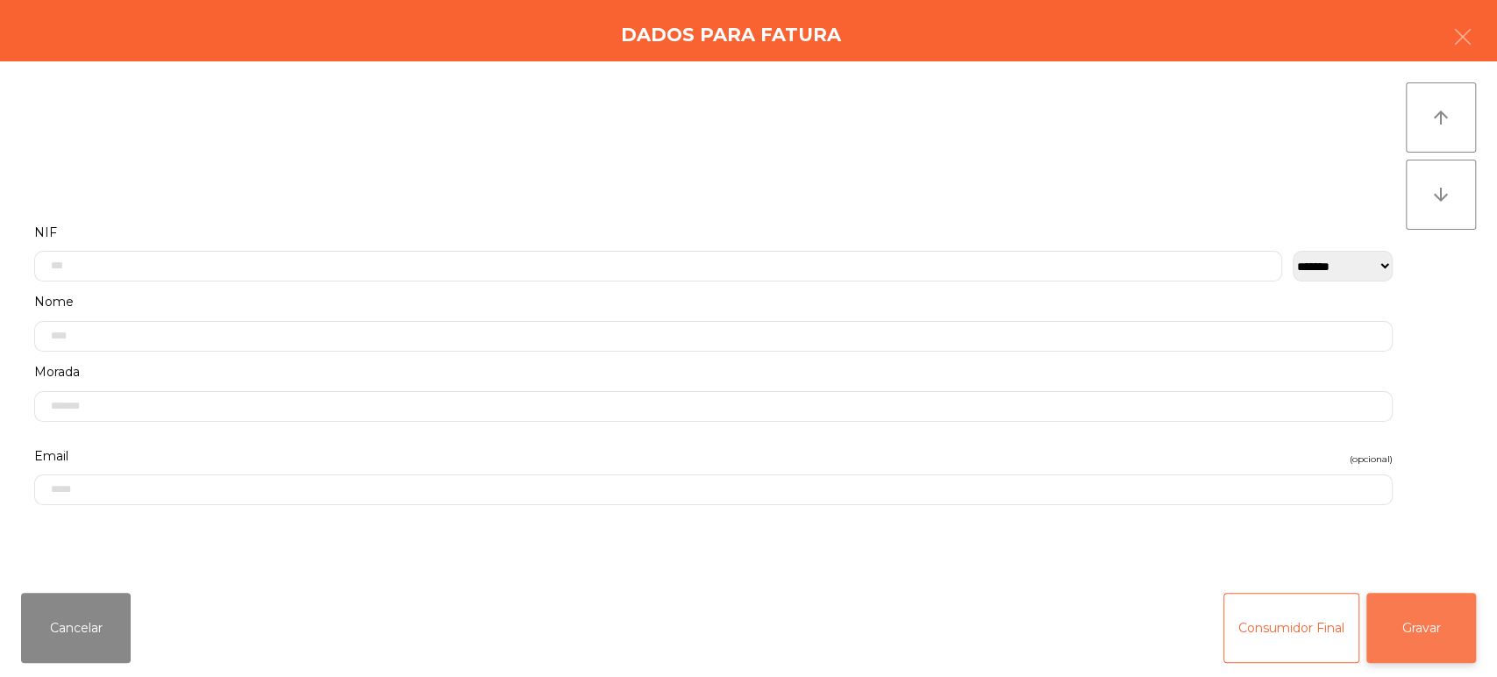
click at [1418, 633] on button "Gravar" at bounding box center [1421, 628] width 110 height 70
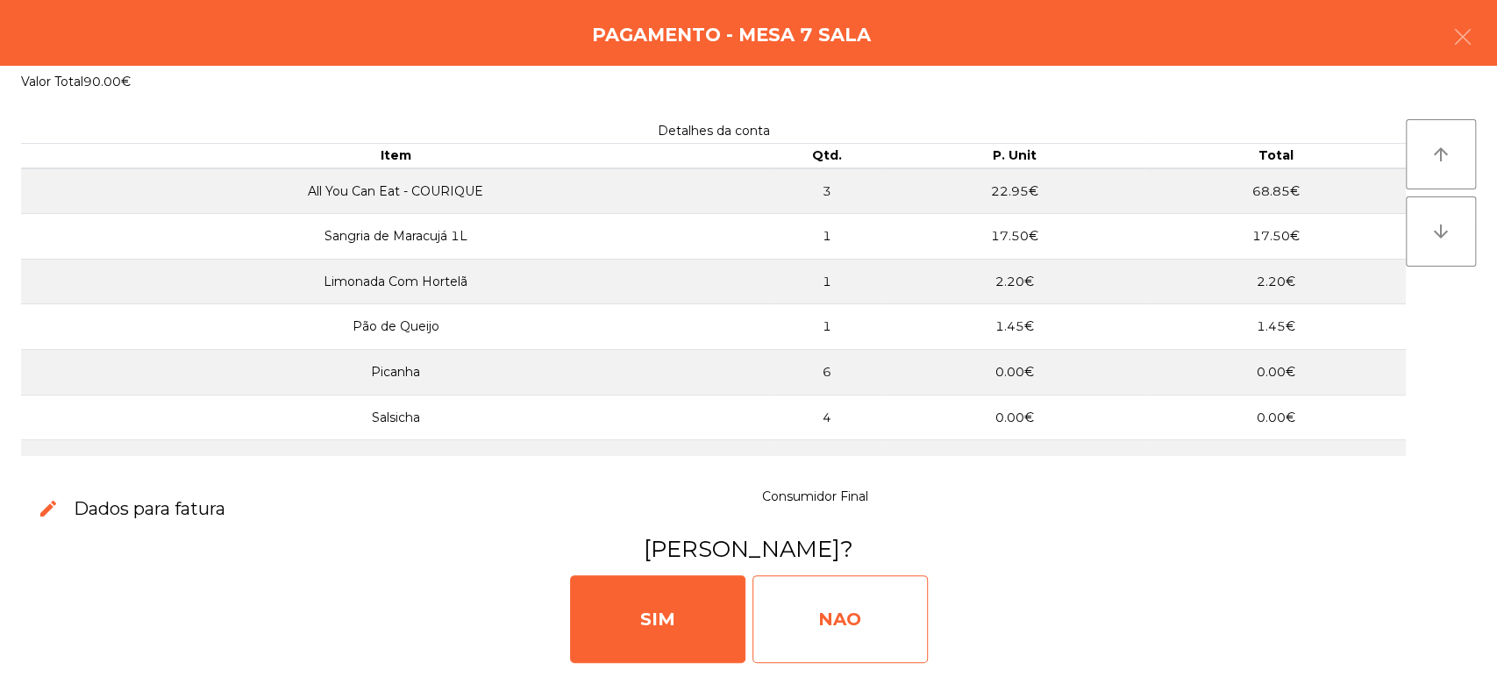
click at [797, 625] on div "NAO" at bounding box center [839, 619] width 175 height 88
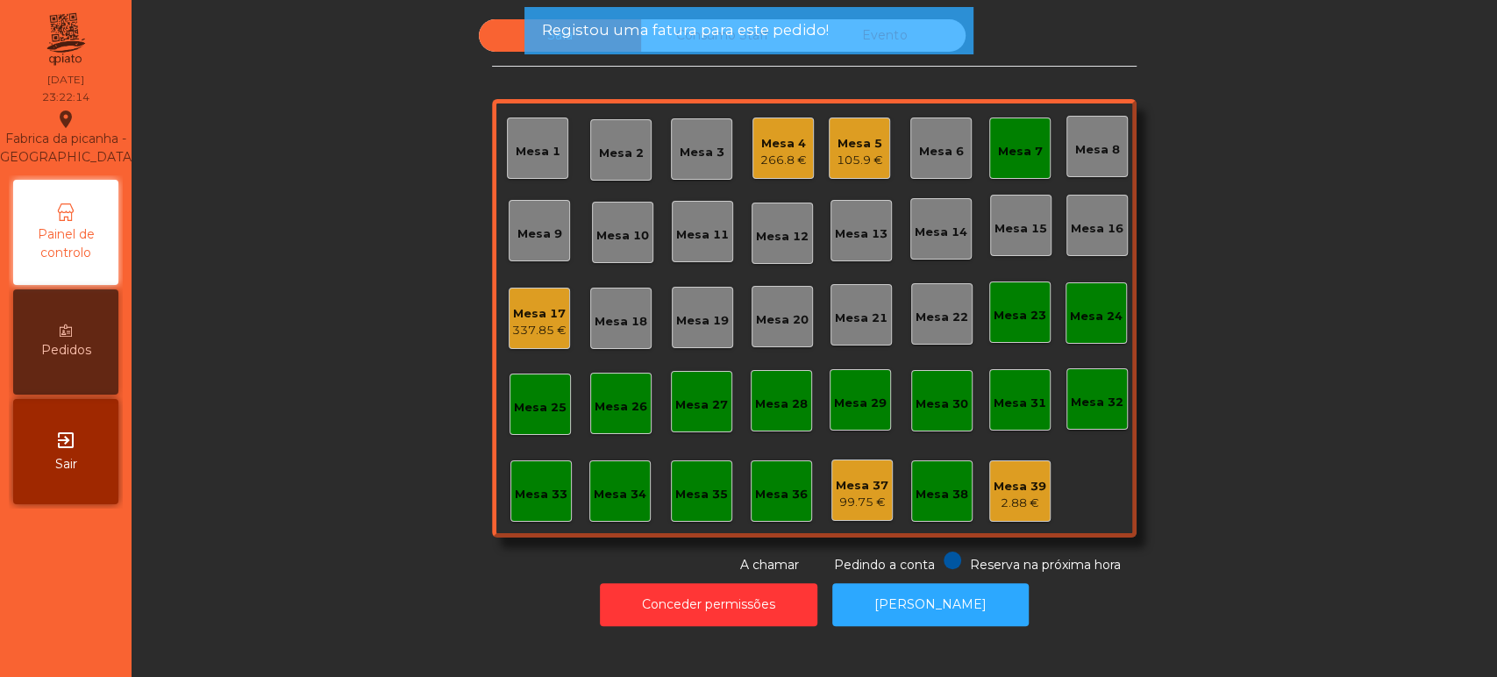
click at [1031, 139] on div "Mesa 7" at bounding box center [1020, 148] width 45 height 25
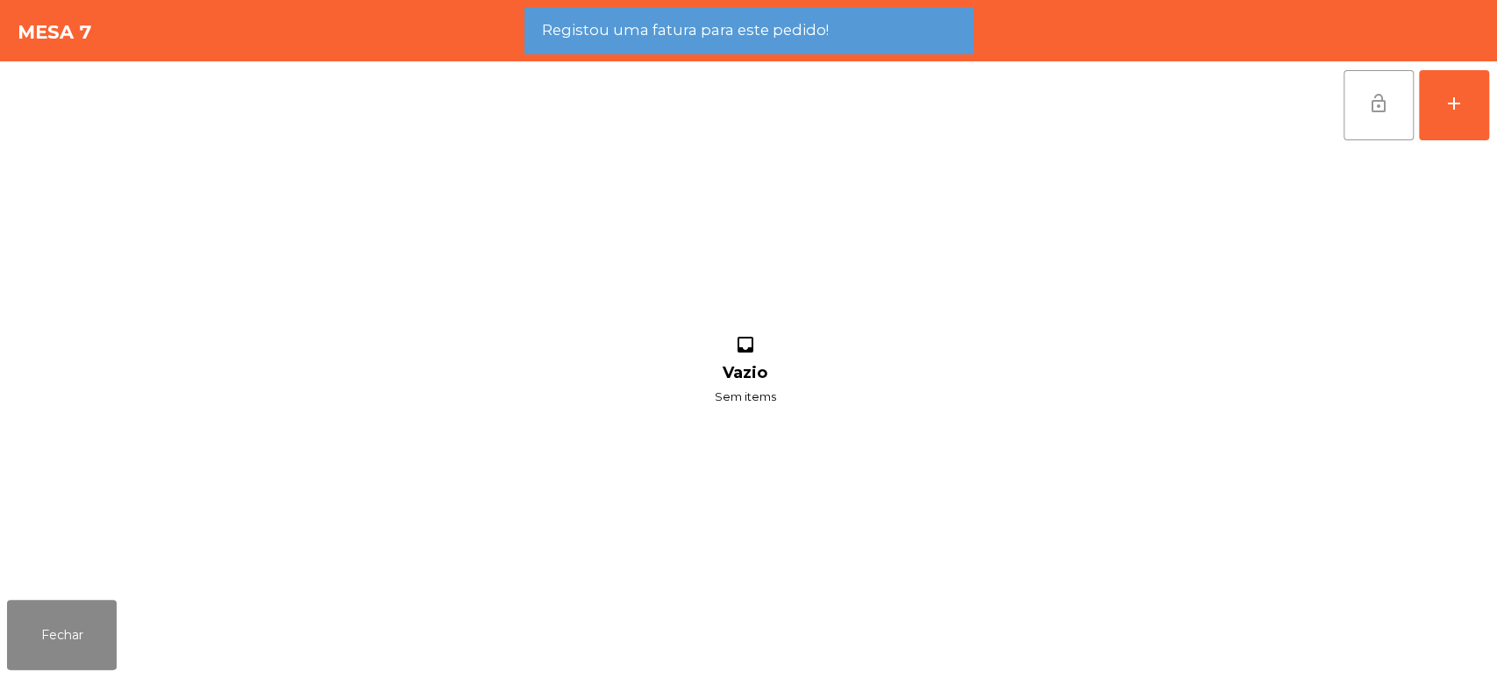
click at [1345, 84] on button "lock_open" at bounding box center [1378, 105] width 70 height 70
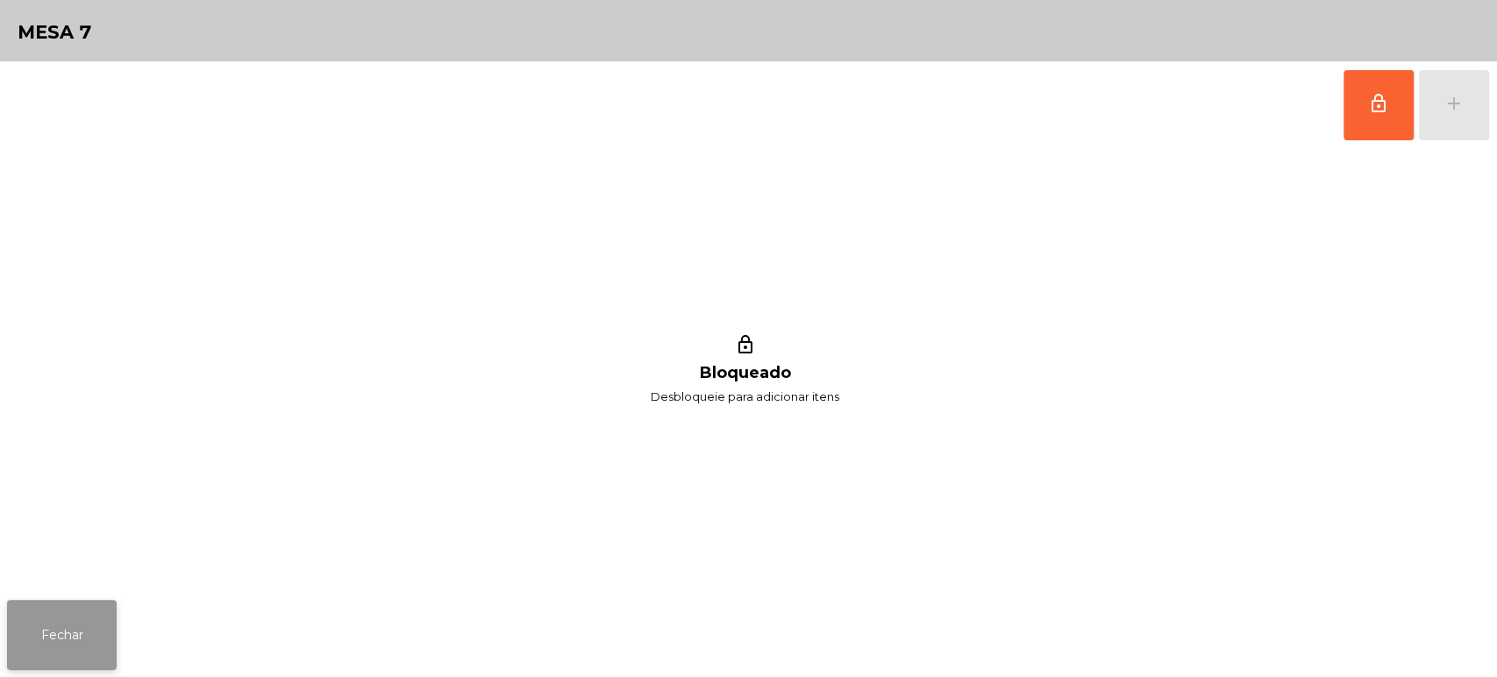
click at [56, 636] on button "Fechar" at bounding box center [62, 635] width 110 height 70
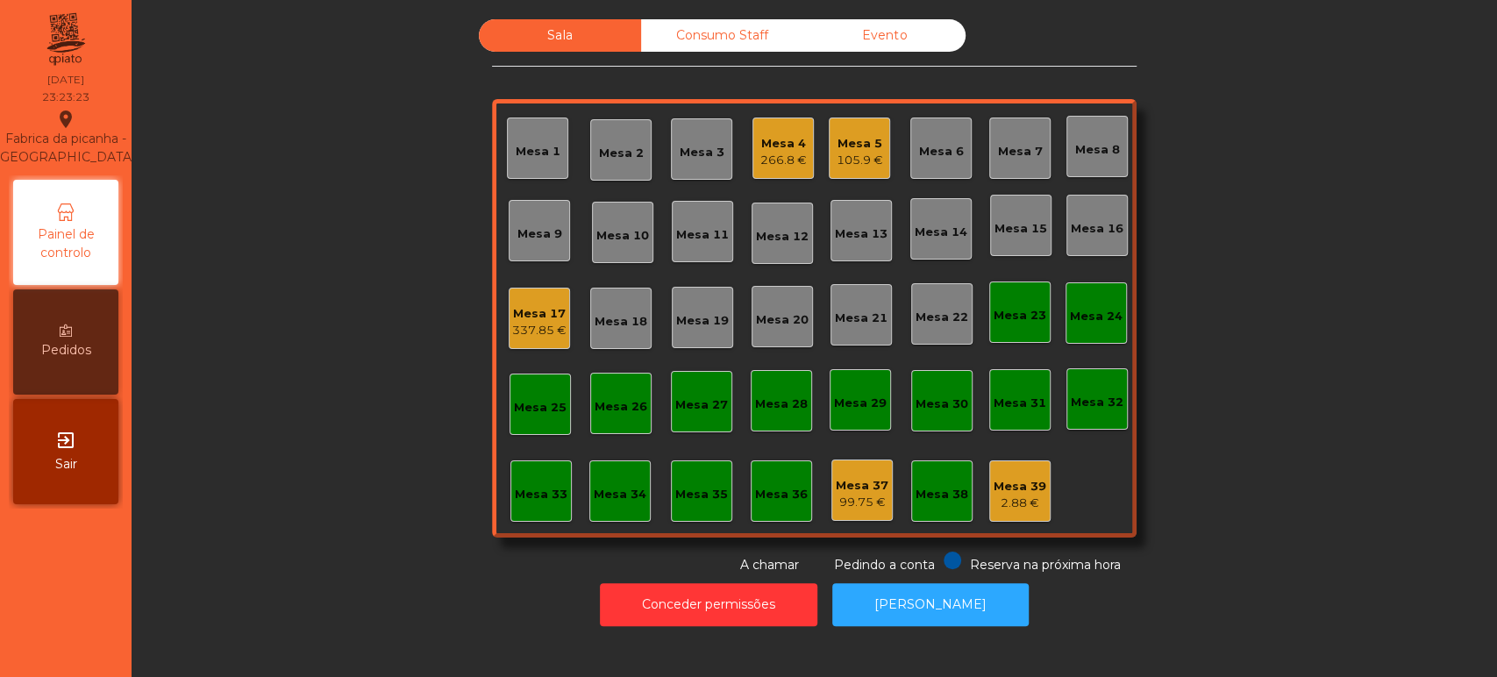
click at [849, 154] on div "105.9 €" at bounding box center [860, 161] width 46 height 18
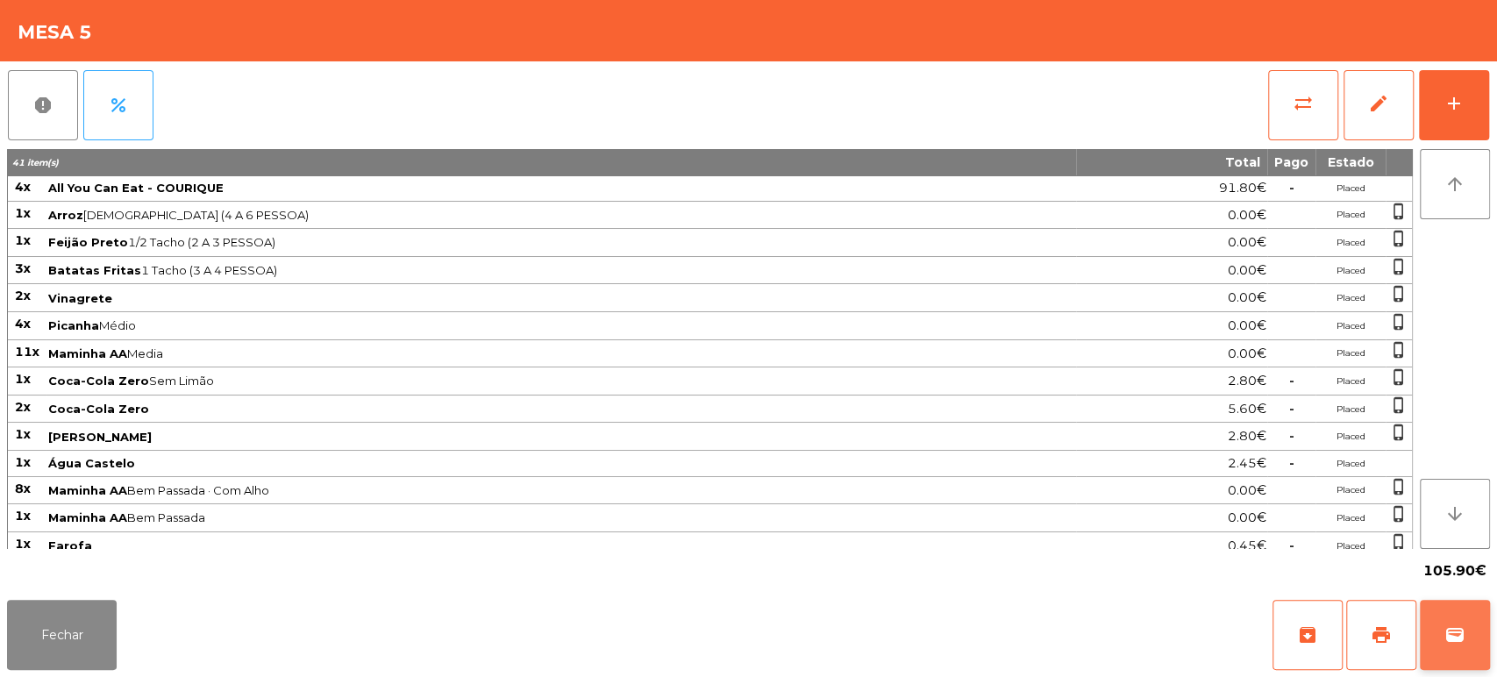
click at [1443, 640] on button "wallet" at bounding box center [1455, 635] width 70 height 70
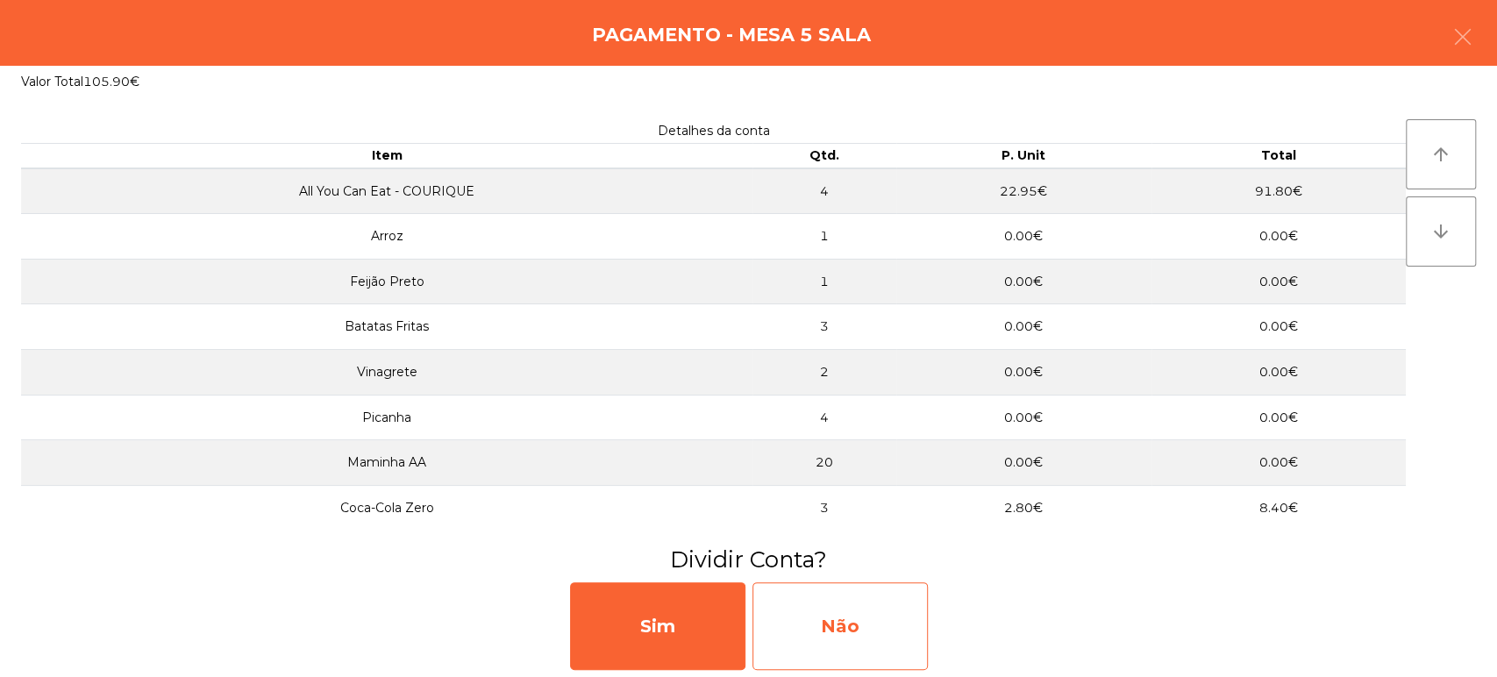
click at [861, 643] on div "Não" at bounding box center [839, 626] width 175 height 88
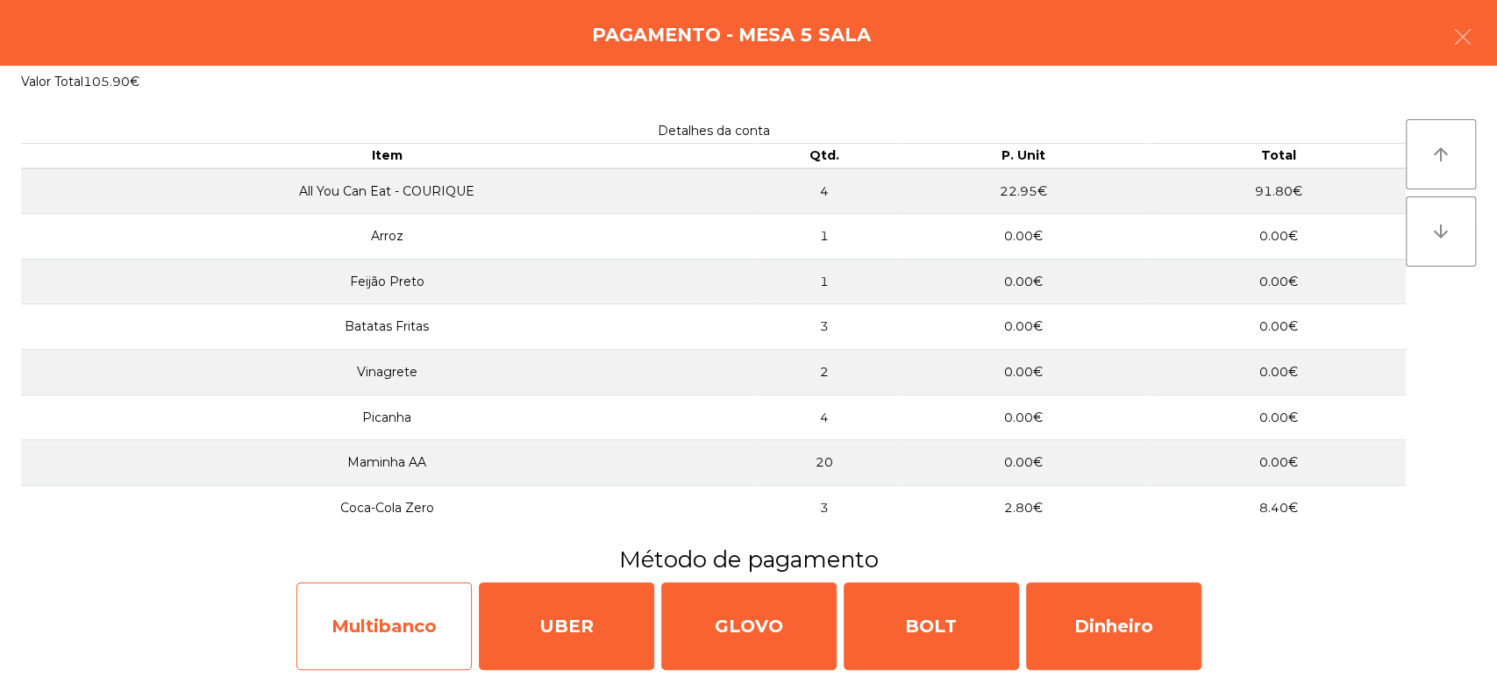
click at [355, 611] on div "Multibanco" at bounding box center [383, 626] width 175 height 88
select select "**"
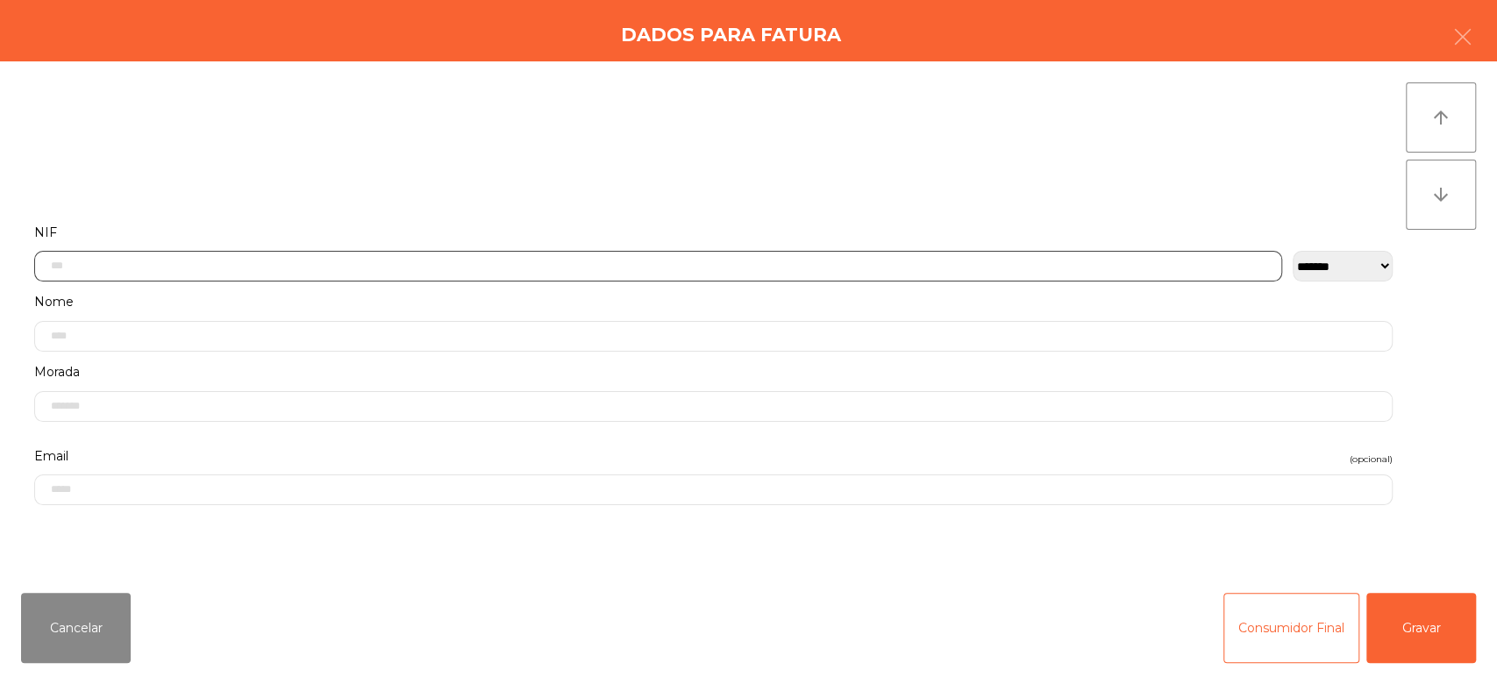
click at [791, 265] on input "text" at bounding box center [658, 266] width 1248 height 31
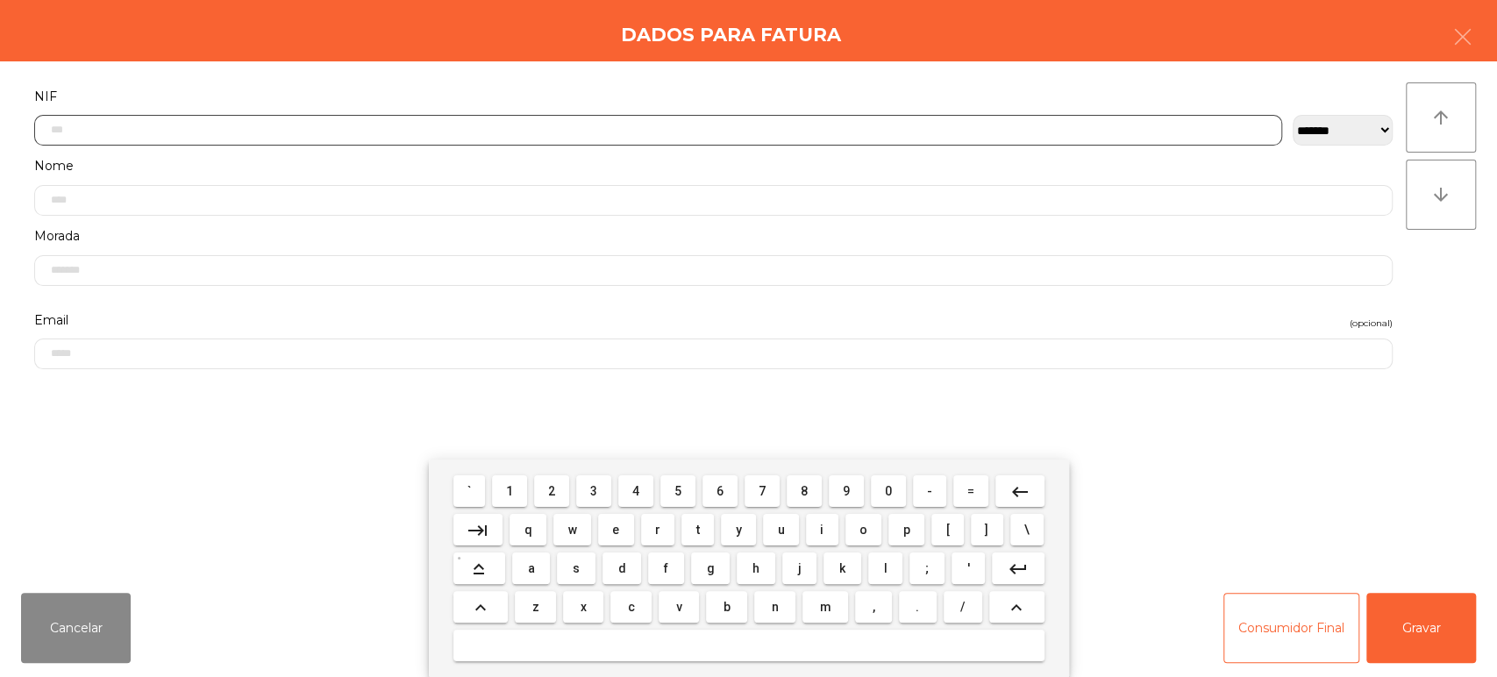
scroll to position [137, 0]
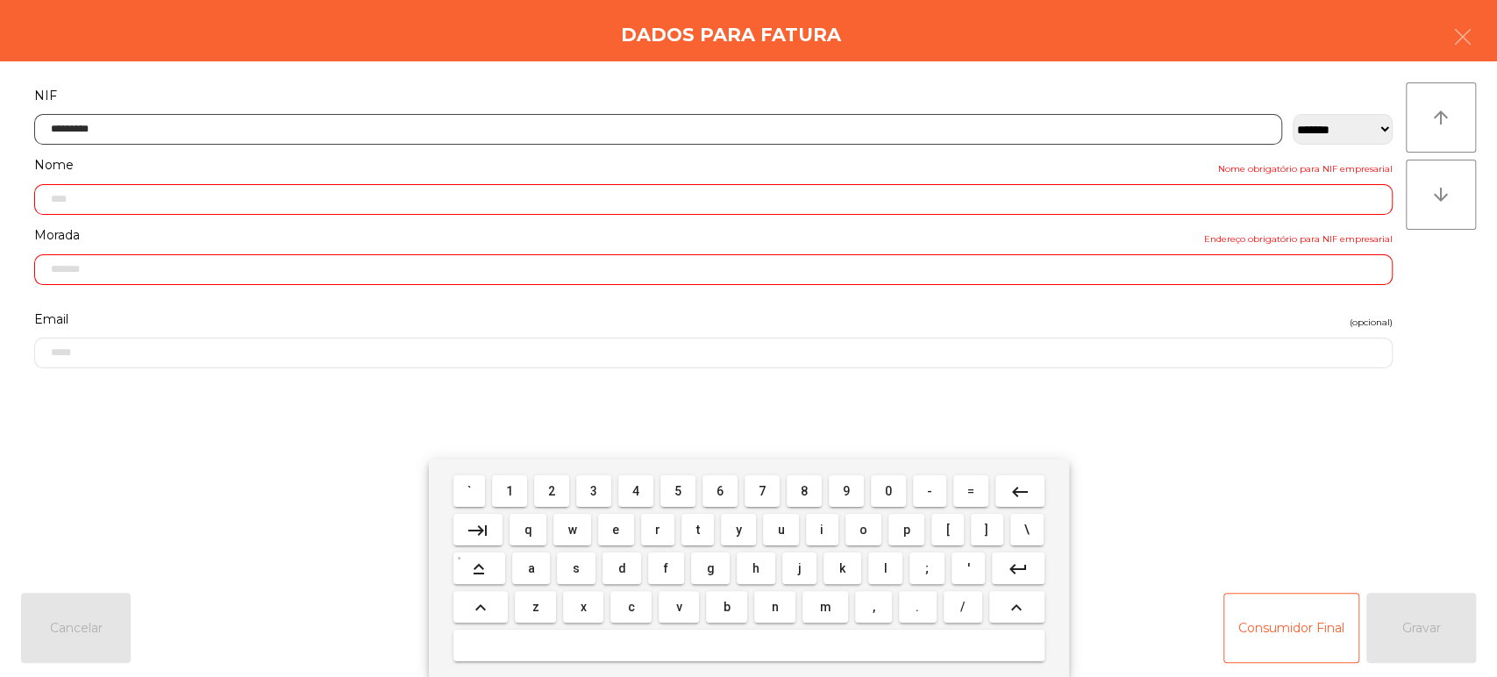
type input "*********"
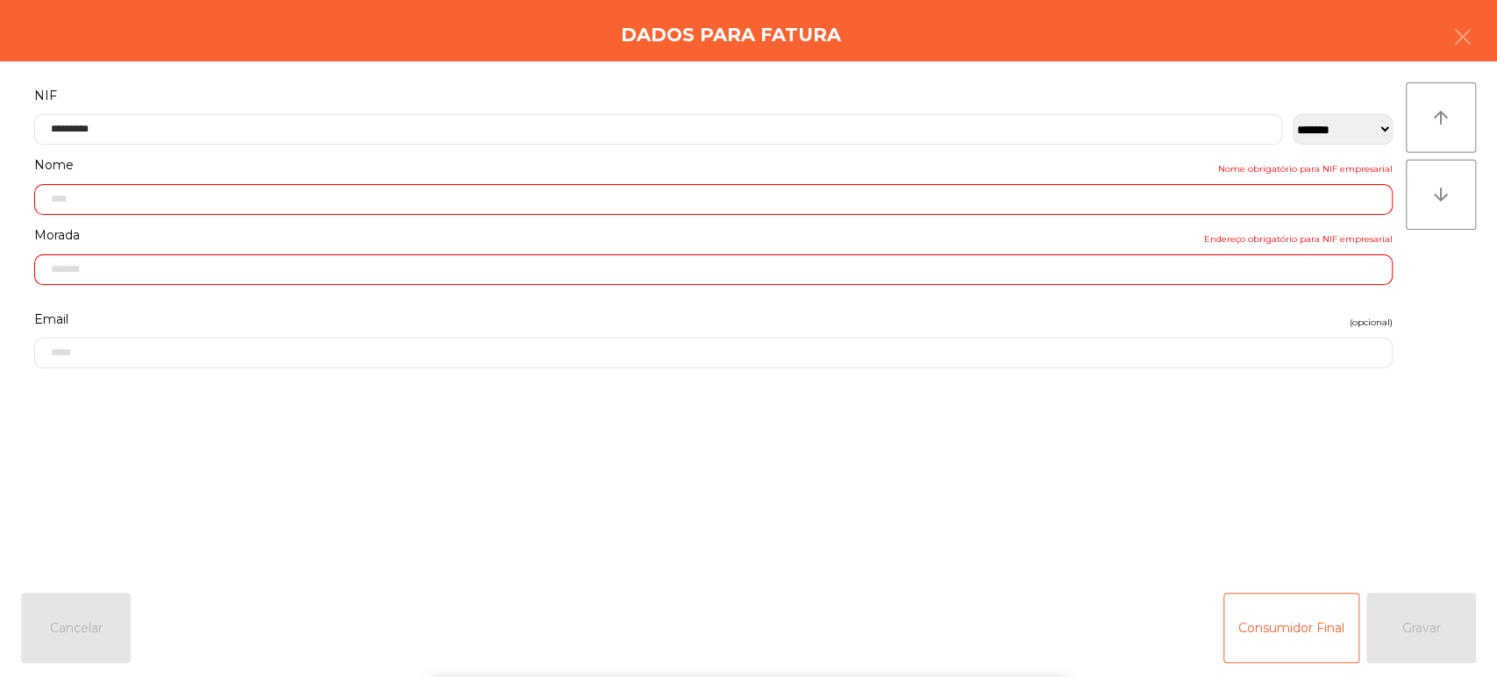
click at [1454, 411] on div "arrow_upward arrow_downward" at bounding box center [1441, 319] width 70 height 475
type input "**********"
click at [1343, 636] on button "Consumidor Final" at bounding box center [1291, 628] width 136 height 70
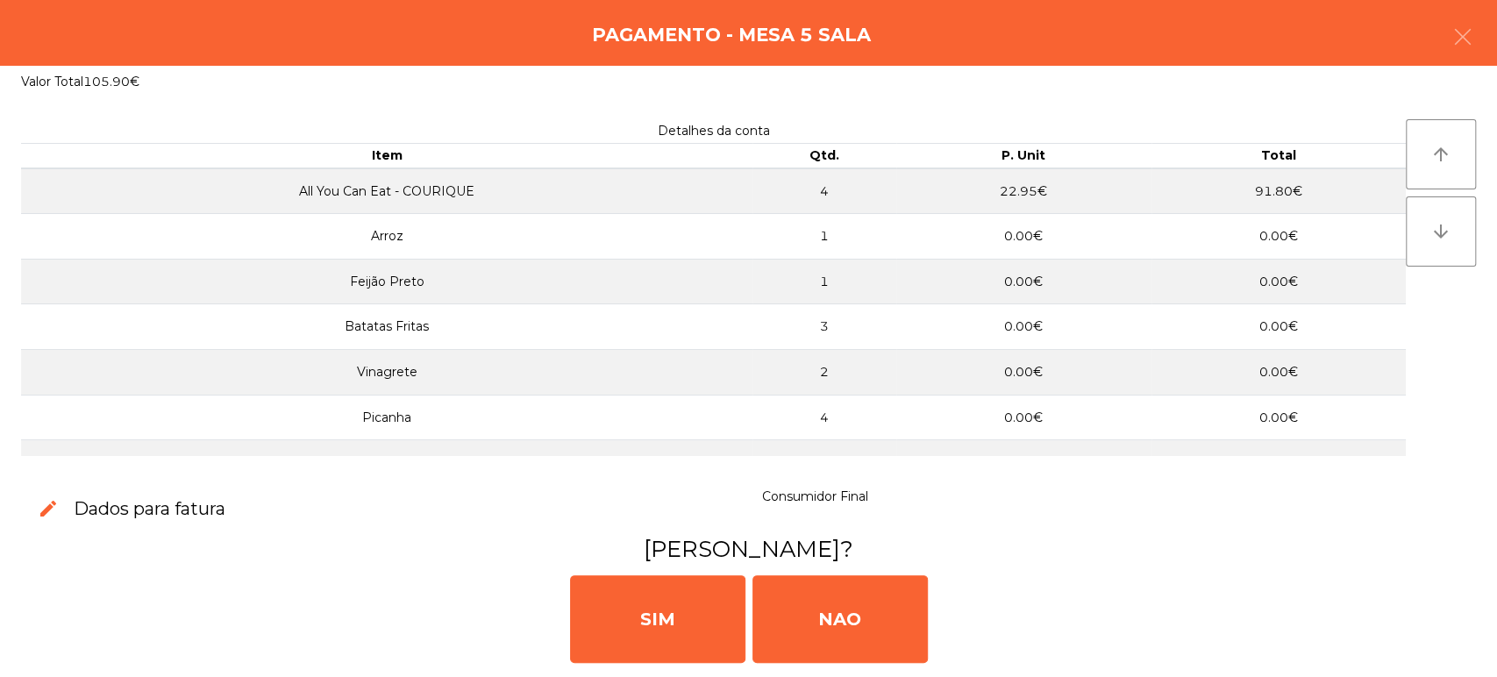
click at [1409, 613] on div "[PERSON_NAME]" at bounding box center [748, 617] width 1483 height 105
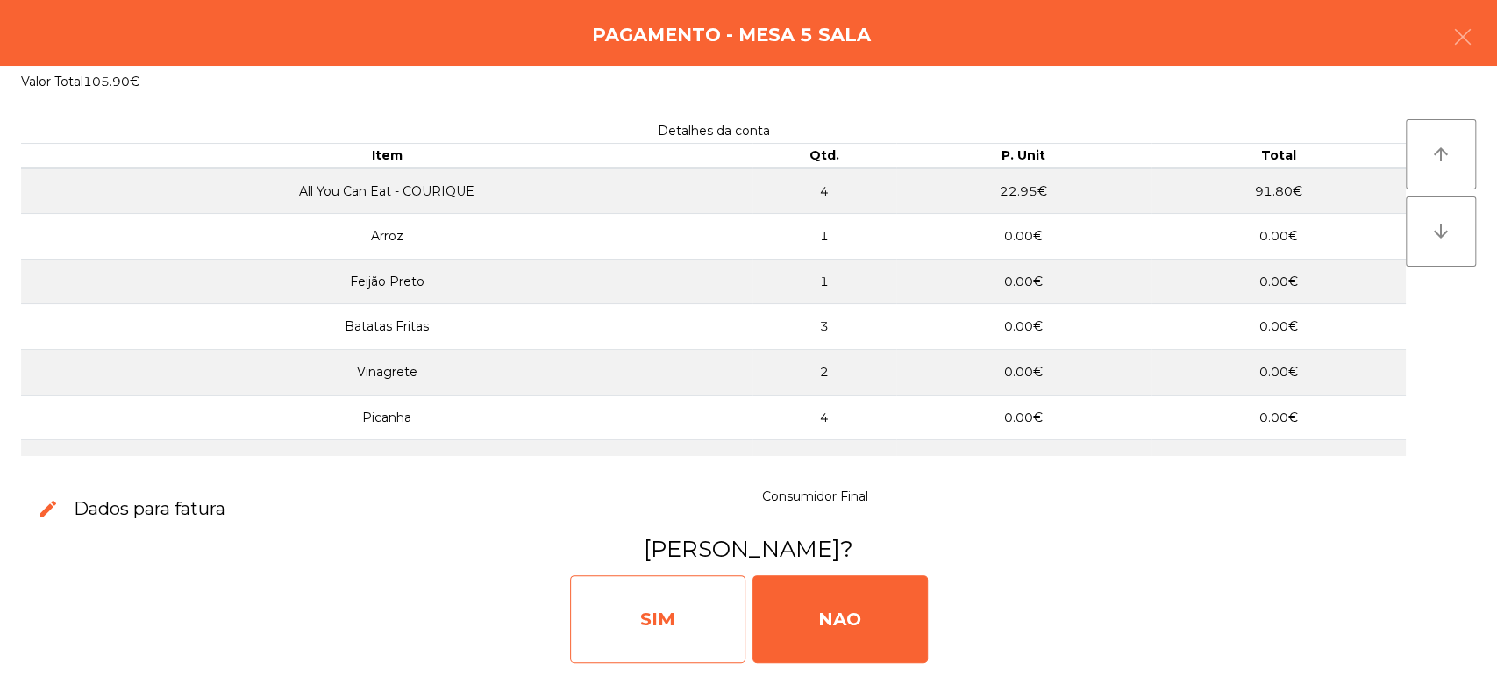
click at [669, 608] on div "SIM" at bounding box center [657, 619] width 175 height 88
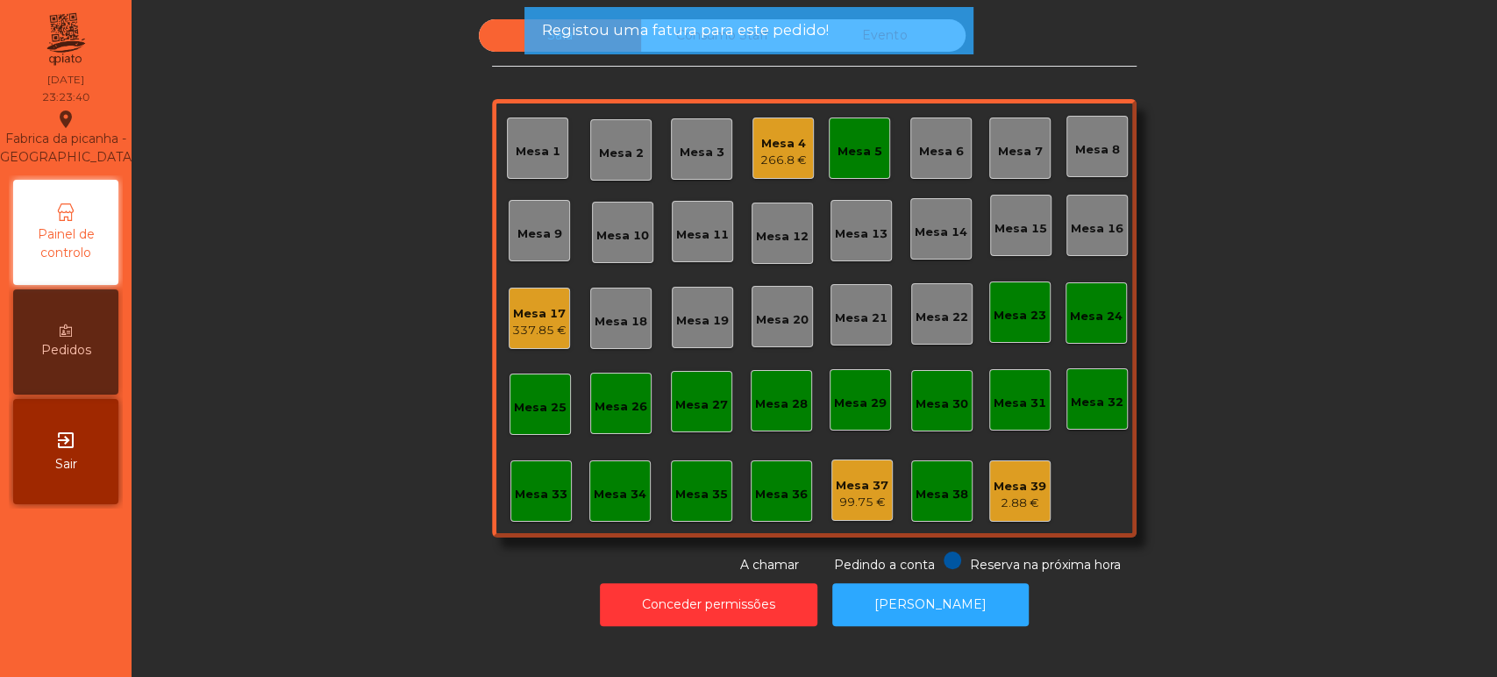
click at [837, 160] on div "Mesa 5" at bounding box center [859, 148] width 61 height 61
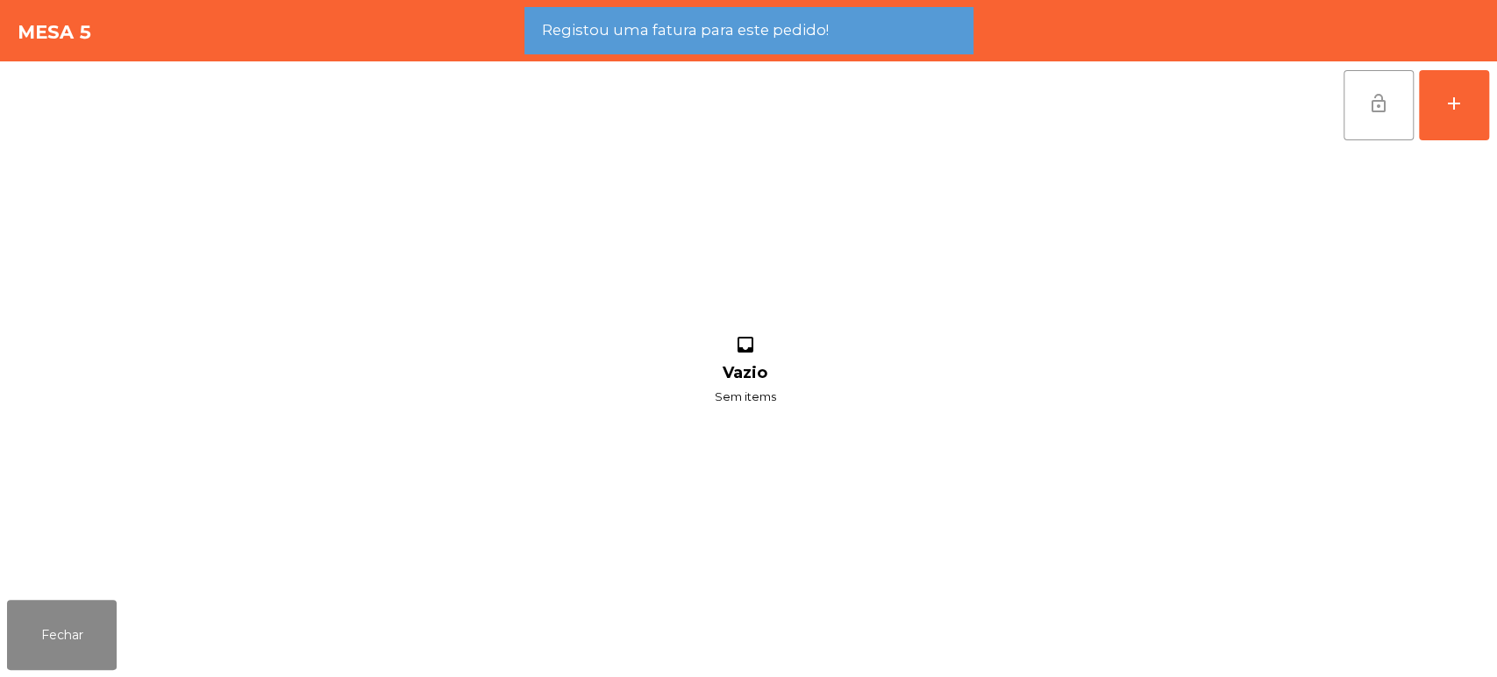
click at [1371, 100] on span "lock_open" at bounding box center [1378, 103] width 21 height 21
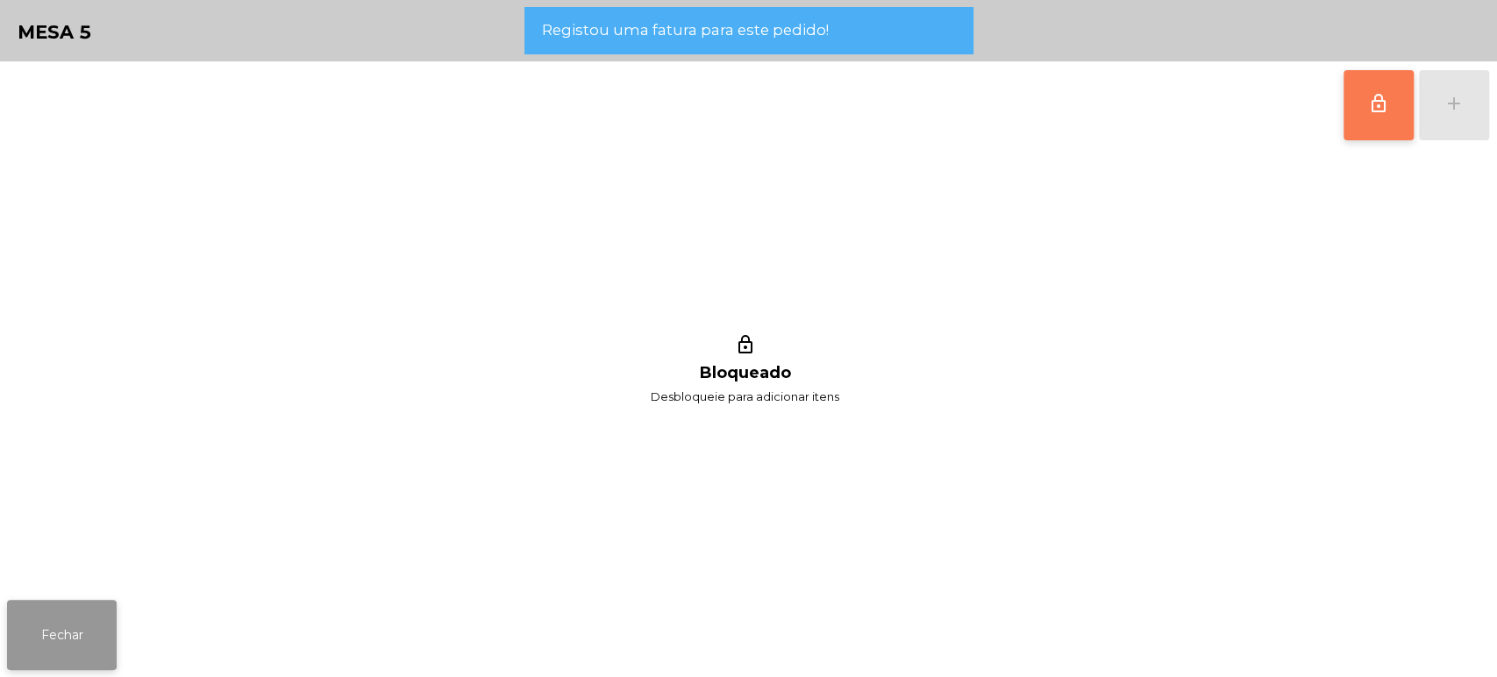
click at [96, 602] on button "Fechar" at bounding box center [62, 635] width 110 height 70
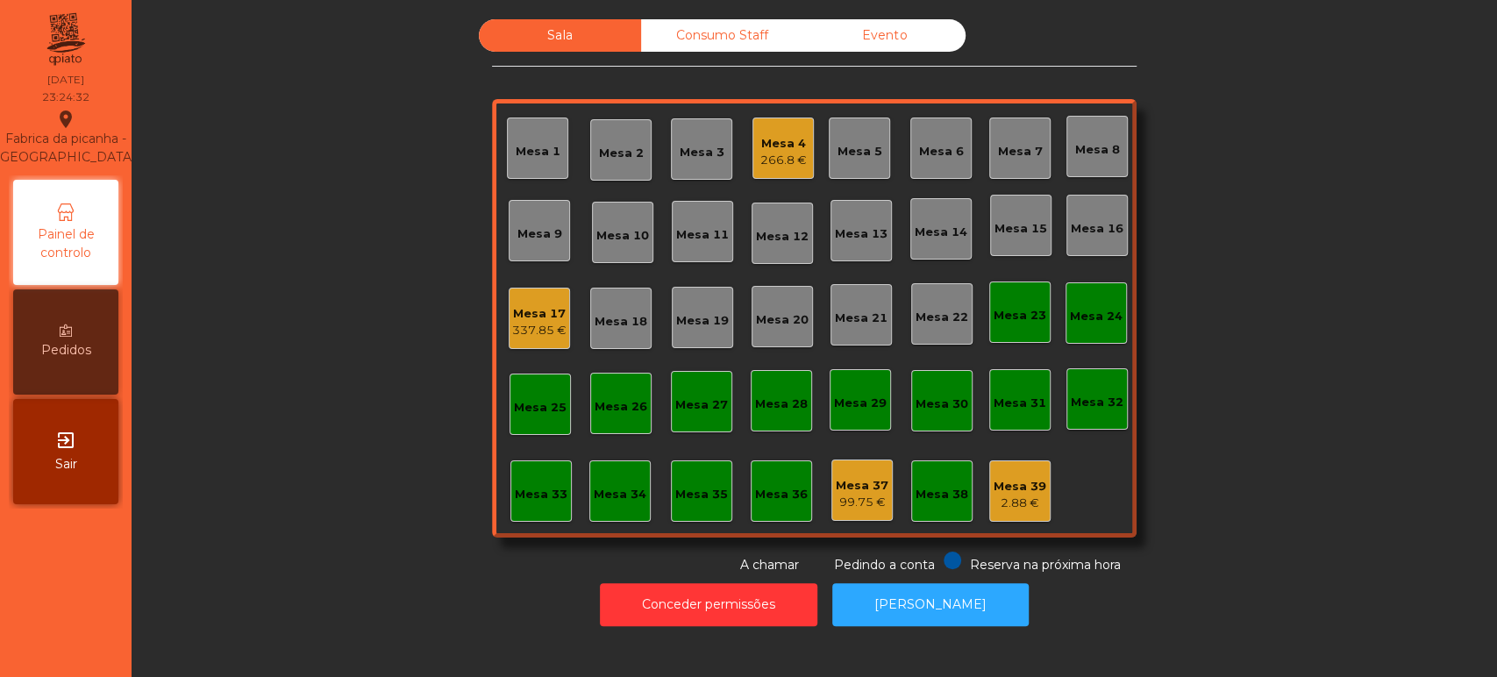
click at [771, 124] on div "Mesa 4 266.8 €" at bounding box center [782, 148] width 61 height 61
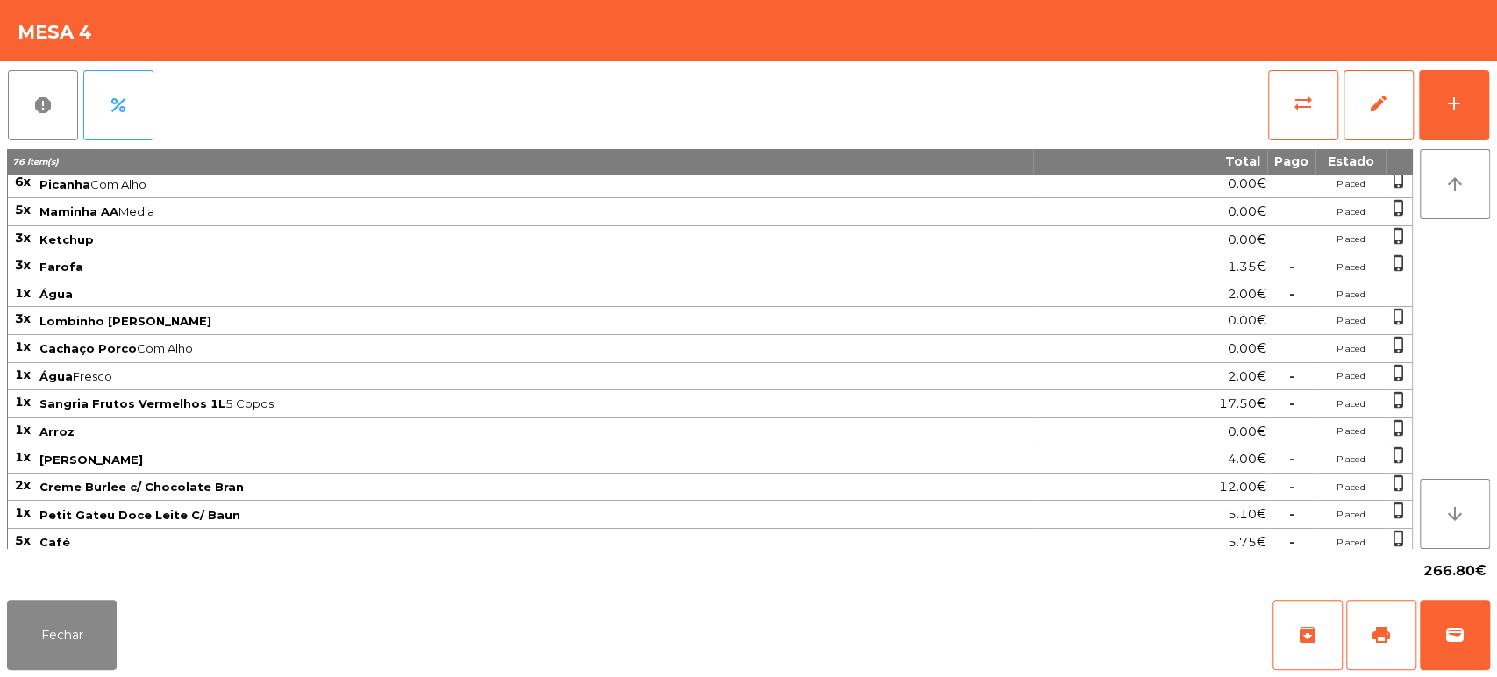
scroll to position [0, 0]
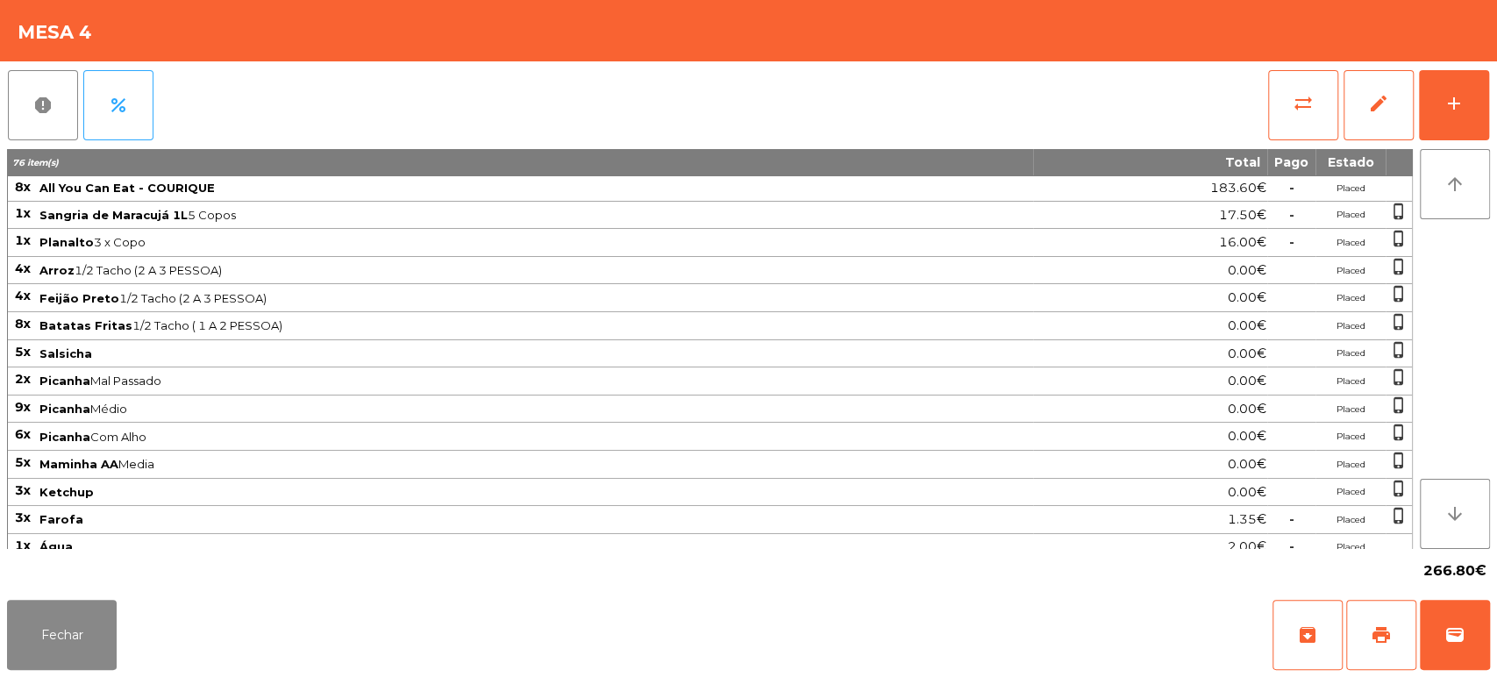
click at [1495, 630] on div "Fechar archive print wallet" at bounding box center [748, 635] width 1497 height 84
click at [1445, 611] on button "wallet" at bounding box center [1455, 635] width 70 height 70
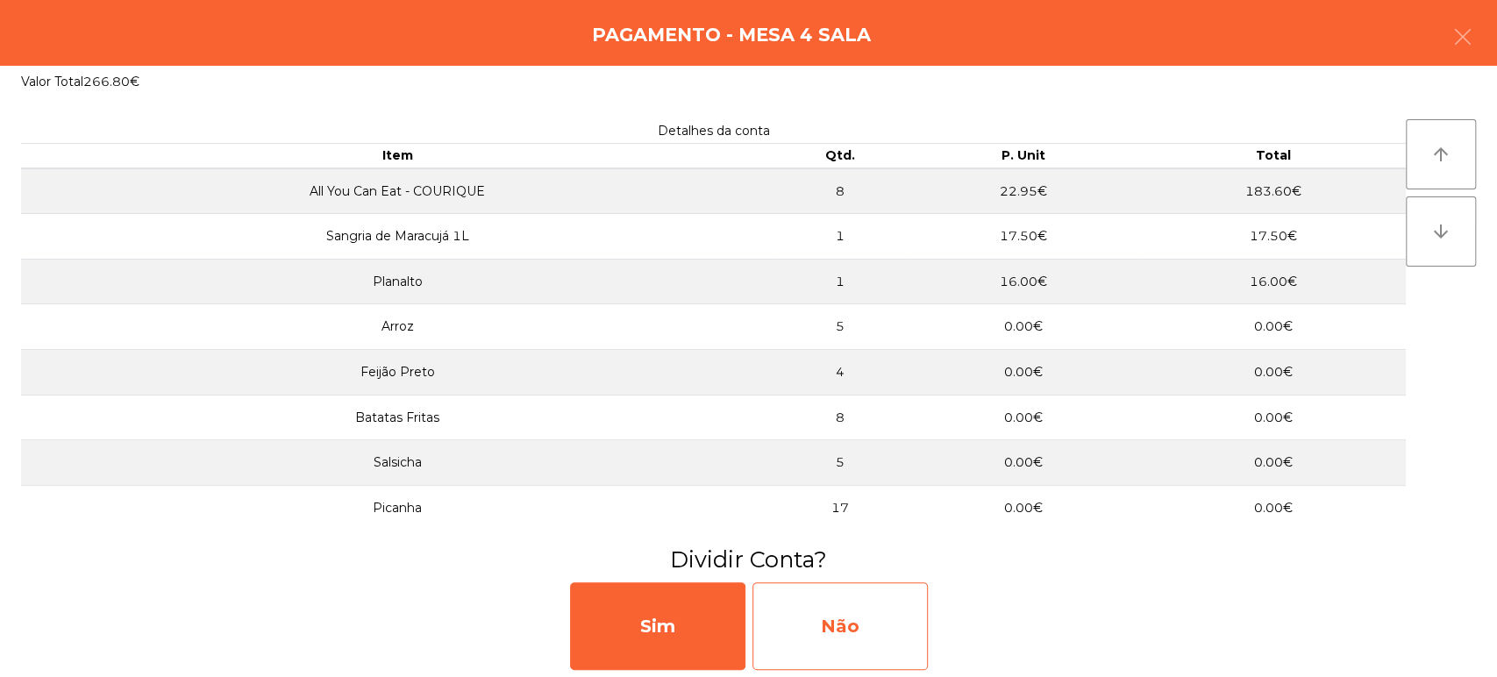
click at [855, 627] on div "Não" at bounding box center [839, 626] width 175 height 88
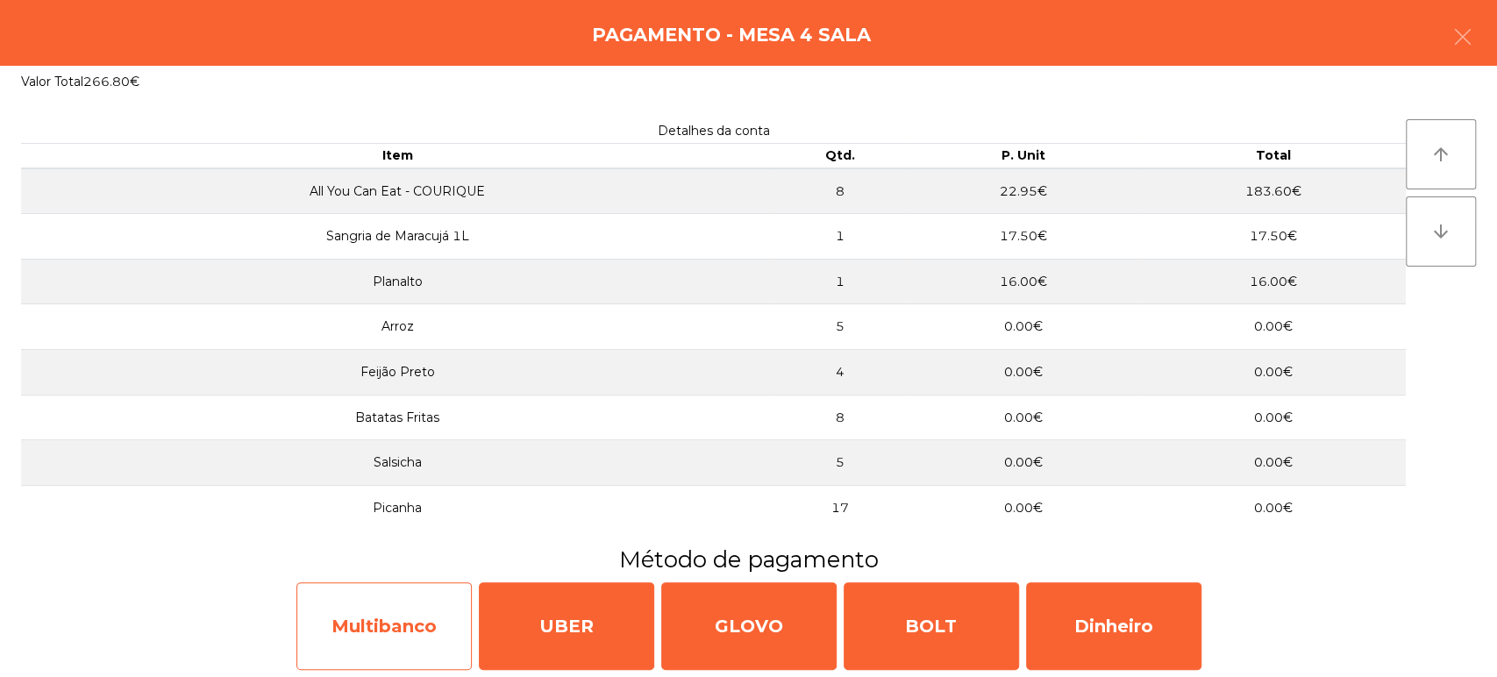
click at [379, 633] on div "Multibanco" at bounding box center [383, 626] width 175 height 88
select select "**"
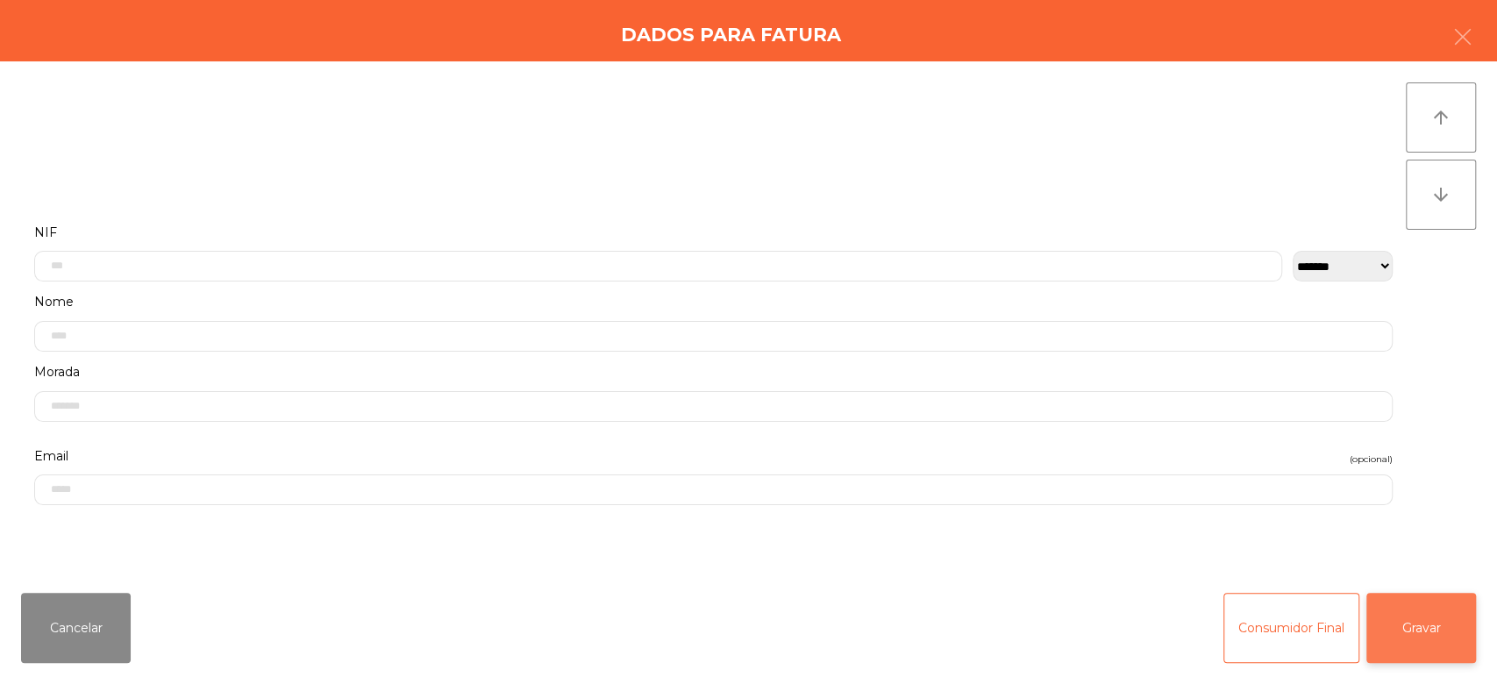
click at [1423, 625] on button "Gravar" at bounding box center [1421, 628] width 110 height 70
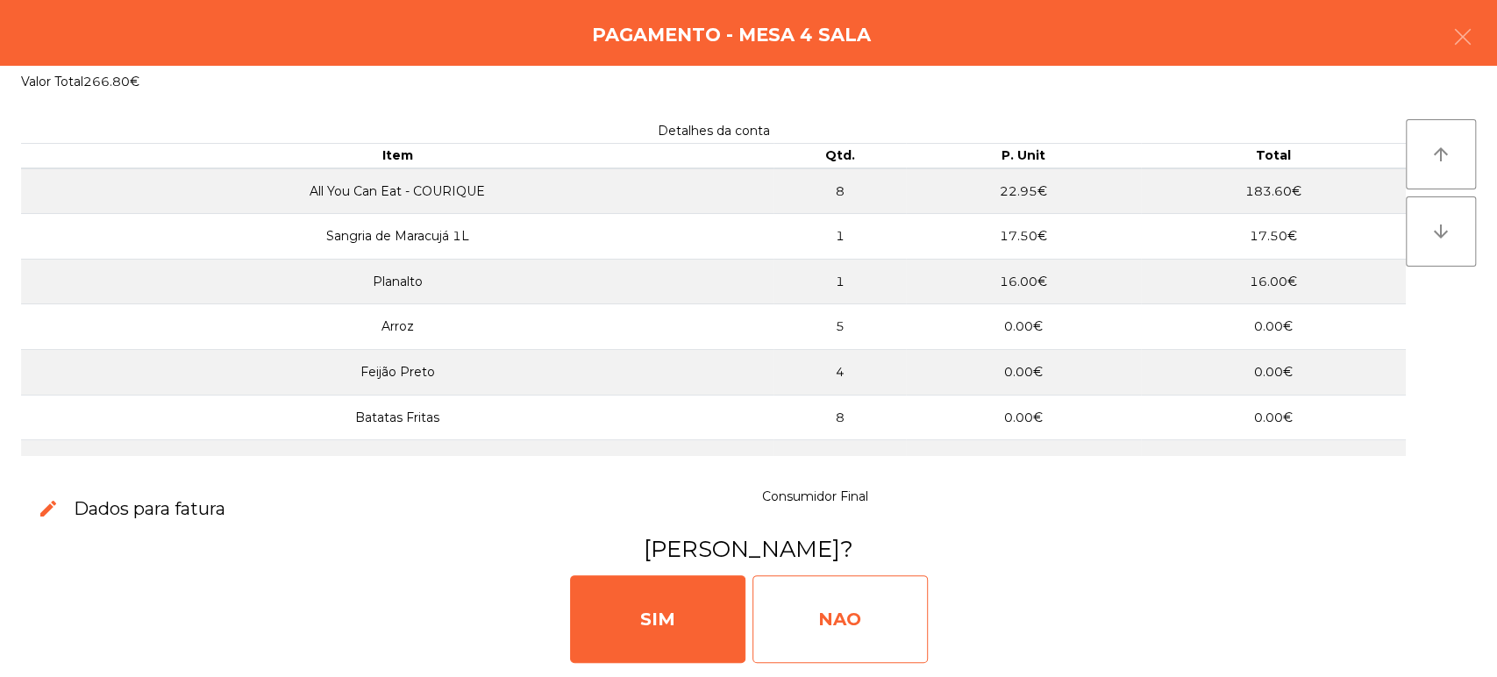
click at [821, 606] on div "NAO" at bounding box center [839, 619] width 175 height 88
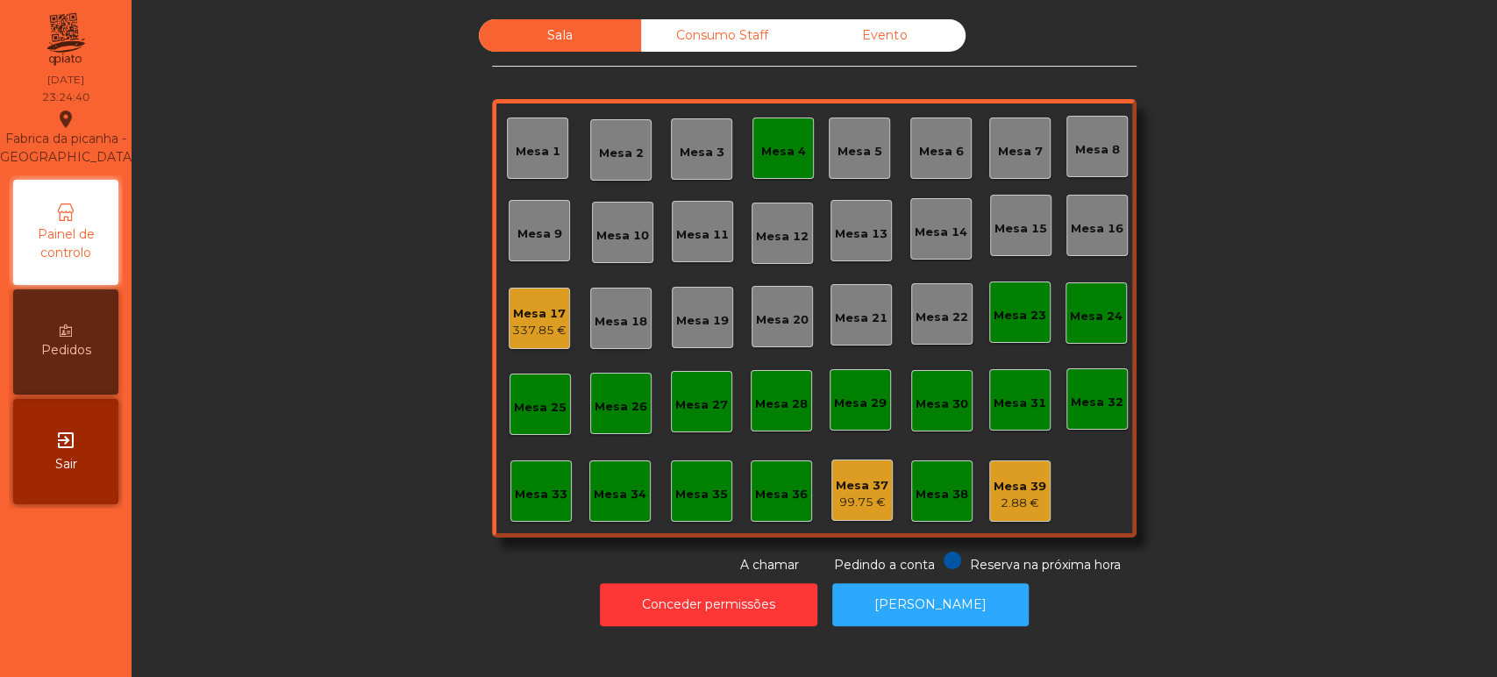
click at [516, 335] on div "337.85 €" at bounding box center [539, 331] width 54 height 18
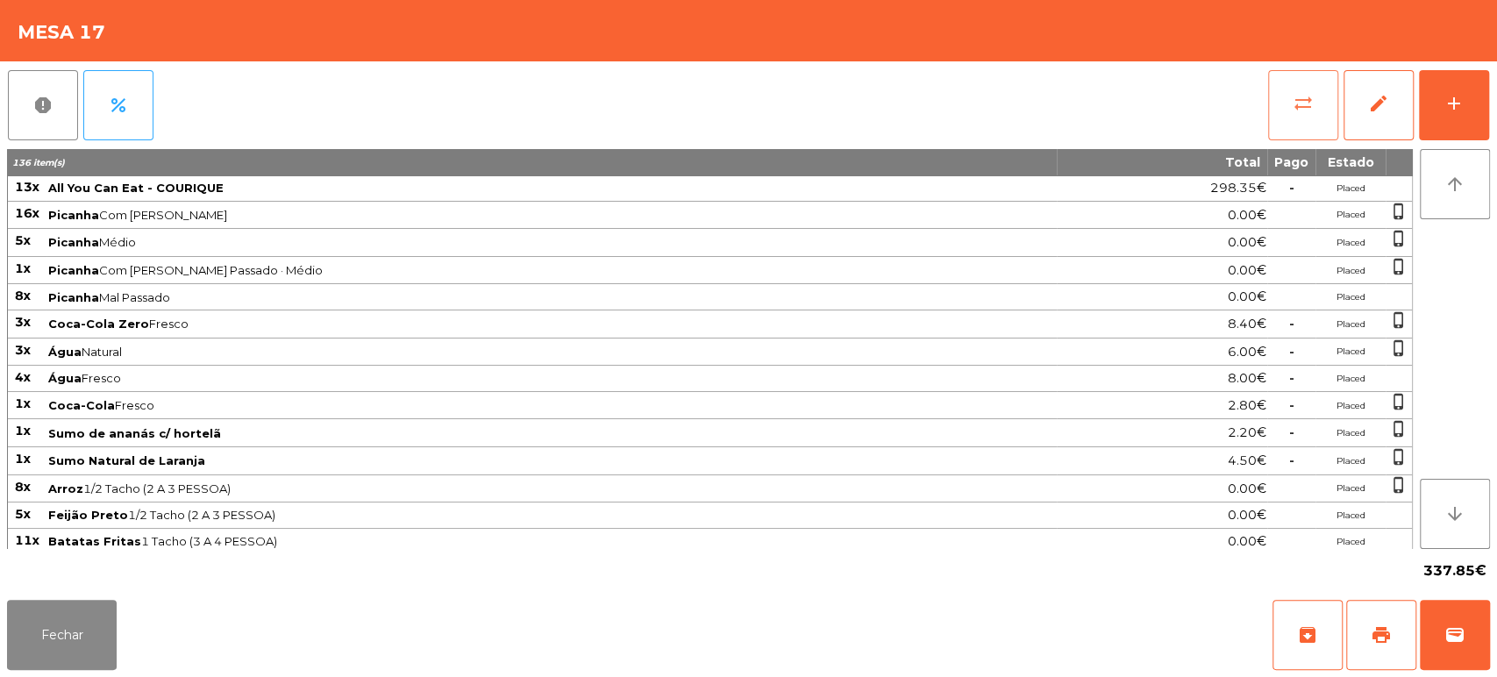
click at [1279, 99] on button "sync_alt" at bounding box center [1303, 105] width 70 height 70
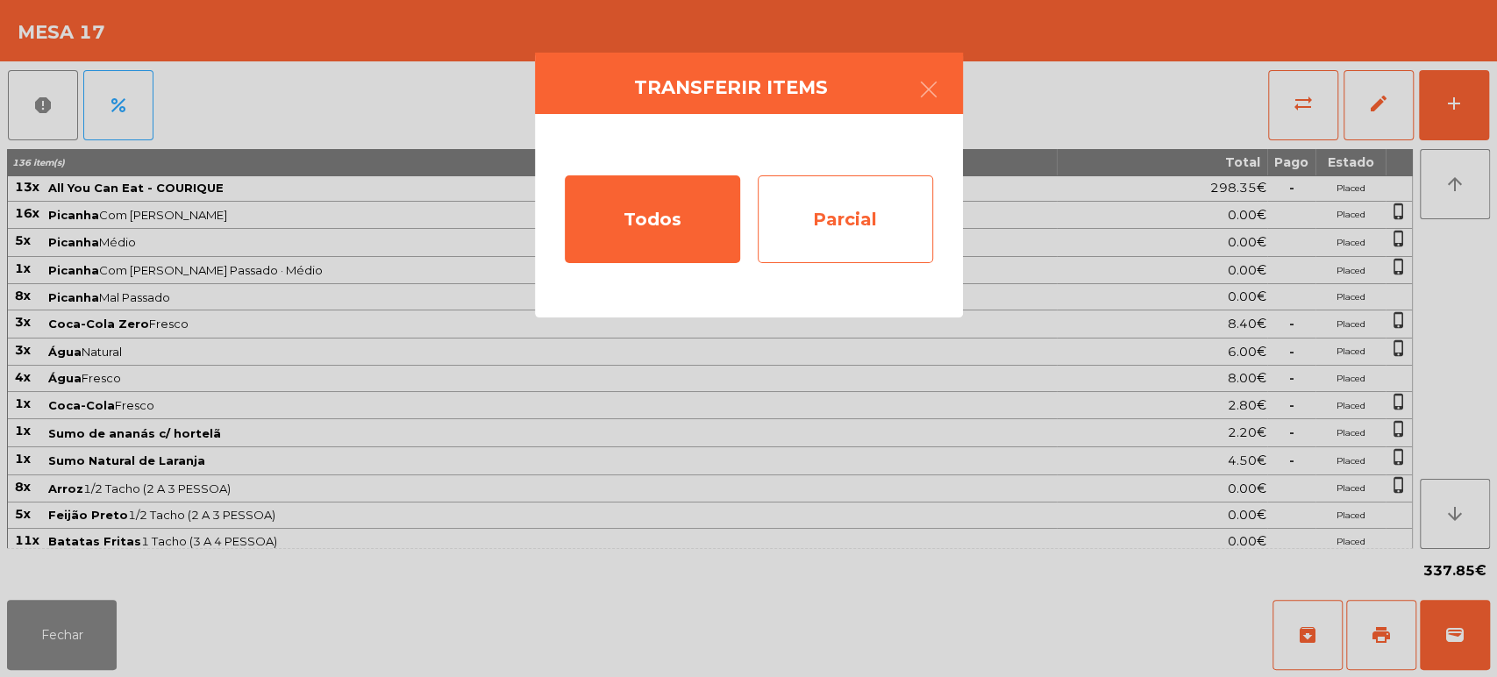
click at [887, 212] on div "Parcial" at bounding box center [845, 219] width 175 height 88
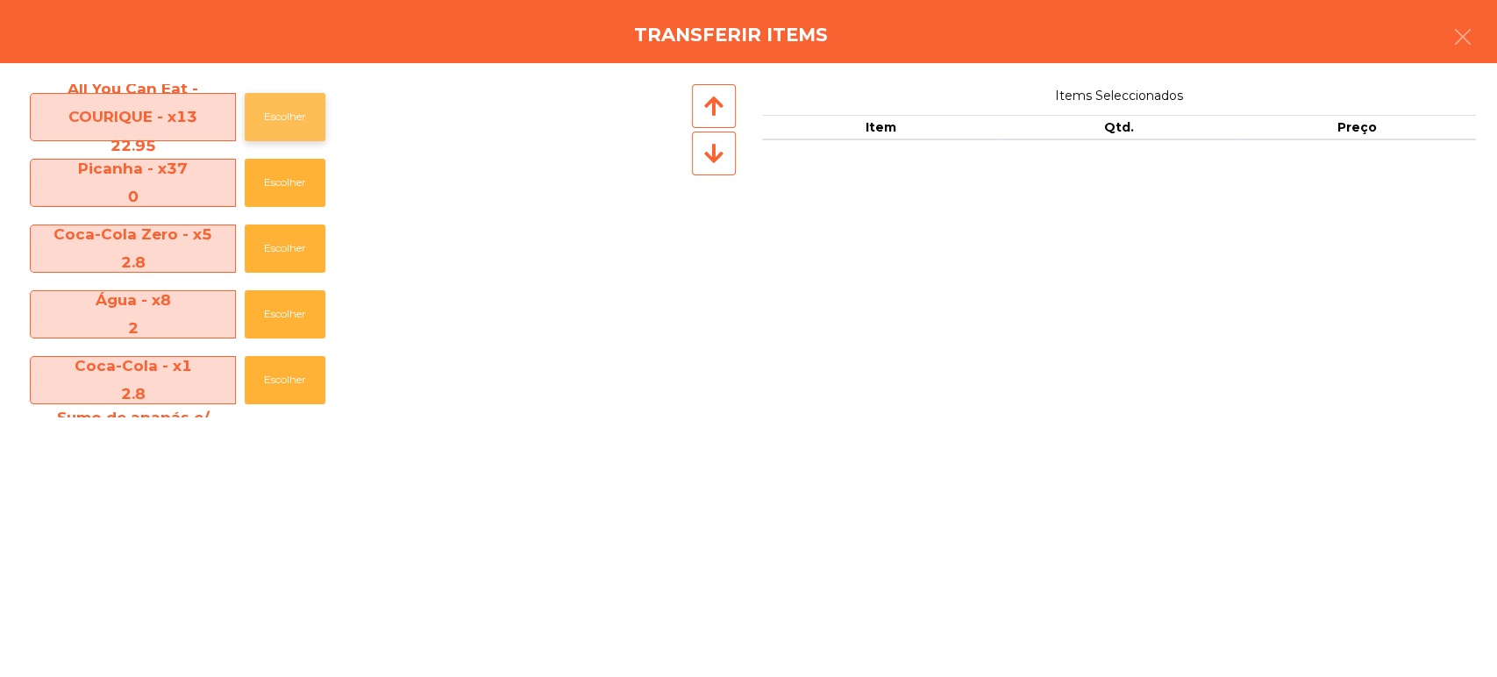
click at [302, 110] on button "Escolher" at bounding box center [285, 117] width 81 height 48
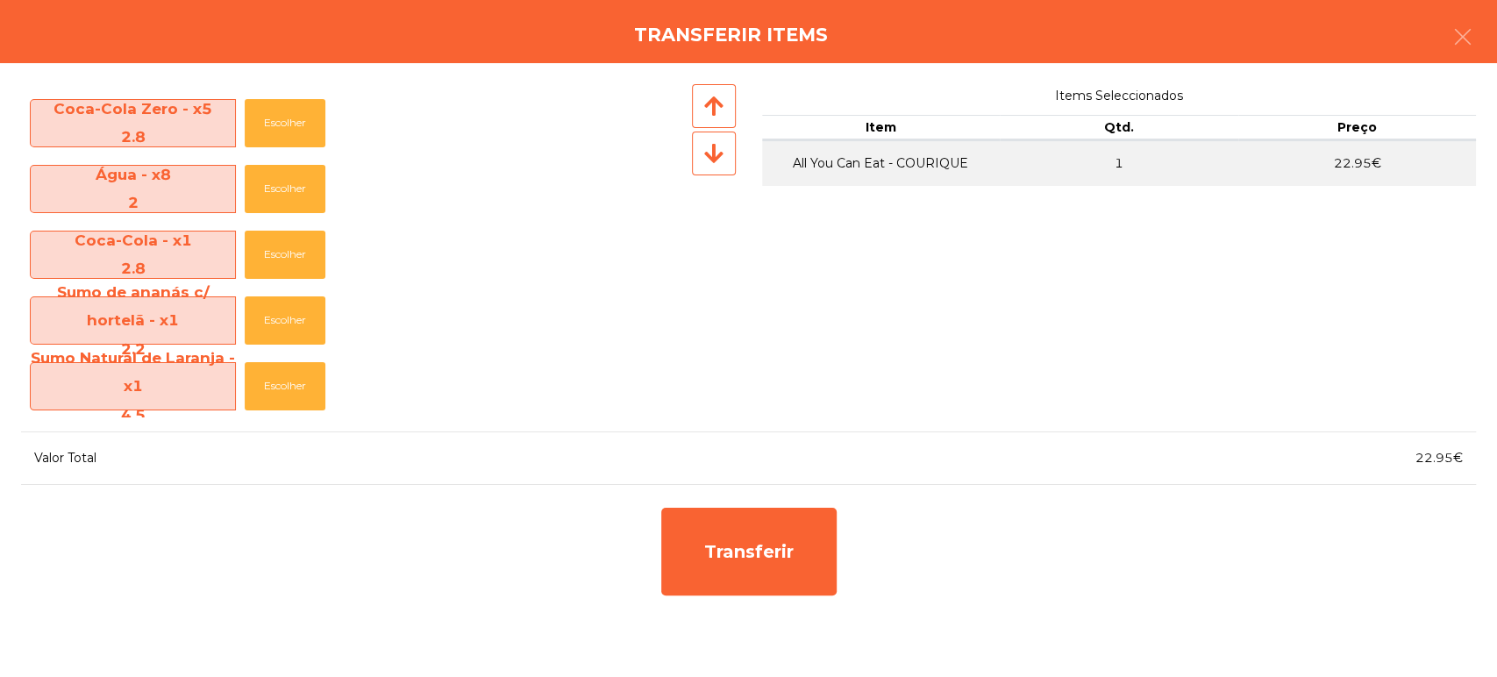
scroll to position [146, 0]
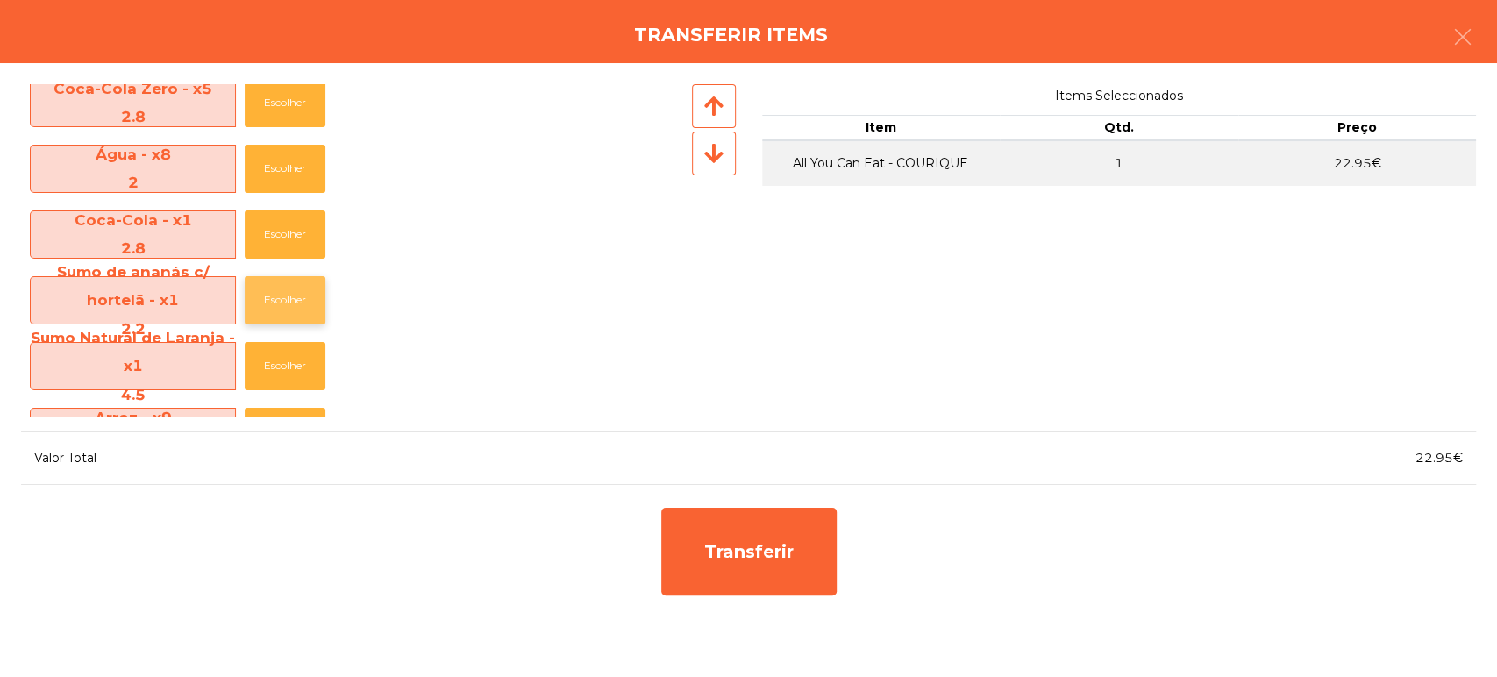
click at [281, 319] on button "Escolher" at bounding box center [285, 300] width 81 height 48
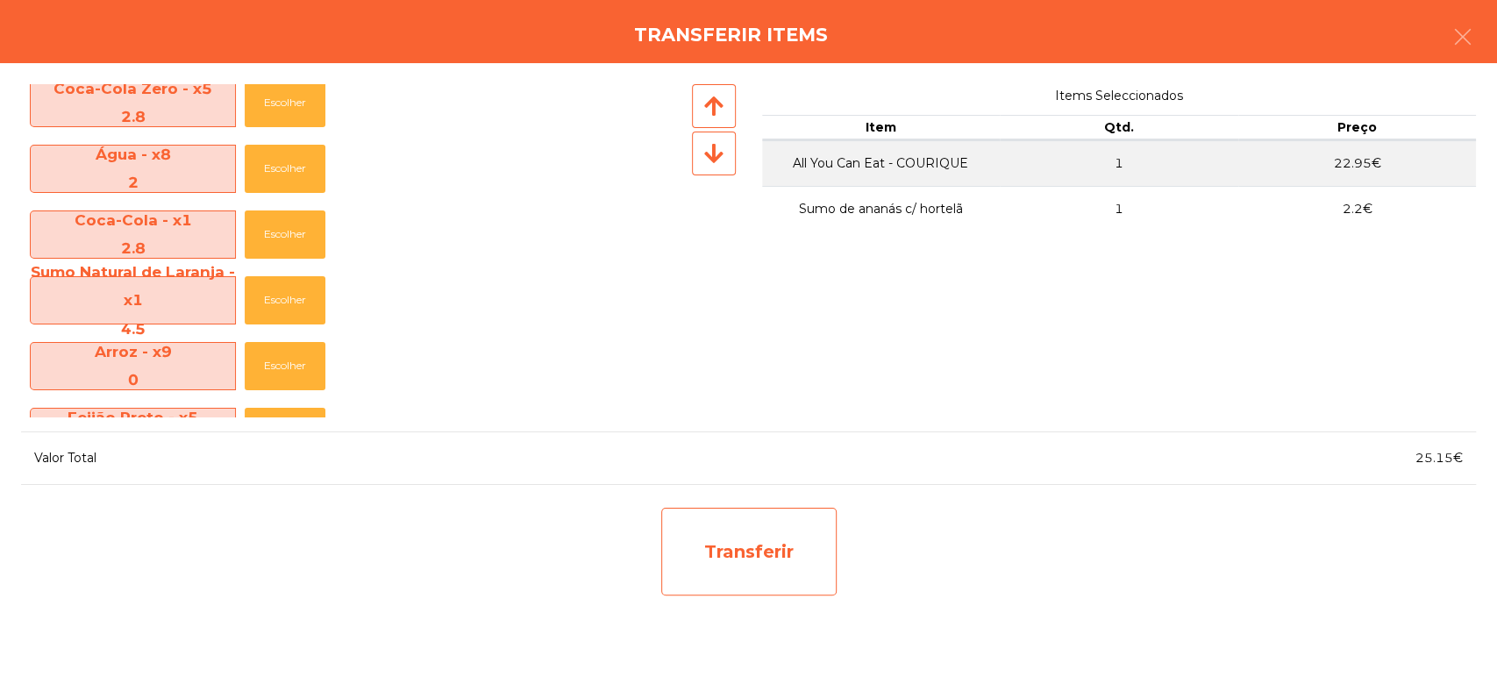
click at [759, 558] on div "Transferir" at bounding box center [748, 552] width 175 height 88
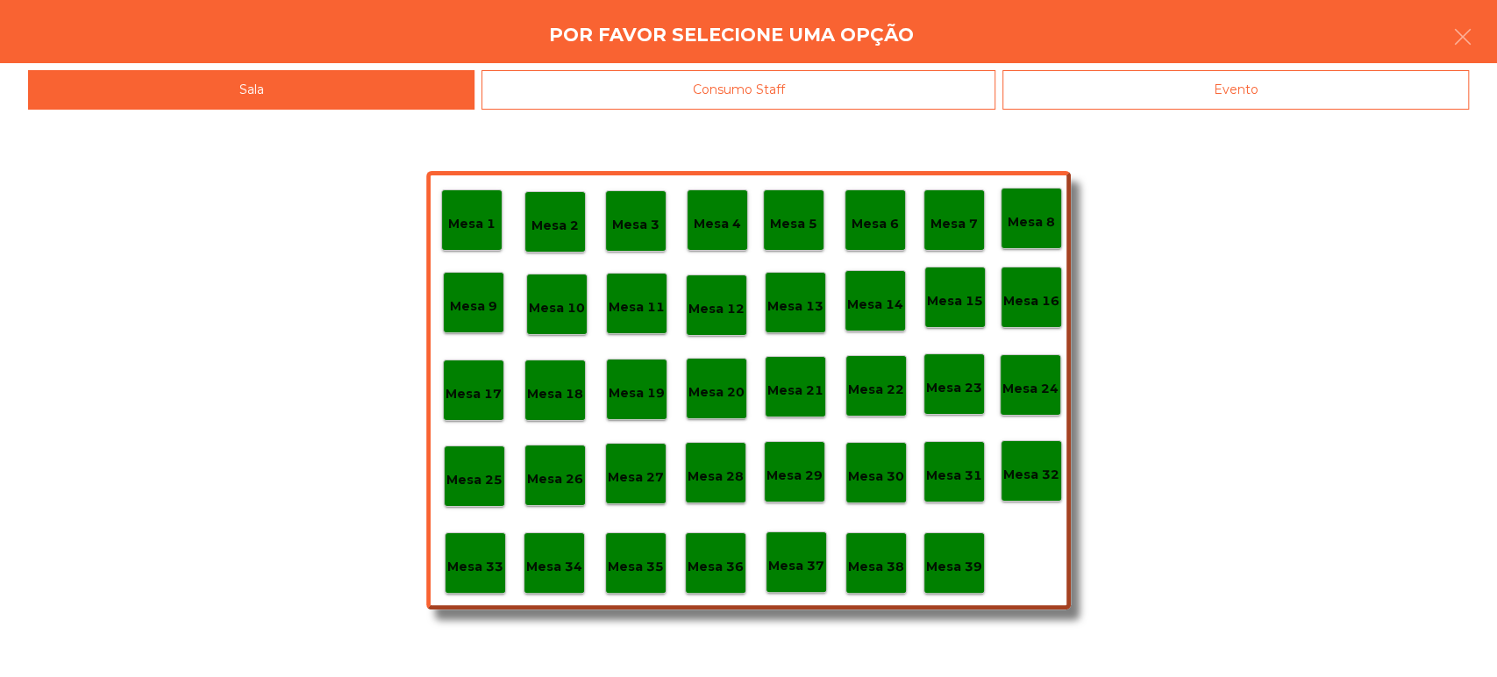
click at [1173, 105] on div "Evento" at bounding box center [1235, 89] width 467 height 39
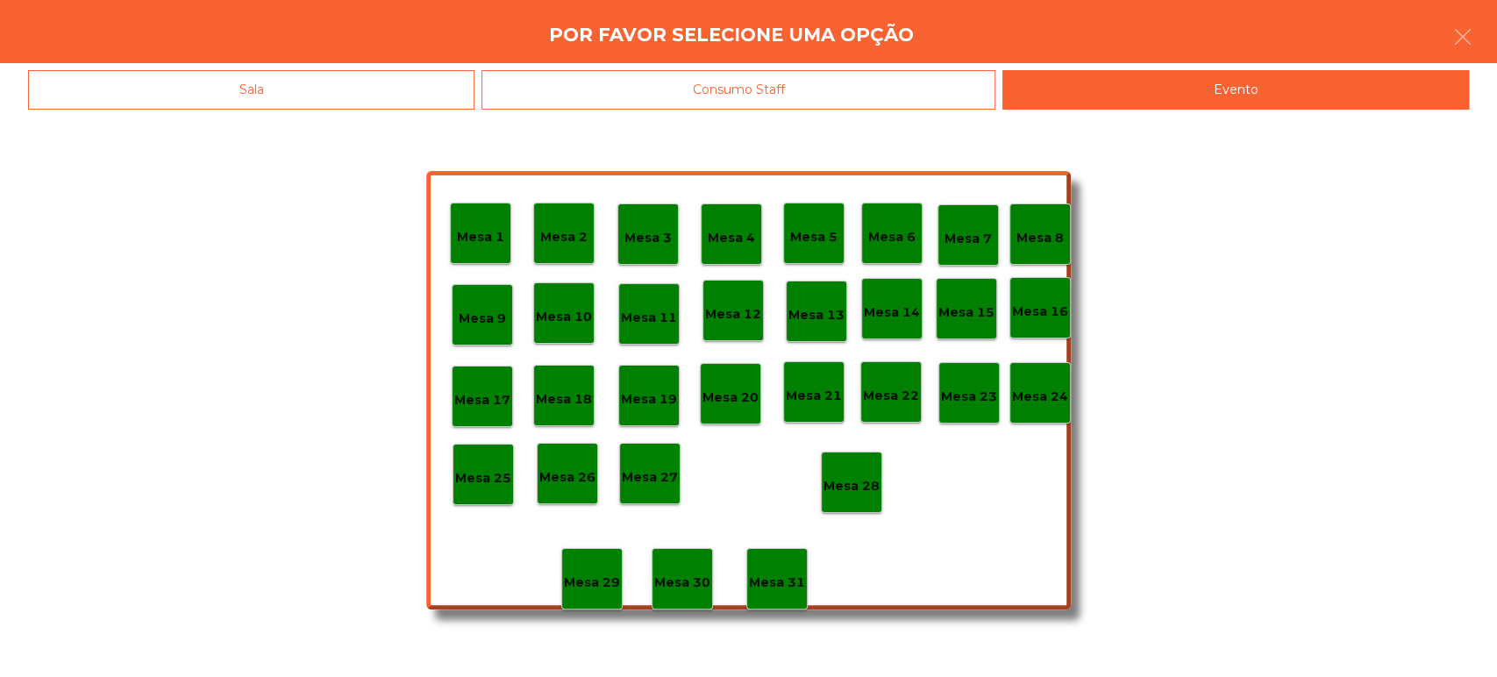
click at [490, 248] on div "Mesa 1" at bounding box center [480, 233] width 61 height 61
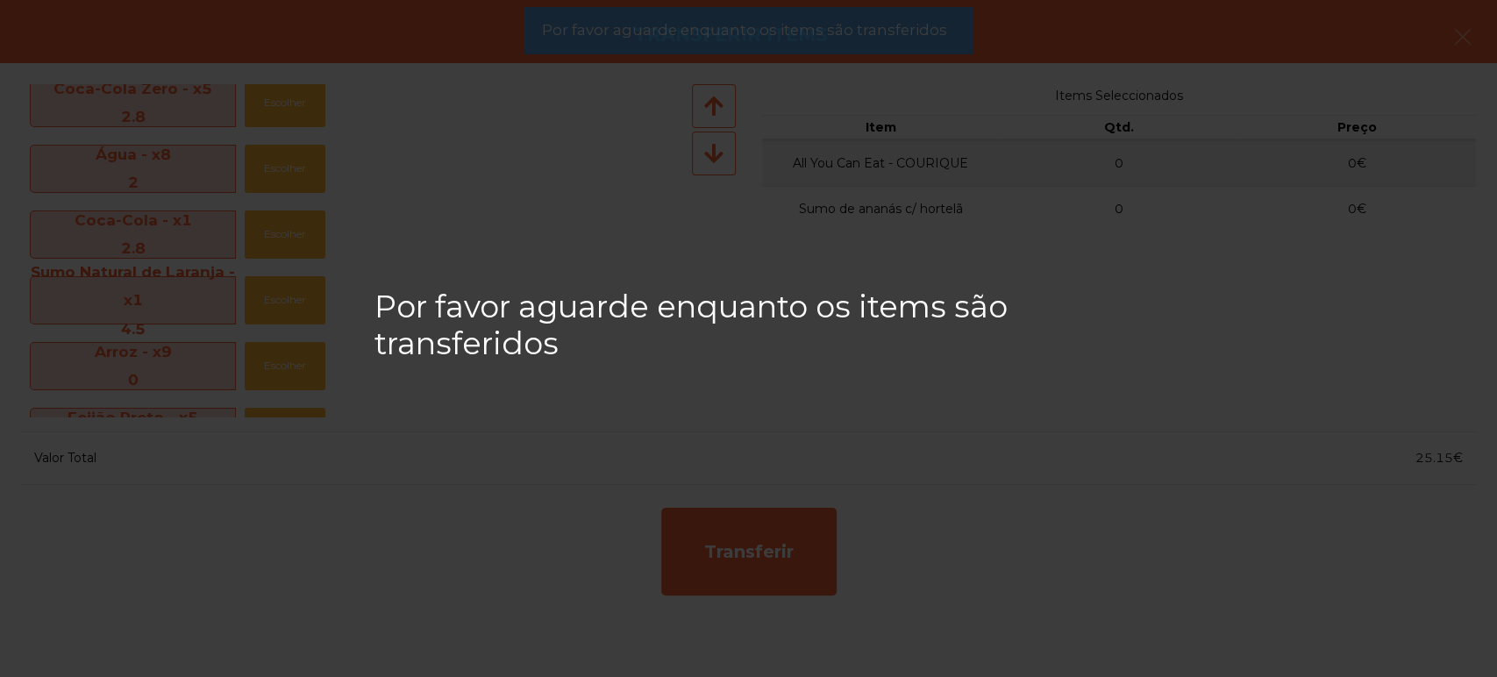
click at [752, 61] on app-alert "Por favor aguarde enquanto os items são transferidos" at bounding box center [748, 37] width 449 height 61
click at [758, 36] on span "Por favor aguarde enquanto os items são transferidos" at bounding box center [743, 30] width 405 height 22
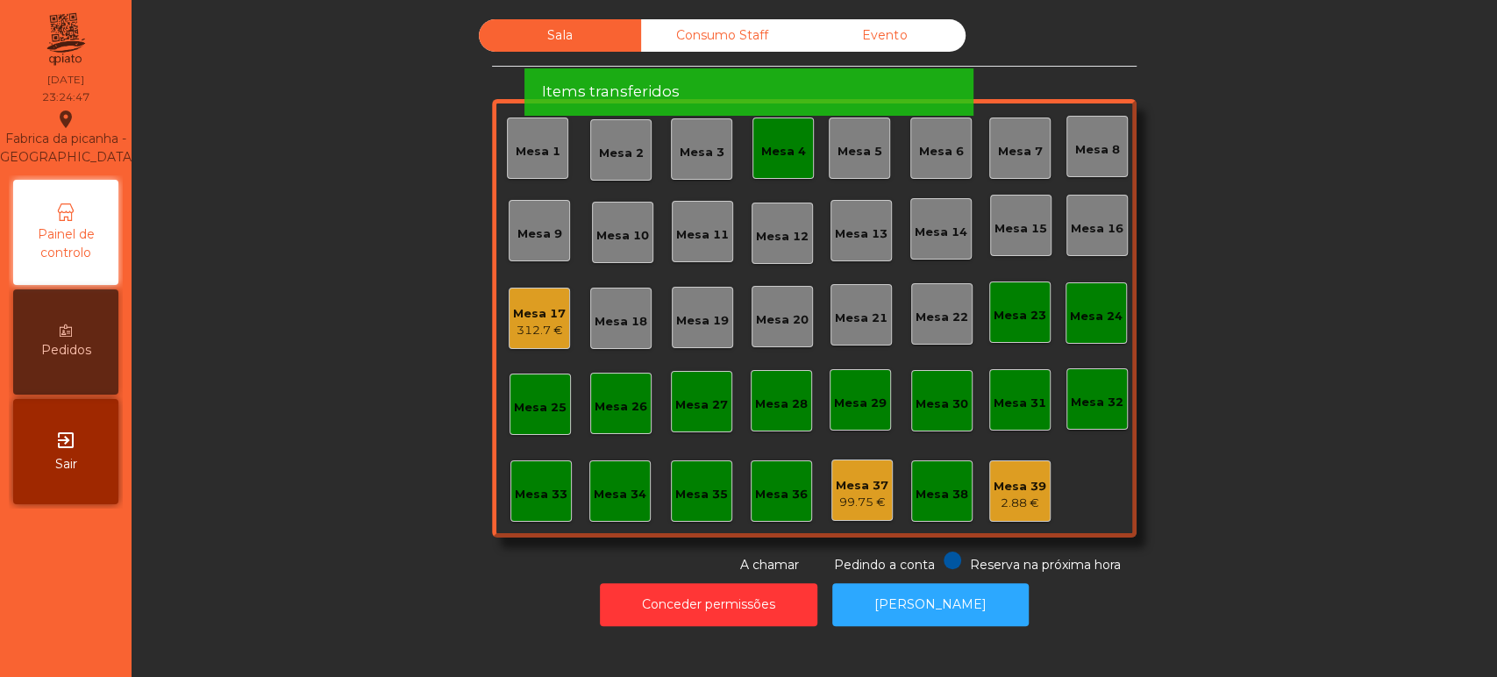
click at [758, 32] on span "Por favor aguarde enquanto os items são transferidos" at bounding box center [743, 30] width 405 height 22
click at [784, 81] on div "Items transferidos" at bounding box center [748, 92] width 414 height 22
click at [772, 81] on div "Items transferidos" at bounding box center [748, 92] width 414 height 22
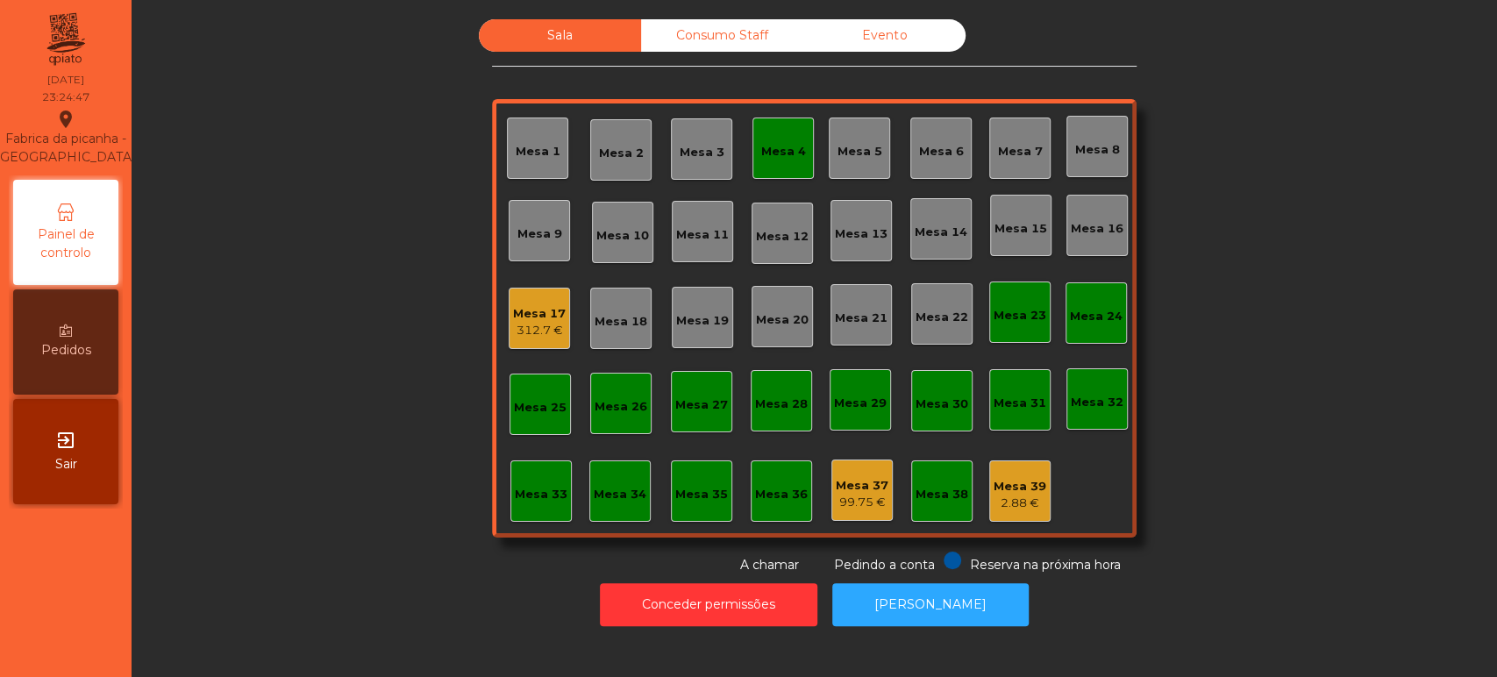
click at [859, 31] on div "Evento" at bounding box center [884, 35] width 162 height 32
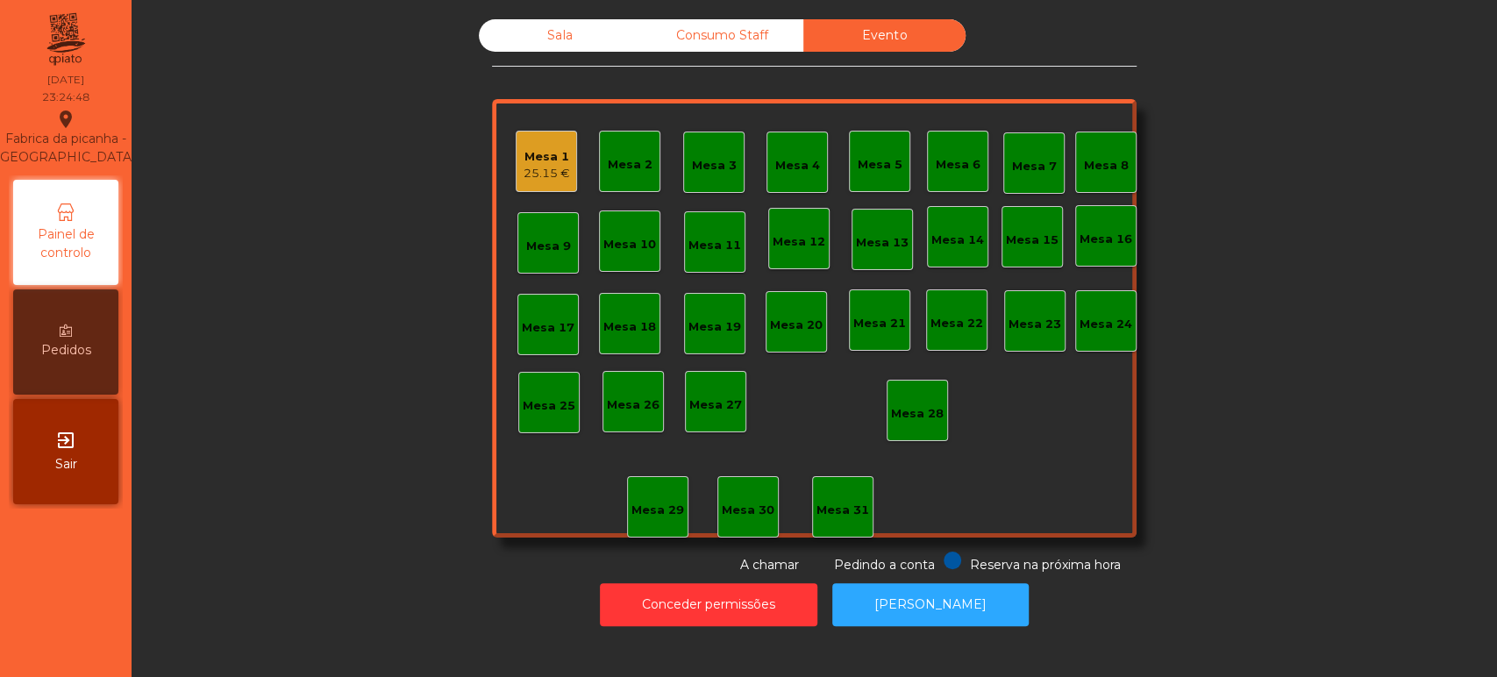
click at [897, 43] on div "Evento" at bounding box center [884, 35] width 162 height 32
click at [564, 182] on div "Mesa 1 25.15 €" at bounding box center [546, 161] width 61 height 61
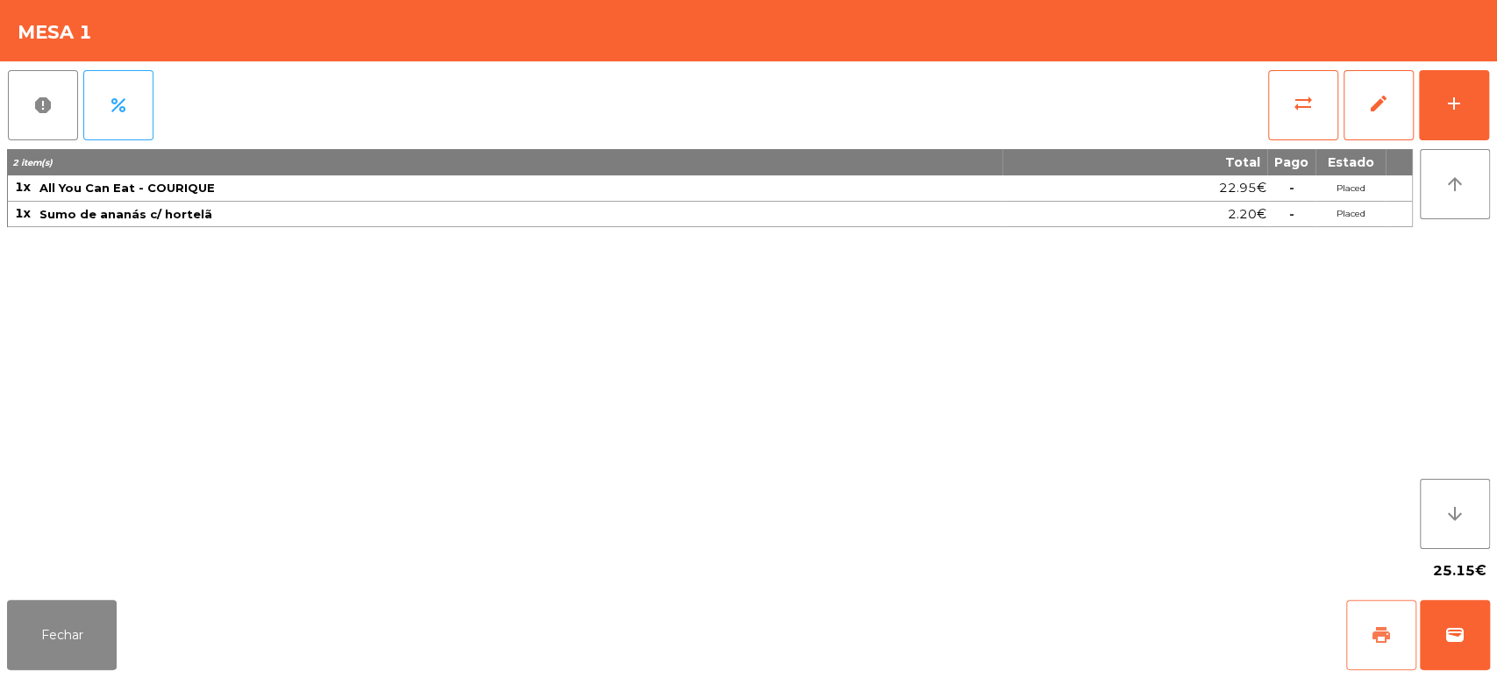
click at [1379, 631] on span "print" at bounding box center [1381, 634] width 21 height 21
click at [94, 647] on button "Fechar" at bounding box center [62, 635] width 110 height 70
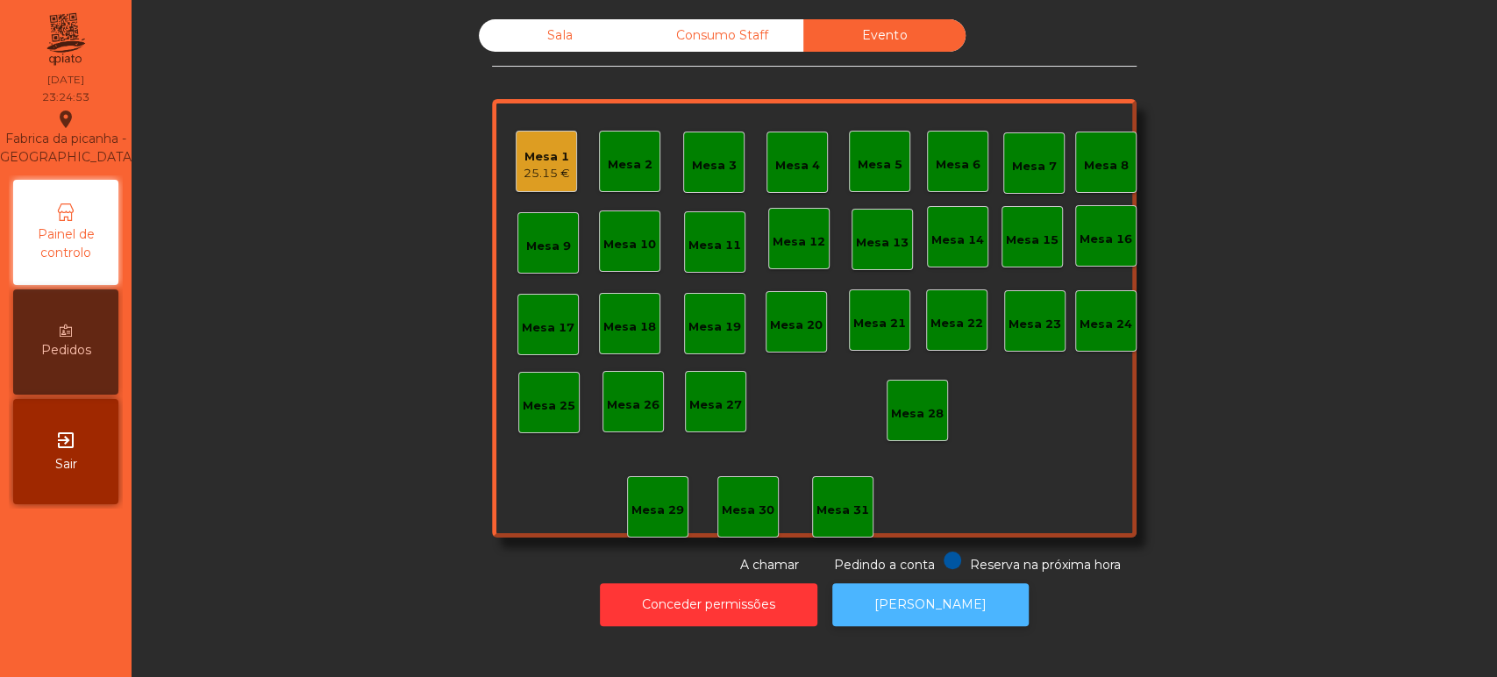
click at [896, 596] on button "[PERSON_NAME]" at bounding box center [930, 604] width 196 height 43
click at [526, 158] on div "Mesa 1" at bounding box center [547, 157] width 46 height 18
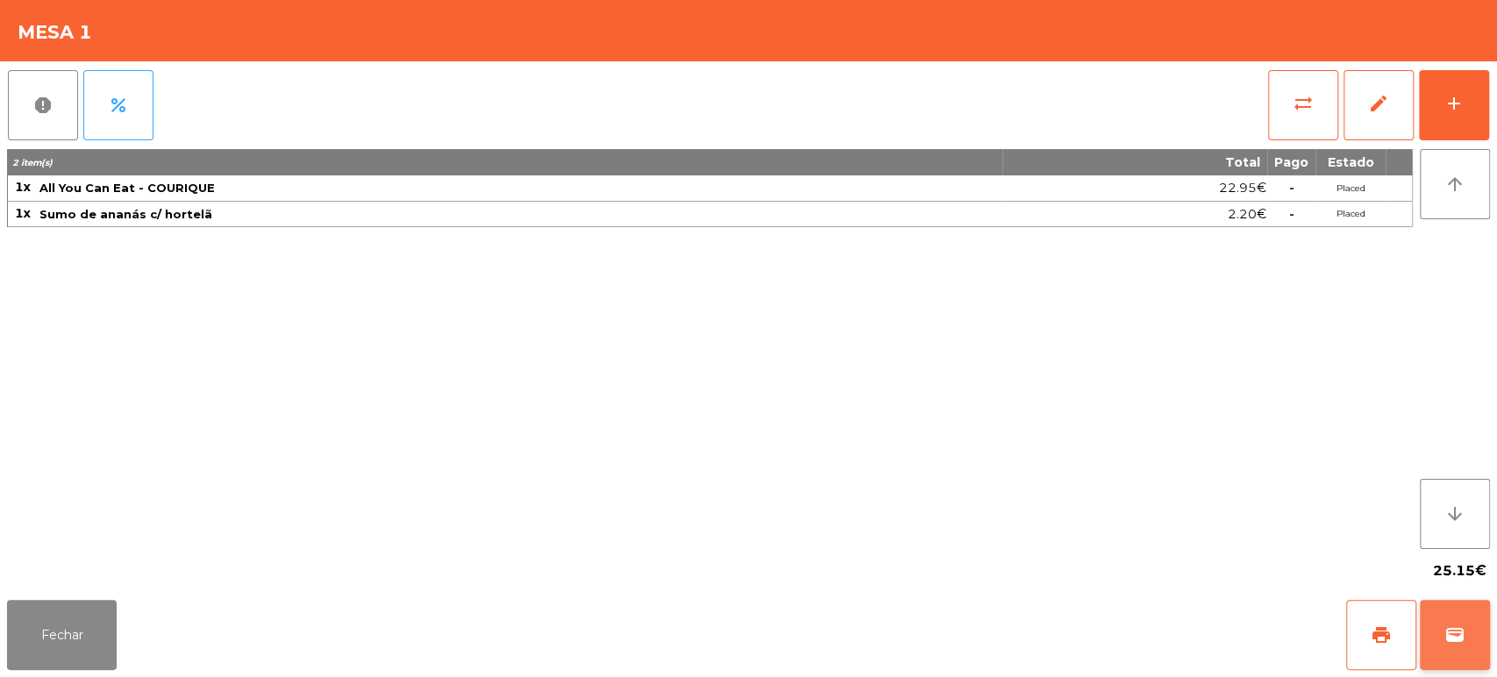
click at [1452, 638] on span "wallet" at bounding box center [1454, 634] width 21 height 21
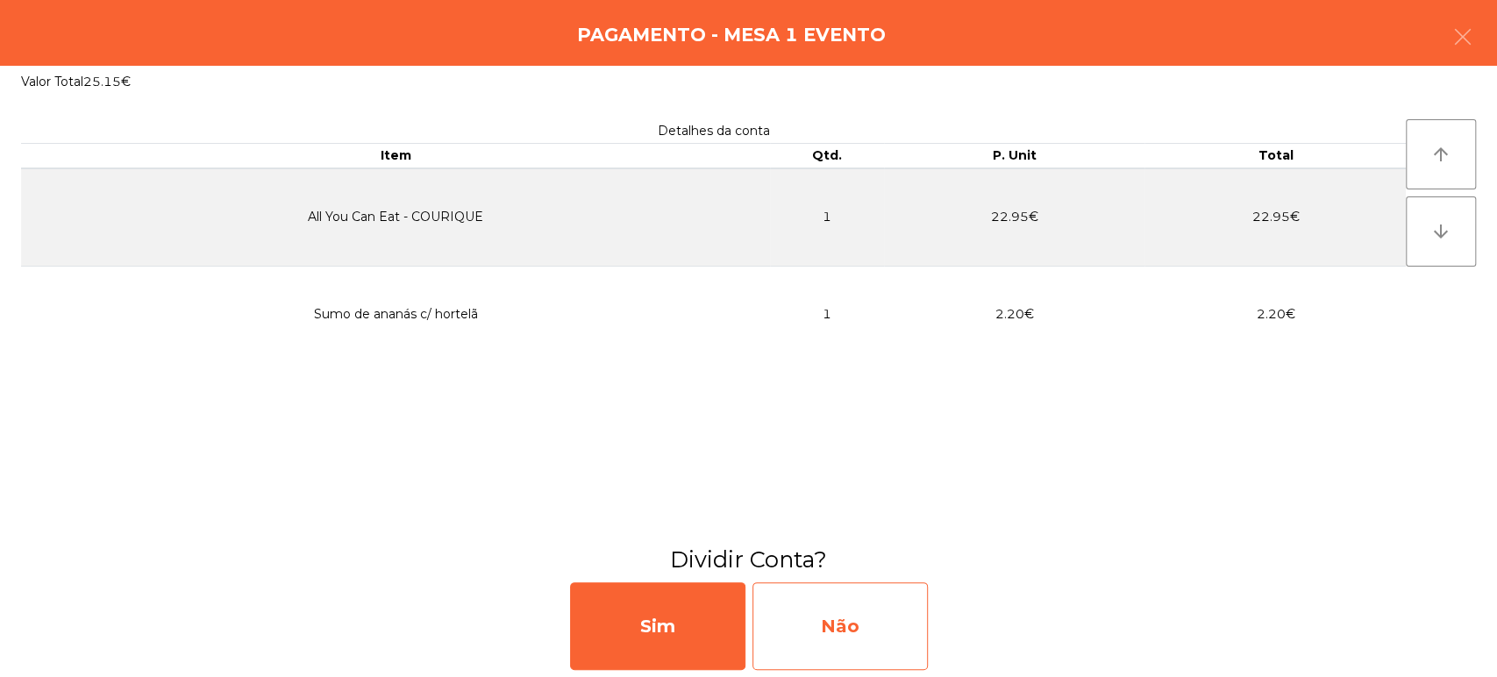
click at [844, 602] on div "Não" at bounding box center [839, 626] width 175 height 88
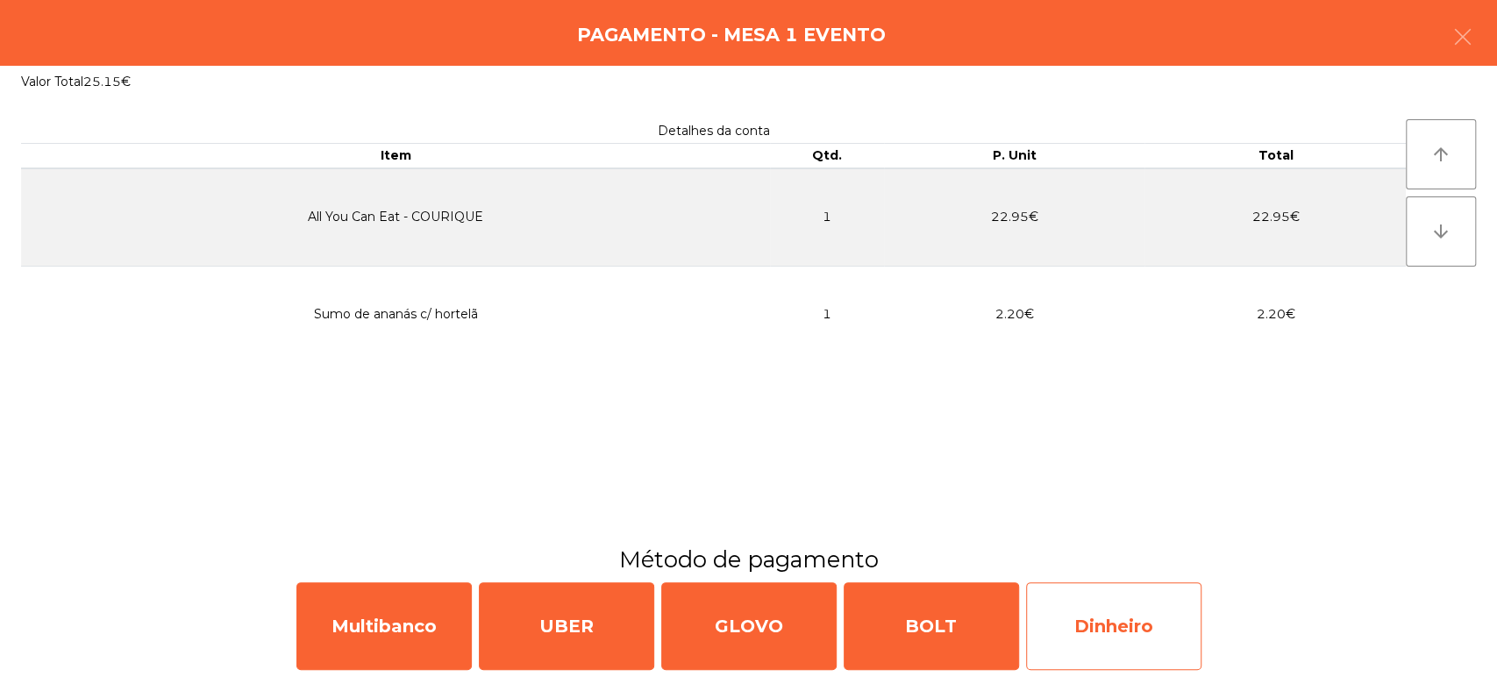
click at [1119, 594] on div "Dinheiro" at bounding box center [1113, 626] width 175 height 88
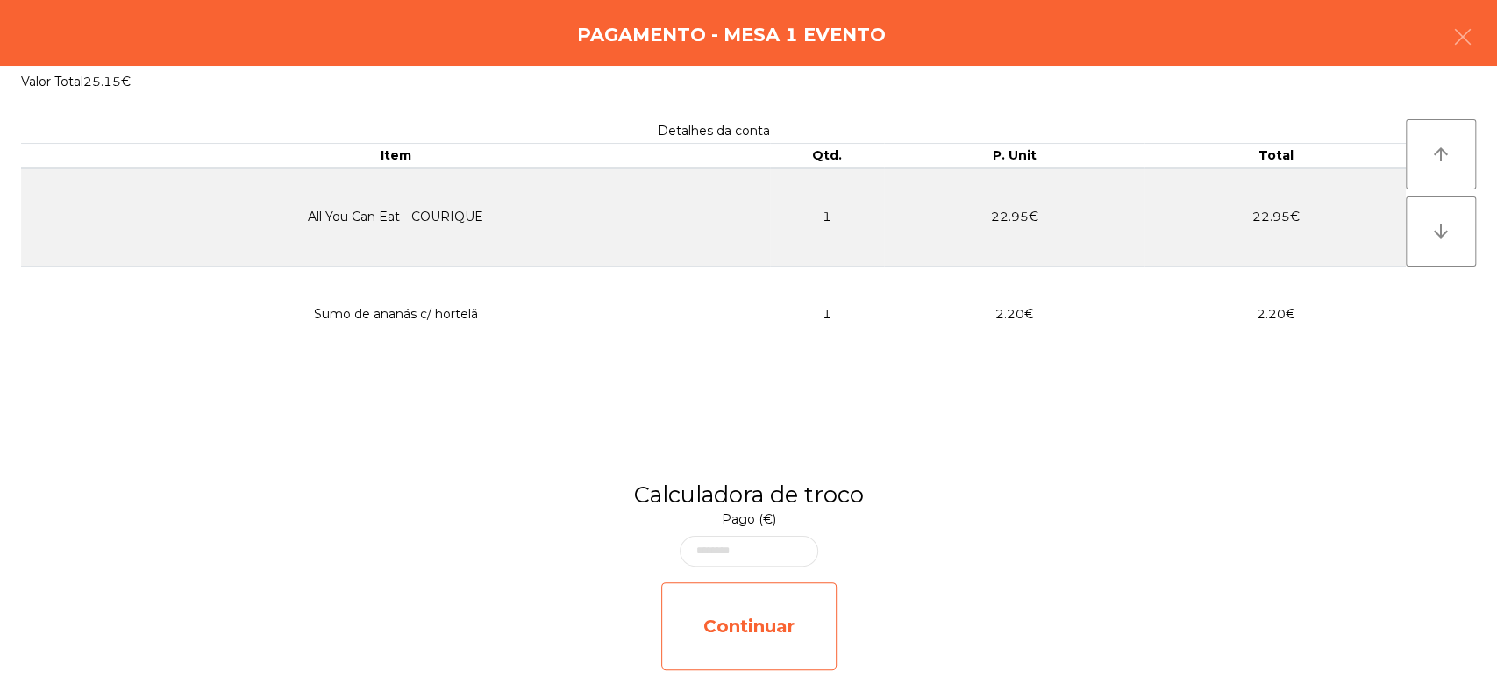
click at [786, 602] on div "Continuar" at bounding box center [748, 626] width 175 height 88
select select "**"
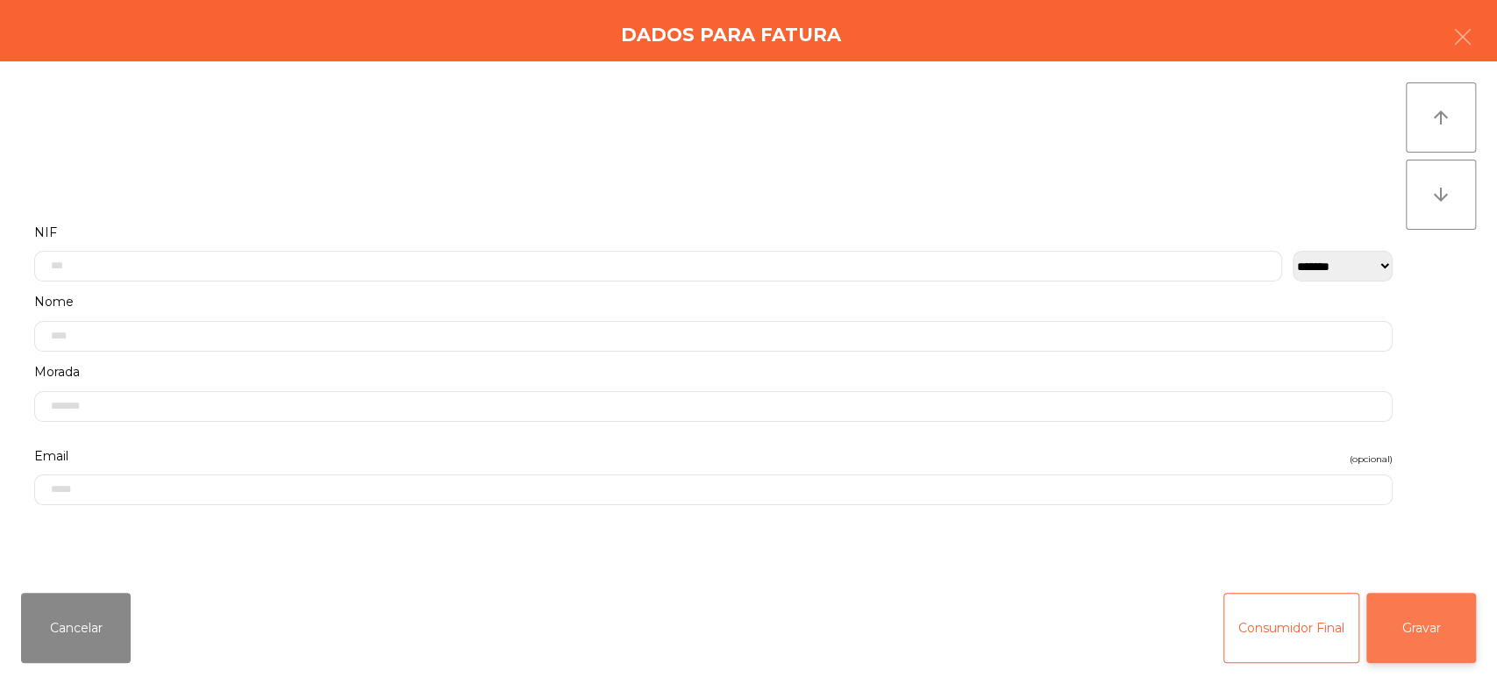
click at [1401, 636] on button "Gravar" at bounding box center [1421, 628] width 110 height 70
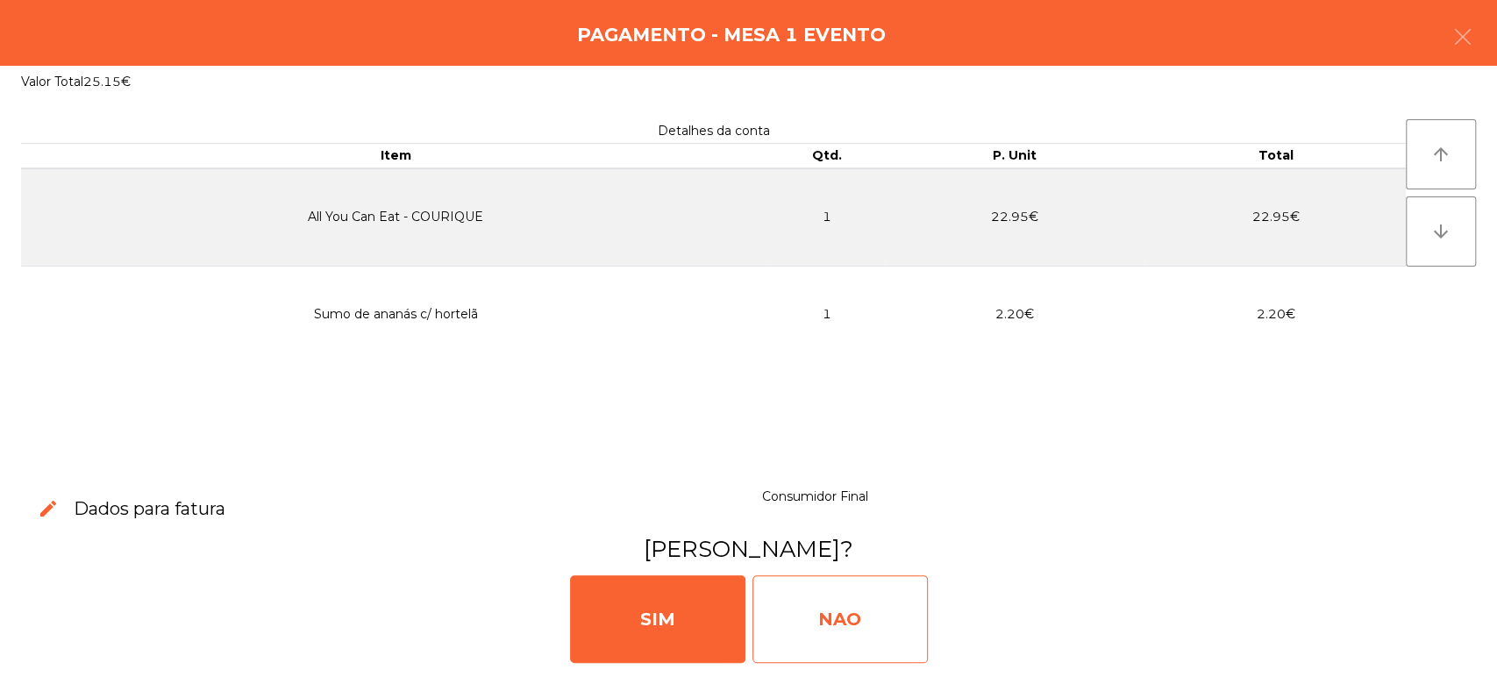
click at [825, 601] on div "NAO" at bounding box center [839, 619] width 175 height 88
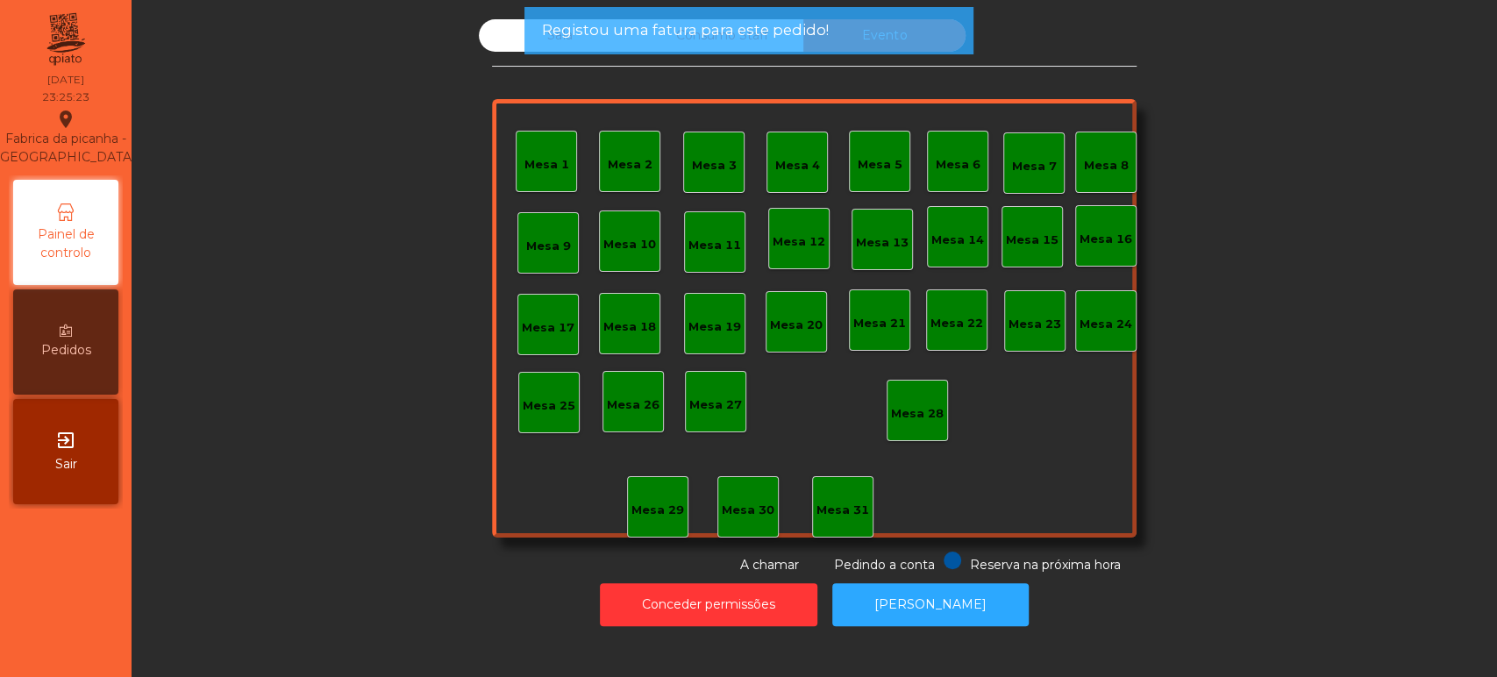
click at [644, 99] on div "Mesa 1 Mesa 2 Mesa 3 Mesa 4 Mesa 5 Mesa 6 Mesa 7 Mesa 8 Mesa 9 Mesa 10 [GEOGRAP…" at bounding box center [814, 318] width 645 height 438
click at [593, 35] on span "Registou uma fatura para este pedido!" at bounding box center [684, 30] width 287 height 22
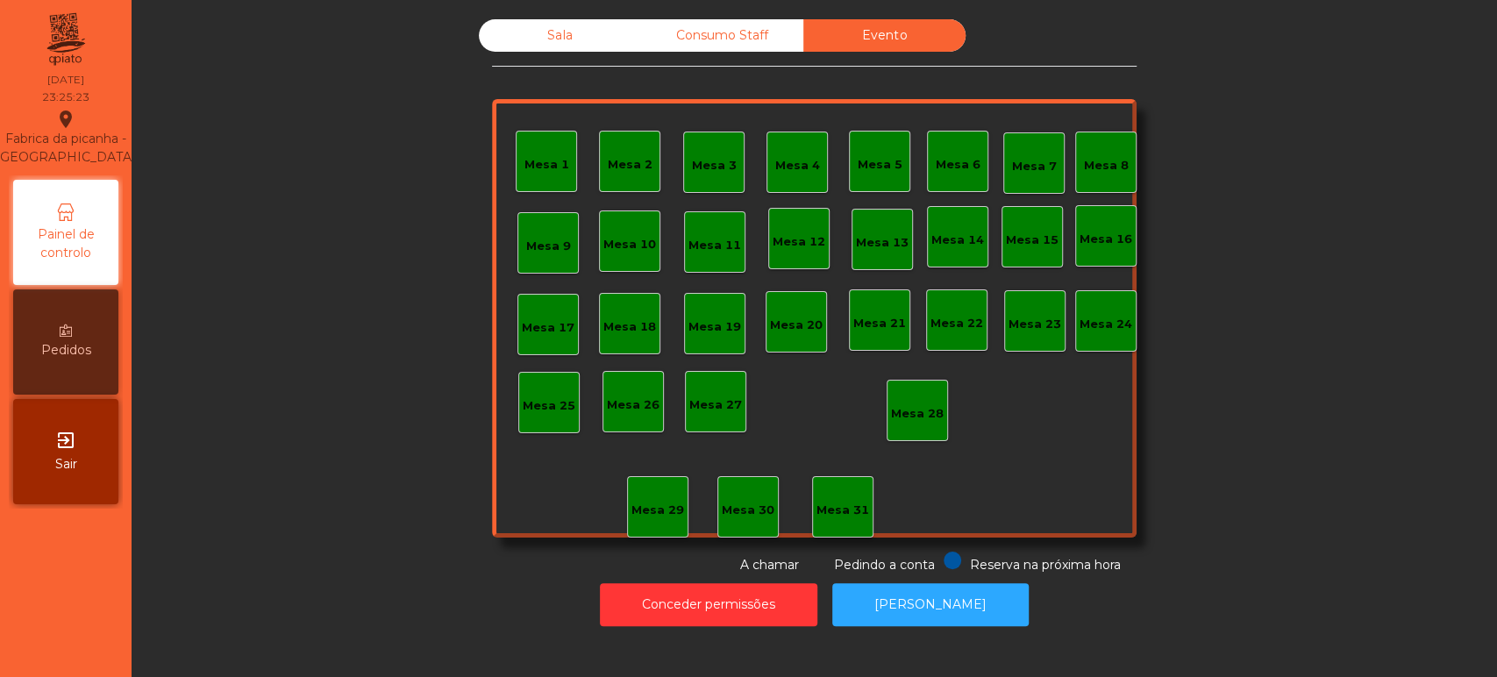
click at [558, 47] on div "Registou uma fatura para este pedido!" at bounding box center [748, 30] width 449 height 47
click at [566, 29] on div "Sala" at bounding box center [560, 35] width 162 height 32
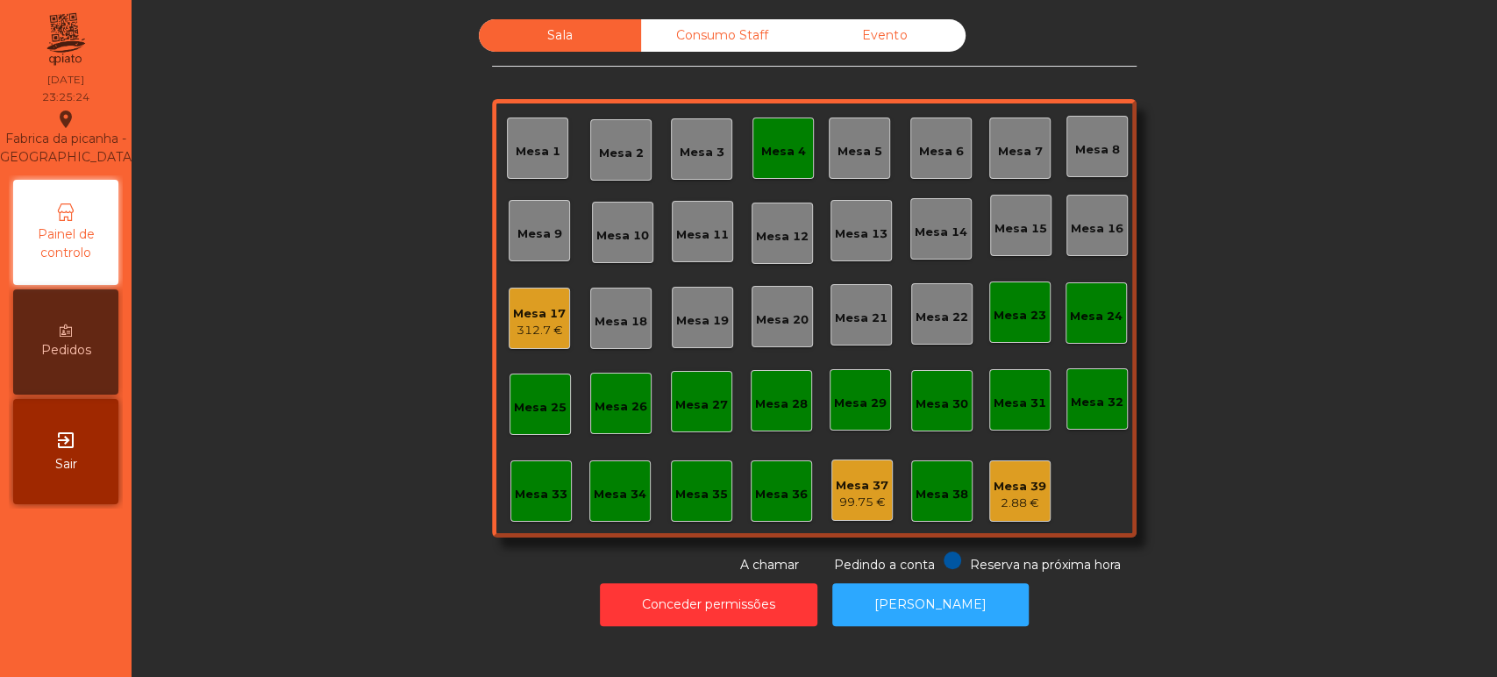
click at [595, 322] on div "Mesa 18" at bounding box center [621, 322] width 53 height 18
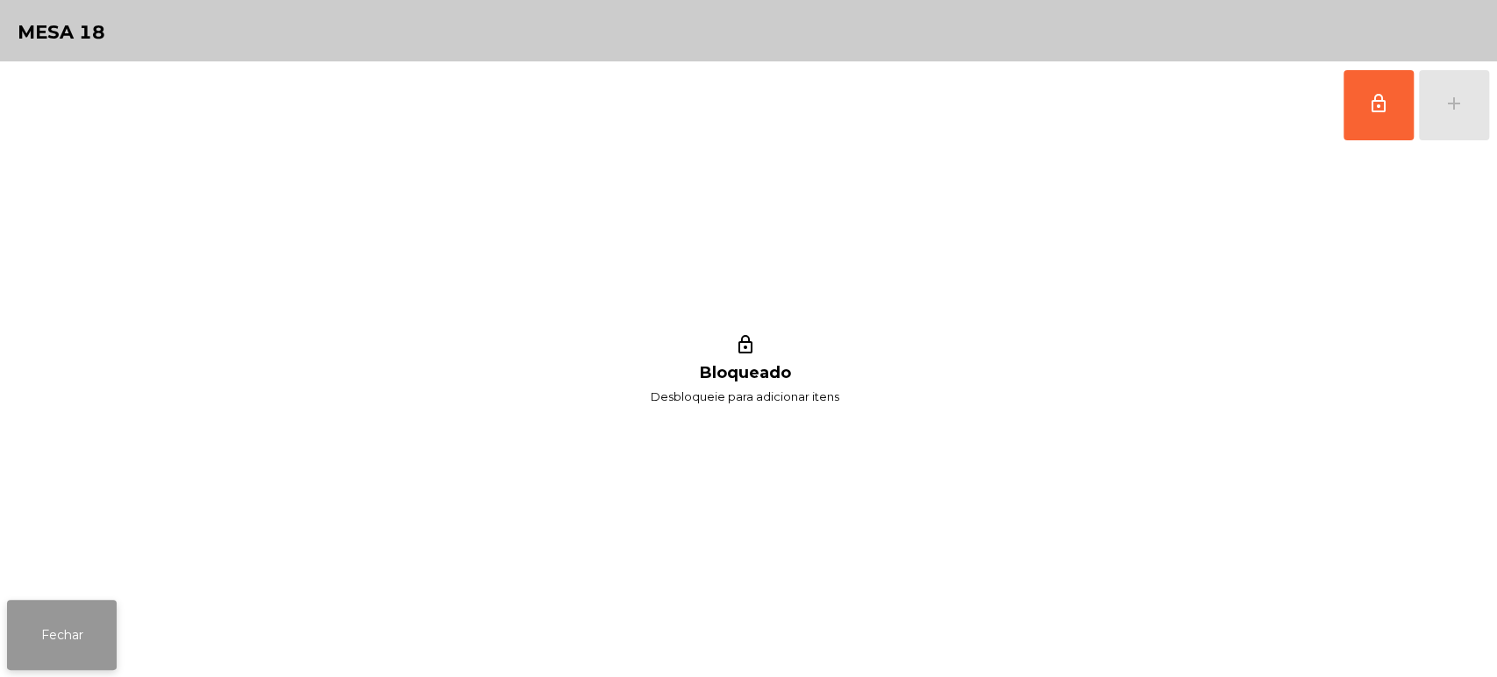
click at [105, 645] on button "Fechar" at bounding box center [62, 635] width 110 height 70
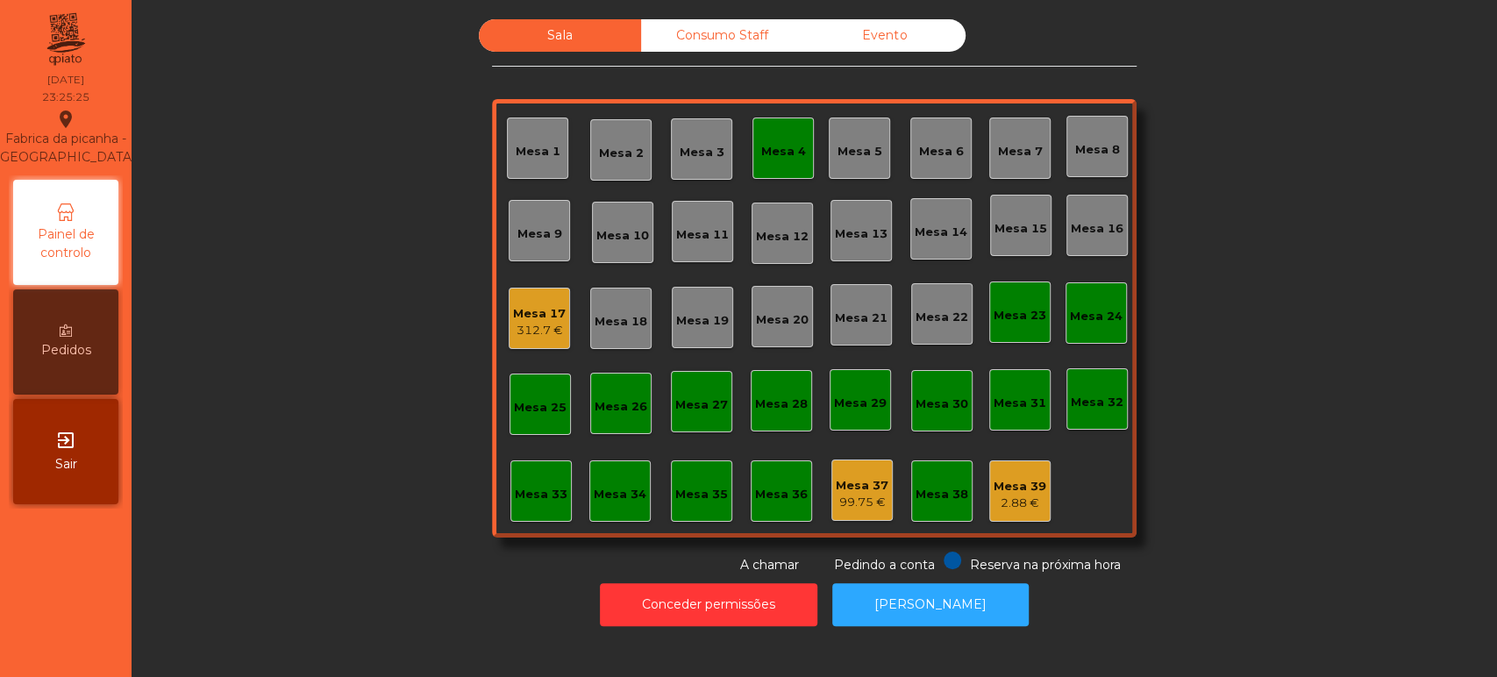
click at [551, 325] on div "312.7 €" at bounding box center [539, 331] width 53 height 18
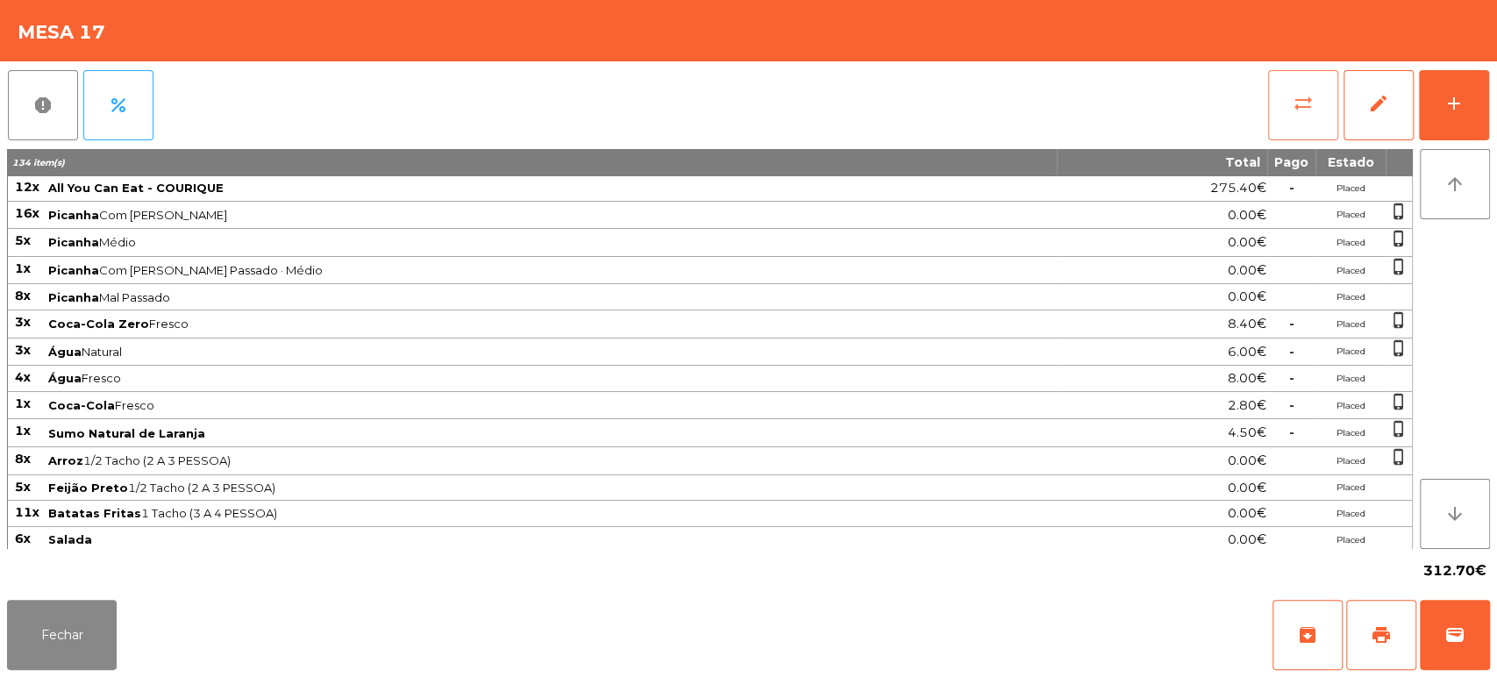
click at [1291, 110] on button "sync_alt" at bounding box center [1303, 105] width 70 height 70
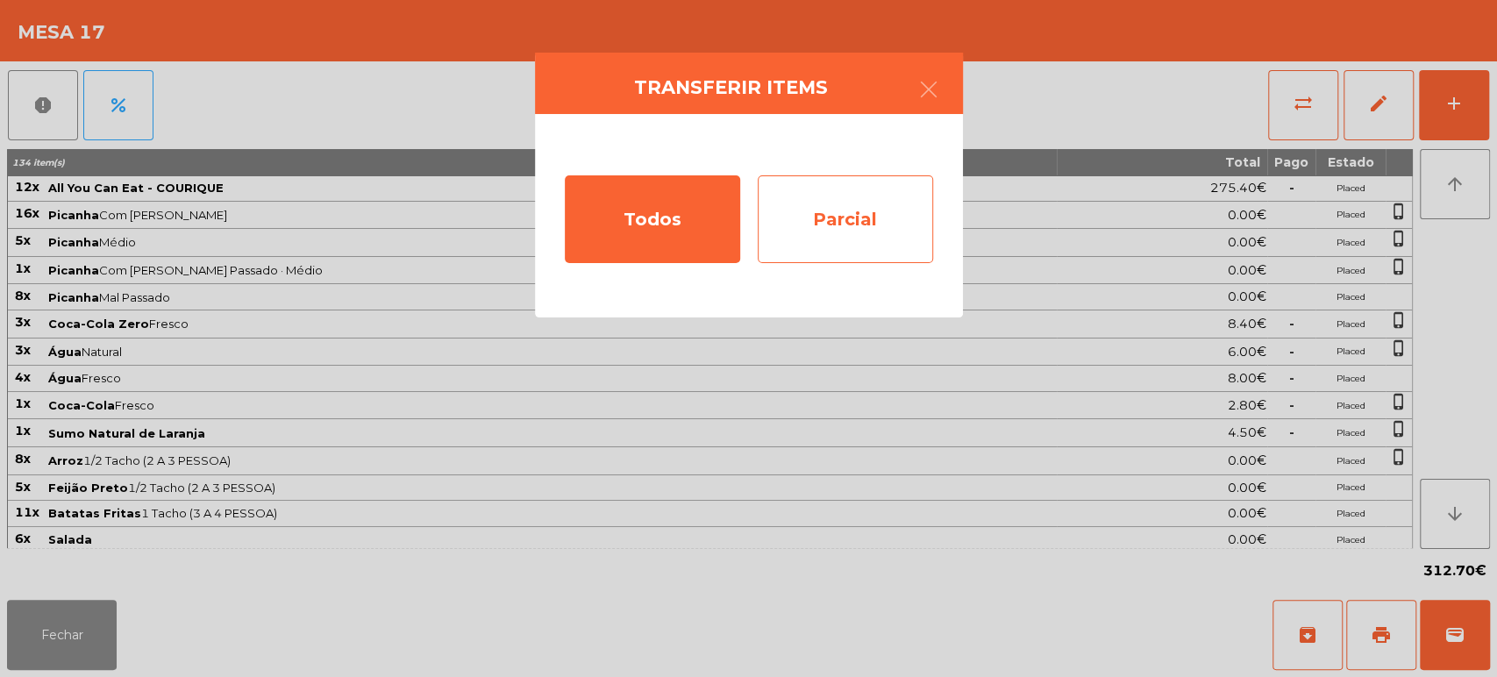
click at [886, 224] on div "Parcial" at bounding box center [845, 219] width 175 height 88
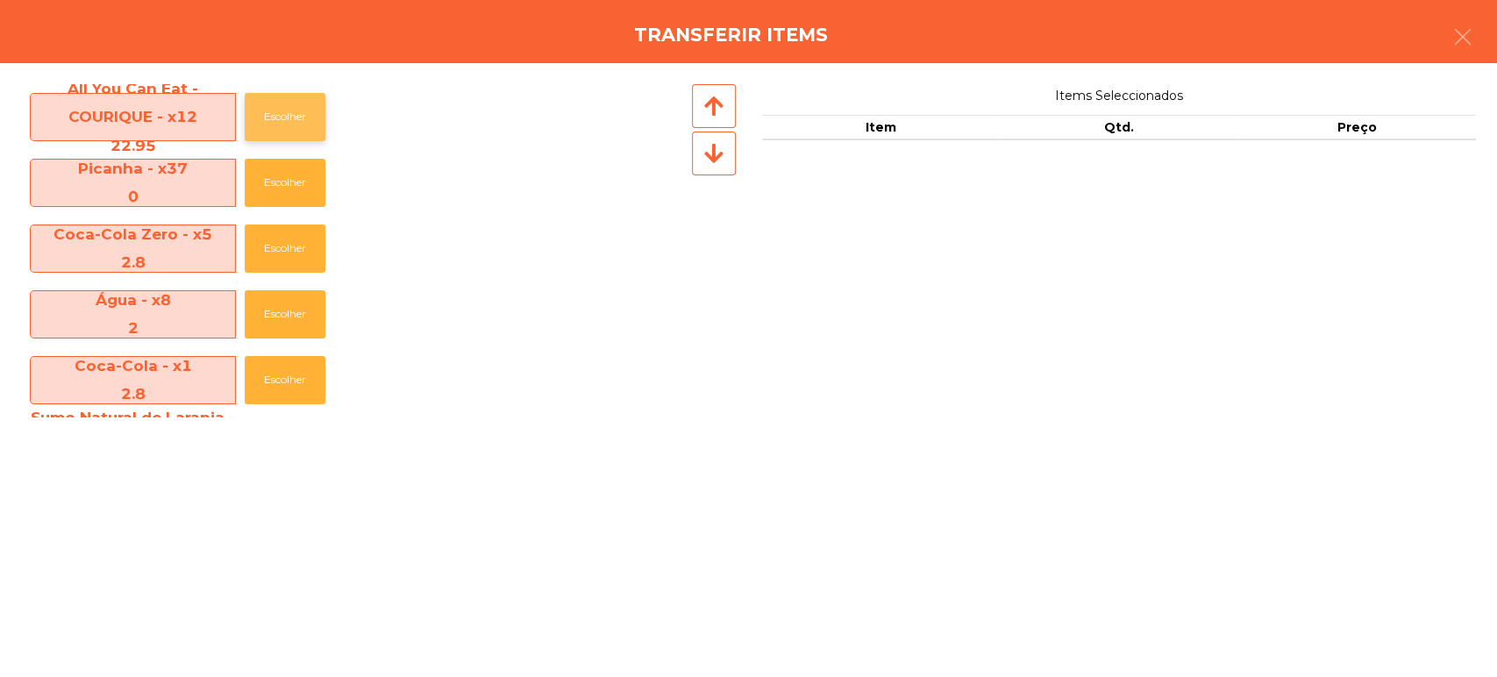
click at [307, 139] on button "Escolher" at bounding box center [285, 117] width 81 height 48
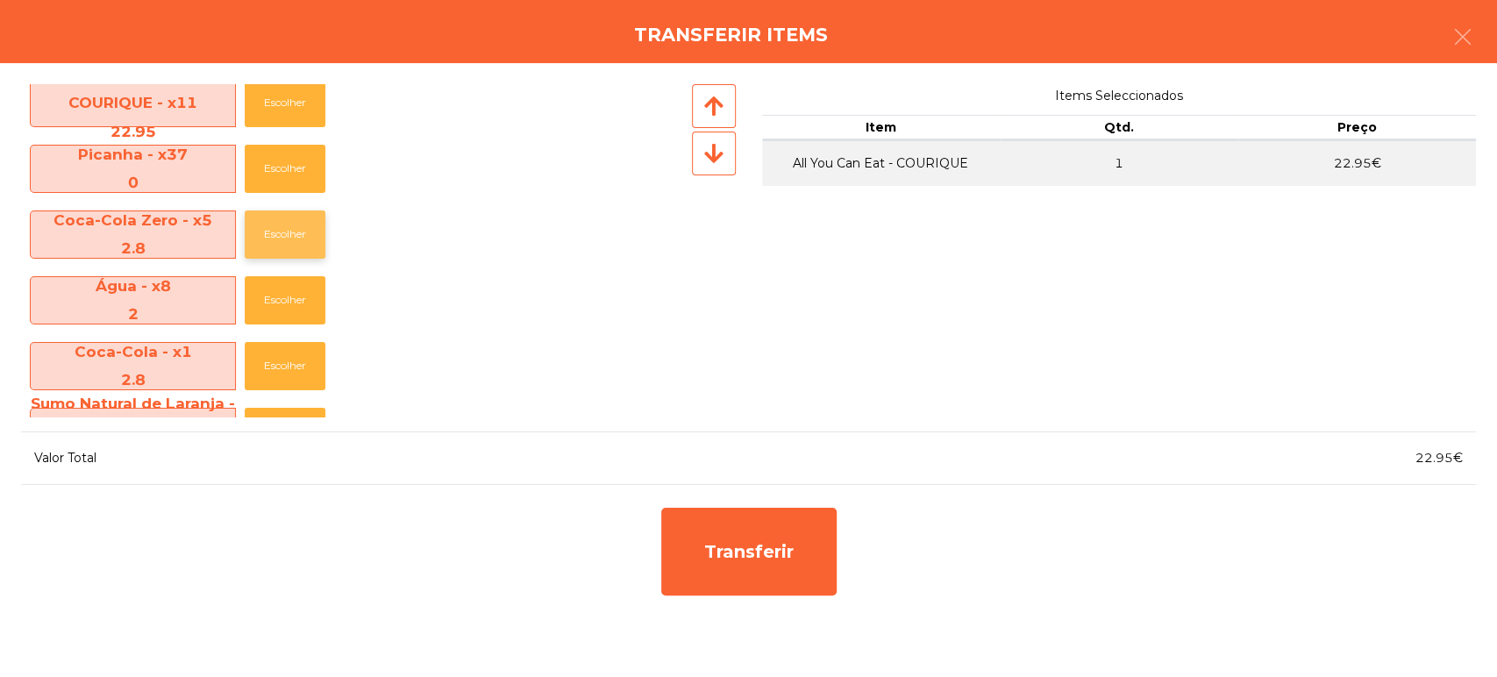
click at [303, 251] on button "Escolher" at bounding box center [285, 234] width 81 height 48
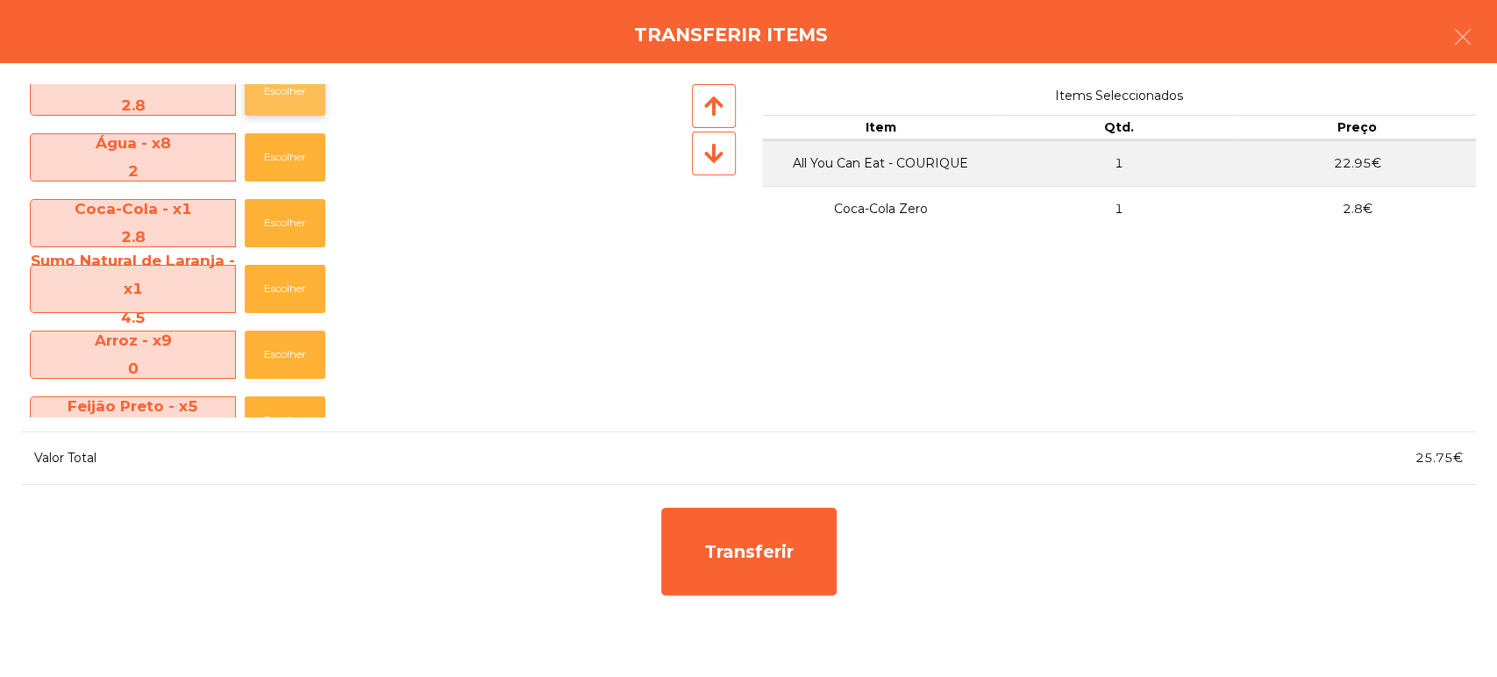
scroll to position [161, 0]
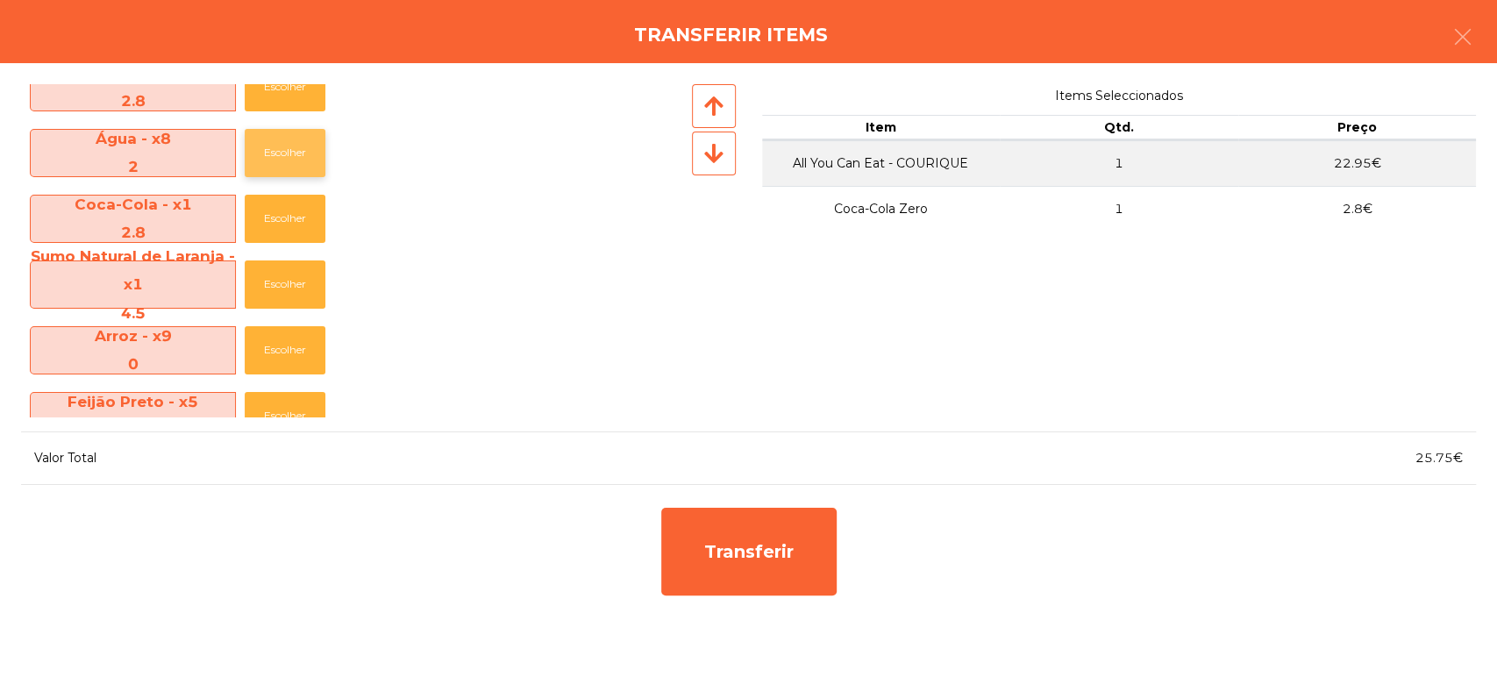
click at [288, 157] on button "Escolher" at bounding box center [285, 153] width 81 height 48
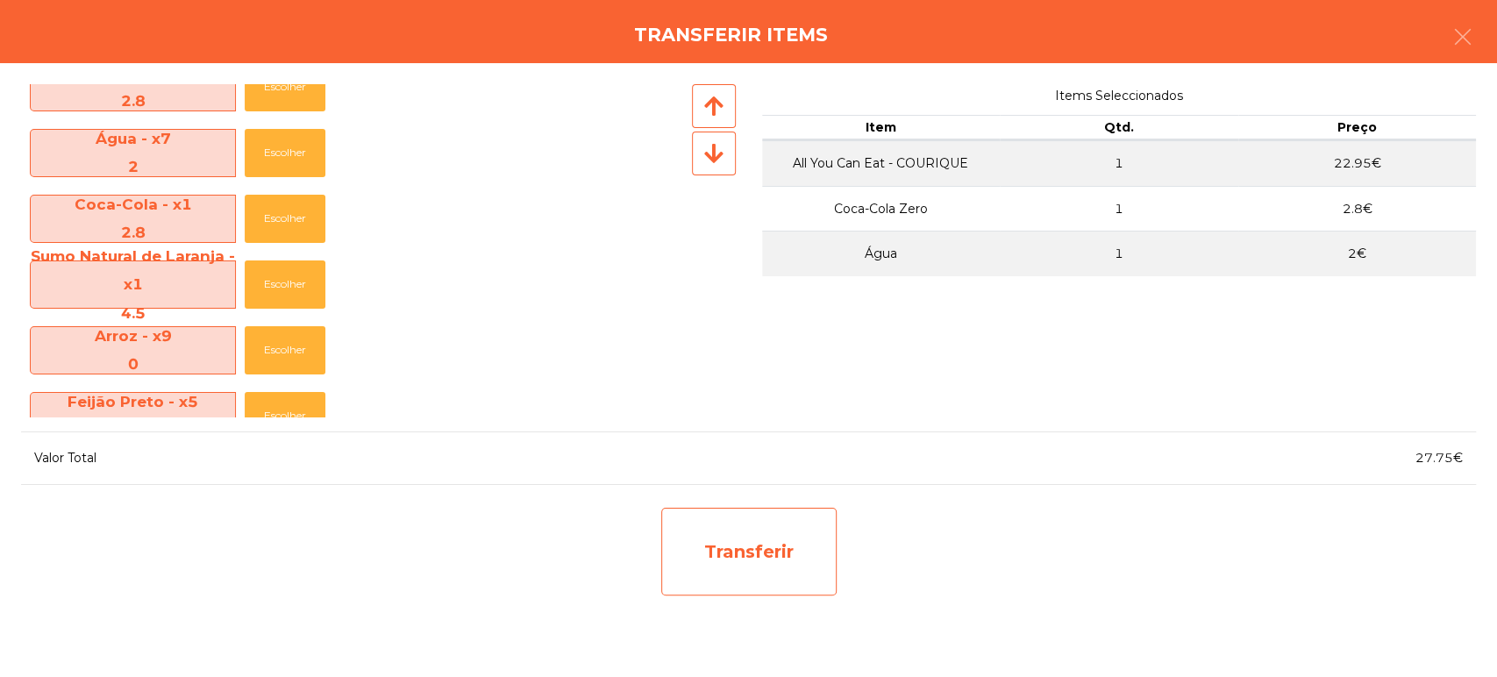
click at [680, 526] on div "Transferir" at bounding box center [748, 552] width 175 height 88
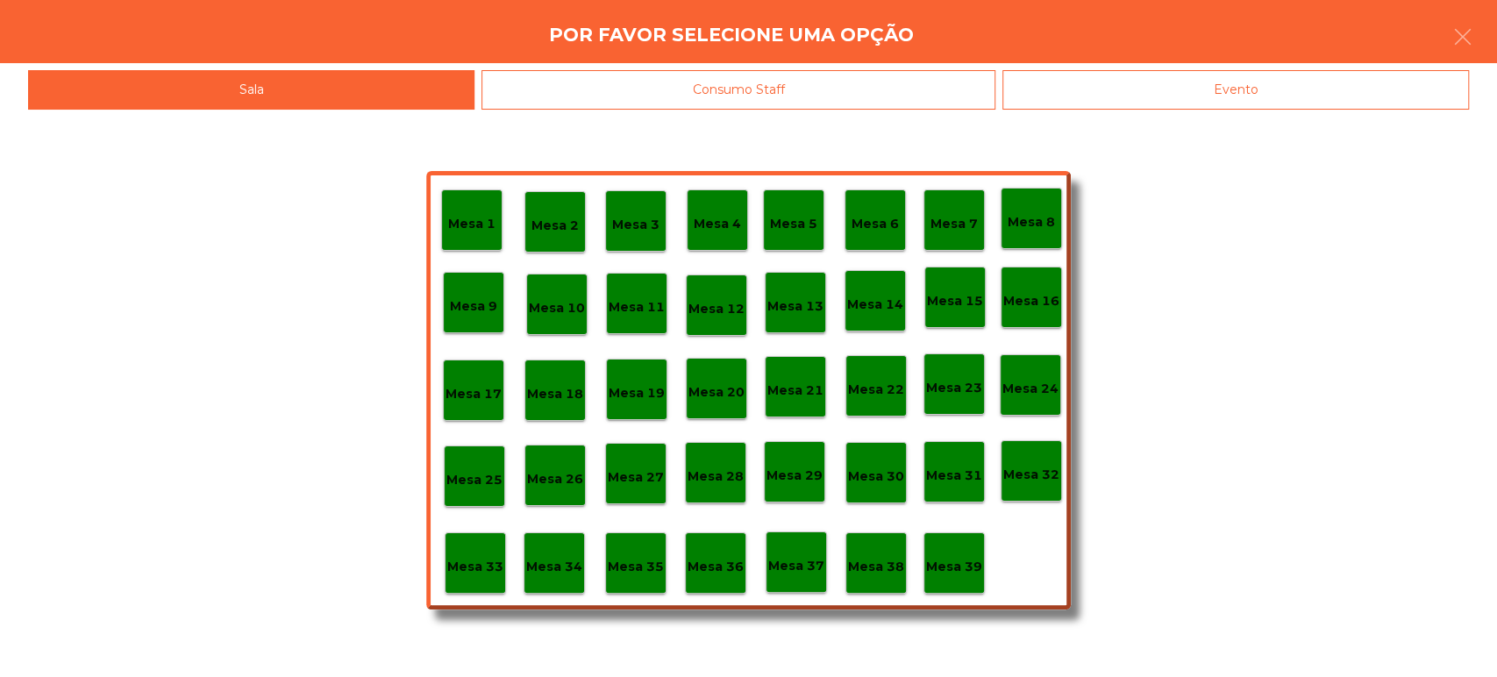
click at [1273, 92] on div "Evento" at bounding box center [1235, 89] width 467 height 39
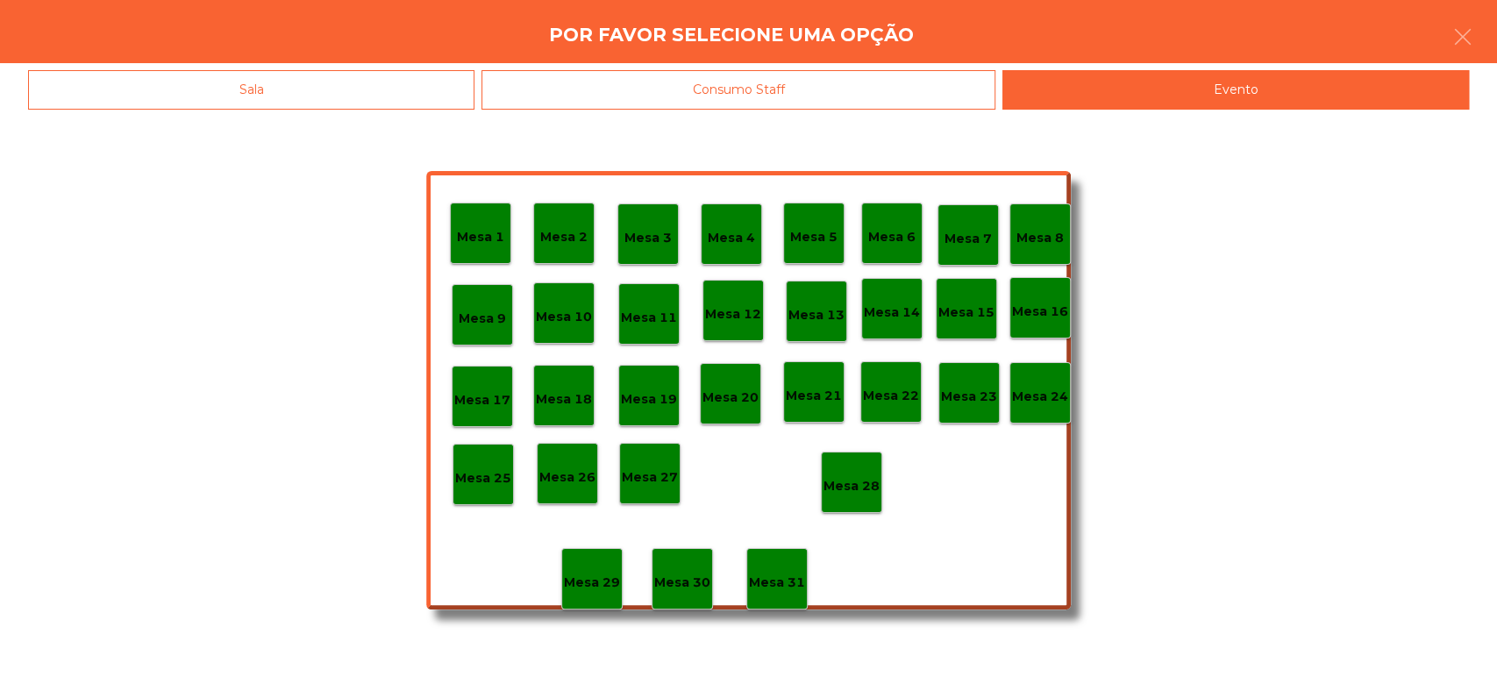
click at [558, 239] on p "Mesa 2" at bounding box center [563, 237] width 47 height 20
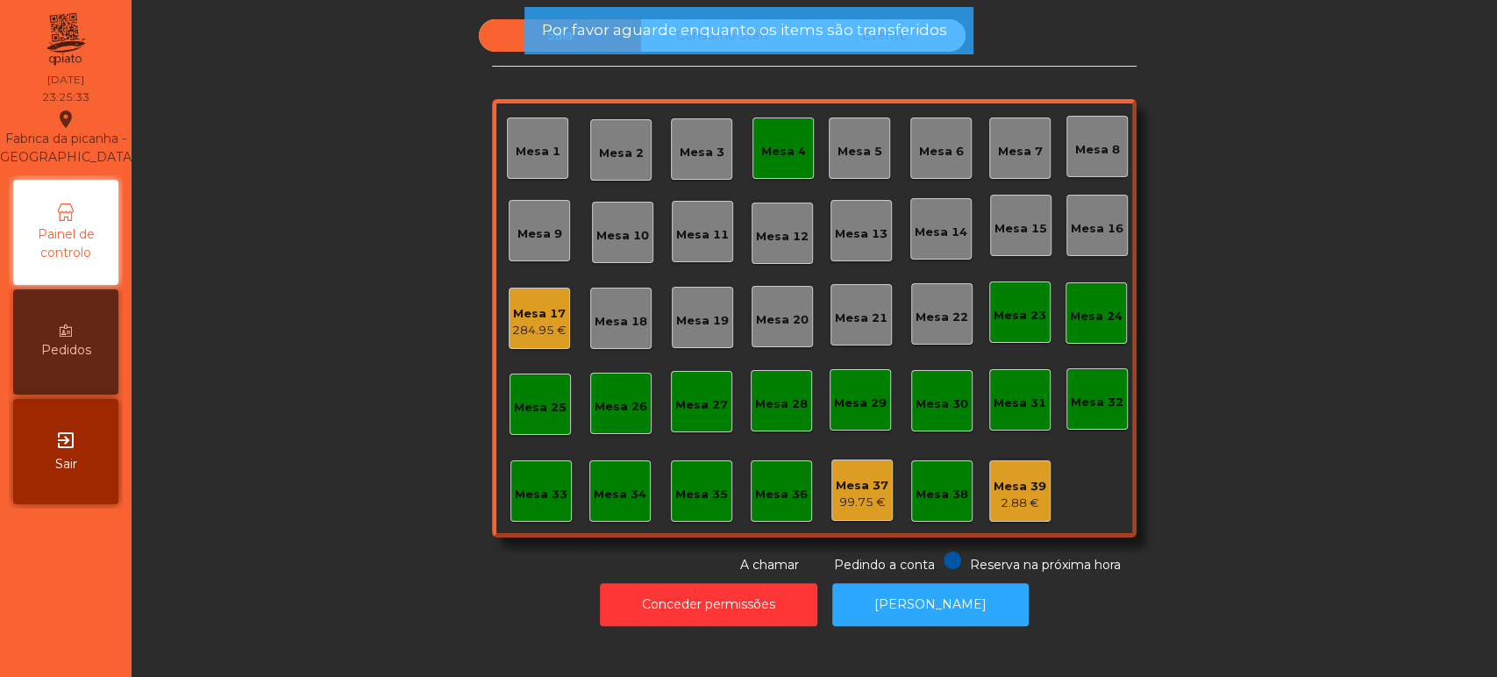
click at [829, 35] on span "Por favor aguarde enquanto os items são transferidos" at bounding box center [743, 30] width 405 height 22
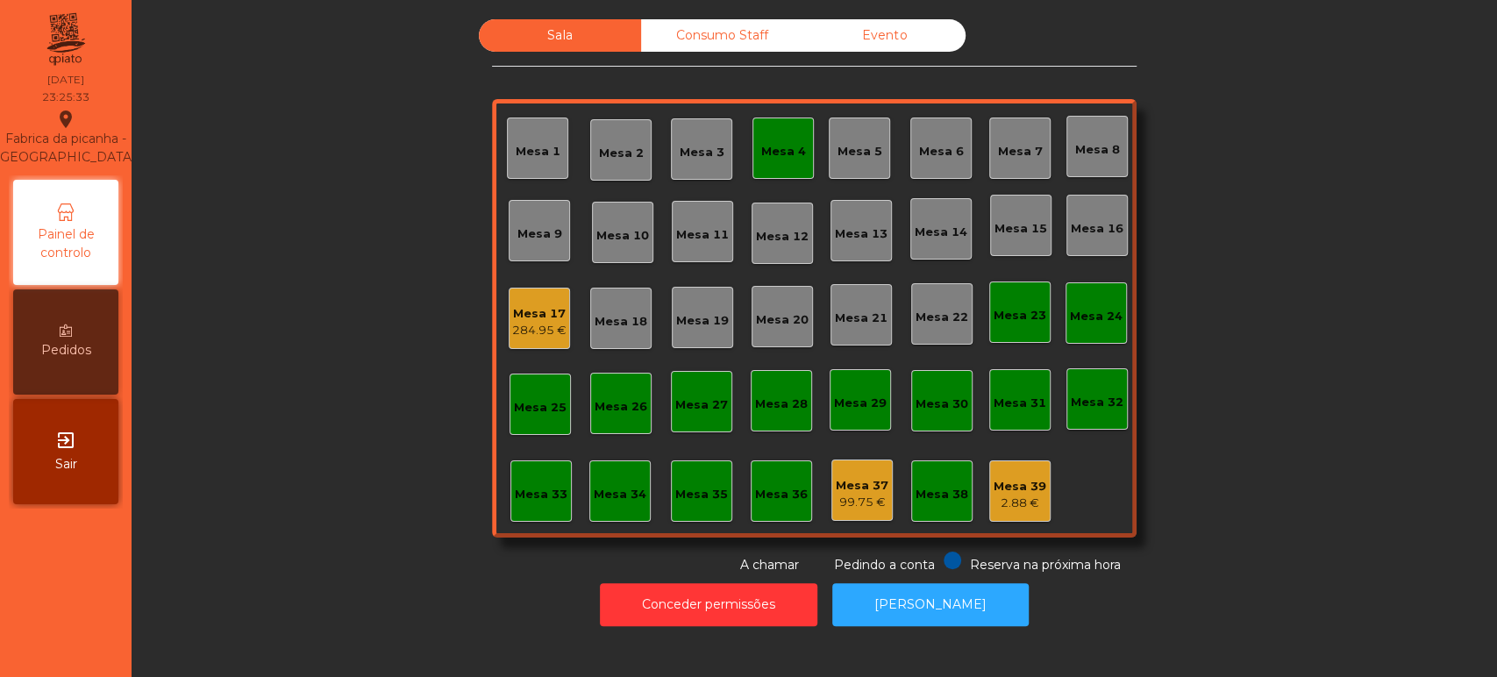
click at [846, 44] on div "Por favor aguarde enquanto os items são transferidos" at bounding box center [748, 30] width 449 height 47
click at [858, 34] on div "Evento" at bounding box center [884, 35] width 162 height 32
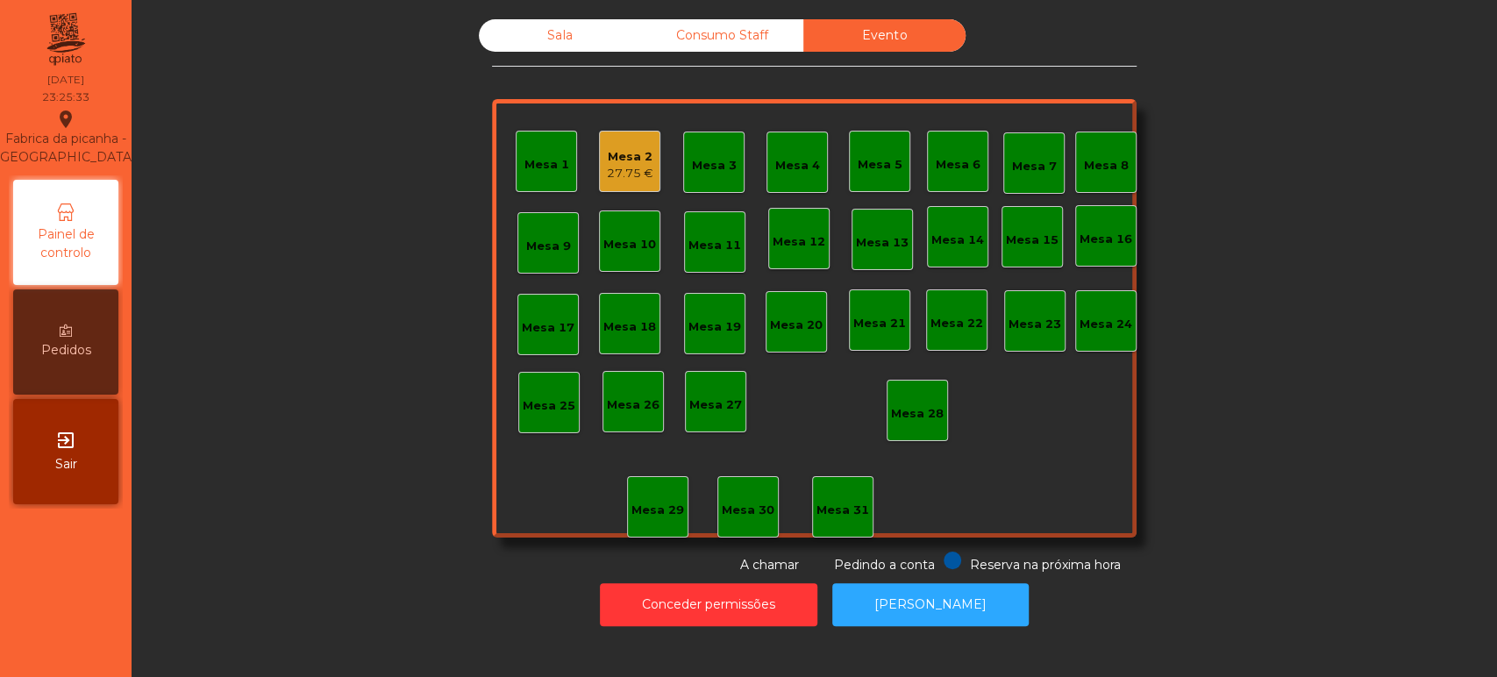
click at [888, 30] on div "Evento" at bounding box center [884, 35] width 162 height 32
click at [631, 174] on div "27.75 €" at bounding box center [630, 174] width 46 height 18
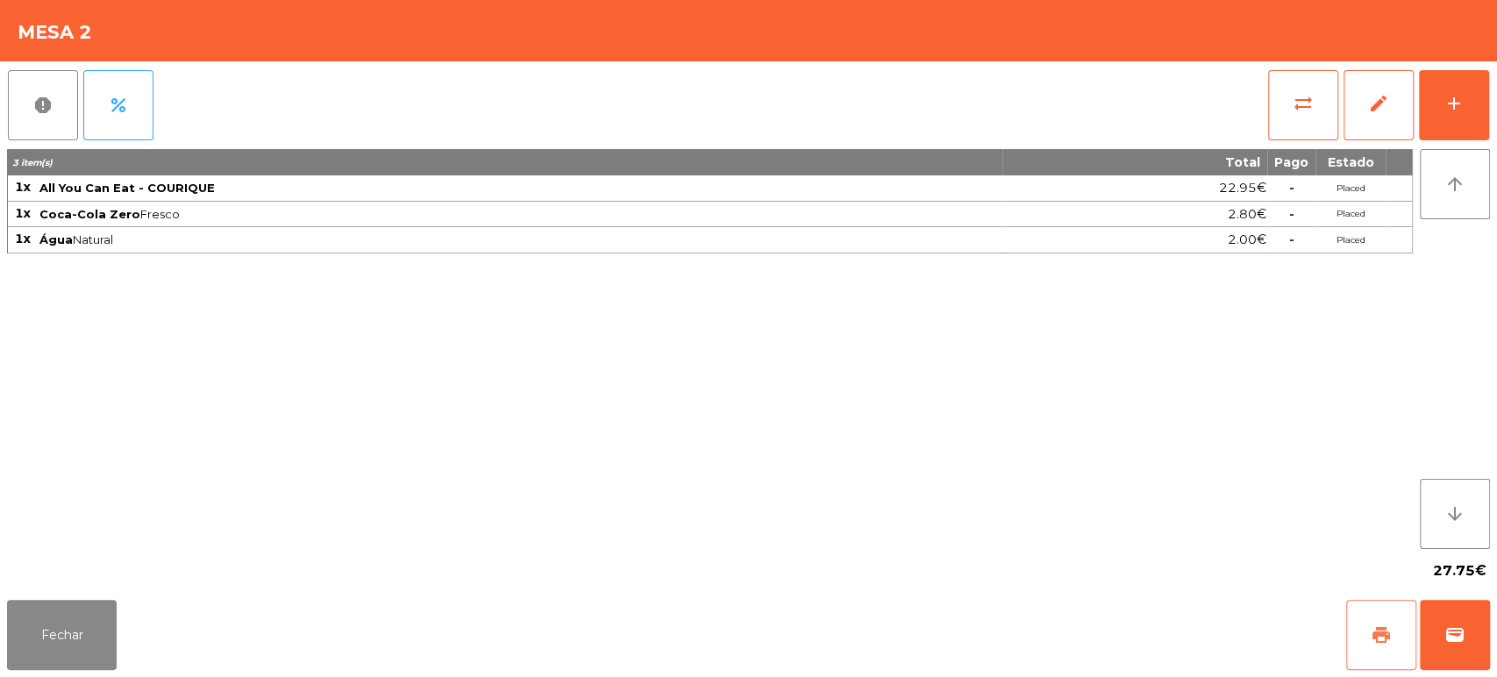
click at [1375, 624] on span "print" at bounding box center [1381, 634] width 21 height 21
click at [1475, 644] on button "wallet" at bounding box center [1455, 635] width 70 height 70
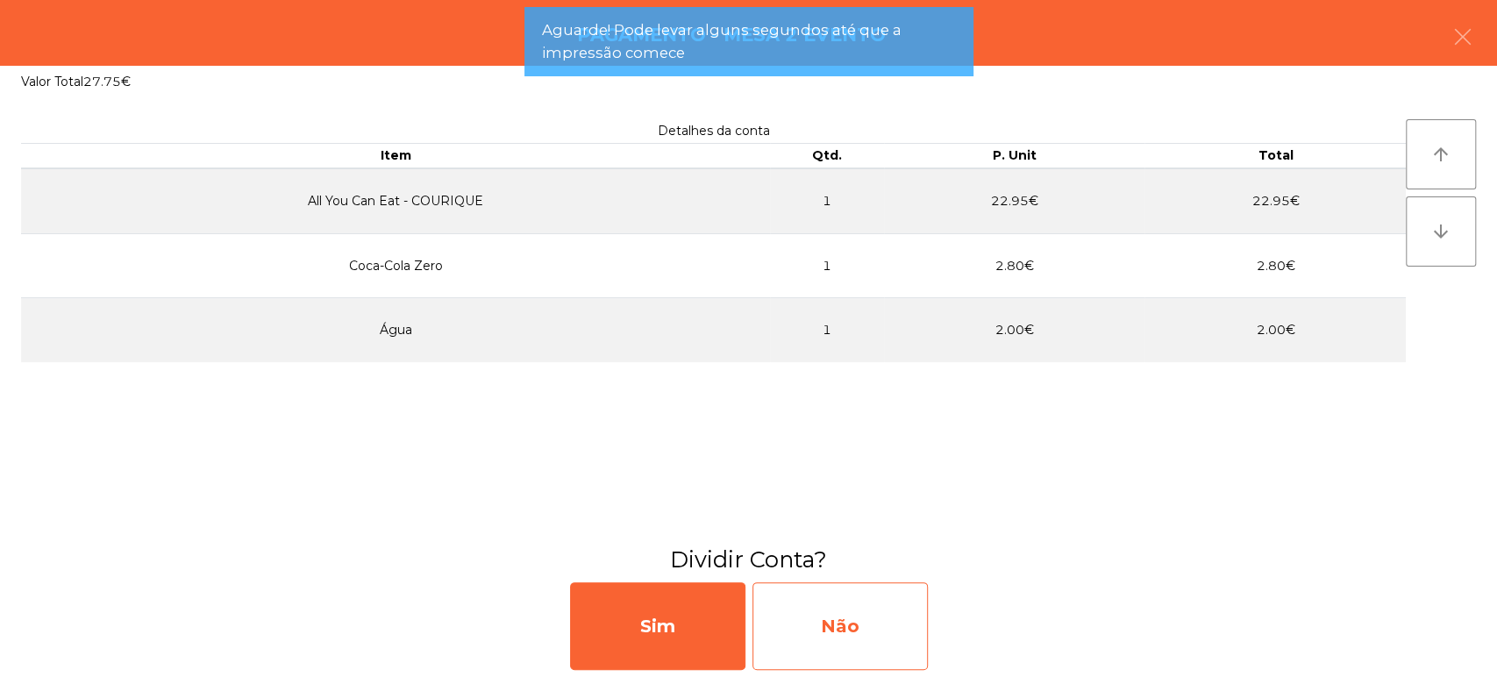
click at [866, 633] on div "Não" at bounding box center [839, 626] width 175 height 88
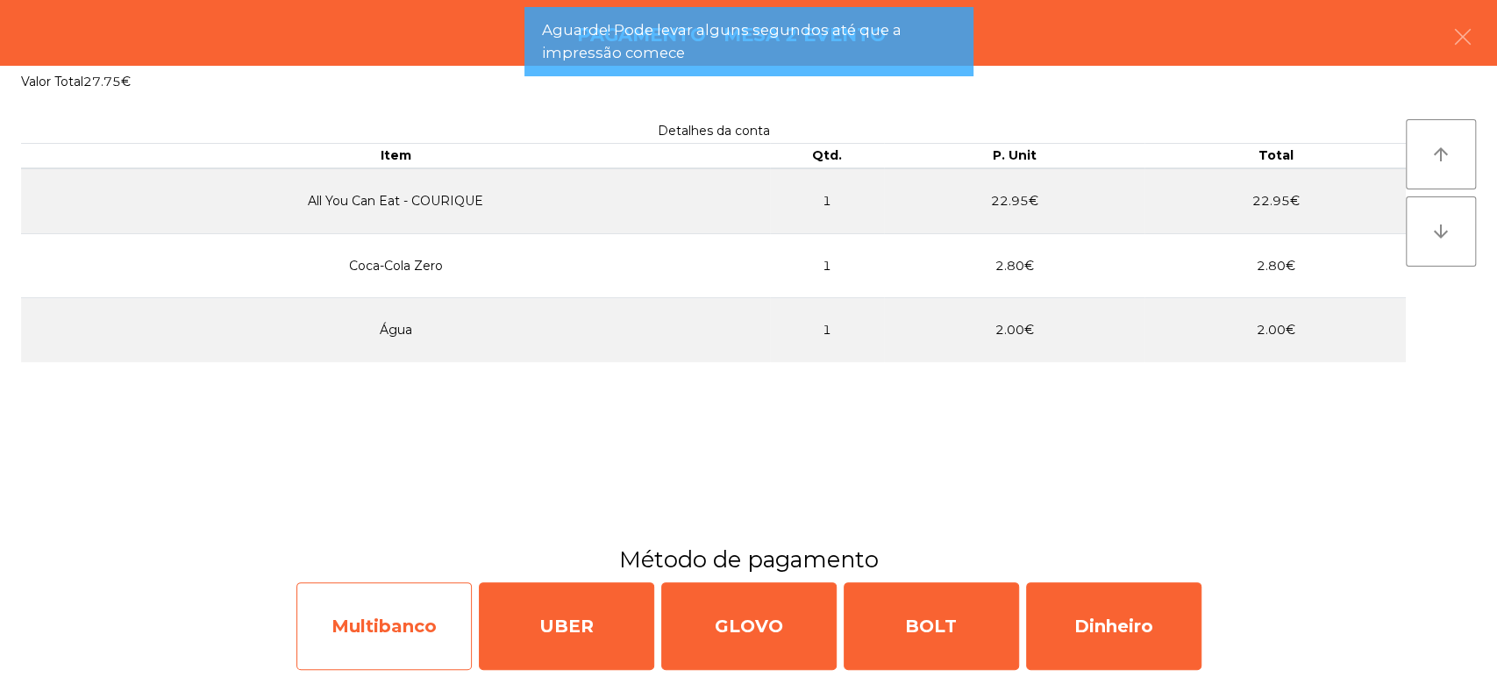
click at [417, 613] on div "Multibanco" at bounding box center [383, 626] width 175 height 88
select select "**"
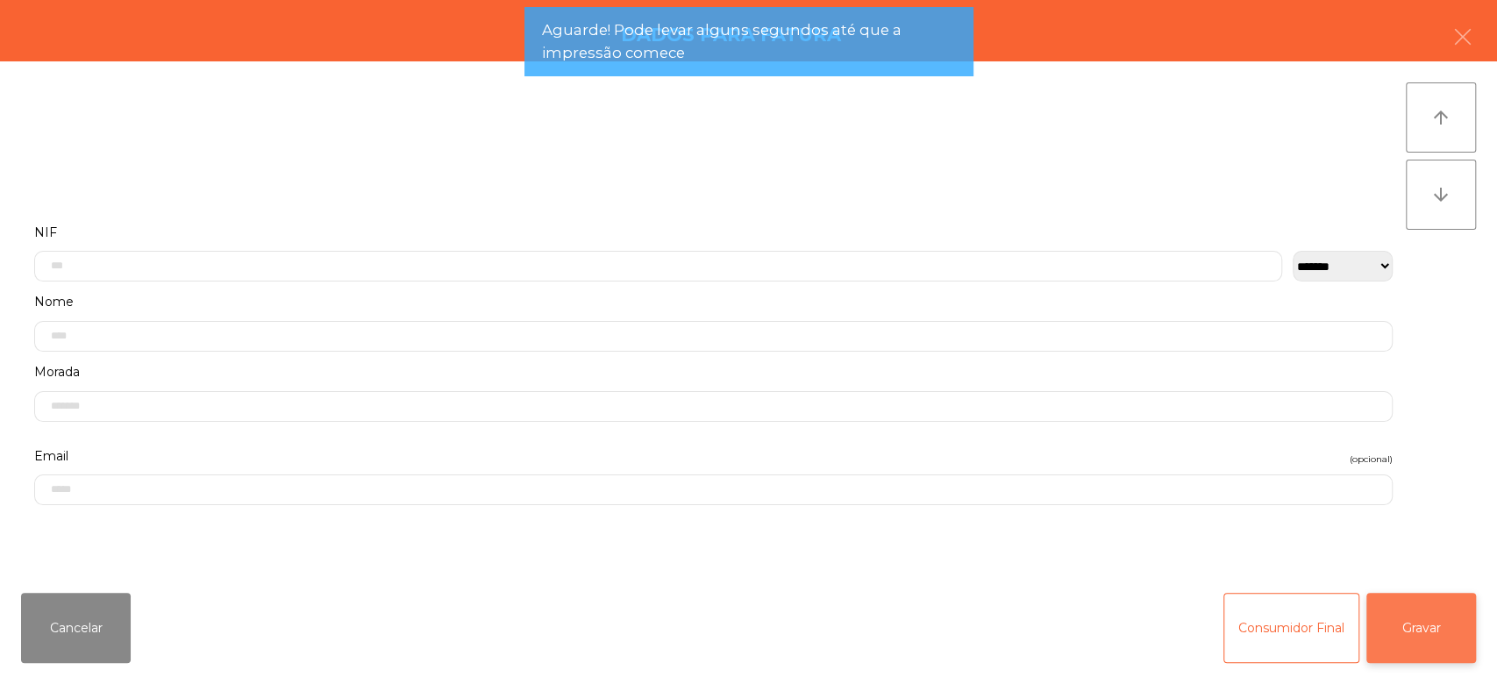
click at [1395, 628] on button "Gravar" at bounding box center [1421, 628] width 110 height 70
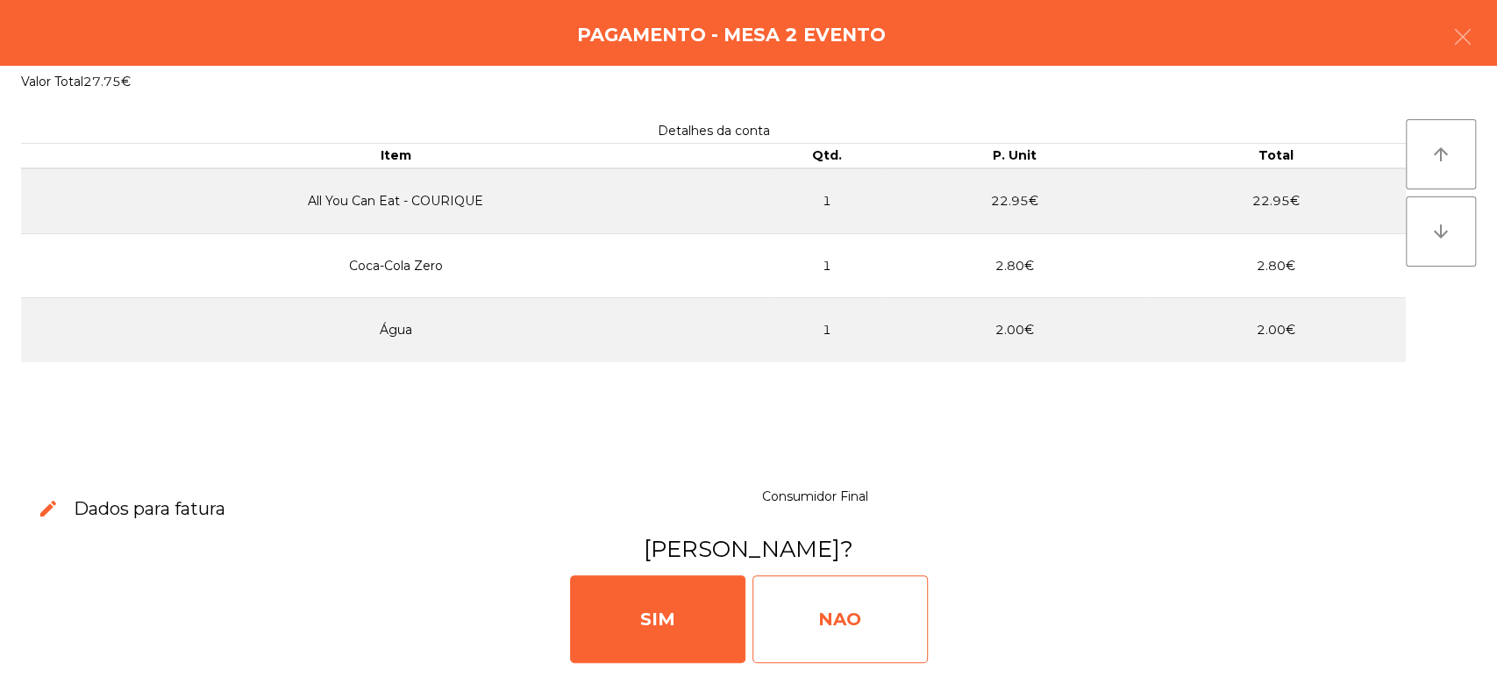
click at [837, 604] on div "NAO" at bounding box center [839, 619] width 175 height 88
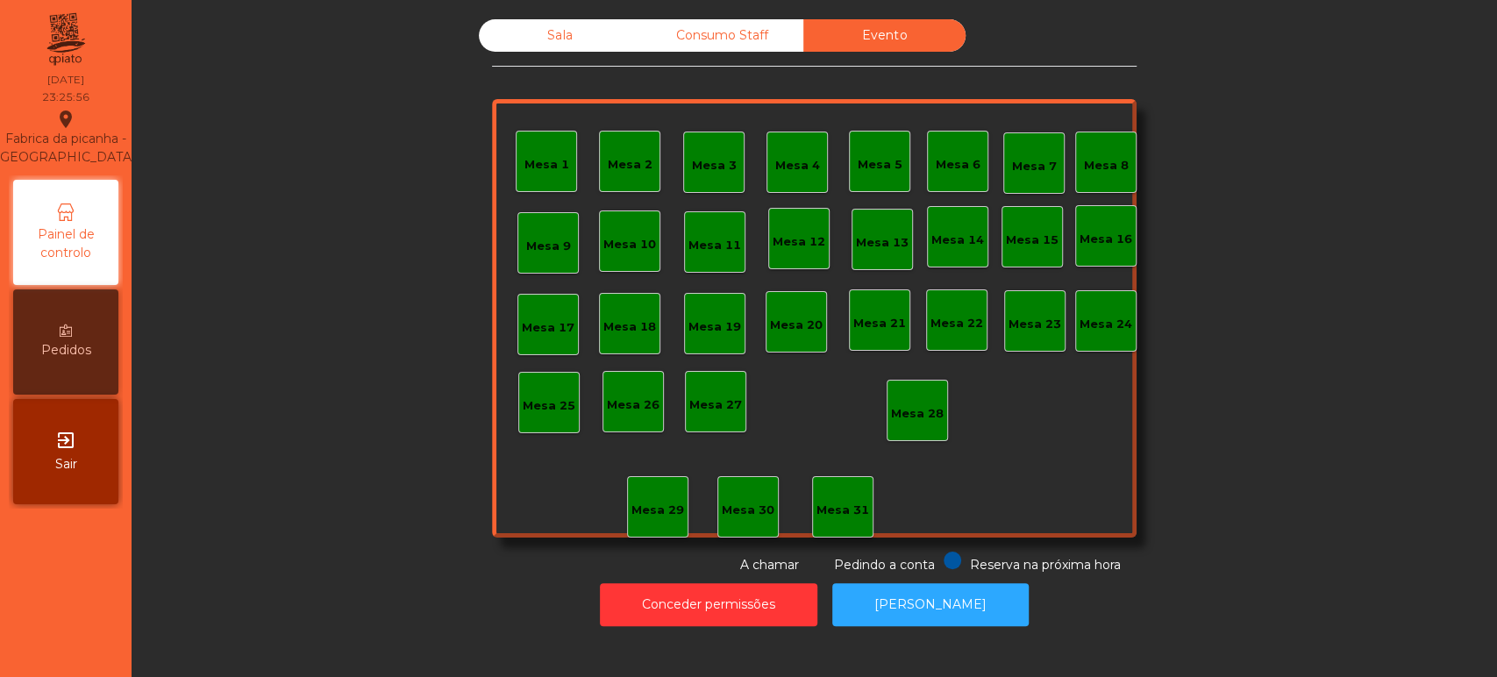
click at [558, 49] on div "Sala" at bounding box center [560, 35] width 162 height 32
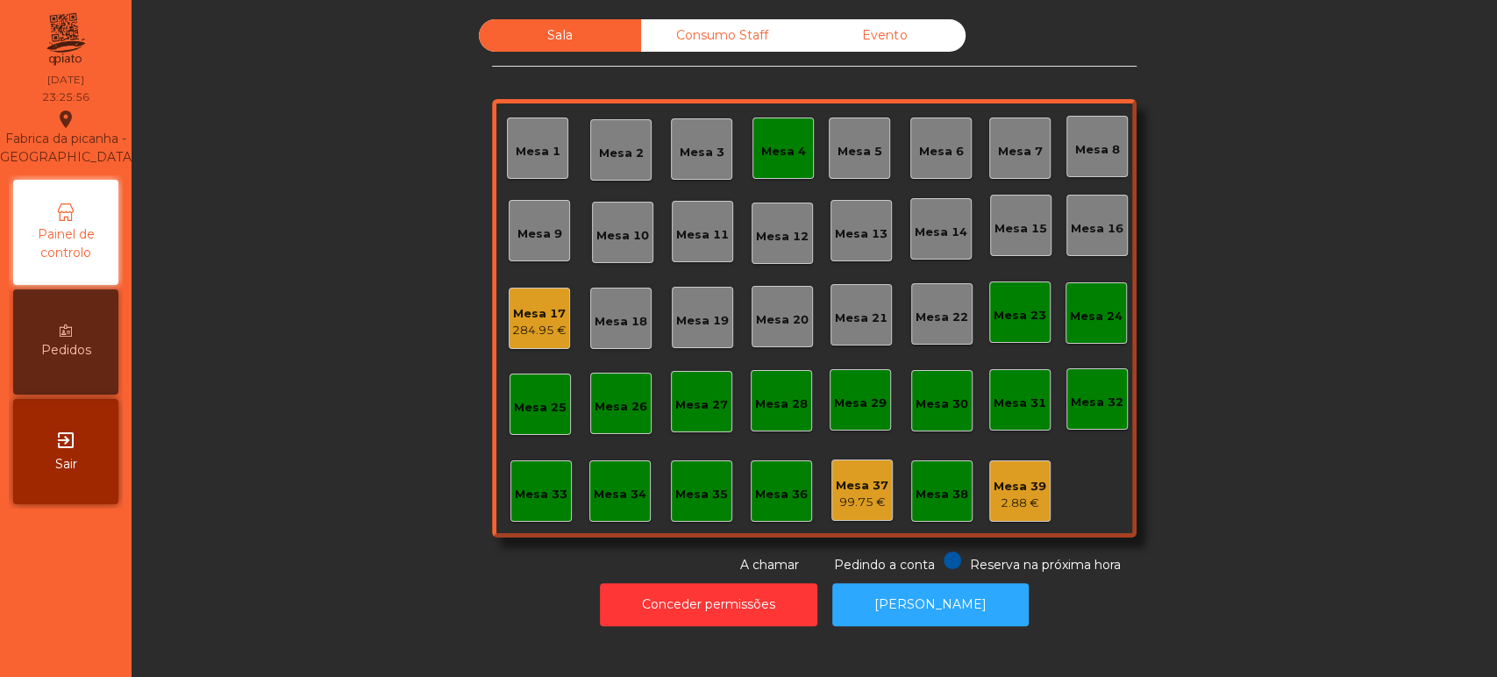
click at [558, 317] on div "Mesa 17" at bounding box center [539, 314] width 54 height 18
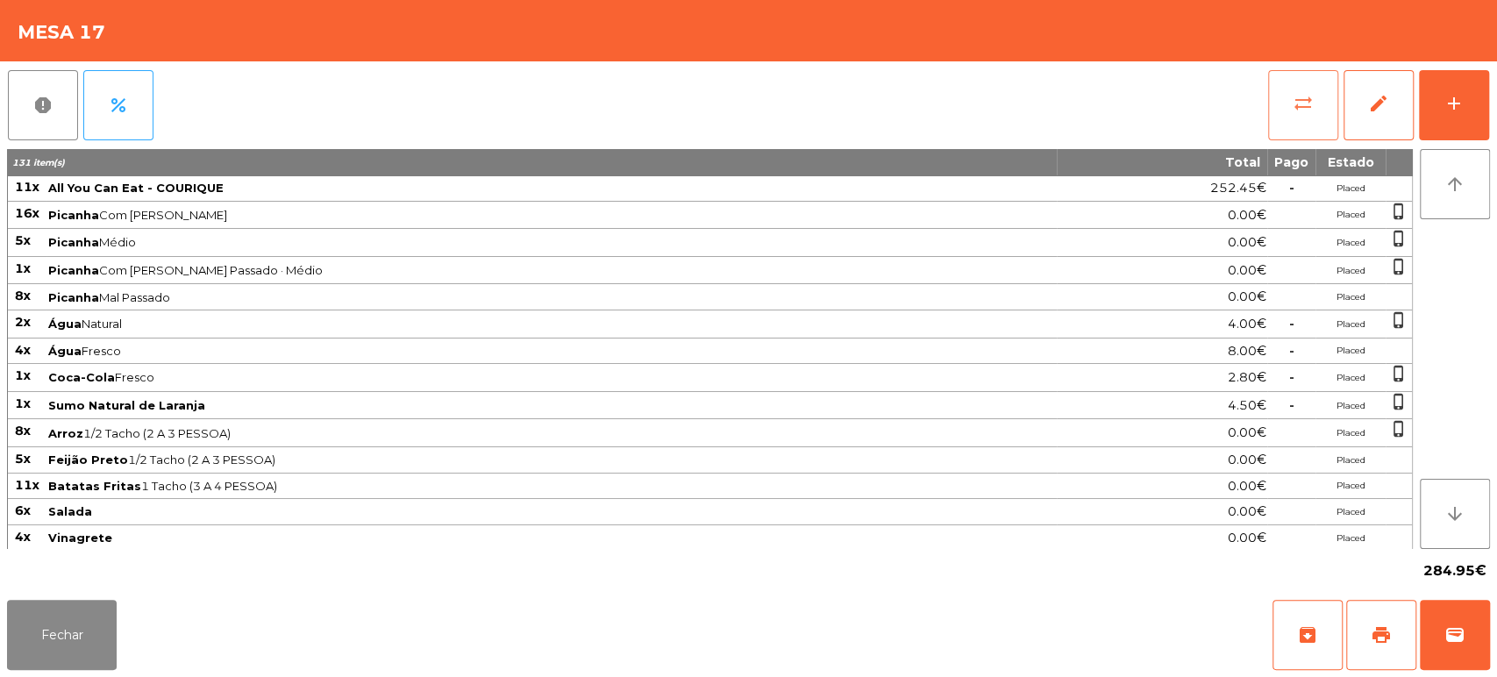
click at [1303, 139] on button "sync_alt" at bounding box center [1303, 105] width 70 height 70
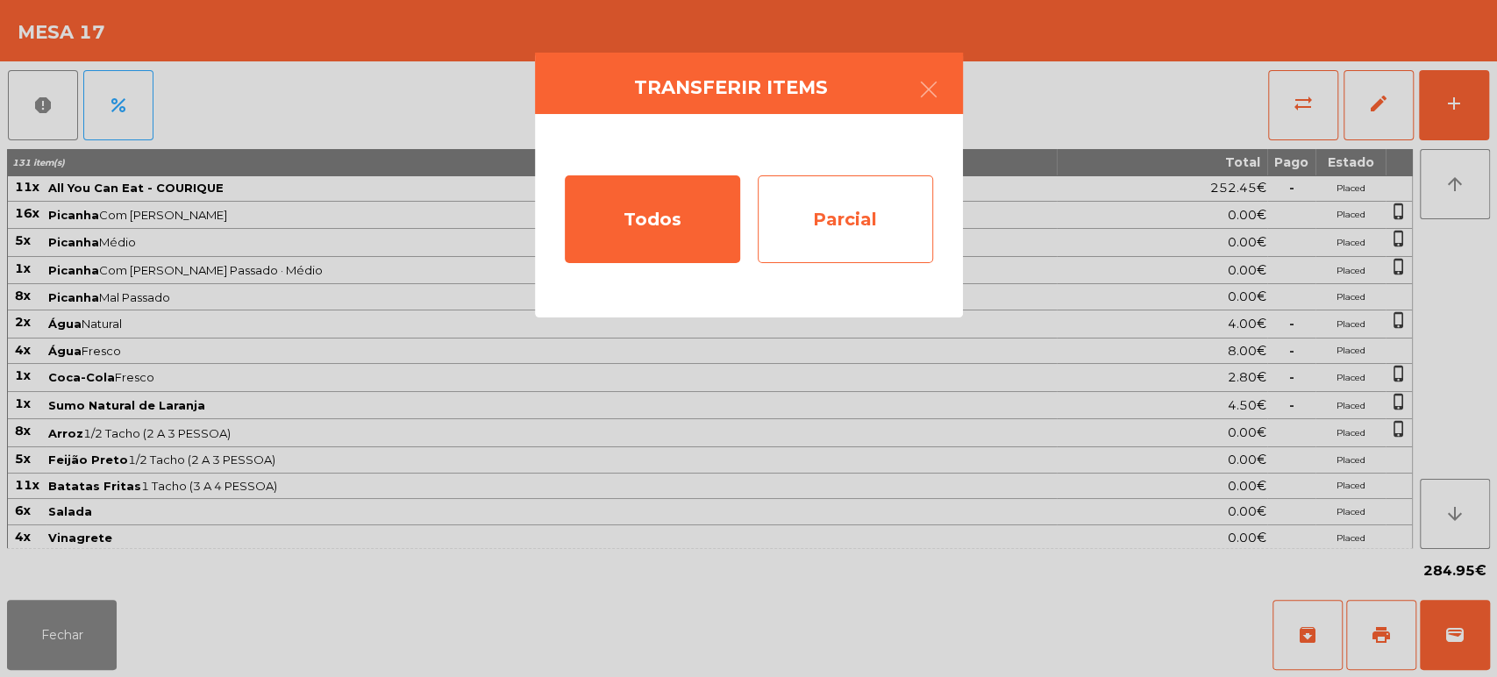
click at [924, 237] on div "Parcial" at bounding box center [845, 219] width 175 height 88
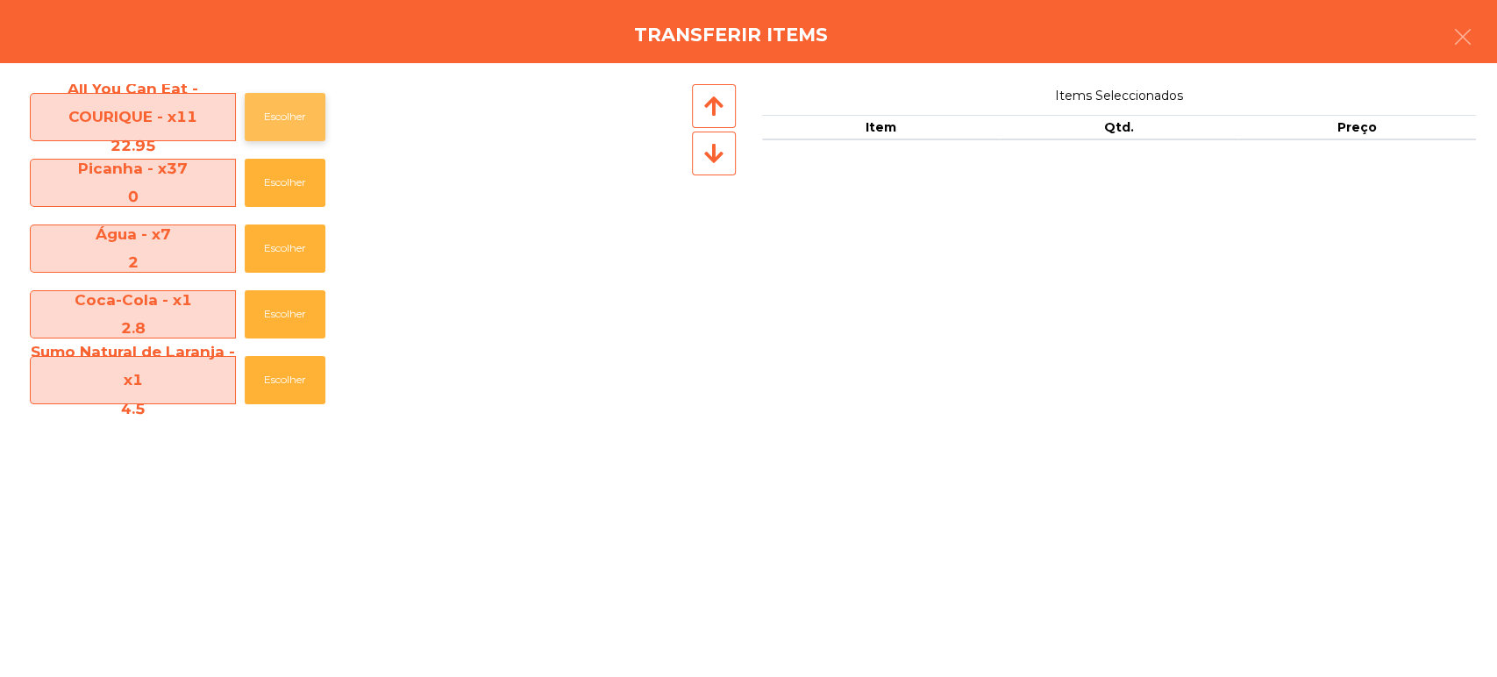
click at [289, 125] on button "Escolher" at bounding box center [285, 117] width 81 height 48
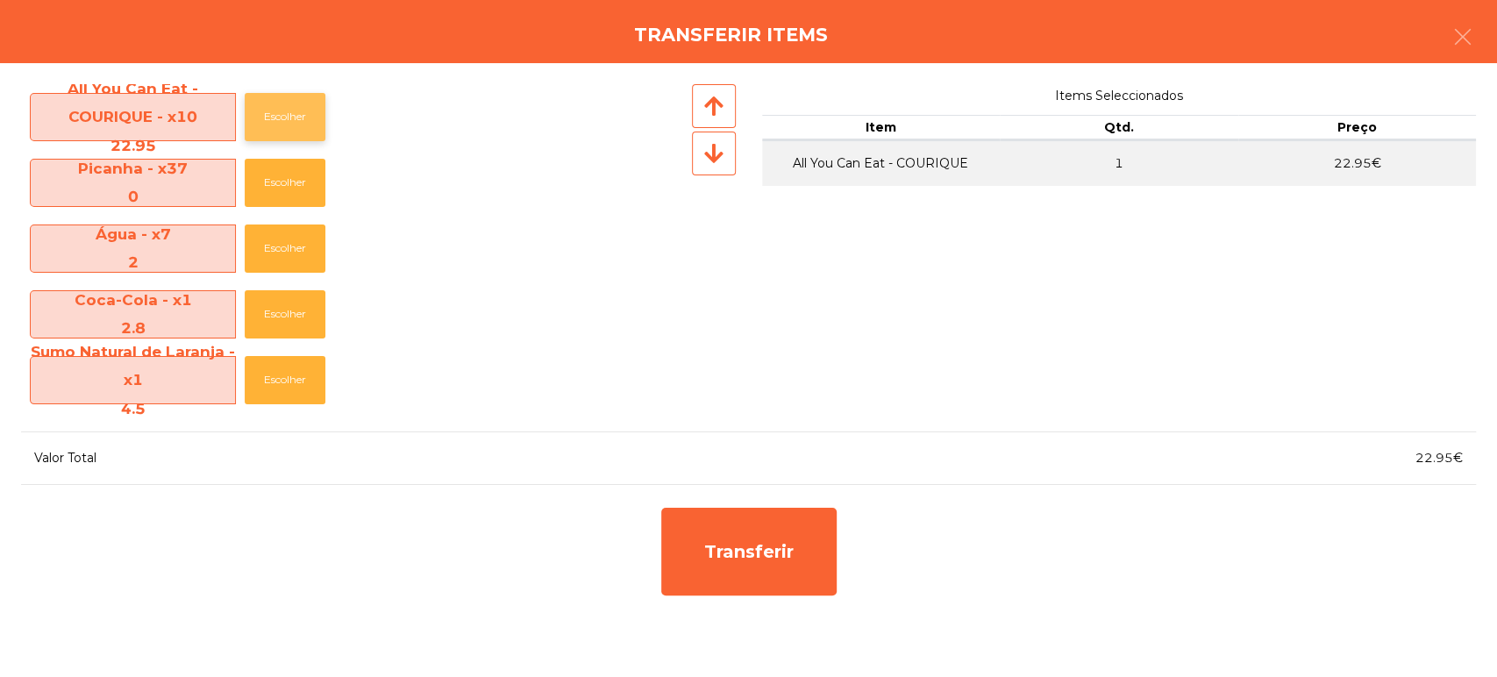
click at [299, 103] on button "Escolher" at bounding box center [285, 117] width 81 height 48
click at [301, 244] on button "Escolher" at bounding box center [285, 248] width 81 height 48
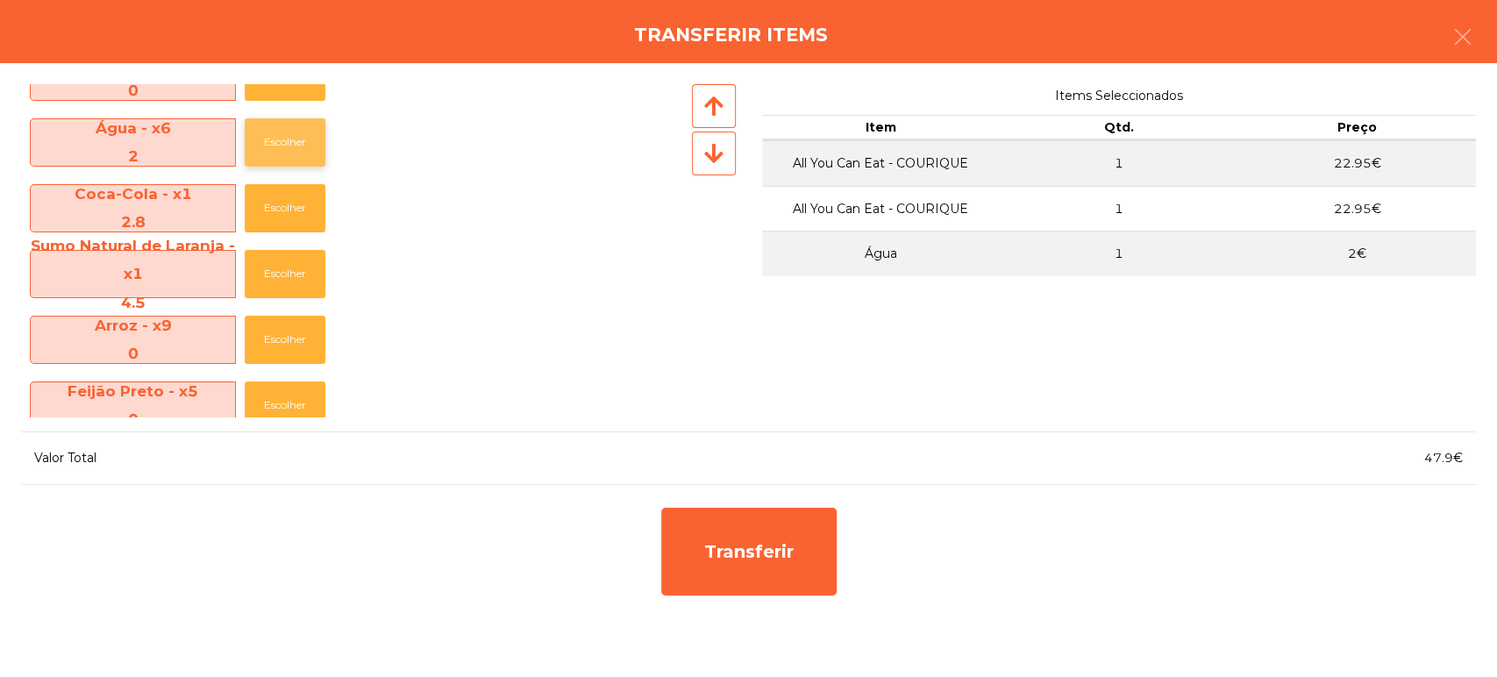
scroll to position [110, 0]
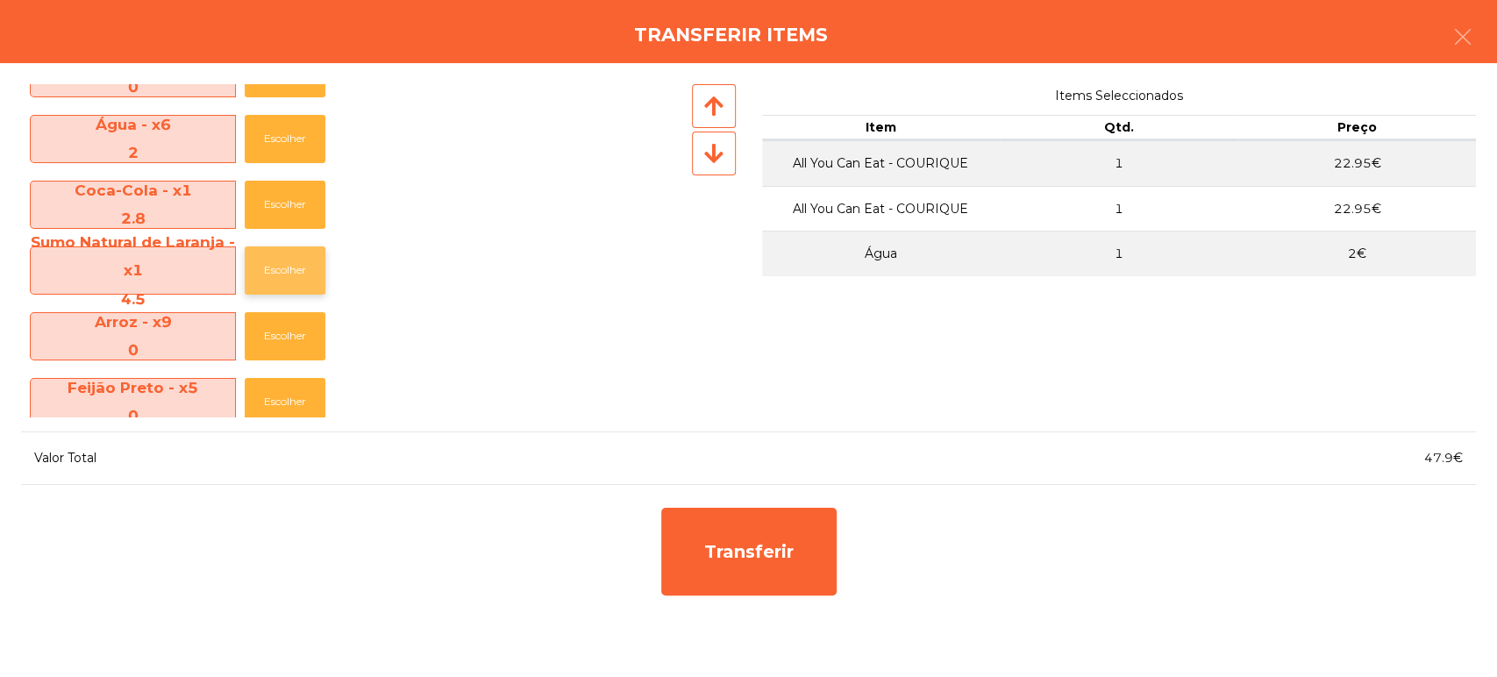
click at [273, 267] on button "Escolher" at bounding box center [285, 270] width 81 height 48
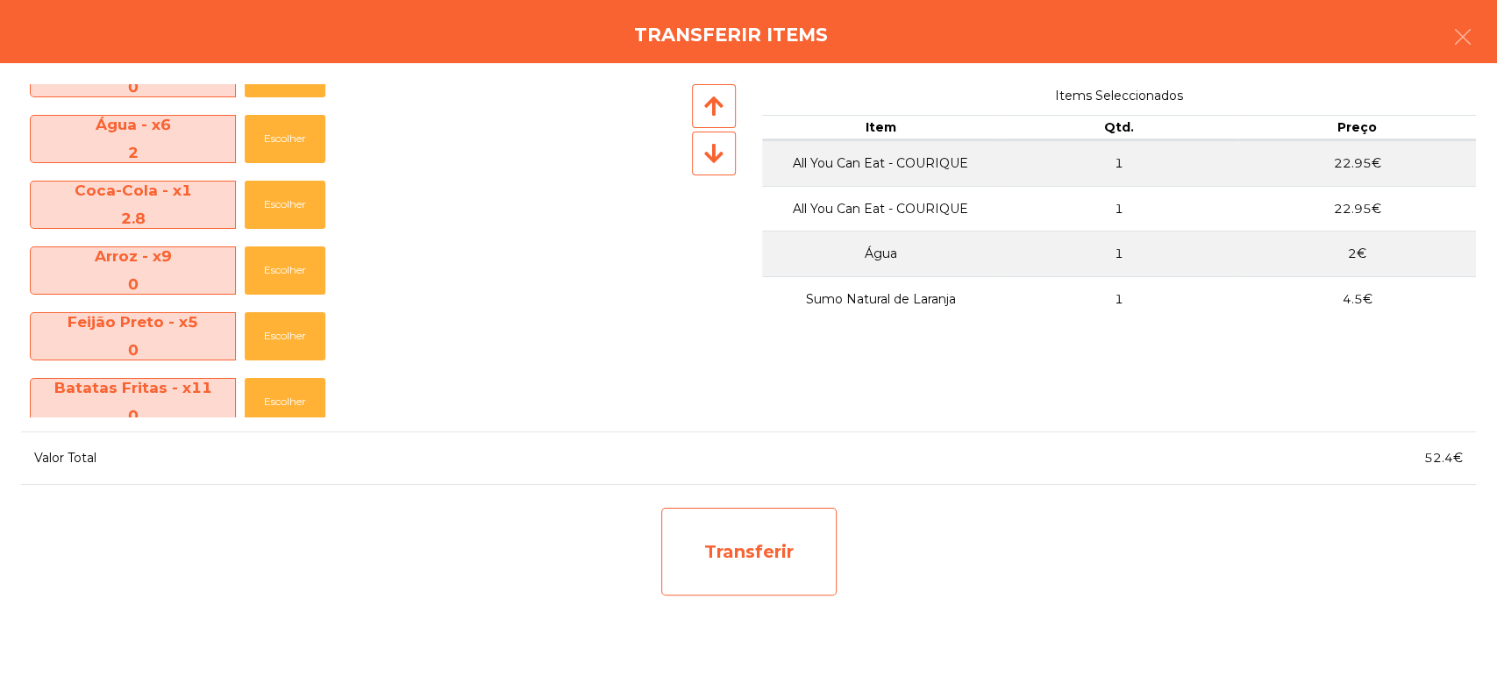
click at [680, 524] on div "Transferir" at bounding box center [748, 552] width 175 height 88
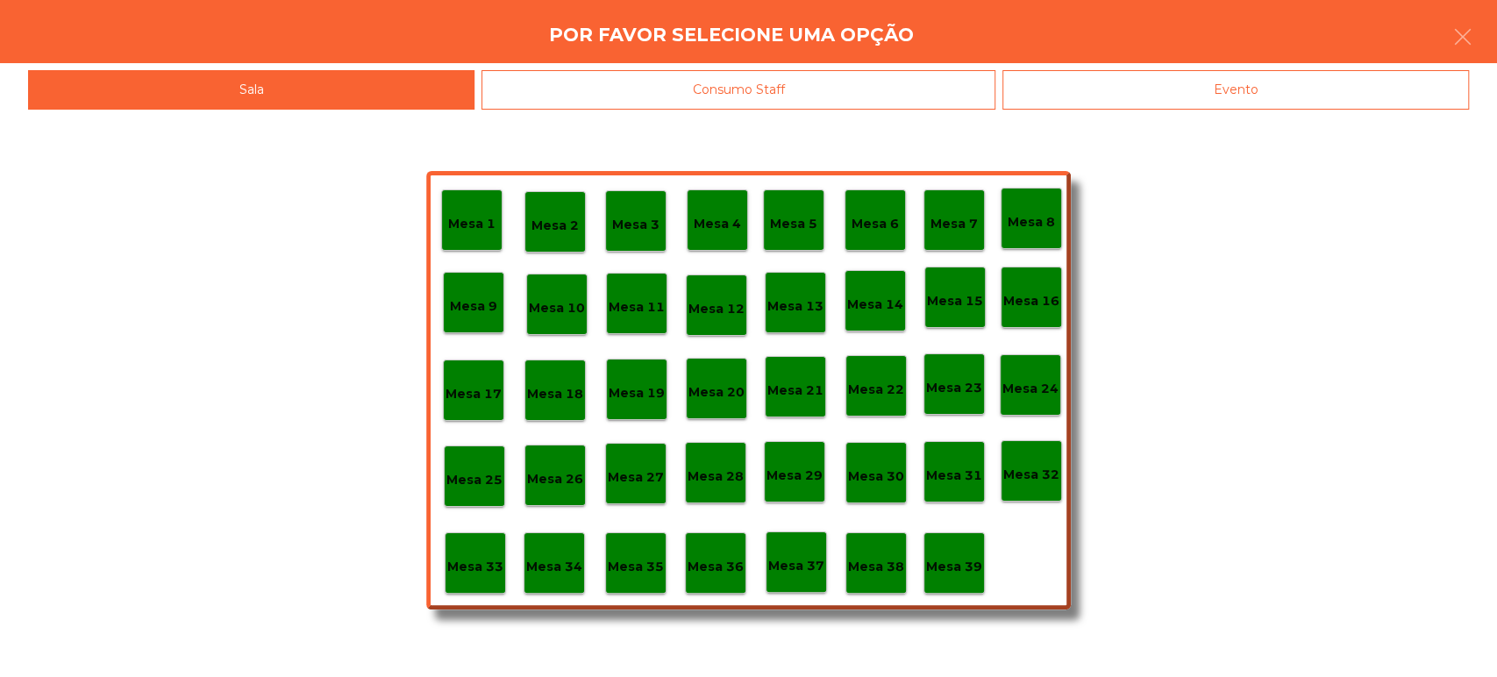
click at [1128, 101] on div "Evento" at bounding box center [1235, 89] width 467 height 39
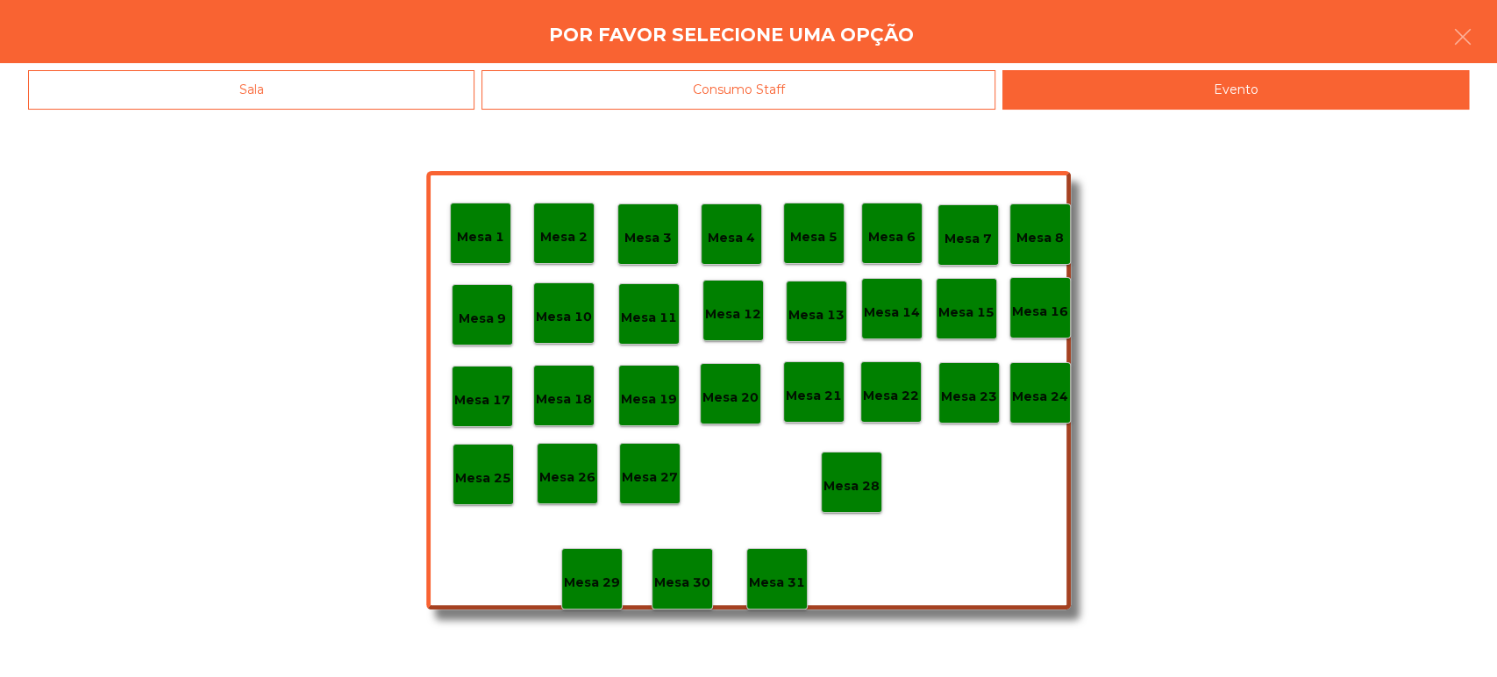
click at [643, 246] on div "Mesa 3" at bounding box center [647, 233] width 61 height 61
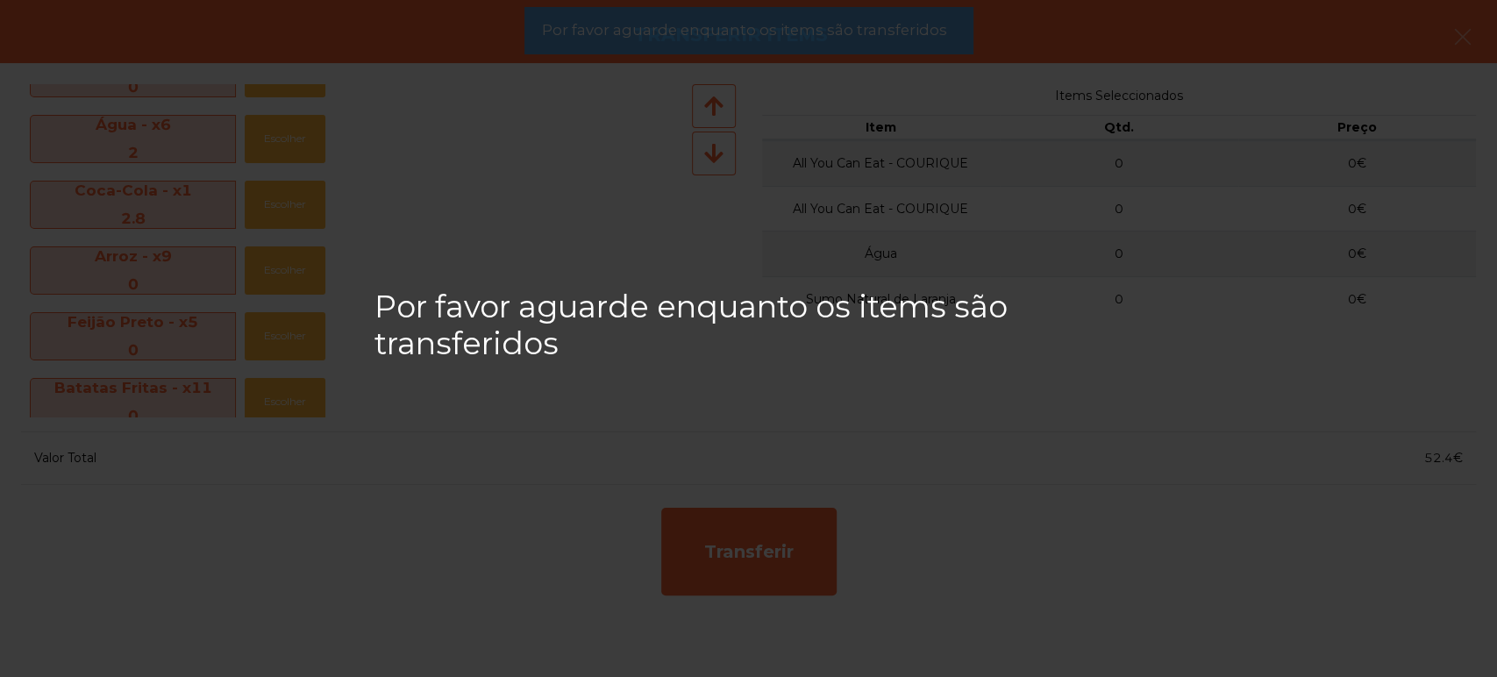
click at [800, 84] on div "Por favor aguarde enquanto os items são transferidos" at bounding box center [748, 338] width 1497 height 677
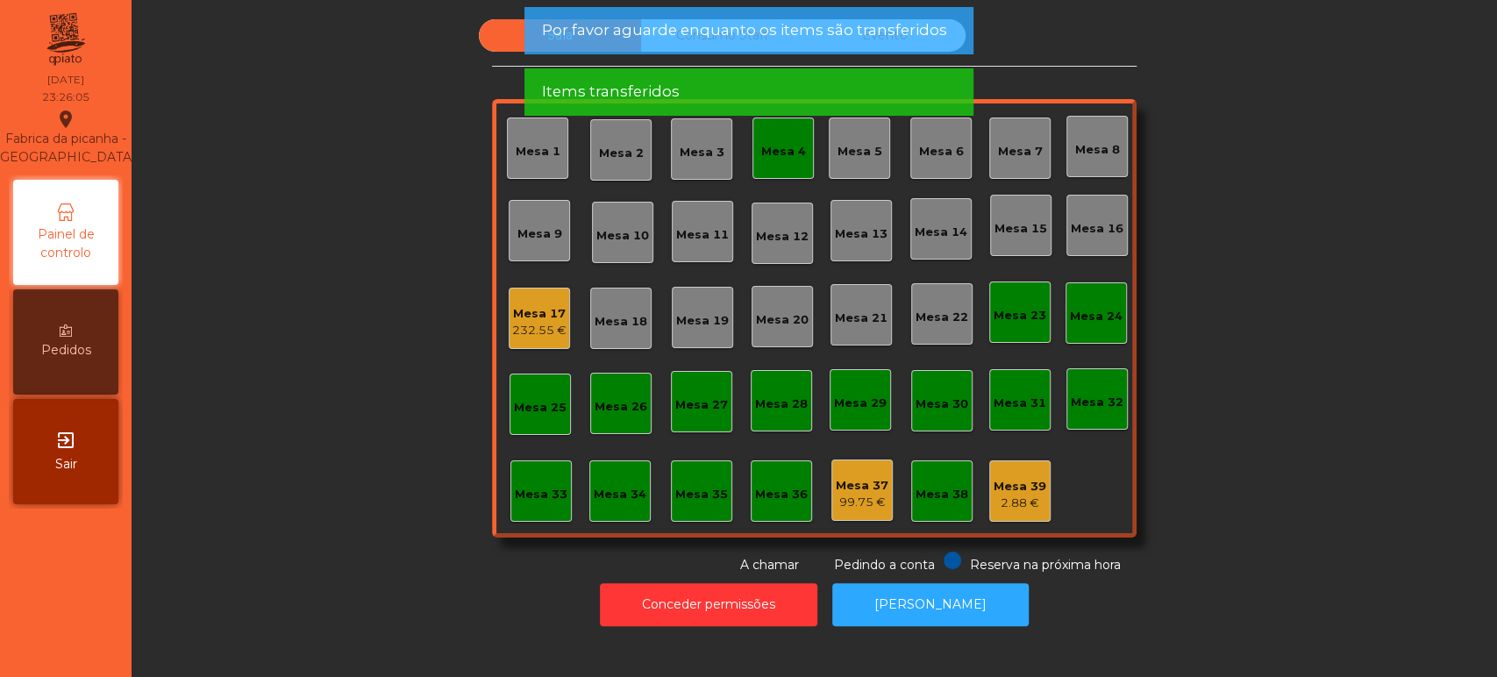
click at [822, 61] on app-alert "Por favor aguarde enquanto os items são transferidos Items transferidos" at bounding box center [748, 68] width 449 height 123
click at [851, 37] on span "Por favor aguarde enquanto os items são transferidos" at bounding box center [743, 30] width 405 height 22
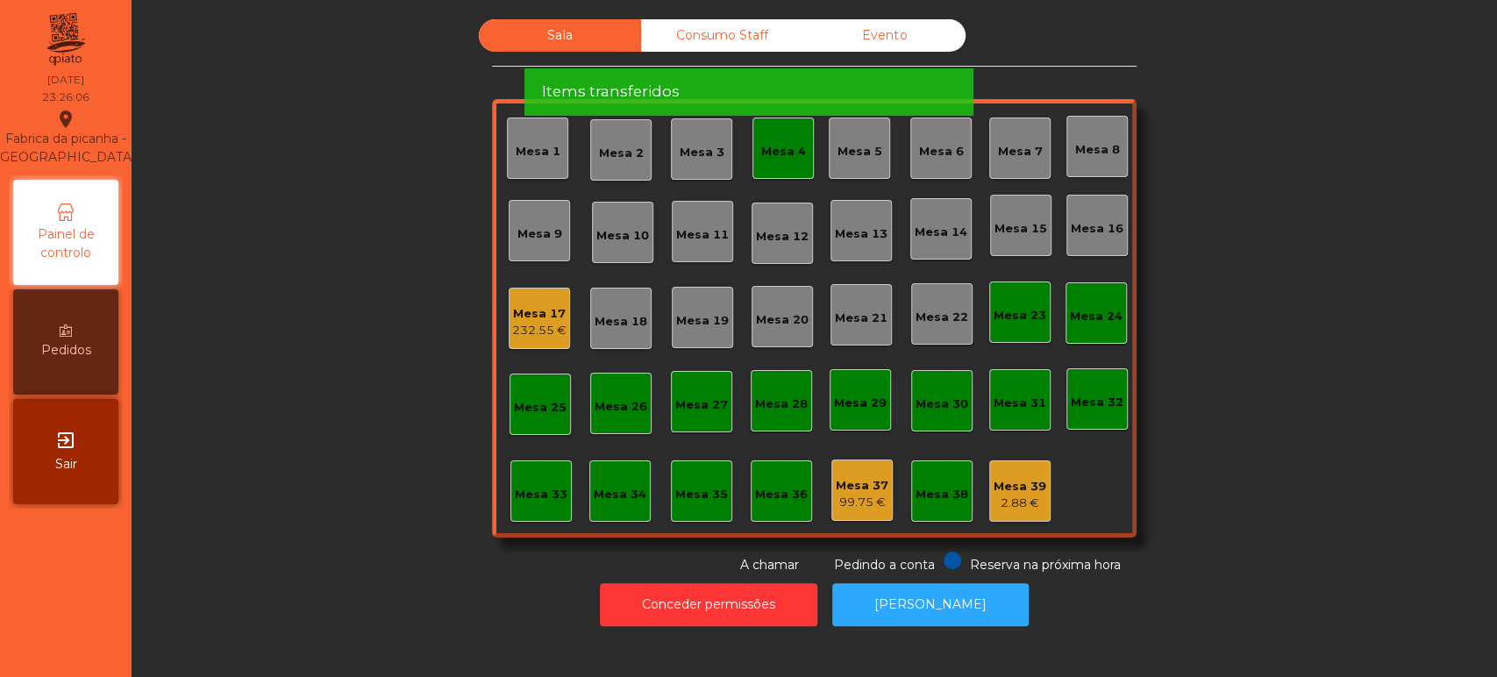
click at [905, 81] on div "Items transferidos" at bounding box center [748, 92] width 414 height 22
click at [895, 81] on div "Items transferidos" at bounding box center [748, 92] width 414 height 22
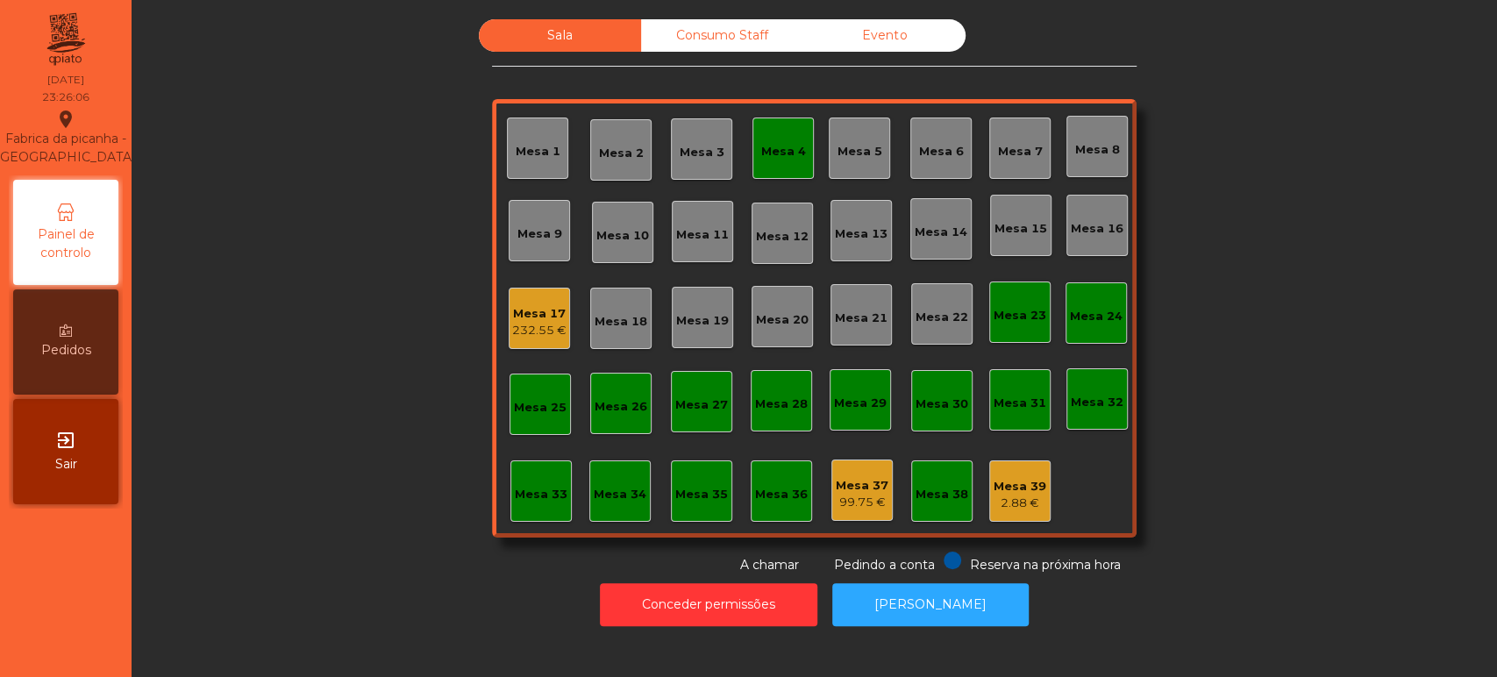
click at [895, 34] on div "Evento" at bounding box center [884, 35] width 162 height 32
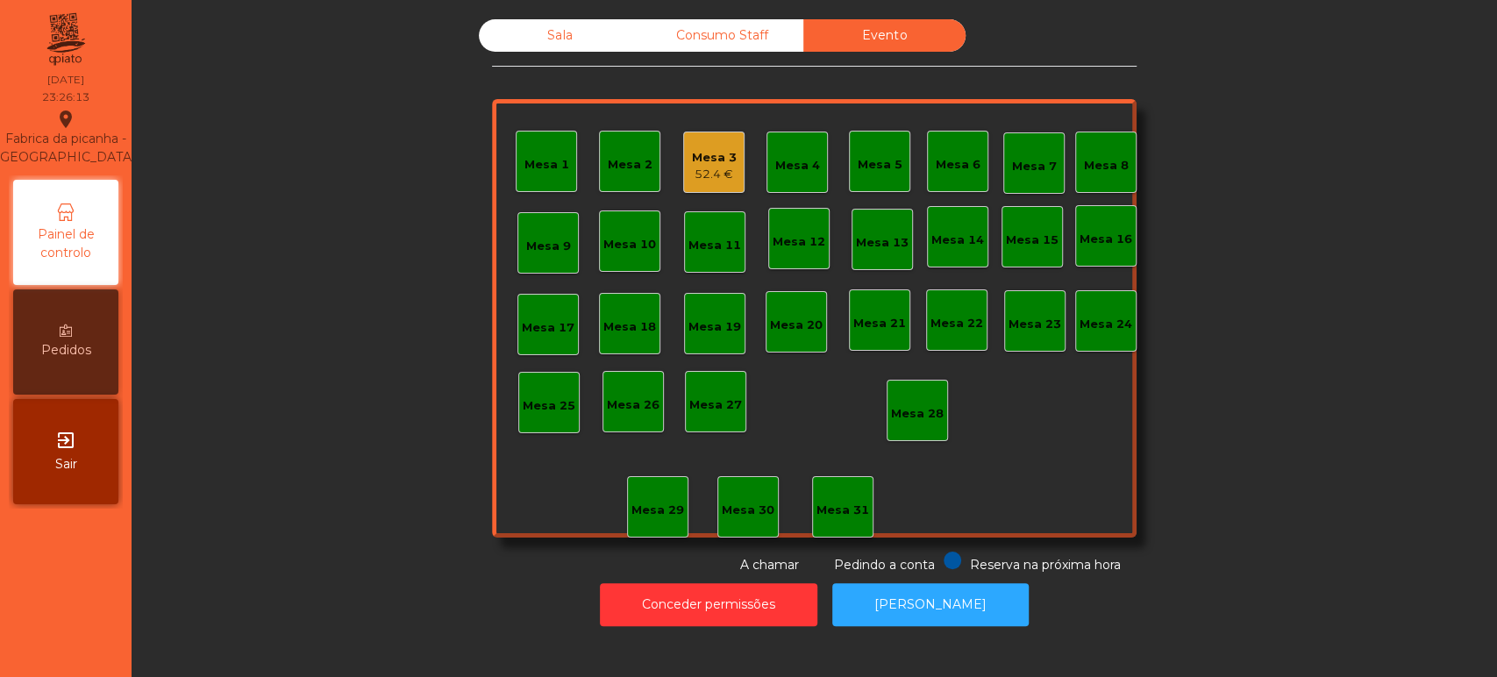
click at [702, 167] on div "52.4 €" at bounding box center [714, 175] width 45 height 18
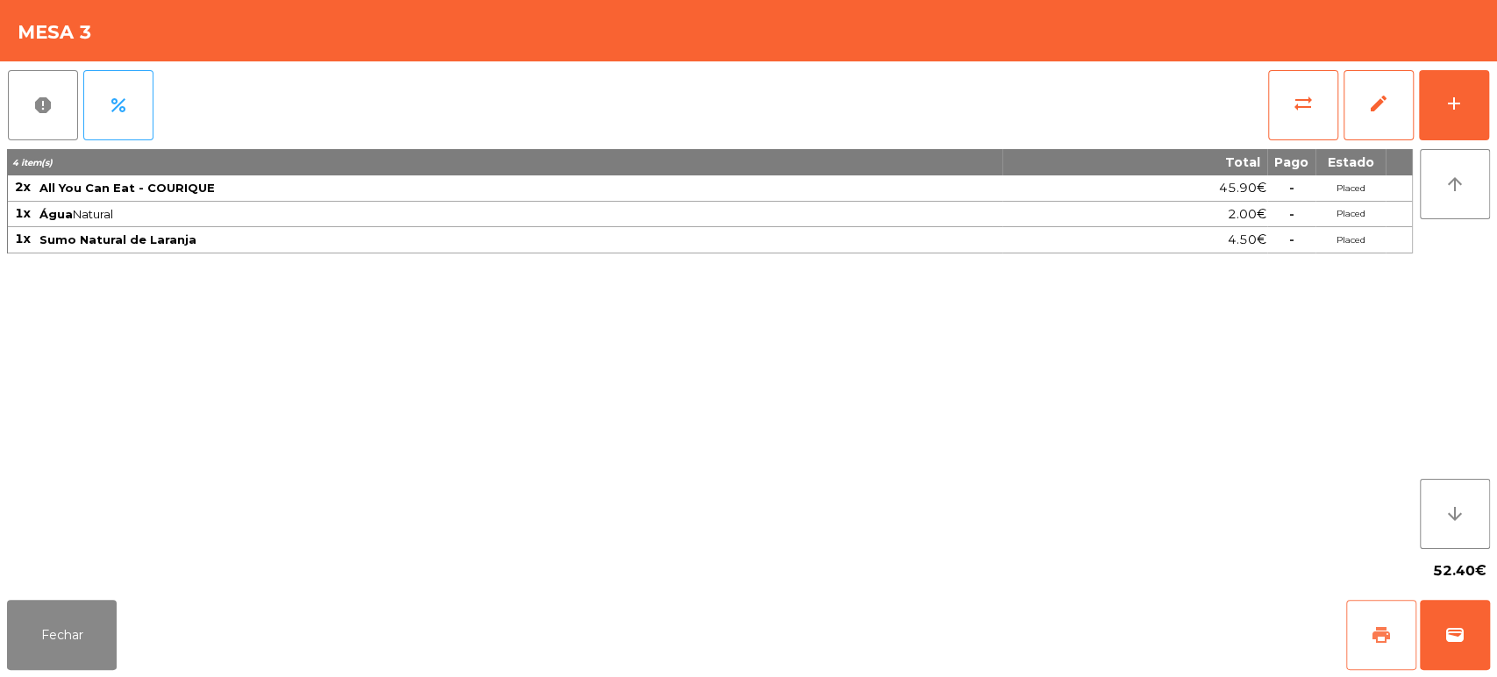
click at [1409, 621] on button "print" at bounding box center [1381, 635] width 70 height 70
click at [99, 610] on button "Fechar" at bounding box center [62, 635] width 110 height 70
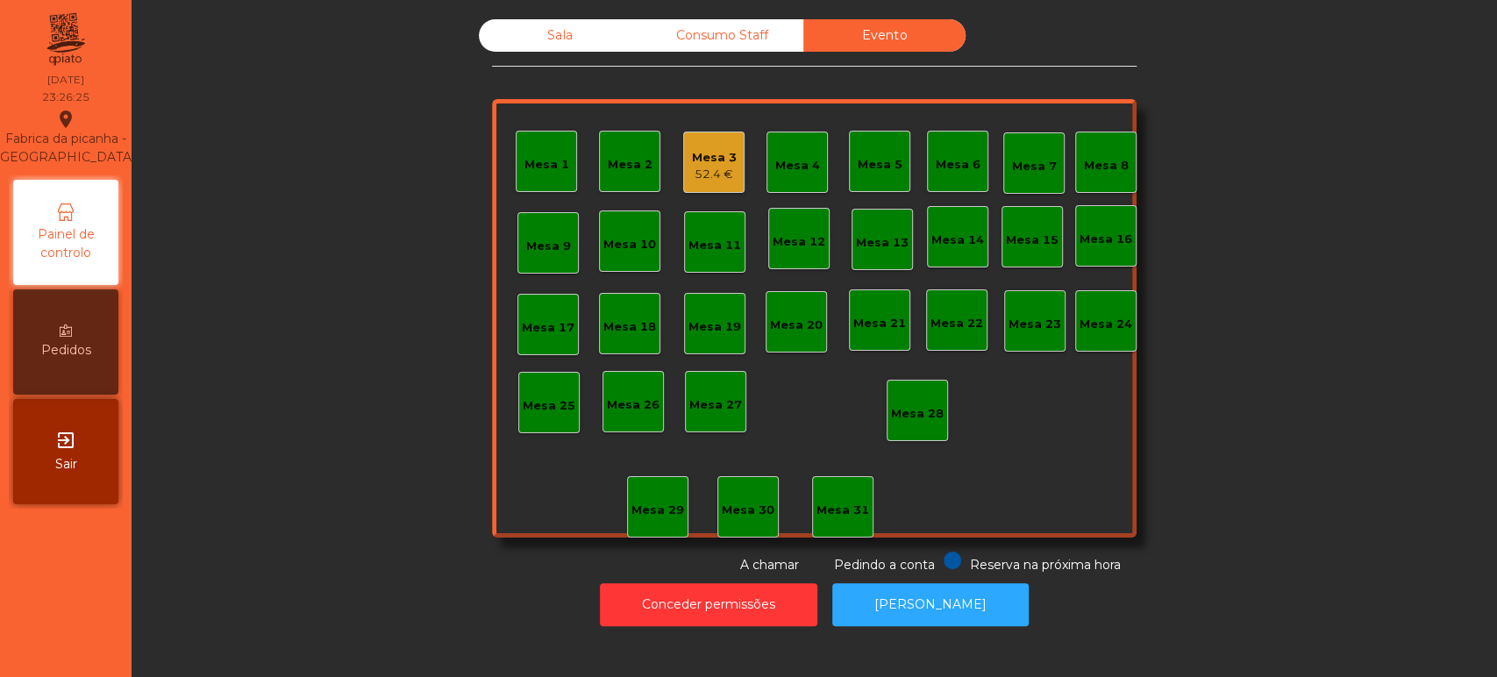
click at [711, 161] on div "Mesa 3" at bounding box center [714, 158] width 45 height 18
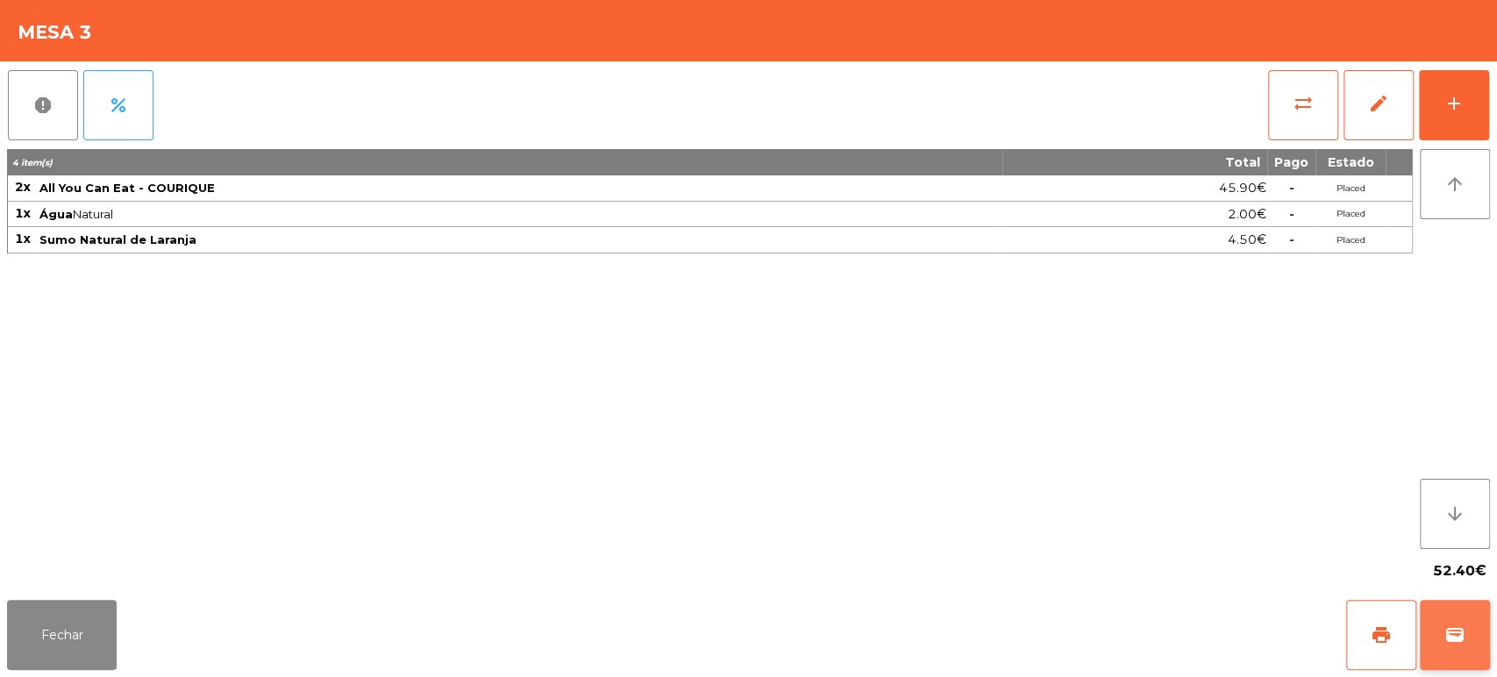
click at [1482, 659] on button "wallet" at bounding box center [1455, 635] width 70 height 70
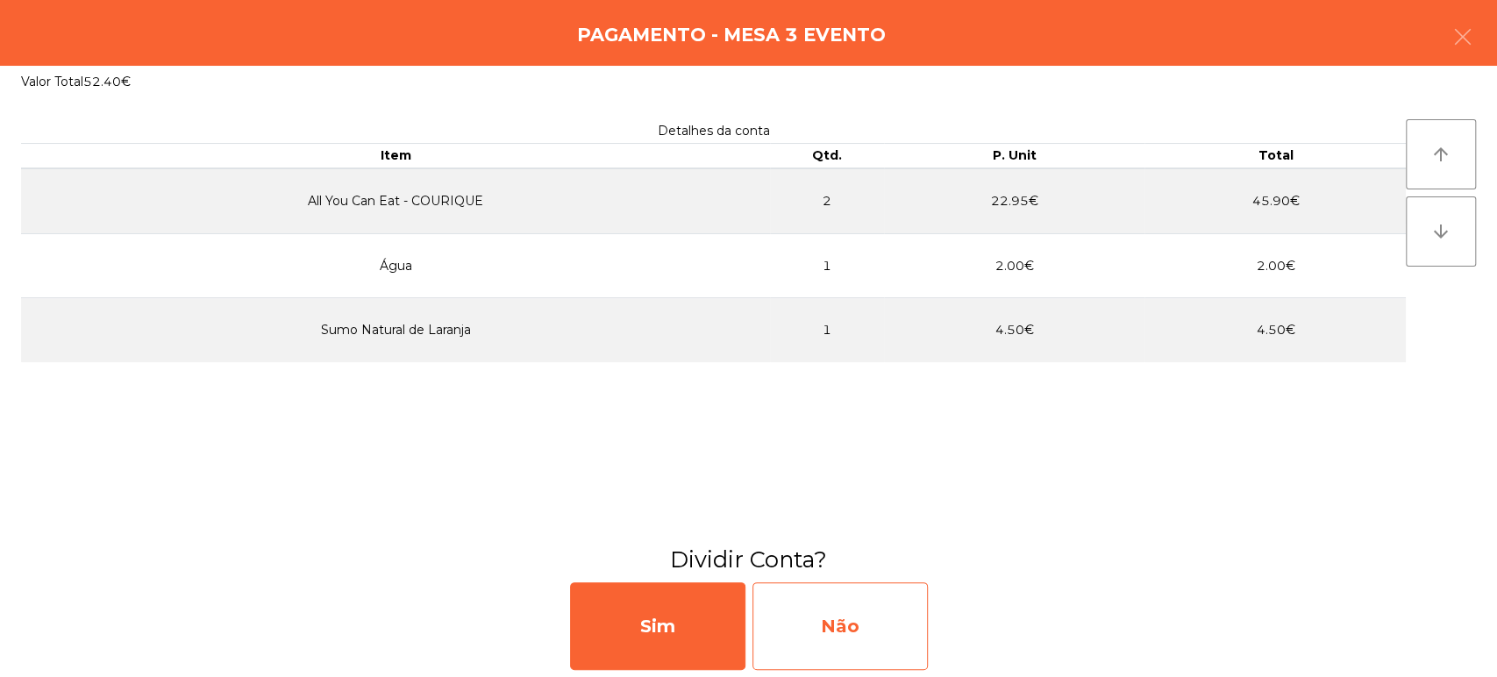
click at [831, 611] on div "Não" at bounding box center [839, 626] width 175 height 88
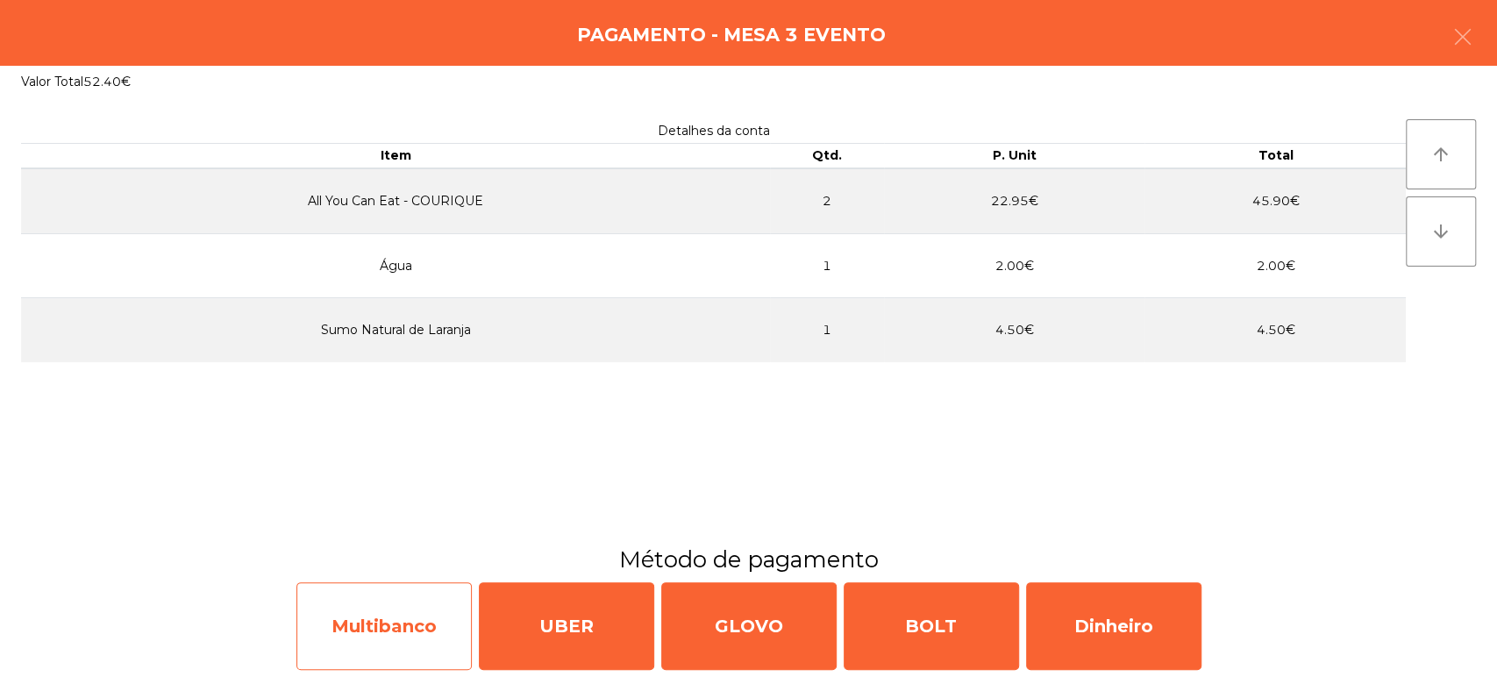
click at [372, 592] on div "Multibanco" at bounding box center [383, 626] width 175 height 88
select select "**"
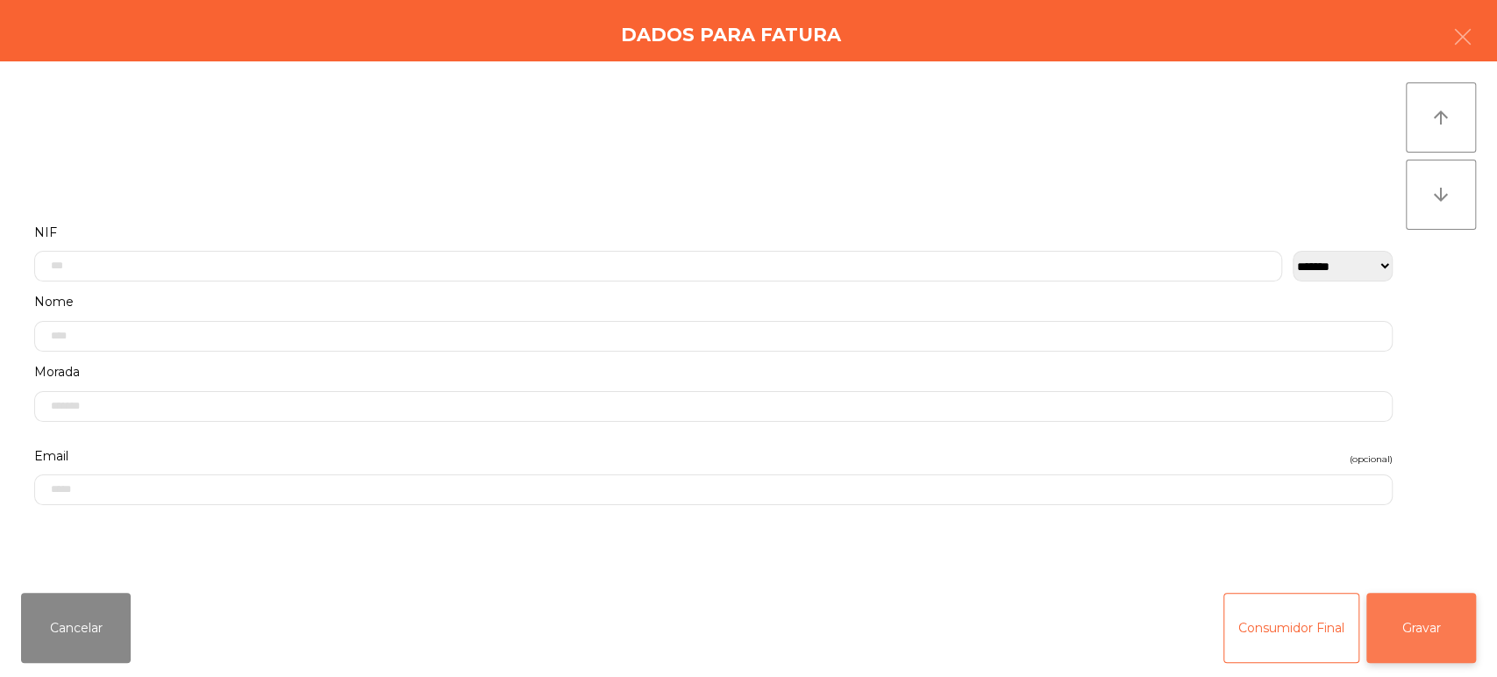
click at [1410, 627] on button "Gravar" at bounding box center [1421, 628] width 110 height 70
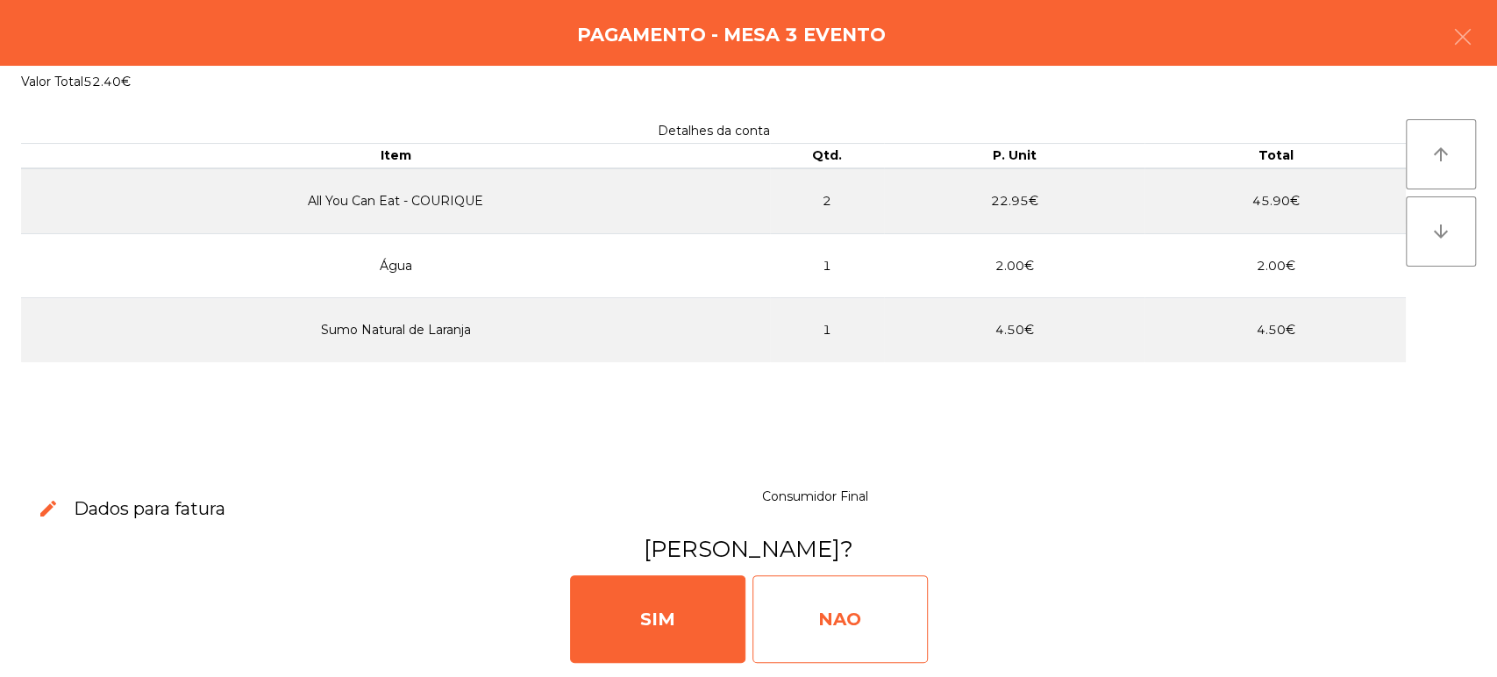
click at [787, 587] on div "NAO" at bounding box center [839, 619] width 175 height 88
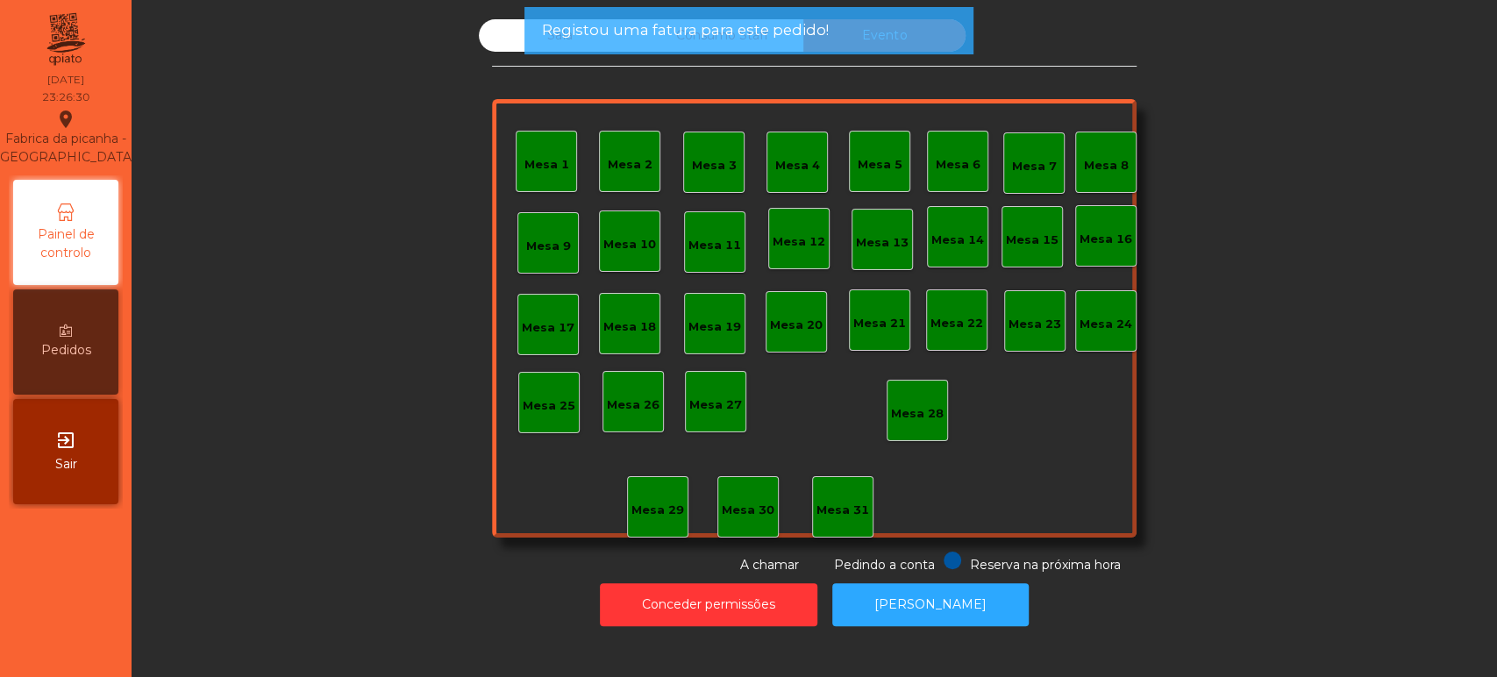
click at [652, 22] on span "Registou uma fatura para este pedido!" at bounding box center [684, 30] width 287 height 22
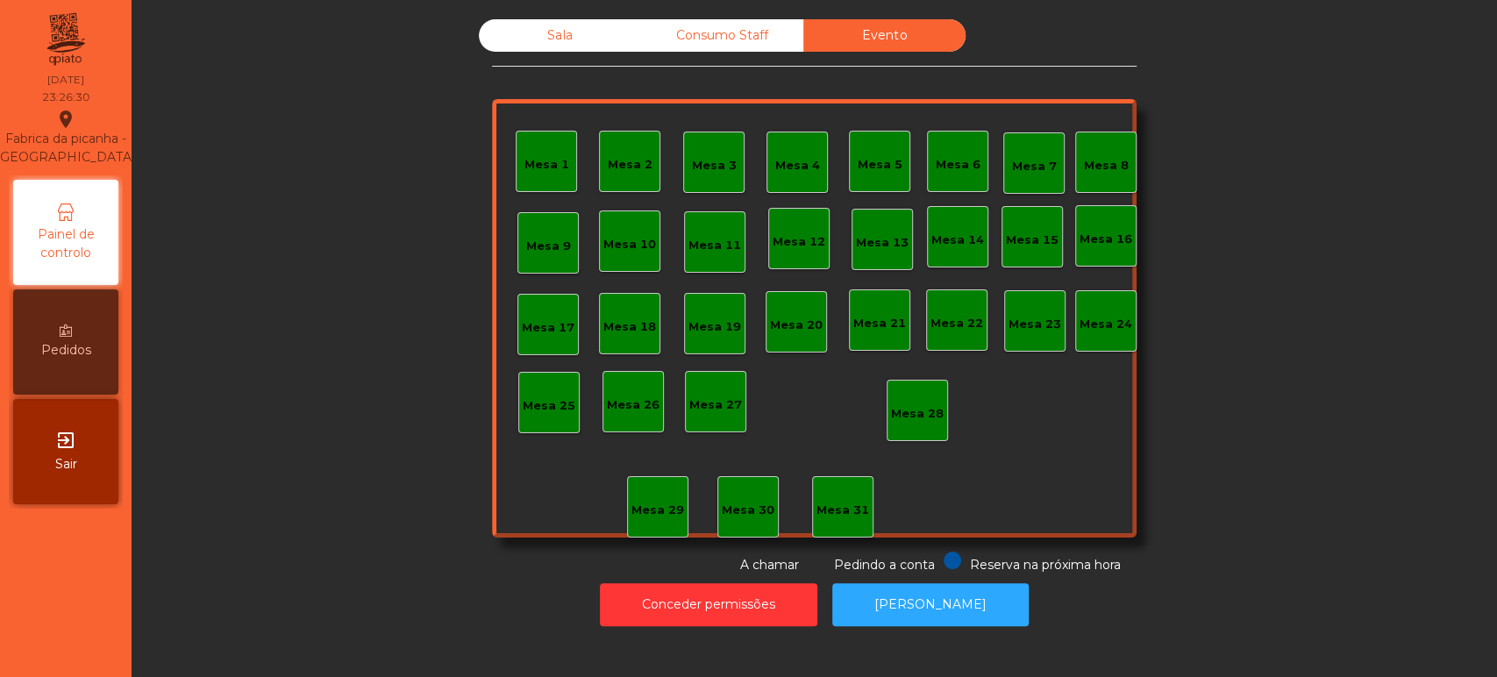
click at [561, 46] on div "Sala" at bounding box center [560, 35] width 162 height 32
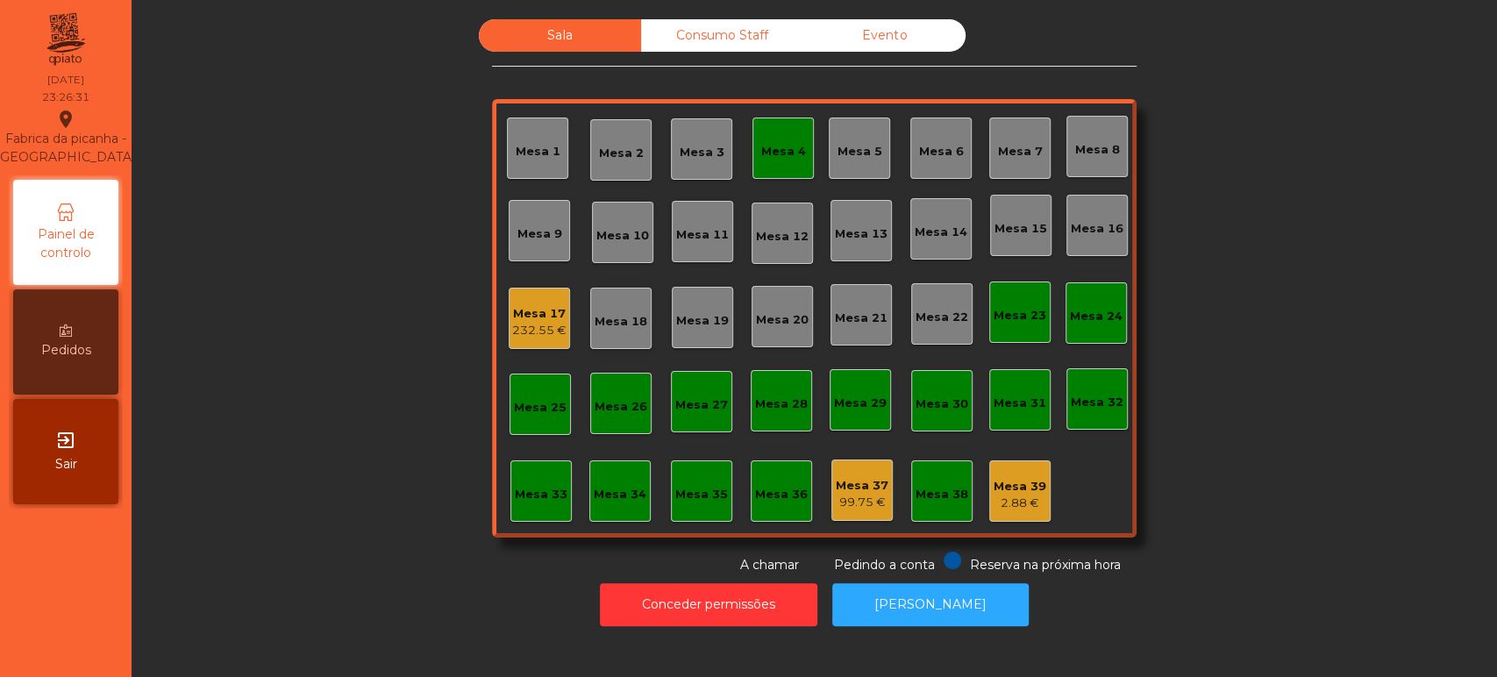
click at [561, 45] on div "Sala" at bounding box center [560, 35] width 162 height 32
click at [561, 337] on div "Mesa 17 232.55 €" at bounding box center [539, 318] width 61 height 61
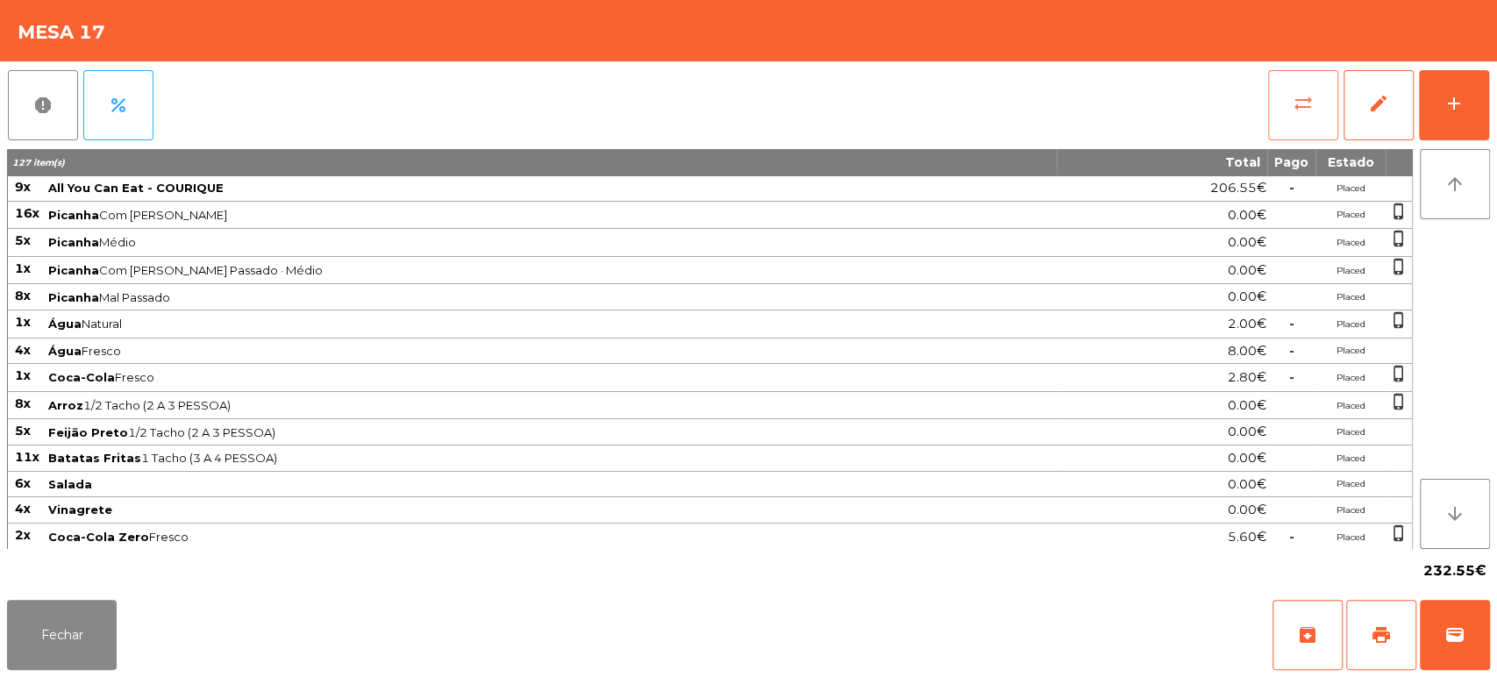
click at [1268, 110] on button "sync_alt" at bounding box center [1303, 105] width 70 height 70
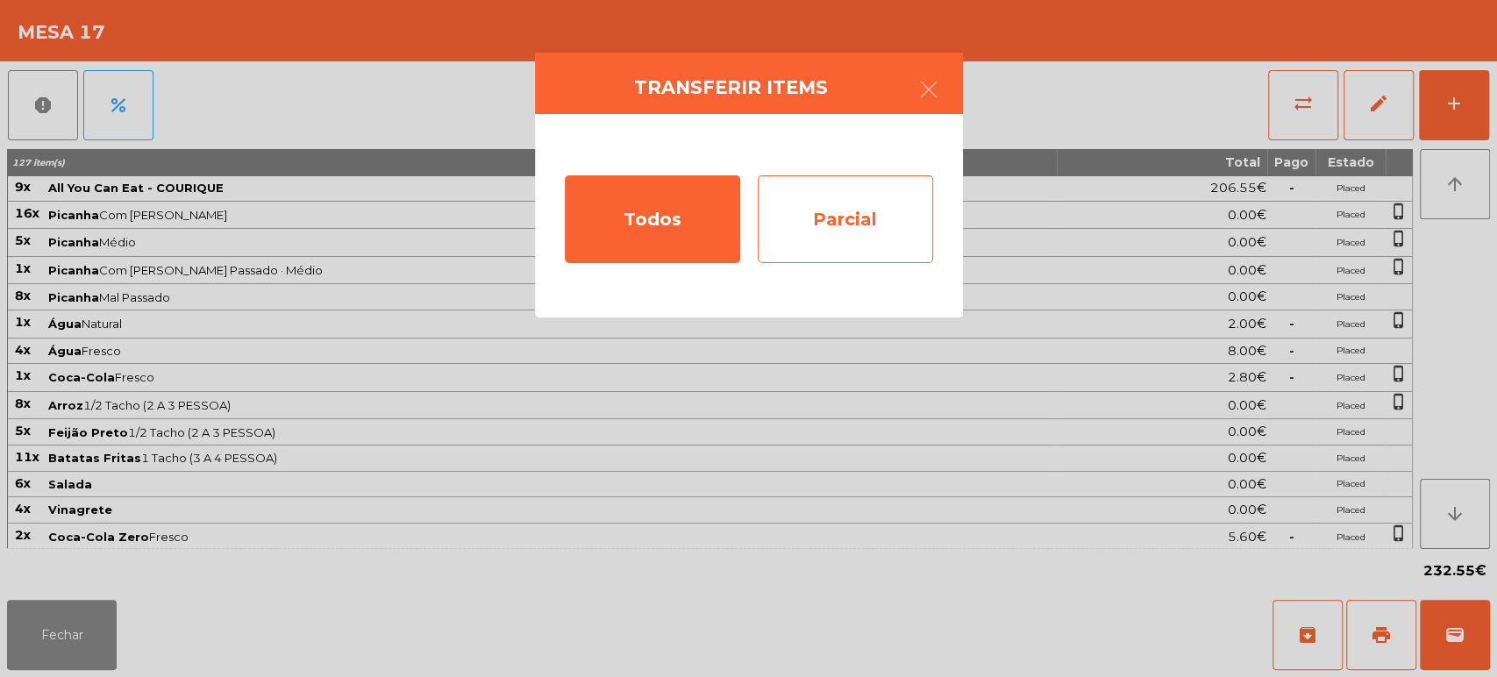
click at [901, 211] on div "Parcial" at bounding box center [845, 219] width 175 height 88
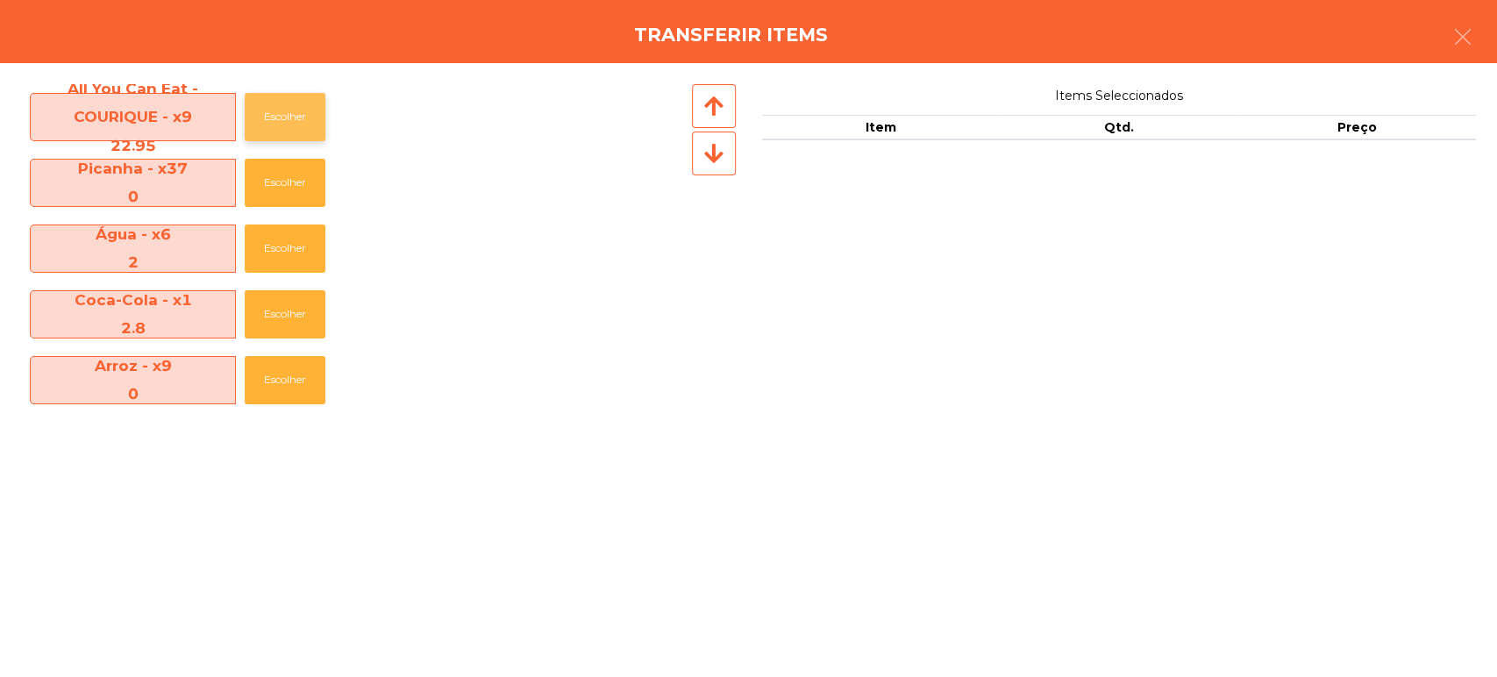
click at [309, 110] on button "Escolher" at bounding box center [285, 117] width 81 height 48
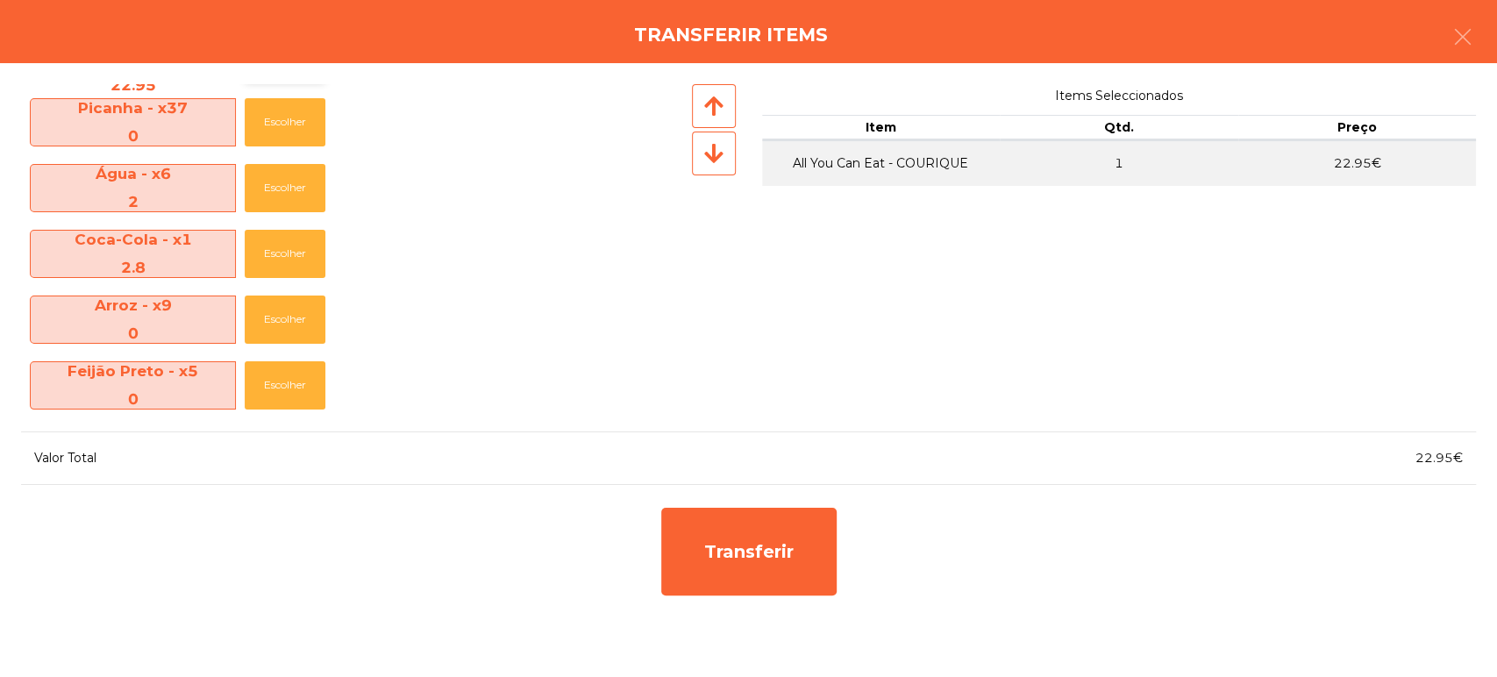
scroll to position [0, 0]
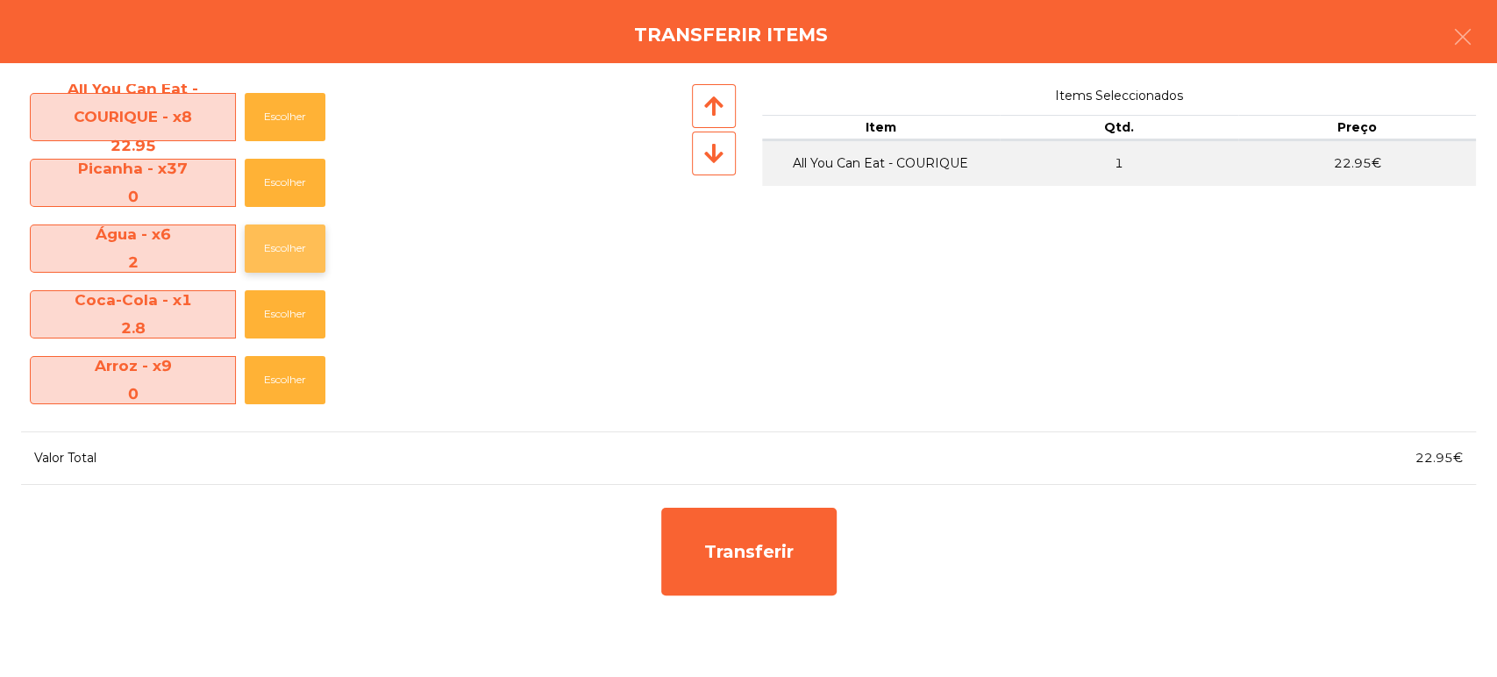
click at [284, 246] on button "Escolher" at bounding box center [285, 248] width 81 height 48
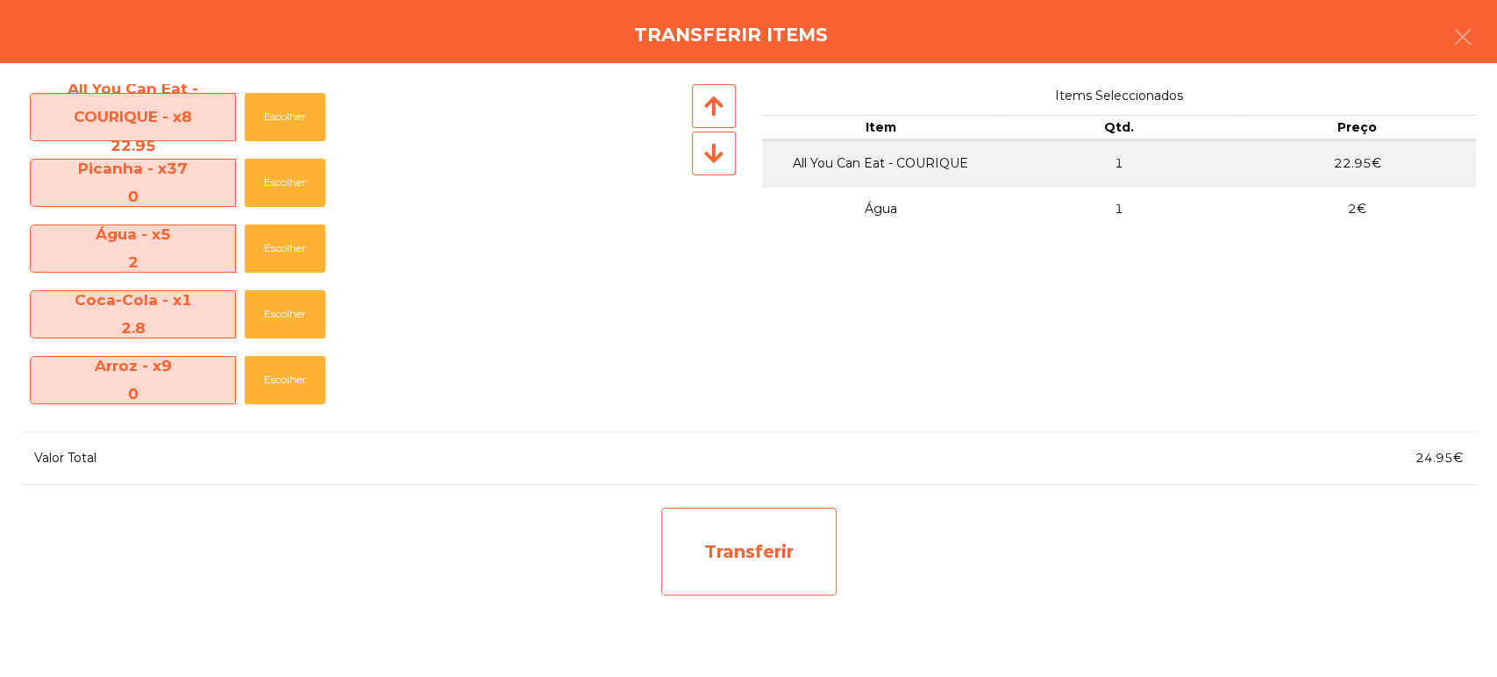
click at [748, 565] on div "Transferir" at bounding box center [748, 552] width 175 height 88
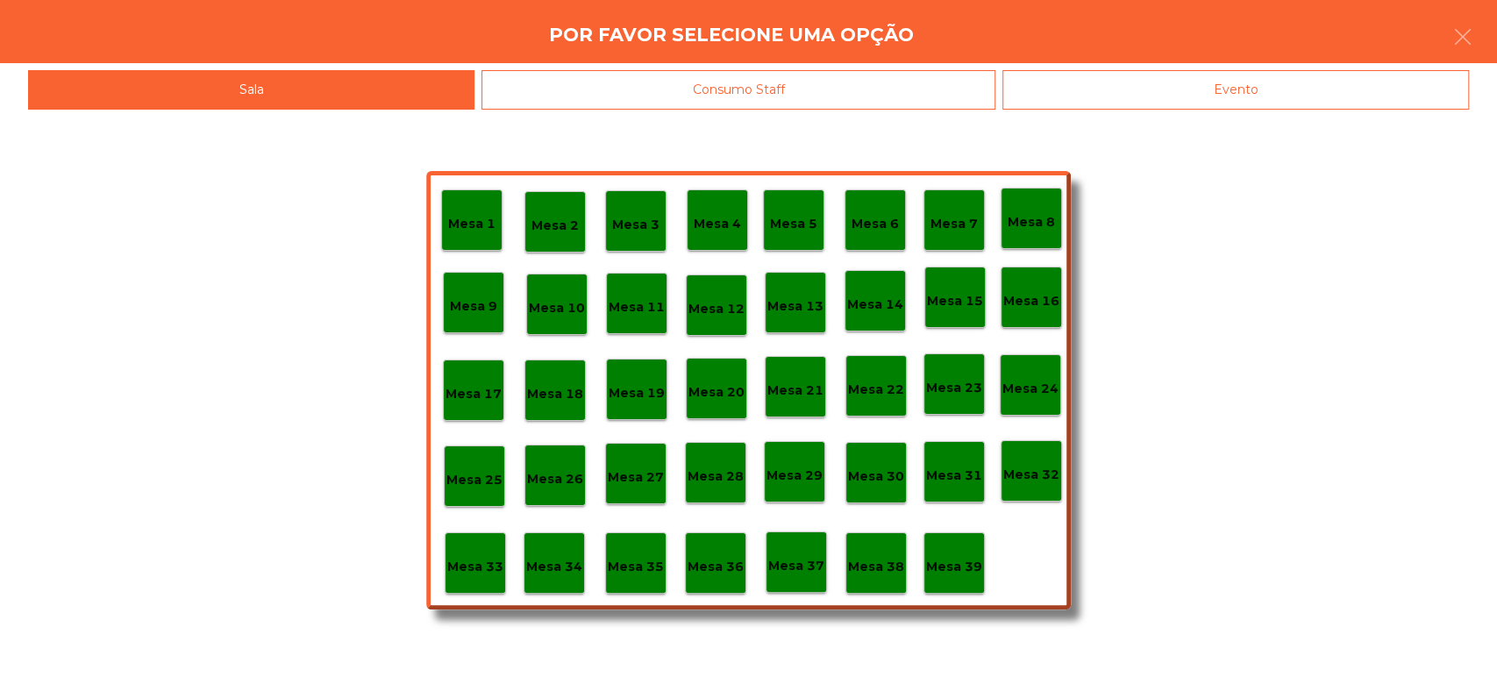
click at [1184, 98] on div "Evento" at bounding box center [1235, 89] width 467 height 39
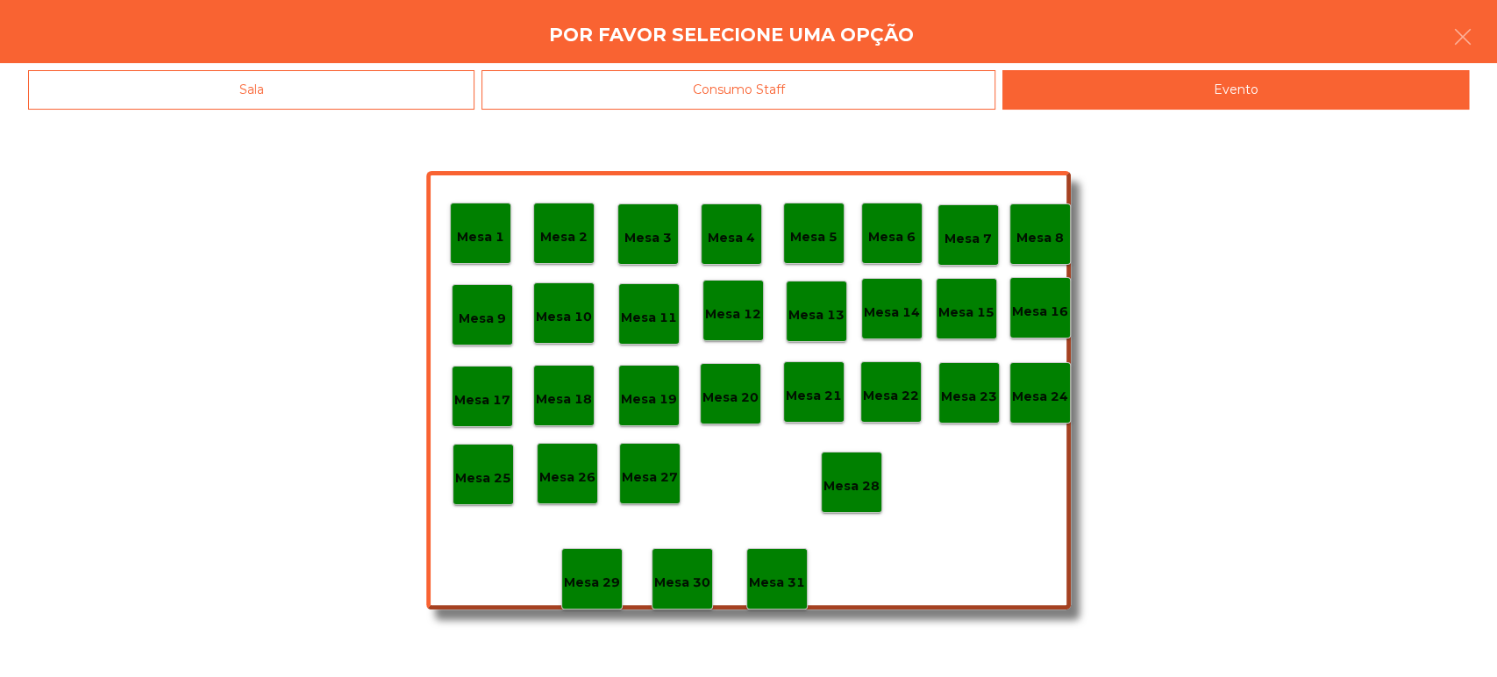
click at [709, 241] on p "Mesa 4" at bounding box center [731, 238] width 47 height 20
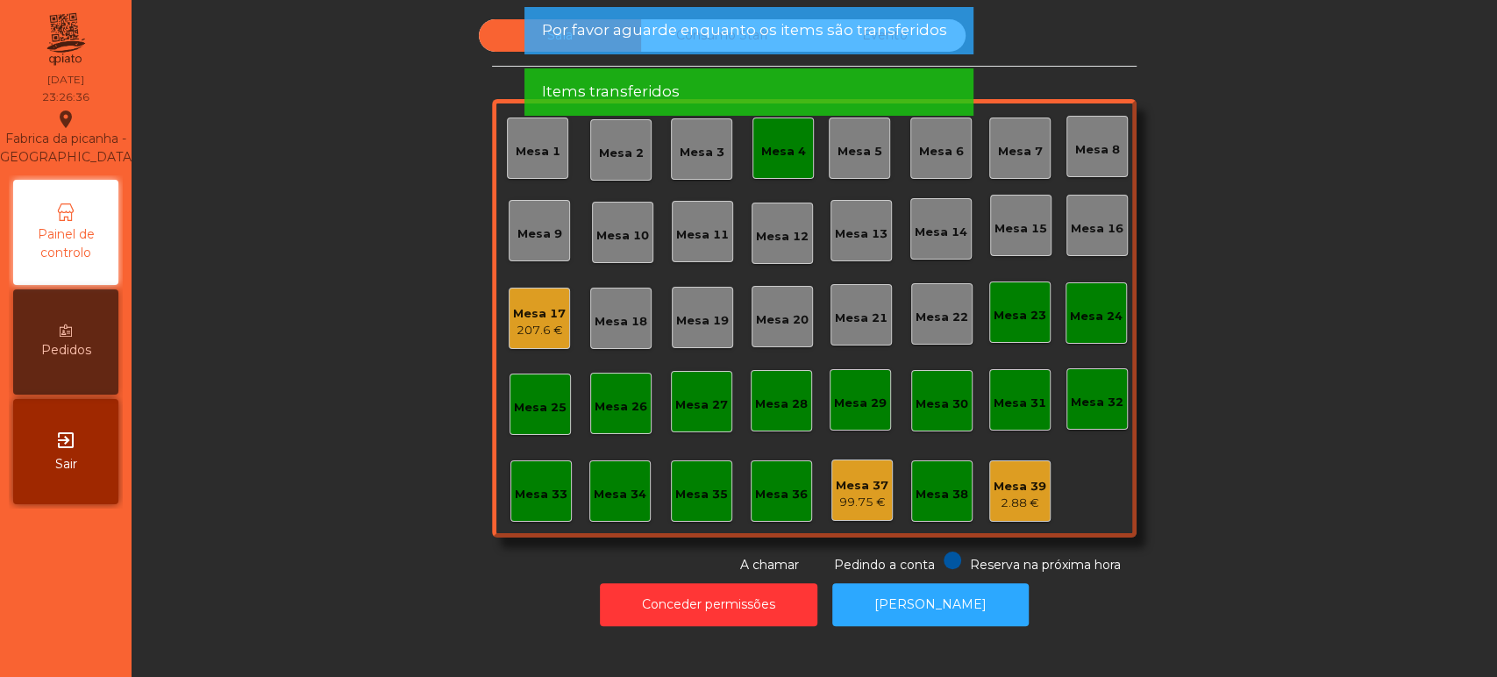
click at [850, 87] on div "Items transferidos" at bounding box center [748, 92] width 414 height 22
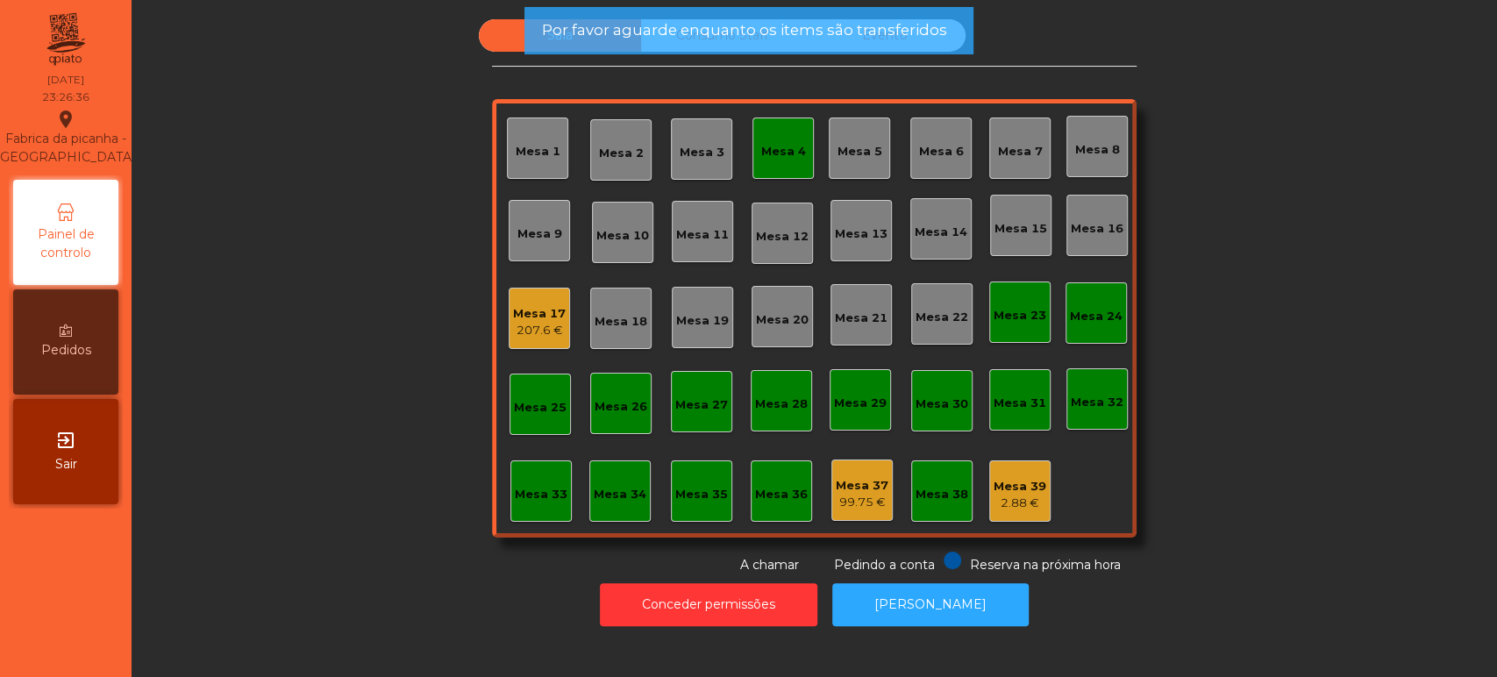
click at [889, 29] on span "Por favor aguarde enquanto os items são transferidos" at bounding box center [743, 30] width 405 height 22
click at [866, 38] on span "Por favor aguarde enquanto os items são transferidos" at bounding box center [743, 30] width 405 height 22
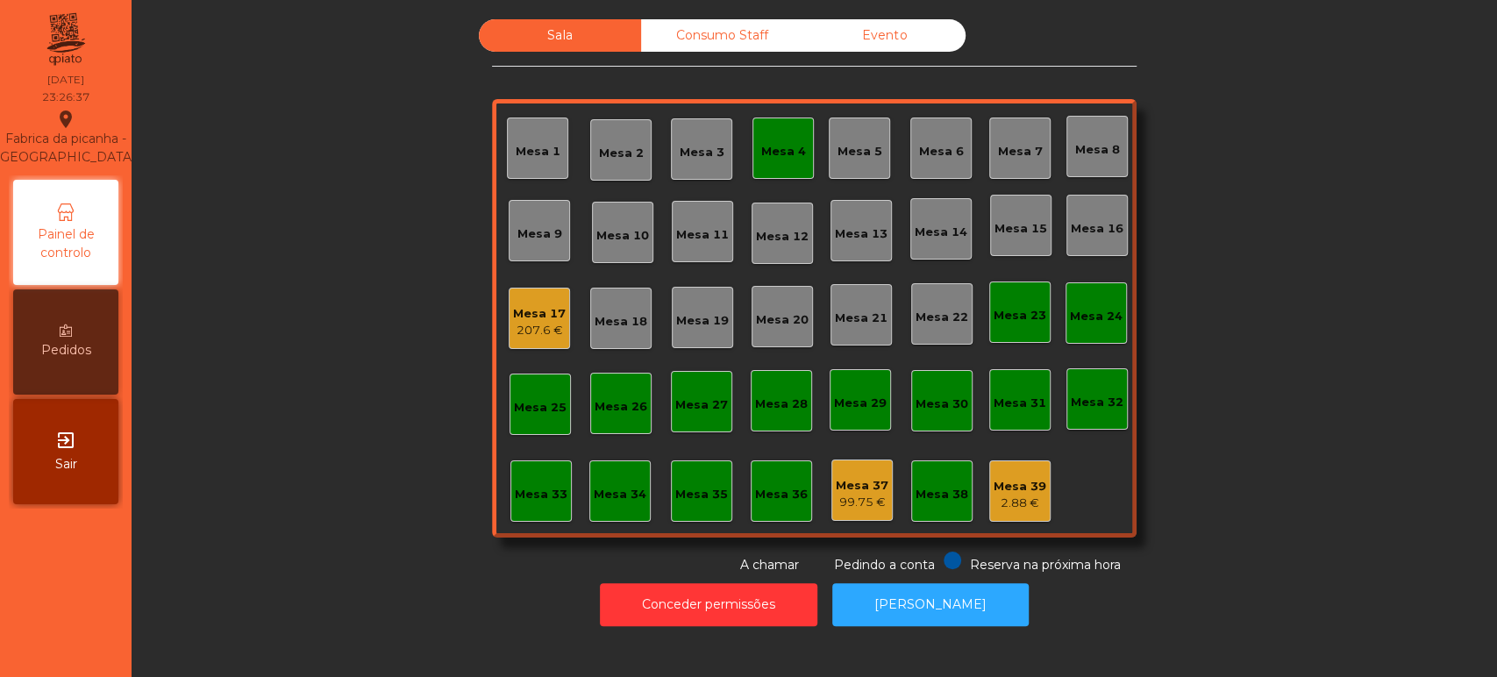
click at [895, 36] on div "Evento" at bounding box center [884, 35] width 162 height 32
click at [898, 44] on div "Evento" at bounding box center [884, 35] width 162 height 32
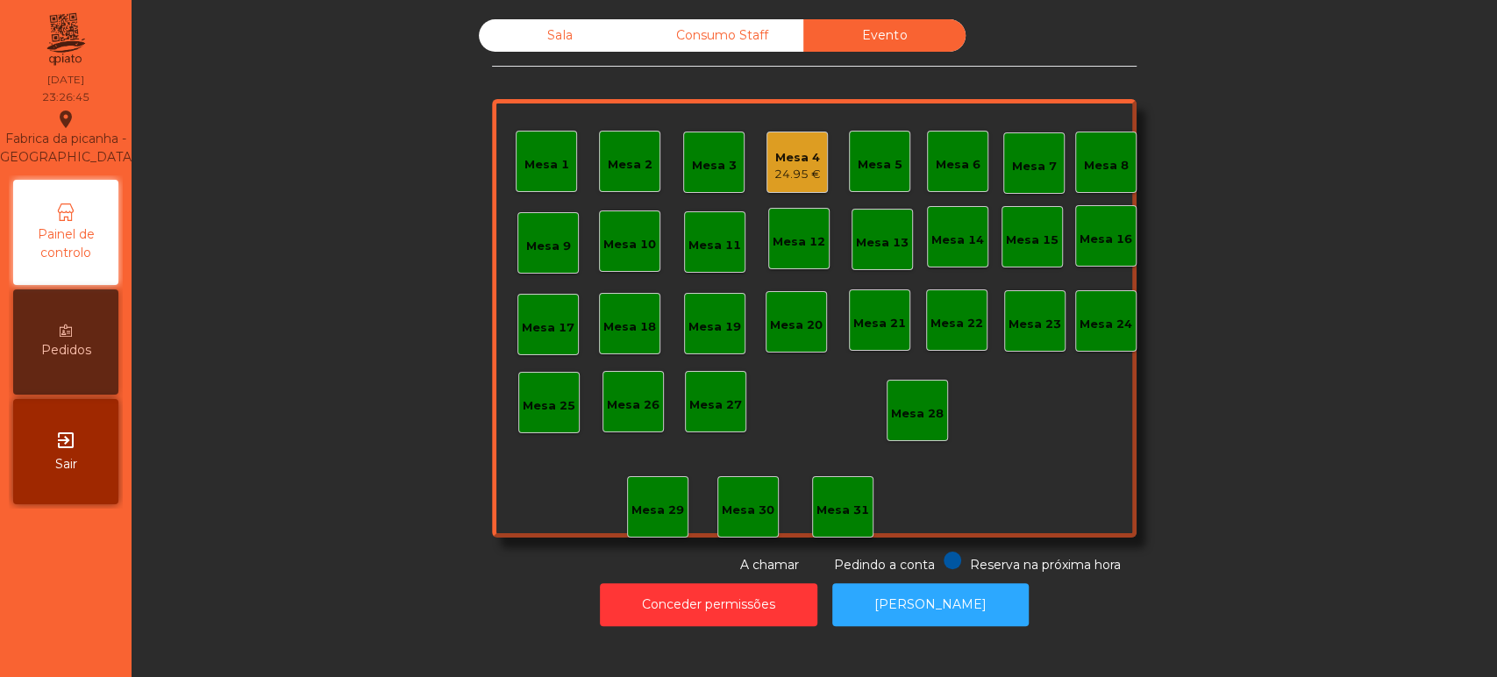
click at [811, 166] on div "24.95 €" at bounding box center [797, 175] width 46 height 18
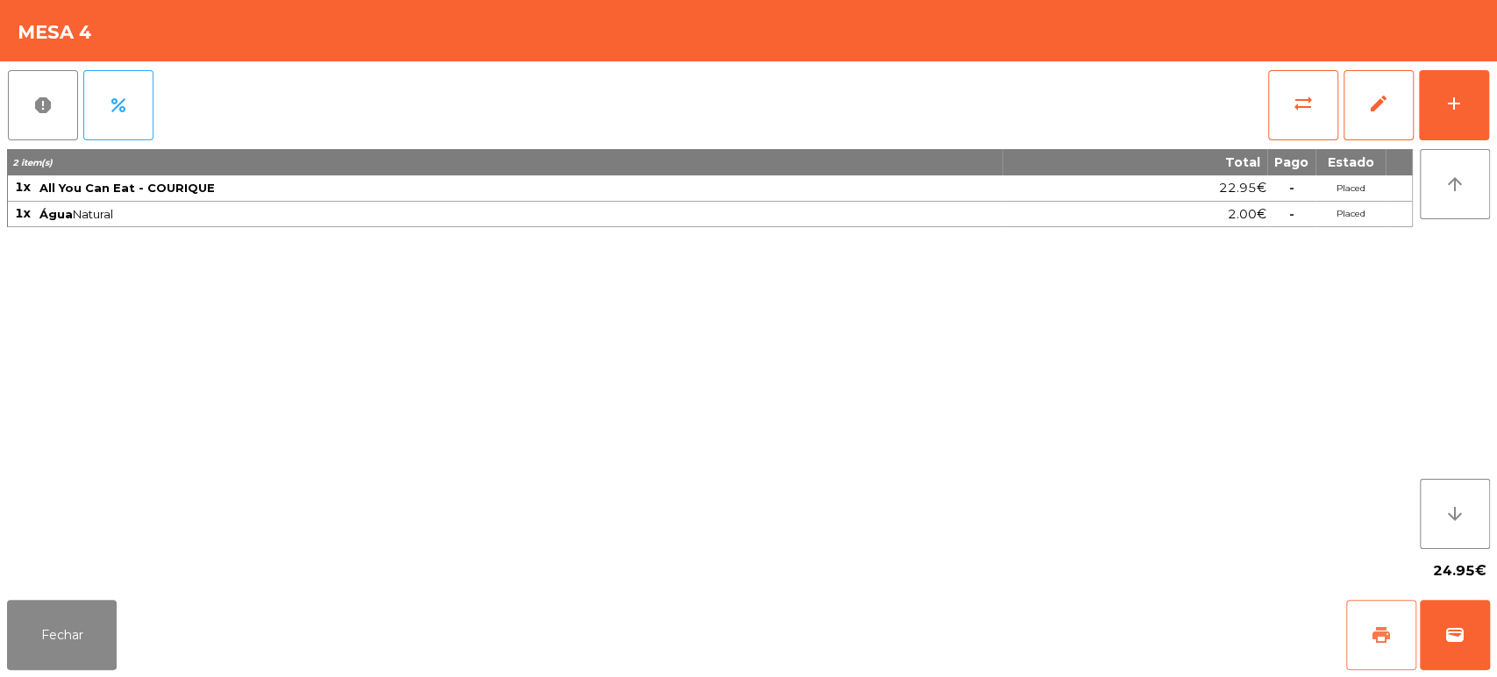
click at [1371, 626] on span "print" at bounding box center [1381, 634] width 21 height 21
click at [30, 627] on button "Fechar" at bounding box center [62, 635] width 110 height 70
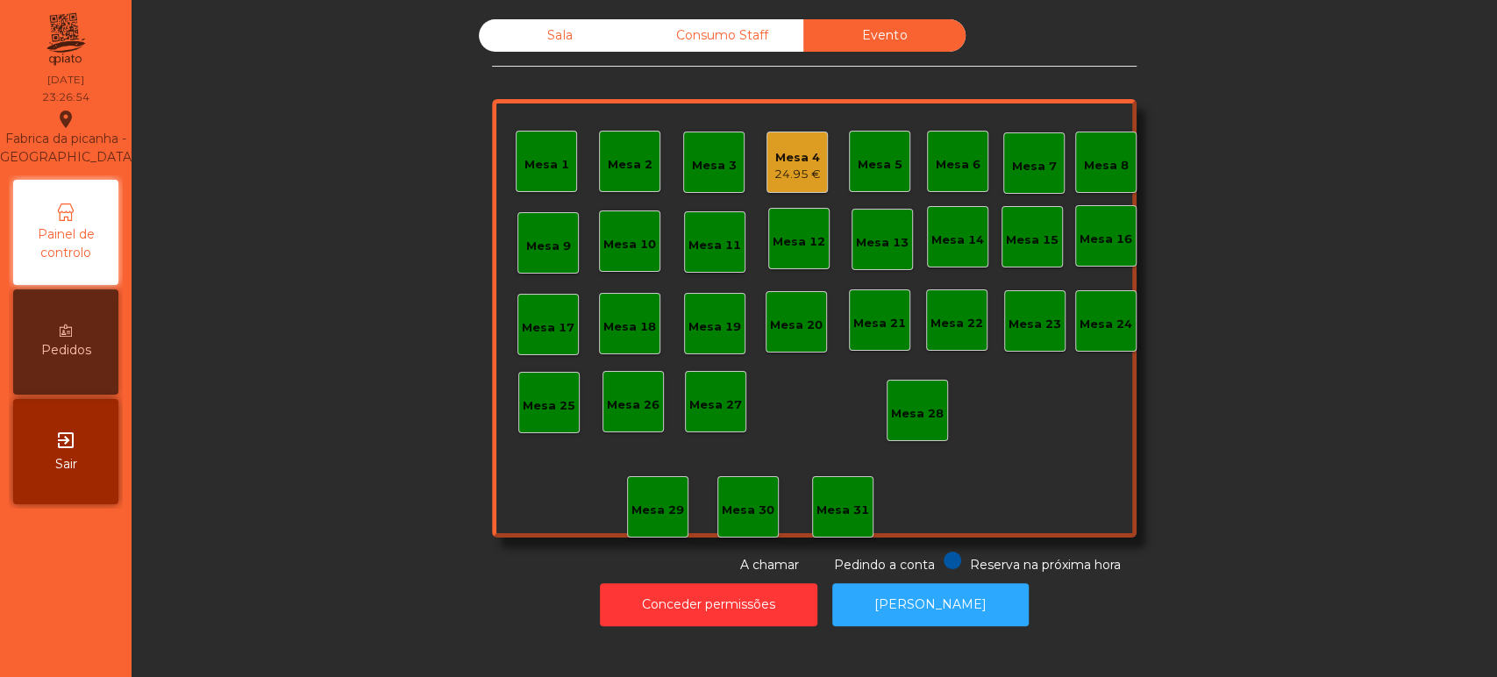
click at [558, 21] on div "Sala" at bounding box center [560, 35] width 162 height 32
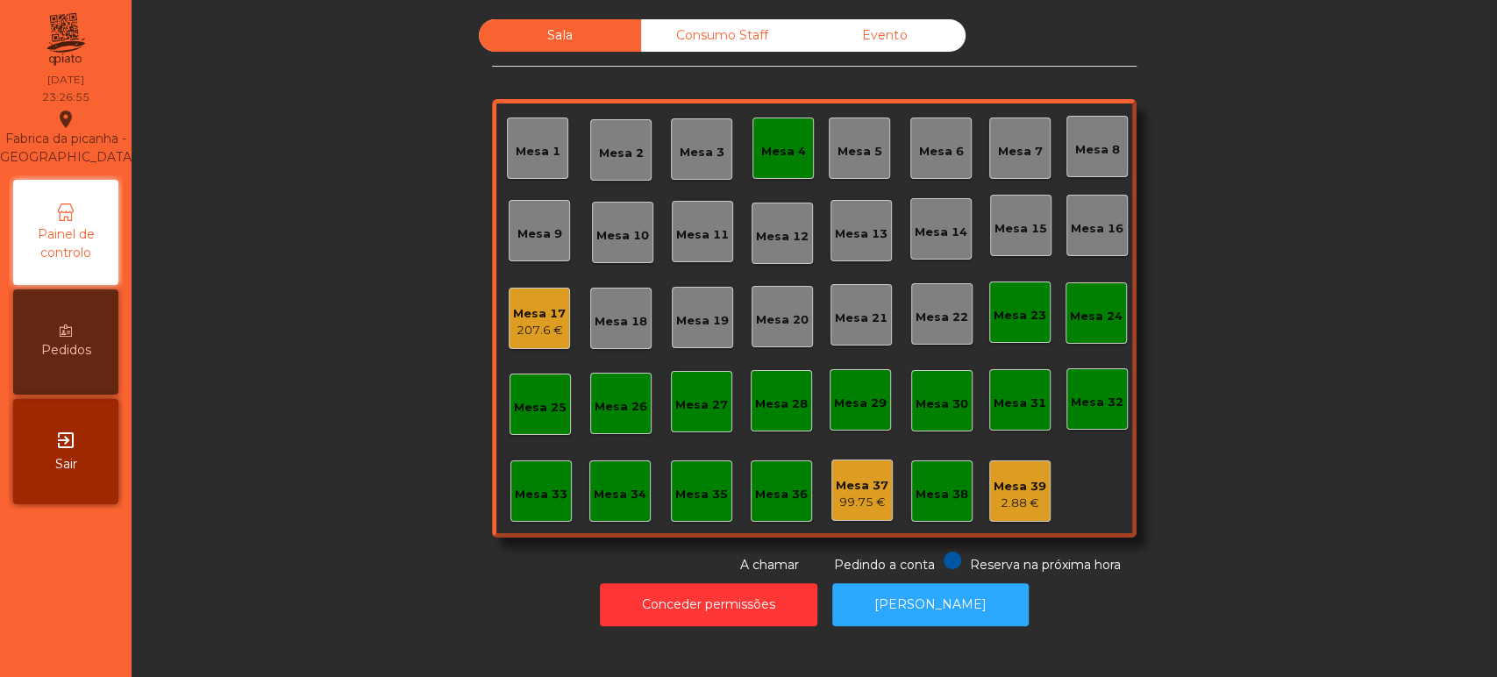
click at [545, 330] on div "207.6 €" at bounding box center [539, 331] width 53 height 18
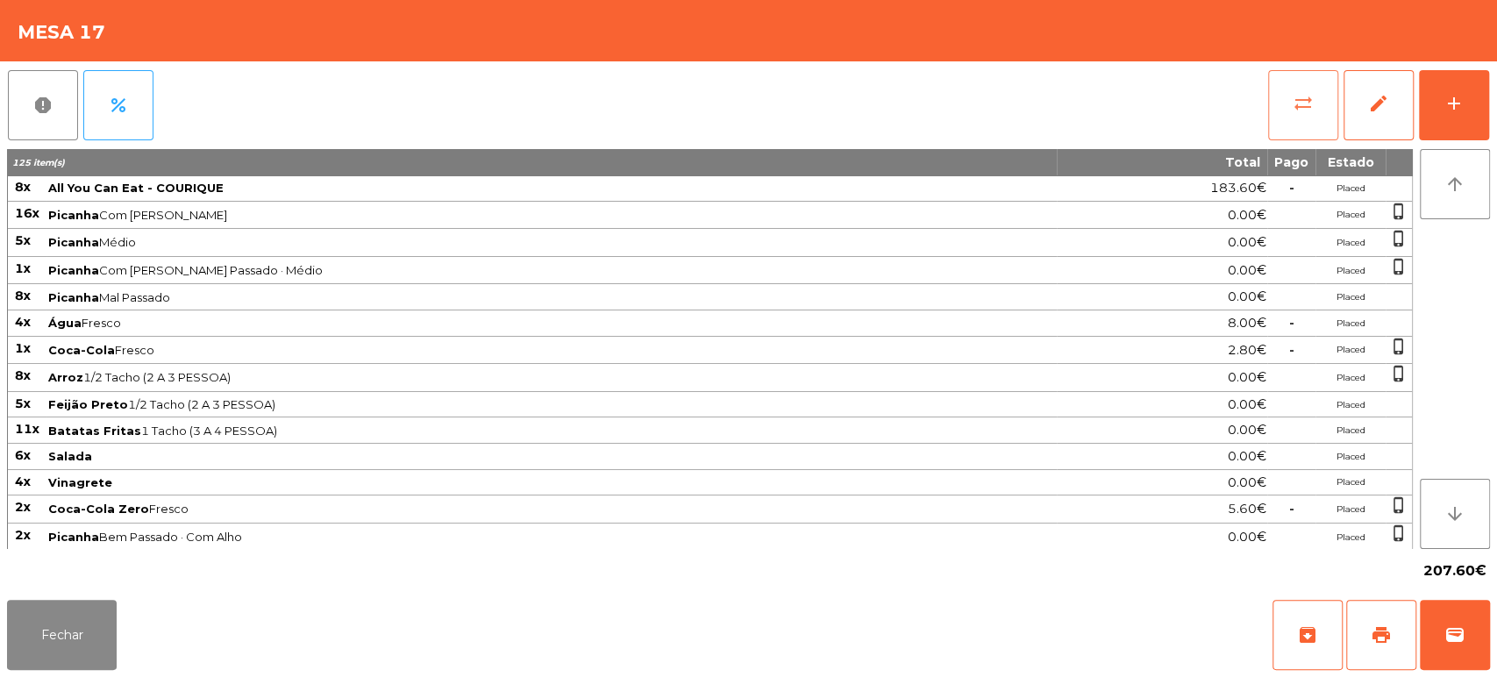
click at [1278, 126] on button "sync_alt" at bounding box center [1303, 105] width 70 height 70
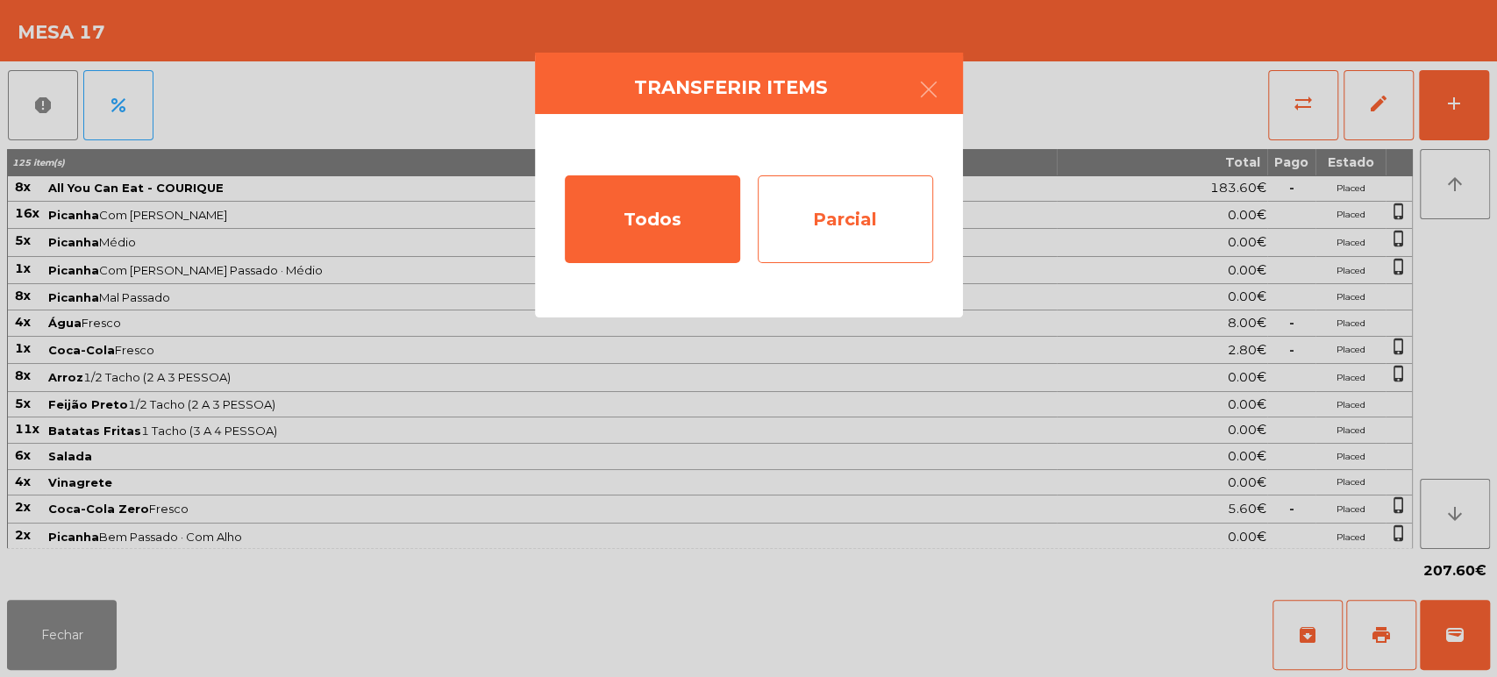
click at [863, 239] on div "Parcial" at bounding box center [845, 219] width 175 height 88
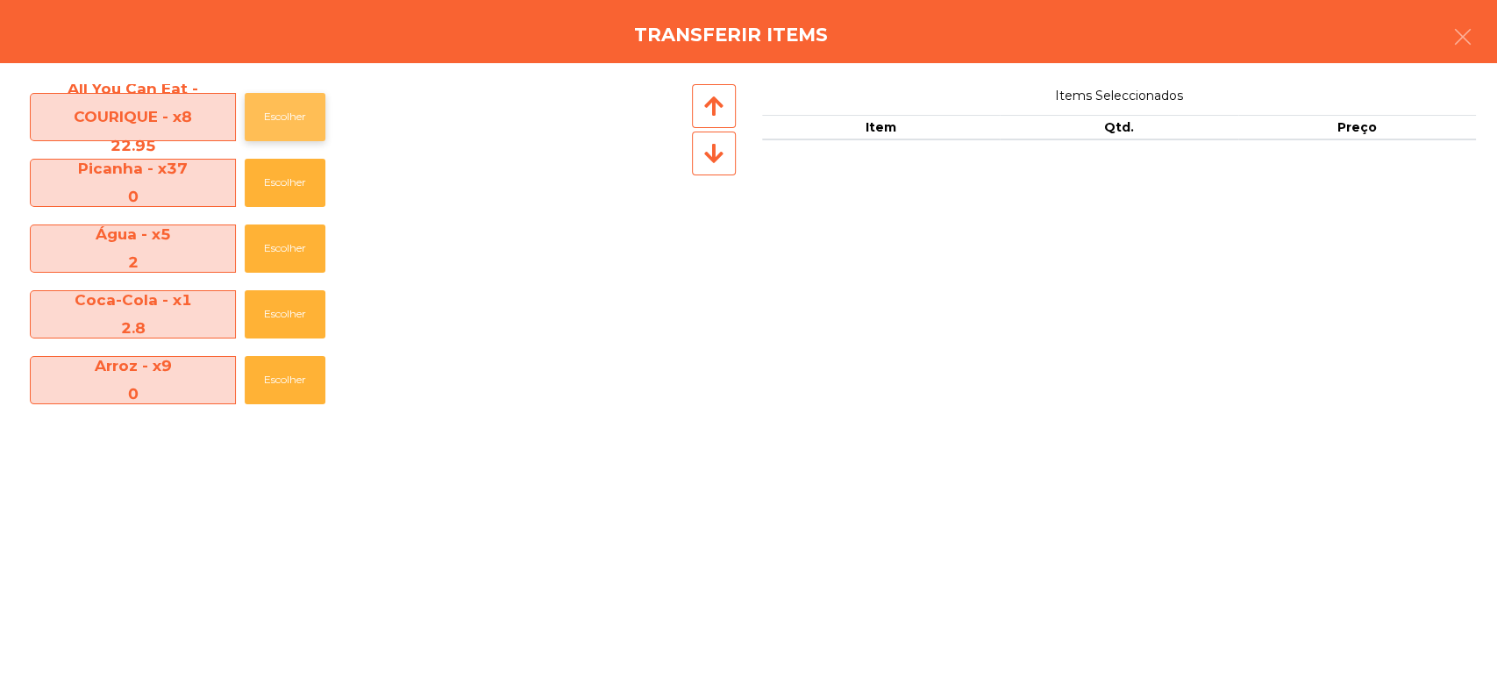
click at [289, 132] on button "Escolher" at bounding box center [285, 117] width 81 height 48
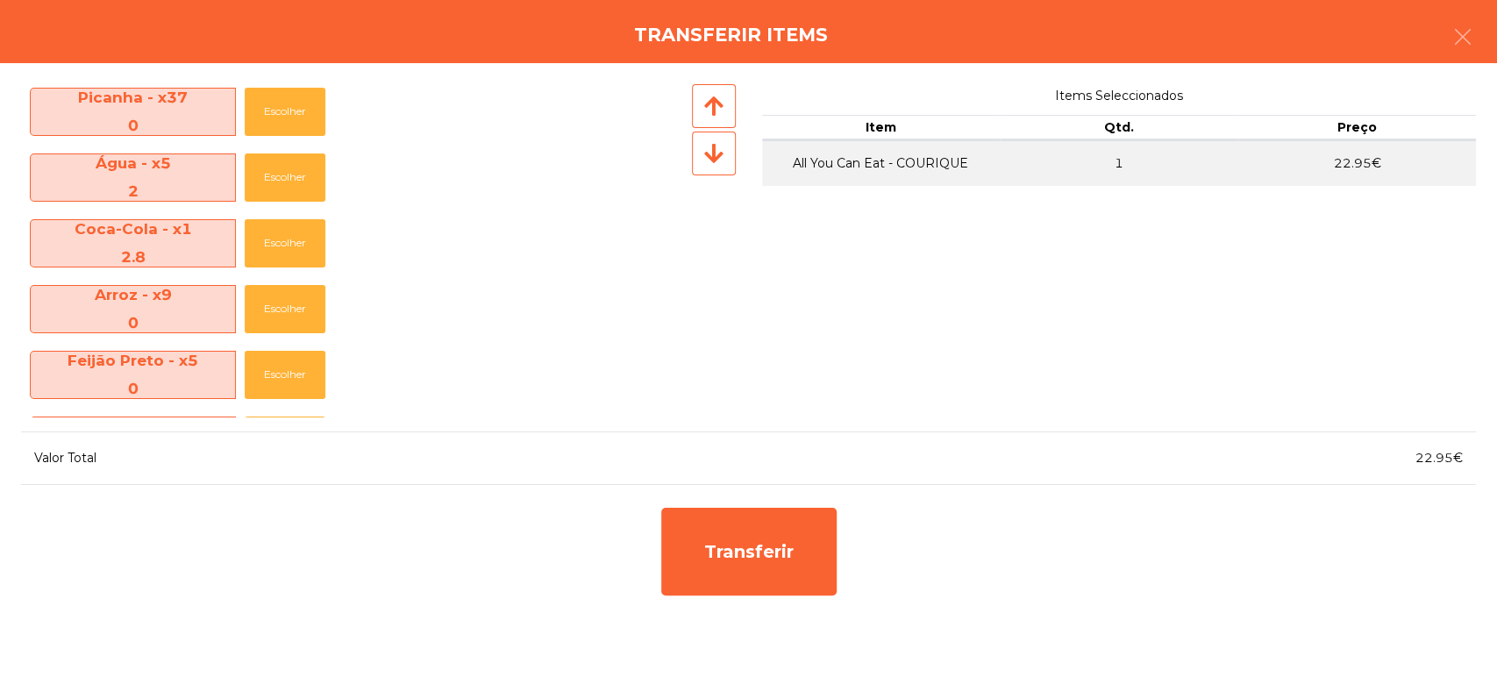
scroll to position [69, 0]
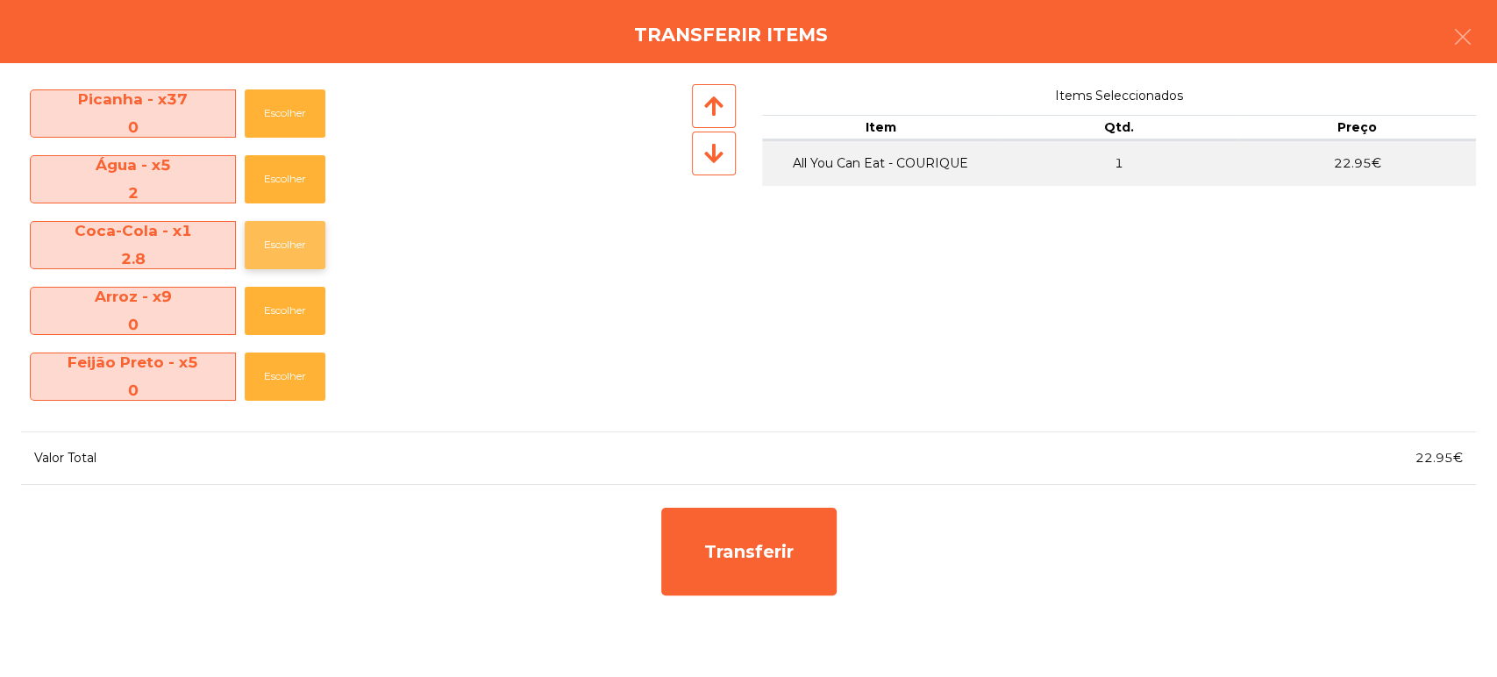
click at [270, 255] on button "Escolher" at bounding box center [285, 245] width 81 height 48
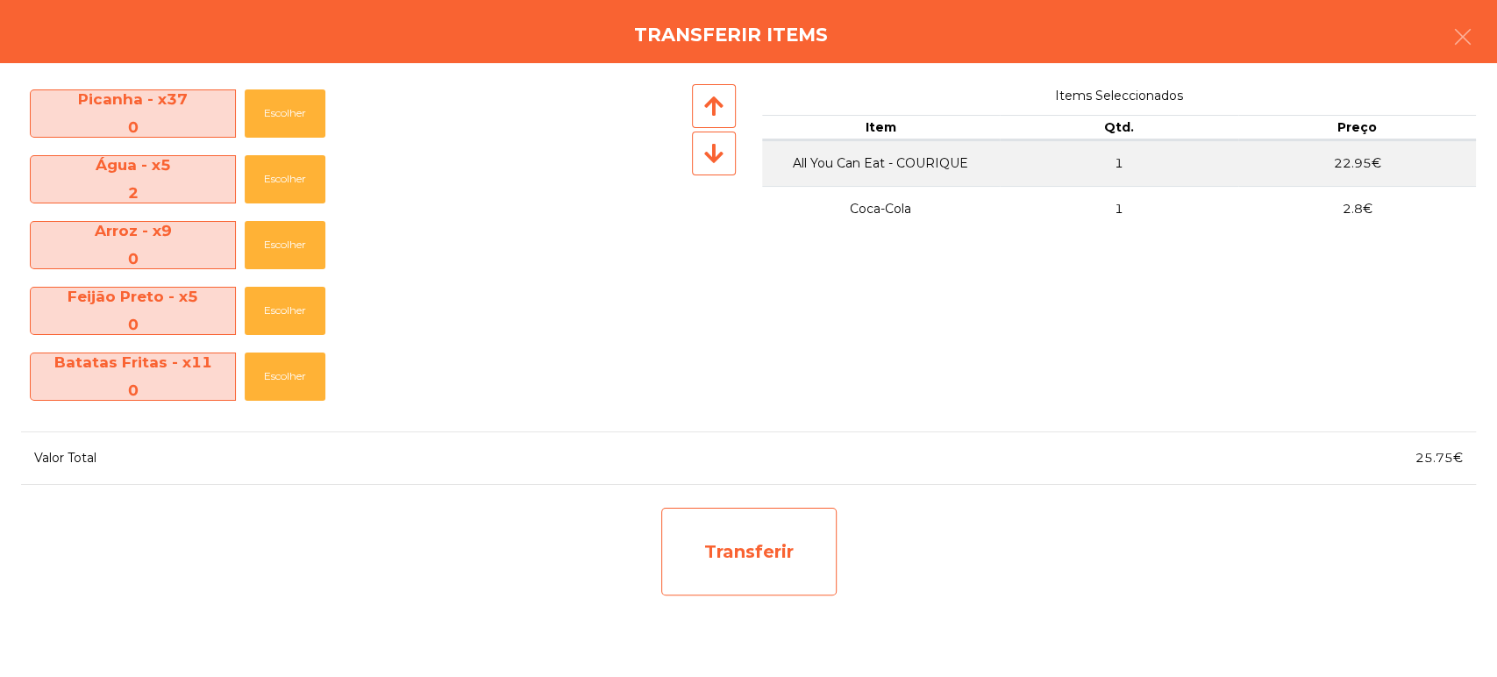
click at [759, 533] on div "Transferir" at bounding box center [748, 552] width 175 height 88
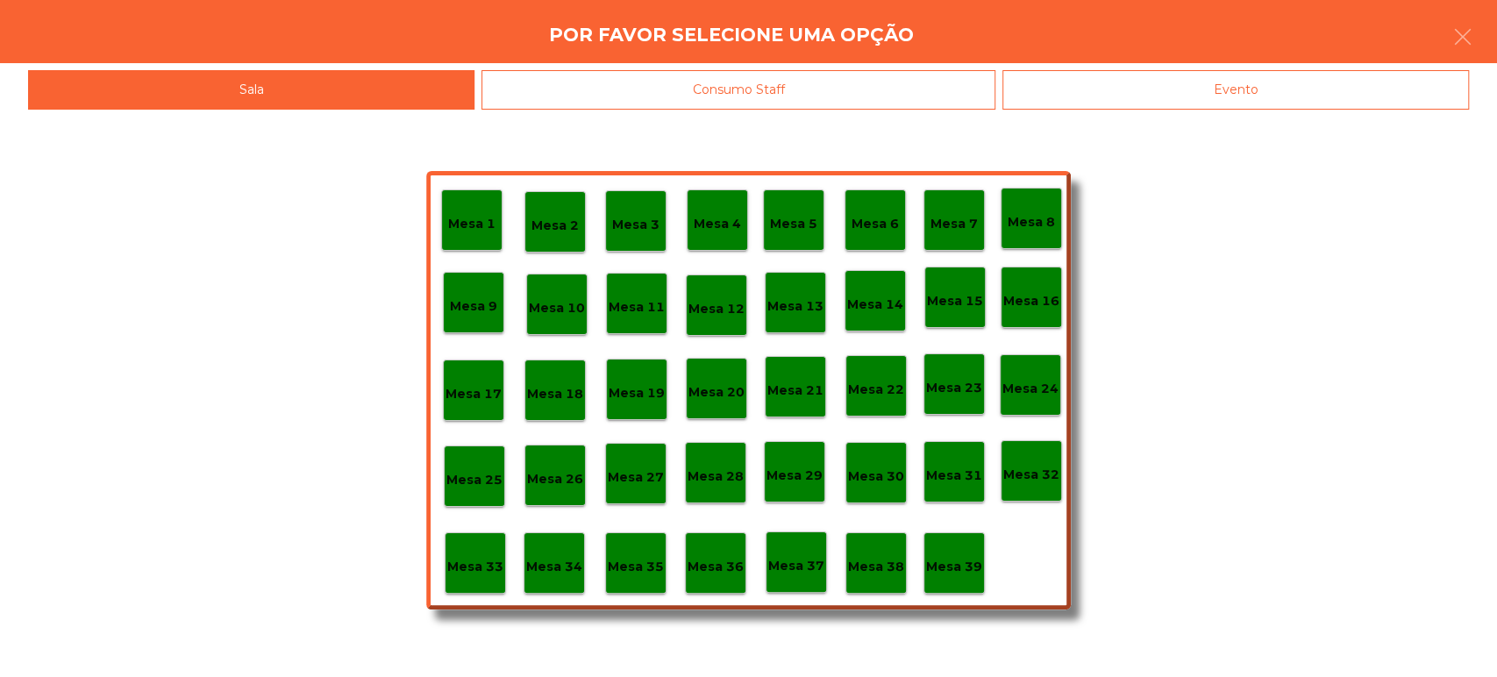
click at [1214, 72] on div "Evento" at bounding box center [1235, 89] width 467 height 39
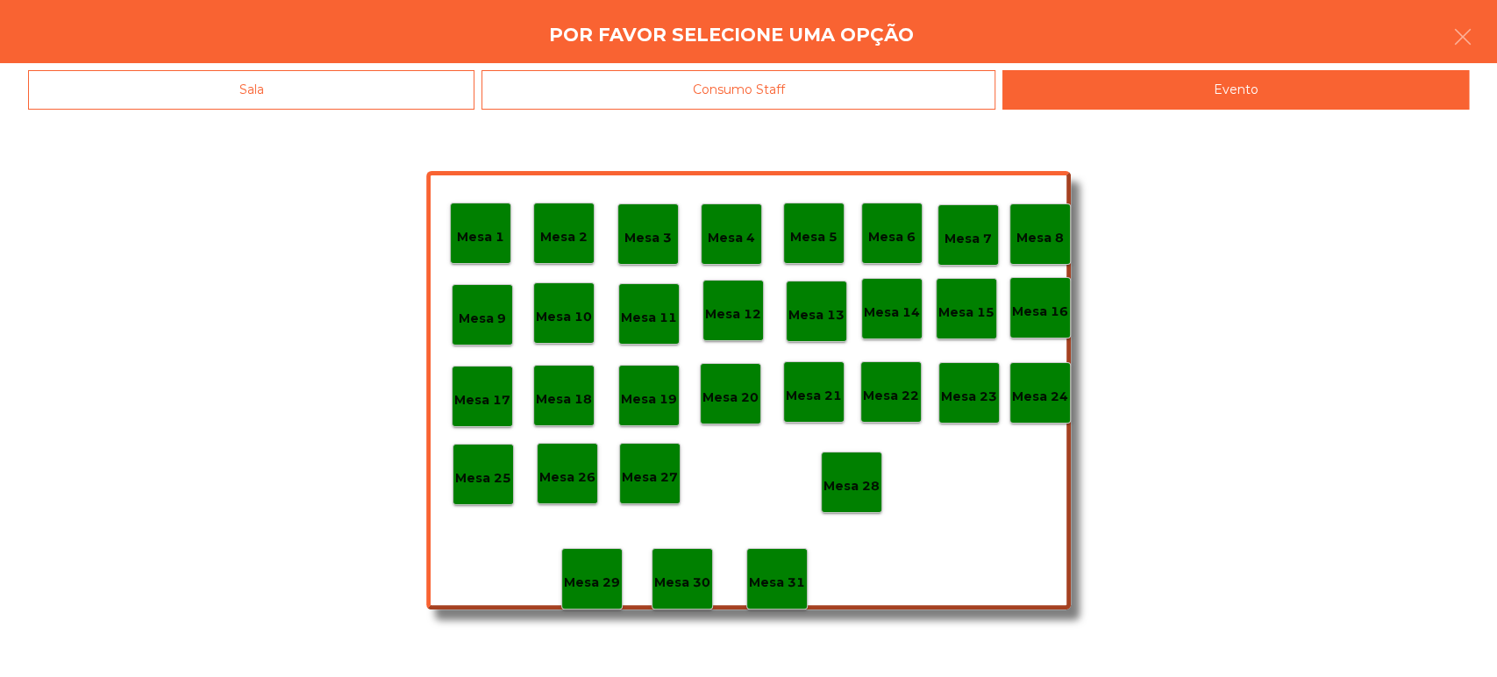
click at [942, 247] on div "Mesa 7" at bounding box center [967, 234] width 61 height 61
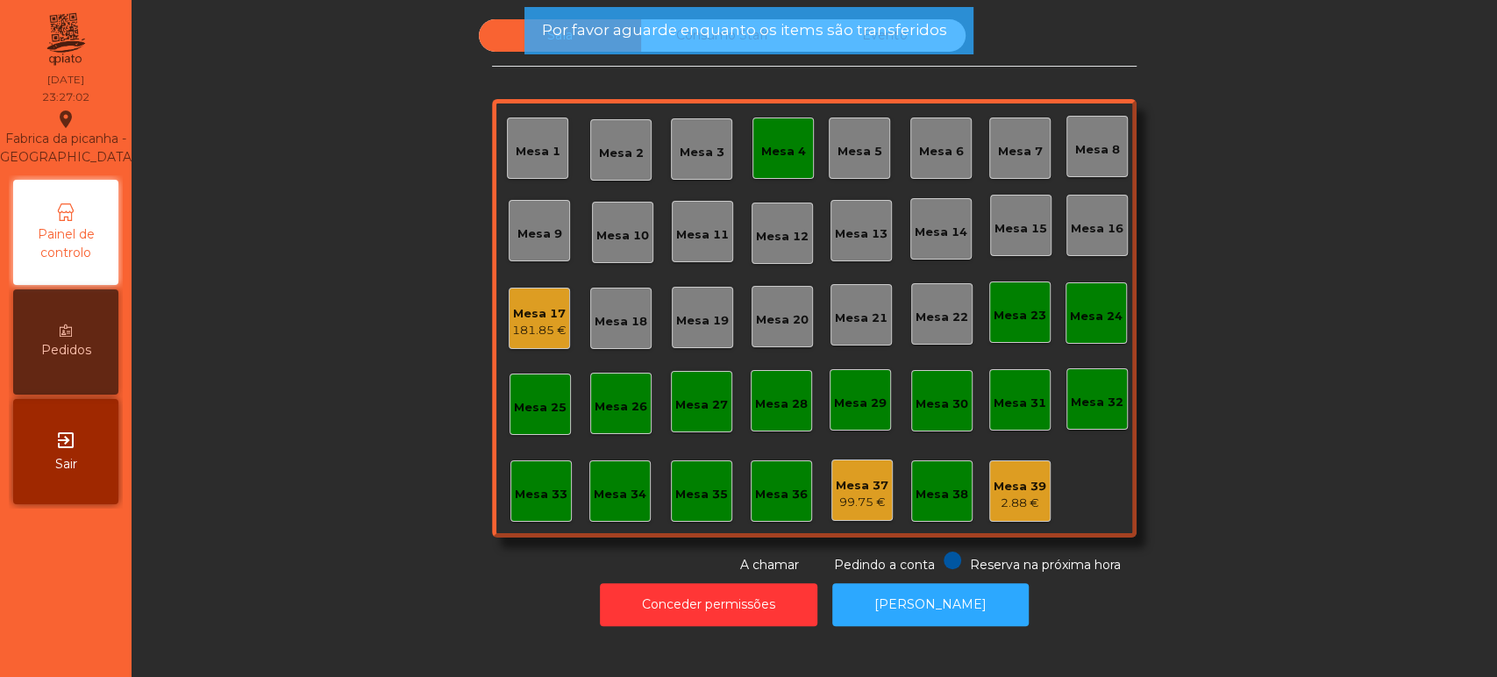
click at [894, 65] on app-alert "Por favor aguarde enquanto os items são transferidos Items transferidos" at bounding box center [748, 68] width 449 height 123
click at [894, 49] on div "Por favor aguarde enquanto os items são transferidos" at bounding box center [748, 30] width 449 height 47
click at [881, 73] on div "Sala Consumo Staff Evento Mesa 1 [GEOGRAPHIC_DATA] 3 Mesa 4 [GEOGRAPHIC_DATA] 6…" at bounding box center [814, 296] width 645 height 555
click at [891, 38] on span "Por favor aguarde enquanto os items são transferidos" at bounding box center [743, 30] width 405 height 22
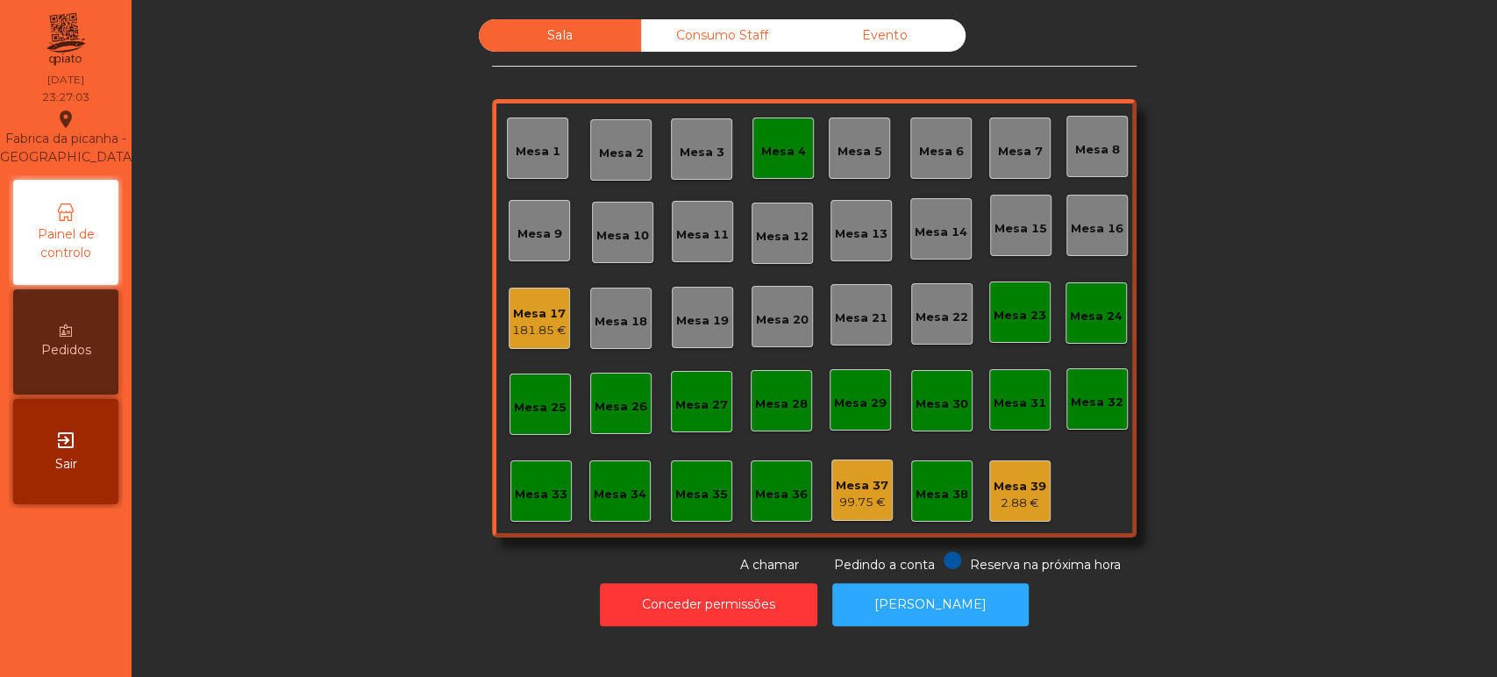
click at [901, 36] on div "Evento" at bounding box center [884, 35] width 162 height 32
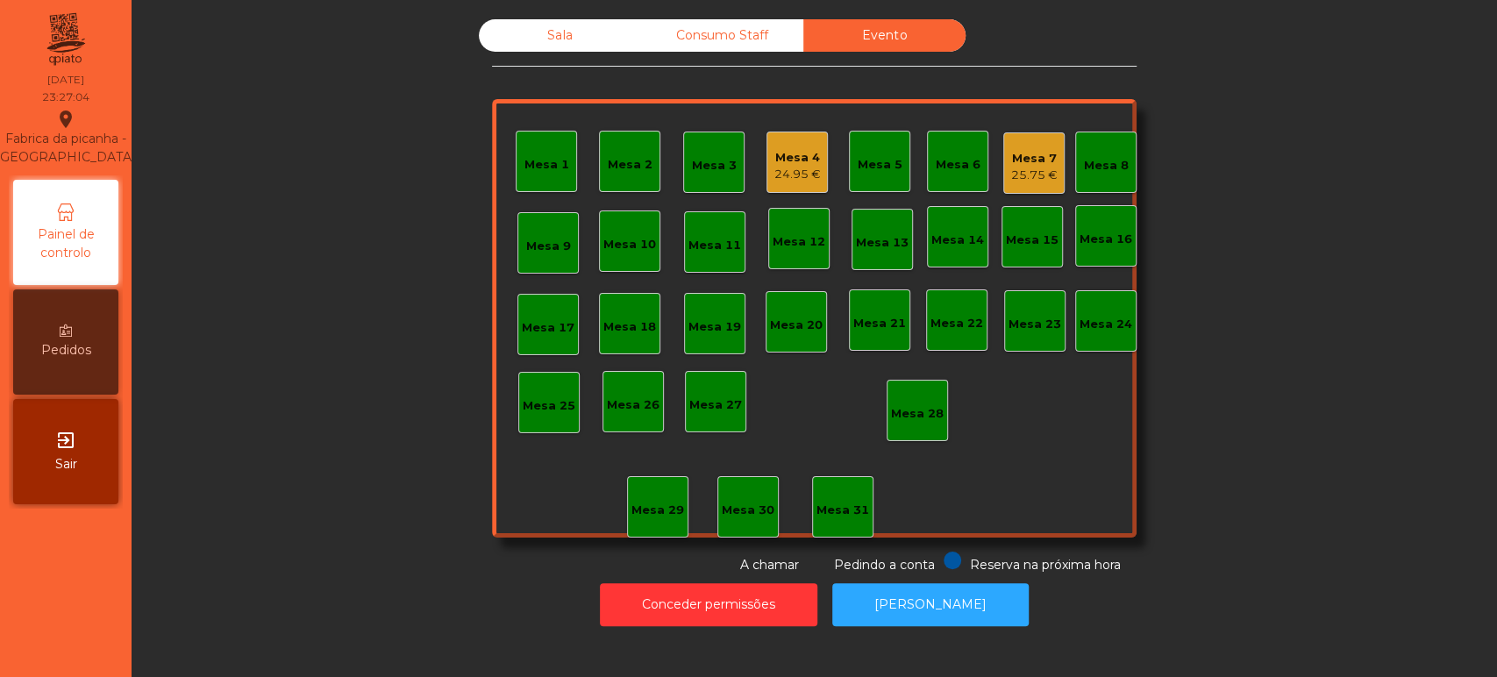
click at [790, 187] on div "Mesa 4 24.95 €" at bounding box center [796, 162] width 61 height 61
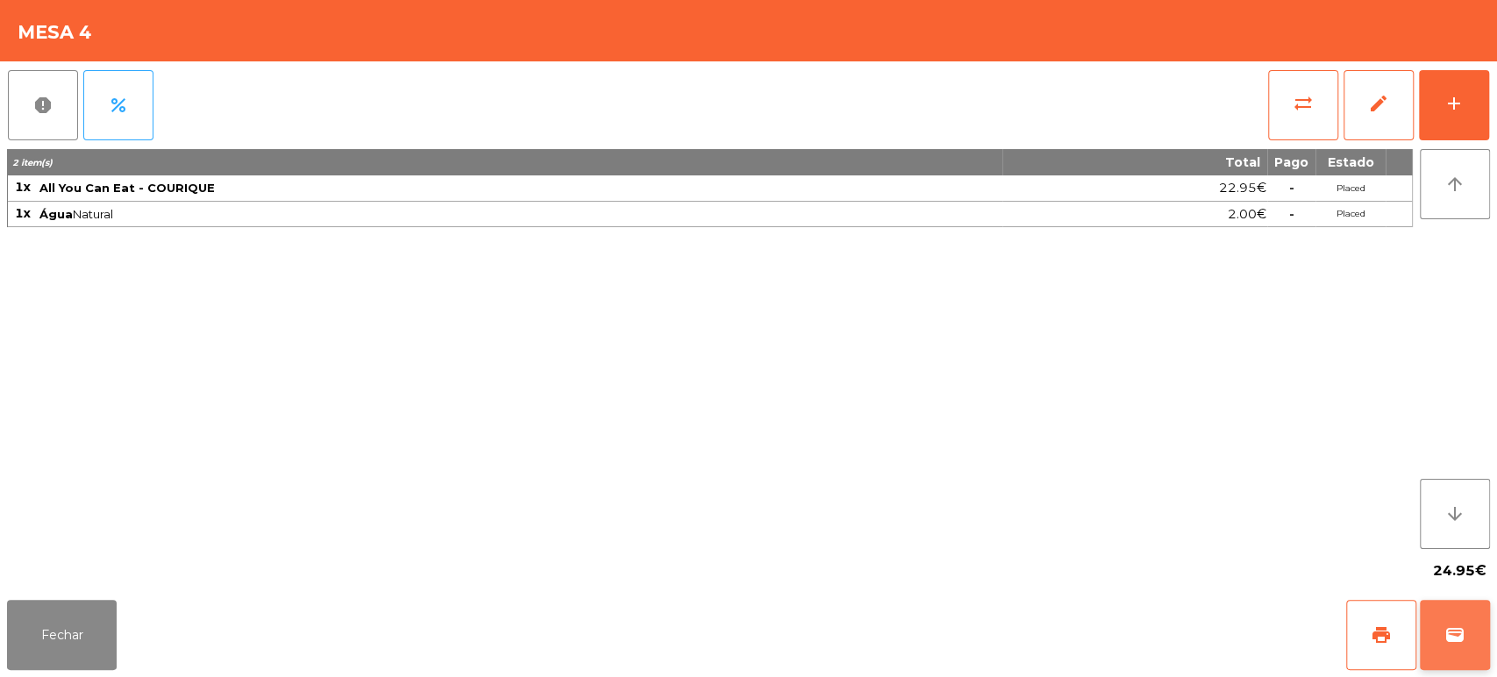
click at [1452, 652] on button "wallet" at bounding box center [1455, 635] width 70 height 70
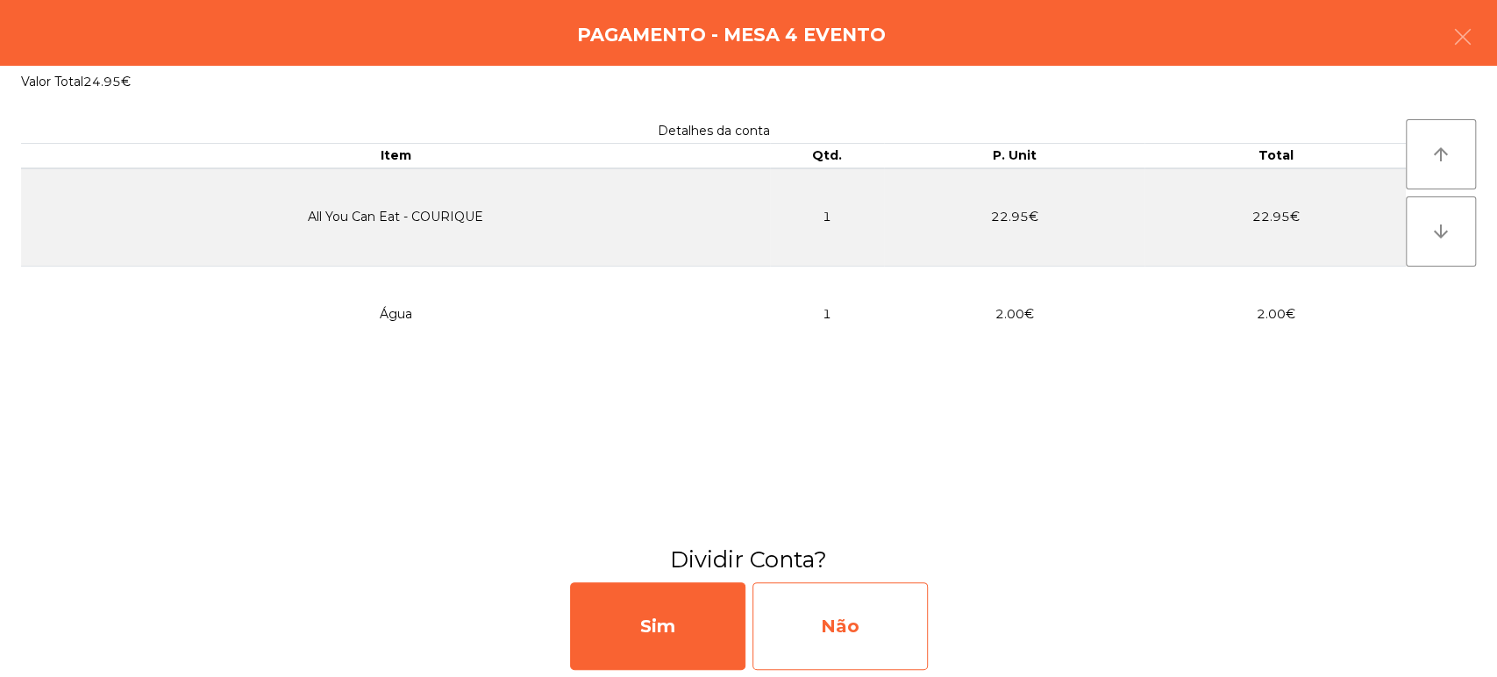
click at [850, 624] on div "Não" at bounding box center [839, 626] width 175 height 88
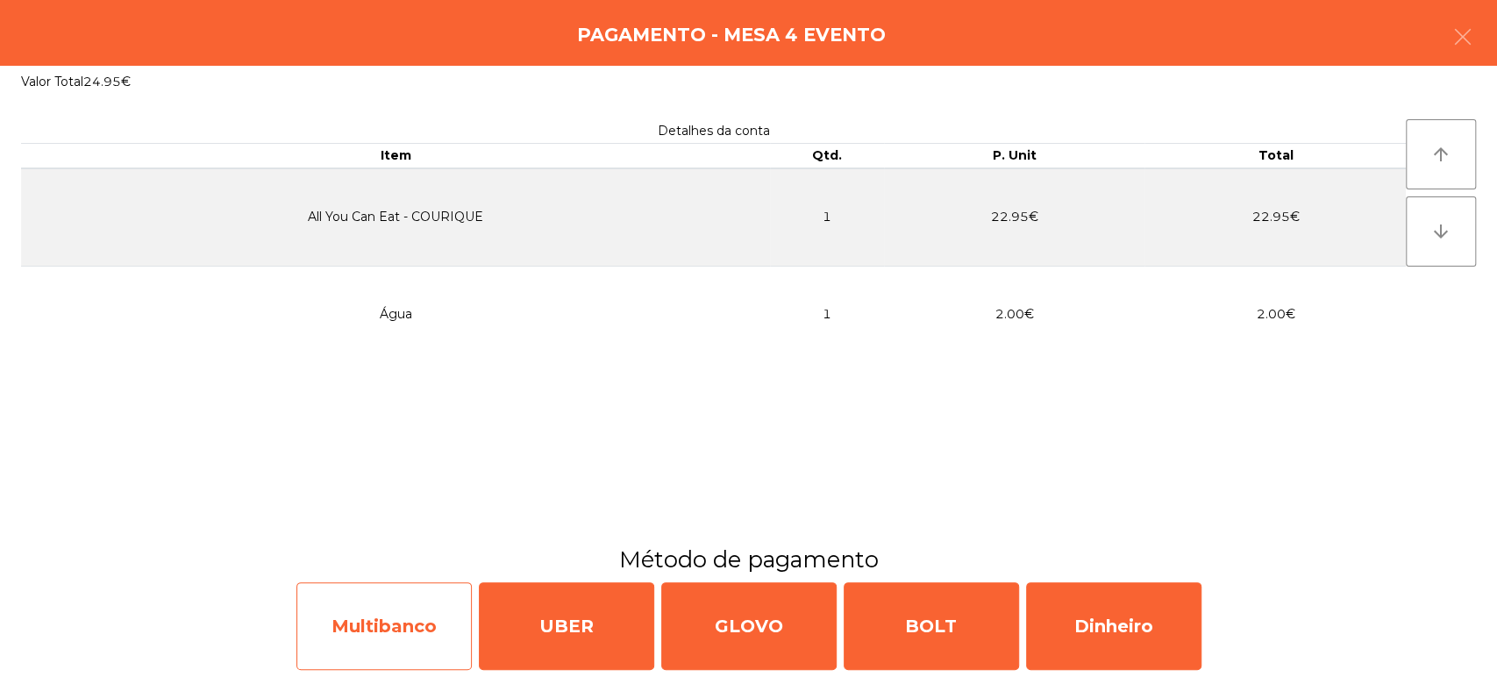
click at [411, 613] on div "Multibanco" at bounding box center [383, 626] width 175 height 88
select select "**"
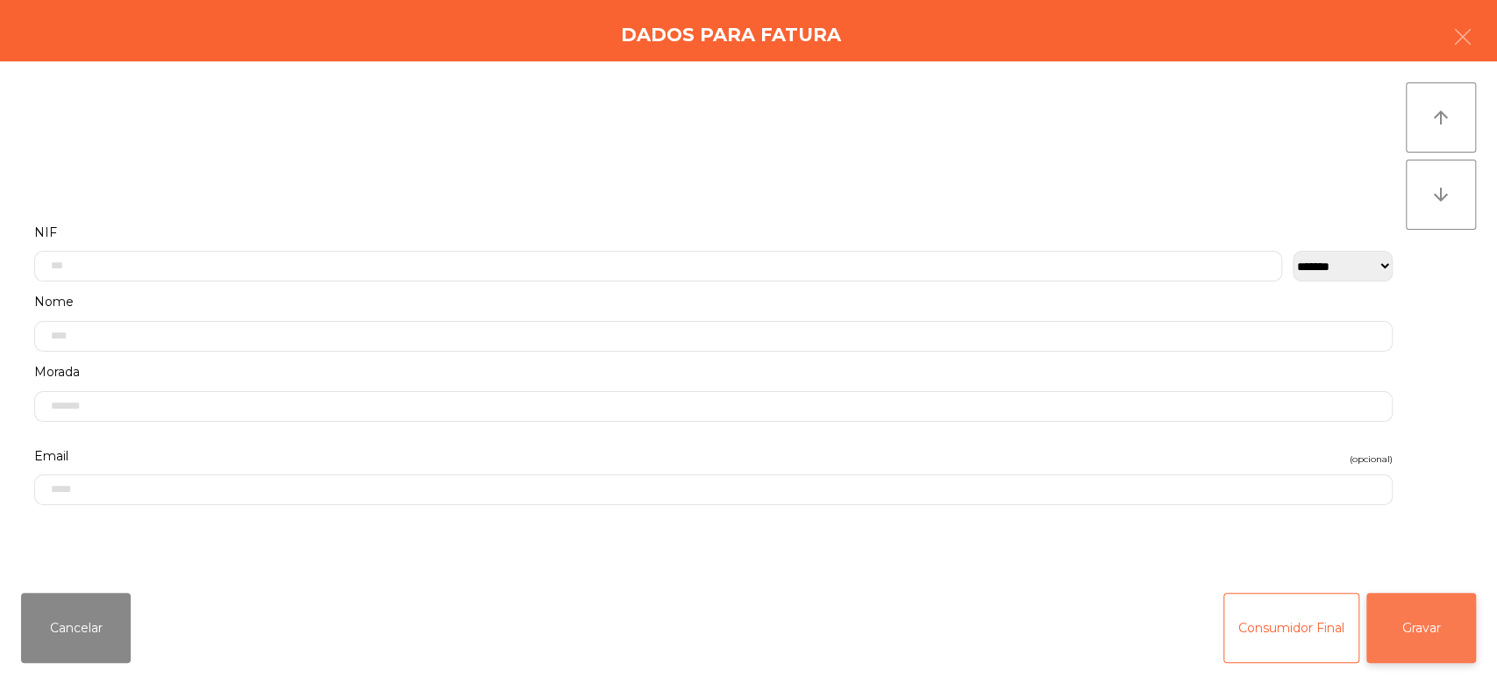
click at [1414, 650] on button "Gravar" at bounding box center [1421, 628] width 110 height 70
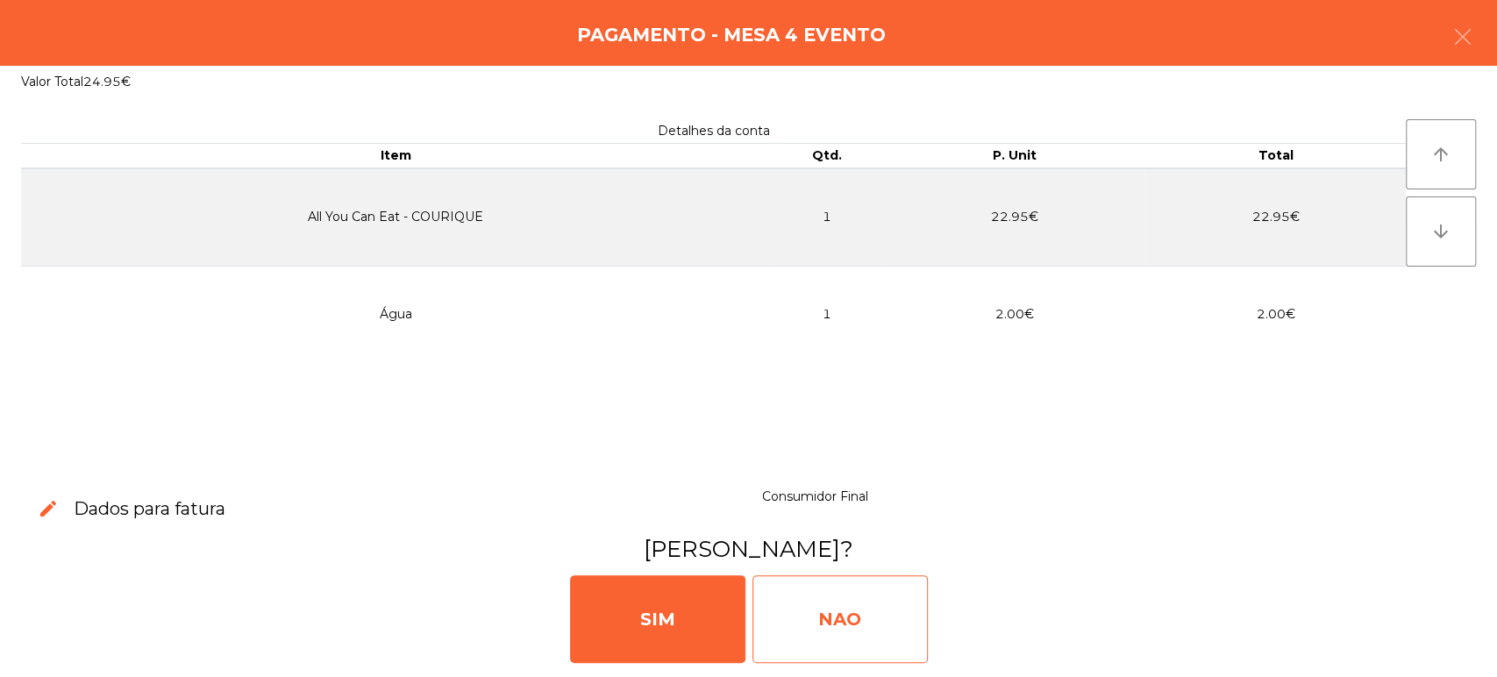
click at [877, 632] on div "NAO" at bounding box center [839, 619] width 175 height 88
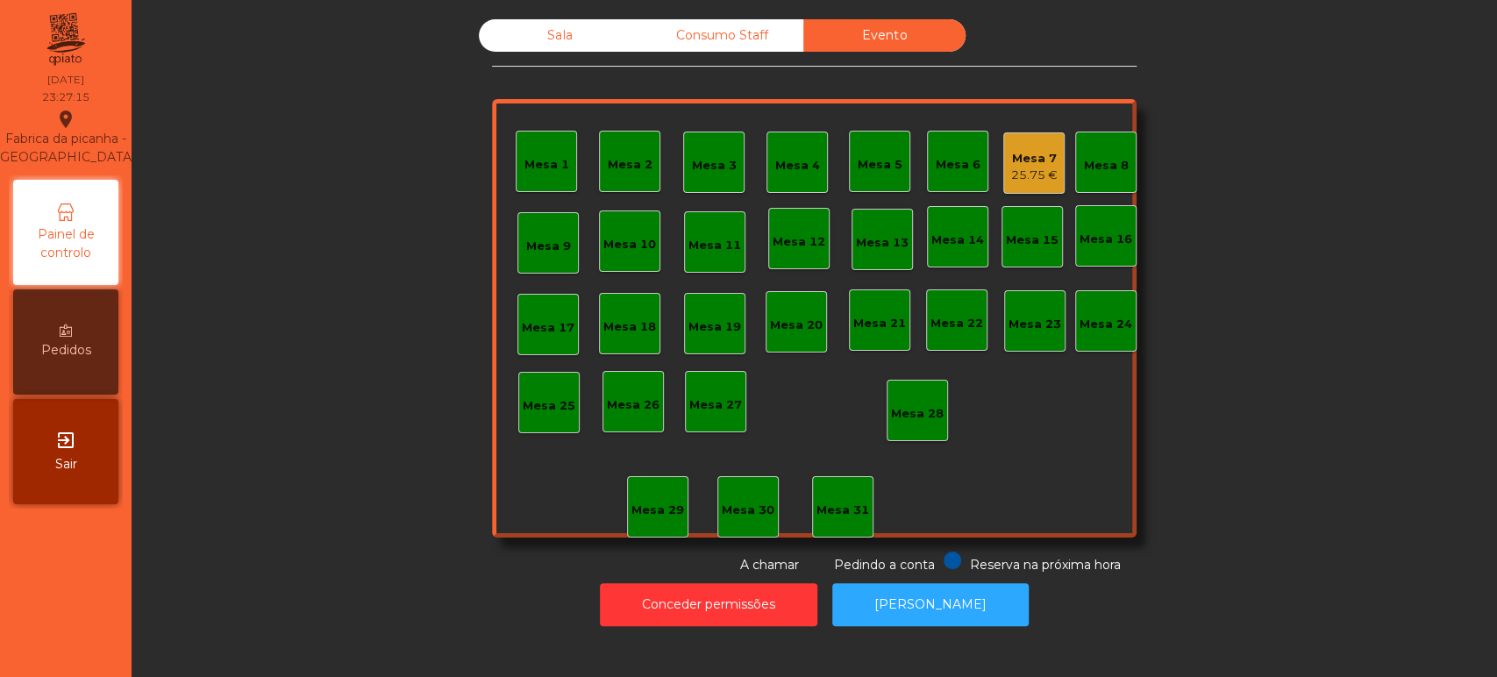
click at [1037, 167] on div "25.75 €" at bounding box center [1034, 176] width 46 height 18
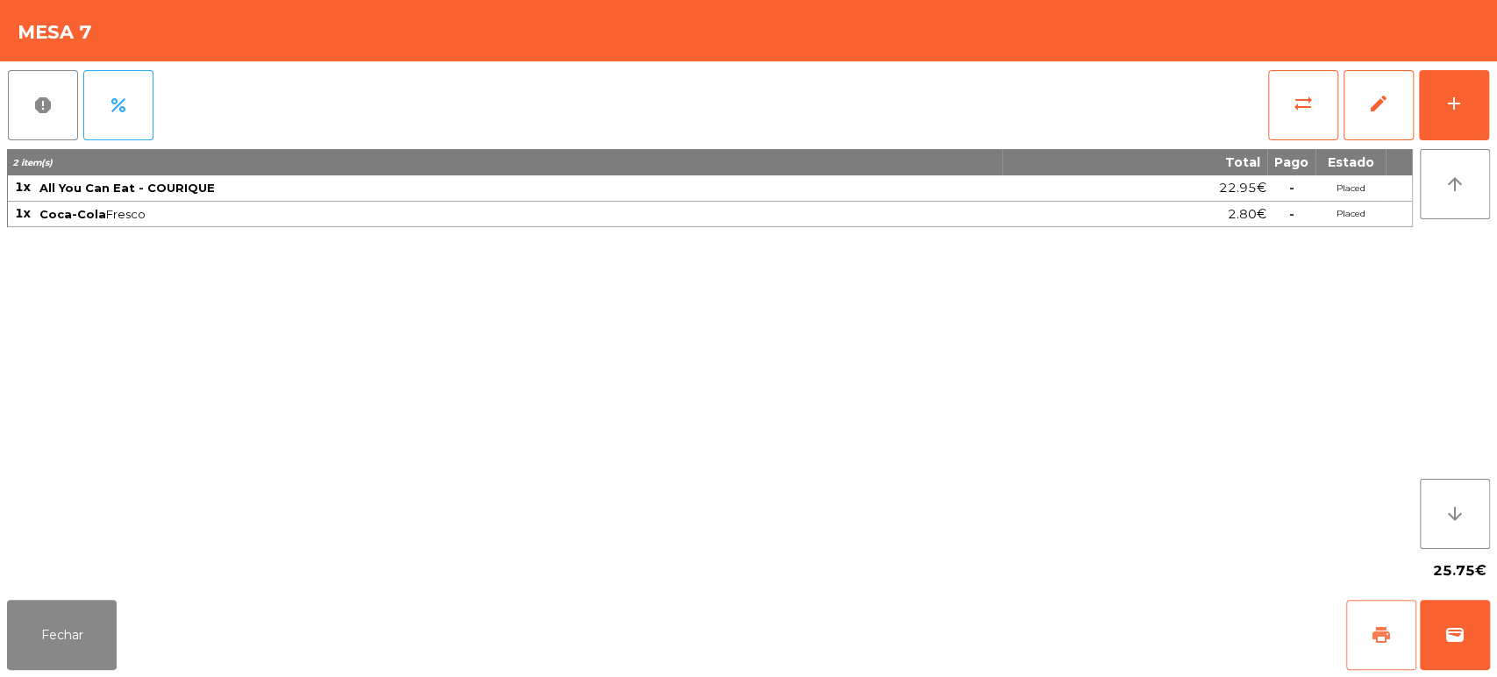
click at [1362, 610] on button "print" at bounding box center [1381, 635] width 70 height 70
click at [1495, 652] on div "Fechar print wallet" at bounding box center [748, 635] width 1497 height 84
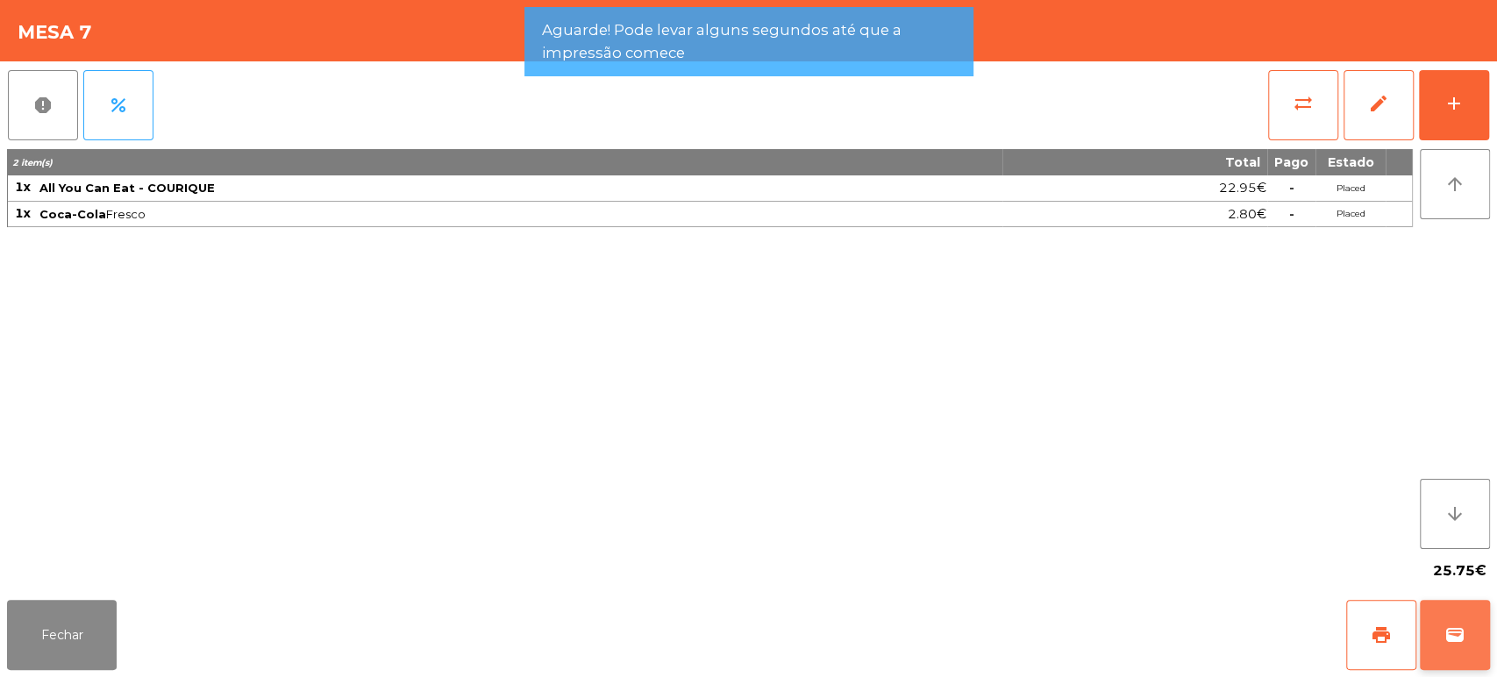
click at [1482, 651] on button "wallet" at bounding box center [1455, 635] width 70 height 70
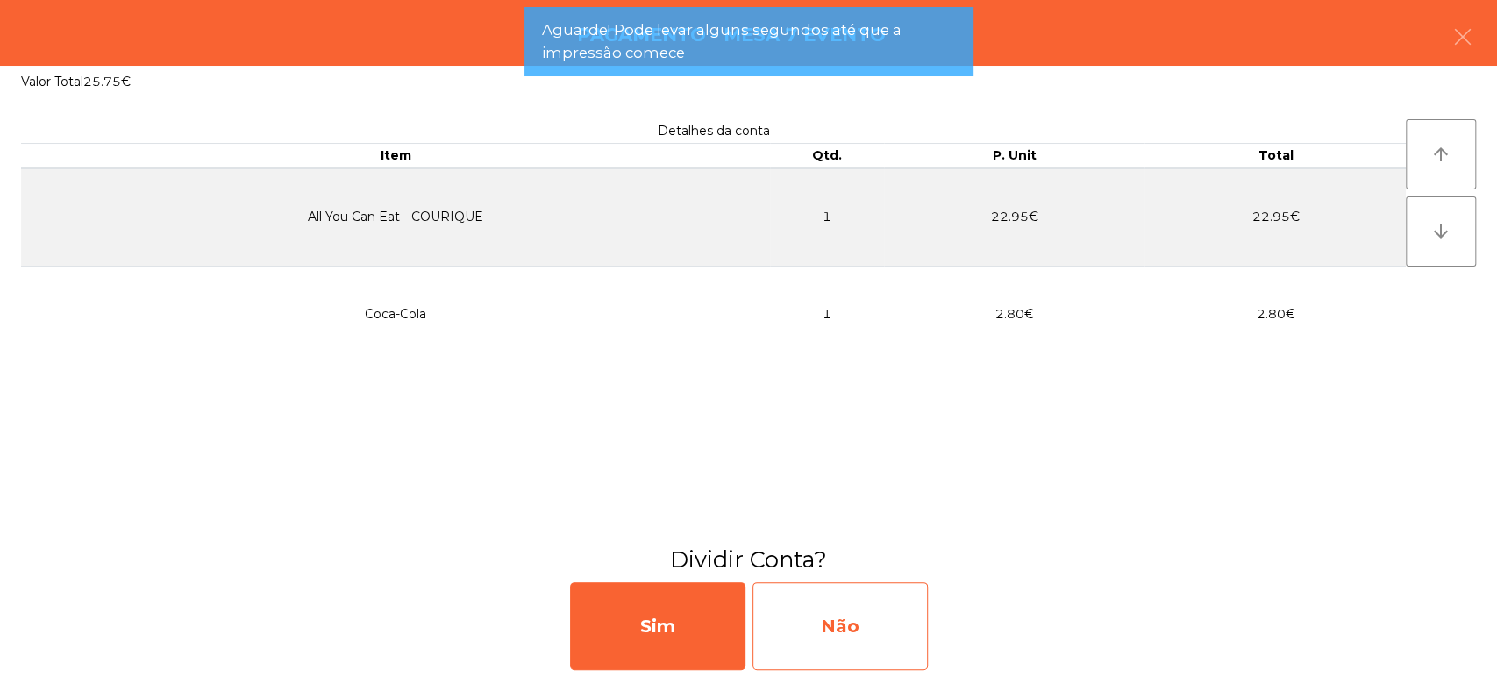
click at [882, 607] on div "Não" at bounding box center [839, 626] width 175 height 88
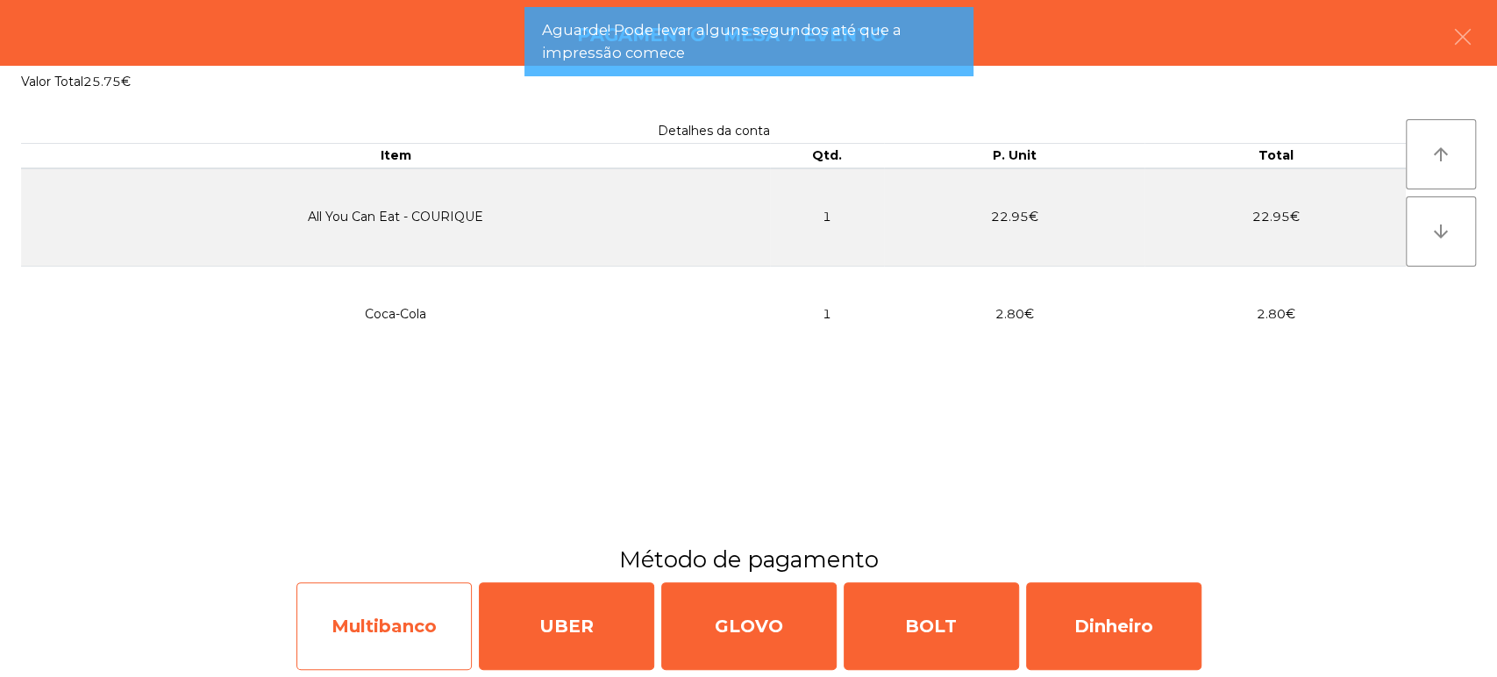
click at [402, 640] on div "Multibanco" at bounding box center [383, 626] width 175 height 88
select select "**"
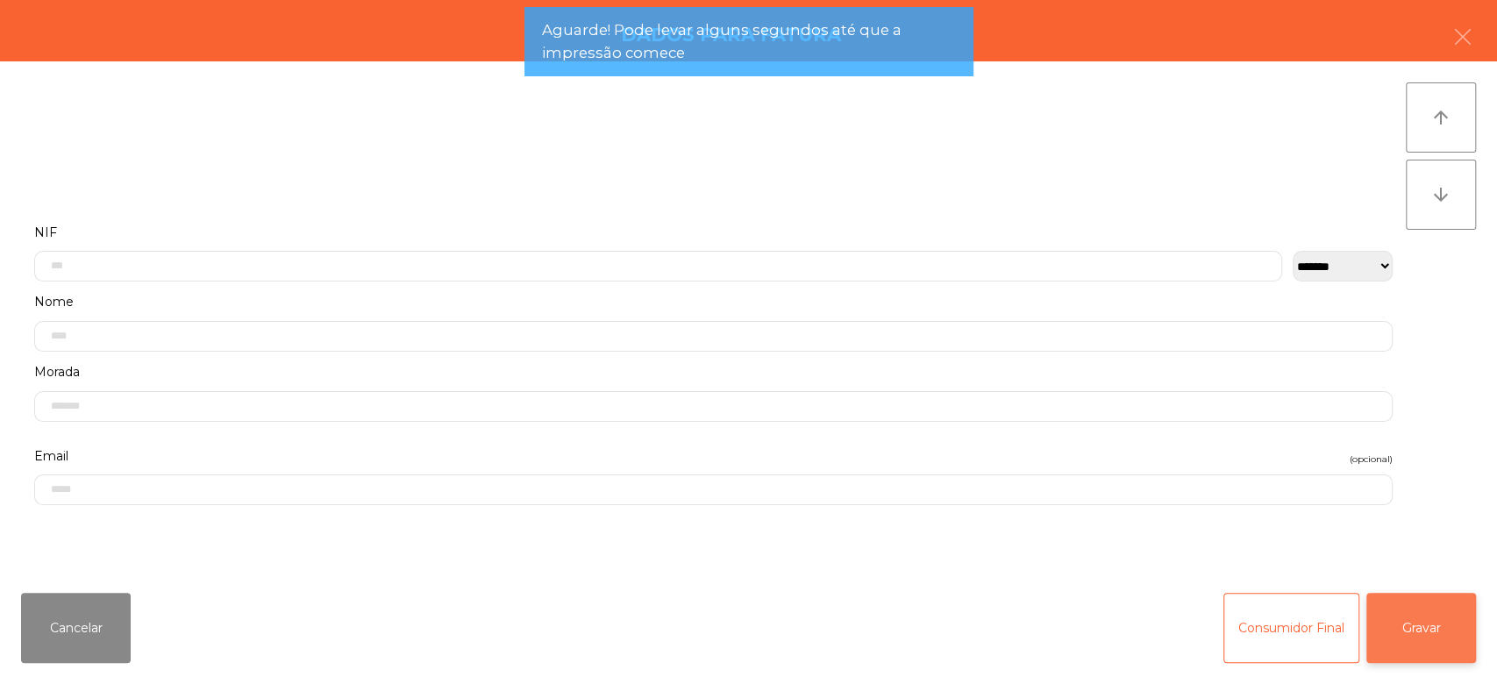
click at [1448, 650] on button "Gravar" at bounding box center [1421, 628] width 110 height 70
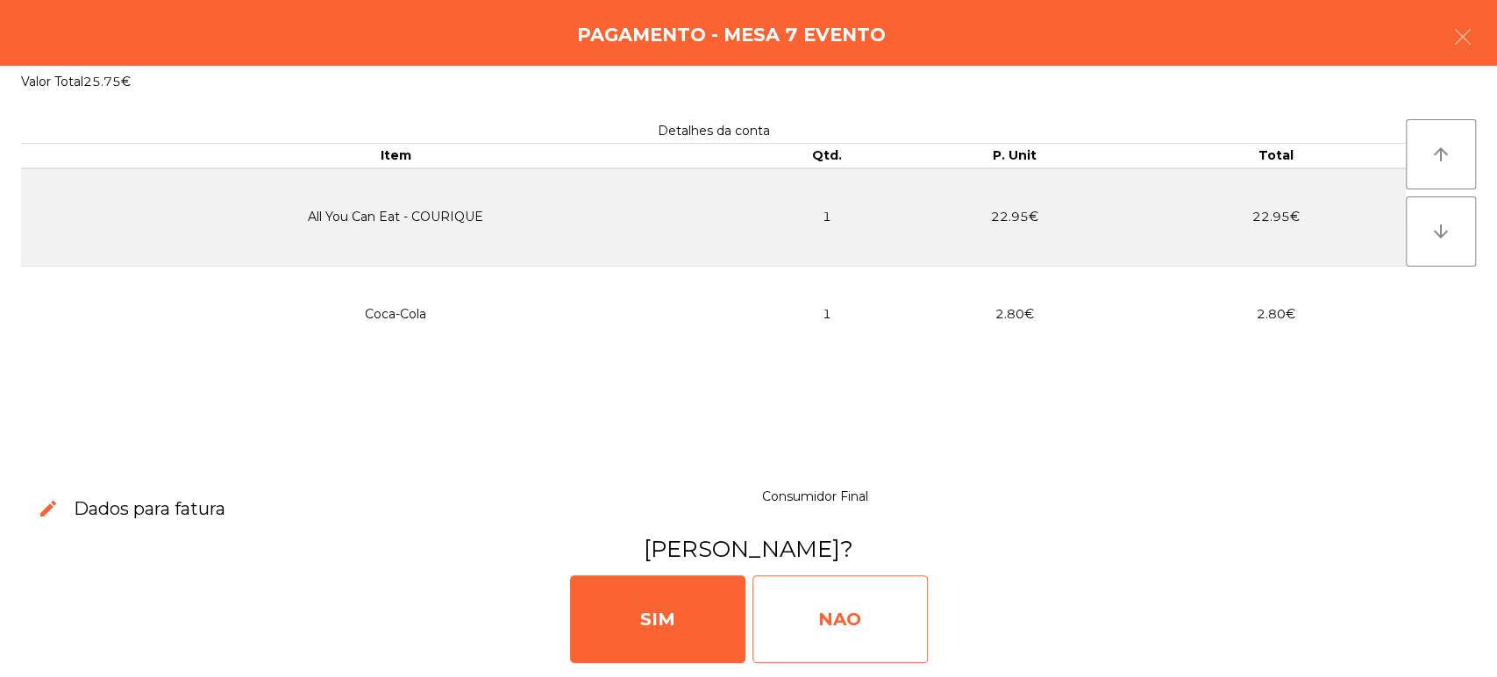
click at [841, 638] on div "NAO" at bounding box center [839, 619] width 175 height 88
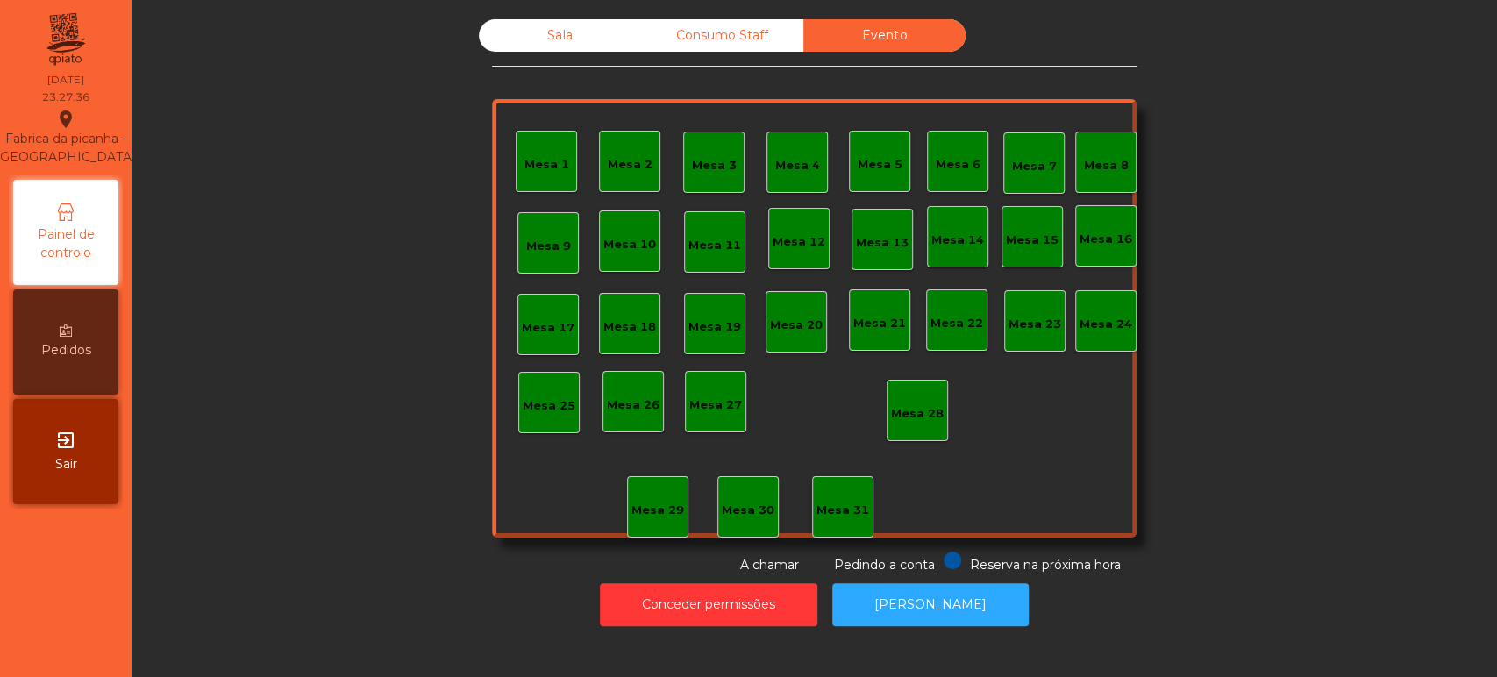
click at [535, 78] on div "Sala Consumo Staff Evento Mesa 1 [GEOGRAPHIC_DATA] 3 Mesa 4 [GEOGRAPHIC_DATA] 6…" at bounding box center [814, 296] width 645 height 555
click at [566, 44] on div "Sala" at bounding box center [560, 35] width 162 height 32
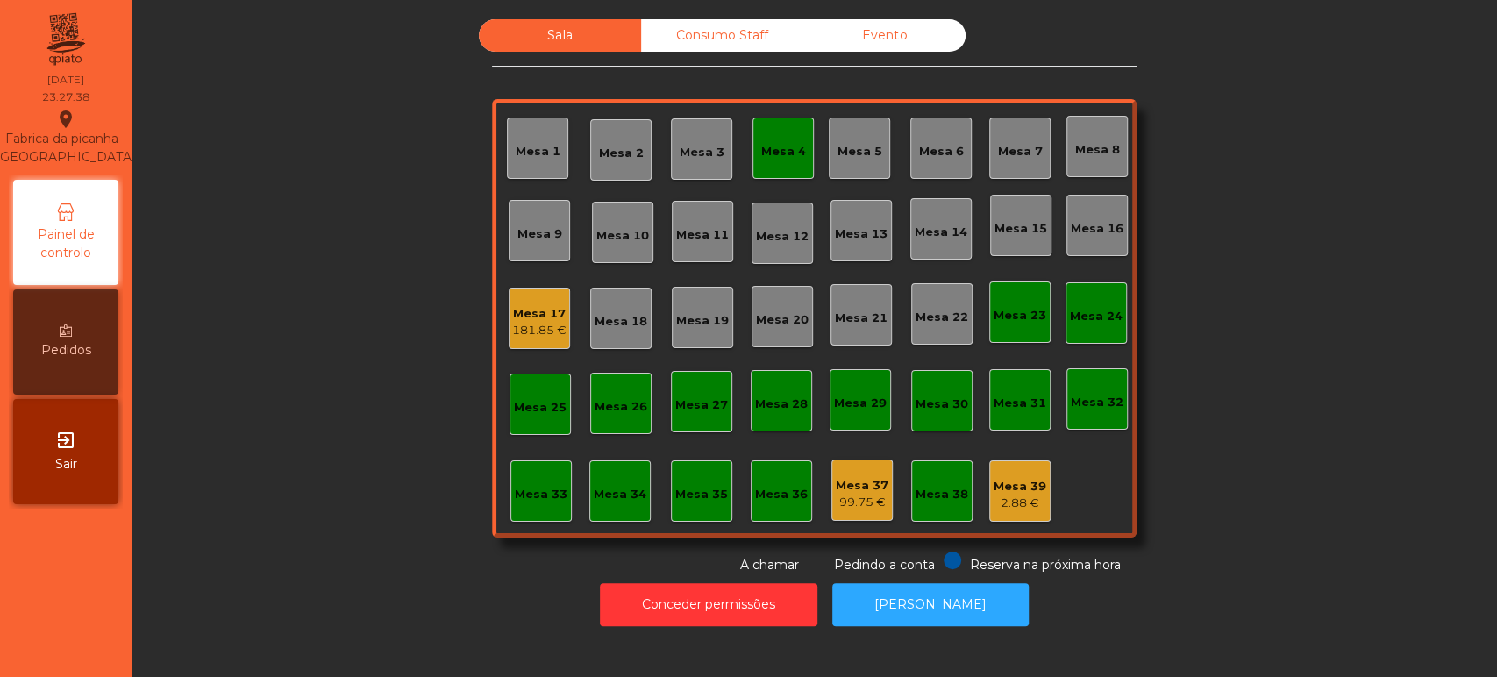
click at [553, 335] on div "181.85 €" at bounding box center [539, 331] width 54 height 18
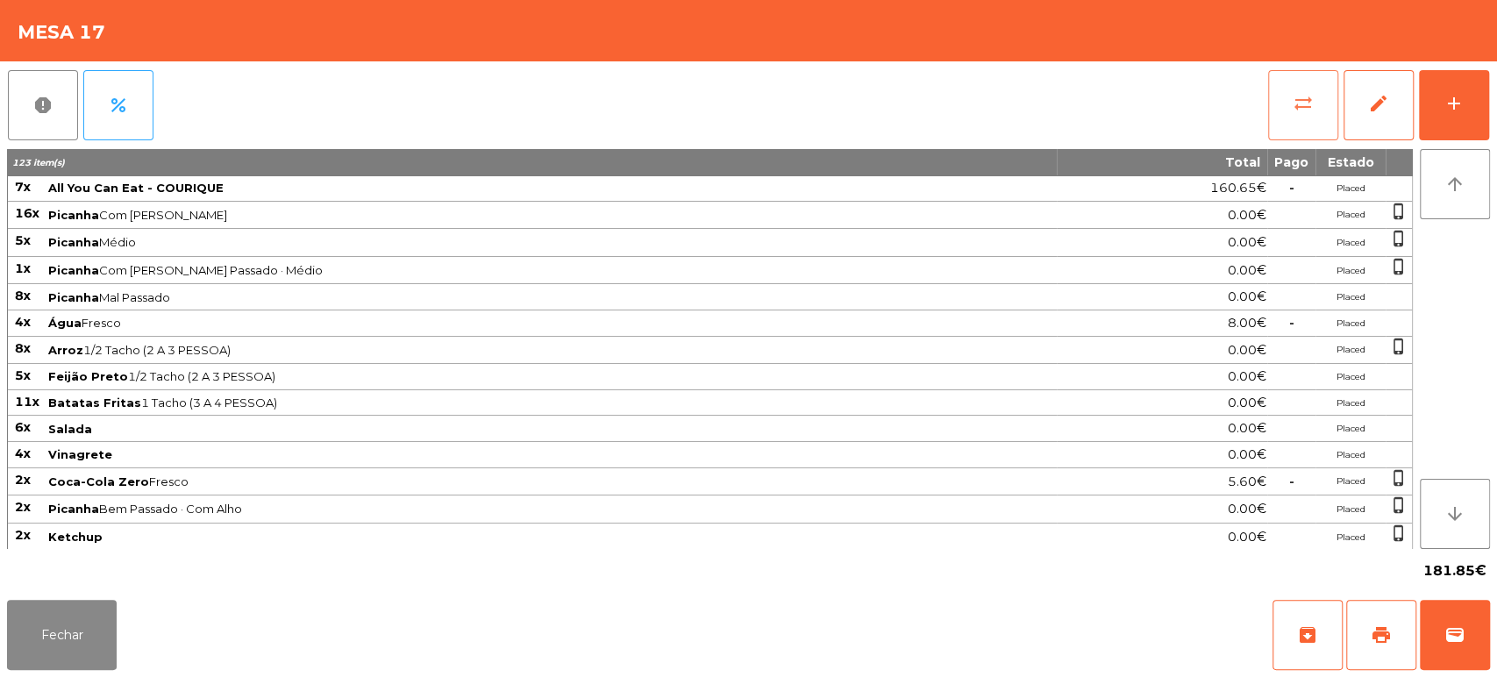
click at [1314, 98] on button "sync_alt" at bounding box center [1303, 105] width 70 height 70
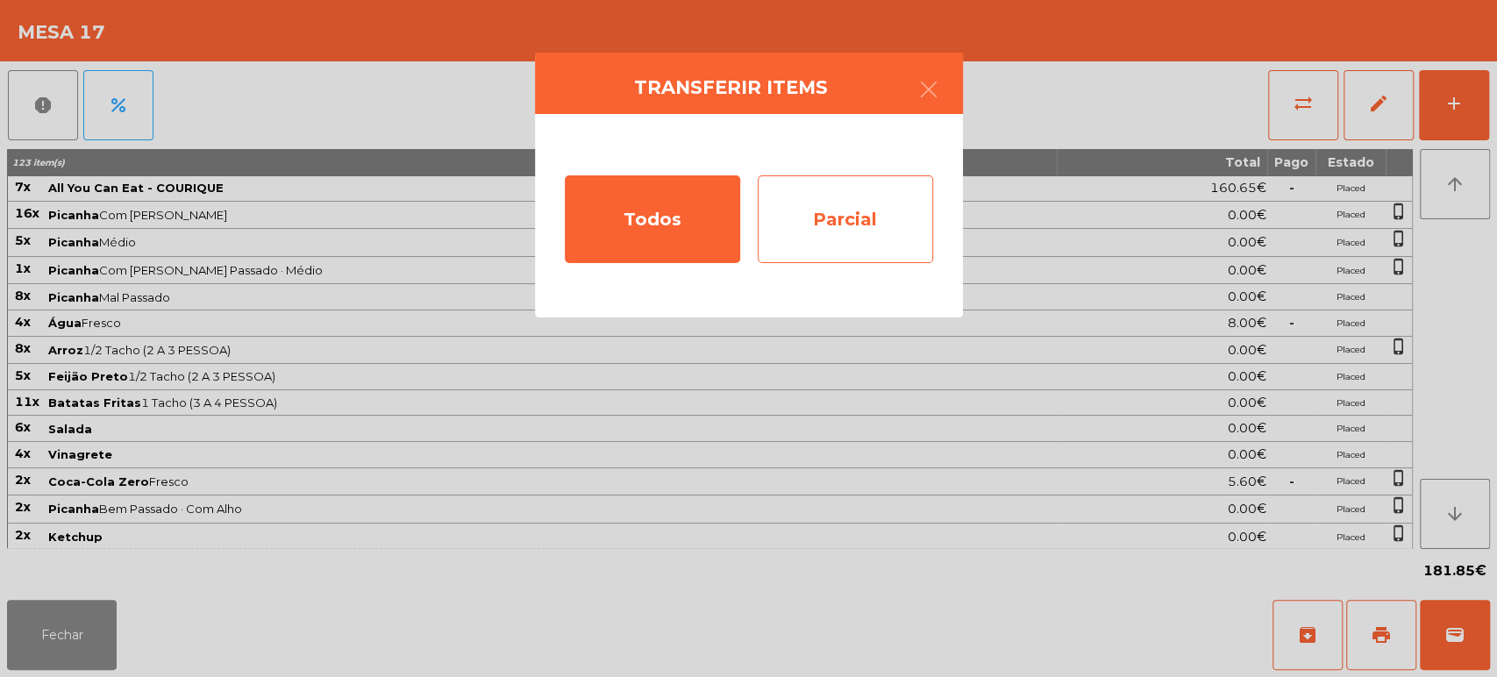
click at [861, 219] on div "Parcial" at bounding box center [845, 219] width 175 height 88
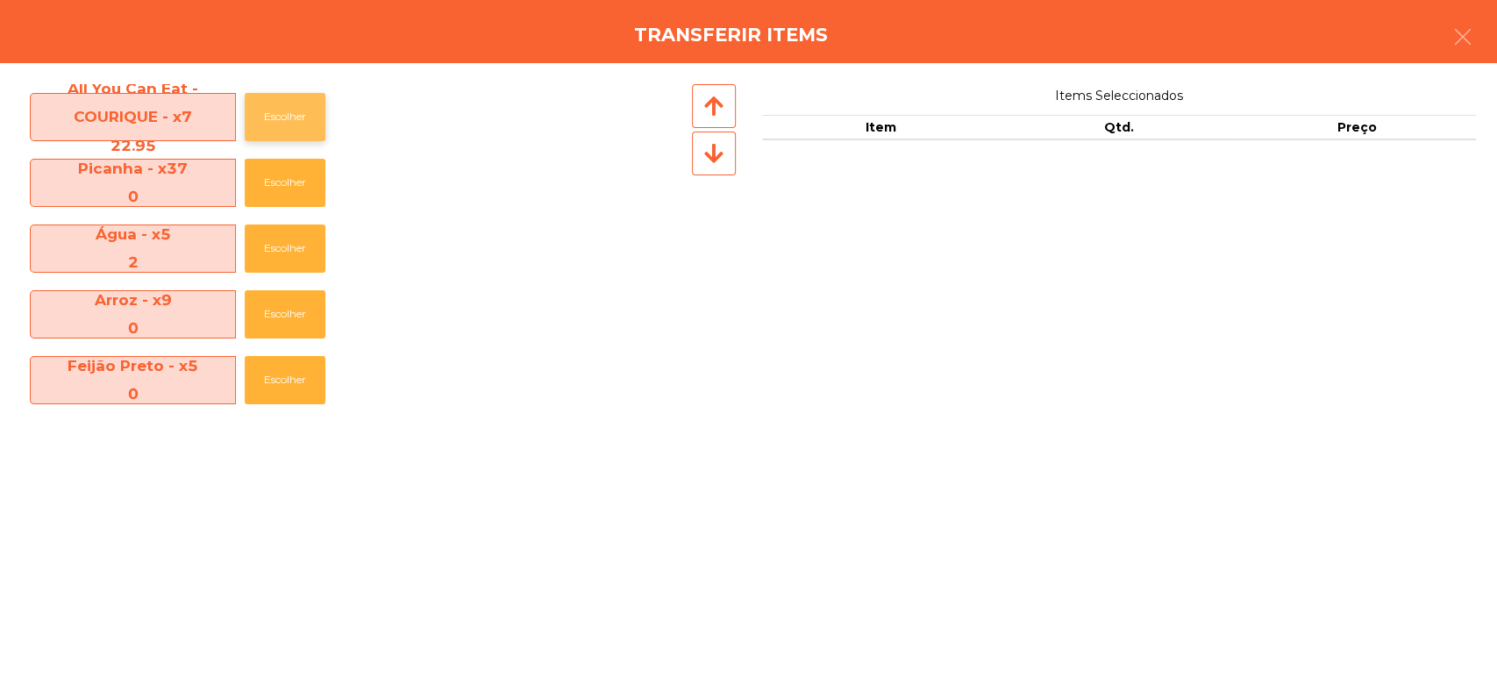
click at [250, 125] on button "Escolher" at bounding box center [285, 117] width 81 height 48
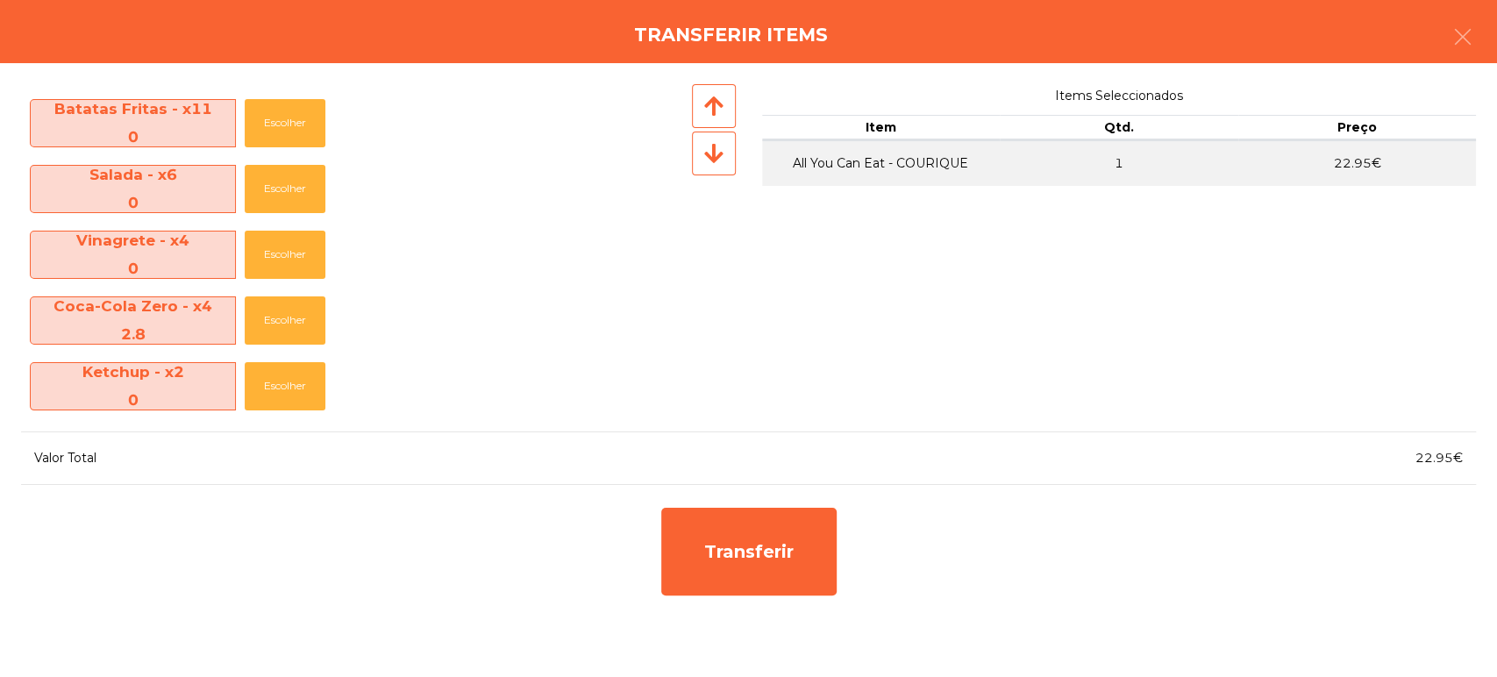
scroll to position [427, 0]
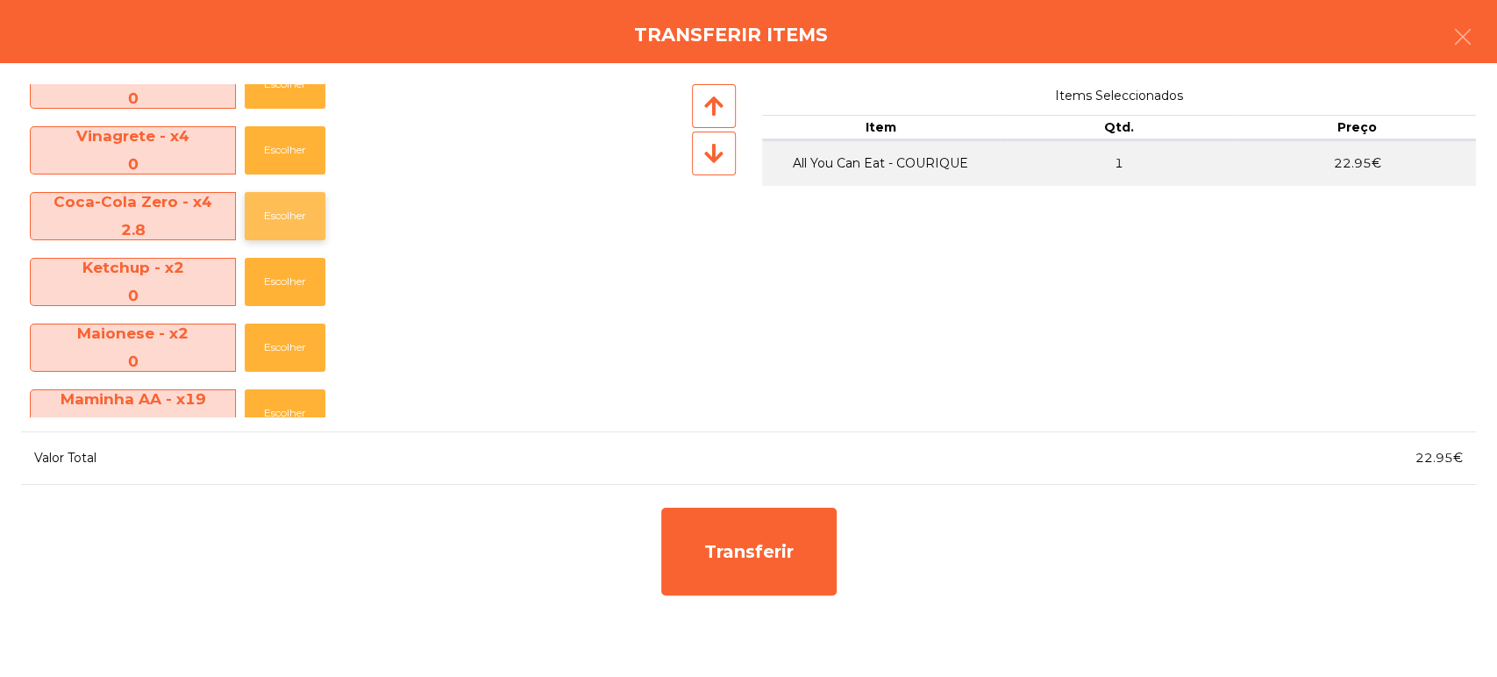
click at [303, 225] on button "Escolher" at bounding box center [285, 216] width 81 height 48
click at [296, 237] on button "Escolher" at bounding box center [285, 216] width 81 height 48
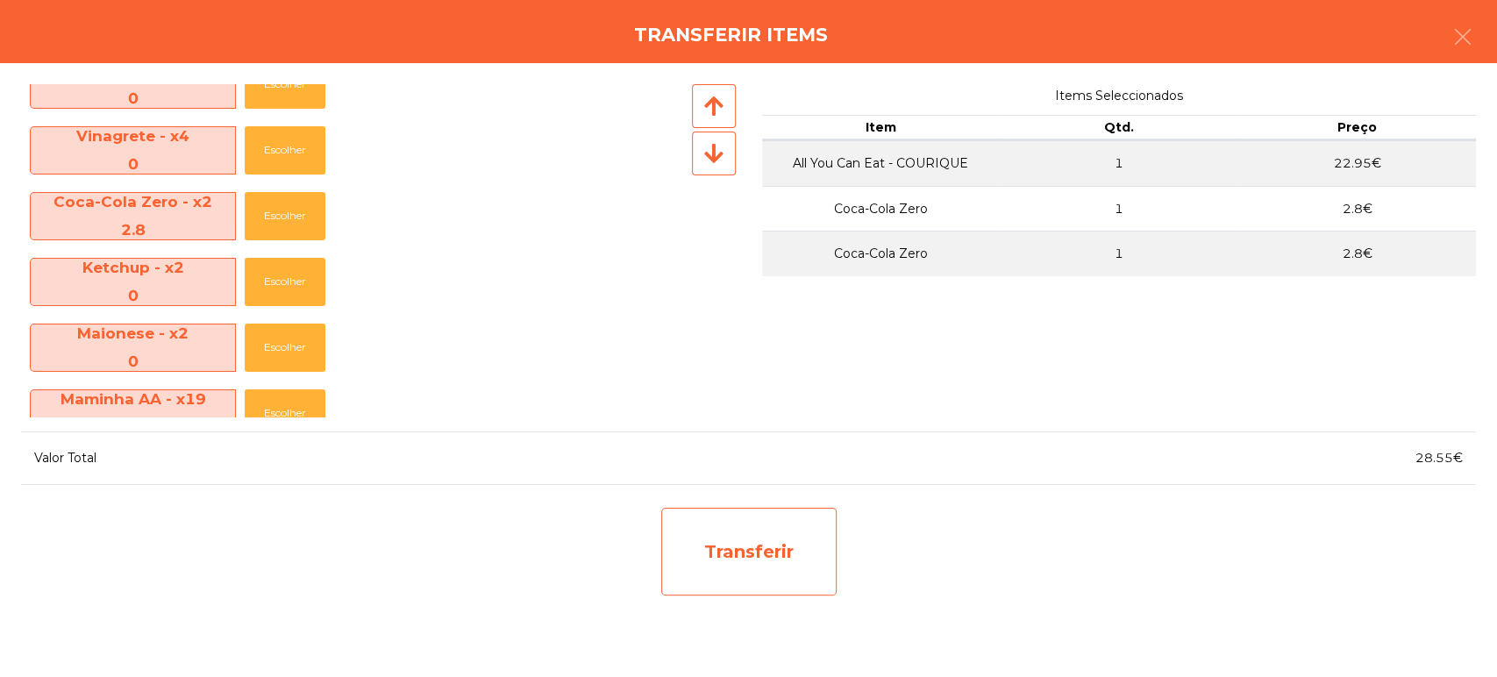
click at [751, 533] on div "Transferir" at bounding box center [748, 552] width 175 height 88
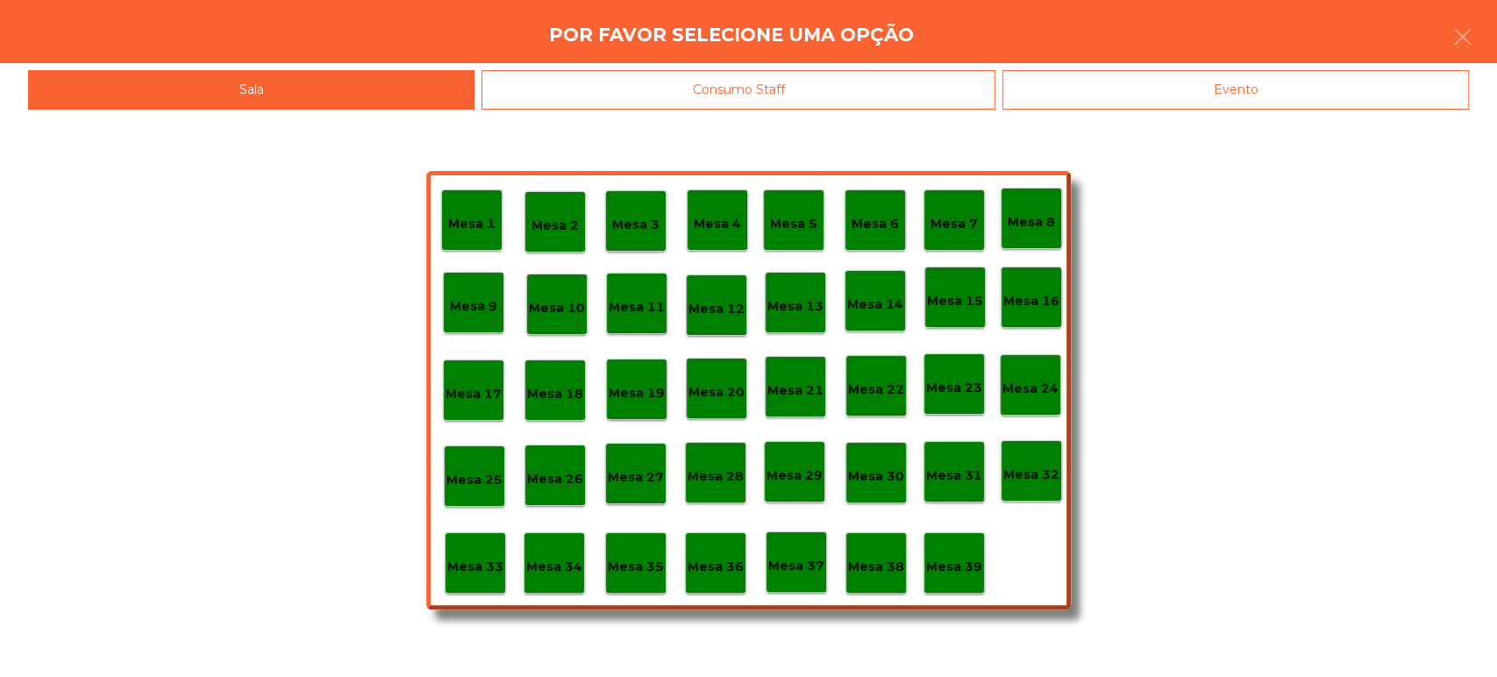
click at [1201, 108] on div "Evento" at bounding box center [1235, 89] width 467 height 39
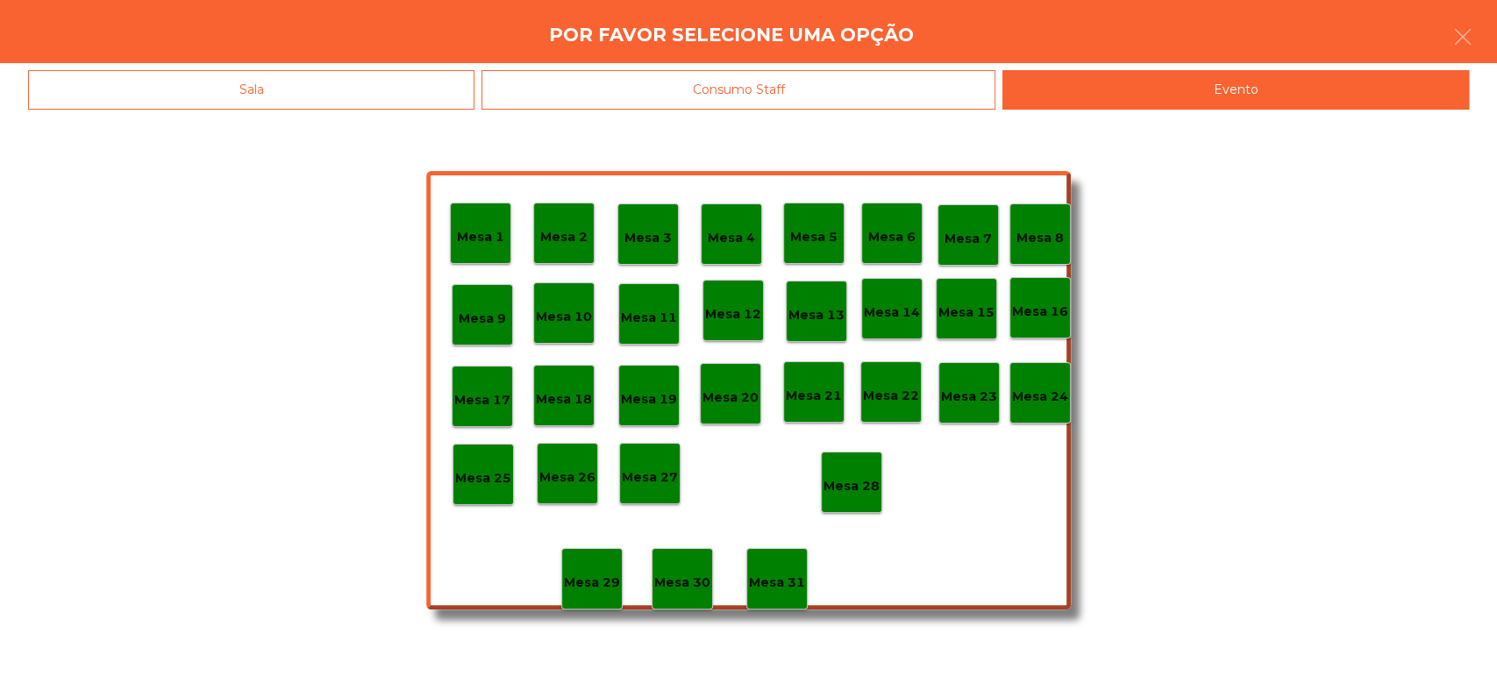
click at [820, 334] on div "Mesa 13" at bounding box center [816, 311] width 61 height 61
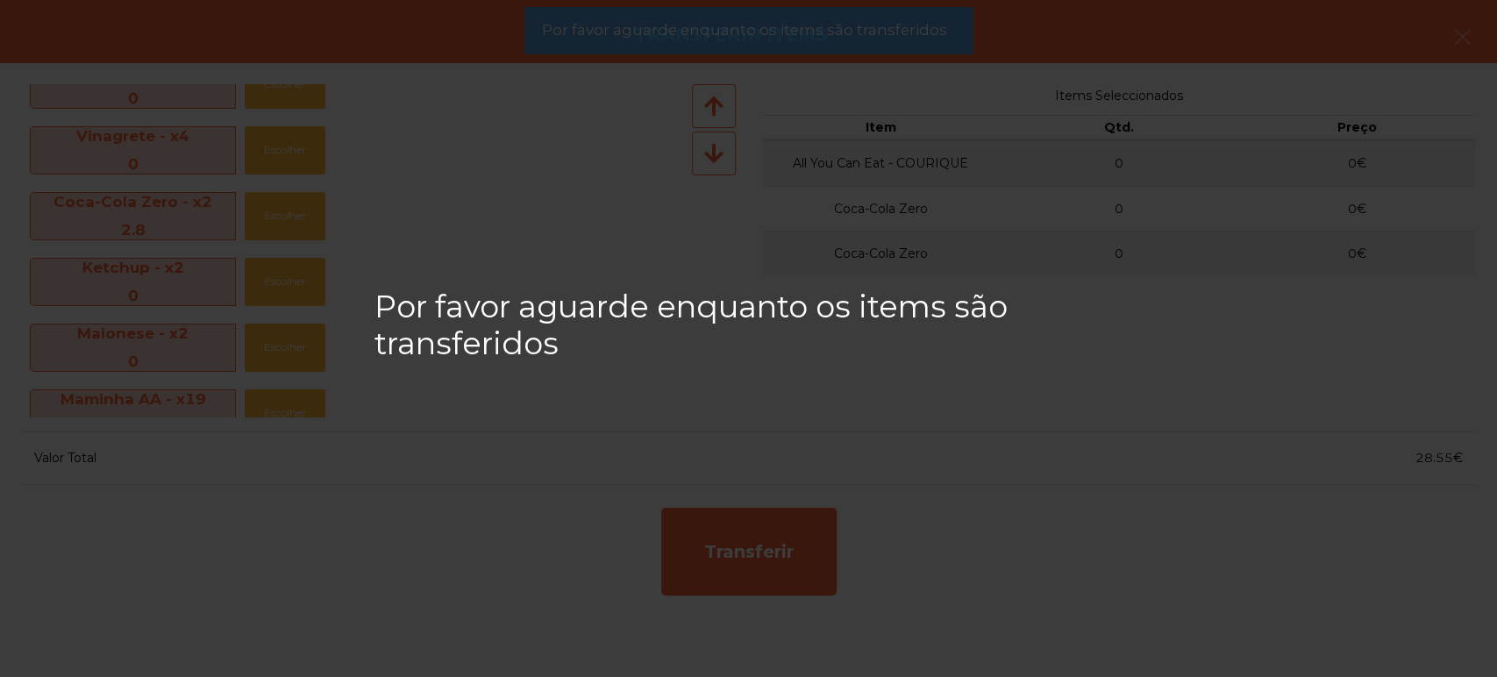
click at [843, 58] on app-alert "Por favor aguarde enquanto os items são transferidos" at bounding box center [748, 37] width 449 height 61
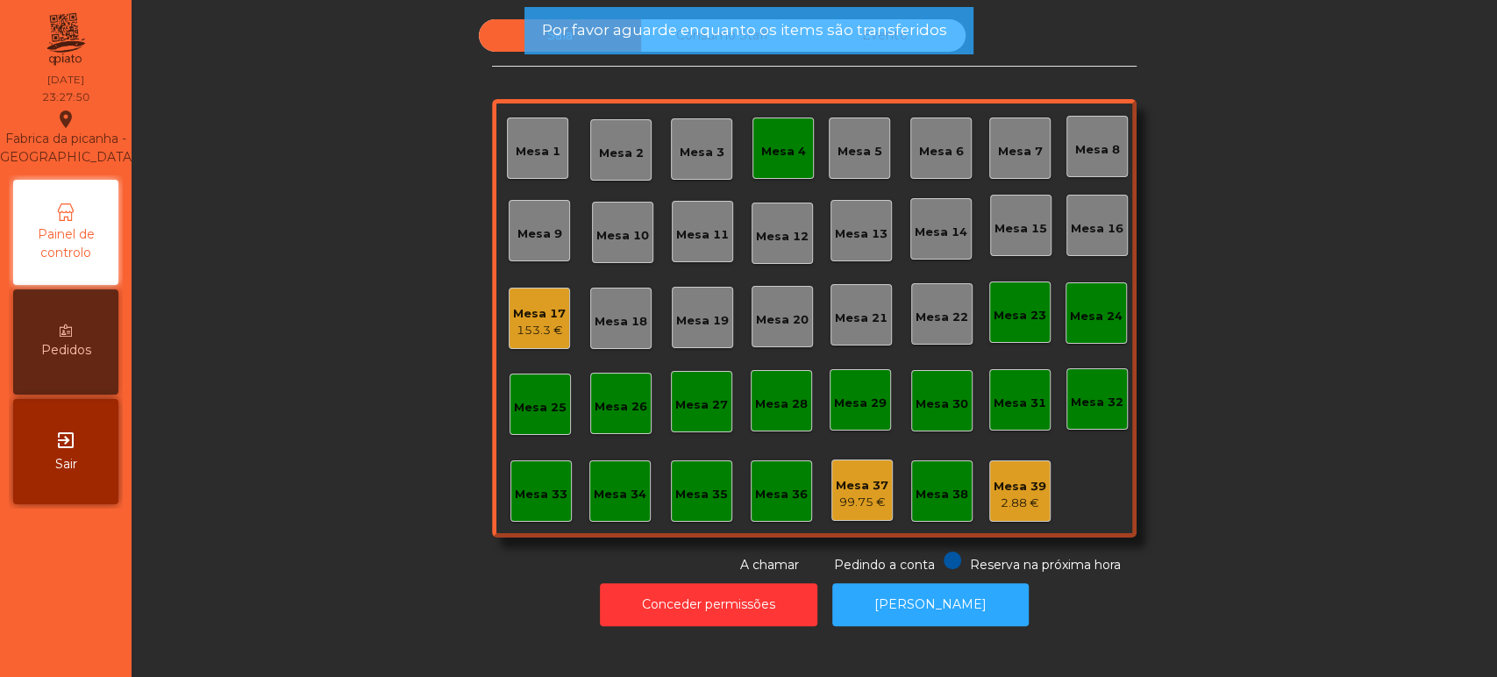
click at [849, 69] on div "Sala Consumo Staff Evento Mesa 1 [GEOGRAPHIC_DATA] 3 Mesa 4 [GEOGRAPHIC_DATA] 6…" at bounding box center [814, 296] width 645 height 555
click at [862, 37] on span "Por favor aguarde enquanto os items são transferidos" at bounding box center [743, 30] width 405 height 22
click at [863, 49] on div "Por favor aguarde enquanto os items são transferidos" at bounding box center [748, 30] width 449 height 47
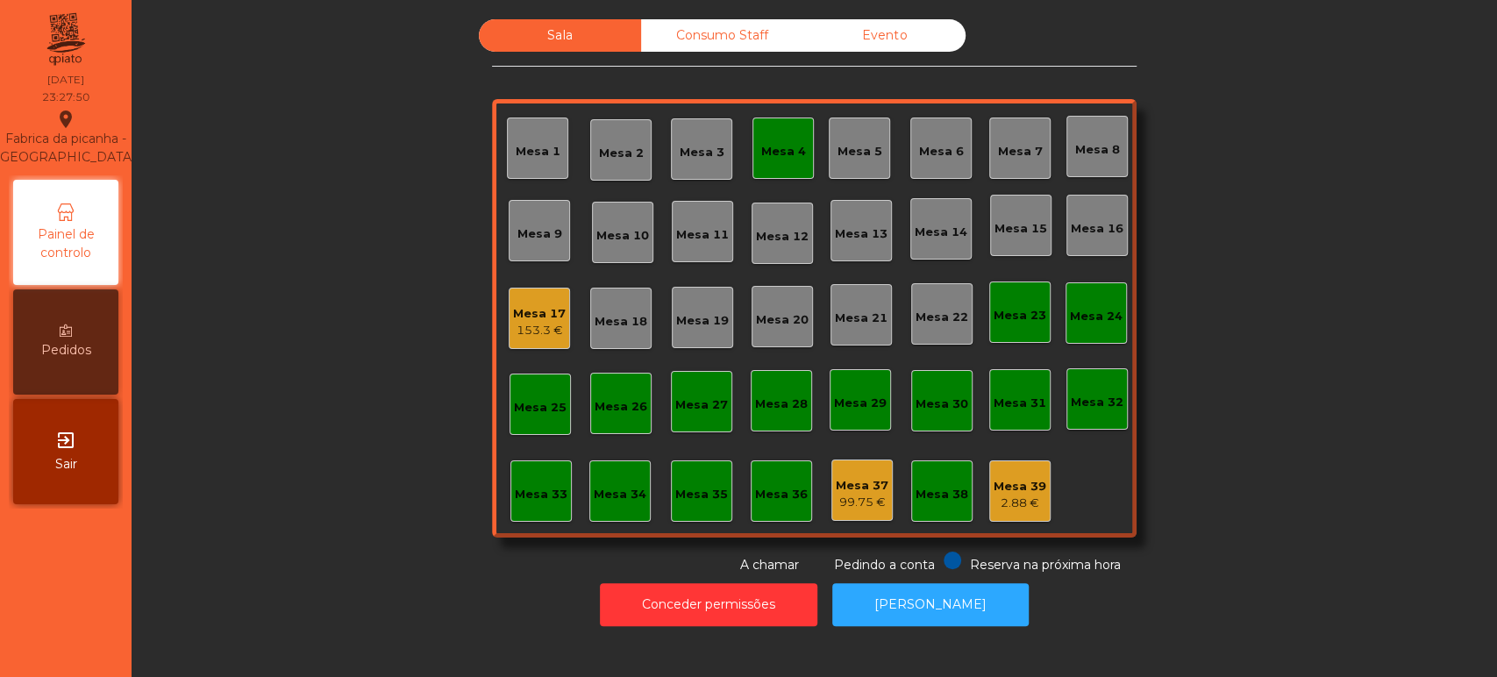
click at [893, 43] on div "Evento" at bounding box center [884, 35] width 162 height 32
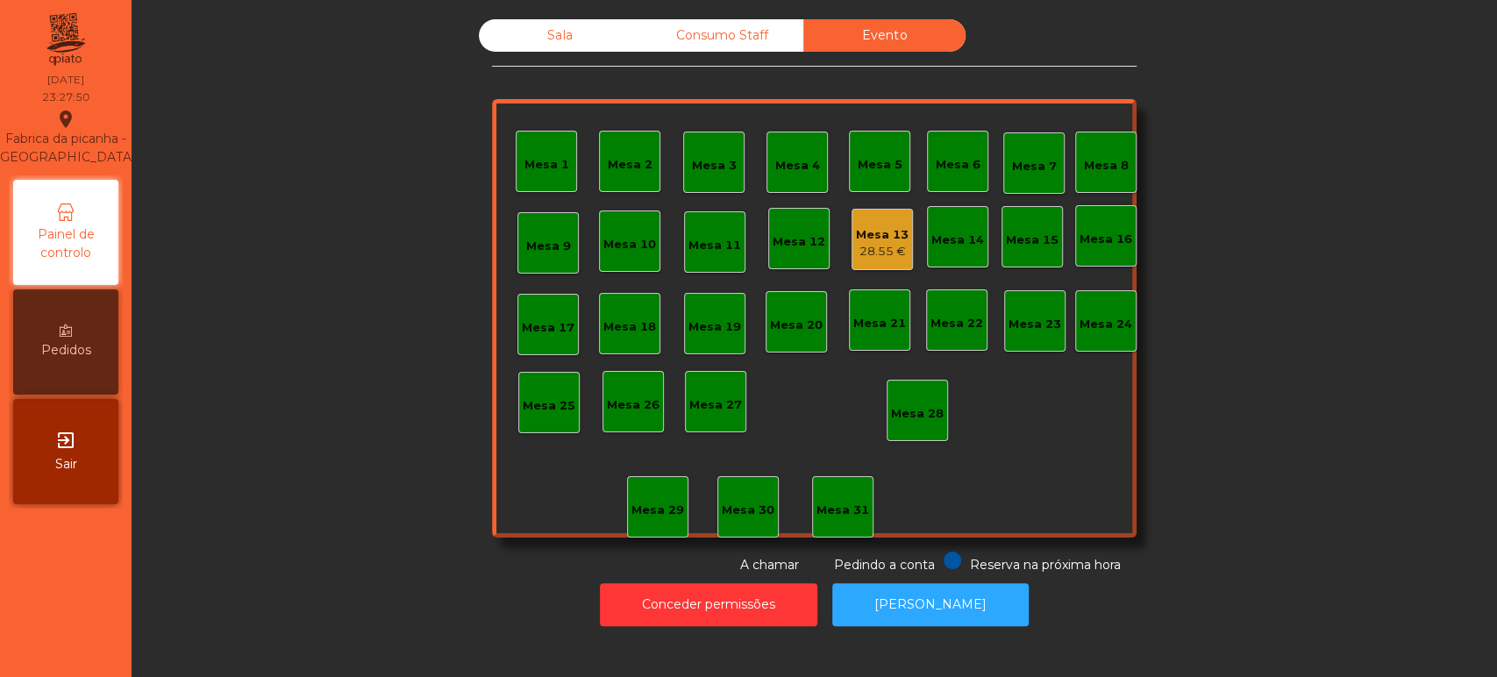
click at [926, 47] on div "Evento" at bounding box center [884, 35] width 162 height 32
click at [858, 289] on div "Mesa 21" at bounding box center [879, 319] width 61 height 61
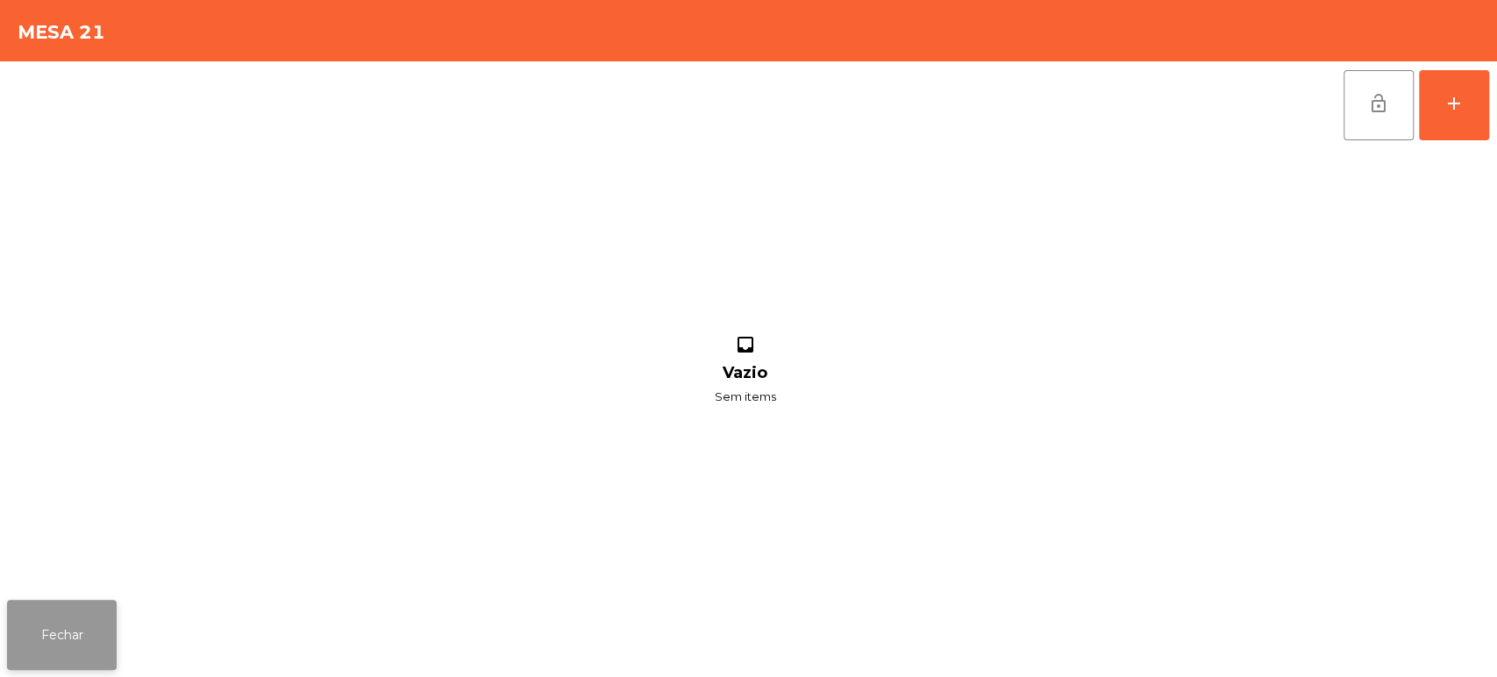
click at [75, 645] on button "Fechar" at bounding box center [62, 635] width 110 height 70
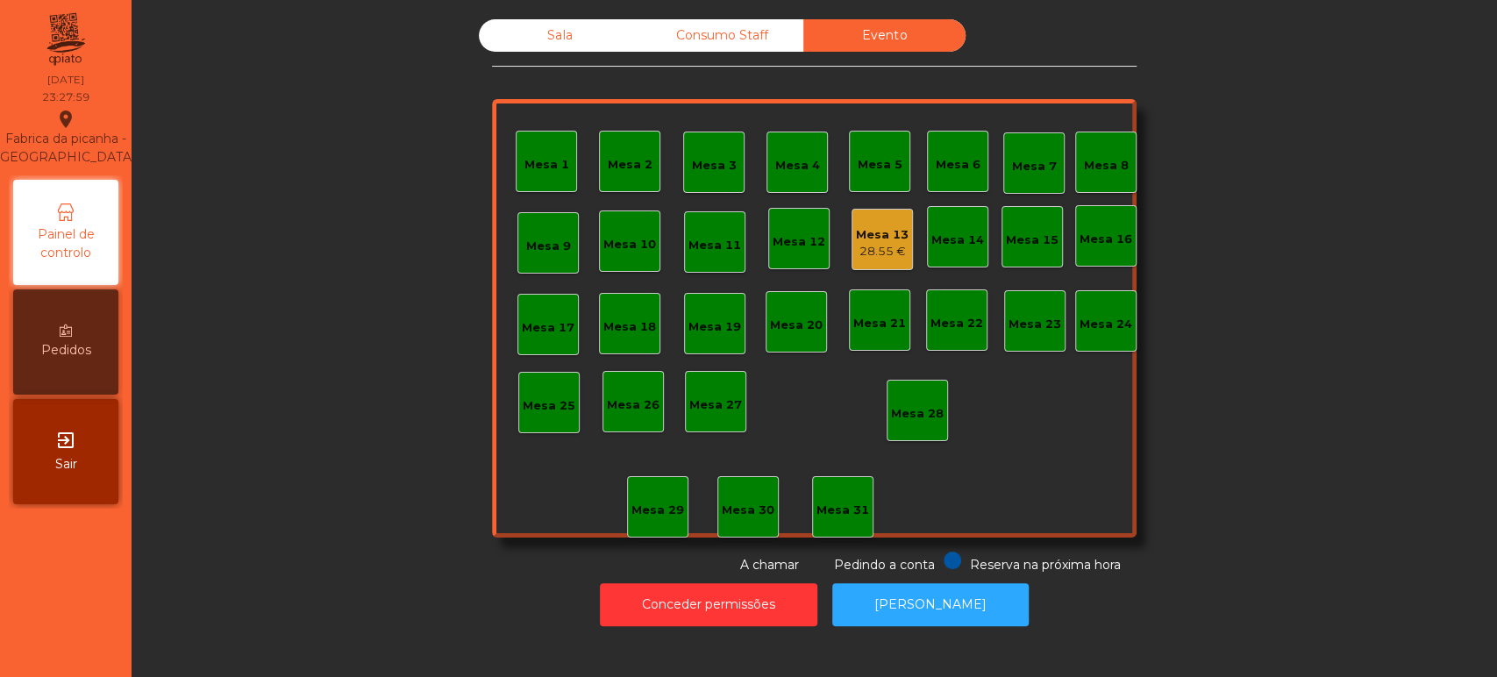
click at [895, 239] on div "Mesa 13" at bounding box center [882, 235] width 53 height 18
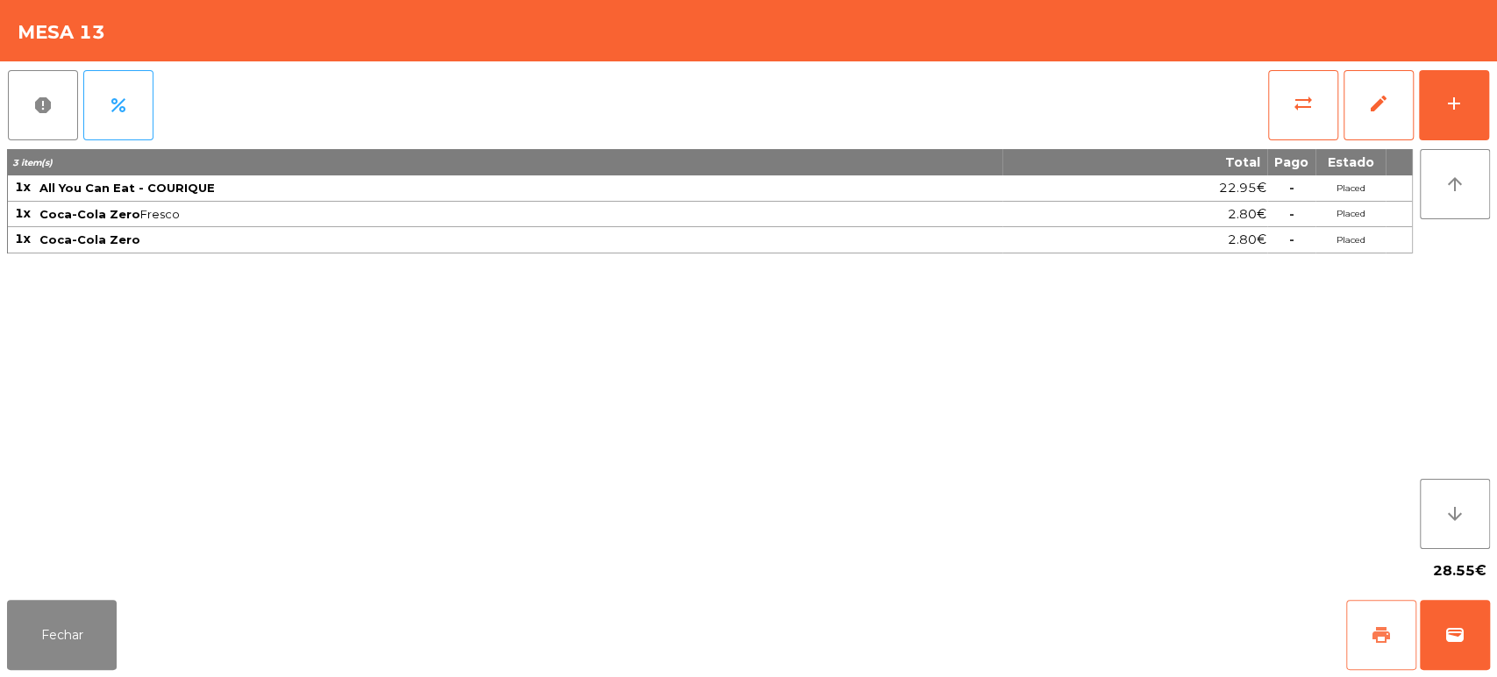
click at [1378, 649] on button "print" at bounding box center [1381, 635] width 70 height 70
click at [103, 603] on button "Fechar" at bounding box center [62, 635] width 110 height 70
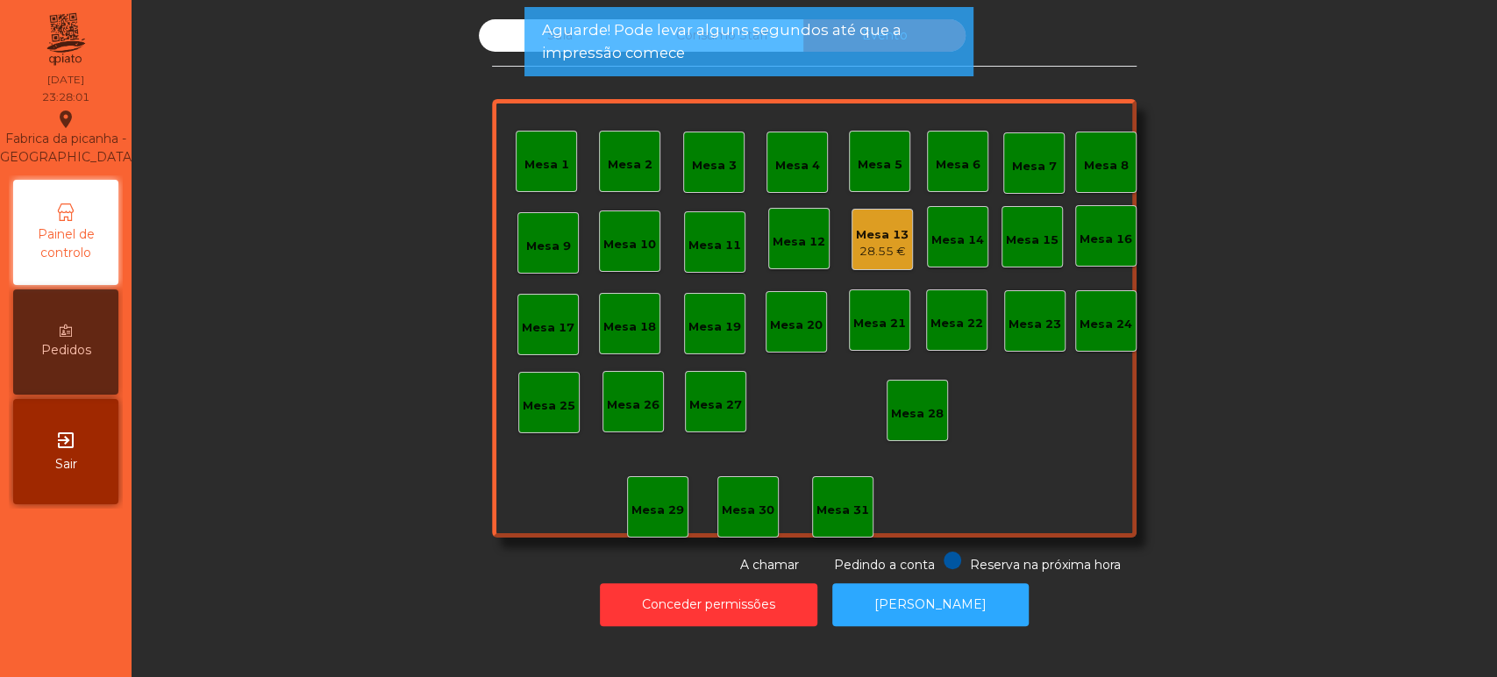
click at [864, 243] on div "28.55 €" at bounding box center [882, 252] width 53 height 18
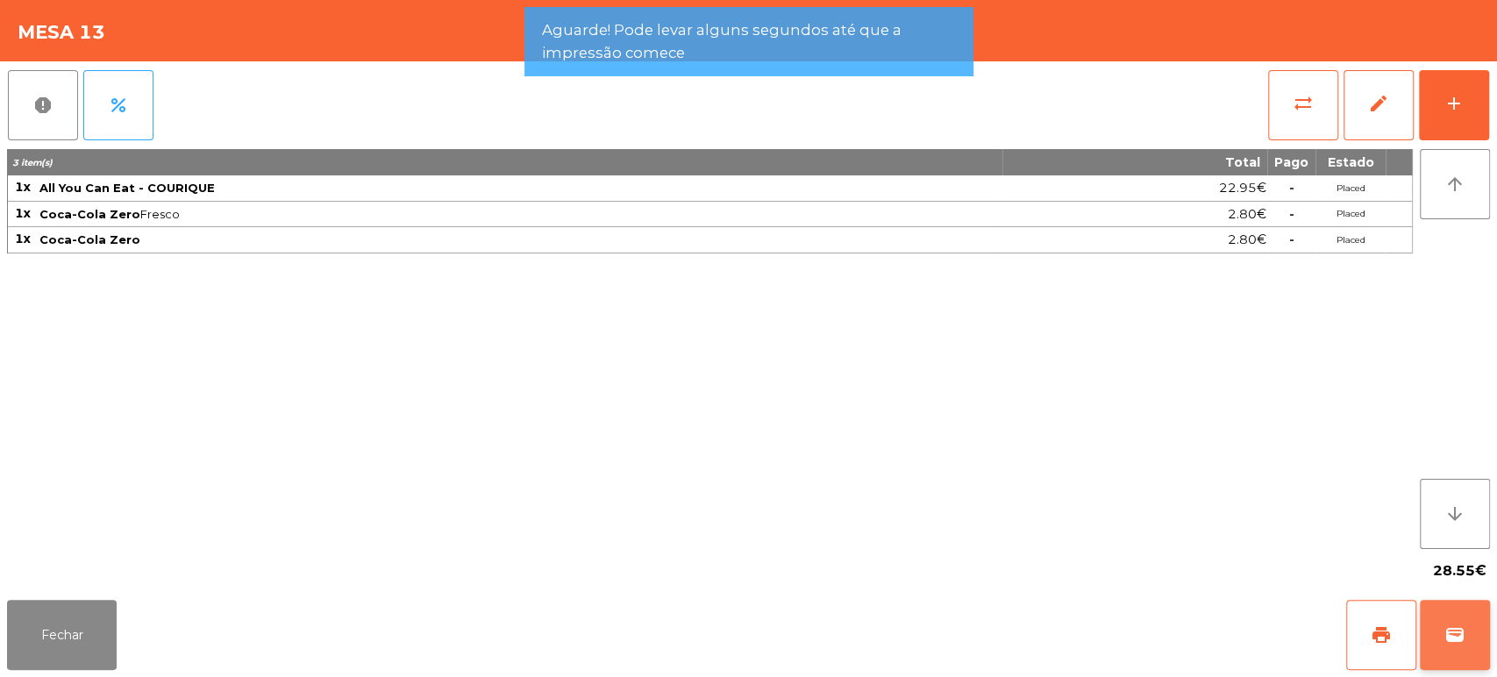
click at [1440, 607] on button "wallet" at bounding box center [1455, 635] width 70 height 70
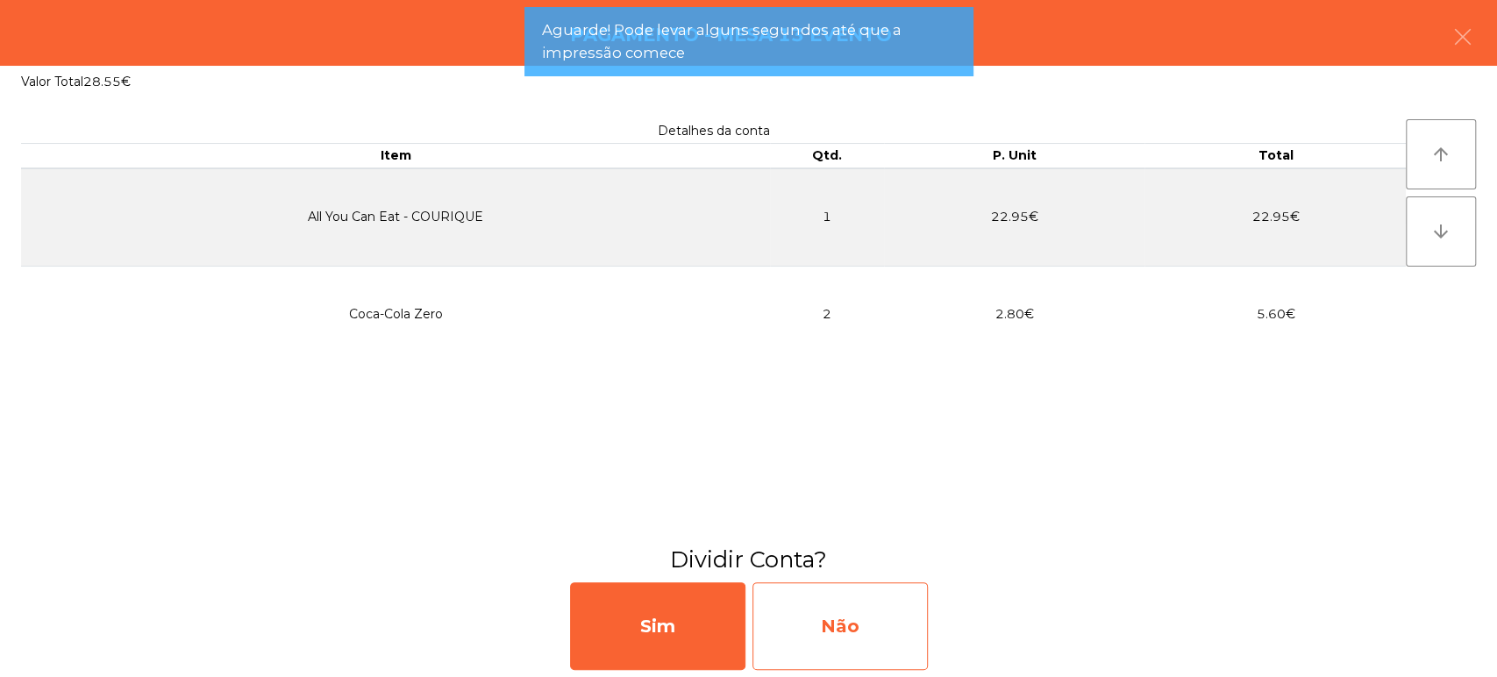
click at [895, 624] on div "Não" at bounding box center [839, 626] width 175 height 88
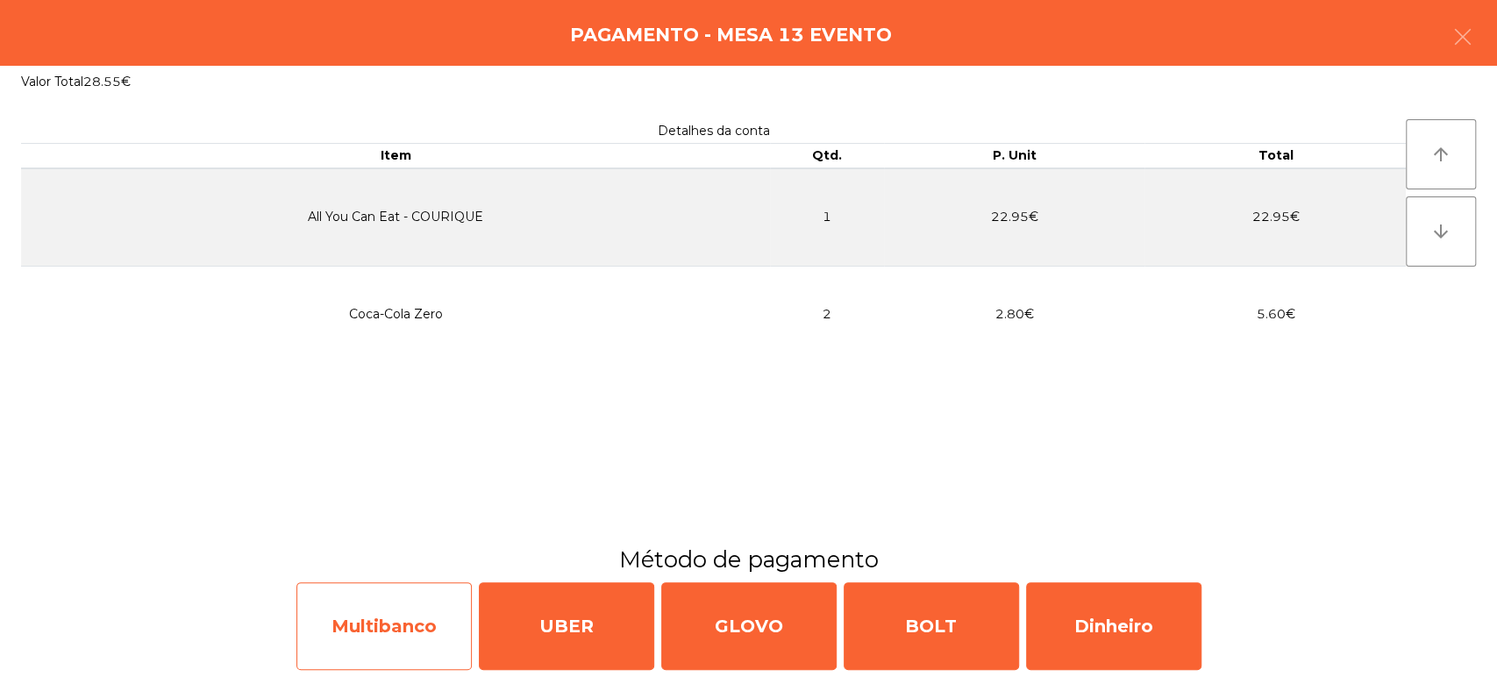
click at [425, 615] on div "Multibanco" at bounding box center [383, 626] width 175 height 88
select select "**"
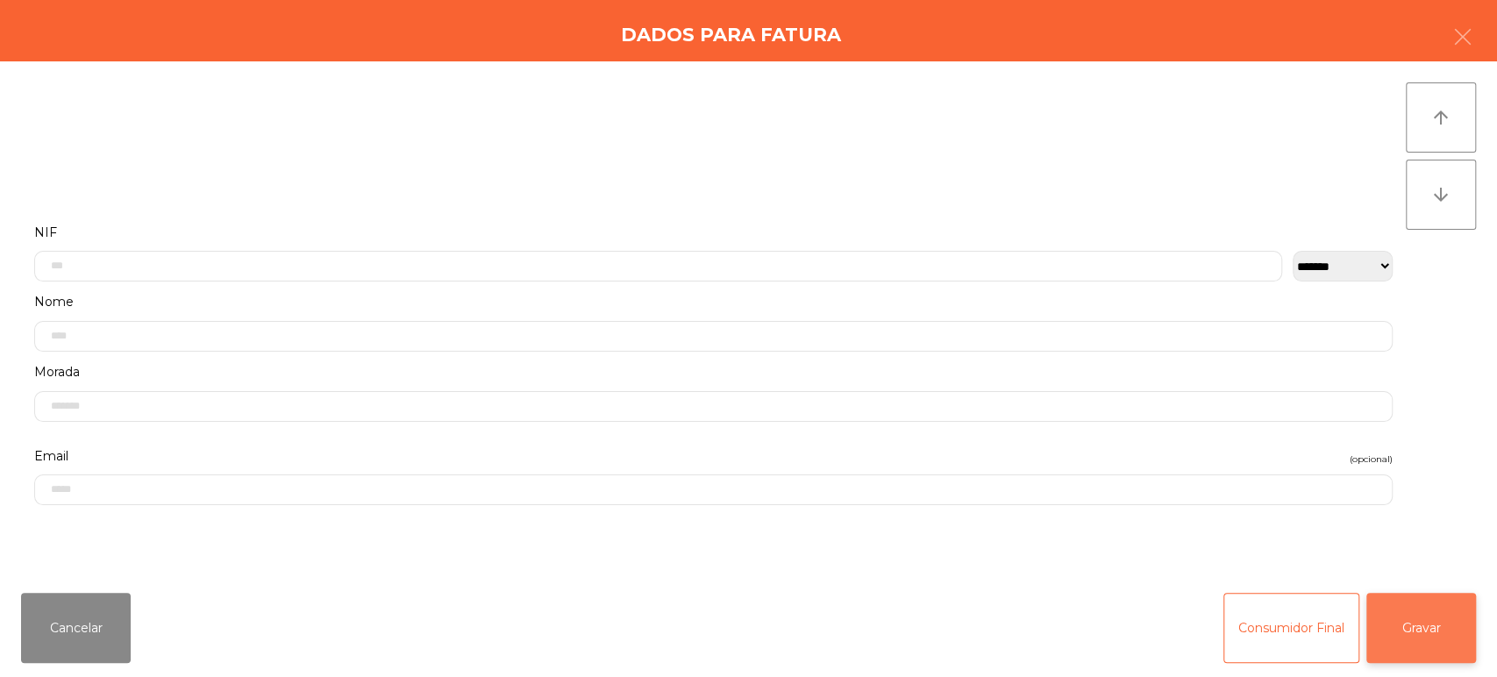
click at [1449, 613] on button "Gravar" at bounding box center [1421, 628] width 110 height 70
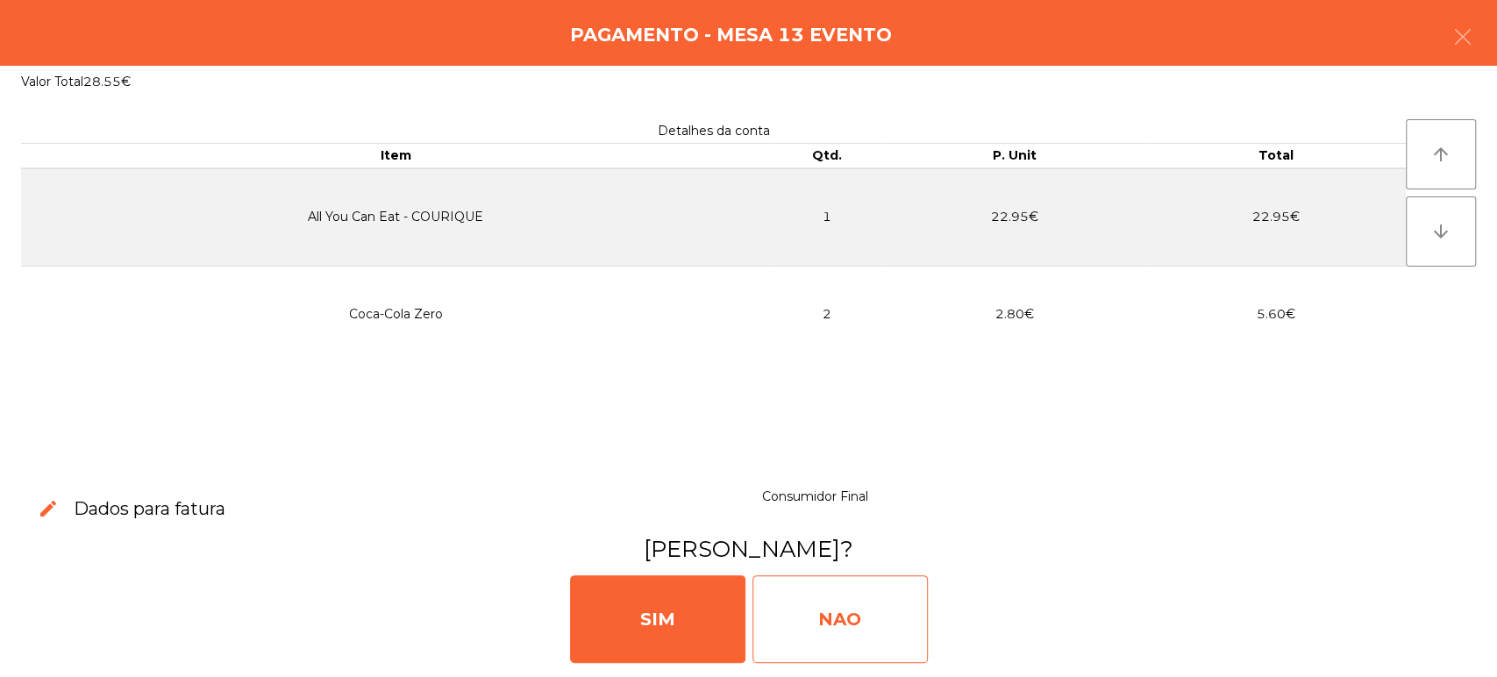
click at [868, 606] on div "NAO" at bounding box center [839, 619] width 175 height 88
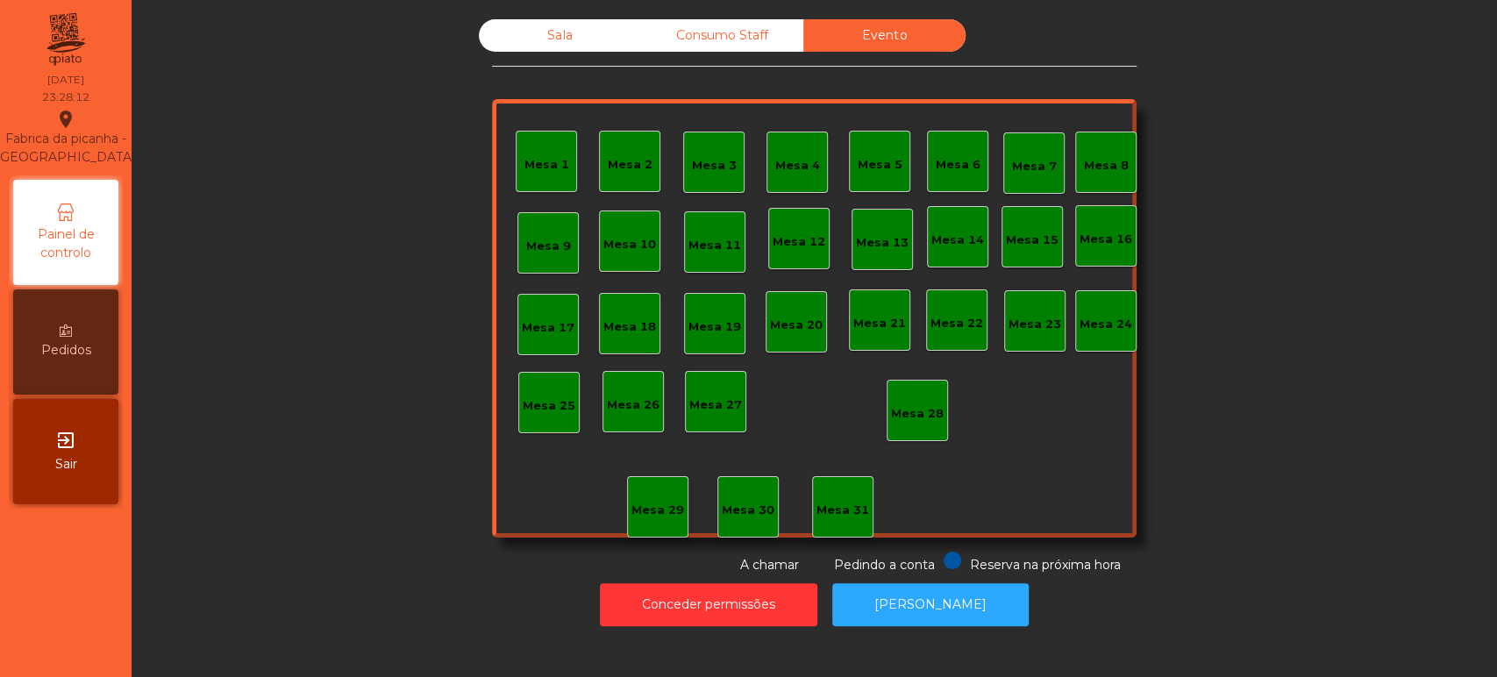
click at [554, 34] on div "Sala" at bounding box center [560, 35] width 162 height 32
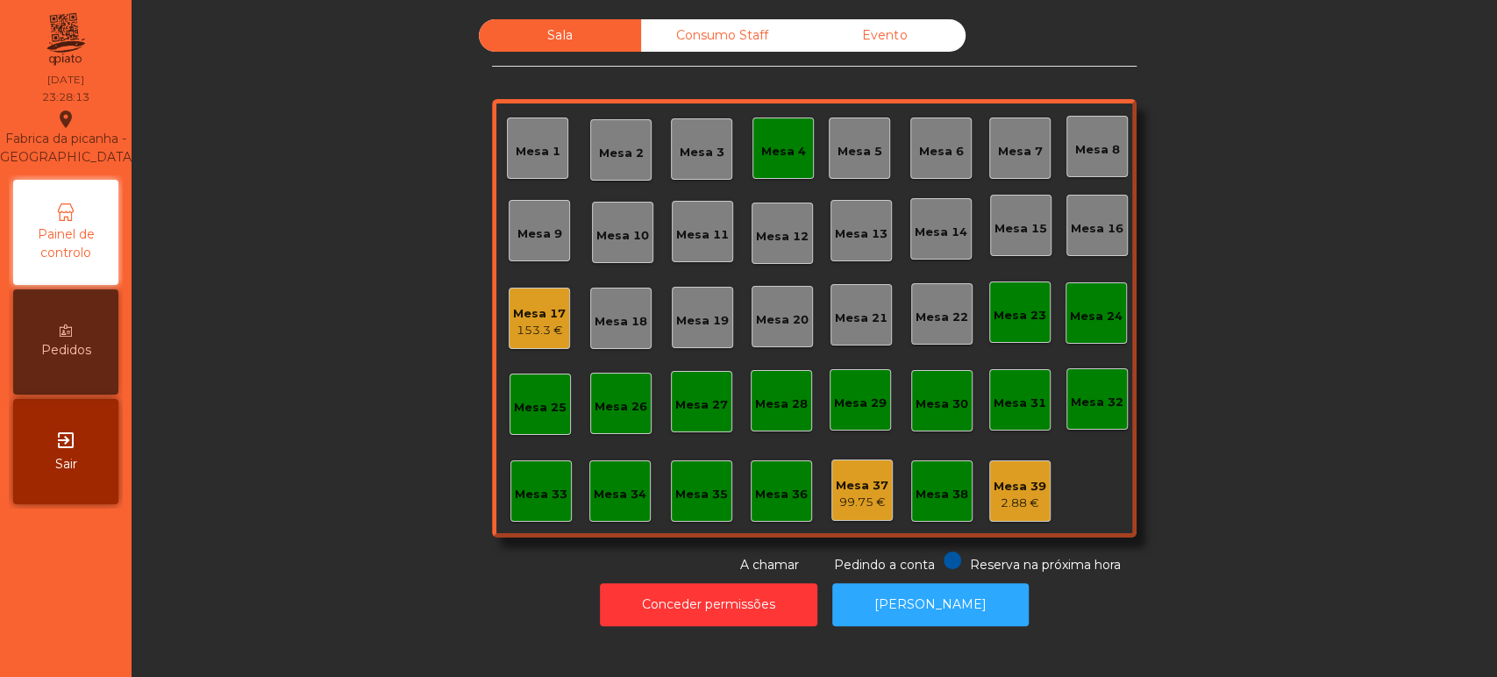
click at [526, 330] on div "153.3 €" at bounding box center [539, 331] width 53 height 18
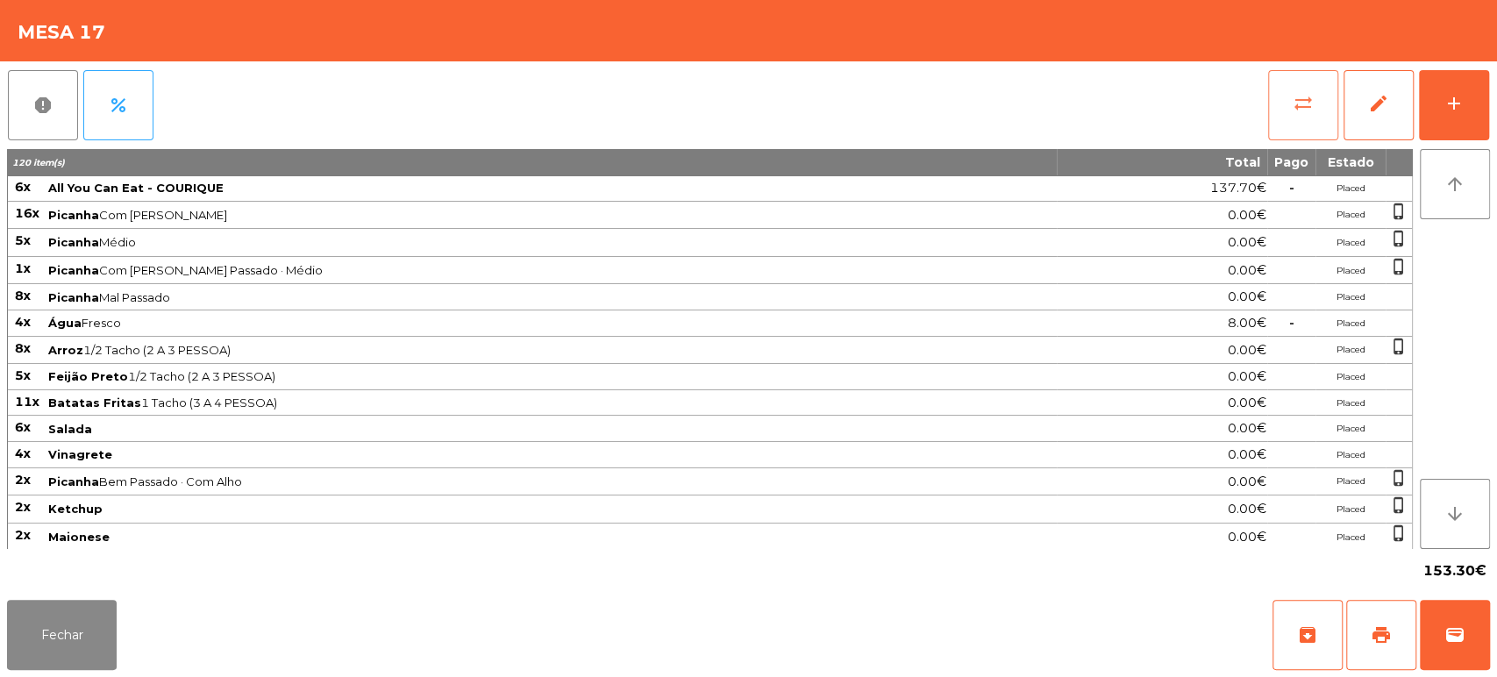
click at [1301, 122] on button "sync_alt" at bounding box center [1303, 105] width 70 height 70
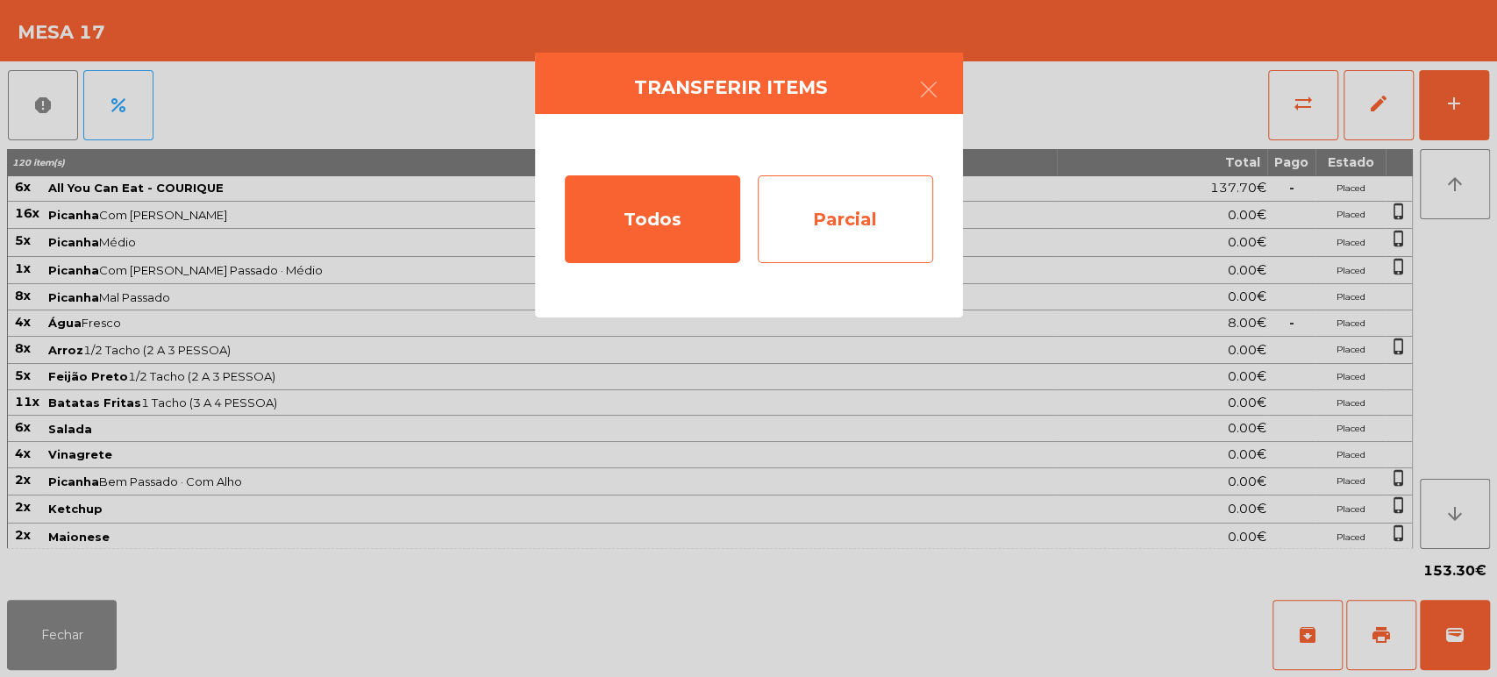
click at [872, 254] on div "Parcial" at bounding box center [845, 219] width 175 height 88
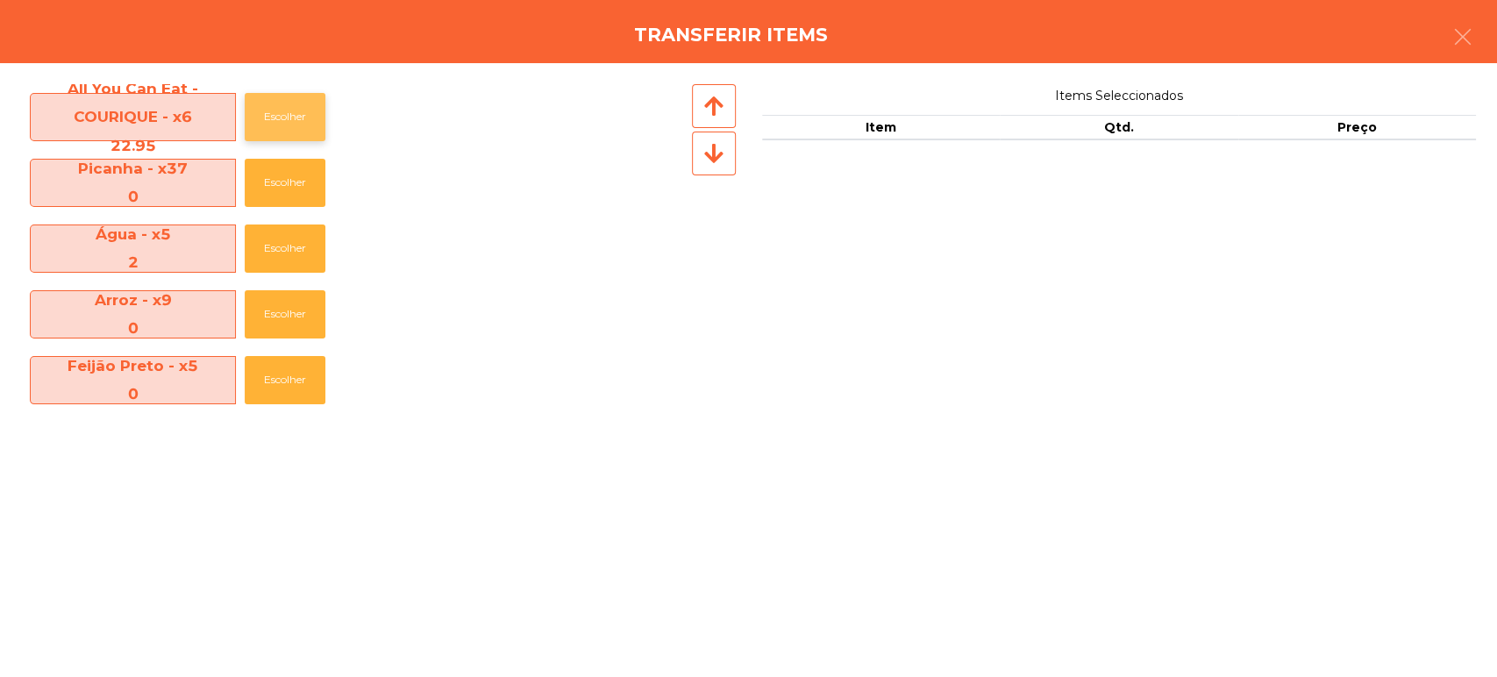
click at [311, 137] on button "Escolher" at bounding box center [285, 117] width 81 height 48
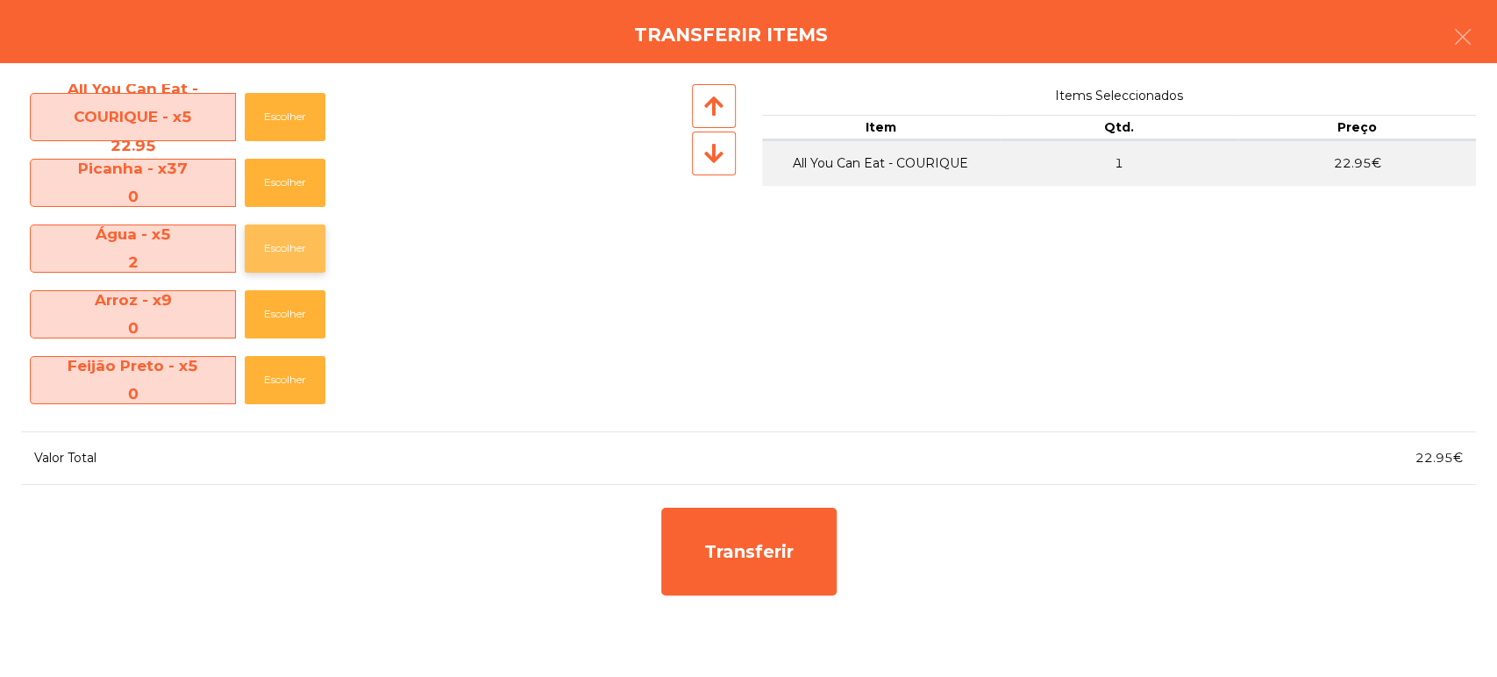
click at [309, 253] on button "Escolher" at bounding box center [285, 248] width 81 height 48
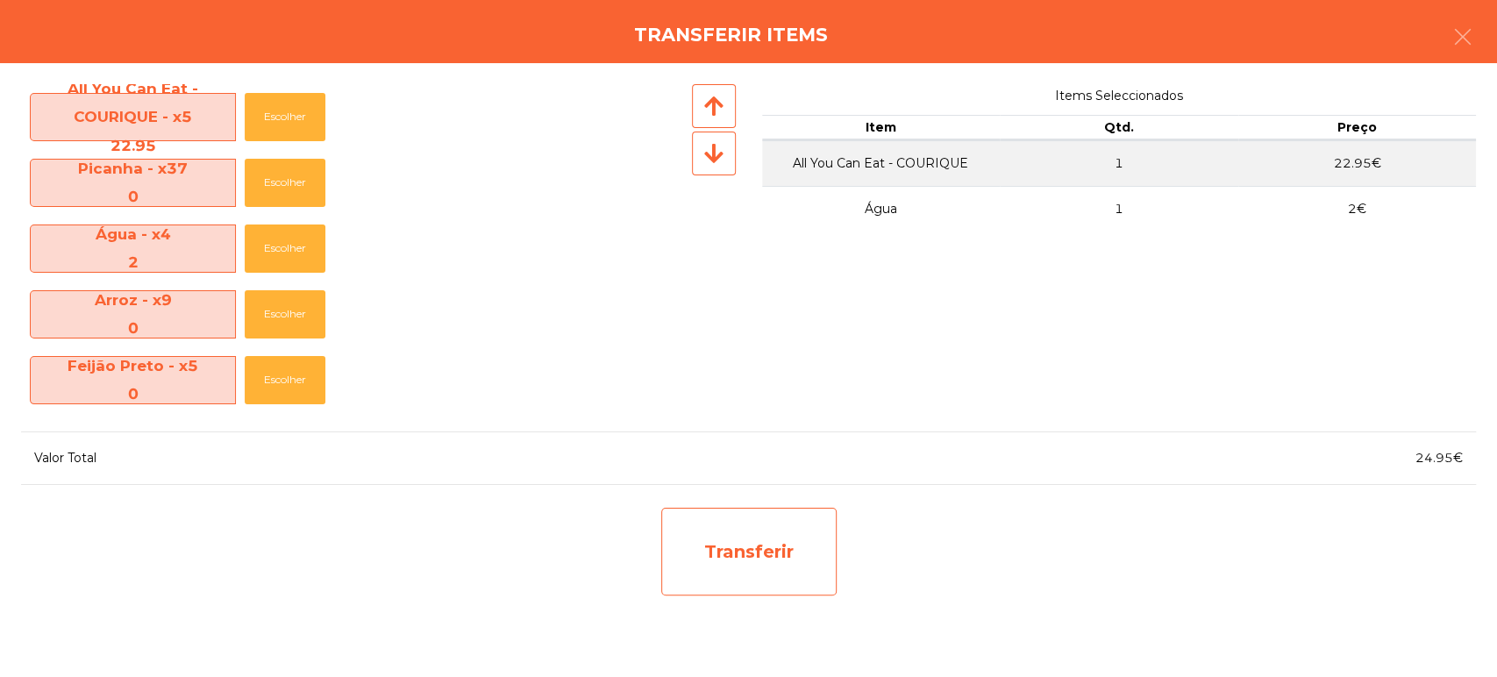
click at [816, 541] on div "Transferir" at bounding box center [748, 552] width 175 height 88
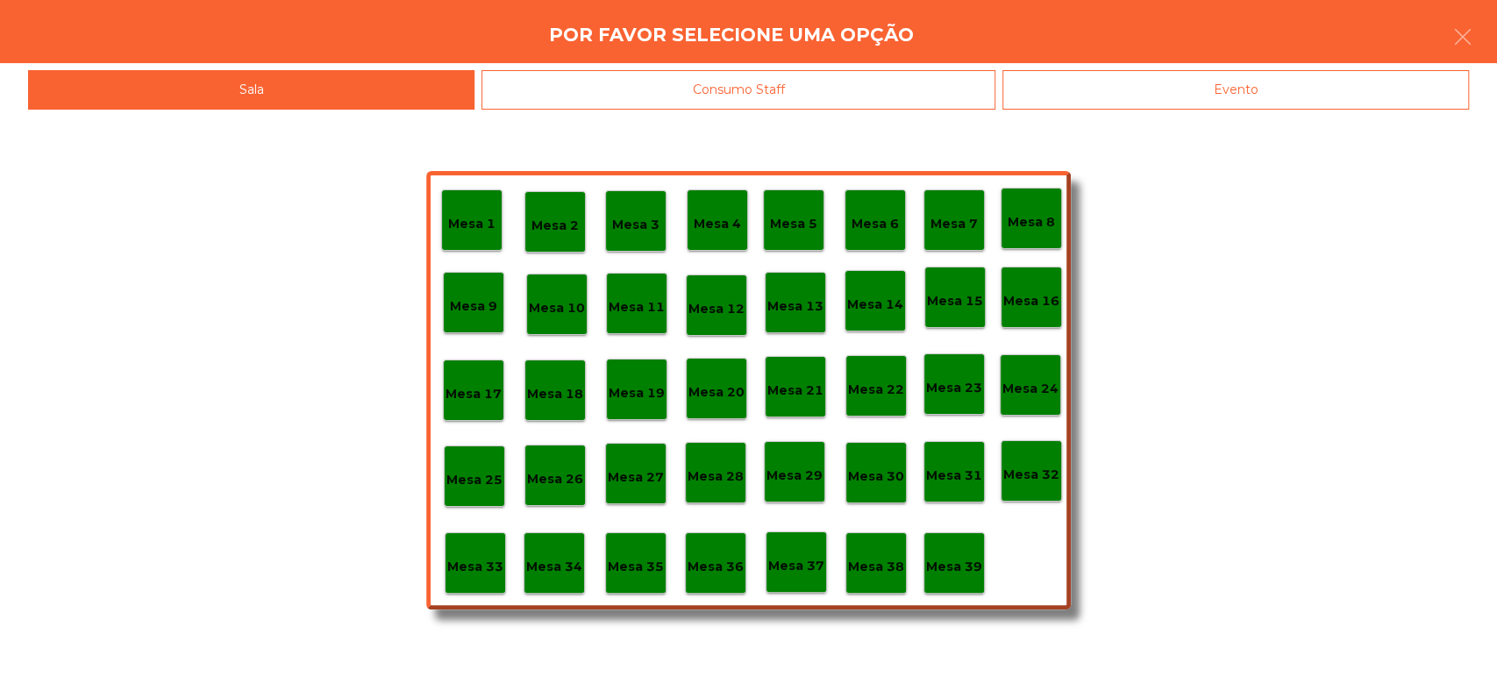
click at [1266, 99] on div "Evento" at bounding box center [1235, 89] width 467 height 39
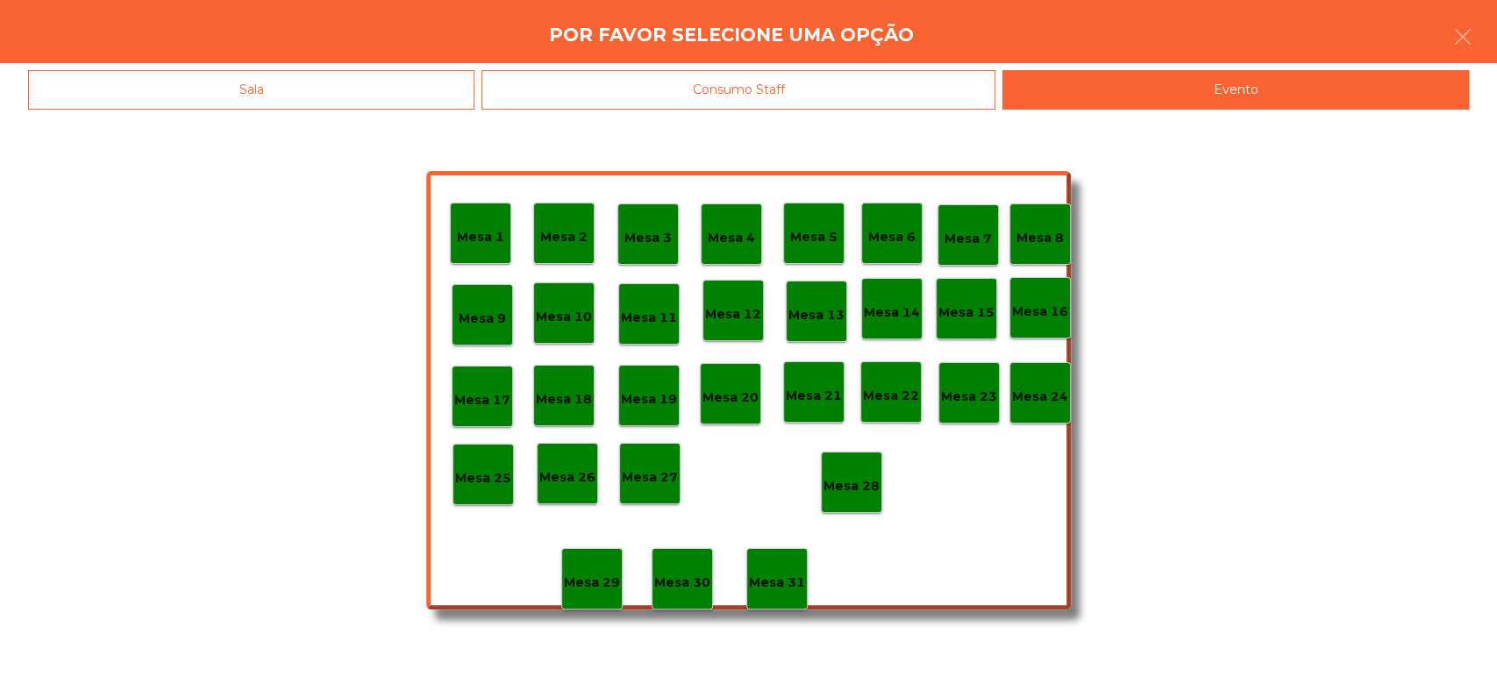
click at [940, 320] on p "Mesa 15" at bounding box center [966, 313] width 56 height 20
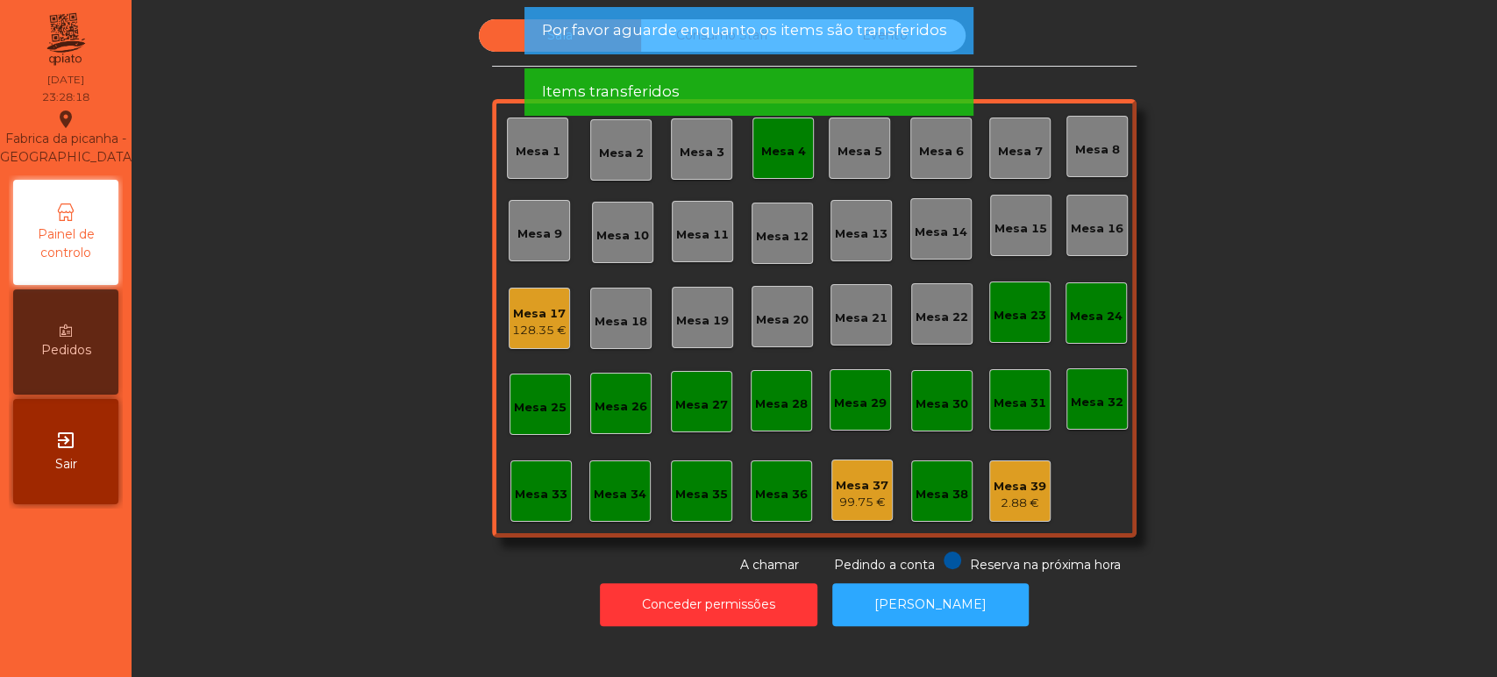
click at [908, 30] on span "Por favor aguarde enquanto os items são transferidos" at bounding box center [743, 30] width 405 height 22
click at [898, 37] on span "Por favor aguarde enquanto os items são transferidos" at bounding box center [743, 30] width 405 height 22
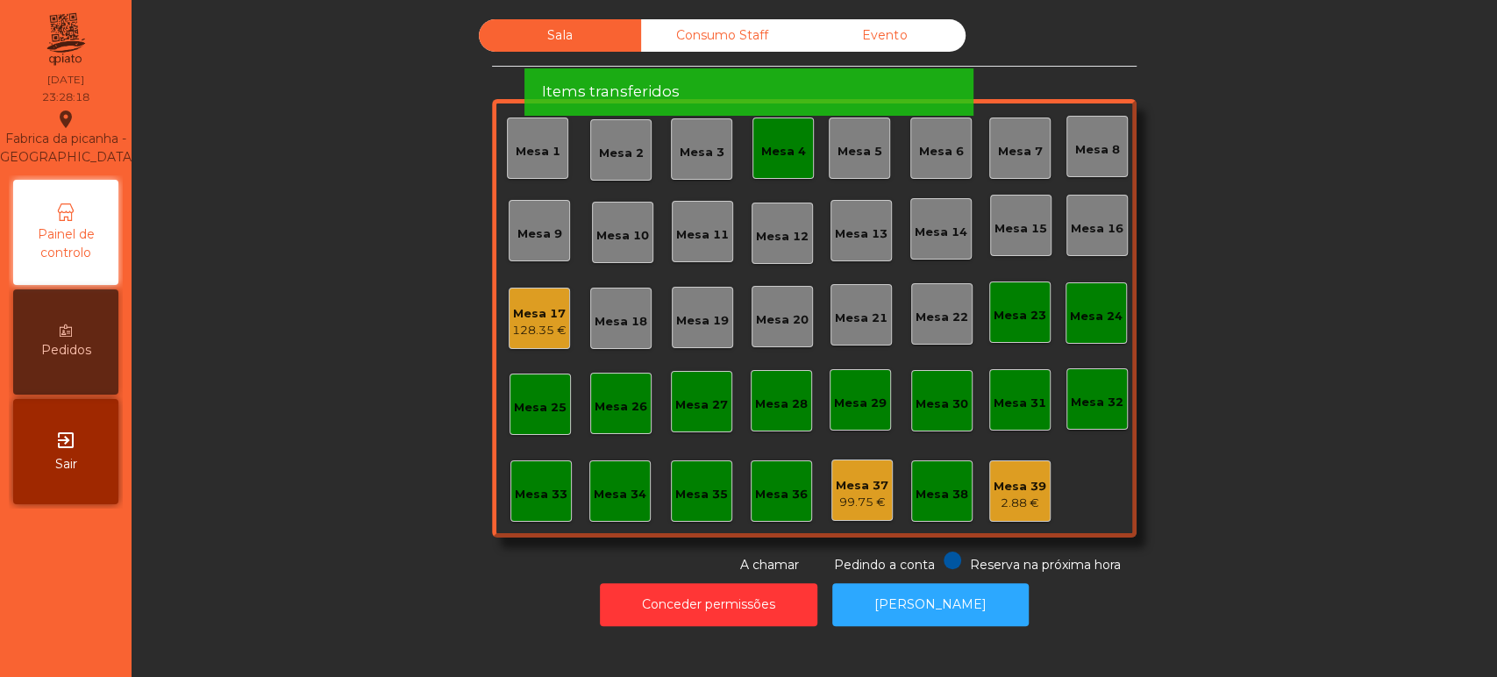
click at [895, 81] on div "Items transferidos" at bounding box center [748, 92] width 414 height 22
click at [893, 68] on div "Items transferidos" at bounding box center [748, 91] width 449 height 47
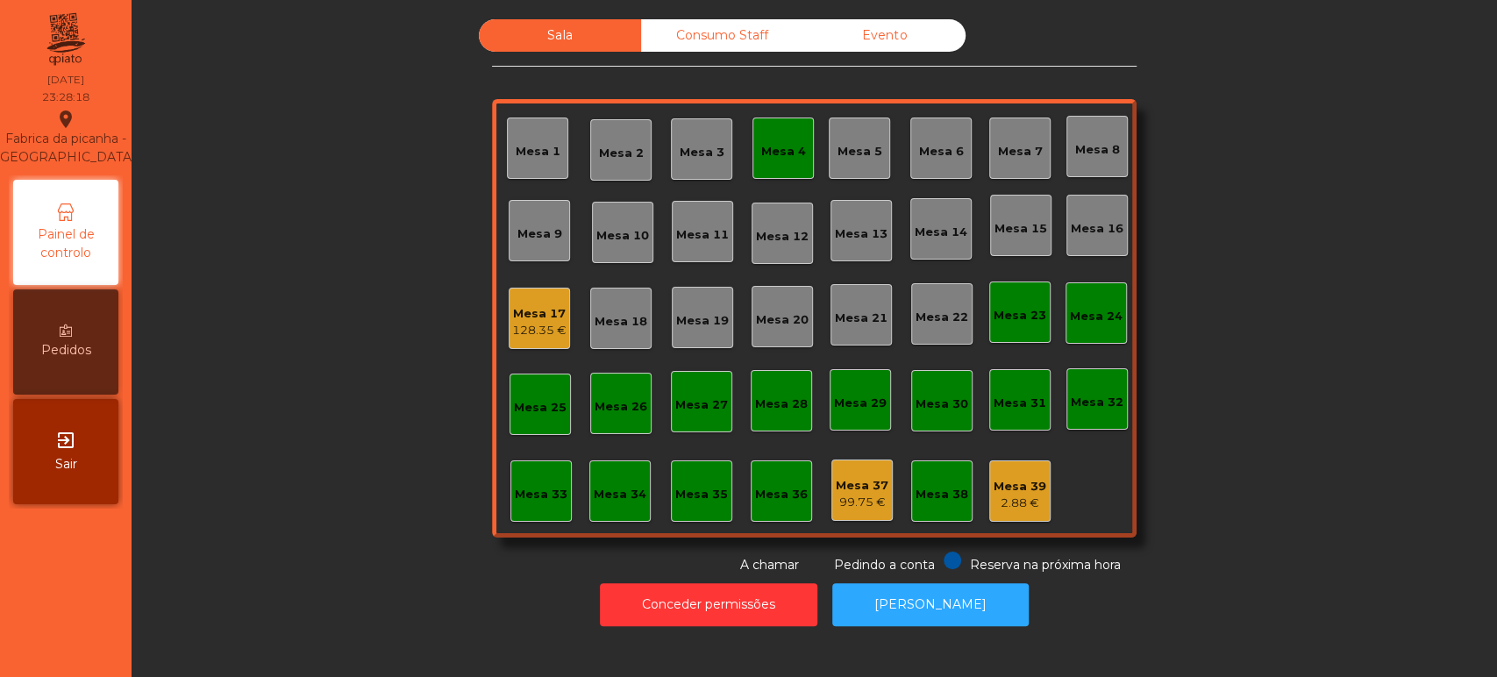
click at [891, 46] on div "Items transferidos" at bounding box center [748, 30] width 449 height 47
click at [904, 44] on div "Evento" at bounding box center [884, 35] width 162 height 32
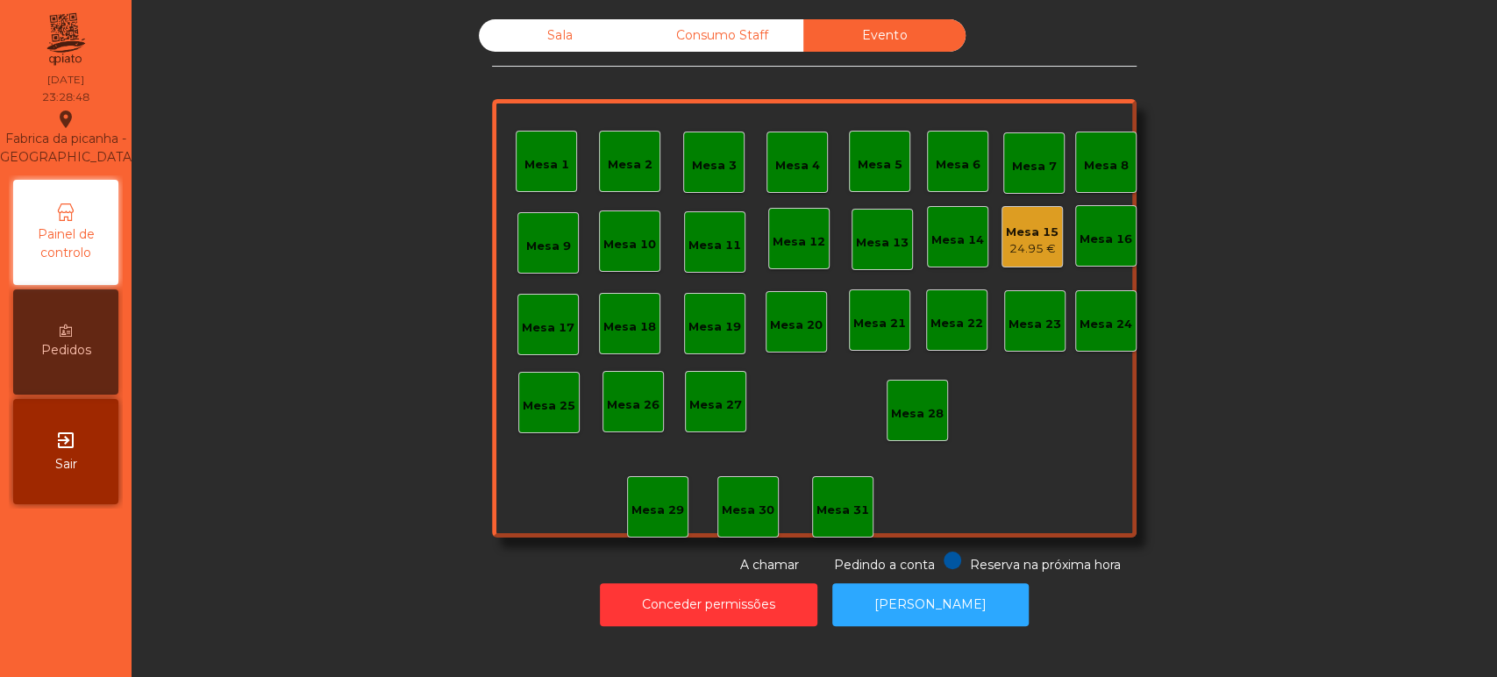
click at [1044, 234] on div "Mesa 15" at bounding box center [1032, 233] width 53 height 18
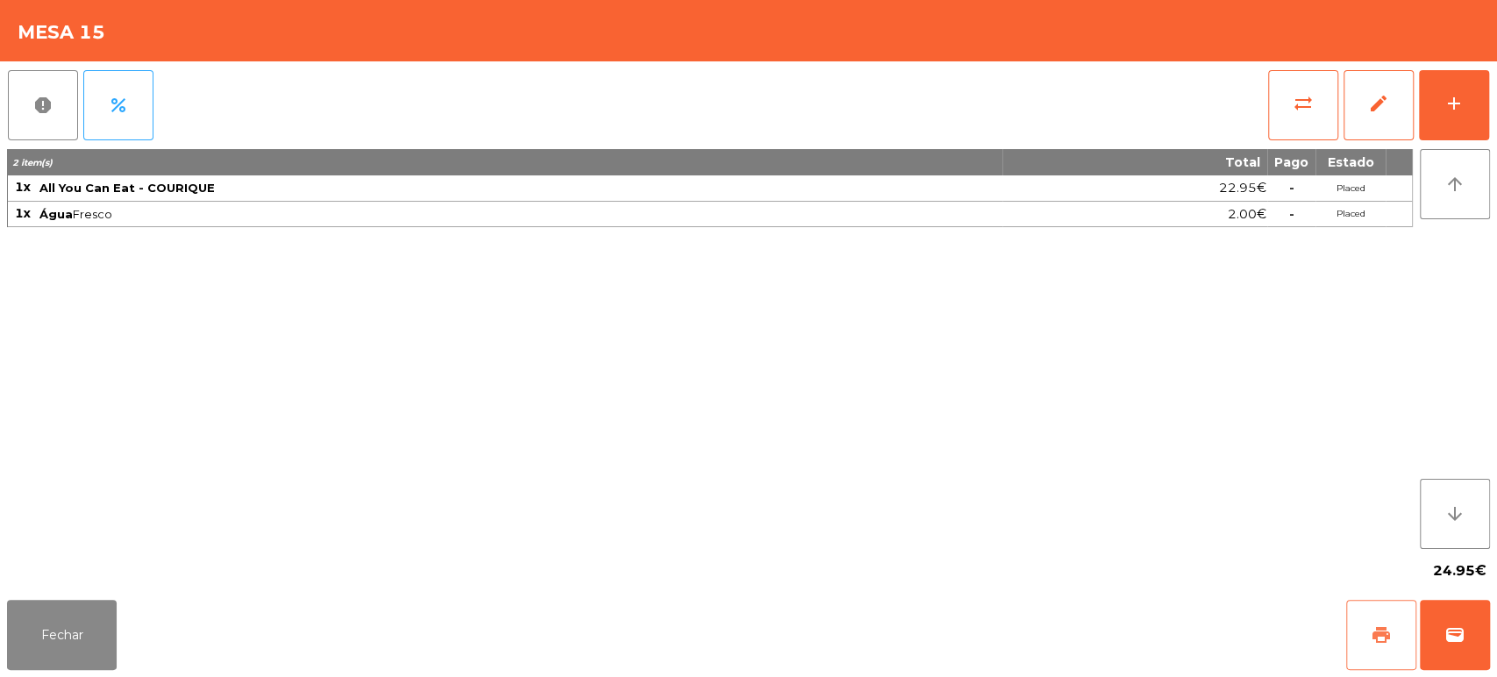
click at [1347, 621] on button "print" at bounding box center [1381, 635] width 70 height 70
click at [96, 617] on button "Fechar" at bounding box center [62, 635] width 110 height 70
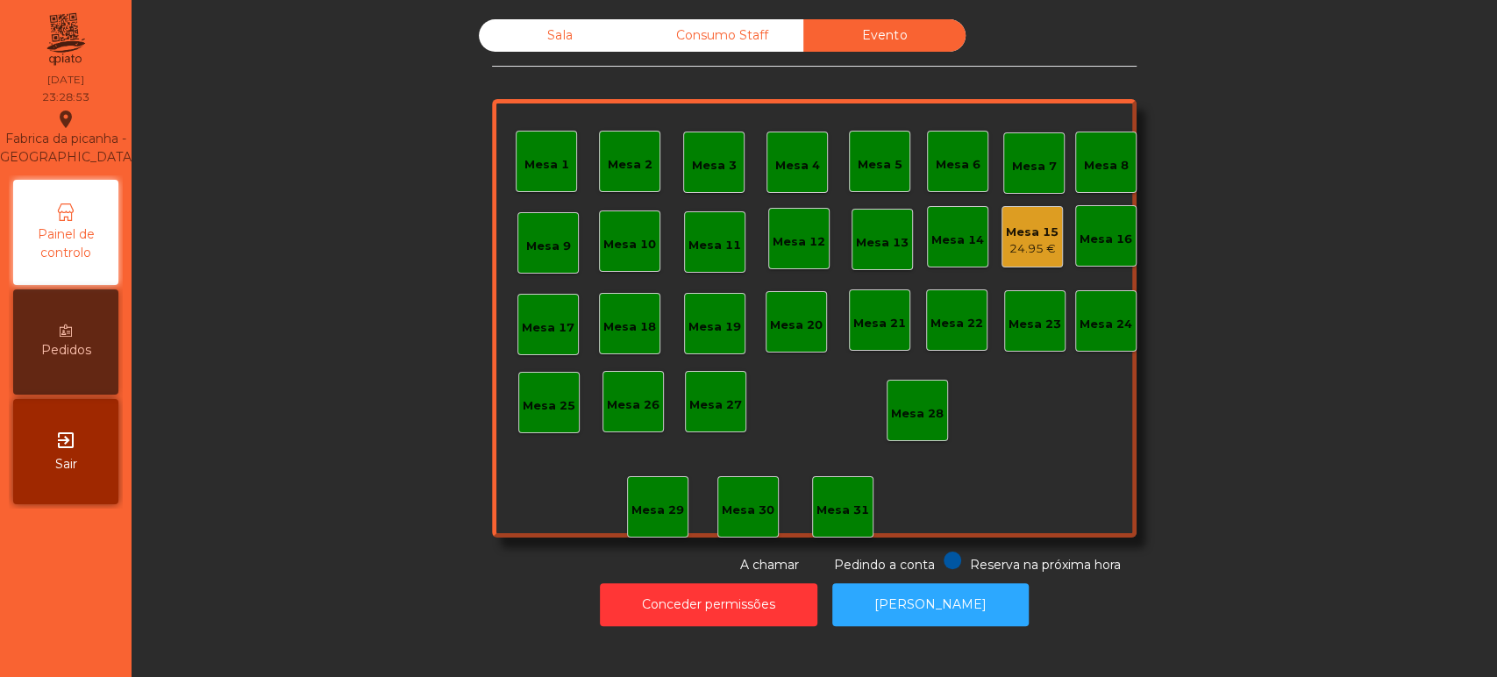
click at [1006, 234] on div "Mesa 15" at bounding box center [1032, 233] width 53 height 18
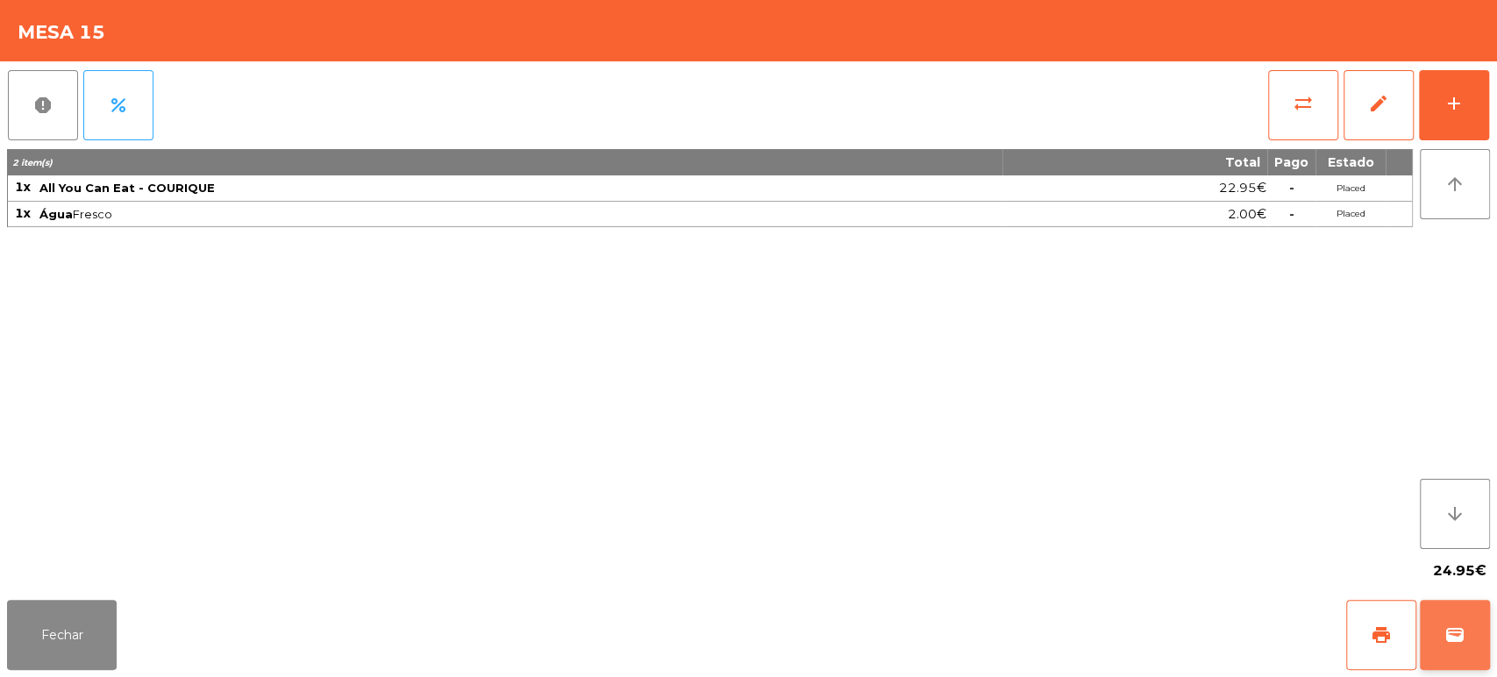
click at [1444, 642] on span "wallet" at bounding box center [1454, 634] width 21 height 21
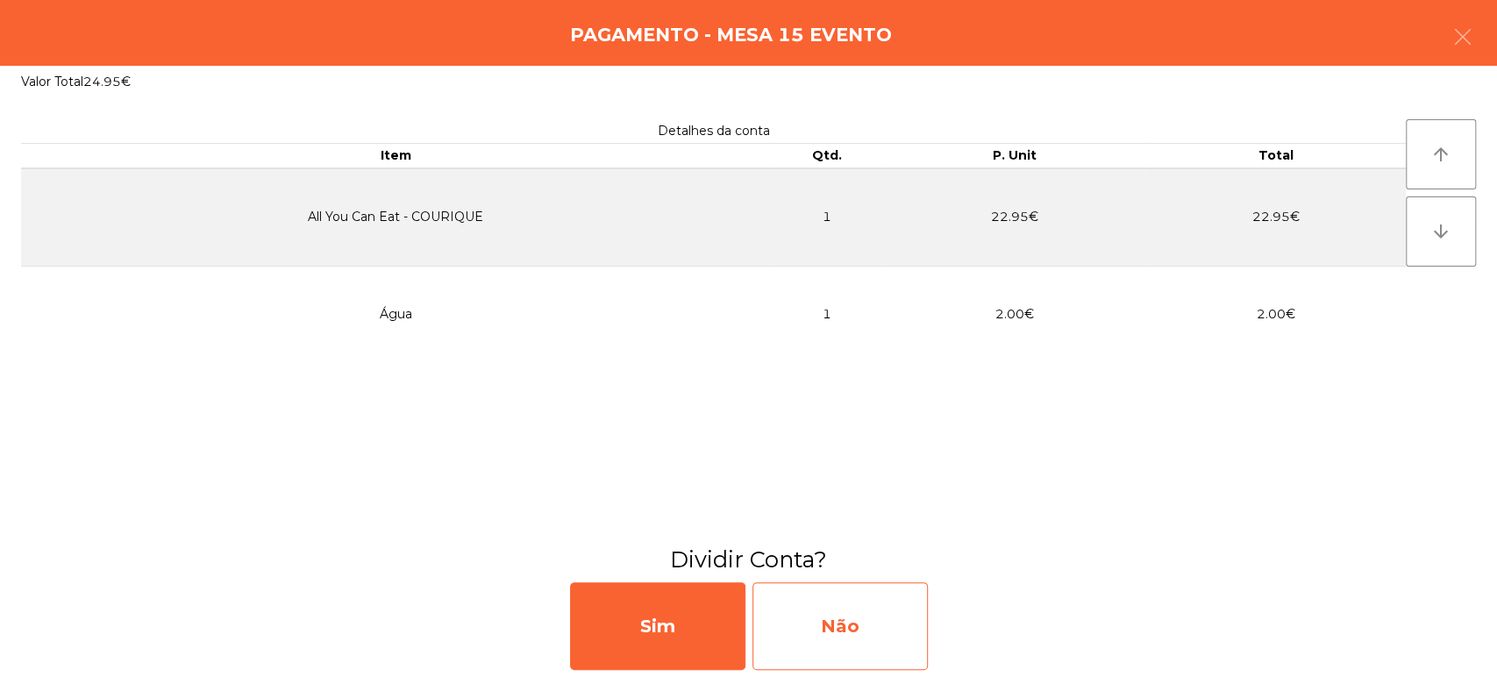
click at [809, 609] on div "Não" at bounding box center [839, 626] width 175 height 88
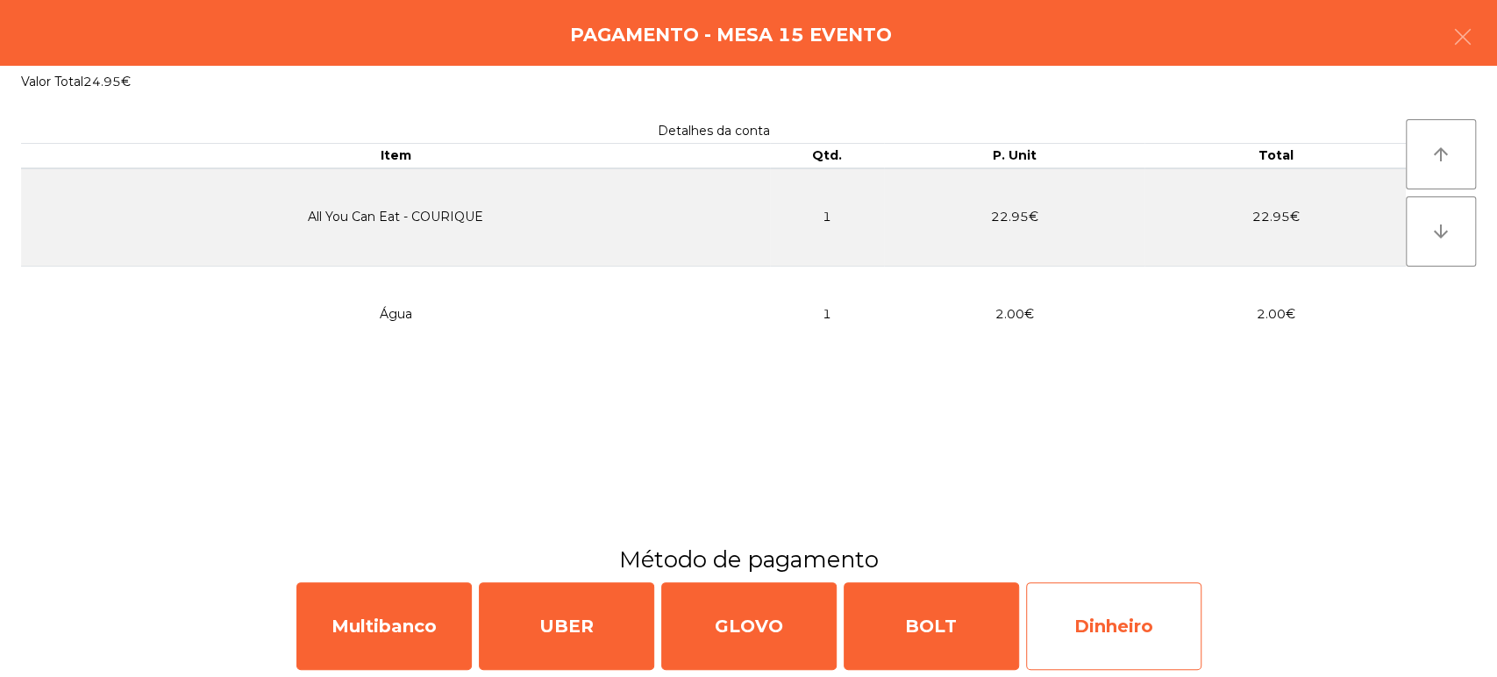
click at [1122, 631] on div "Dinheiro" at bounding box center [1113, 626] width 175 height 88
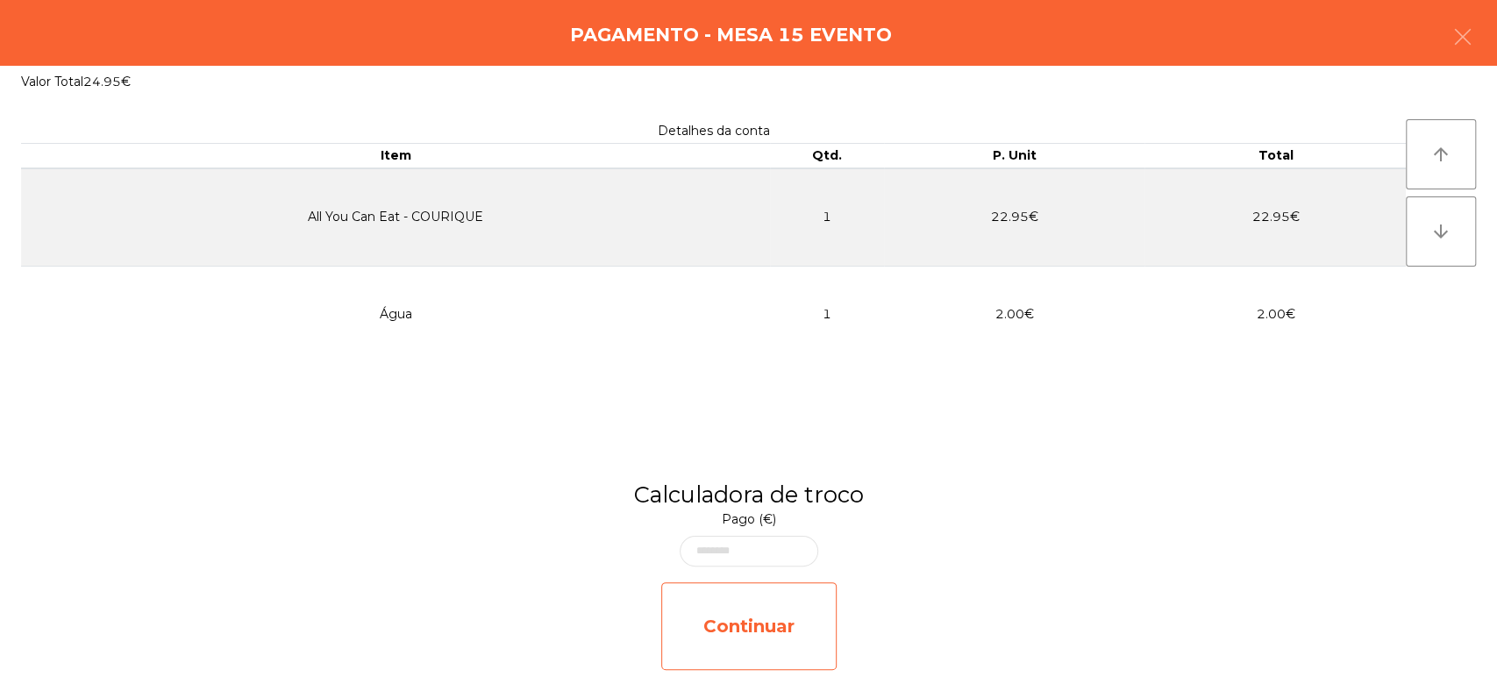
click at [765, 628] on div "Continuar" at bounding box center [748, 626] width 175 height 88
select select "**"
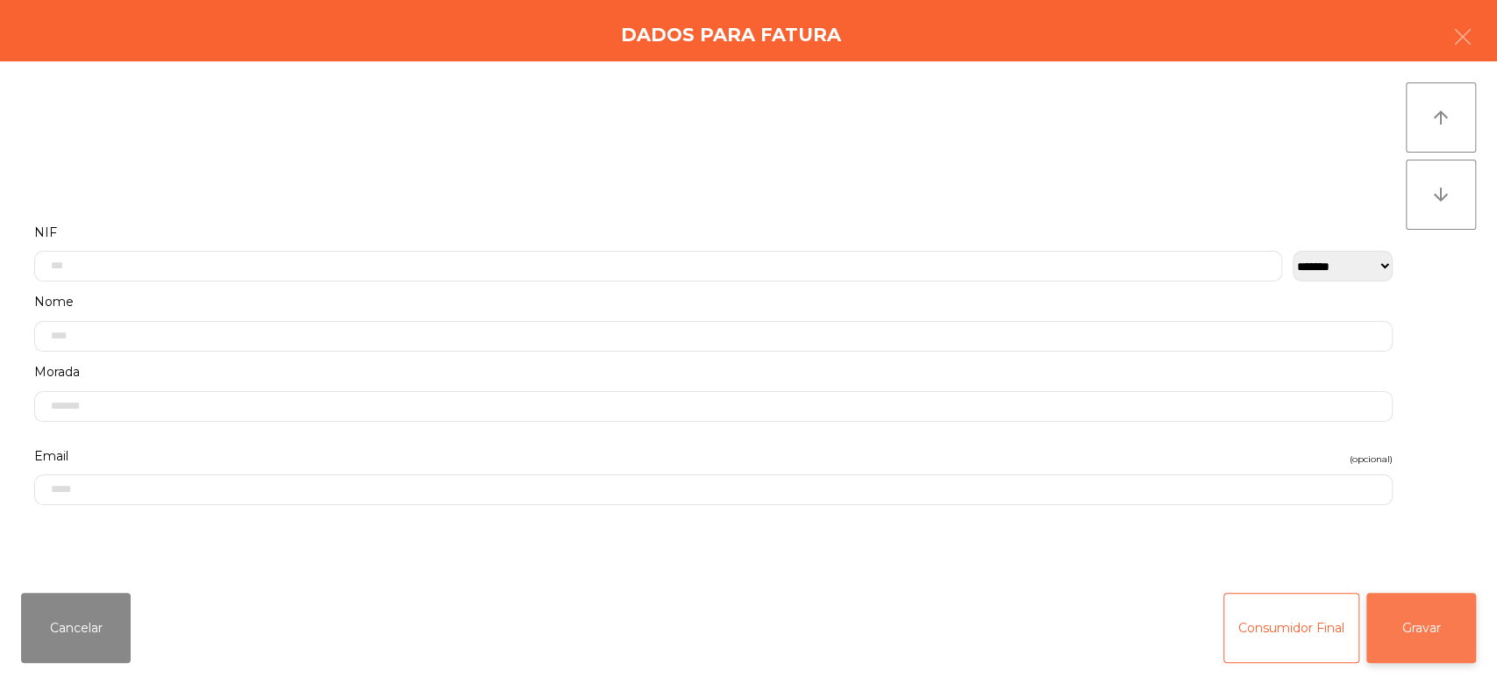
click at [1438, 618] on button "Gravar" at bounding box center [1421, 628] width 110 height 70
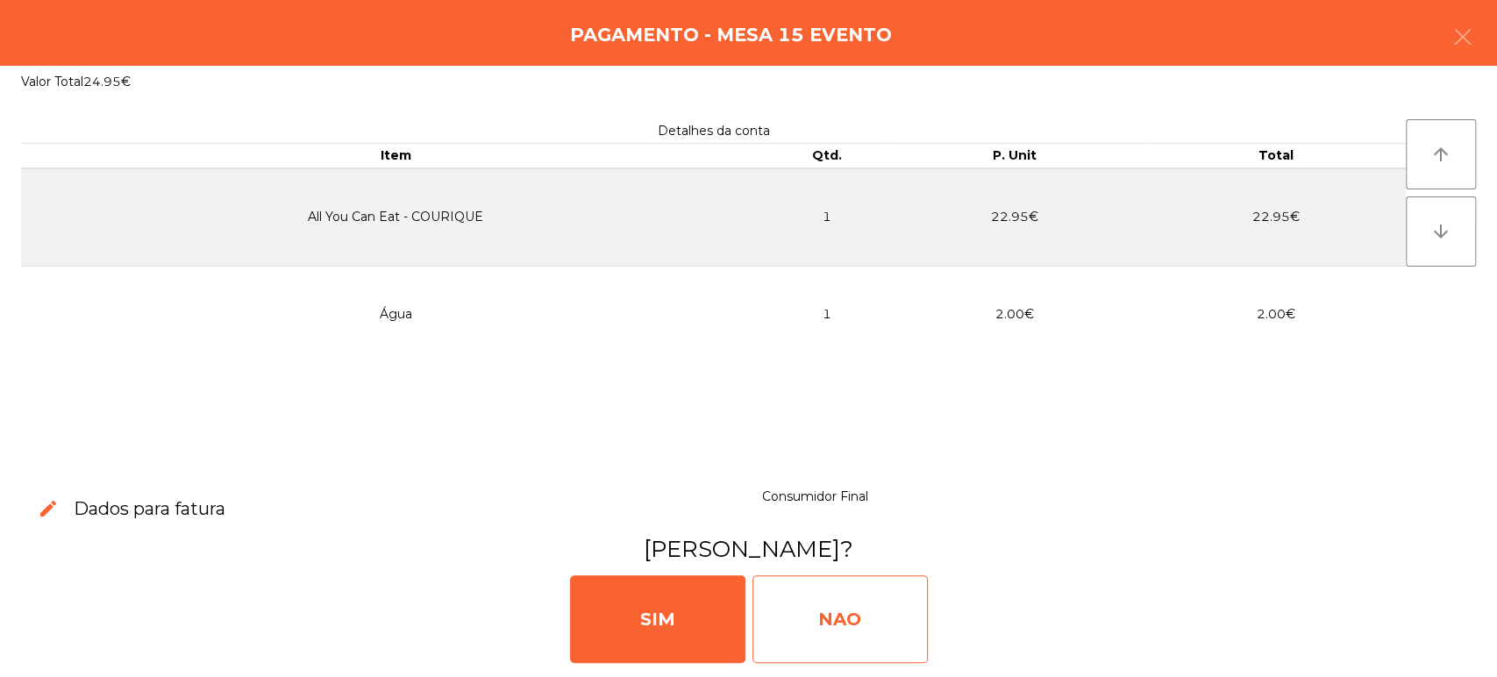
click at [828, 623] on div "NAO" at bounding box center [839, 619] width 175 height 88
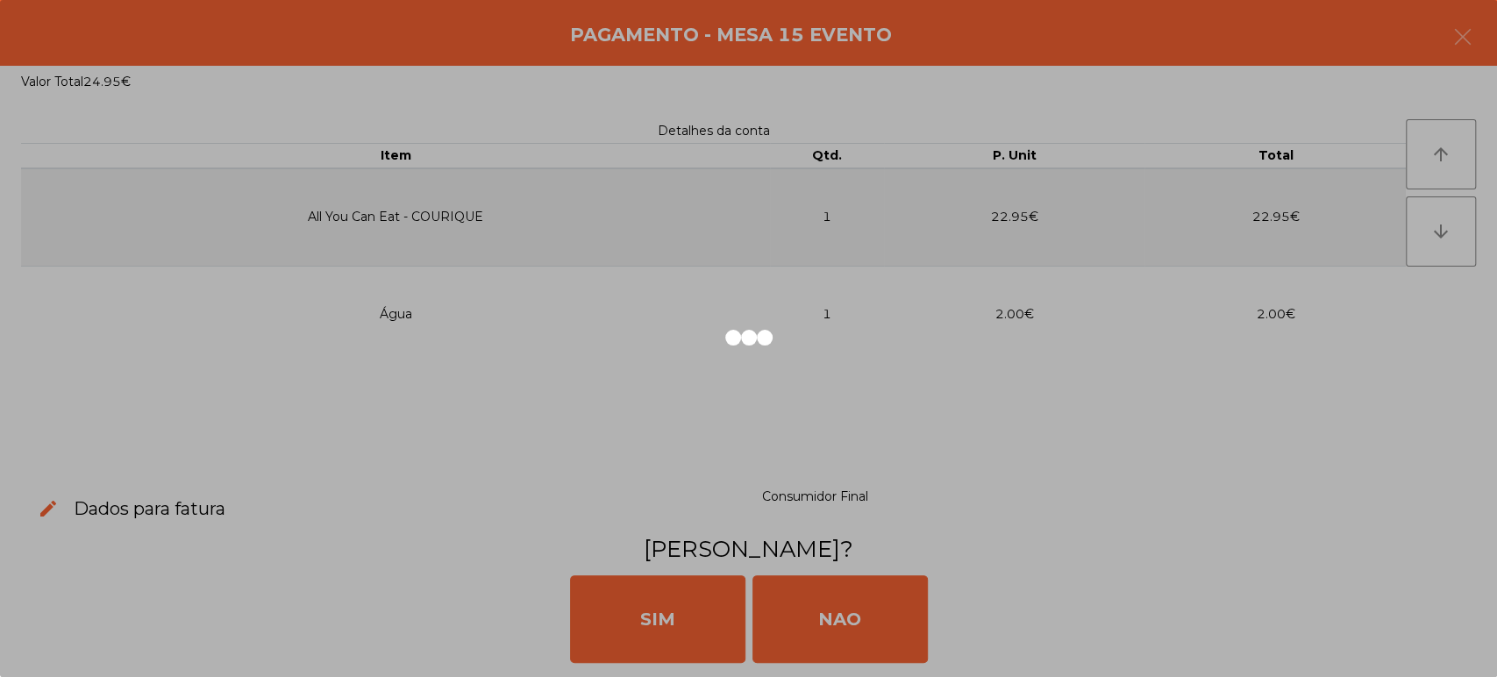
click at [522, 131] on div "Mesa 1" at bounding box center [546, 161] width 61 height 61
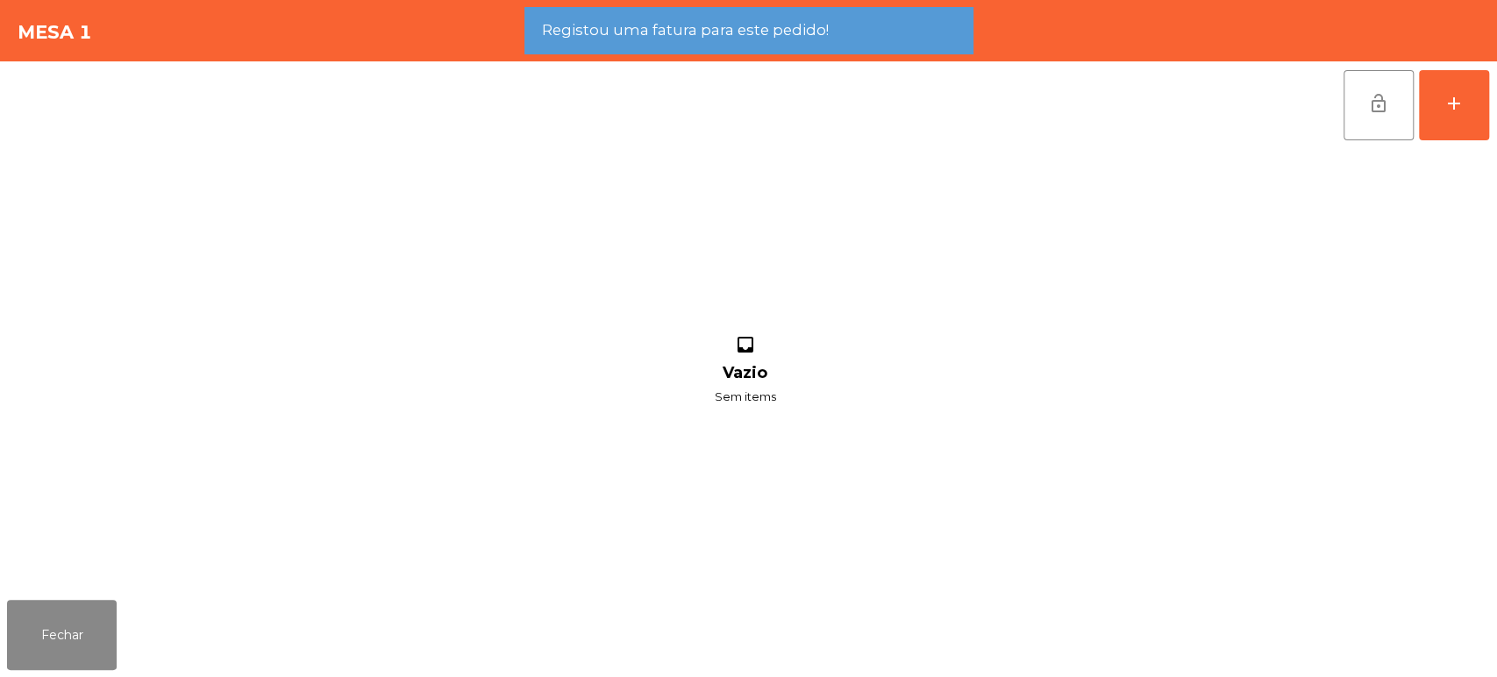
click at [535, 109] on div "lock_open add" at bounding box center [748, 105] width 1483 height 88
click at [522, 70] on div "lock_open add" at bounding box center [748, 105] width 1483 height 88
click at [111, 633] on button "Fechar" at bounding box center [62, 635] width 110 height 70
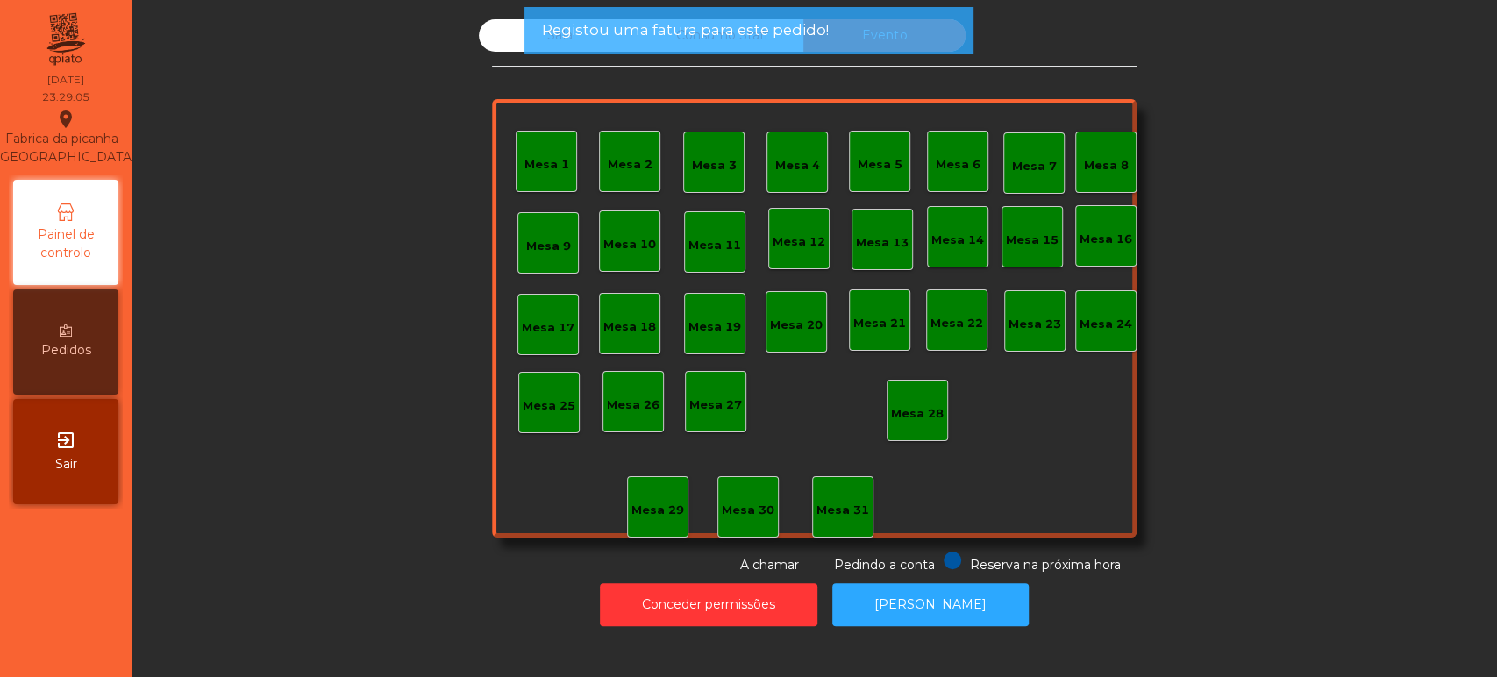
click at [569, 28] on span "Registou uma fatura para este pedido!" at bounding box center [684, 30] width 287 height 22
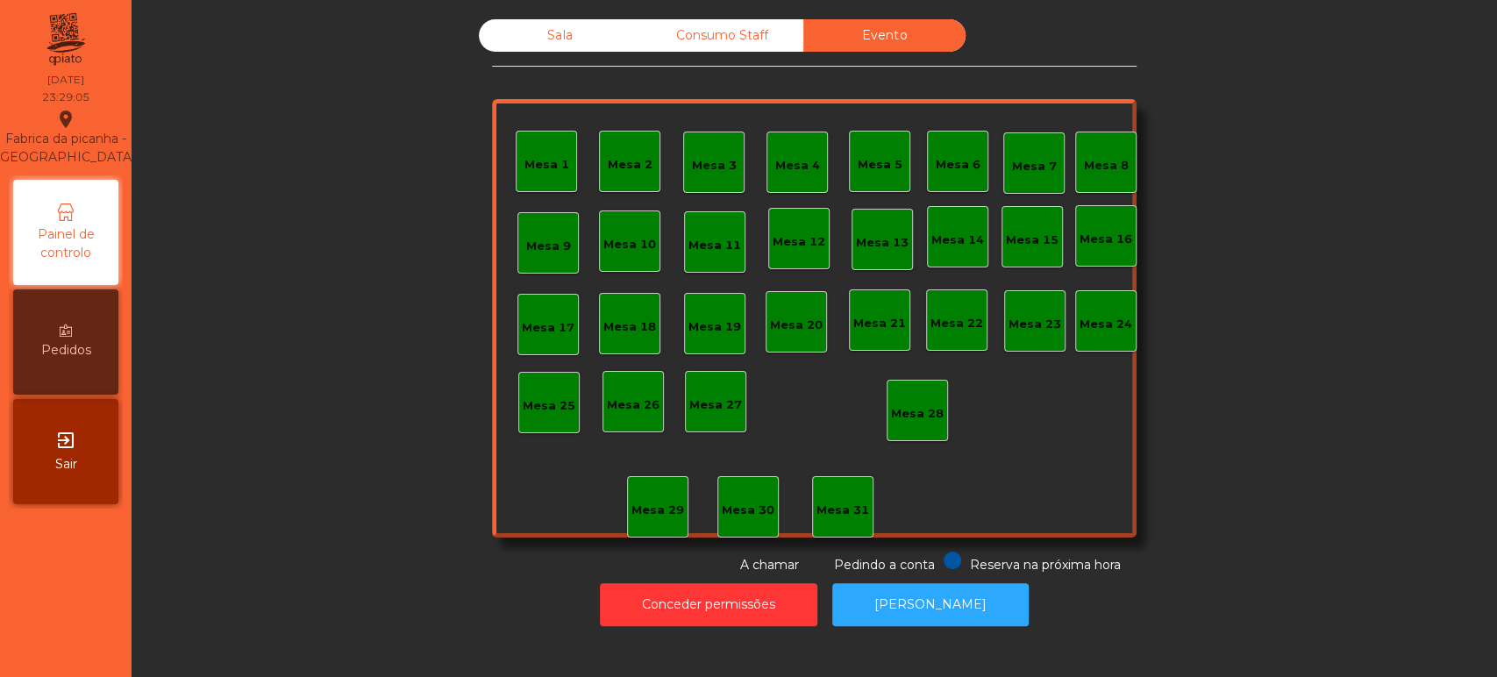
click at [576, 35] on span "Registou uma fatura para este pedido!" at bounding box center [684, 30] width 287 height 22
click at [554, 47] on div "Sala" at bounding box center [560, 35] width 162 height 32
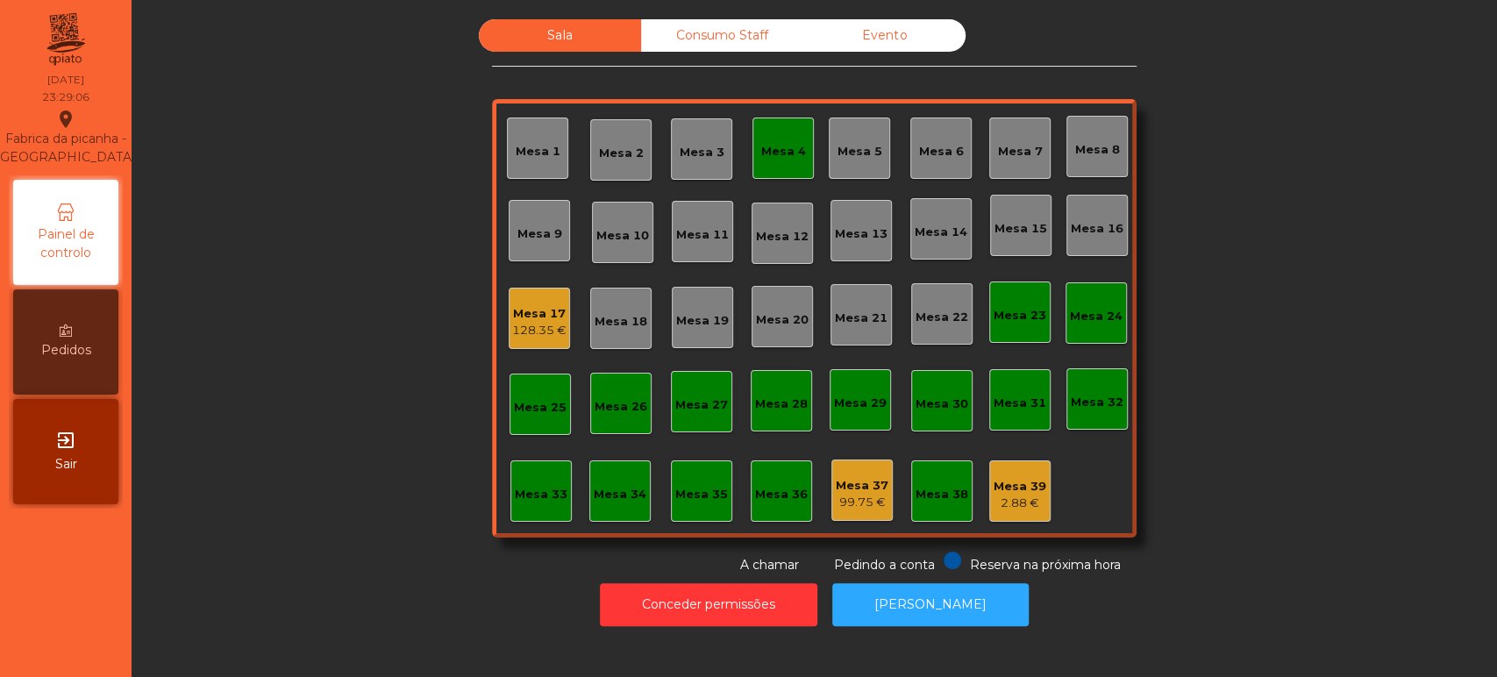
click at [535, 310] on div "Mesa 17" at bounding box center [539, 314] width 54 height 18
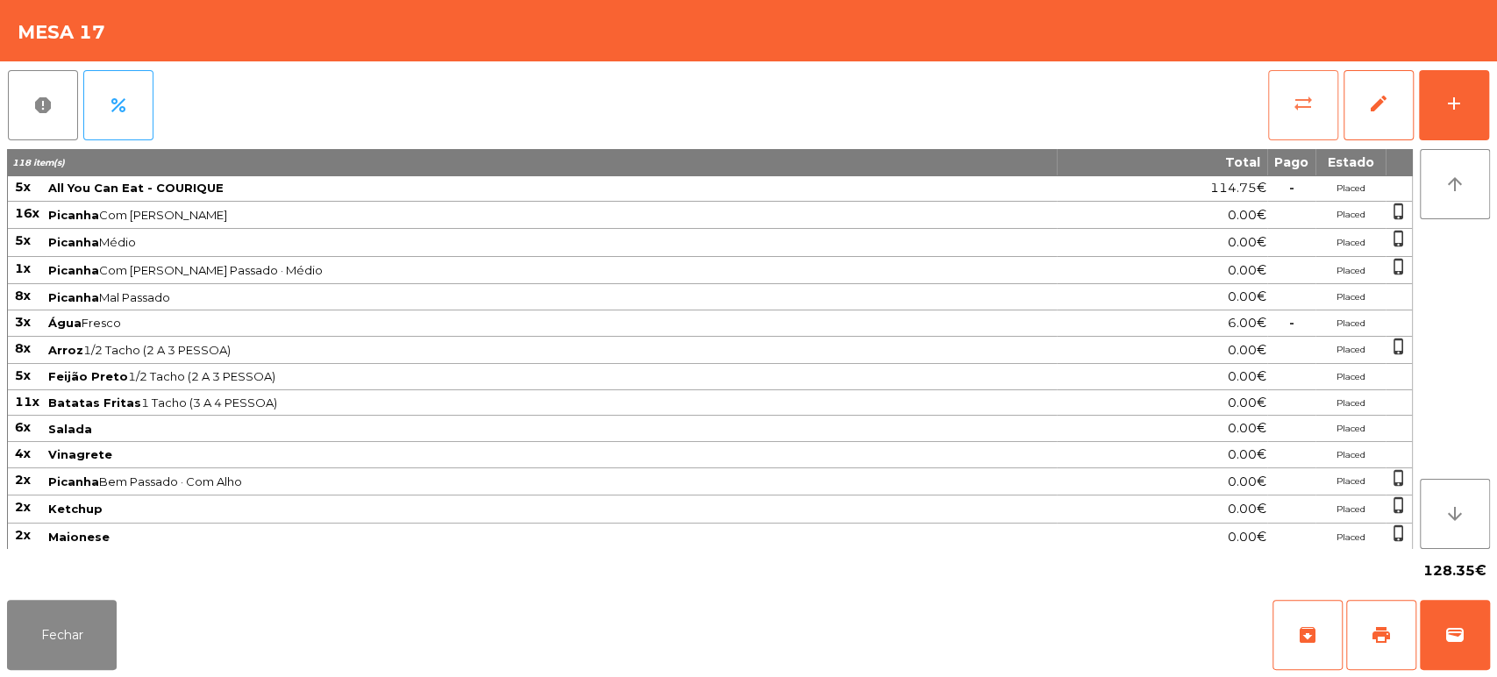
click at [1301, 105] on span "sync_alt" at bounding box center [1303, 103] width 21 height 21
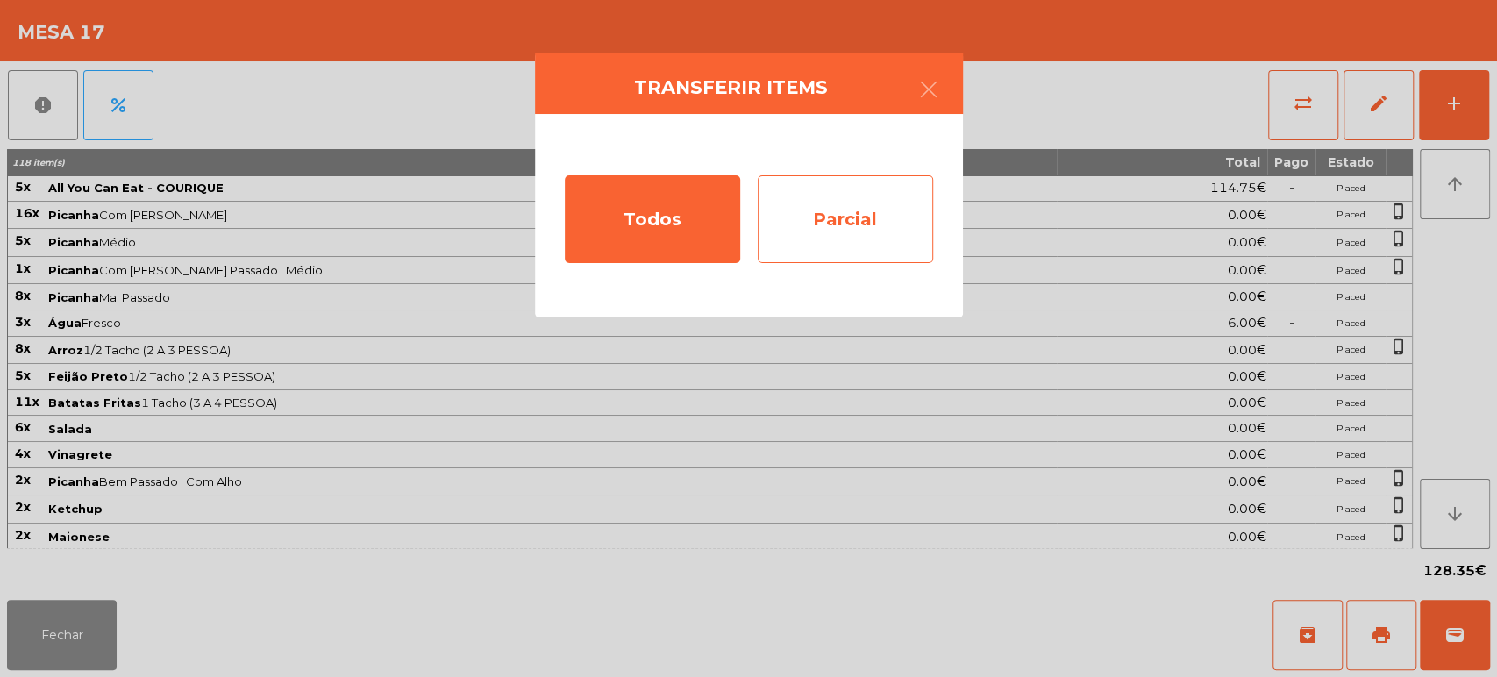
click at [929, 215] on div "Parcial" at bounding box center [845, 219] width 175 height 88
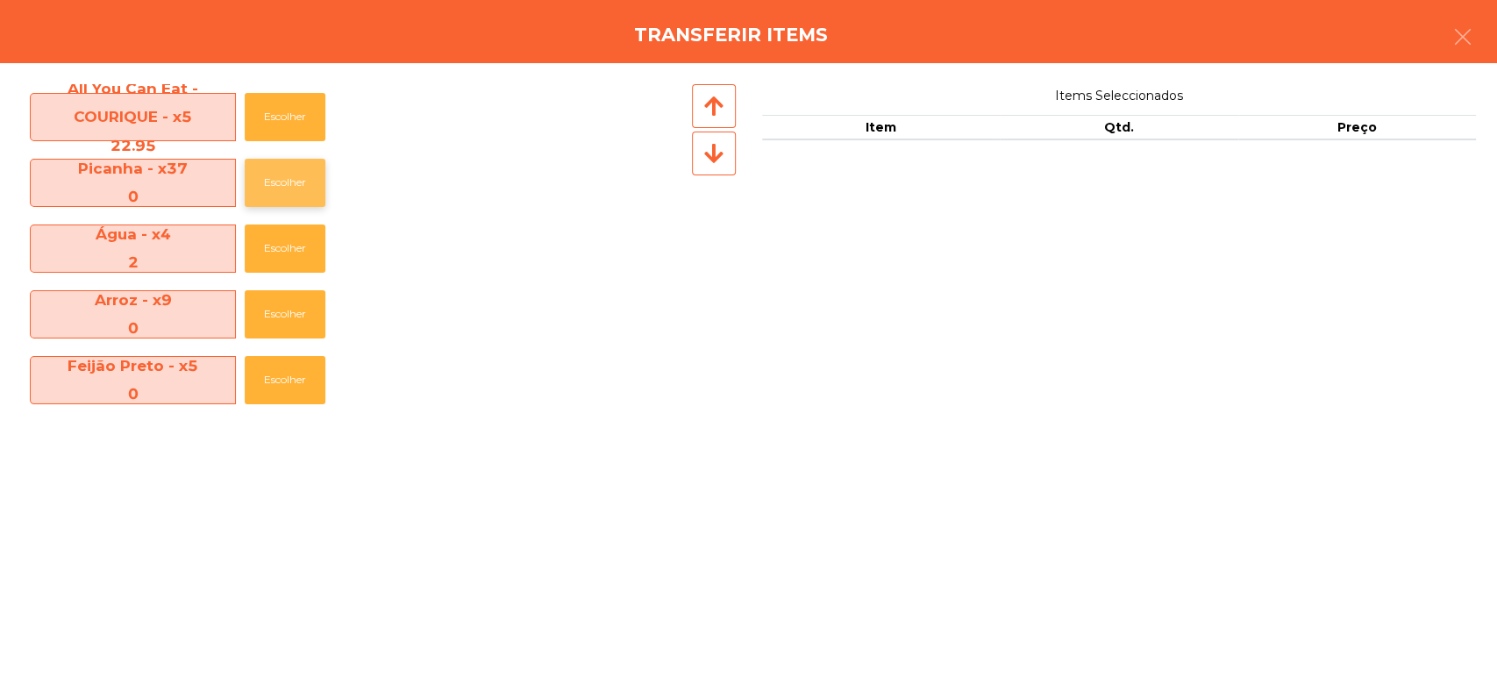
click at [265, 167] on button "Escolher" at bounding box center [285, 183] width 81 height 48
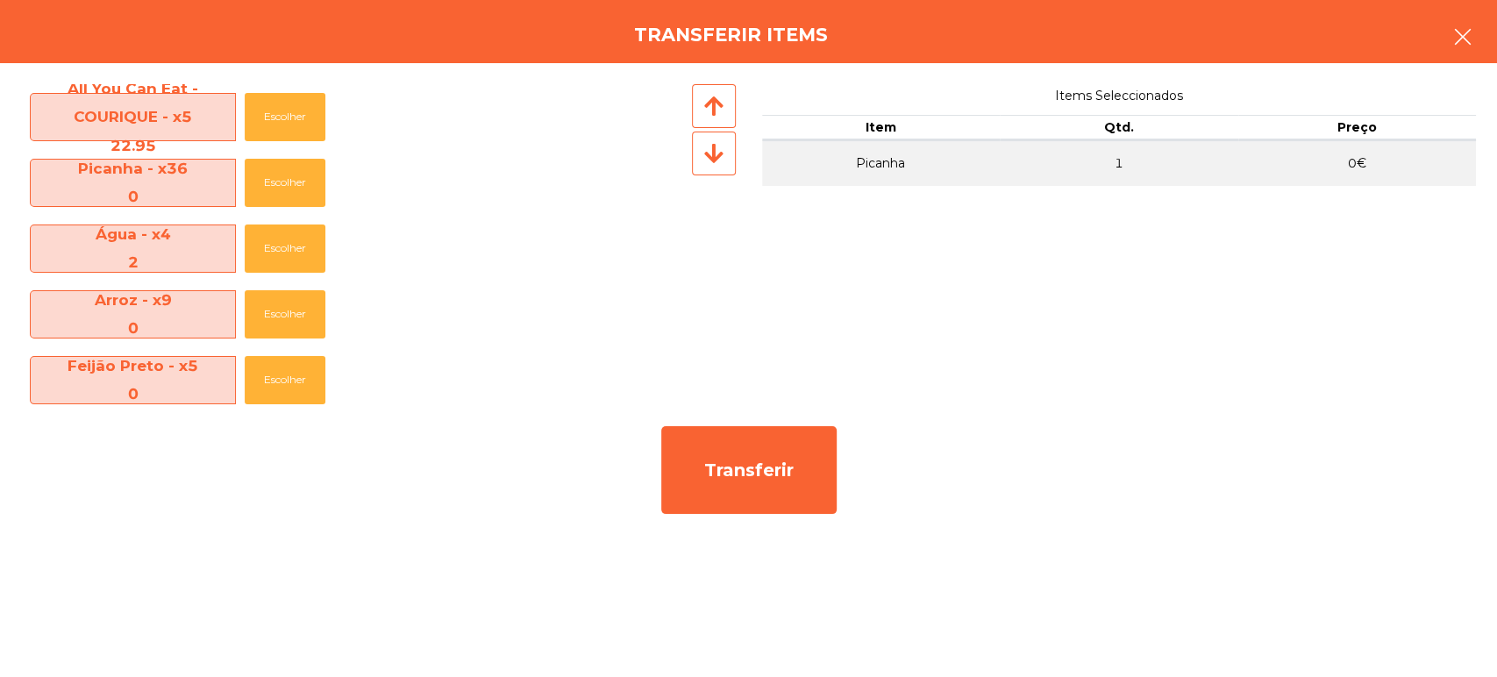
click at [1459, 49] on button "button" at bounding box center [1462, 38] width 49 height 53
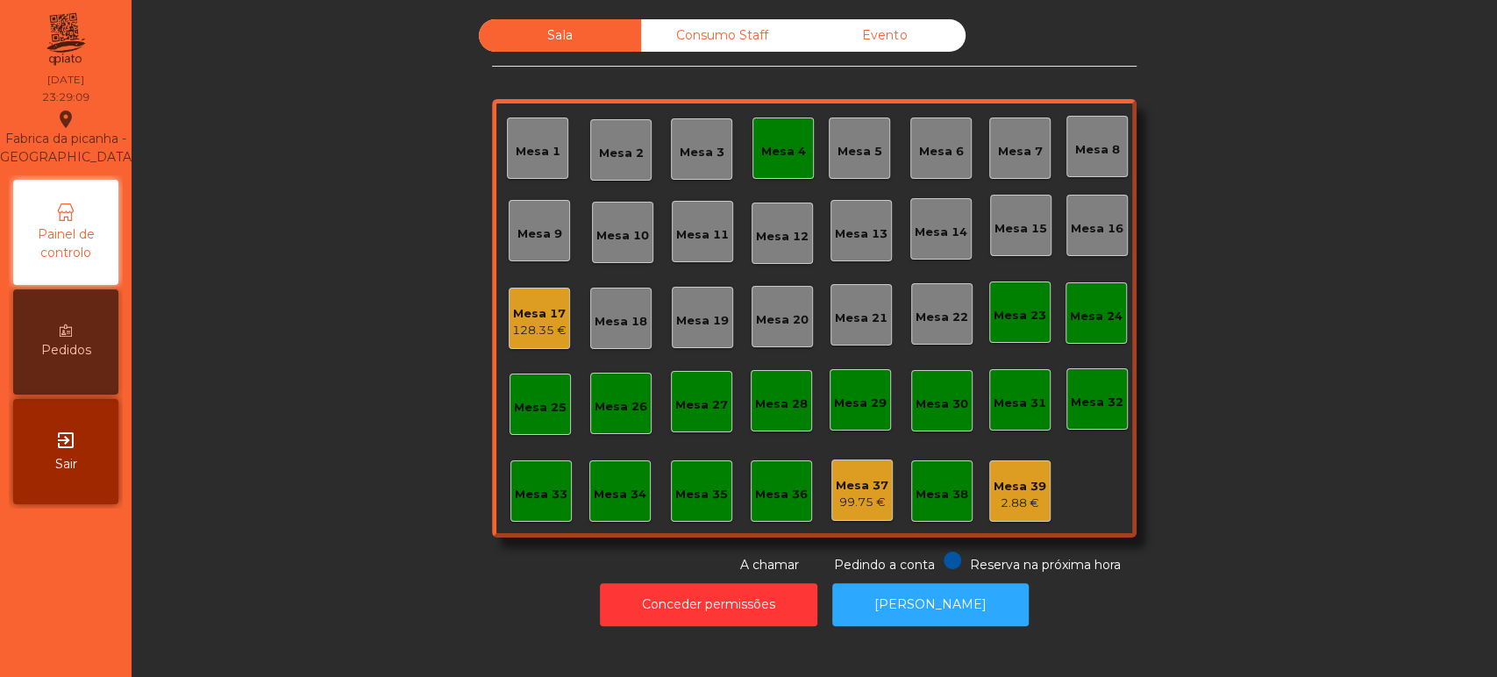
click at [531, 308] on div "Mesa 17" at bounding box center [539, 314] width 54 height 18
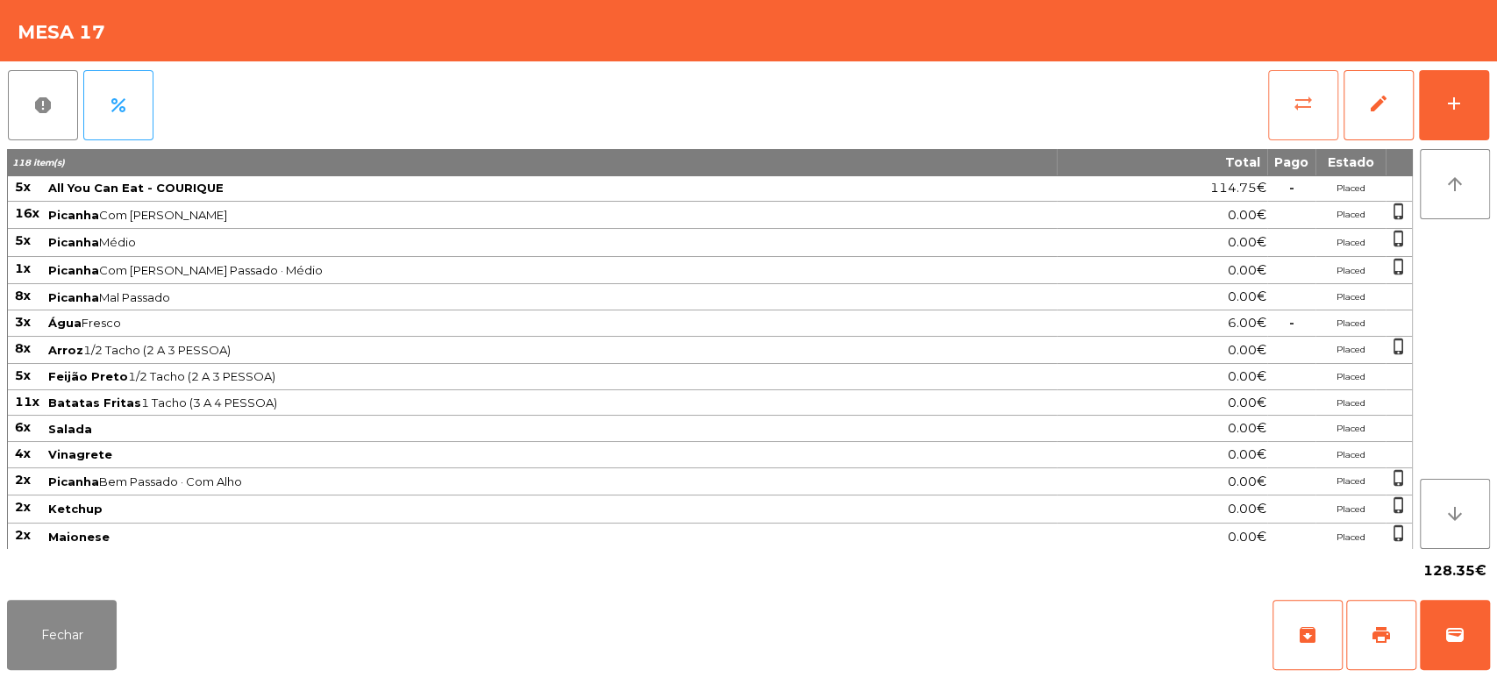
click at [1277, 108] on button "sync_alt" at bounding box center [1303, 105] width 70 height 70
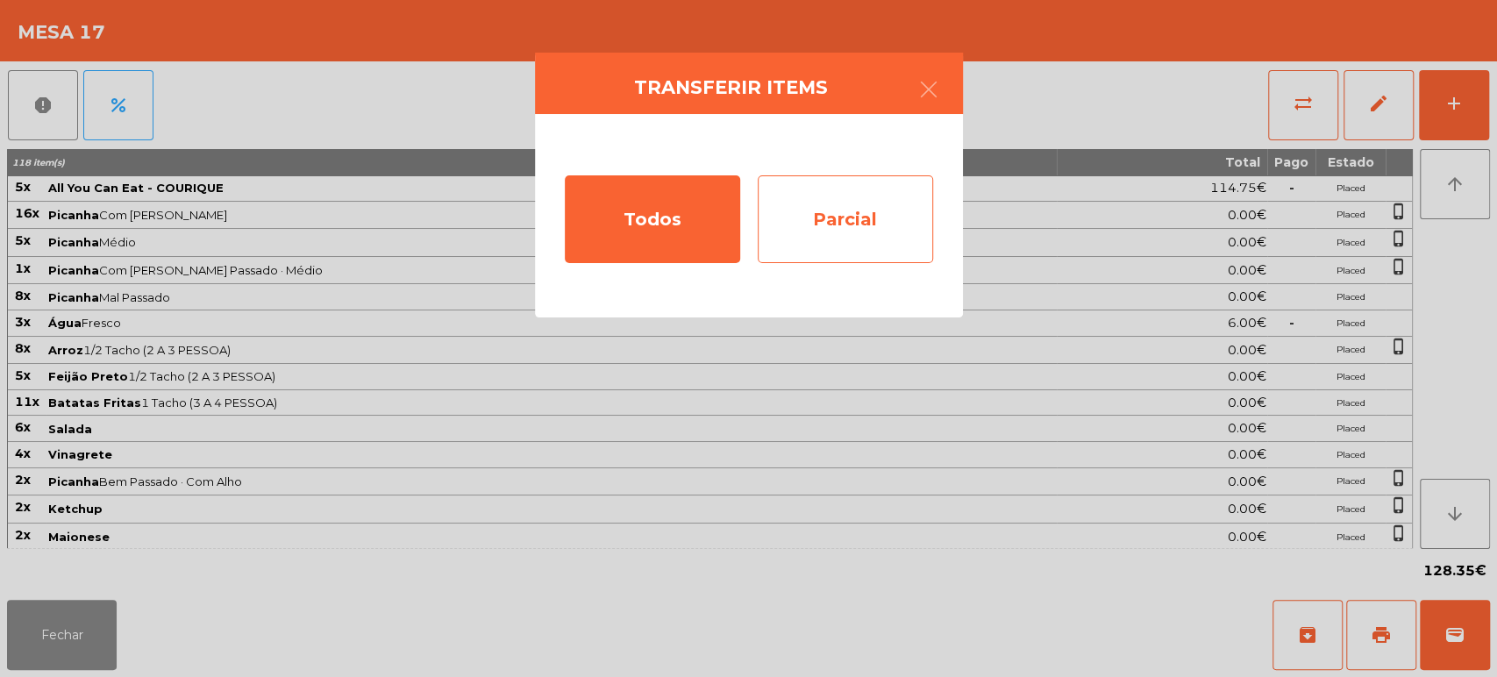
click at [900, 233] on div "Parcial" at bounding box center [845, 219] width 175 height 88
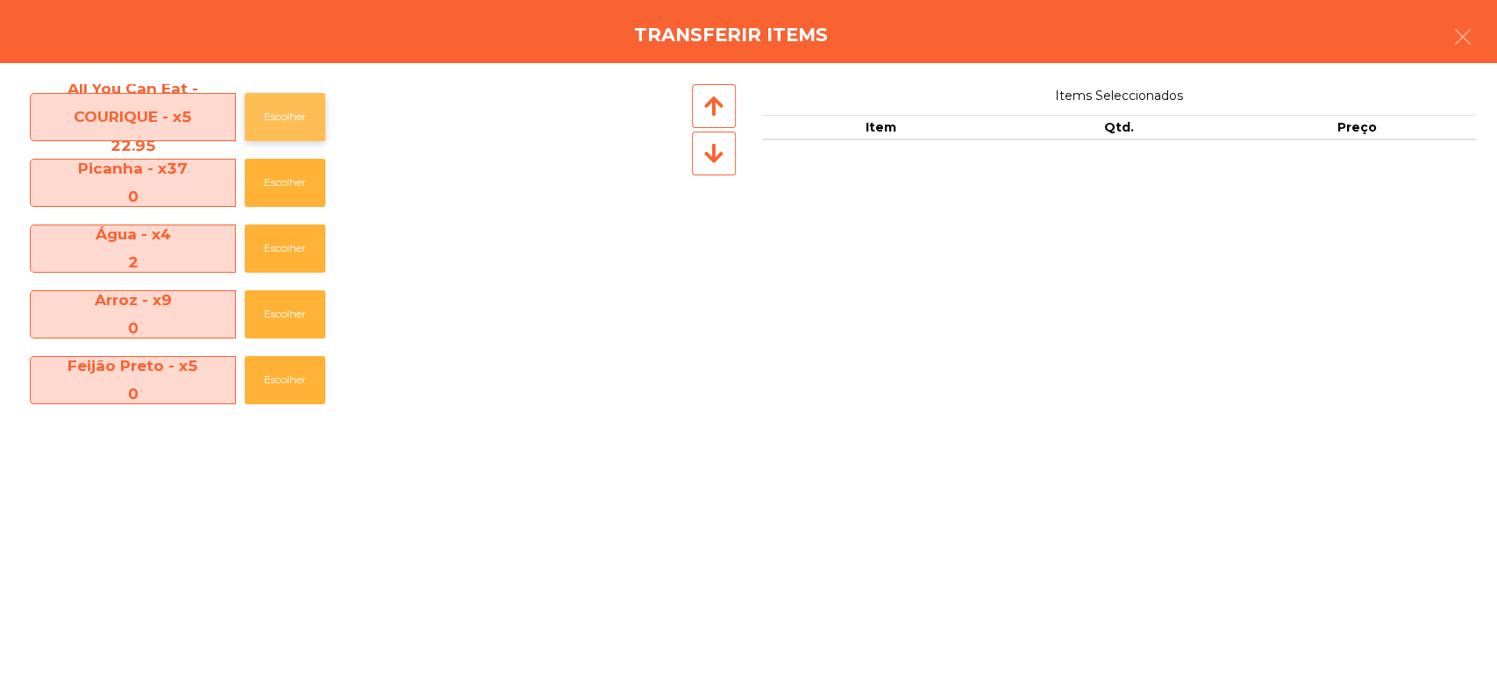
click at [279, 126] on button "Escolher" at bounding box center [285, 117] width 81 height 48
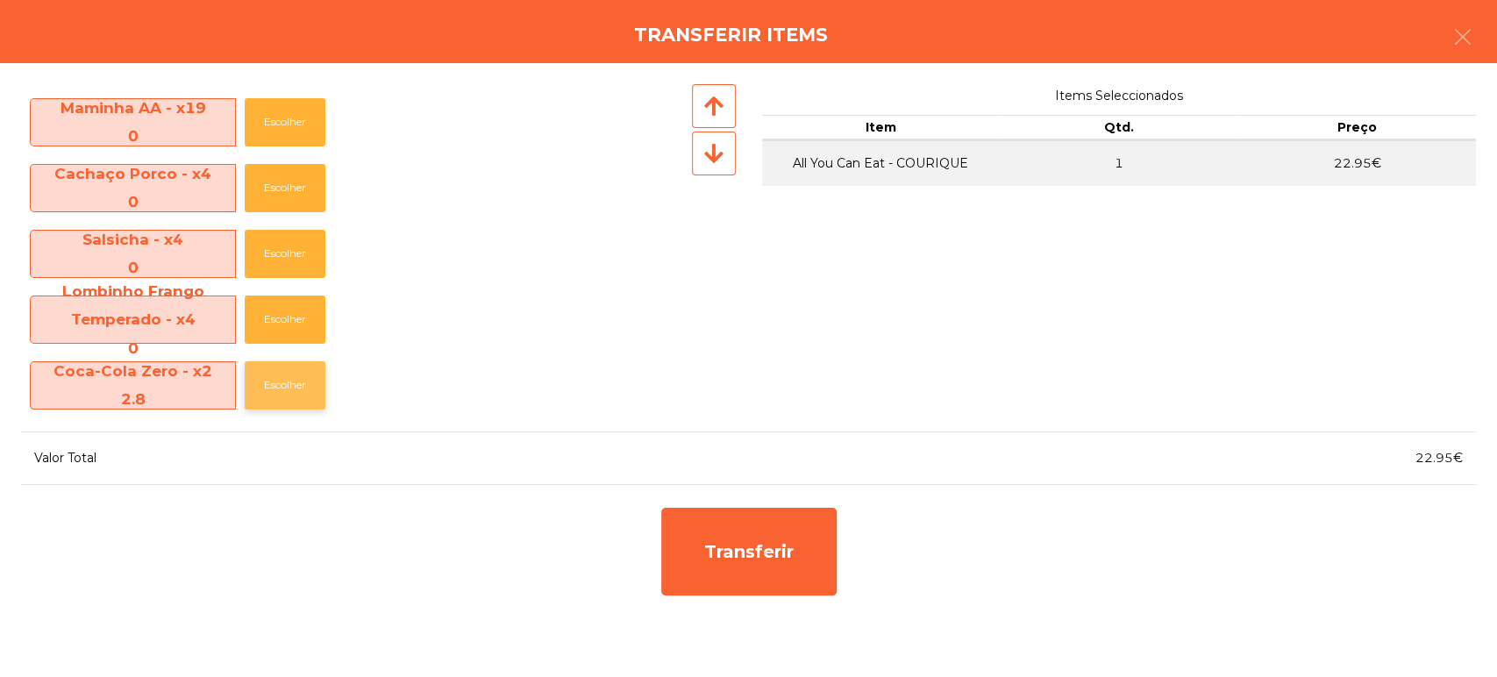
click at [297, 407] on button "Escolher" at bounding box center [285, 385] width 81 height 48
click at [299, 402] on button "Escolher" at bounding box center [285, 385] width 81 height 48
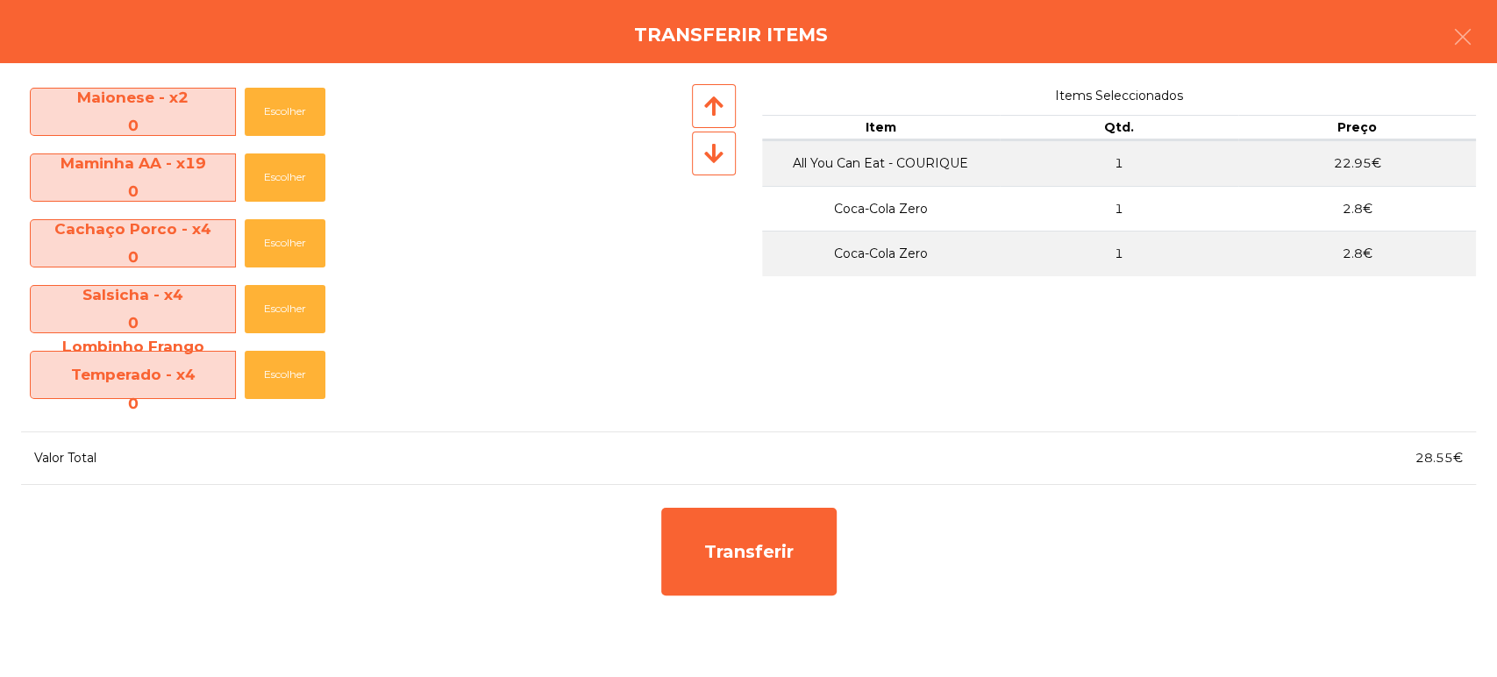
scroll to position [596, 0]
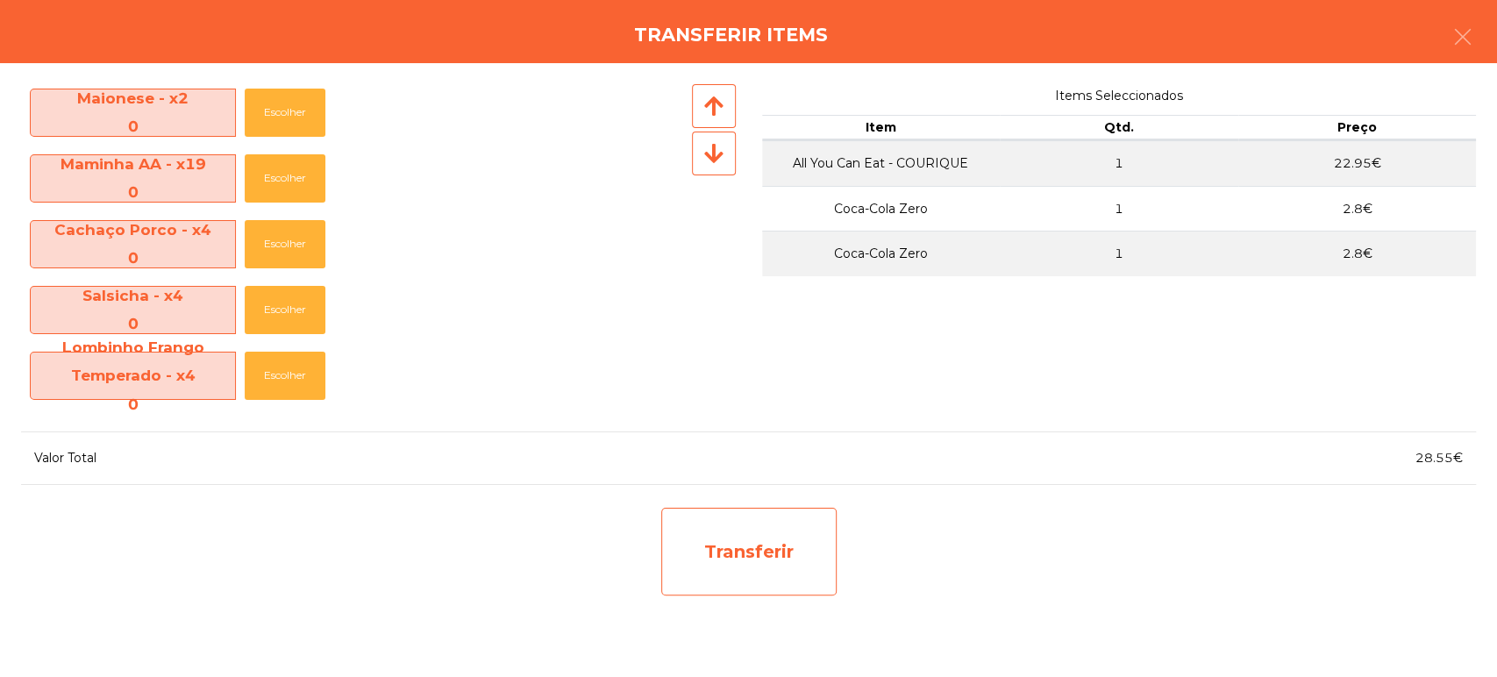
click at [725, 523] on div "Transferir" at bounding box center [748, 552] width 175 height 88
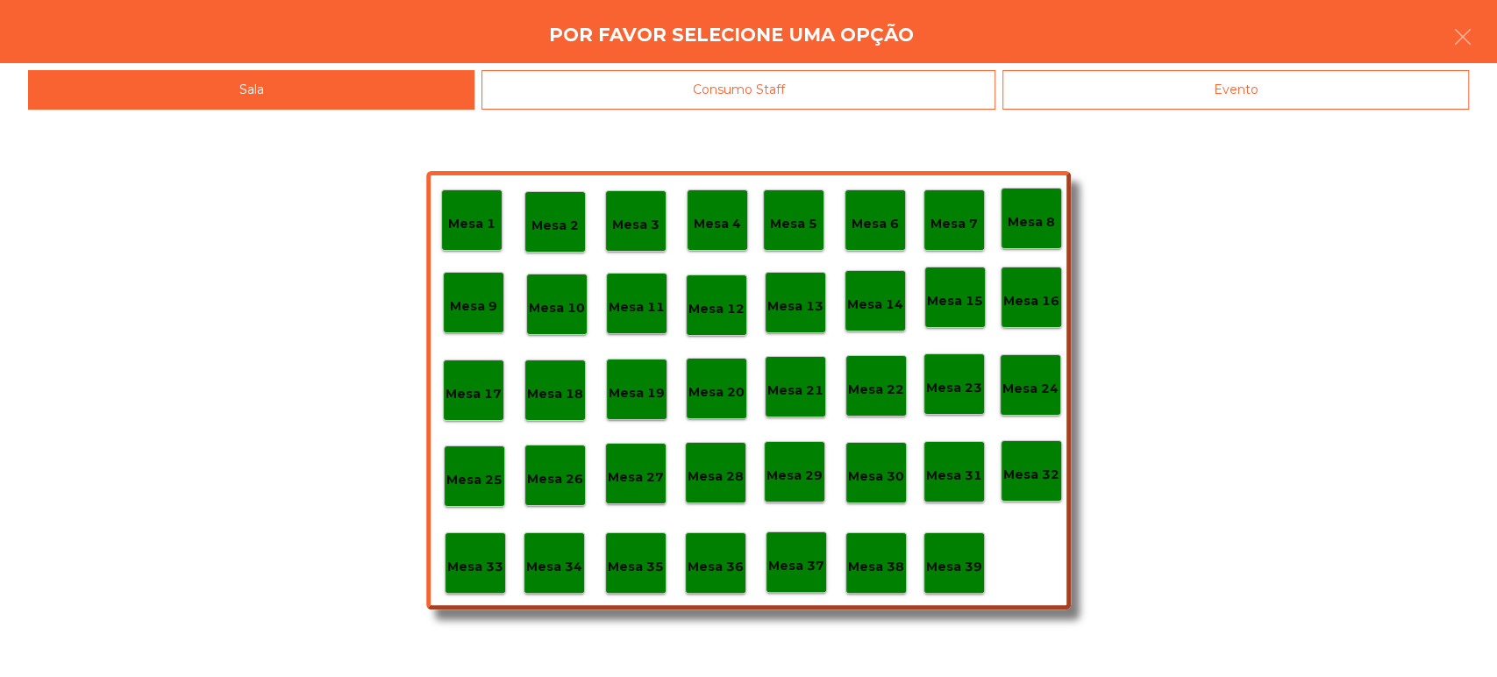
click at [1258, 77] on div "Evento" at bounding box center [1235, 89] width 467 height 39
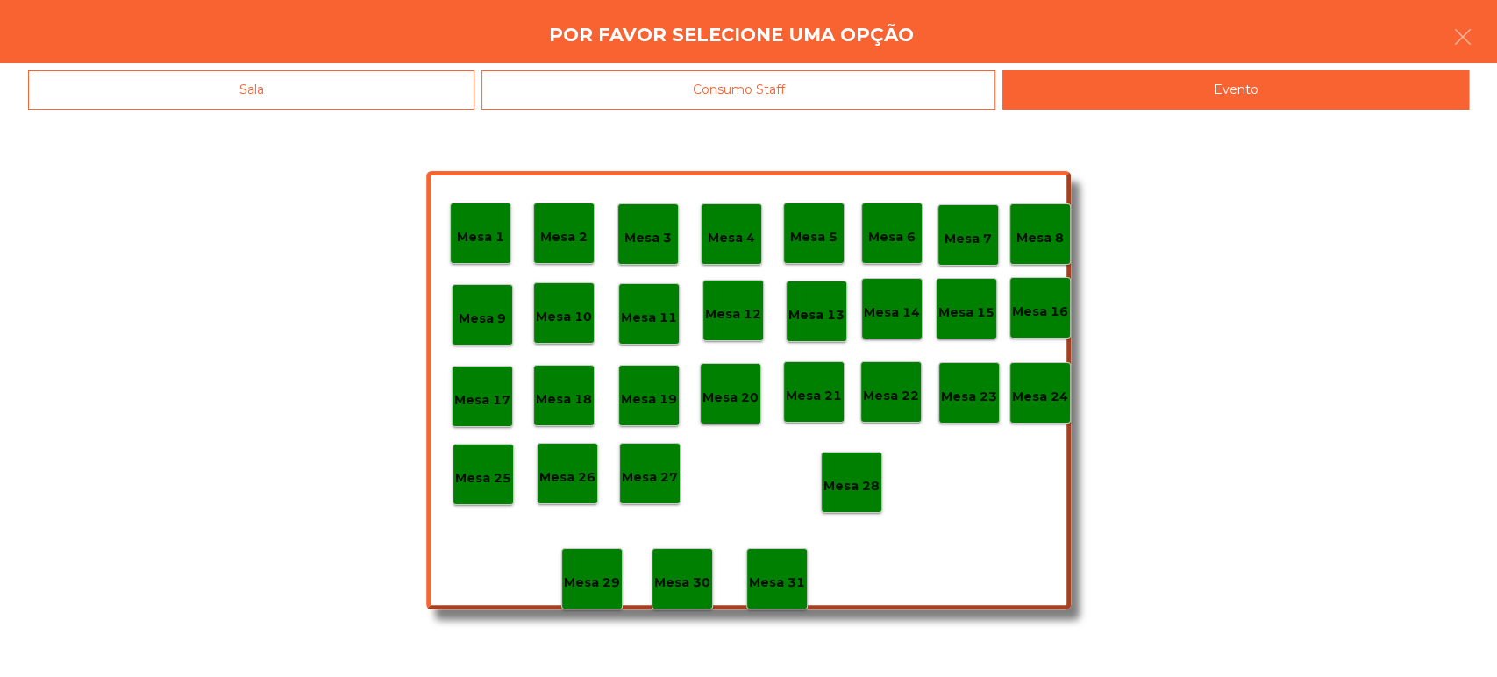
click at [963, 405] on p "Mesa 23" at bounding box center [969, 397] width 56 height 20
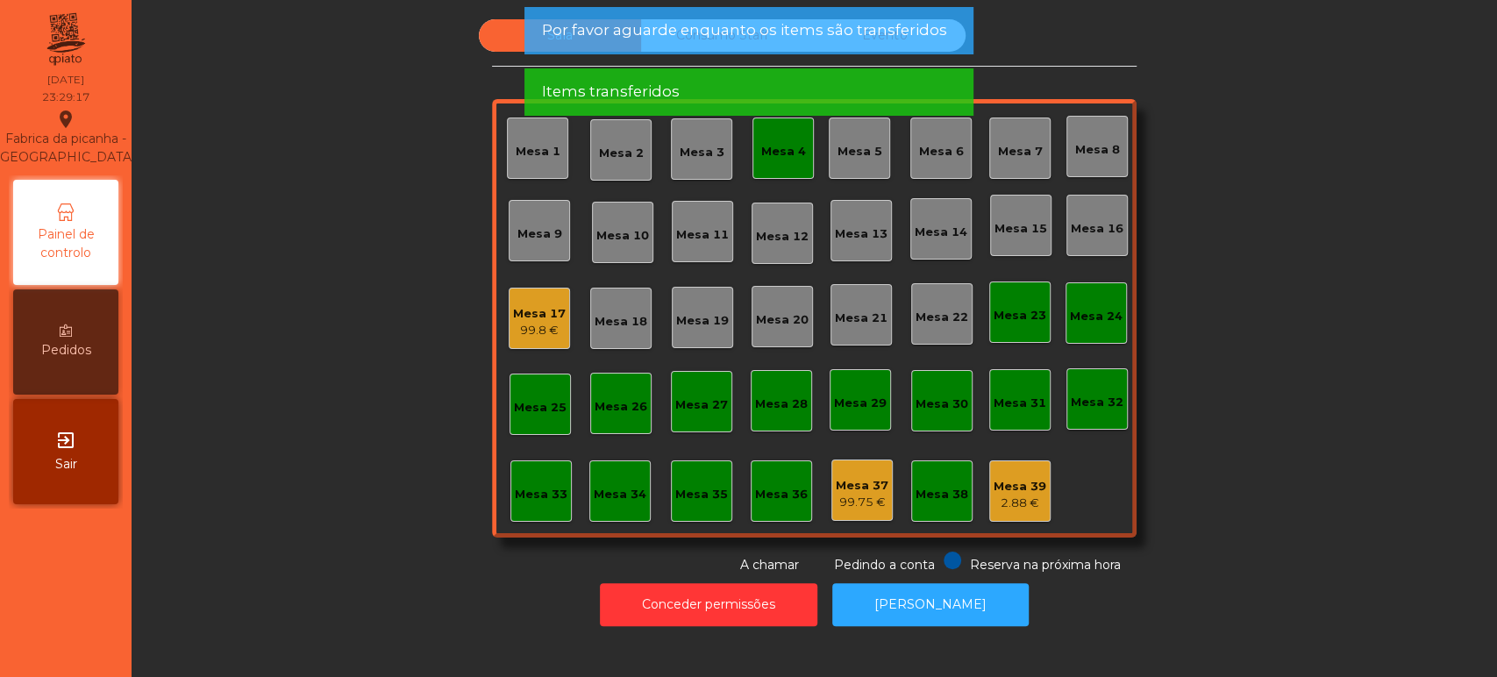
click at [834, 34] on span "Por favor aguarde enquanto os items são transferidos" at bounding box center [743, 30] width 405 height 22
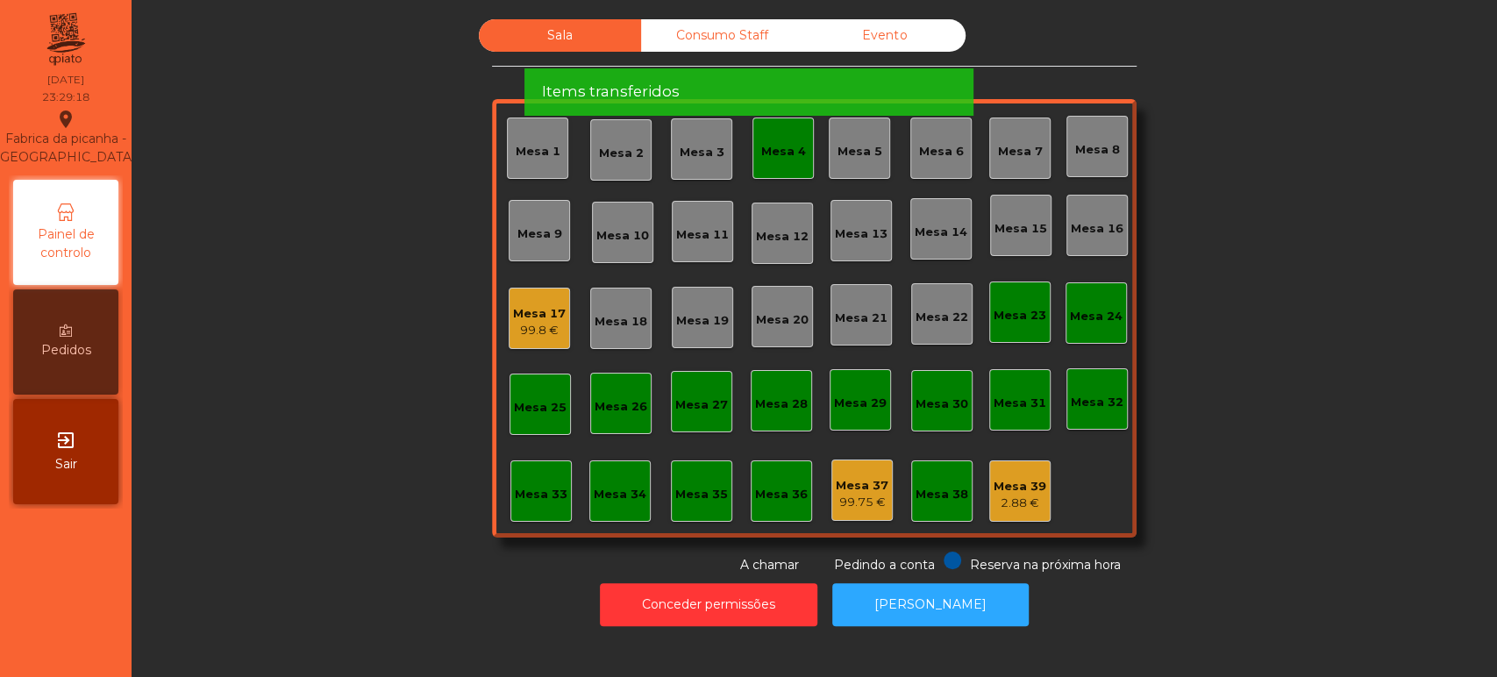
click at [847, 41] on span "Por favor aguarde enquanto os items são transferidos" at bounding box center [743, 30] width 405 height 22
click at [849, 86] on div "Sala Consumo Staff Evento Mesa 1 [GEOGRAPHIC_DATA] 3 Mesa 4 [GEOGRAPHIC_DATA] 6…" at bounding box center [814, 296] width 645 height 555
click at [861, 68] on div "Items transferidos" at bounding box center [748, 91] width 449 height 47
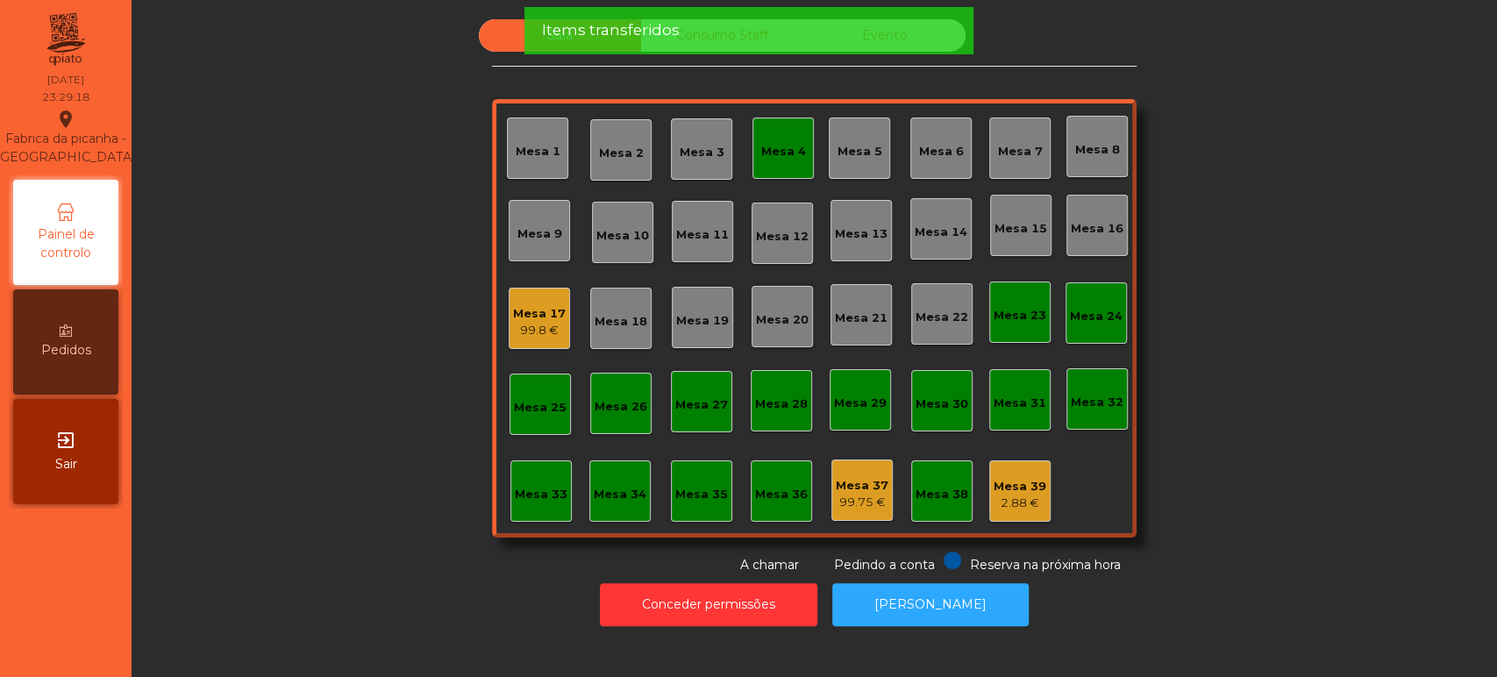
click at [878, 36] on div "Items transferidos" at bounding box center [748, 30] width 414 height 22
click at [887, 35] on div "Items transferidos" at bounding box center [748, 30] width 414 height 22
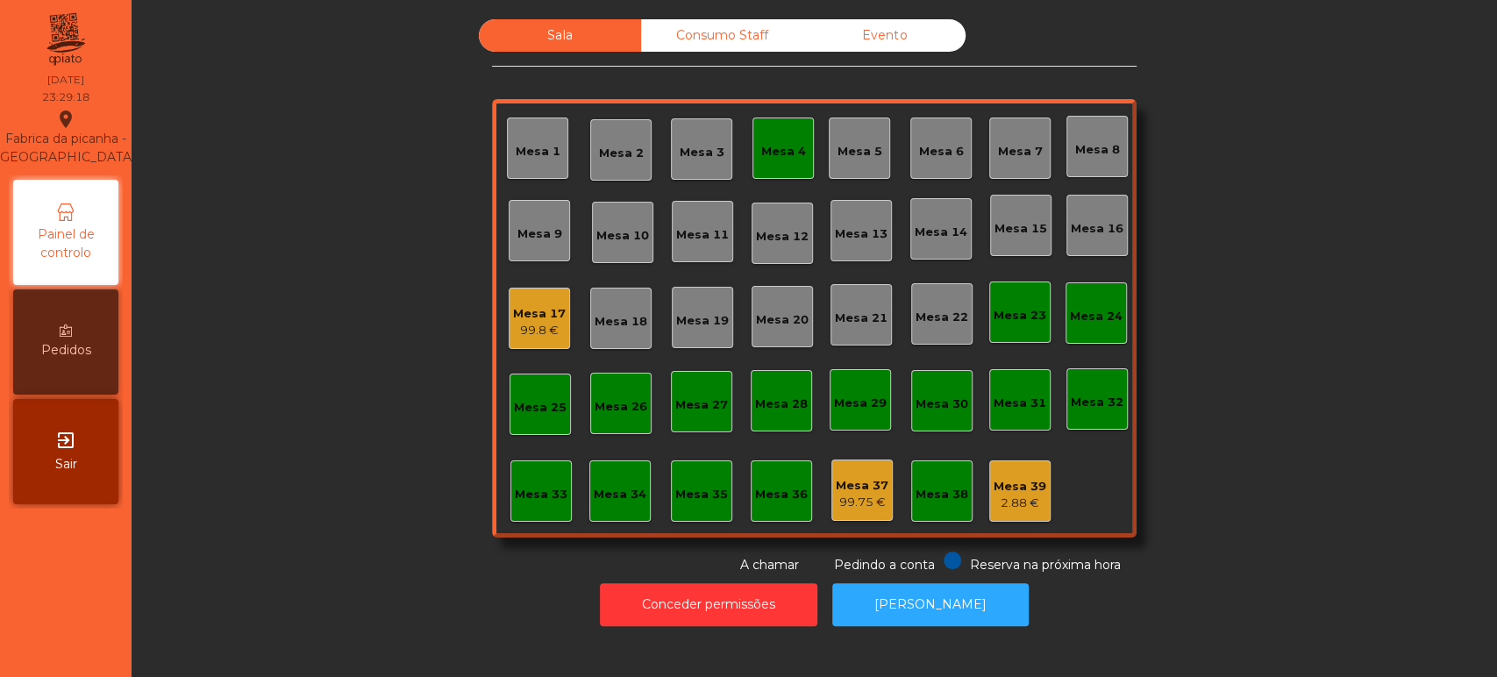
click at [882, 47] on div "Items transferidos" at bounding box center [748, 30] width 449 height 47
click at [888, 49] on div "Evento" at bounding box center [884, 35] width 162 height 32
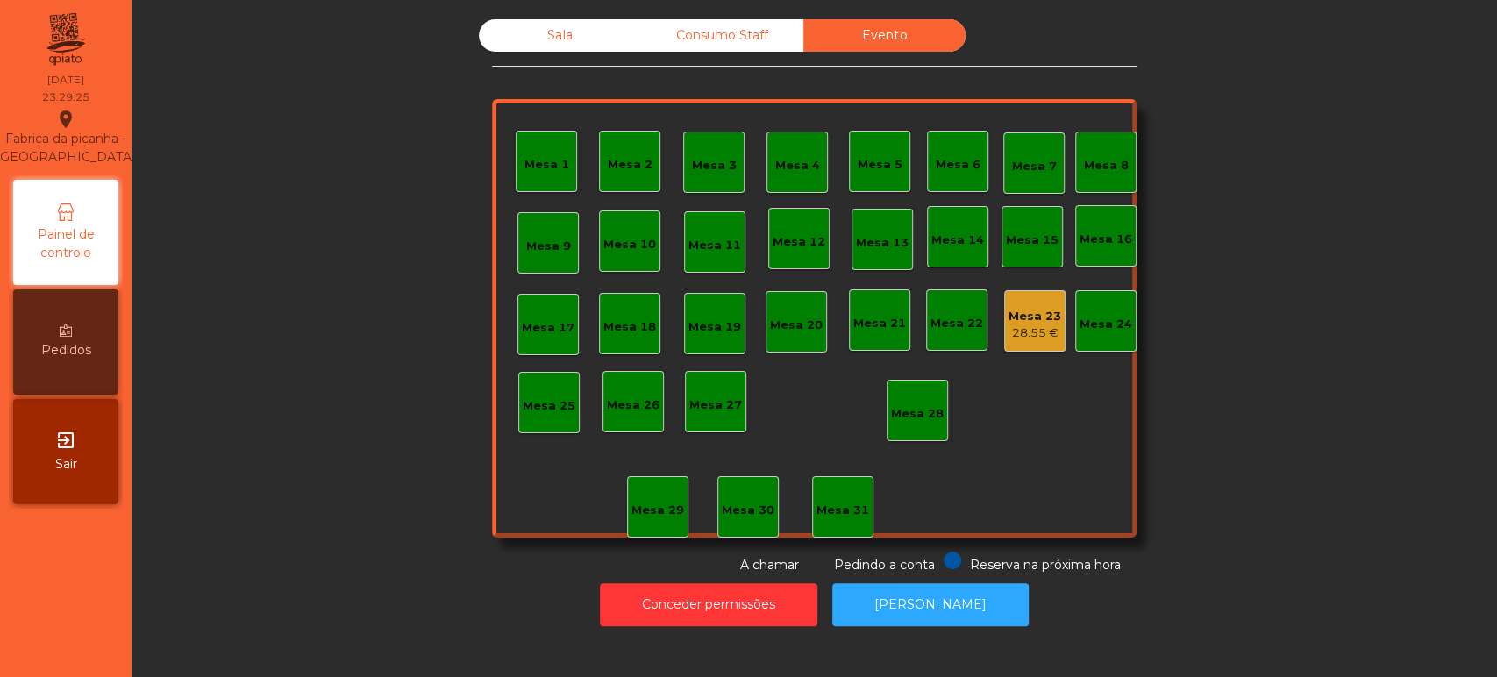
click at [1015, 317] on div "Mesa 23" at bounding box center [1034, 317] width 53 height 18
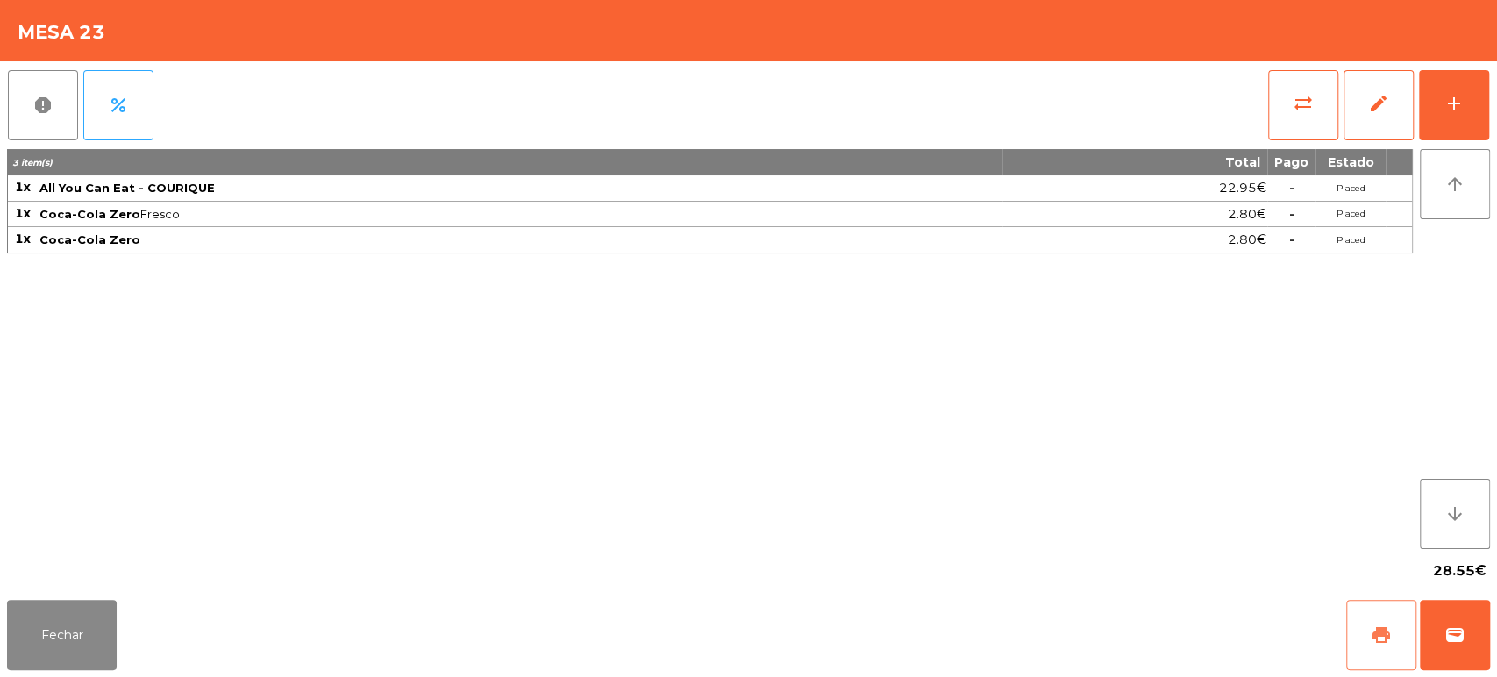
click at [1406, 635] on button "print" at bounding box center [1381, 635] width 70 height 70
click at [1447, 632] on span "wallet" at bounding box center [1454, 634] width 21 height 21
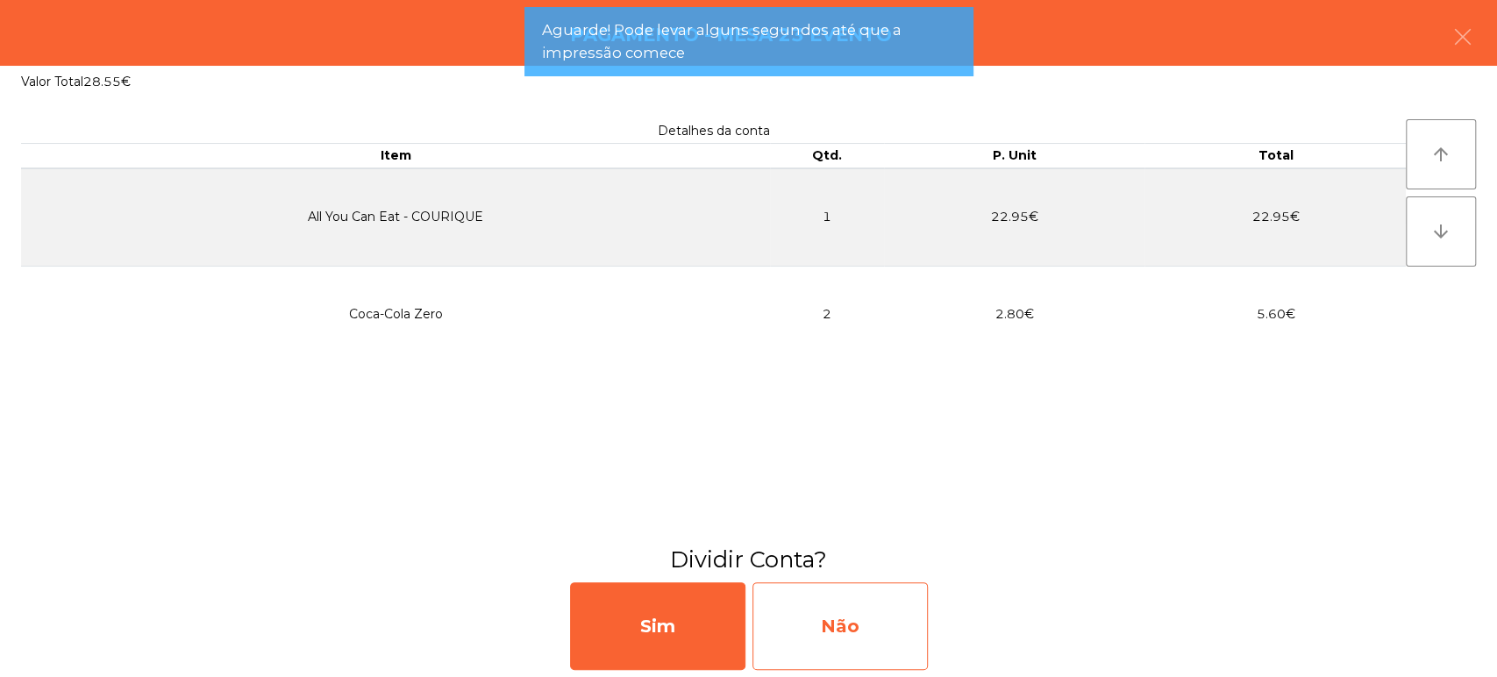
click at [842, 602] on div "Não" at bounding box center [839, 626] width 175 height 88
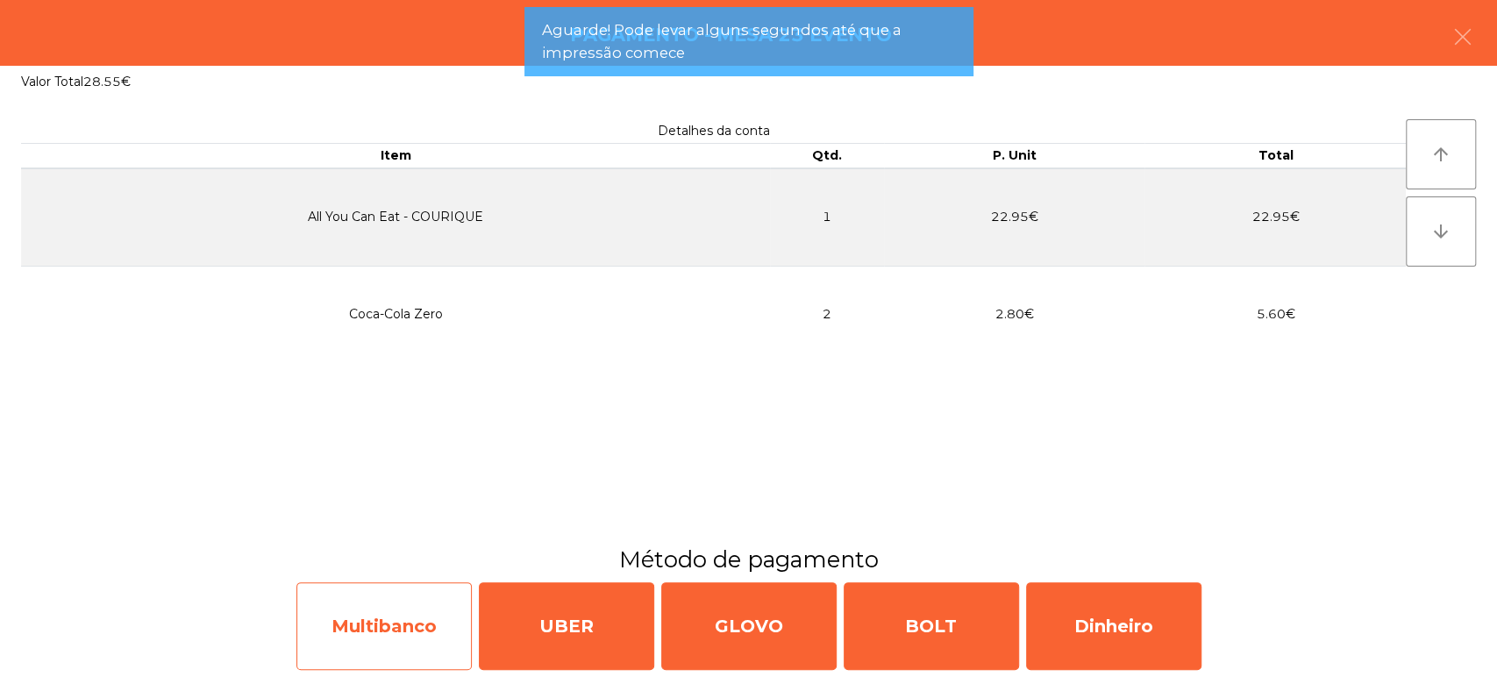
click at [424, 602] on div "Multibanco" at bounding box center [383, 626] width 175 height 88
select select "**"
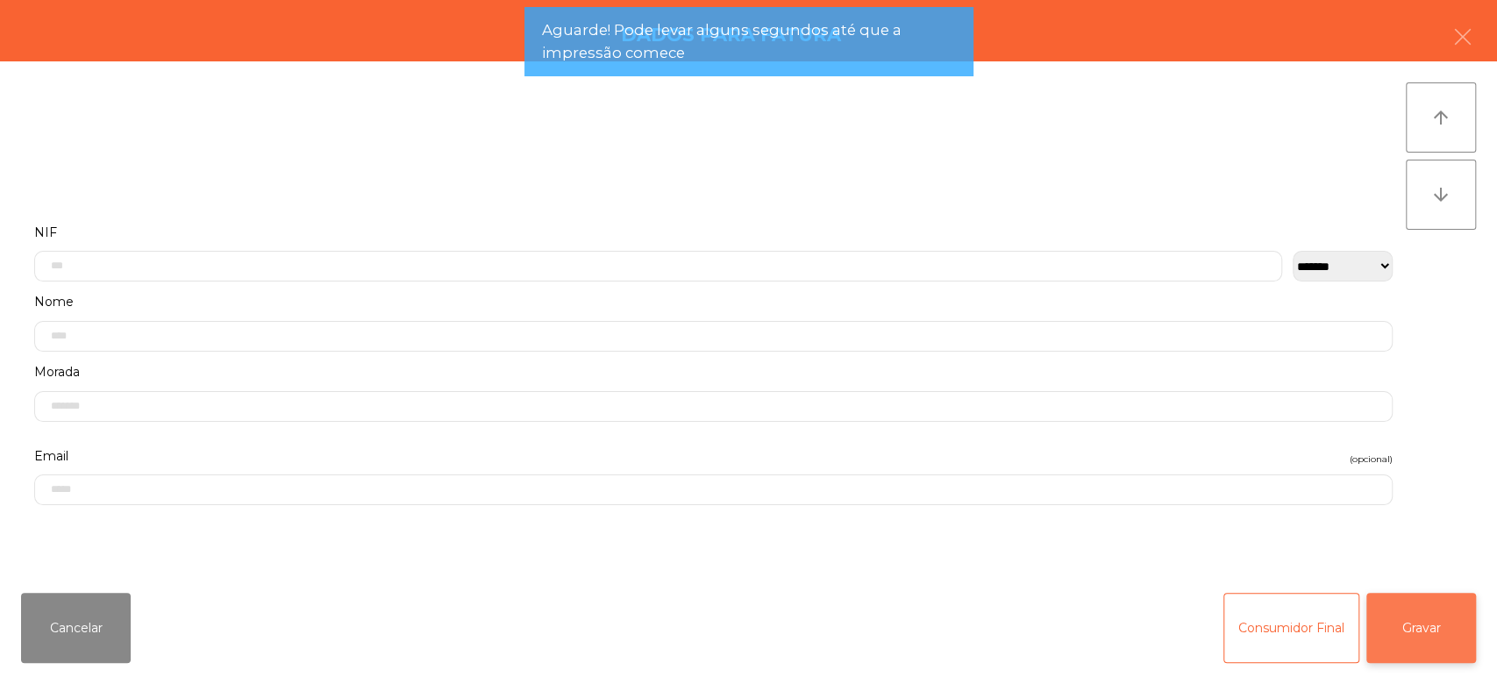
click at [1420, 628] on button "Gravar" at bounding box center [1421, 628] width 110 height 70
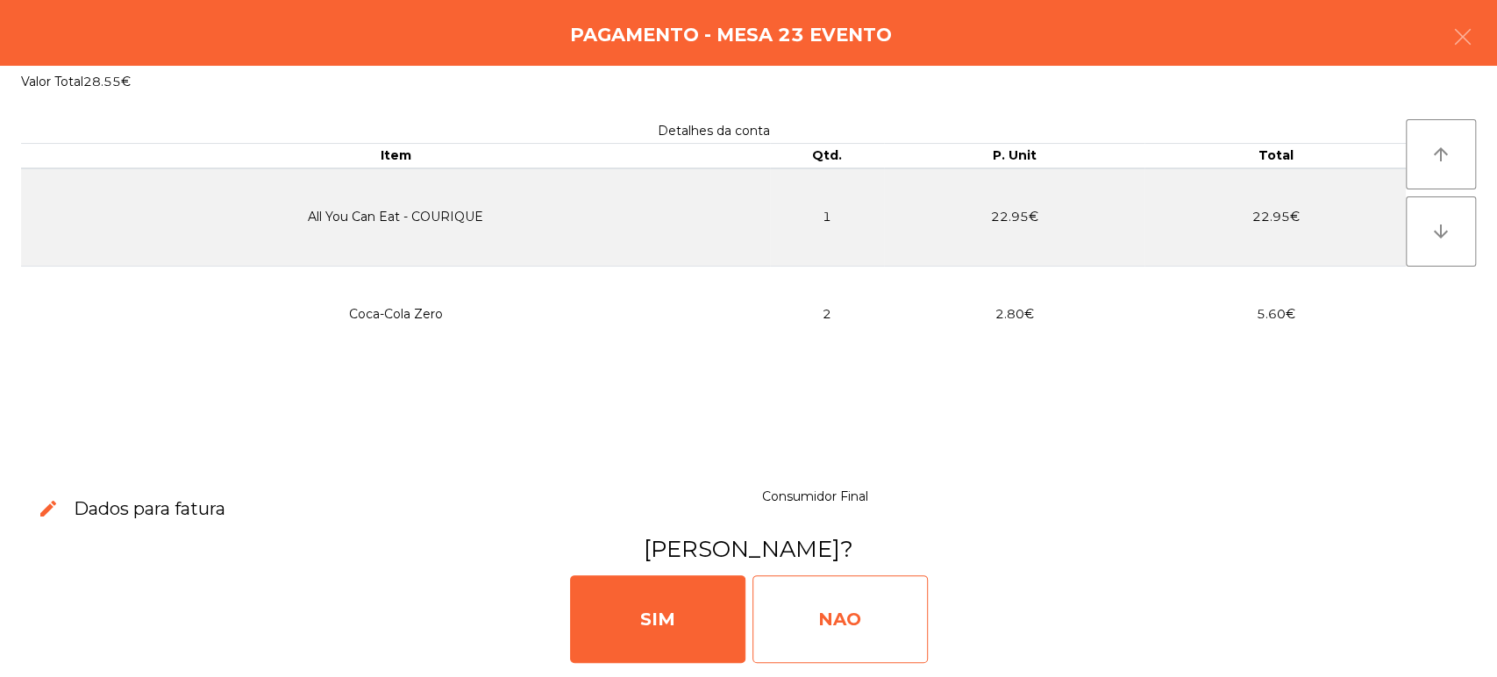
click at [804, 613] on div "NAO" at bounding box center [839, 619] width 175 height 88
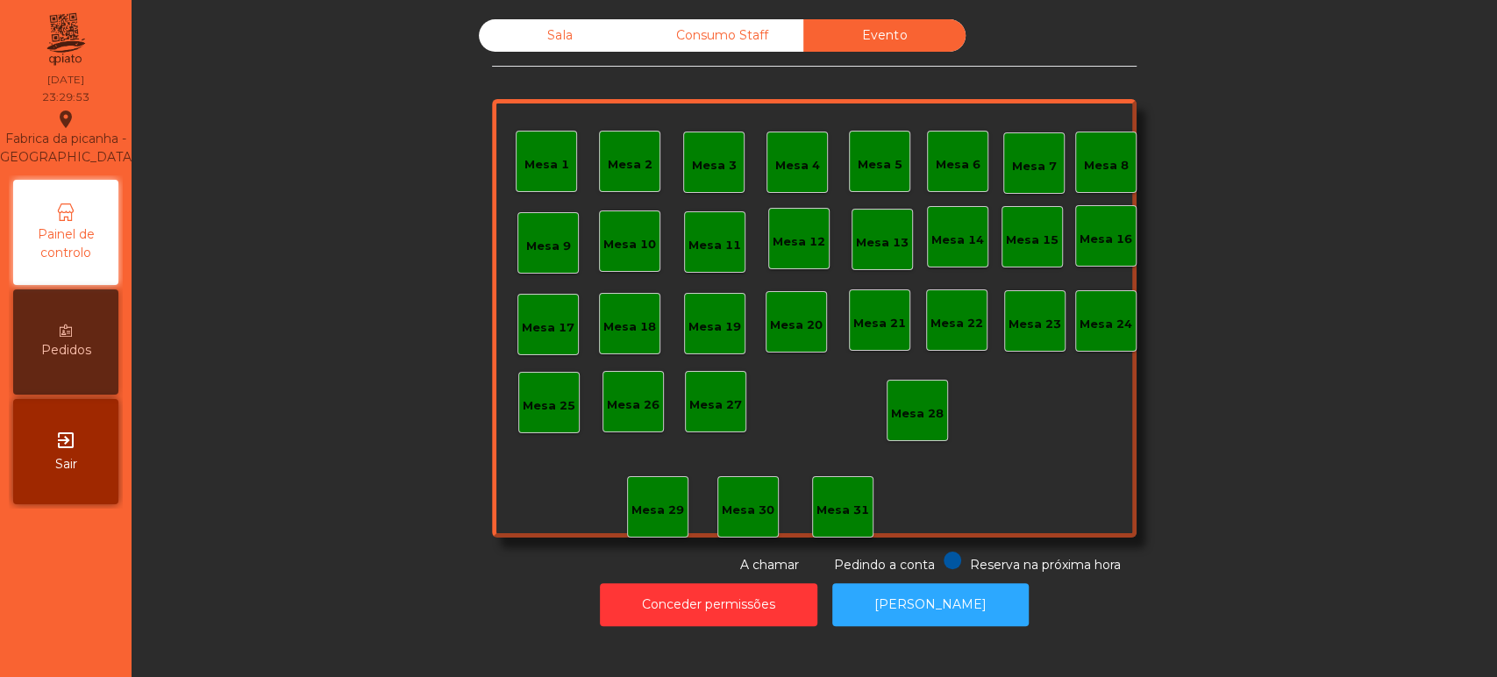
click at [561, 34] on div "Sala" at bounding box center [560, 35] width 162 height 32
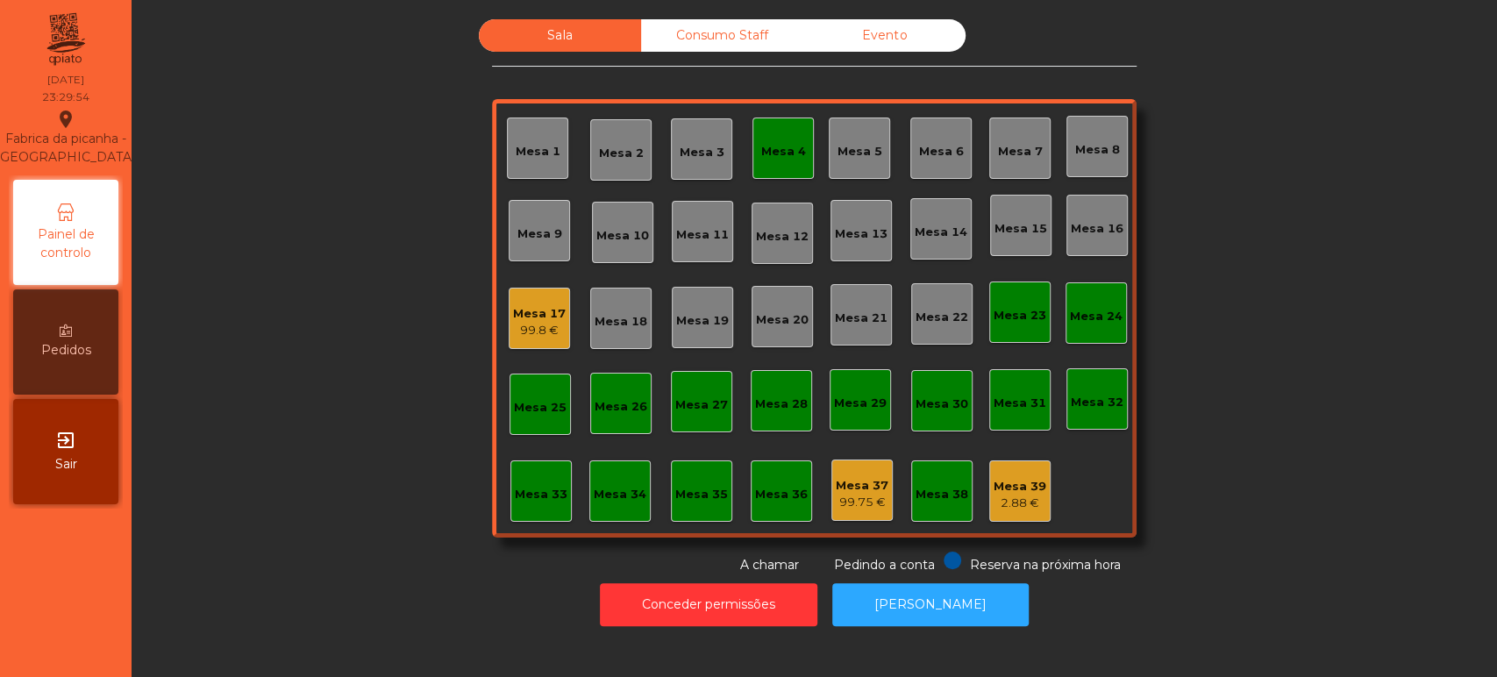
click at [551, 298] on div "Mesa 17 99.8 €" at bounding box center [539, 318] width 53 height 41
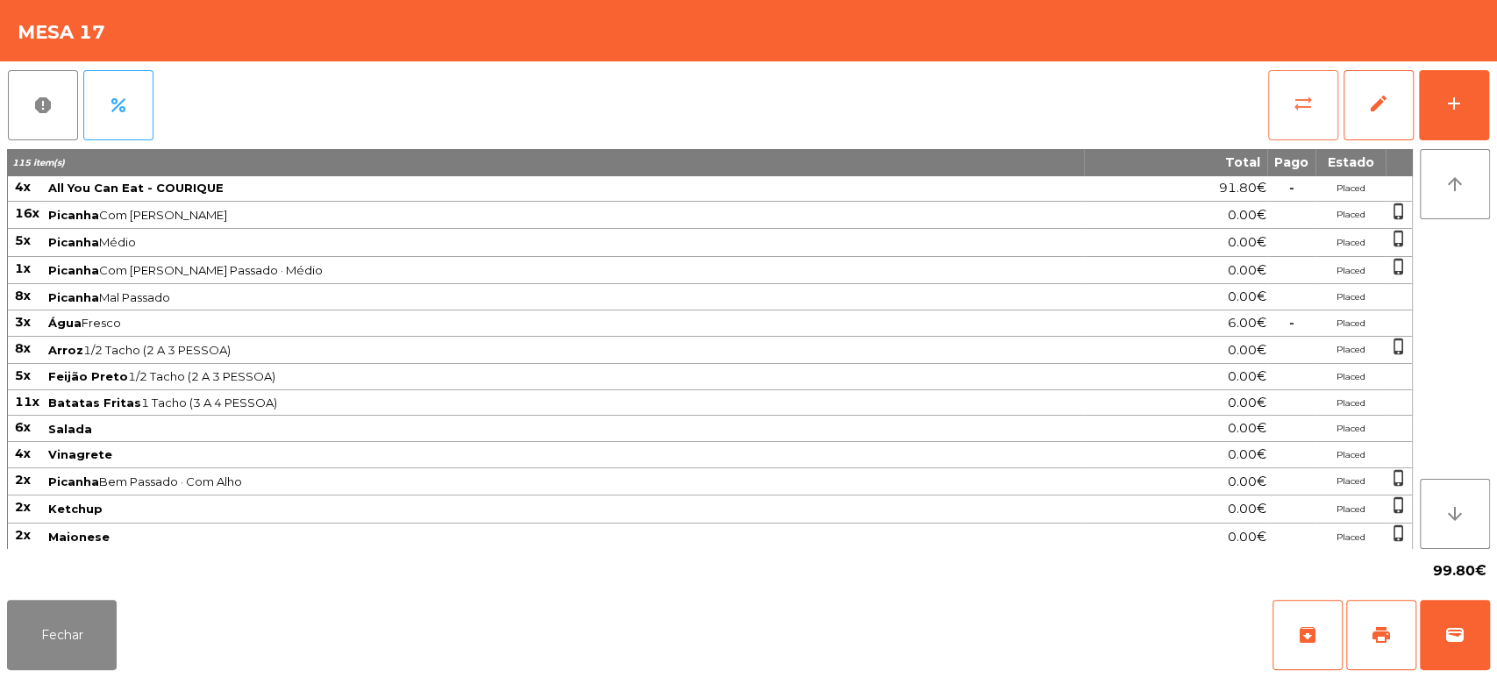
click at [1297, 132] on button "sync_alt" at bounding box center [1303, 105] width 70 height 70
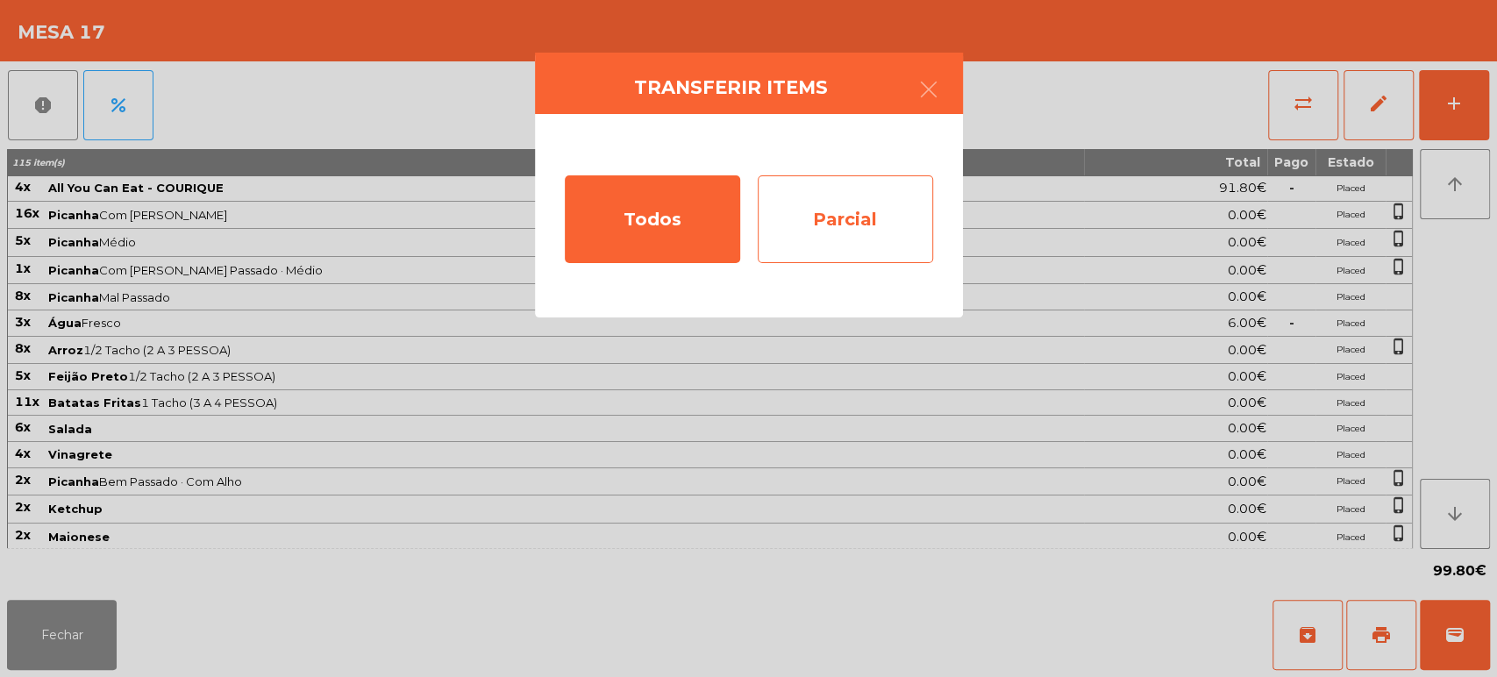
click at [866, 253] on div "Parcial" at bounding box center [845, 219] width 175 height 88
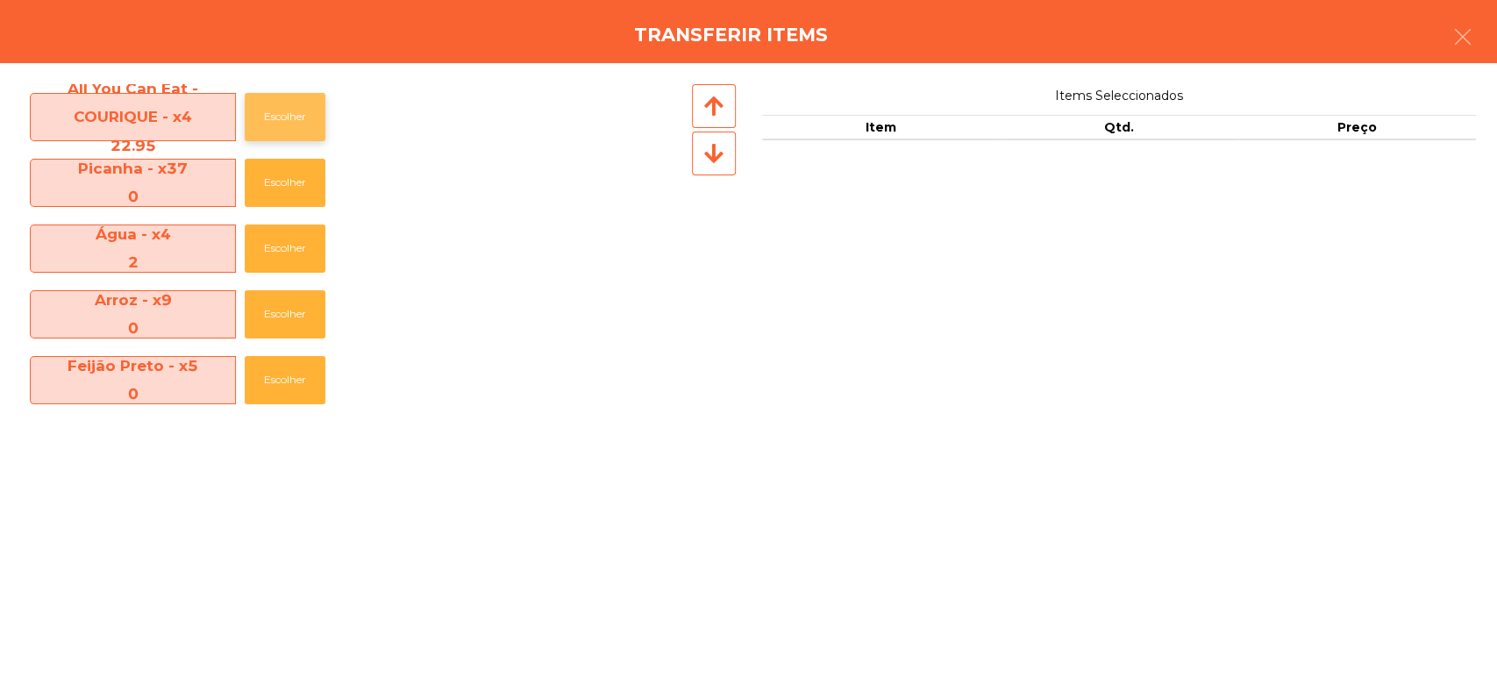
click at [281, 125] on button "Escolher" at bounding box center [285, 117] width 81 height 48
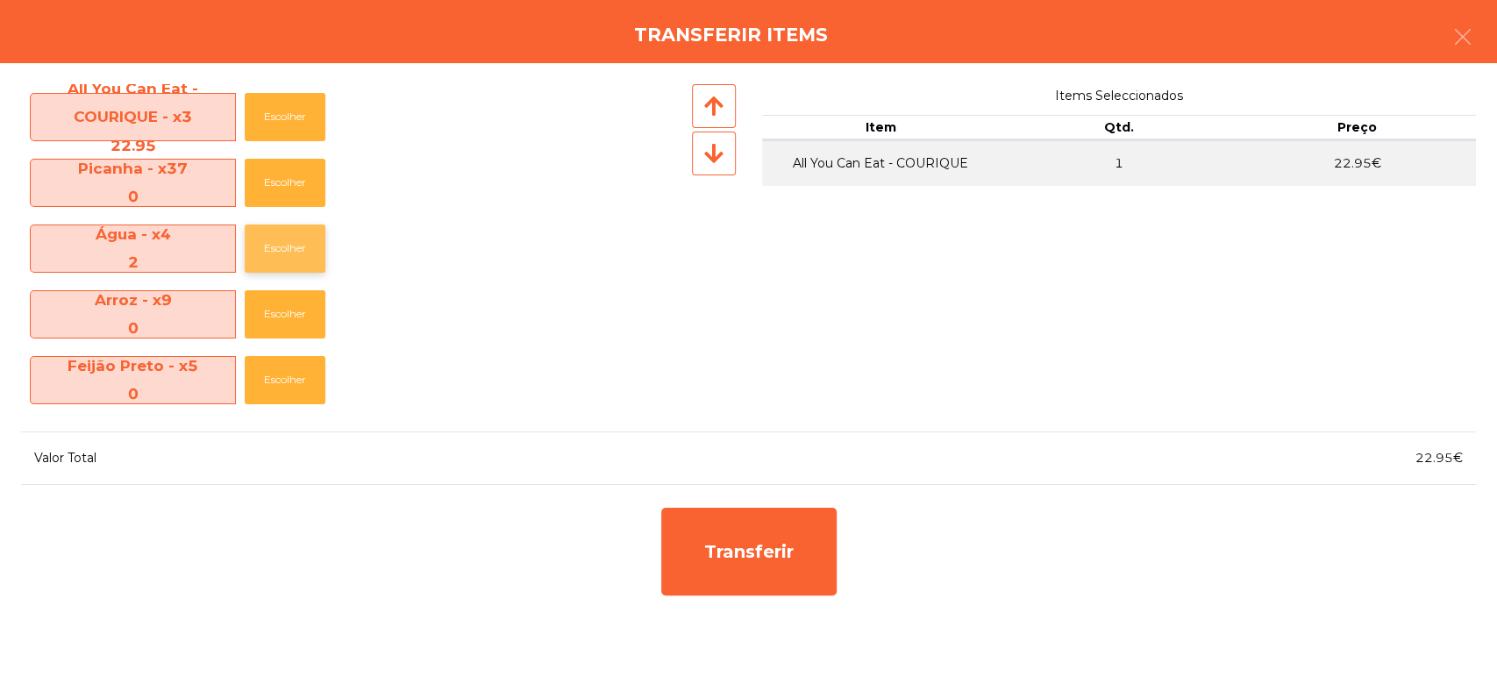
click at [316, 254] on button "Escolher" at bounding box center [285, 248] width 81 height 48
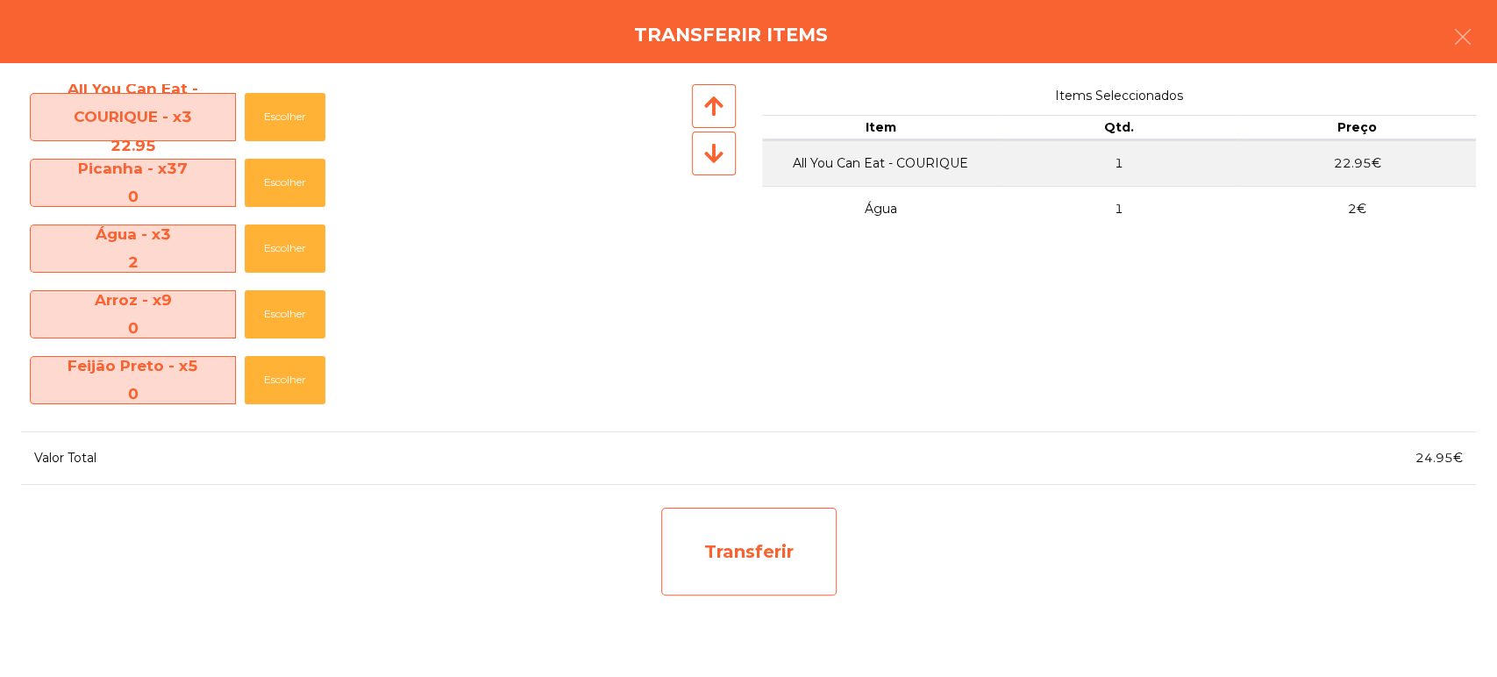
click at [766, 573] on div "Transferir" at bounding box center [748, 552] width 175 height 88
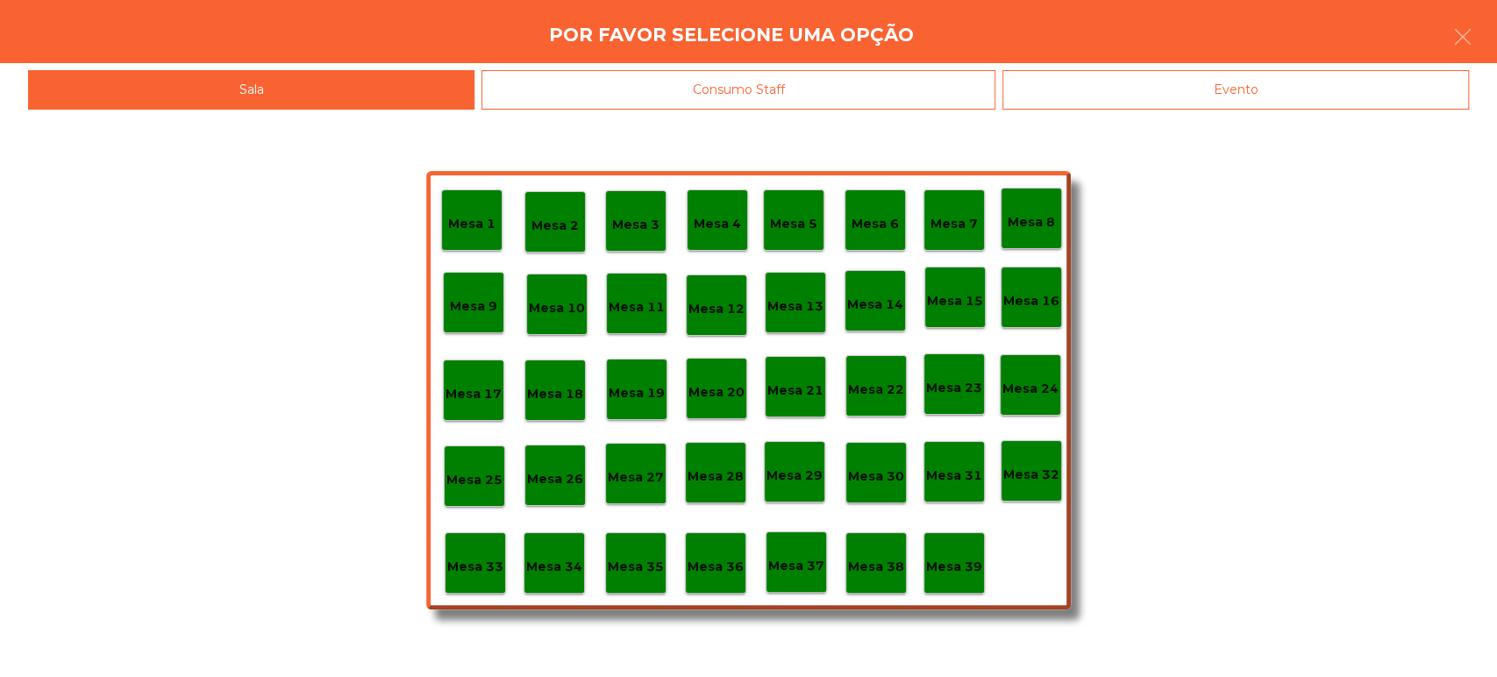
click at [1214, 96] on div "Evento" at bounding box center [1235, 89] width 467 height 39
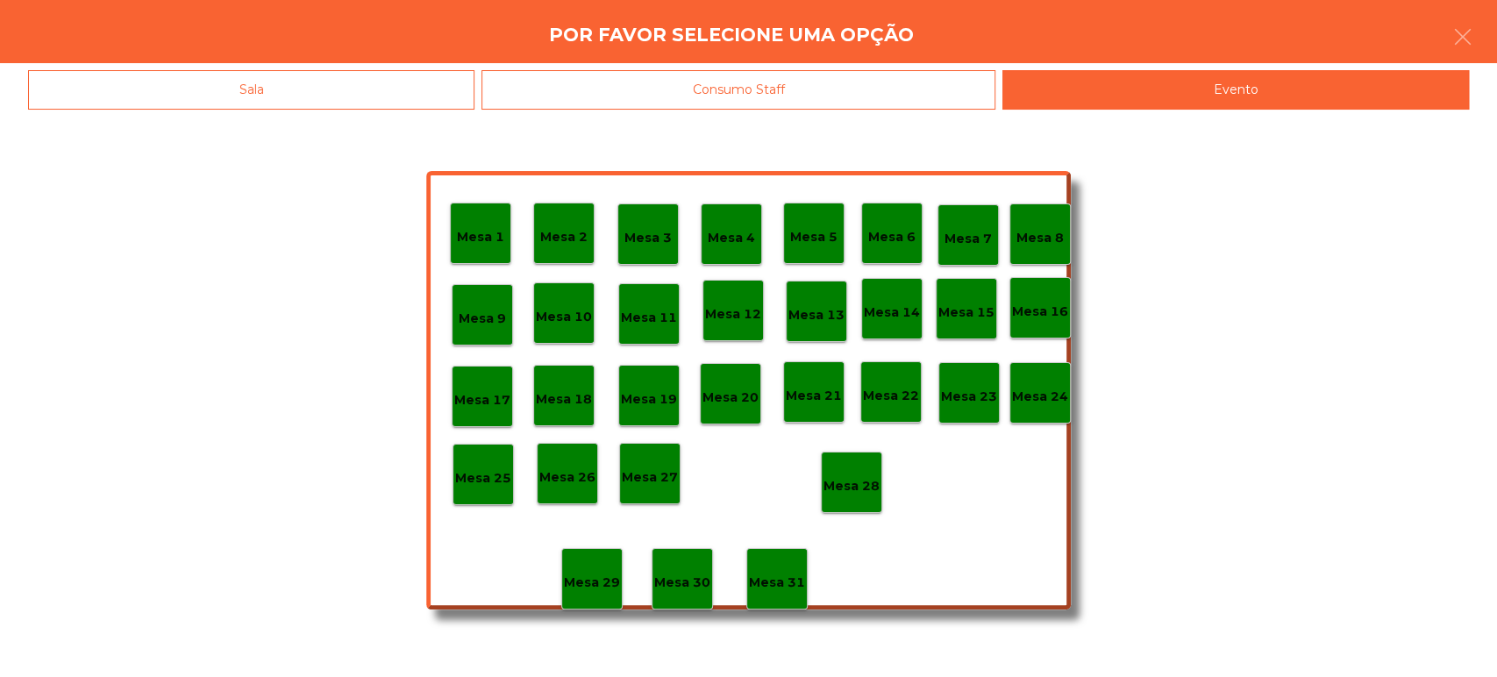
click at [912, 377] on div "Mesa 22" at bounding box center [890, 391] width 61 height 61
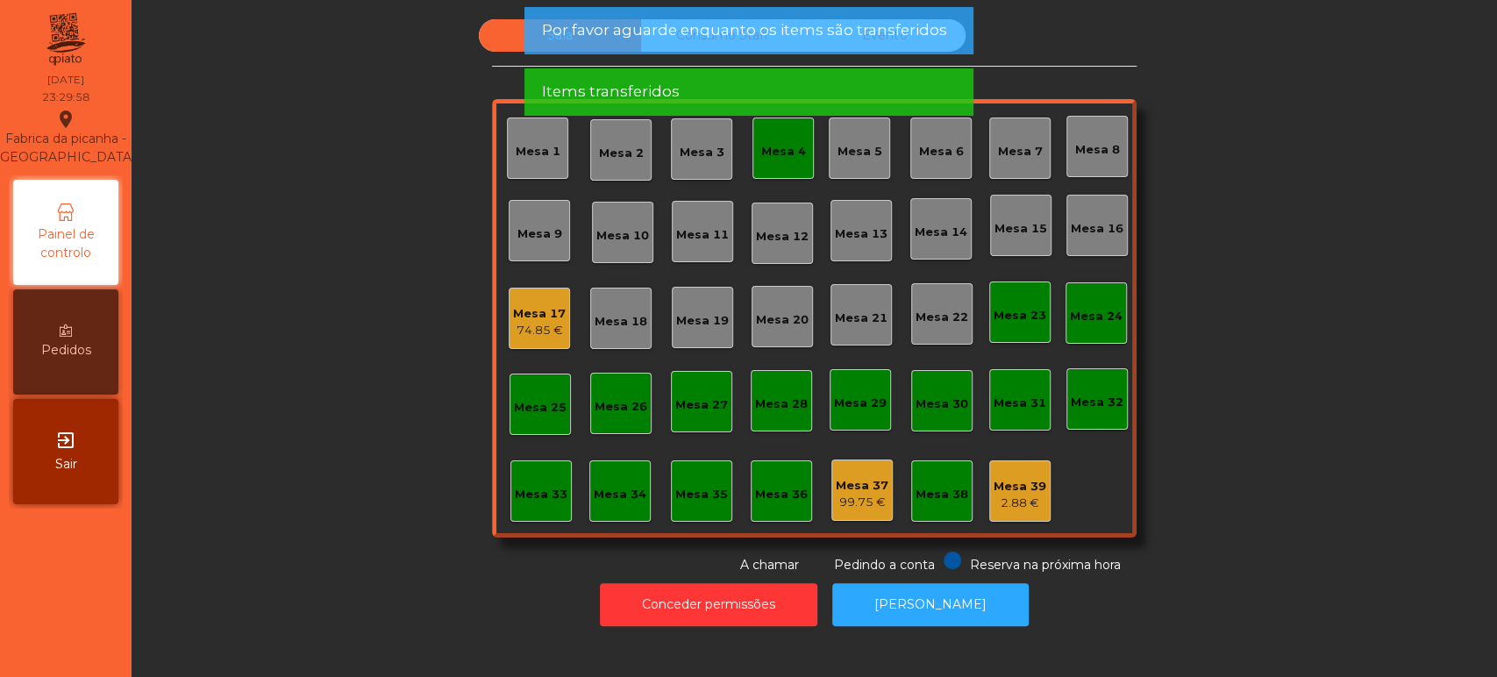
click at [873, 39] on span "Por favor aguarde enquanto os items são transferidos" at bounding box center [743, 30] width 405 height 22
click at [869, 36] on span "Por favor aguarde enquanto os items são transferidos" at bounding box center [743, 30] width 405 height 22
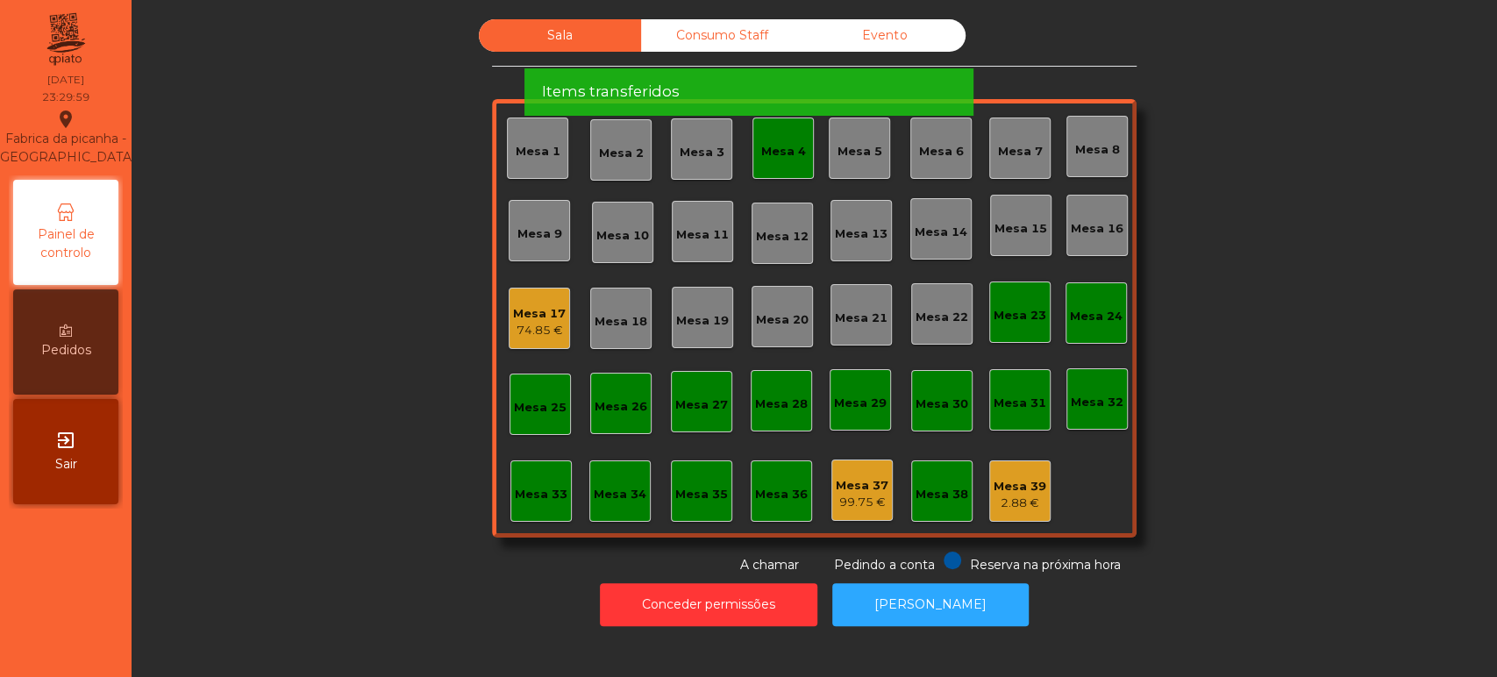
click at [861, 81] on div "Items transferidos" at bounding box center [748, 92] width 414 height 22
click at [872, 81] on div "Items transferidos" at bounding box center [748, 92] width 414 height 22
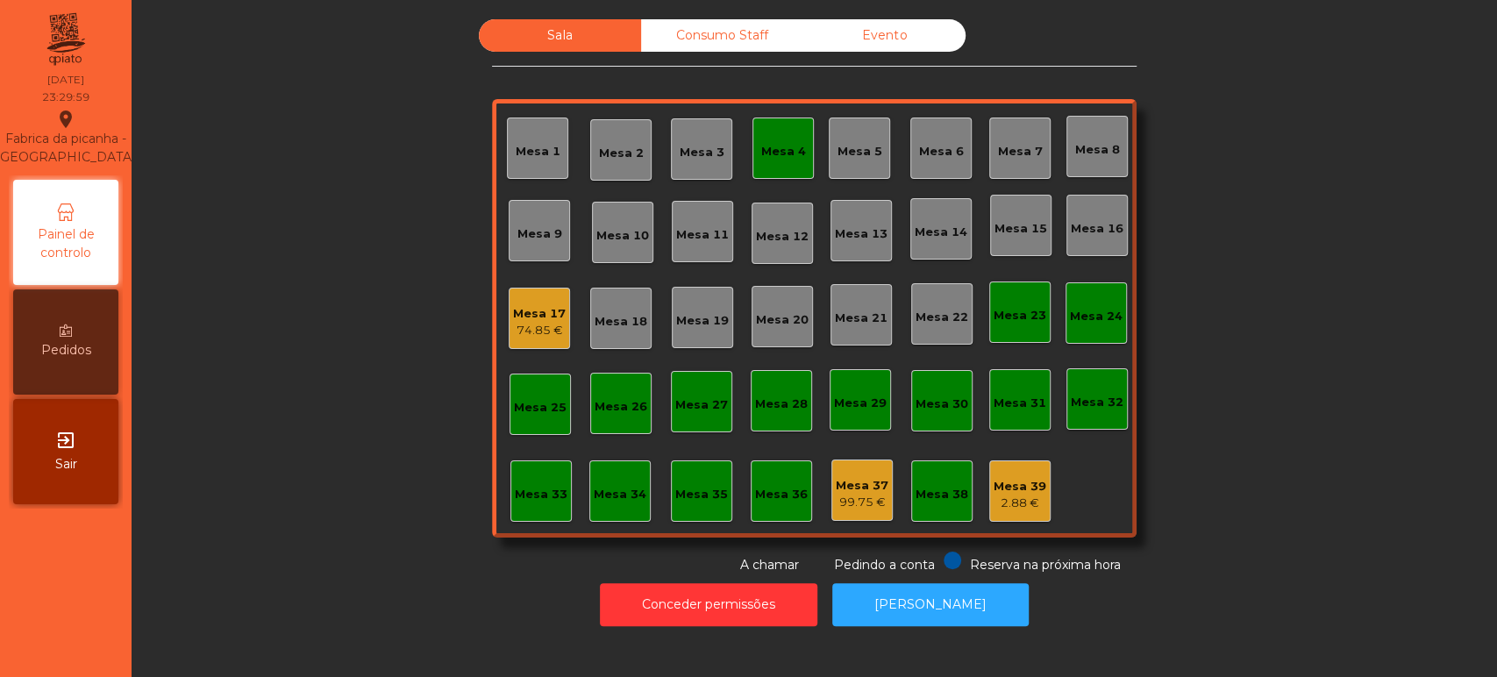
click at [890, 42] on div "Evento" at bounding box center [884, 35] width 162 height 32
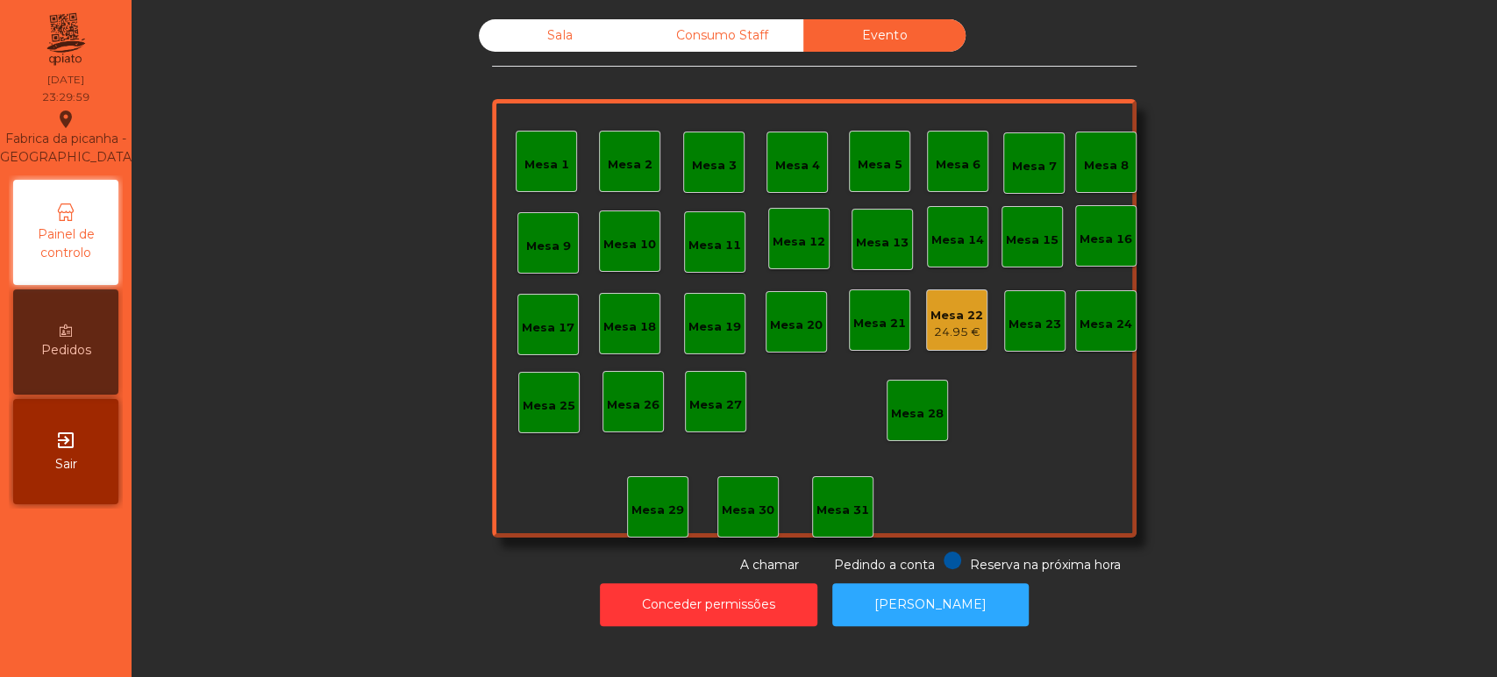
click at [894, 46] on div "Evento" at bounding box center [884, 35] width 162 height 32
click at [974, 302] on div "Mesa 22 24.95 €" at bounding box center [956, 319] width 61 height 61
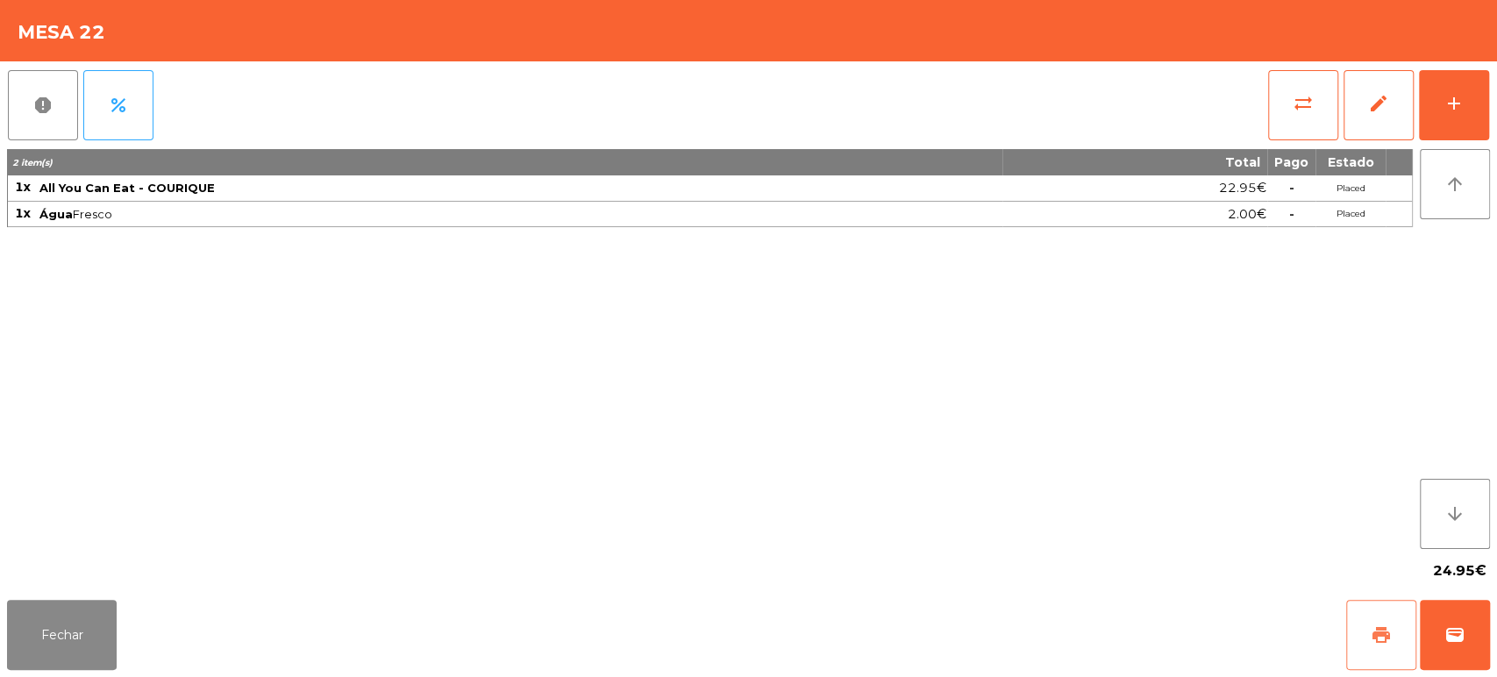
click at [1375, 665] on button "print" at bounding box center [1381, 635] width 70 height 70
click at [1471, 658] on button "wallet" at bounding box center [1455, 635] width 70 height 70
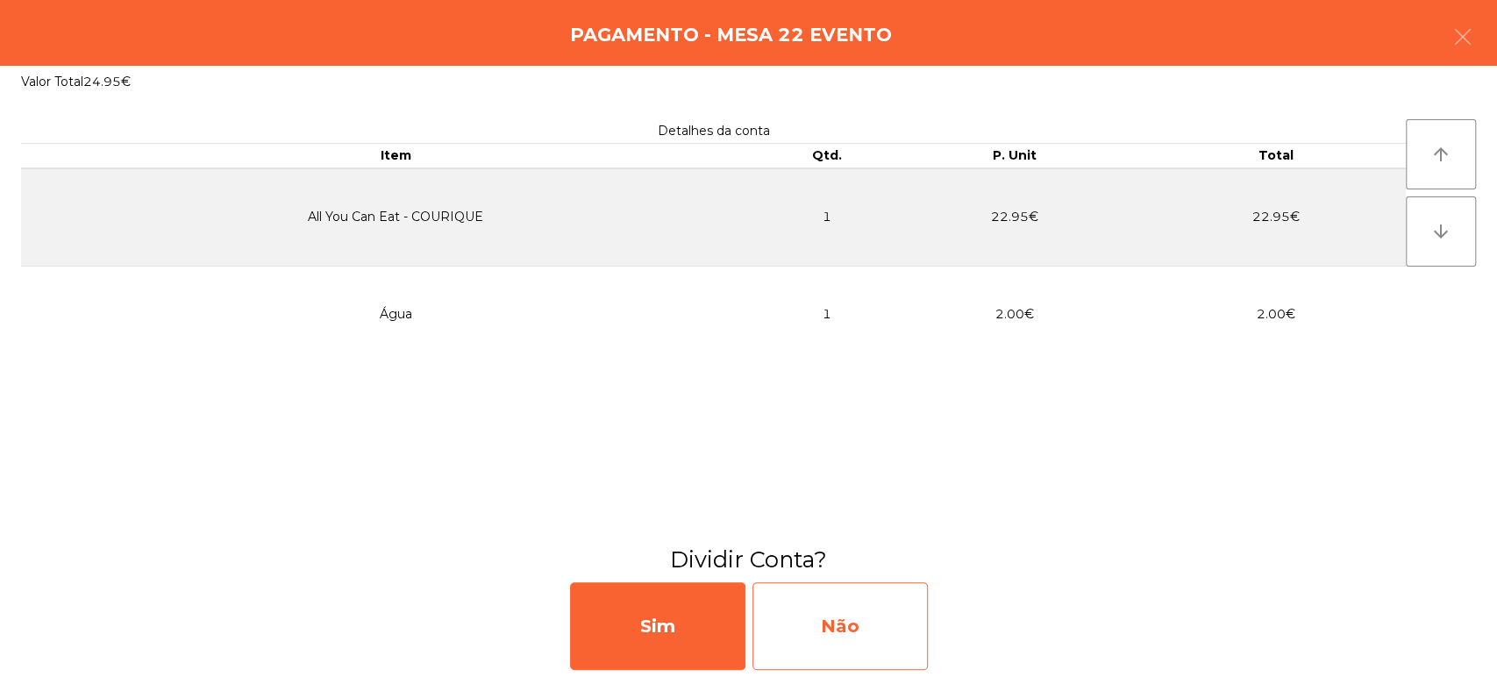
click at [870, 592] on div "Não" at bounding box center [839, 626] width 175 height 88
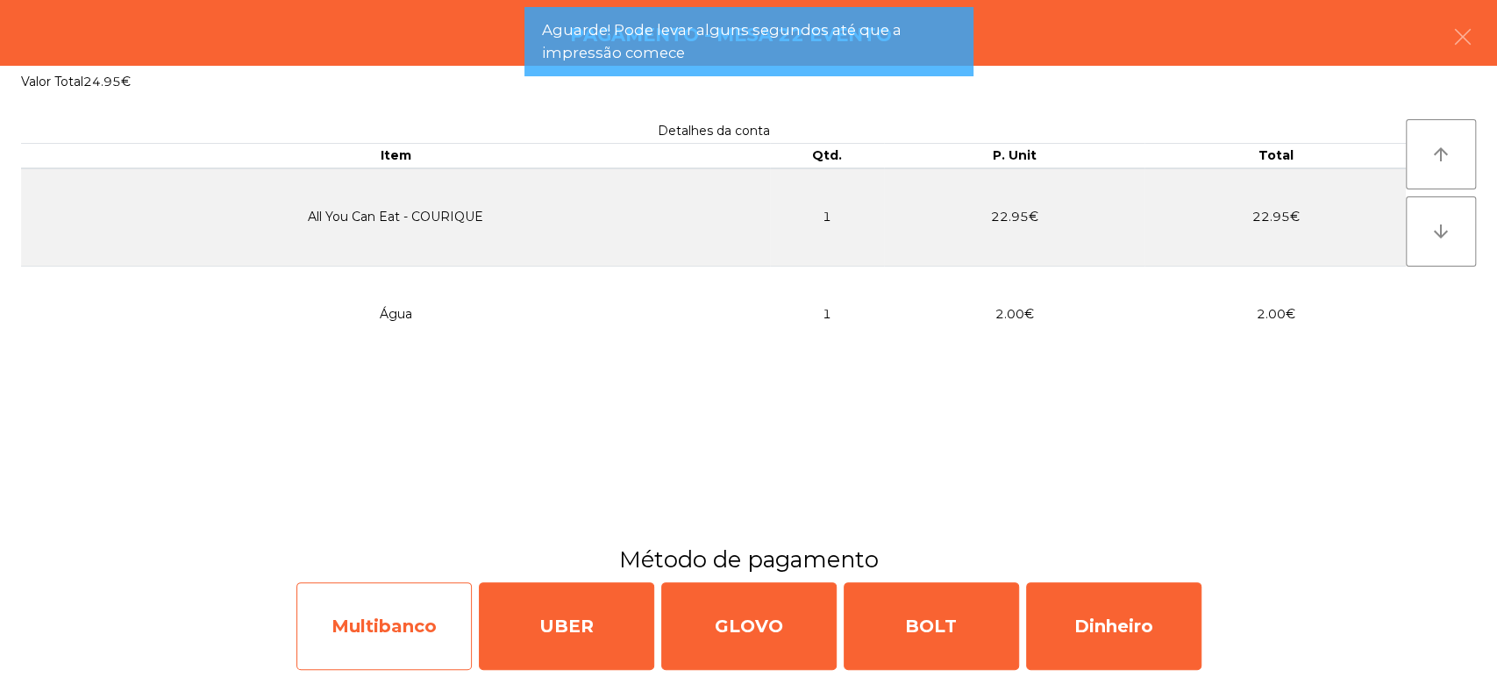
click at [443, 625] on div "Multibanco" at bounding box center [383, 626] width 175 height 88
select select "**"
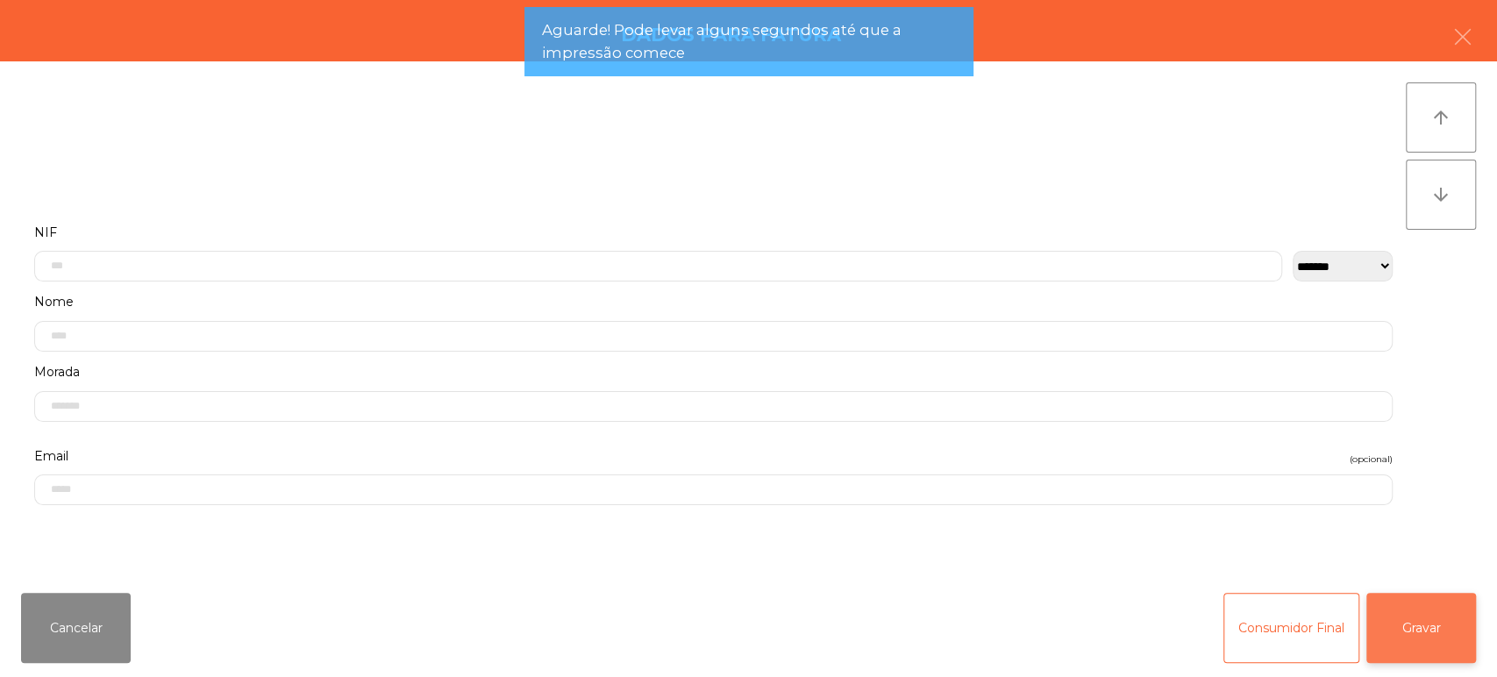
click at [1424, 626] on button "Gravar" at bounding box center [1421, 628] width 110 height 70
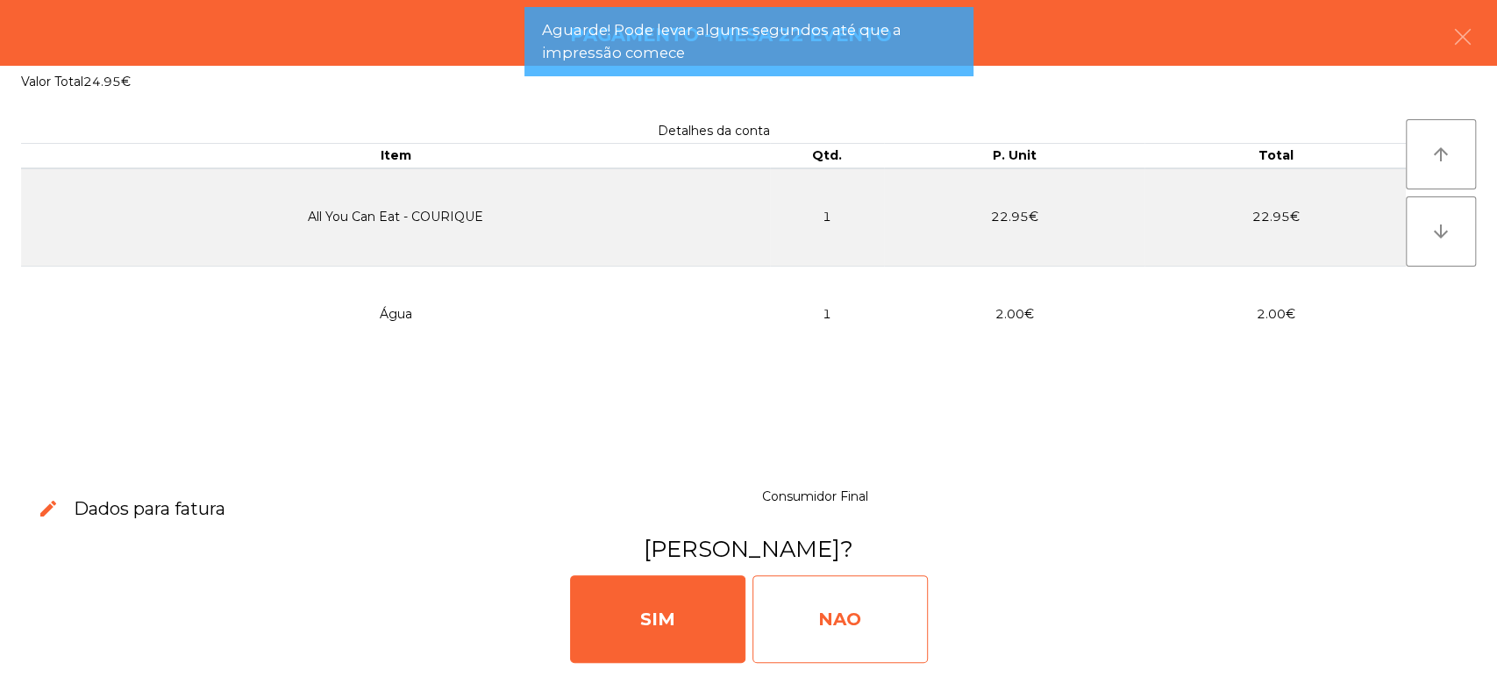
click at [860, 631] on div "NAO" at bounding box center [839, 619] width 175 height 88
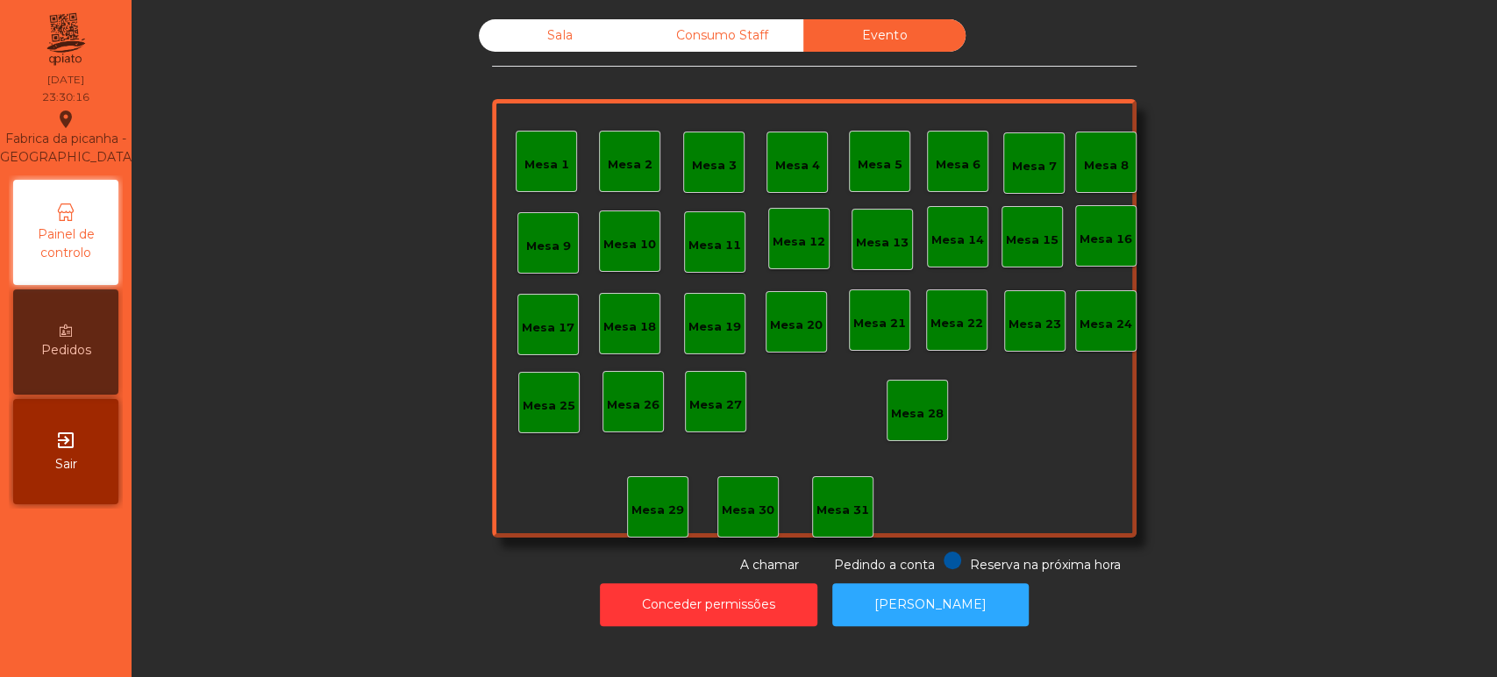
click at [570, 45] on div "Sala" at bounding box center [560, 35] width 162 height 32
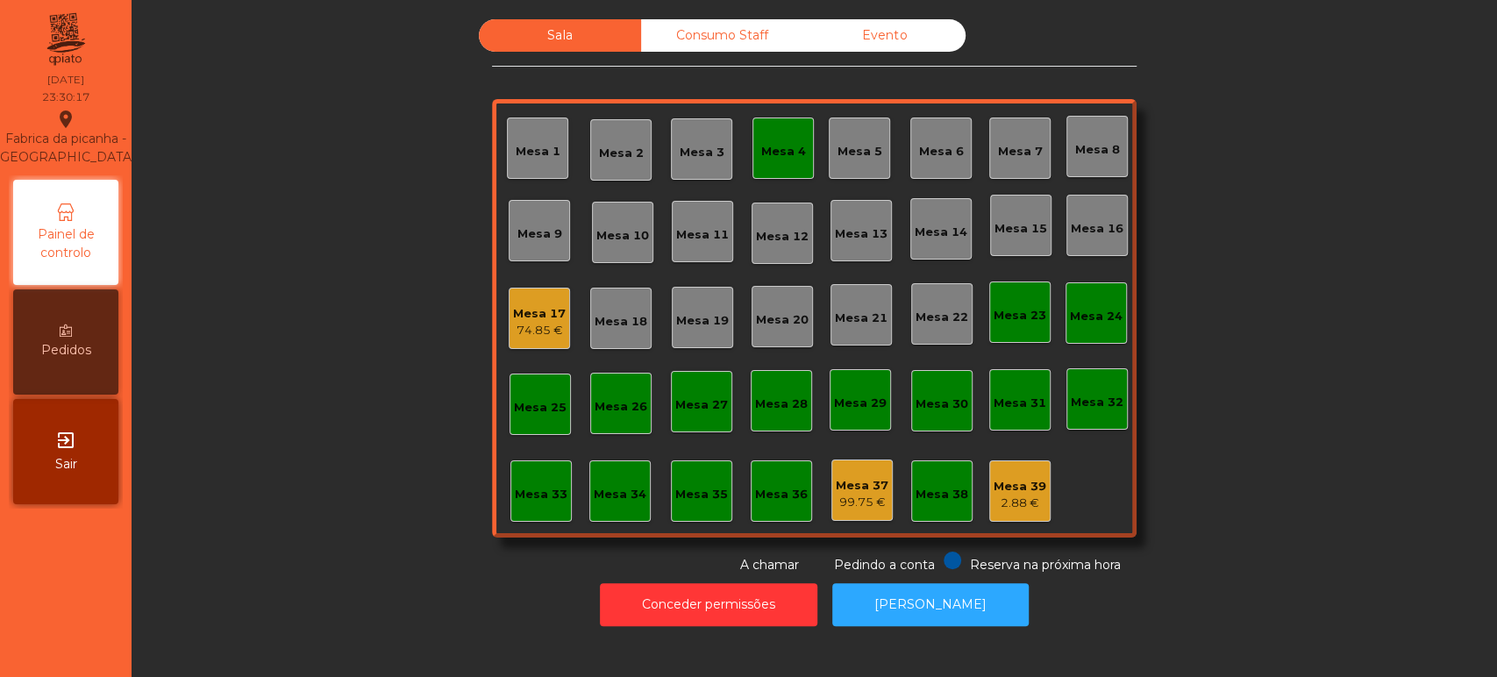
click at [558, 315] on div "Mesa 17 74.85 €" at bounding box center [539, 318] width 61 height 61
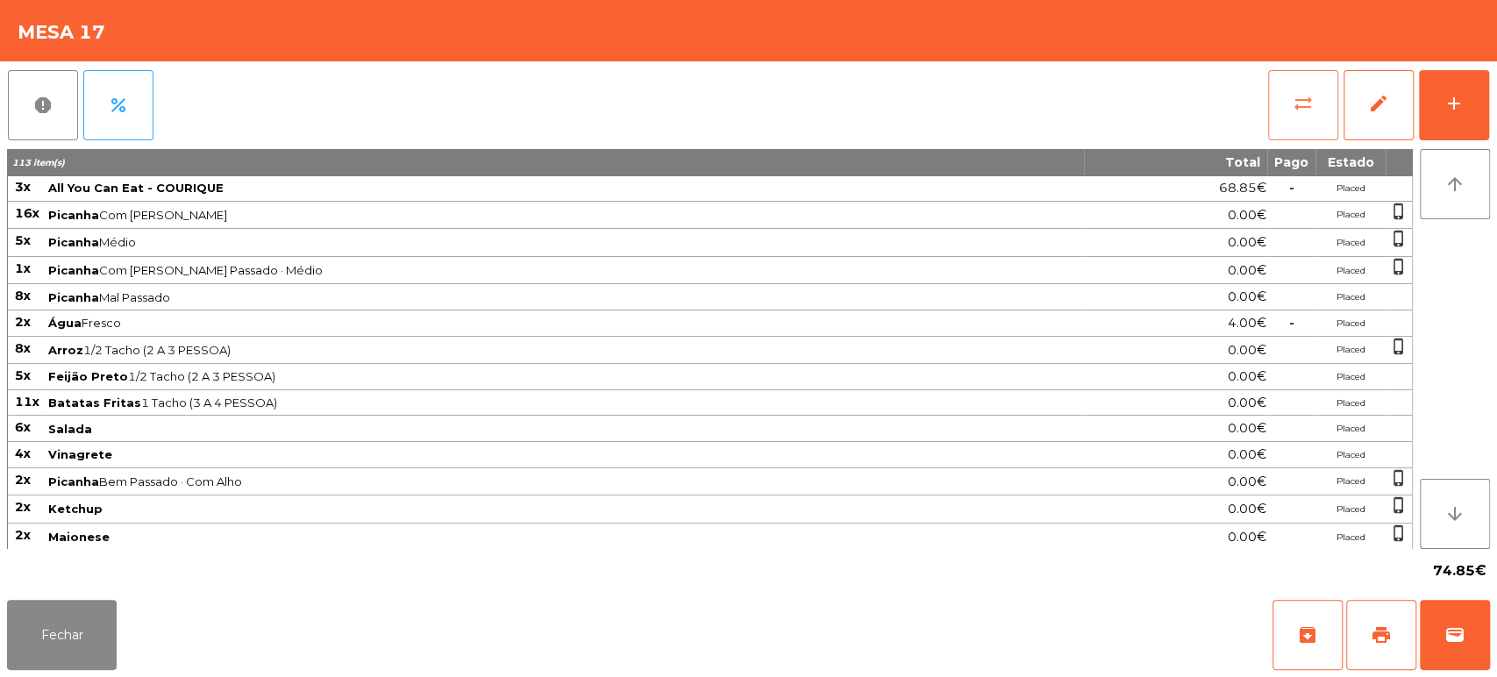
click at [1278, 126] on button "sync_alt" at bounding box center [1303, 105] width 70 height 70
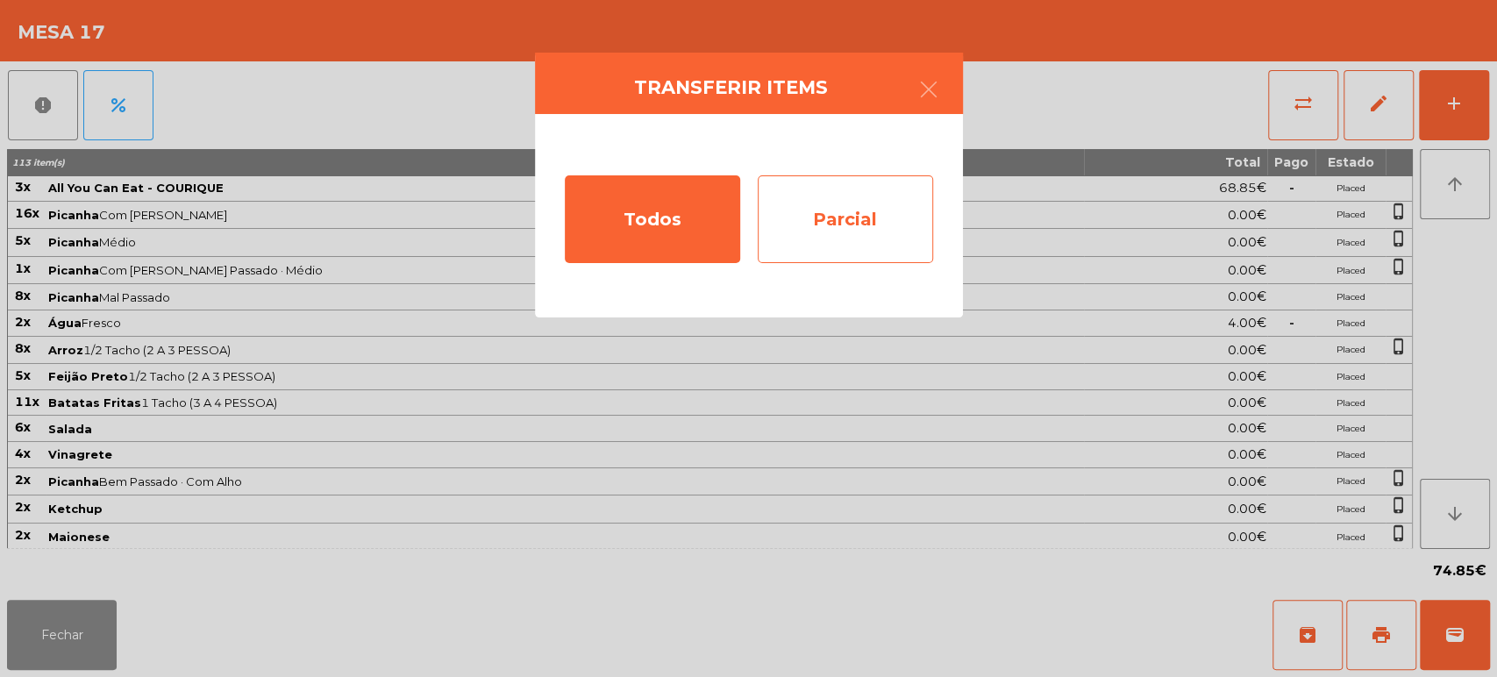
click at [809, 228] on div "Parcial" at bounding box center [845, 219] width 175 height 88
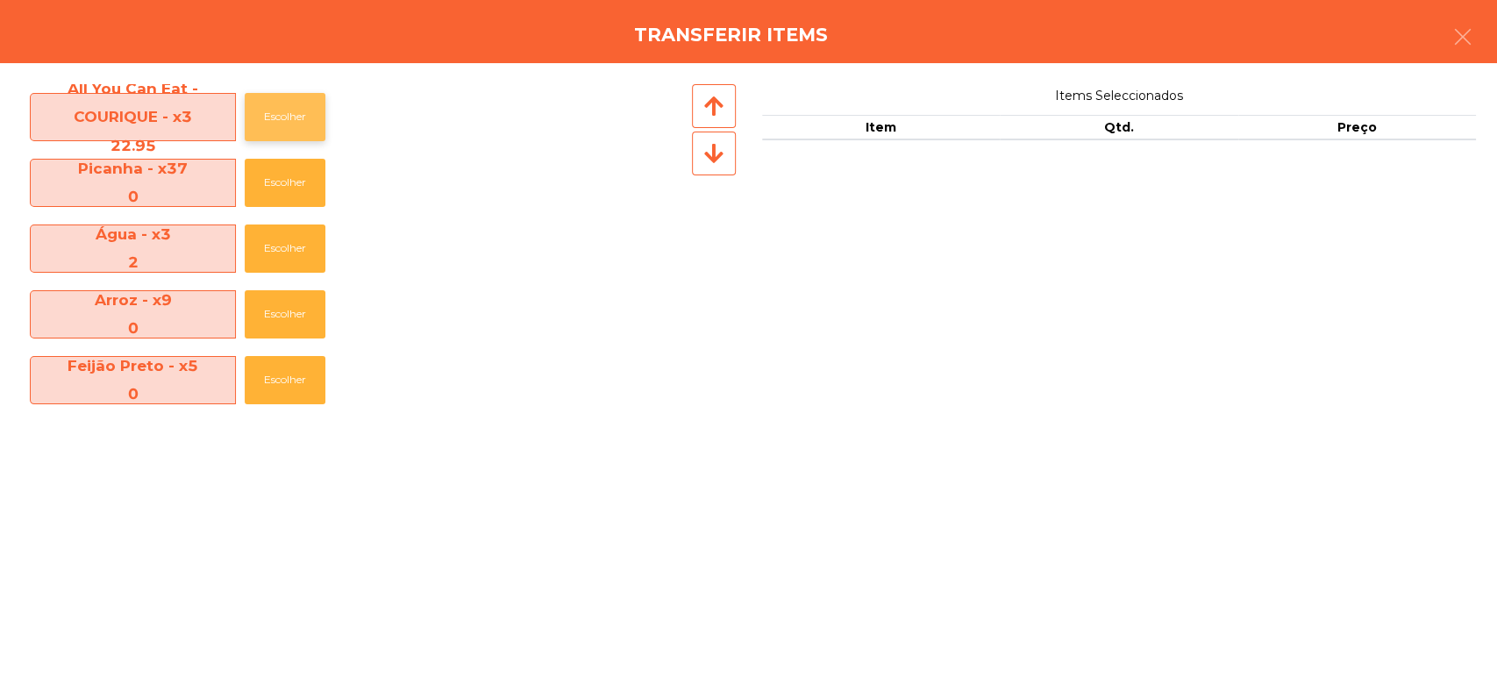
click at [288, 106] on button "Escolher" at bounding box center [285, 117] width 81 height 48
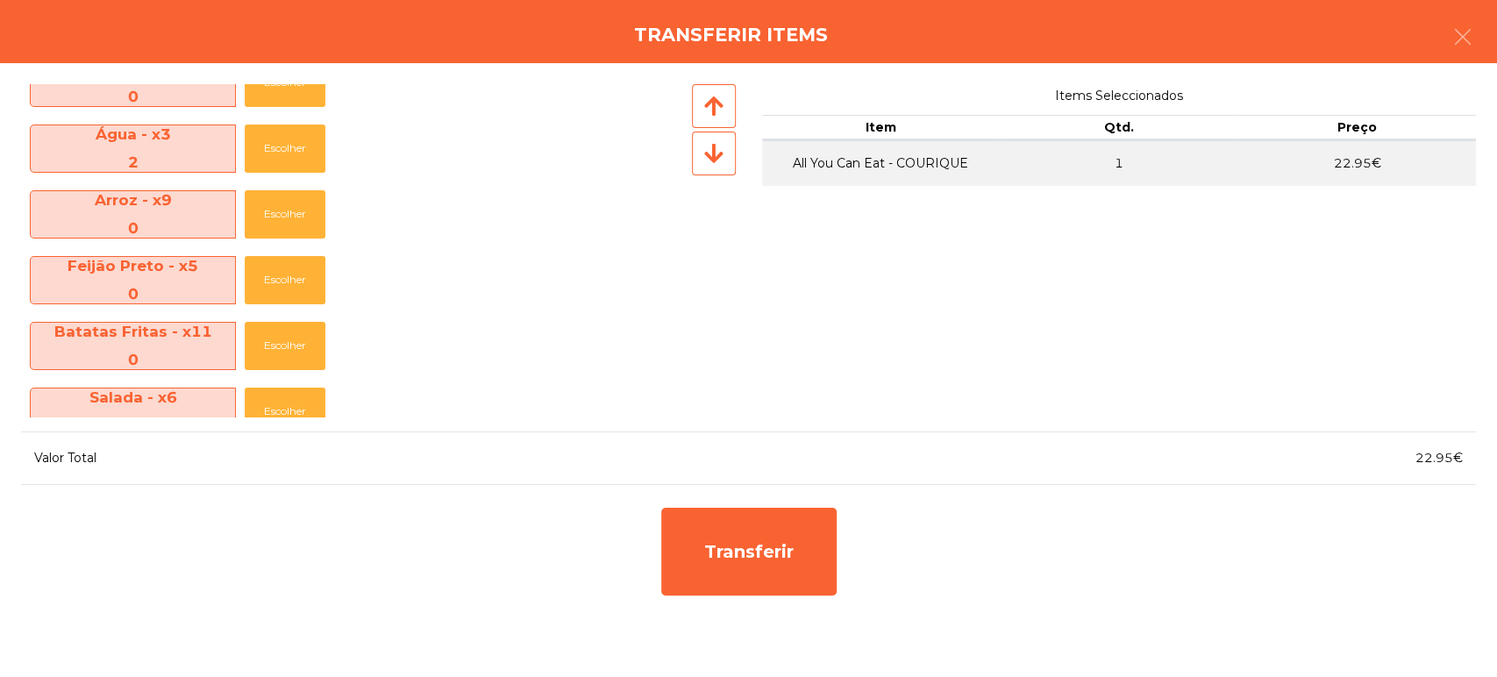
scroll to position [0, 0]
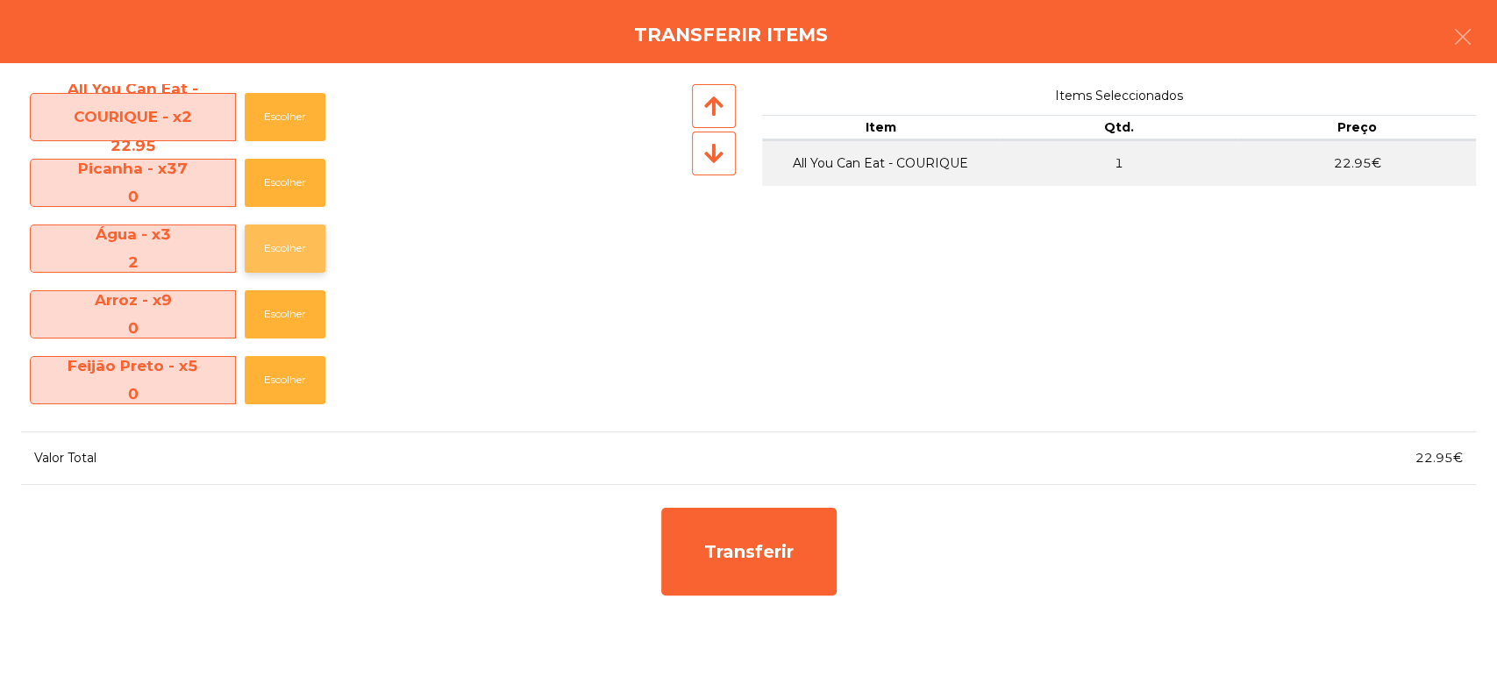
click at [301, 264] on button "Escolher" at bounding box center [285, 248] width 81 height 48
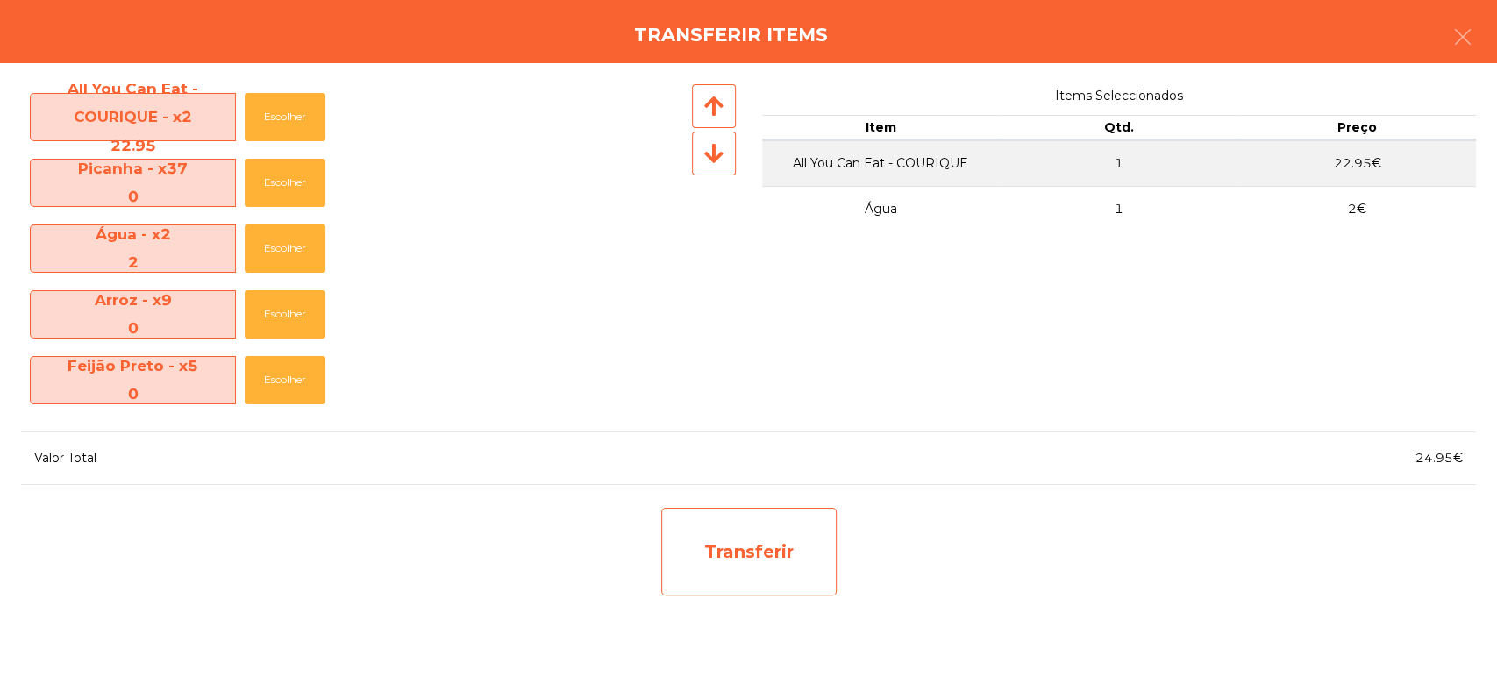
click at [780, 552] on div "Transferir" at bounding box center [748, 552] width 175 height 88
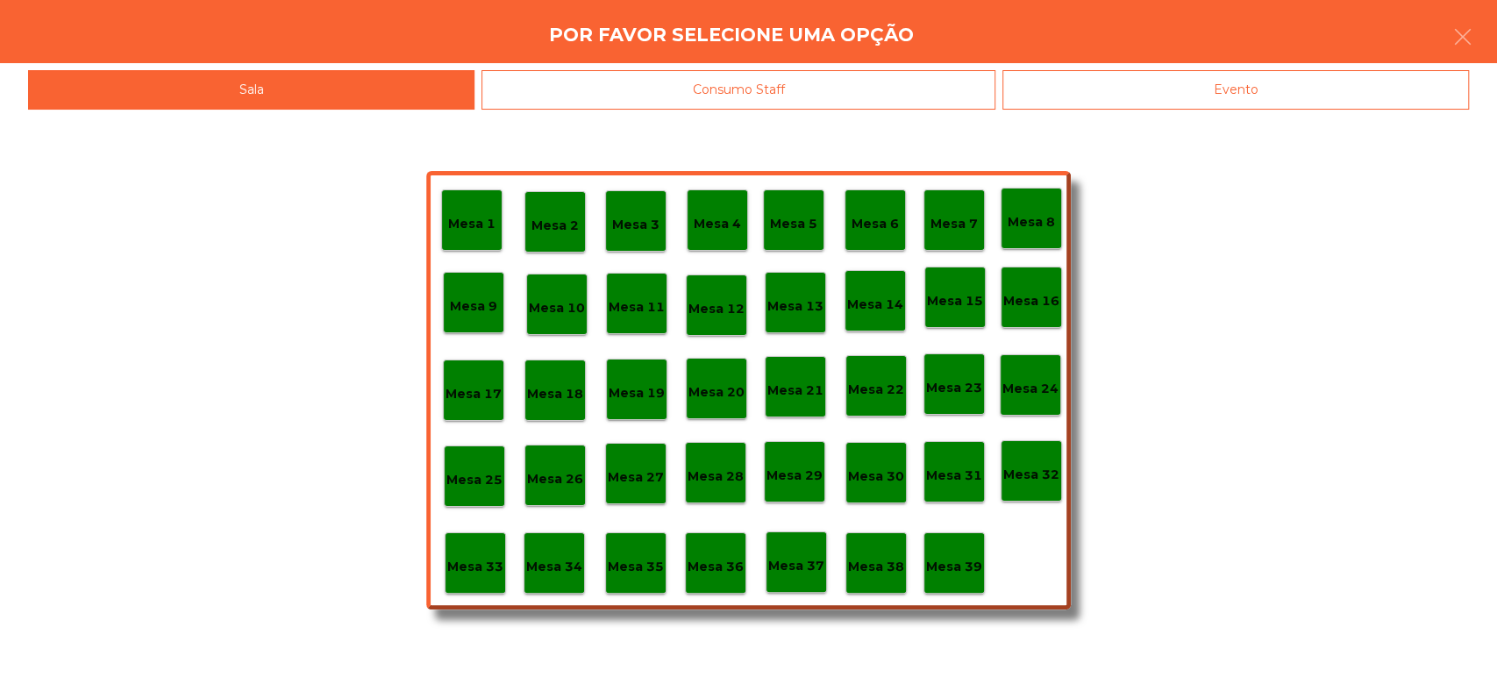
click at [1211, 83] on div "Evento" at bounding box center [1235, 89] width 467 height 39
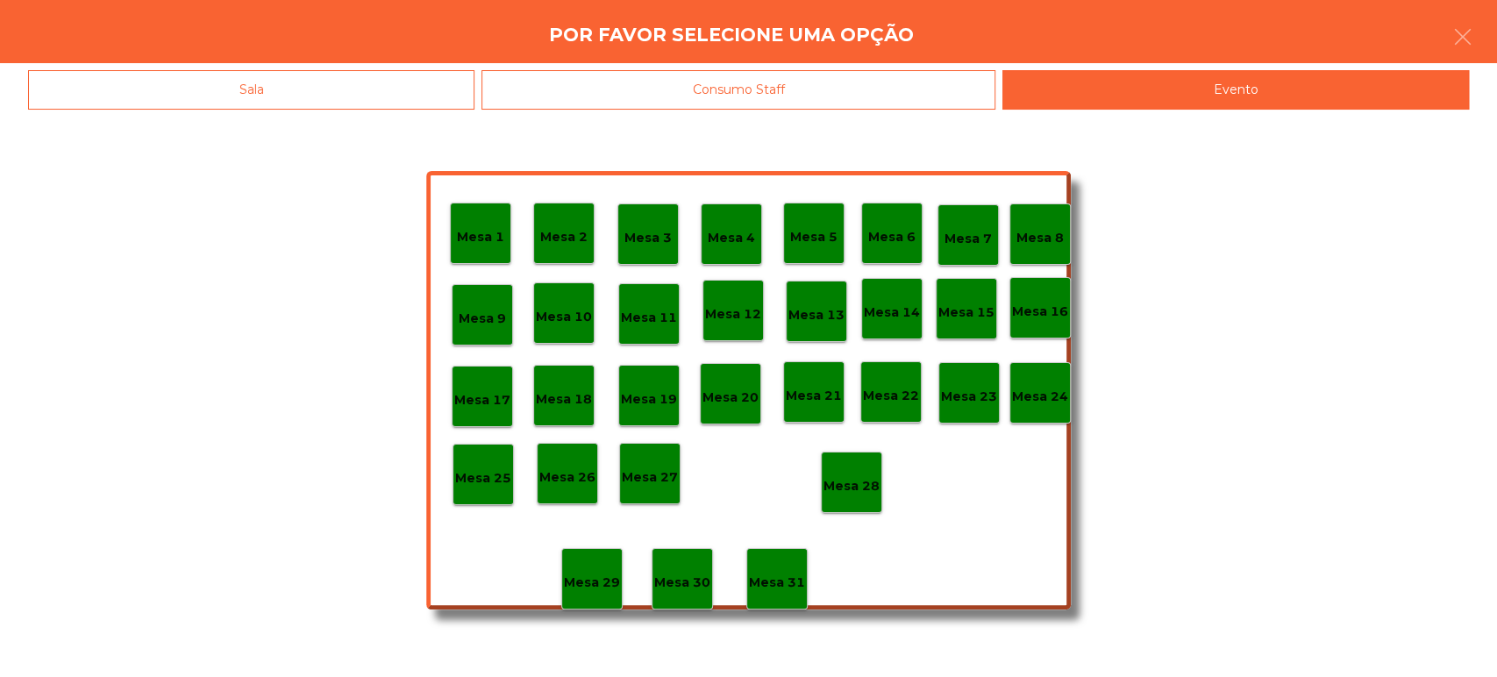
click at [856, 508] on div "Mesa 28" at bounding box center [851, 482] width 61 height 61
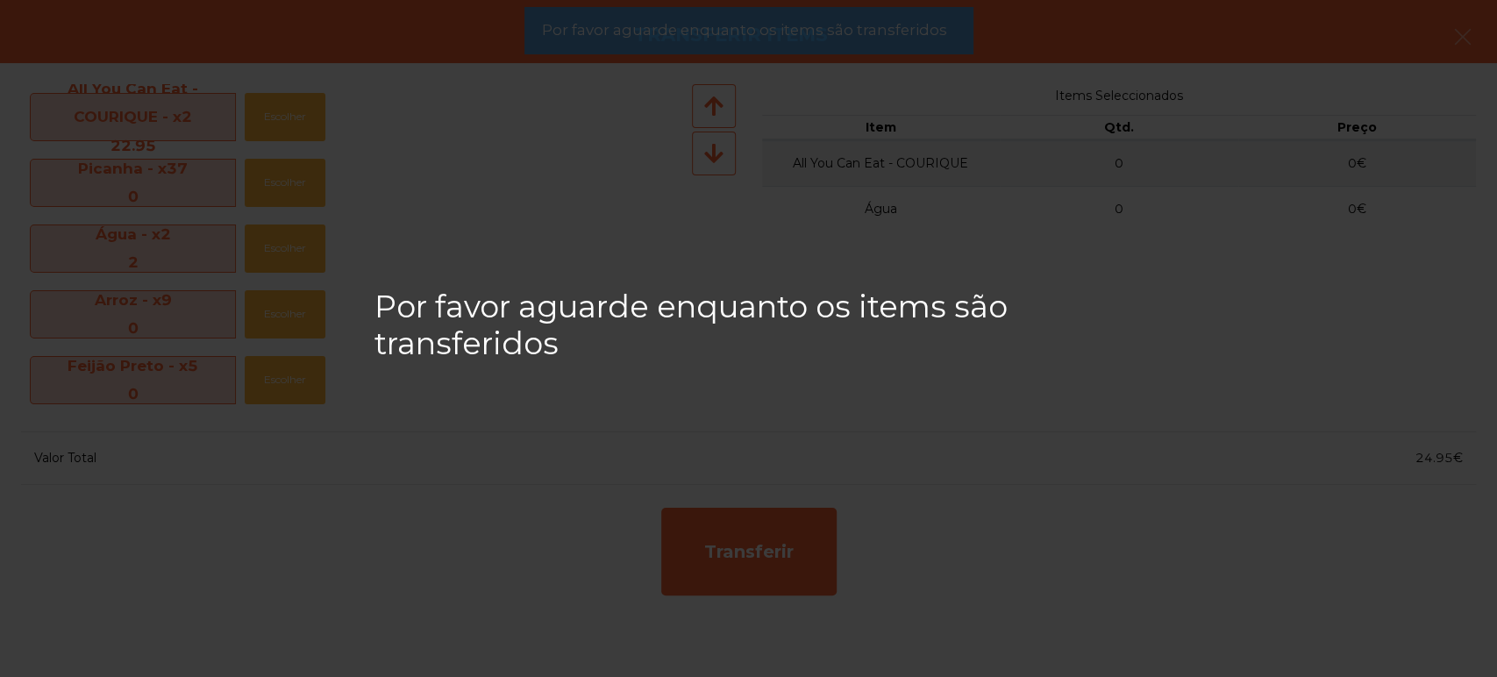
click at [848, 37] on span "Por favor aguarde enquanto os items são transferidos" at bounding box center [743, 30] width 405 height 22
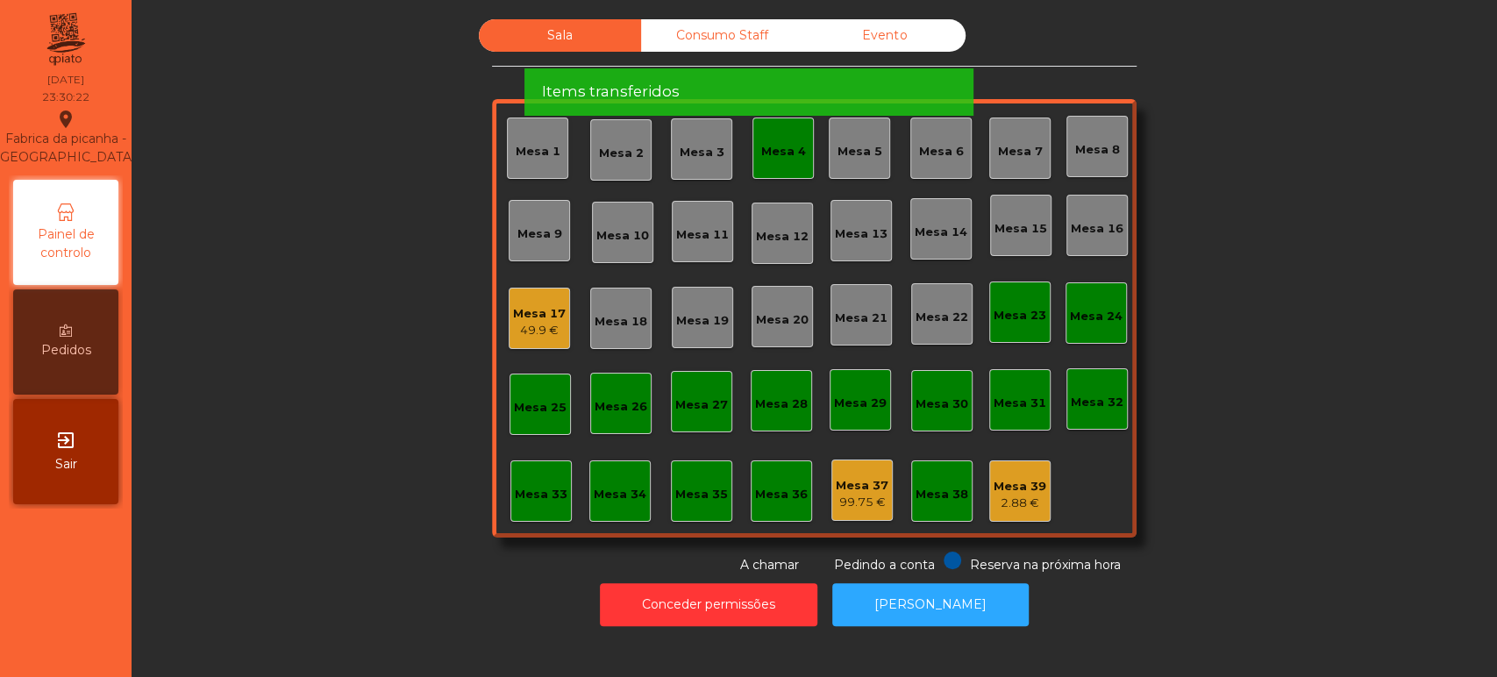
click at [844, 32] on span "Por favor aguarde enquanto os items são transferidos" at bounding box center [743, 30] width 405 height 22
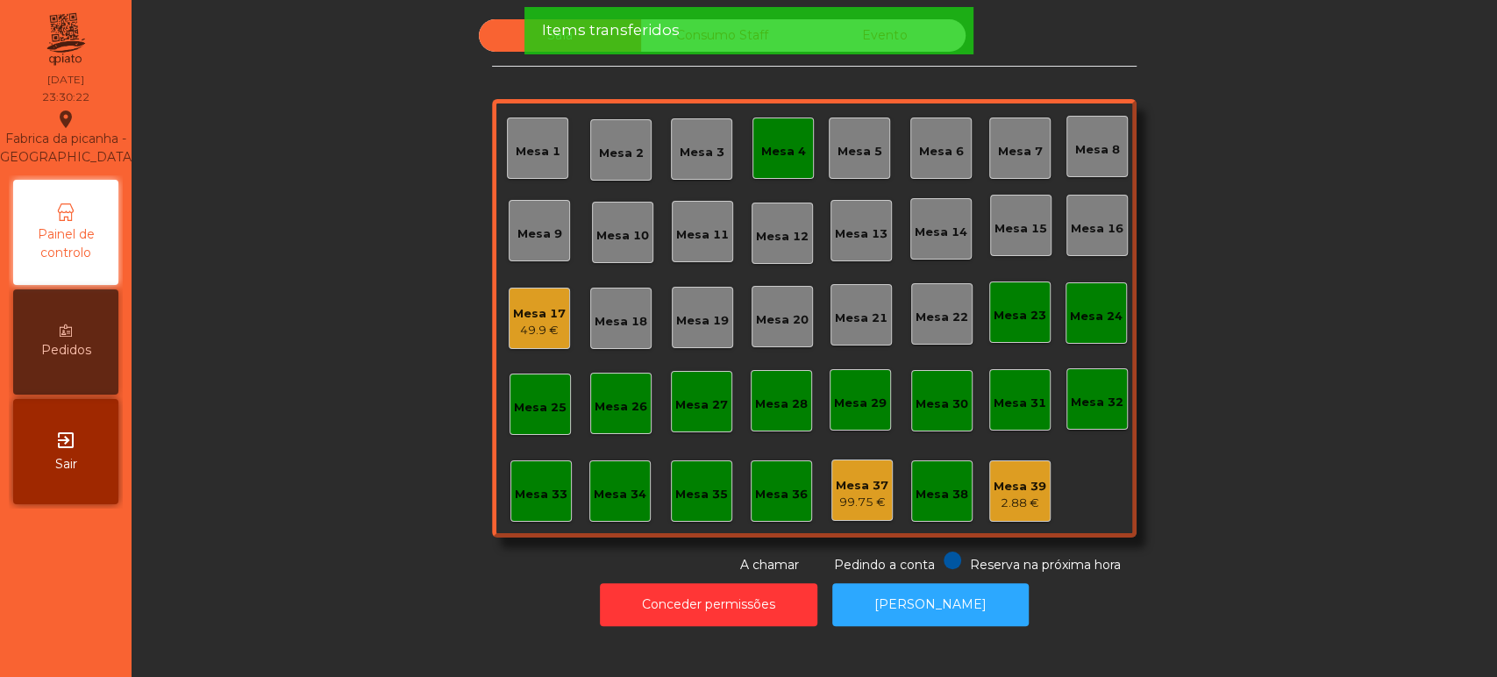
click at [844, 33] on div "Items transferidos" at bounding box center [748, 30] width 414 height 22
click at [859, 39] on div "Items transferidos" at bounding box center [748, 30] width 414 height 22
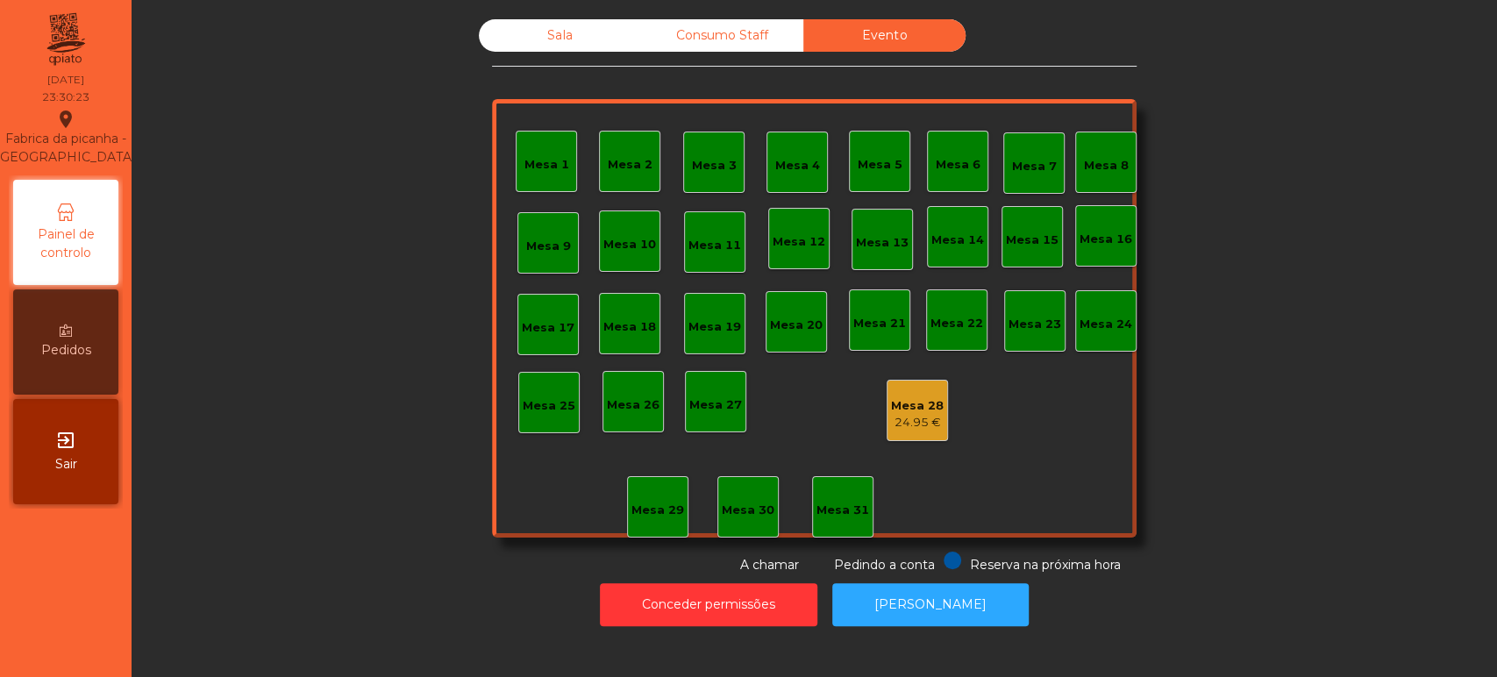
click at [882, 44] on div "Evento" at bounding box center [884, 35] width 162 height 32
click at [935, 405] on div "Mesa 28 24.95 €" at bounding box center [917, 410] width 61 height 61
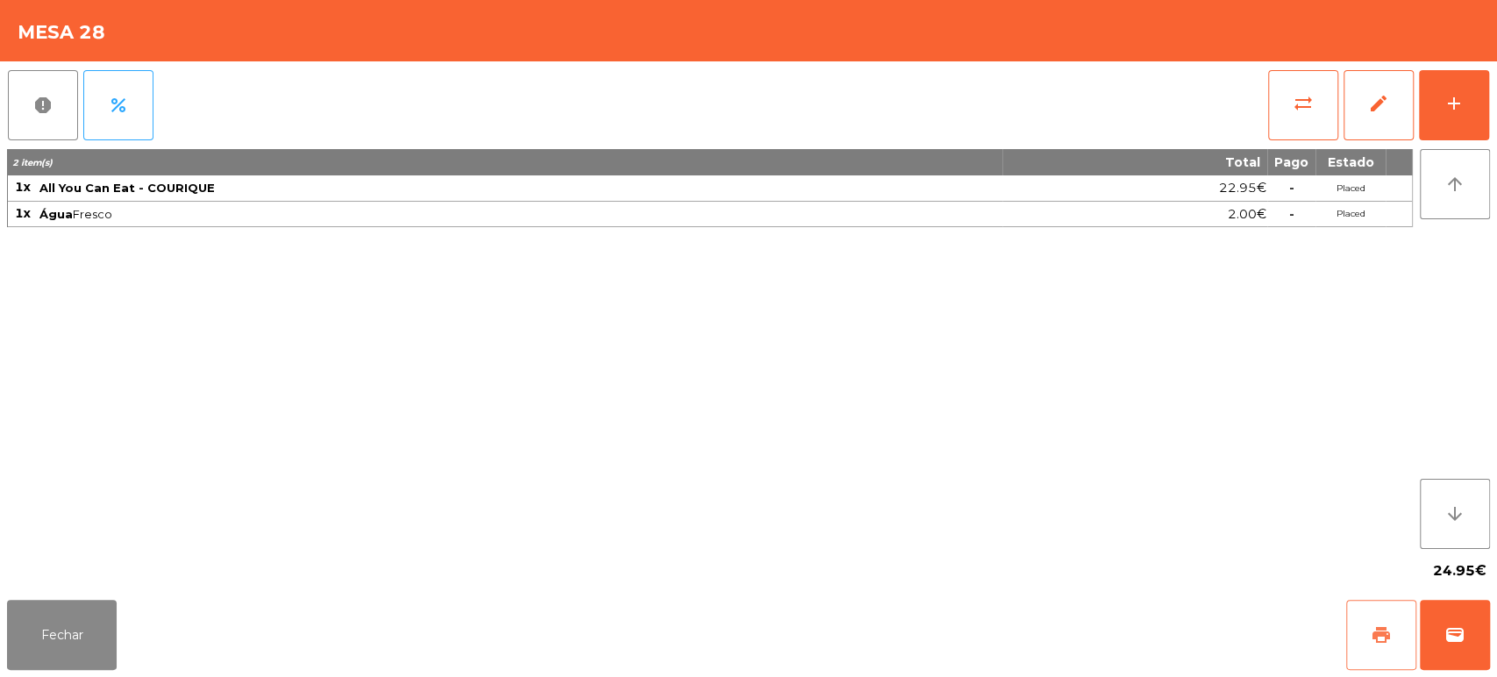
click at [1364, 648] on button "print" at bounding box center [1381, 635] width 70 height 70
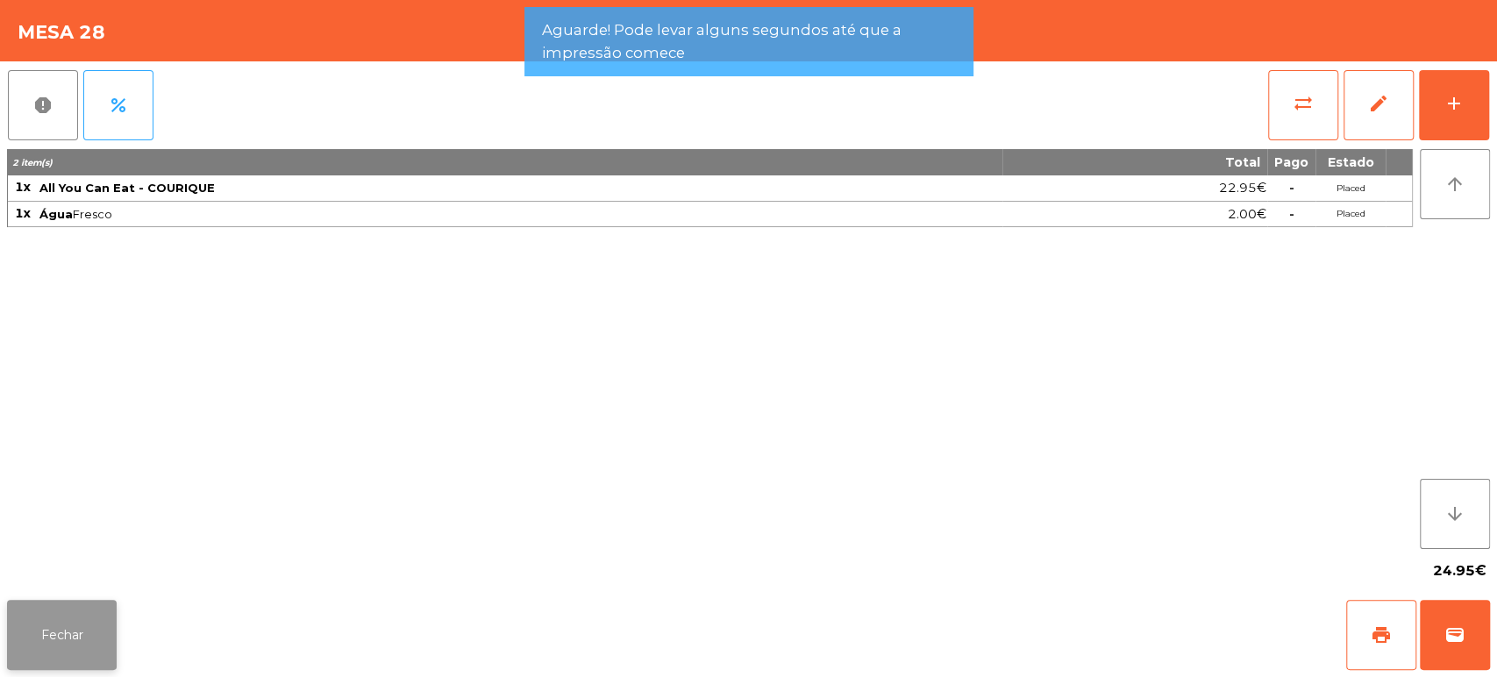
click at [86, 611] on button "Fechar" at bounding box center [62, 635] width 110 height 70
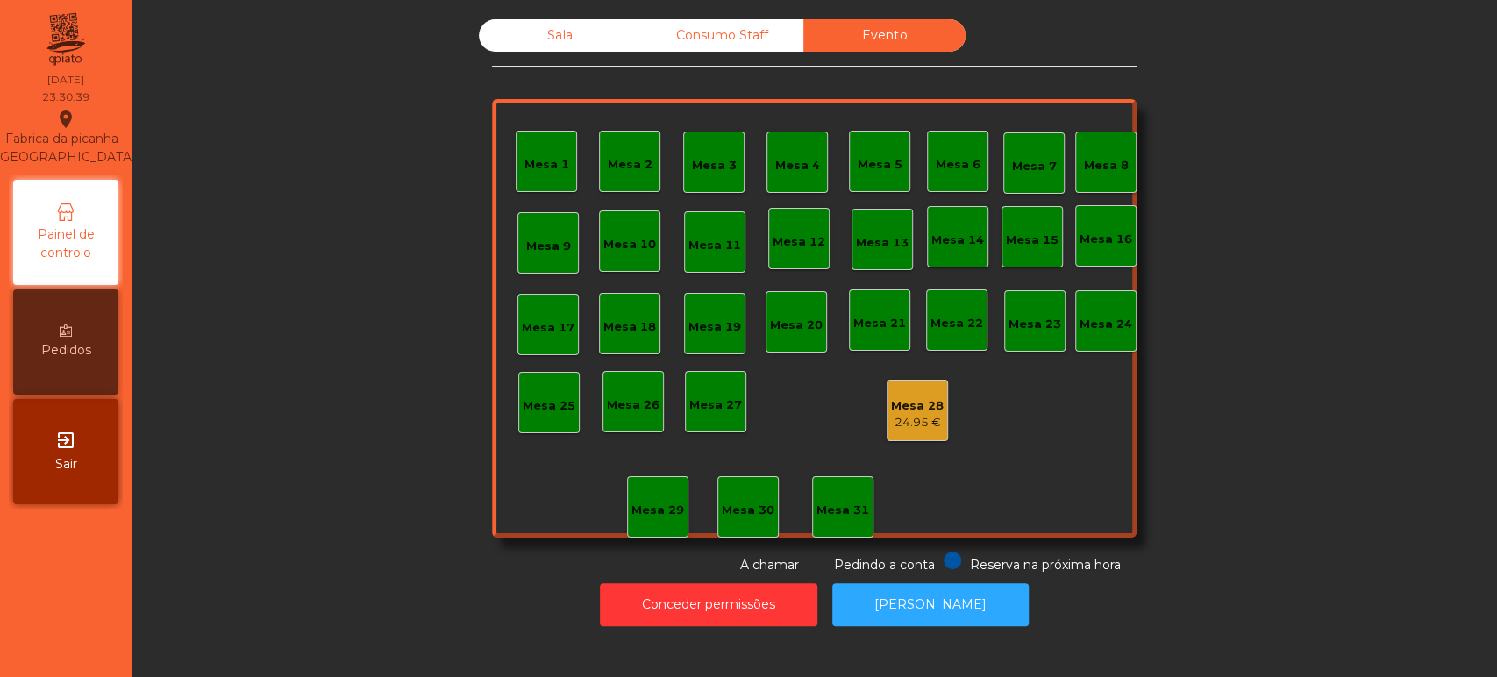
click at [898, 428] on div "24.95 €" at bounding box center [917, 423] width 53 height 18
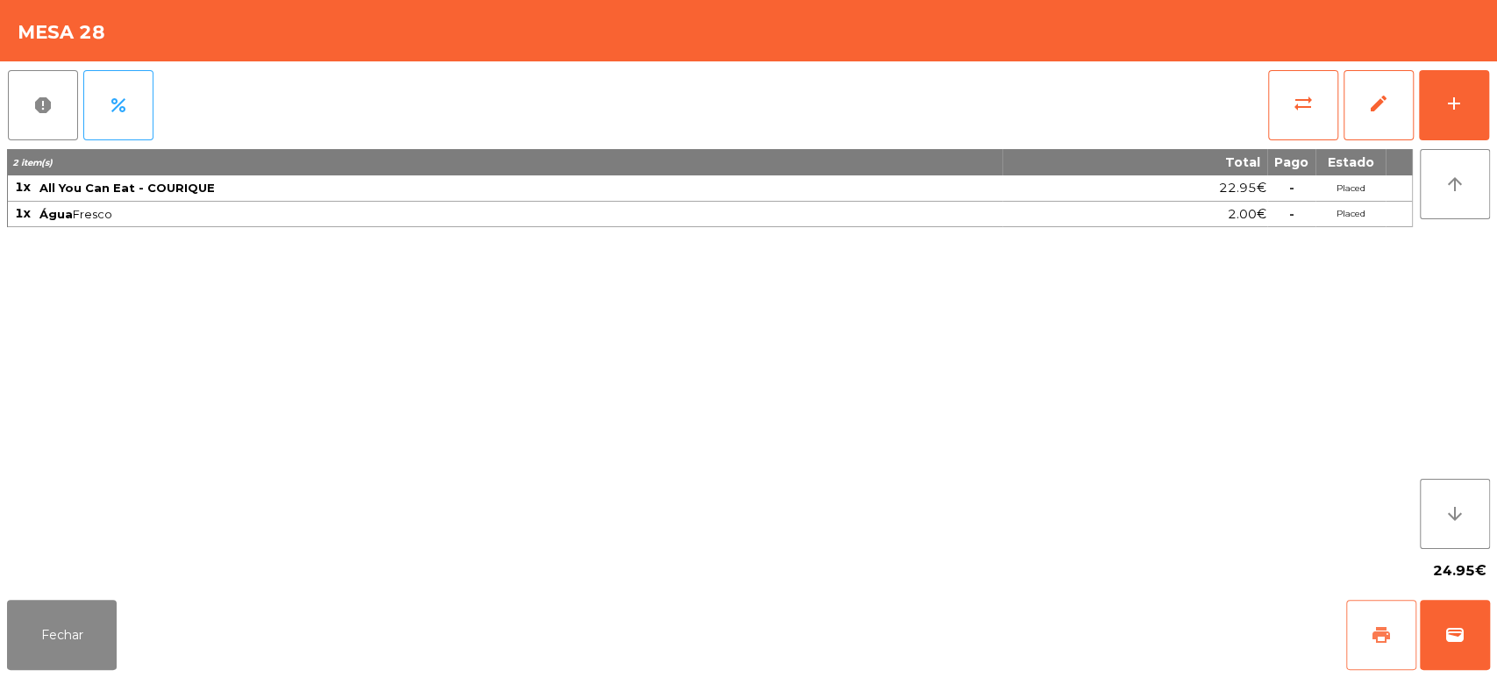
click at [1394, 632] on button "print" at bounding box center [1381, 635] width 70 height 70
click at [1460, 633] on span "wallet" at bounding box center [1454, 634] width 21 height 21
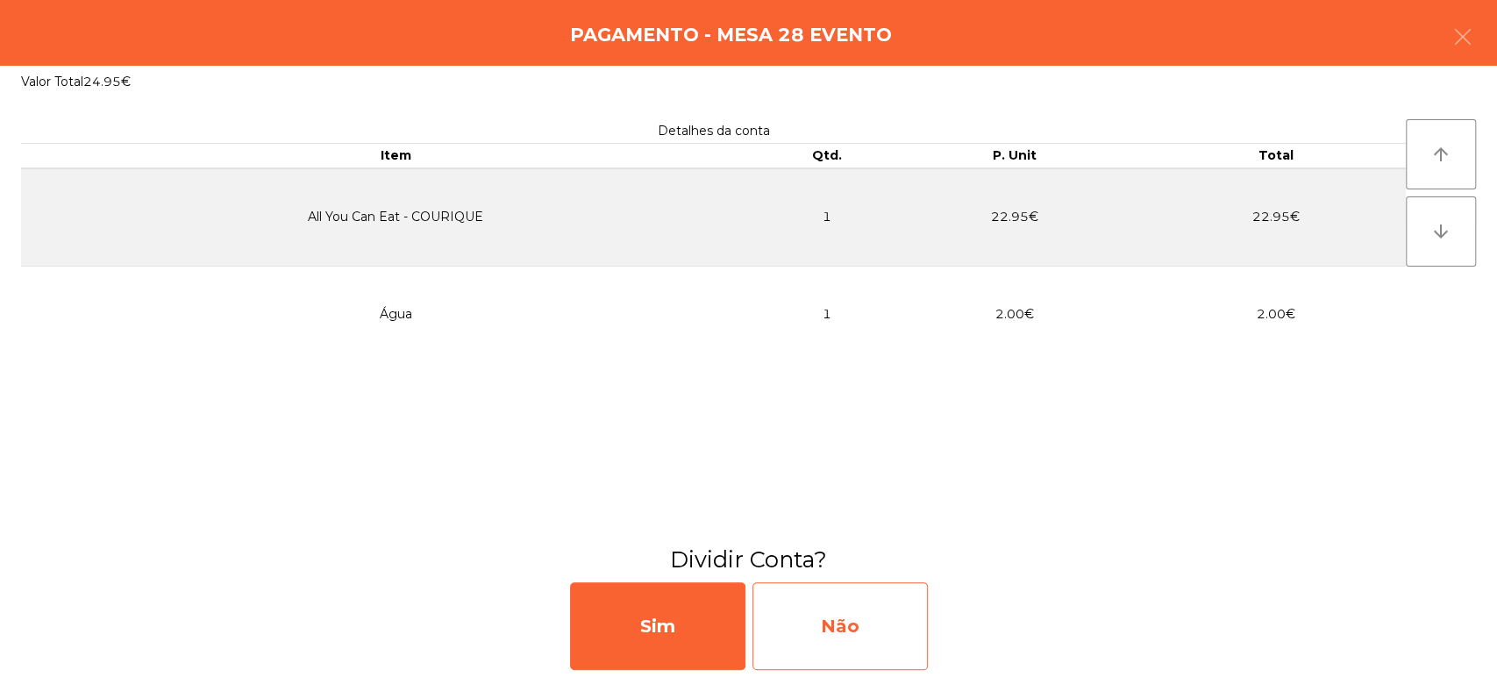
click at [873, 629] on div "Não" at bounding box center [839, 626] width 175 height 88
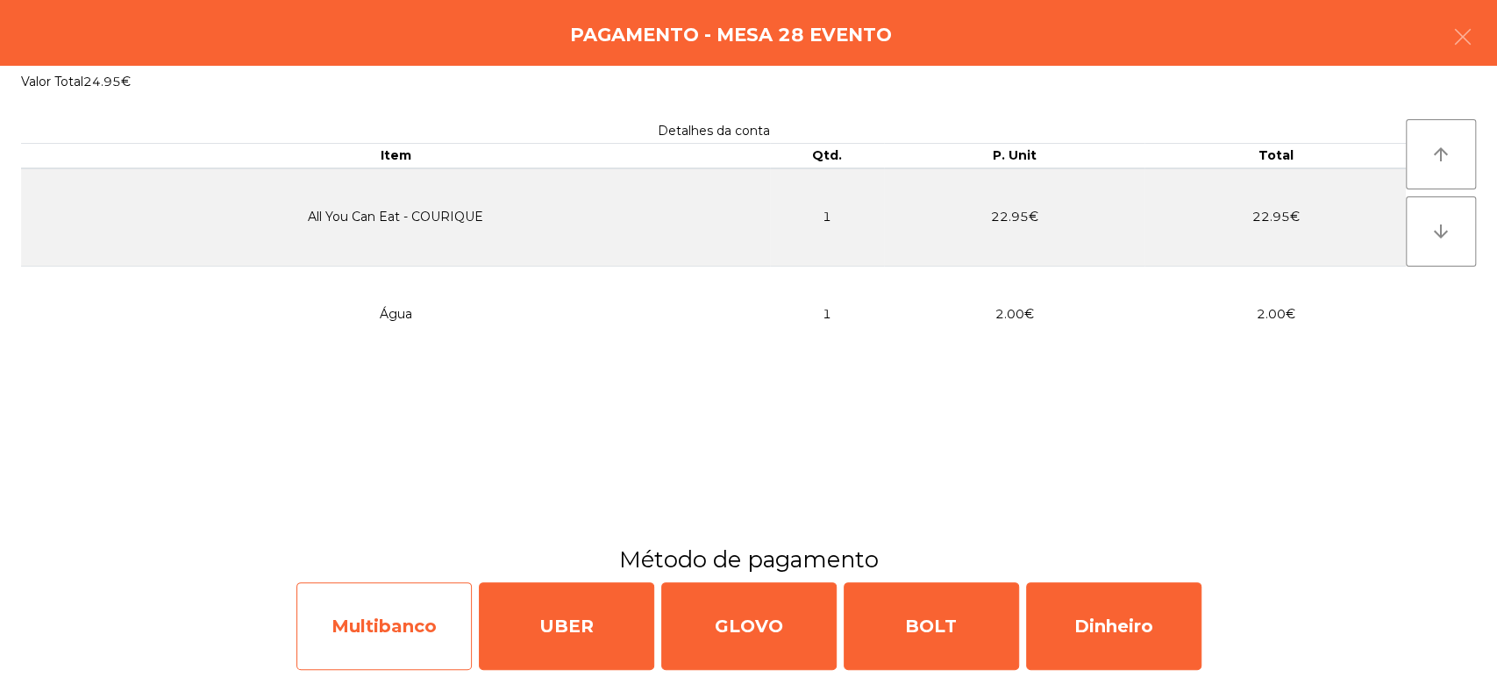
click at [436, 622] on div "Multibanco" at bounding box center [383, 626] width 175 height 88
select select "**"
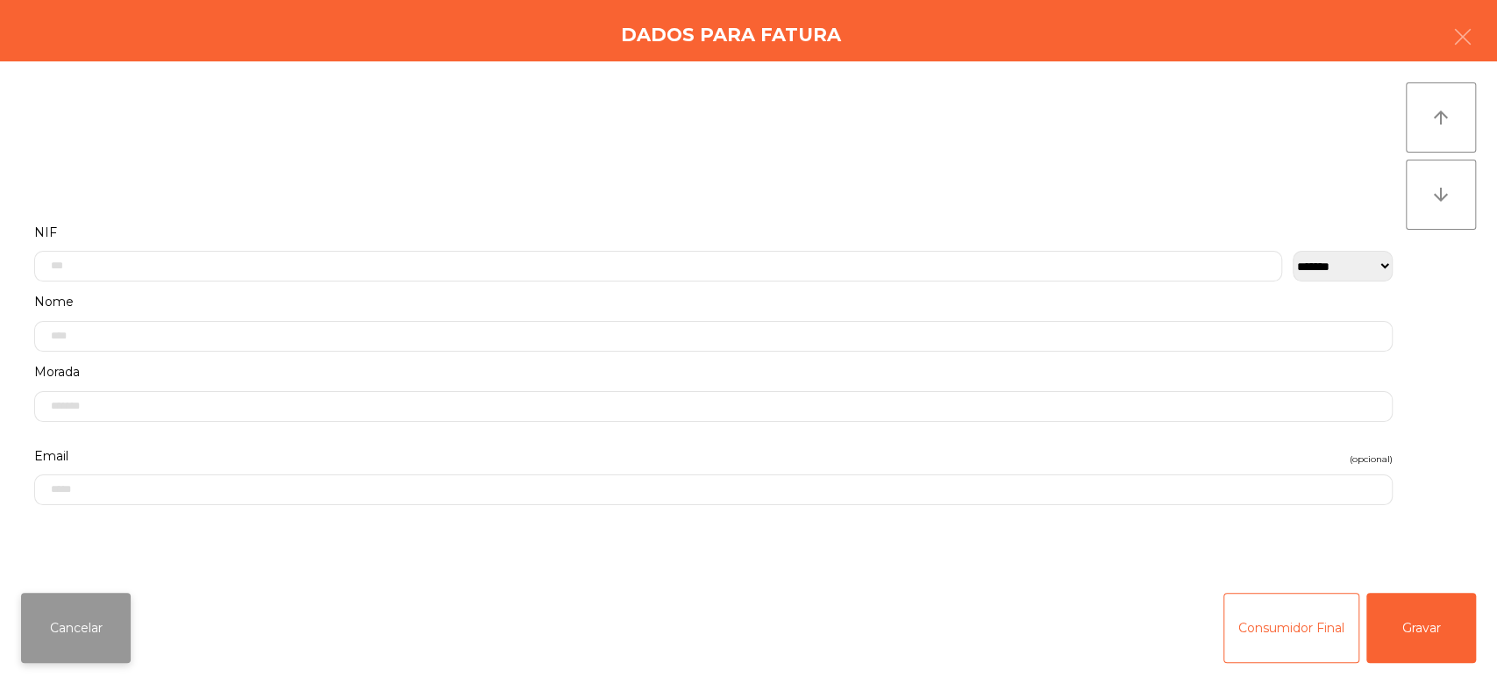
click at [124, 638] on button "Cancelar" at bounding box center [76, 628] width 110 height 70
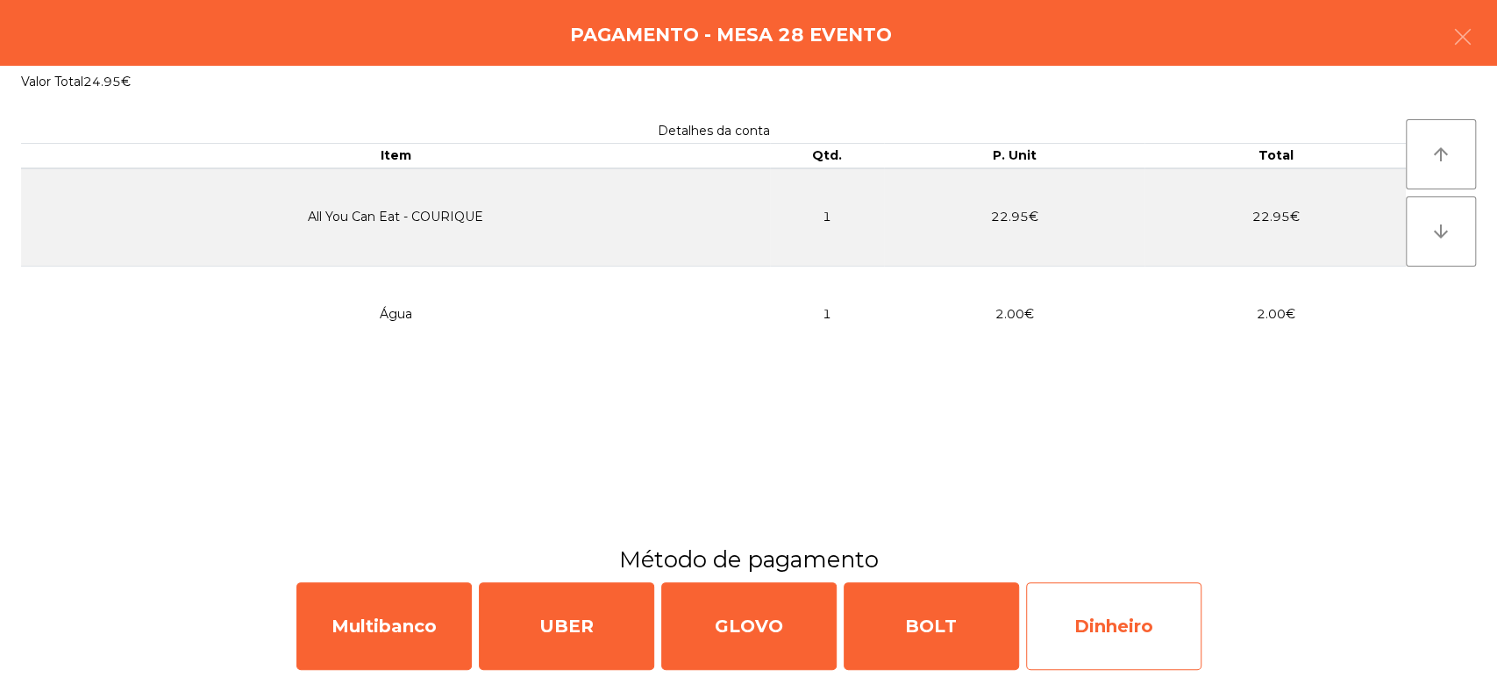
click at [1111, 652] on div "Dinheiro" at bounding box center [1113, 626] width 175 height 88
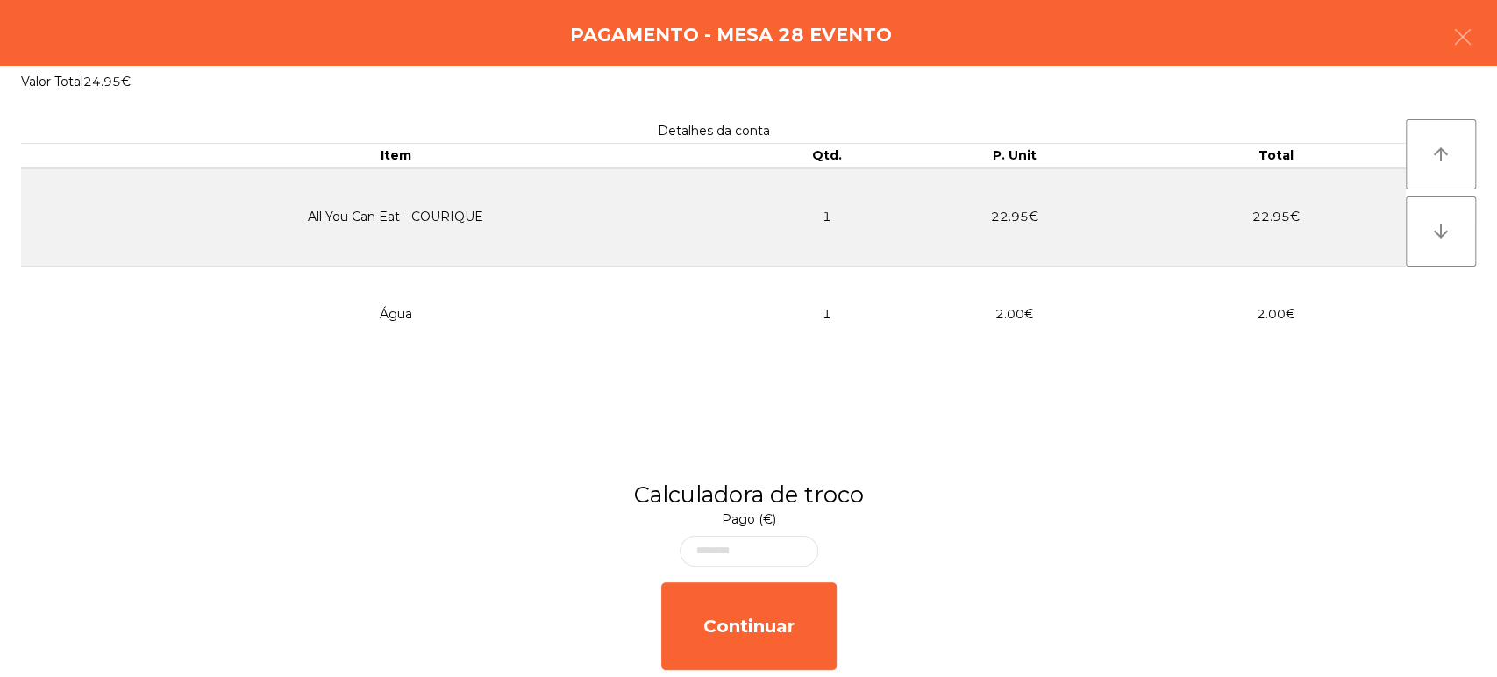
click at [1438, 631] on div "Continuar" at bounding box center [748, 626] width 1497 height 102
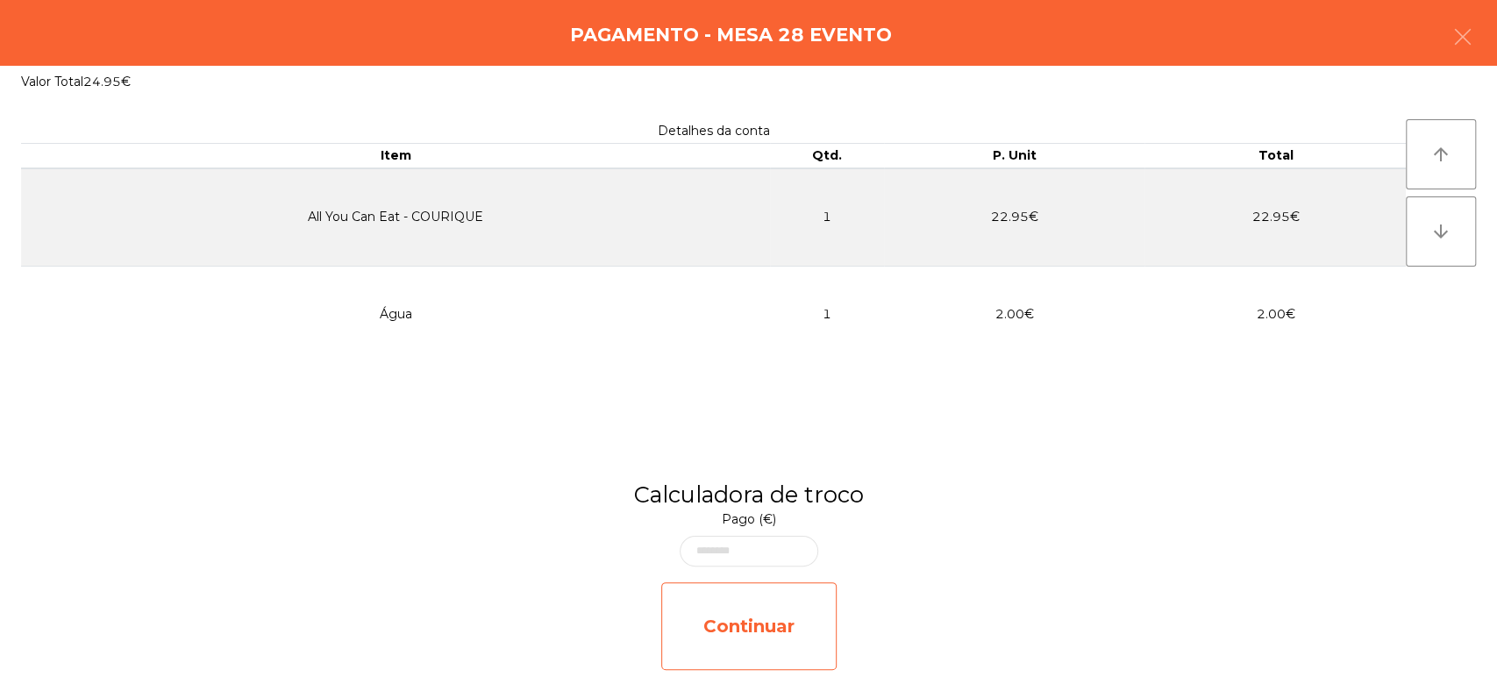
click at [769, 639] on div "Continuar" at bounding box center [748, 626] width 175 height 88
select select "**"
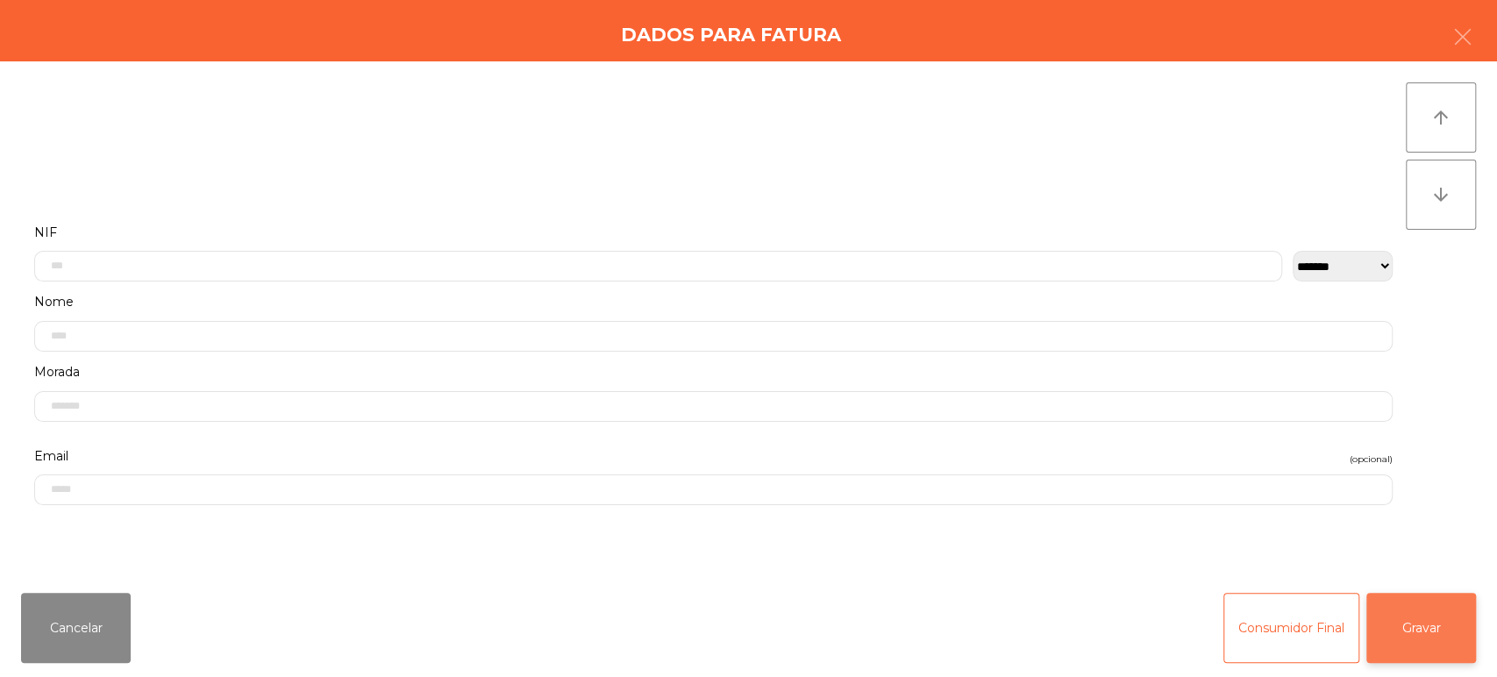
click at [1408, 640] on button "Gravar" at bounding box center [1421, 628] width 110 height 70
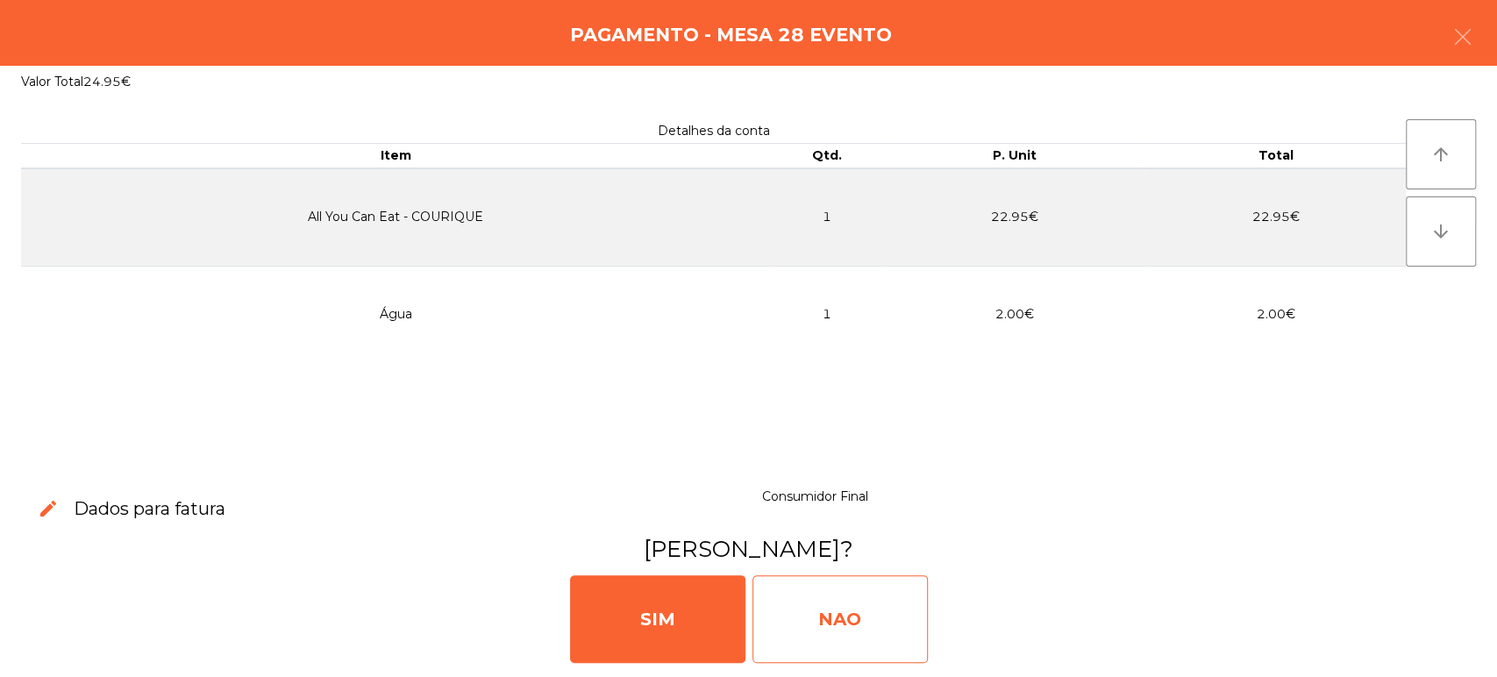
click at [864, 600] on div "NAO" at bounding box center [839, 619] width 175 height 88
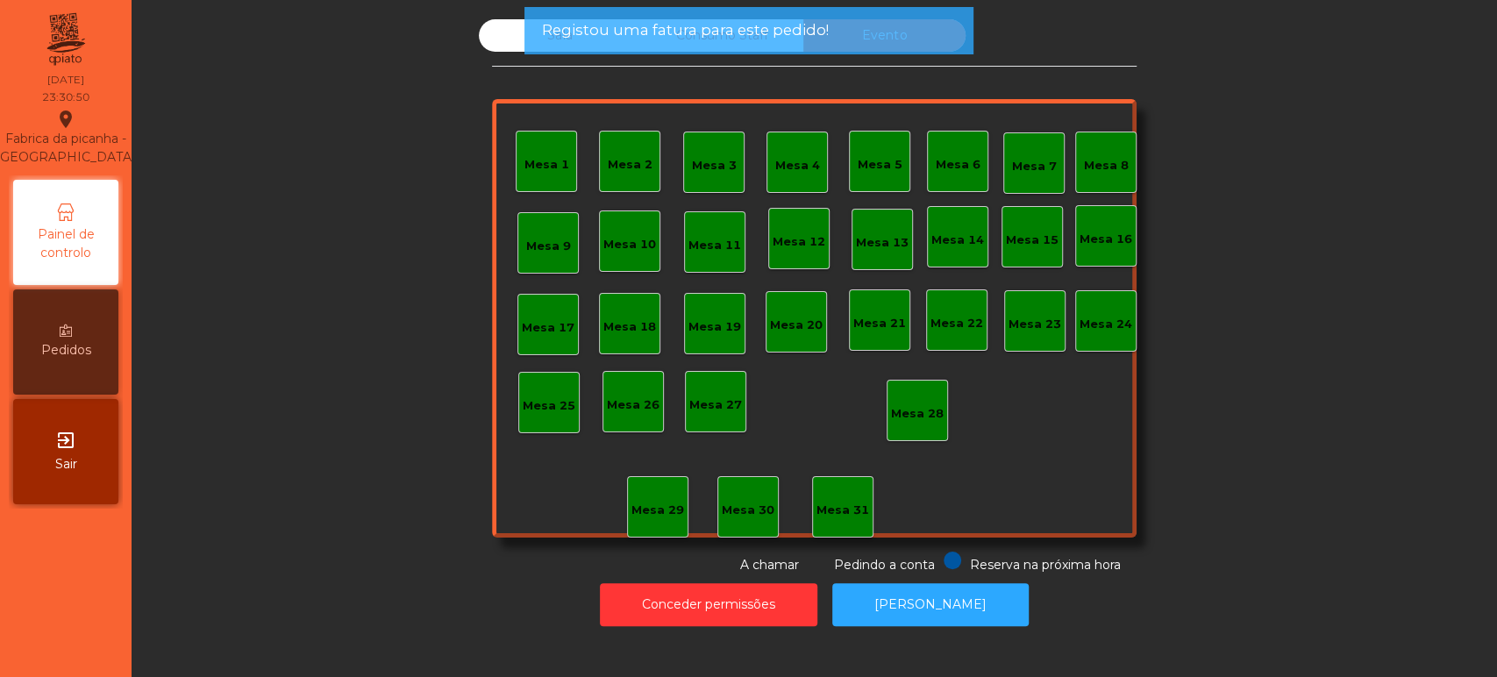
click at [583, 37] on span "Registou uma fatura para este pedido!" at bounding box center [684, 30] width 287 height 22
click at [613, 32] on span "Registou uma fatura para este pedido!" at bounding box center [684, 30] width 287 height 22
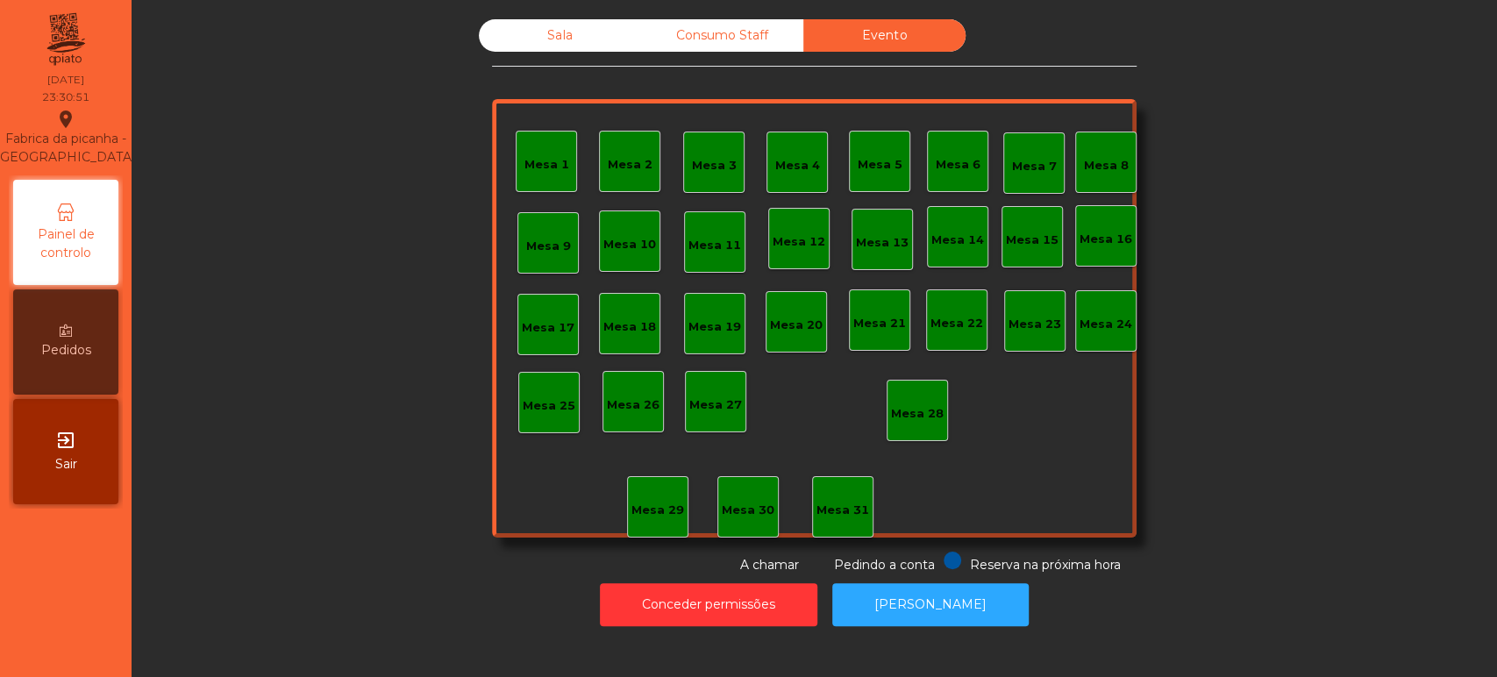
click at [577, 33] on div "Sala" at bounding box center [560, 35] width 162 height 32
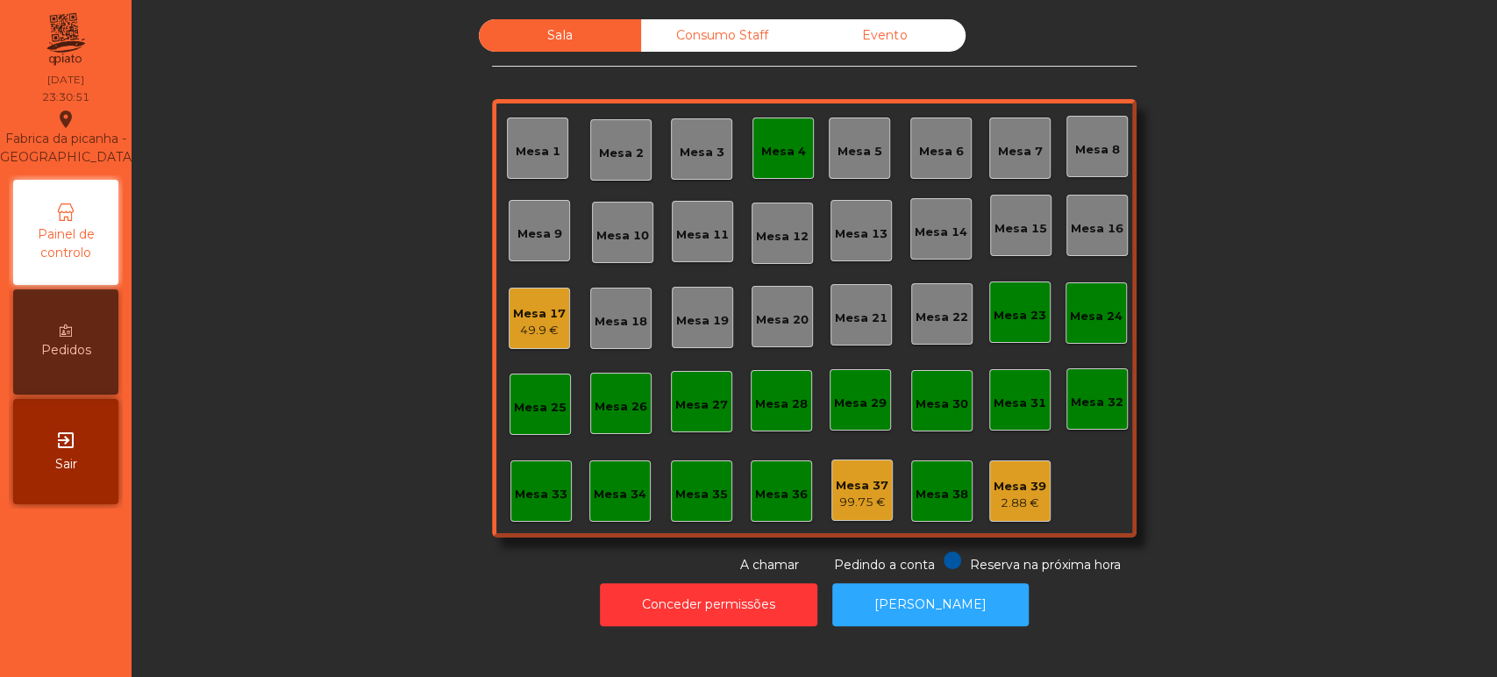
click at [559, 45] on div "Sala" at bounding box center [560, 35] width 162 height 32
click at [531, 331] on div "49.9 €" at bounding box center [539, 331] width 53 height 18
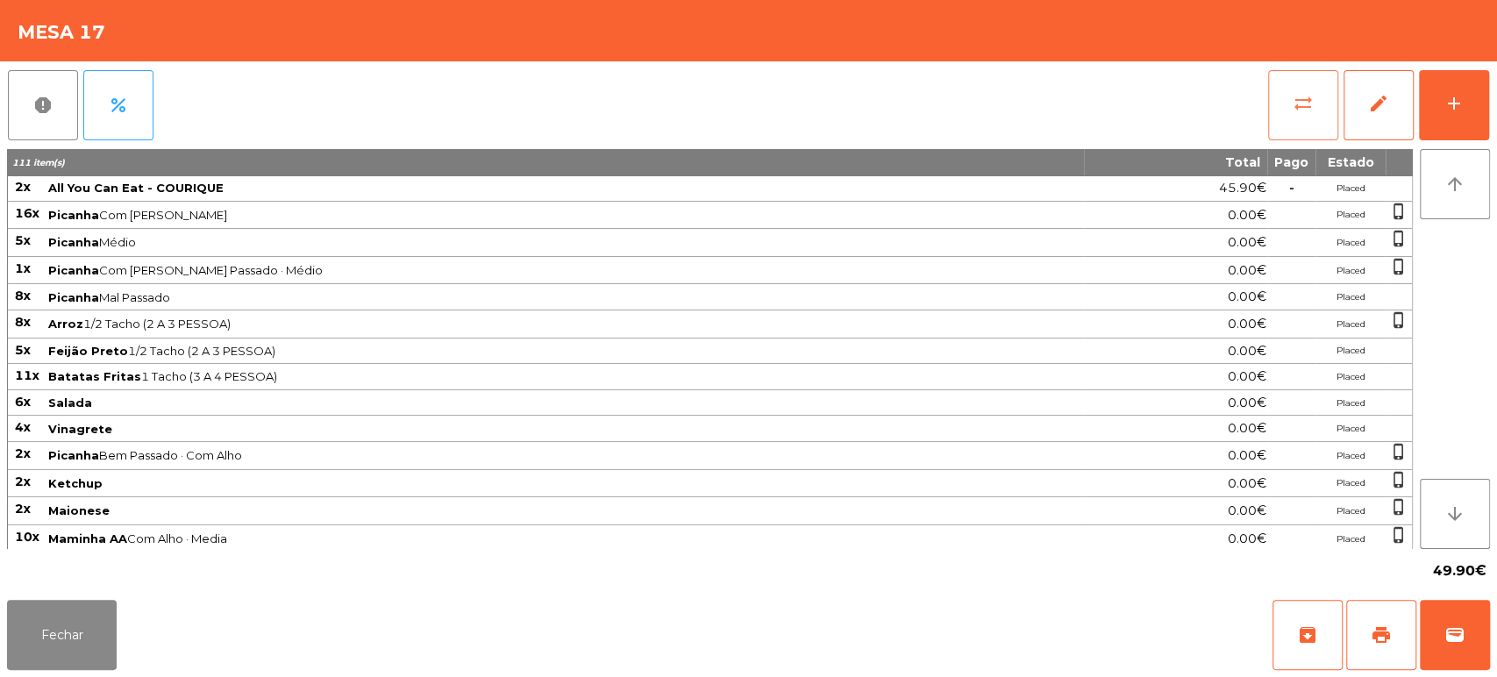
click at [1270, 115] on button "sync_alt" at bounding box center [1303, 105] width 70 height 70
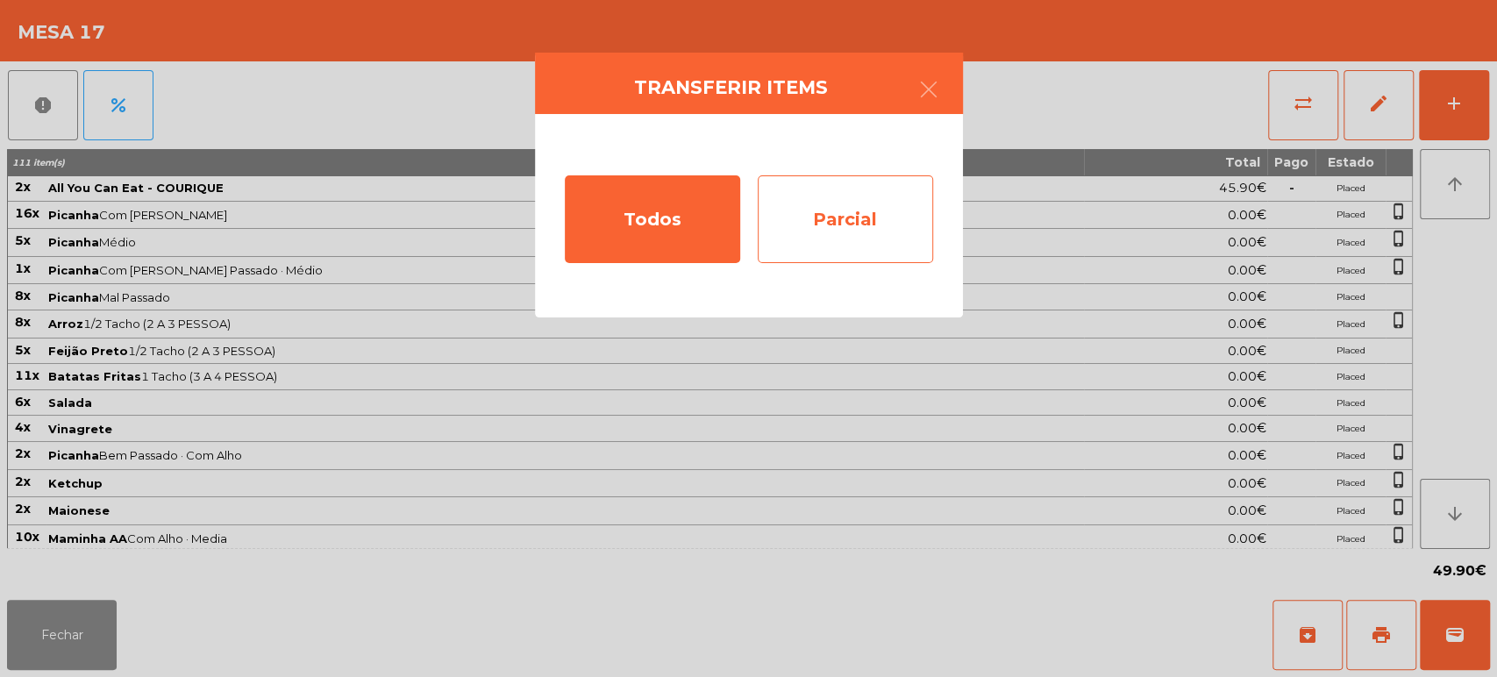
click at [835, 225] on div "Parcial" at bounding box center [845, 219] width 175 height 88
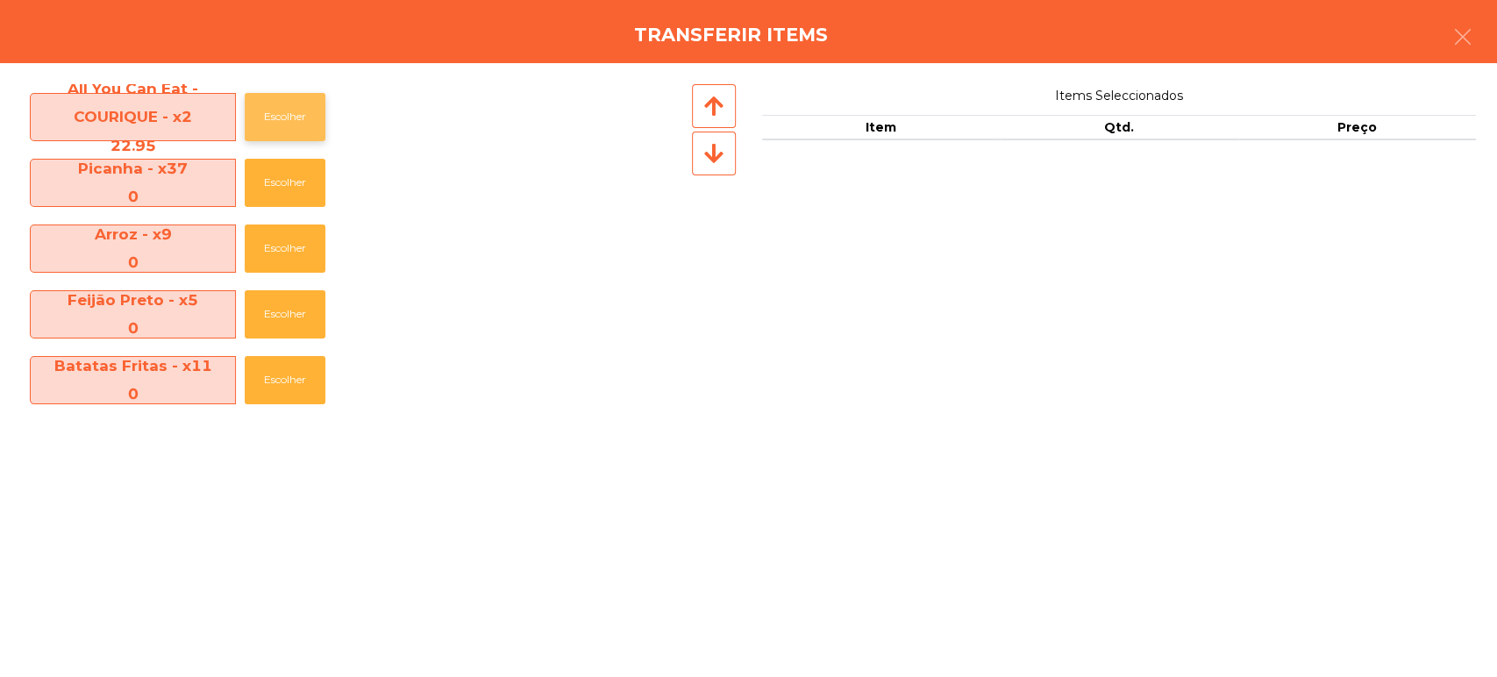
click at [273, 115] on button "Escolher" at bounding box center [285, 117] width 81 height 48
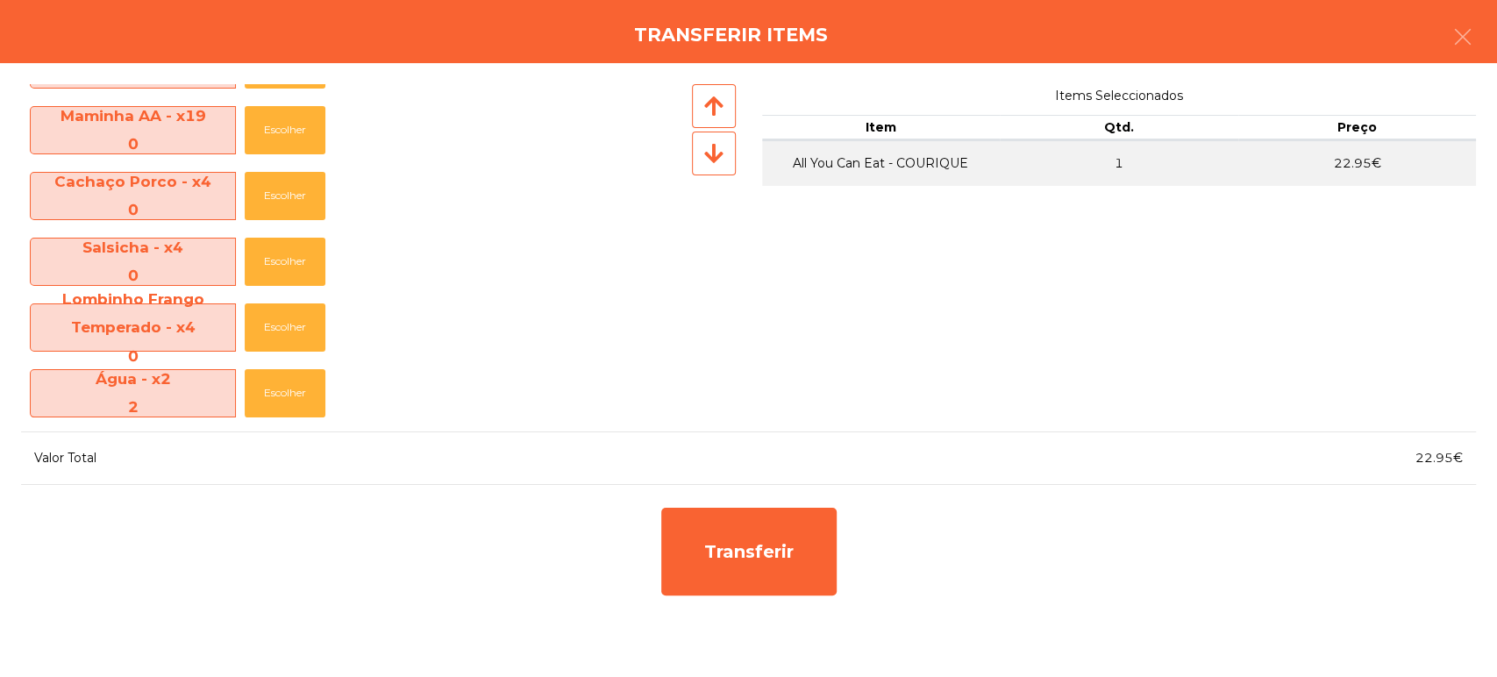
scroll to position [587, 0]
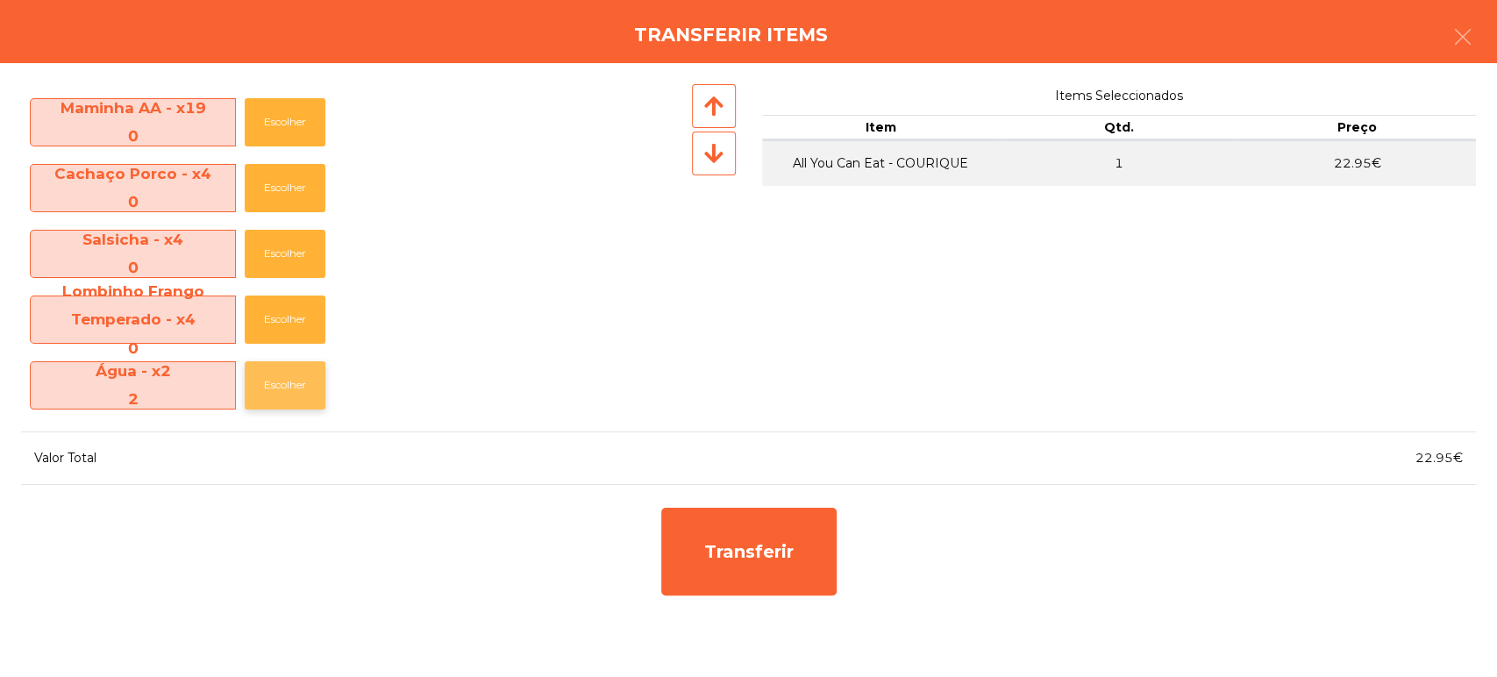
click at [275, 384] on button "Escolher" at bounding box center [285, 385] width 81 height 48
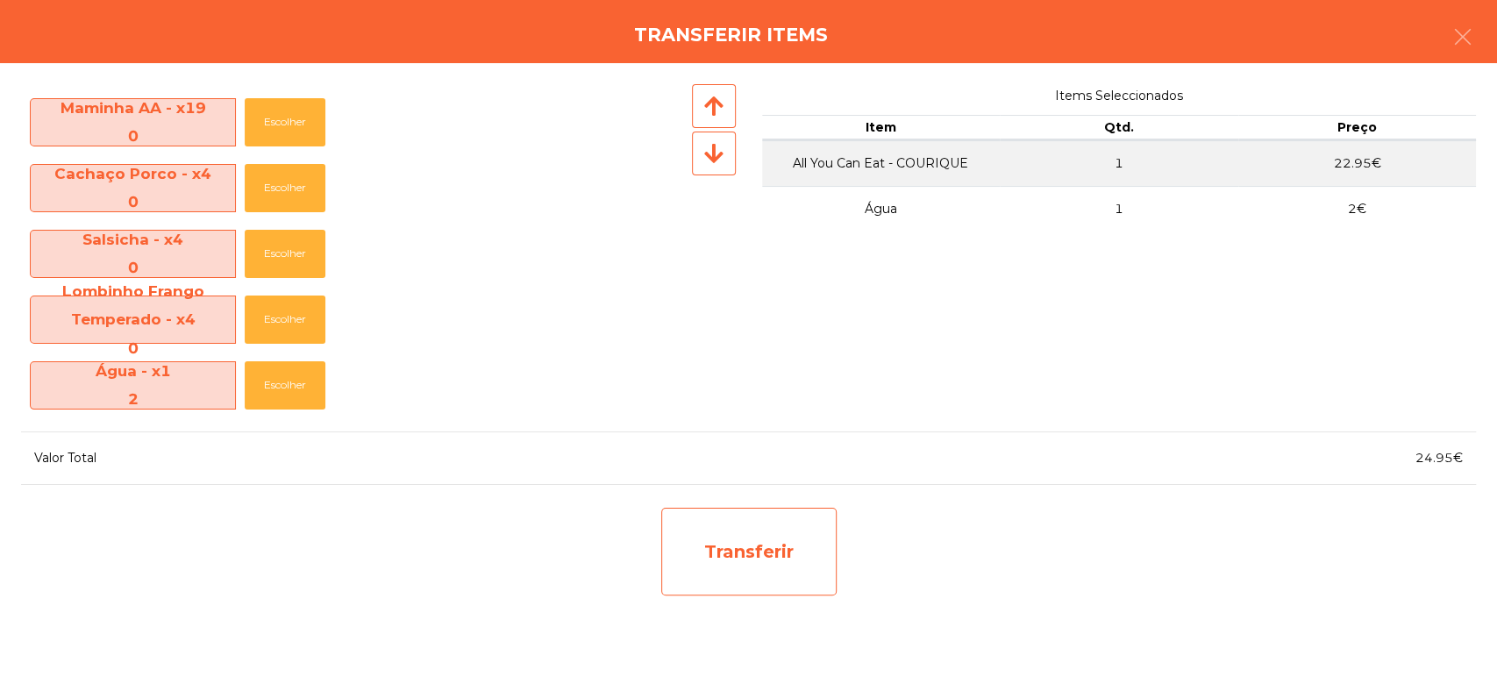
click at [772, 540] on div "Transferir" at bounding box center [748, 552] width 175 height 88
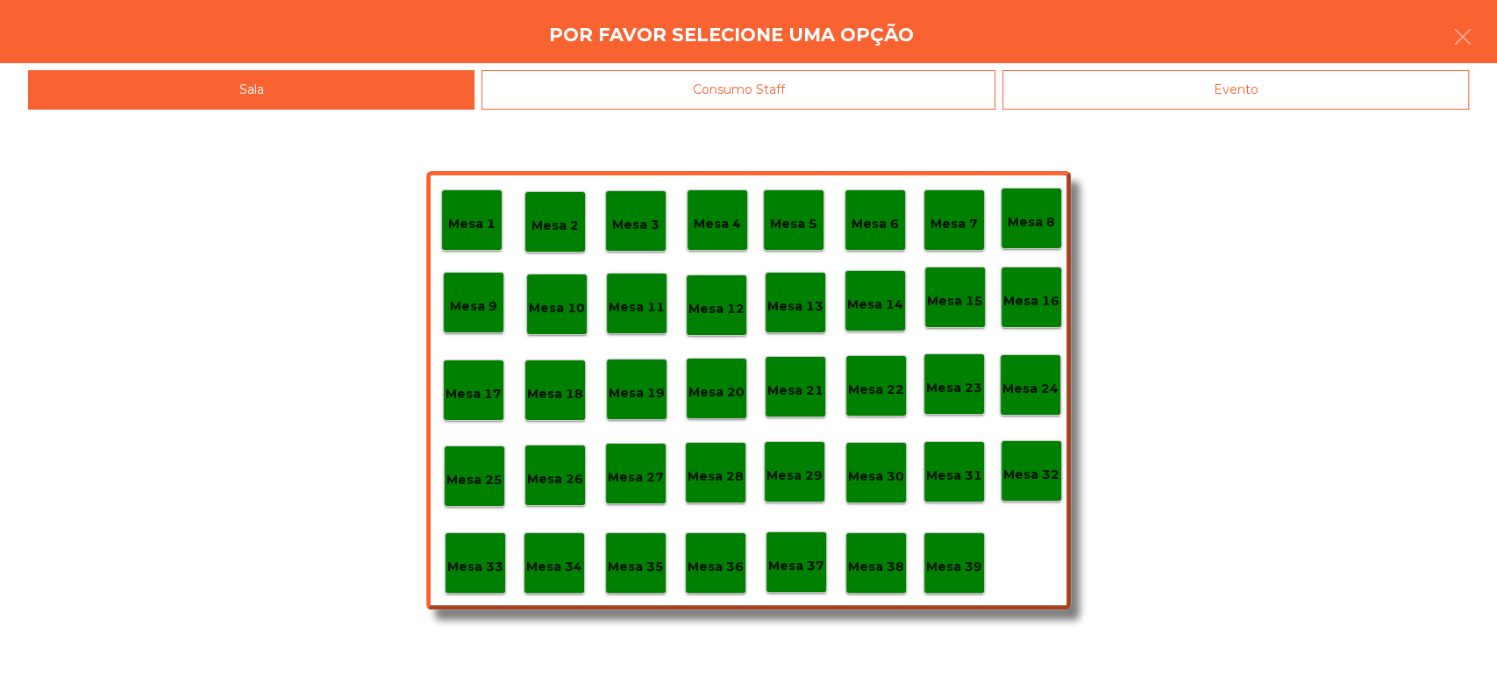
click at [1196, 147] on div "Mesa 1 Mesa 2 Mesa 3 Mesa 4 Mesa 5 Mesa 6 Mesa 7 Mesa 8 [GEOGRAPHIC_DATA] 9 [GE…" at bounding box center [748, 393] width 1497 height 567
click at [1227, 93] on div "Evento" at bounding box center [1235, 89] width 467 height 39
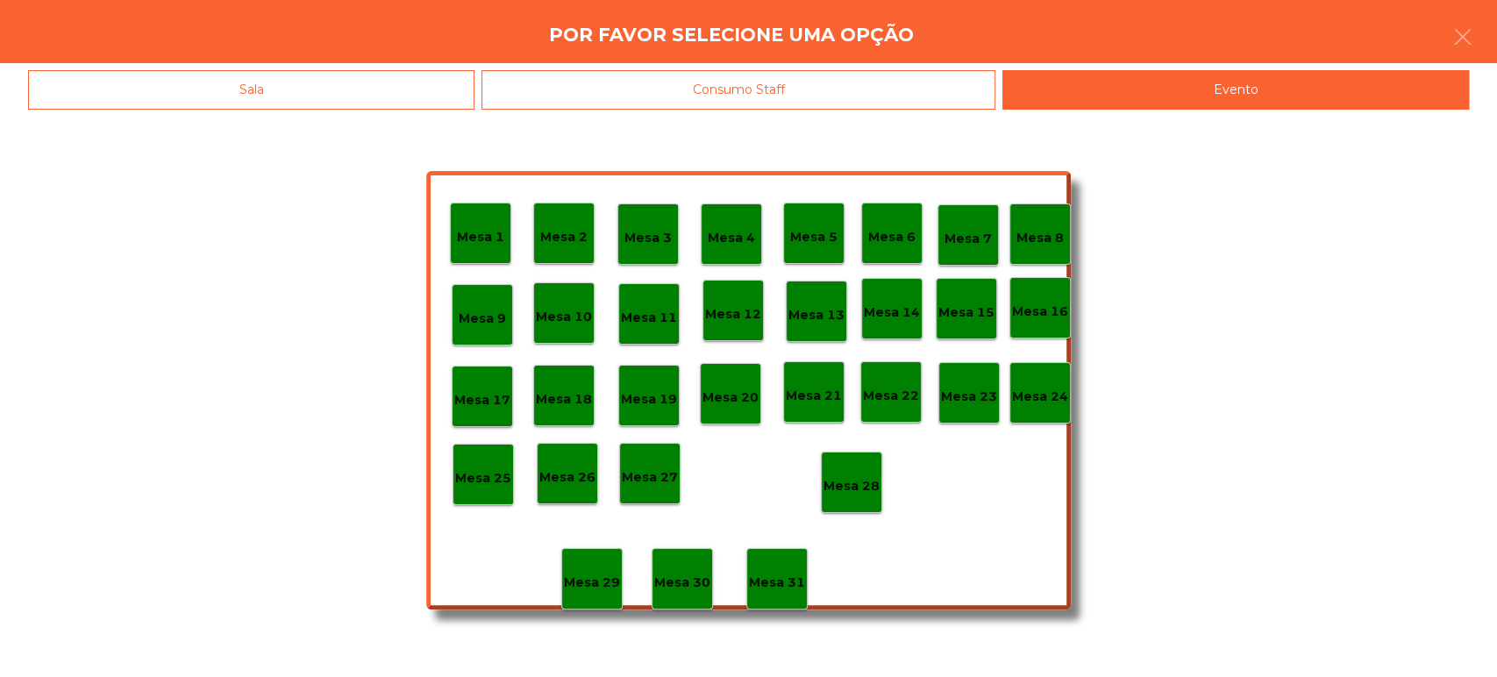
click at [666, 473] on p "Mesa 27" at bounding box center [650, 477] width 56 height 20
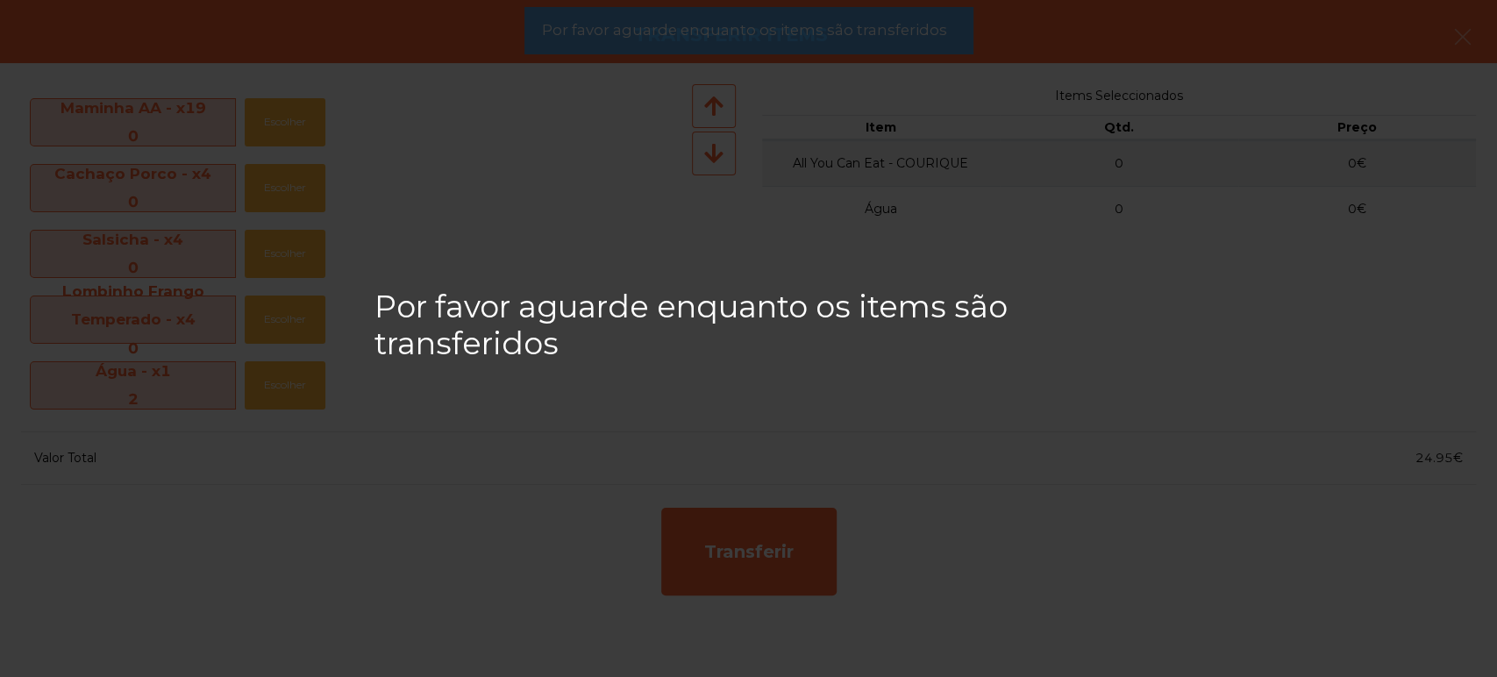
click at [926, 34] on span "Por favor aguarde enquanto os items são transferidos" at bounding box center [743, 30] width 405 height 22
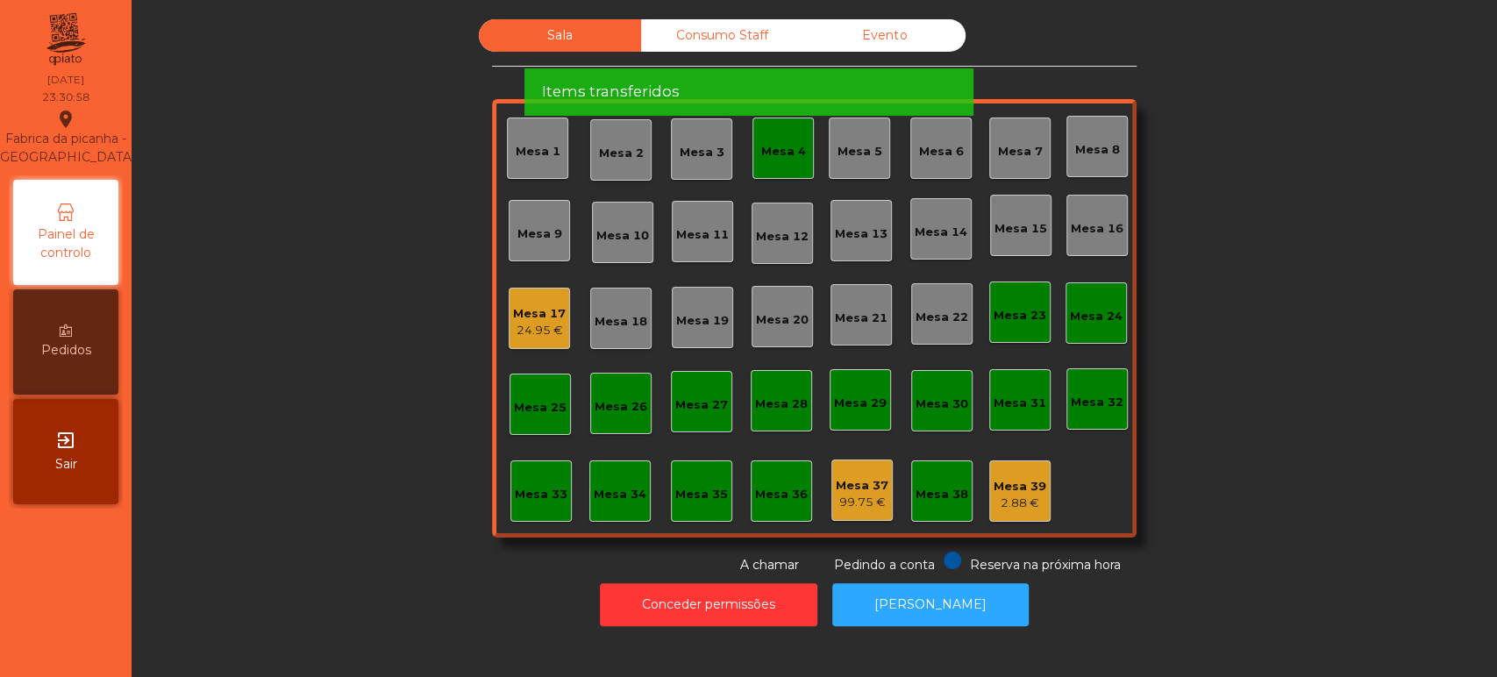
click at [923, 34] on span "Por favor aguarde enquanto os items são transferidos" at bounding box center [743, 30] width 405 height 22
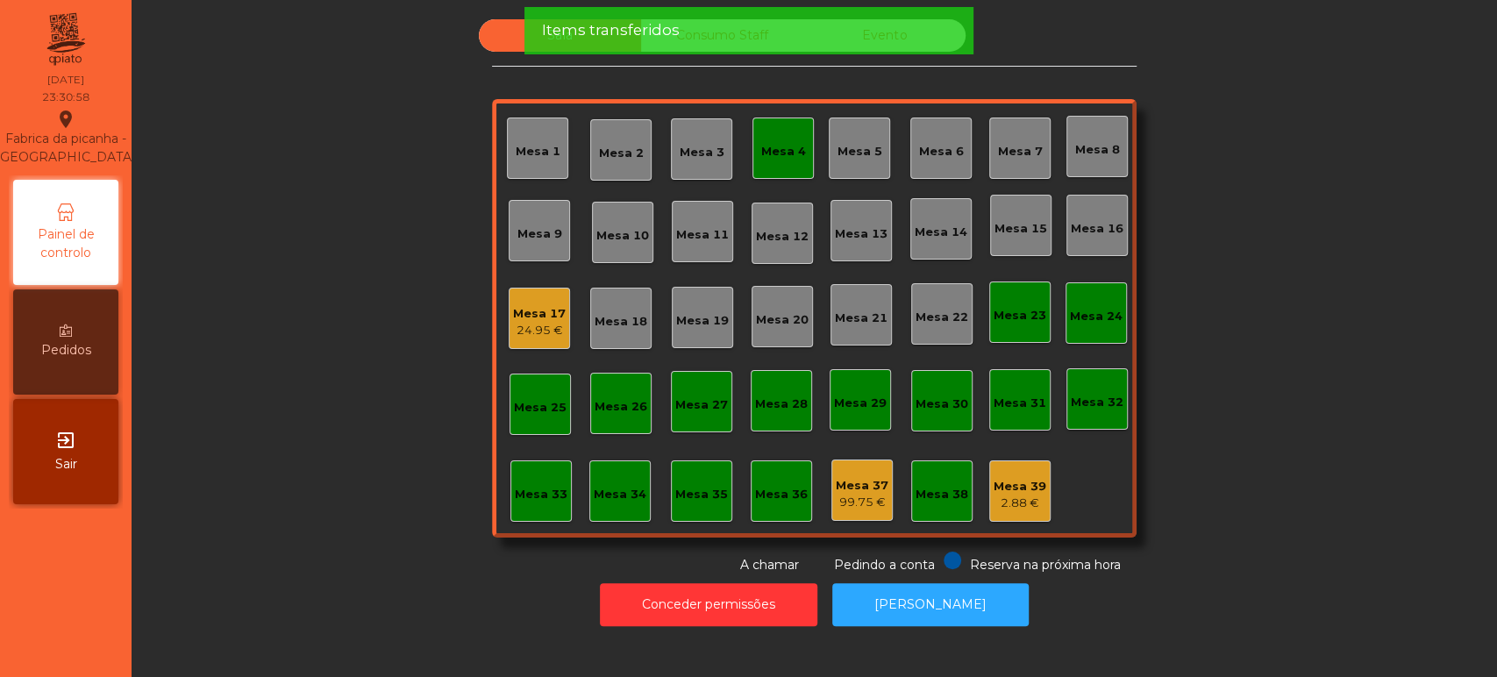
click at [898, 40] on div "Items transferidos" at bounding box center [748, 30] width 414 height 22
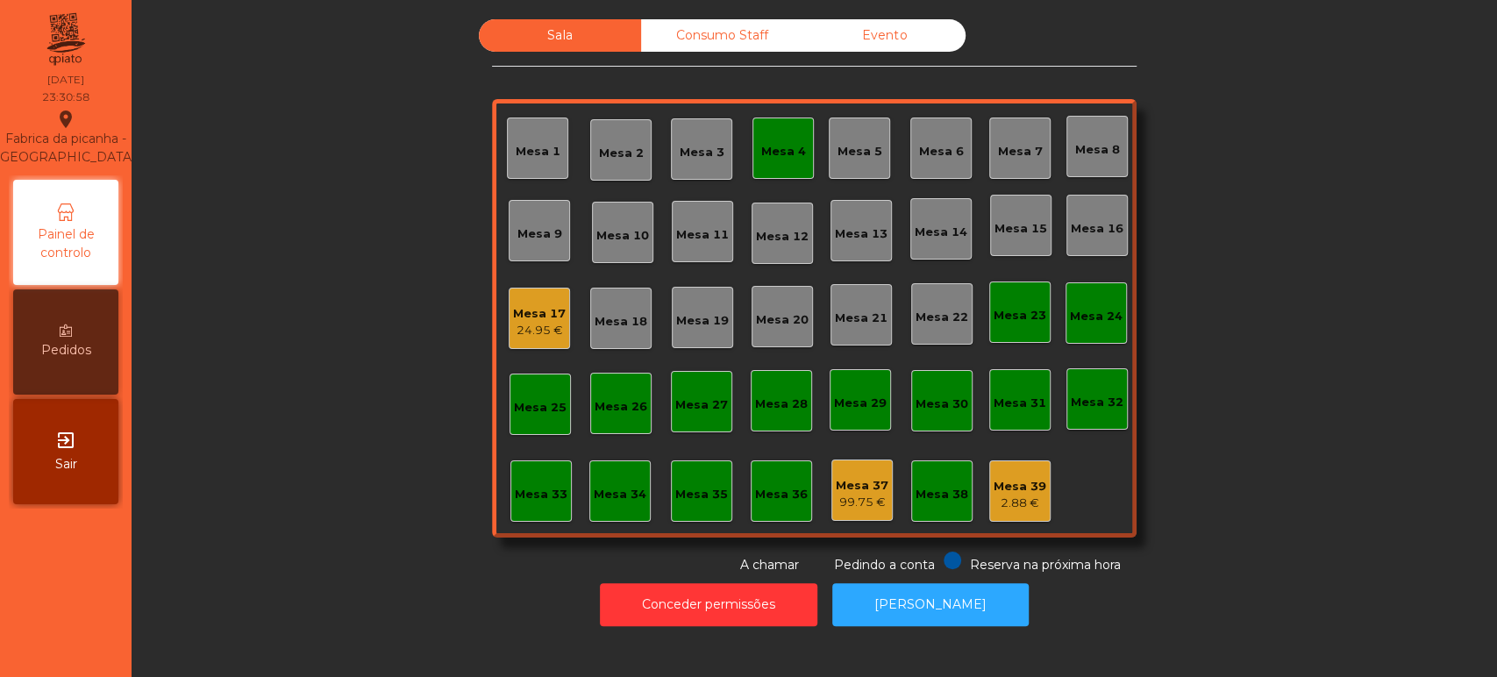
click at [911, 35] on div "Items transferidos" at bounding box center [748, 30] width 414 height 22
click at [904, 51] on div "Evento" at bounding box center [884, 35] width 162 height 32
click at [894, 44] on div "Evento" at bounding box center [884, 35] width 162 height 32
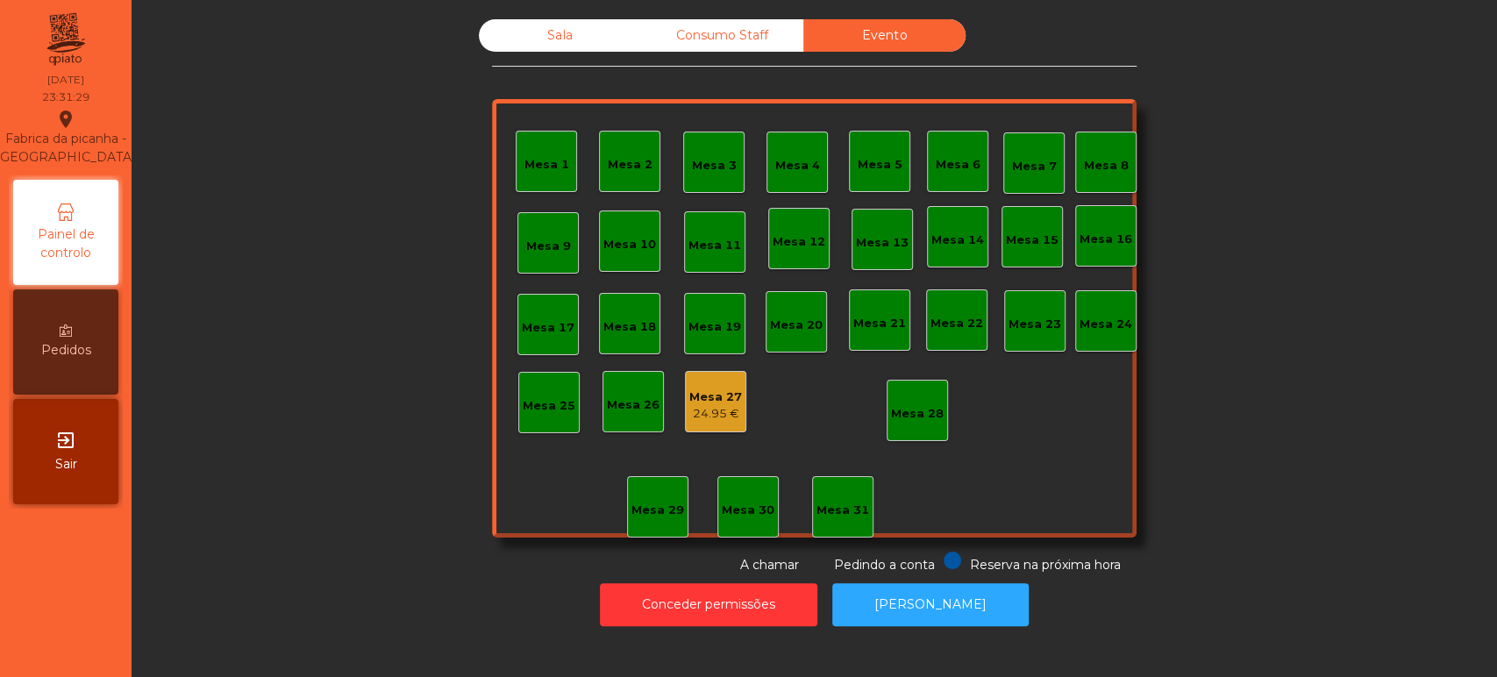
click at [574, 43] on div "Sala" at bounding box center [560, 35] width 162 height 32
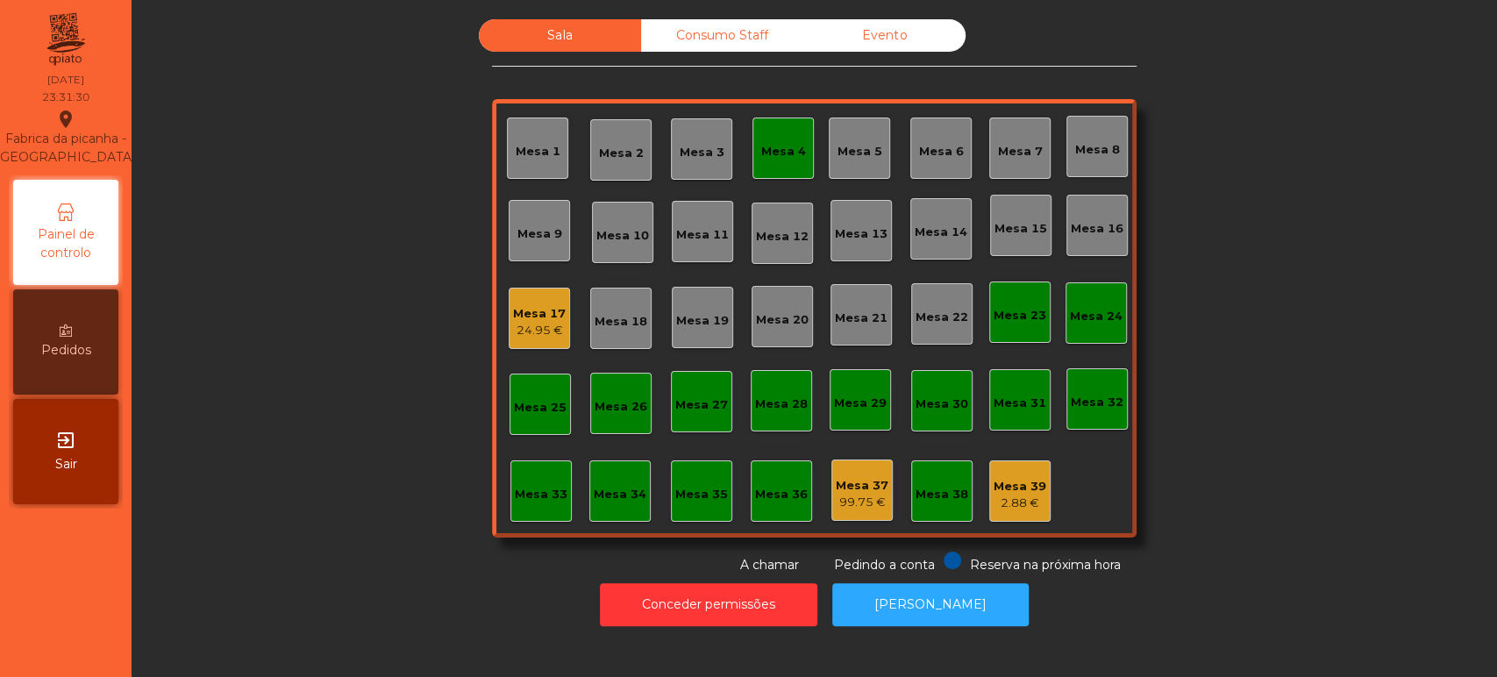
click at [553, 306] on div "Mesa 17" at bounding box center [539, 314] width 53 height 18
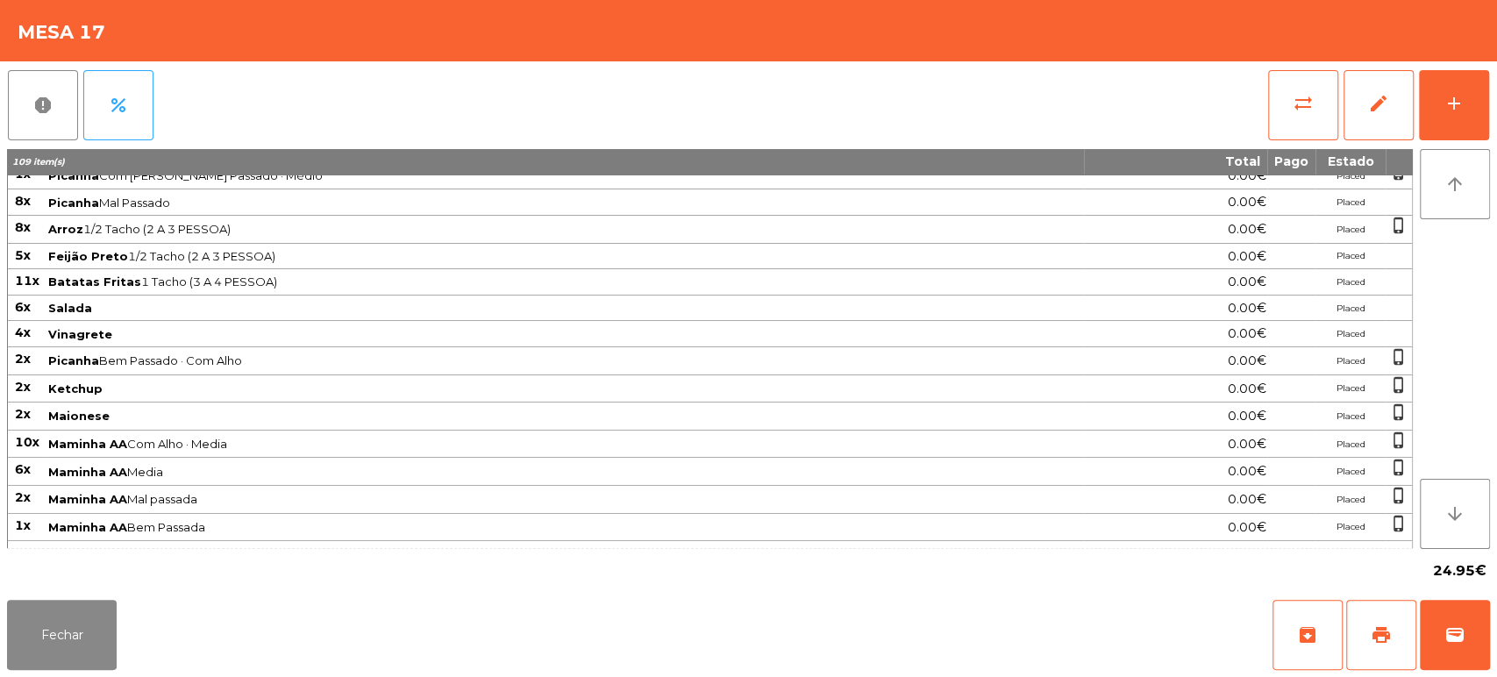
scroll to position [0, 0]
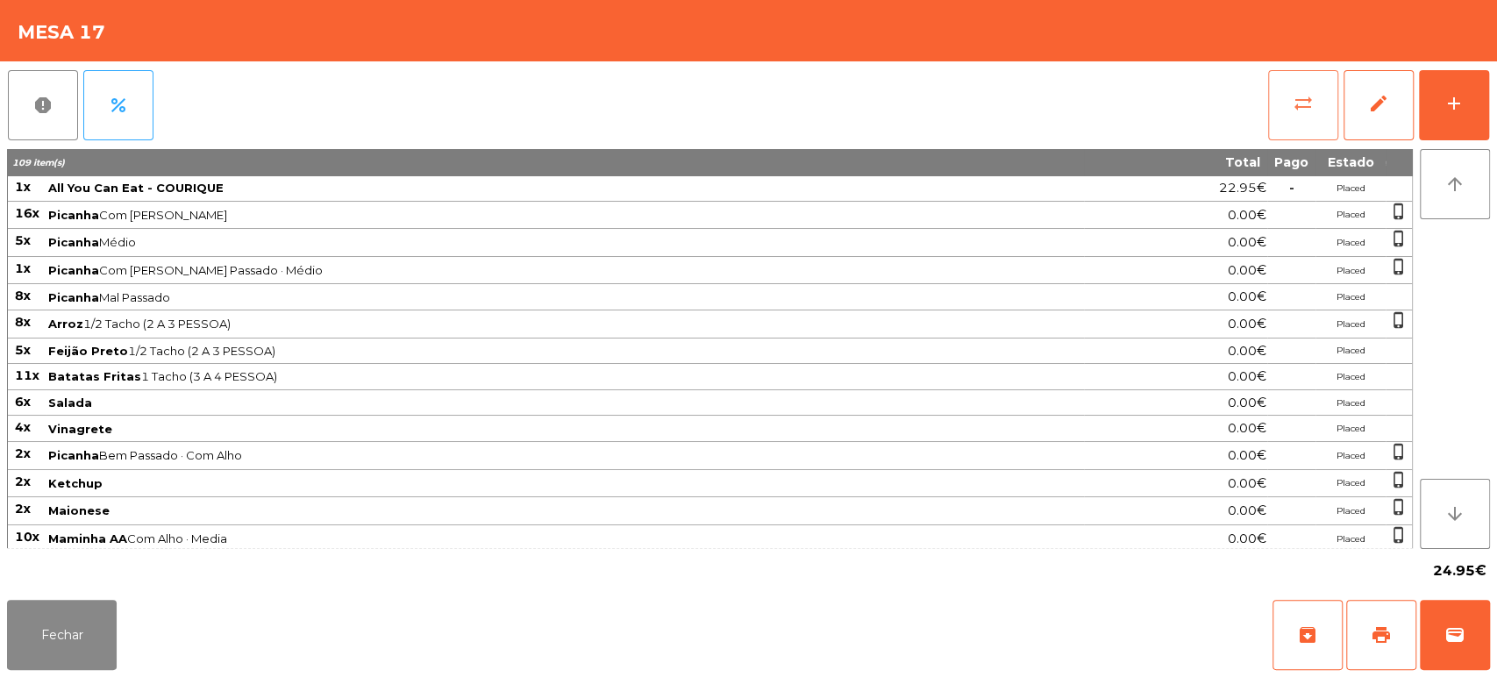
click at [1273, 112] on button "sync_alt" at bounding box center [1303, 105] width 70 height 70
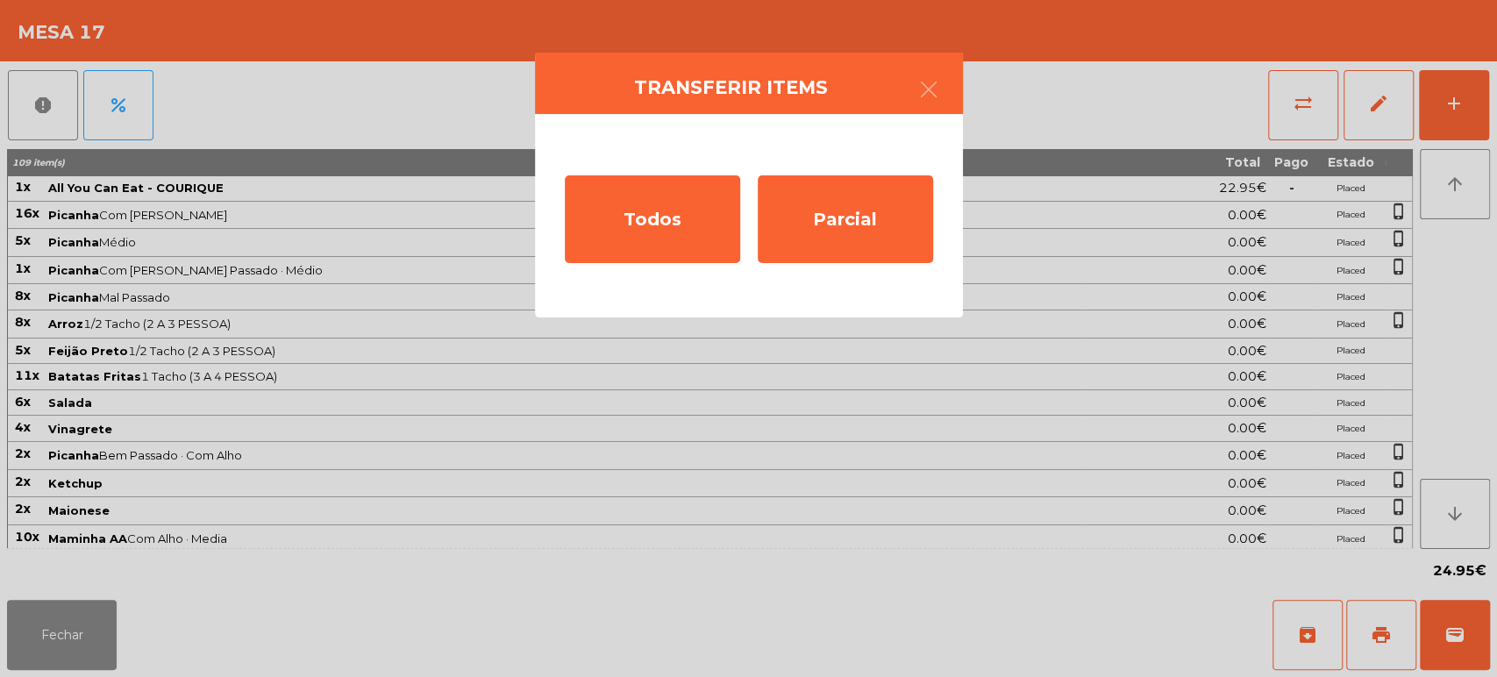
click at [933, 114] on div "Todos Parcial" at bounding box center [749, 215] width 428 height 203
click at [949, 98] on button "button" at bounding box center [928, 91] width 49 height 53
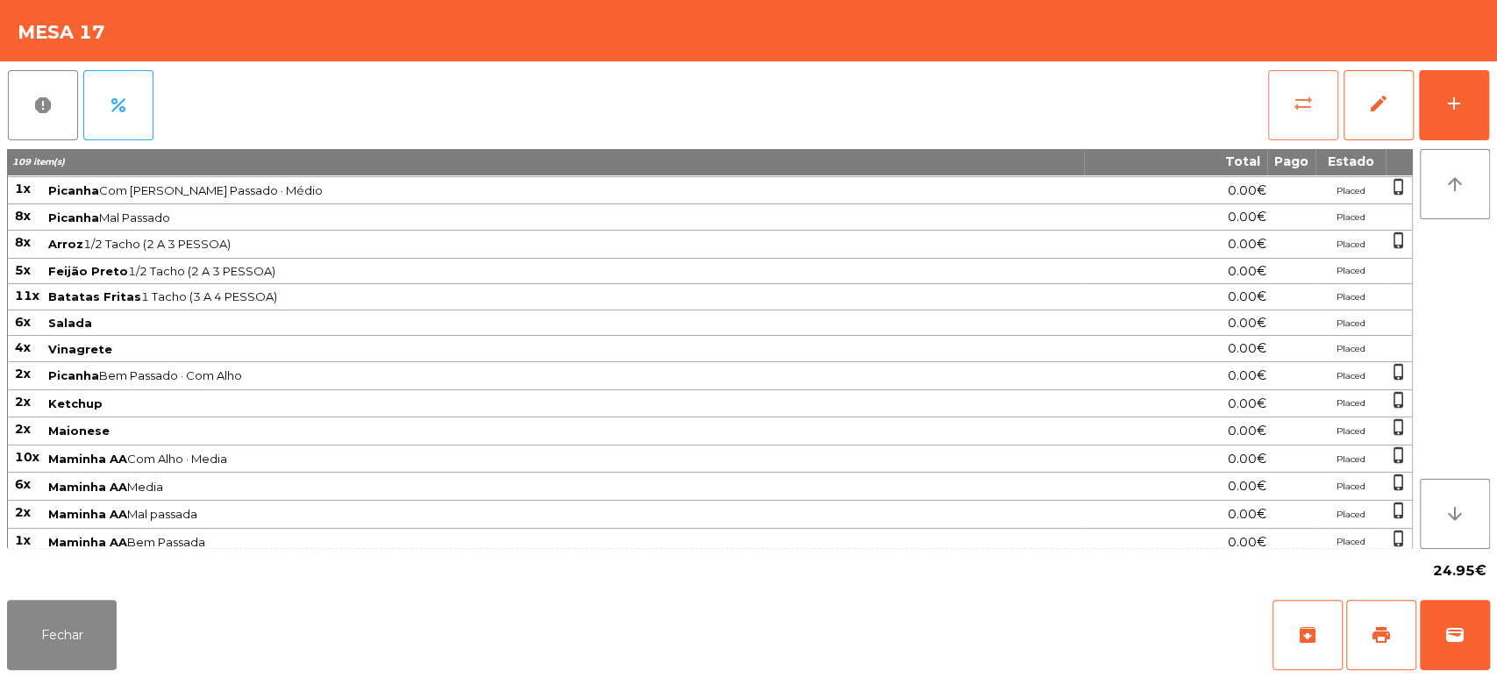
scroll to position [79, 0]
click at [808, 398] on span "Ketchup" at bounding box center [565, 404] width 1034 height 14
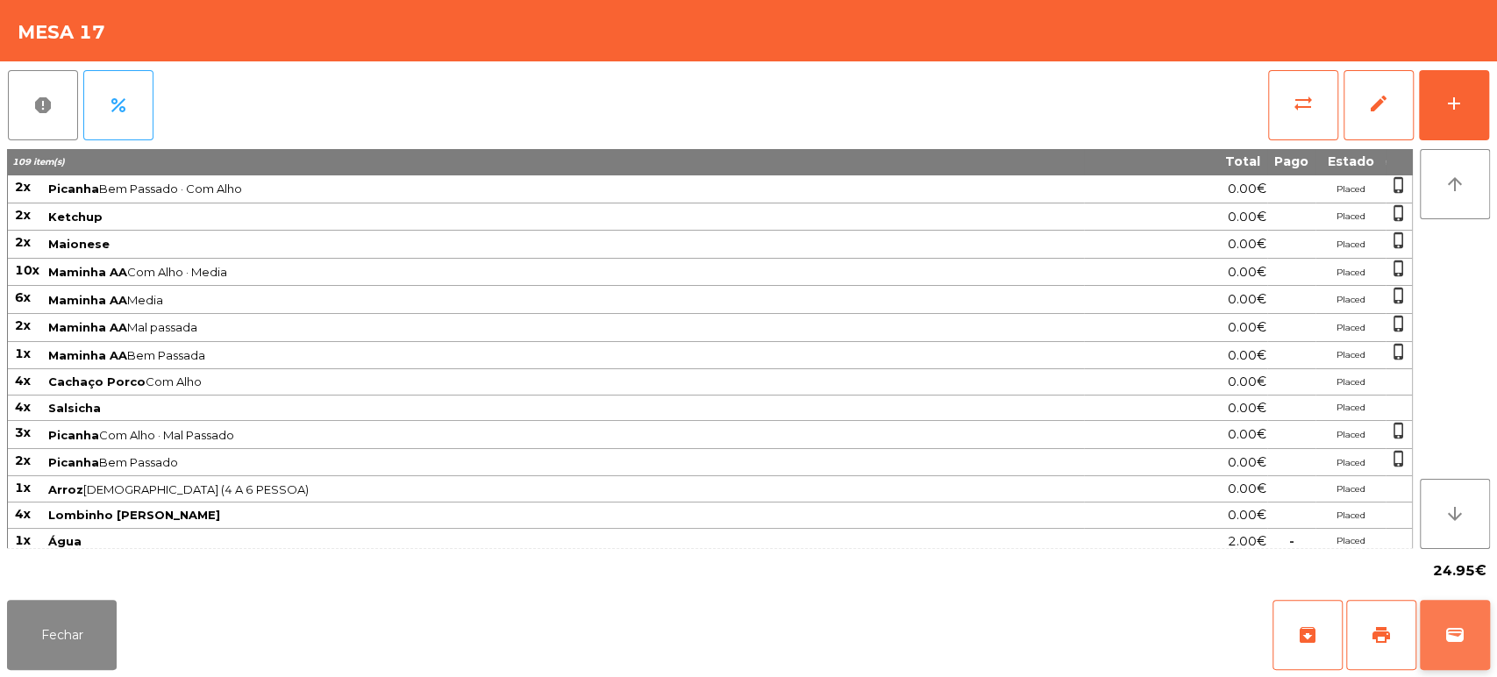
click at [1474, 651] on button "wallet" at bounding box center [1455, 635] width 70 height 70
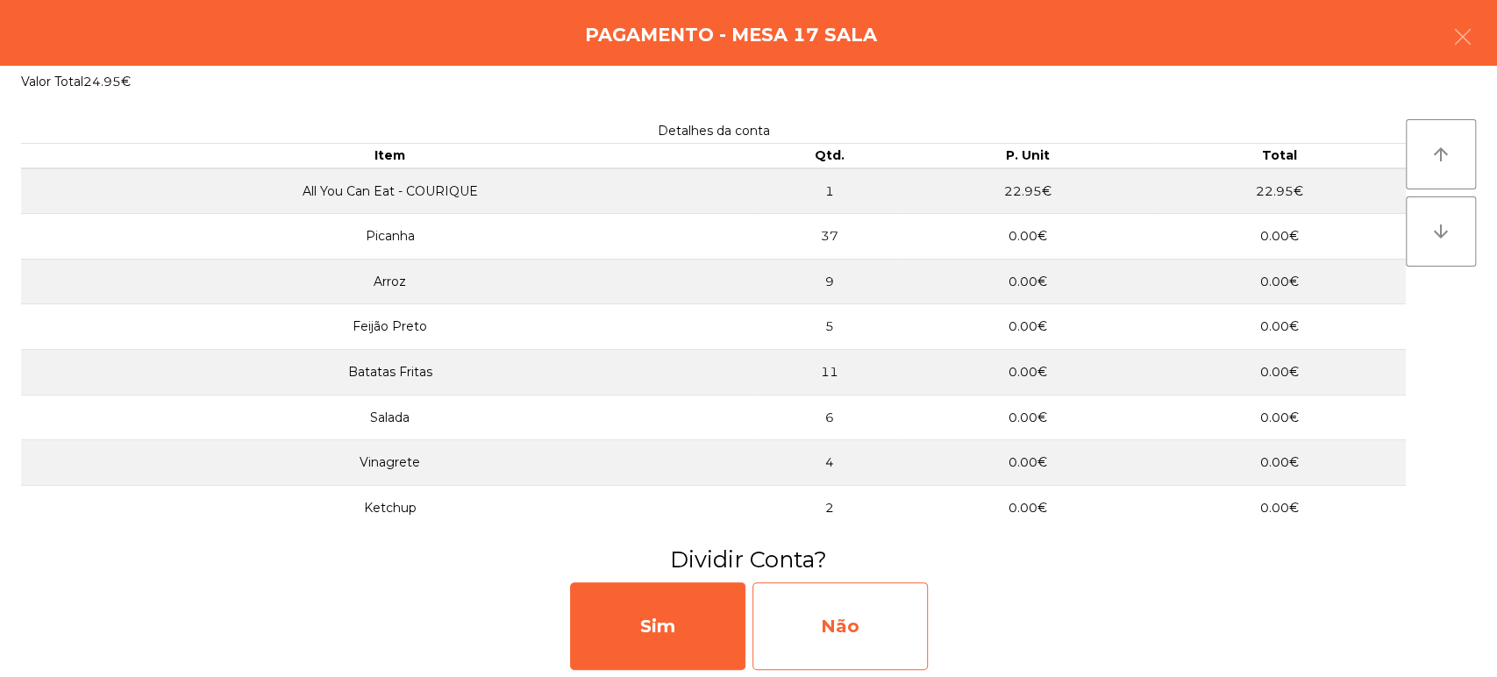
click at [889, 587] on div "Não" at bounding box center [839, 626] width 175 height 88
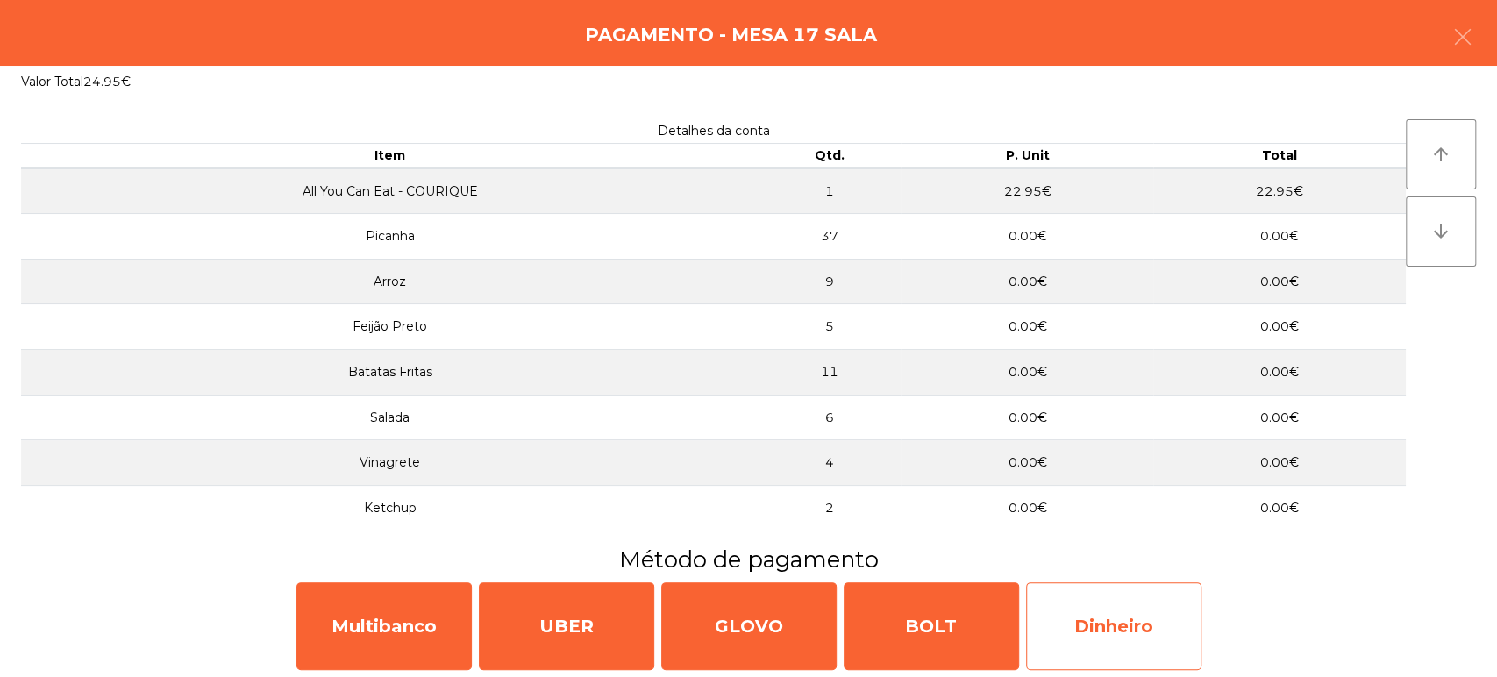
click at [1116, 596] on div "Dinheiro" at bounding box center [1113, 626] width 175 height 88
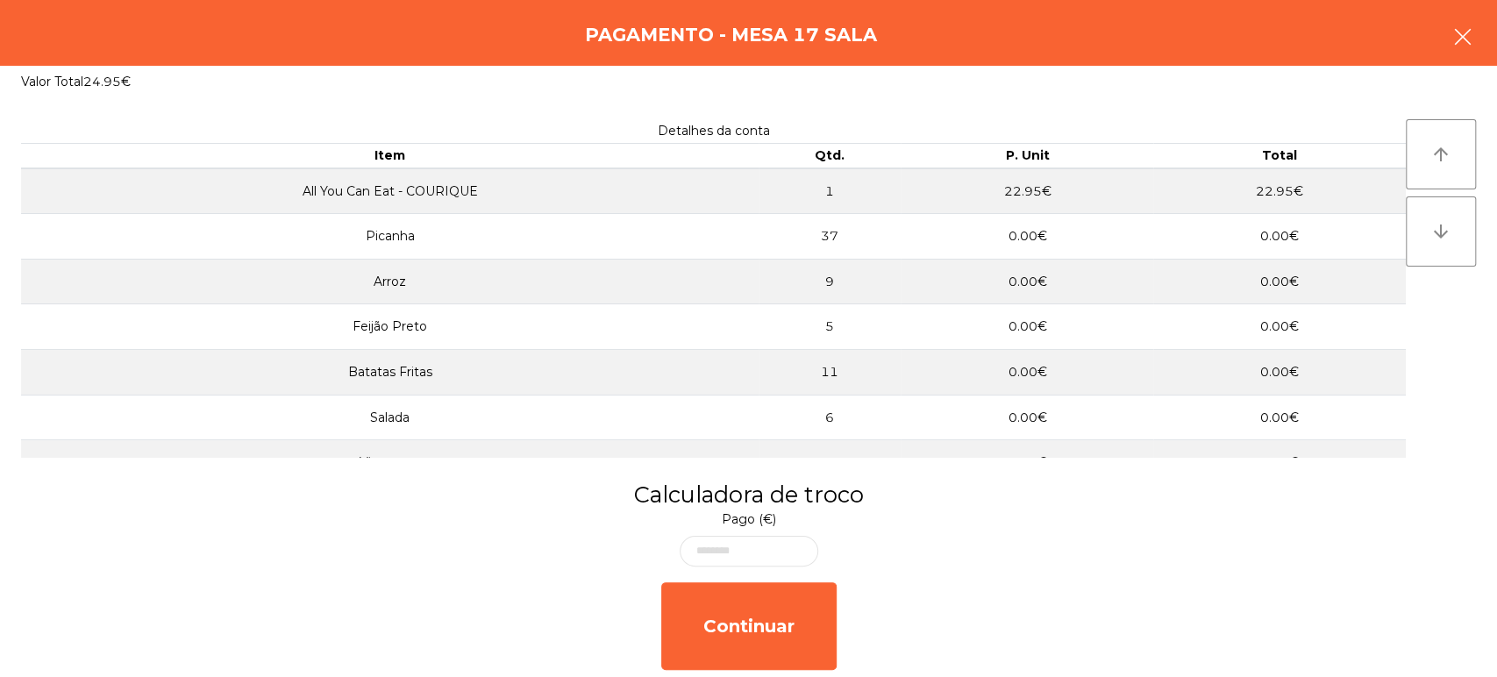
click at [1447, 56] on button "button" at bounding box center [1462, 38] width 49 height 53
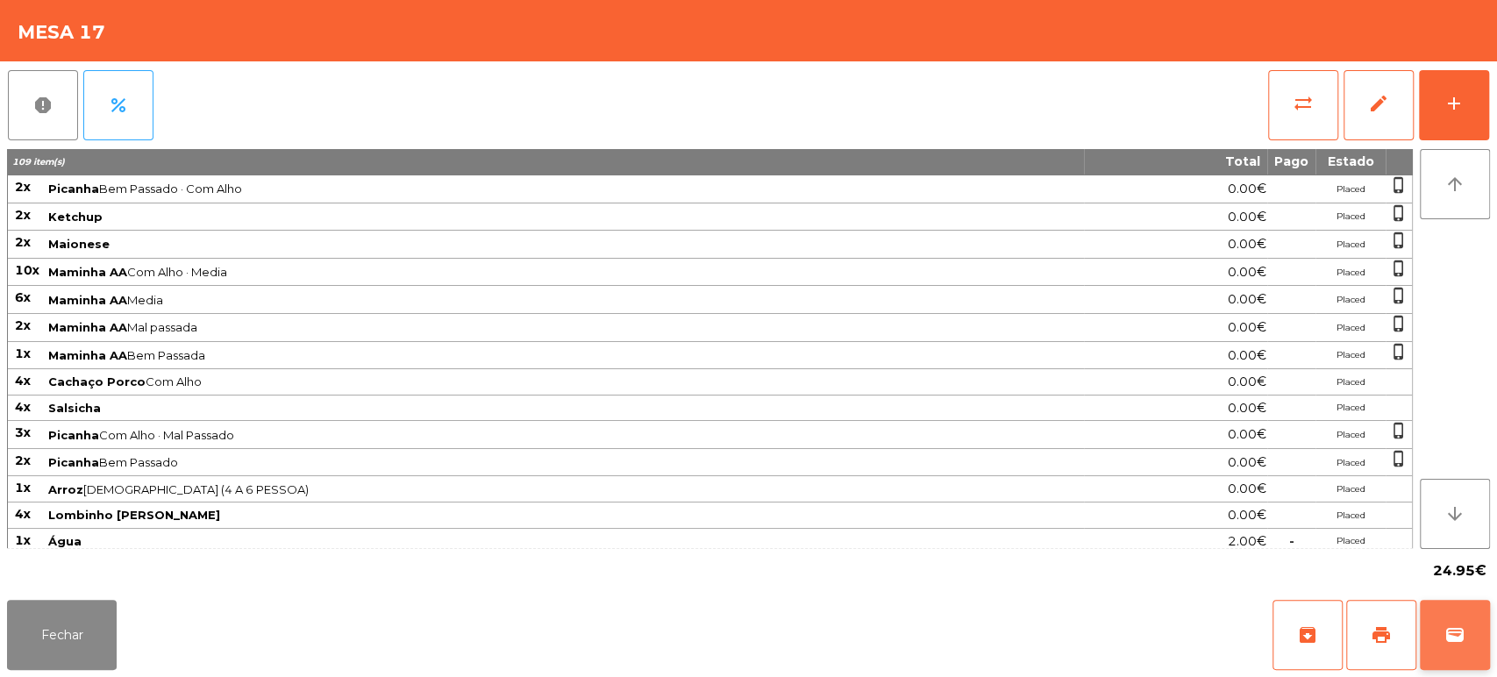
click at [1450, 620] on button "wallet" at bounding box center [1455, 635] width 70 height 70
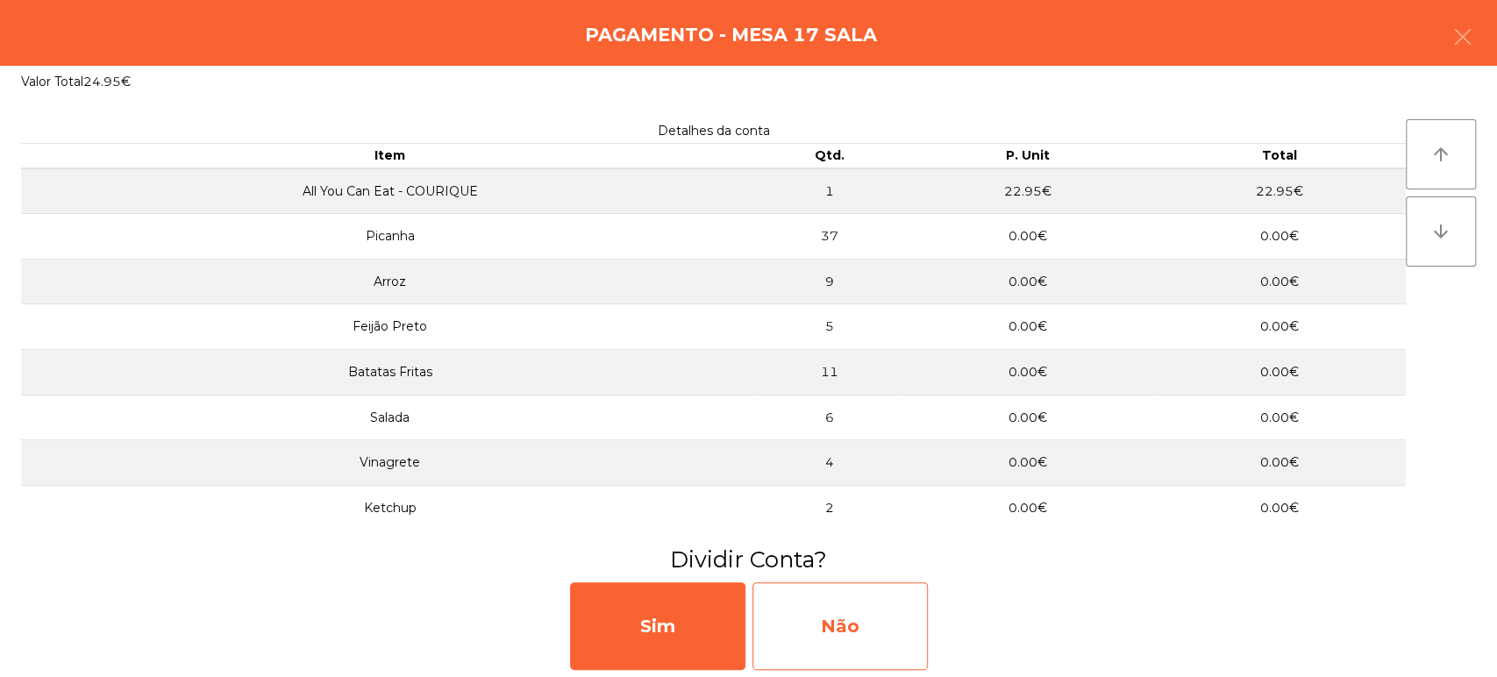
click at [831, 611] on div "Não" at bounding box center [839, 626] width 175 height 88
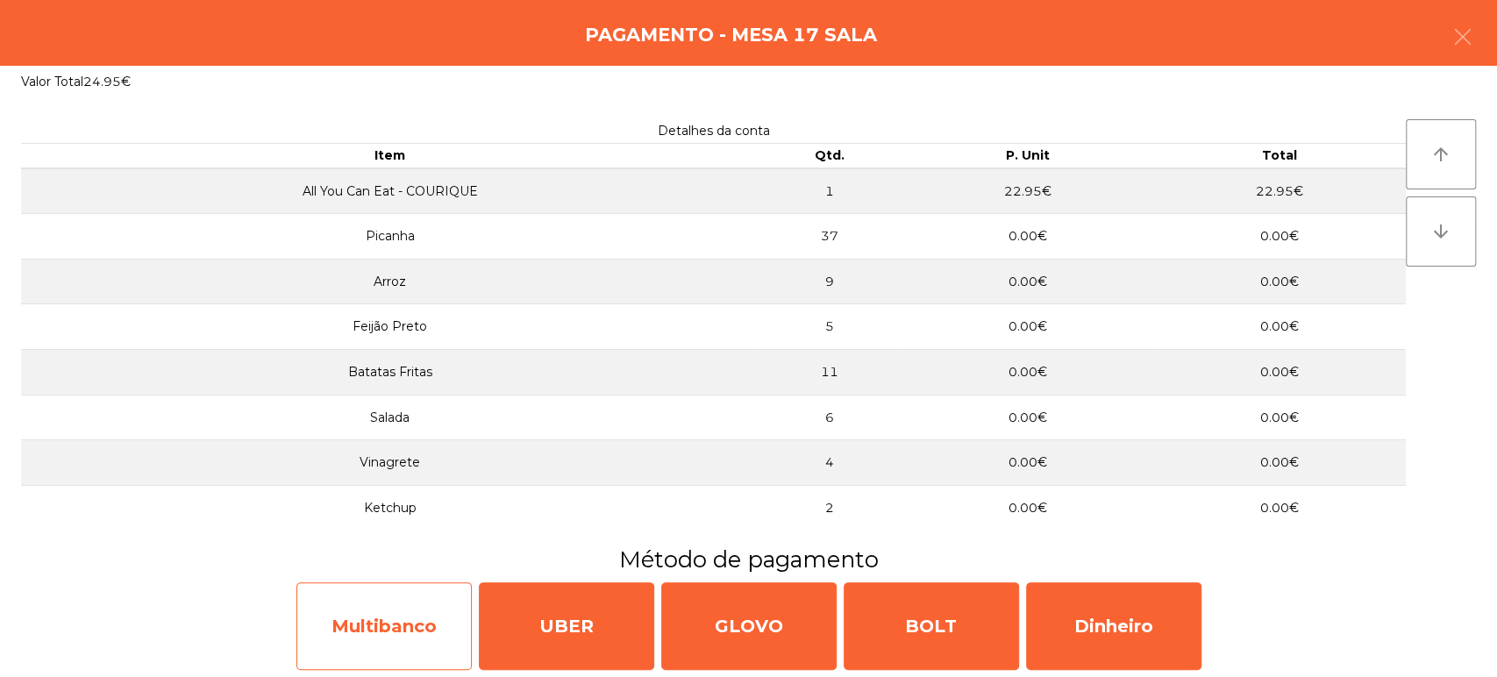
click at [416, 622] on div "Multibanco" at bounding box center [383, 626] width 175 height 88
select select "**"
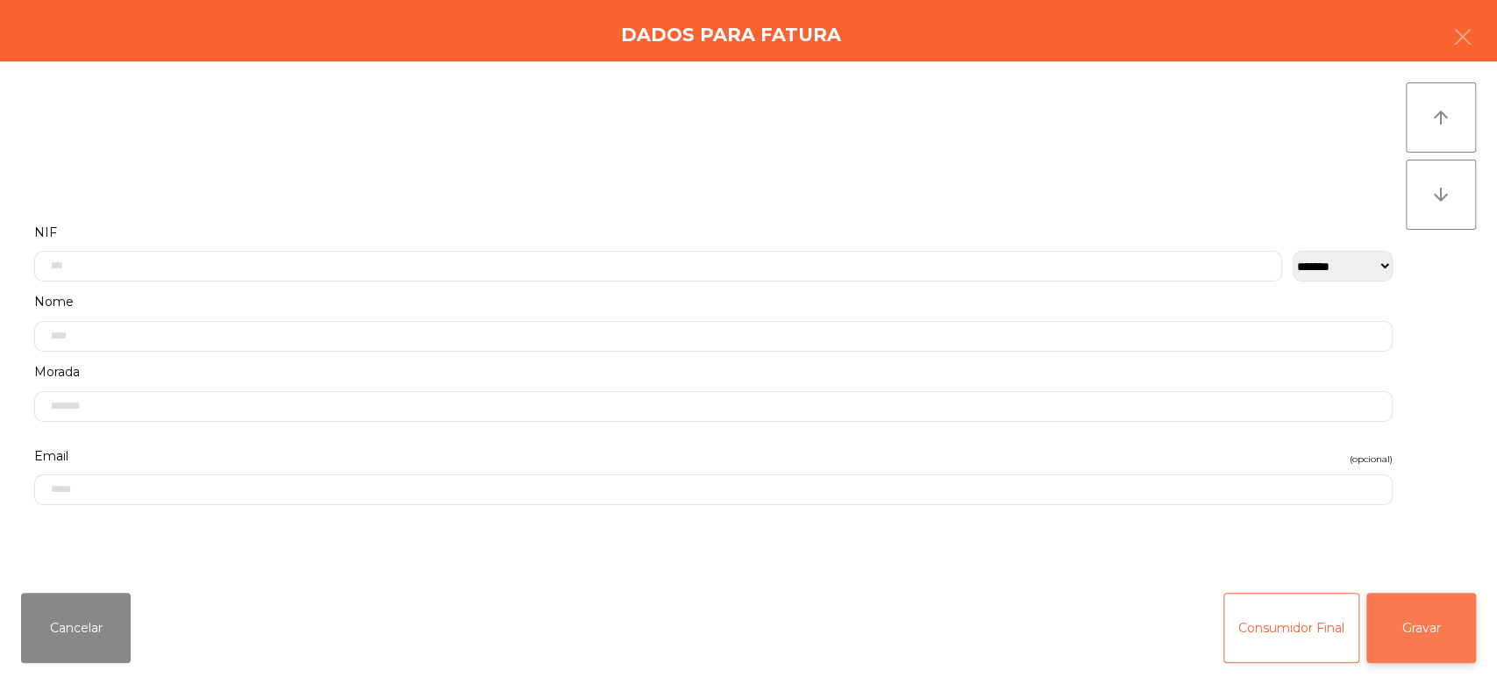
click at [1414, 631] on button "Gravar" at bounding box center [1421, 628] width 110 height 70
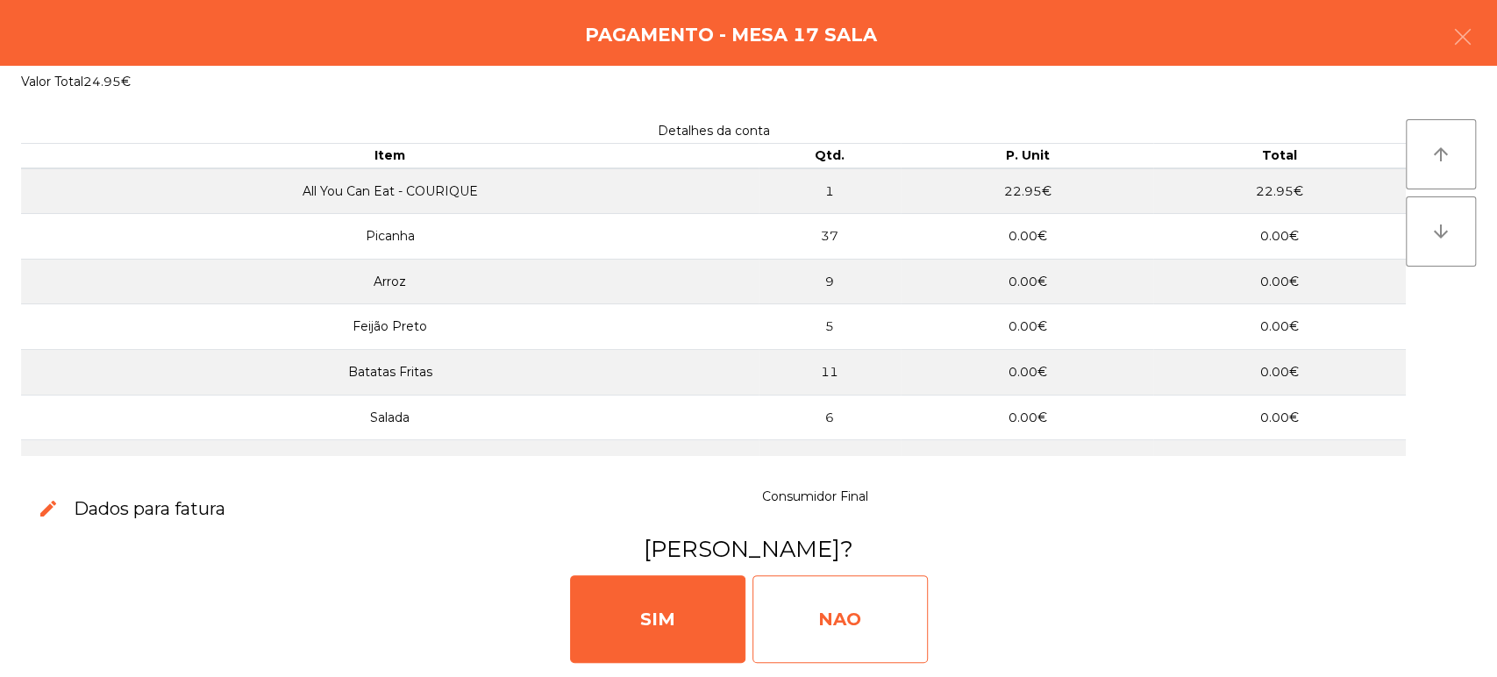
click at [821, 610] on div "NAO" at bounding box center [839, 619] width 175 height 88
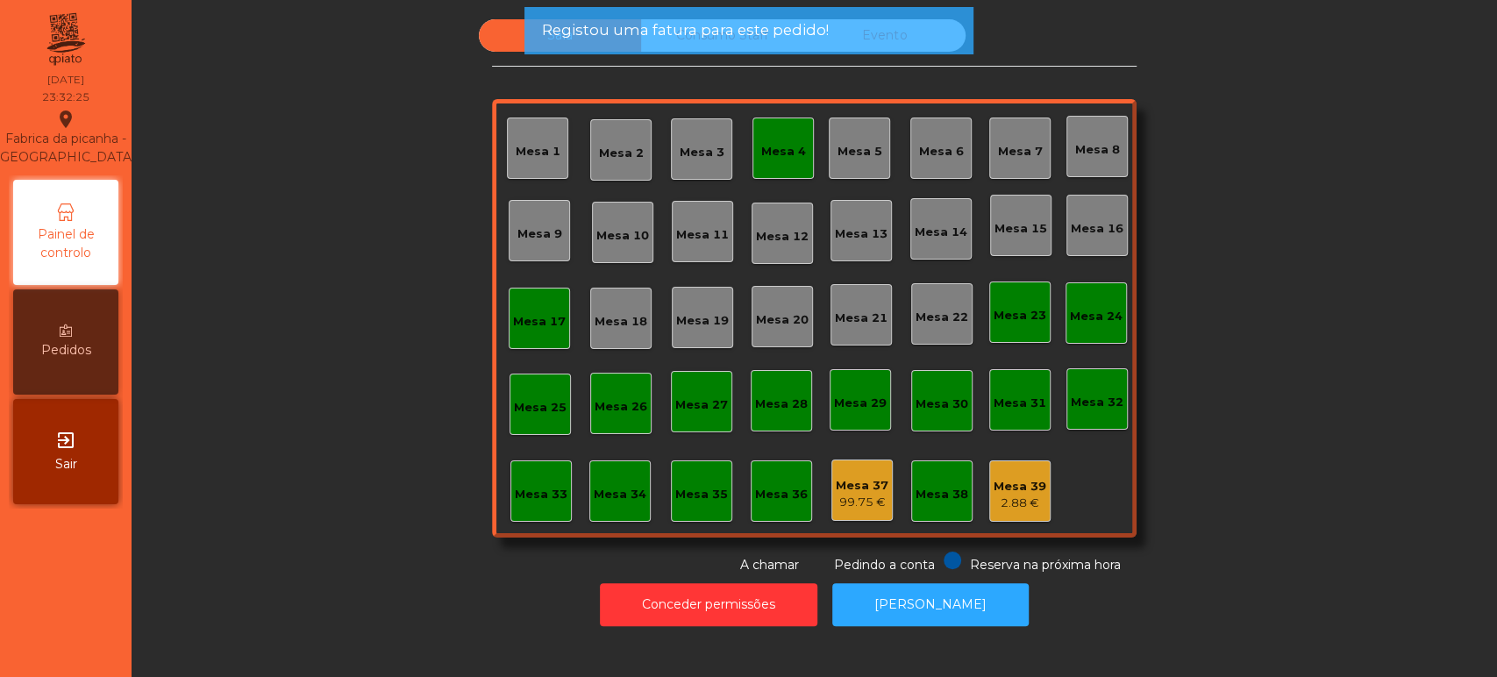
click at [787, 139] on div "Mesa 4" at bounding box center [783, 148] width 45 height 25
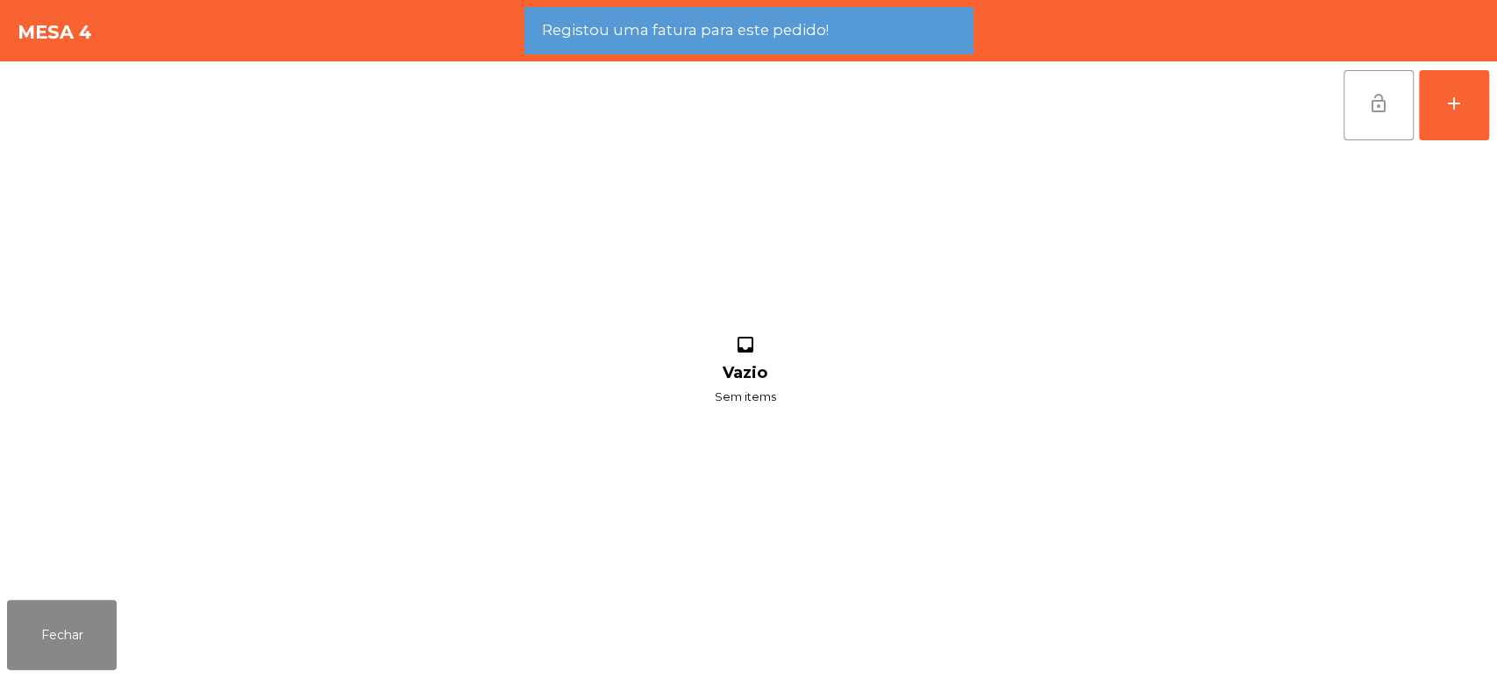
click at [1348, 99] on button "lock_open" at bounding box center [1378, 105] width 70 height 70
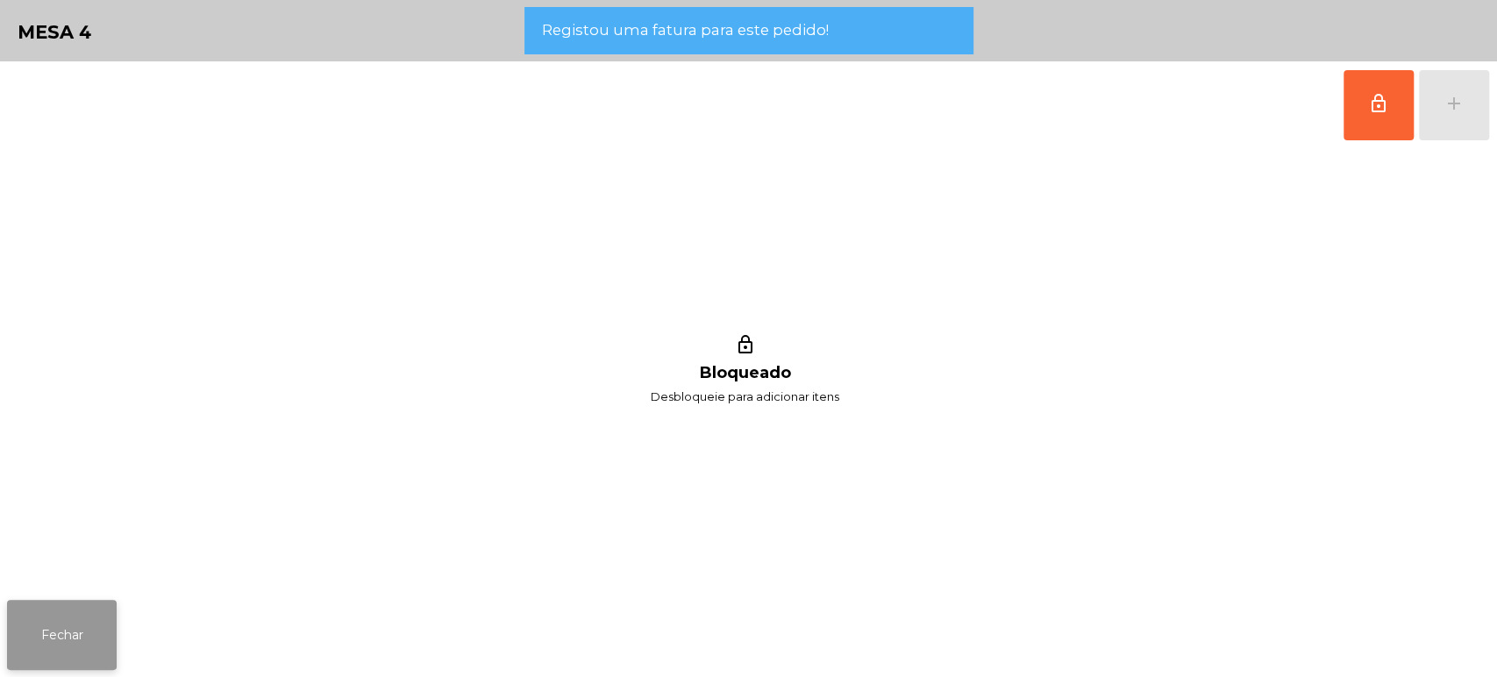
click at [93, 610] on button "Fechar" at bounding box center [62, 635] width 110 height 70
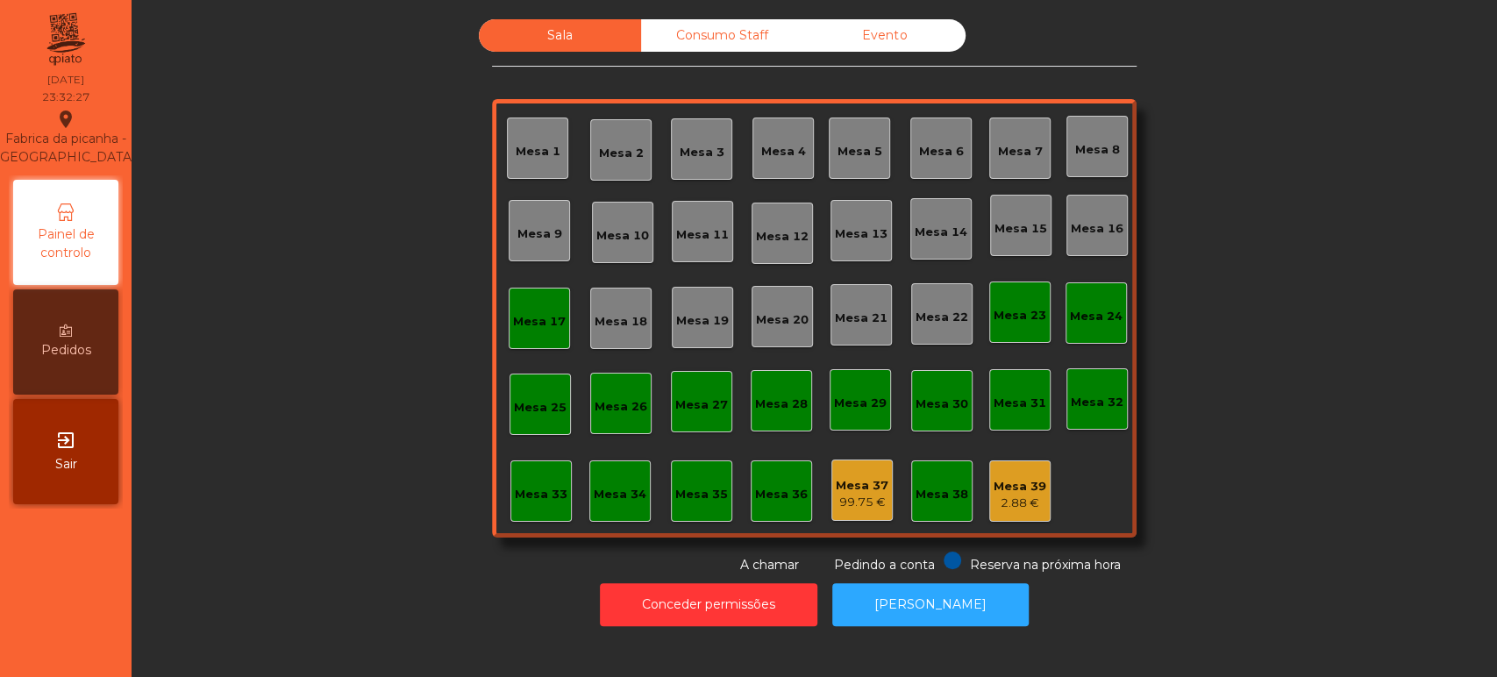
click at [525, 306] on div "Mesa 17" at bounding box center [539, 318] width 53 height 25
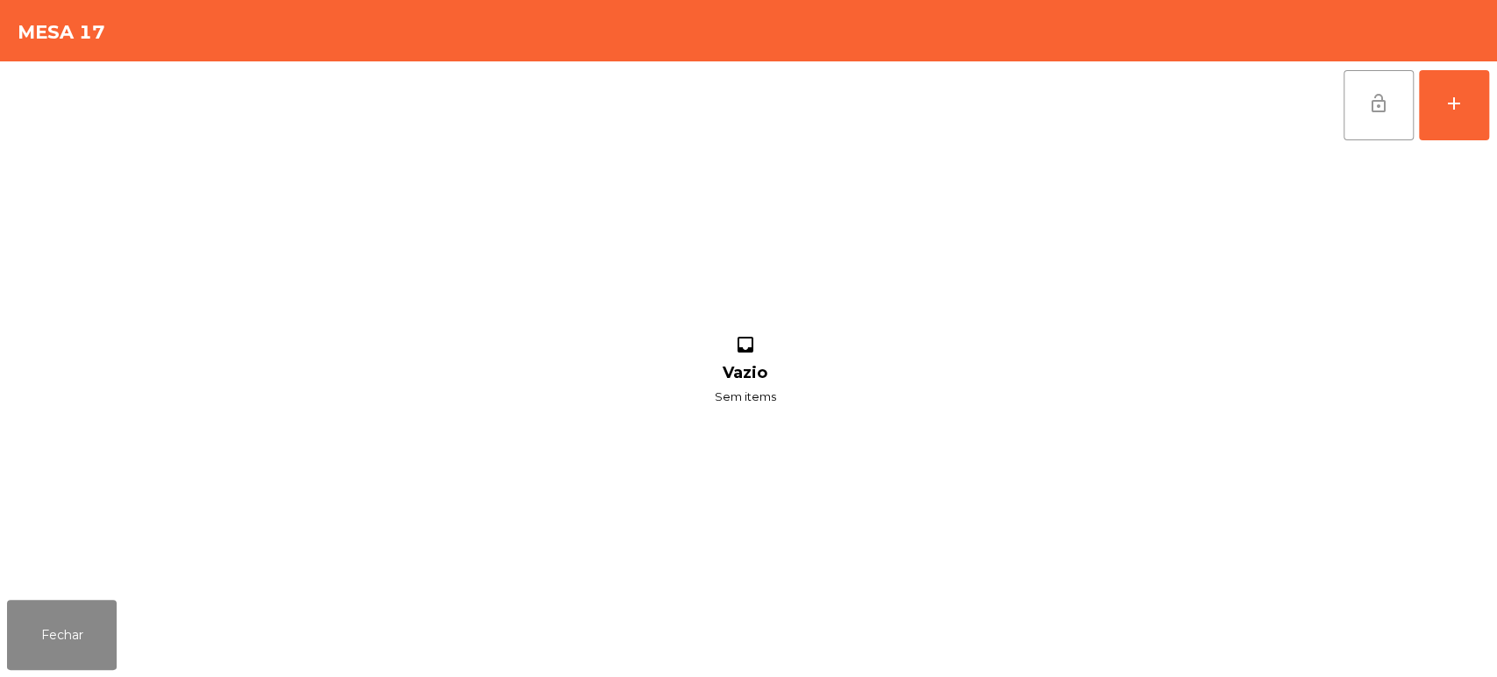
click at [1363, 123] on button "lock_open" at bounding box center [1378, 105] width 70 height 70
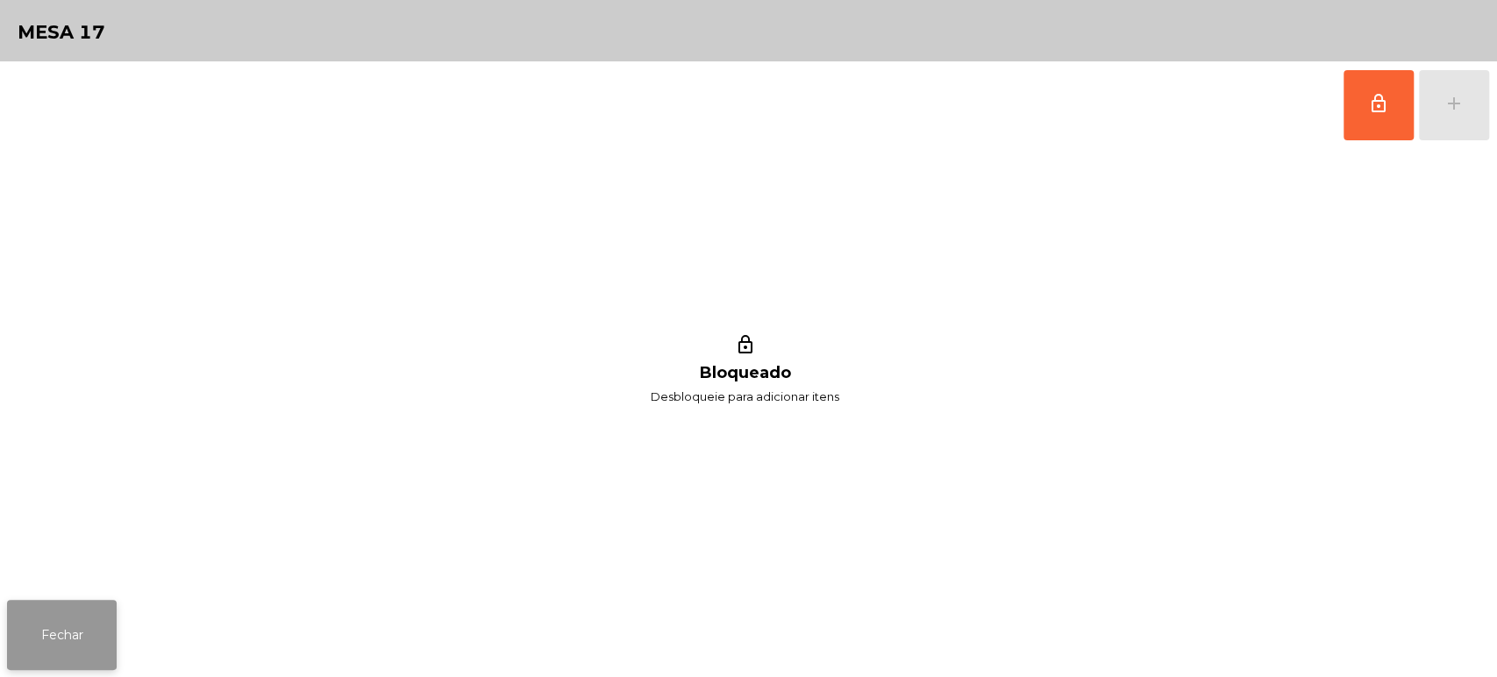
click at [63, 627] on button "Fechar" at bounding box center [62, 635] width 110 height 70
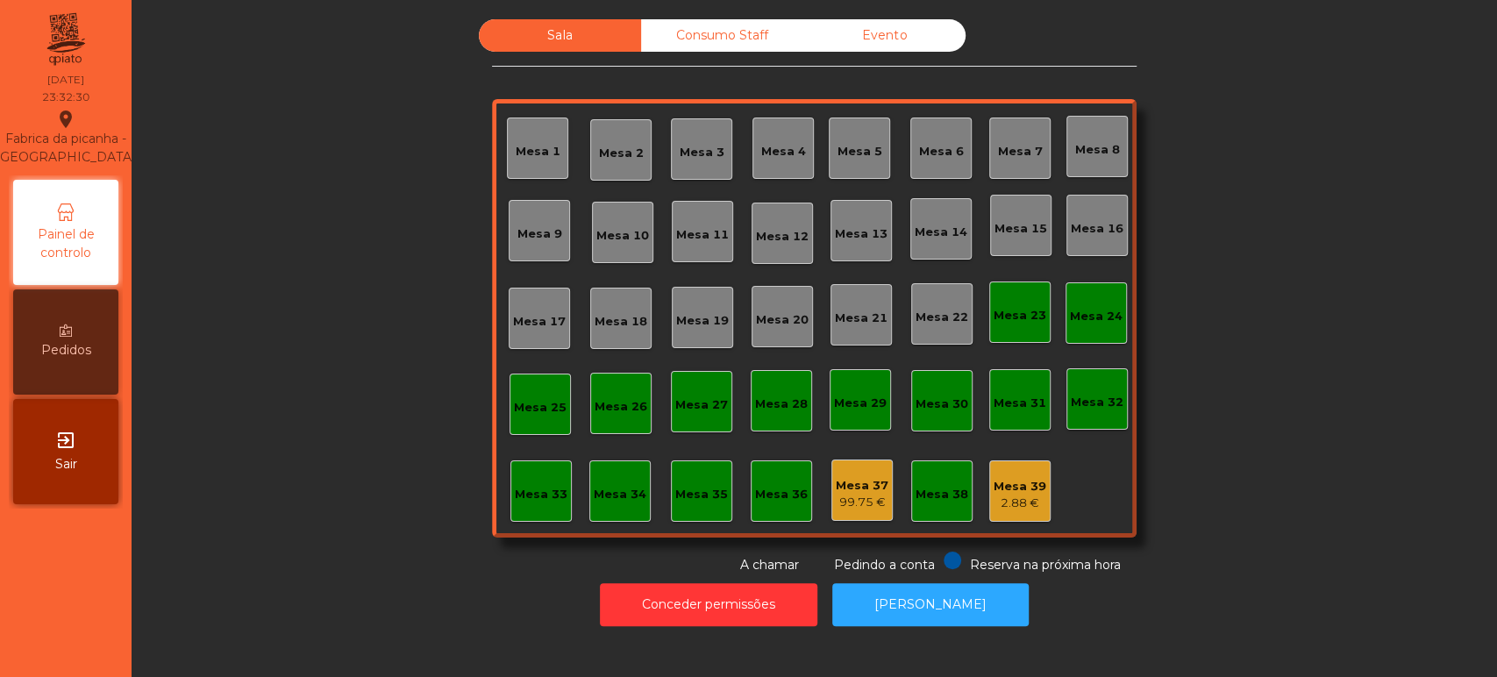
click at [724, 36] on div "Consumo Staff" at bounding box center [722, 35] width 162 height 32
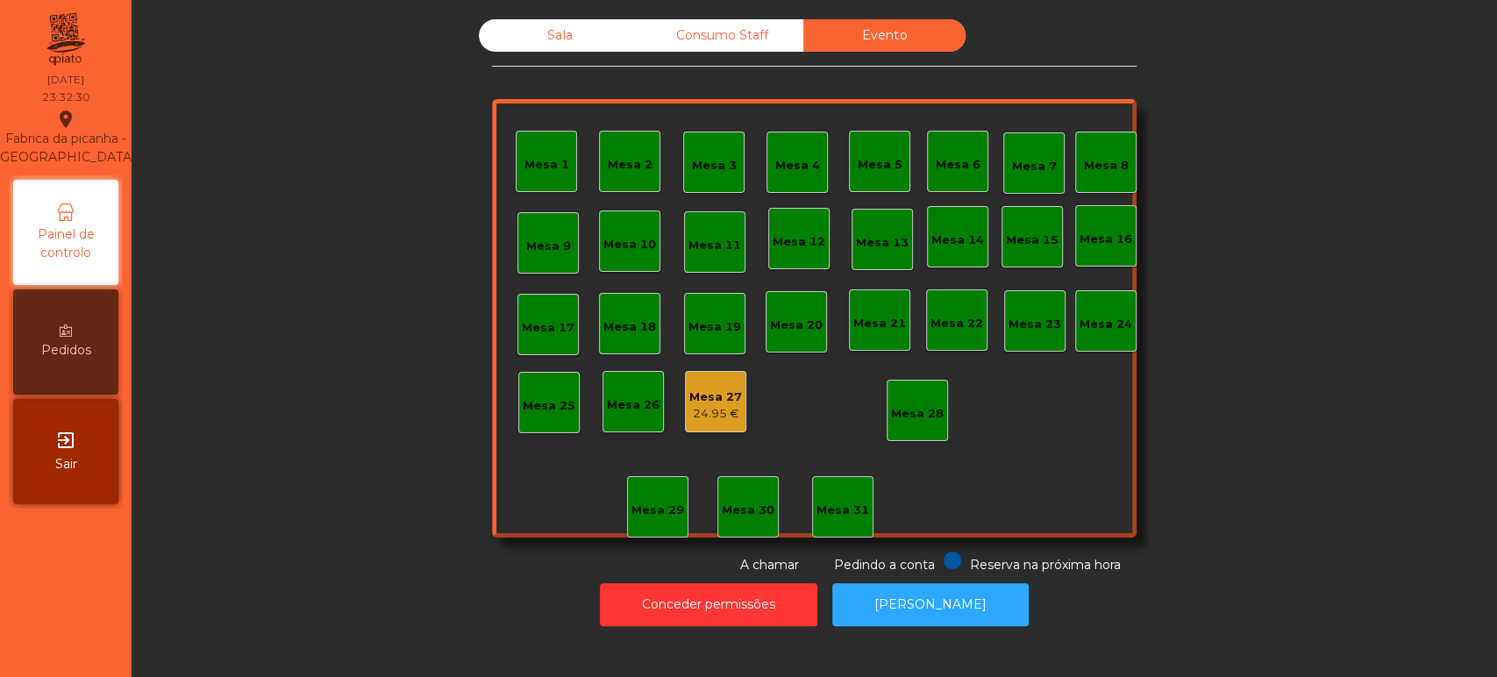
click at [696, 418] on div "24.95 €" at bounding box center [715, 414] width 53 height 18
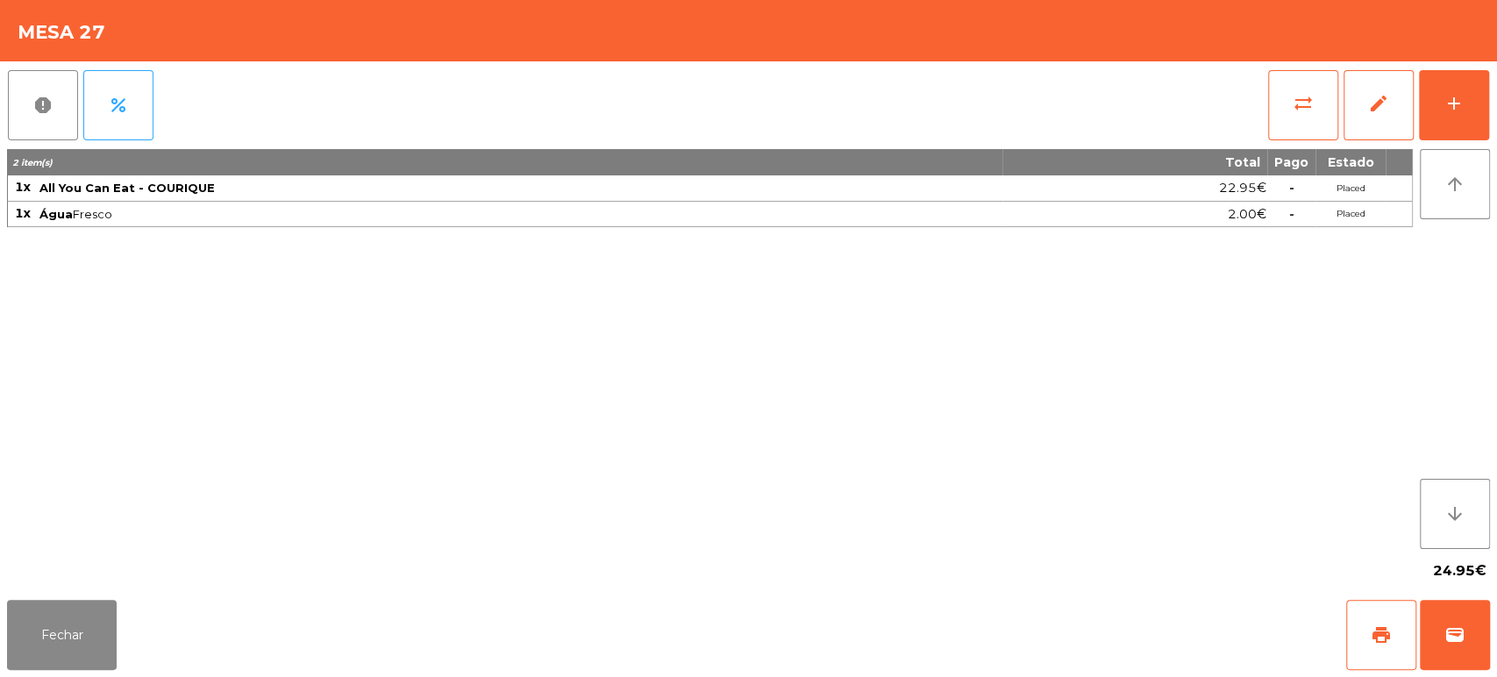
click at [1495, 123] on div "report percent sync_alt edit add 2 item(s) Total Pago Estado 1x All You Can Eat…" at bounding box center [748, 326] width 1497 height 531
click at [1445, 110] on div "add" at bounding box center [1453, 103] width 21 height 21
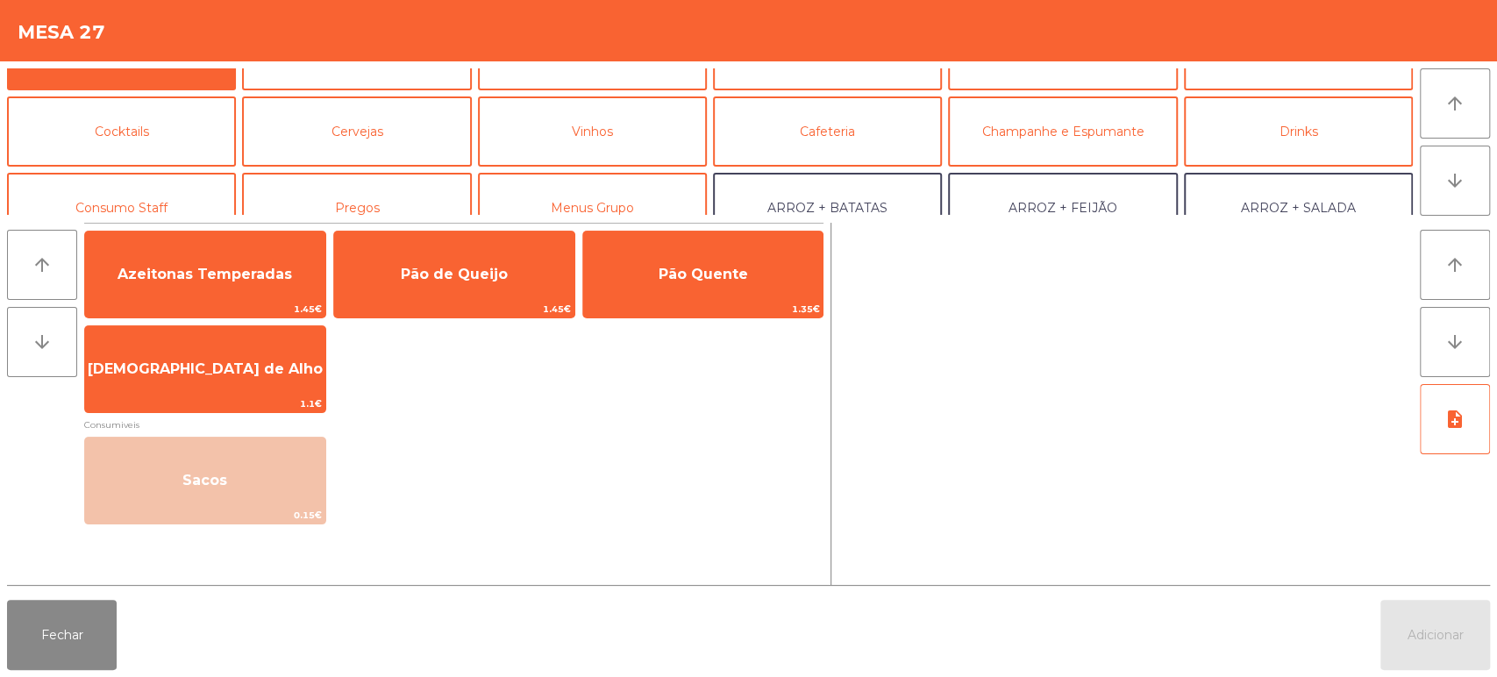
scroll to position [0, 0]
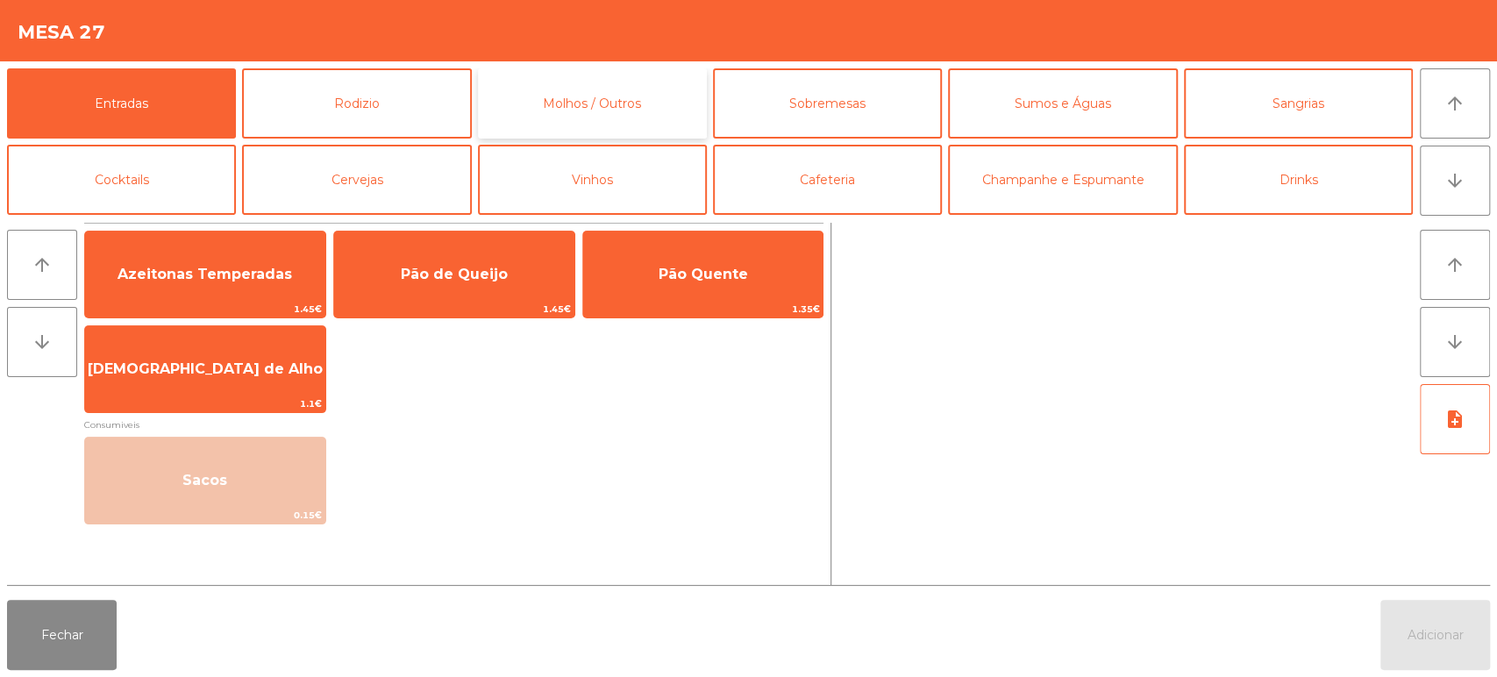
click at [631, 108] on button "Molhos / Outros" at bounding box center [592, 103] width 229 height 70
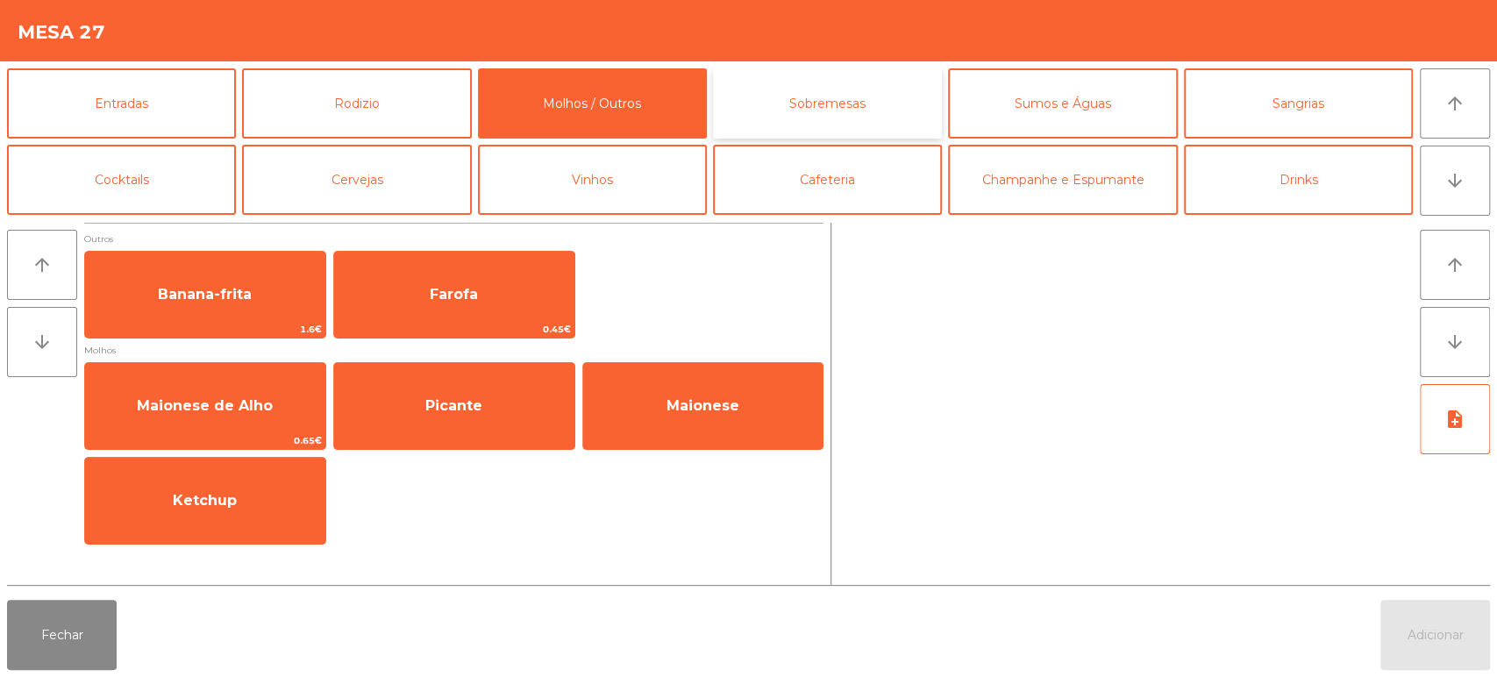
click at [929, 127] on button "Sobremesas" at bounding box center [827, 103] width 229 height 70
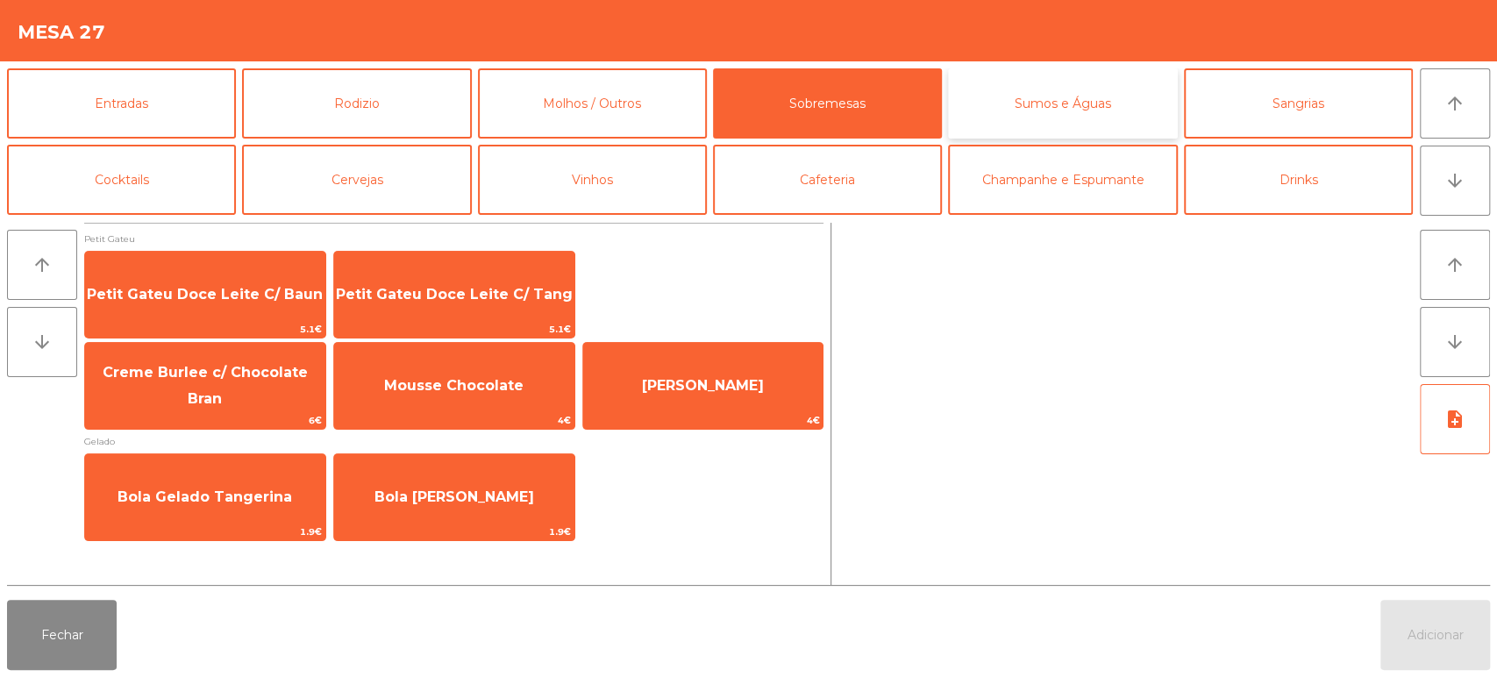
click at [1128, 120] on button "Sumos e Águas" at bounding box center [1062, 103] width 229 height 70
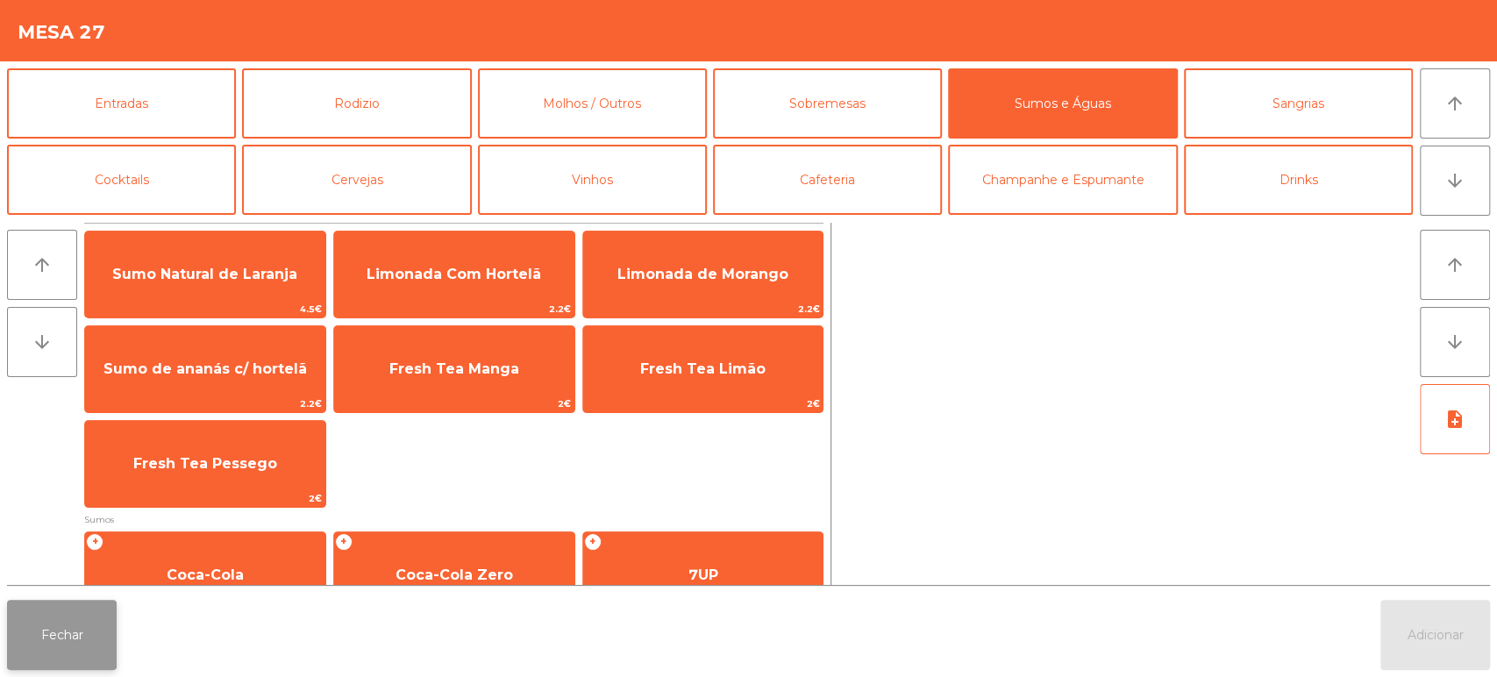
click at [77, 651] on button "Fechar" at bounding box center [62, 635] width 110 height 70
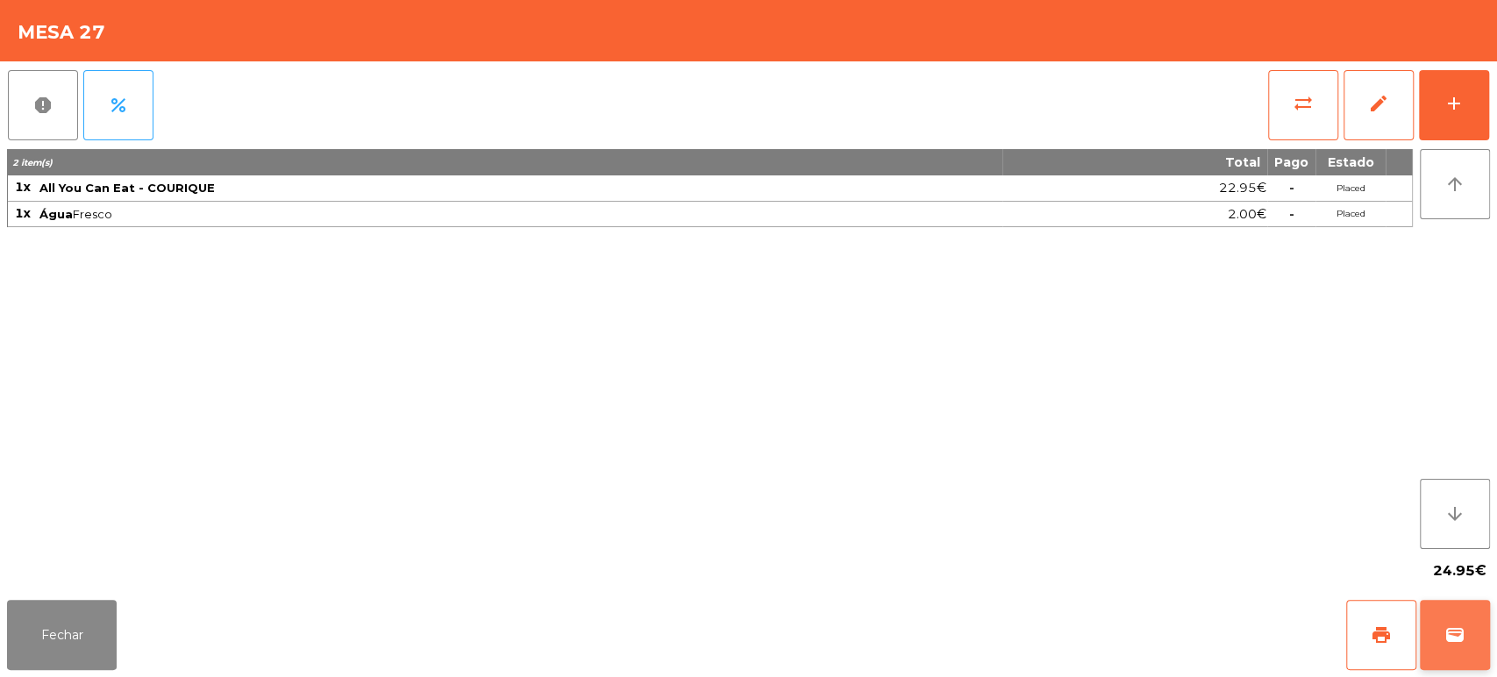
click at [1452, 603] on button "wallet" at bounding box center [1455, 635] width 70 height 70
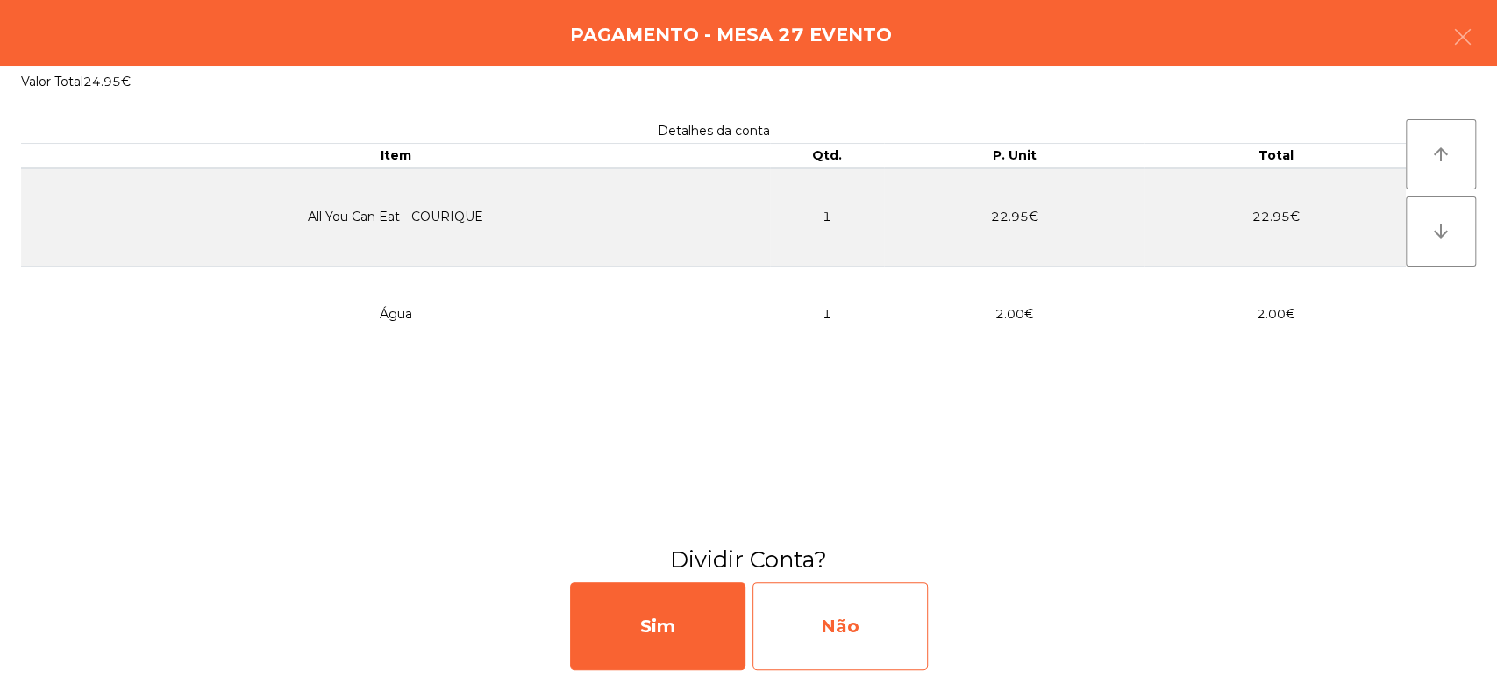
click at [855, 598] on div "Não" at bounding box center [839, 626] width 175 height 88
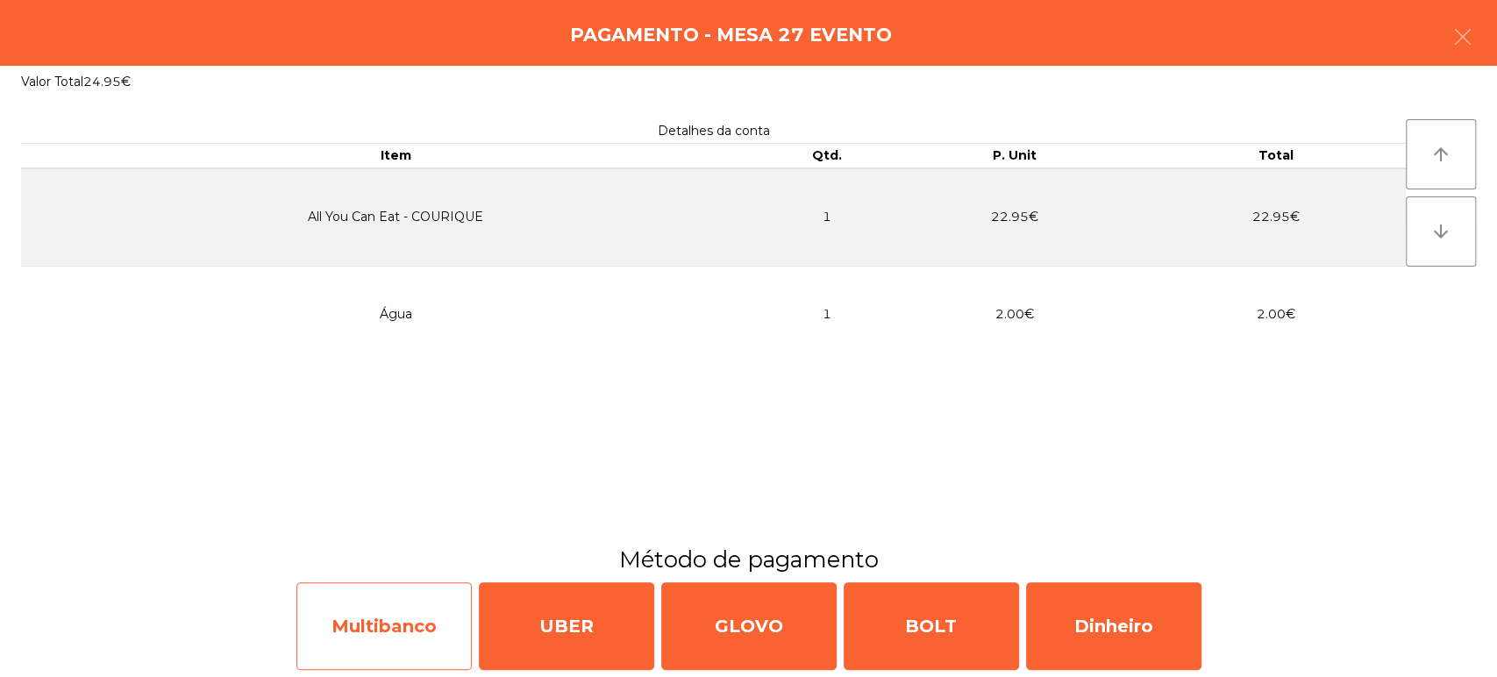
click at [389, 644] on div "Multibanco" at bounding box center [383, 626] width 175 height 88
select select "**"
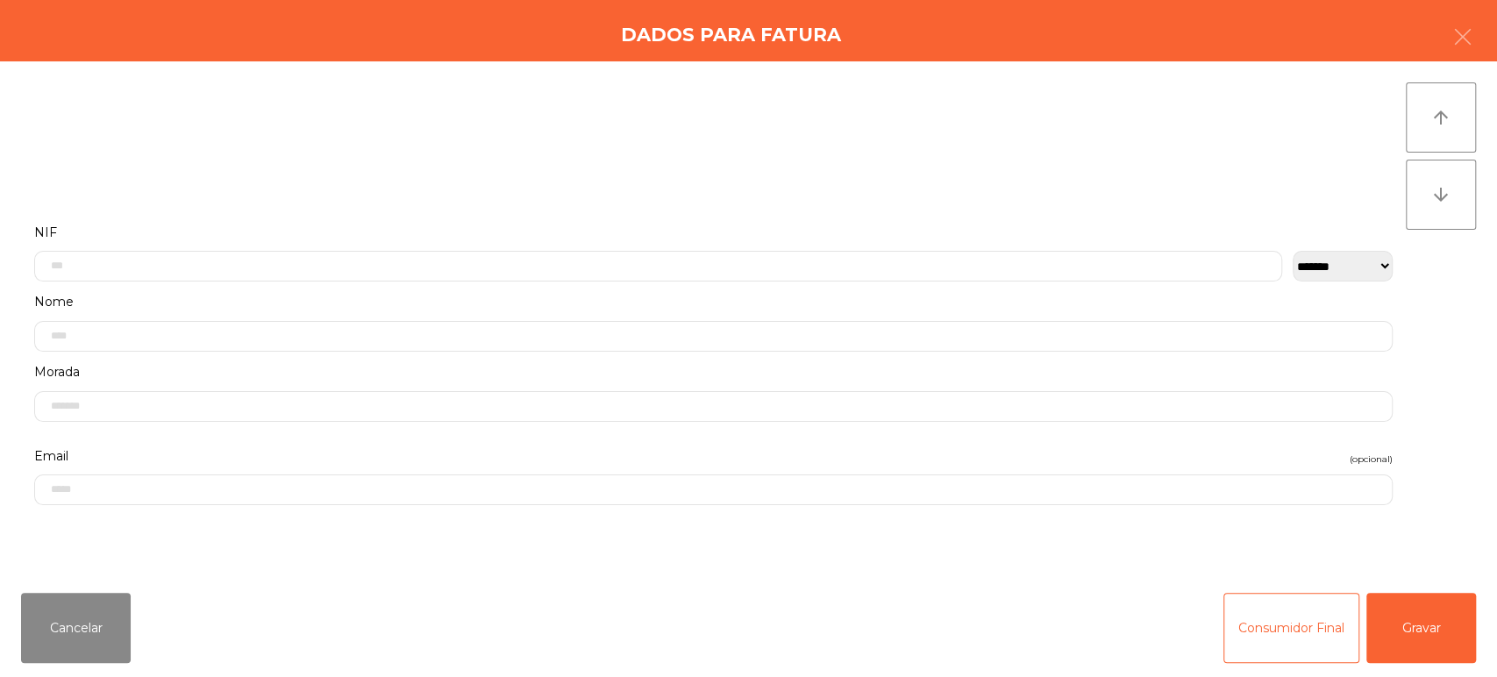
click at [1400, 665] on div "Cancelar Consumidor Final Gravar" at bounding box center [748, 628] width 1497 height 98
click at [1416, 628] on button "Gravar" at bounding box center [1421, 628] width 110 height 70
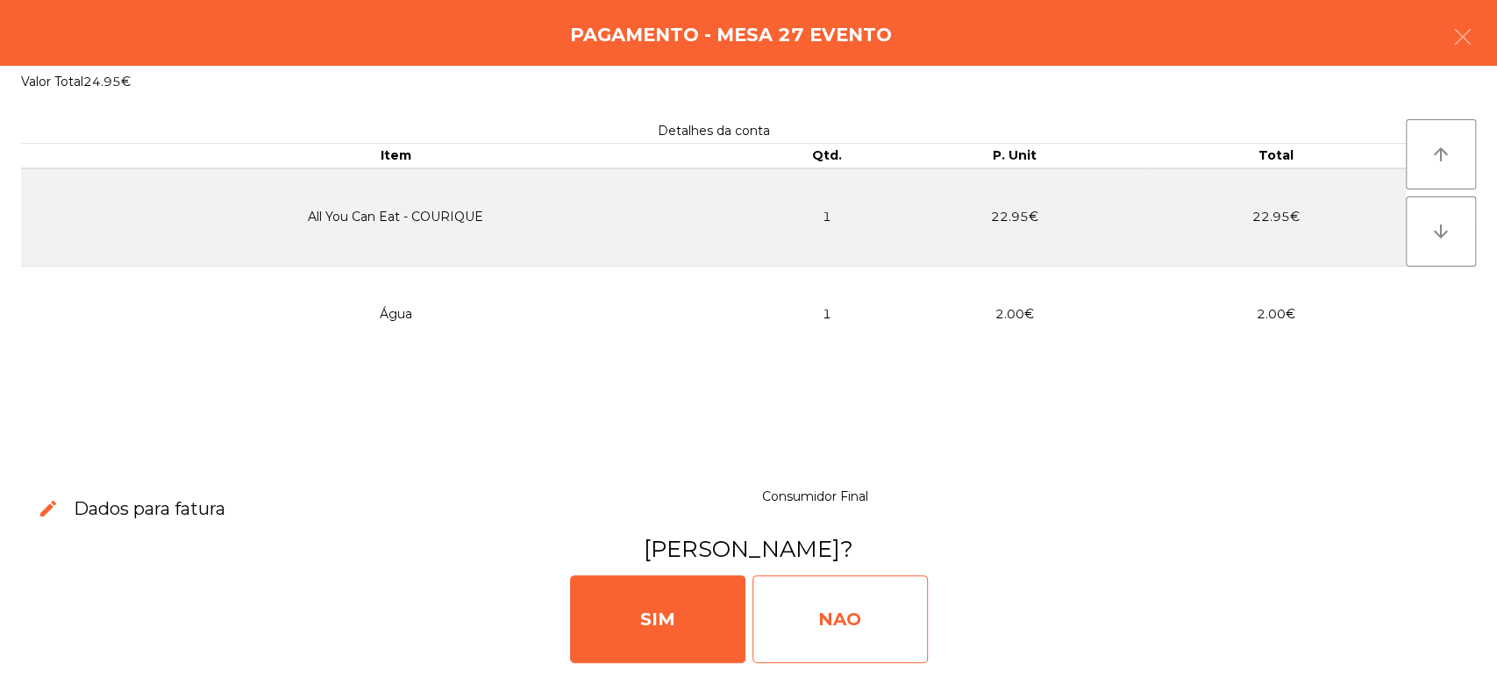
click at [851, 624] on div "NAO" at bounding box center [839, 619] width 175 height 88
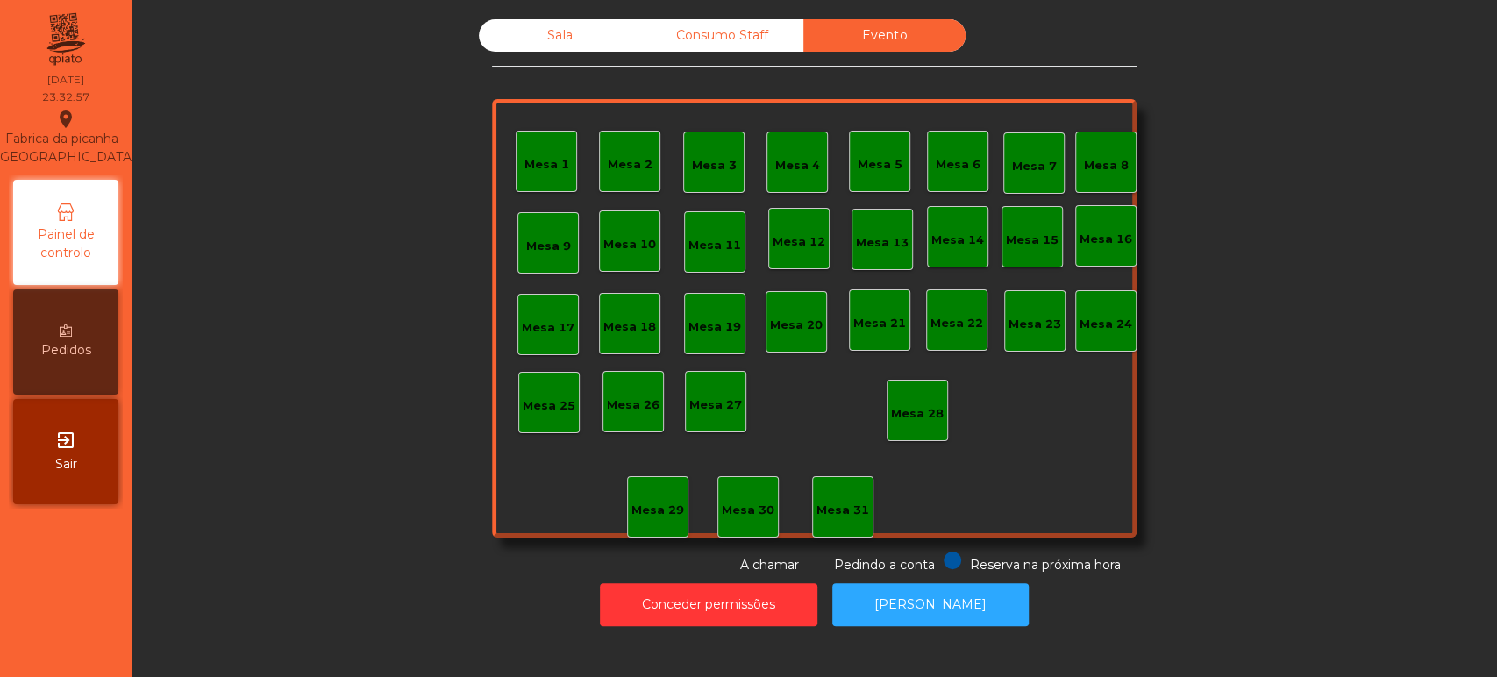
click at [698, 31] on div "Consumo Staff" at bounding box center [722, 35] width 162 height 32
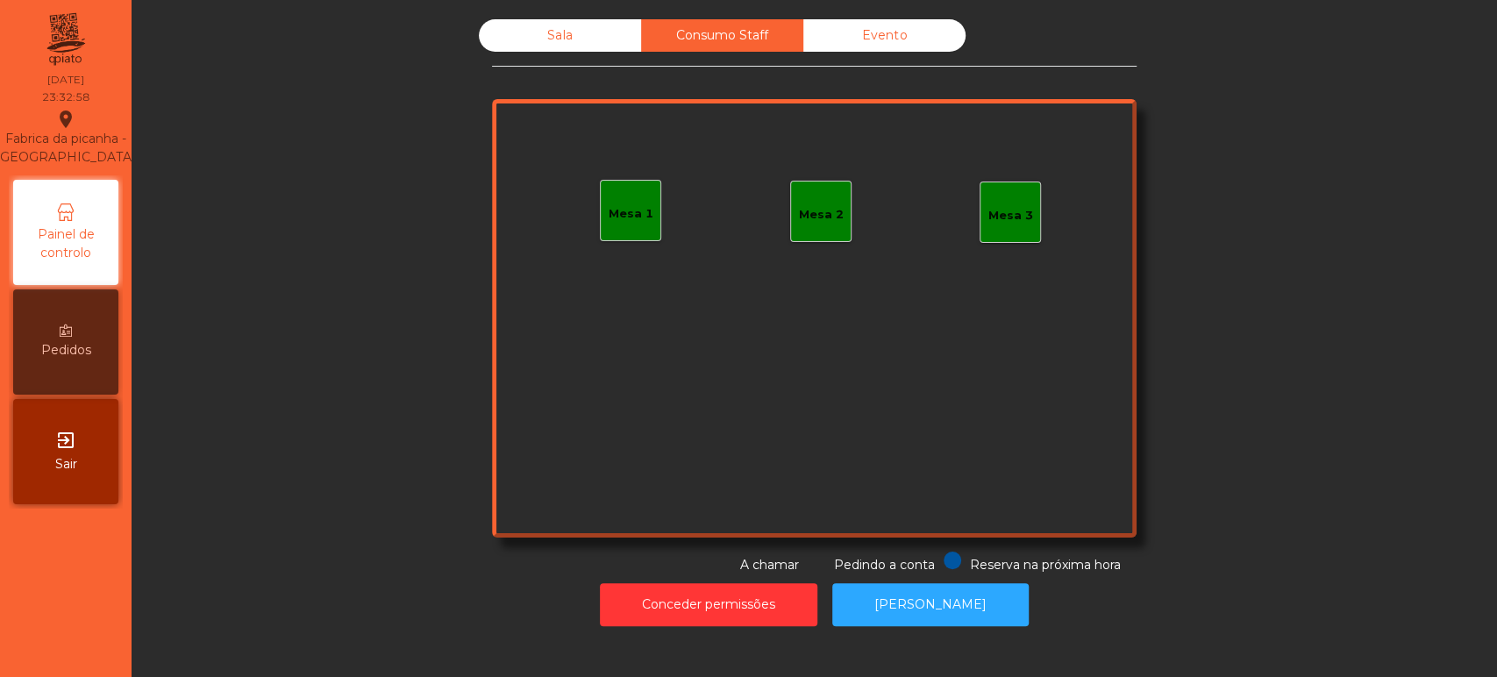
click at [524, 39] on div "Sala" at bounding box center [560, 35] width 162 height 32
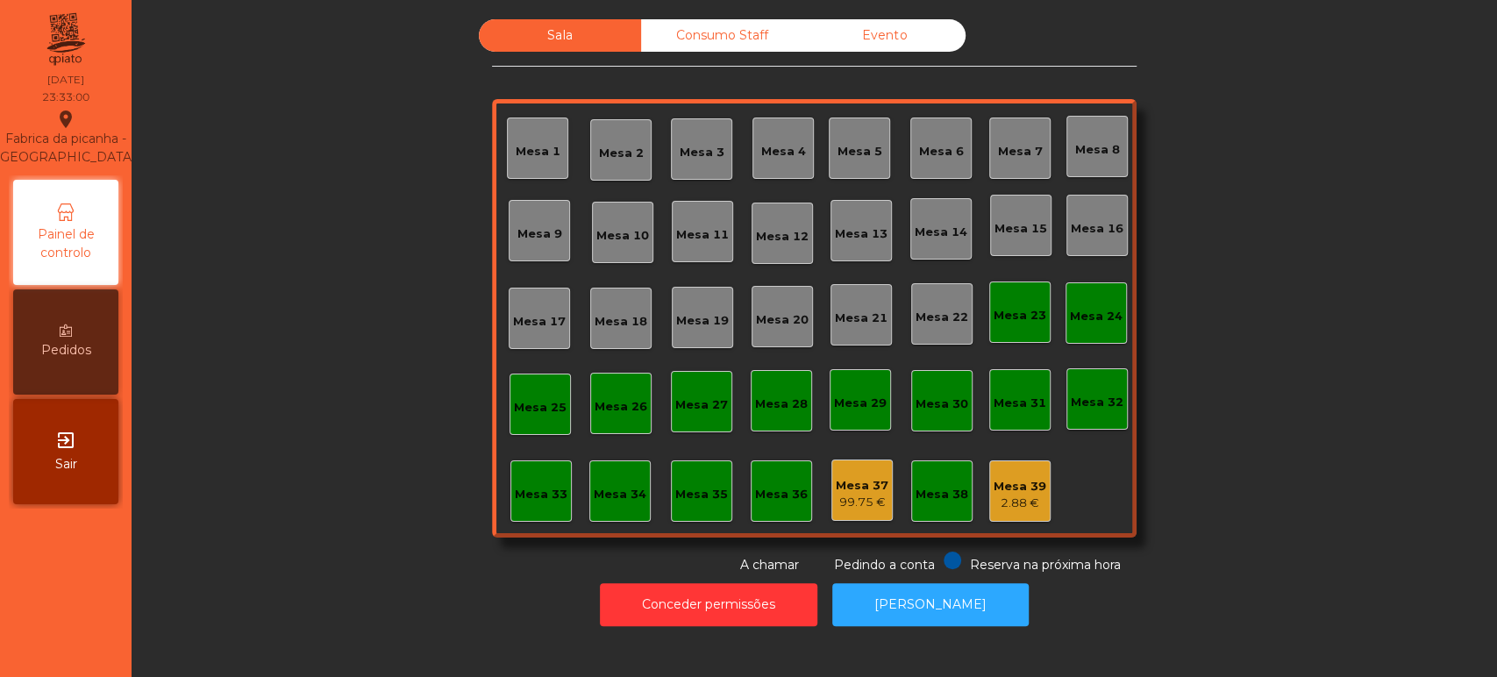
click at [1308, 413] on div "Sala Consumo Staff Evento [GEOGRAPHIC_DATA] 3 Mesa 4 [GEOGRAPHIC_DATA] 6 [GEOGR…" at bounding box center [814, 296] width 1318 height 555
click at [1036, 322] on div "Mesa 23" at bounding box center [1020, 316] width 53 height 18
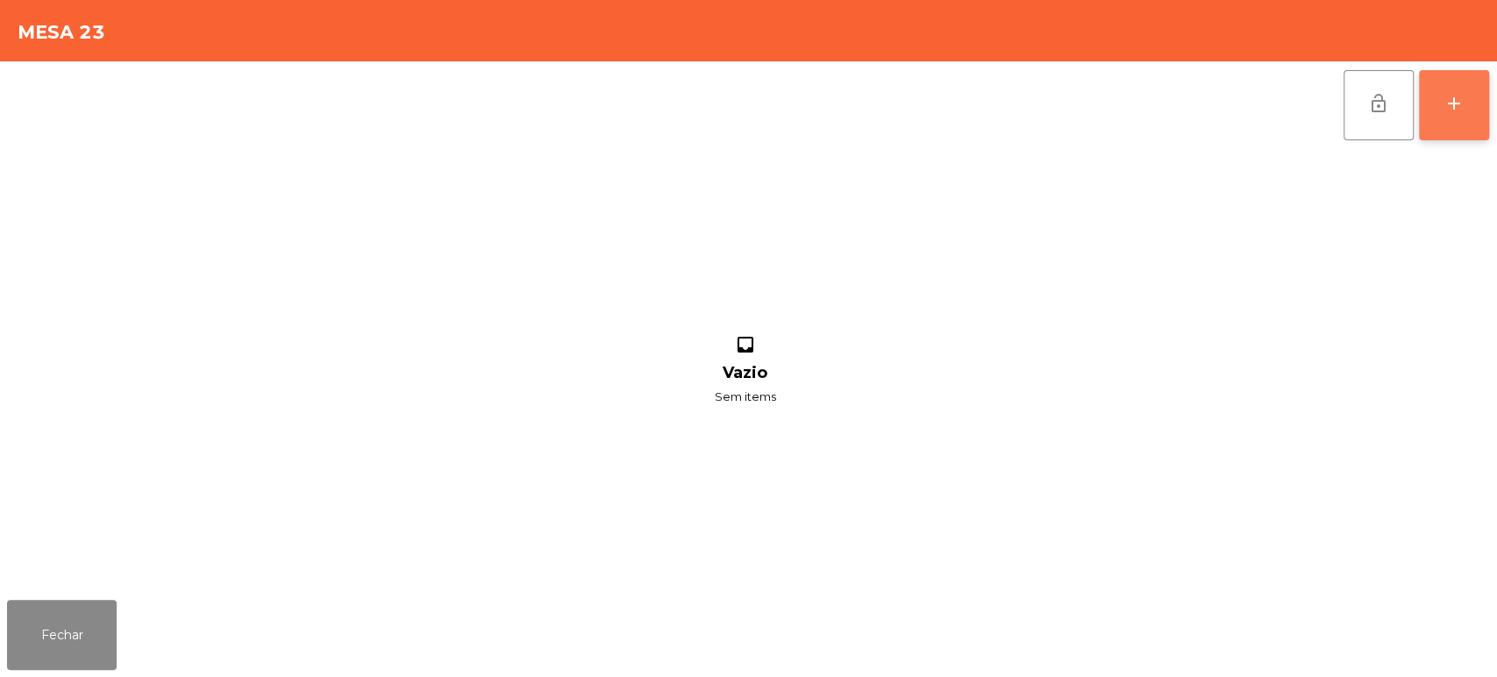
click at [1468, 78] on button "add" at bounding box center [1454, 105] width 70 height 70
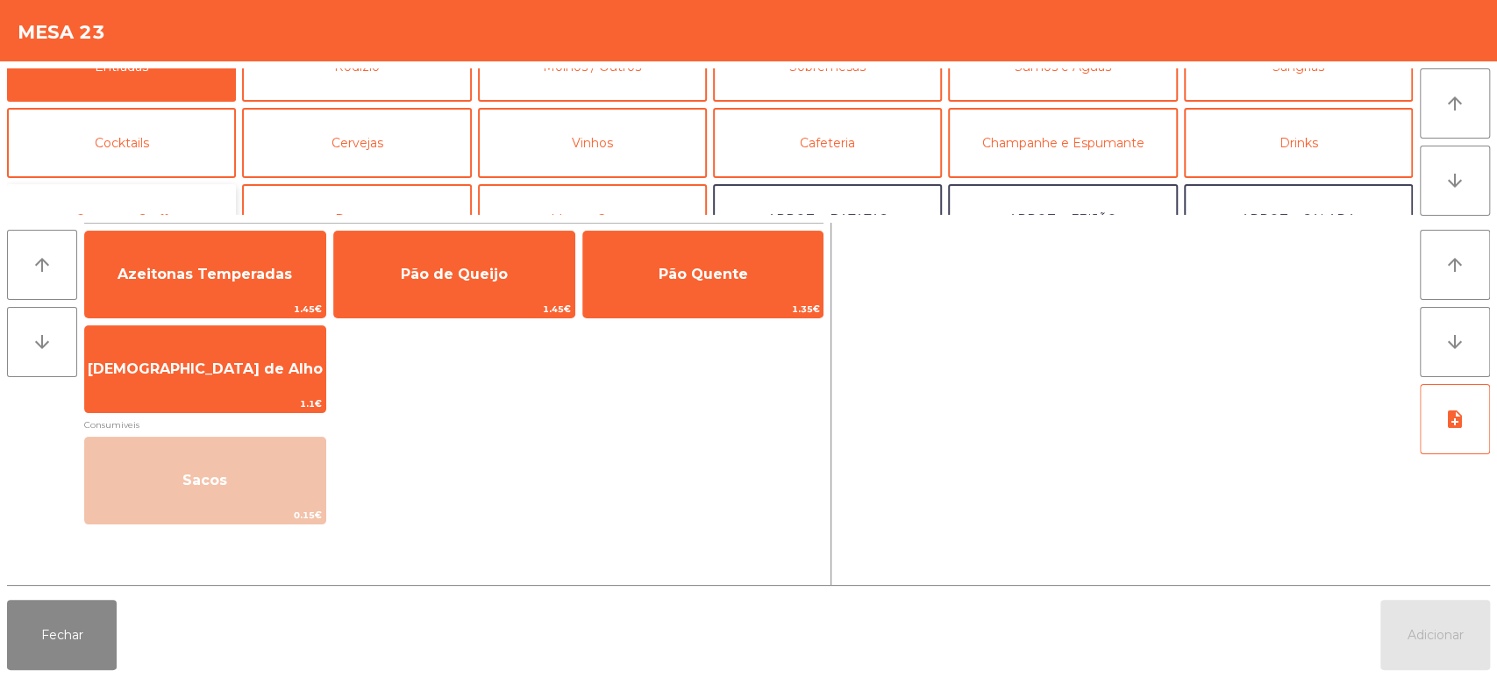
click at [178, 195] on button "Consumo Staff" at bounding box center [121, 219] width 229 height 70
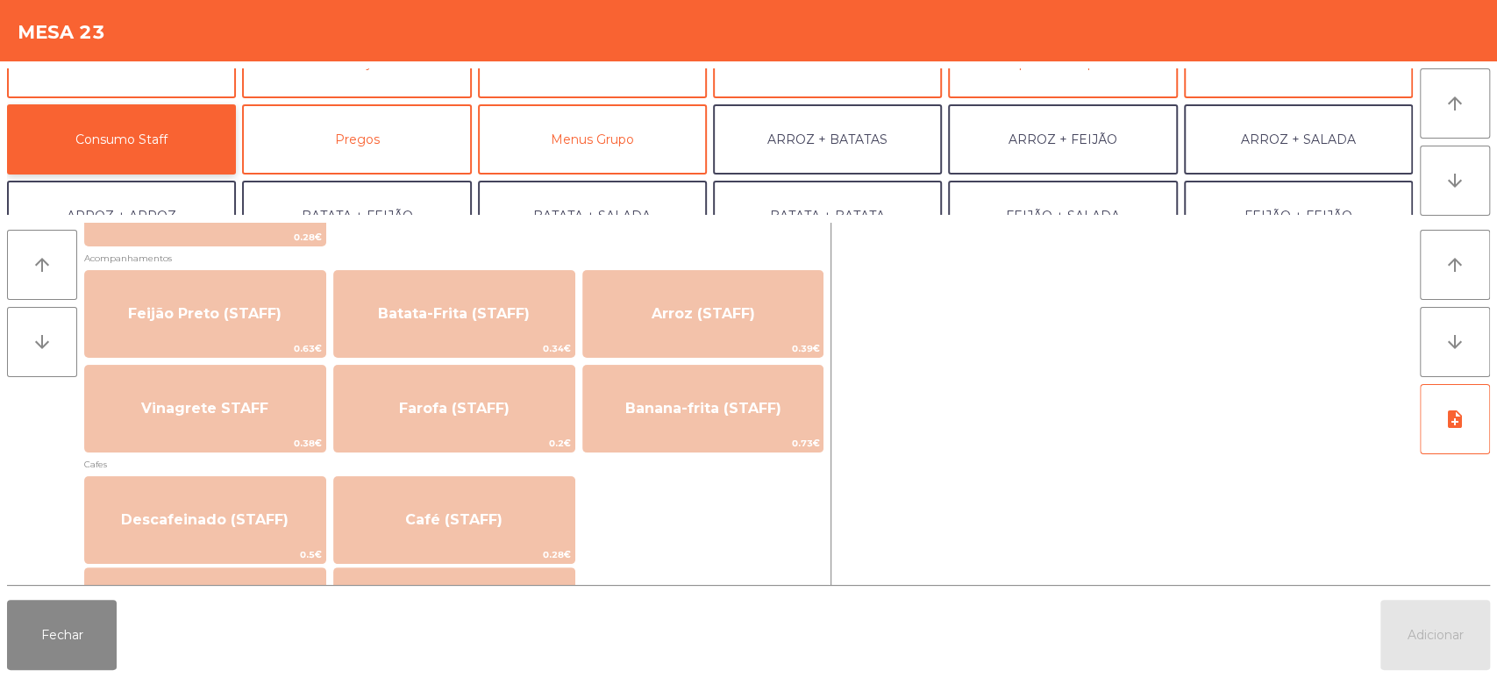
scroll to position [787, 0]
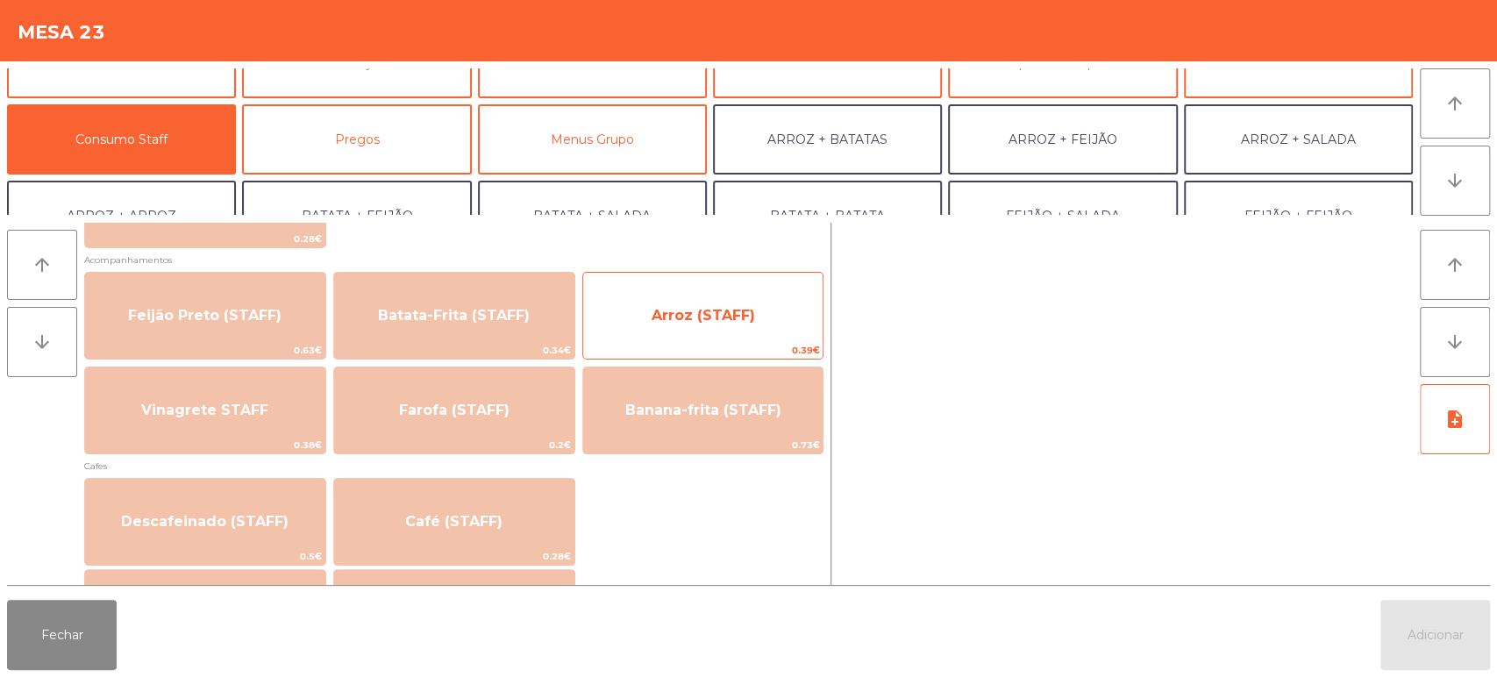
click at [710, 337] on span "Arroz (STAFF)" at bounding box center [703, 315] width 240 height 47
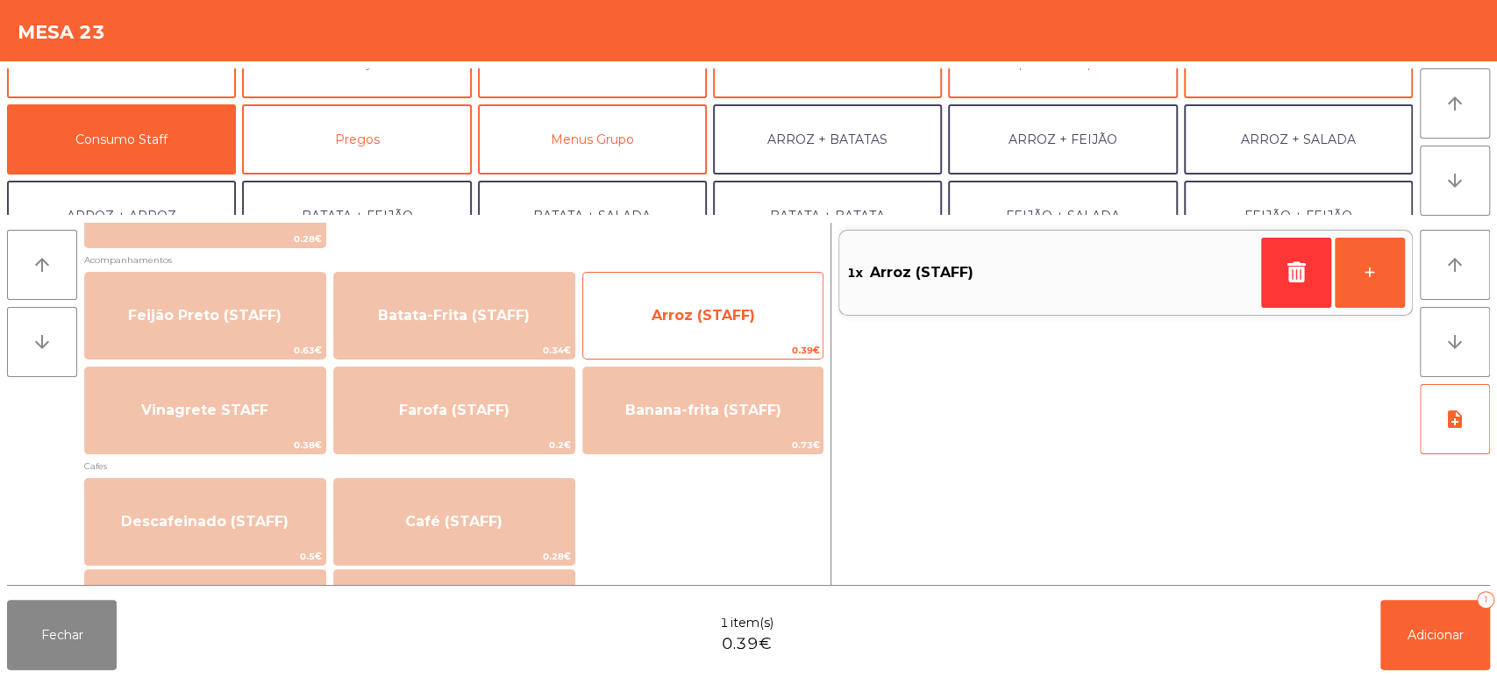
click at [716, 317] on span "Arroz (STAFF)" at bounding box center [703, 315] width 103 height 17
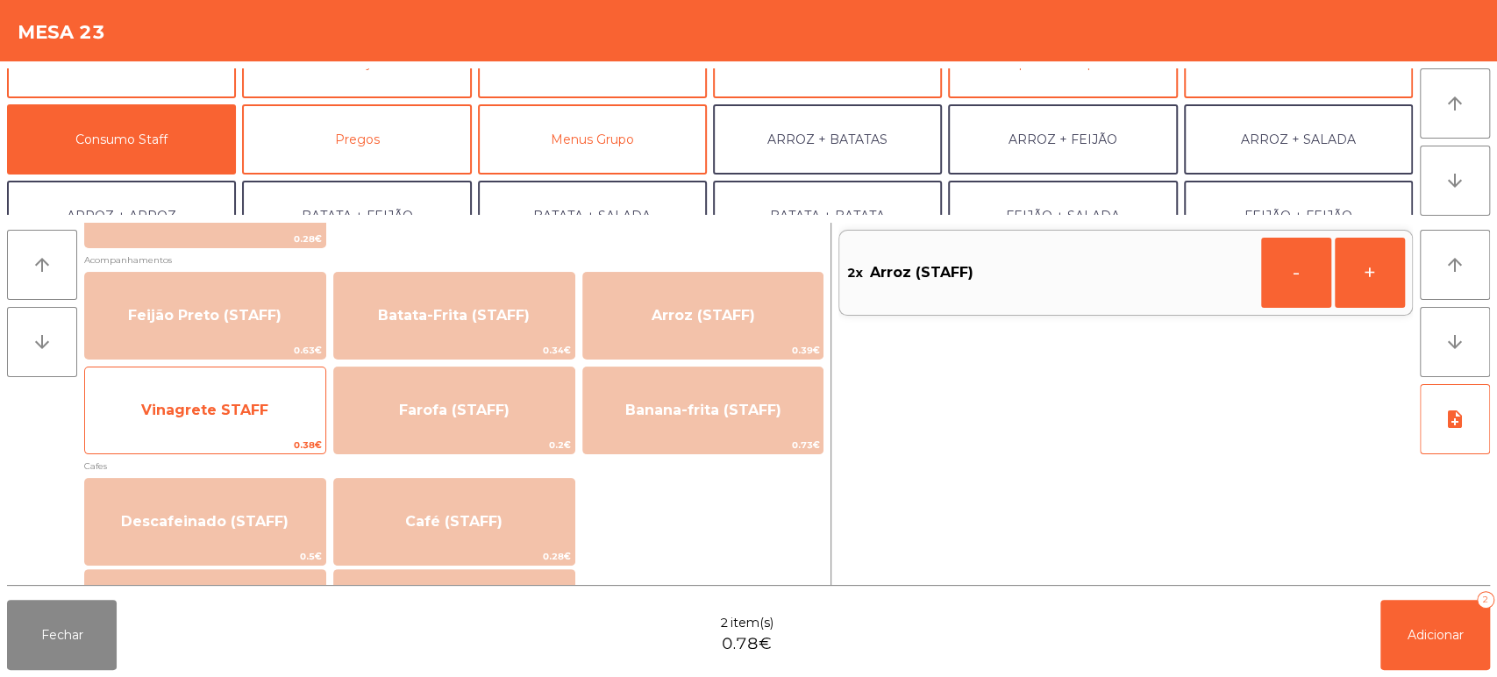
click at [236, 414] on span "Vinagrete STAFF" at bounding box center [204, 410] width 127 height 17
click at [253, 391] on span "Vinagrete STAFF" at bounding box center [205, 410] width 240 height 47
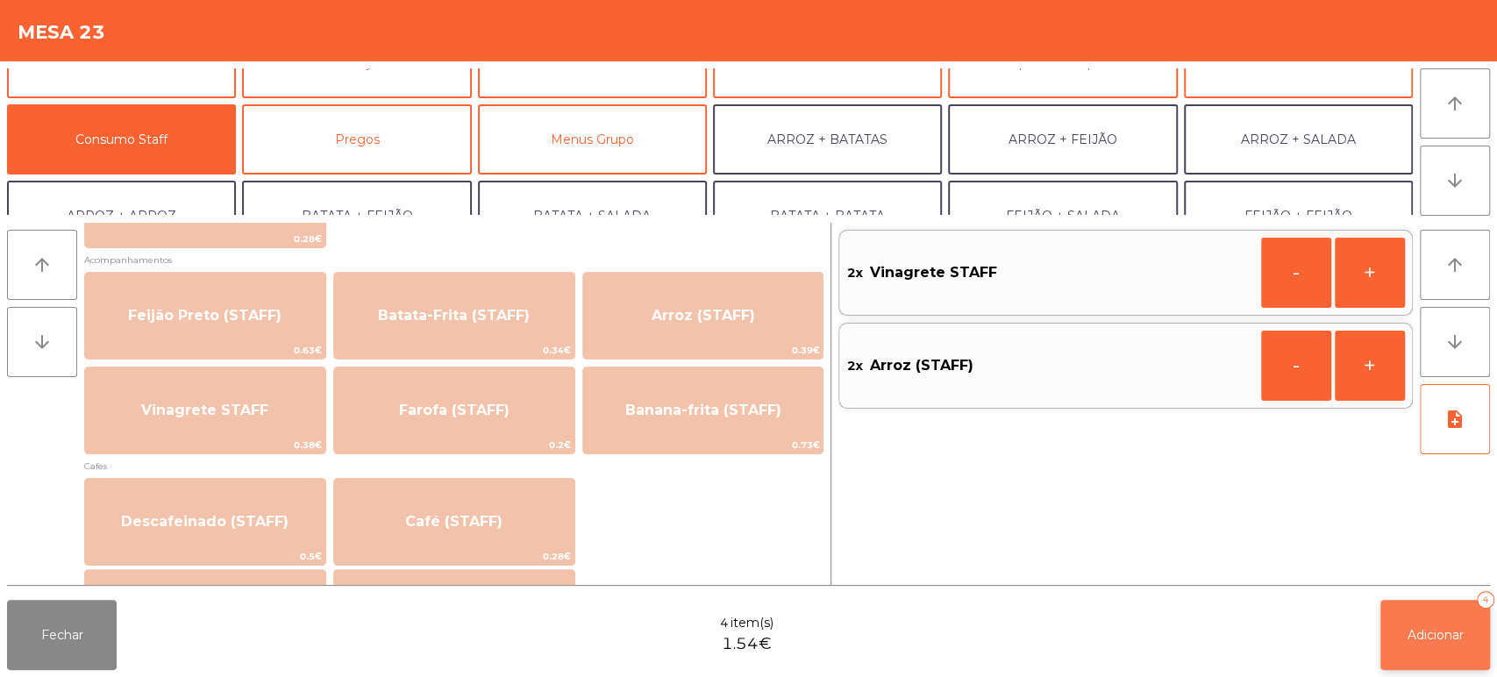
click at [1414, 619] on button "Adicionar 4" at bounding box center [1435, 635] width 110 height 70
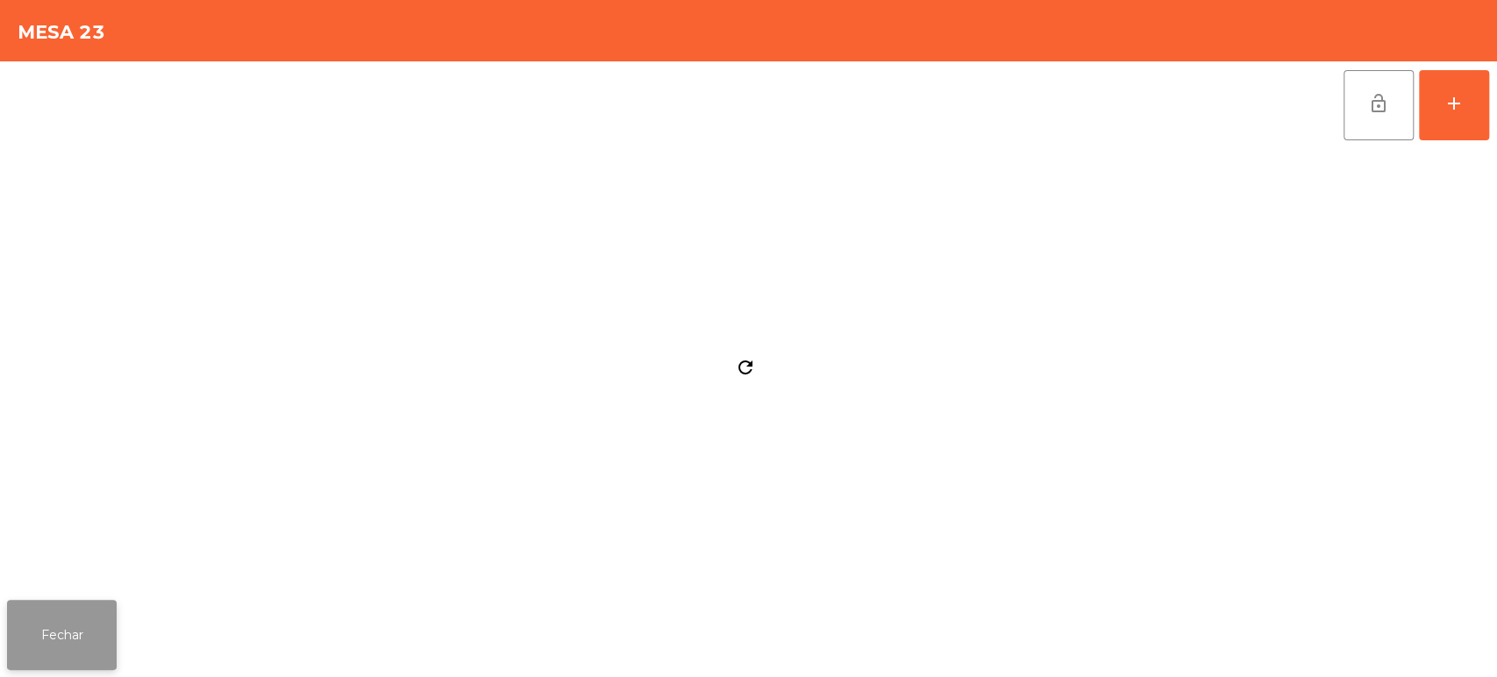
click at [51, 655] on button "Fechar" at bounding box center [62, 635] width 110 height 70
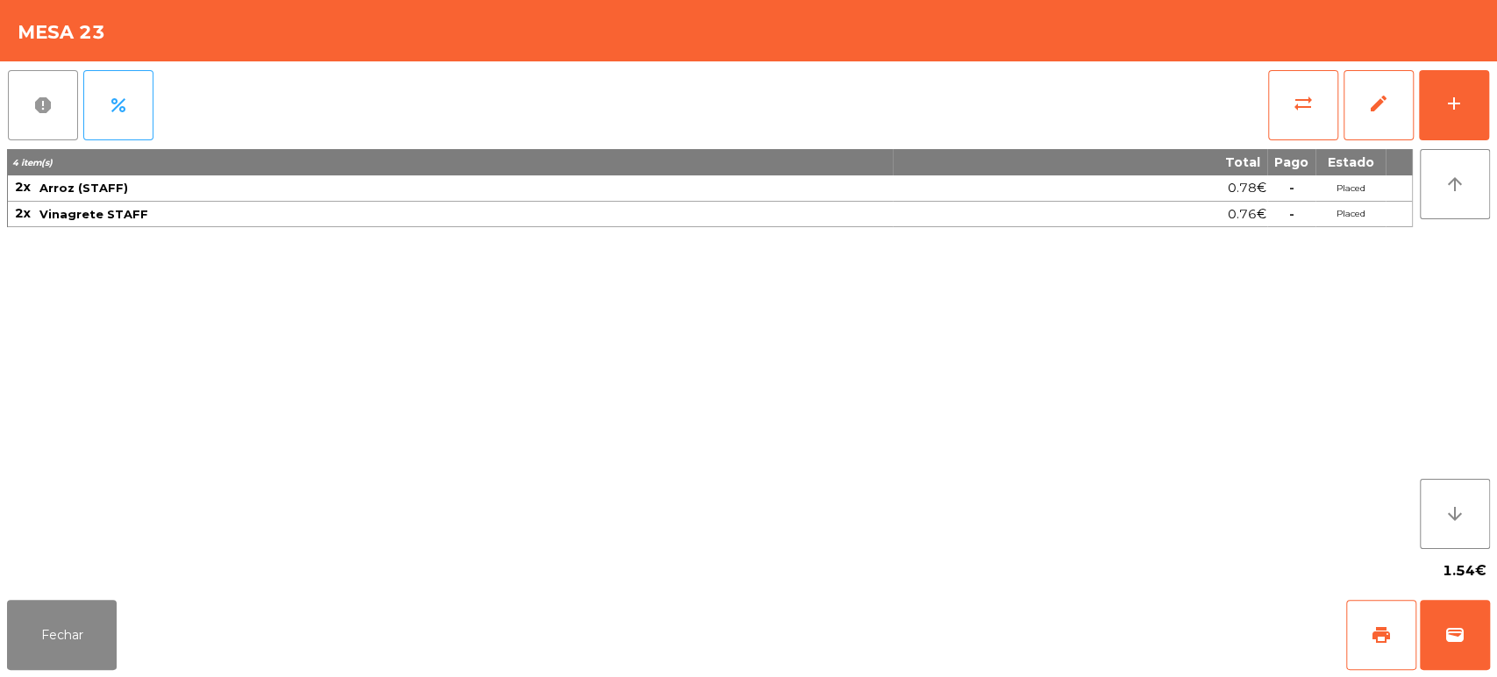
click at [40, 112] on span "report" at bounding box center [42, 105] width 21 height 21
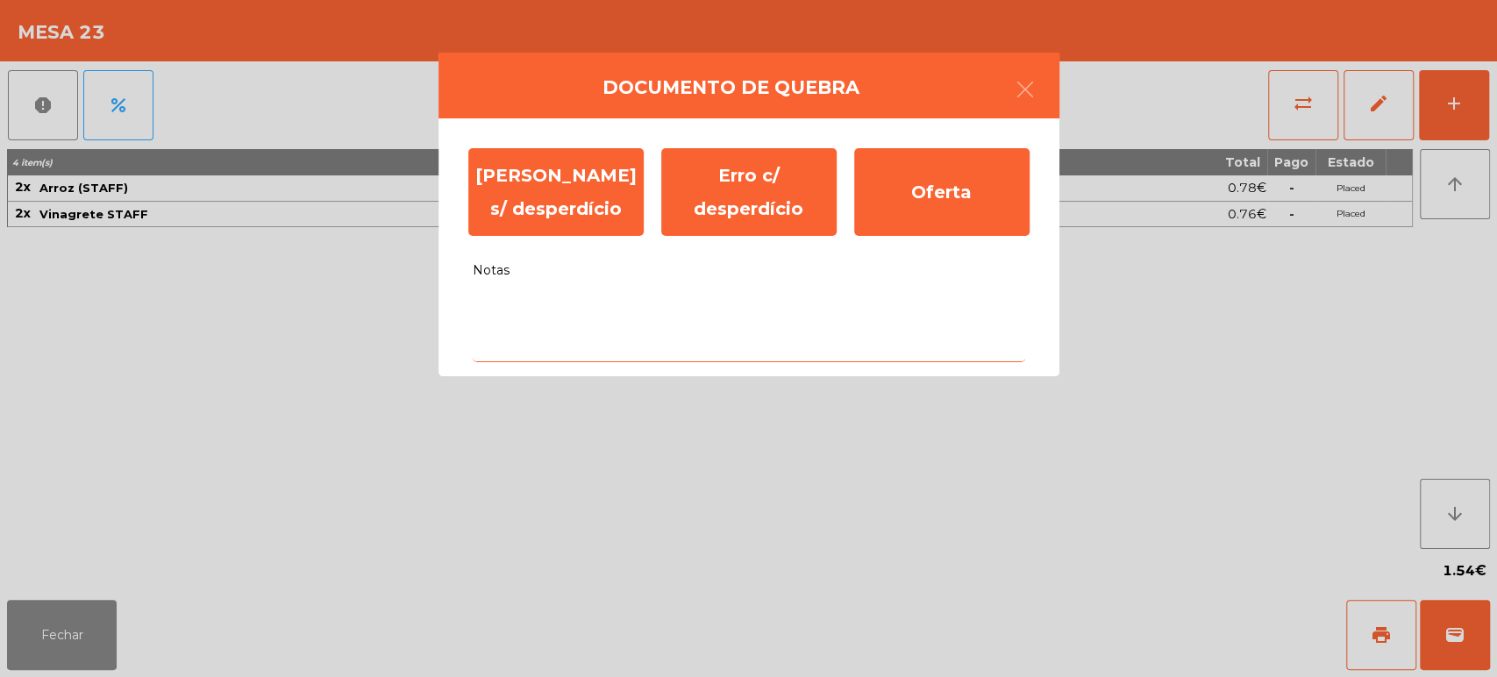
click at [763, 343] on textarea "Notas" at bounding box center [749, 325] width 552 height 73
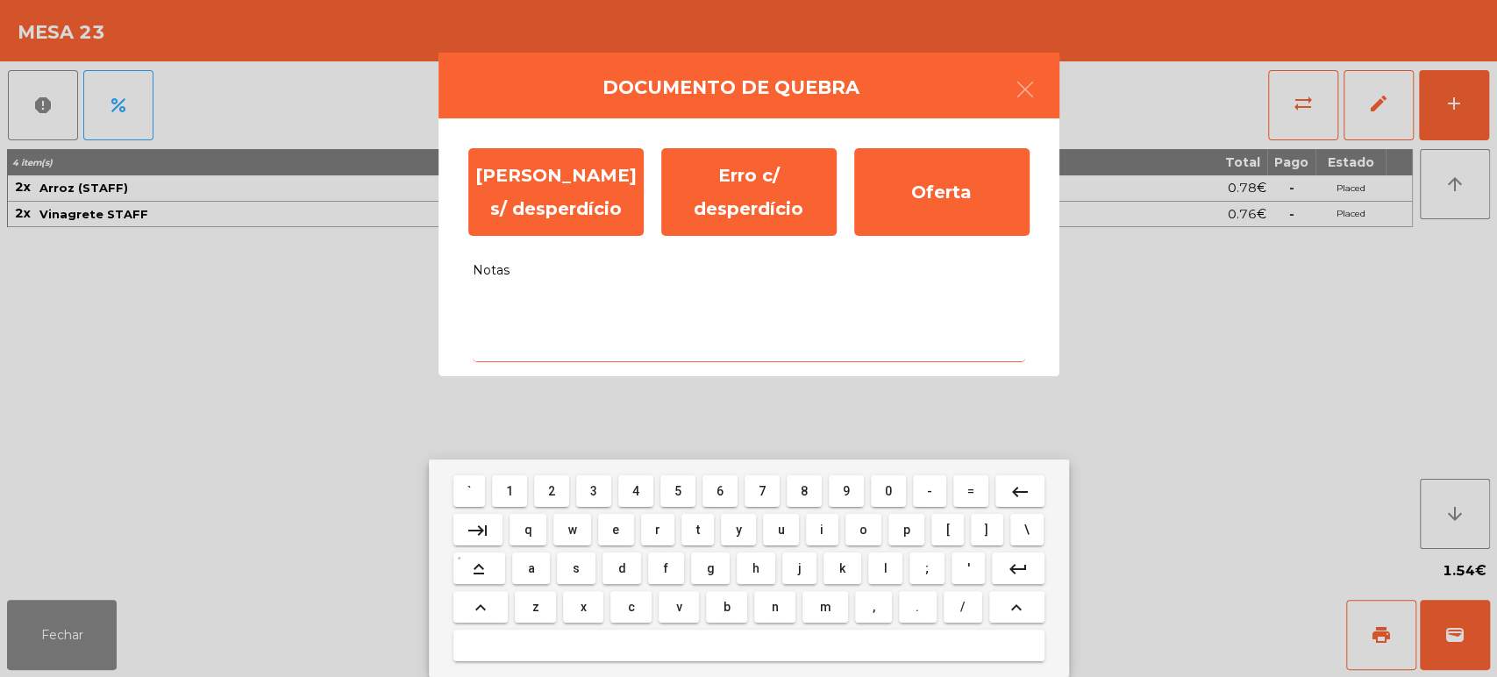
click at [620, 545] on button "e" at bounding box center [616, 530] width 36 height 32
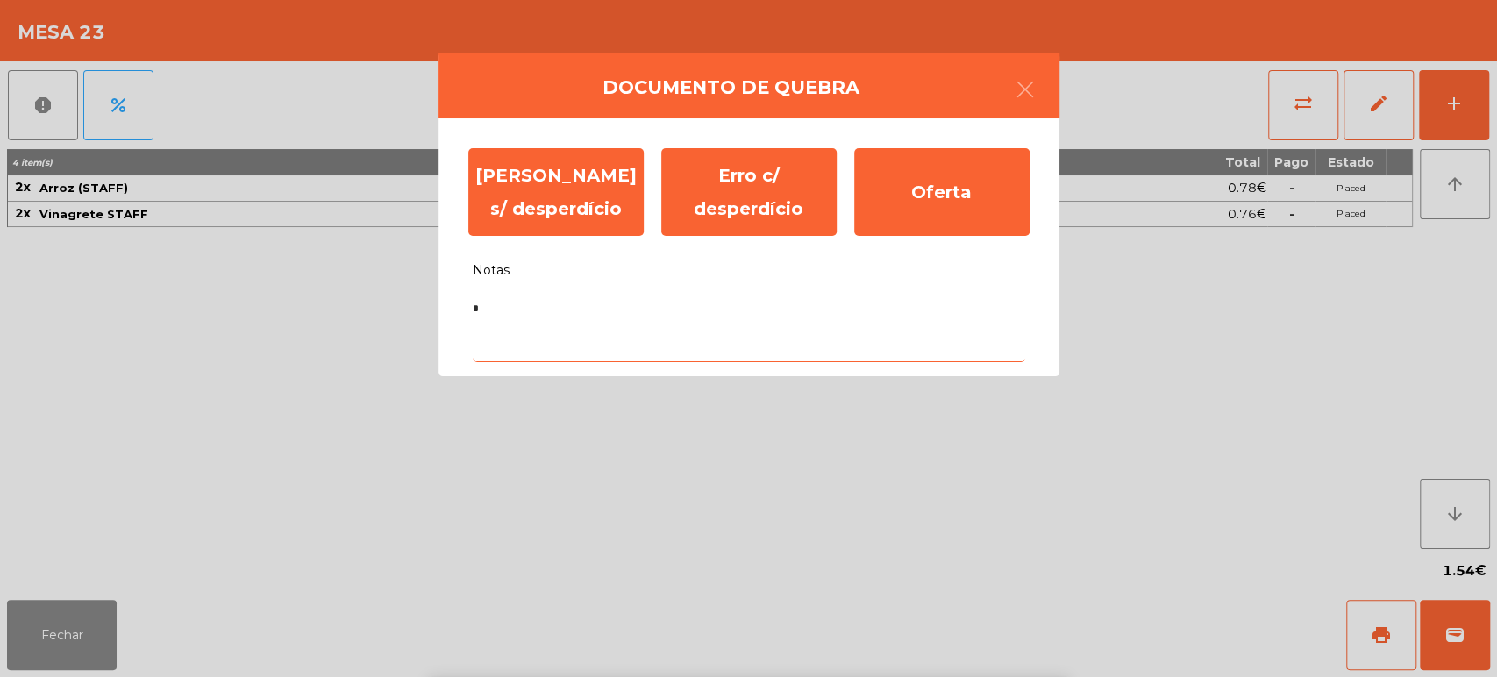
type textarea "**"
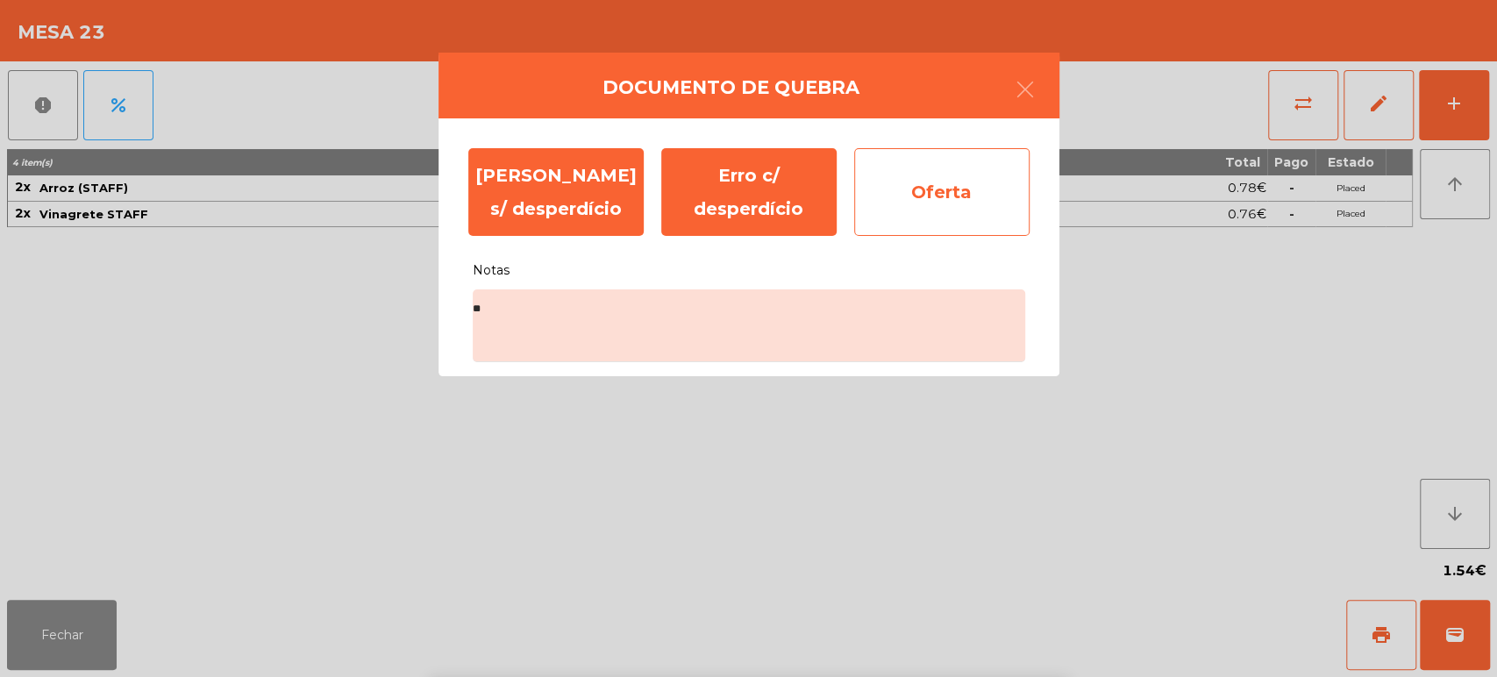
click at [961, 175] on div "Oferta" at bounding box center [941, 192] width 175 height 88
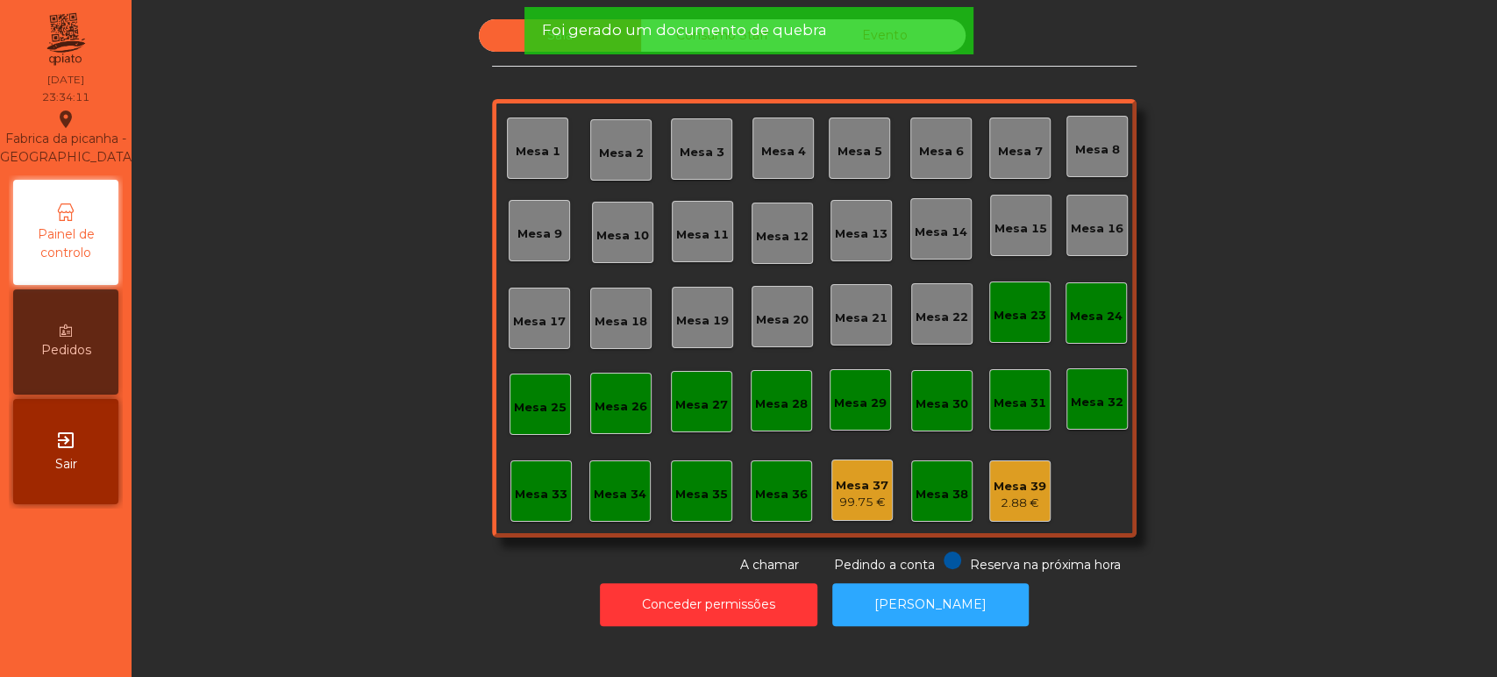
click at [860, 494] on div "99.75 €" at bounding box center [862, 503] width 53 height 18
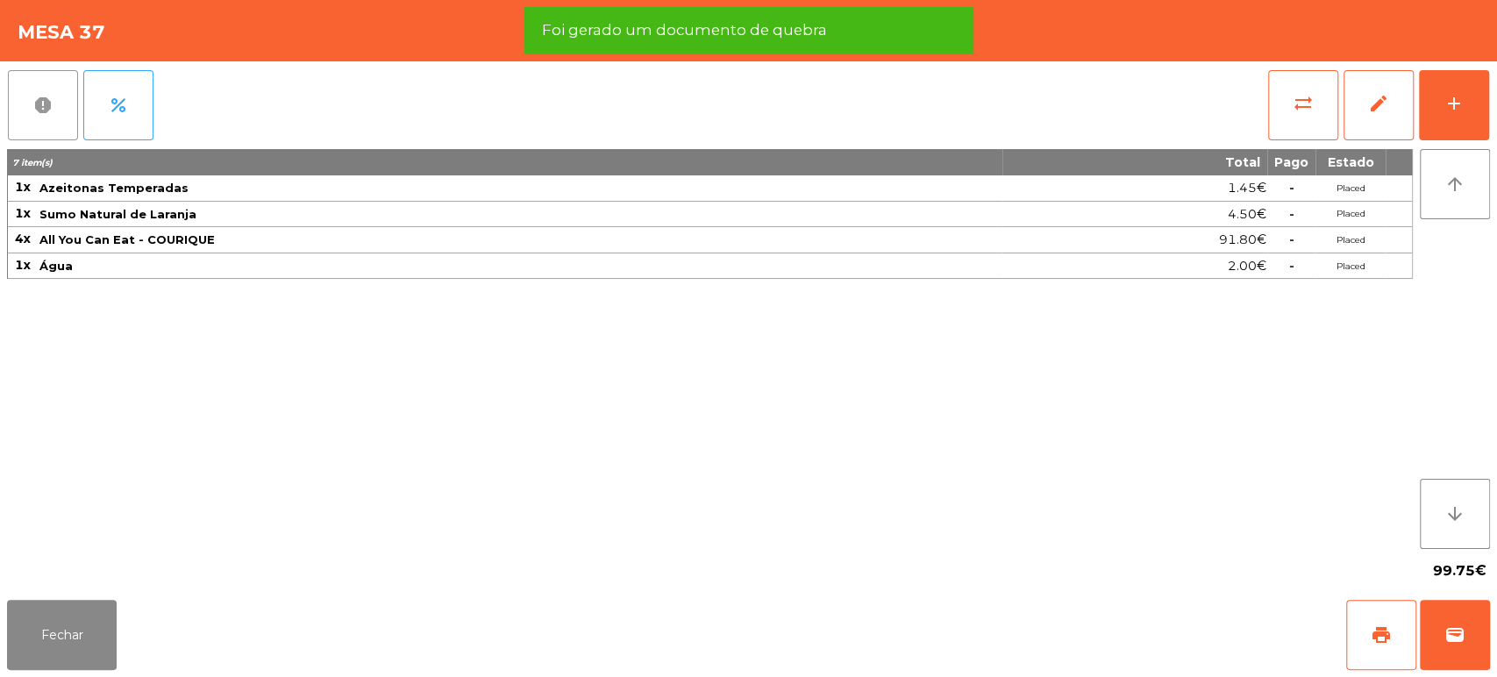
click at [11, 128] on button "report" at bounding box center [43, 105] width 70 height 70
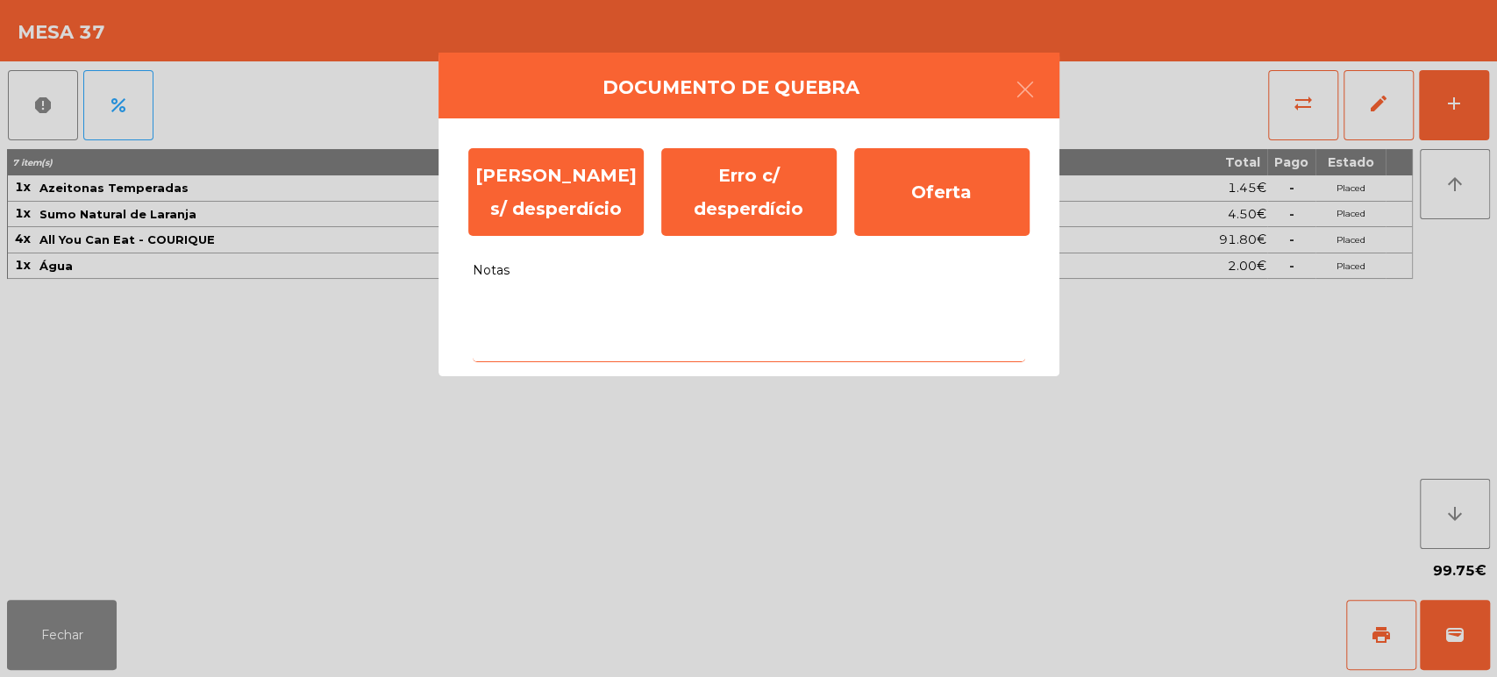
click at [646, 316] on textarea "Notas" at bounding box center [749, 325] width 552 height 73
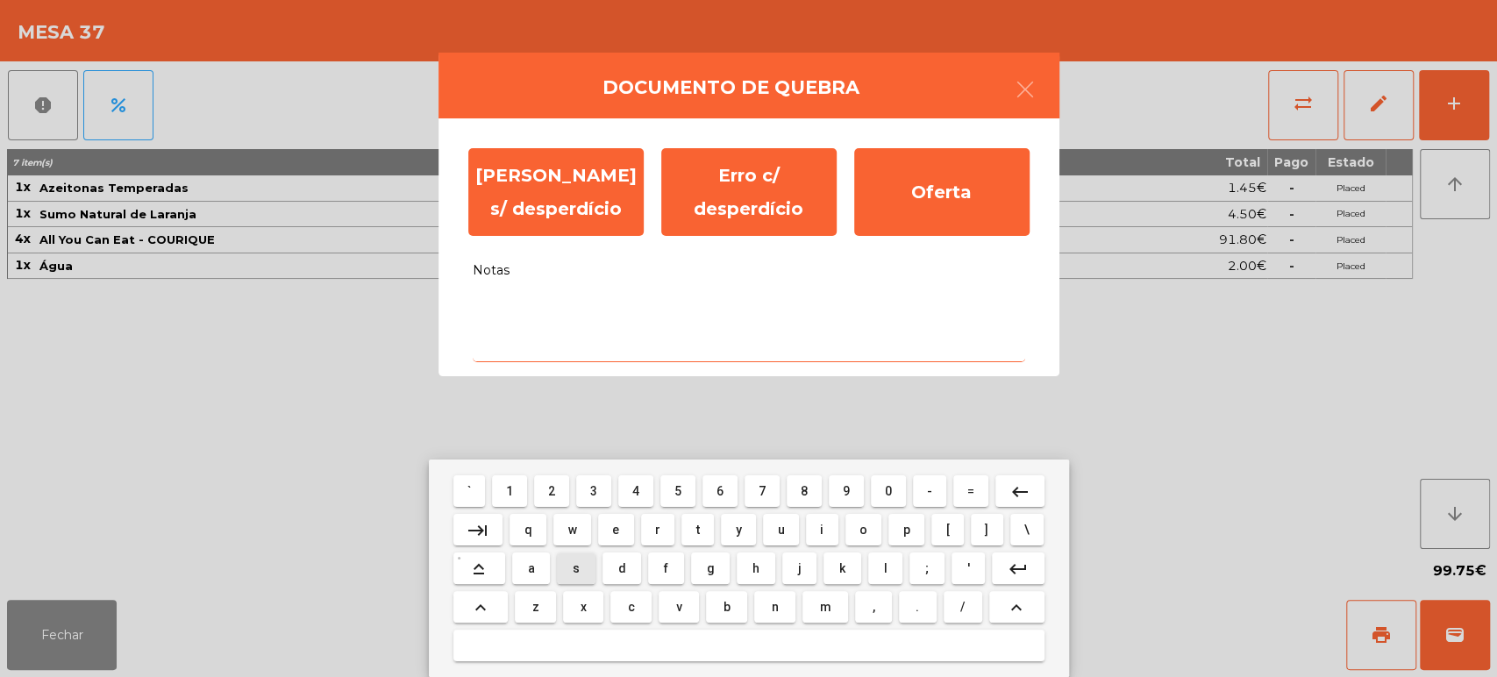
click at [564, 573] on button "s" at bounding box center [576, 568] width 38 height 32
click at [563, 538] on button "w" at bounding box center [572, 530] width 38 height 32
type textarea "**"
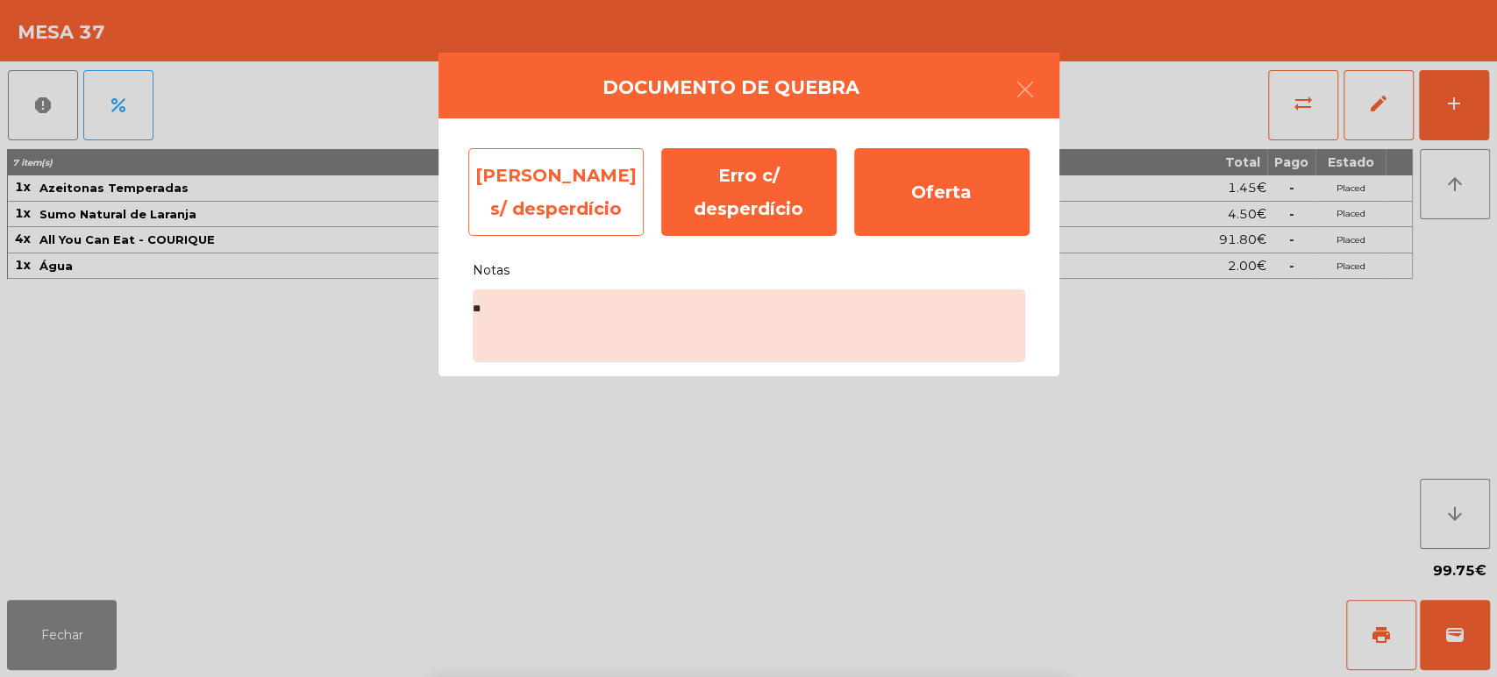
click at [547, 200] on div "[PERSON_NAME] s/ desperdício" at bounding box center [555, 192] width 175 height 88
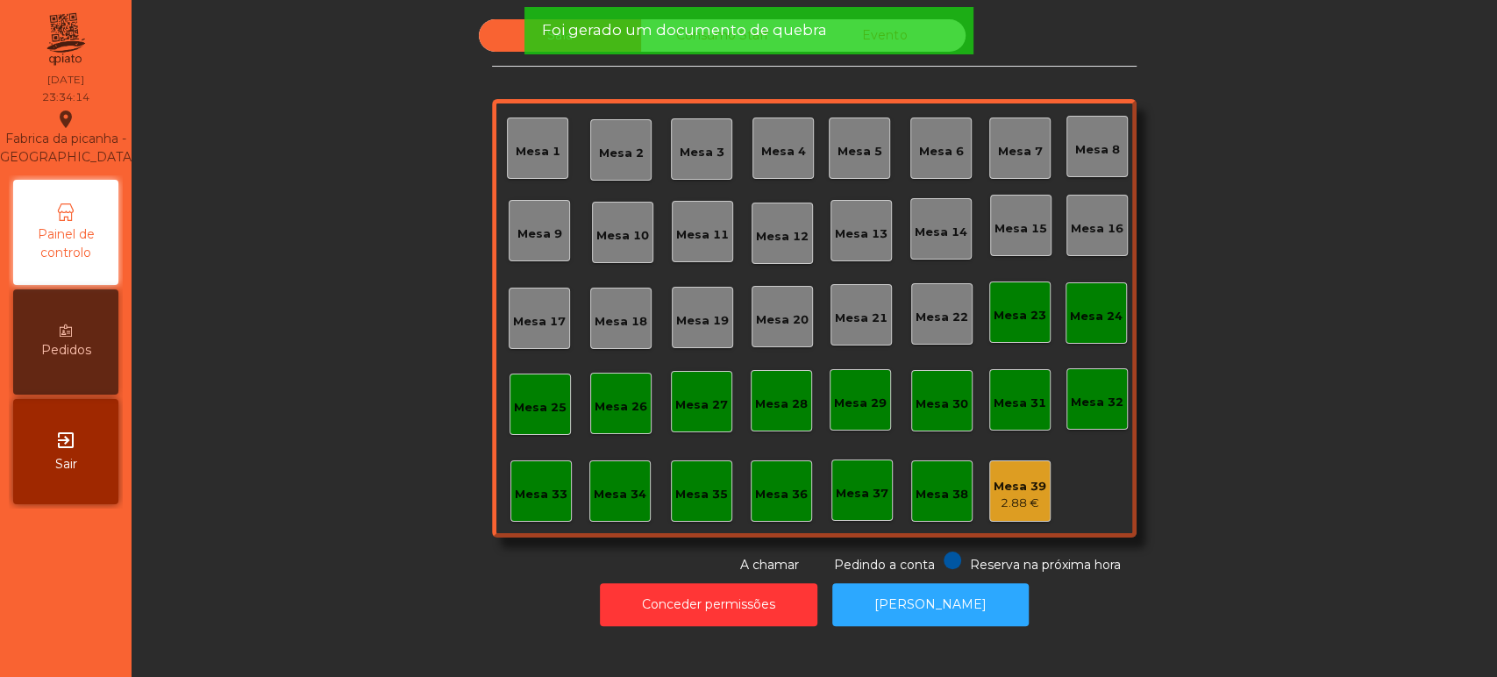
click at [954, 512] on div "Mesa 38" at bounding box center [941, 490] width 61 height 61
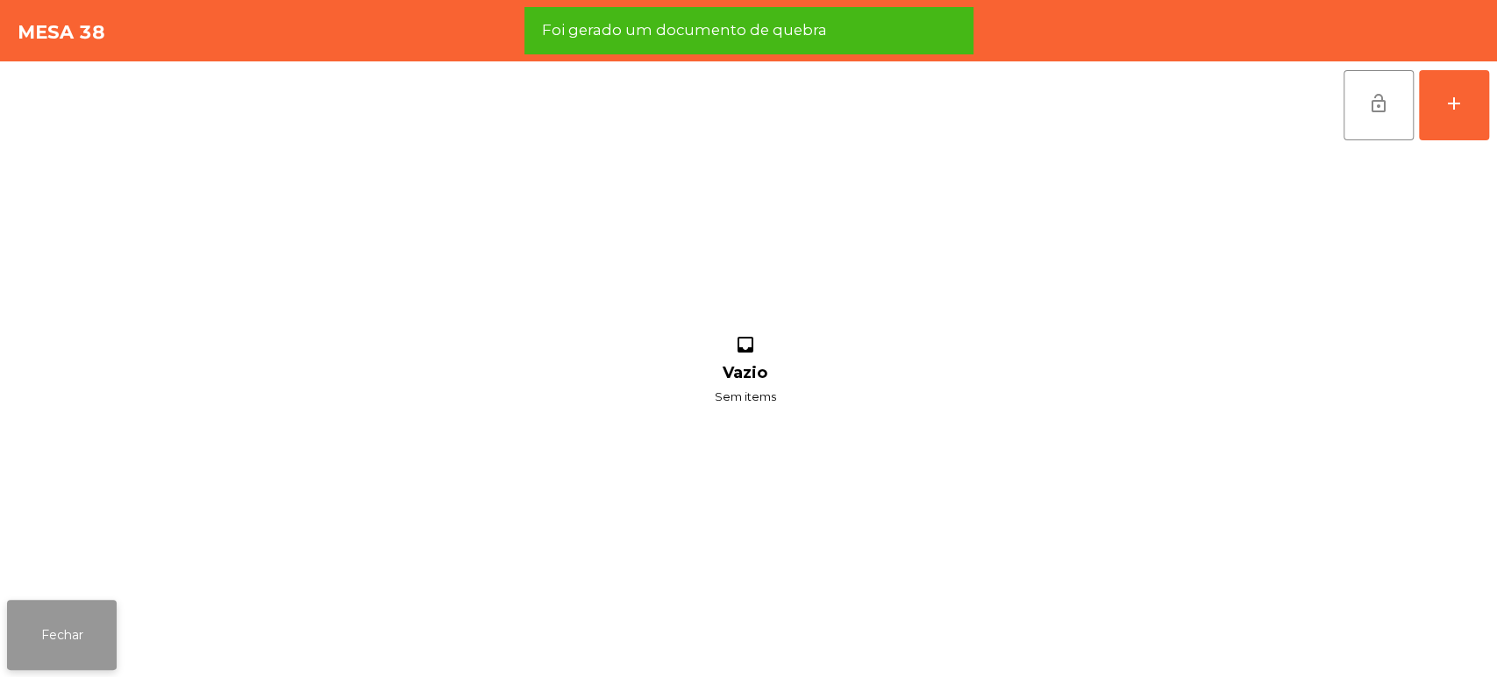
click at [47, 653] on button "Fechar" at bounding box center [62, 635] width 110 height 70
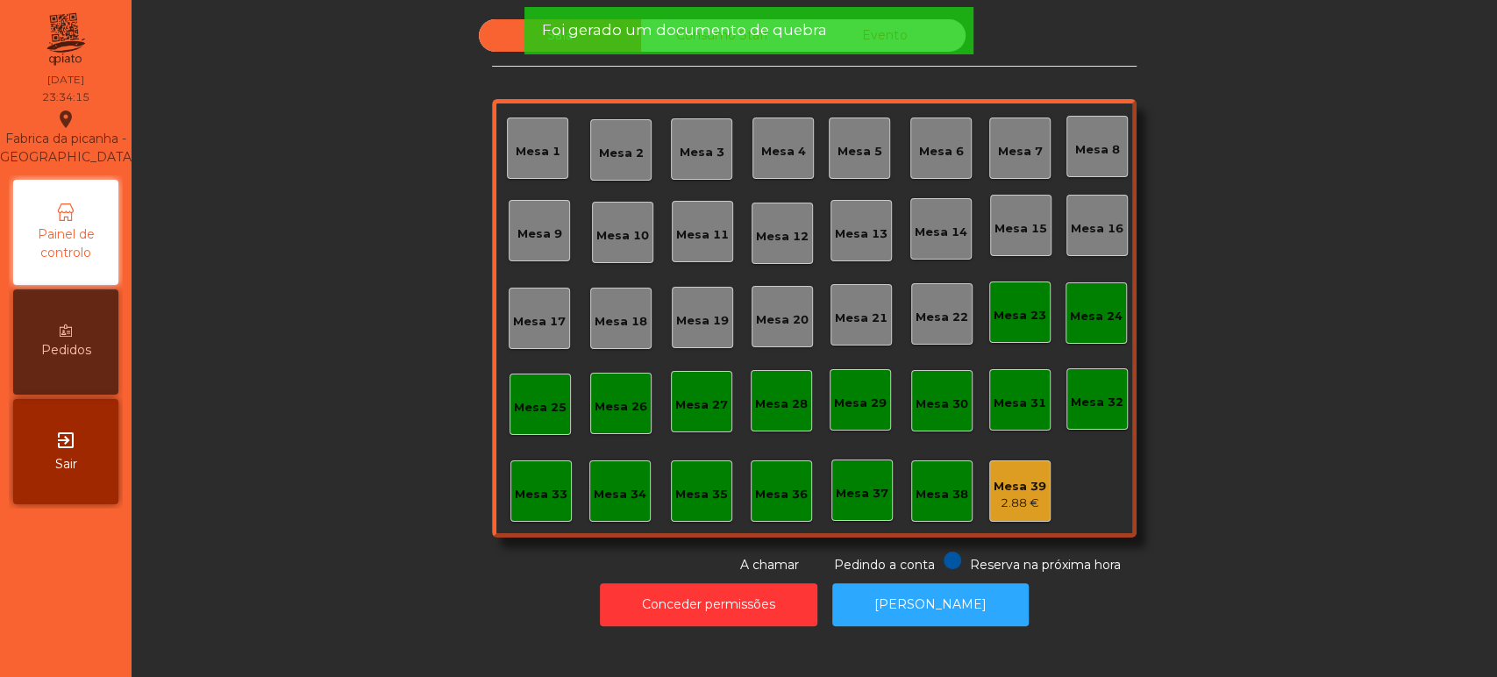
click at [1015, 468] on div "Mesa 39 2.88 €" at bounding box center [1019, 490] width 61 height 61
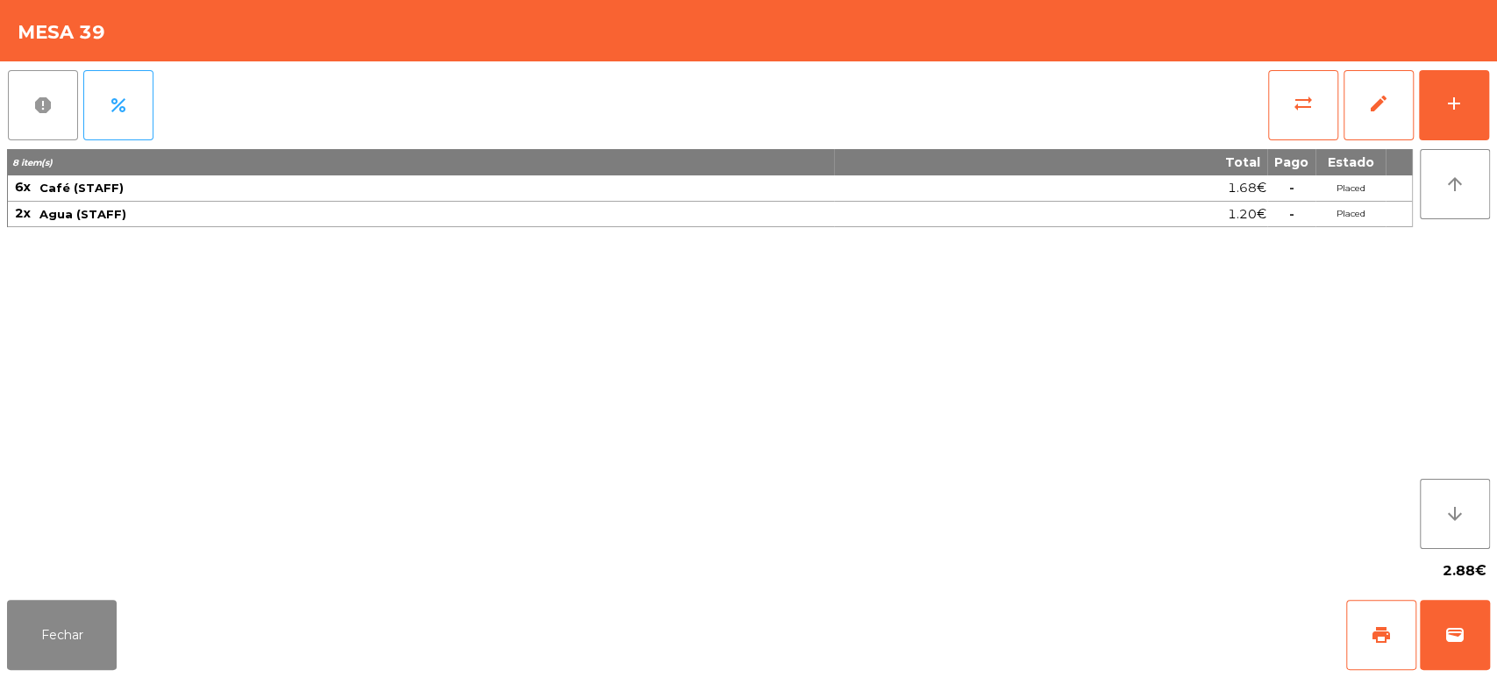
click at [12, 119] on button "report" at bounding box center [43, 105] width 70 height 70
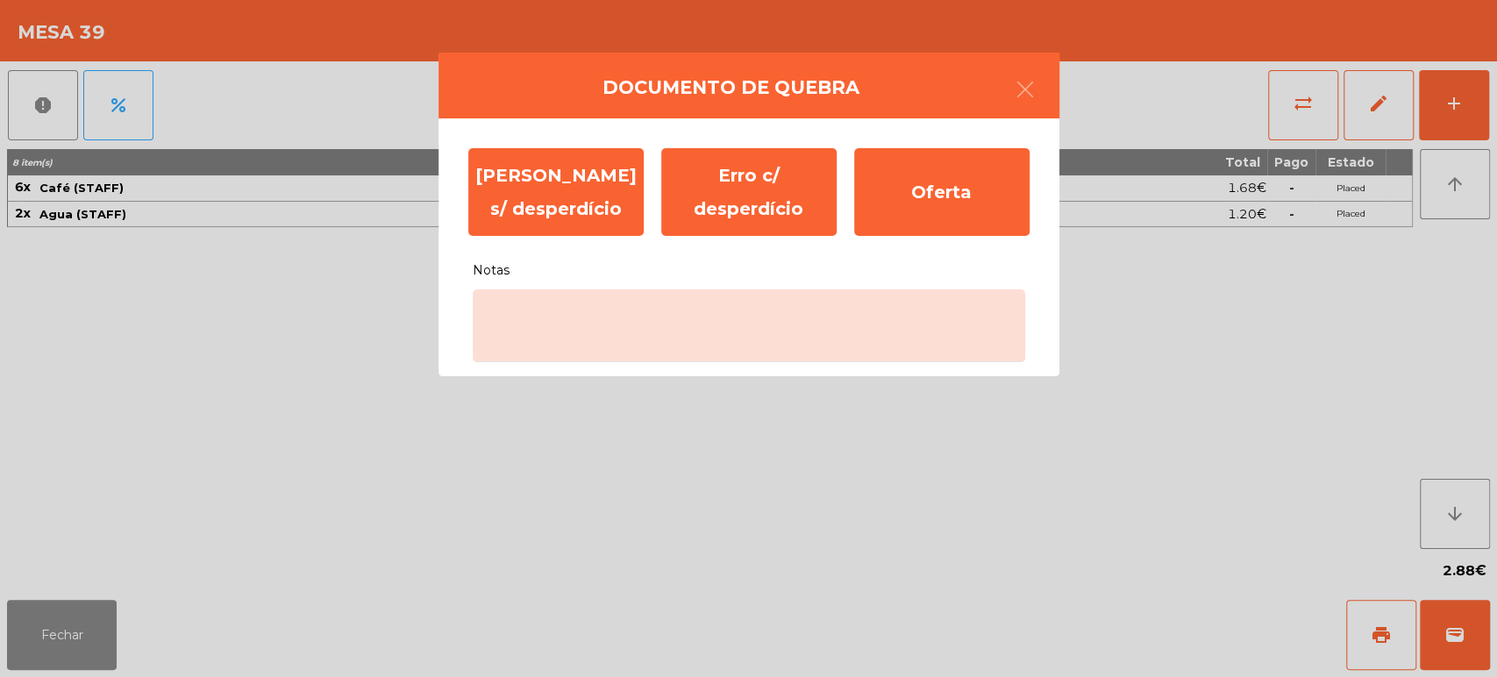
click at [627, 368] on div "[PERSON_NAME] s/ desperdício Erro c/ desperdício Oferta Notas" at bounding box center [748, 247] width 621 height 258
click at [455, 564] on ngb-modal-window "Documento de [PERSON_NAME] s/ desperdício Erro c/ desperdício Oferta Notas" at bounding box center [748, 338] width 1497 height 677
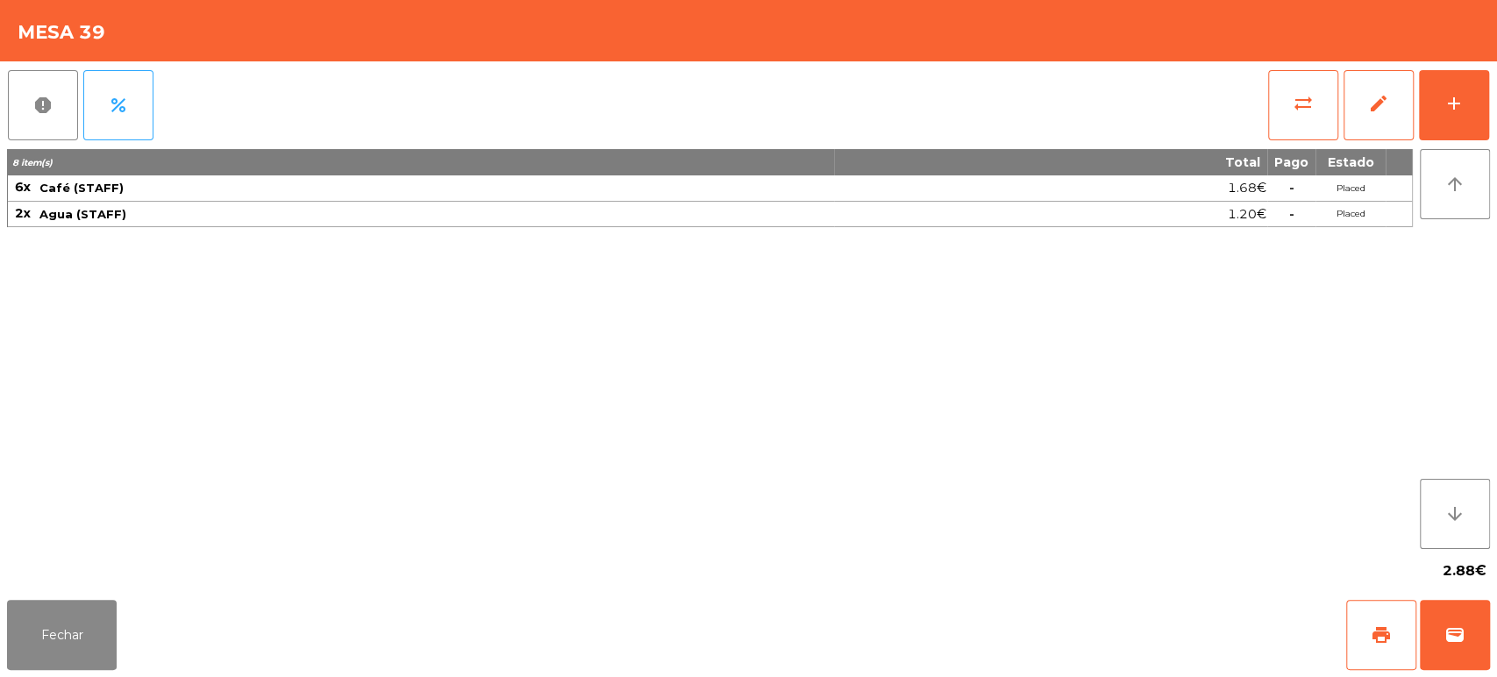
click at [737, 311] on div "8 item(s) Total Pago Estado 6x Café (STAFF) 1.68€ - Placed 2x Agua (STAFF) 1.20…" at bounding box center [710, 349] width 1406 height 400
click at [41, 133] on button "report" at bounding box center [43, 105] width 70 height 70
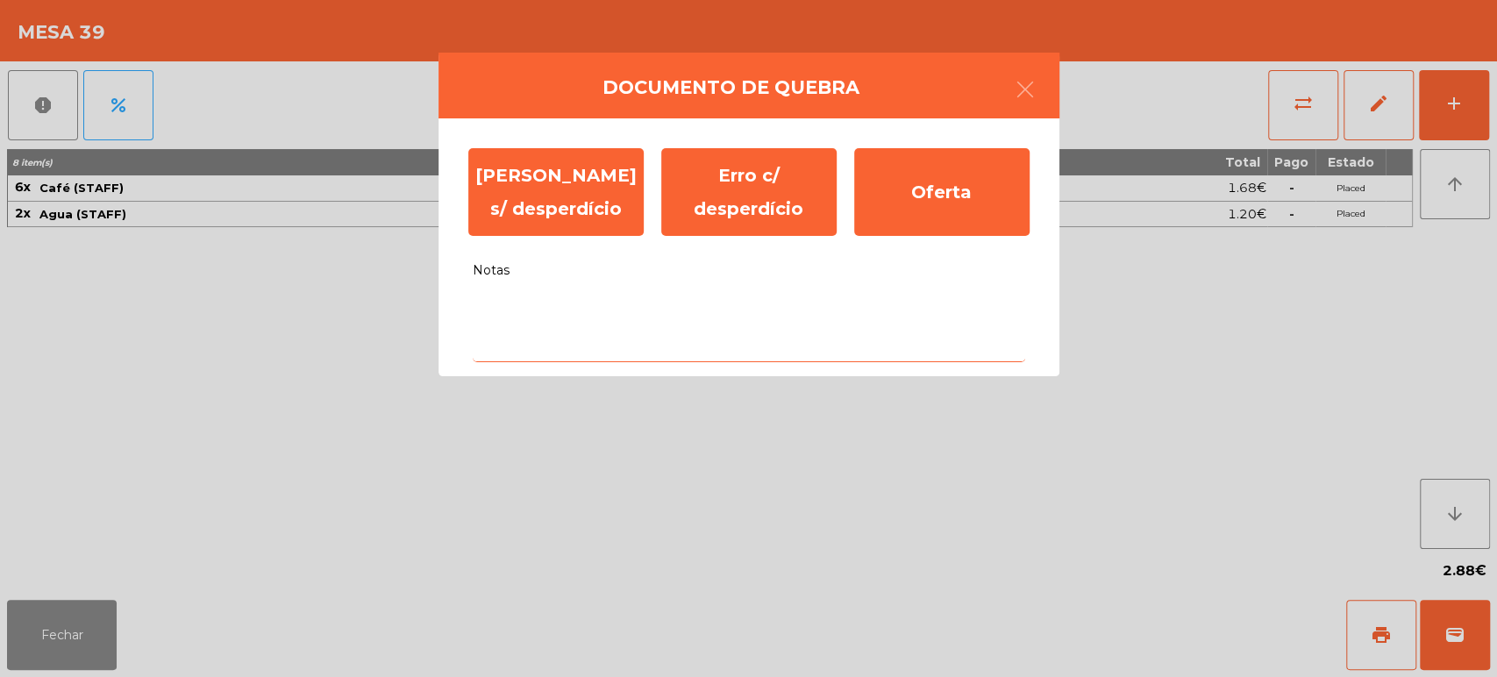
click at [563, 315] on textarea "Notas" at bounding box center [749, 325] width 552 height 73
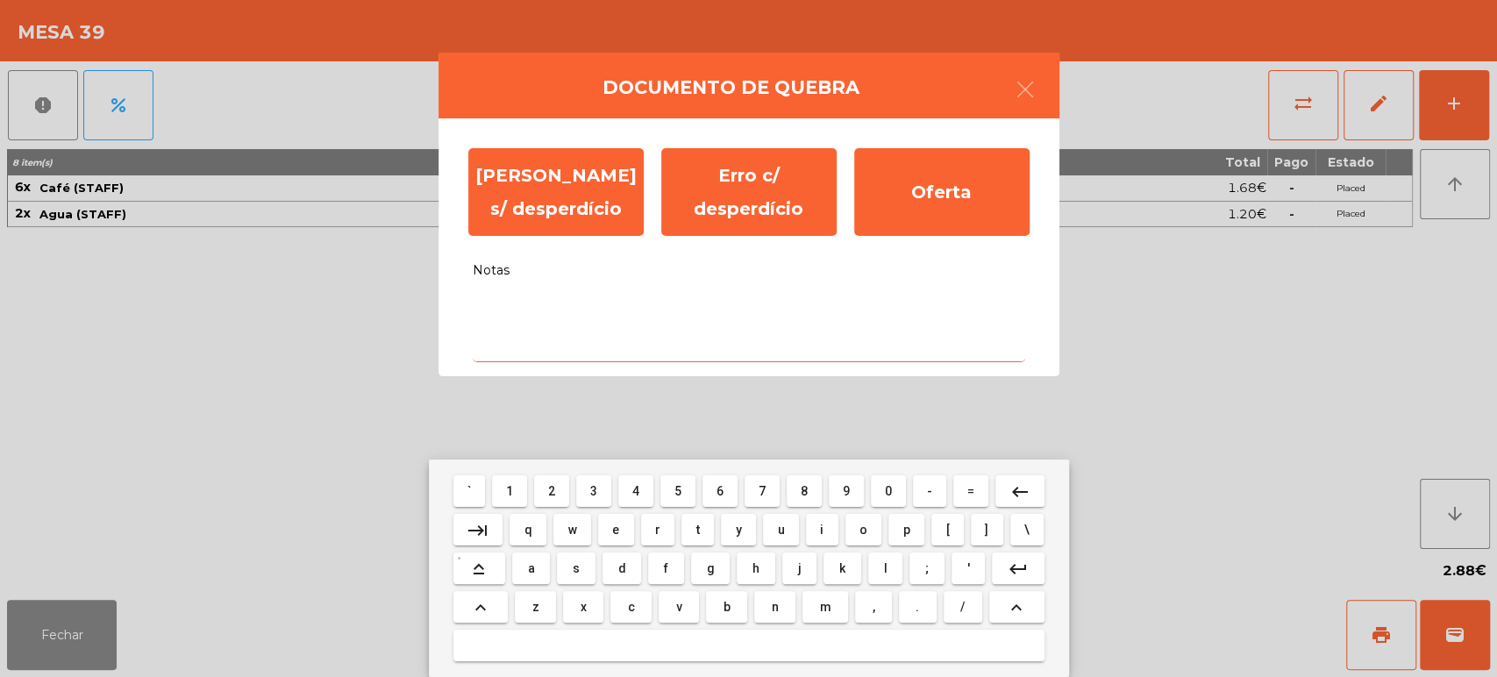
click at [464, 568] on button "keyboard_capslock" at bounding box center [479, 568] width 52 height 32
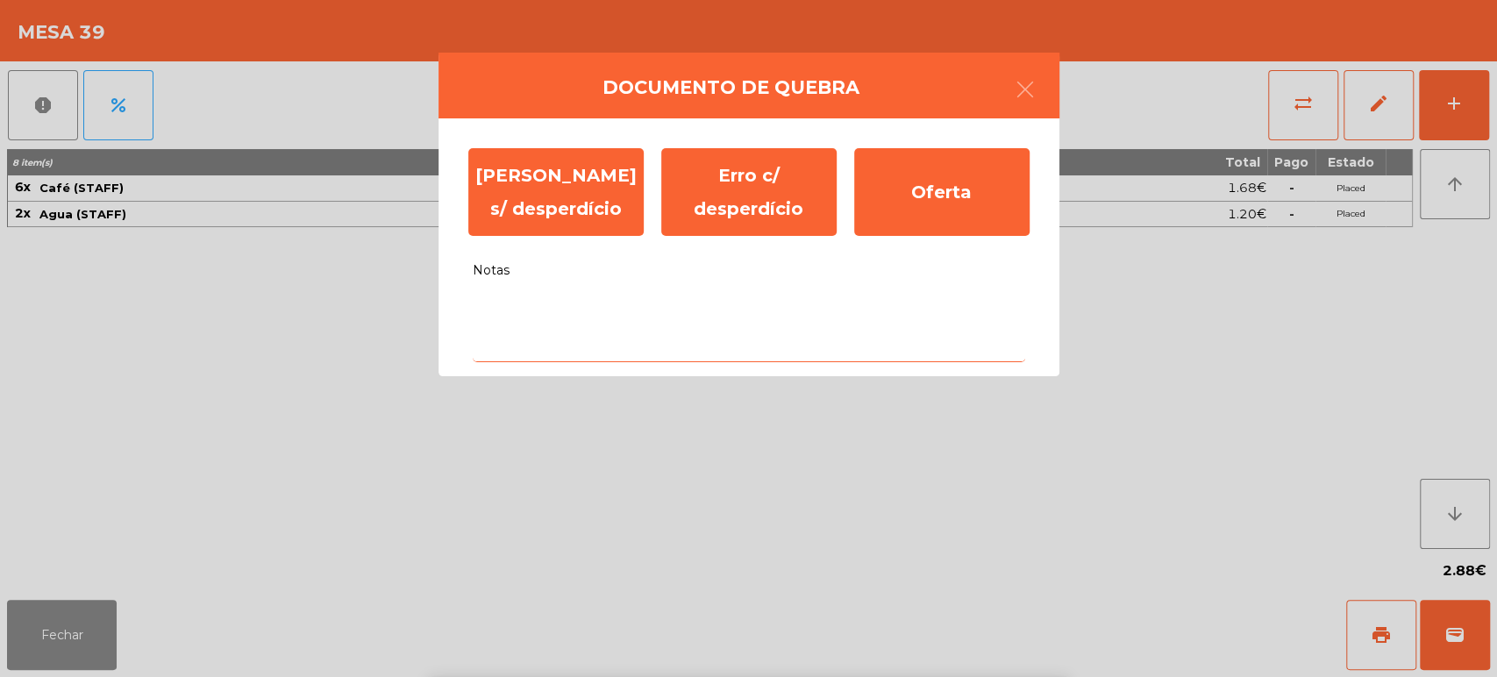
type textarea "*"
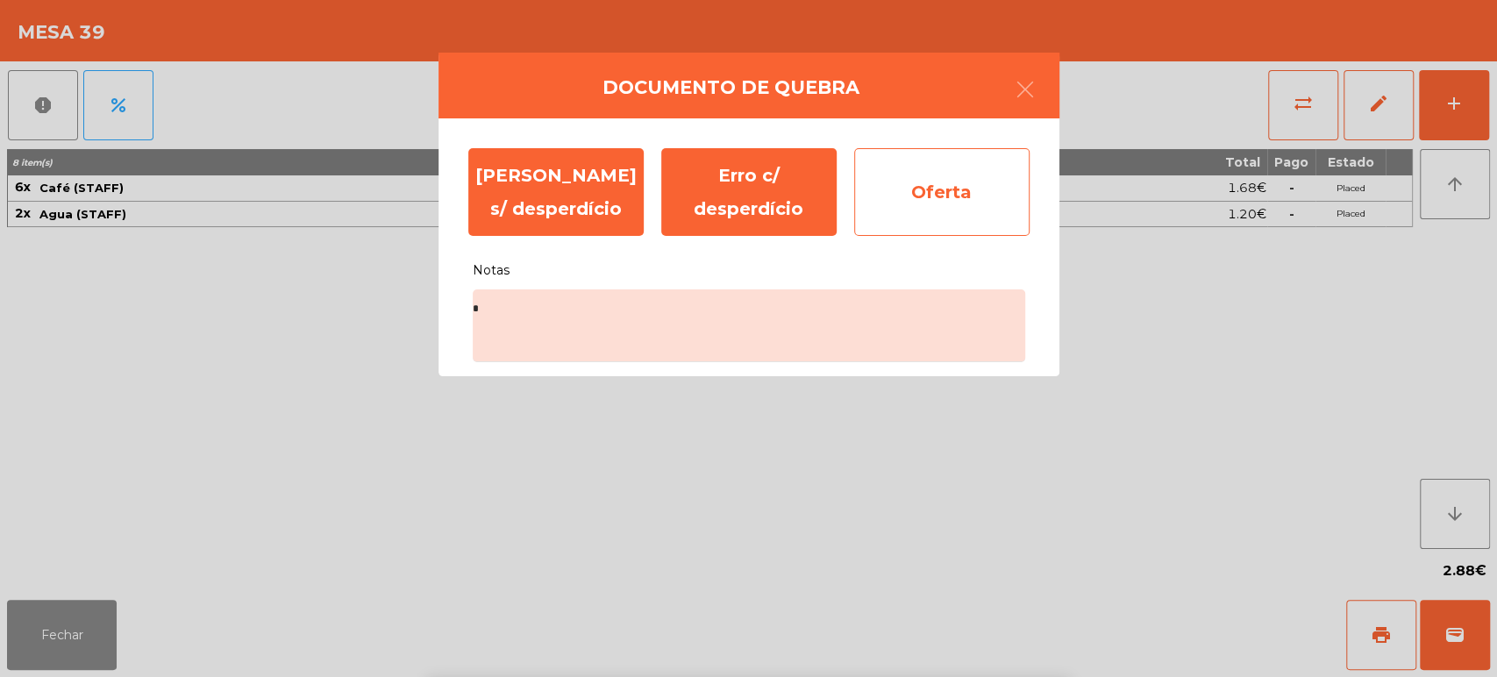
click at [877, 194] on div "Oferta" at bounding box center [941, 192] width 175 height 88
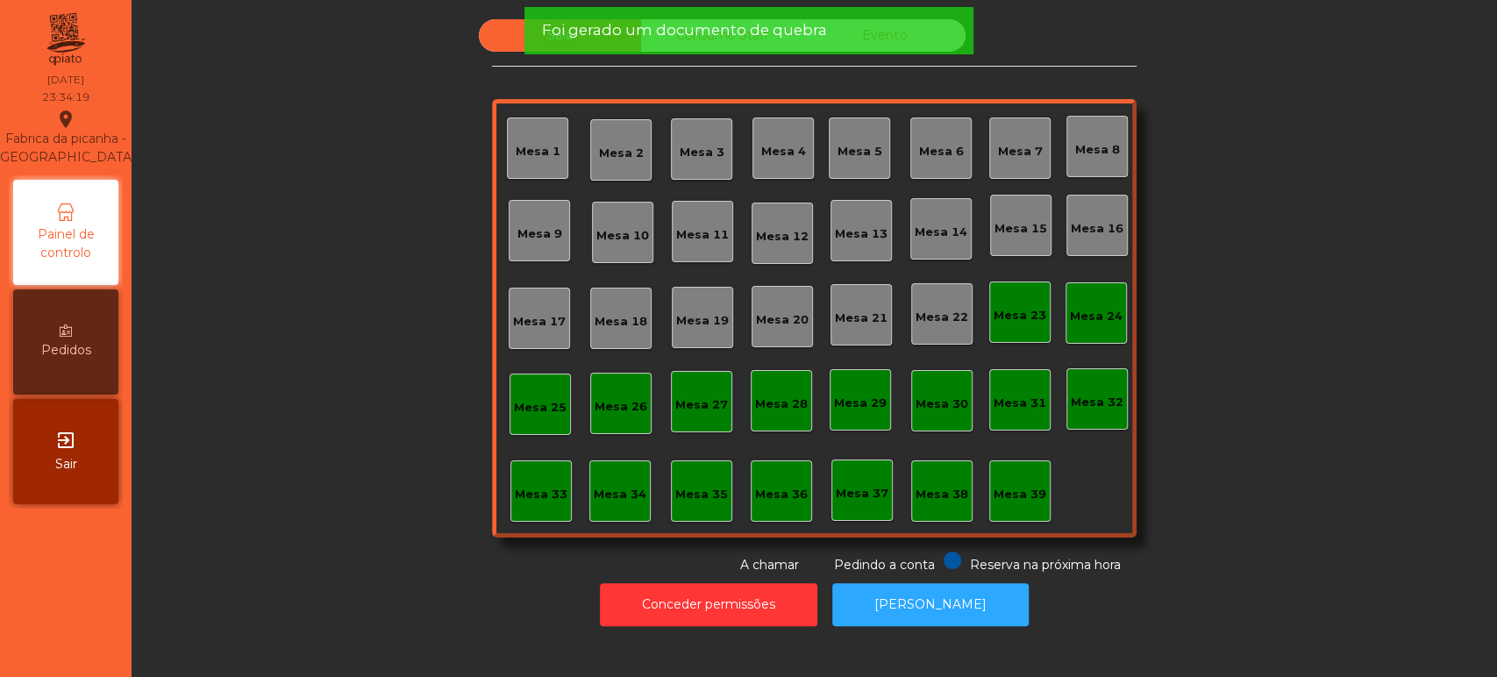
click at [814, 35] on span "Foi gerado um documento de quebra" at bounding box center [683, 30] width 285 height 22
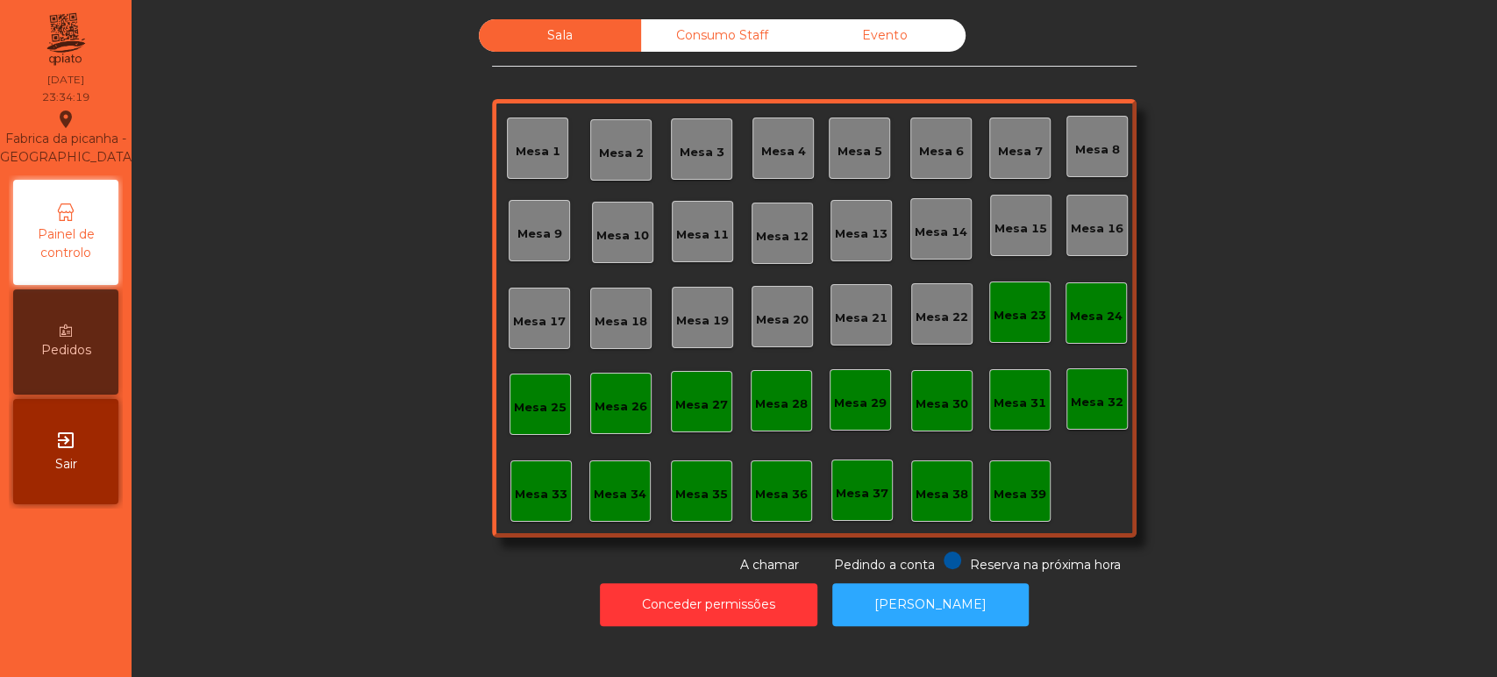
click at [760, 44] on div "Foi gerado um documento de quebra" at bounding box center [748, 30] width 449 height 47
click at [750, 51] on div "Consumo Staff" at bounding box center [722, 35] width 162 height 32
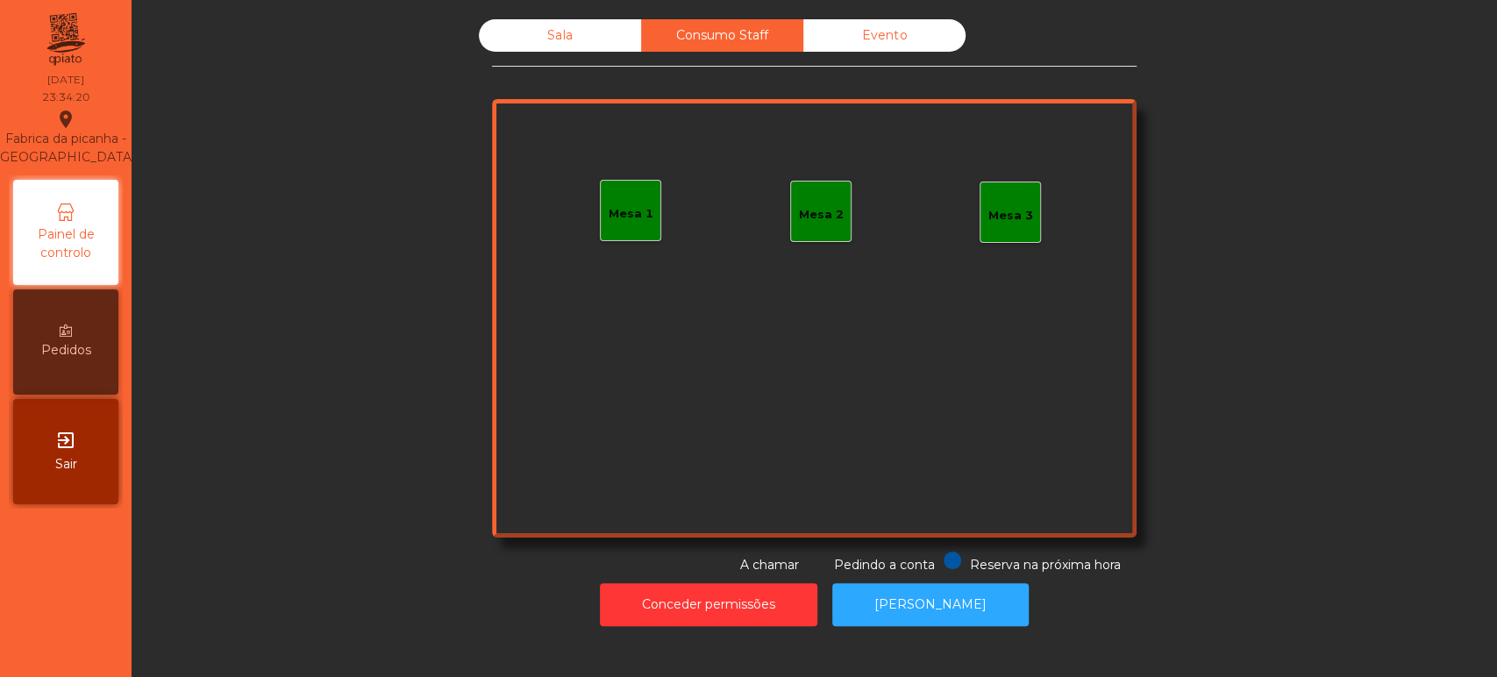
click at [726, 41] on div "Consumo Staff" at bounding box center [722, 35] width 162 height 32
click at [894, 32] on div "Evento" at bounding box center [884, 35] width 162 height 32
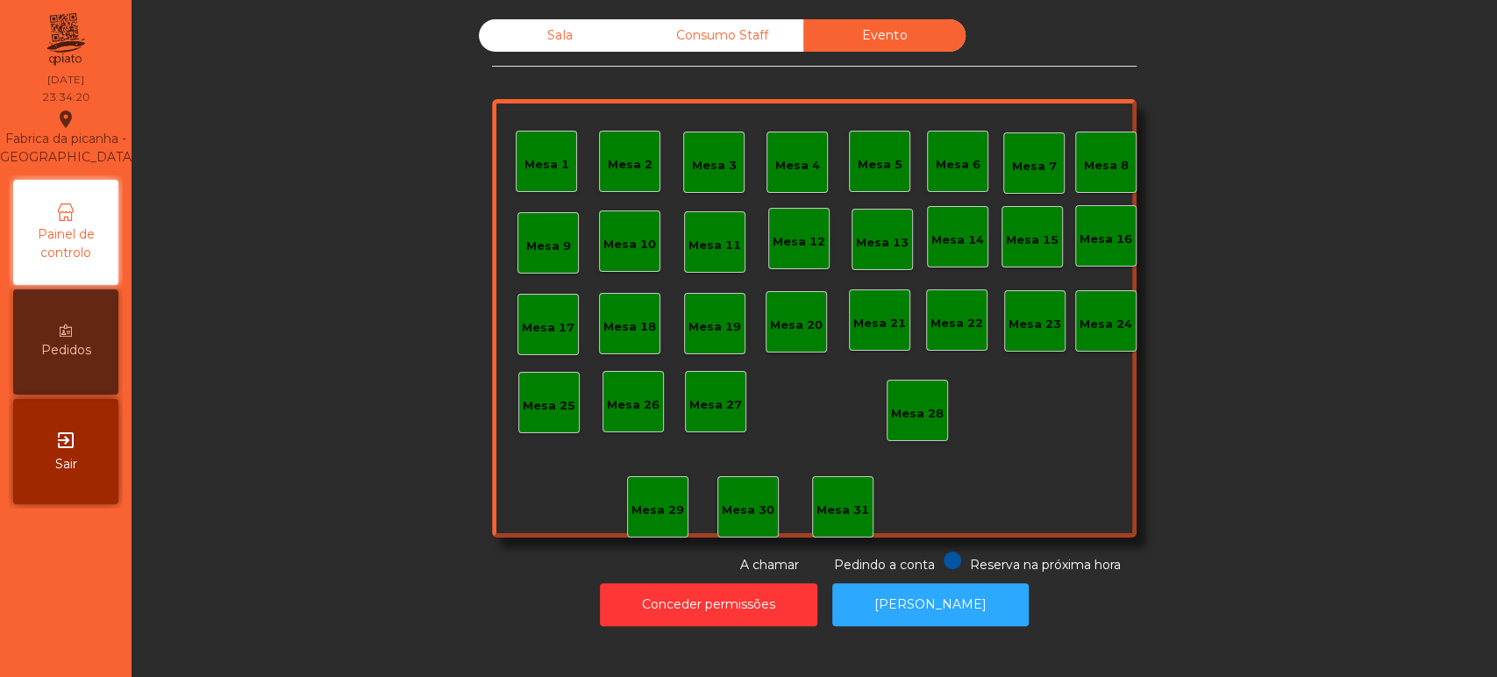
click at [535, 45] on div "Sala" at bounding box center [560, 35] width 162 height 32
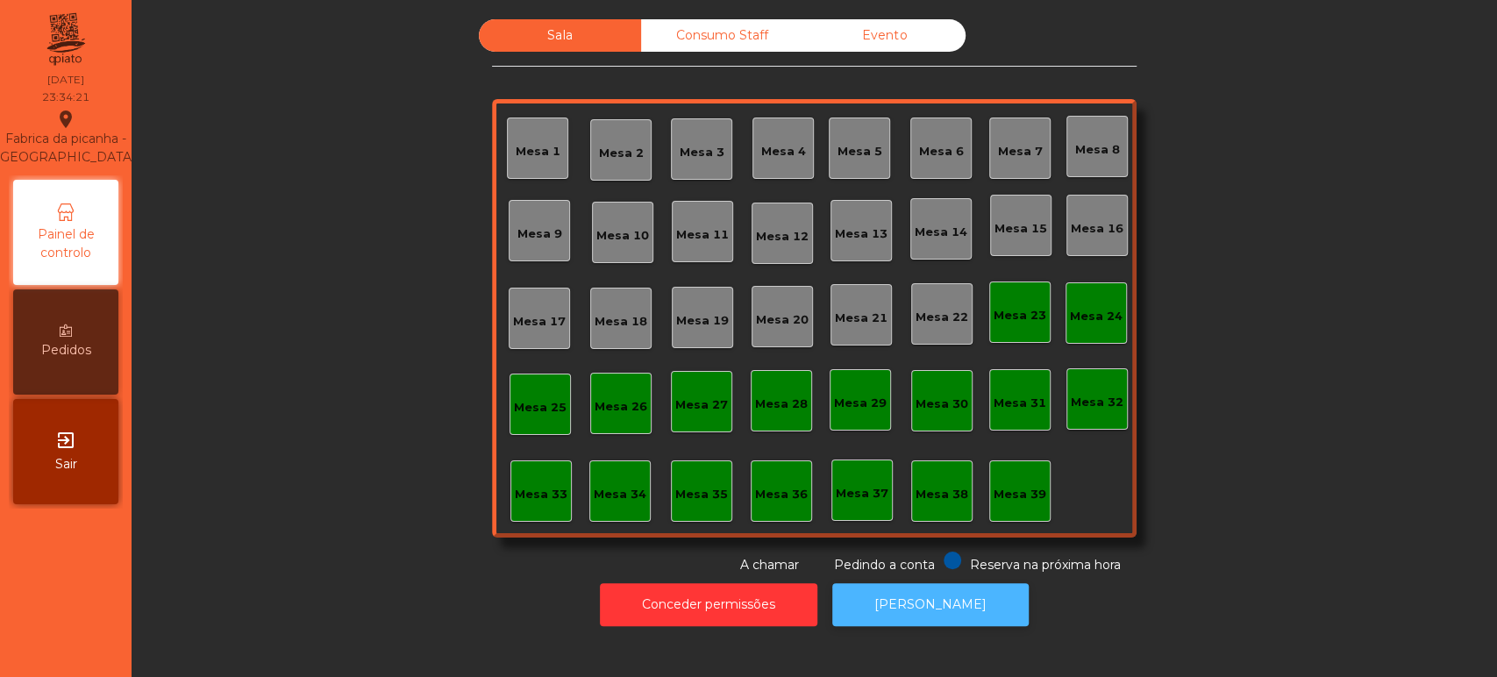
click at [918, 593] on button "[PERSON_NAME]" at bounding box center [930, 604] width 196 height 43
click at [926, 590] on button "[PERSON_NAME]" at bounding box center [930, 604] width 196 height 43
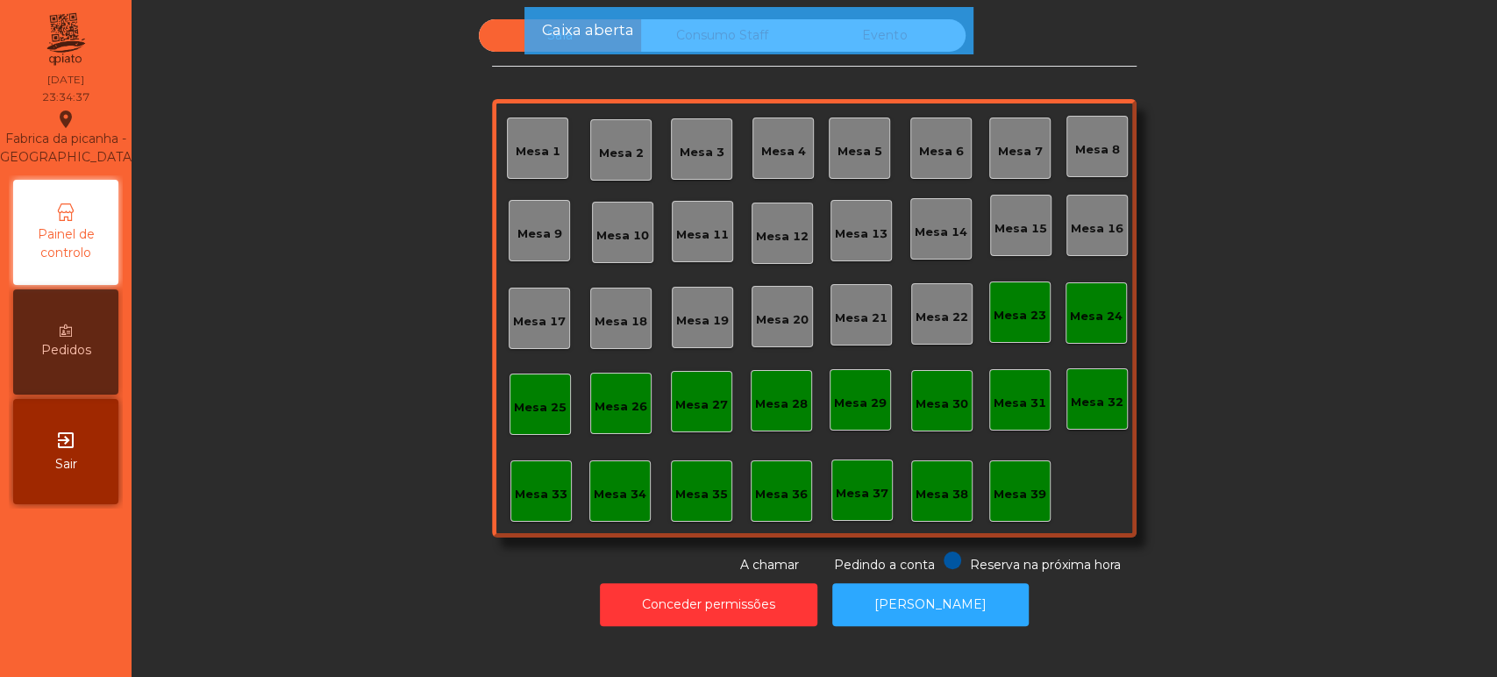
click at [695, 35] on div "Caixa aberta" at bounding box center [748, 30] width 414 height 22
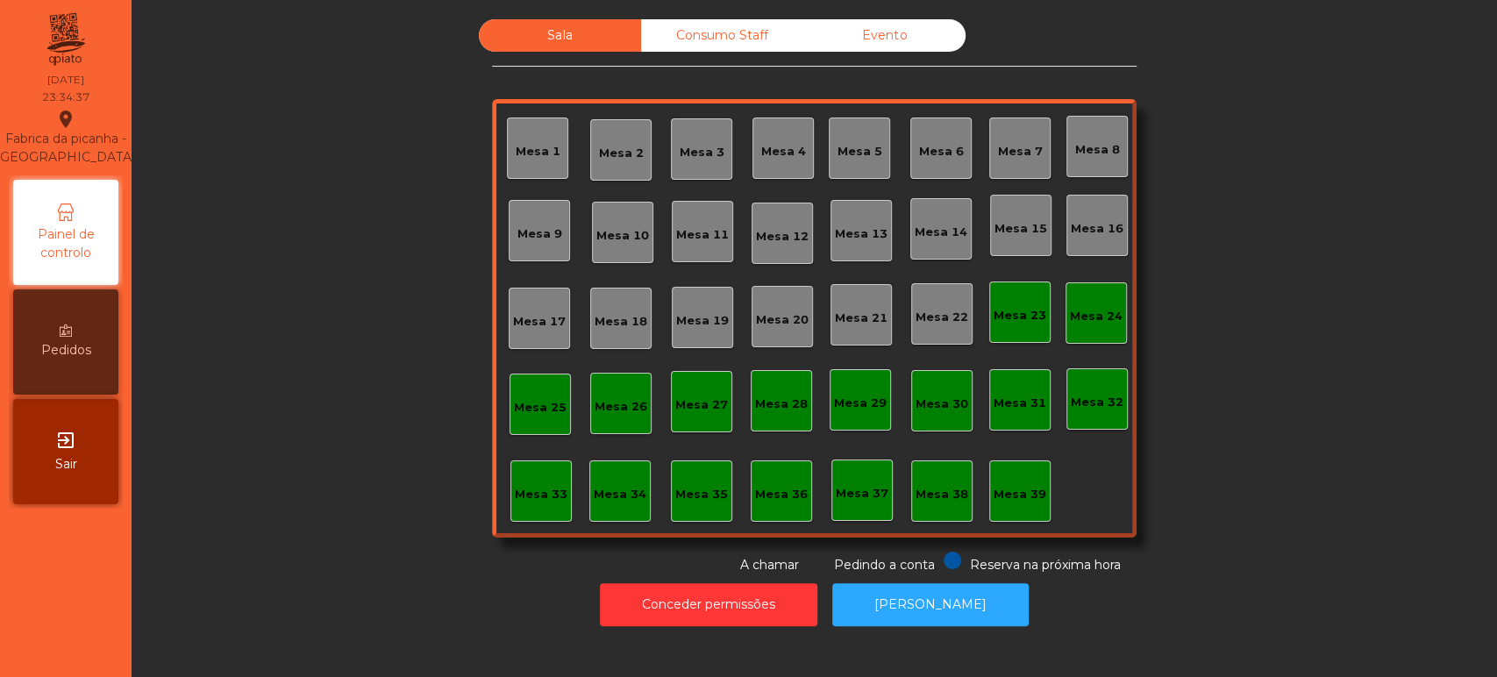
click at [723, 36] on div "Caixa aberta" at bounding box center [748, 30] width 414 height 22
click at [719, 35] on div "Consumo Staff" at bounding box center [722, 35] width 162 height 32
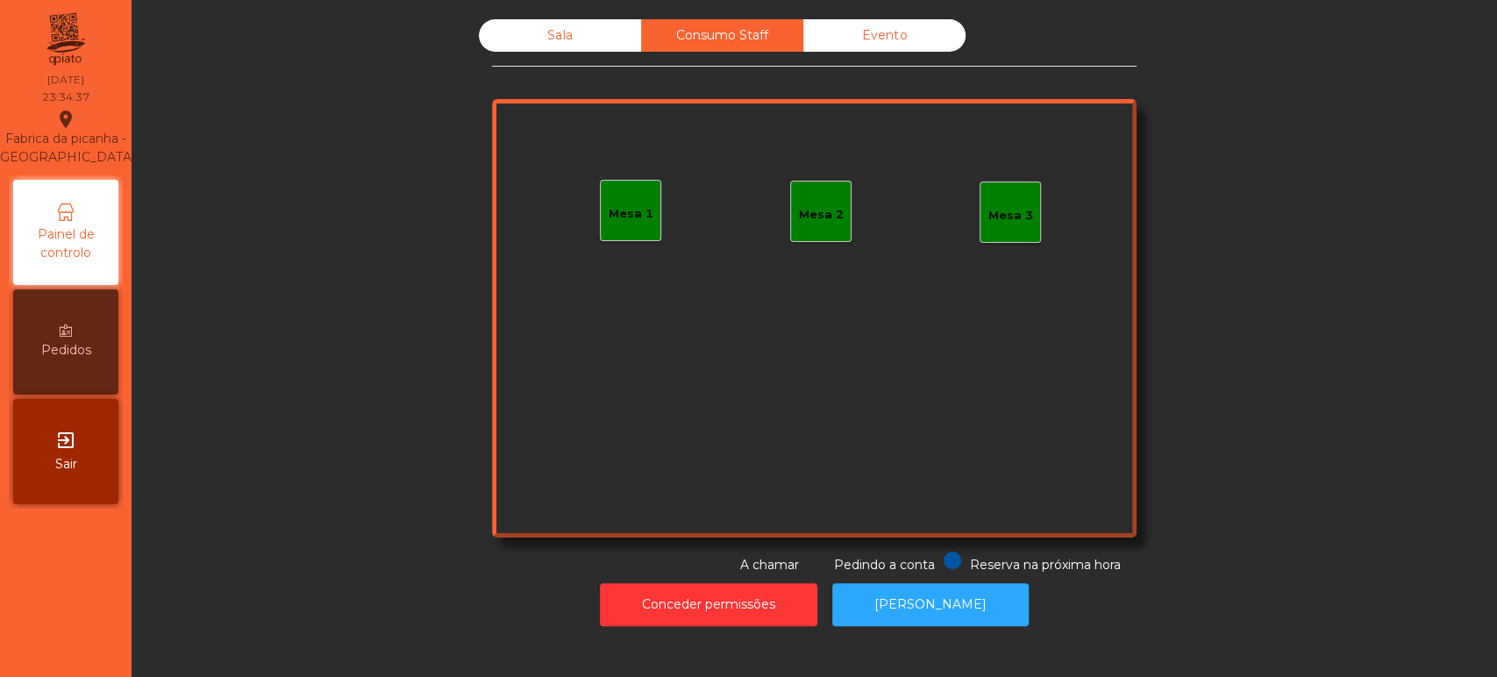
click at [754, 34] on div "Consumo Staff" at bounding box center [722, 35] width 162 height 32
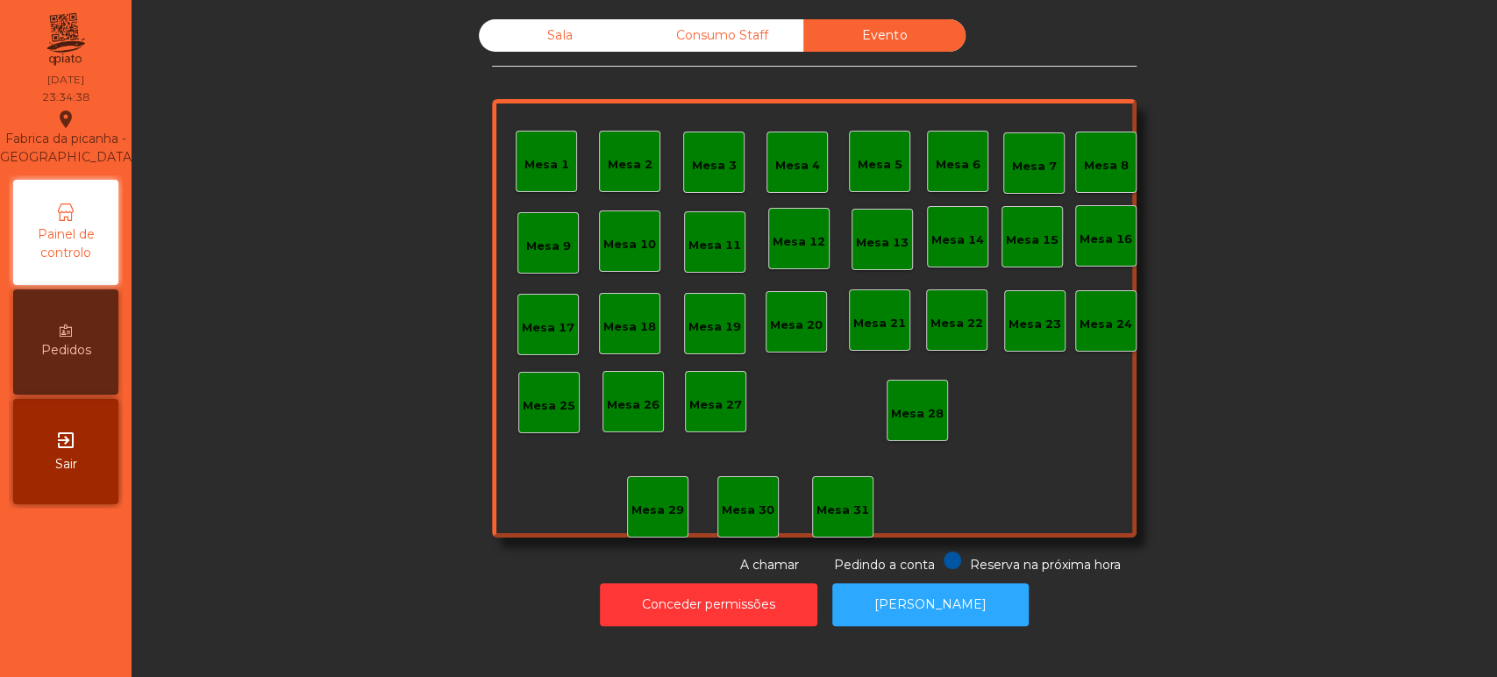
click at [567, 26] on div "Sala" at bounding box center [560, 35] width 162 height 32
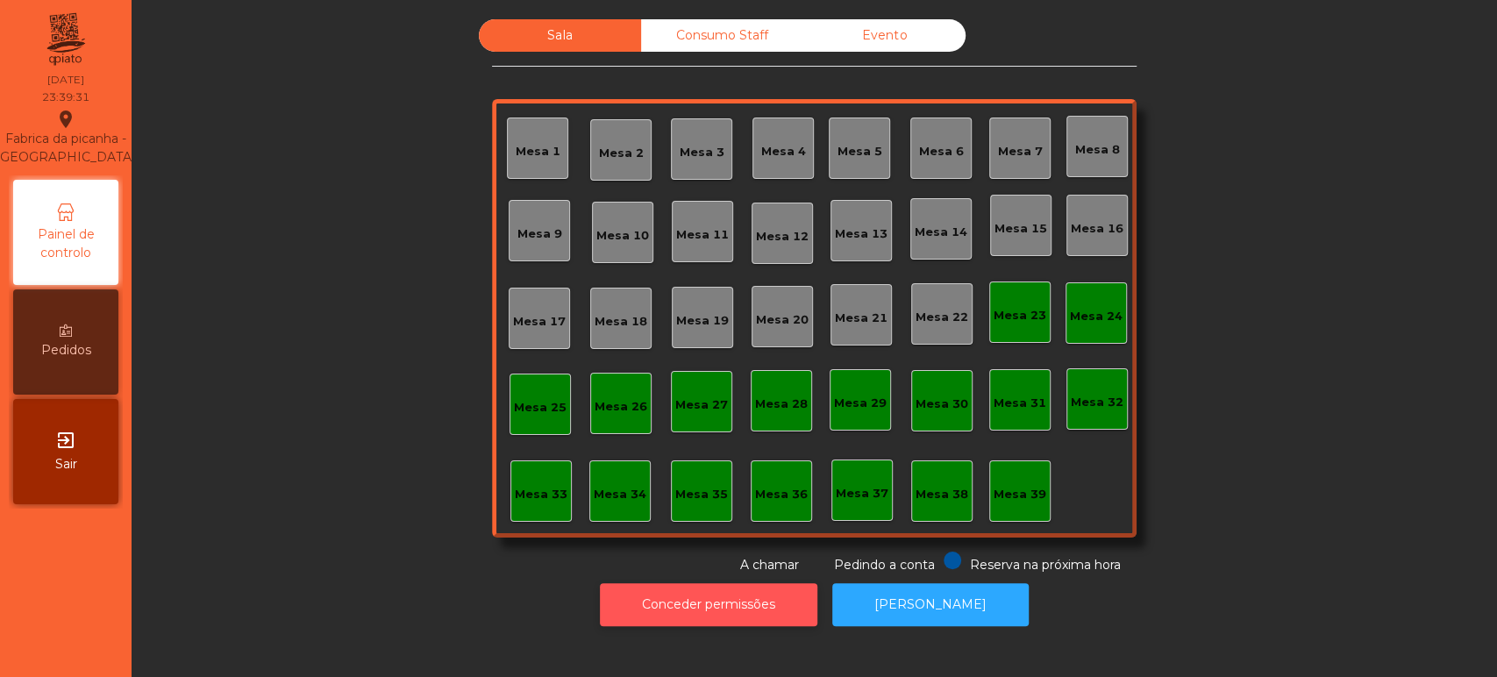
click at [709, 590] on button "Conceder permissões" at bounding box center [708, 604] width 217 height 43
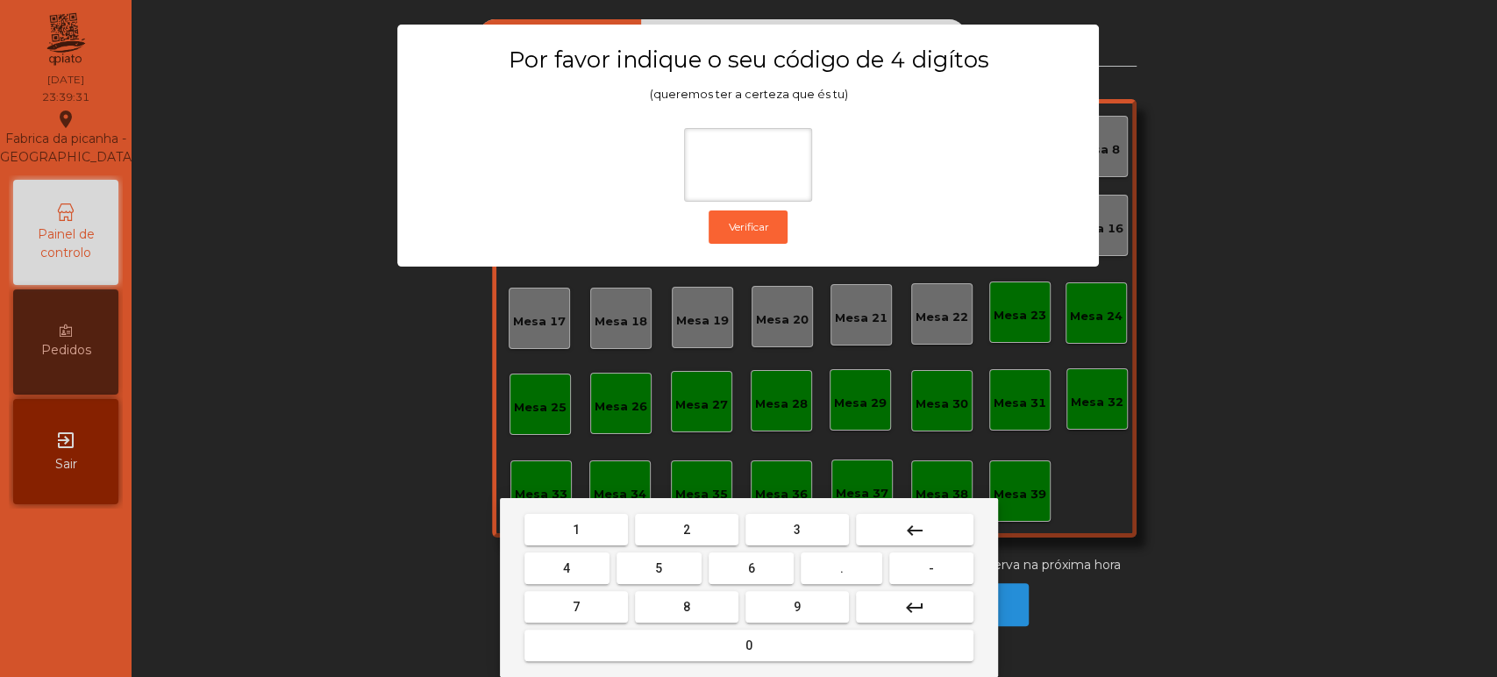
click at [575, 529] on span "1" at bounding box center [576, 530] width 7 height 14
click at [814, 533] on button "3" at bounding box center [796, 530] width 103 height 32
click at [659, 568] on span "5" at bounding box center [658, 568] width 7 height 14
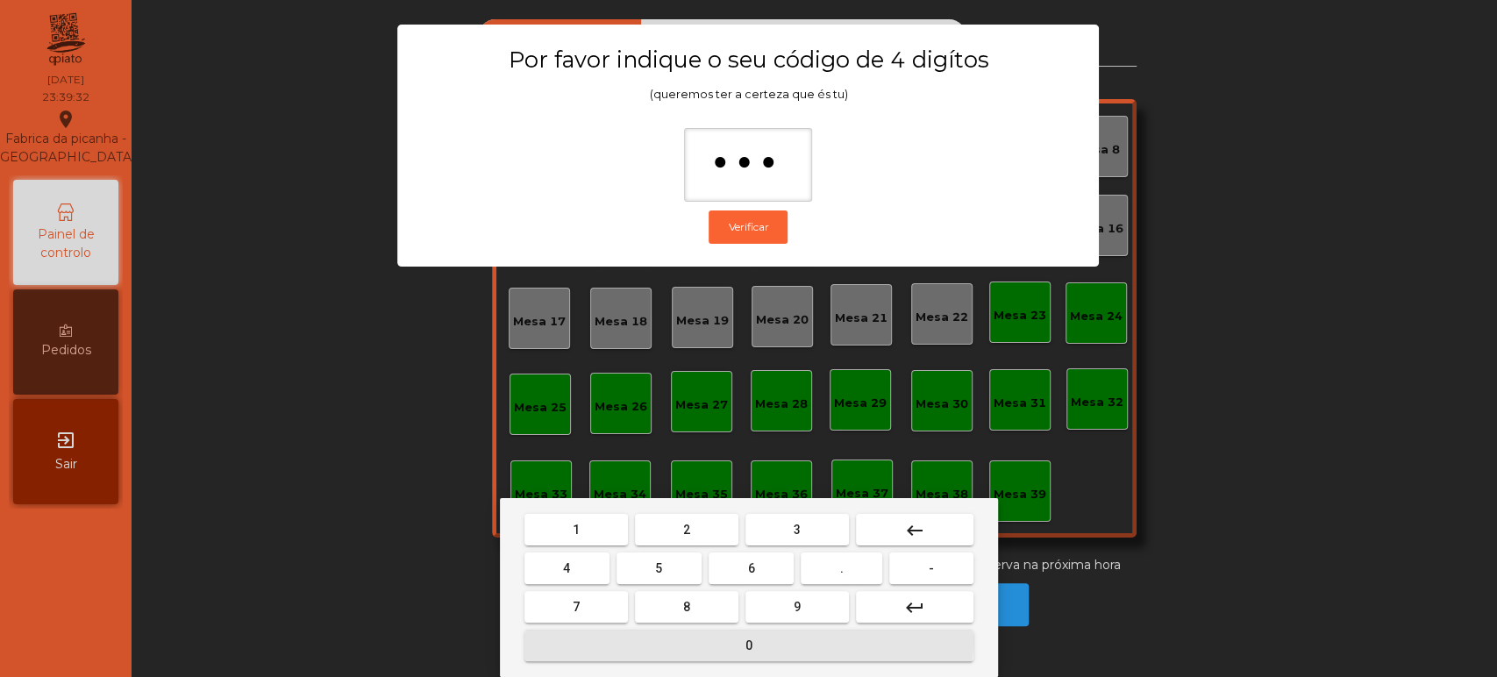
click at [687, 640] on button "0" at bounding box center [748, 646] width 449 height 32
type input "****"
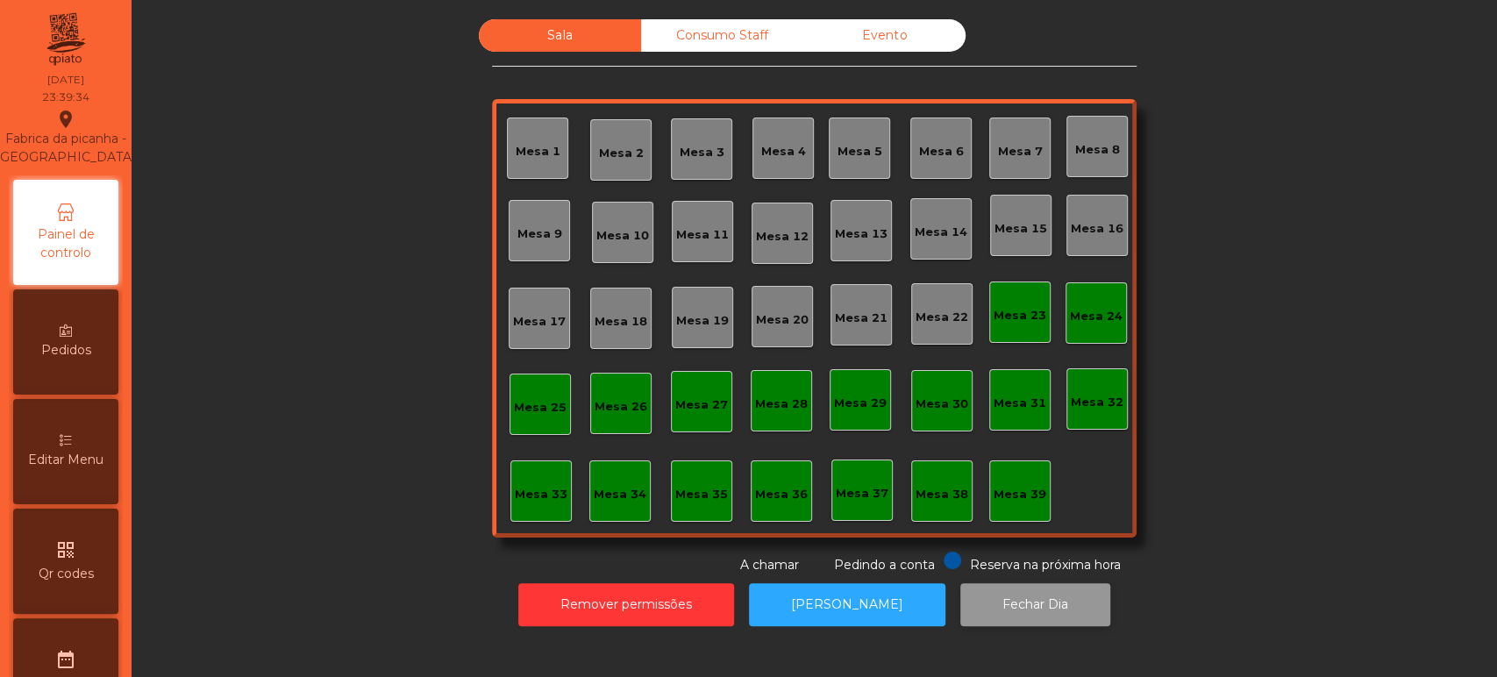
click at [1009, 597] on button "Fechar Dia" at bounding box center [1035, 604] width 150 height 43
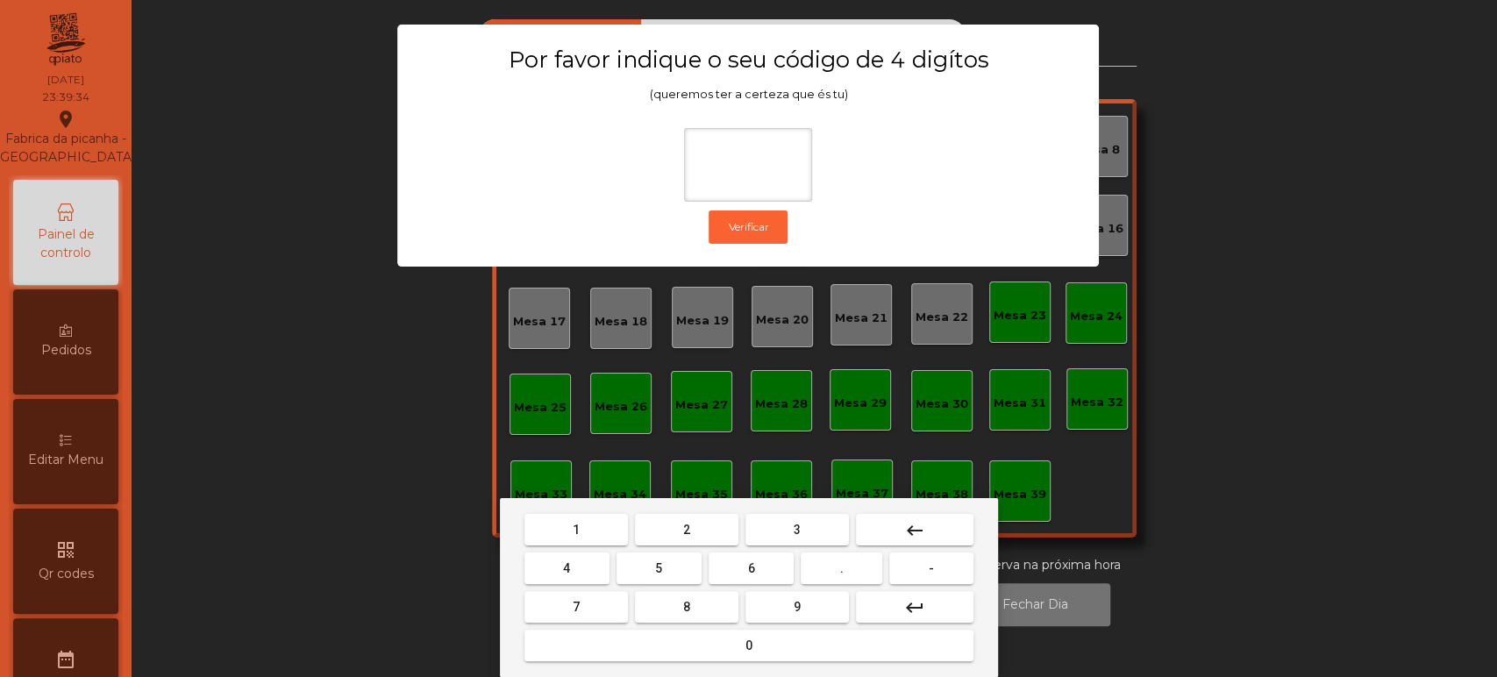
click at [581, 509] on div "1 2 3 keyboard_backspace 4 5 6 . - 7 8 9 keyboard_return 0" at bounding box center [749, 587] width 498 height 179
click at [595, 524] on button "1" at bounding box center [575, 530] width 103 height 32
click at [778, 525] on button "3" at bounding box center [796, 530] width 103 height 32
click at [659, 568] on span "5" at bounding box center [658, 568] width 7 height 14
click at [702, 653] on button "0" at bounding box center [748, 646] width 449 height 32
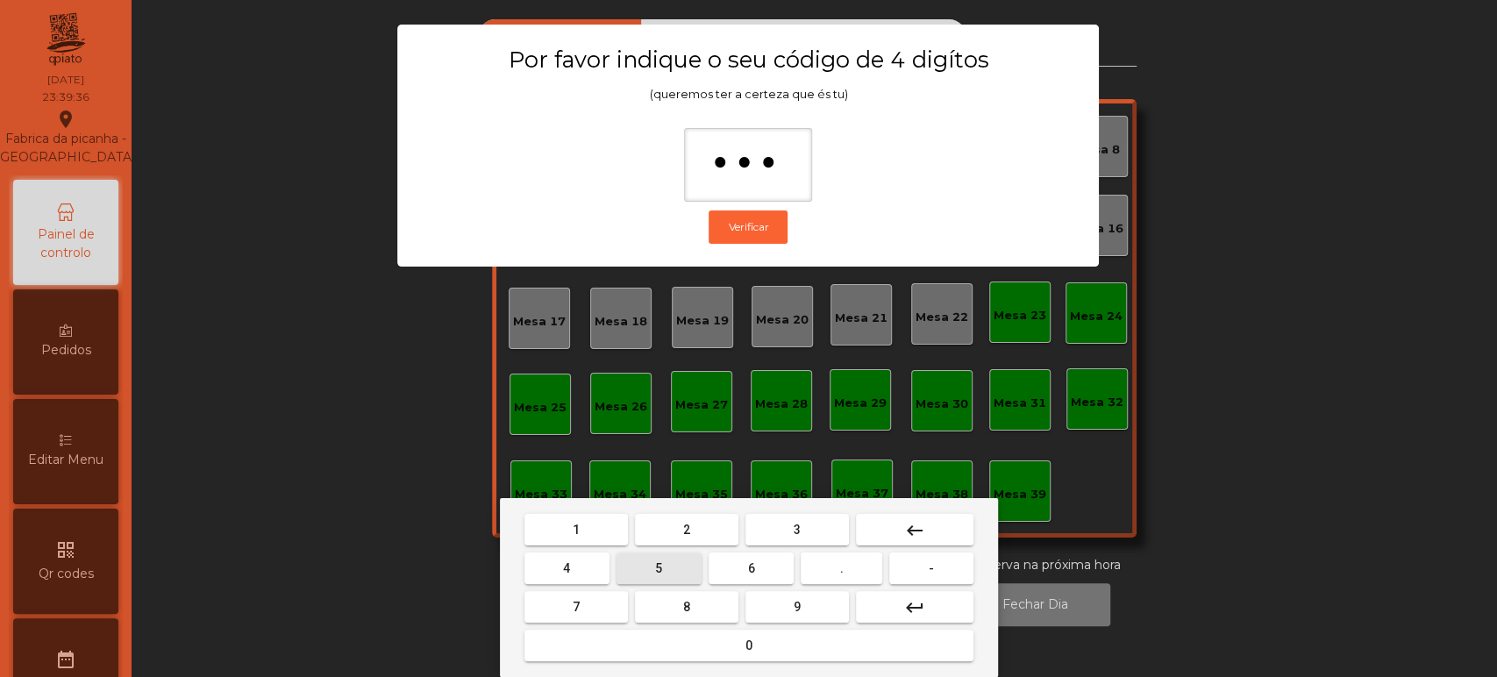
type input "****"
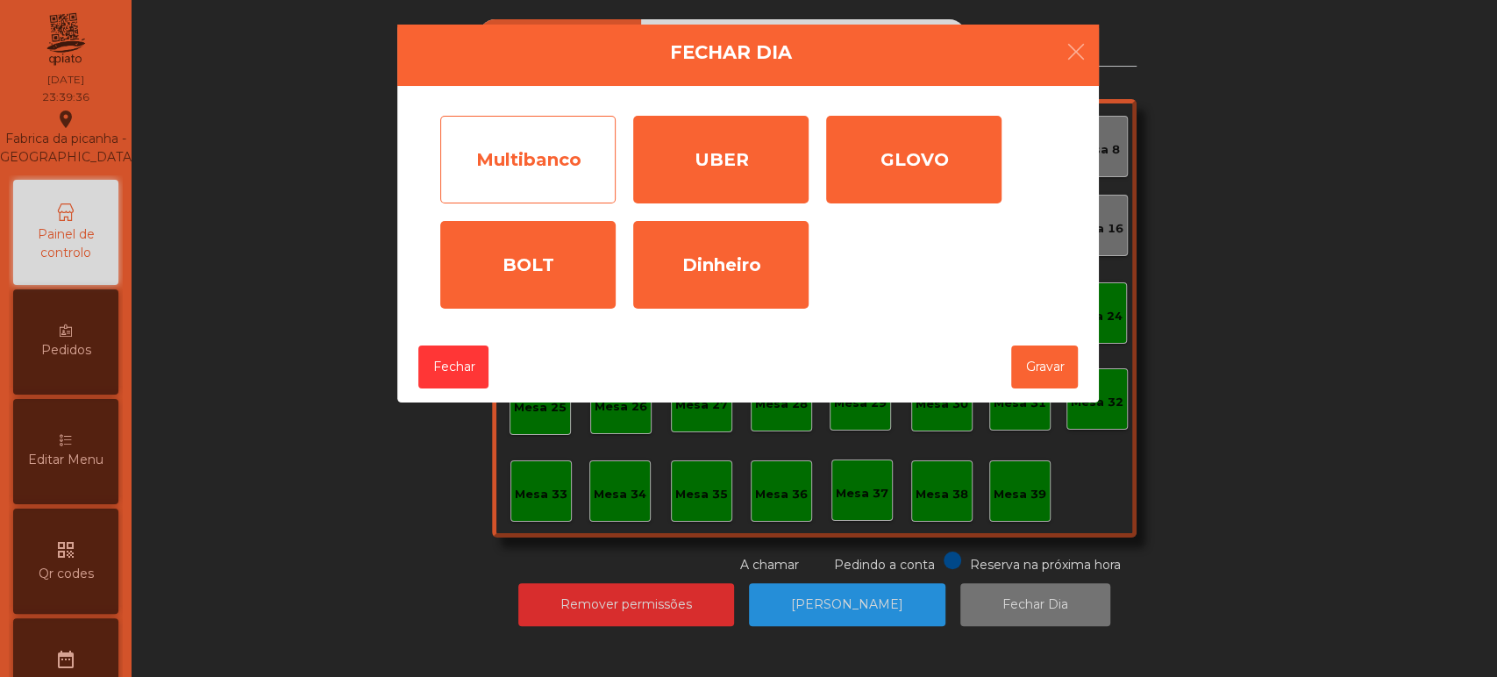
click at [602, 192] on div "Multibanco" at bounding box center [527, 160] width 175 height 88
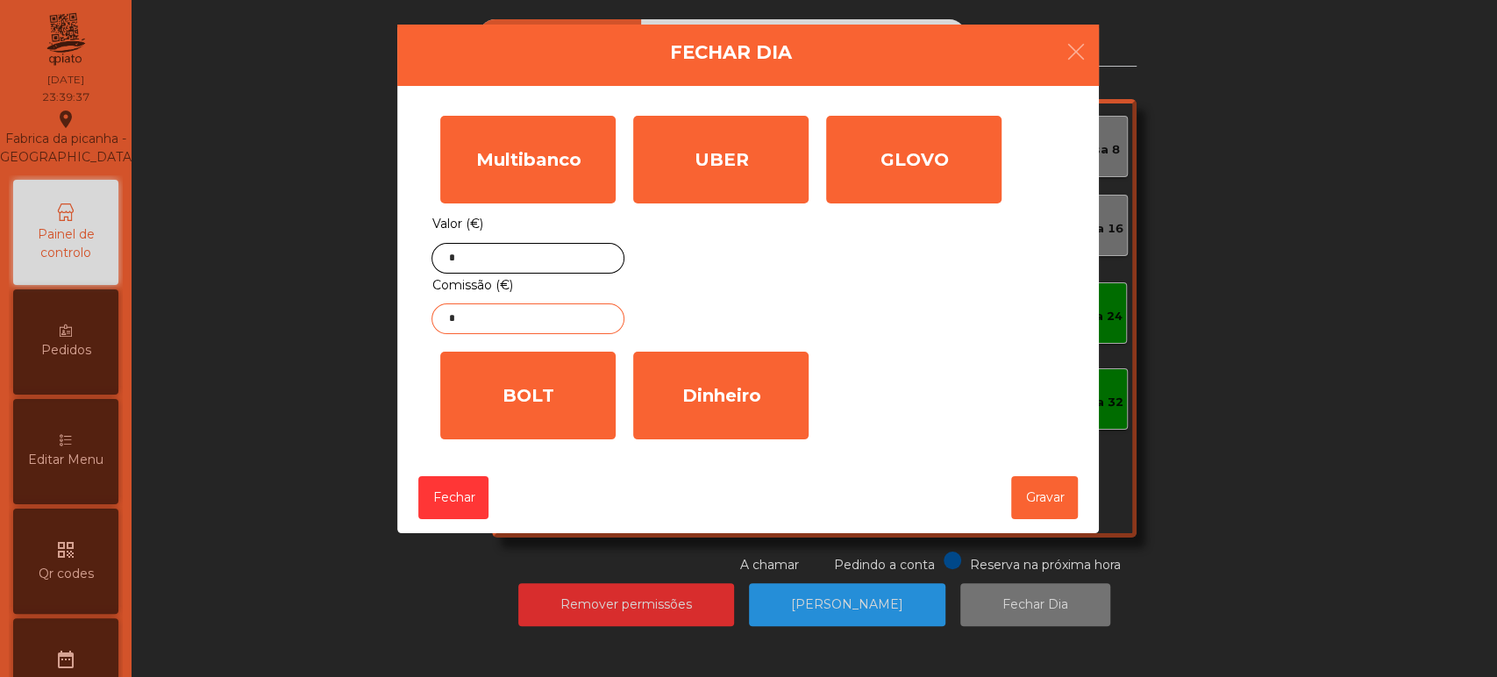
click at [550, 314] on input "*" at bounding box center [527, 318] width 193 height 31
click at [559, 260] on input "*" at bounding box center [527, 258] width 193 height 31
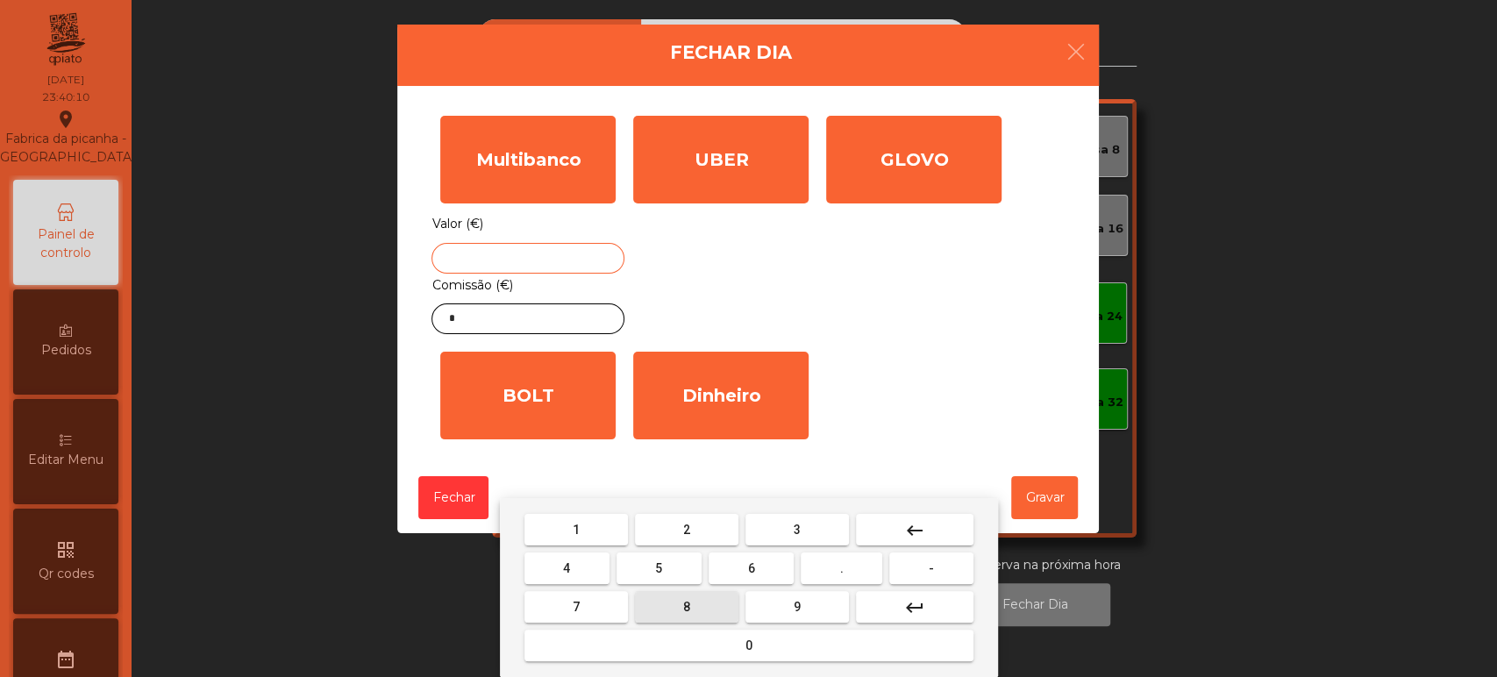
click at [677, 608] on button "8" at bounding box center [686, 607] width 103 height 32
click at [684, 648] on button "0" at bounding box center [748, 646] width 449 height 32
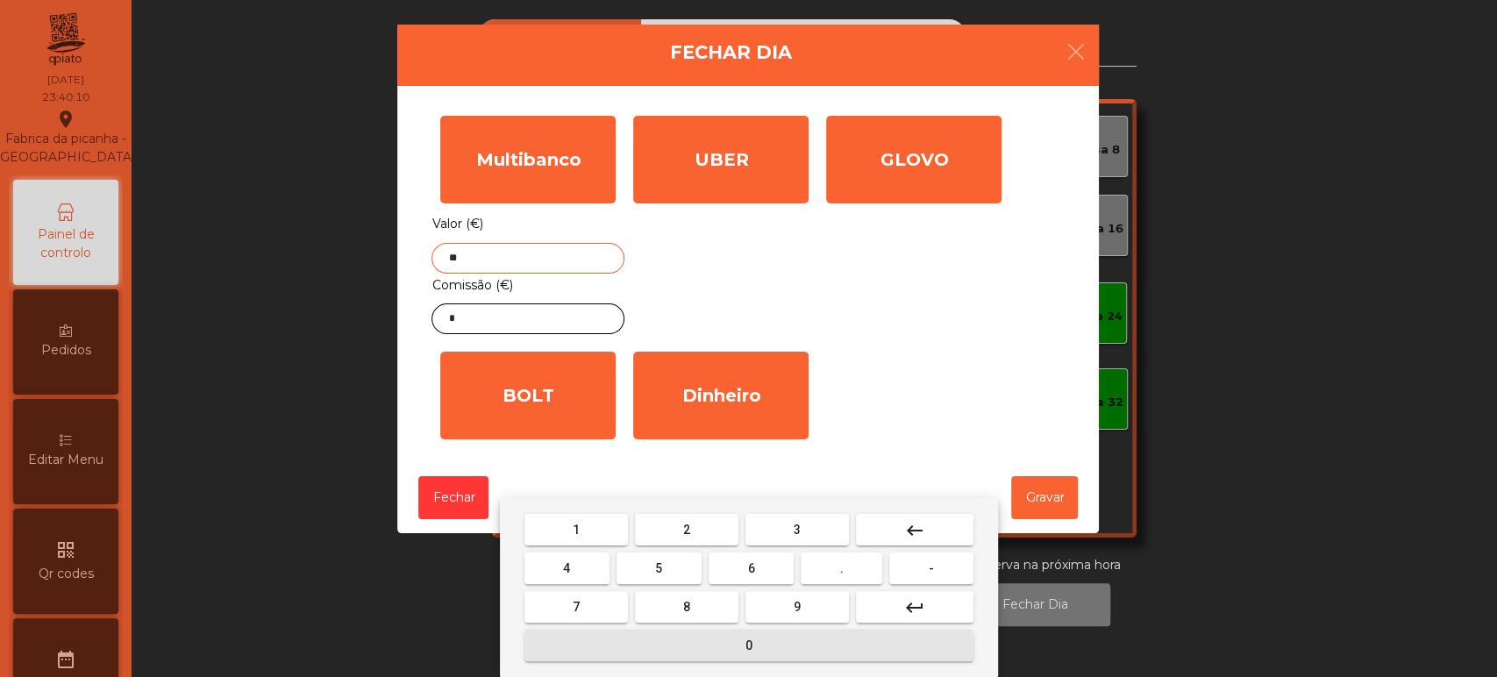
click at [751, 568] on span "6" at bounding box center [751, 568] width 7 height 14
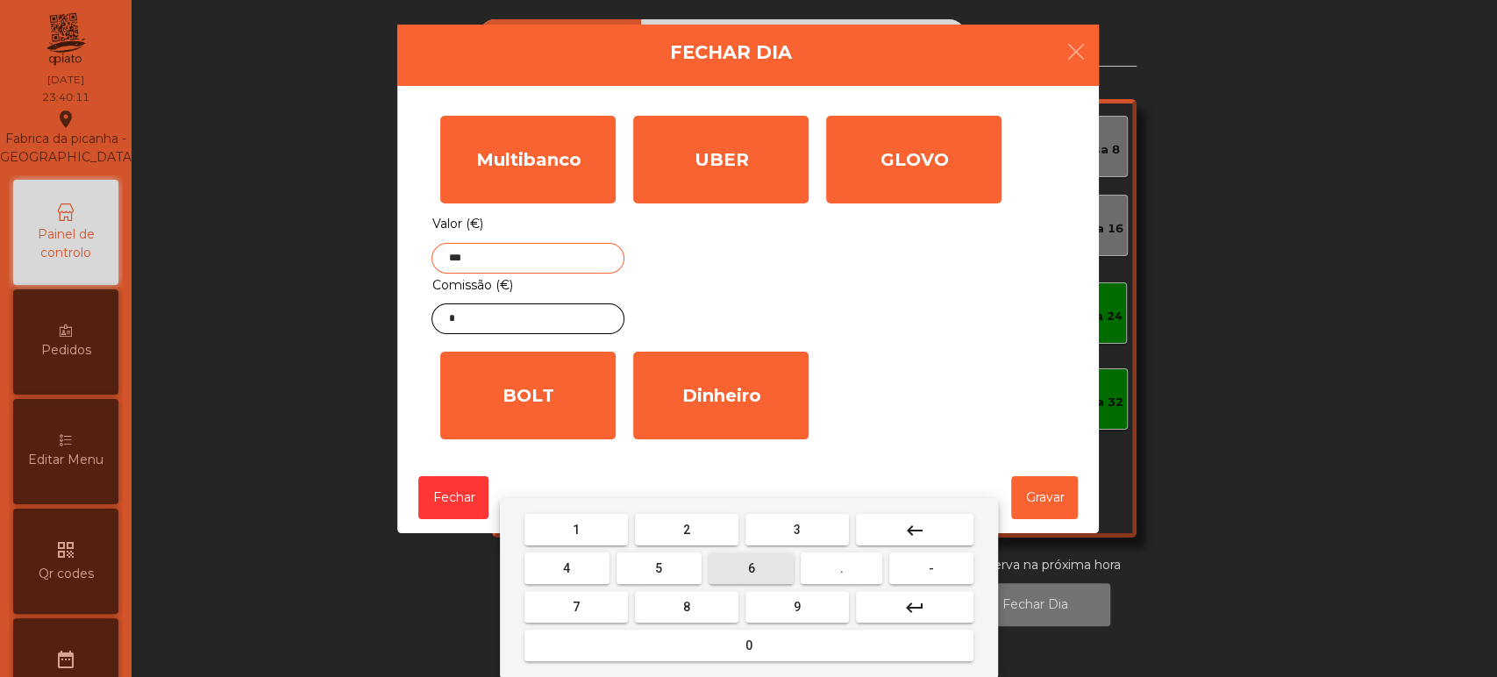
click at [824, 571] on button "." at bounding box center [842, 568] width 82 height 32
click at [744, 568] on button "6" at bounding box center [751, 568] width 85 height 32
type input "*****"
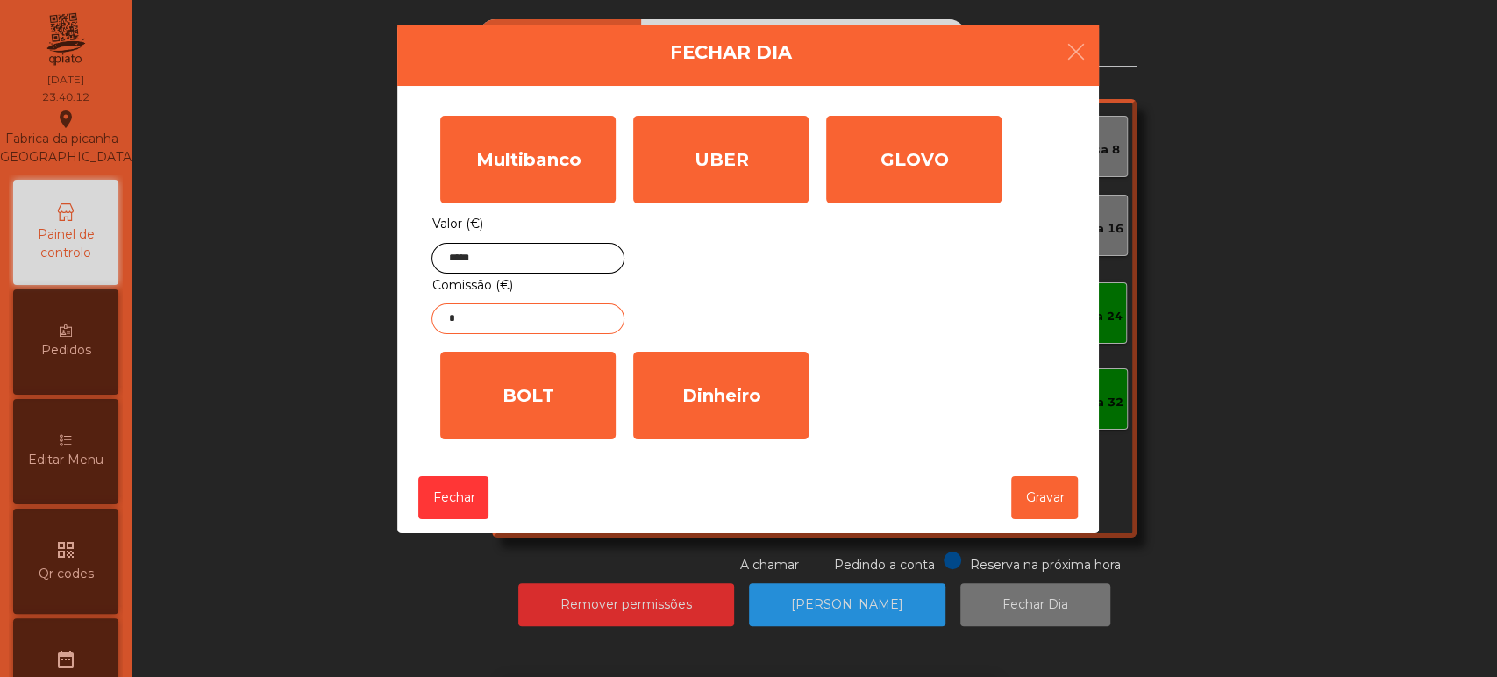
click at [568, 325] on input "*" at bounding box center [527, 318] width 193 height 31
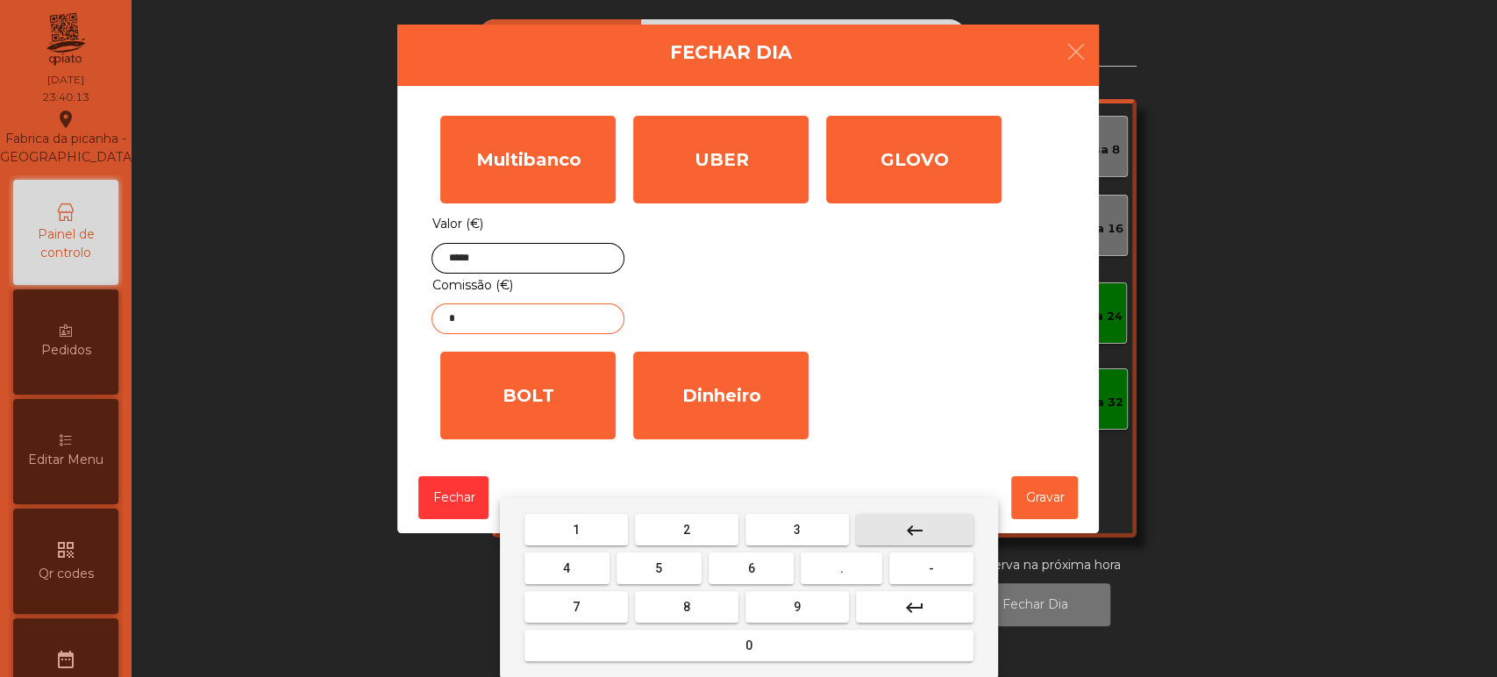
click at [942, 514] on button "keyboard_backspace" at bounding box center [915, 530] width 118 height 32
click at [686, 565] on button "5" at bounding box center [658, 568] width 85 height 32
click at [842, 568] on span "." at bounding box center [842, 568] width 4 height 14
click at [739, 571] on button "6" at bounding box center [751, 568] width 85 height 32
click at [576, 526] on span "1" at bounding box center [576, 530] width 7 height 14
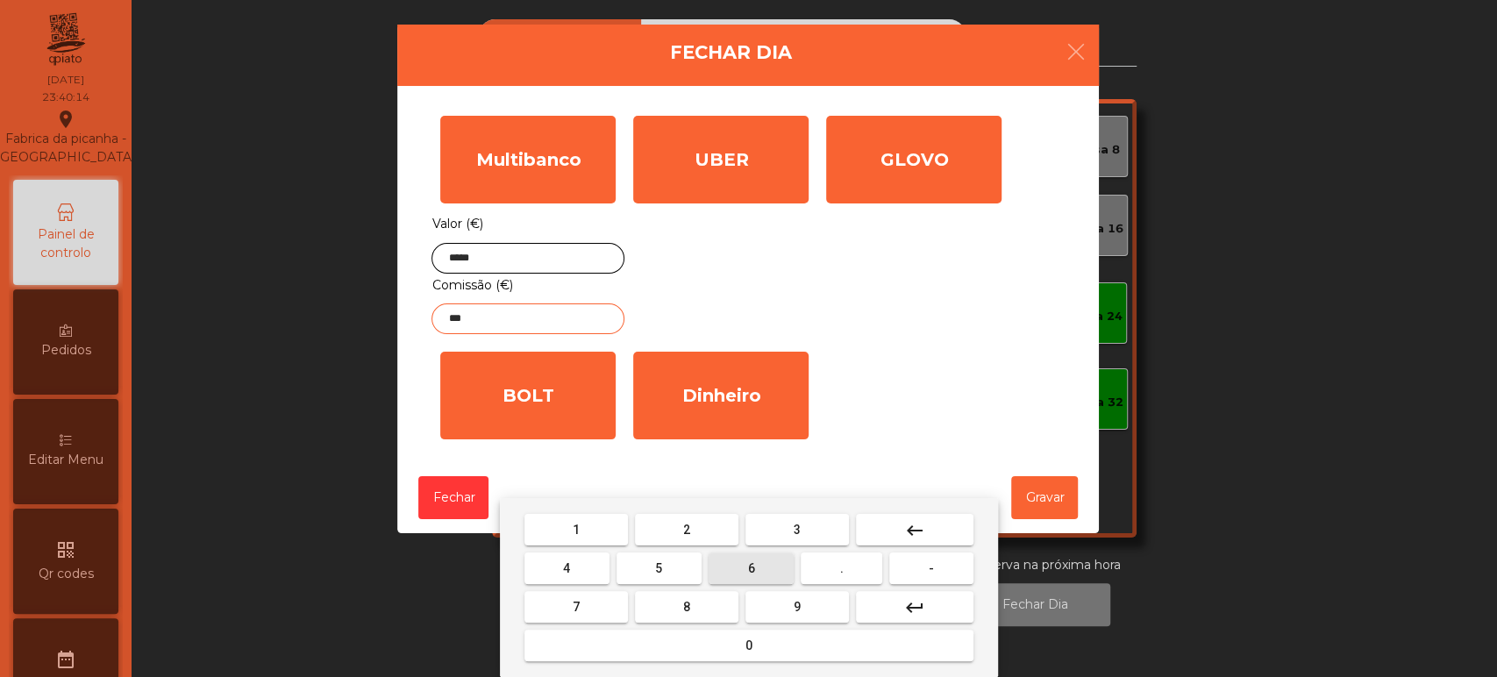
type input "****"
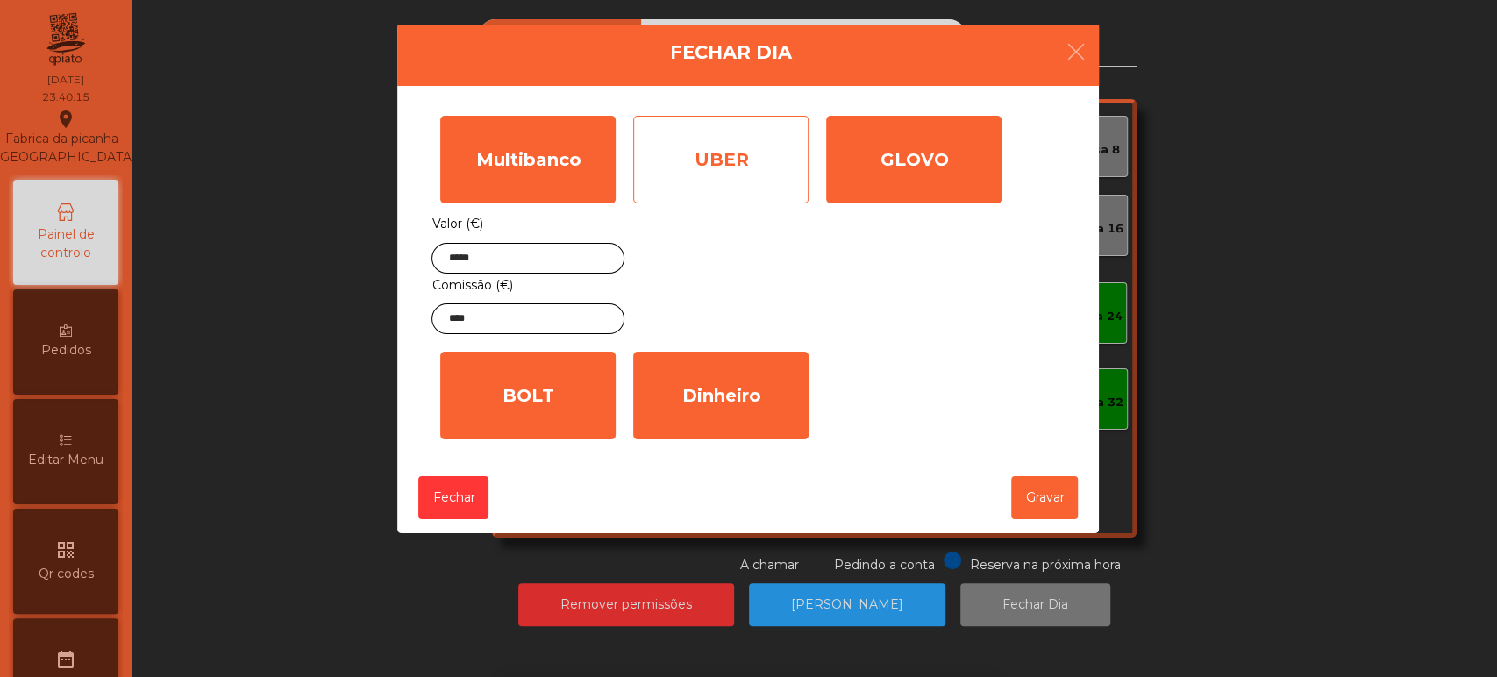
click at [783, 171] on div "UBER" at bounding box center [720, 160] width 175 height 88
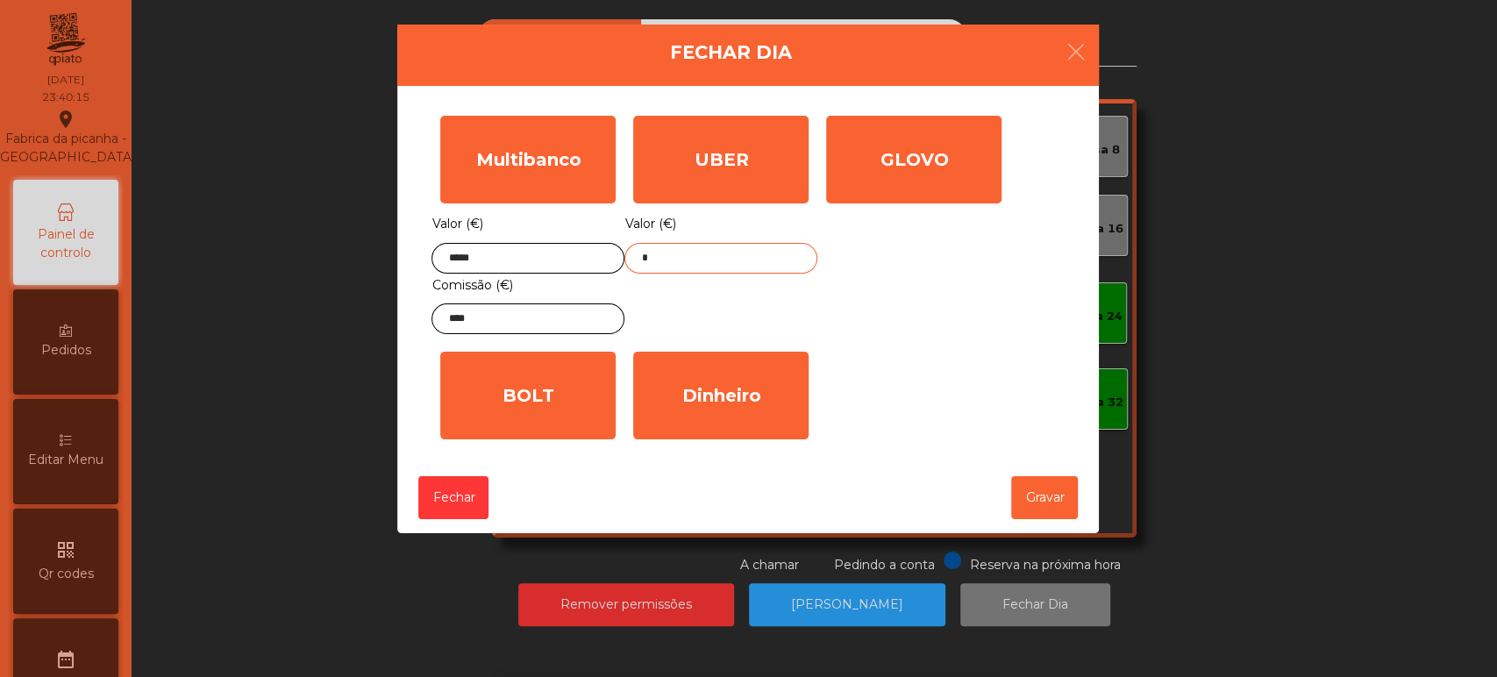
click at [768, 270] on input "*" at bounding box center [720, 258] width 193 height 31
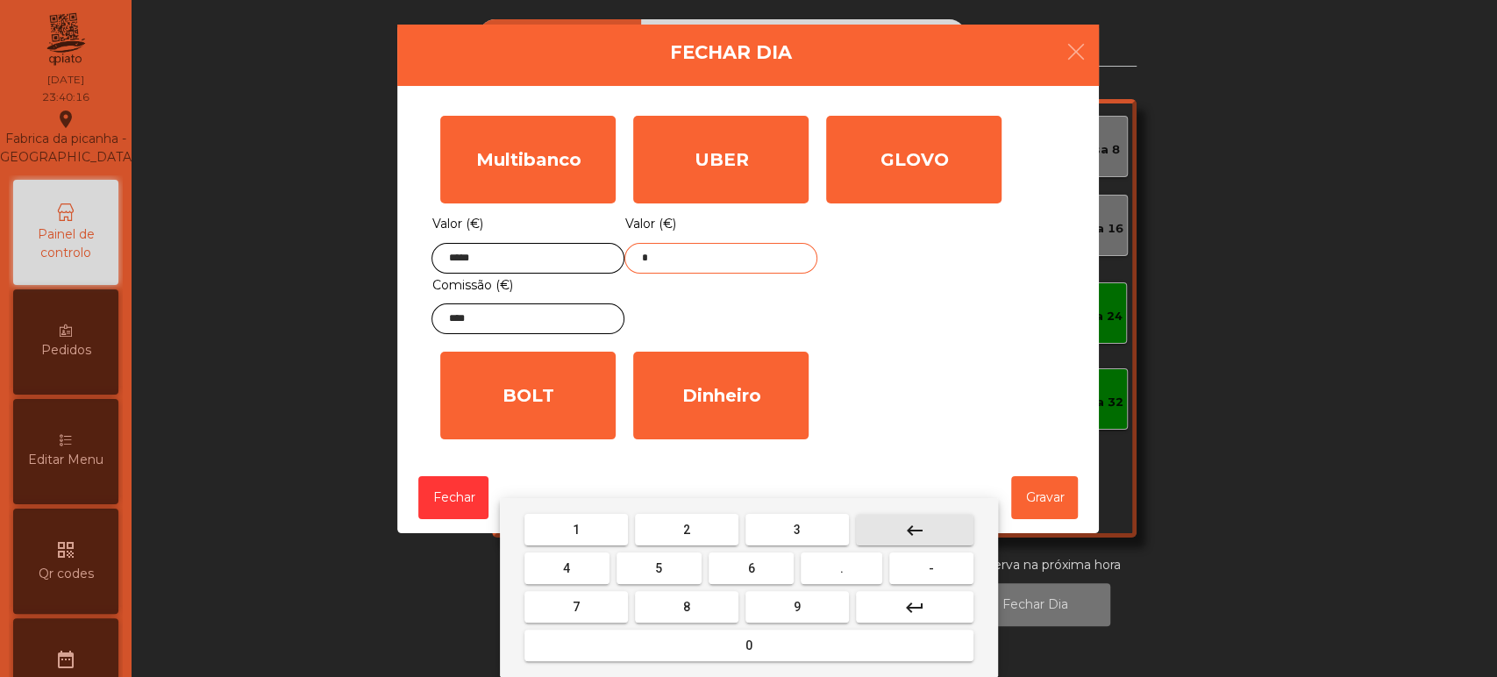
click at [935, 524] on button "keyboard_backspace" at bounding box center [915, 530] width 118 height 32
click at [686, 603] on span "8" at bounding box center [686, 607] width 7 height 14
click at [683, 602] on span "8" at bounding box center [686, 607] width 7 height 14
click at [856, 574] on button "." at bounding box center [842, 568] width 82 height 32
click at [752, 569] on span "6" at bounding box center [751, 568] width 7 height 14
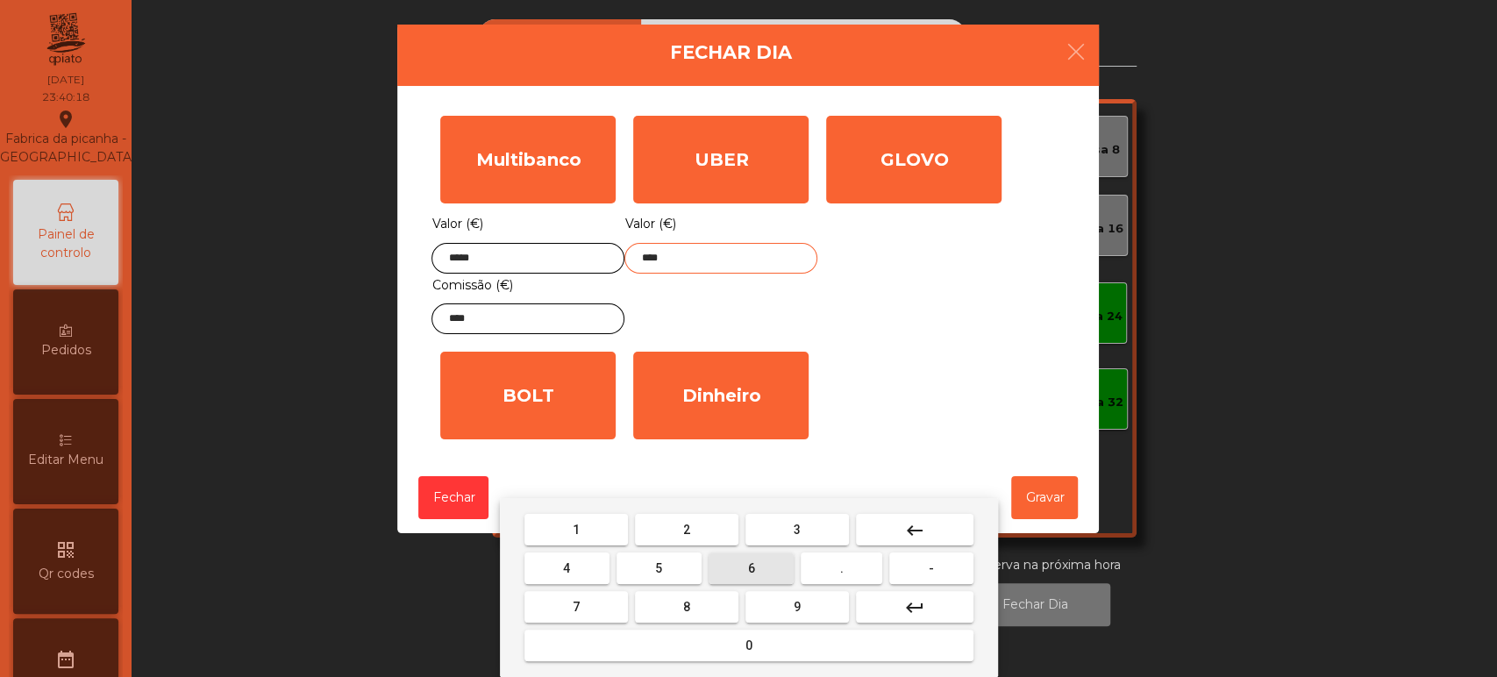
click at [673, 566] on button "5" at bounding box center [658, 568] width 85 height 32
type input "*****"
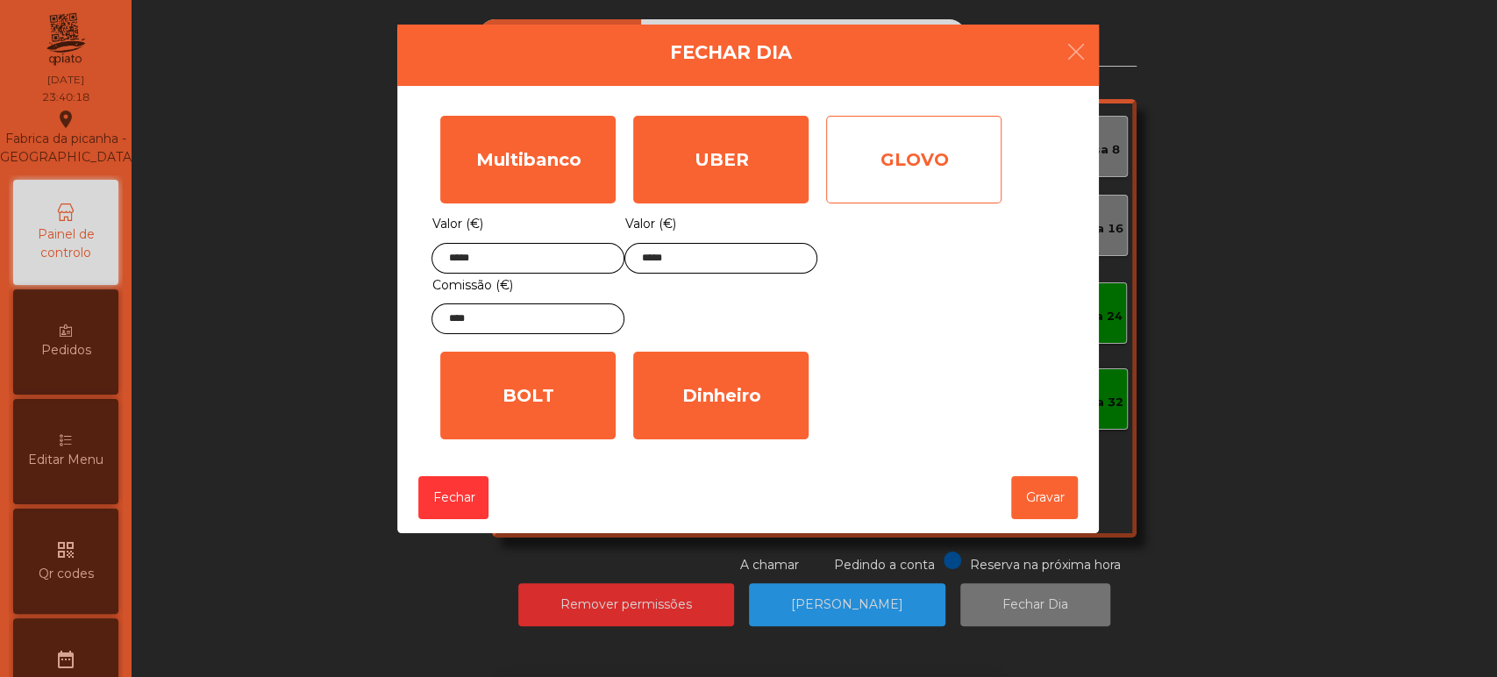
click at [936, 153] on div "GLOVO" at bounding box center [913, 160] width 175 height 88
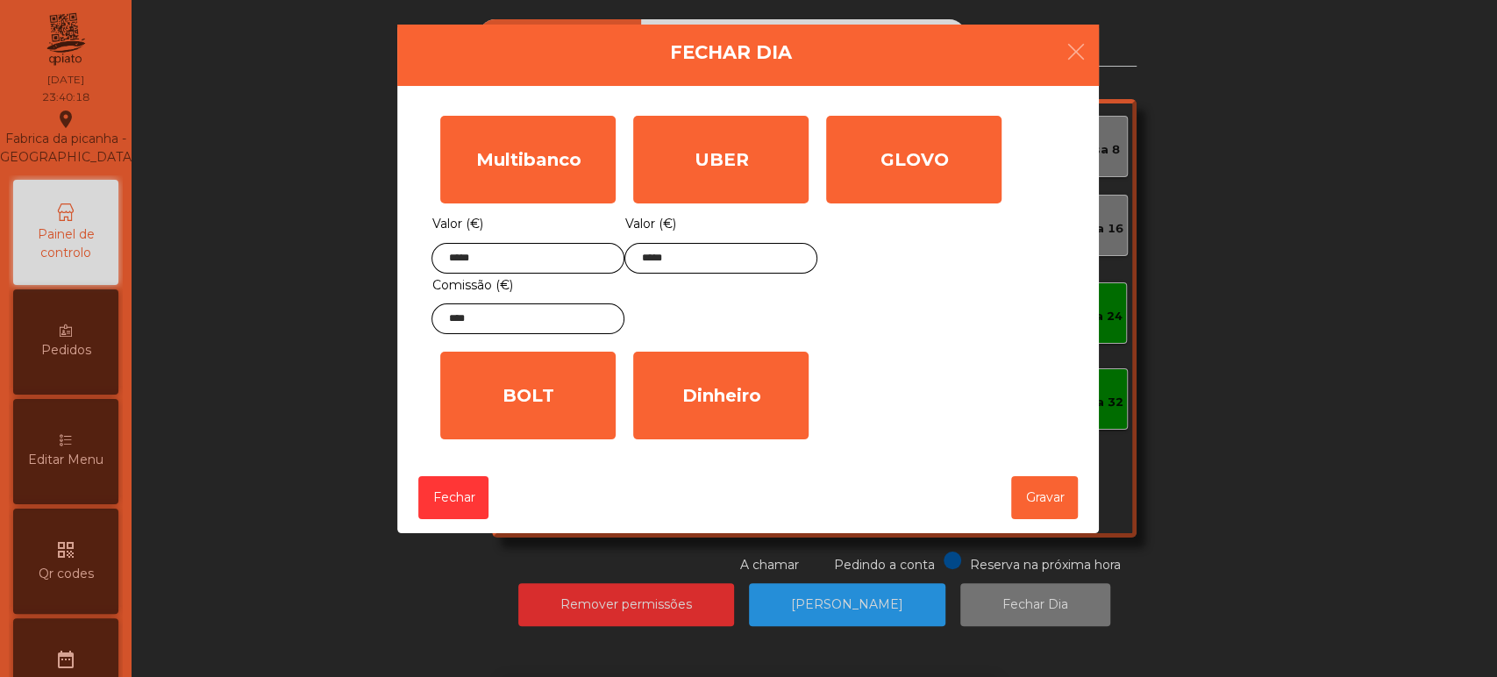
click at [0, 0] on input "*" at bounding box center [0, 0] width 0 height 0
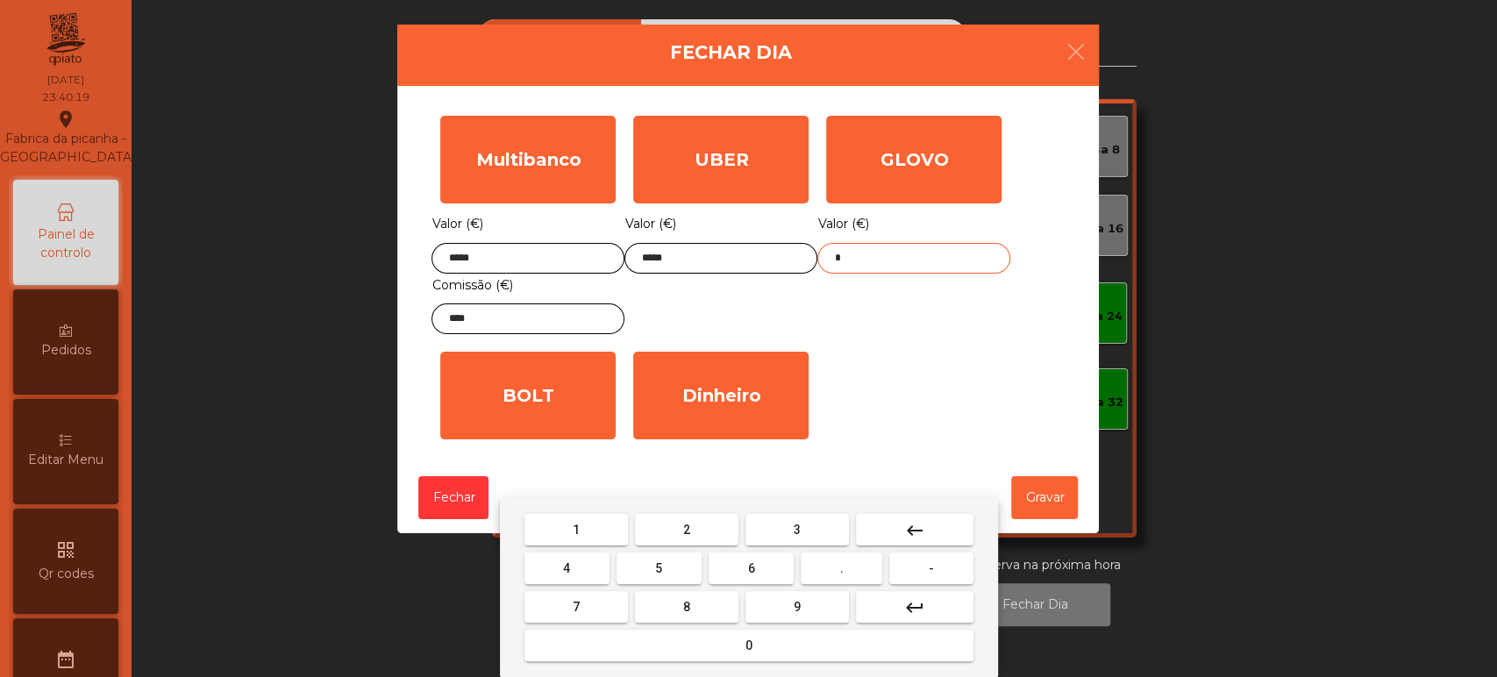
click at [907, 536] on mat-icon "keyboard_backspace" at bounding box center [914, 530] width 21 height 21
click at [575, 529] on span "1" at bounding box center [576, 530] width 7 height 14
click at [794, 523] on span "3" at bounding box center [797, 530] width 7 height 14
click at [842, 568] on span "." at bounding box center [842, 568] width 4 height 14
click at [789, 620] on button "9" at bounding box center [796, 607] width 103 height 32
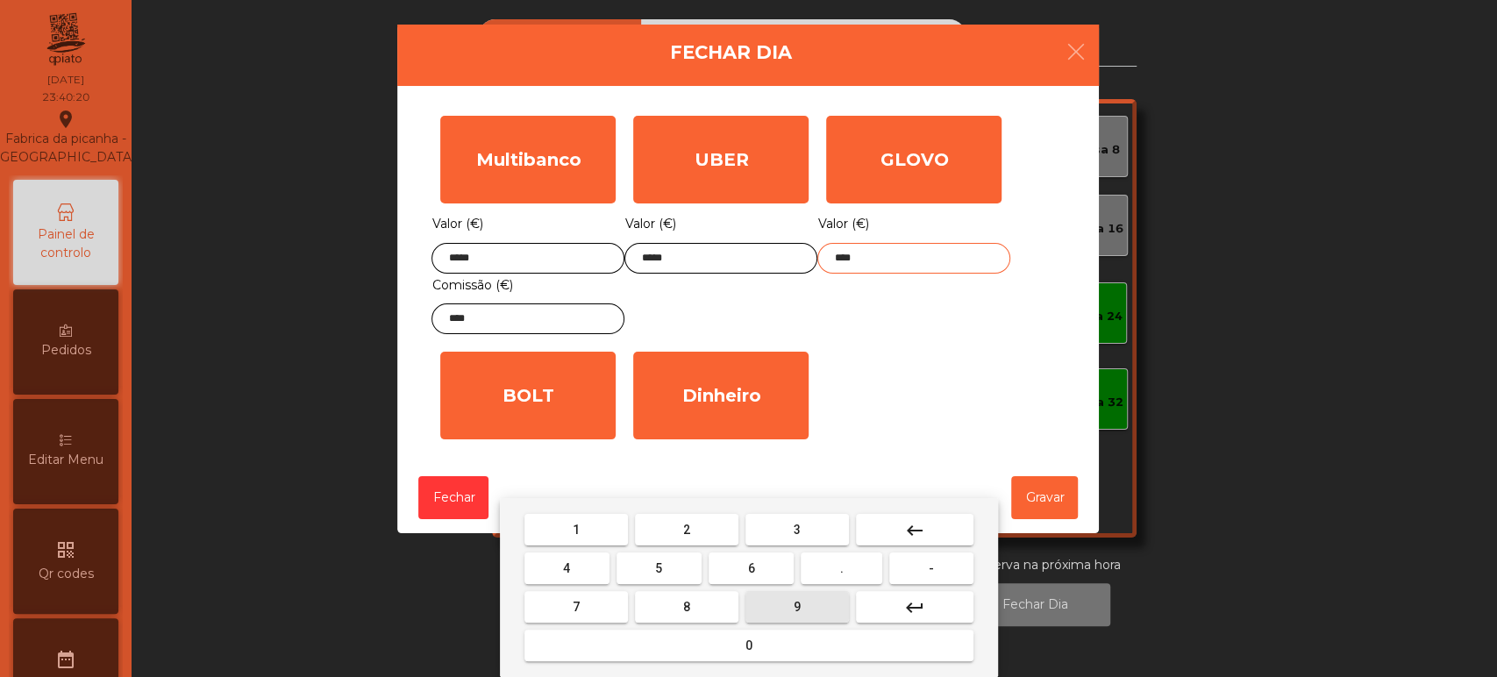
click at [683, 523] on span "2" at bounding box center [686, 530] width 7 height 14
type input "*****"
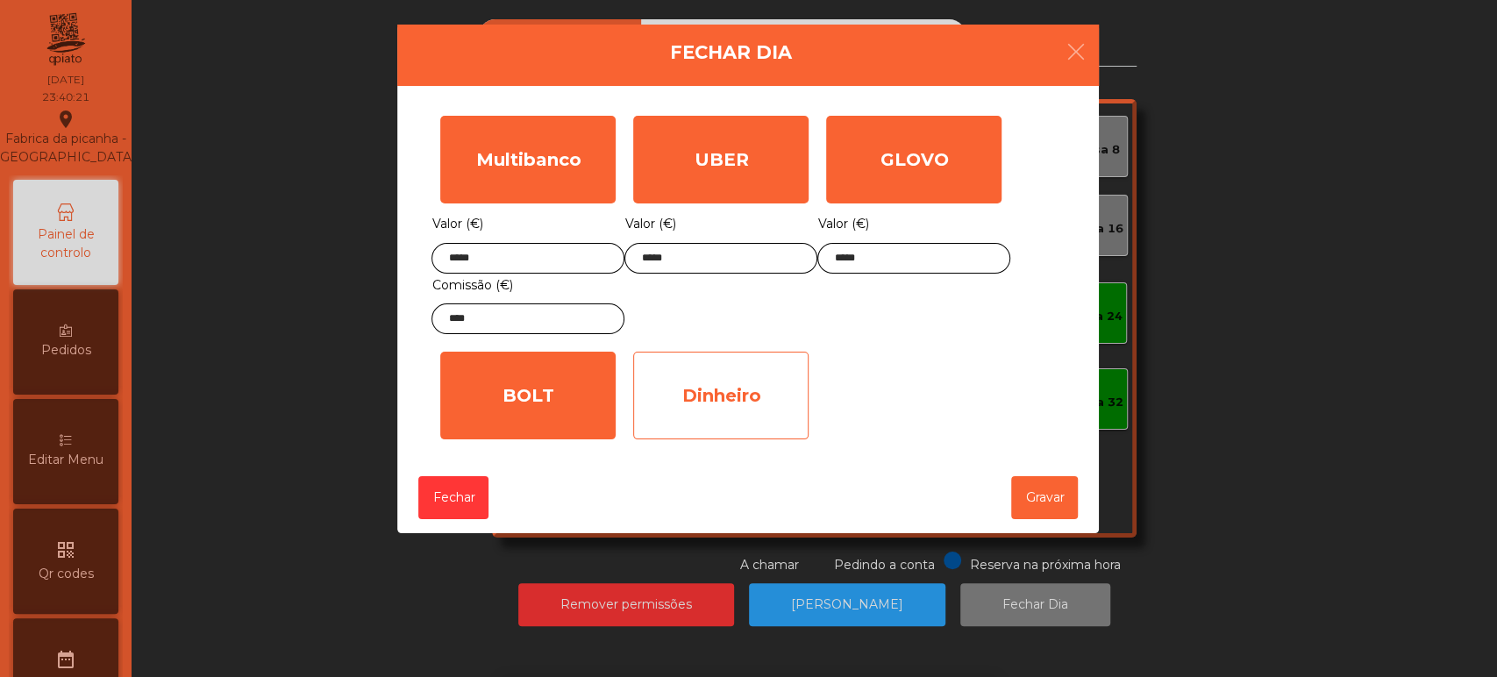
click at [745, 401] on div "Dinheiro" at bounding box center [720, 396] width 175 height 88
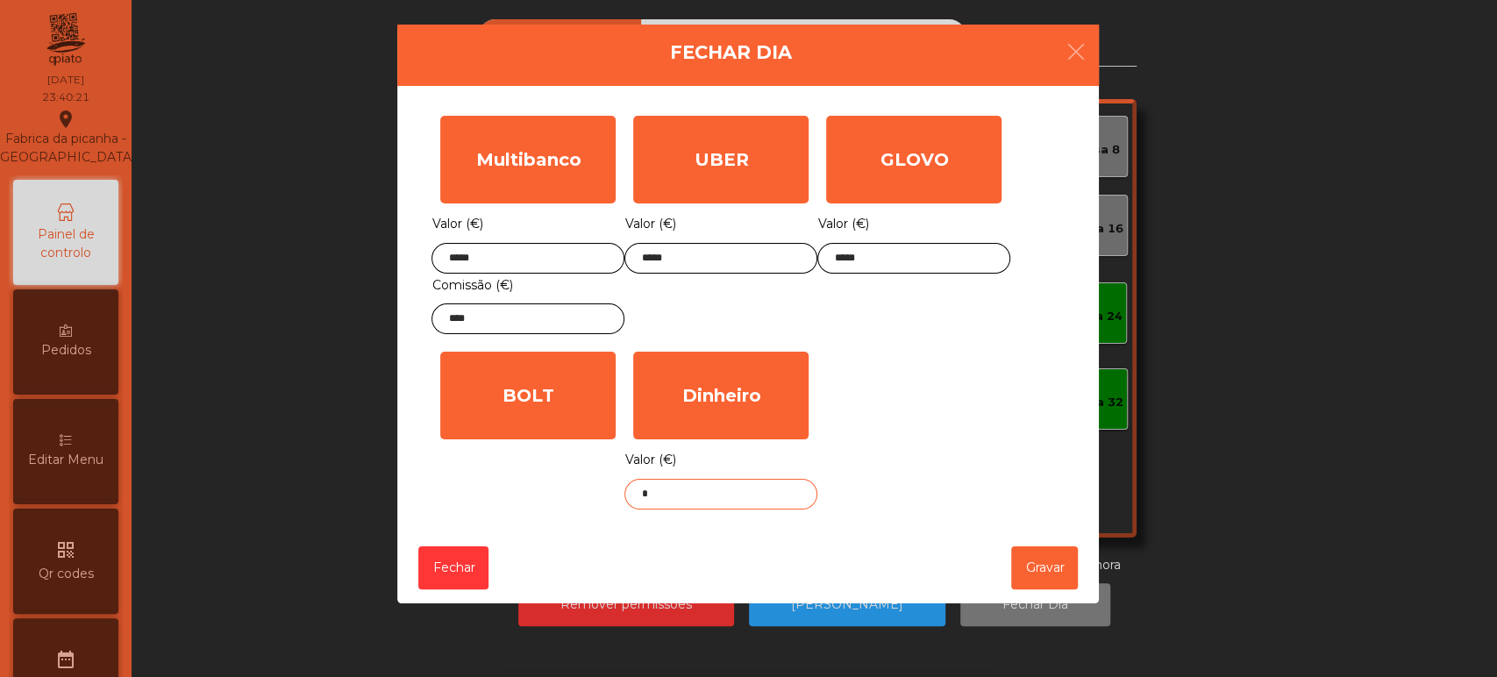
click at [751, 495] on input "*" at bounding box center [720, 494] width 193 height 31
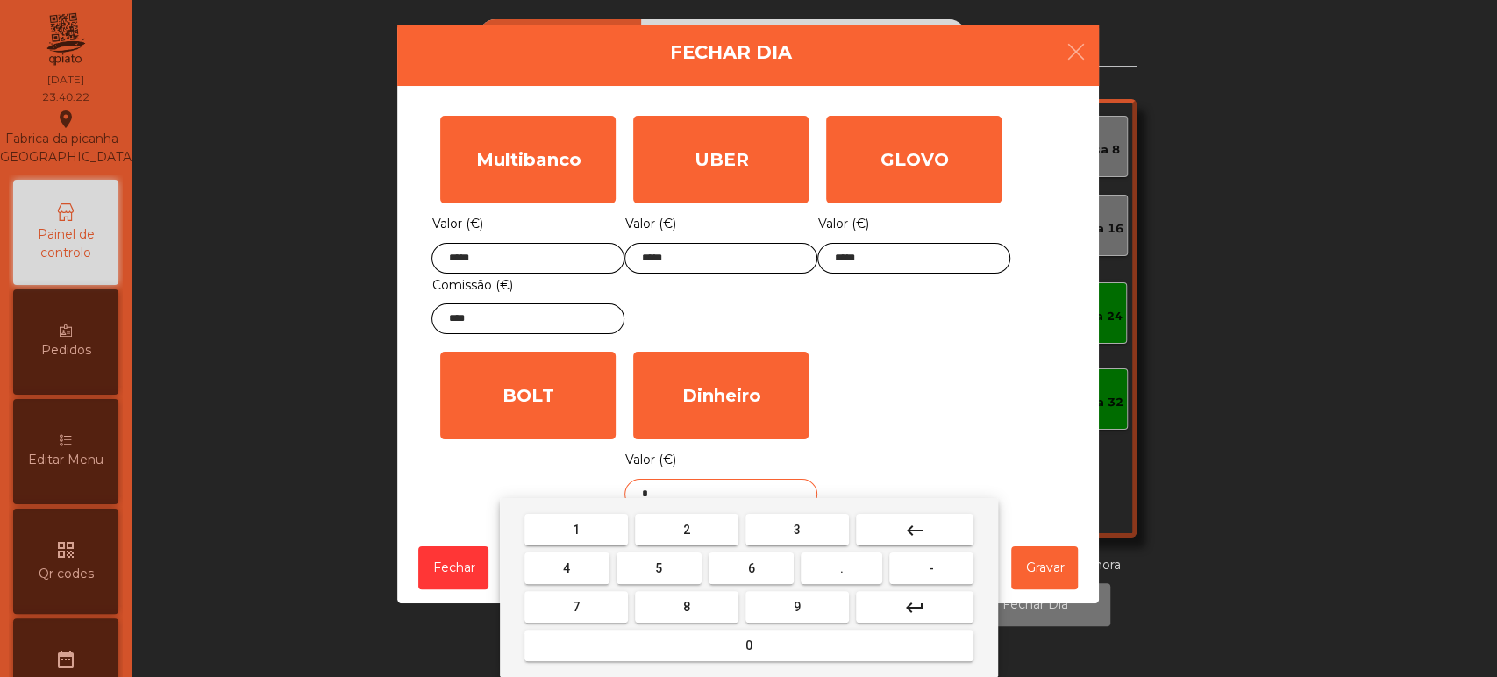
click at [915, 533] on mat-icon "keyboard_backspace" at bounding box center [914, 530] width 21 height 21
click at [575, 529] on span "1" at bounding box center [576, 530] width 7 height 14
click at [792, 564] on button "6" at bounding box center [751, 568] width 85 height 32
click at [677, 570] on button "5" at bounding box center [658, 568] width 85 height 32
click at [842, 568] on span "." at bounding box center [842, 568] width 4 height 14
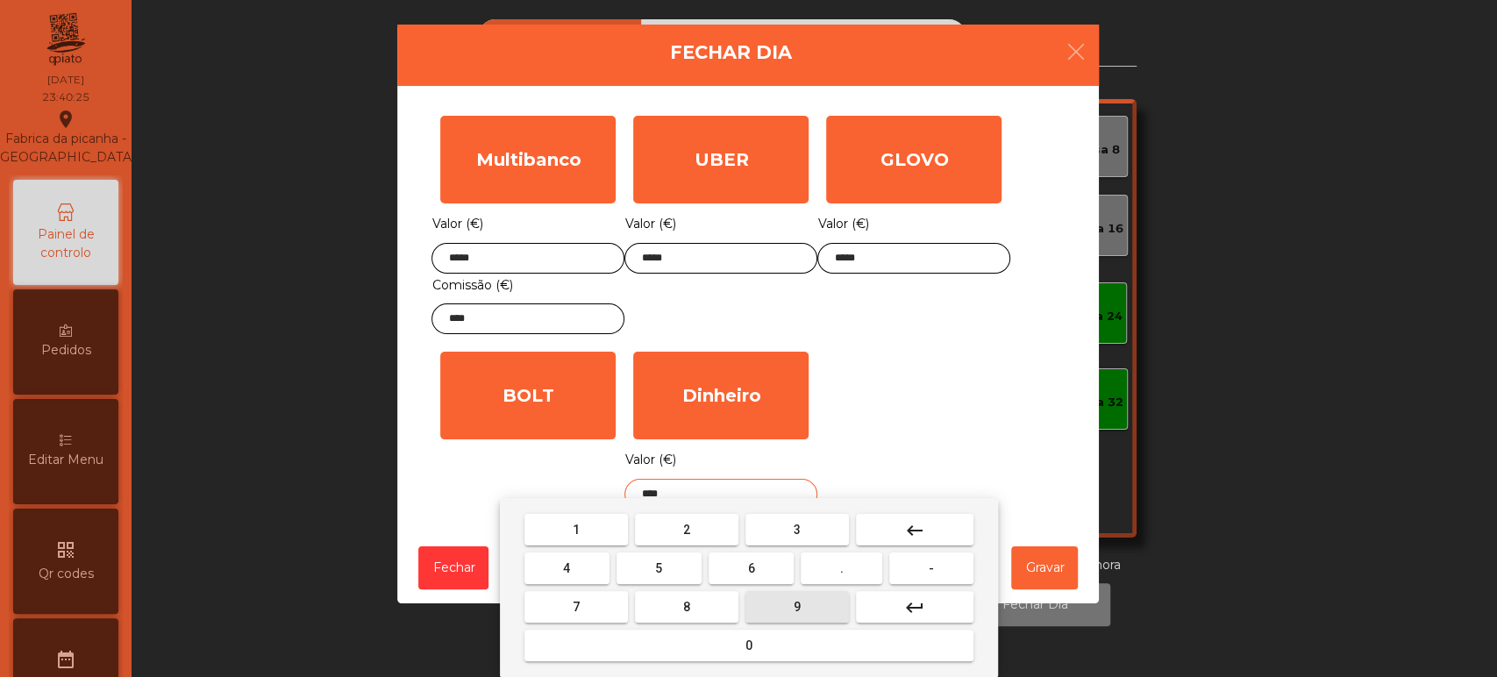
click at [799, 608] on span "9" at bounding box center [797, 607] width 7 height 14
click at [774, 566] on button "6" at bounding box center [751, 568] width 85 height 32
type input "******"
click at [995, 568] on div "1 2 3 keyboard_backspace 4 5 6 . - 7 8 9 keyboard_return 0" at bounding box center [749, 587] width 498 height 179
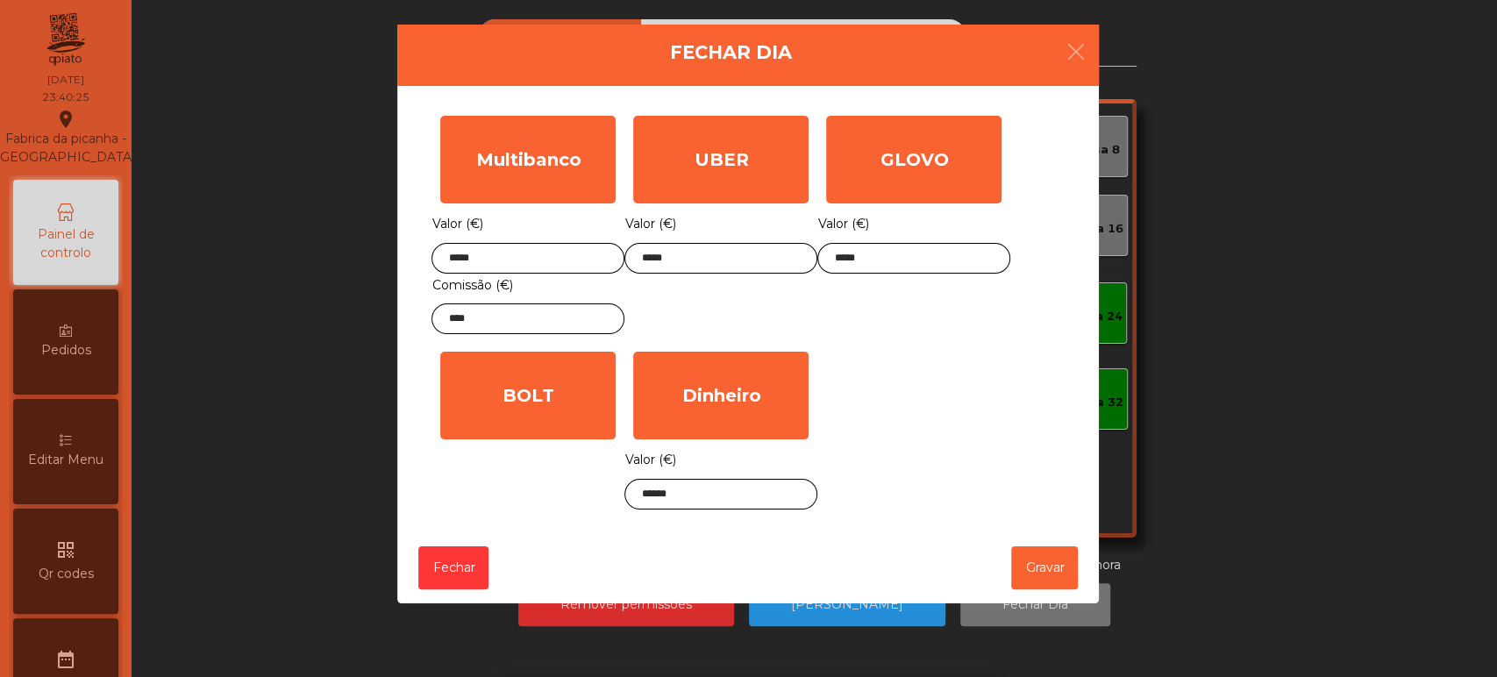
click at [1041, 566] on div "1 2 3 keyboard_backspace 4 5 6 . - 7 8 9 keyboard_return 0" at bounding box center [748, 587] width 1497 height 179
click at [1038, 568] on button "Gravar" at bounding box center [1044, 567] width 67 height 43
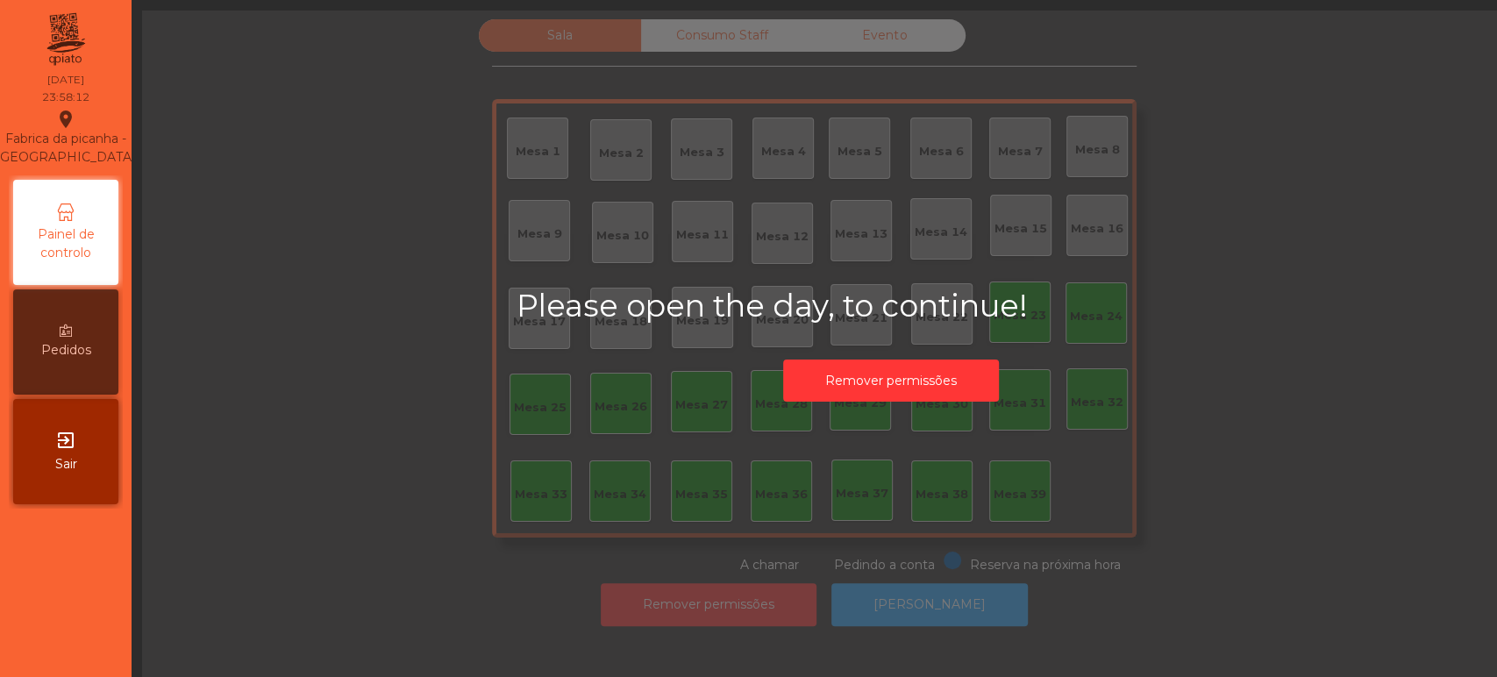
click at [369, 431] on div "Please open the day, to continue! Remover permissões" at bounding box center [890, 349] width 1497 height 677
click at [307, 319] on div "Please open the day, to continue! Remover permissões" at bounding box center [890, 349] width 1497 height 677
